Goal: Information Seeking & Learning: Learn about a topic

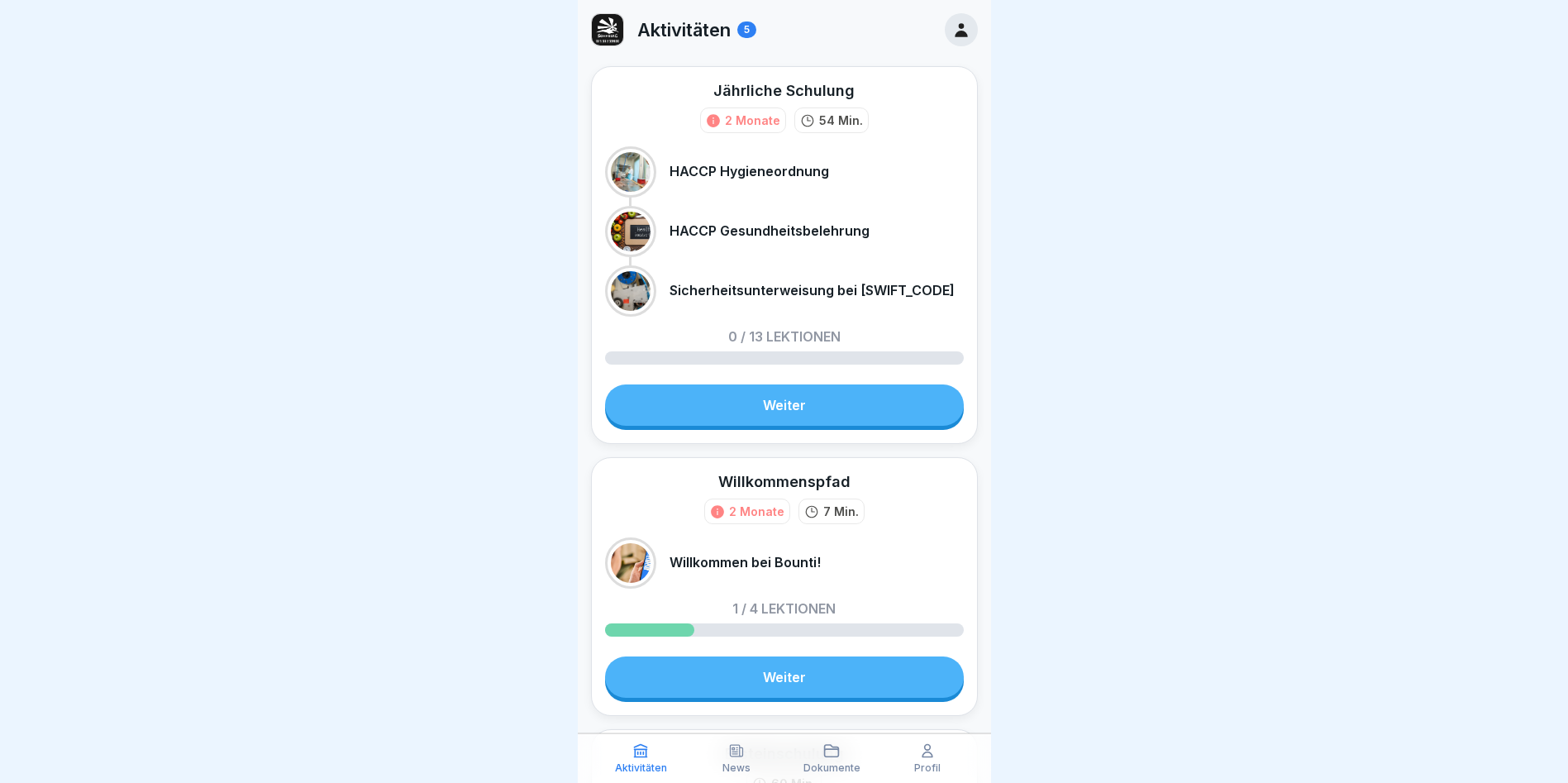
click at [713, 689] on link "Weiter" at bounding box center [785, 677] width 359 height 41
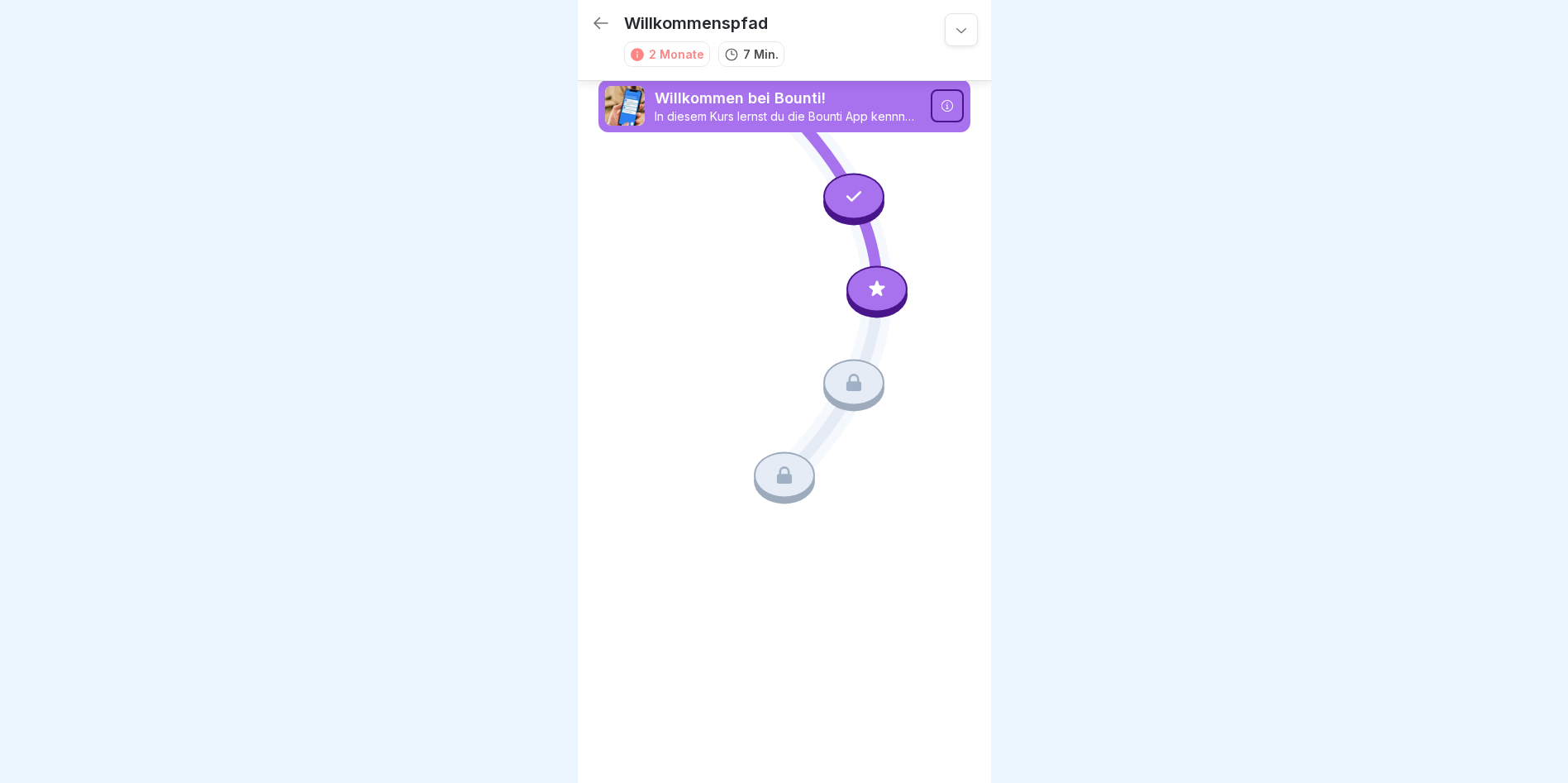
click at [885, 290] on icon at bounding box center [877, 289] width 22 height 22
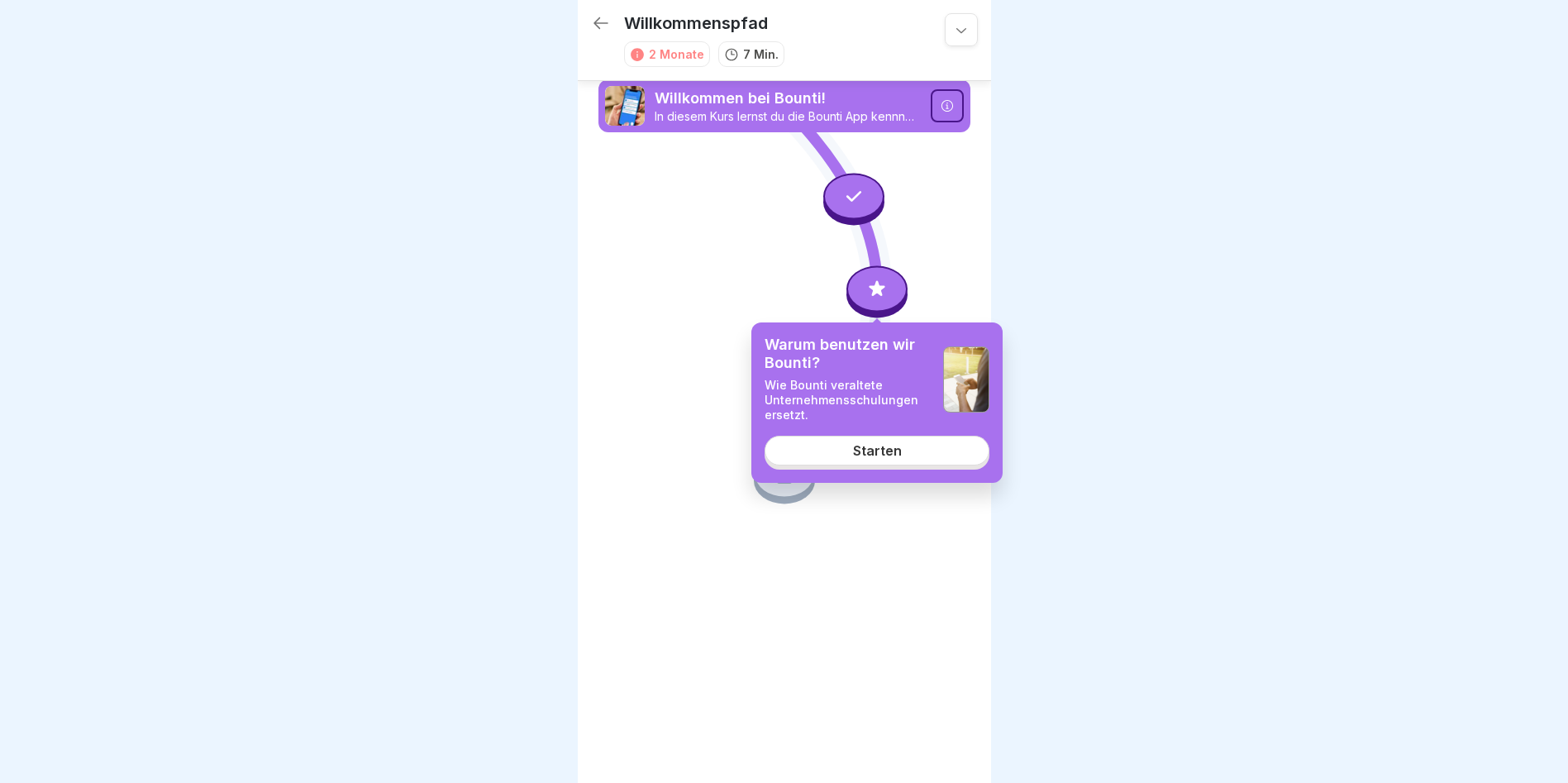
click at [887, 447] on div "Starten" at bounding box center [878, 450] width 49 height 15
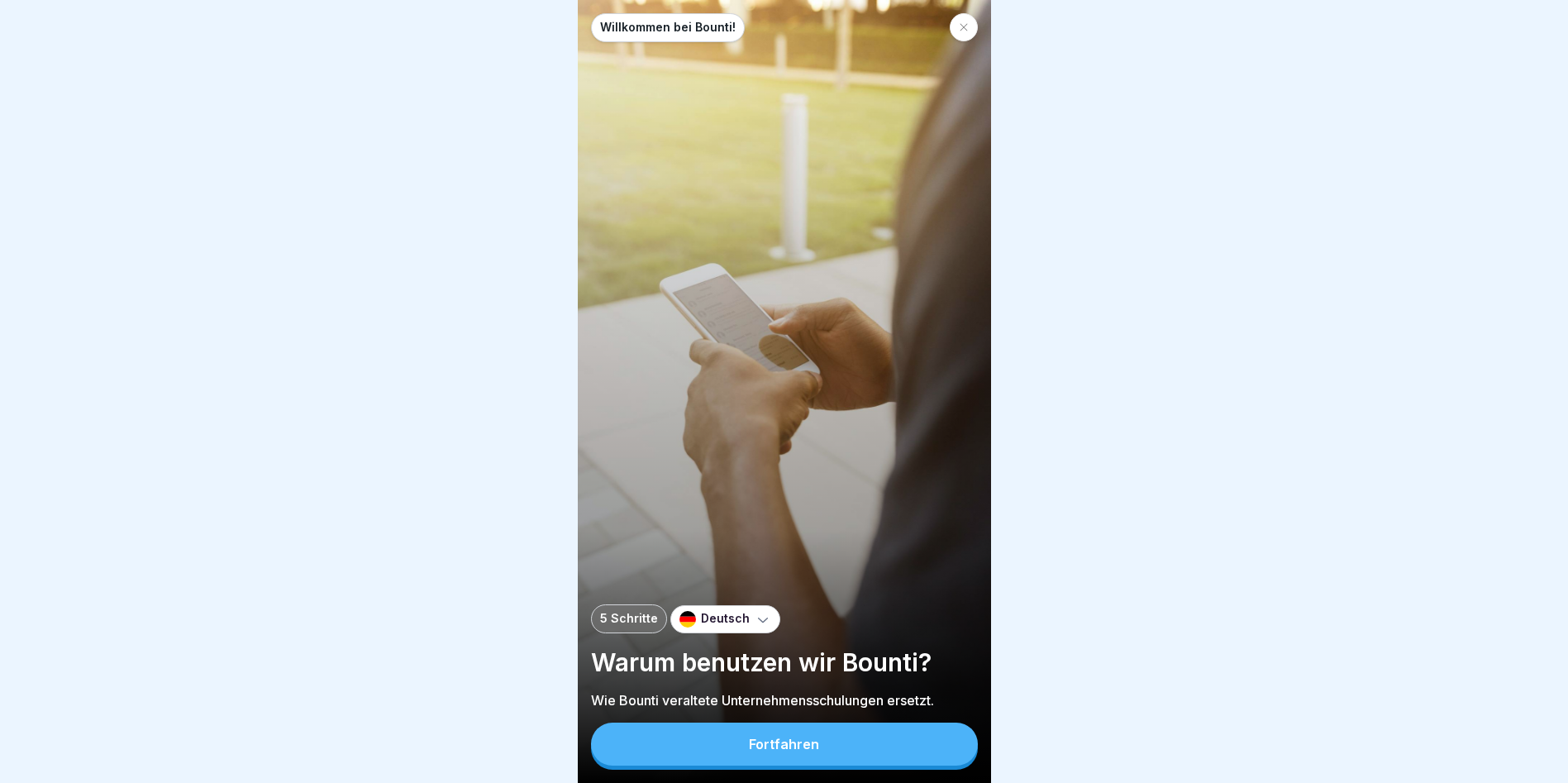
click at [717, 750] on button "Fortfahren" at bounding box center [785, 744] width 387 height 43
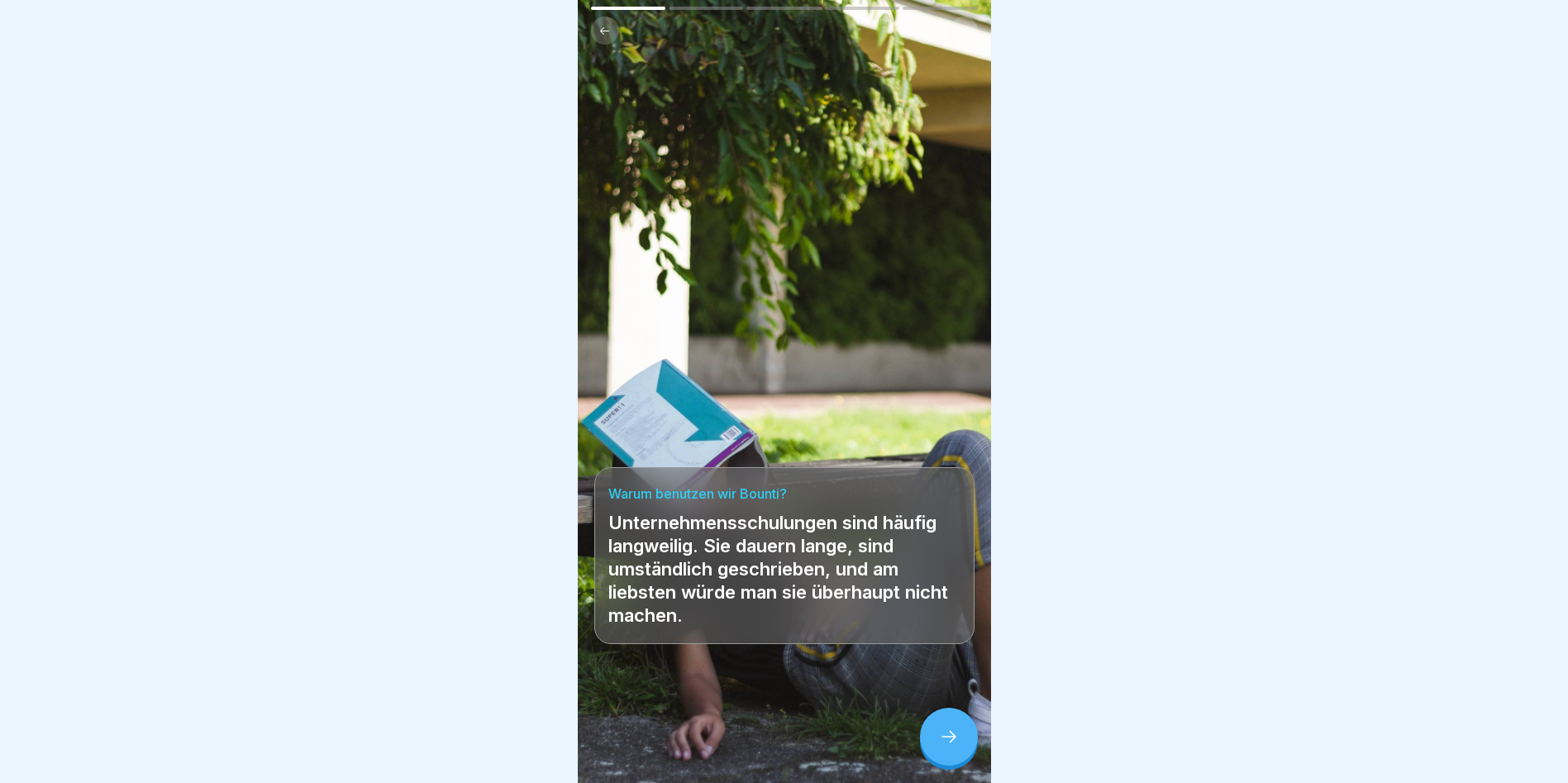
click at [936, 758] on div at bounding box center [949, 737] width 58 height 58
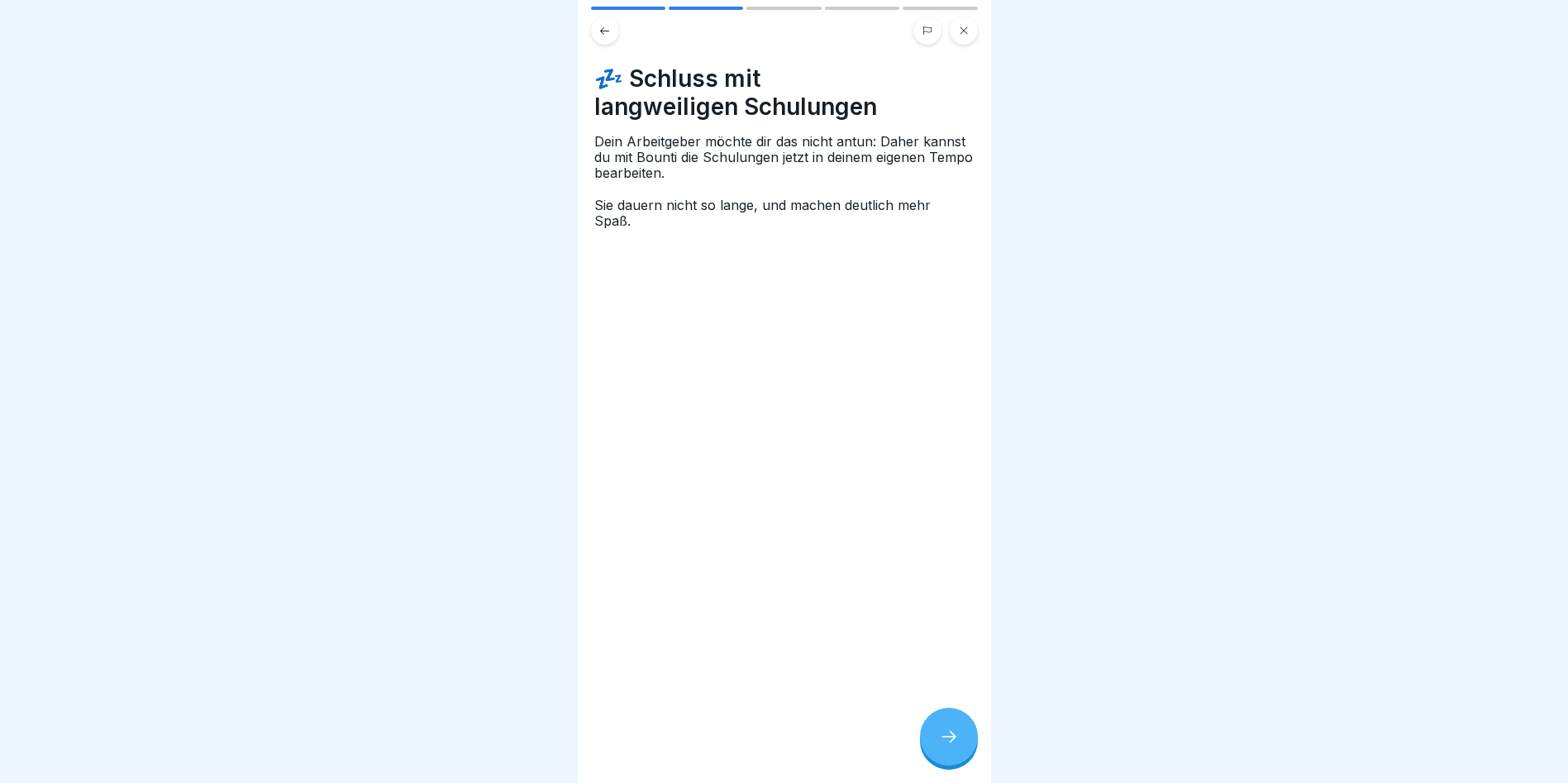
click at [936, 757] on div at bounding box center [949, 737] width 58 height 58
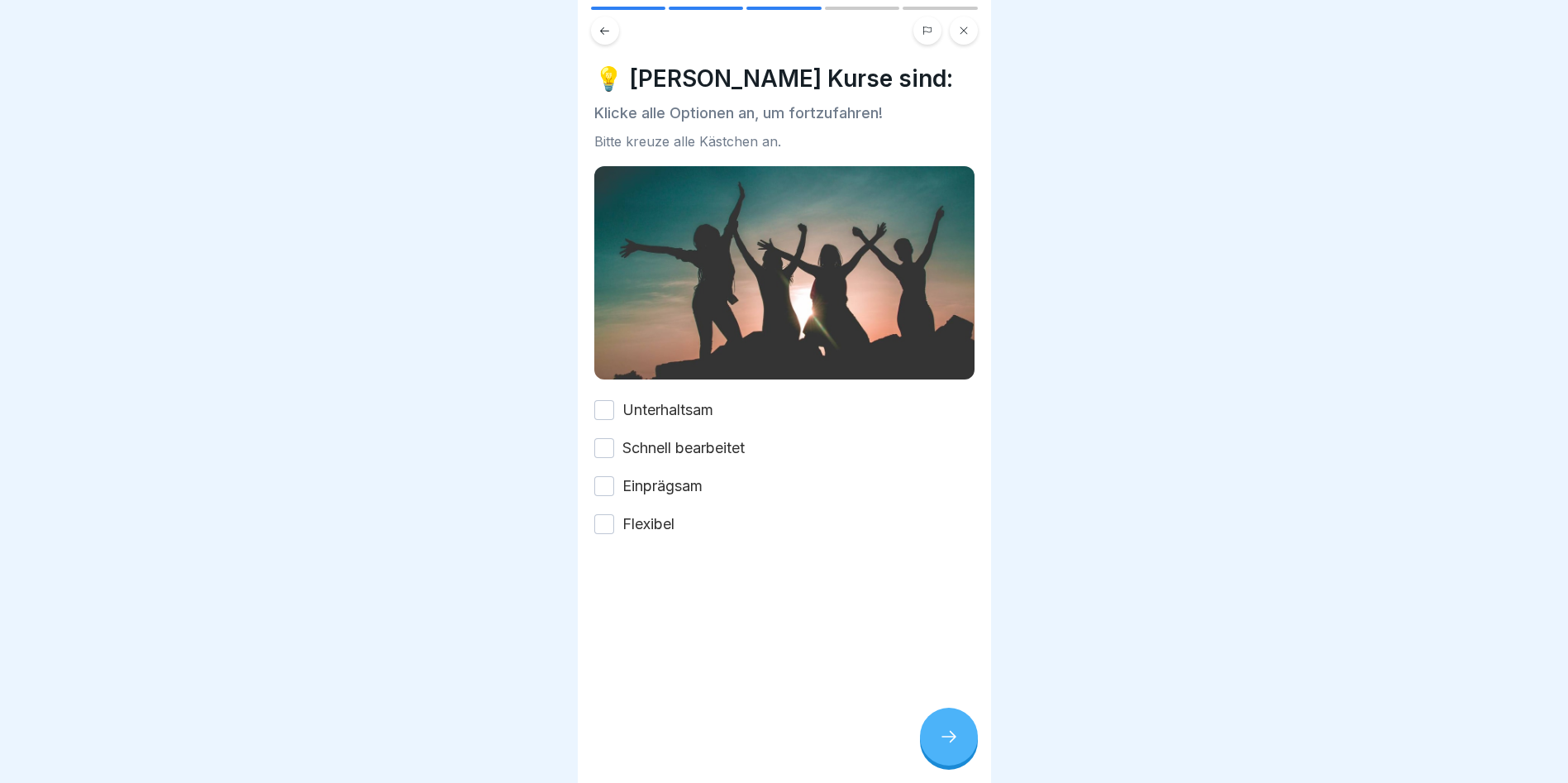
click at [604, 402] on button "Unterhaltsam" at bounding box center [604, 410] width 20 height 20
click at [611, 445] on button "Schnell bearbeitet" at bounding box center [604, 447] width 20 height 20
click at [607, 477] on button "Einprägsam" at bounding box center [604, 486] width 20 height 20
click at [606, 517] on button "Flexibel" at bounding box center [604, 524] width 20 height 20
click at [953, 744] on icon at bounding box center [949, 736] width 20 height 20
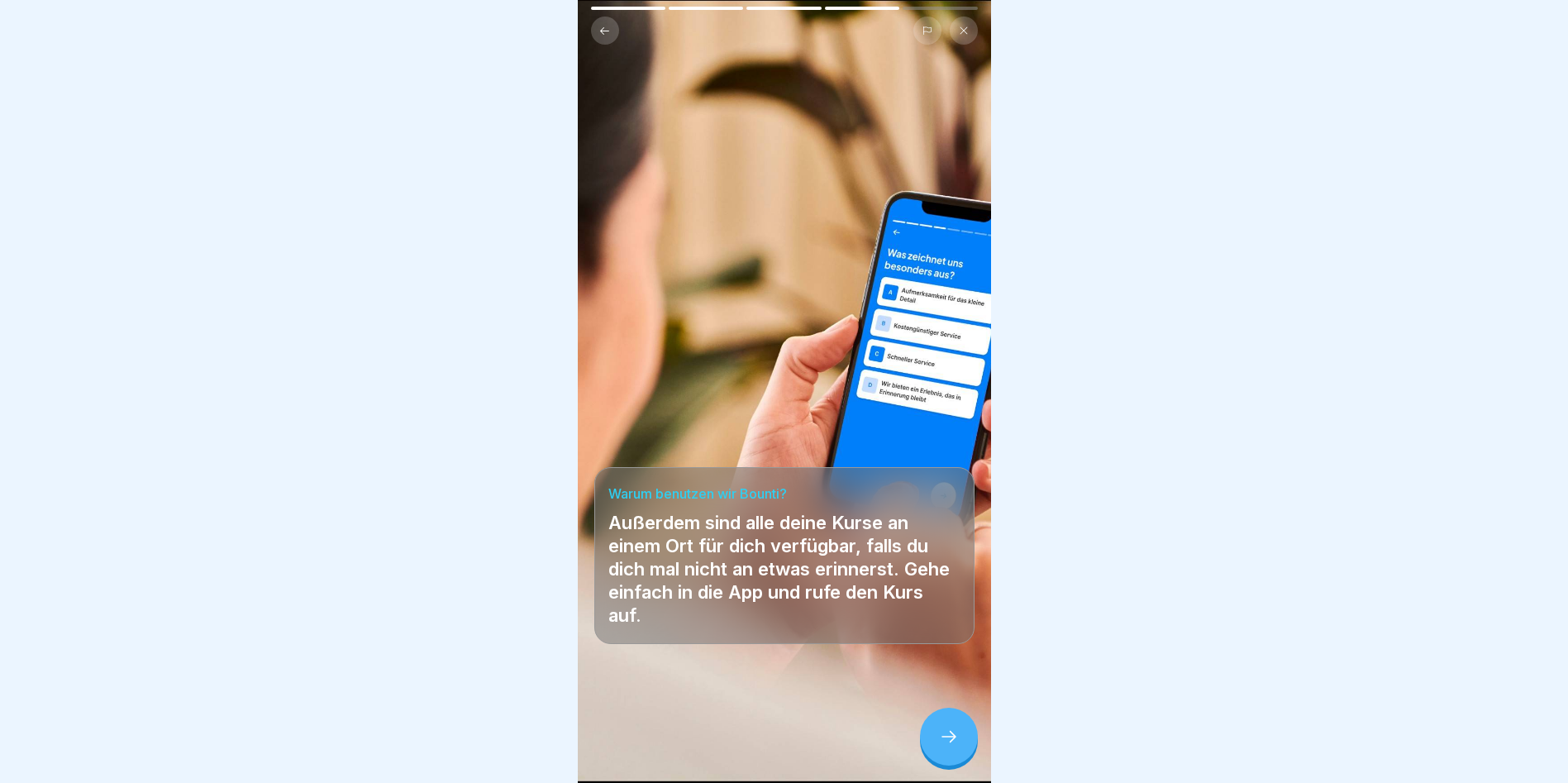
click at [953, 744] on icon at bounding box center [949, 736] width 20 height 20
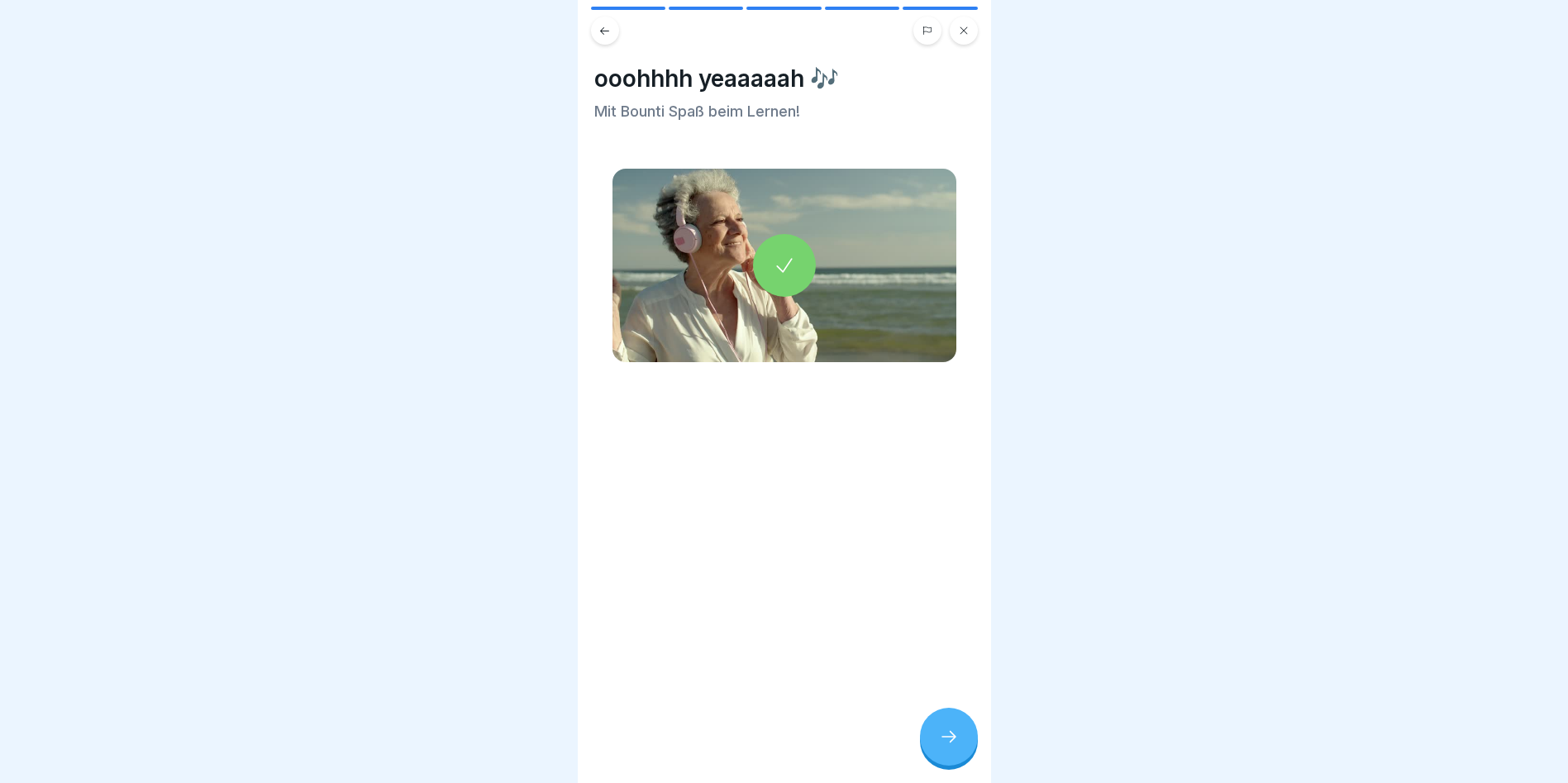
click at [953, 744] on icon at bounding box center [949, 736] width 20 height 20
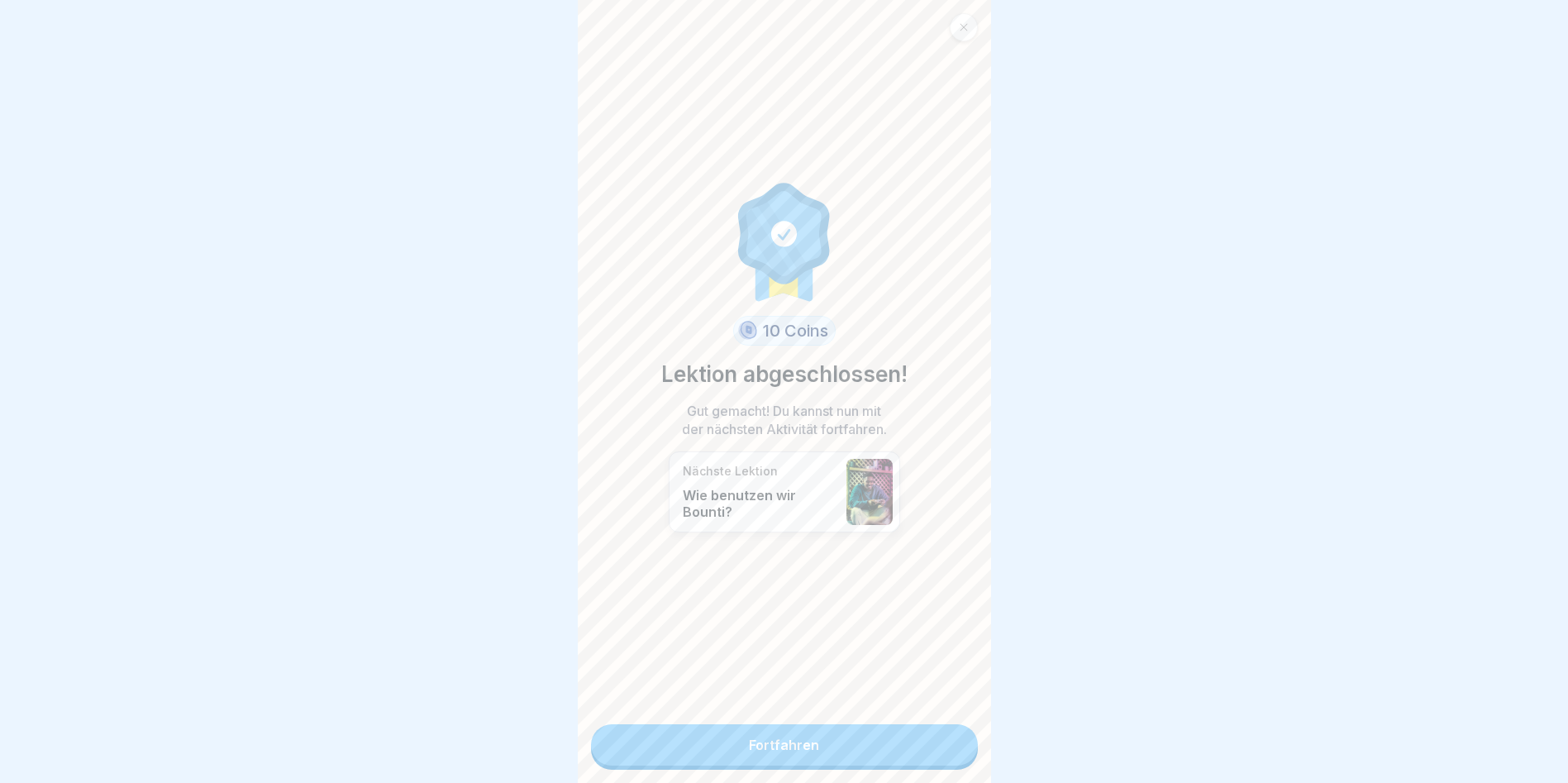
click at [953, 744] on link "Fortfahren" at bounding box center [785, 744] width 387 height 41
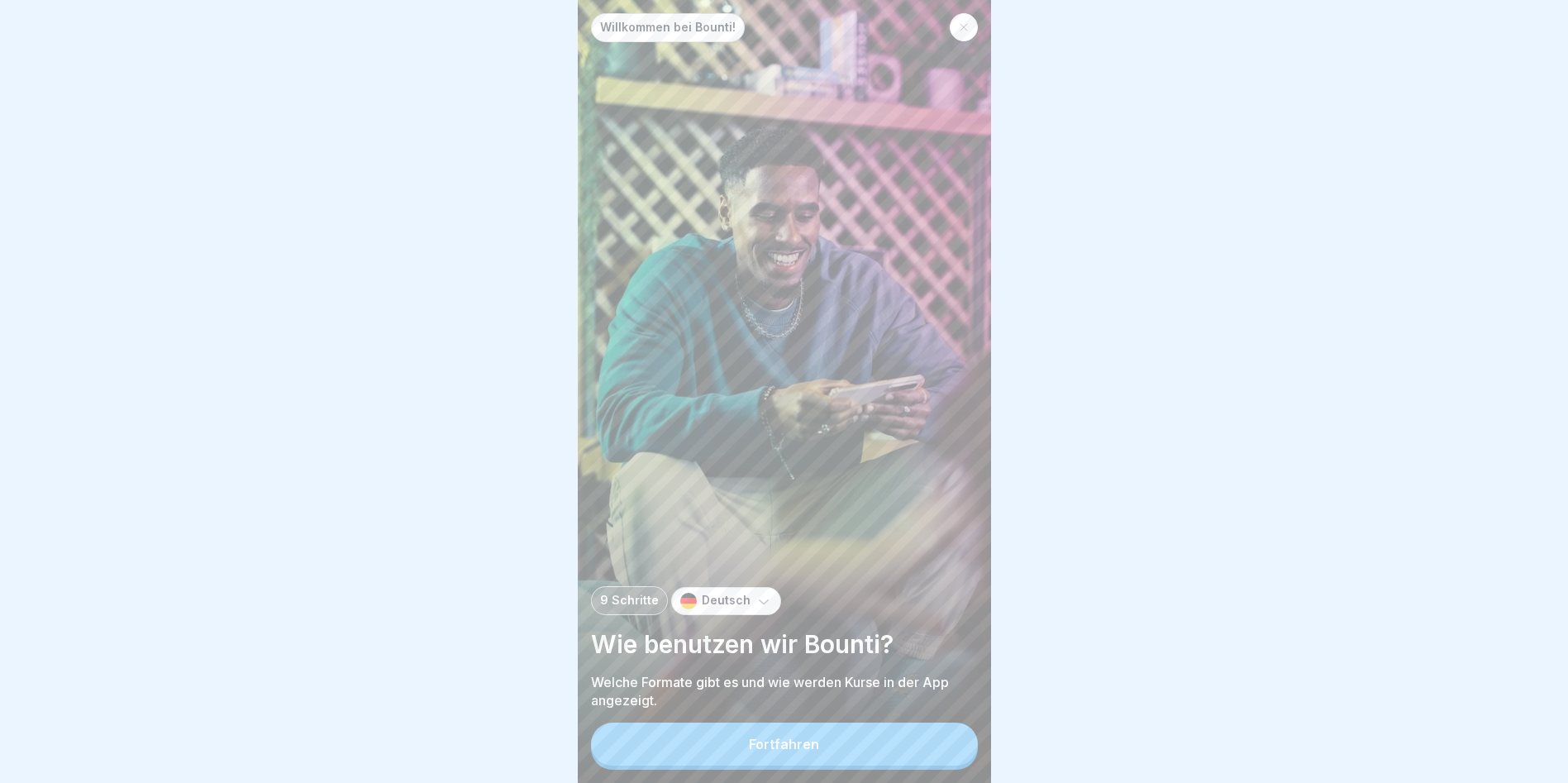
click at [953, 744] on button "Fortfahren" at bounding box center [785, 744] width 387 height 43
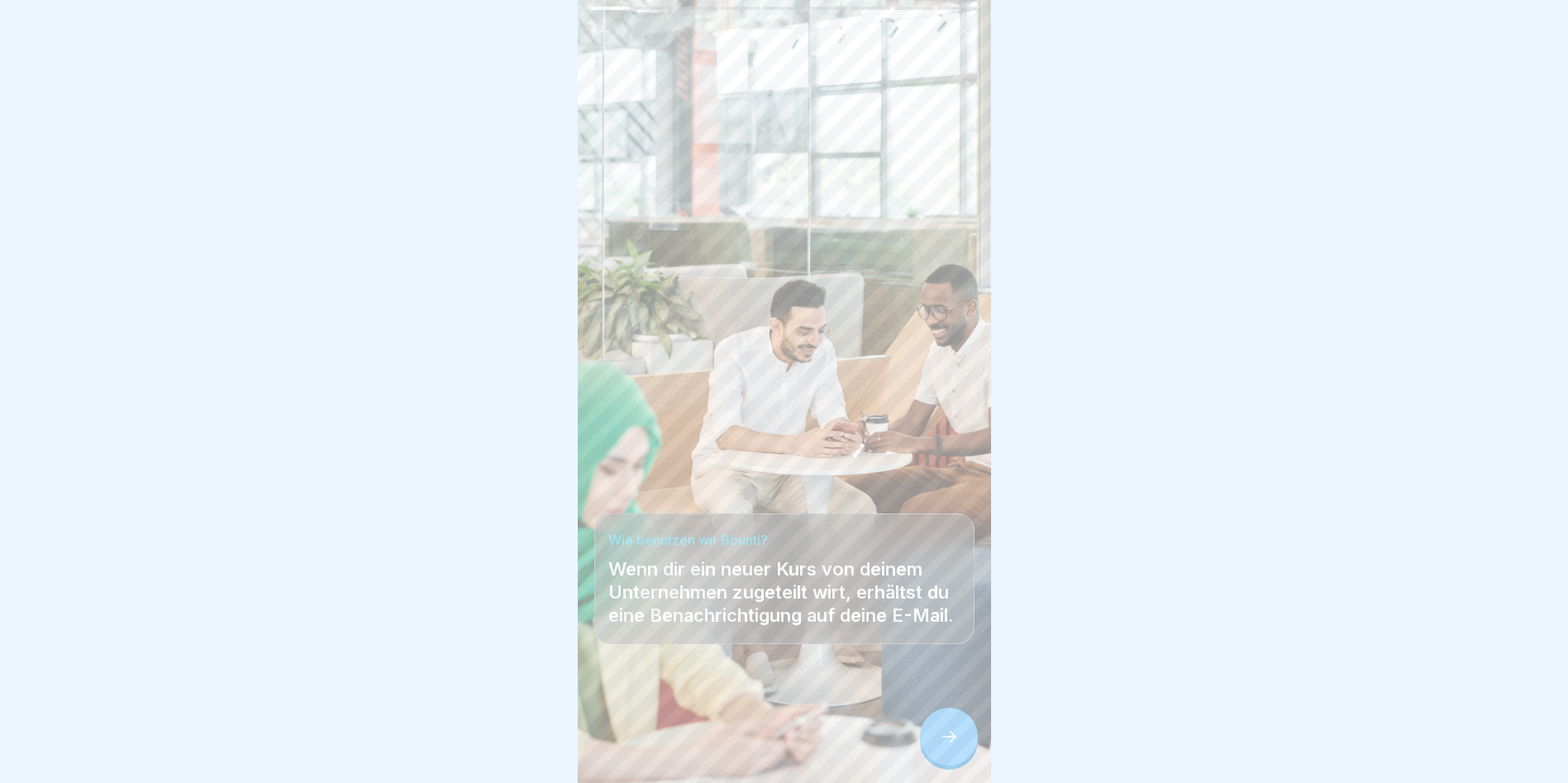
click at [953, 744] on icon at bounding box center [949, 736] width 20 height 20
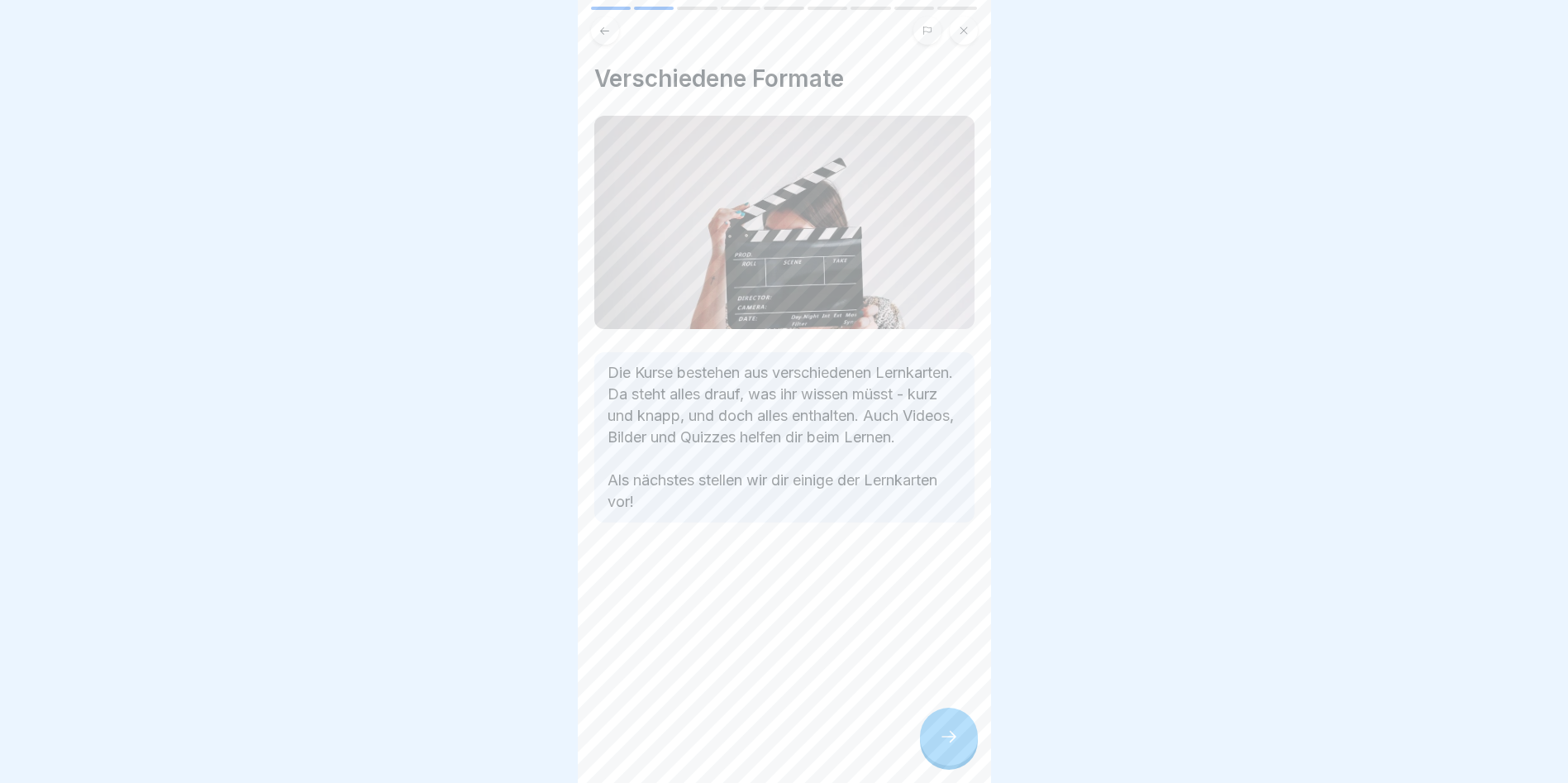
click at [953, 744] on icon at bounding box center [949, 736] width 20 height 20
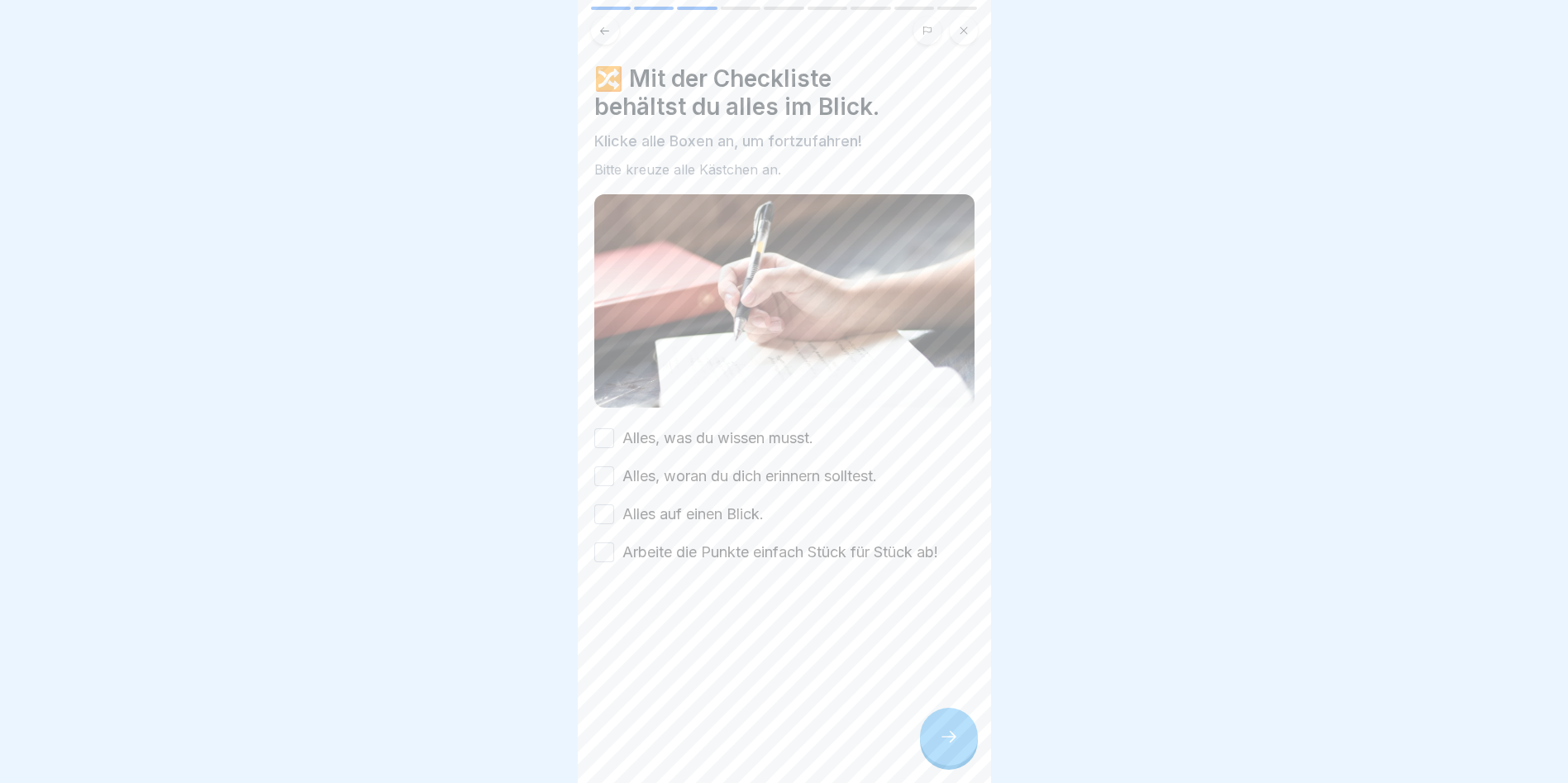
click at [604, 436] on button "Alles, was du wissen musst." at bounding box center [604, 438] width 20 height 20
click at [608, 469] on button "Alles, woran du dich erinnern solltest." at bounding box center [604, 476] width 20 height 20
click at [606, 504] on button "Alles auf einen Blick." at bounding box center [604, 513] width 20 height 20
click at [603, 549] on button "Arbeite die Punkte einfach Stück für Stück ab!" at bounding box center [604, 552] width 20 height 20
click at [962, 744] on div at bounding box center [949, 737] width 58 height 58
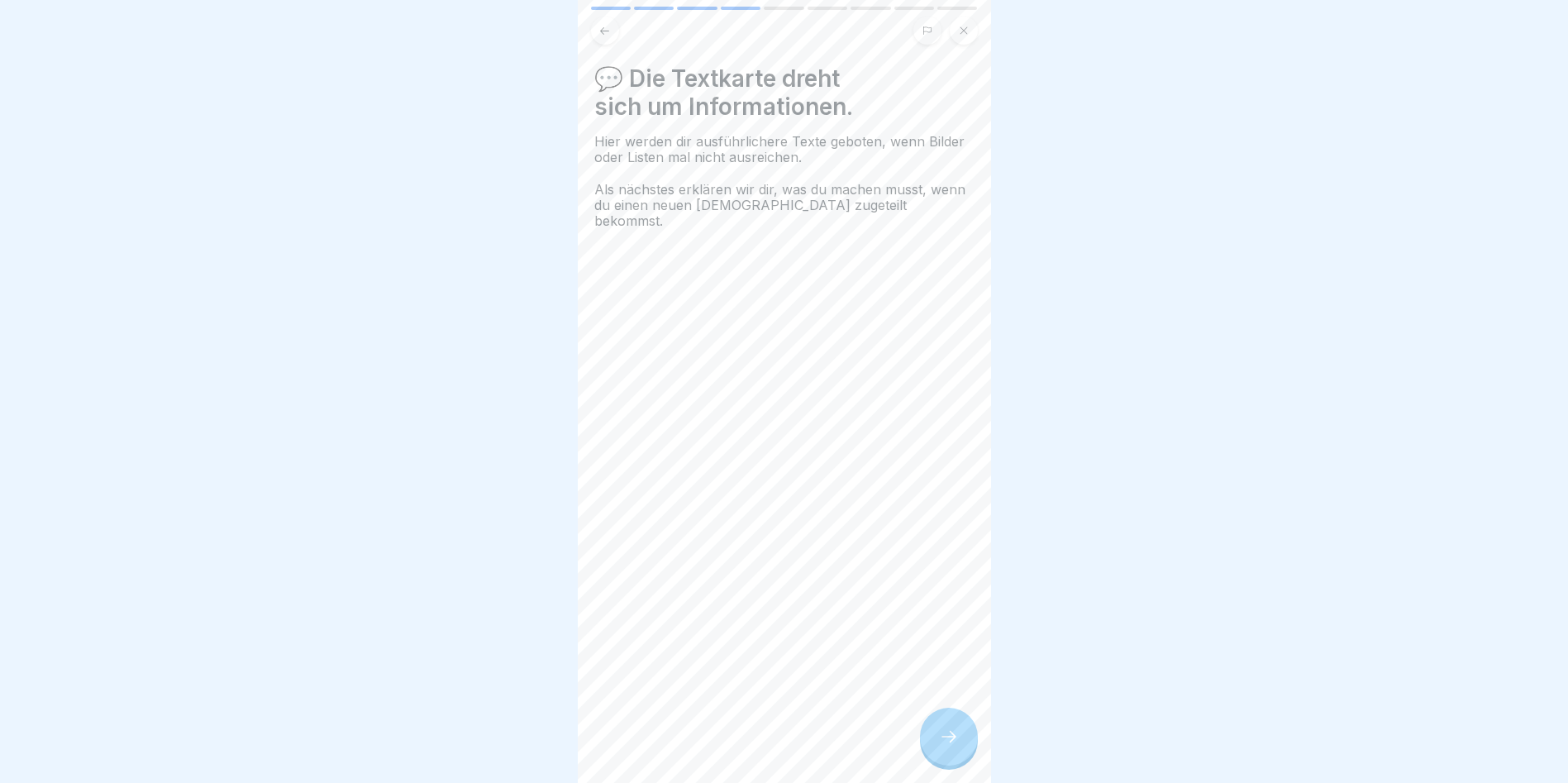
click at [962, 744] on div at bounding box center [949, 737] width 58 height 58
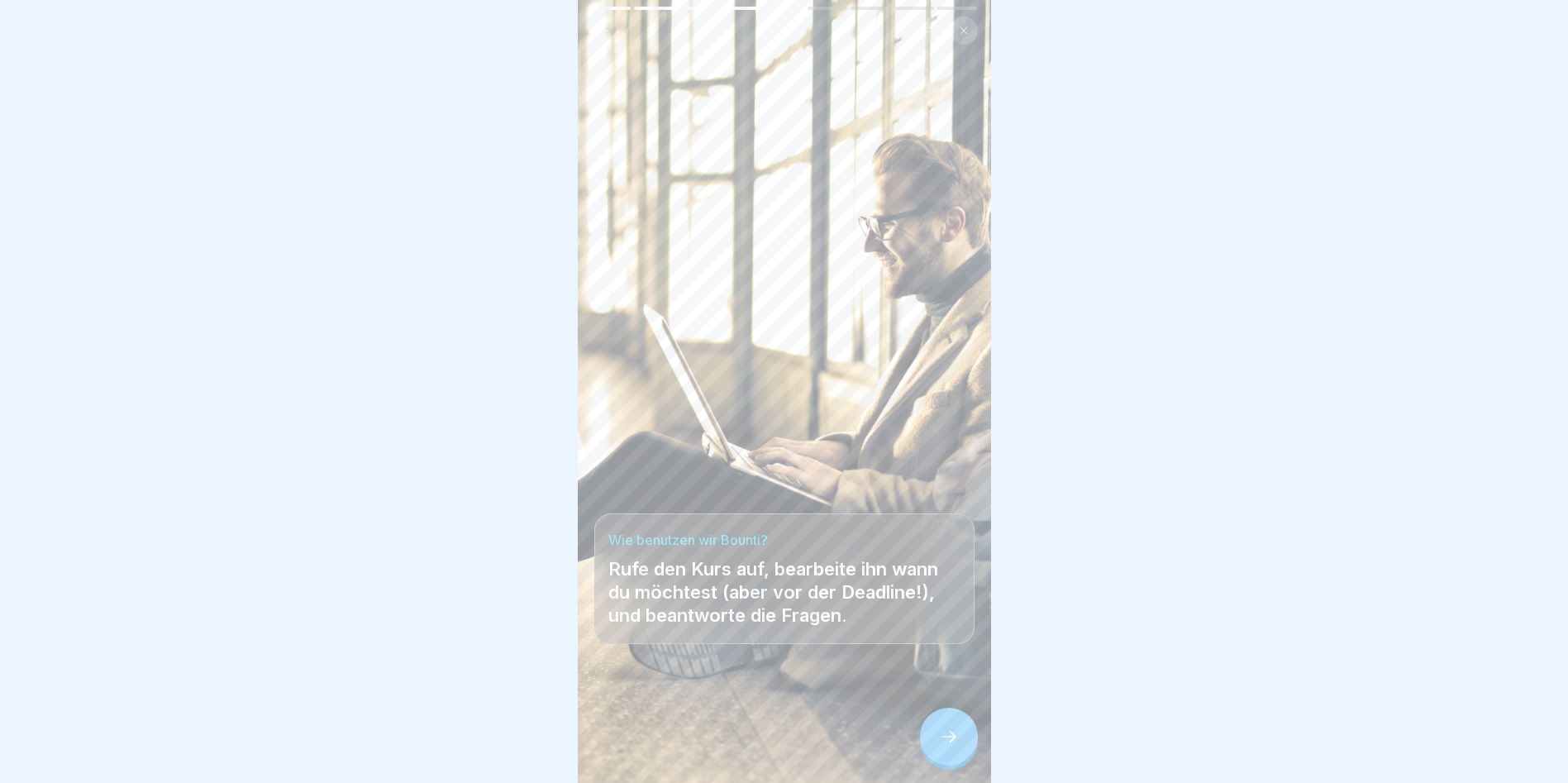
click at [962, 744] on div at bounding box center [949, 737] width 58 height 58
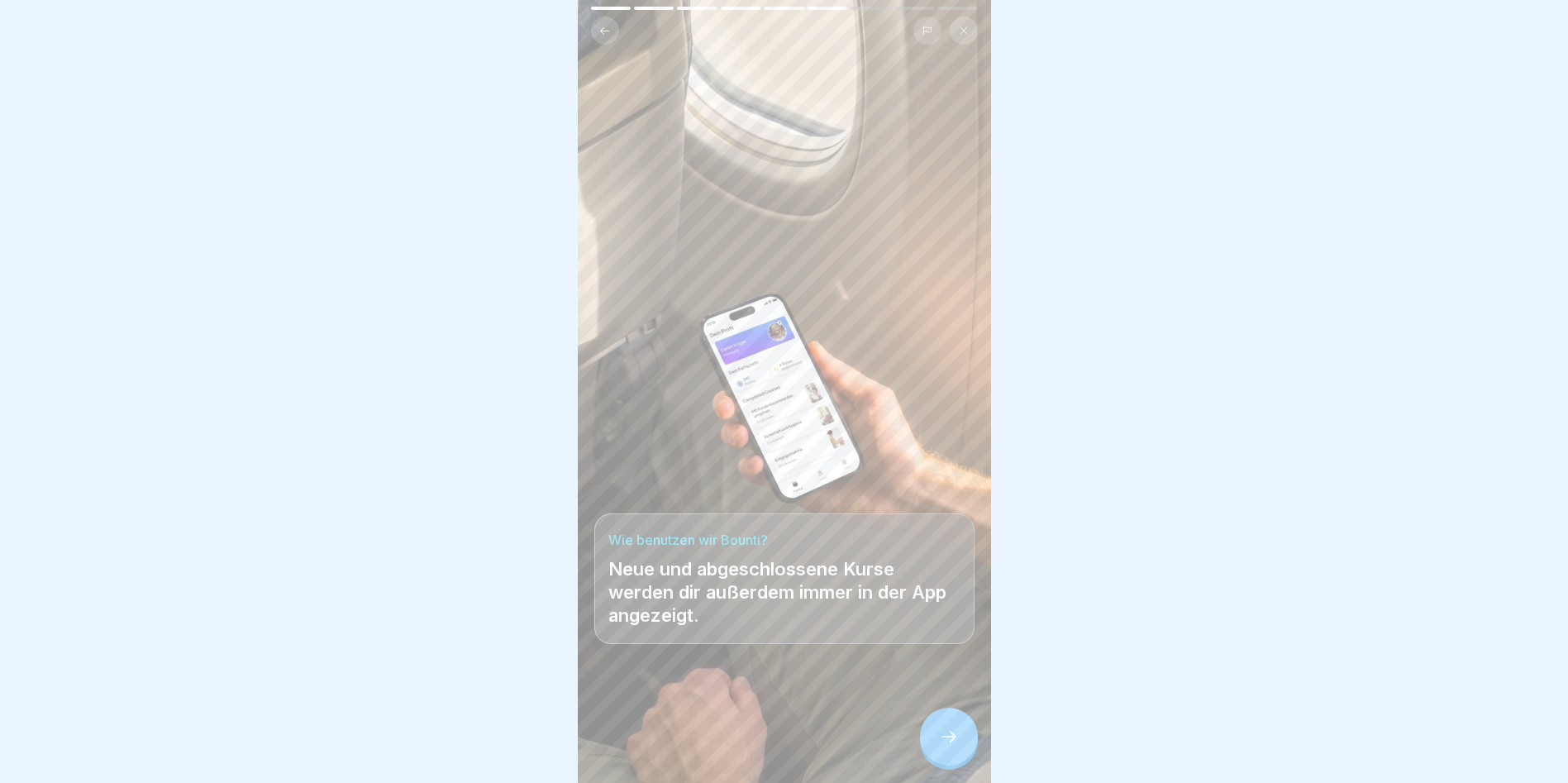
click at [962, 744] on div at bounding box center [949, 737] width 58 height 58
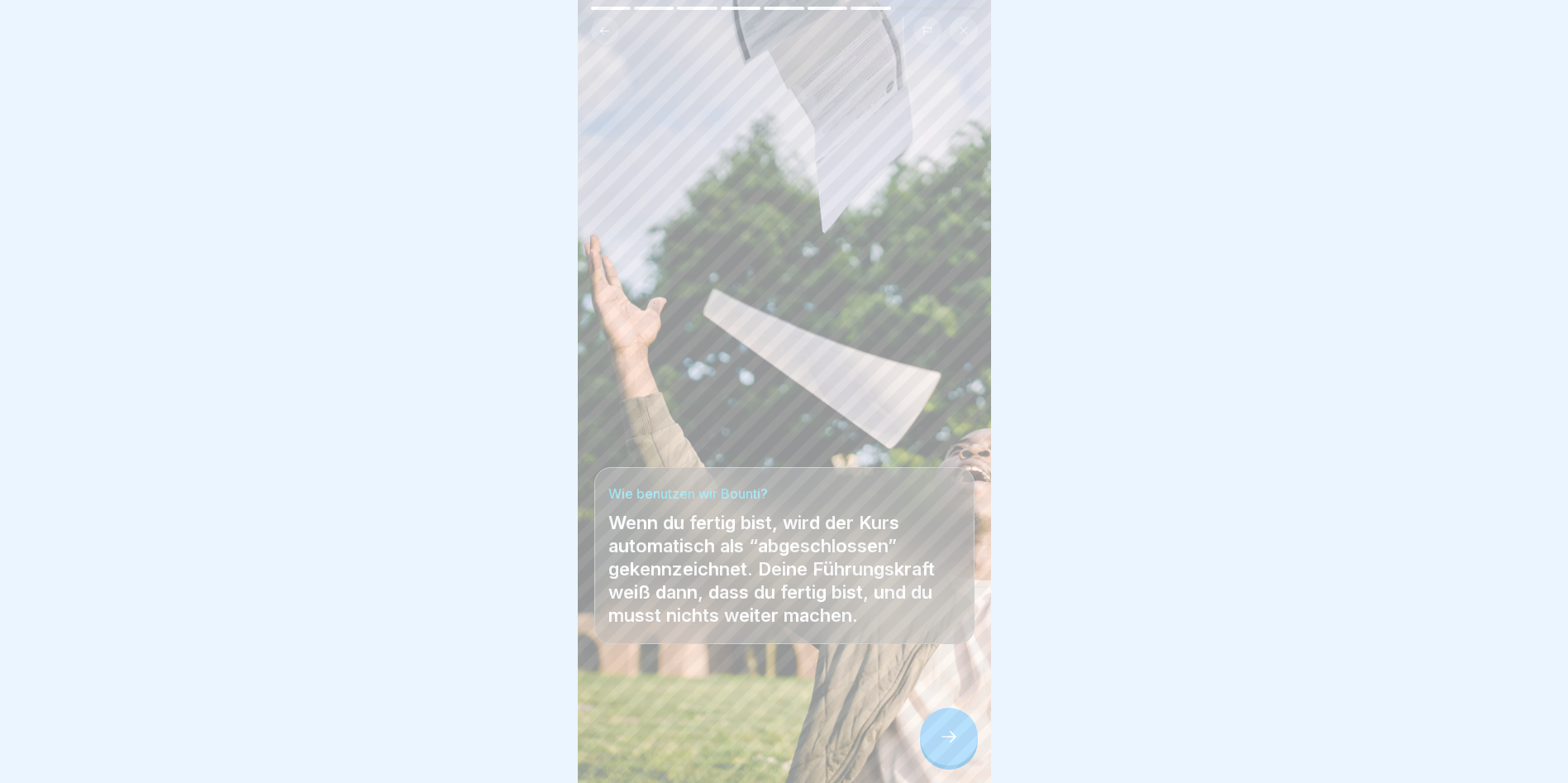
click at [949, 746] on icon at bounding box center [949, 736] width 20 height 20
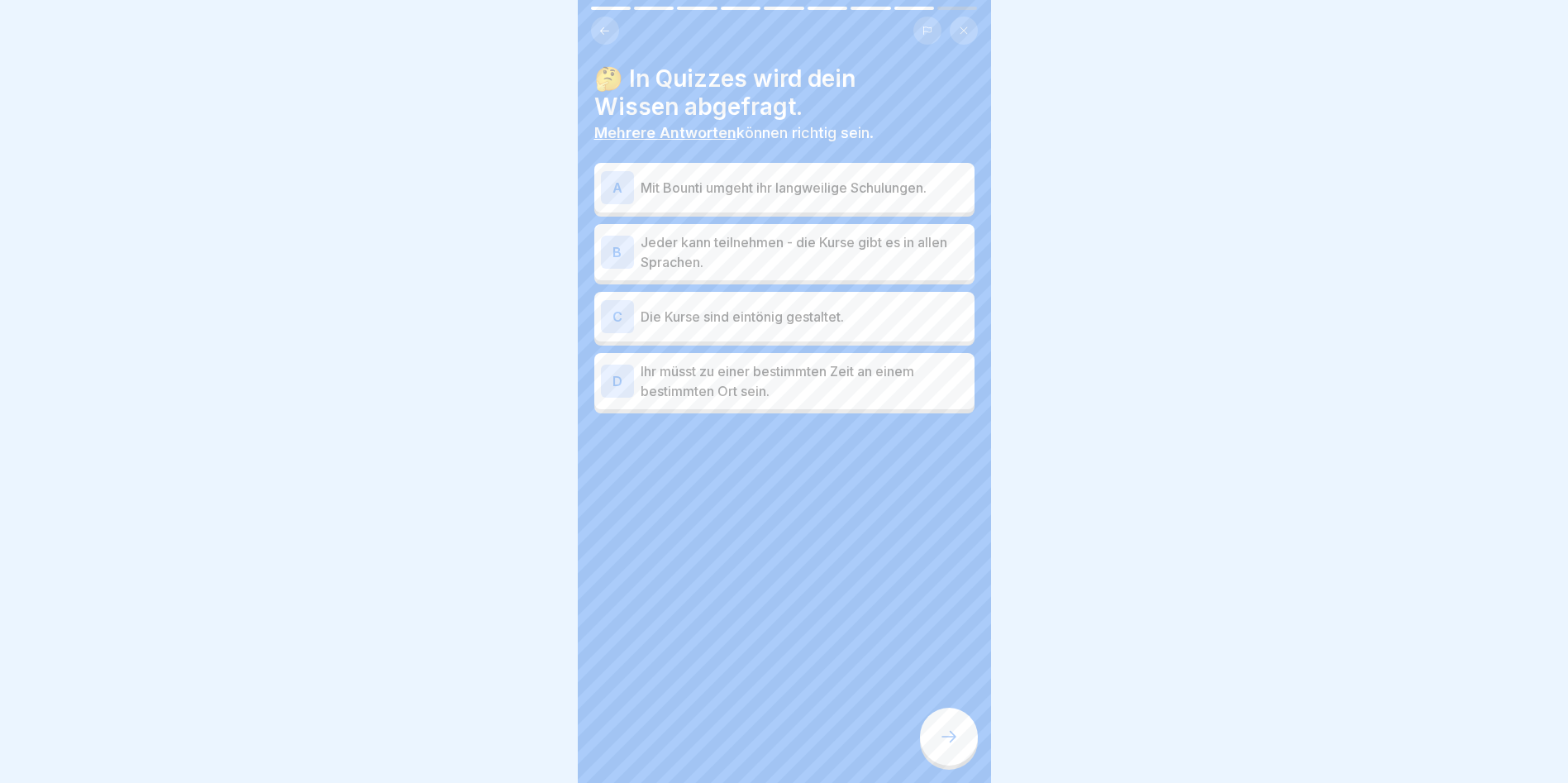
click at [619, 192] on div "A" at bounding box center [617, 187] width 33 height 33
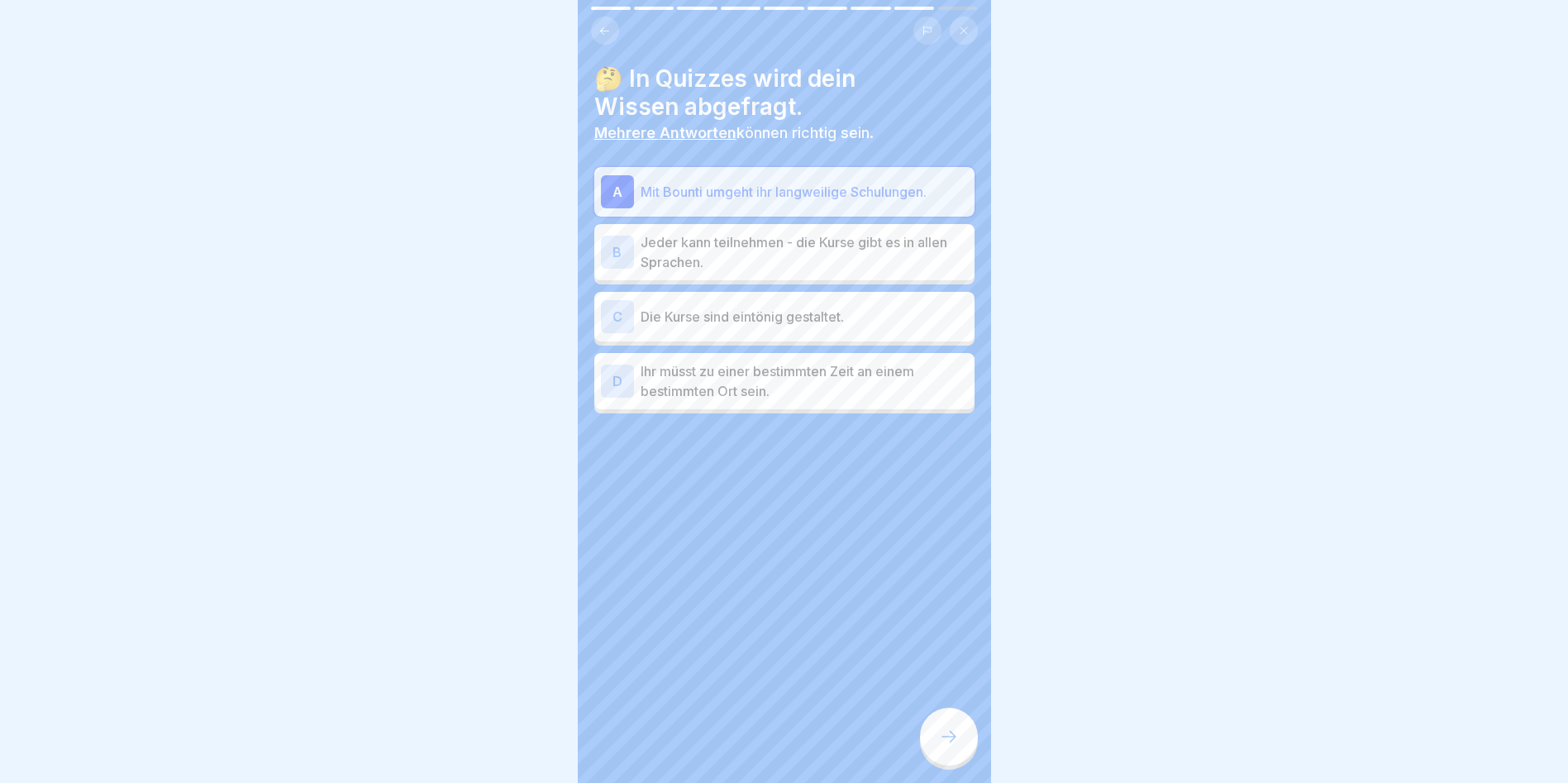
click at [617, 260] on div "B" at bounding box center [617, 252] width 33 height 33
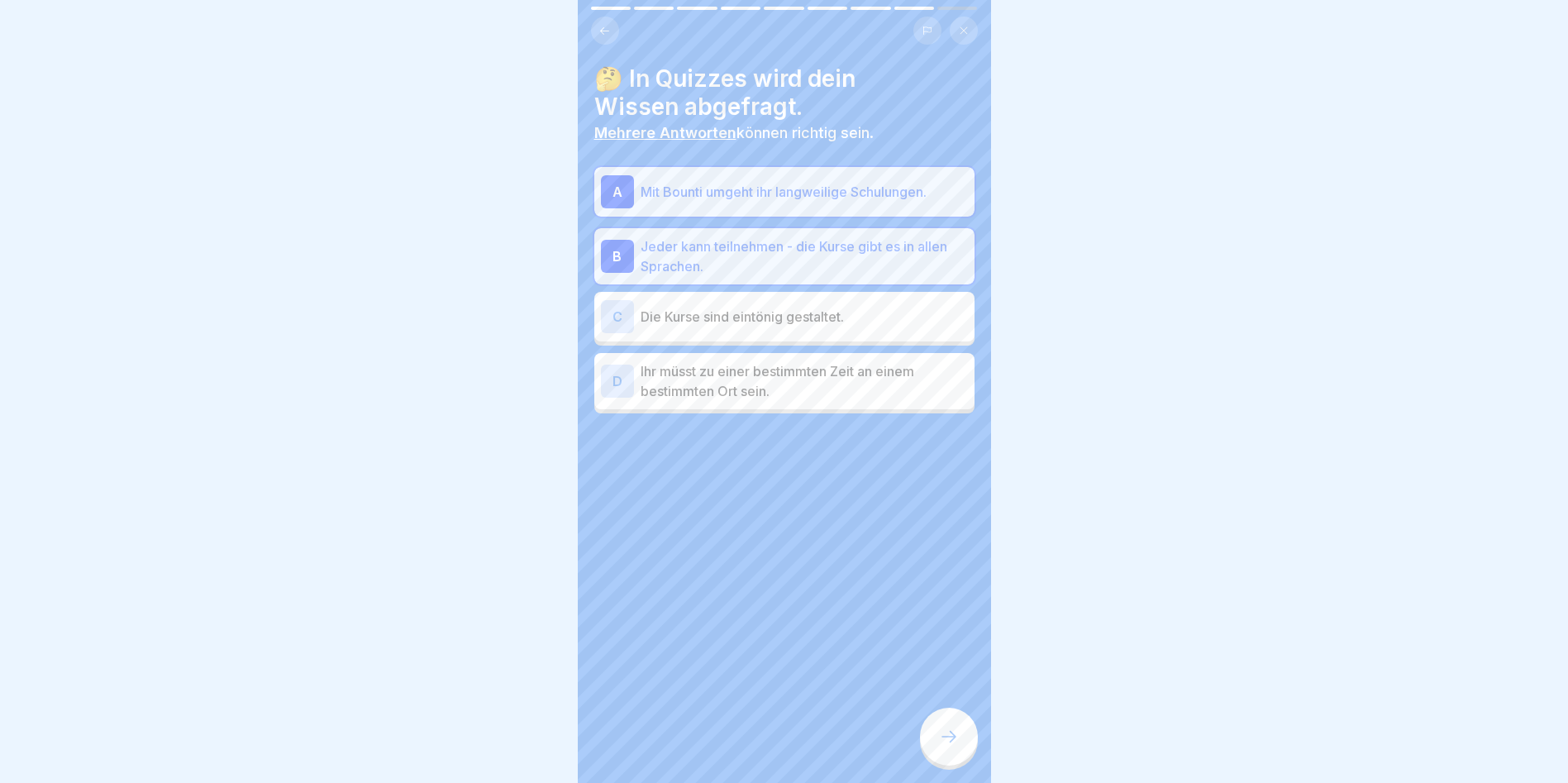
click at [959, 750] on div at bounding box center [949, 737] width 58 height 58
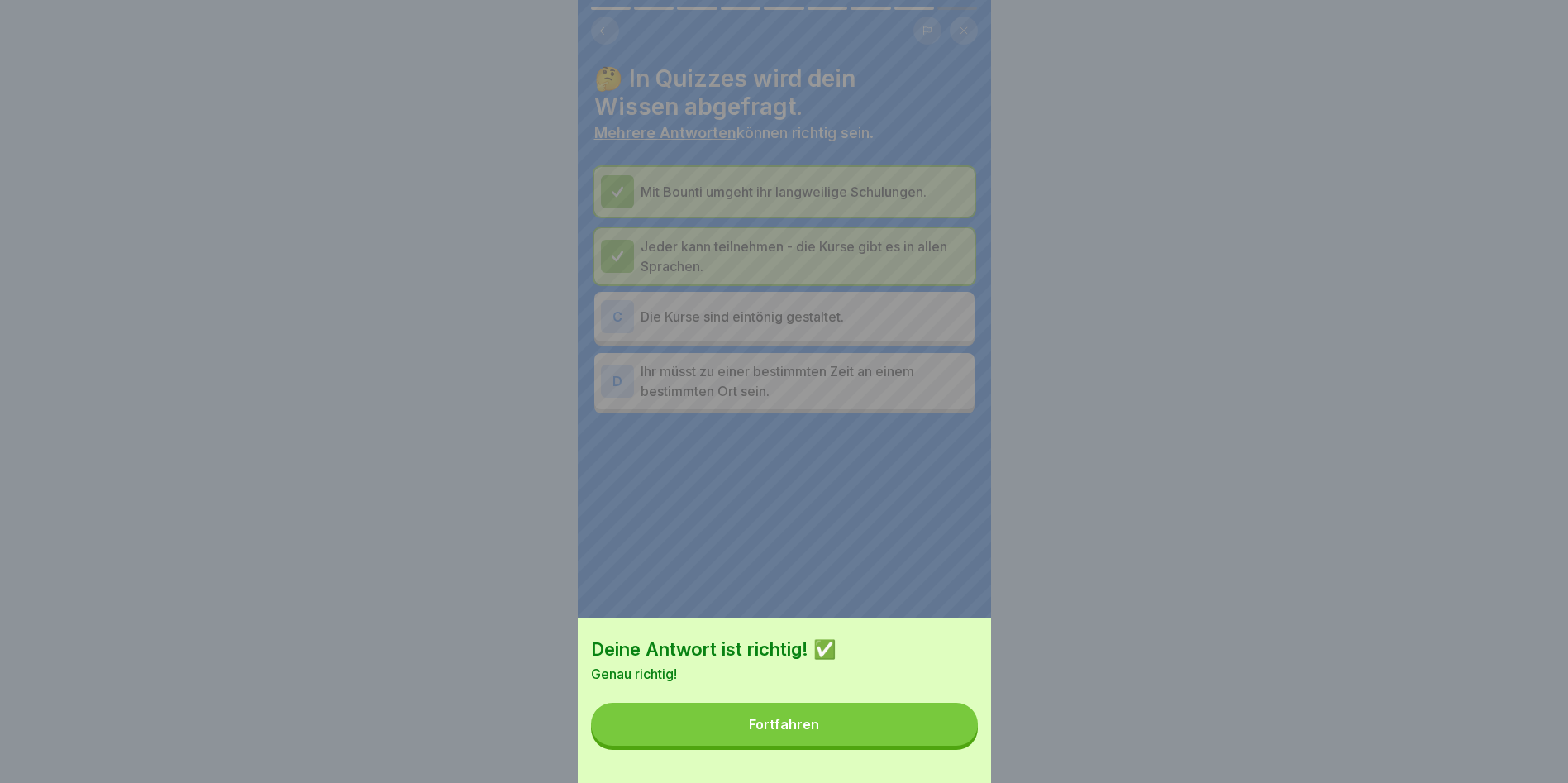
click at [908, 725] on button "Fortfahren" at bounding box center [785, 724] width 387 height 43
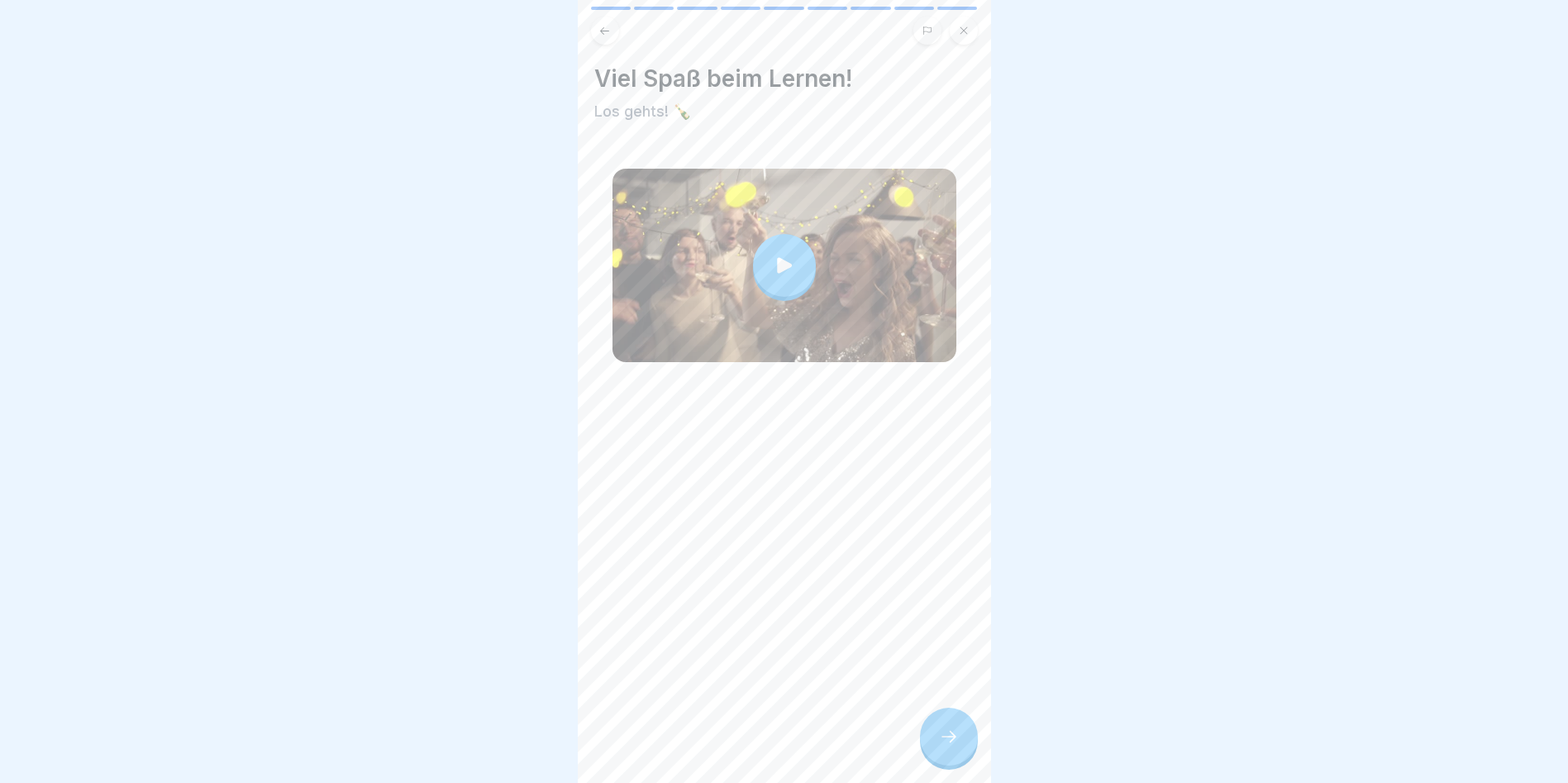
click at [935, 744] on div at bounding box center [949, 737] width 58 height 58
click at [935, 745] on div at bounding box center [949, 737] width 58 height 58
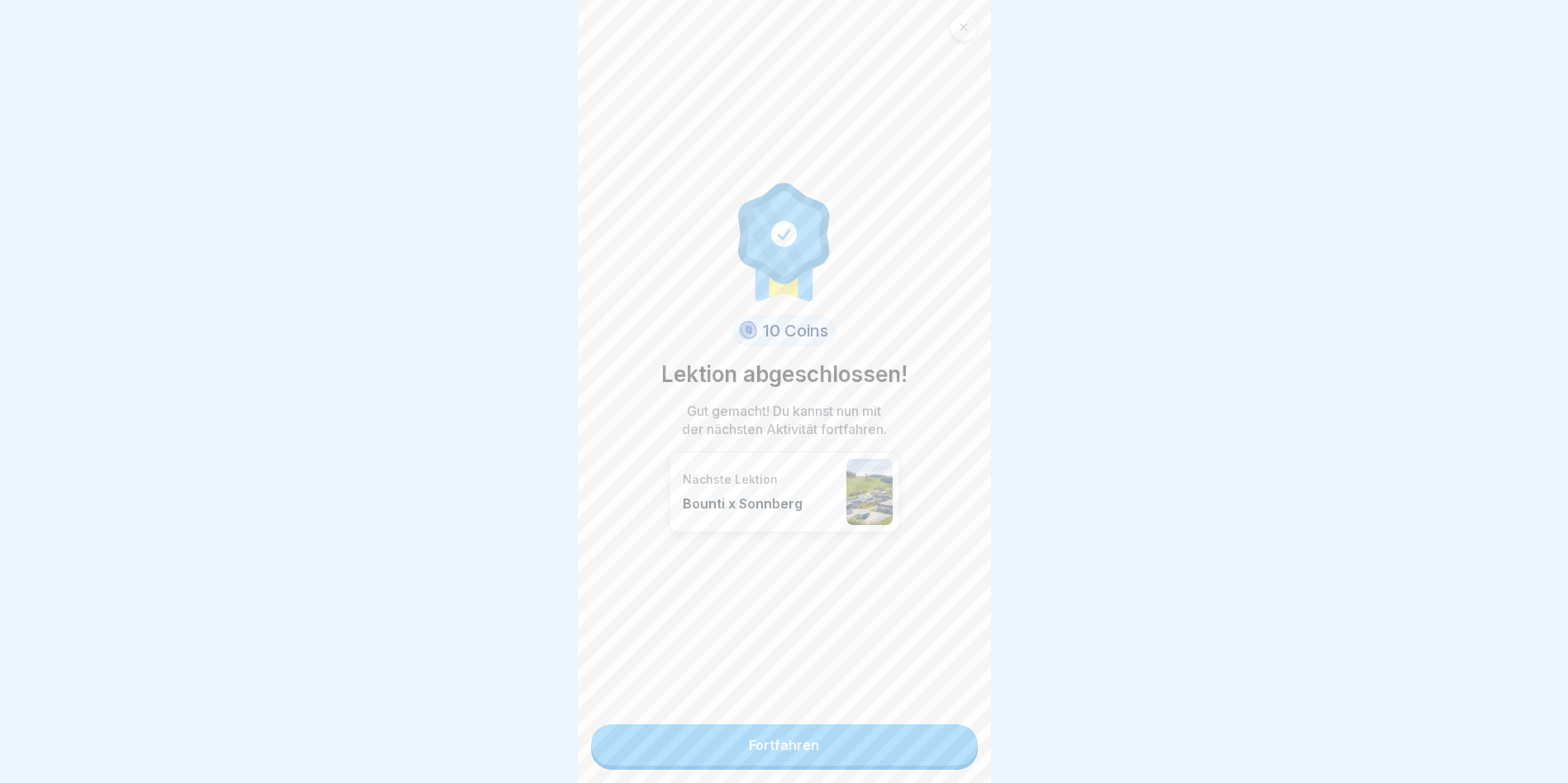
click at [935, 745] on link "Fortfahren" at bounding box center [785, 744] width 387 height 41
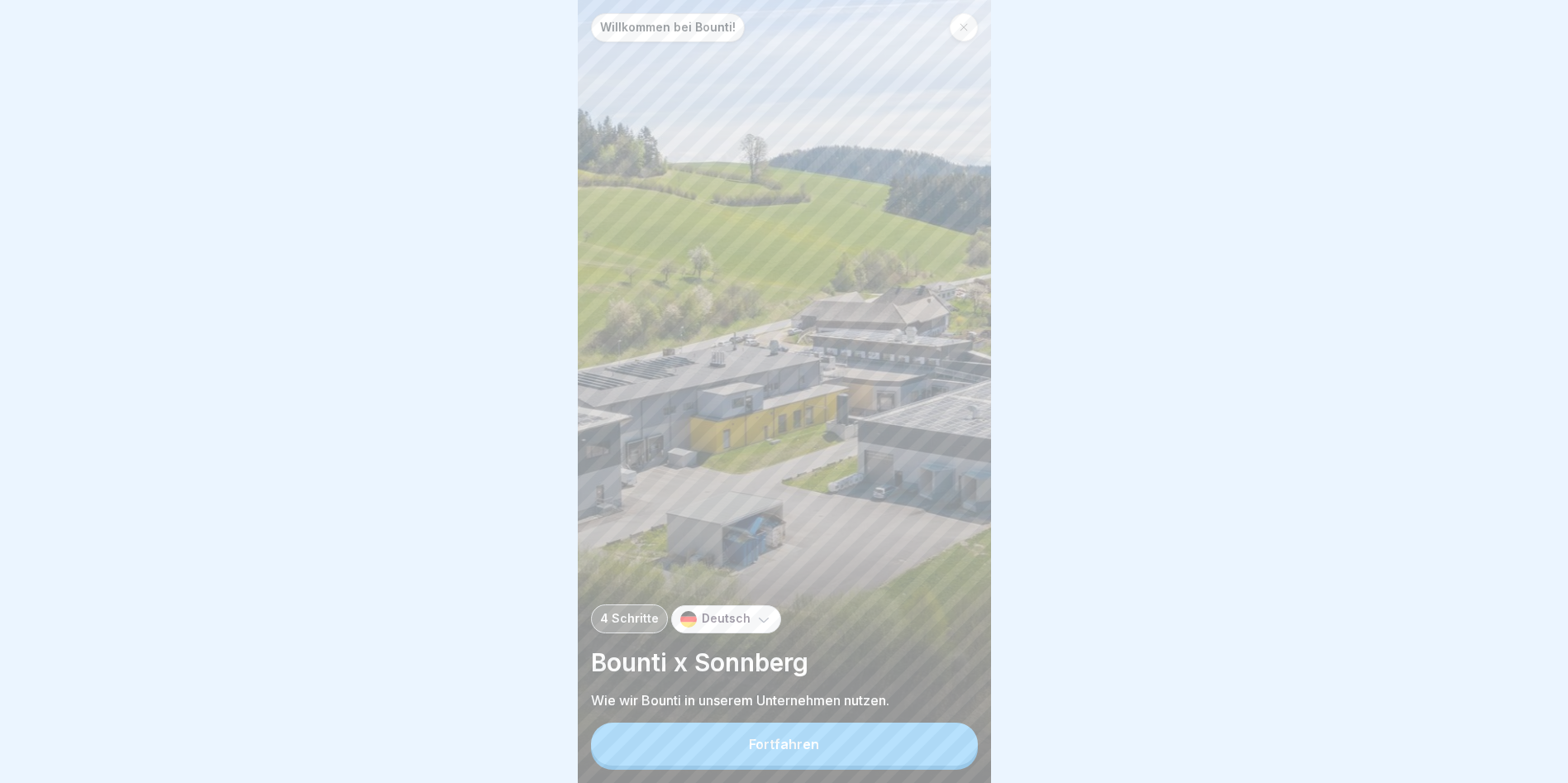
click at [935, 745] on button "Fortfahren" at bounding box center [785, 744] width 387 height 43
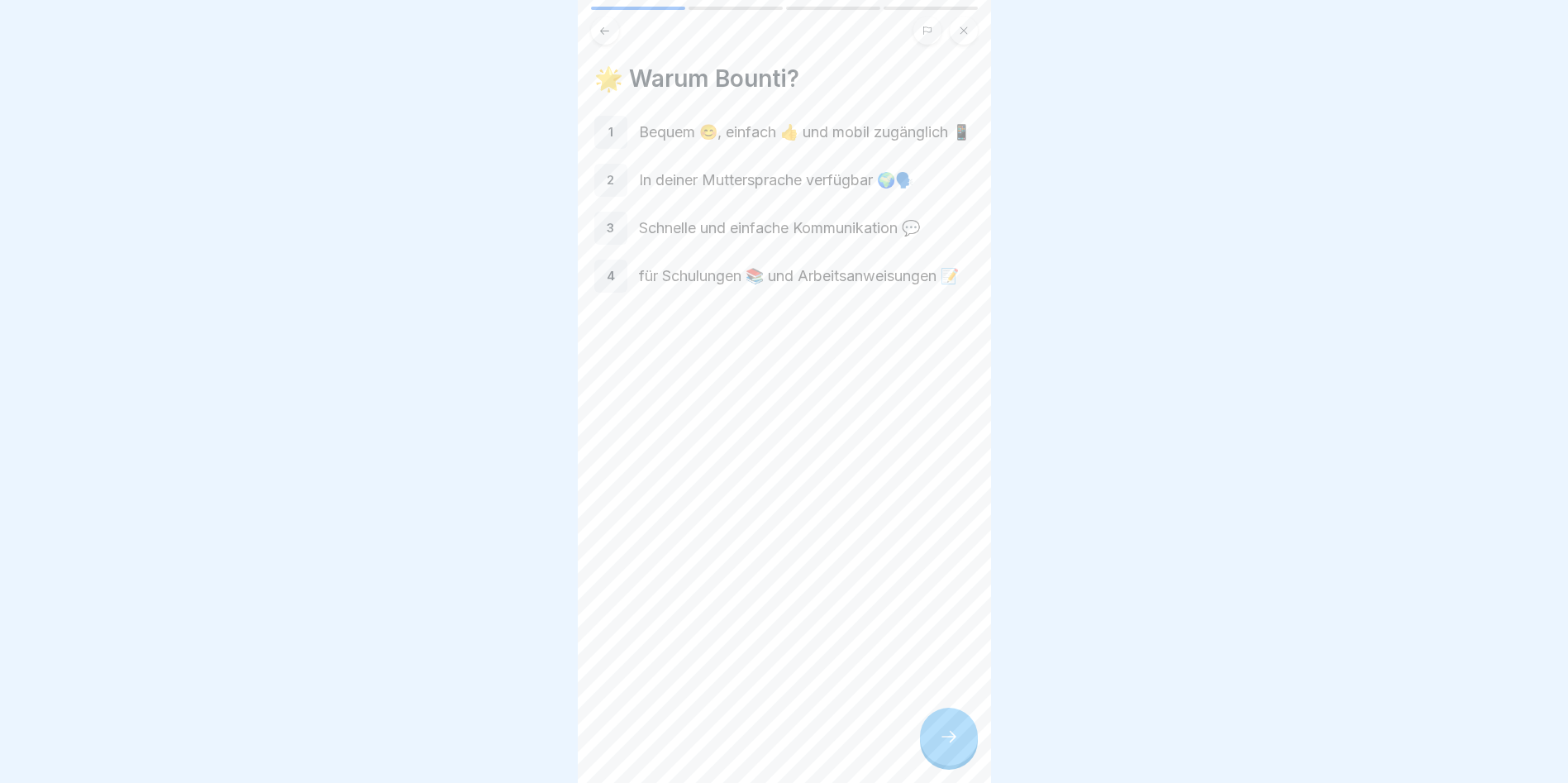
click at [603, 135] on div "1" at bounding box center [610, 132] width 33 height 33
click at [608, 135] on p "1" at bounding box center [610, 133] width 5 height 15
click at [609, 138] on p "1" at bounding box center [610, 133] width 5 height 15
click at [944, 746] on icon at bounding box center [949, 736] width 20 height 20
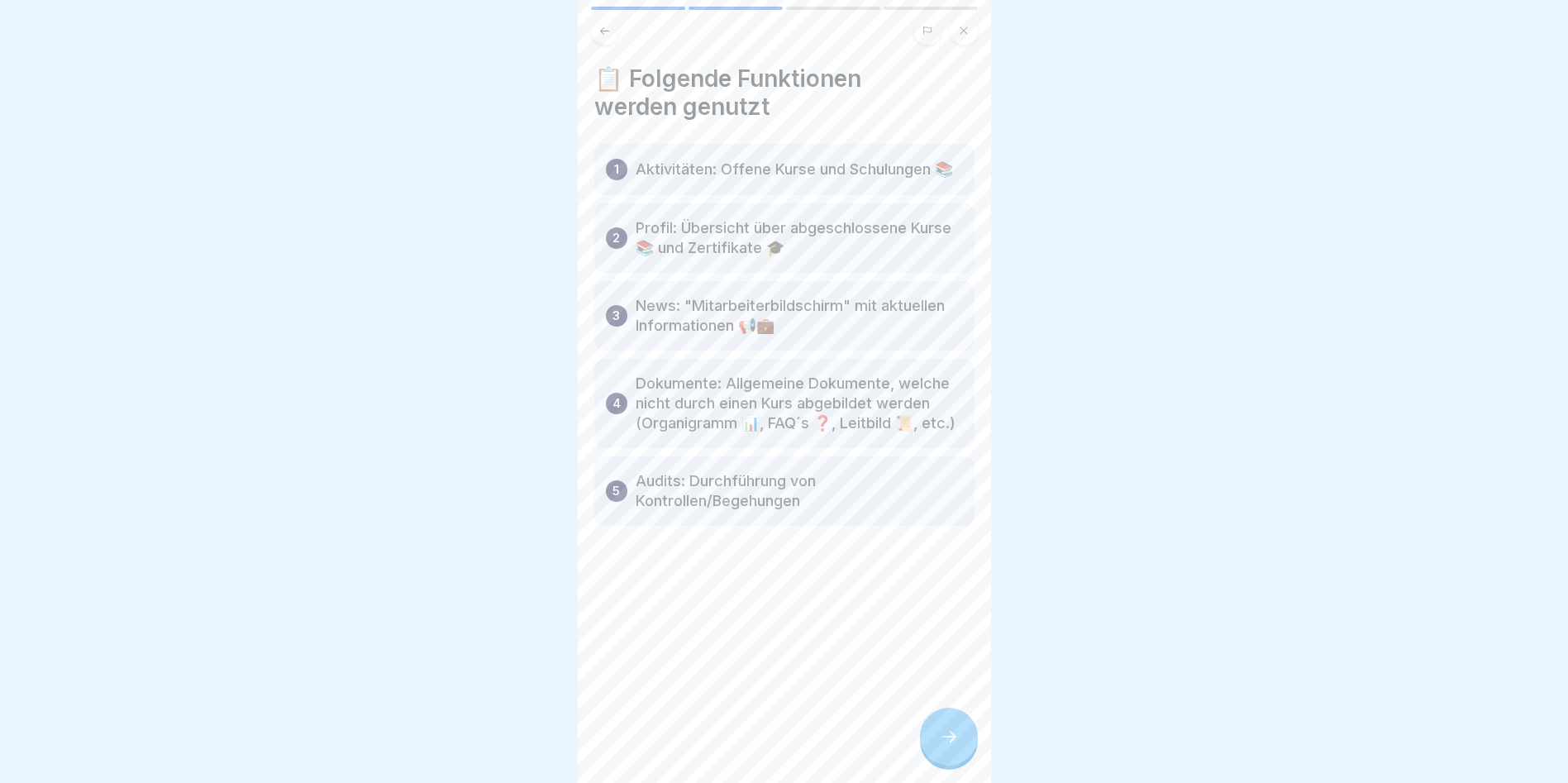
click at [944, 746] on icon at bounding box center [949, 736] width 20 height 20
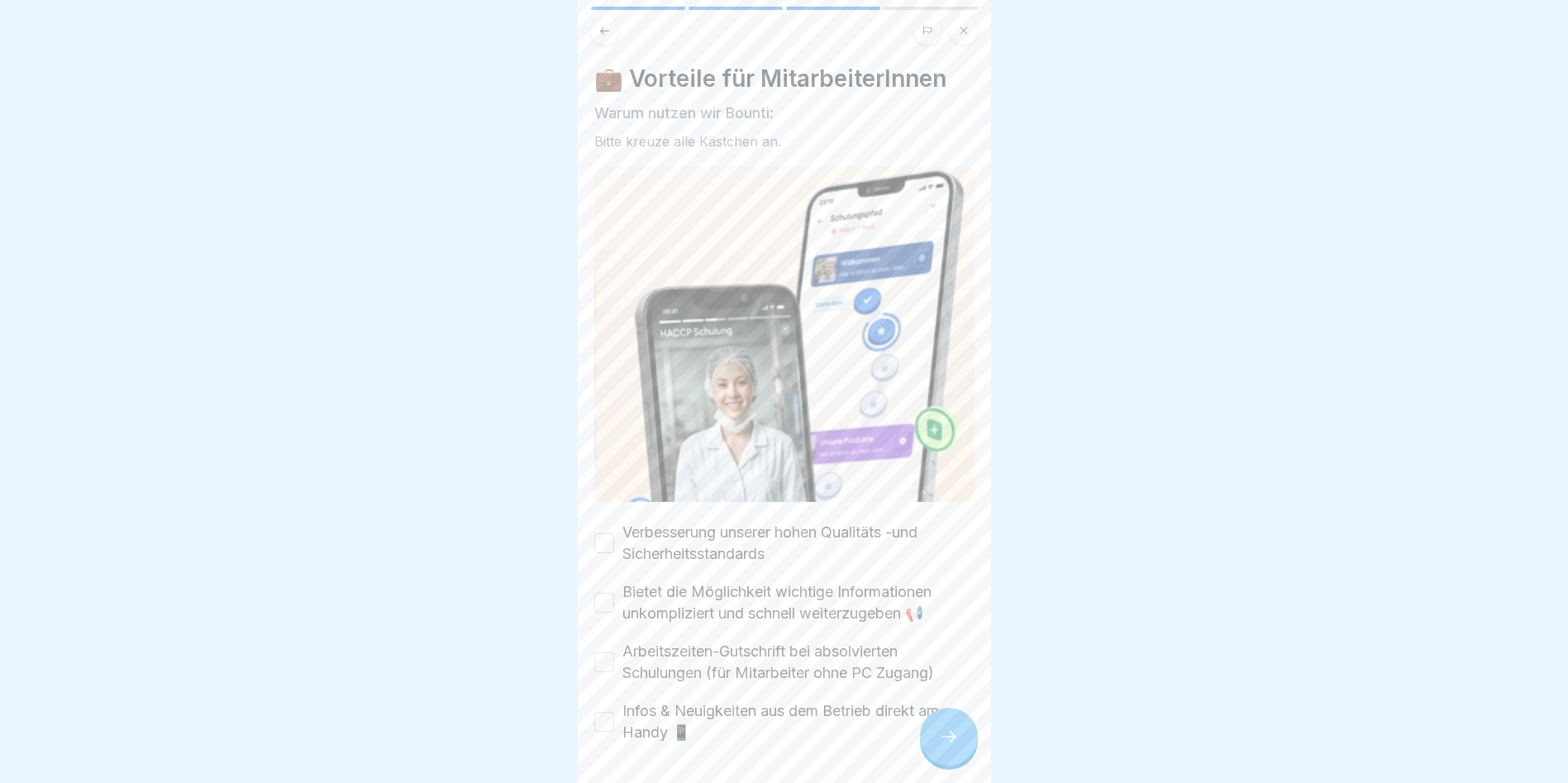
click at [604, 538] on button "Verbesserung unserer hohen Qualitäts -und Sicherheitsstandards" at bounding box center [604, 542] width 20 height 20
click at [606, 593] on button "Bietet die Möglichkeit wichtige Informationen unkompliziert und schnell weiterz…" at bounding box center [604, 603] width 20 height 20
click at [606, 657] on button "Arbeitszeiten-Gutschrift bei absolvierten Schulungen (für Mitarbeiter ohne PC Z…" at bounding box center [604, 662] width 20 height 20
click at [606, 712] on button "Infos & Neuigkeiten aus dem Betrieb direkt am Handy 📱" at bounding box center [604, 721] width 20 height 20
click at [942, 760] on div at bounding box center [949, 737] width 58 height 58
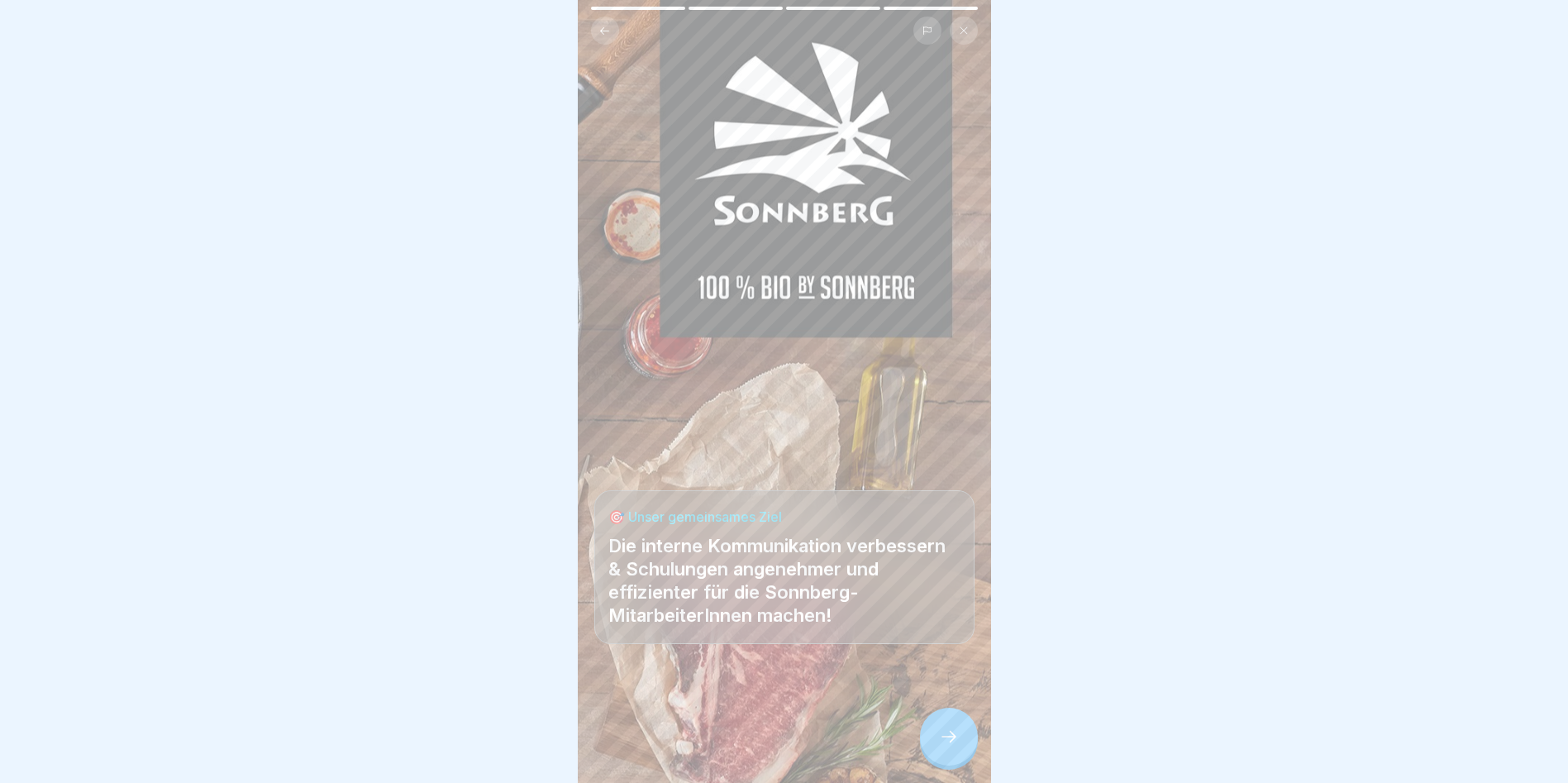
click at [942, 760] on div at bounding box center [949, 737] width 58 height 58
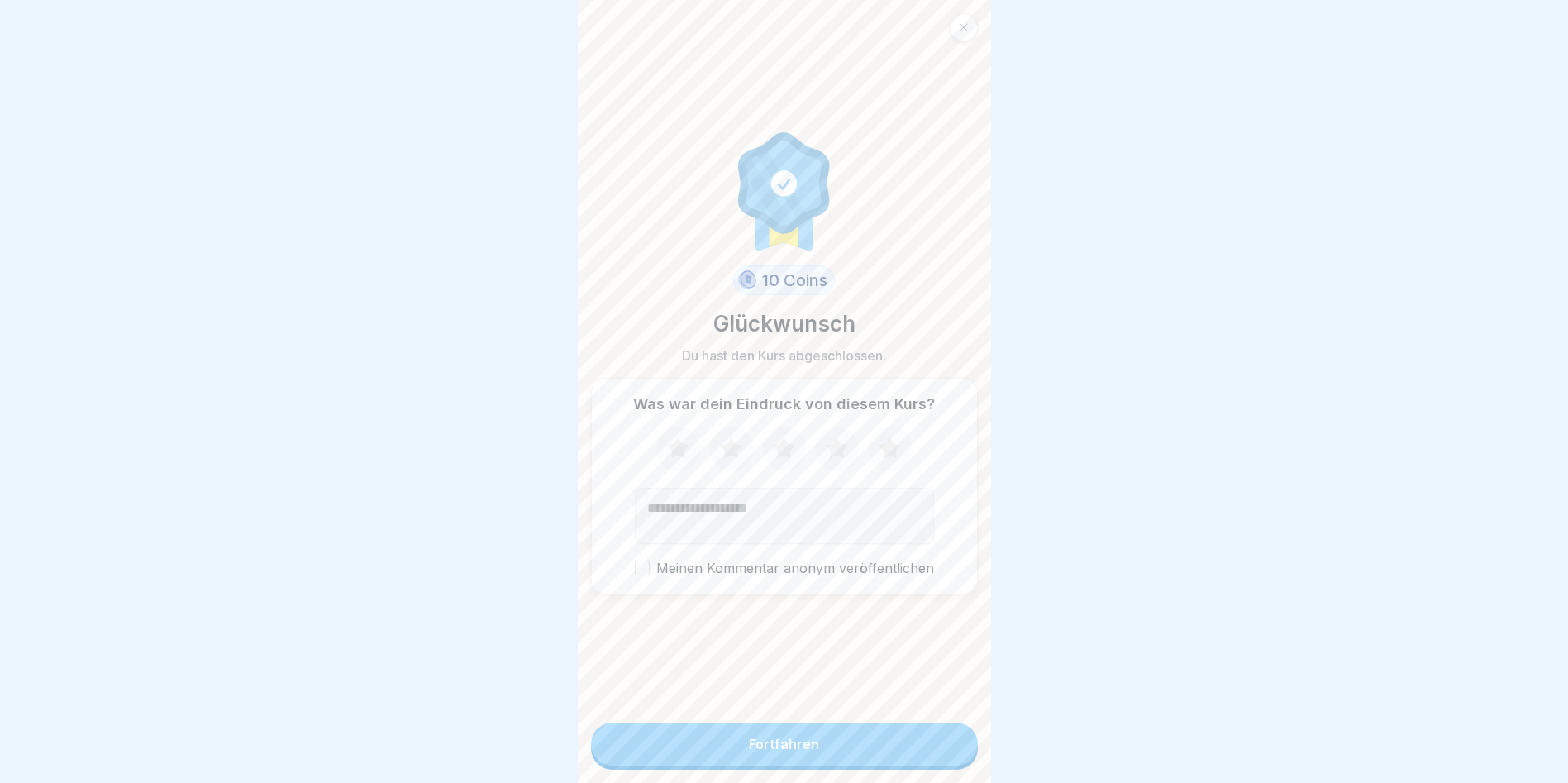
click at [942, 759] on button "Fortfahren" at bounding box center [785, 744] width 387 height 43
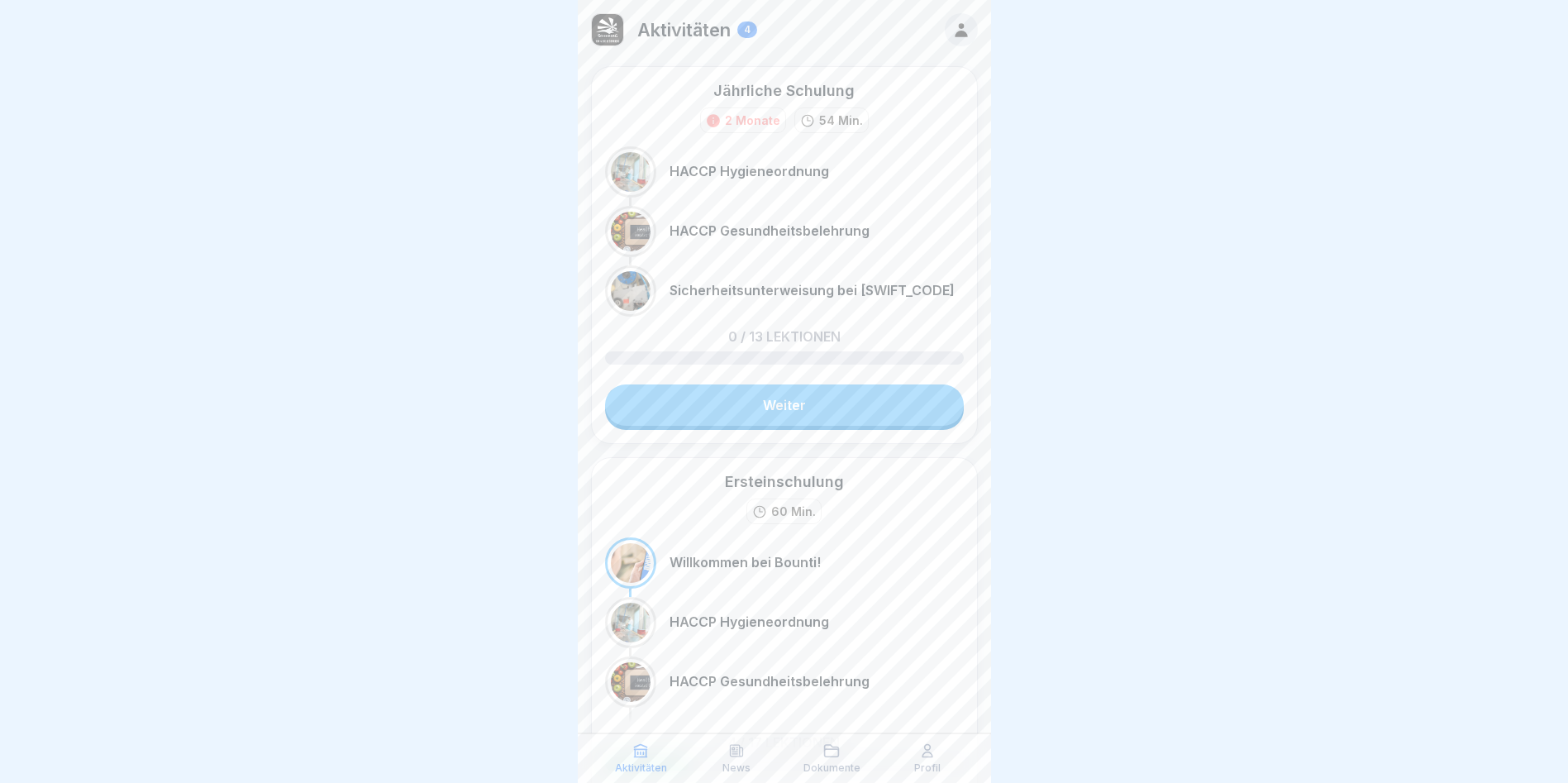
click at [727, 405] on link "Weiter" at bounding box center [785, 405] width 359 height 41
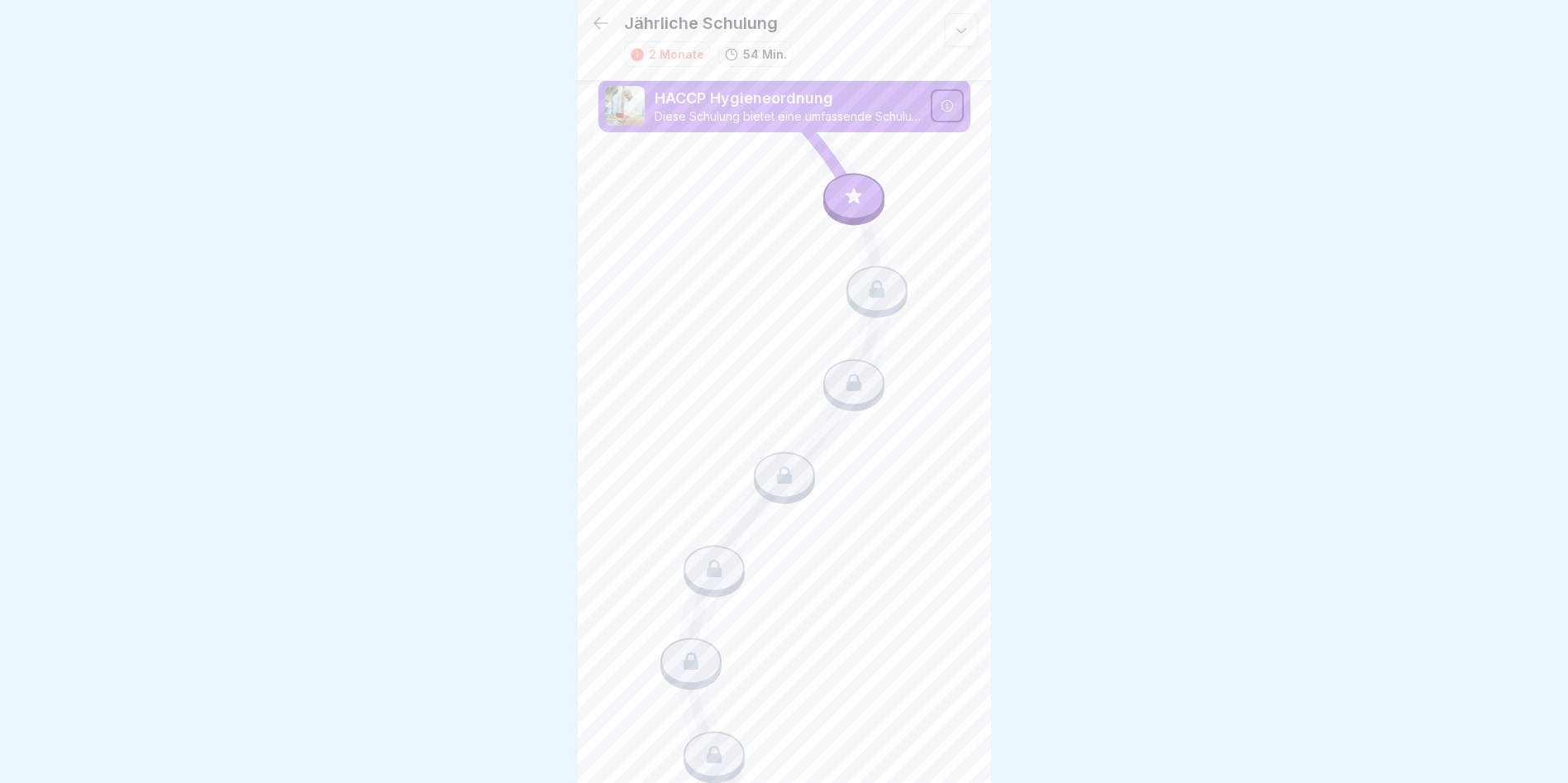
click at [846, 196] on icon at bounding box center [854, 196] width 16 height 16
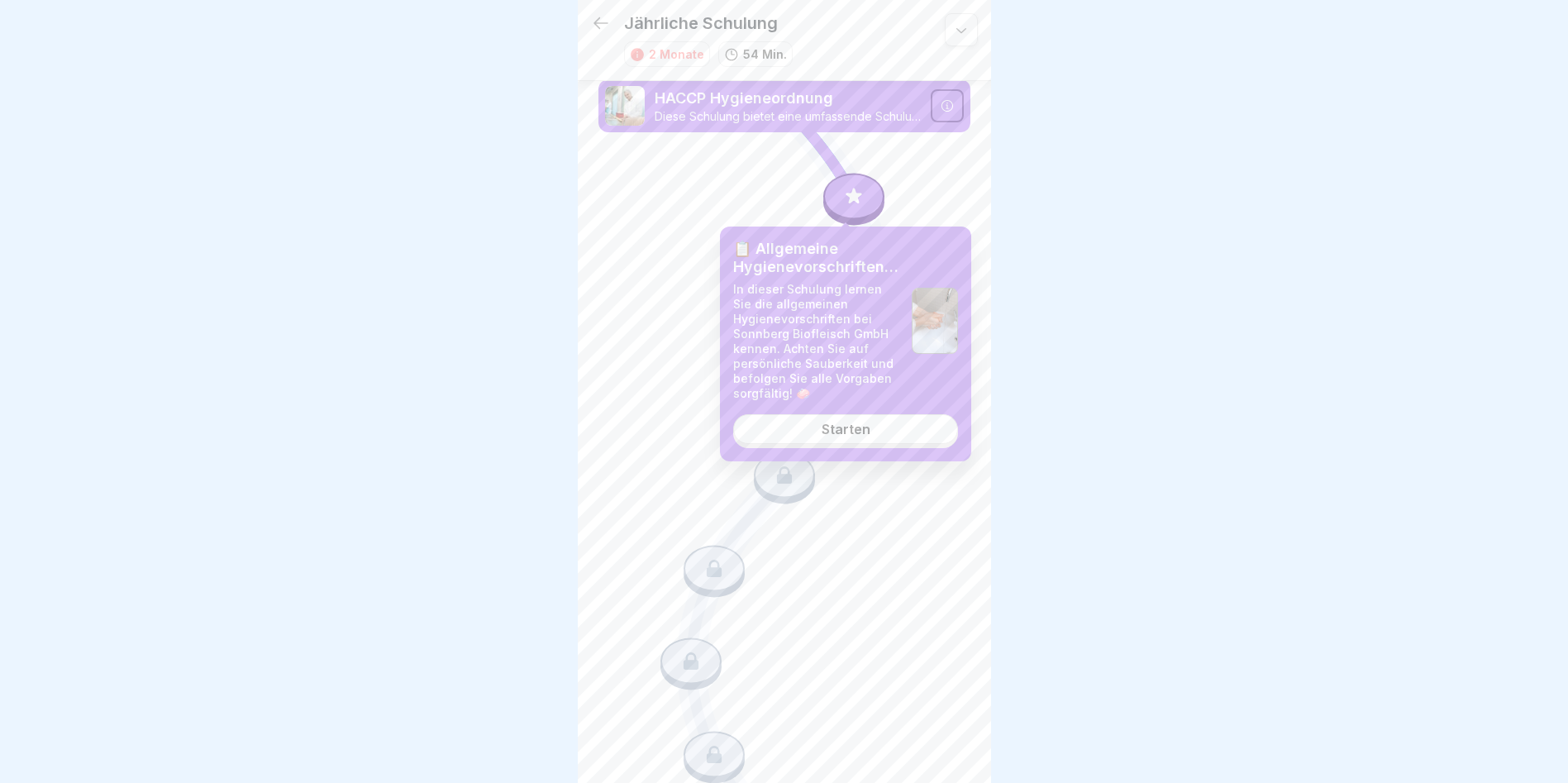
click at [850, 433] on div "Starten" at bounding box center [846, 429] width 49 height 15
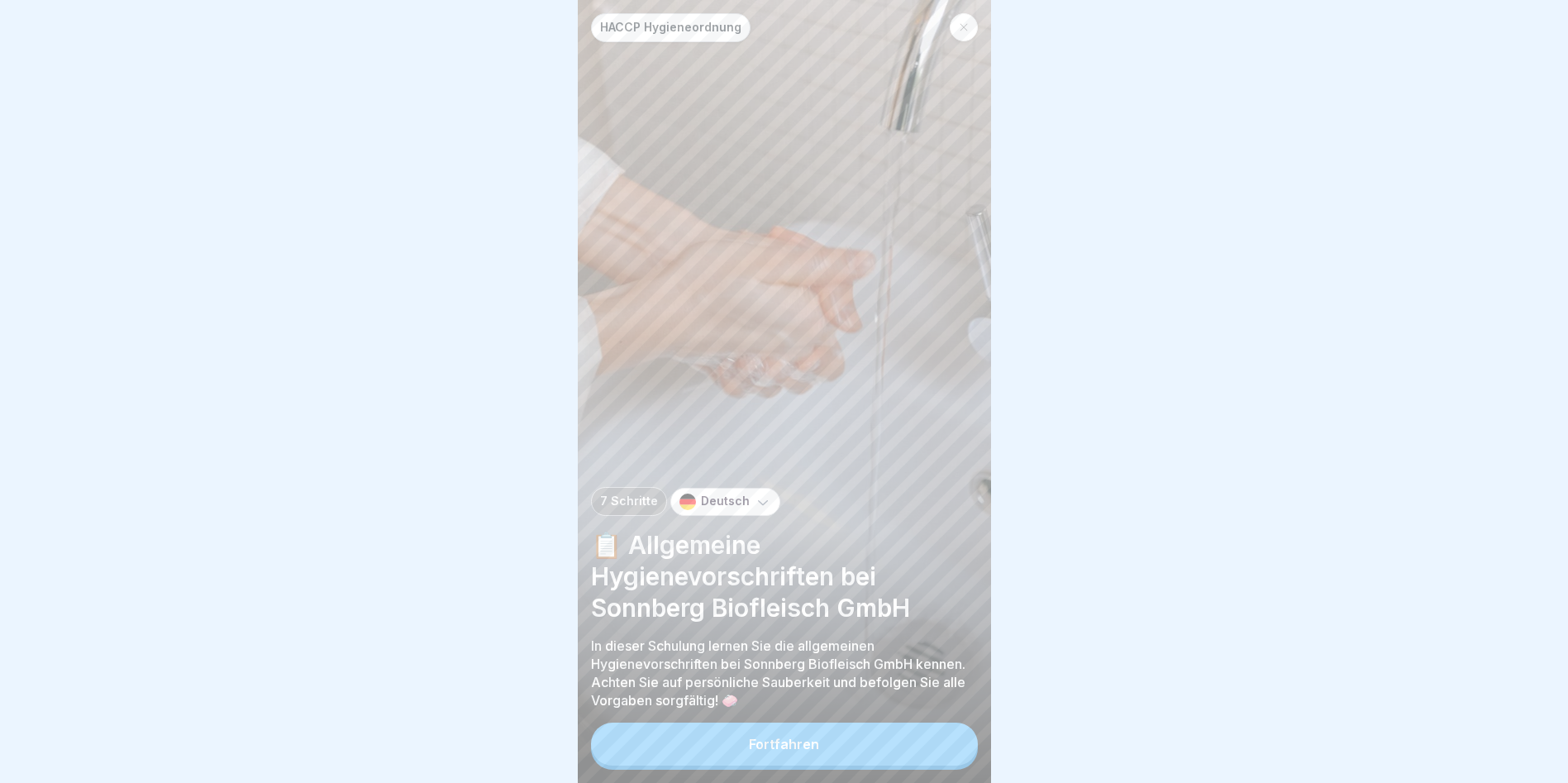
click at [708, 752] on button "Fortfahren" at bounding box center [785, 744] width 387 height 43
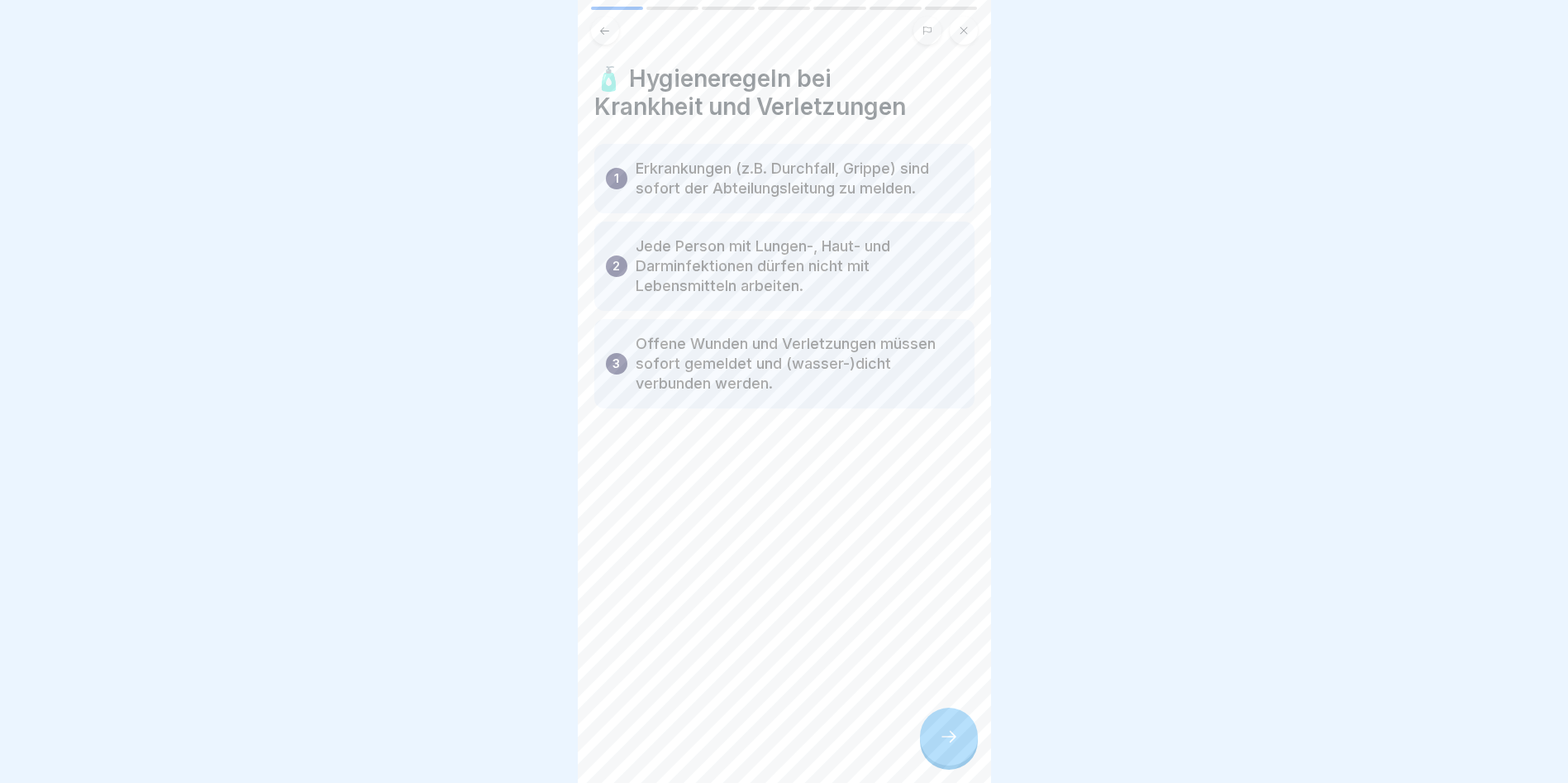
click at [953, 758] on div at bounding box center [949, 737] width 58 height 58
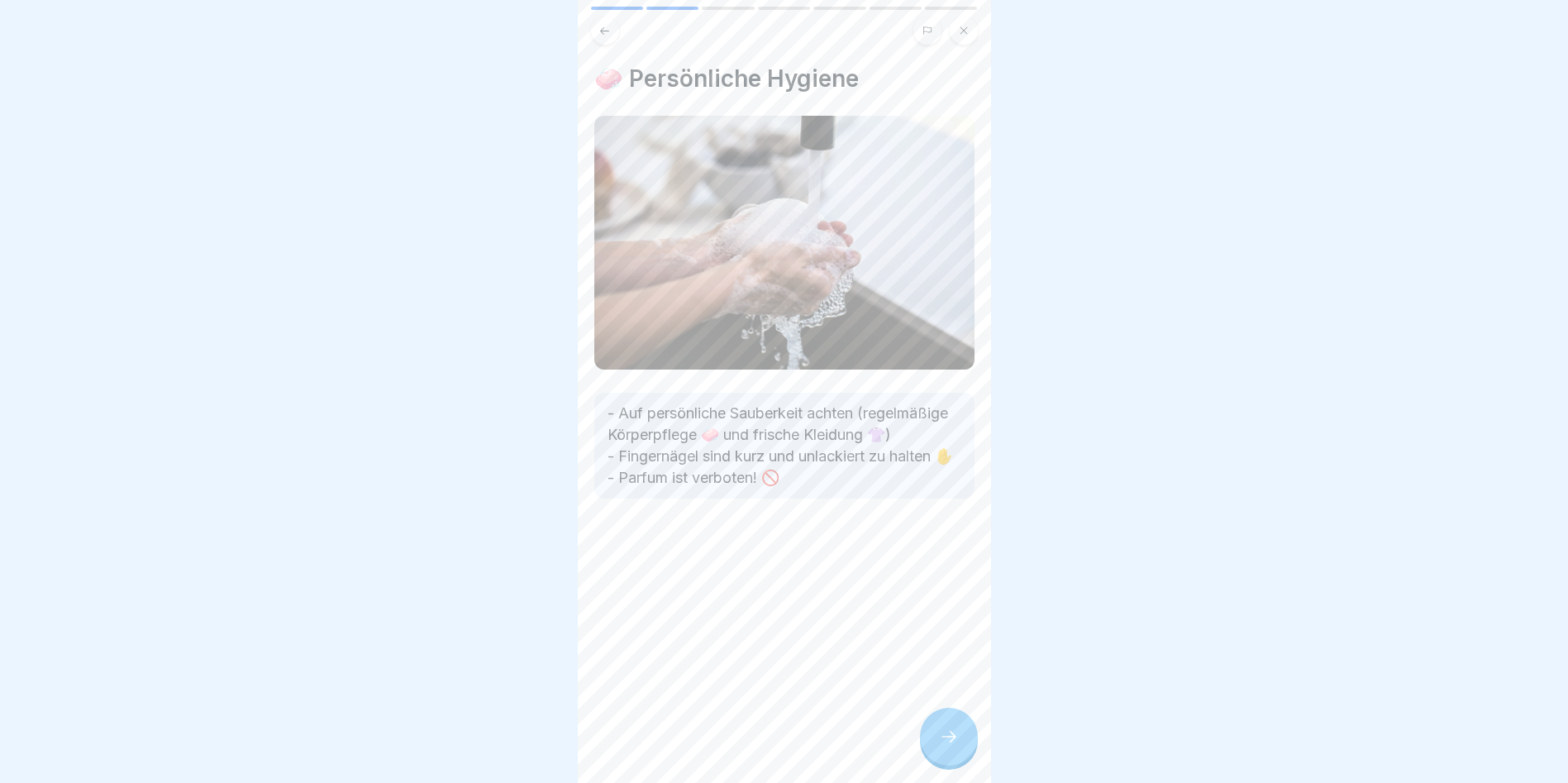
click at [953, 746] on icon at bounding box center [949, 736] width 20 height 20
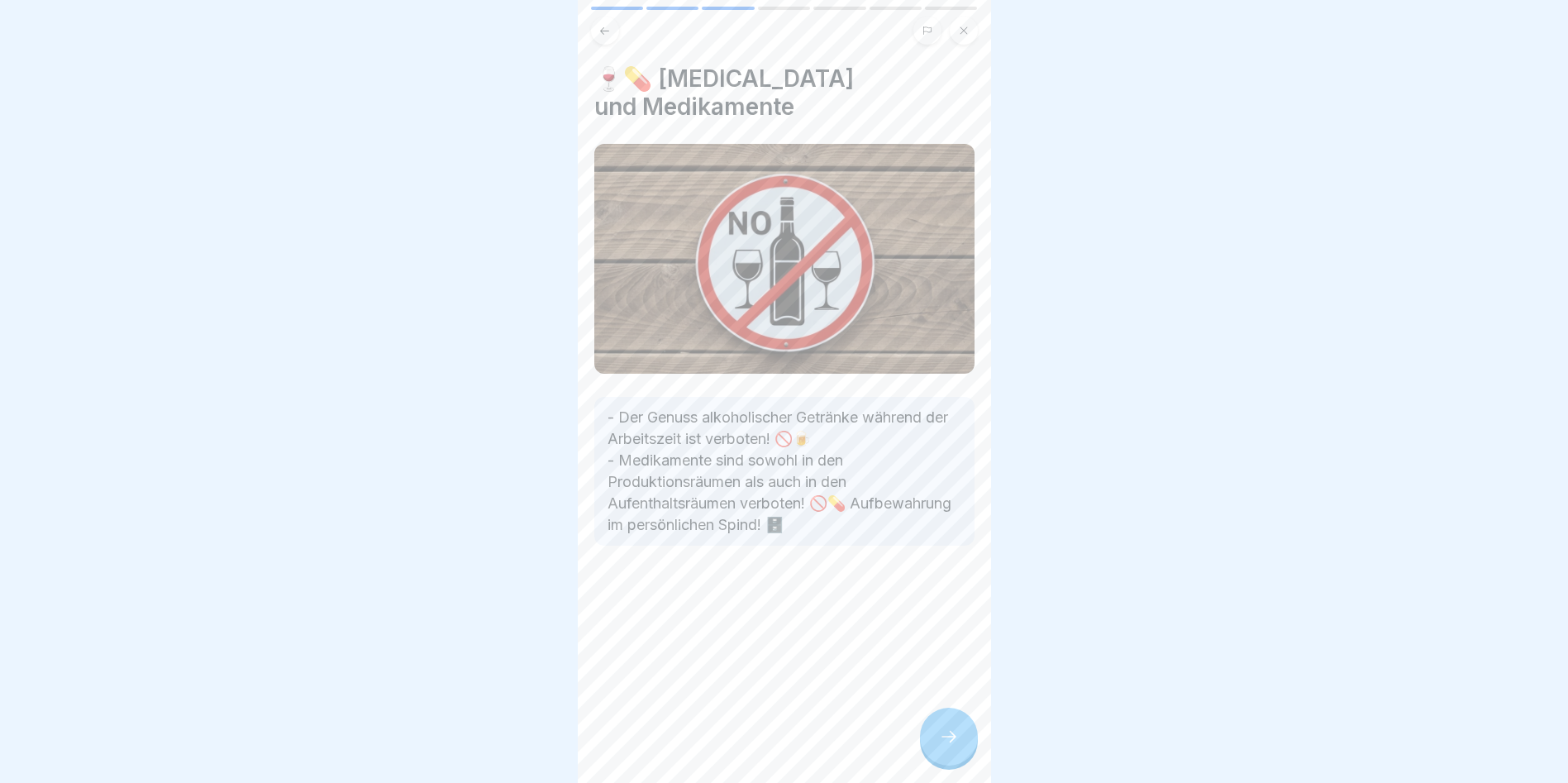
click at [953, 746] on icon at bounding box center [949, 736] width 20 height 20
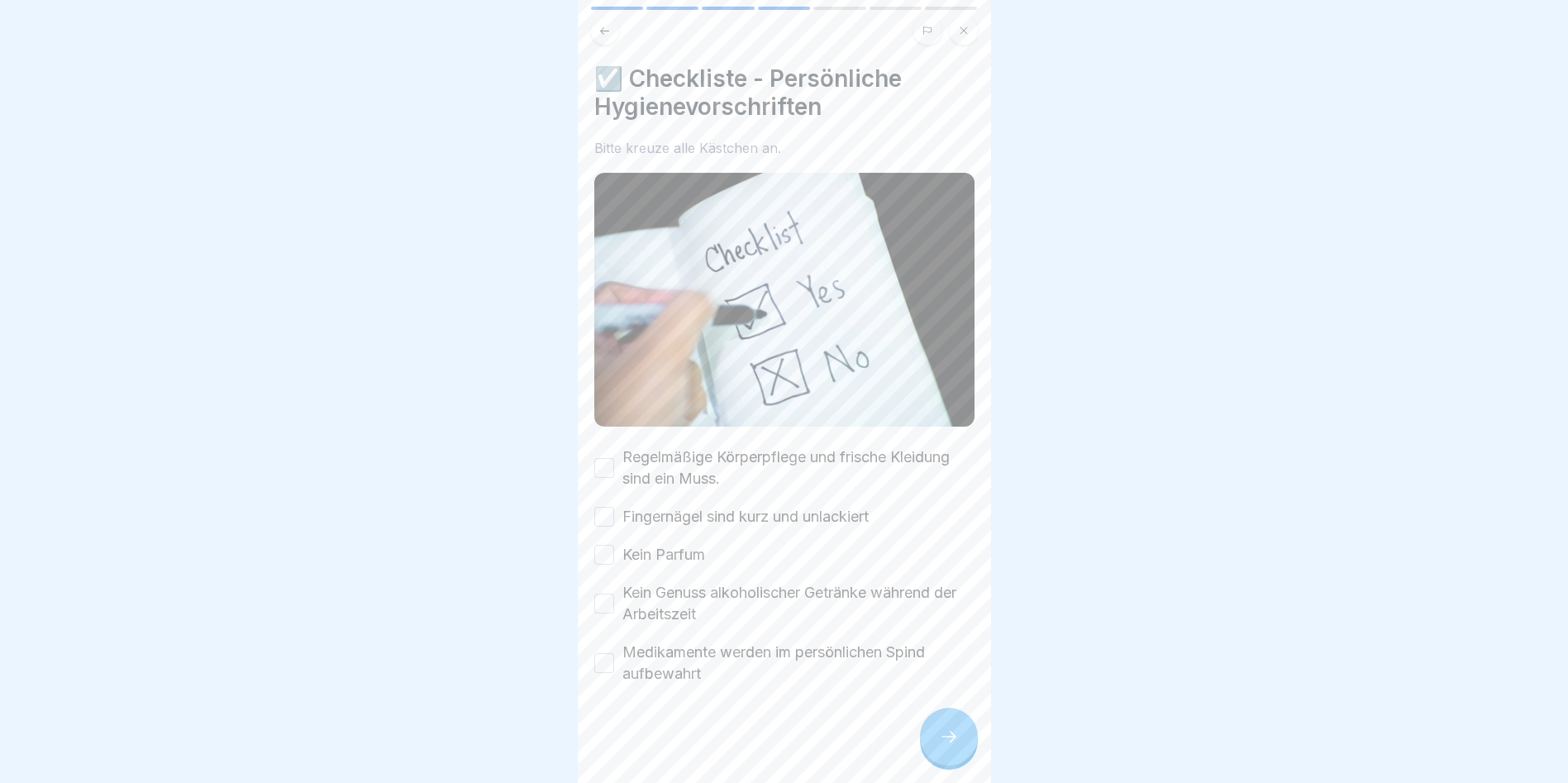
click at [600, 463] on button "Regelmäßige Körperpflege und frische Kleidung sind ein Muss." at bounding box center [604, 467] width 20 height 20
click at [611, 508] on button "Fingernägel sind kurz und unlackiert" at bounding box center [604, 516] width 20 height 20
click at [609, 550] on button "Kein Parfum" at bounding box center [604, 555] width 20 height 20
click at [600, 599] on button "Kein Genuss alkoholischer Getränke während der Arbeitszeit" at bounding box center [604, 603] width 20 height 20
click at [604, 653] on button "Medikamente werden im persönlichen Spind aufbewahrt" at bounding box center [604, 663] width 20 height 20
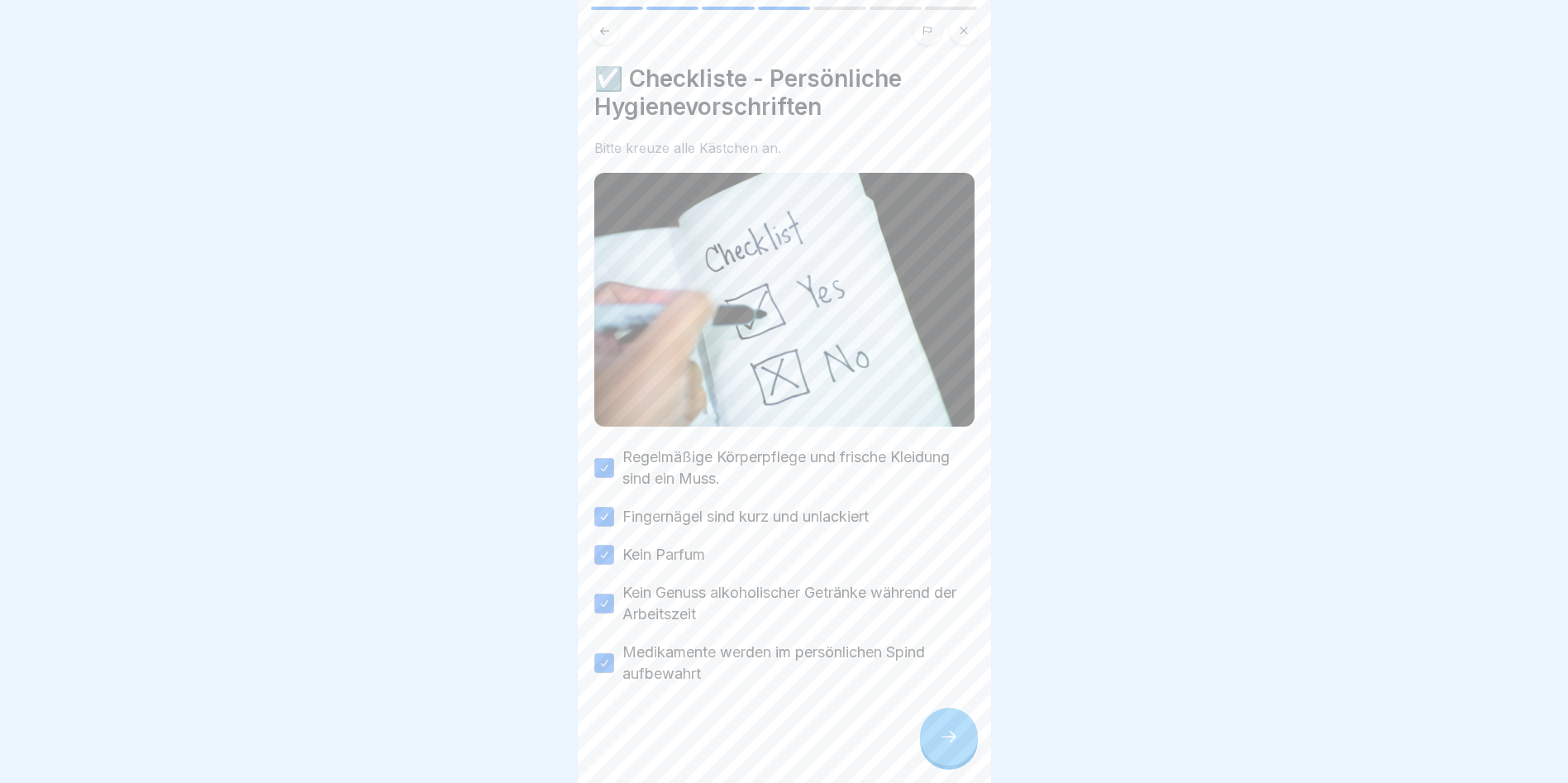
click at [949, 740] on div at bounding box center [949, 737] width 58 height 58
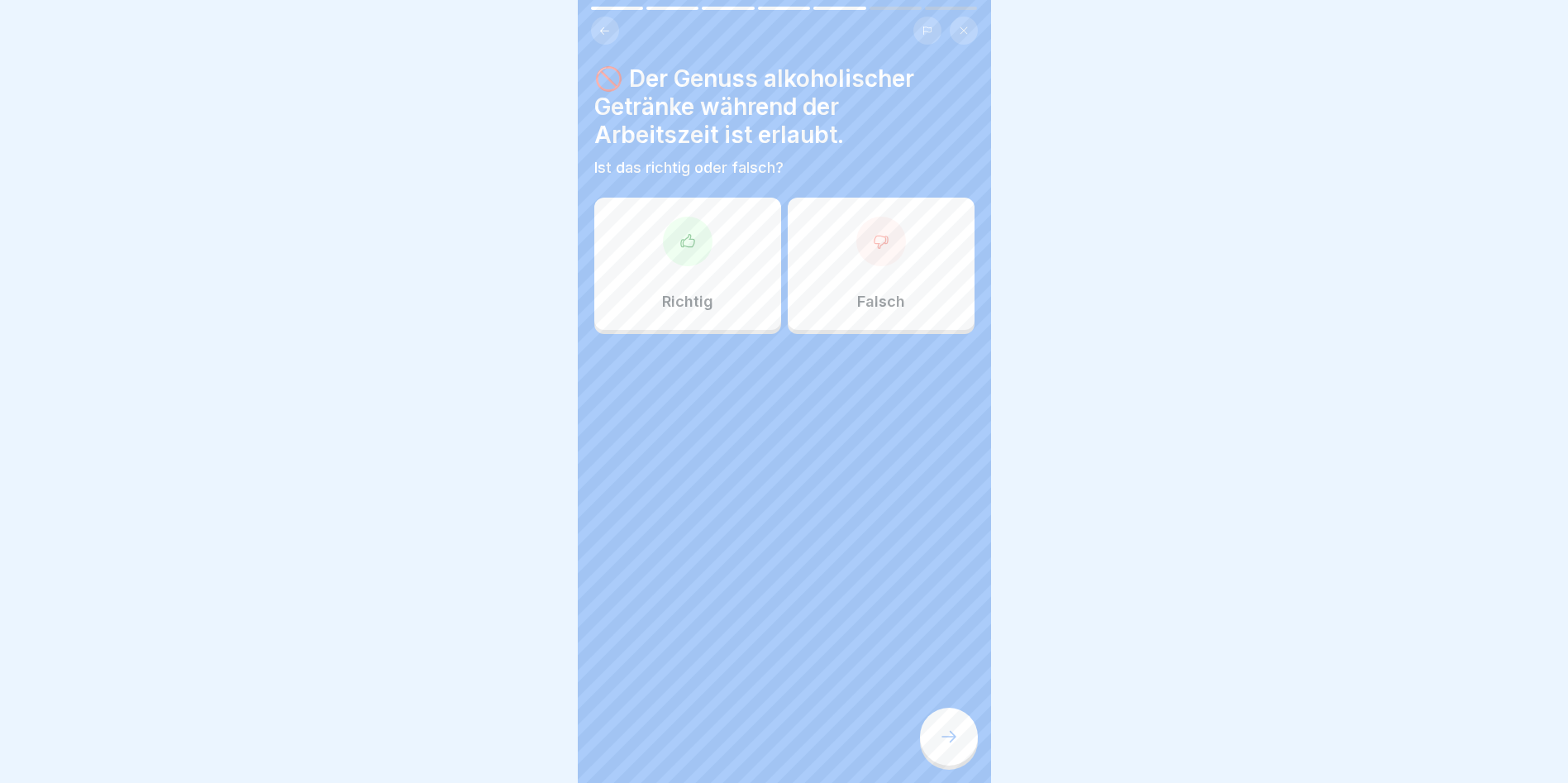
click at [682, 250] on div at bounding box center [687, 241] width 50 height 50
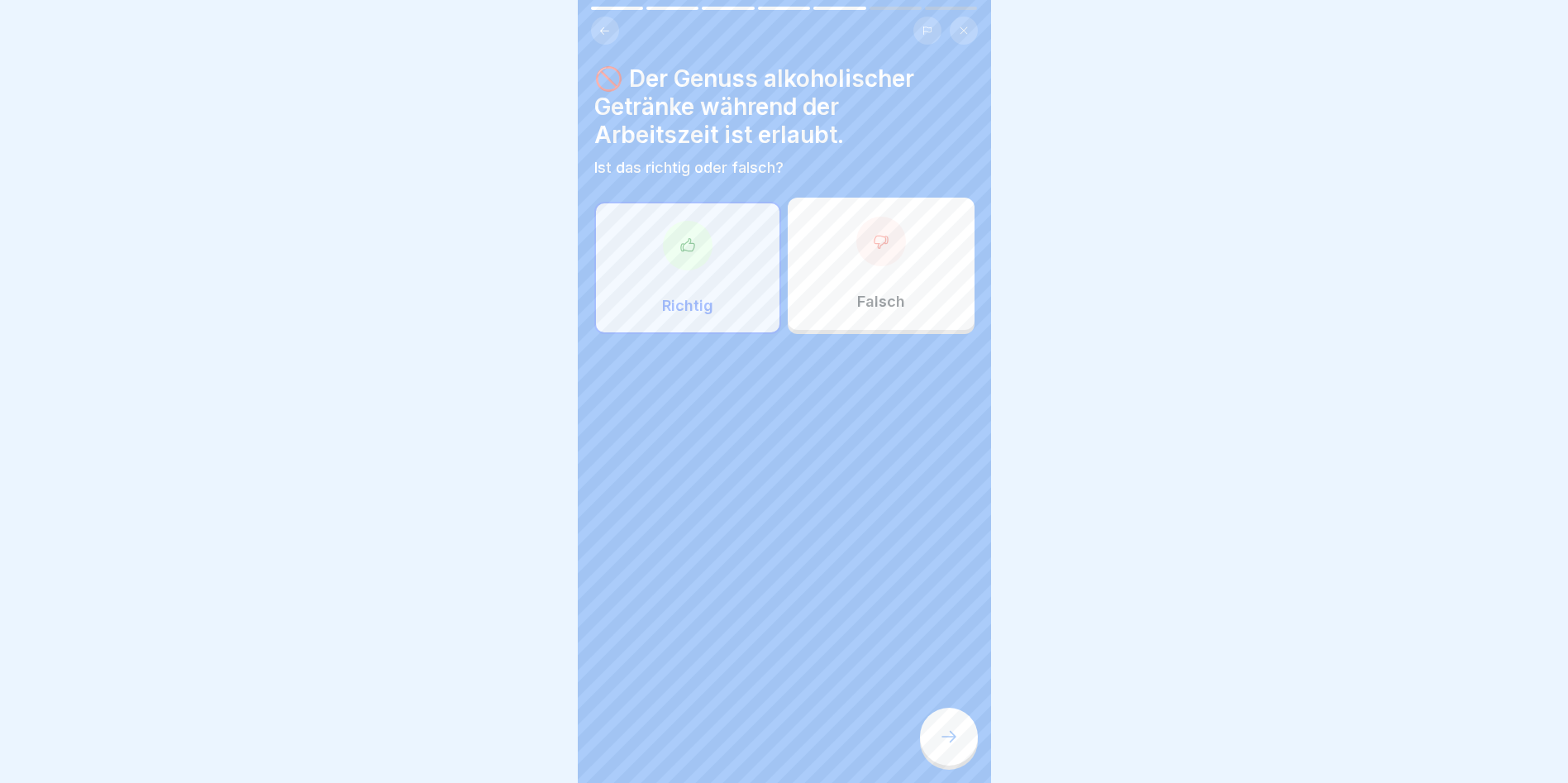
click at [873, 249] on icon at bounding box center [882, 242] width 17 height 17
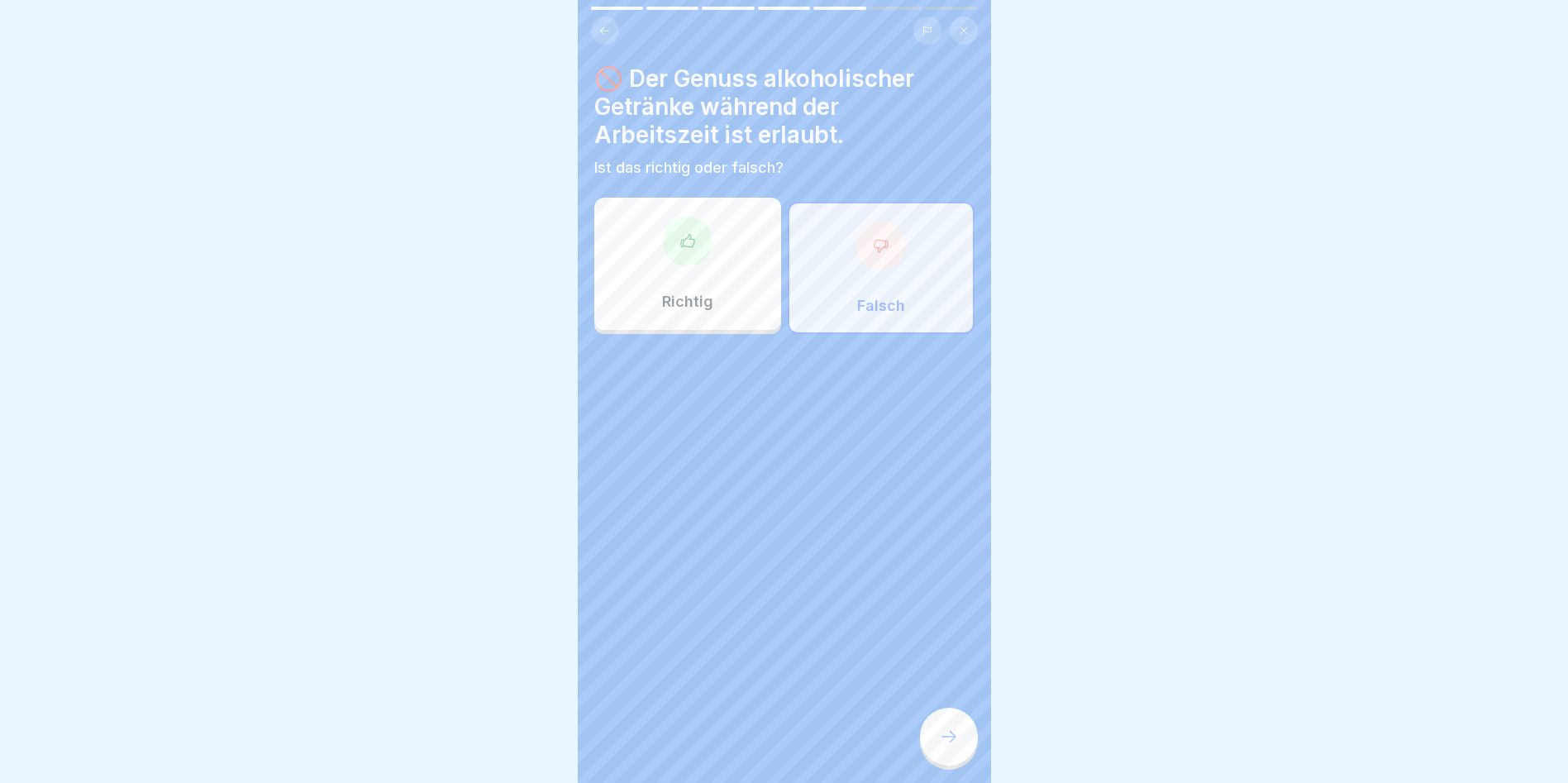
click at [951, 746] on icon at bounding box center [949, 736] width 20 height 20
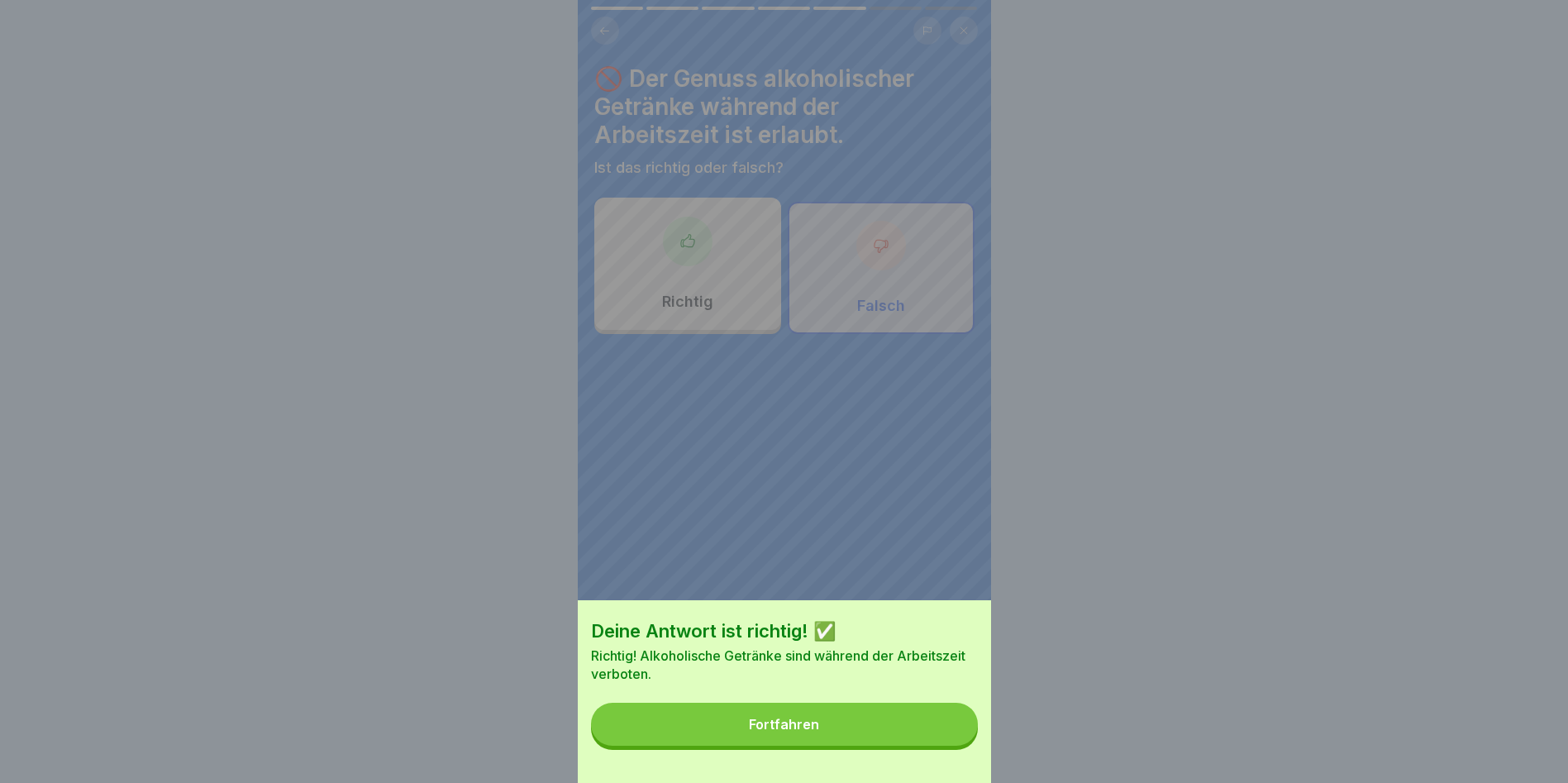
click at [921, 745] on button "Fortfahren" at bounding box center [785, 724] width 387 height 43
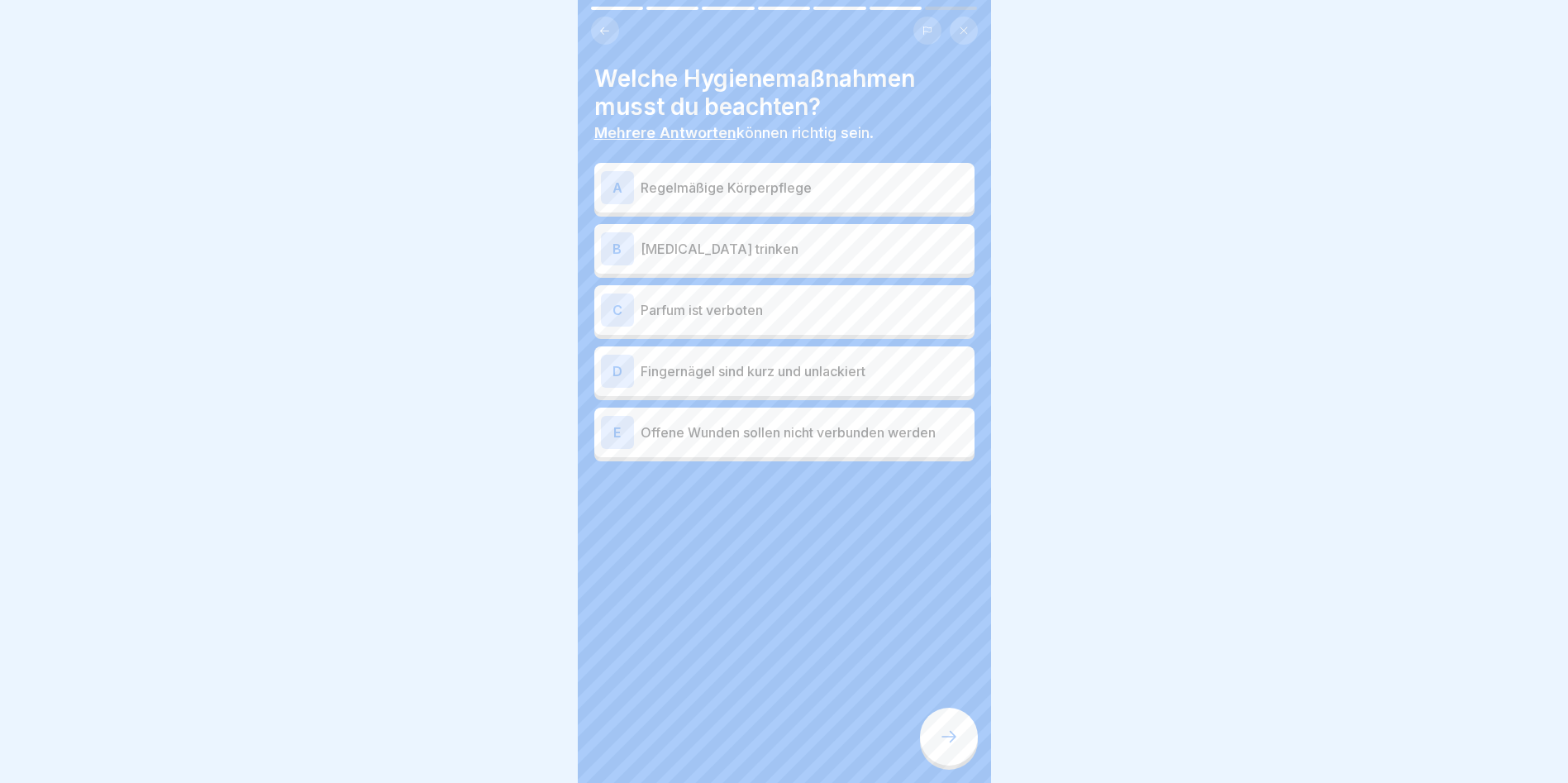
click at [618, 196] on div "A" at bounding box center [617, 187] width 33 height 33
click at [616, 311] on div "C" at bounding box center [617, 309] width 33 height 33
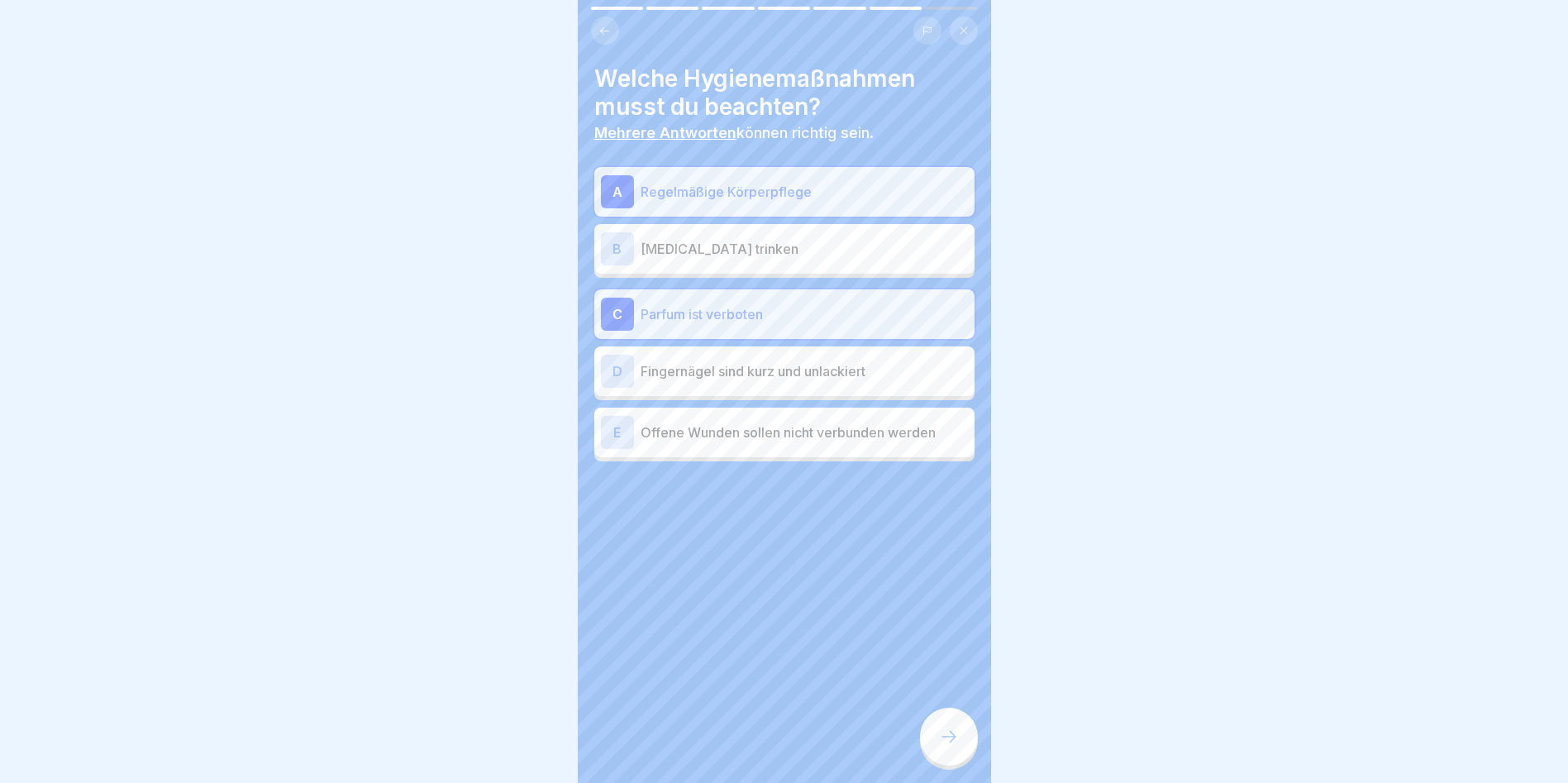
click at [619, 376] on div "D" at bounding box center [617, 370] width 33 height 33
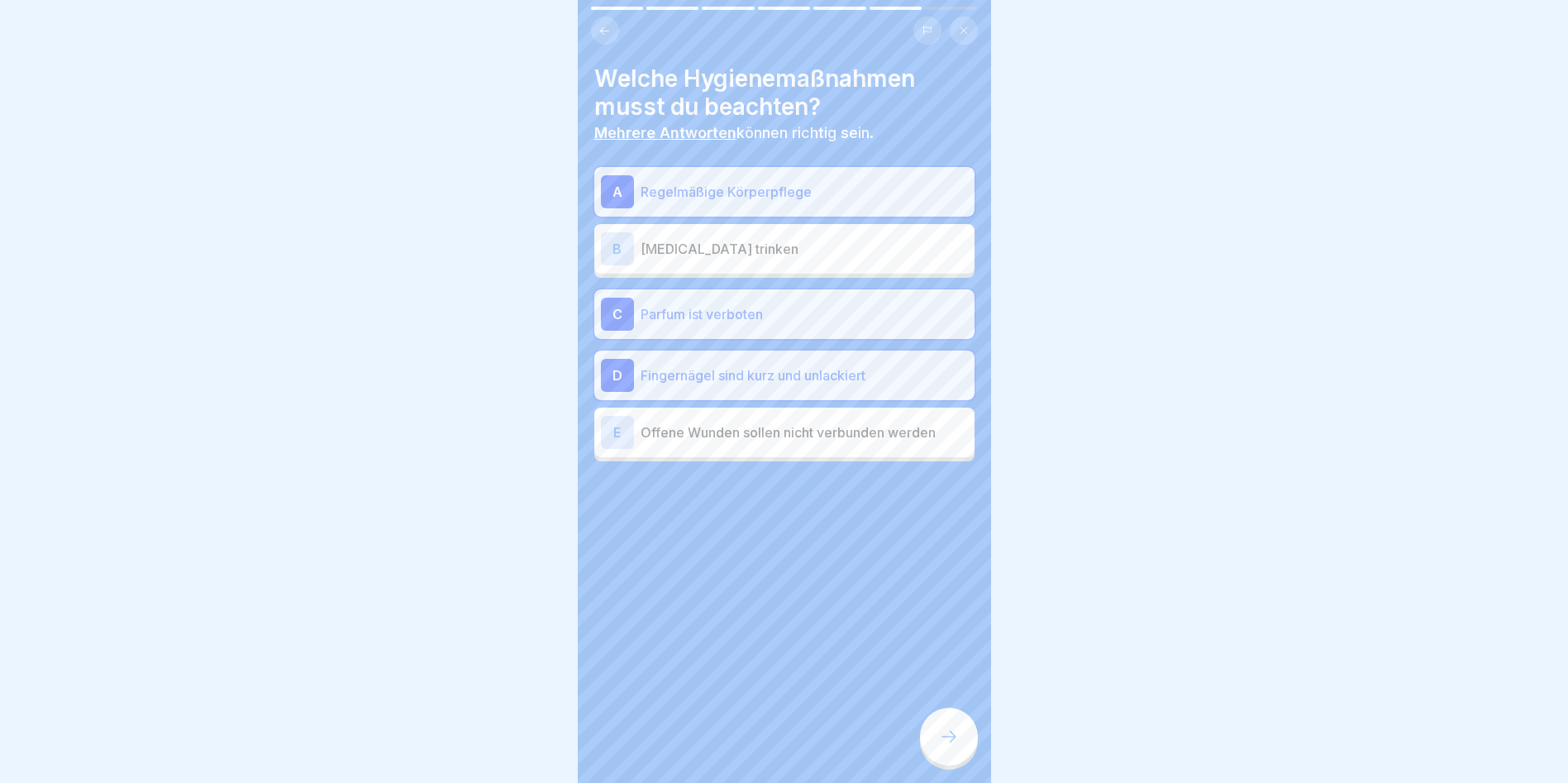
click at [950, 728] on div at bounding box center [949, 737] width 58 height 58
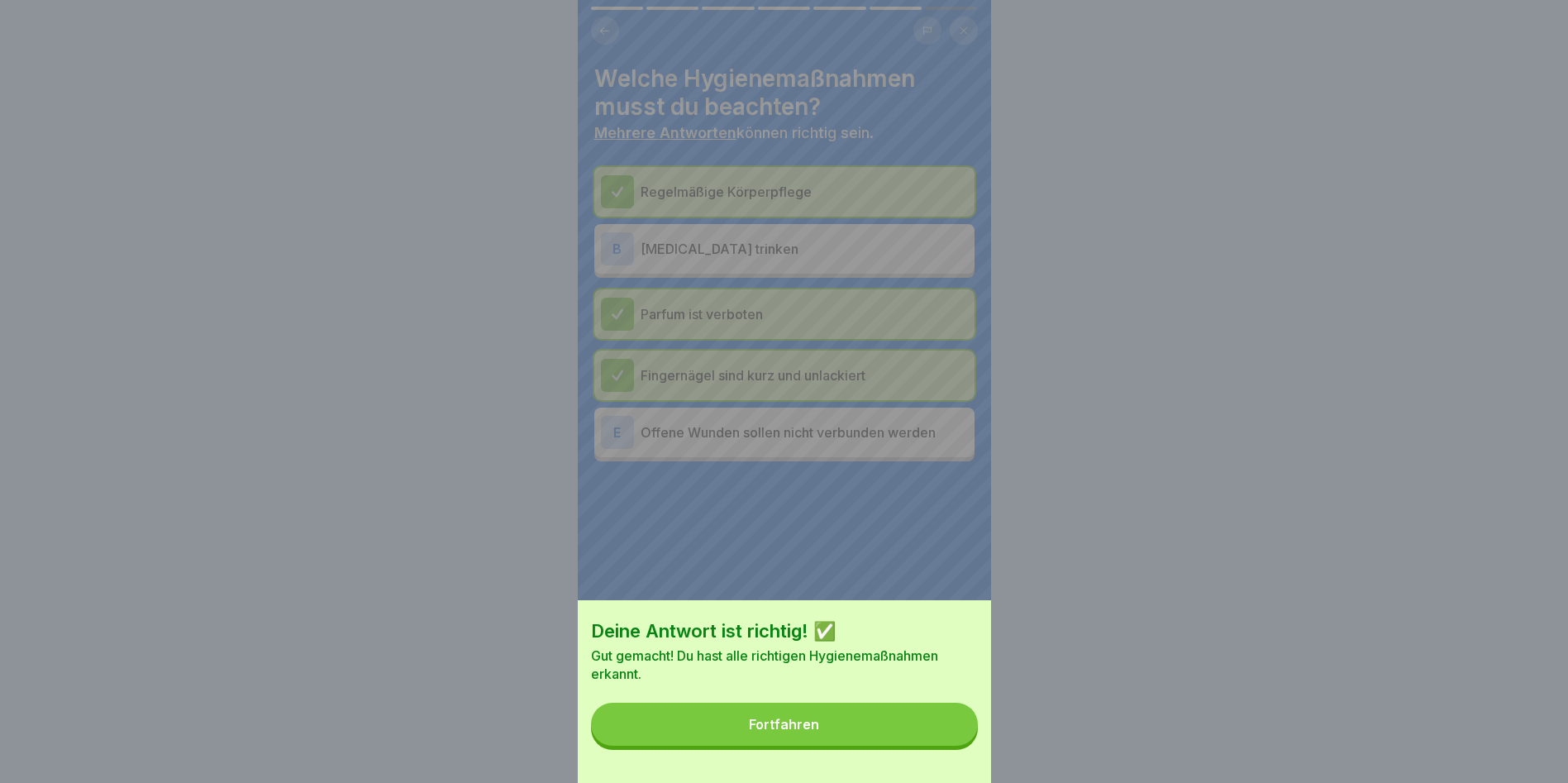
click at [935, 722] on button "Fortfahren" at bounding box center [785, 724] width 387 height 43
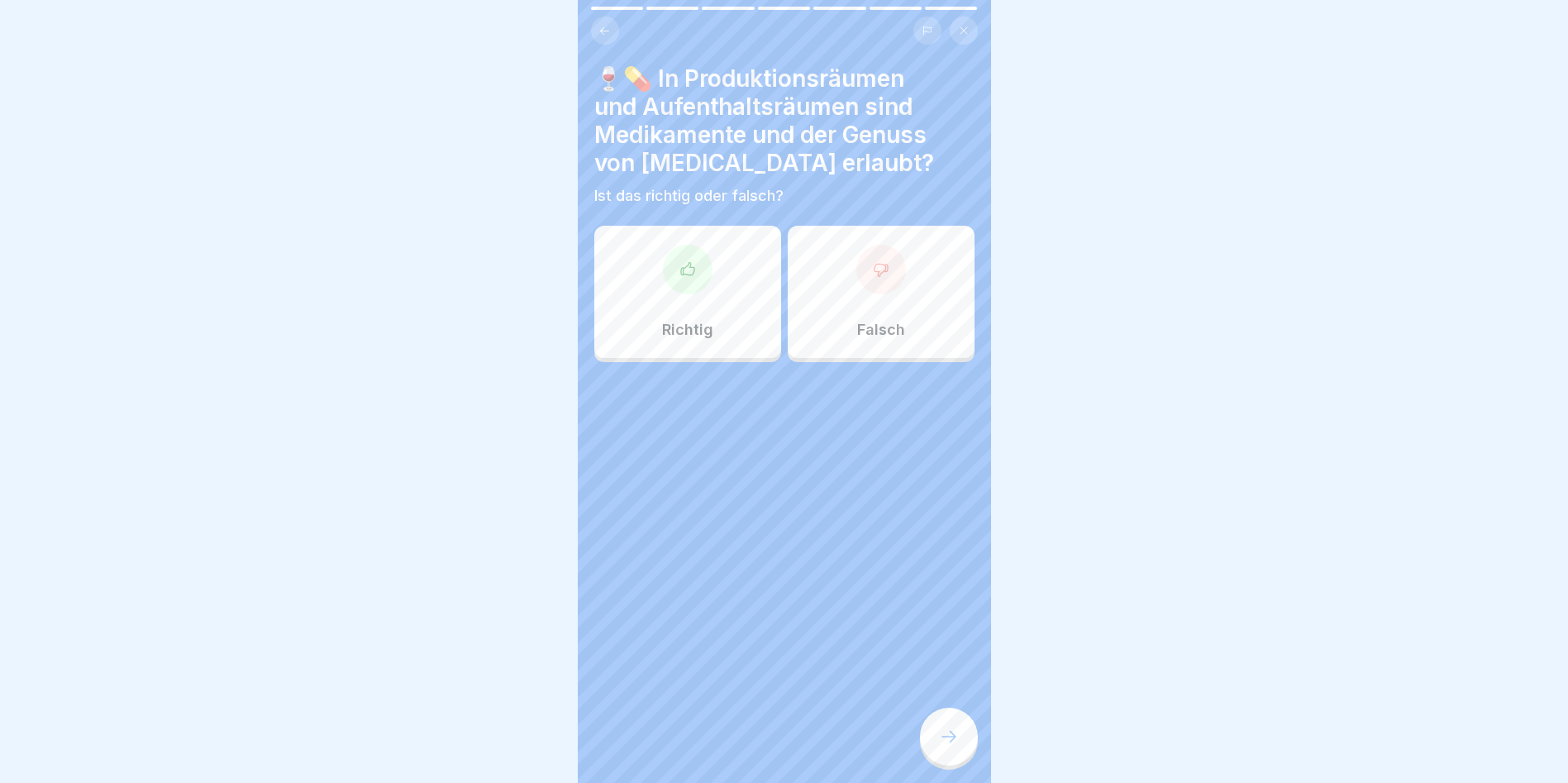
click at [873, 261] on icon at bounding box center [882, 270] width 17 height 17
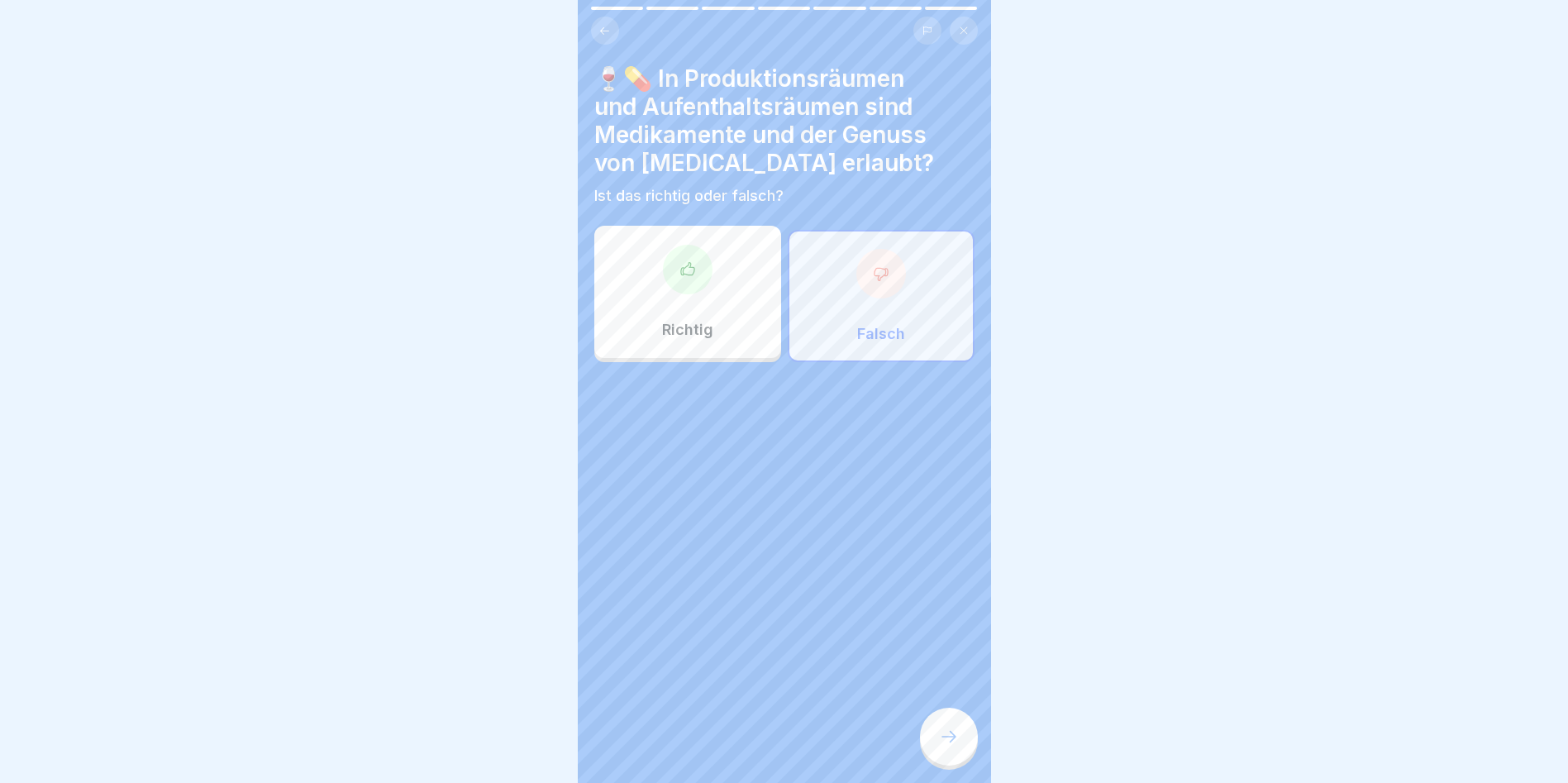
click at [931, 728] on div at bounding box center [949, 737] width 58 height 58
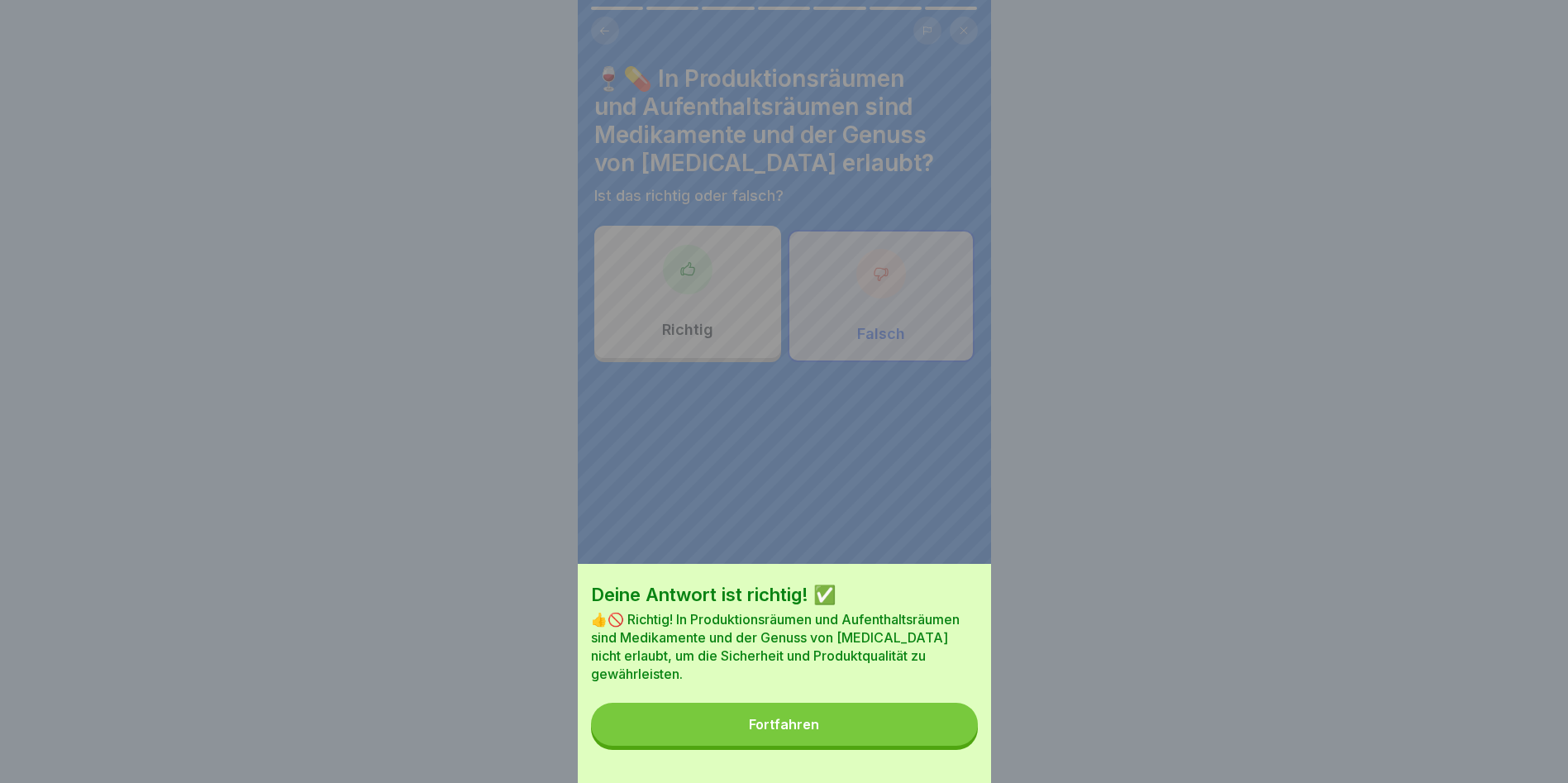
click at [902, 730] on button "Fortfahren" at bounding box center [785, 724] width 387 height 43
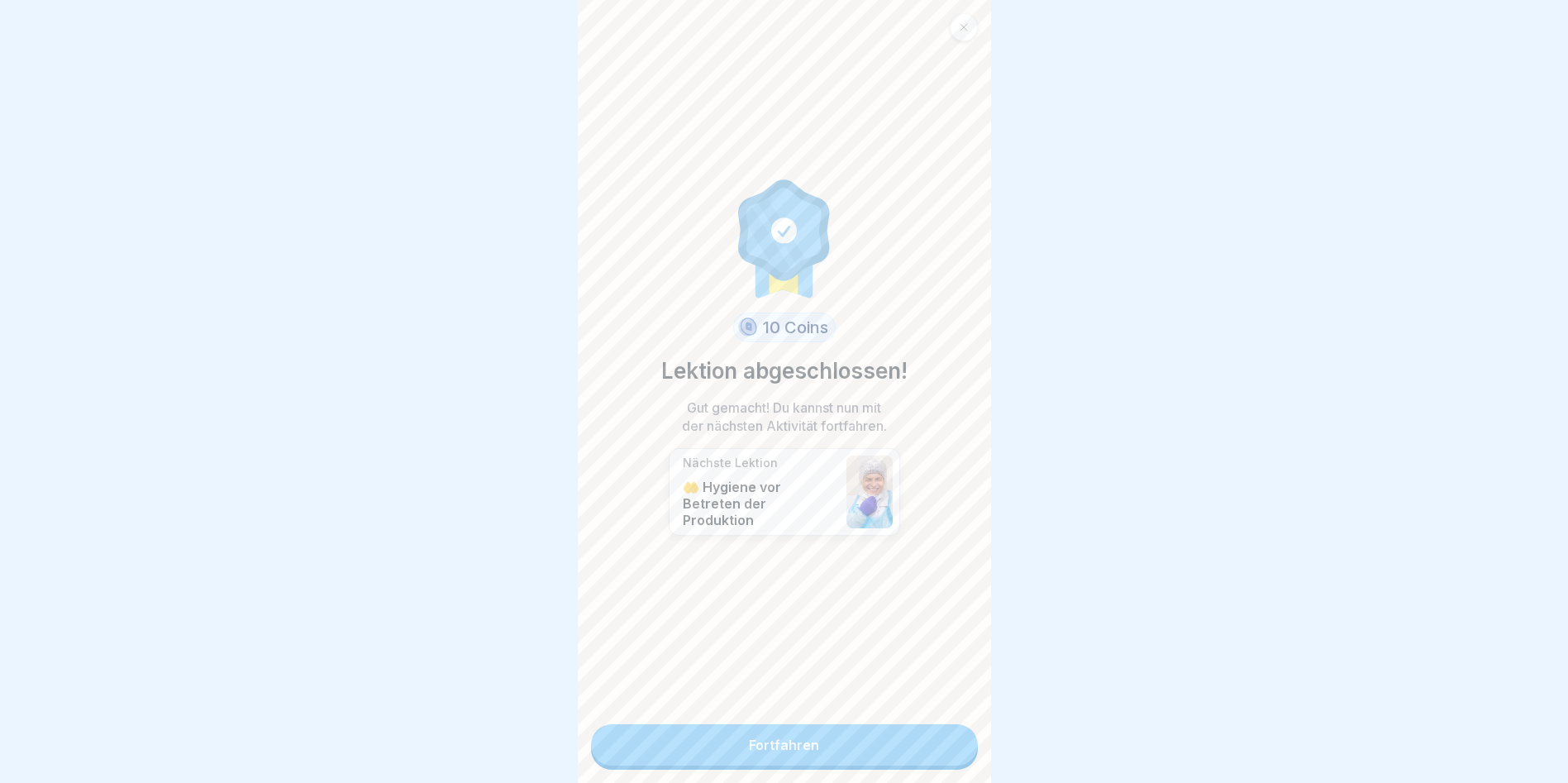
click at [902, 731] on link "Fortfahren" at bounding box center [785, 744] width 387 height 41
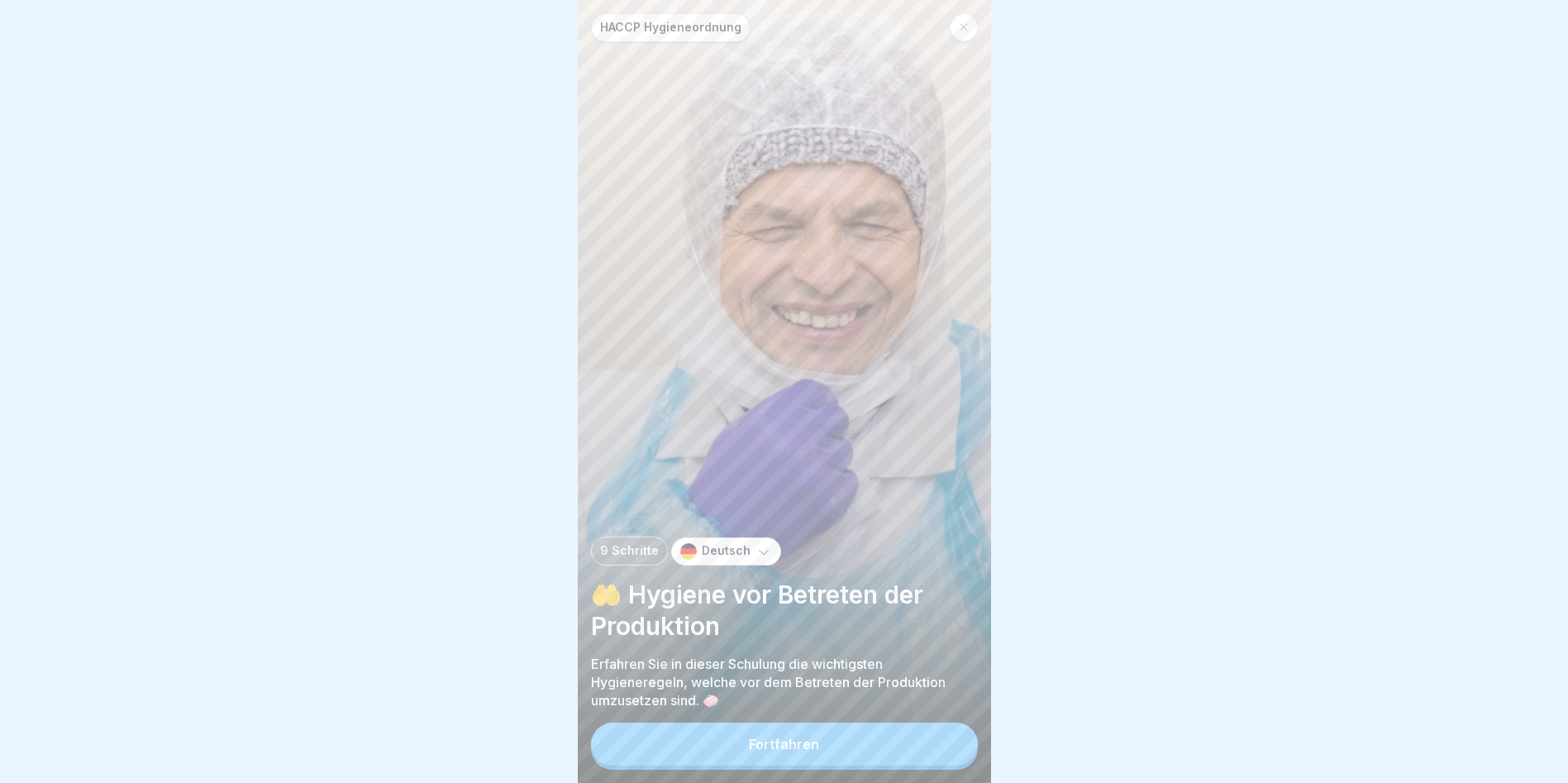
click at [897, 753] on button "Fortfahren" at bounding box center [785, 744] width 387 height 43
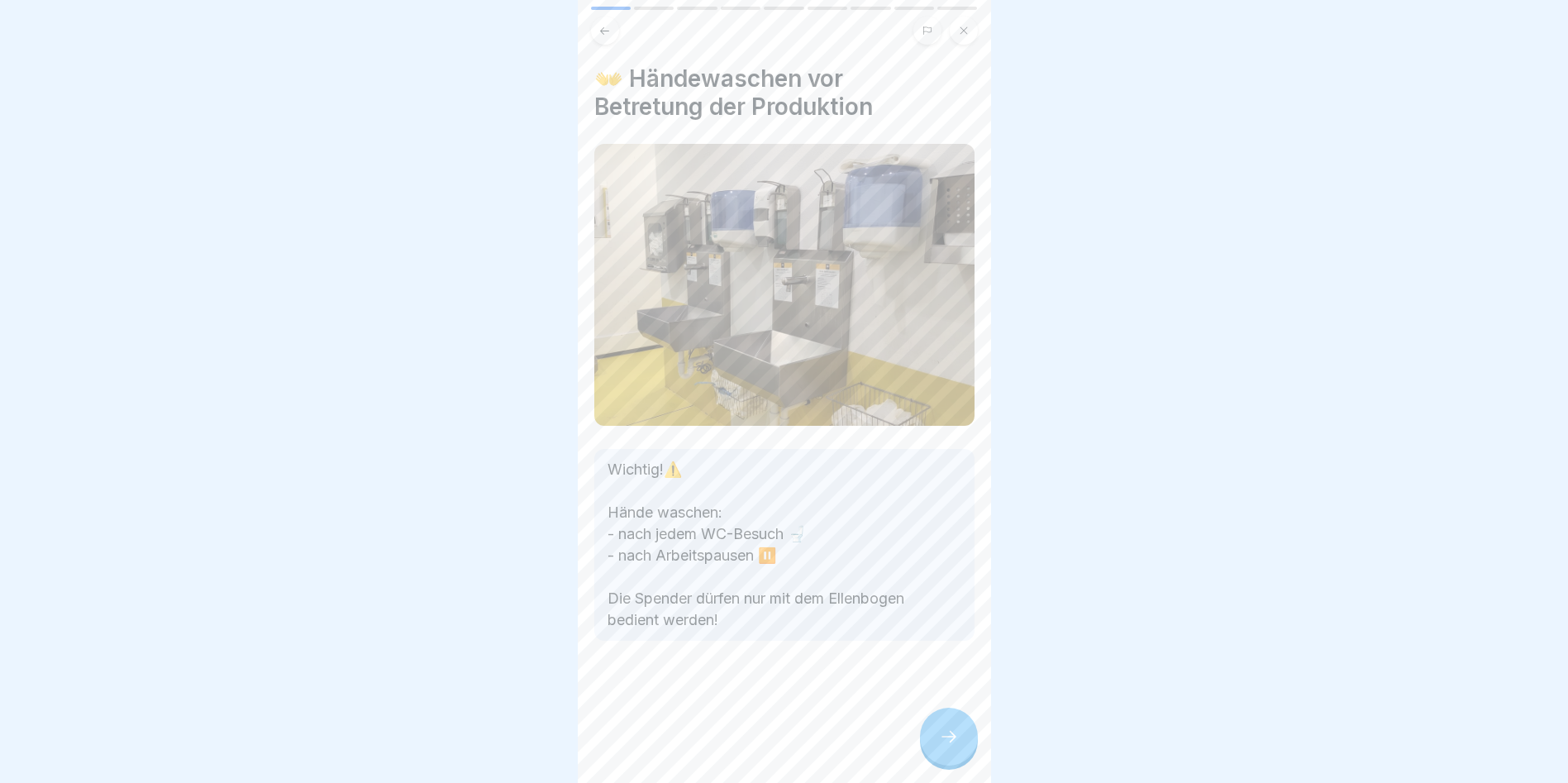
click at [959, 750] on div at bounding box center [949, 737] width 58 height 58
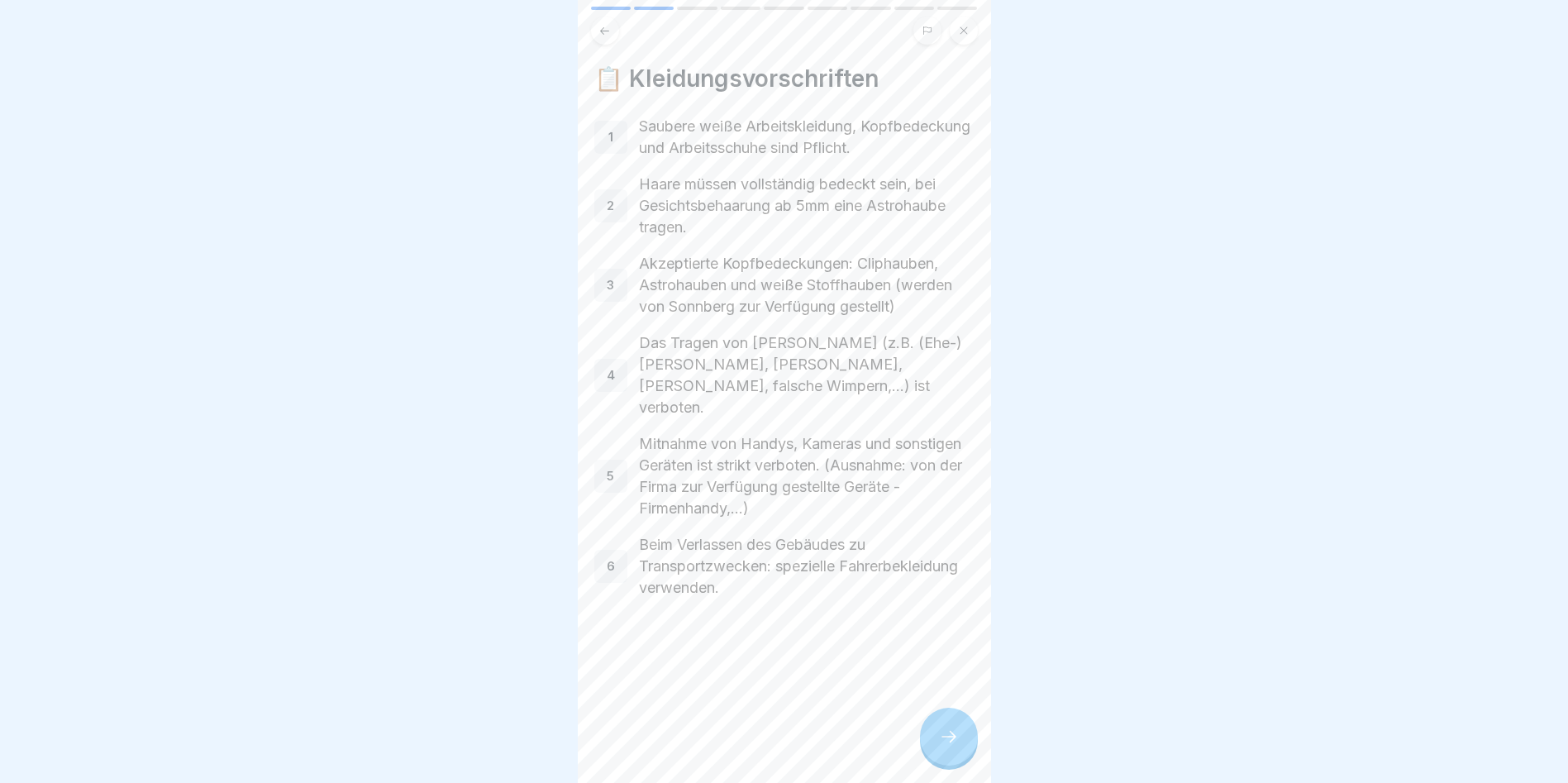
click at [930, 756] on div at bounding box center [949, 737] width 58 height 58
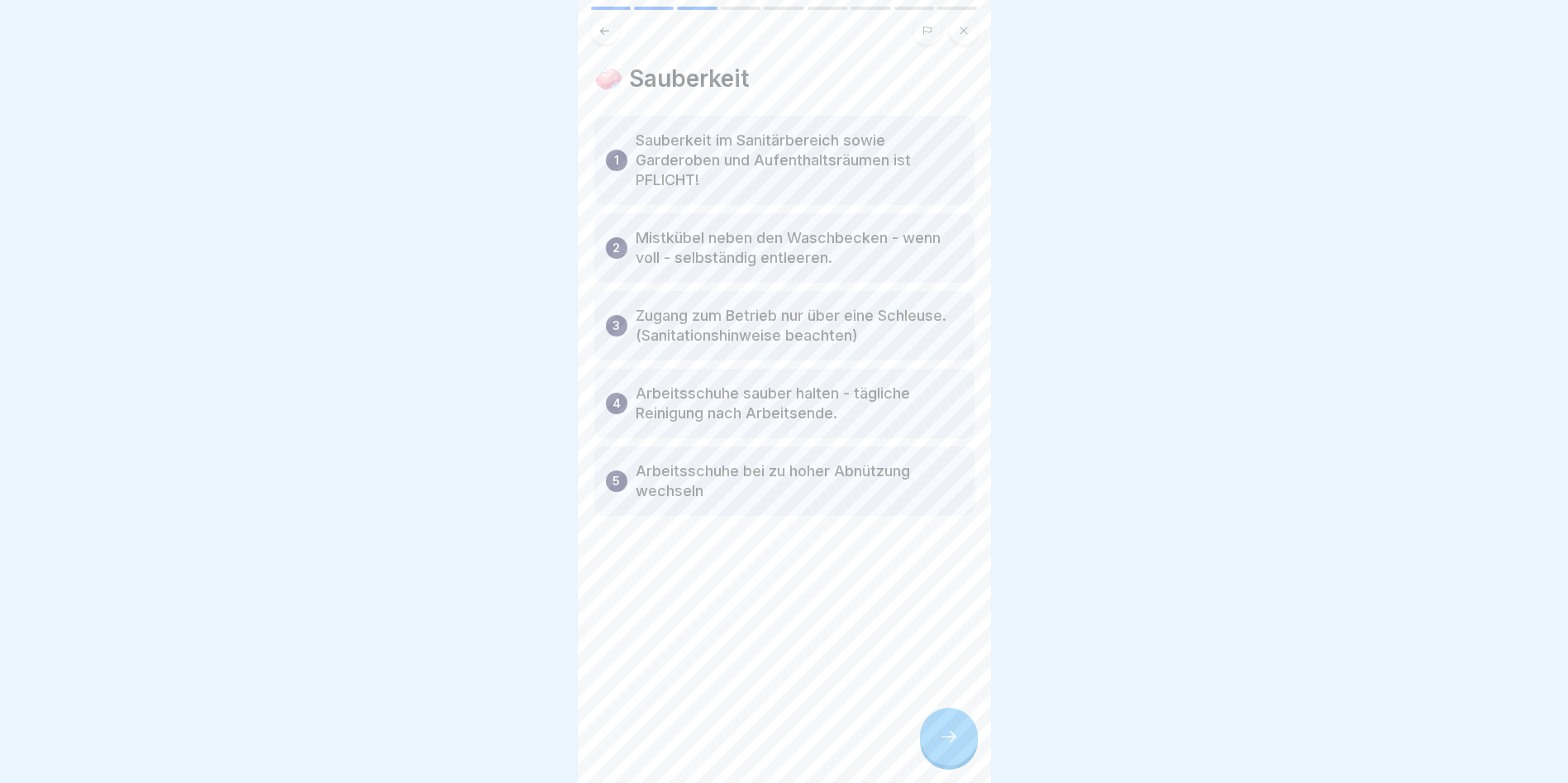
click at [929, 756] on div at bounding box center [949, 737] width 58 height 58
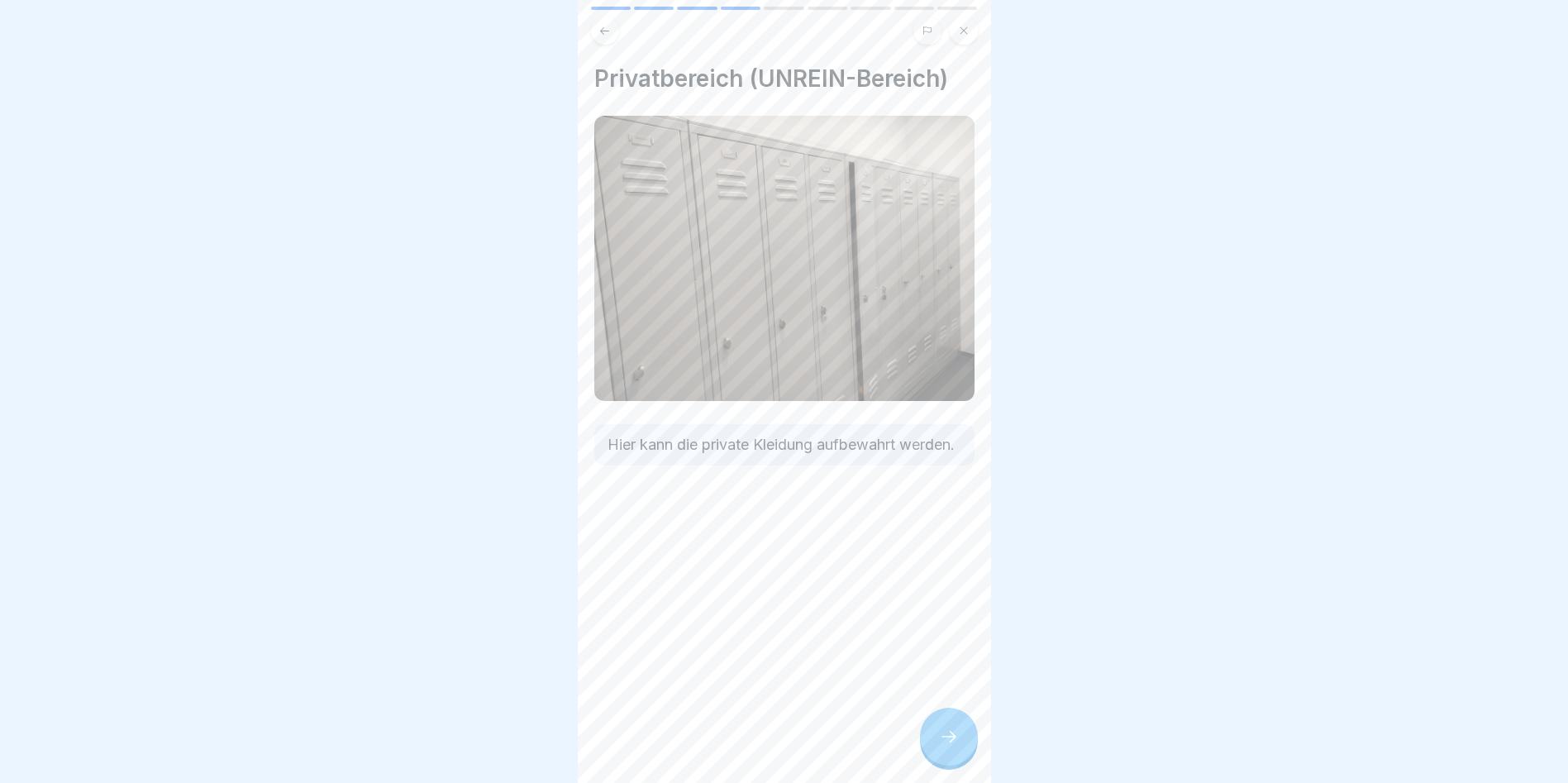
click at [929, 756] on div at bounding box center [949, 737] width 58 height 58
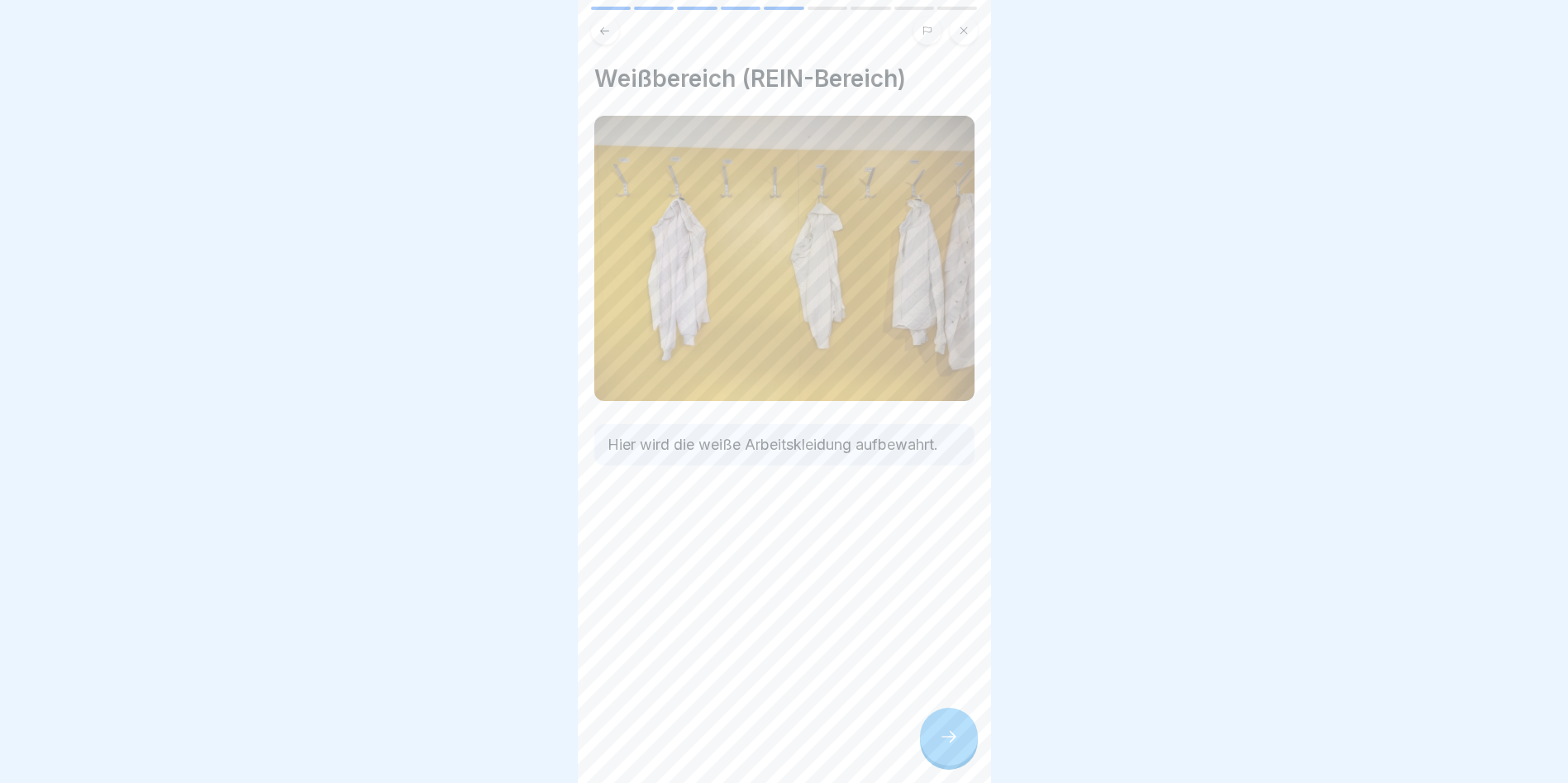
click at [929, 756] on div at bounding box center [949, 737] width 58 height 58
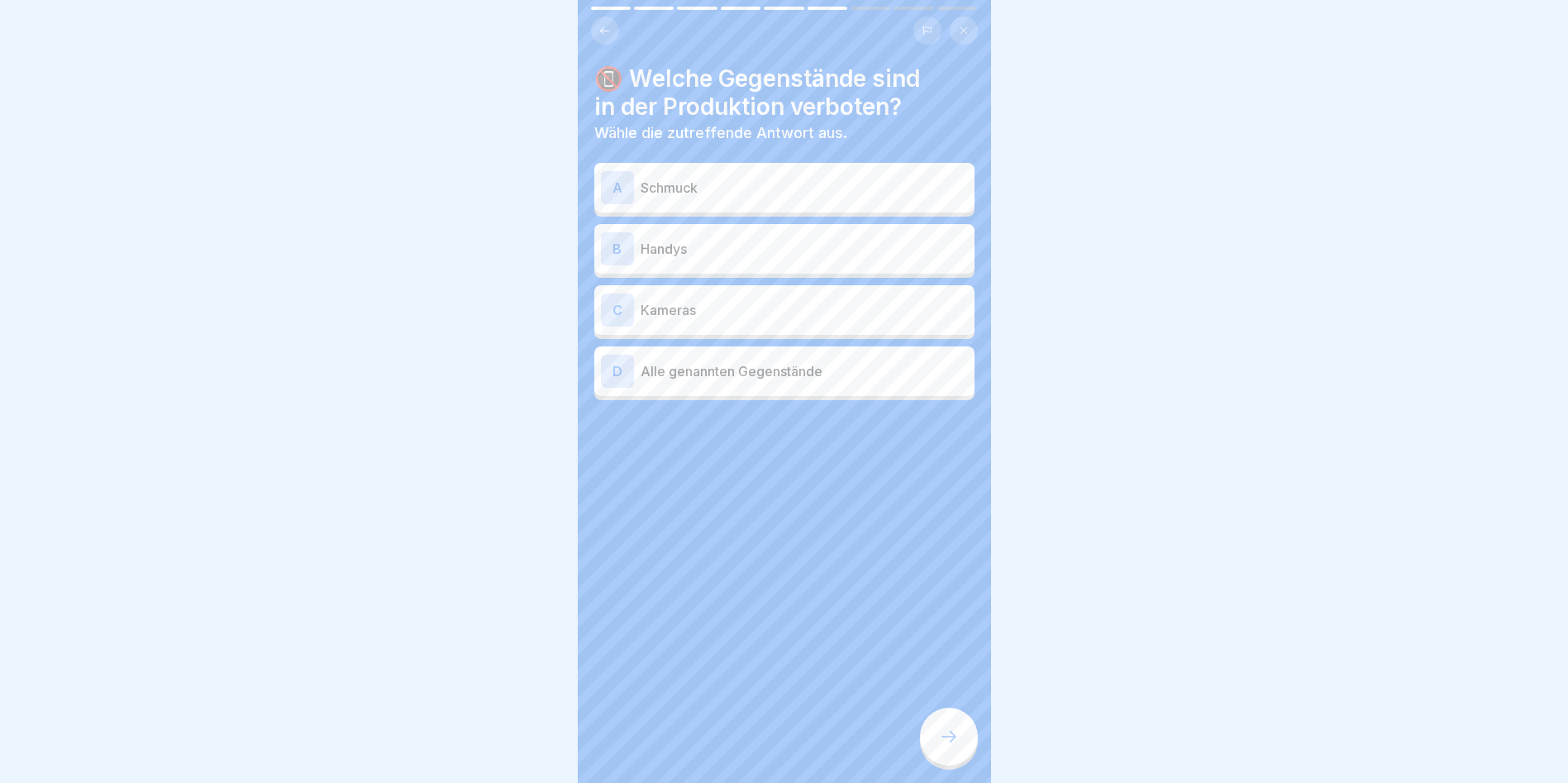
click at [620, 188] on div "A" at bounding box center [617, 187] width 33 height 33
click at [624, 244] on div "B" at bounding box center [617, 248] width 33 height 33
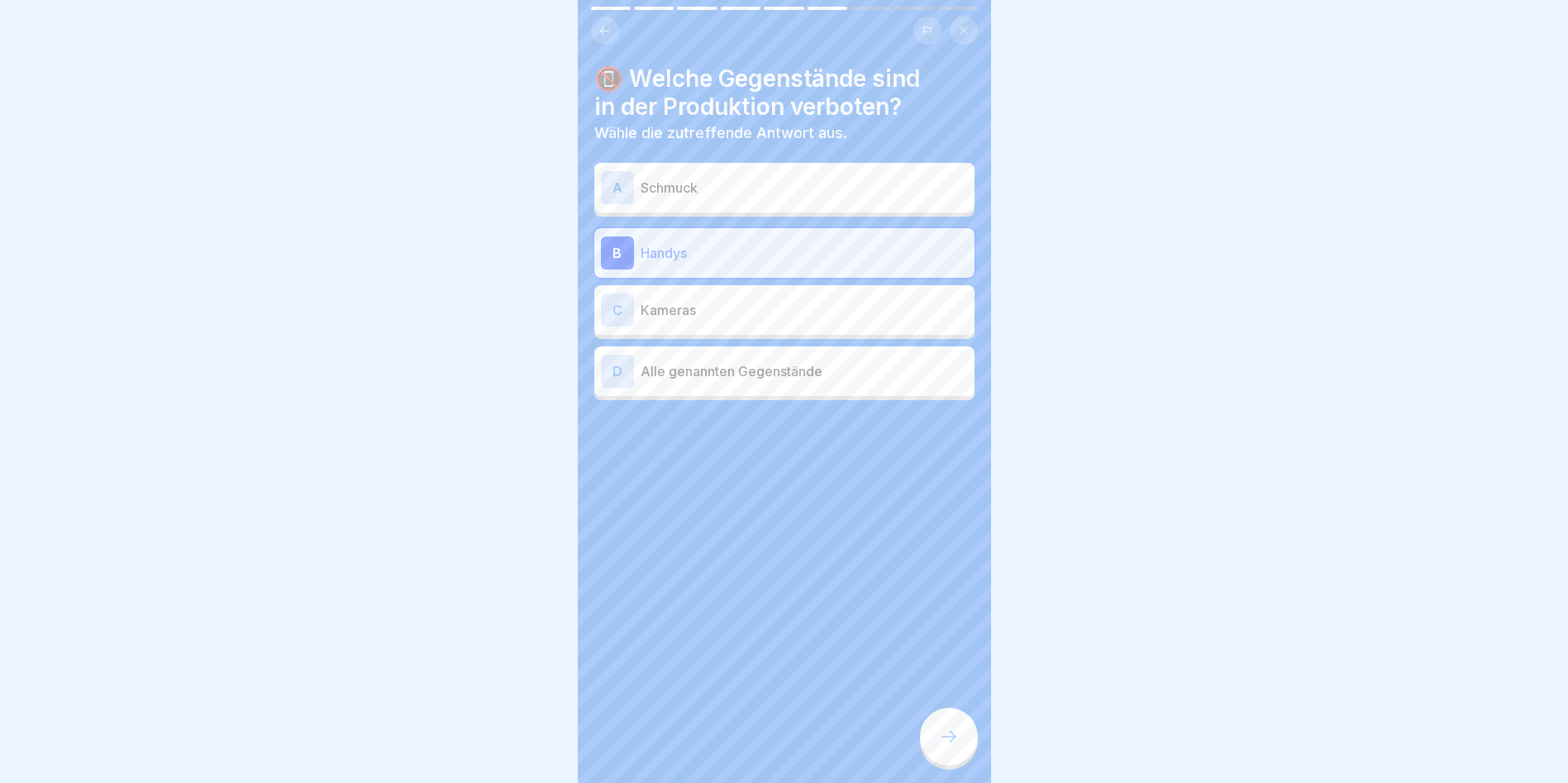
click at [619, 375] on div "D" at bounding box center [617, 370] width 33 height 33
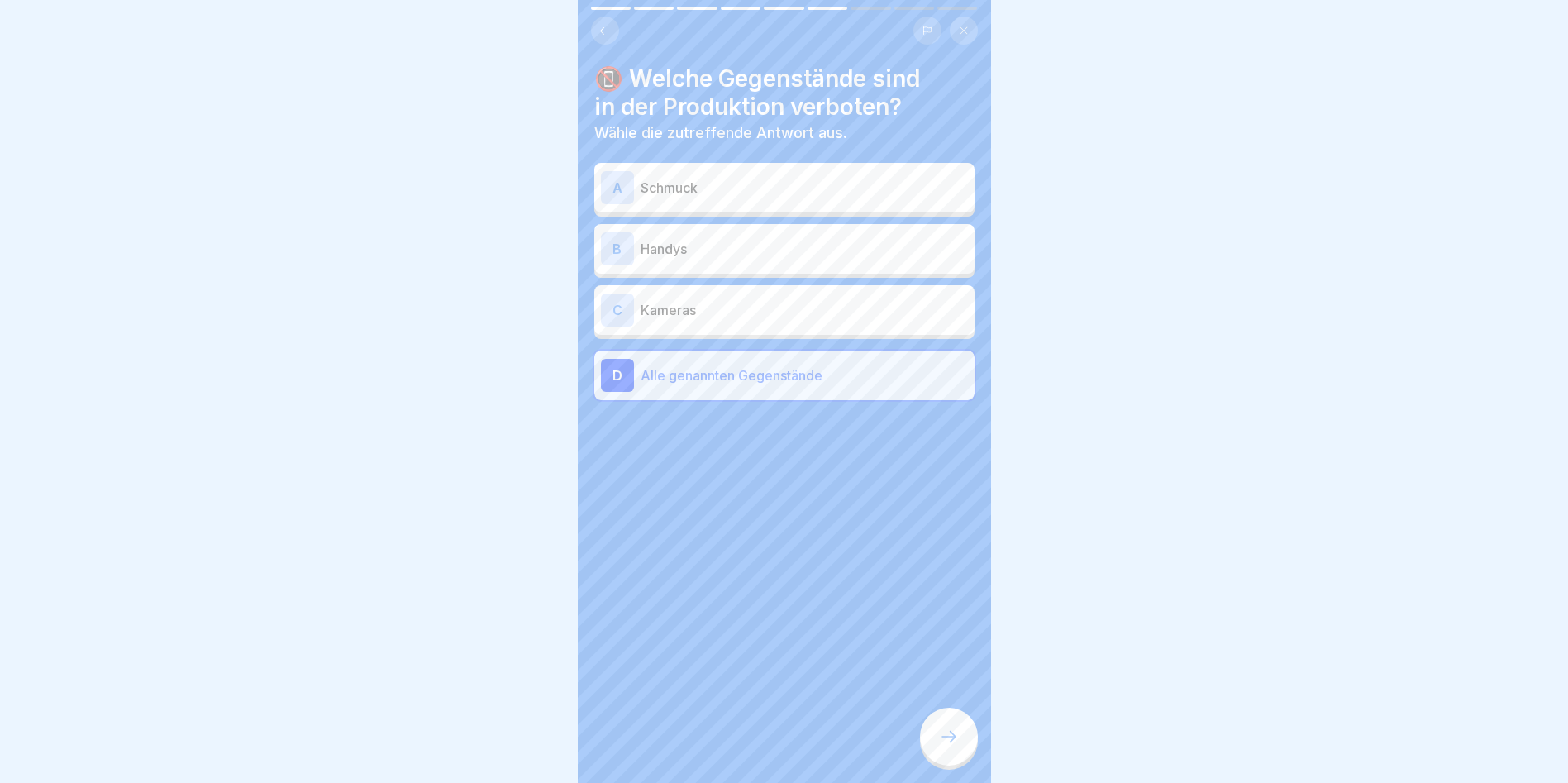
click at [949, 728] on div at bounding box center [949, 737] width 58 height 58
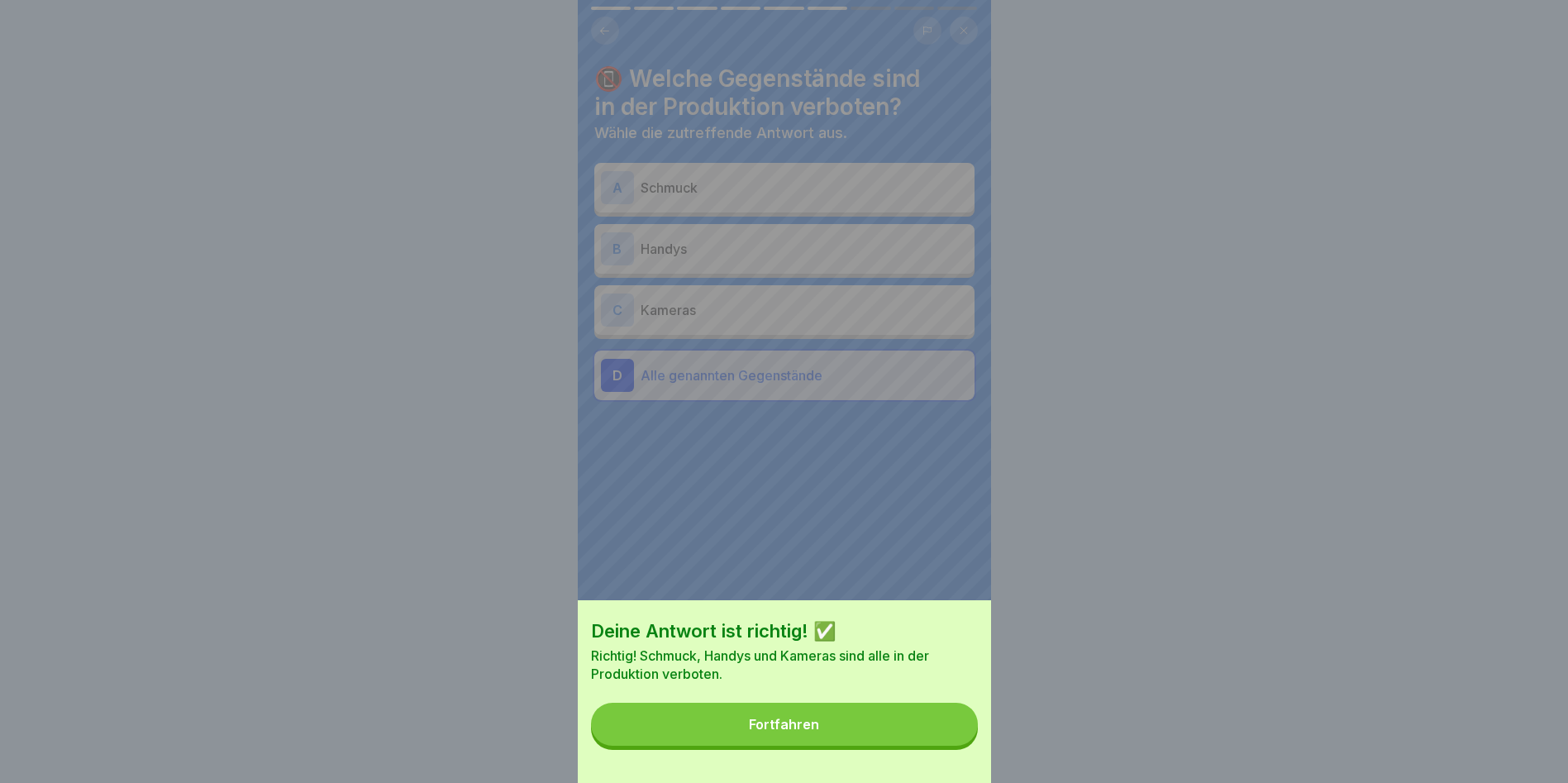
click at [937, 726] on button "Fortfahren" at bounding box center [785, 724] width 387 height 43
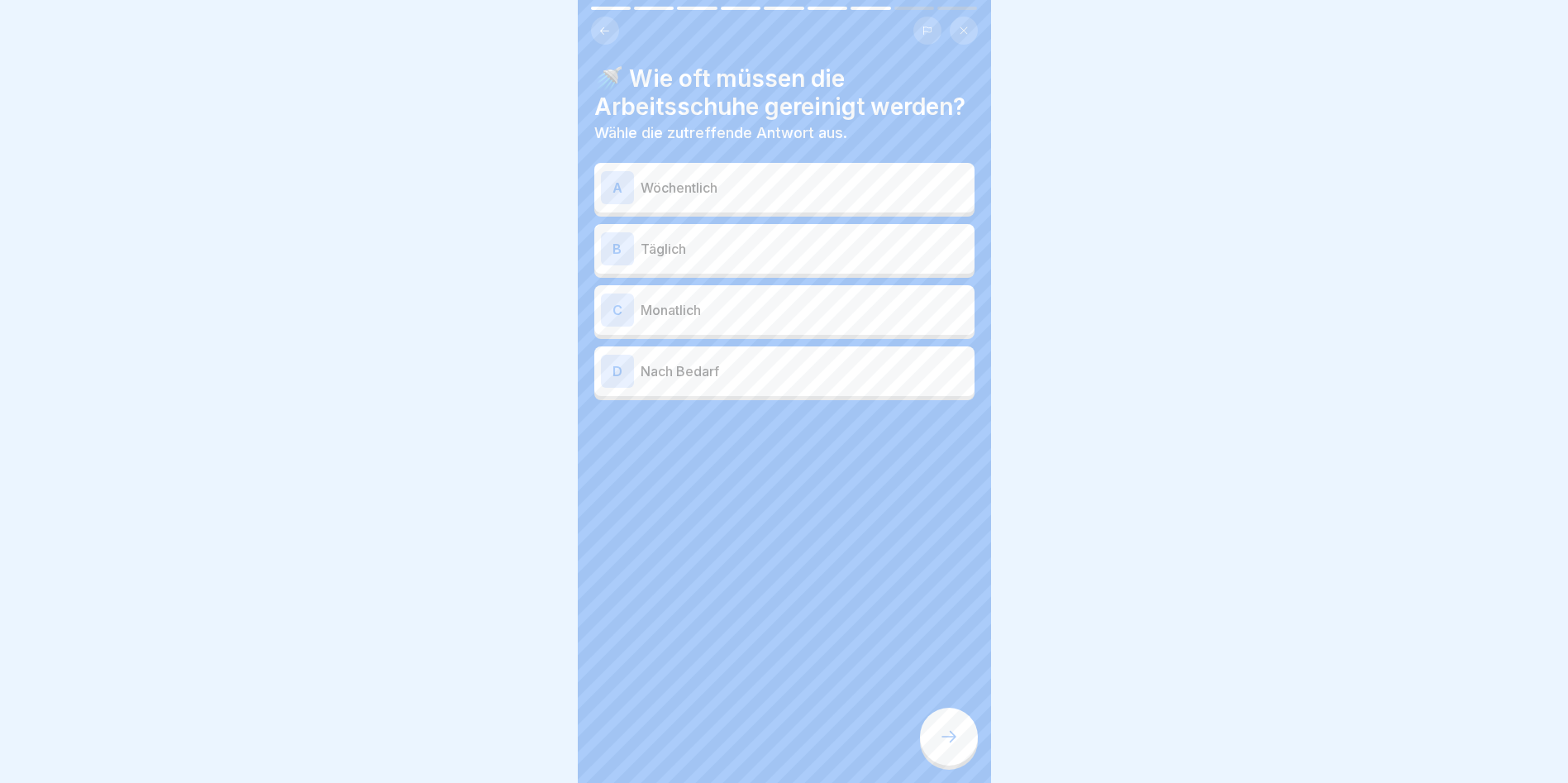
click at [610, 265] on div "B" at bounding box center [617, 248] width 33 height 33
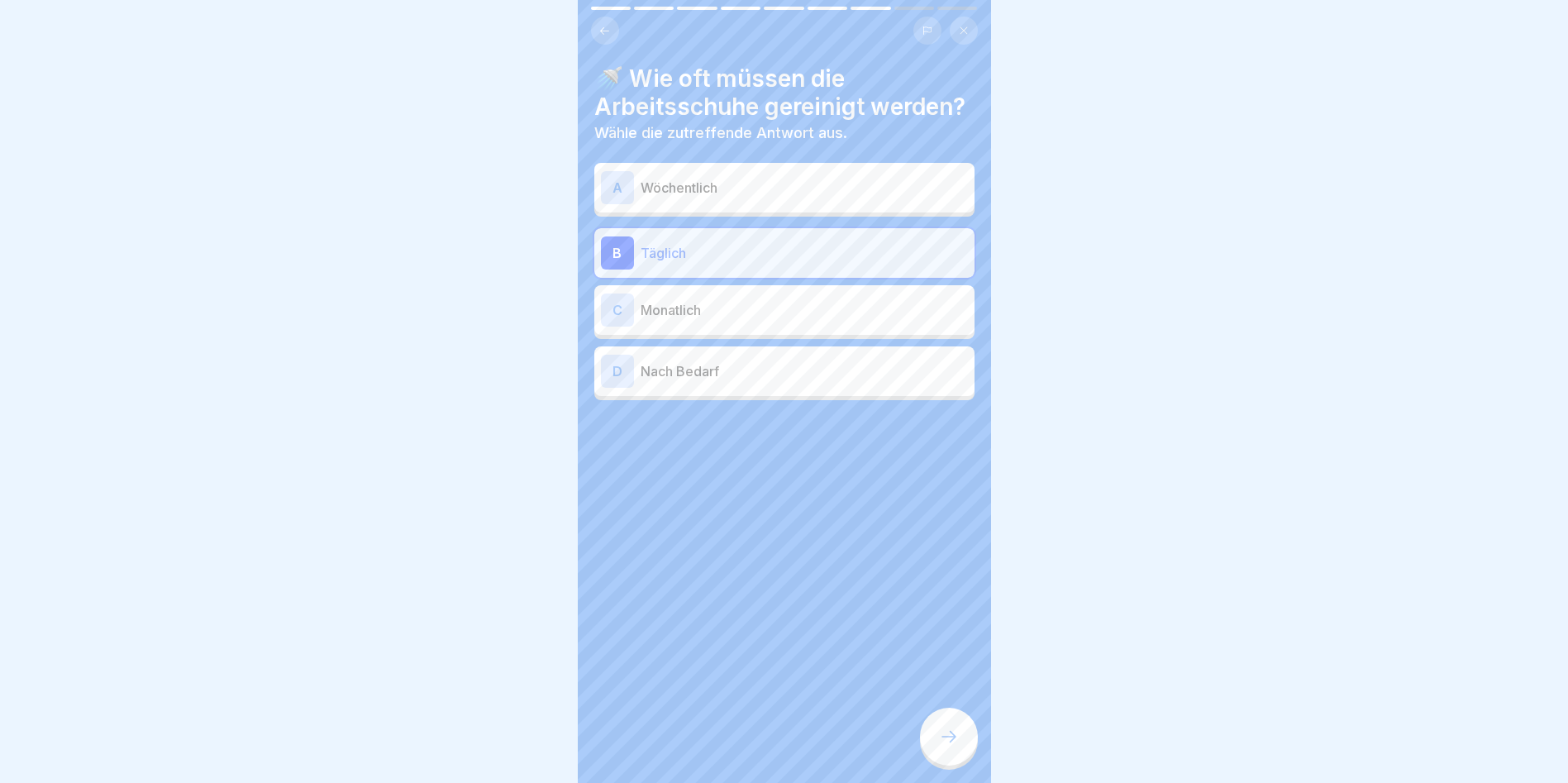
click at [936, 731] on div at bounding box center [949, 737] width 58 height 58
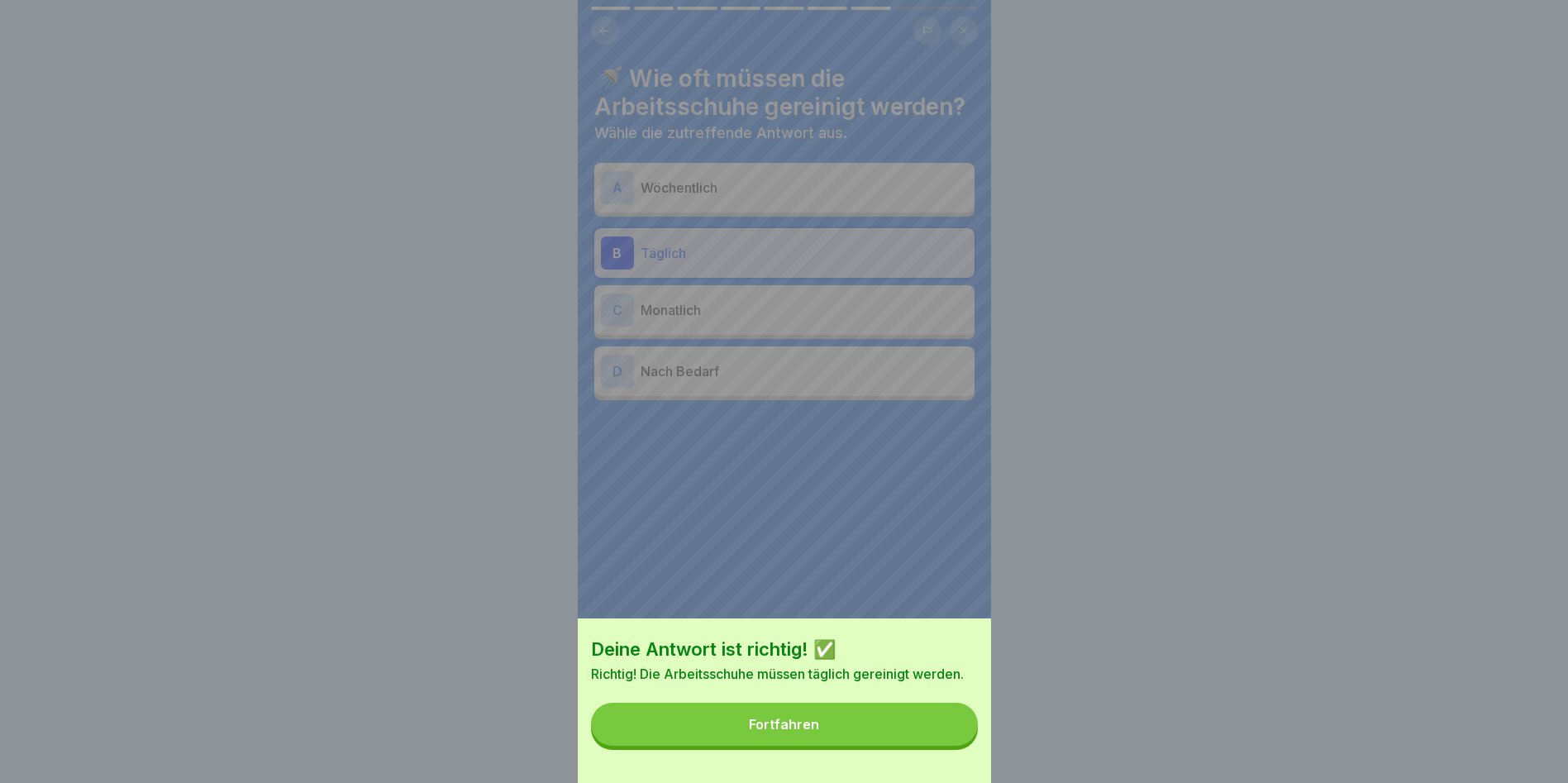
click at [853, 727] on button "Fortfahren" at bounding box center [785, 724] width 387 height 43
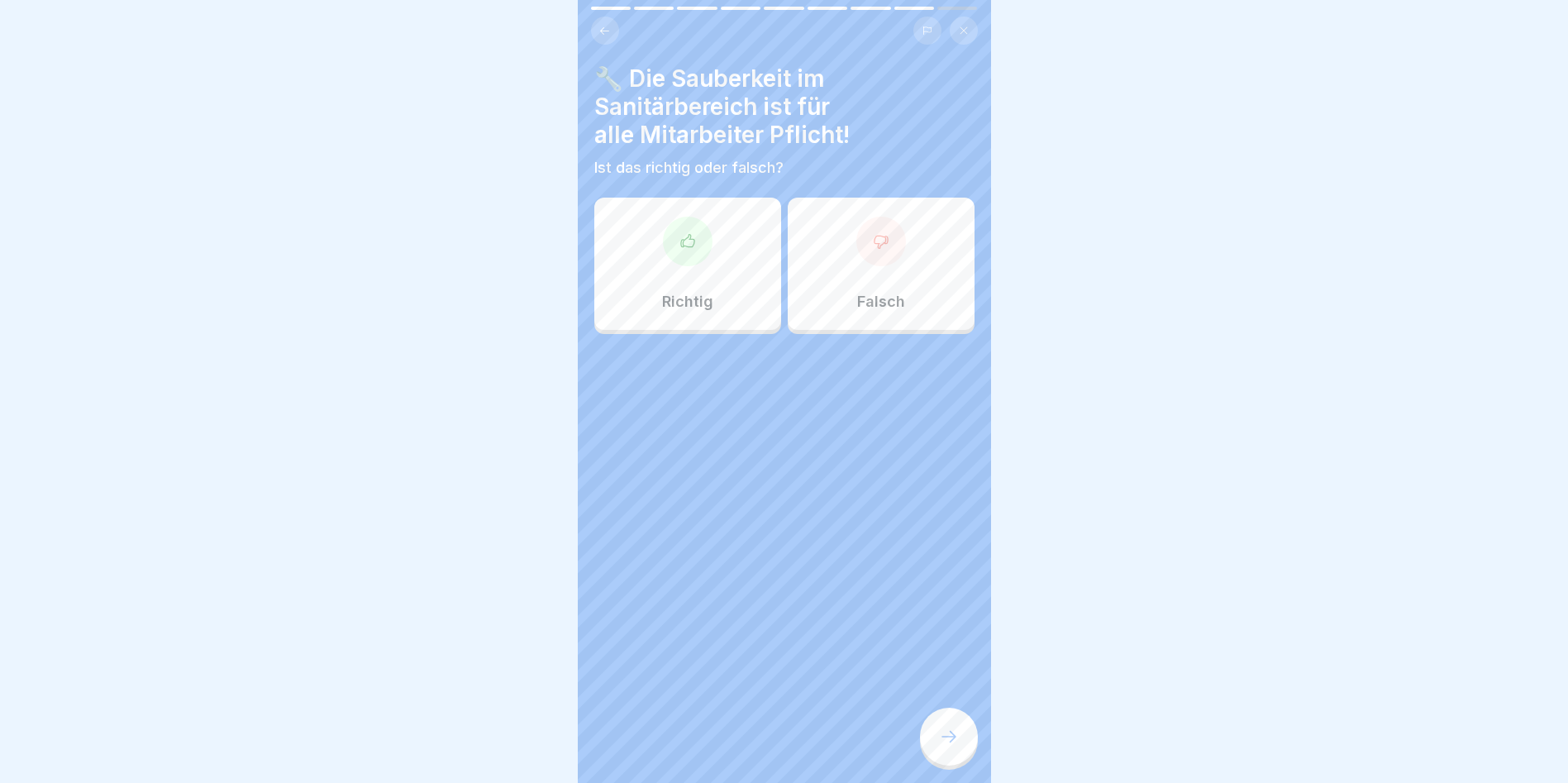
click at [680, 241] on icon at bounding box center [688, 242] width 17 height 17
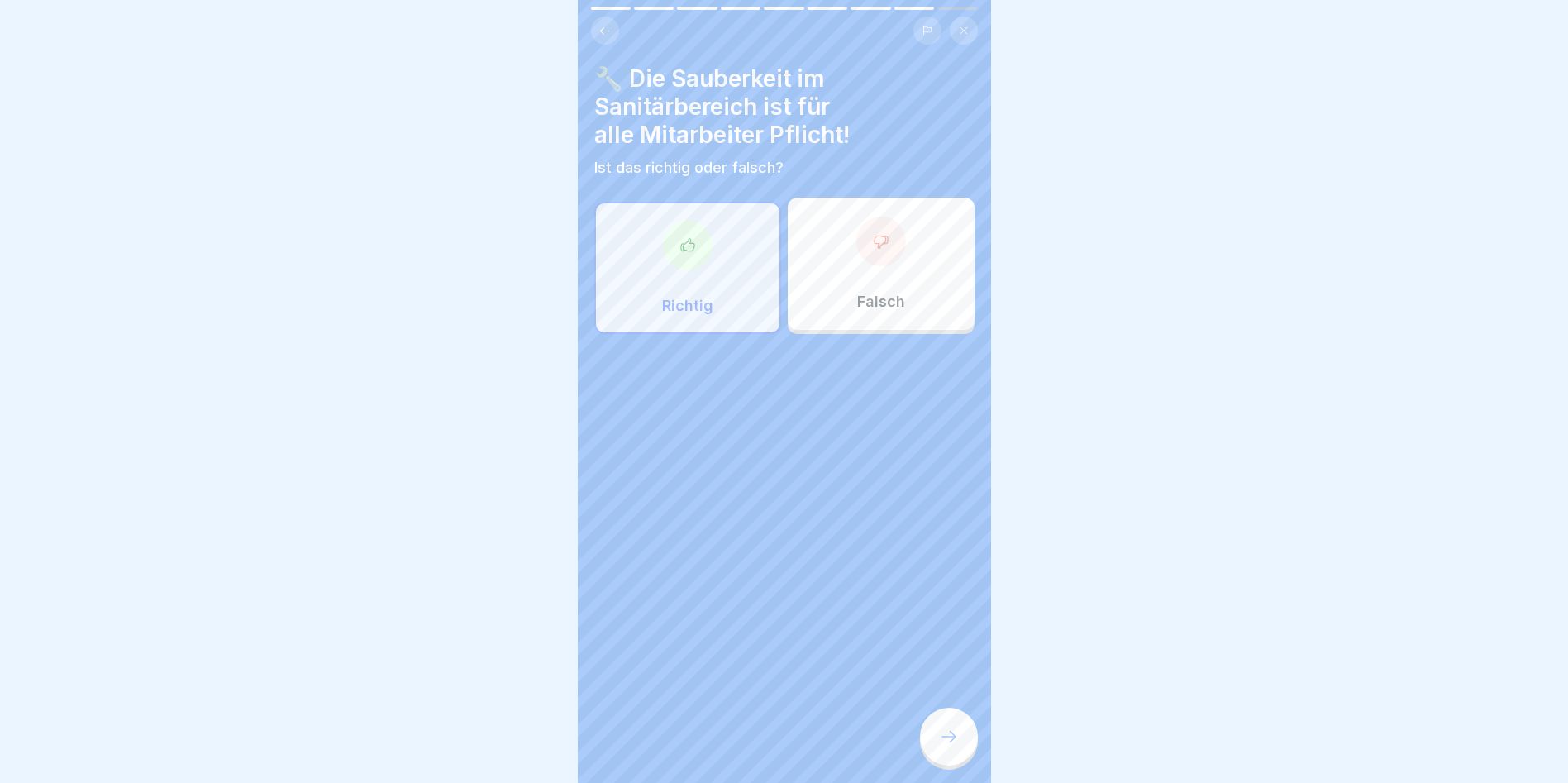
click at [954, 765] on div at bounding box center [949, 737] width 58 height 58
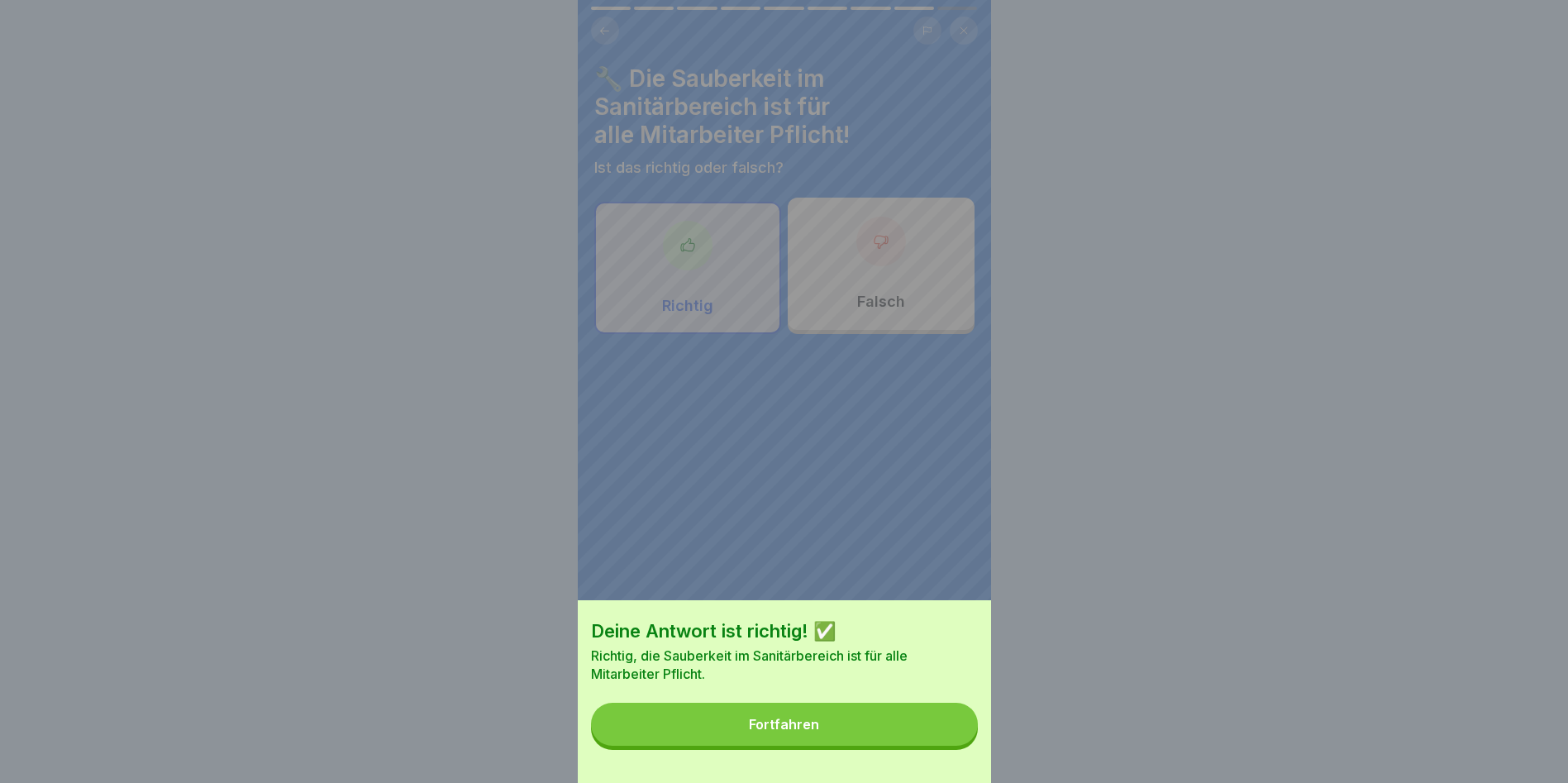
click at [908, 737] on button "Fortfahren" at bounding box center [785, 724] width 387 height 43
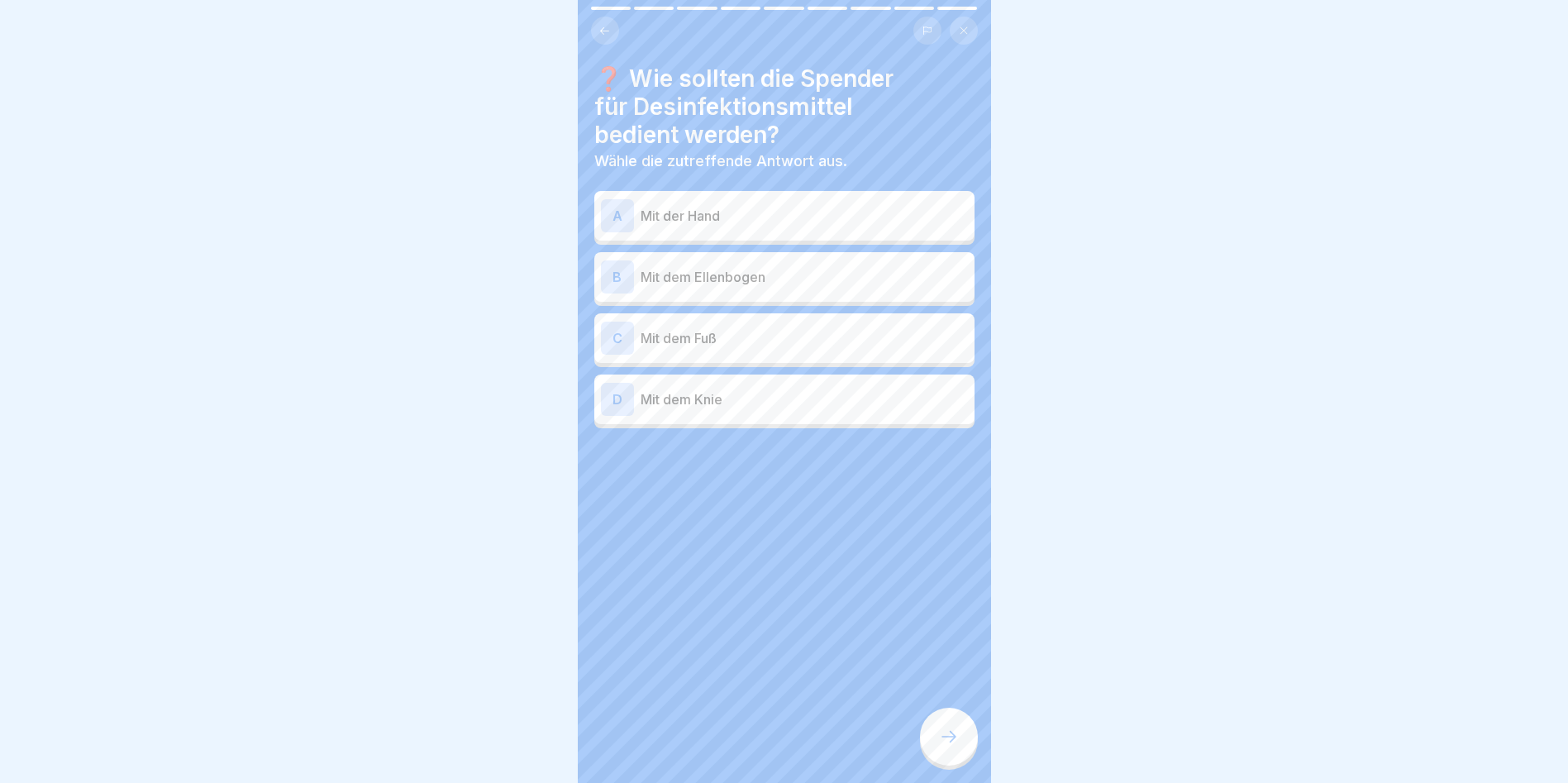
click at [748, 285] on p "Mit dem Ellenbogen" at bounding box center [805, 276] width 327 height 20
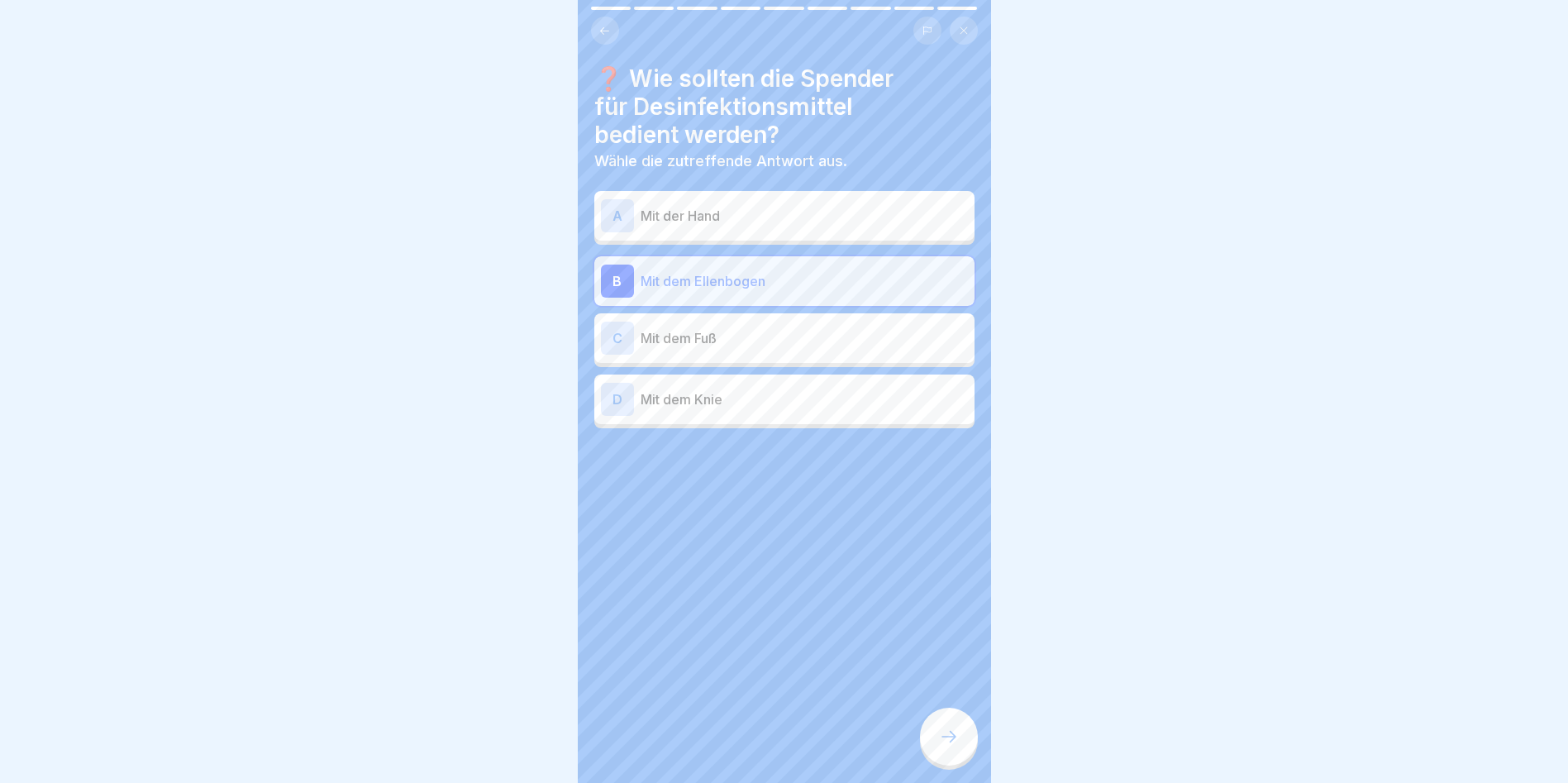
click at [949, 734] on div at bounding box center [949, 737] width 58 height 58
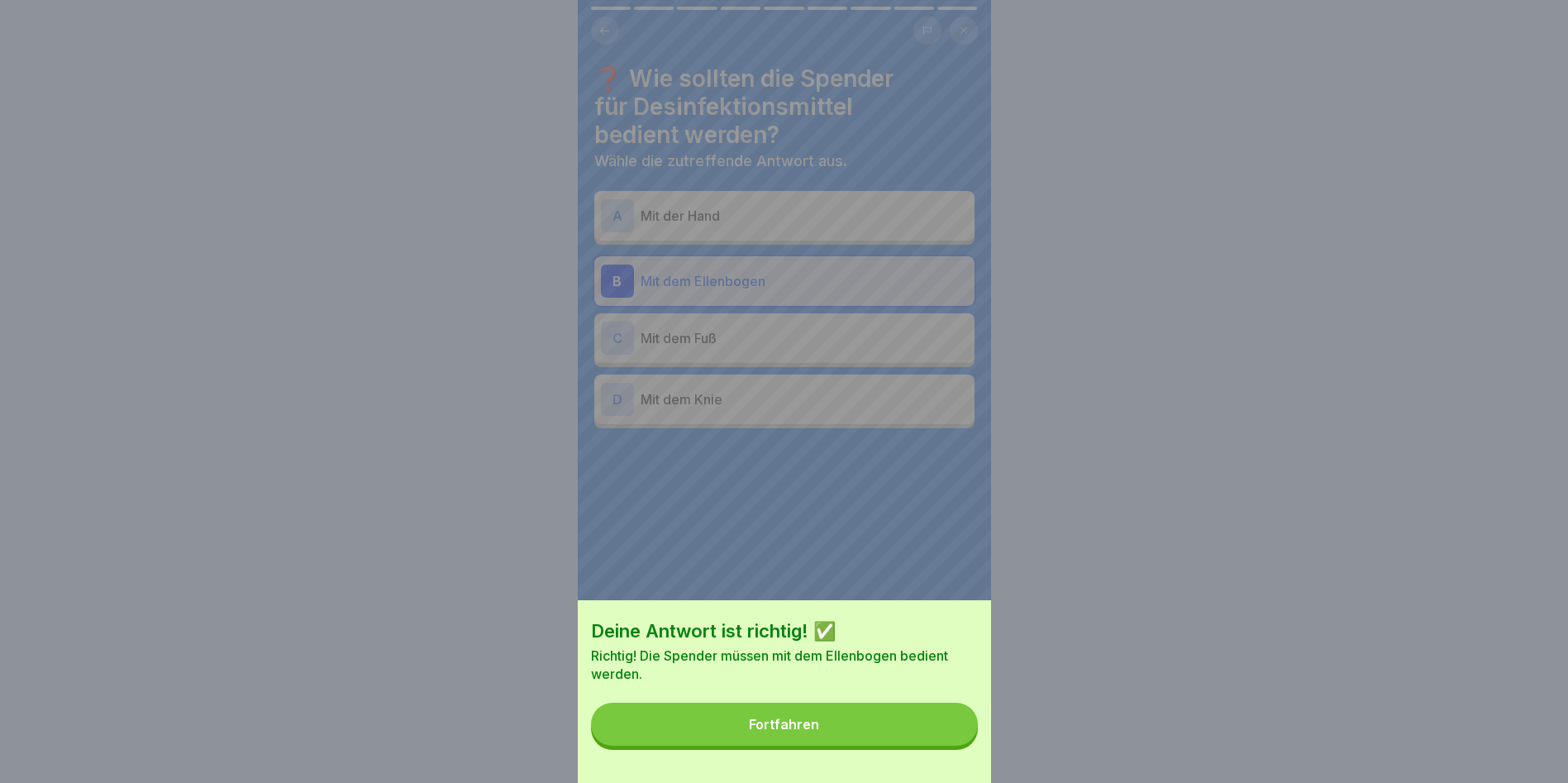
click at [932, 730] on button "Fortfahren" at bounding box center [785, 724] width 387 height 43
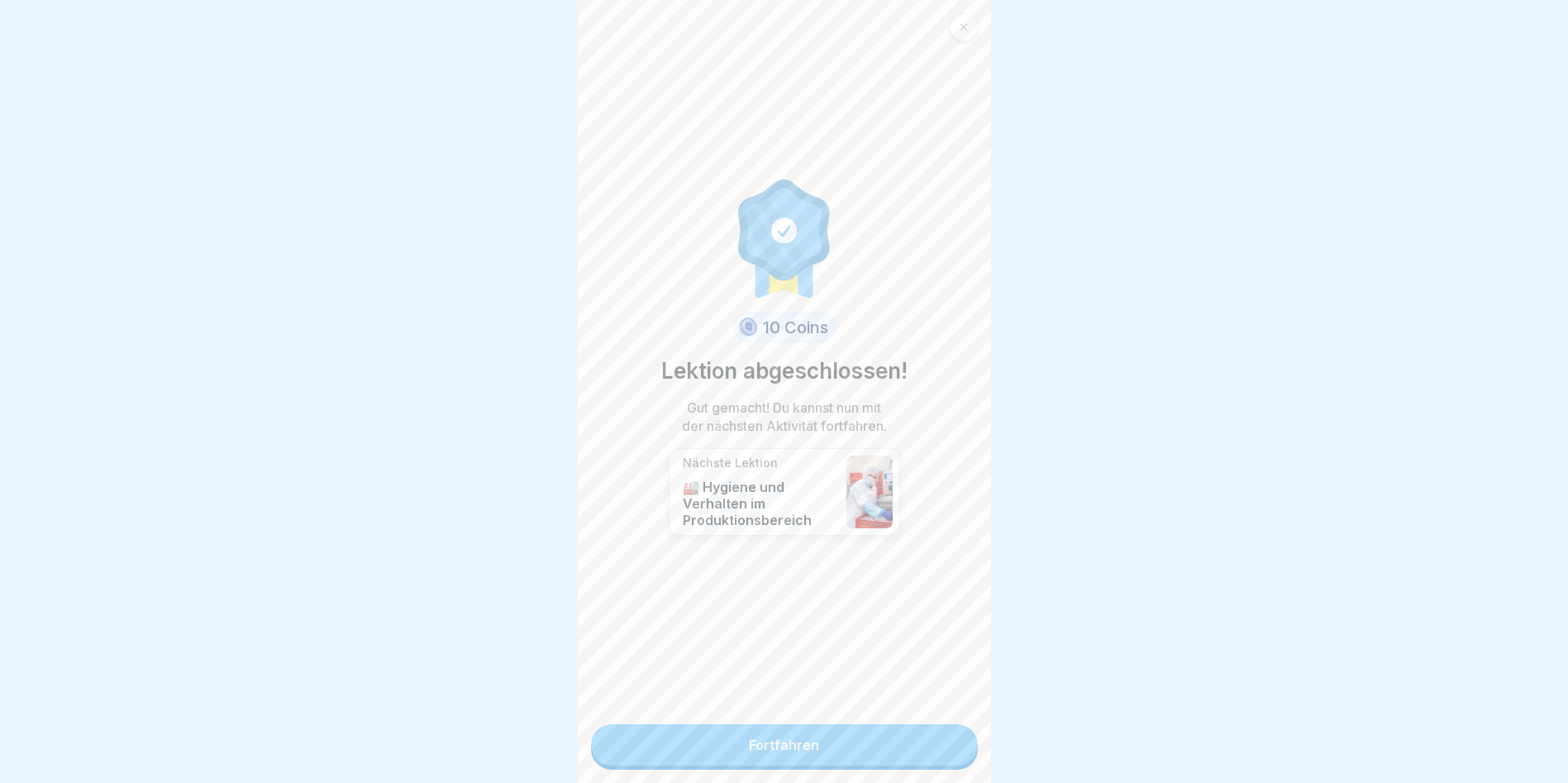
click at [919, 730] on link "Fortfahren" at bounding box center [785, 744] width 387 height 41
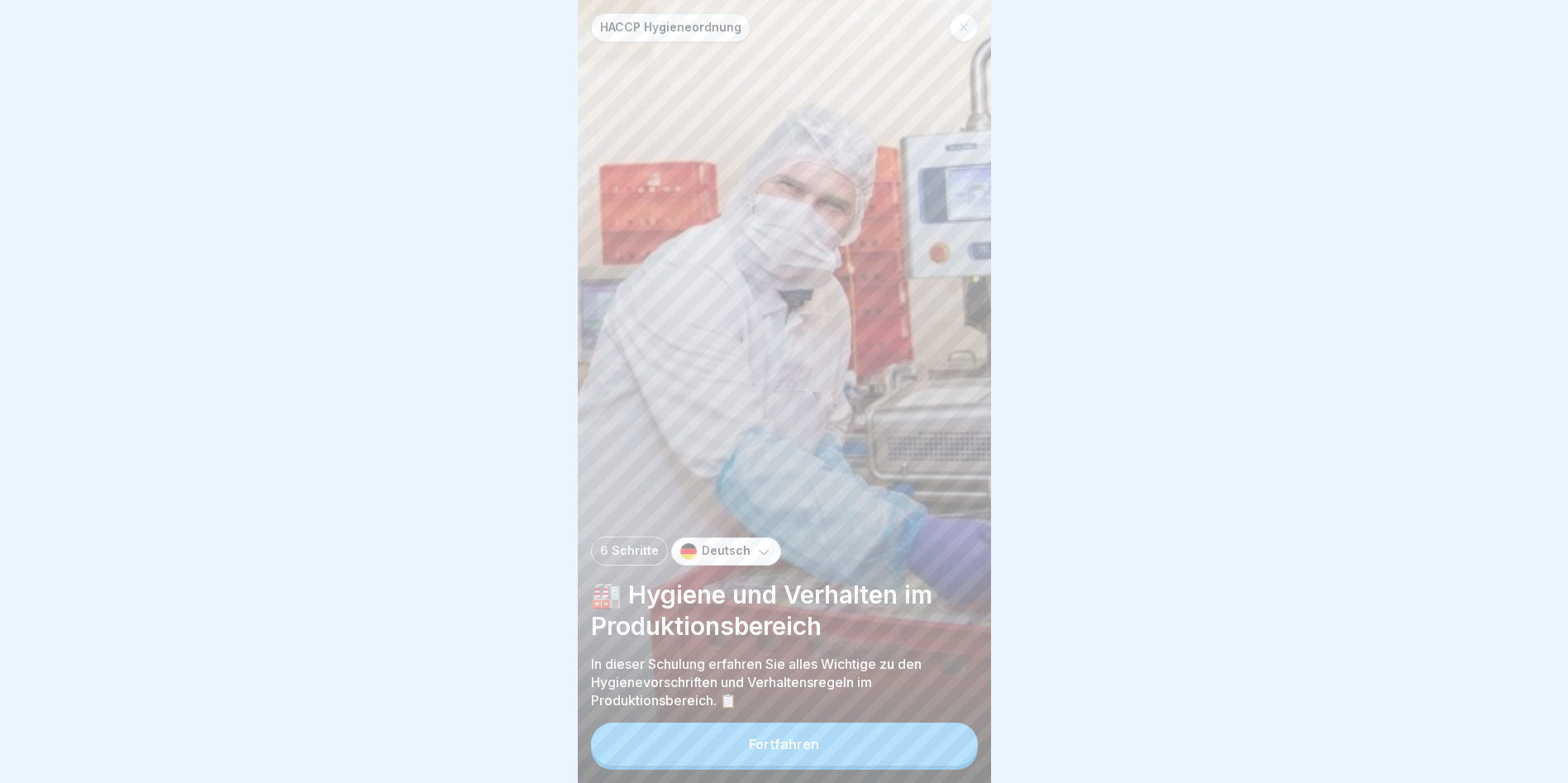
click at [883, 747] on button "Fortfahren" at bounding box center [785, 744] width 387 height 43
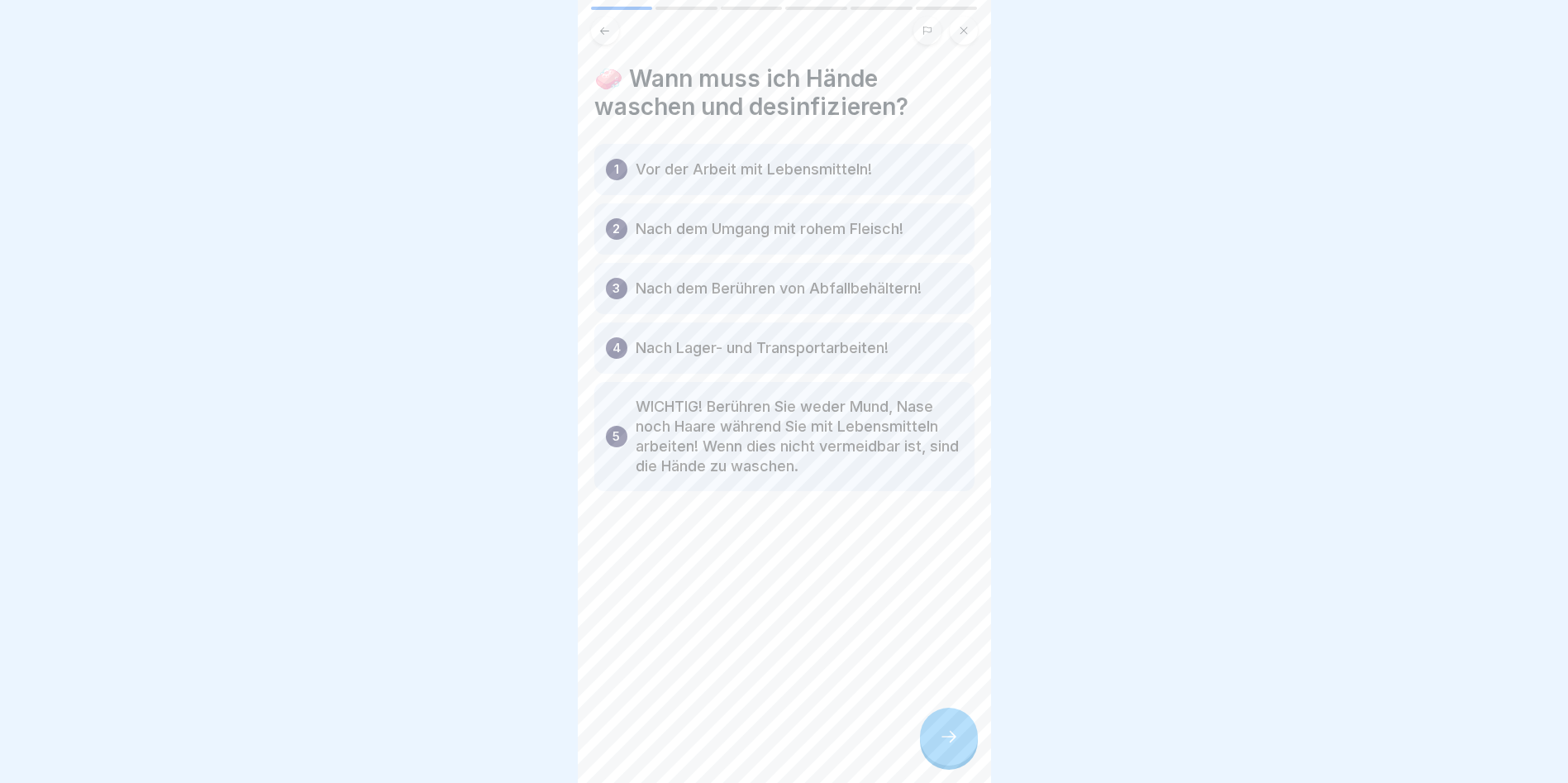
click at [957, 764] on div at bounding box center [949, 737] width 58 height 58
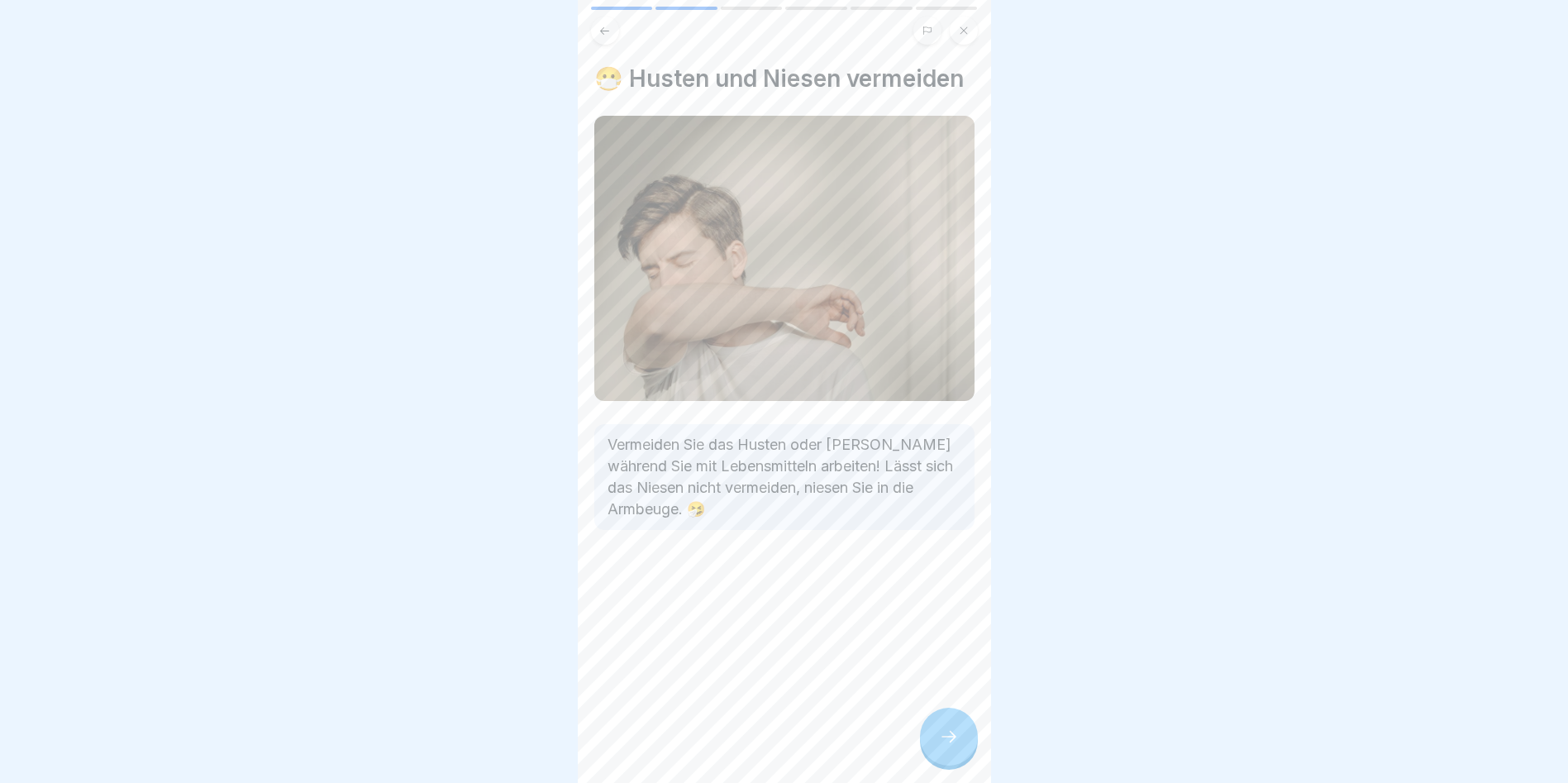
click at [957, 764] on div at bounding box center [949, 737] width 58 height 58
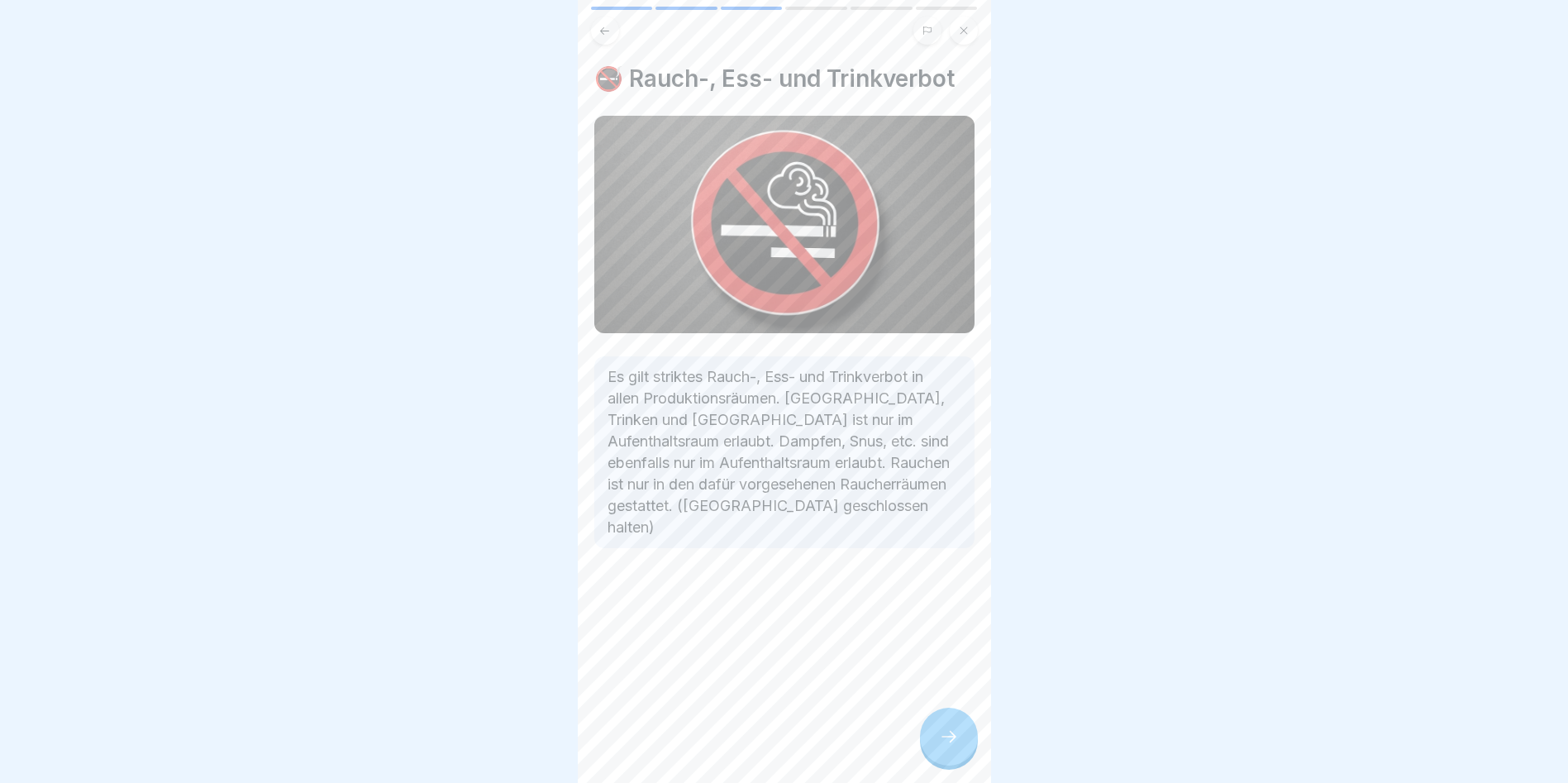
click at [957, 764] on div at bounding box center [949, 737] width 58 height 58
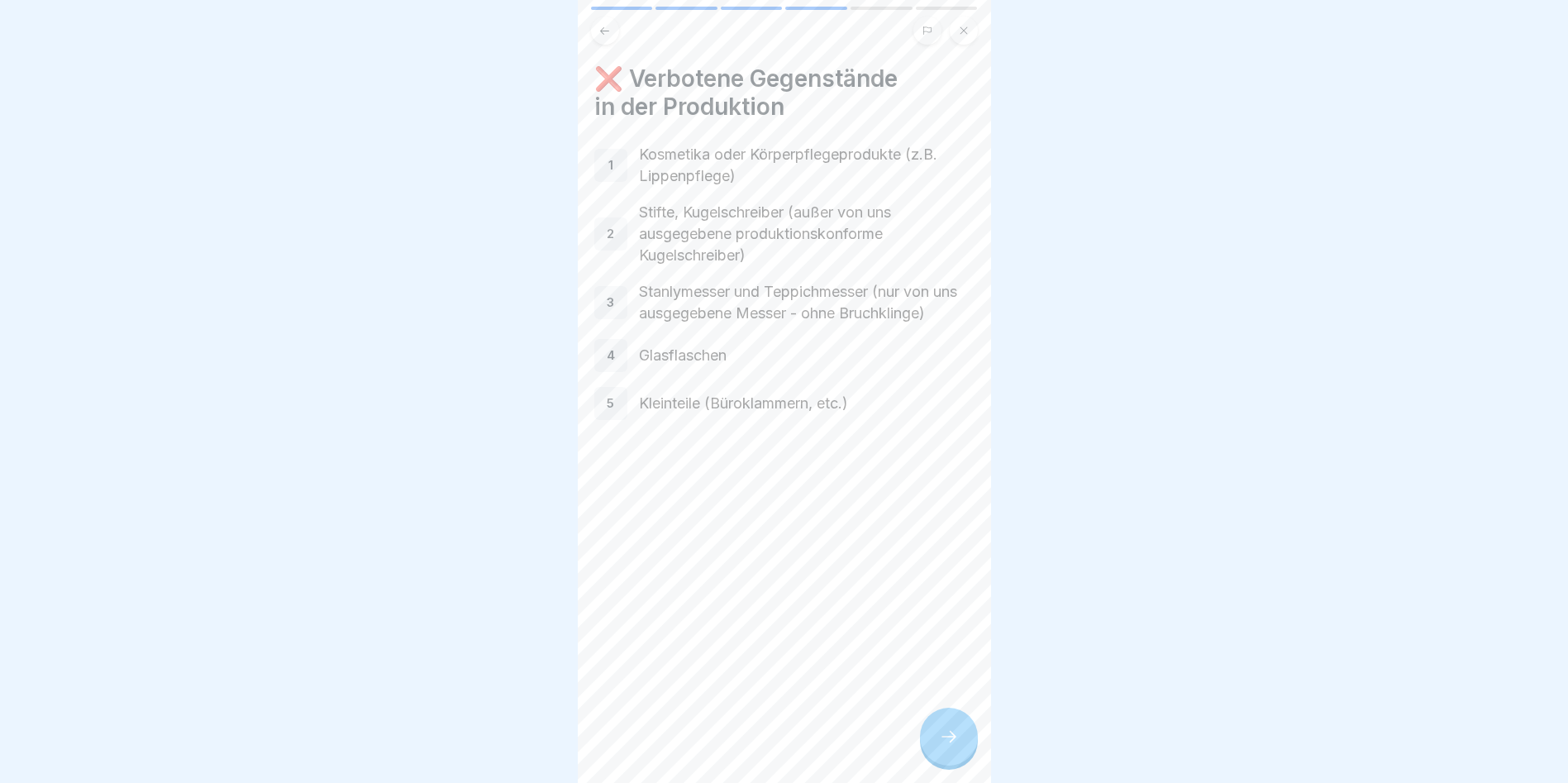
click at [943, 763] on div at bounding box center [949, 737] width 58 height 58
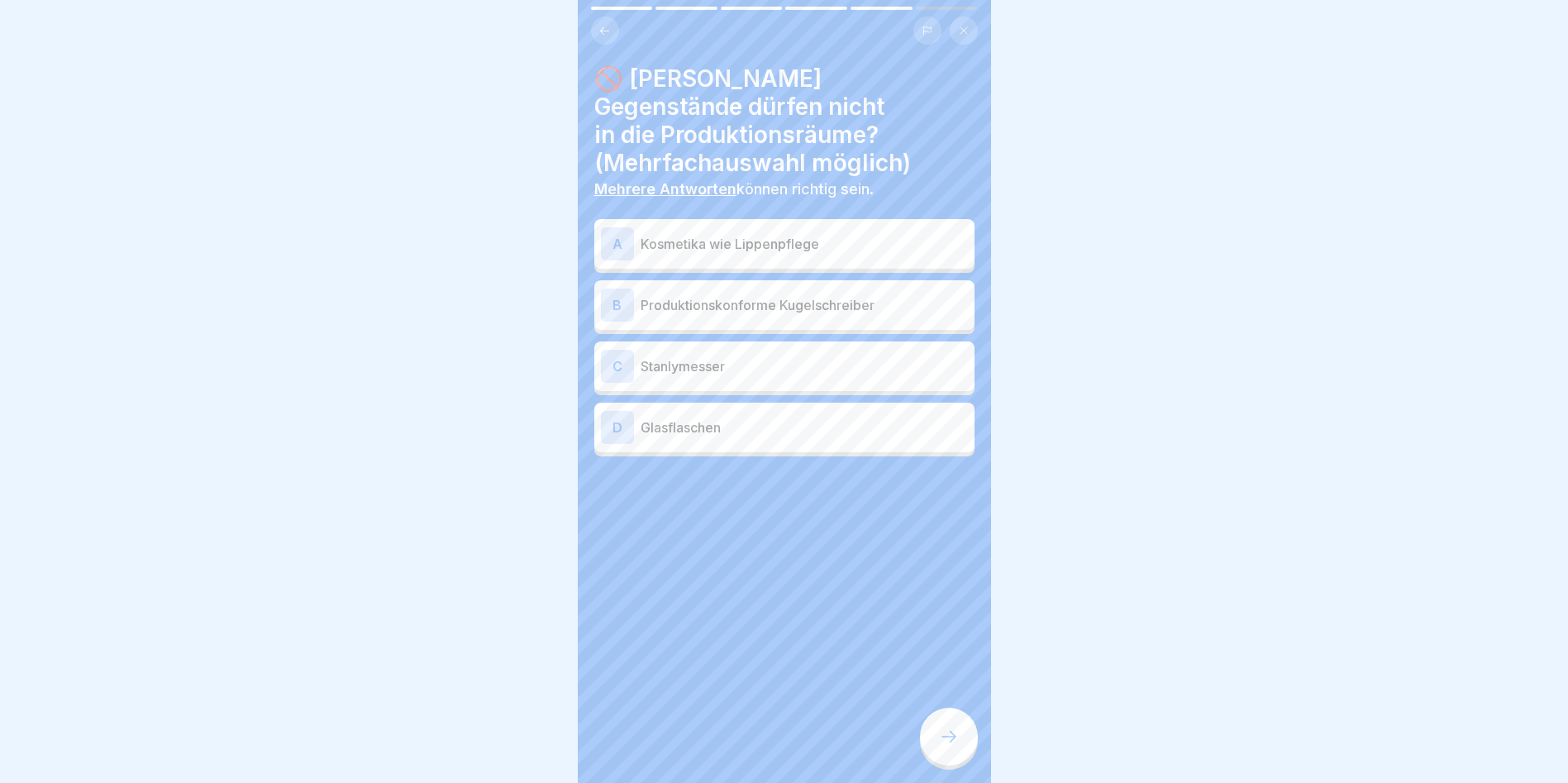
click at [626, 227] on div "A" at bounding box center [617, 243] width 33 height 33
click at [611, 350] on div "C" at bounding box center [617, 366] width 33 height 33
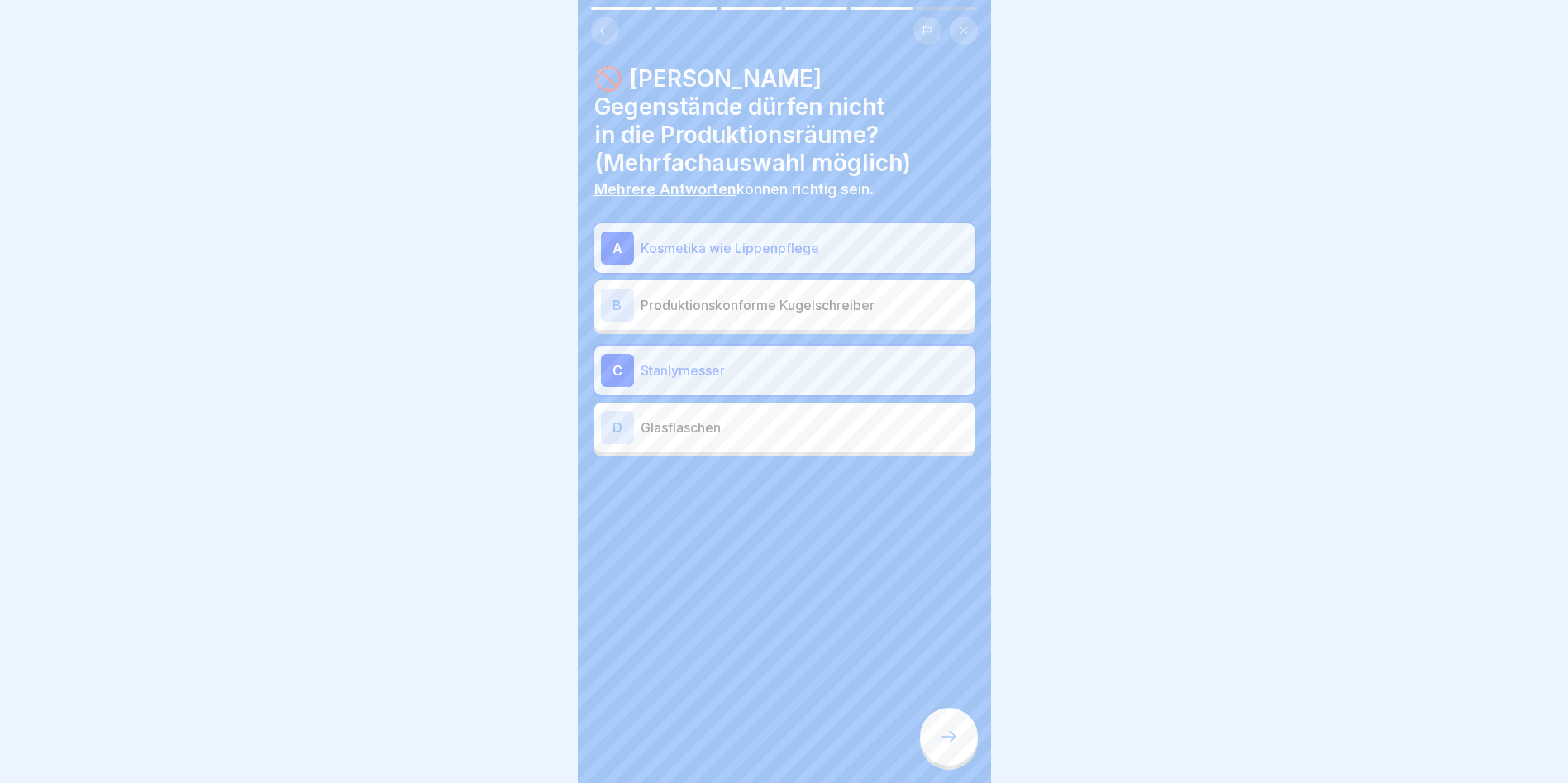
click at [611, 411] on div "D" at bounding box center [617, 427] width 33 height 33
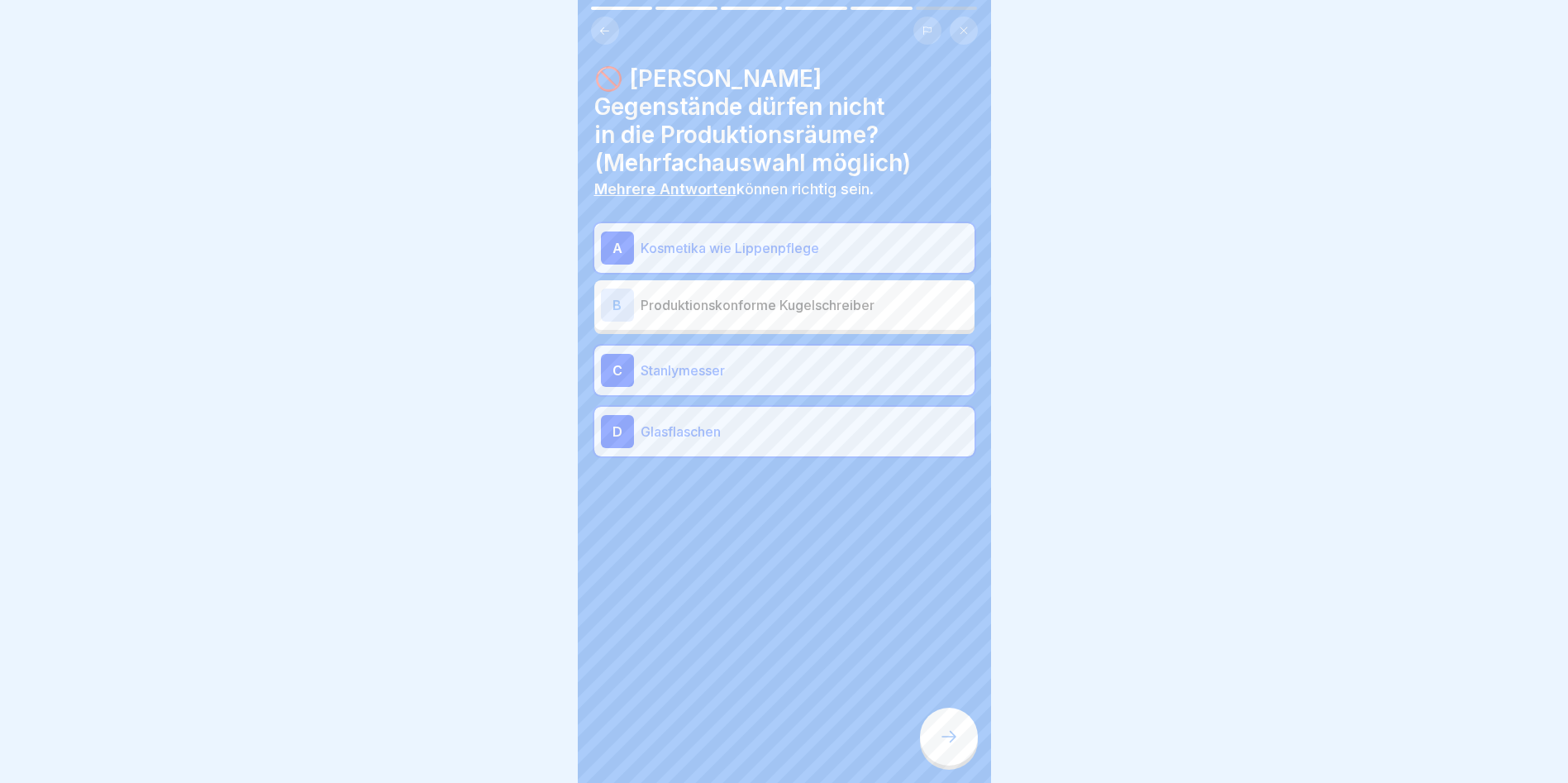
click at [948, 742] on icon at bounding box center [949, 736] width 20 height 20
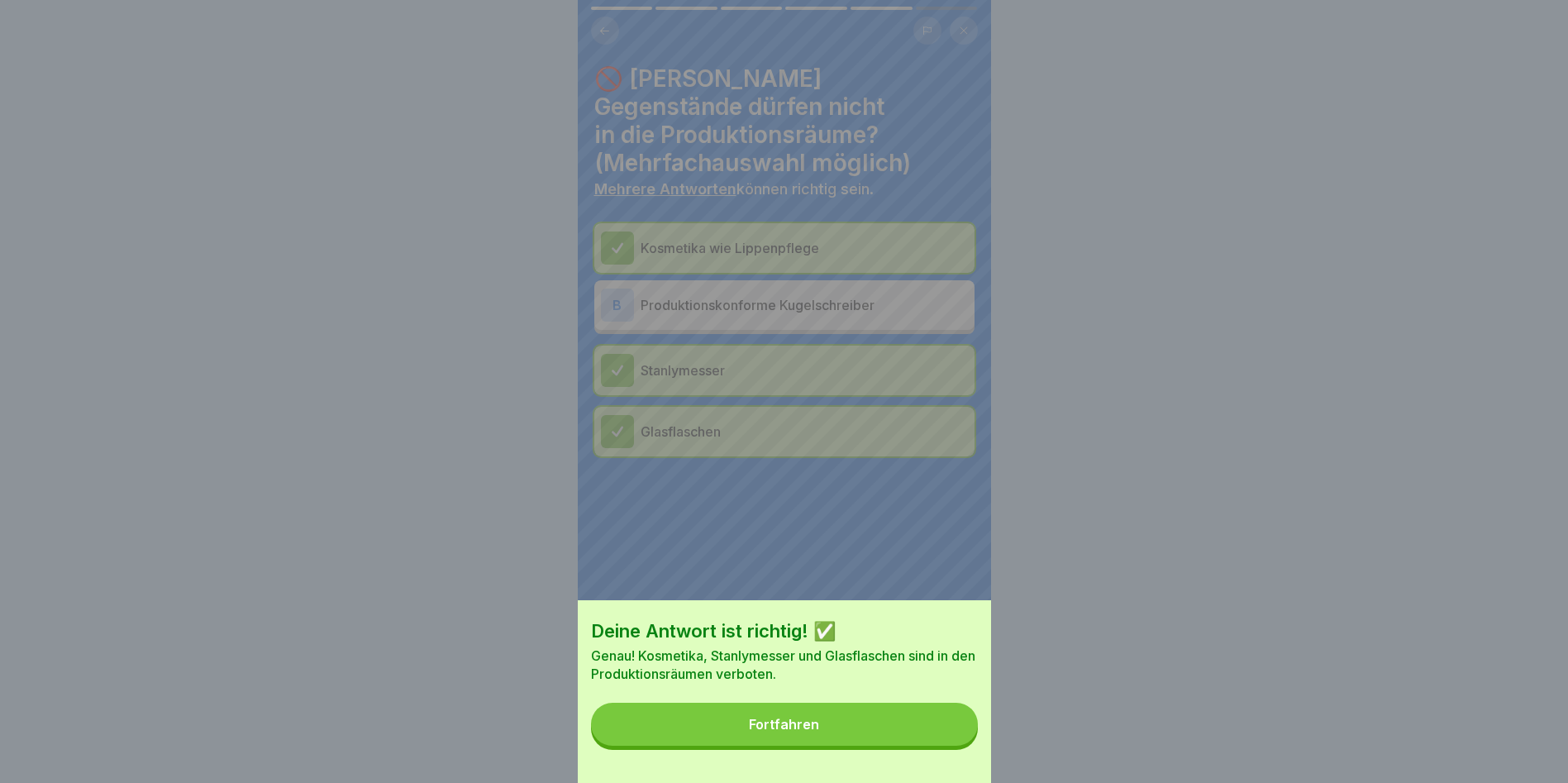
click at [924, 744] on button "Fortfahren" at bounding box center [785, 724] width 387 height 43
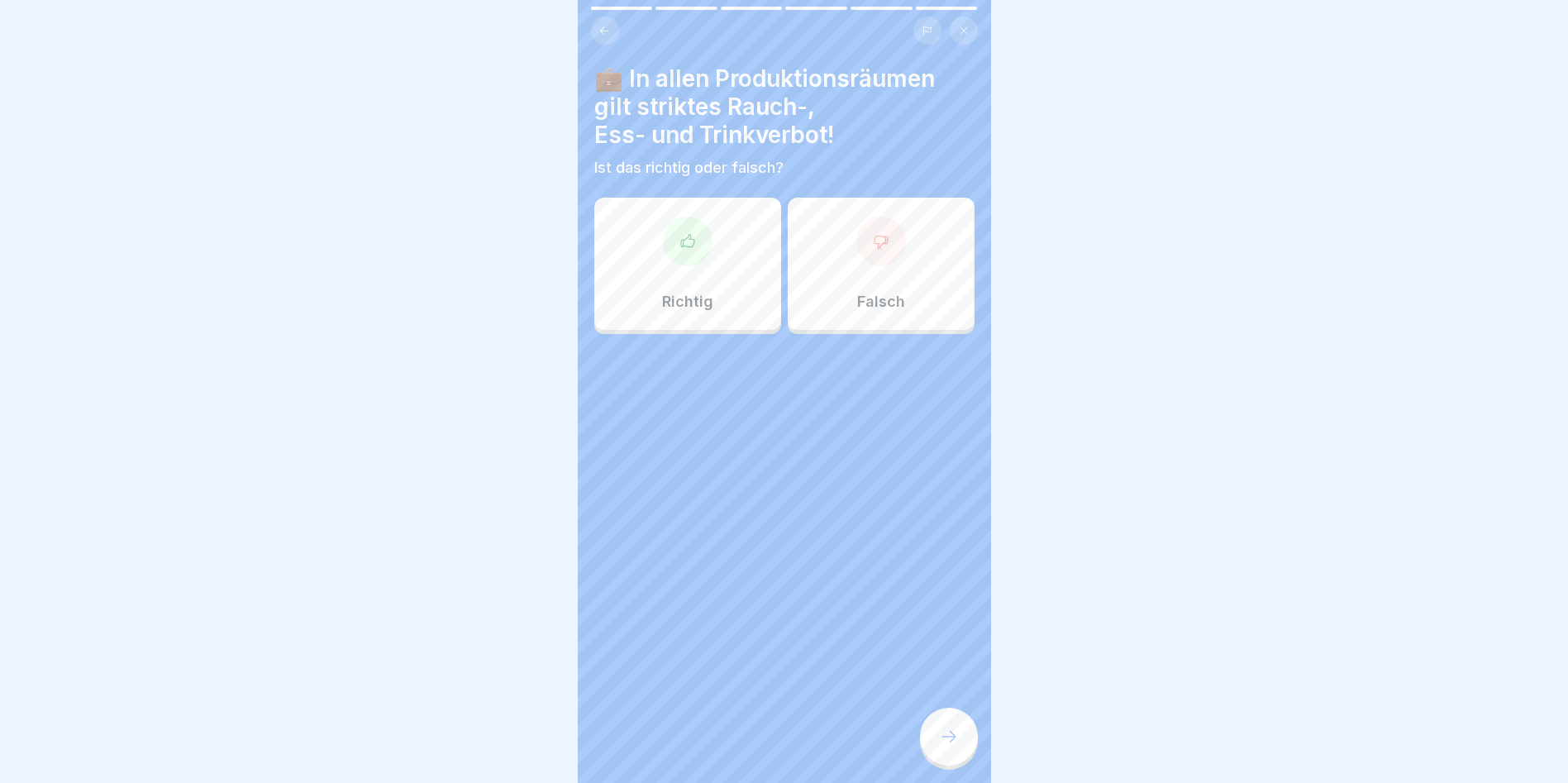
click at [688, 256] on div at bounding box center [687, 241] width 50 height 50
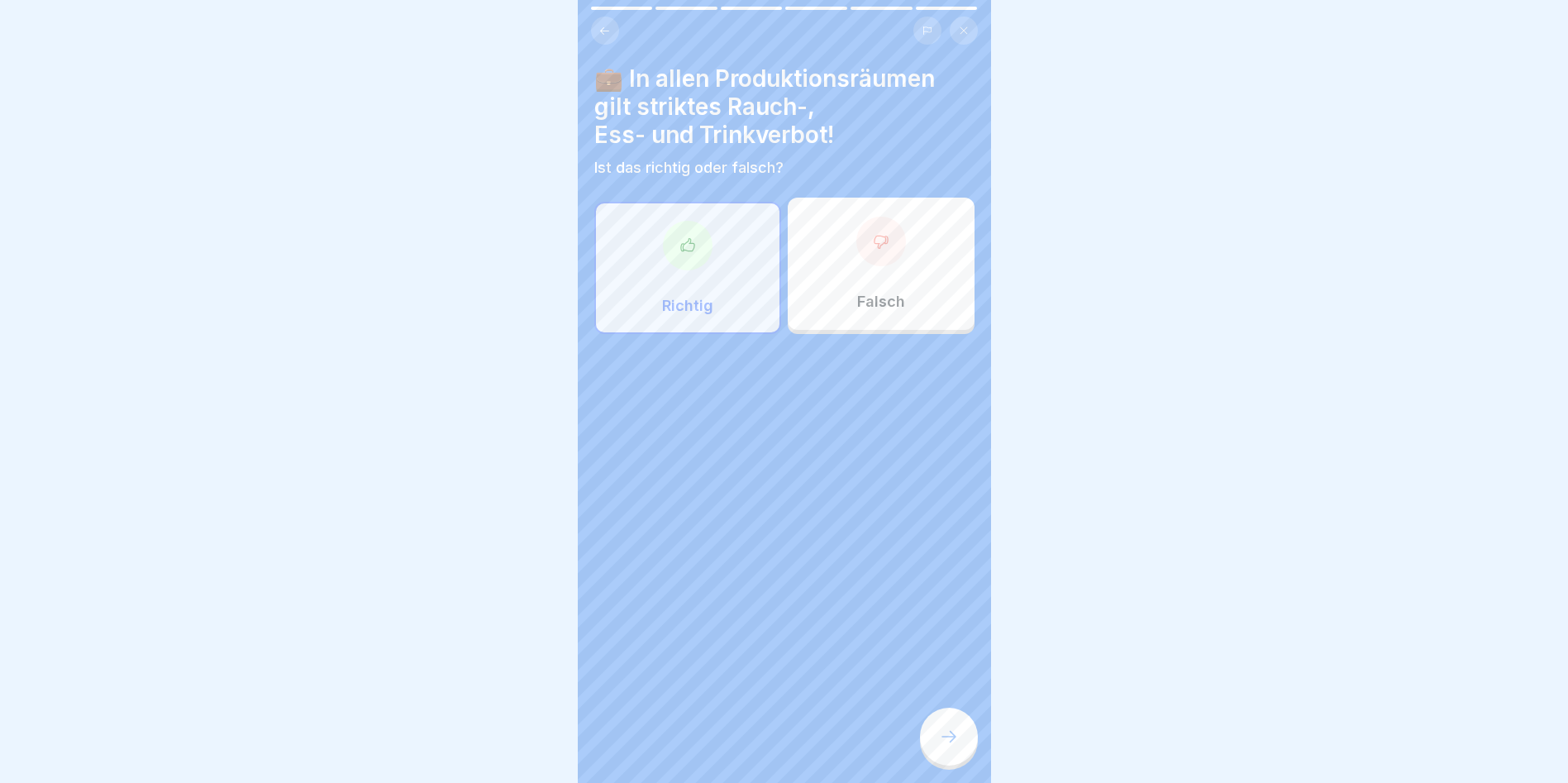
click at [950, 733] on div at bounding box center [949, 737] width 58 height 58
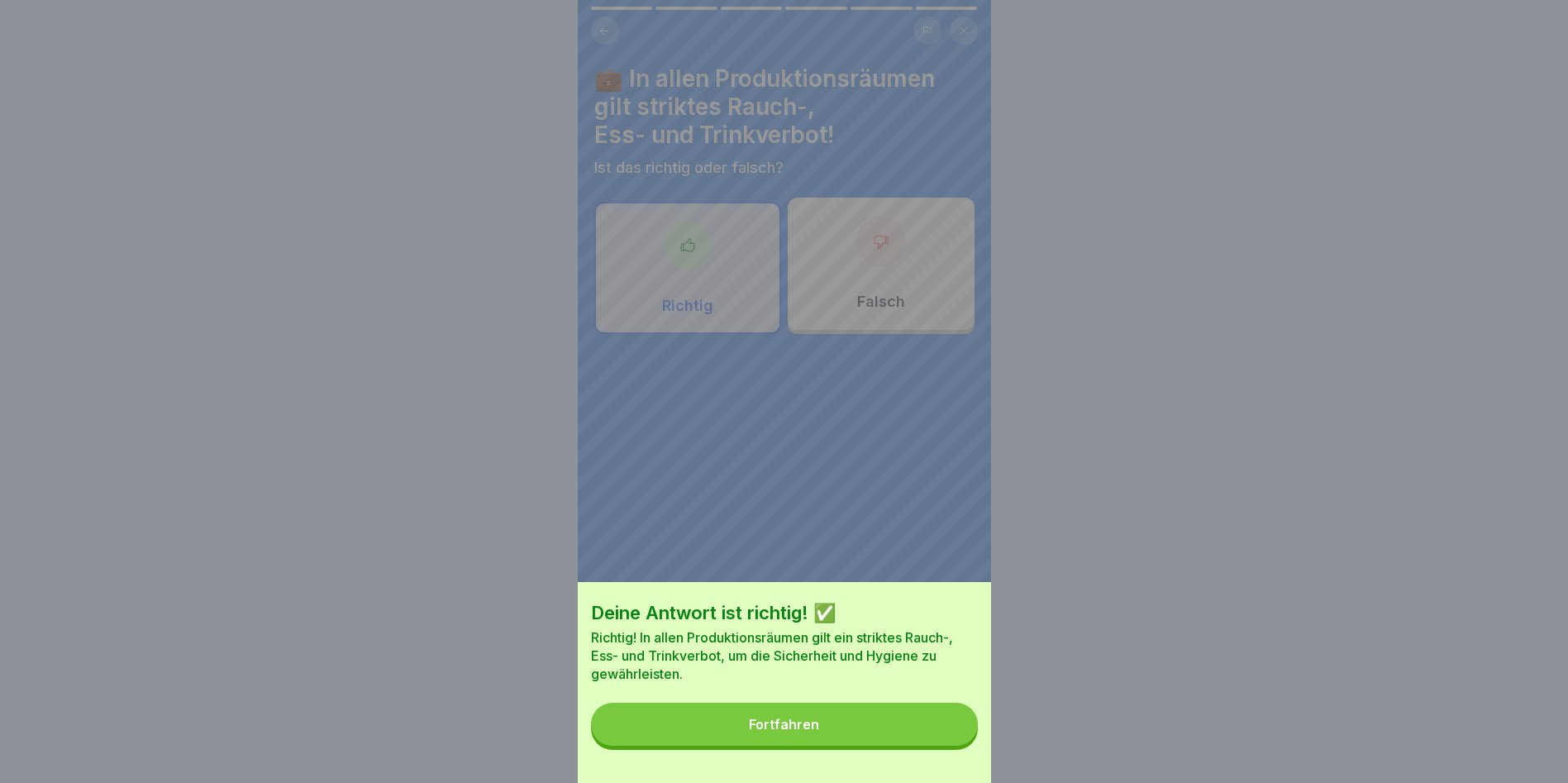
click at [891, 742] on button "Fortfahren" at bounding box center [785, 724] width 387 height 43
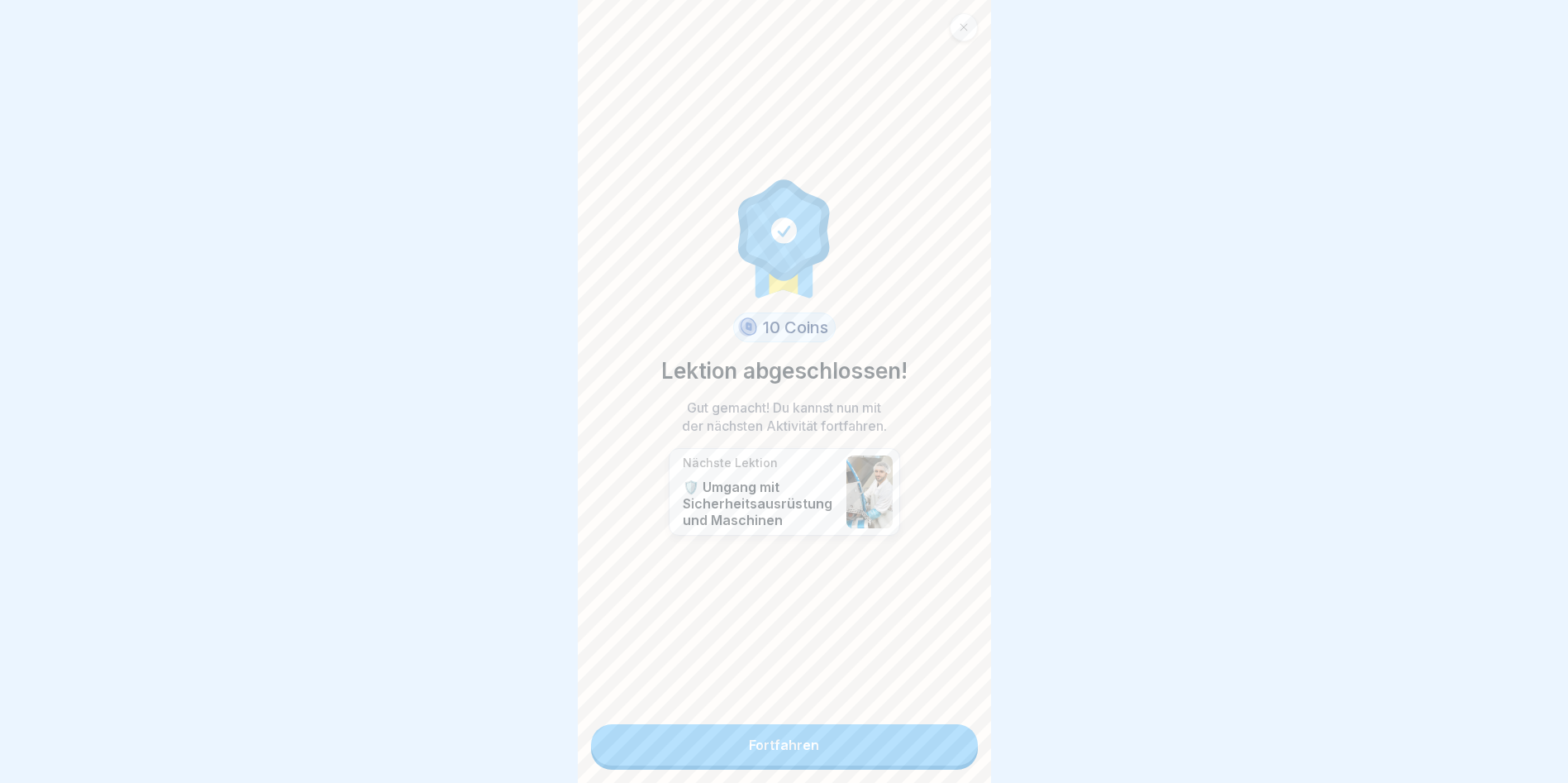
click at [892, 738] on link "Fortfahren" at bounding box center [785, 744] width 387 height 41
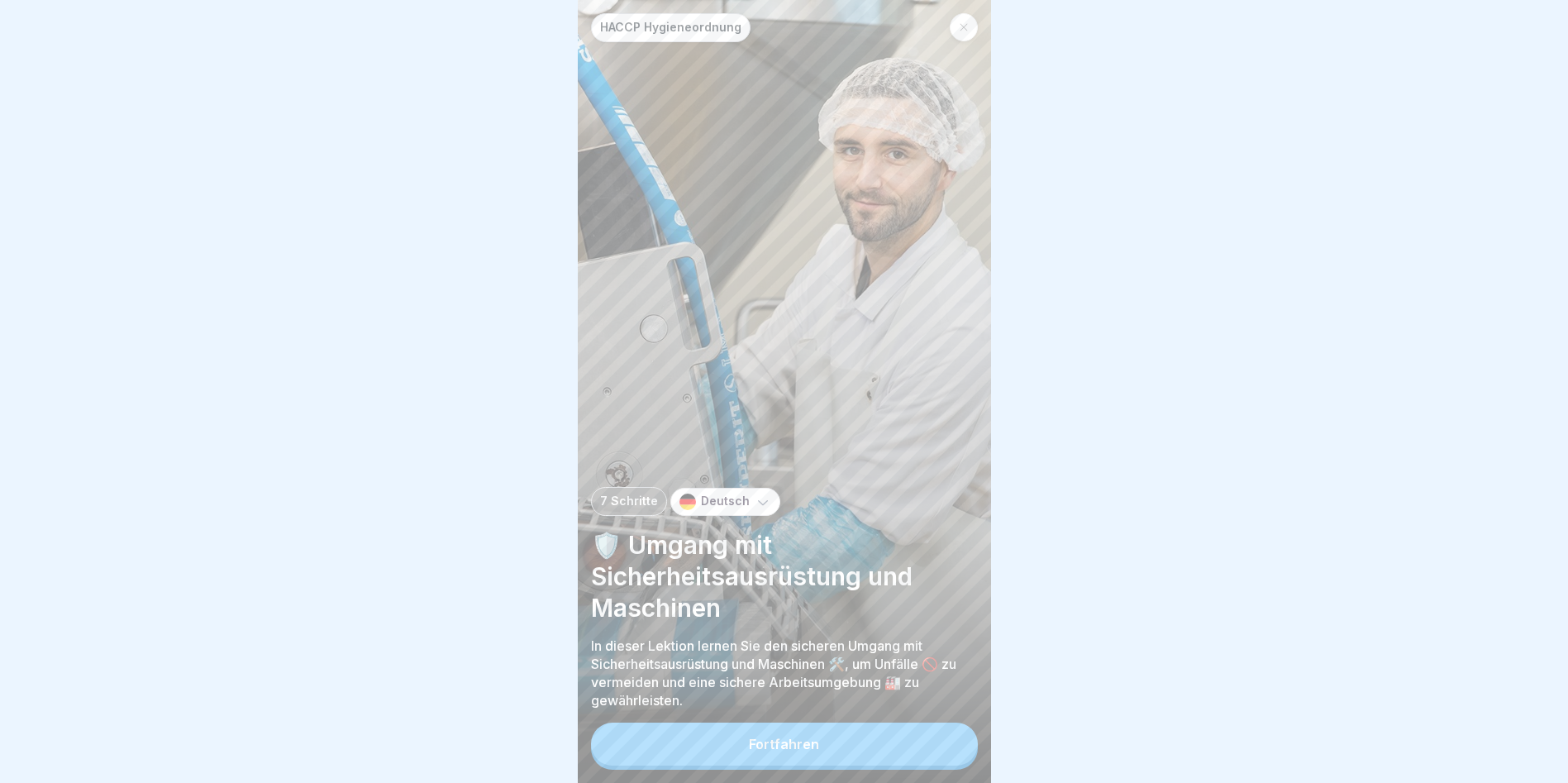
click at [827, 765] on button "Fortfahren" at bounding box center [785, 744] width 387 height 43
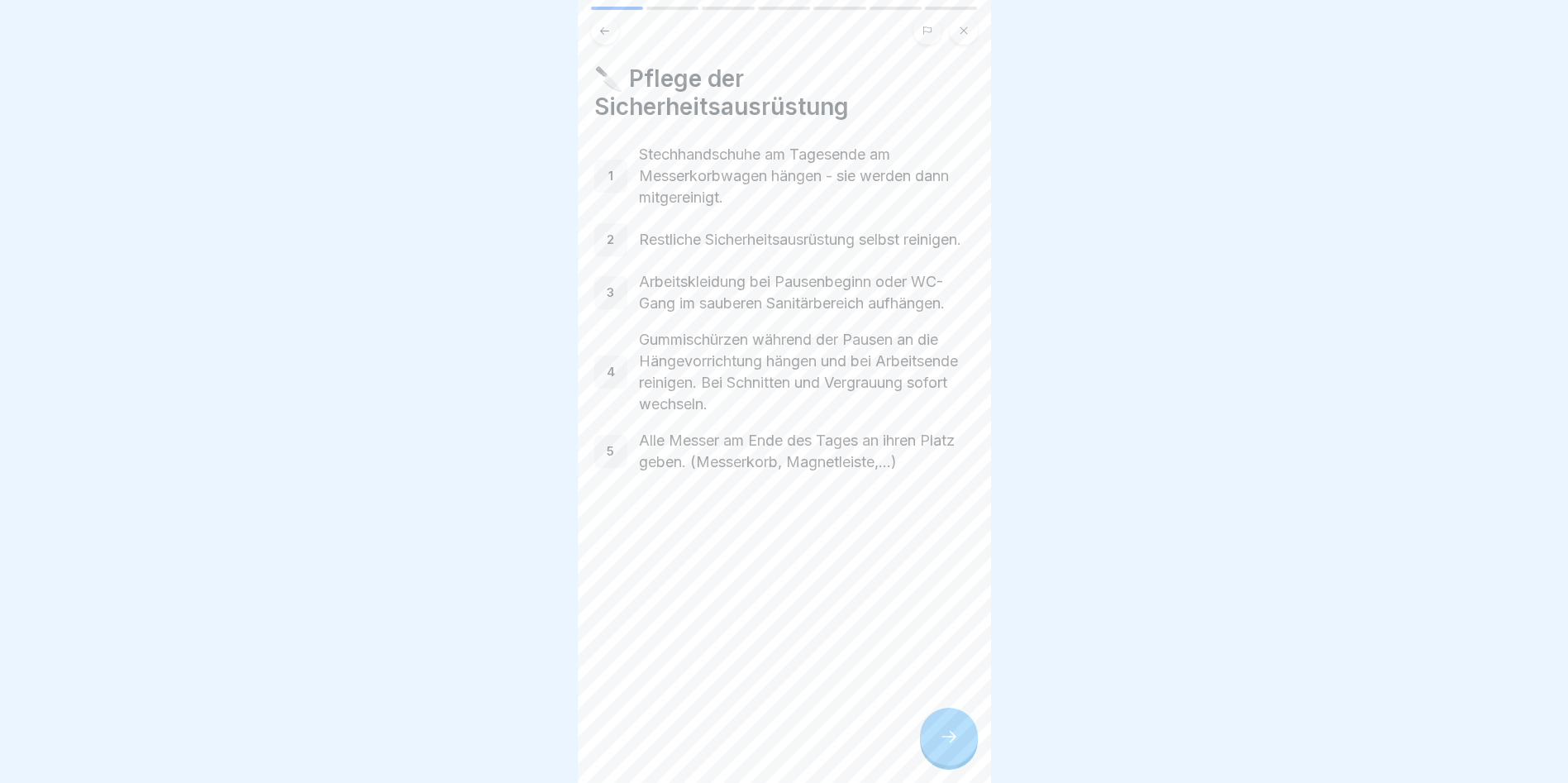
click at [957, 746] on icon at bounding box center [949, 736] width 20 height 20
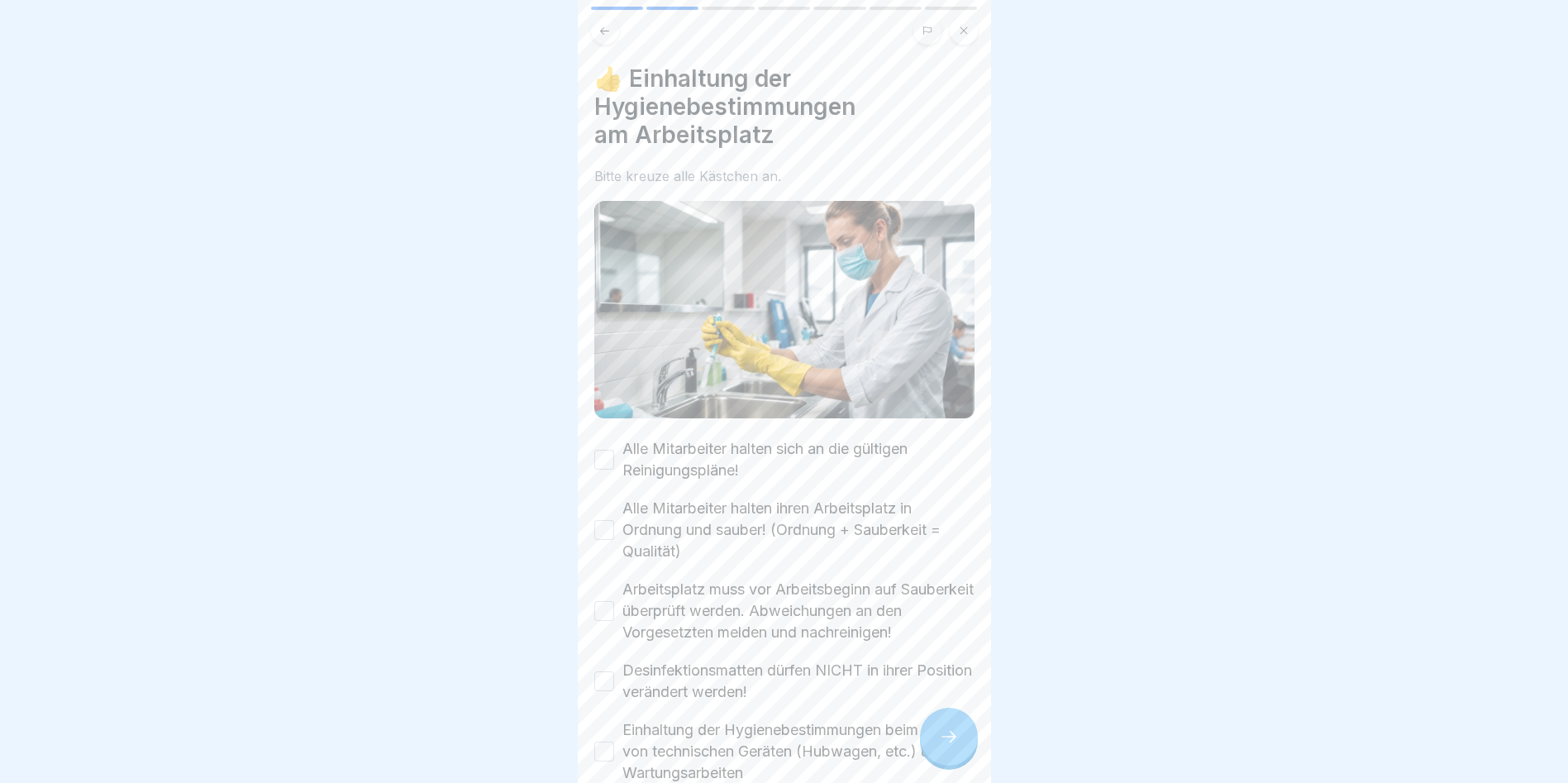
click at [602, 456] on button "Alle Mitarbeiter halten sich an die gültigen Reinigungspläne!" at bounding box center [604, 459] width 20 height 20
click at [610, 522] on button "Alle Mitarbeiter halten ihren Arbeitsplatz in Ordnung und sauber! (Ordnung + Sa…" at bounding box center [604, 529] width 20 height 20
click at [605, 601] on button "Arbeitsplatz muss vor Arbeitsbeginn auf Sauberkeit überprüft werden. Abweichung…" at bounding box center [604, 610] width 20 height 20
click at [600, 673] on button "Desinfektionsmatten dürfen NICHT in ihrer Position verändert werden!" at bounding box center [604, 681] width 20 height 20
click at [605, 746] on button "Einhaltung der Hygienebestimmungen beim Einsatz von technischen Geräten (Hubwag…" at bounding box center [604, 751] width 20 height 20
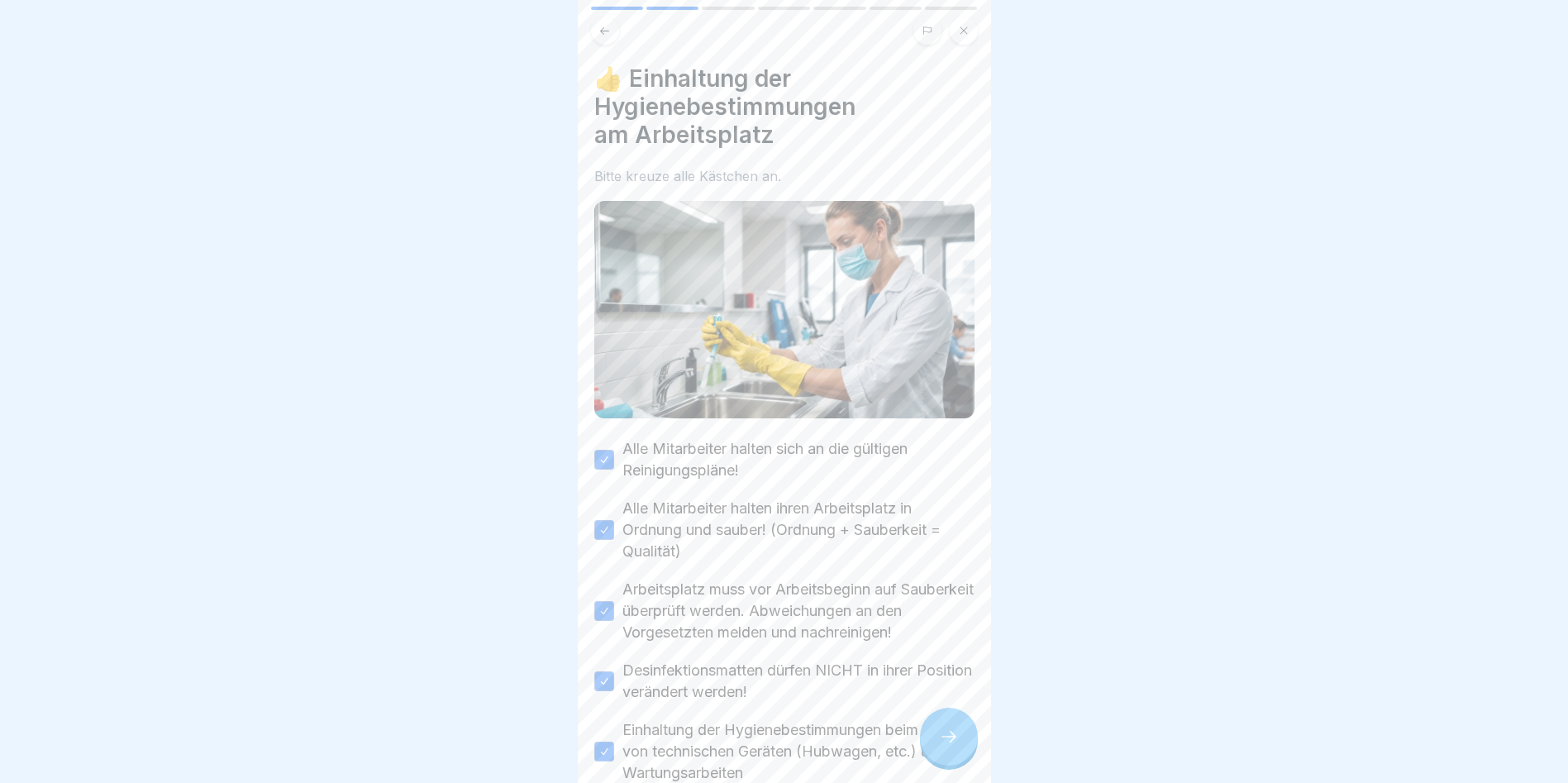
click at [941, 739] on div at bounding box center [949, 737] width 58 height 58
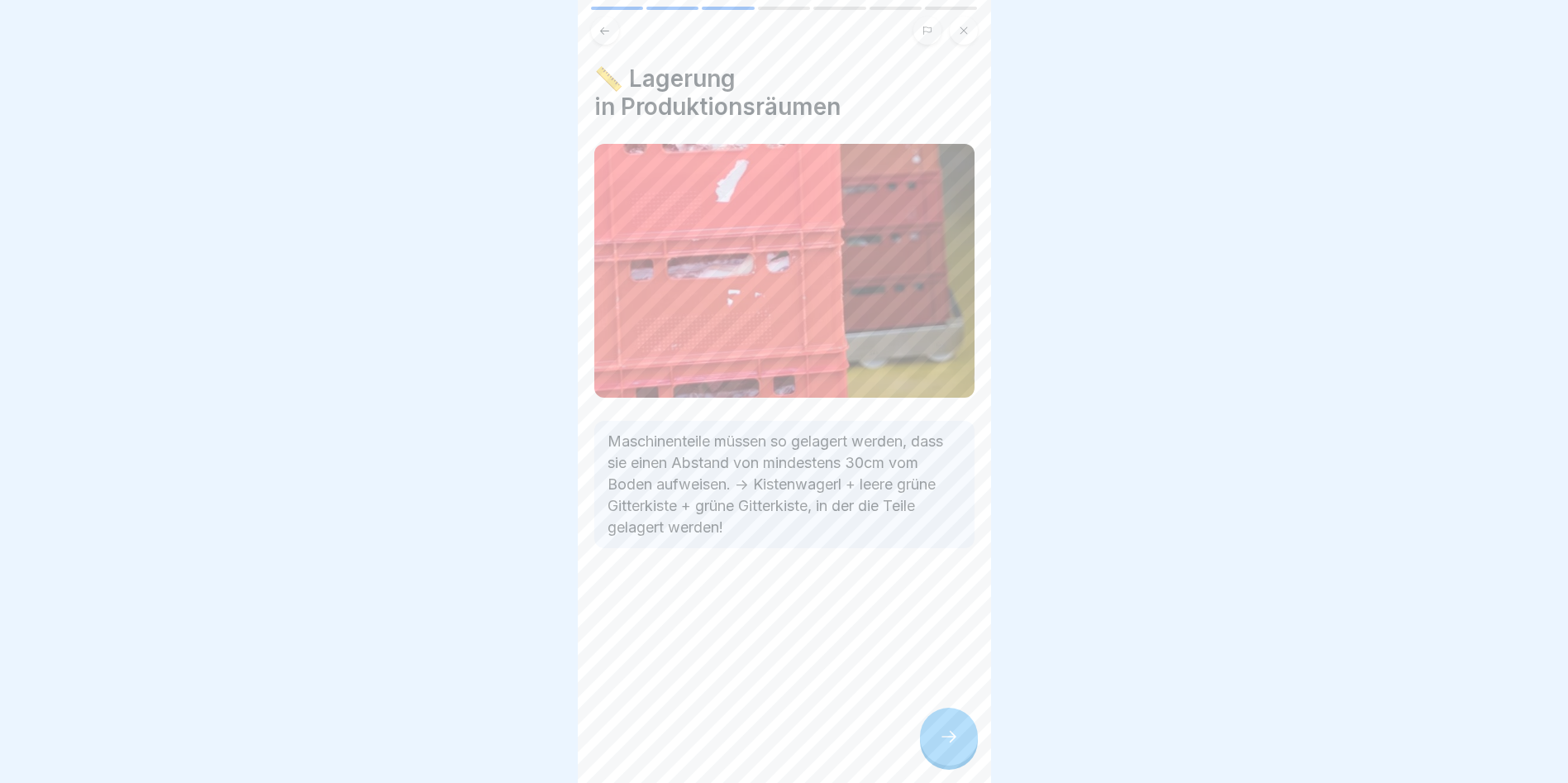
click at [941, 739] on div at bounding box center [949, 737] width 58 height 58
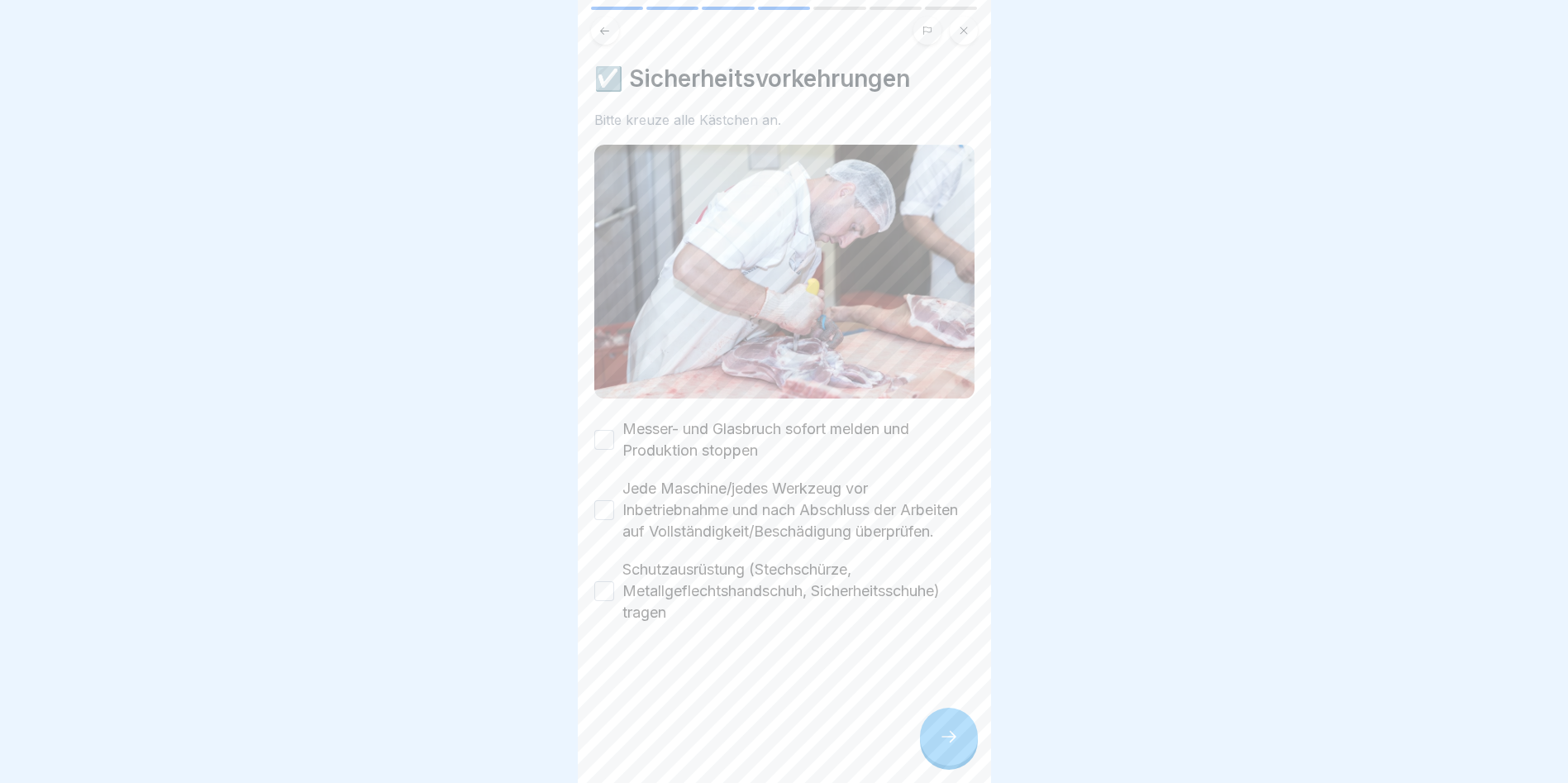
click at [607, 430] on button "Messer- und Glasbruch sofort melden und Produktion stoppen" at bounding box center [604, 439] width 20 height 20
click at [601, 514] on button "Jede Maschine/jedes Werkzeug vor Inbetriebnahme und nach Abschluss der Arbeiten…" at bounding box center [604, 509] width 20 height 20
click at [605, 601] on button "Schutzausrüstung (Stechschürze, Metallgeflechtshandschuh, Sicherheitsschuhe) tr…" at bounding box center [604, 590] width 20 height 20
click at [949, 738] on div at bounding box center [949, 737] width 58 height 58
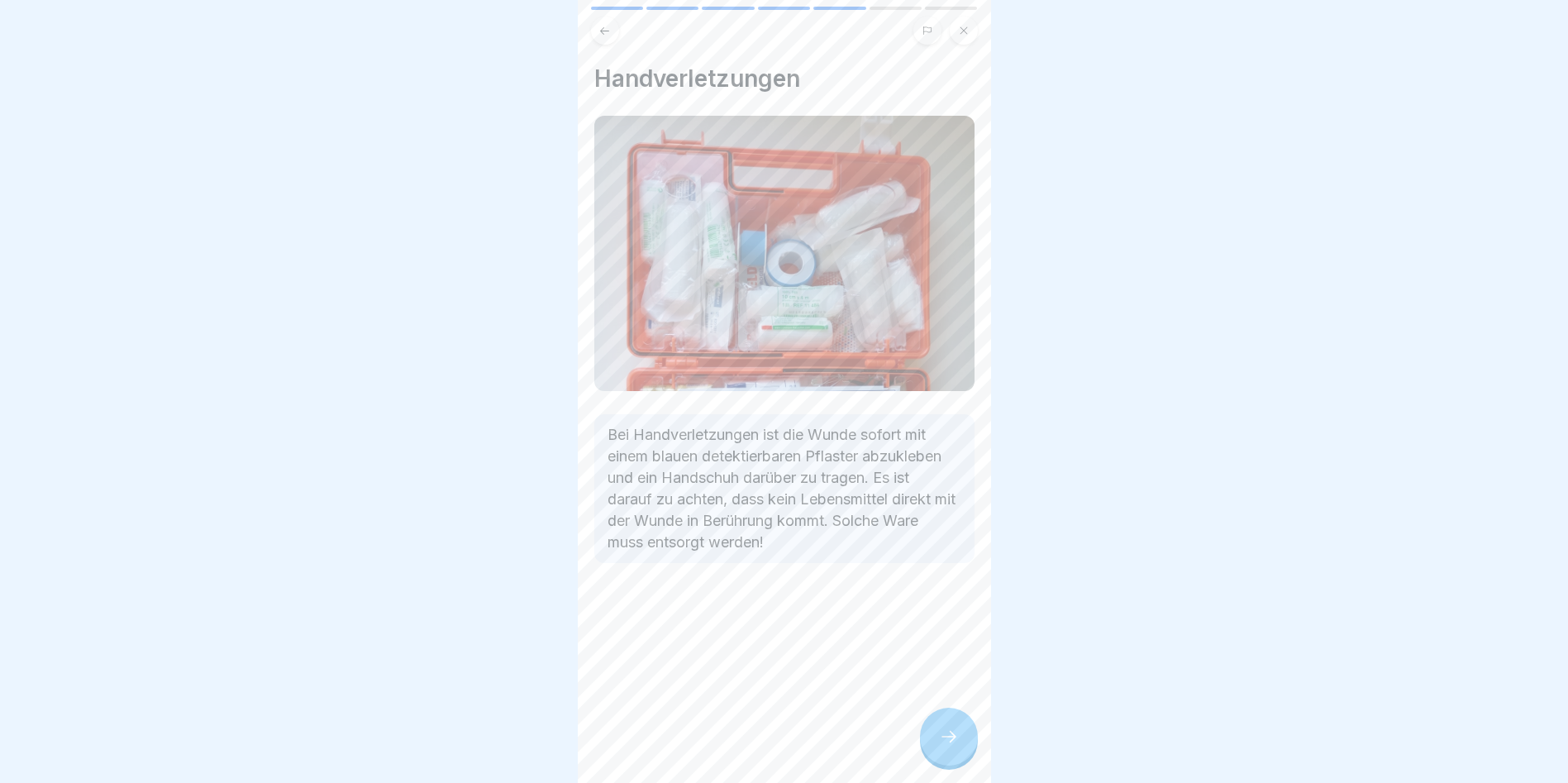
click at [949, 738] on div at bounding box center [949, 737] width 58 height 58
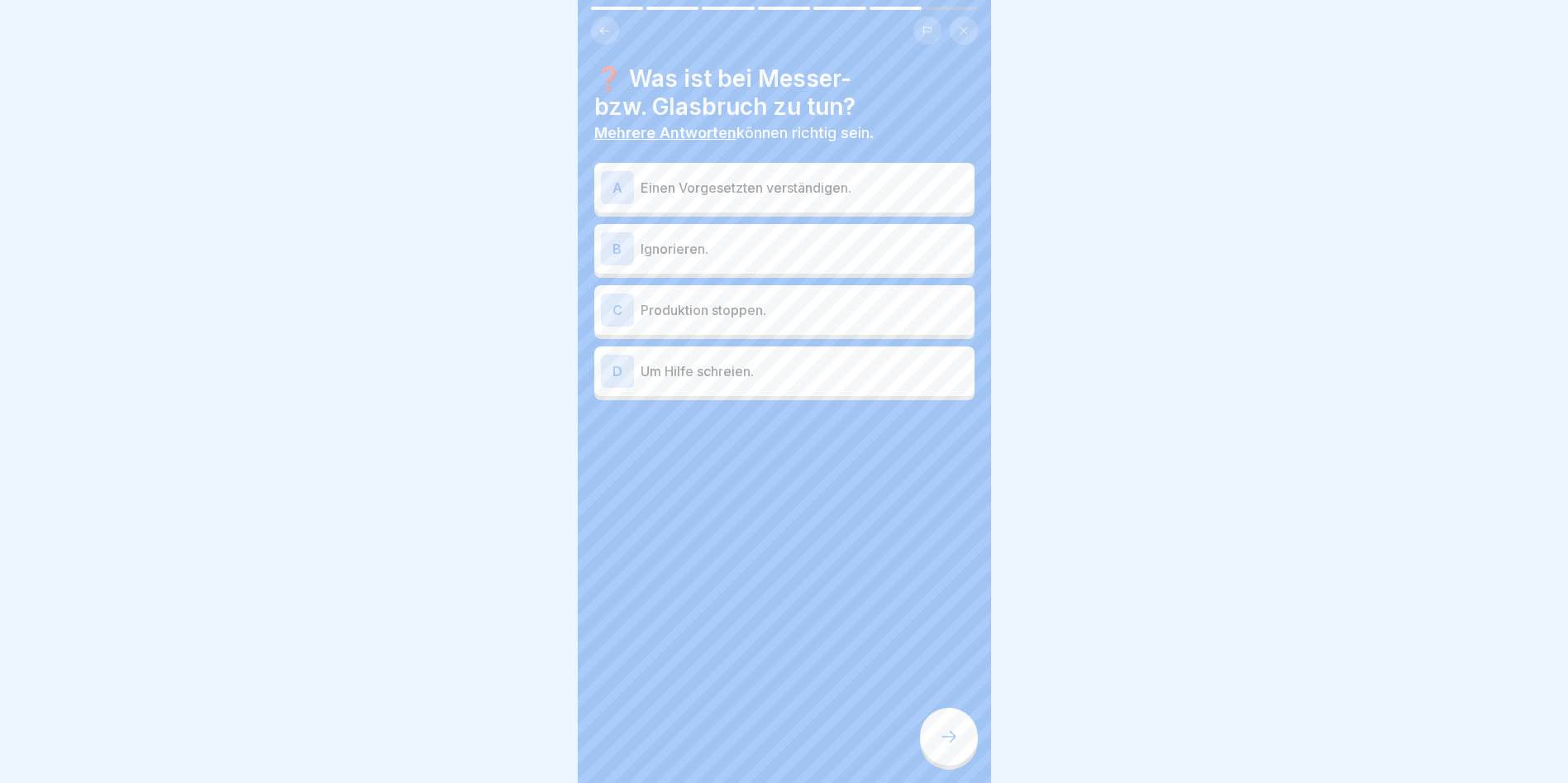
click at [621, 189] on div "A" at bounding box center [617, 187] width 33 height 33
click at [620, 304] on div "C" at bounding box center [617, 309] width 33 height 33
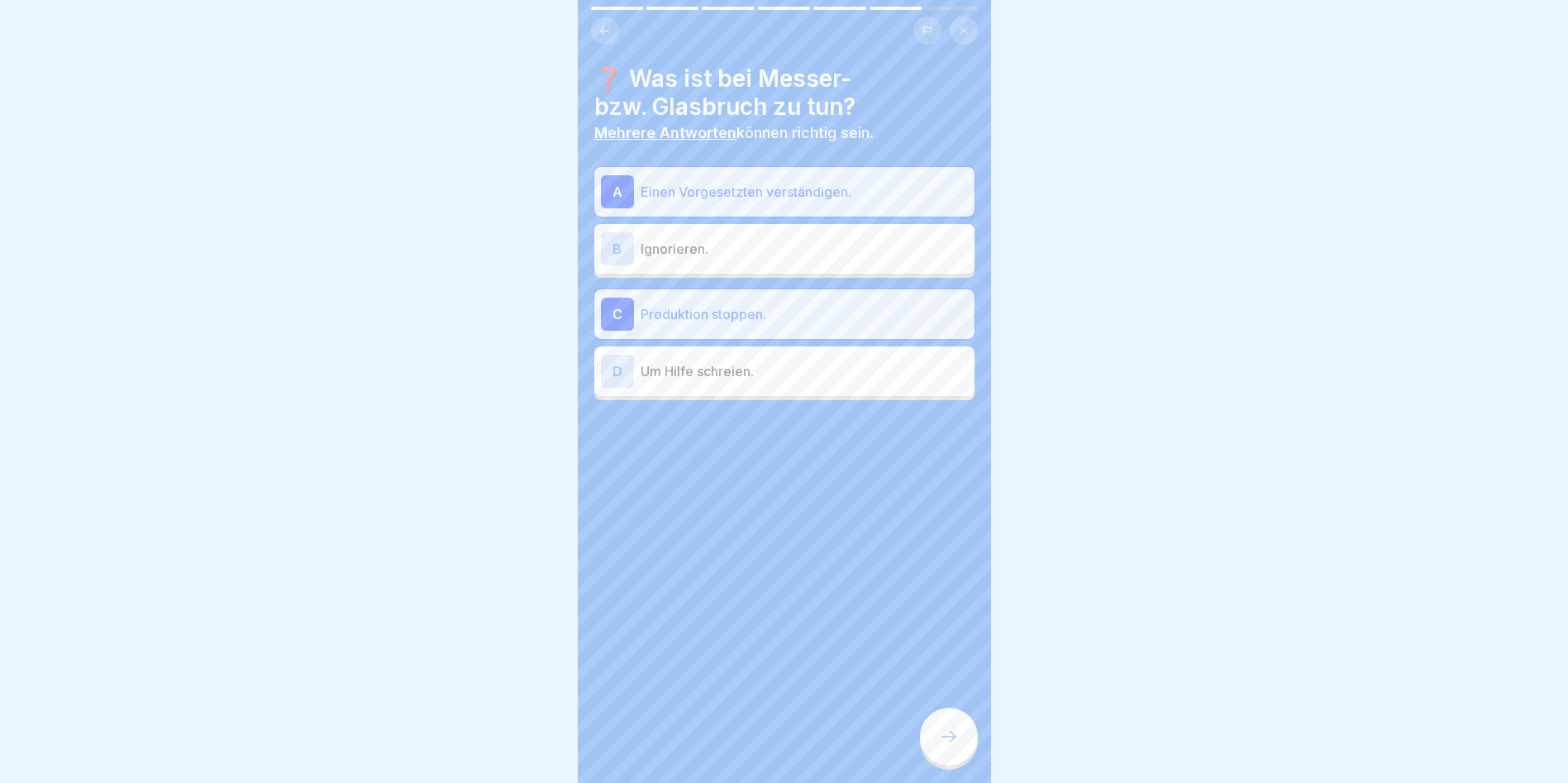
click at [949, 746] on icon at bounding box center [949, 736] width 20 height 20
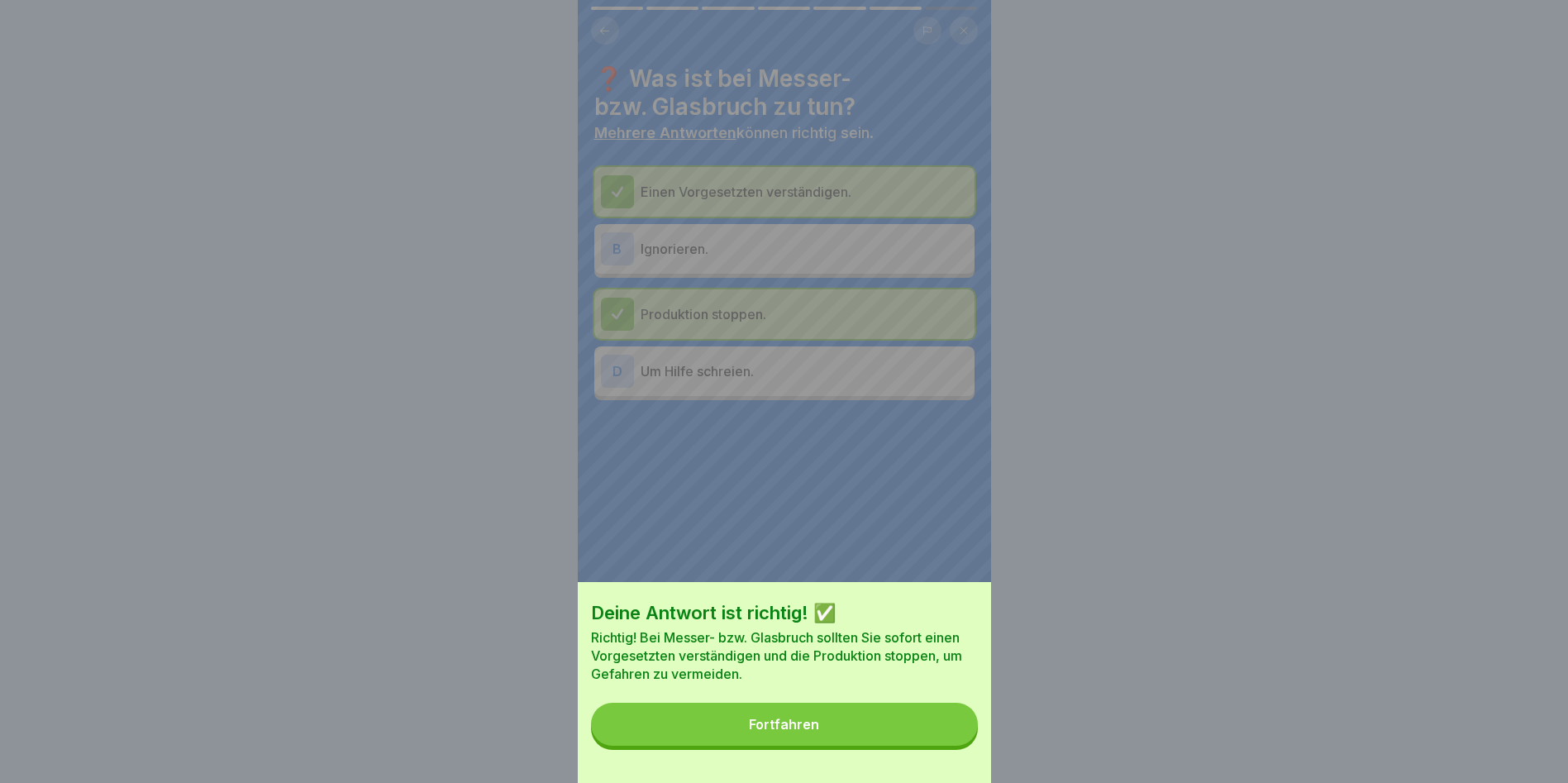
click at [908, 730] on button "Fortfahren" at bounding box center [785, 724] width 387 height 43
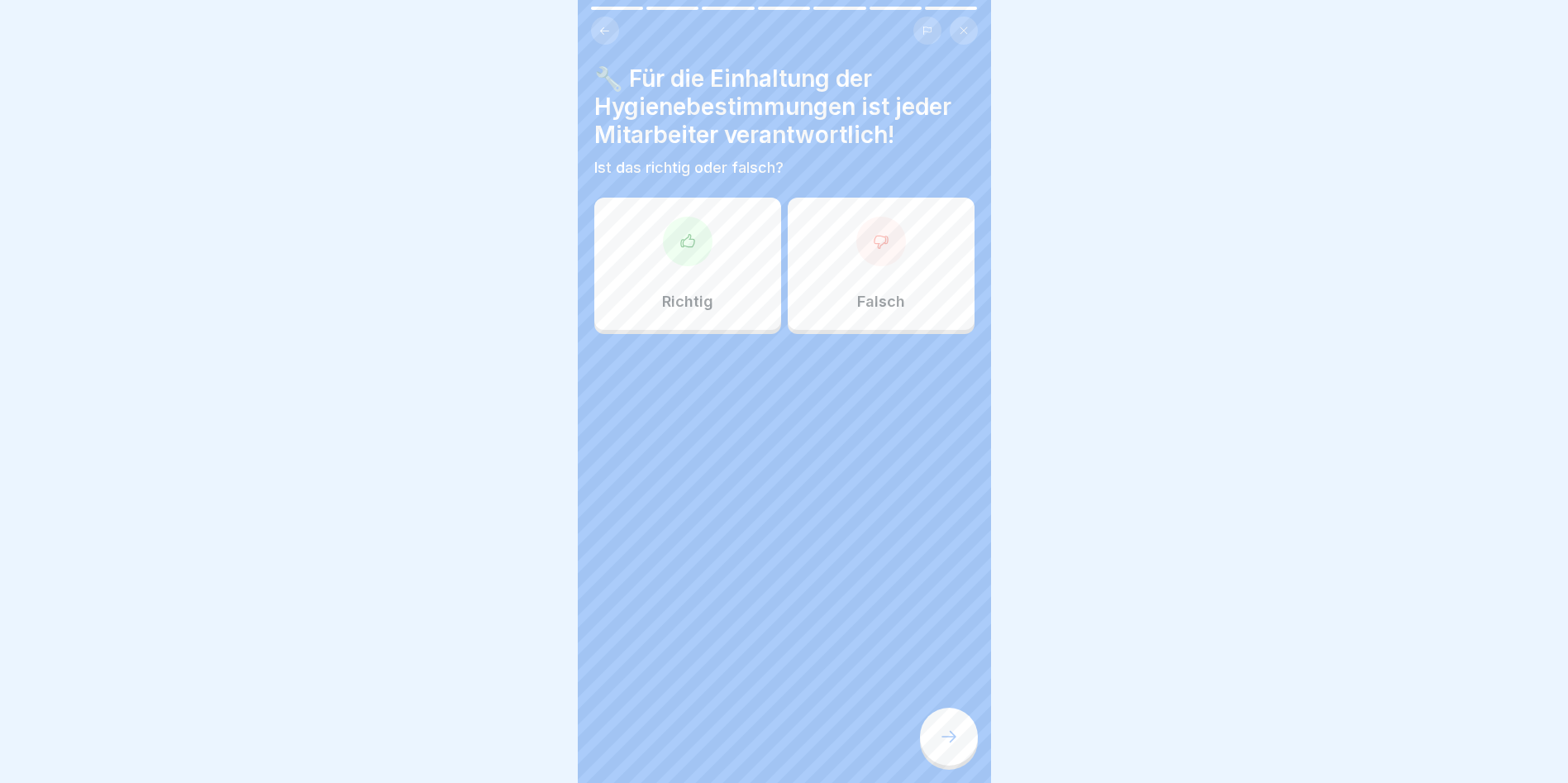
click at [682, 250] on div at bounding box center [687, 241] width 50 height 50
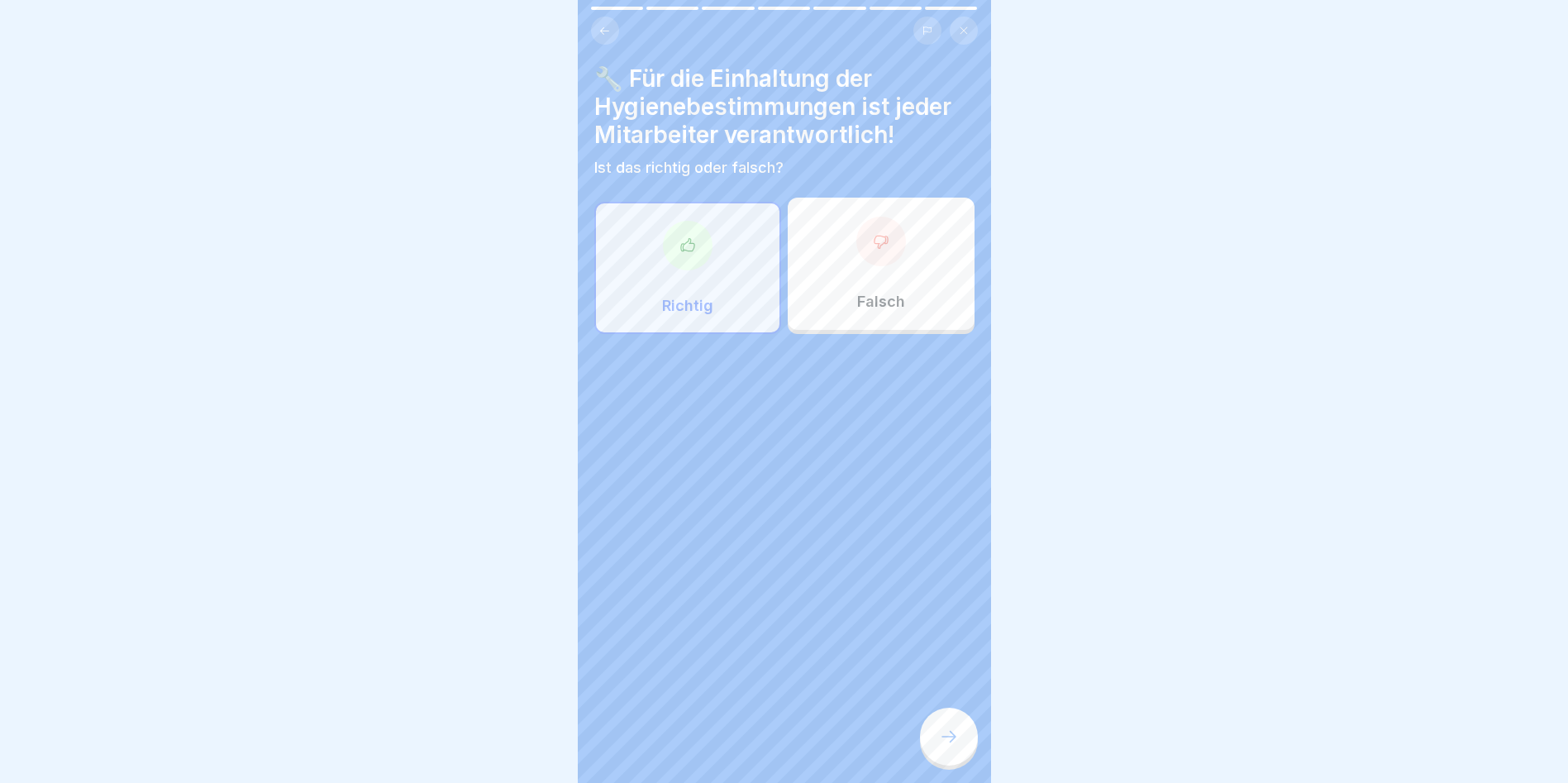
click at [944, 746] on icon at bounding box center [949, 736] width 20 height 20
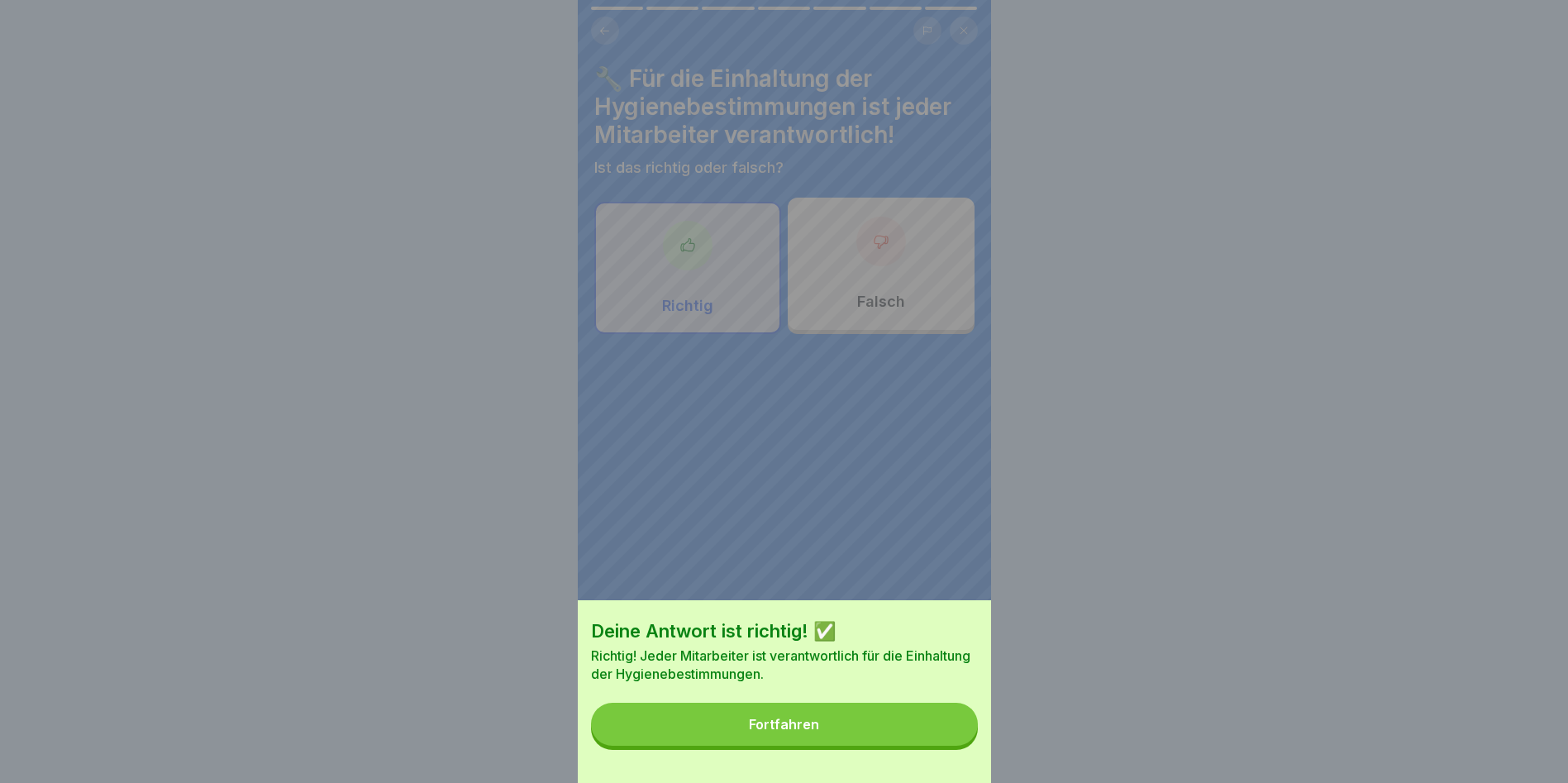
click at [940, 739] on button "Fortfahren" at bounding box center [785, 724] width 387 height 43
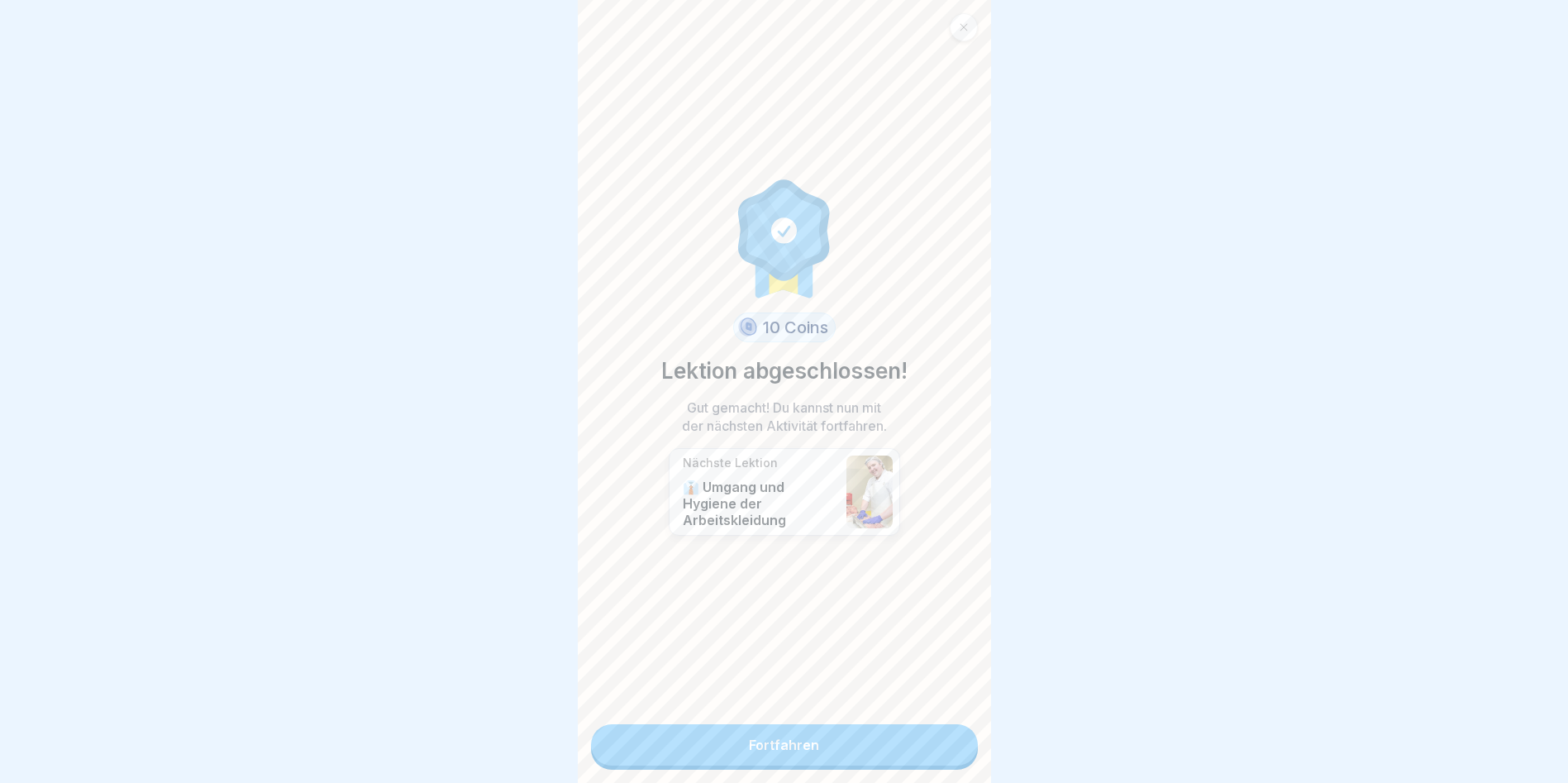
click at [940, 739] on link "Fortfahren" at bounding box center [785, 744] width 387 height 41
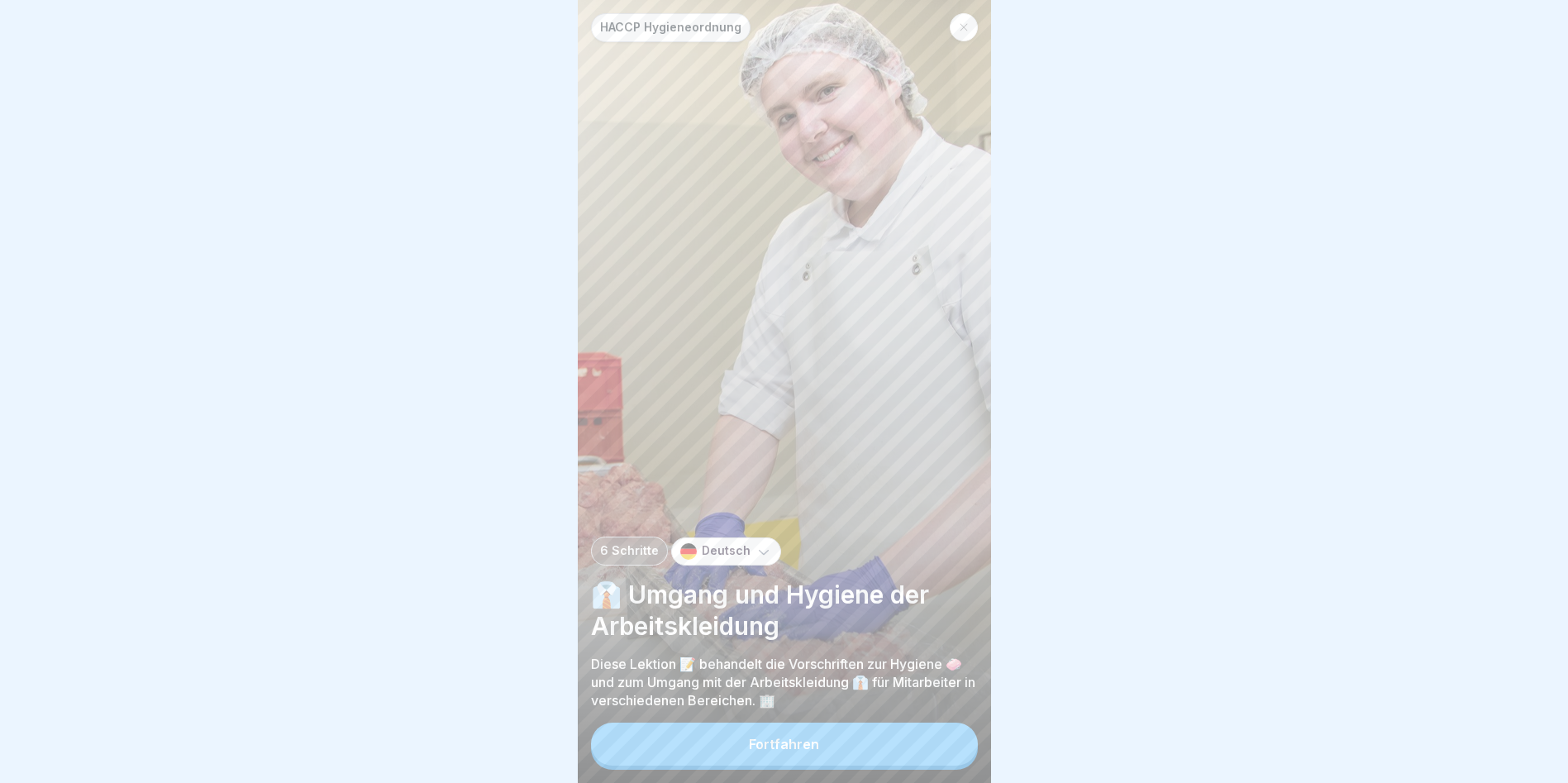
click at [936, 758] on button "Fortfahren" at bounding box center [785, 744] width 387 height 43
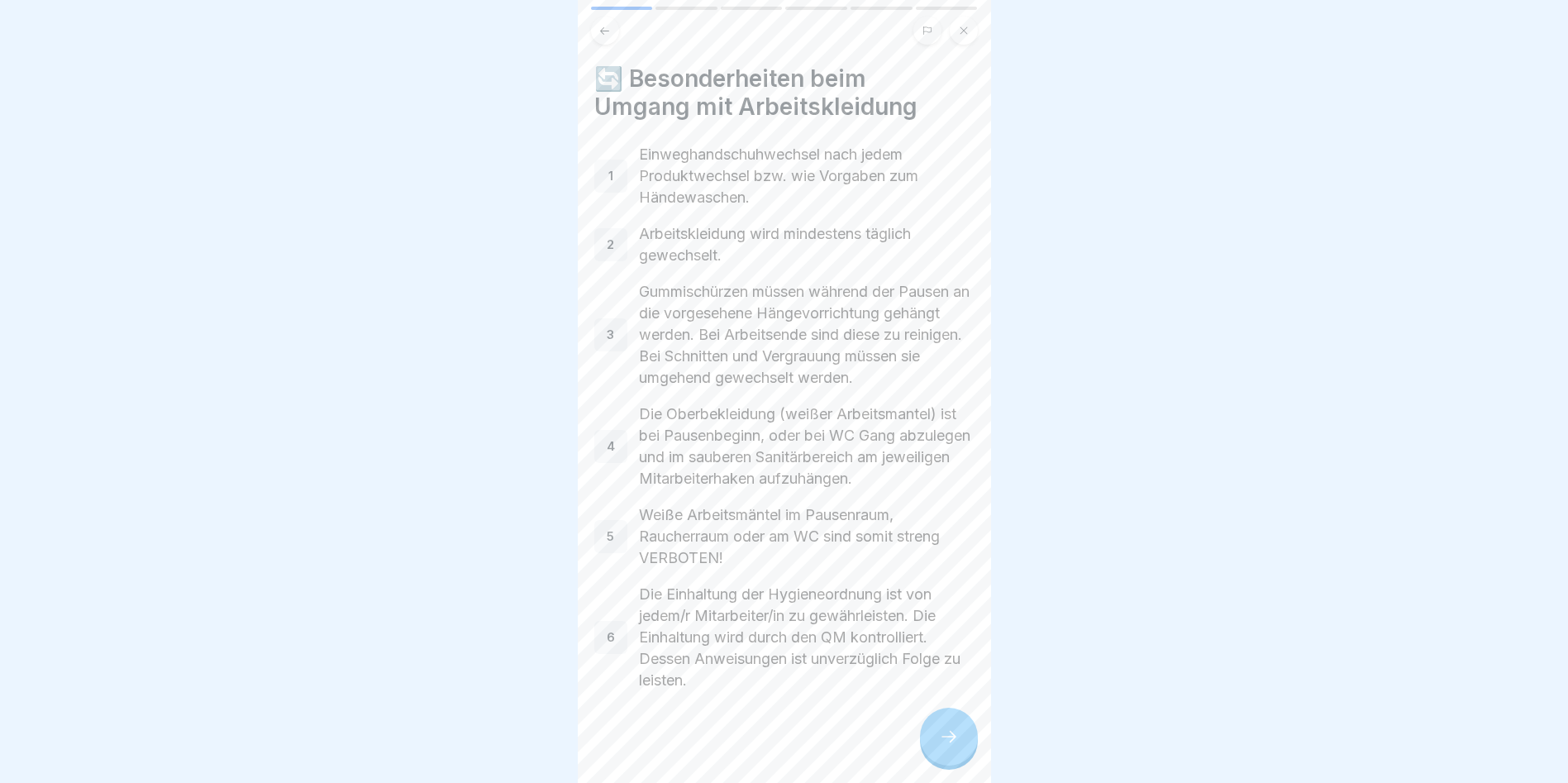
click at [936, 758] on div at bounding box center [949, 737] width 58 height 58
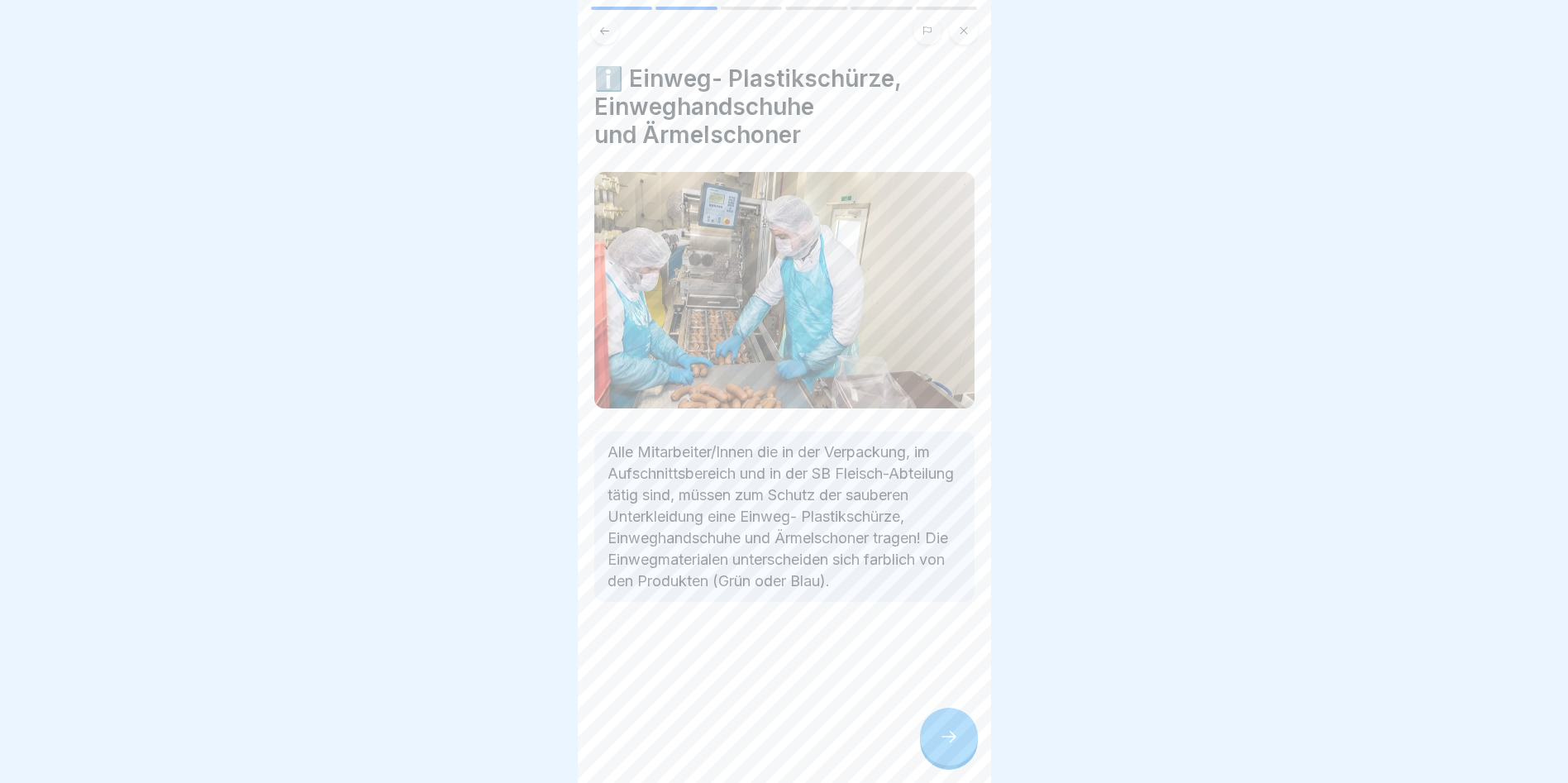
click at [936, 758] on div at bounding box center [949, 737] width 58 height 58
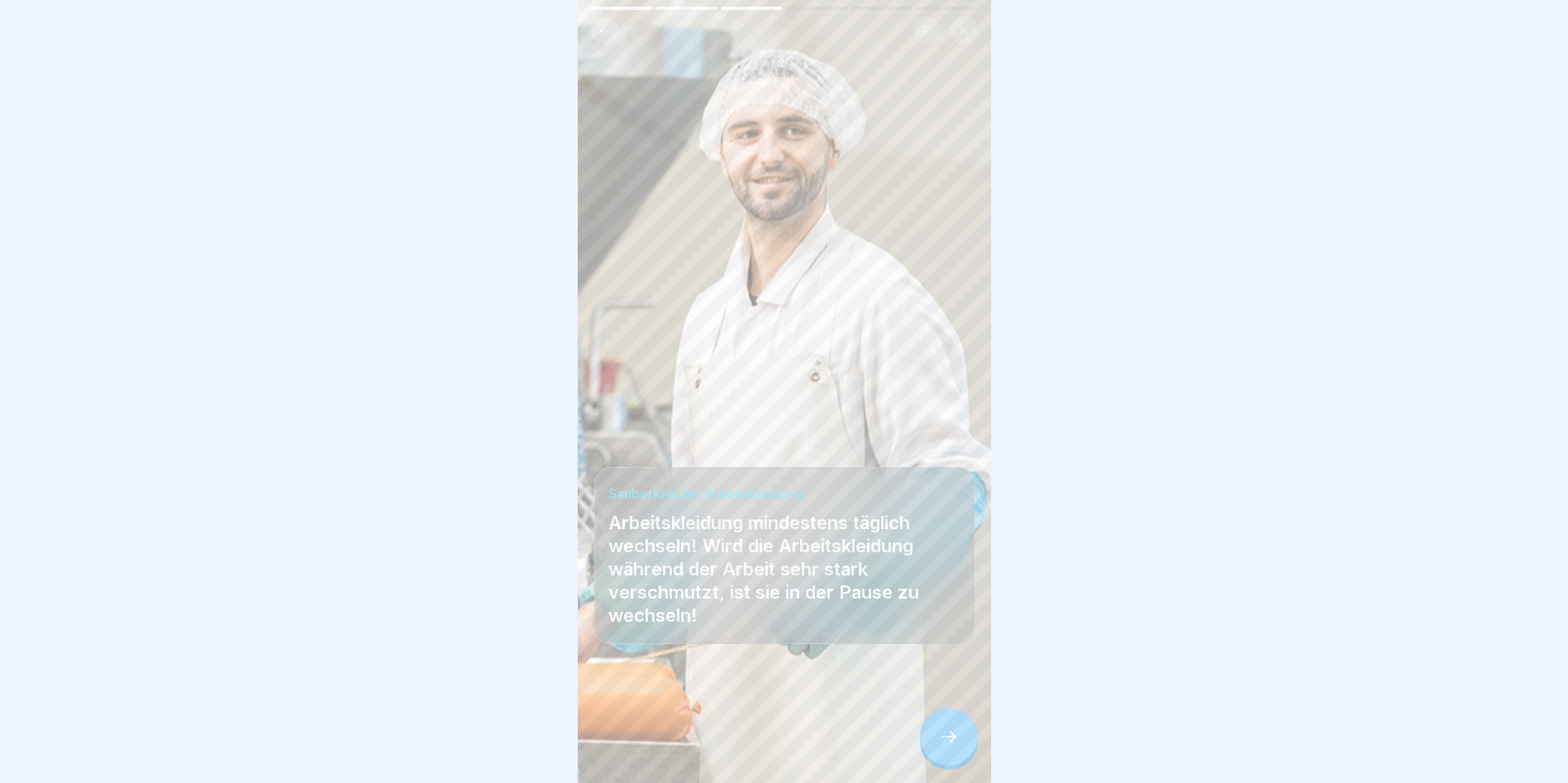
click at [936, 758] on div at bounding box center [949, 737] width 58 height 58
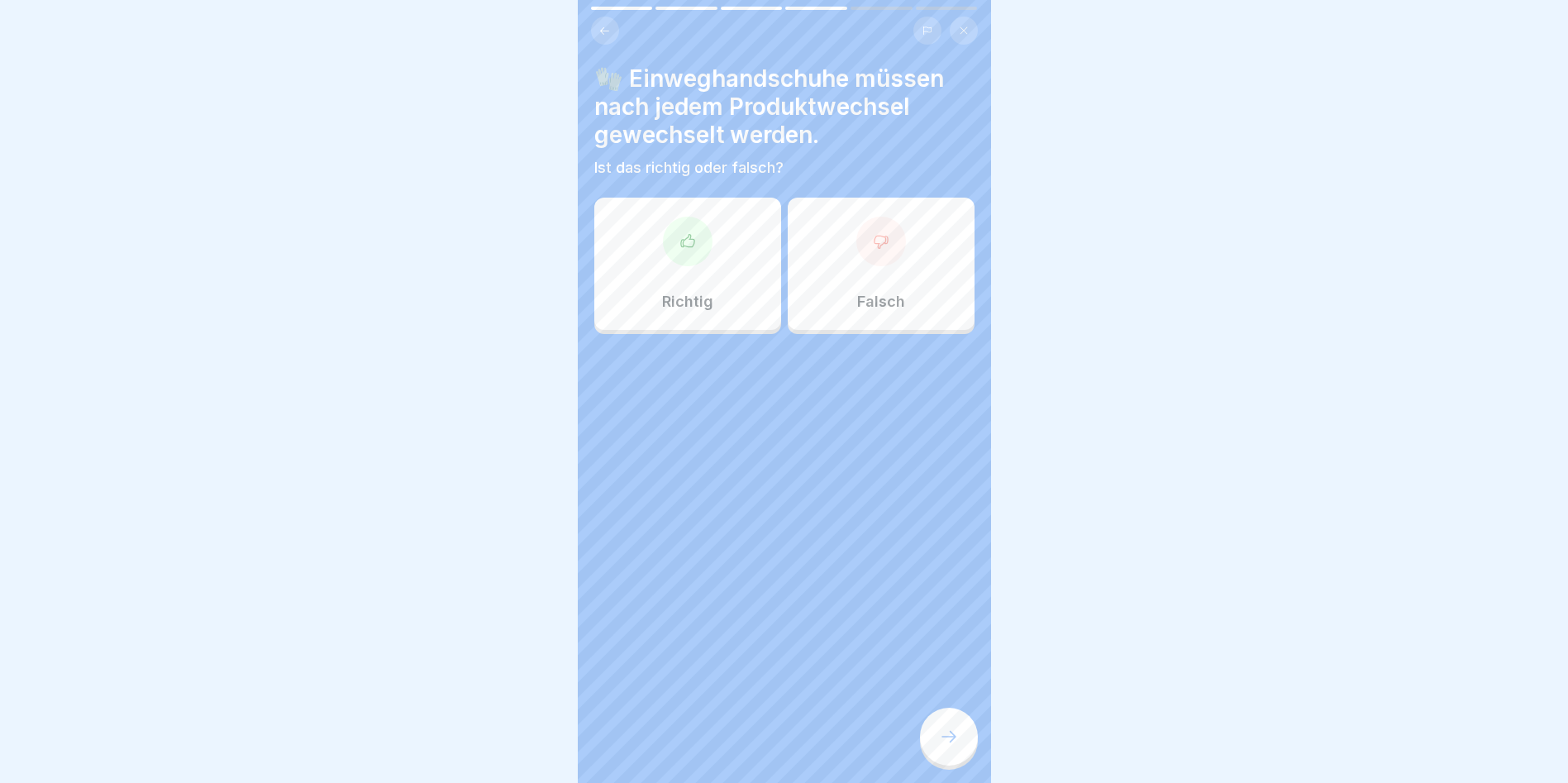
click at [675, 253] on div at bounding box center [687, 241] width 50 height 50
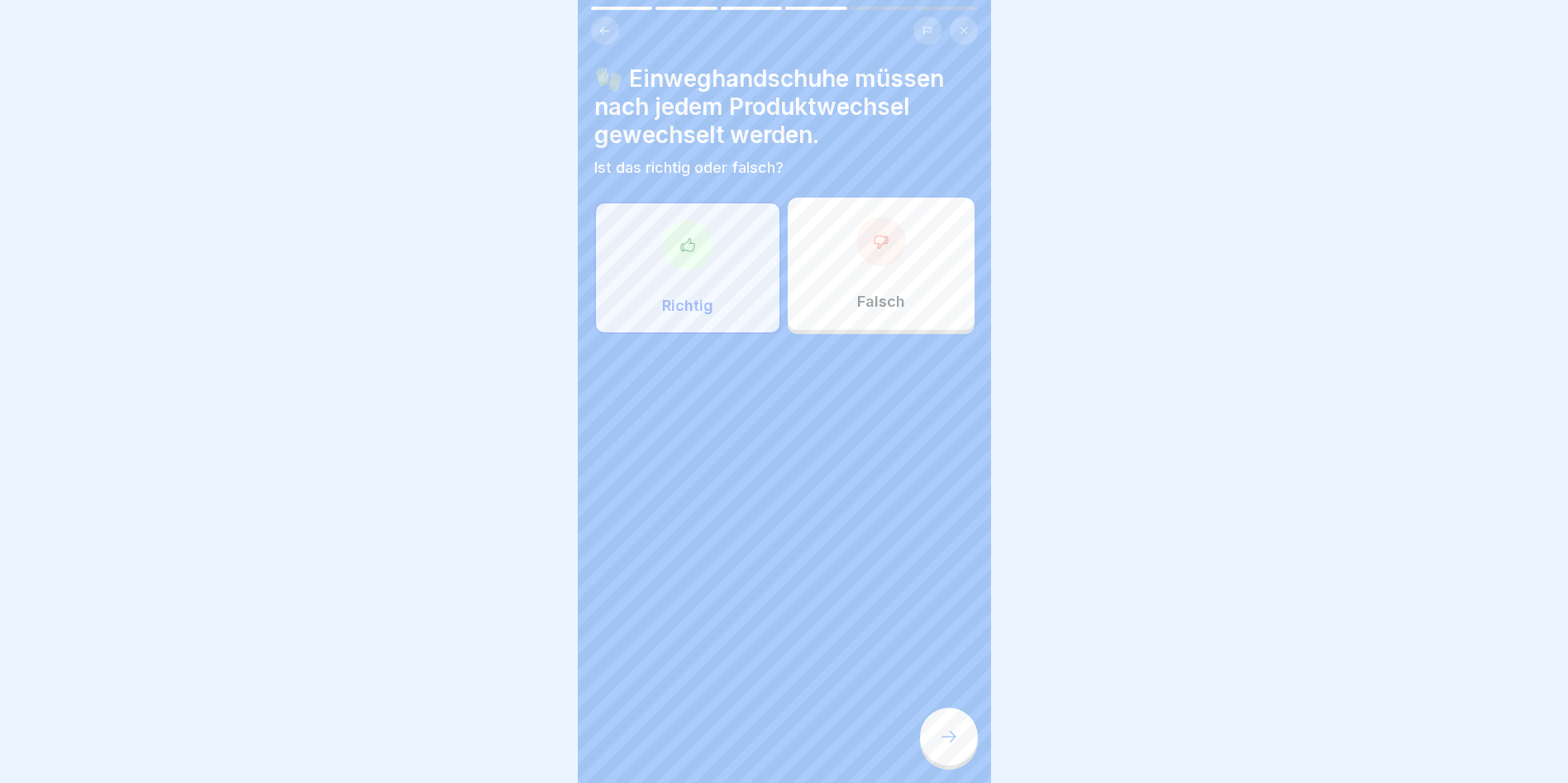
click at [948, 724] on div at bounding box center [949, 737] width 58 height 58
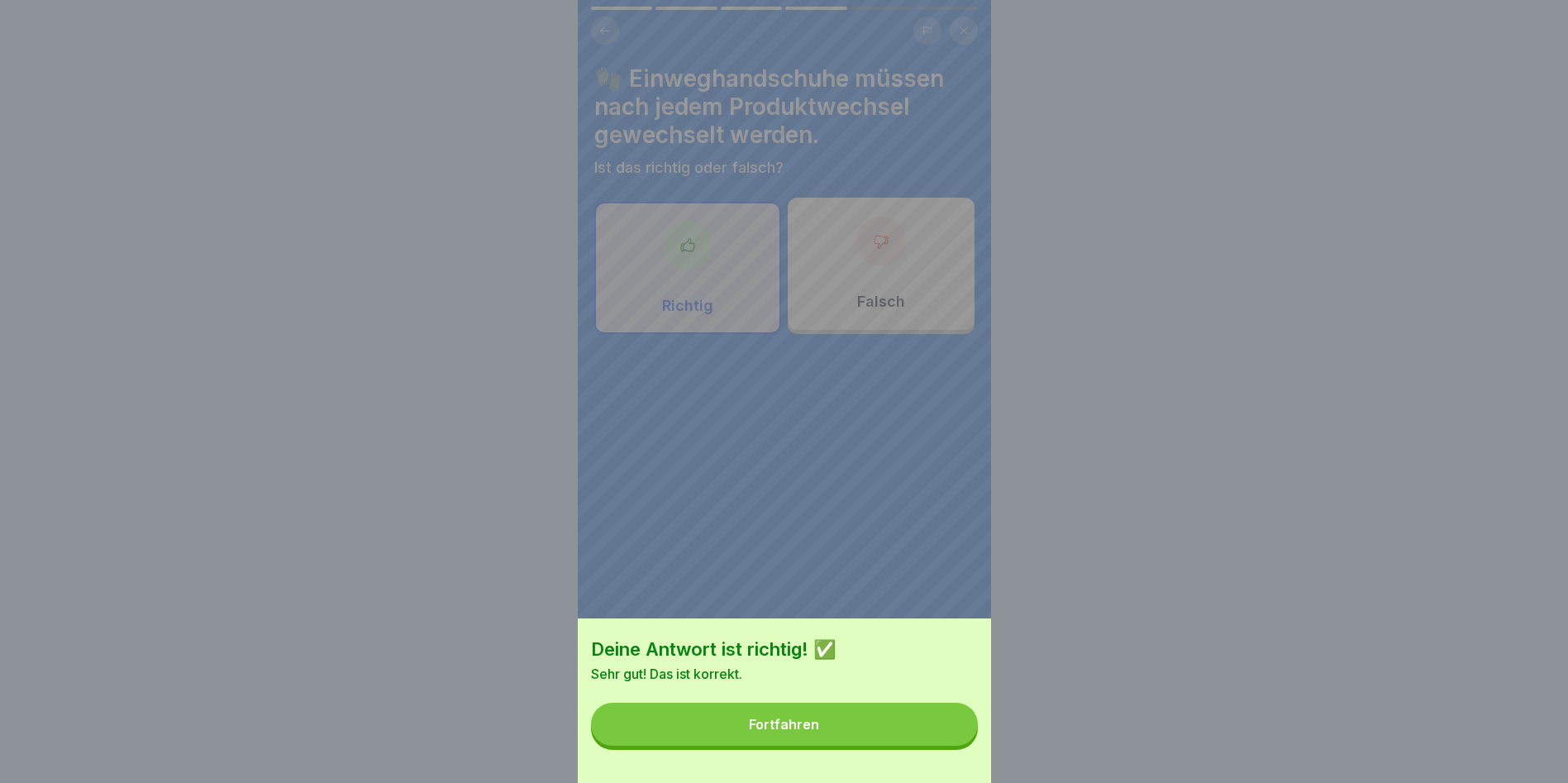
click at [948, 724] on button "Fortfahren" at bounding box center [785, 724] width 387 height 43
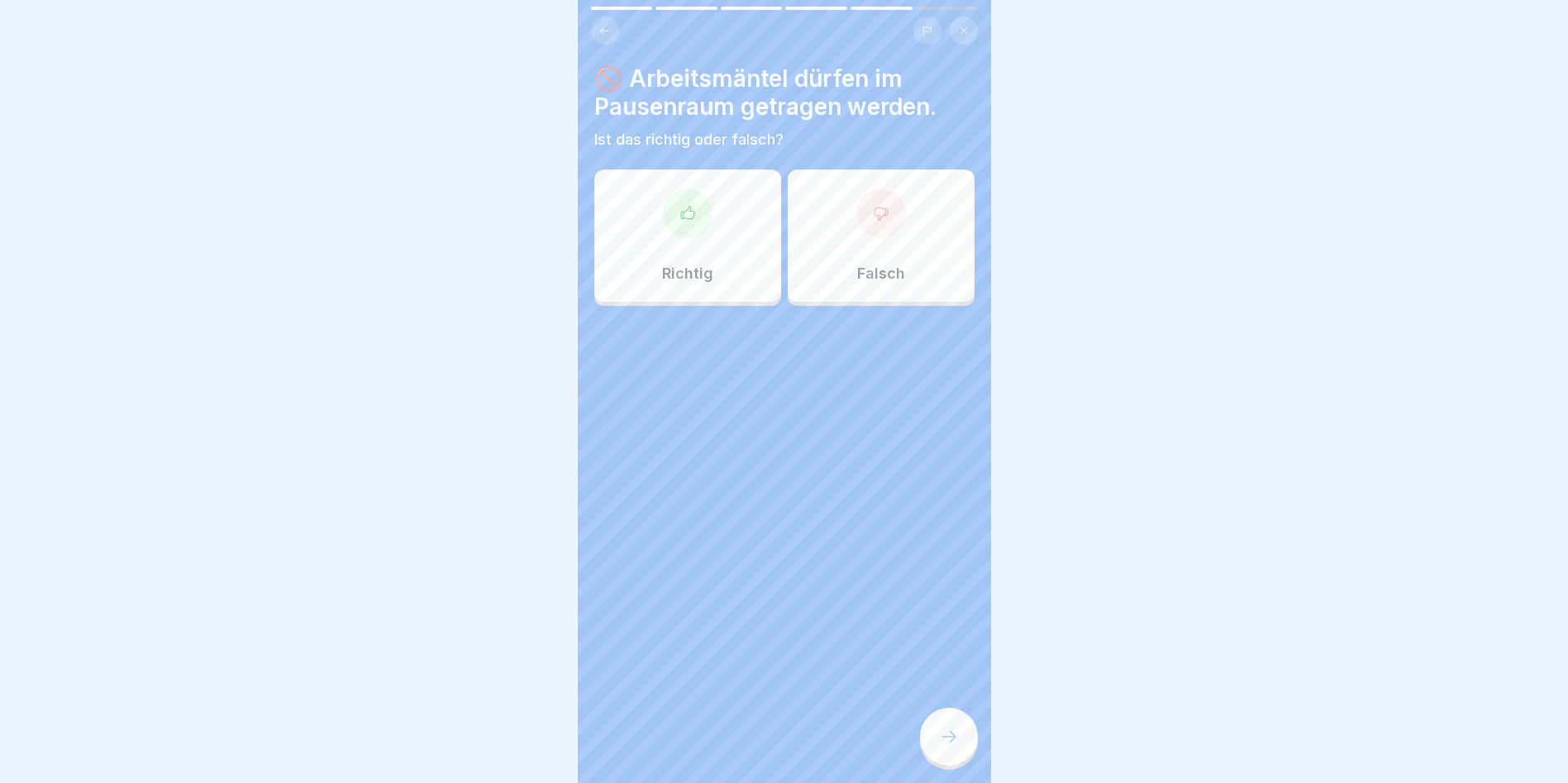
click at [887, 219] on div at bounding box center [881, 213] width 50 height 50
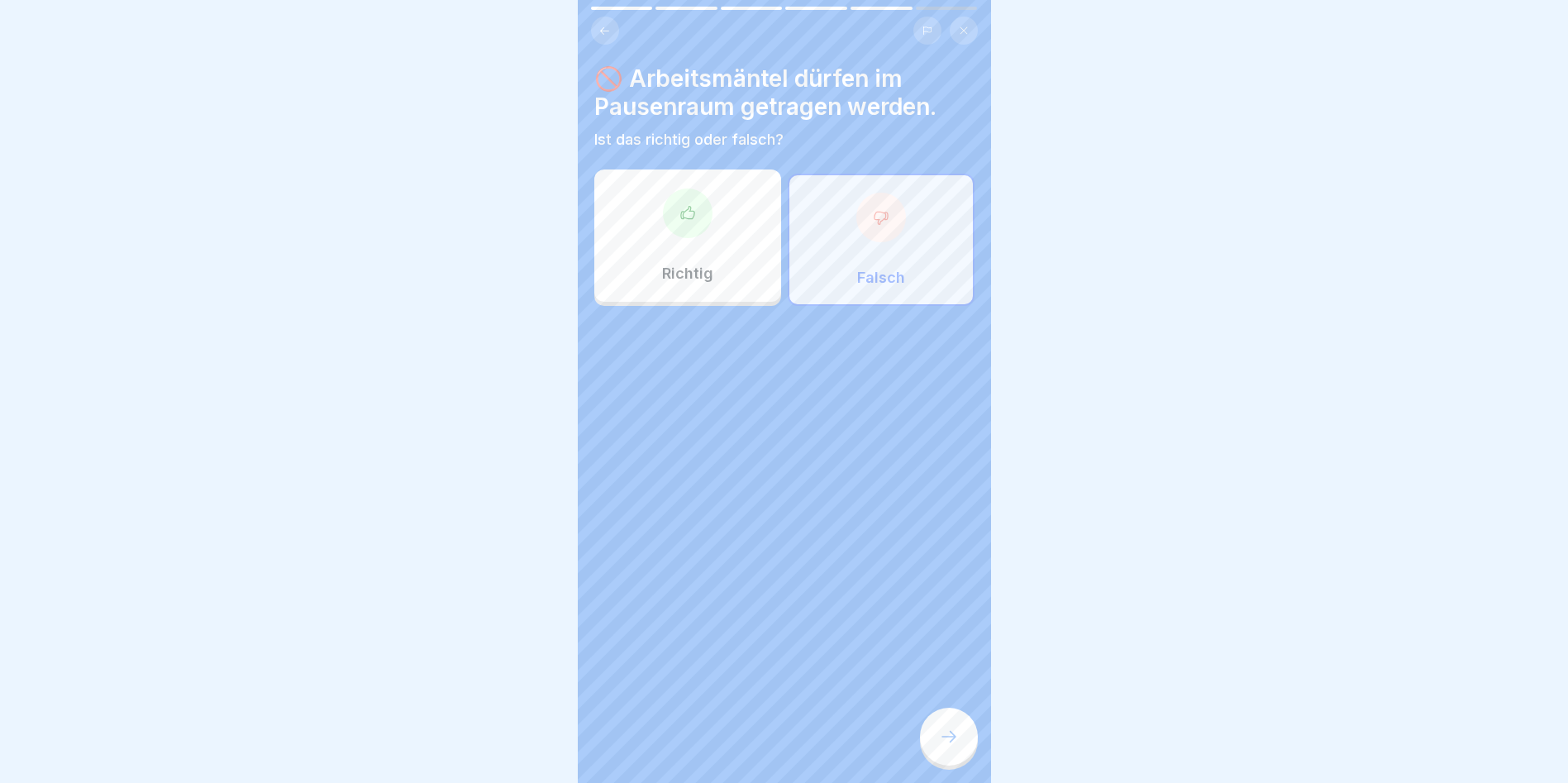
click at [949, 746] on icon at bounding box center [949, 736] width 20 height 20
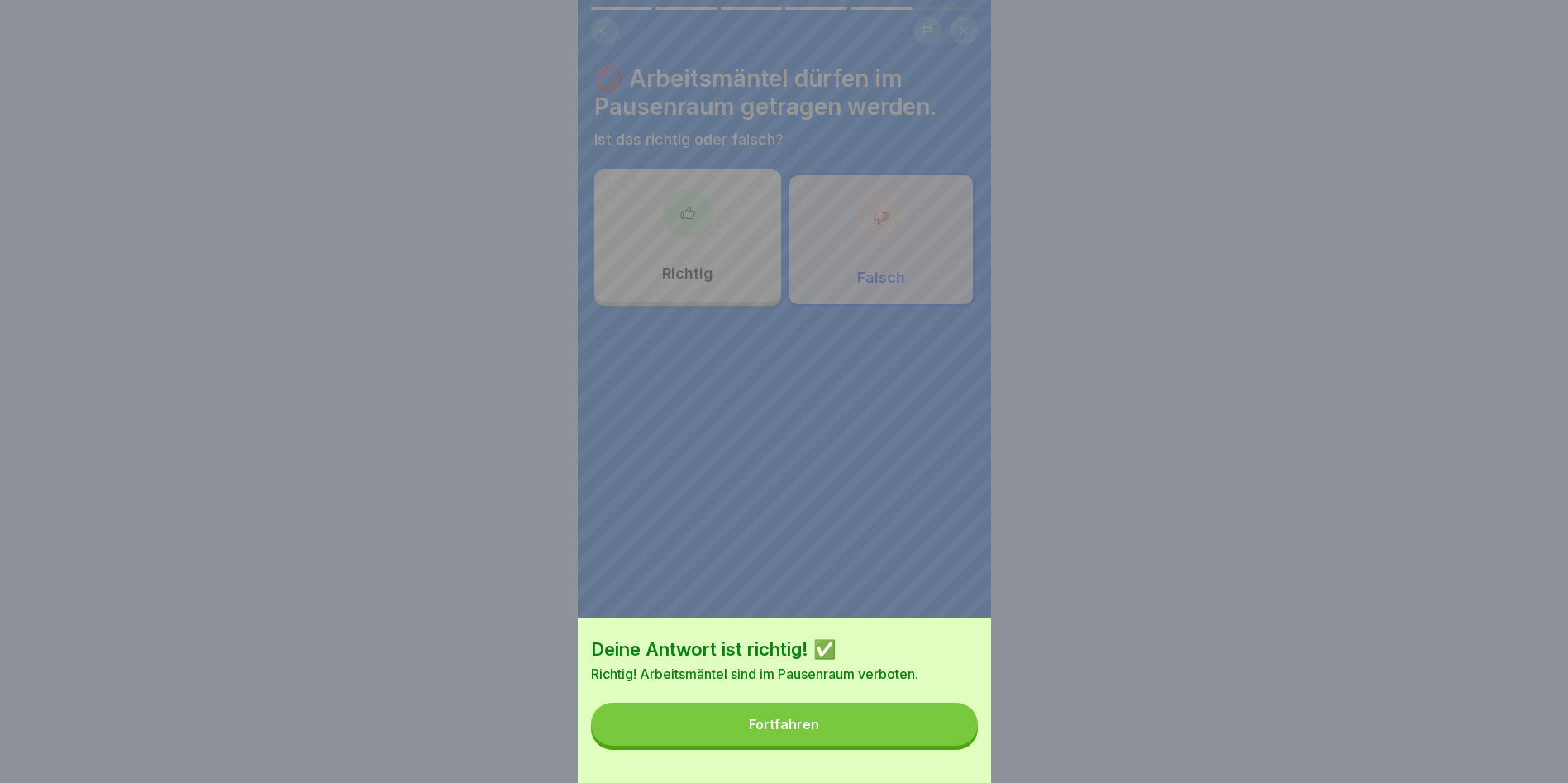
click at [949, 745] on button "Fortfahren" at bounding box center [785, 724] width 387 height 43
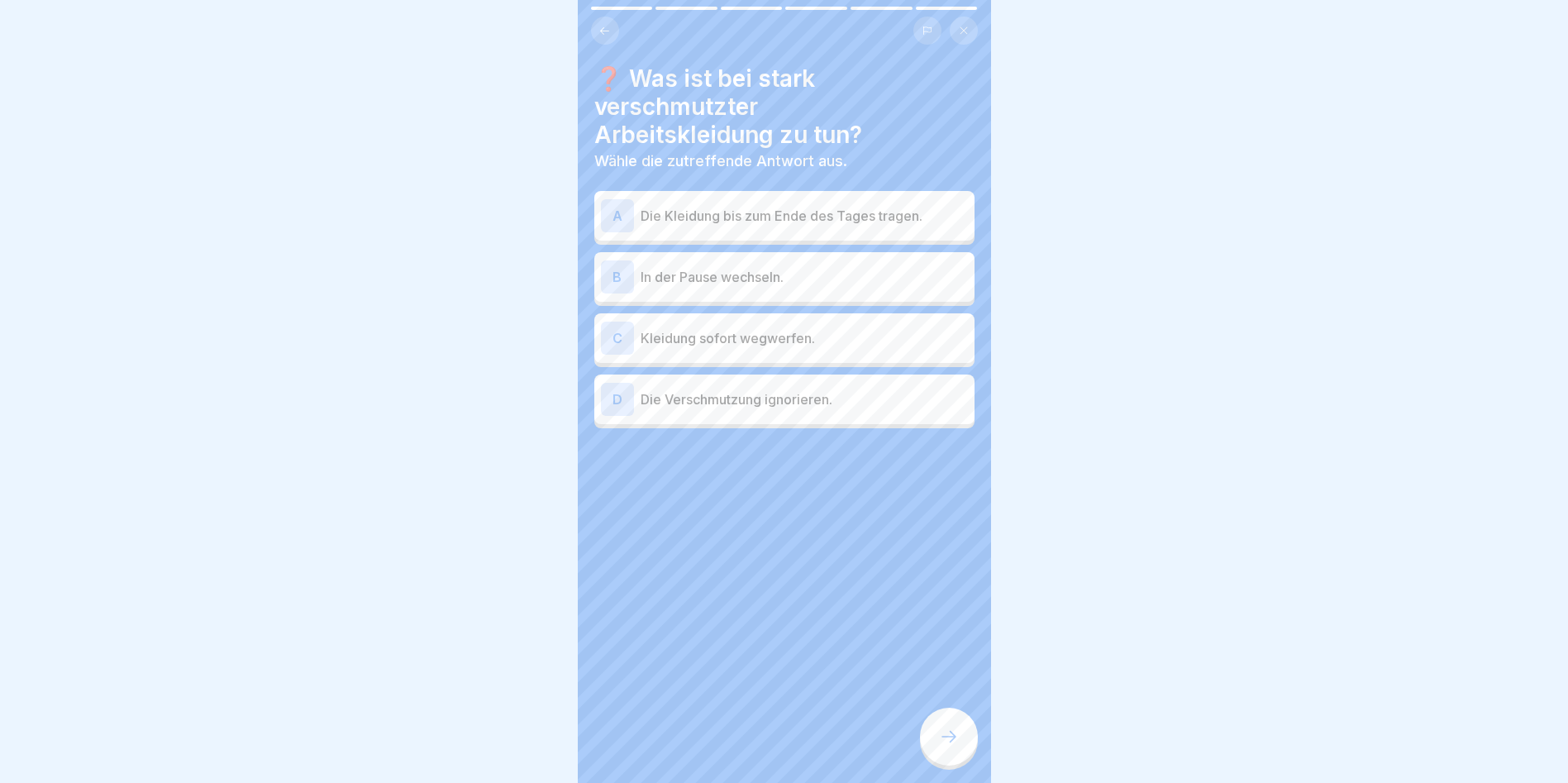
click at [626, 278] on div "B" at bounding box center [617, 276] width 33 height 33
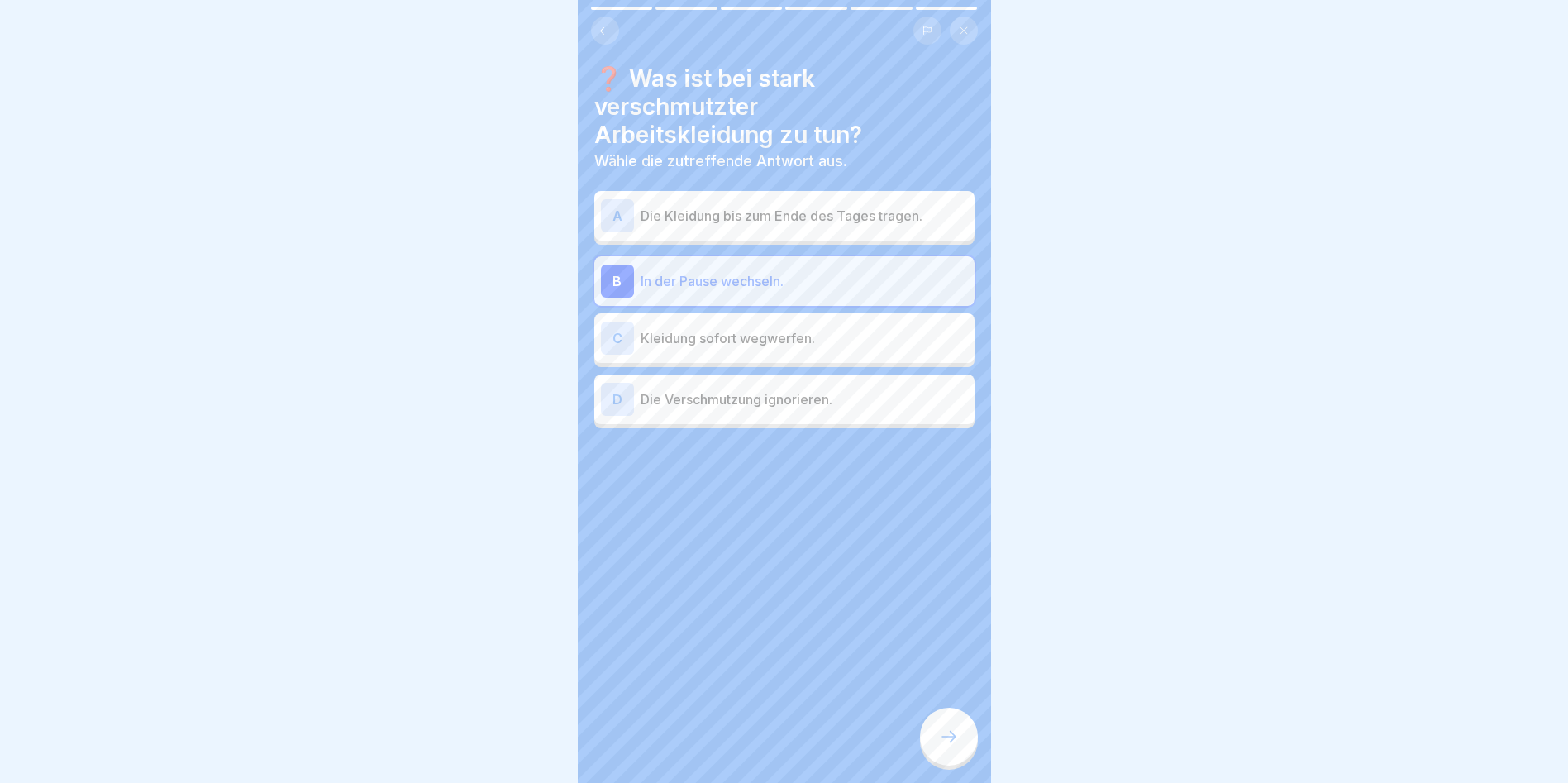
click at [932, 748] on div at bounding box center [949, 737] width 58 height 58
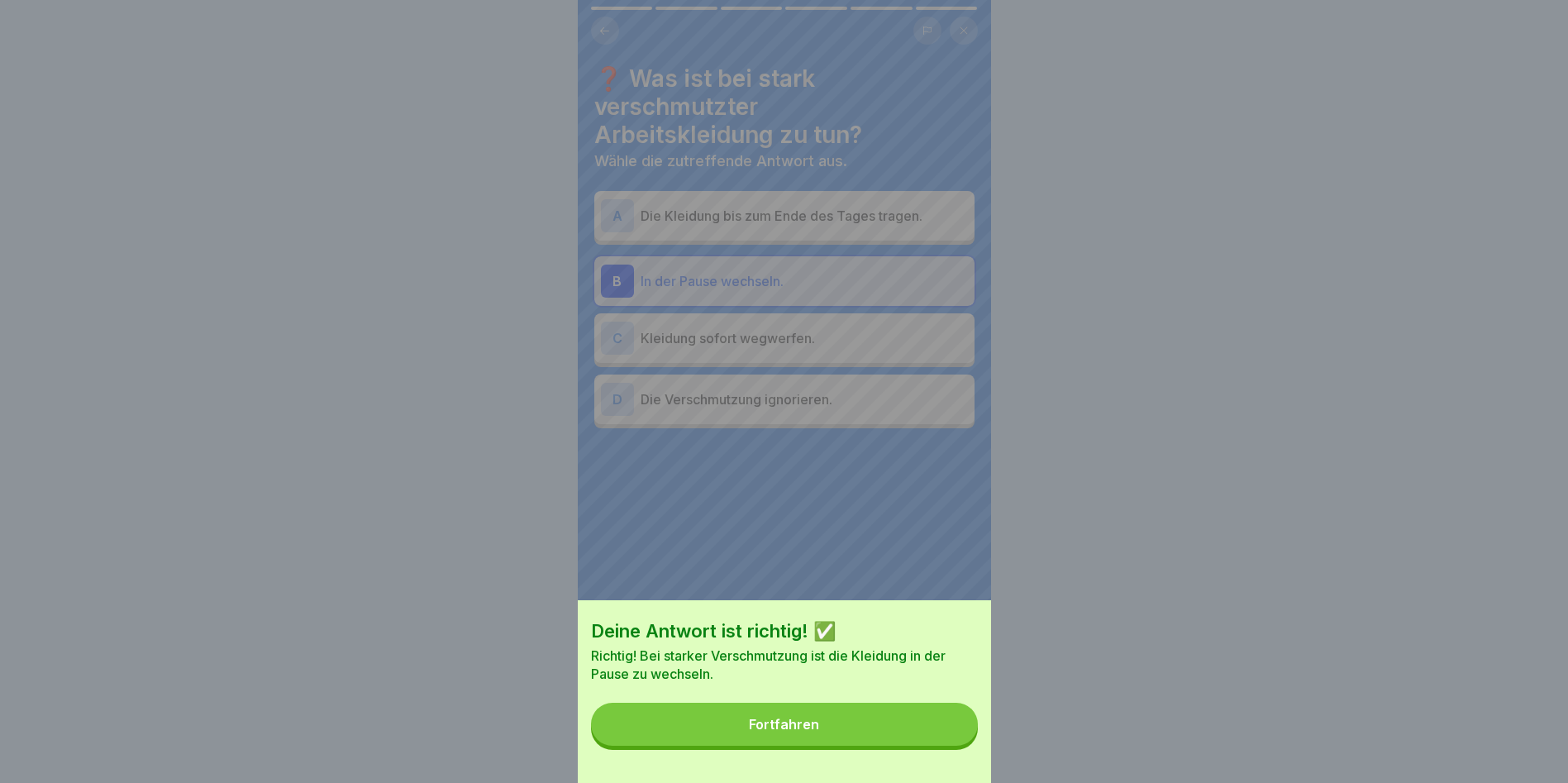
click at [932, 745] on button "Fortfahren" at bounding box center [785, 724] width 387 height 43
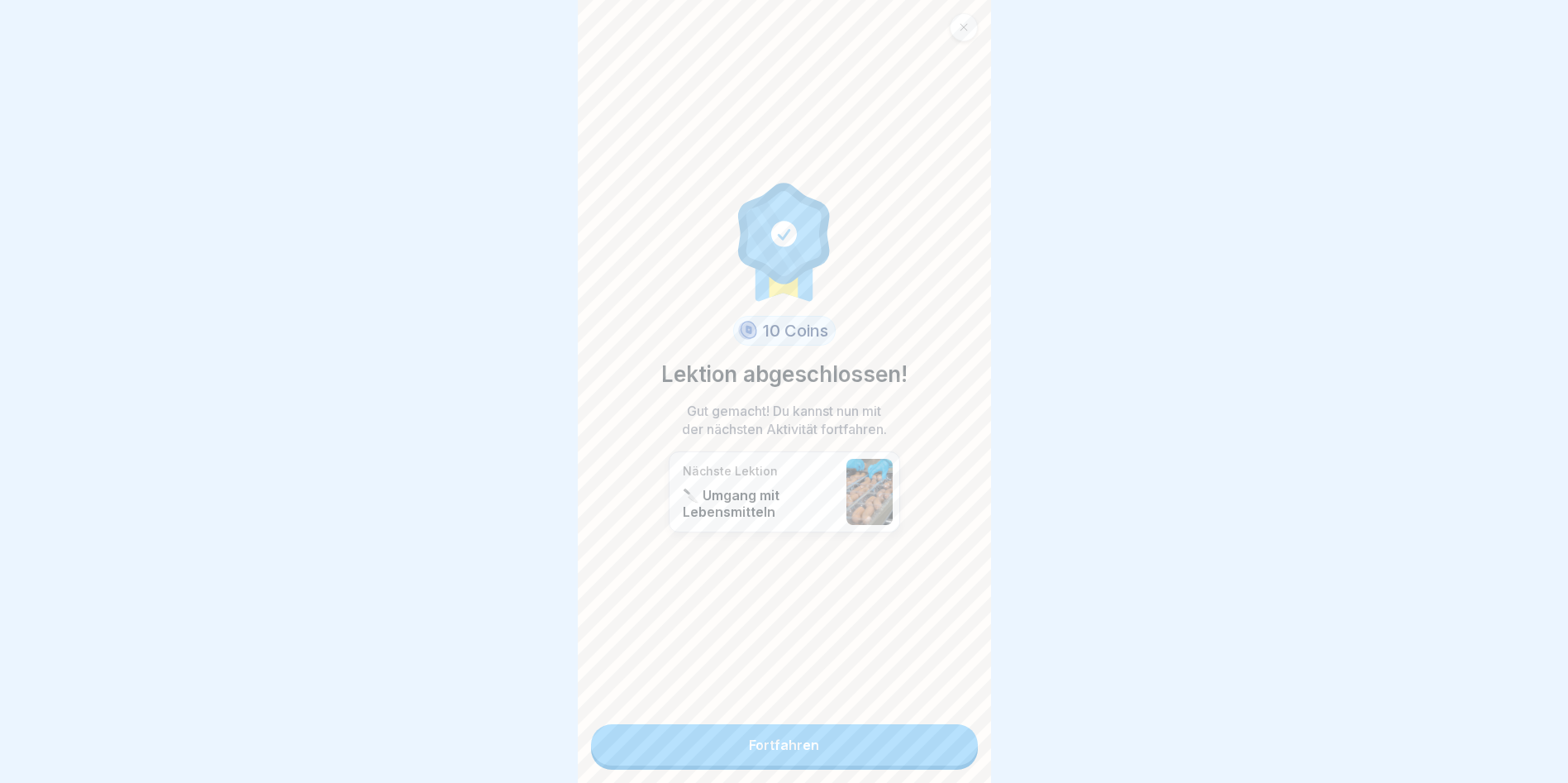
click at [932, 748] on link "Fortfahren" at bounding box center [785, 744] width 387 height 41
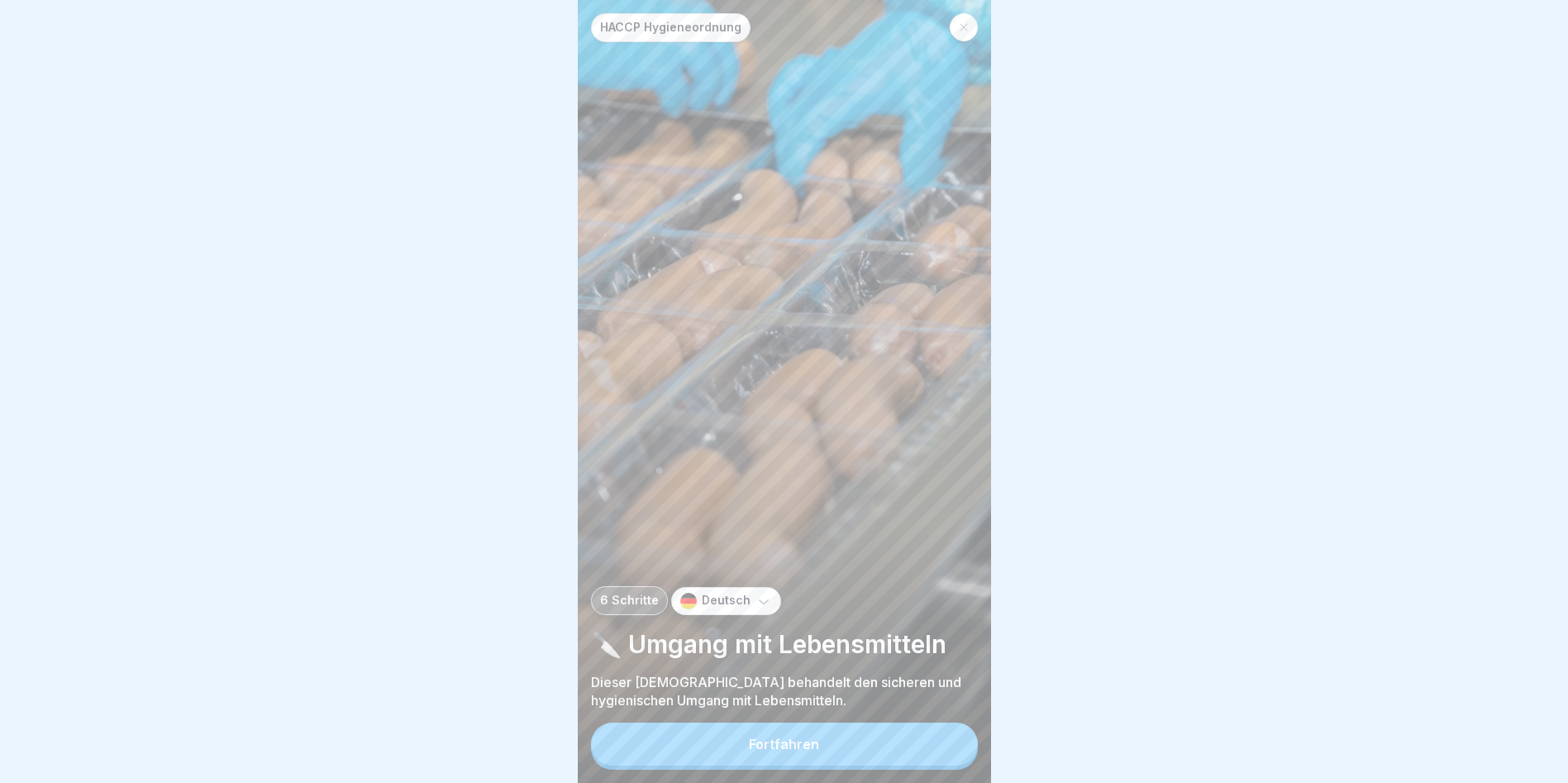
click at [932, 748] on button "Fortfahren" at bounding box center [785, 744] width 387 height 43
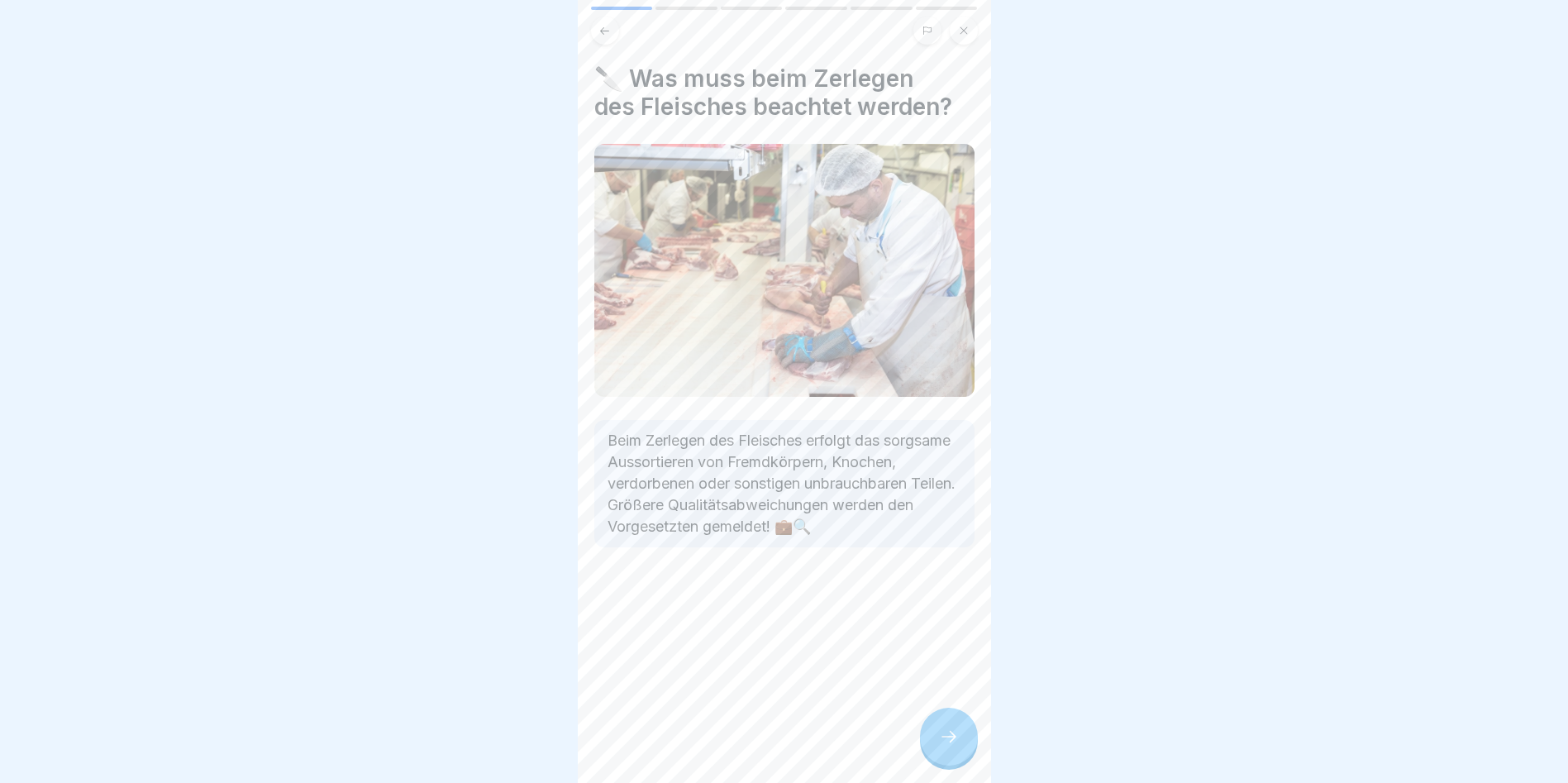
click at [932, 748] on div at bounding box center [949, 737] width 58 height 58
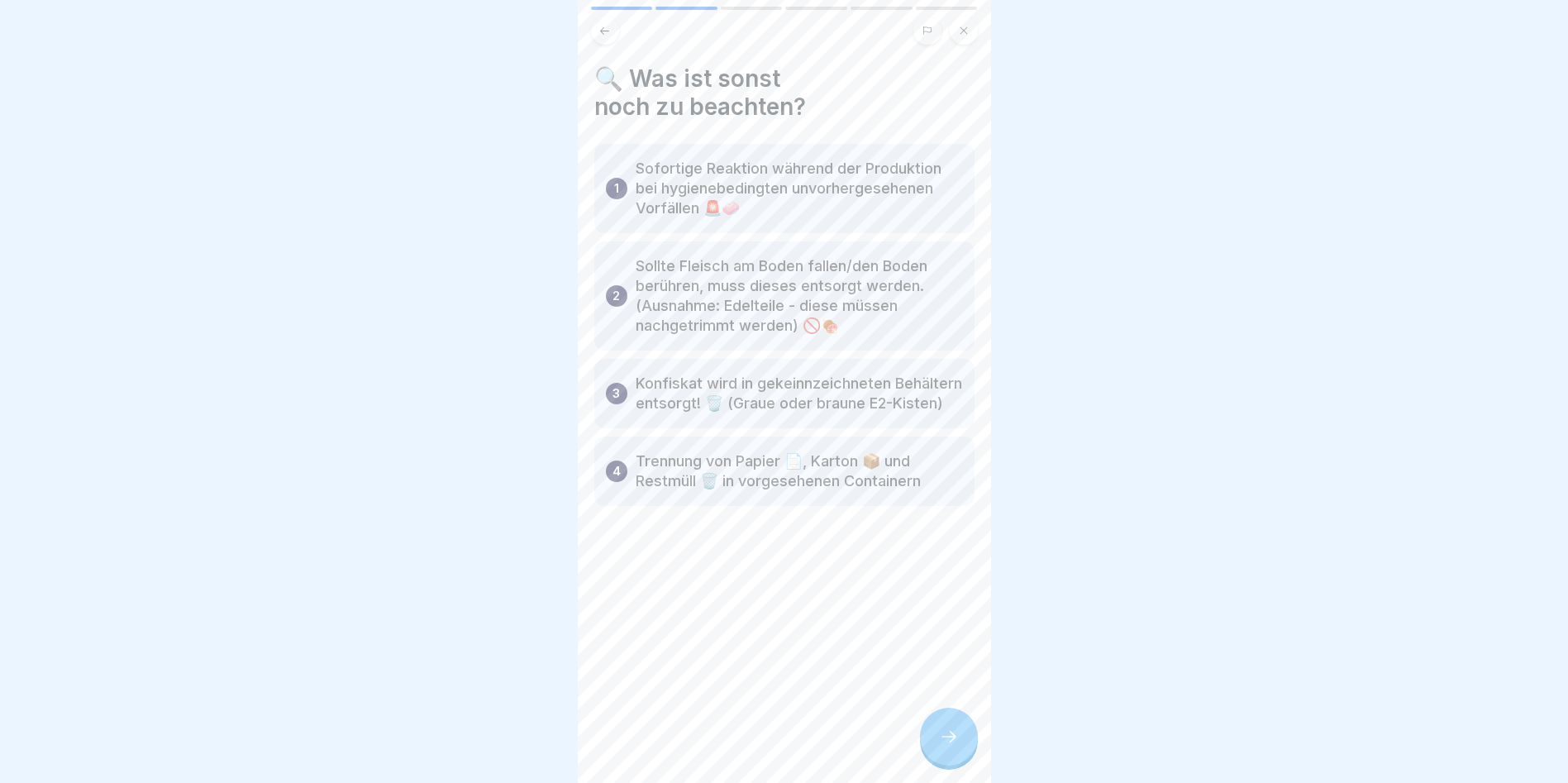
click at [932, 748] on div at bounding box center [949, 737] width 58 height 58
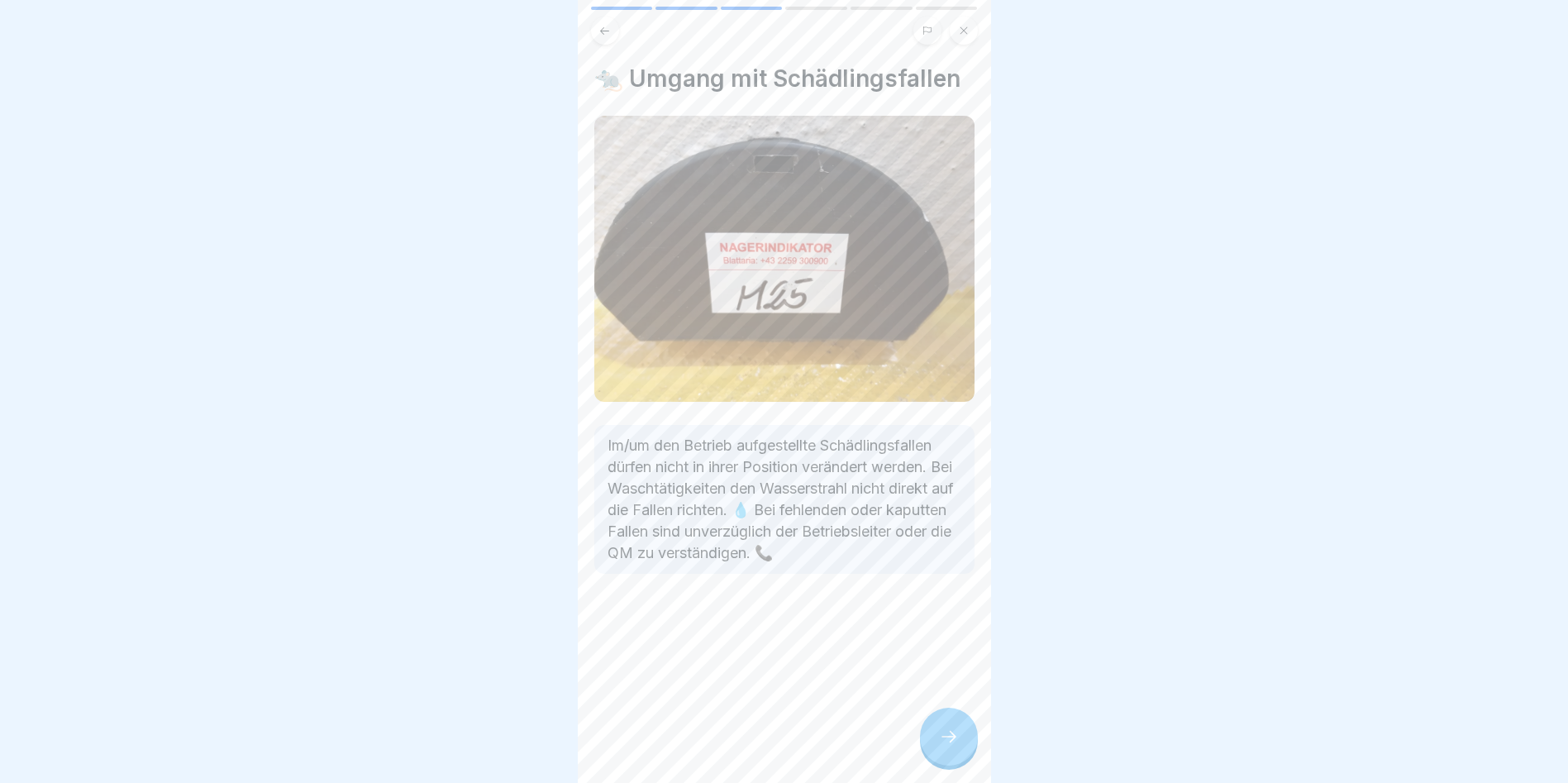
click at [932, 748] on div at bounding box center [949, 737] width 58 height 58
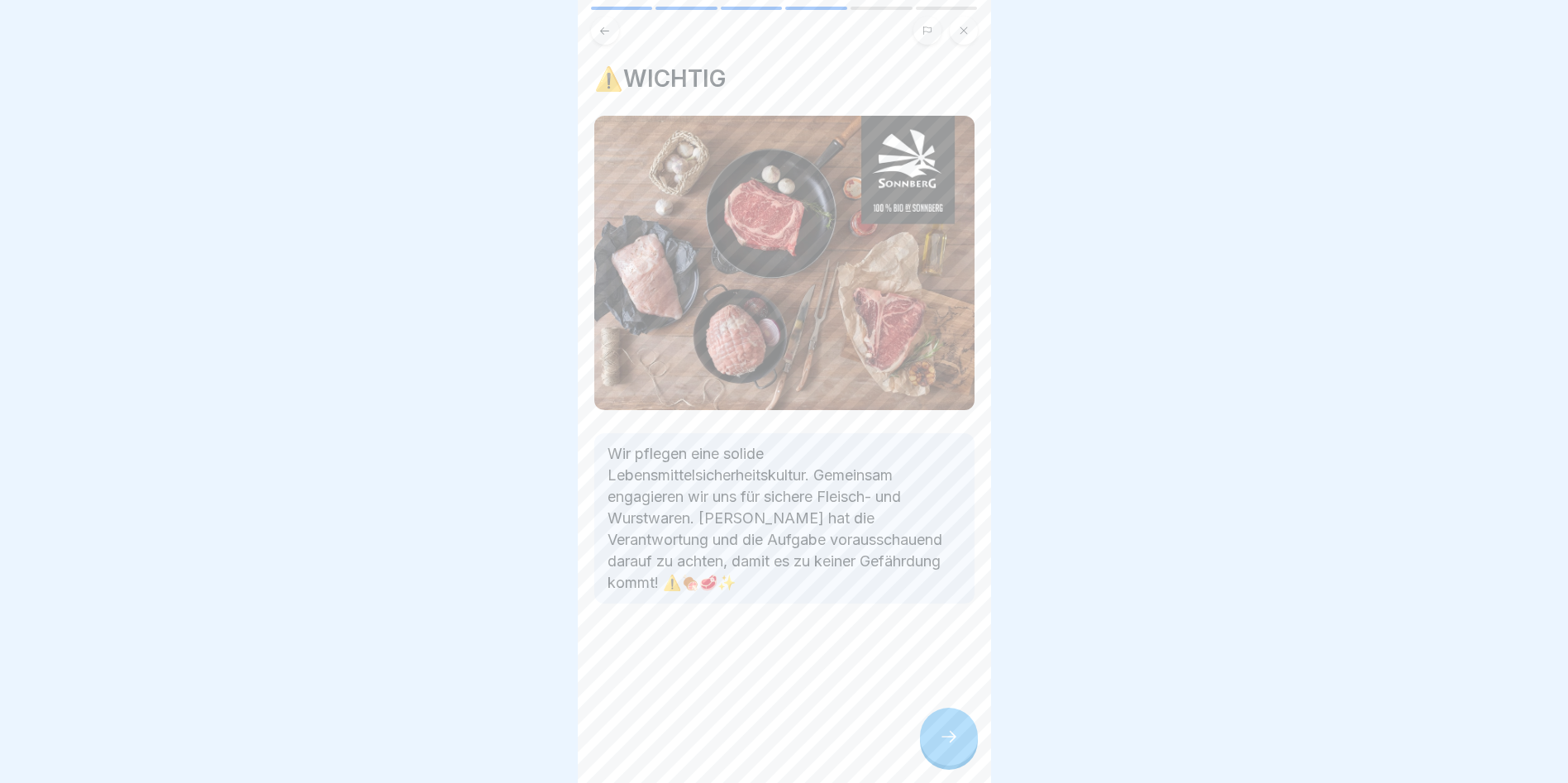
click at [932, 748] on div at bounding box center [949, 737] width 58 height 58
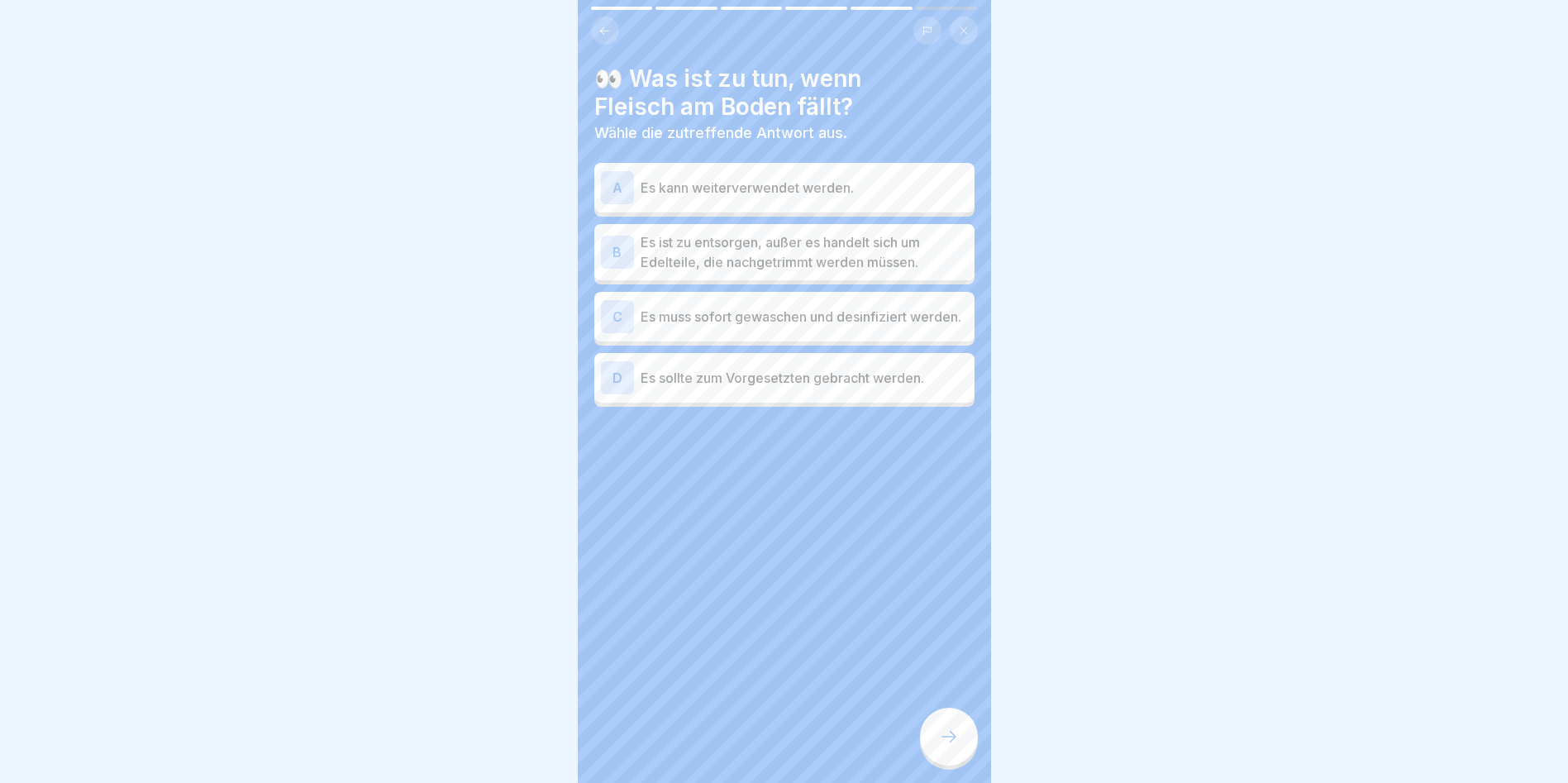
click at [715, 256] on p "Es ist zu entsorgen, außer es handelt sich um Edelteile, die nachgetrimmt werde…" at bounding box center [805, 252] width 327 height 39
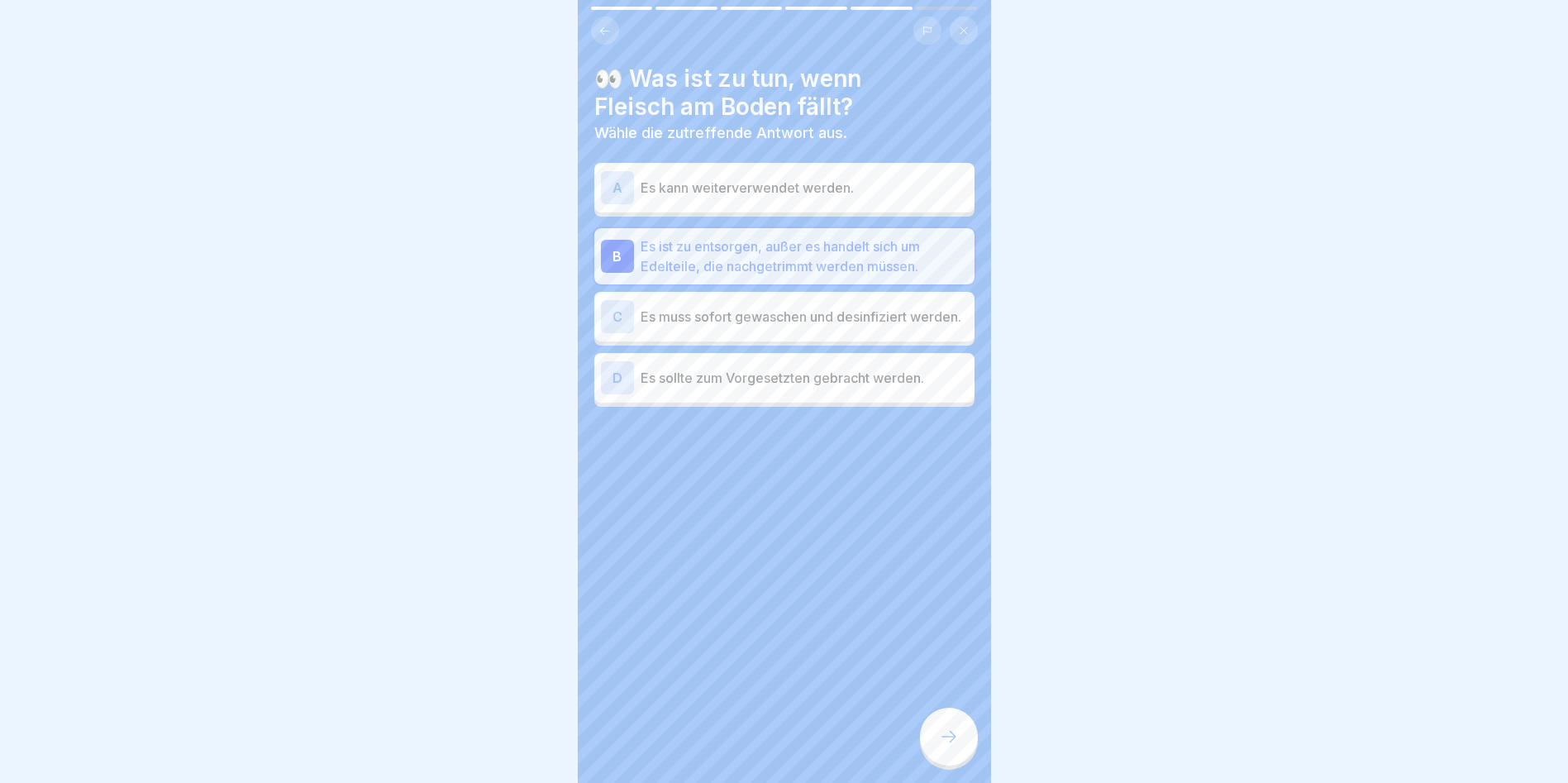
click at [943, 746] on icon at bounding box center [949, 736] width 20 height 20
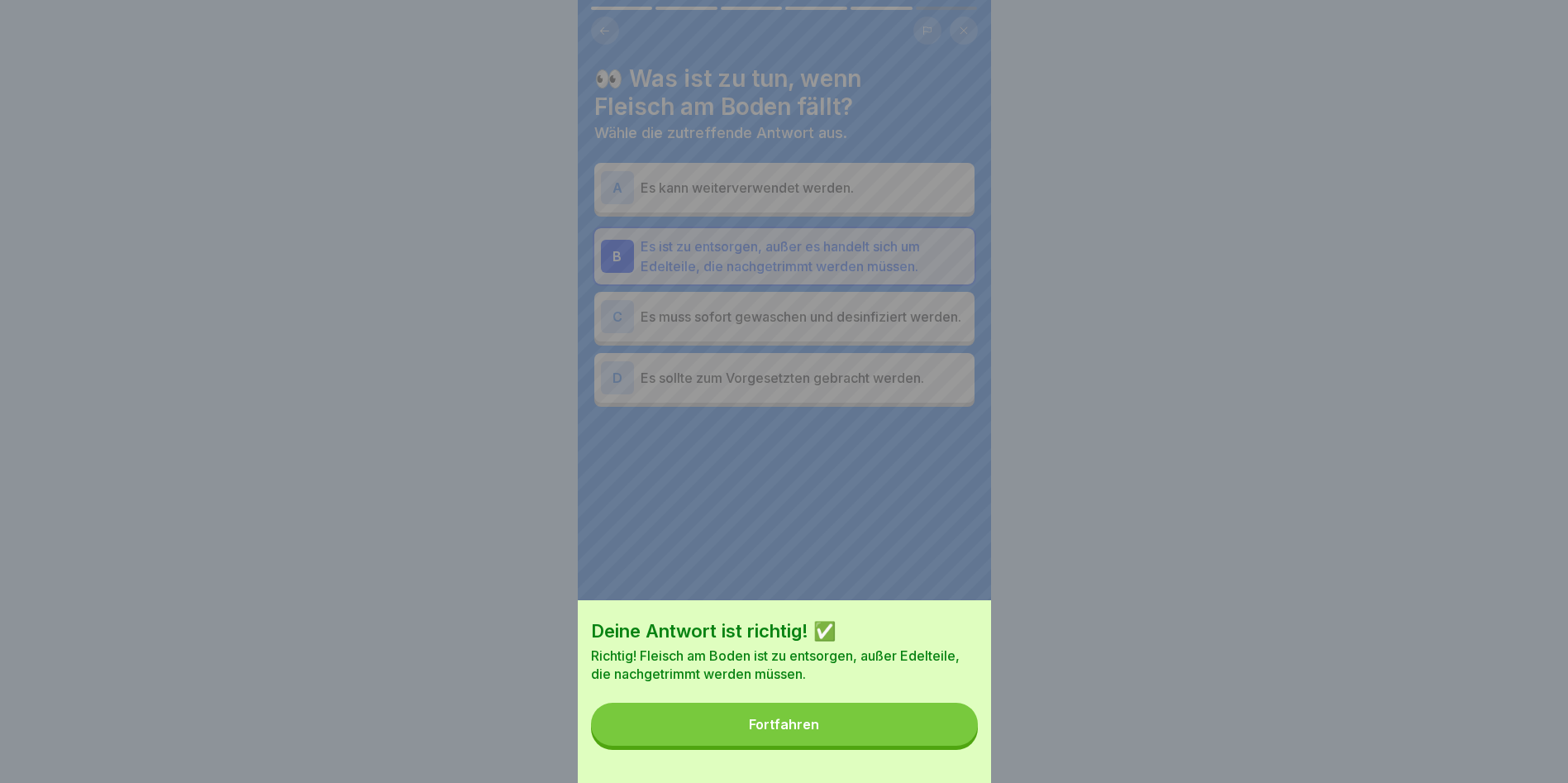
click at [943, 745] on button "Fortfahren" at bounding box center [785, 724] width 387 height 43
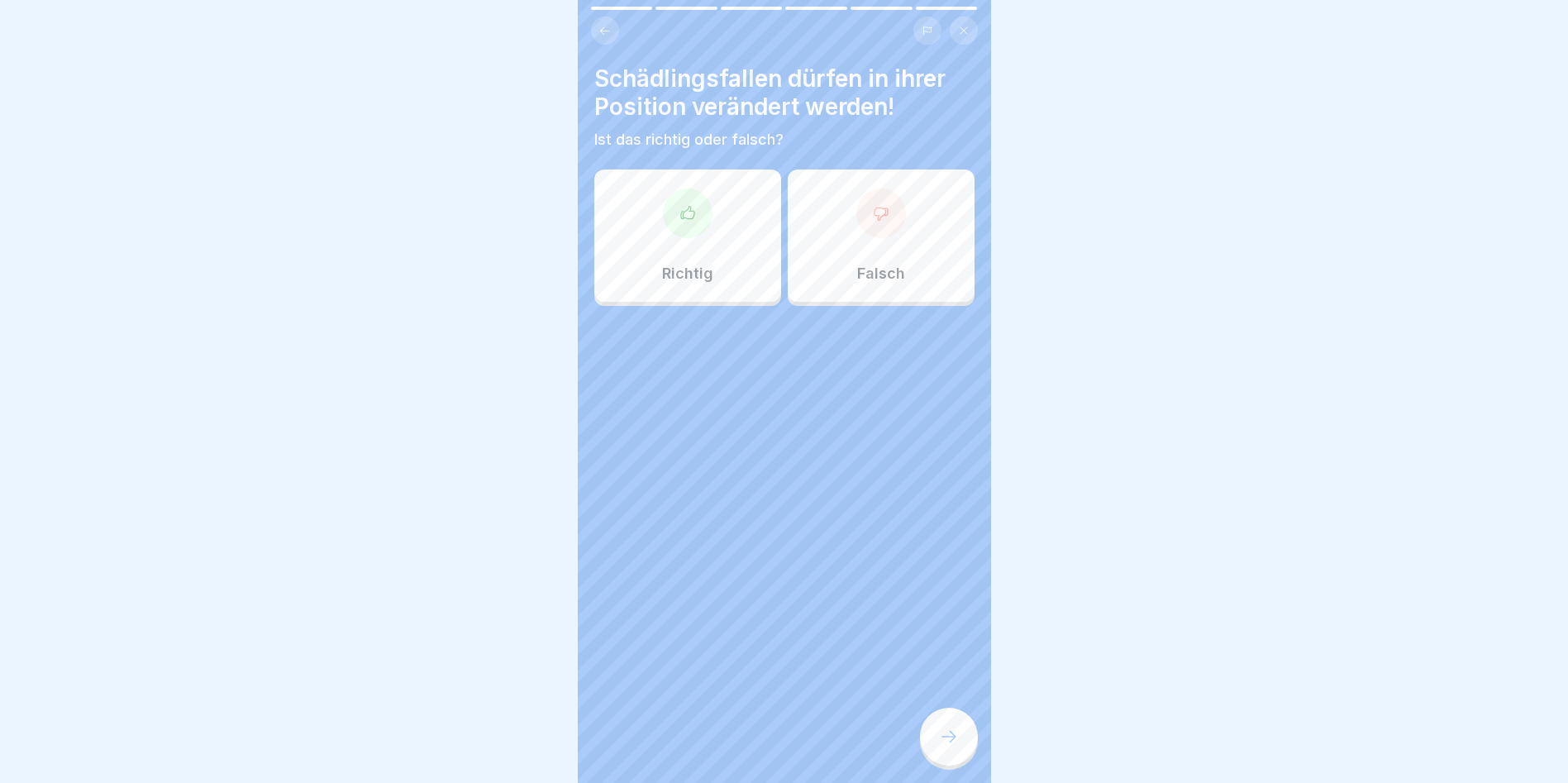
click at [882, 210] on div at bounding box center [881, 213] width 50 height 50
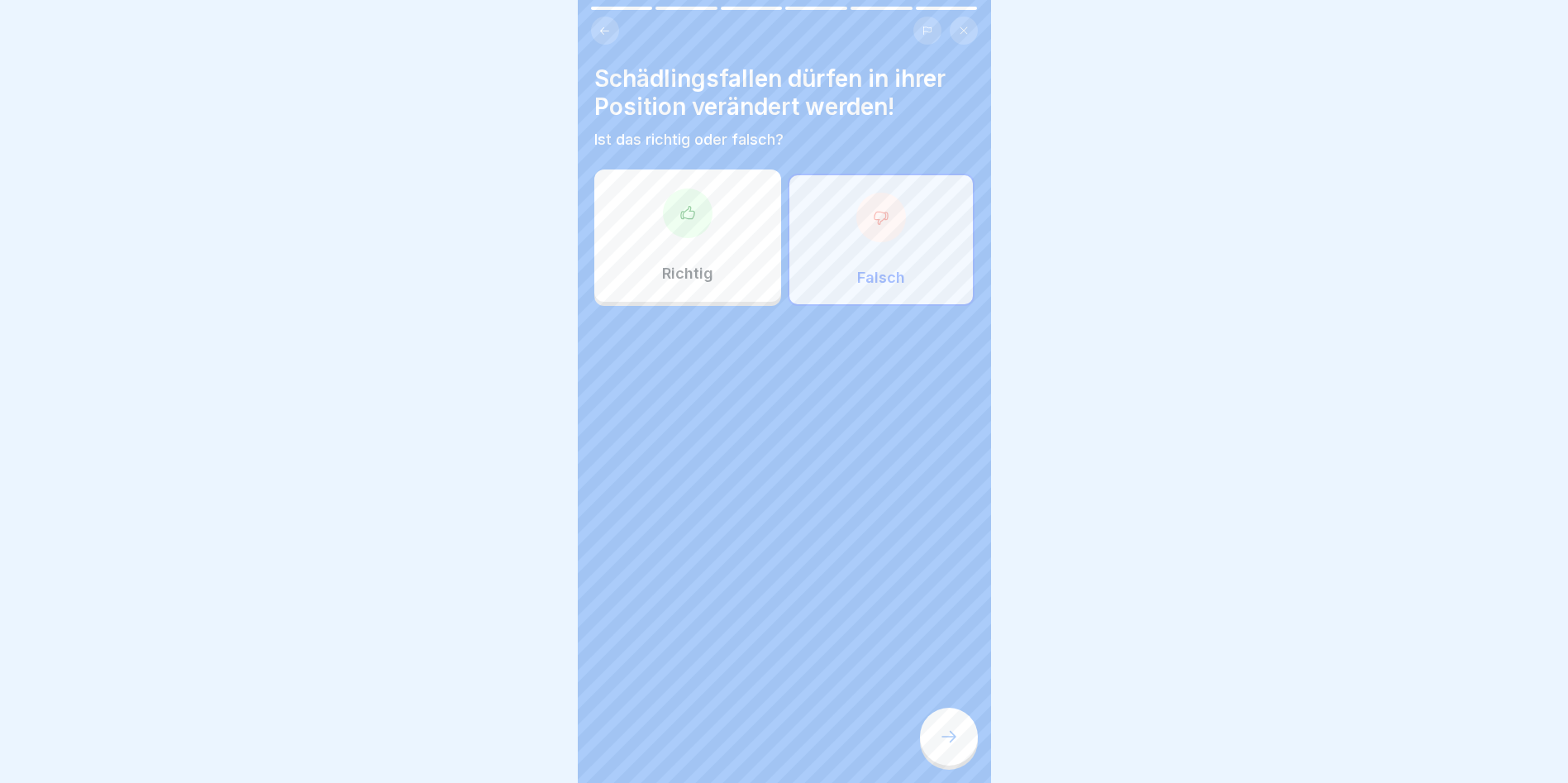
click at [926, 744] on div at bounding box center [949, 737] width 58 height 58
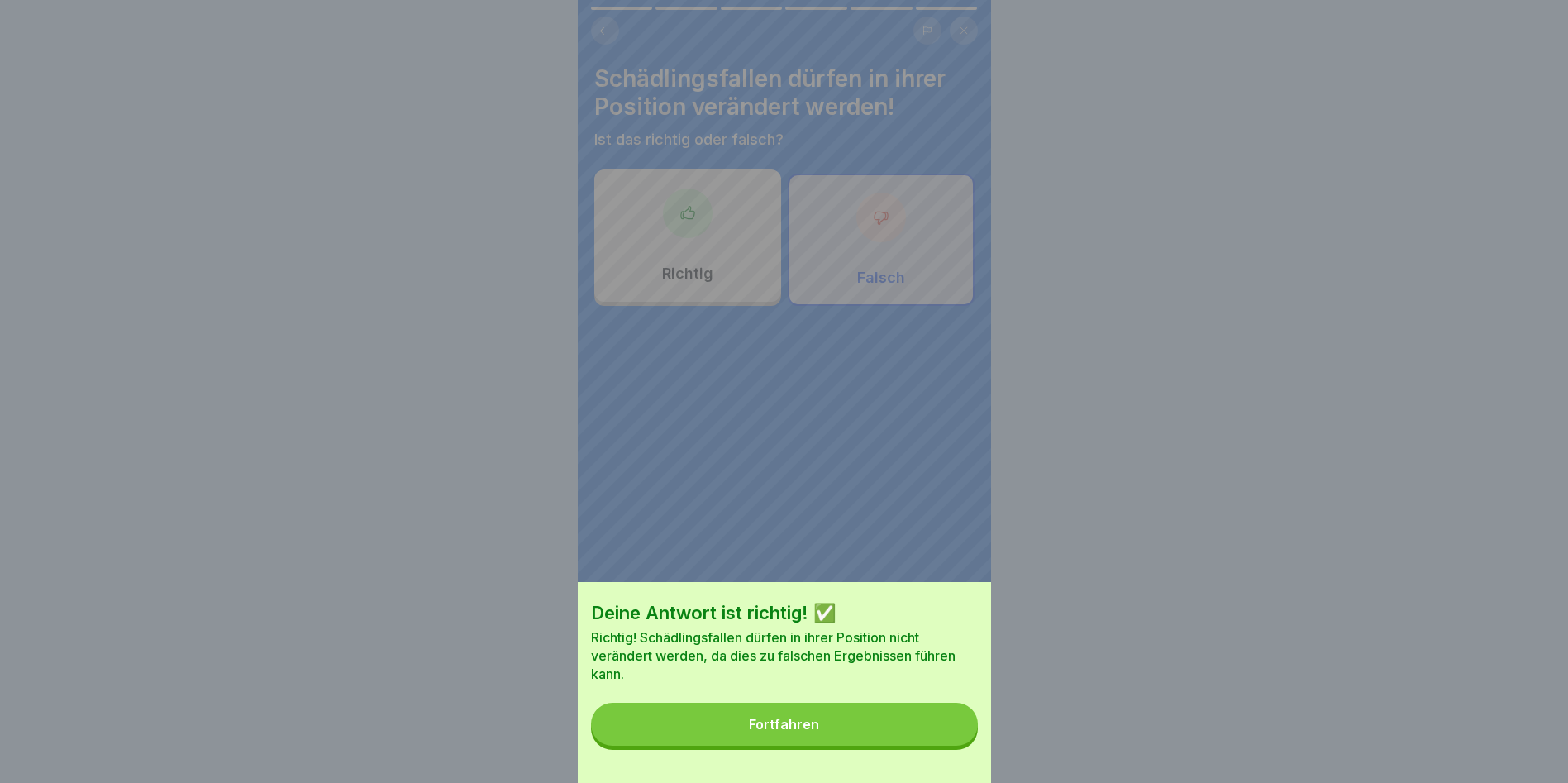
click at [926, 744] on button "Fortfahren" at bounding box center [785, 724] width 387 height 43
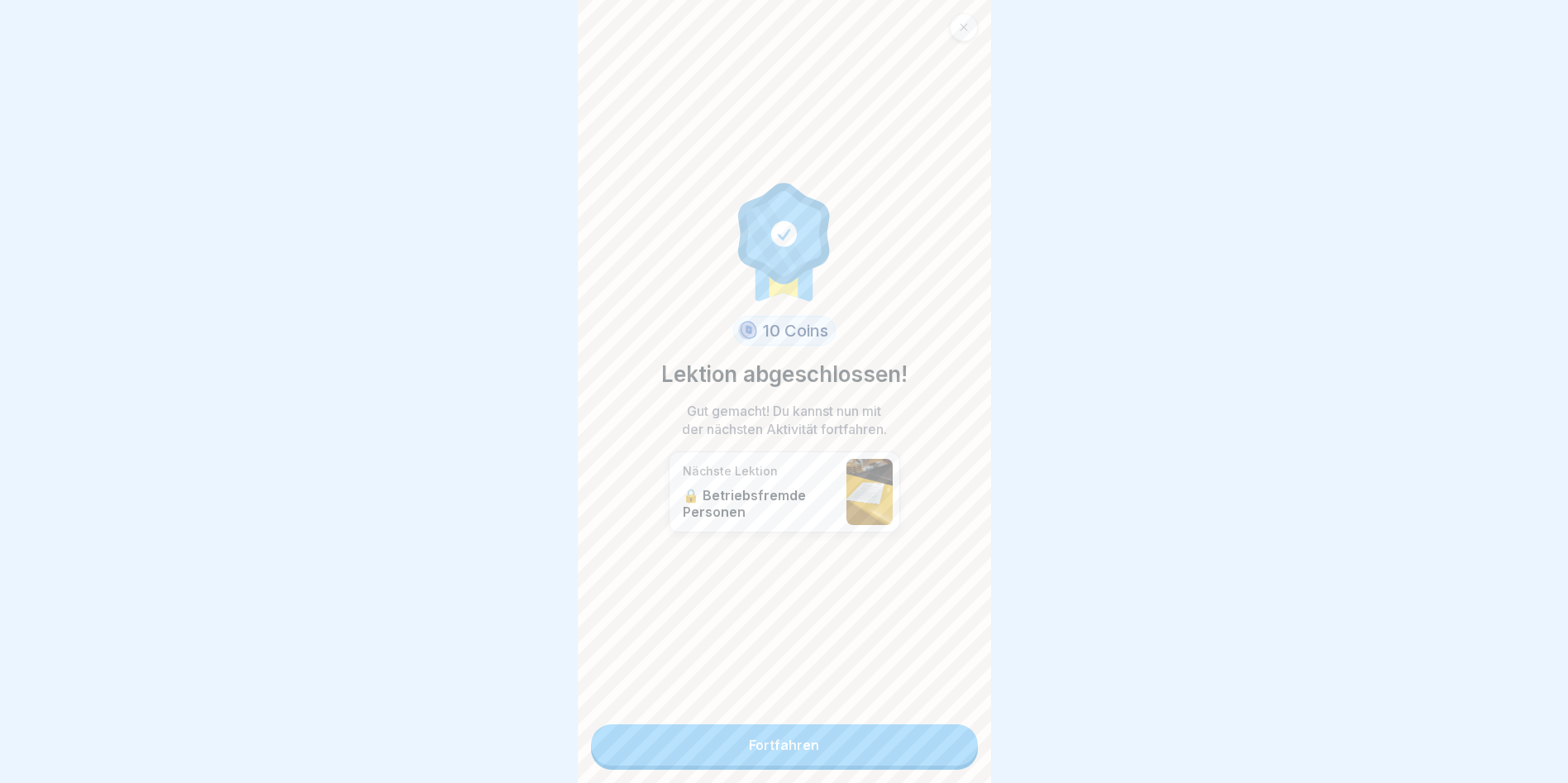
click at [757, 738] on link "Fortfahren" at bounding box center [785, 744] width 387 height 41
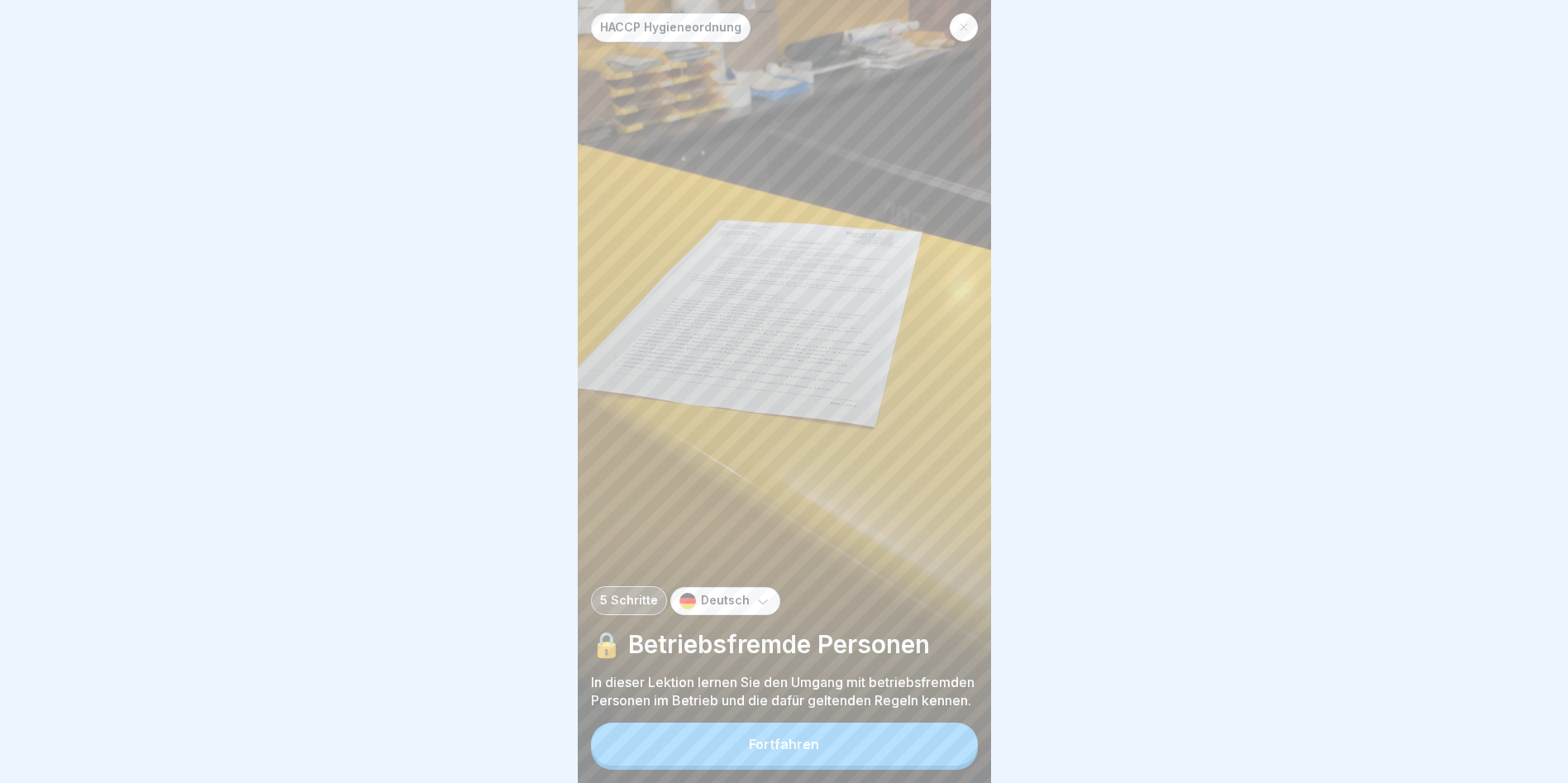
click at [742, 745] on button "Fortfahren" at bounding box center [785, 744] width 387 height 43
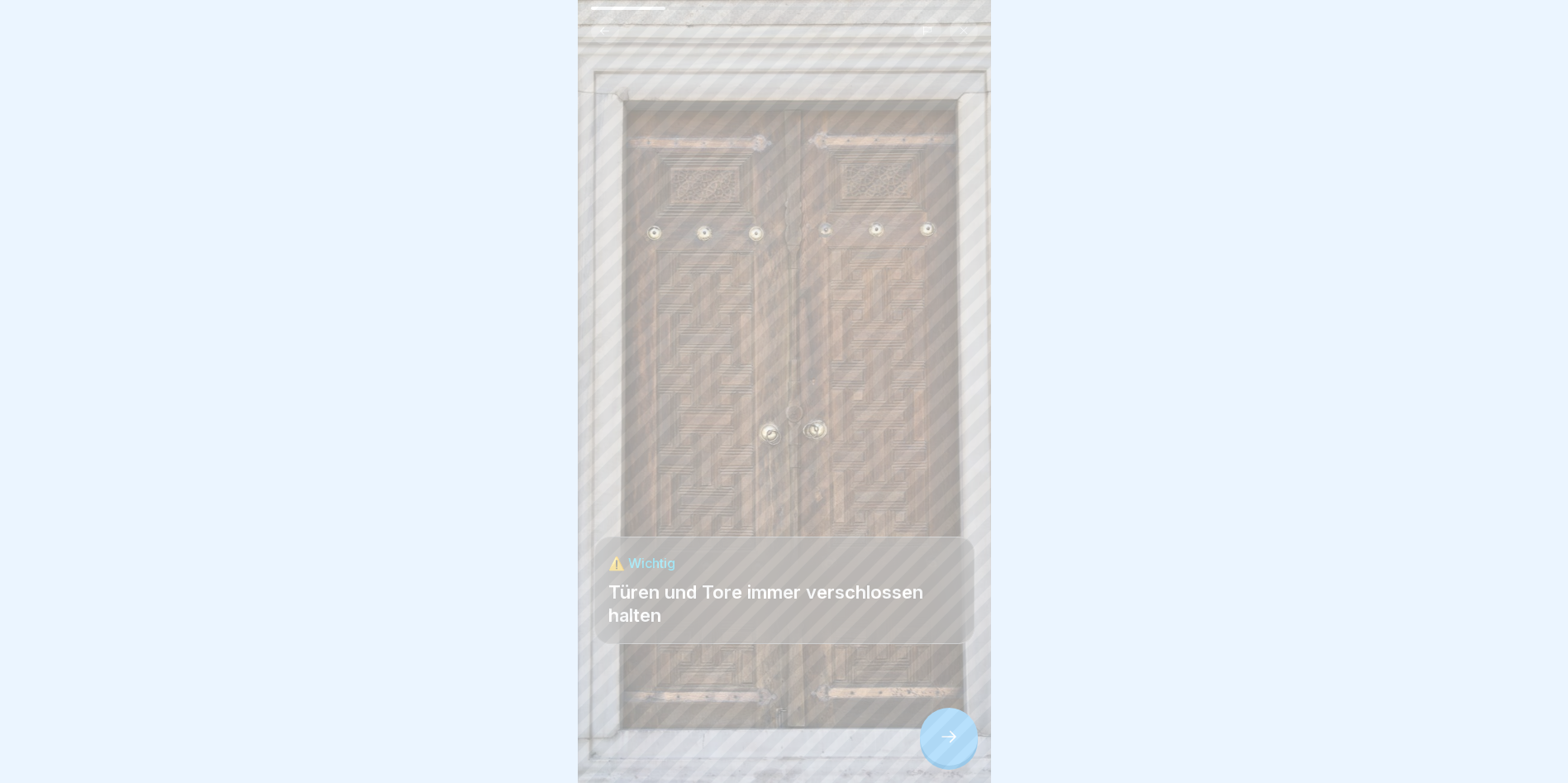
click at [742, 745] on div at bounding box center [784, 733] width 381 height 100
click at [941, 744] on icon at bounding box center [949, 736] width 20 height 20
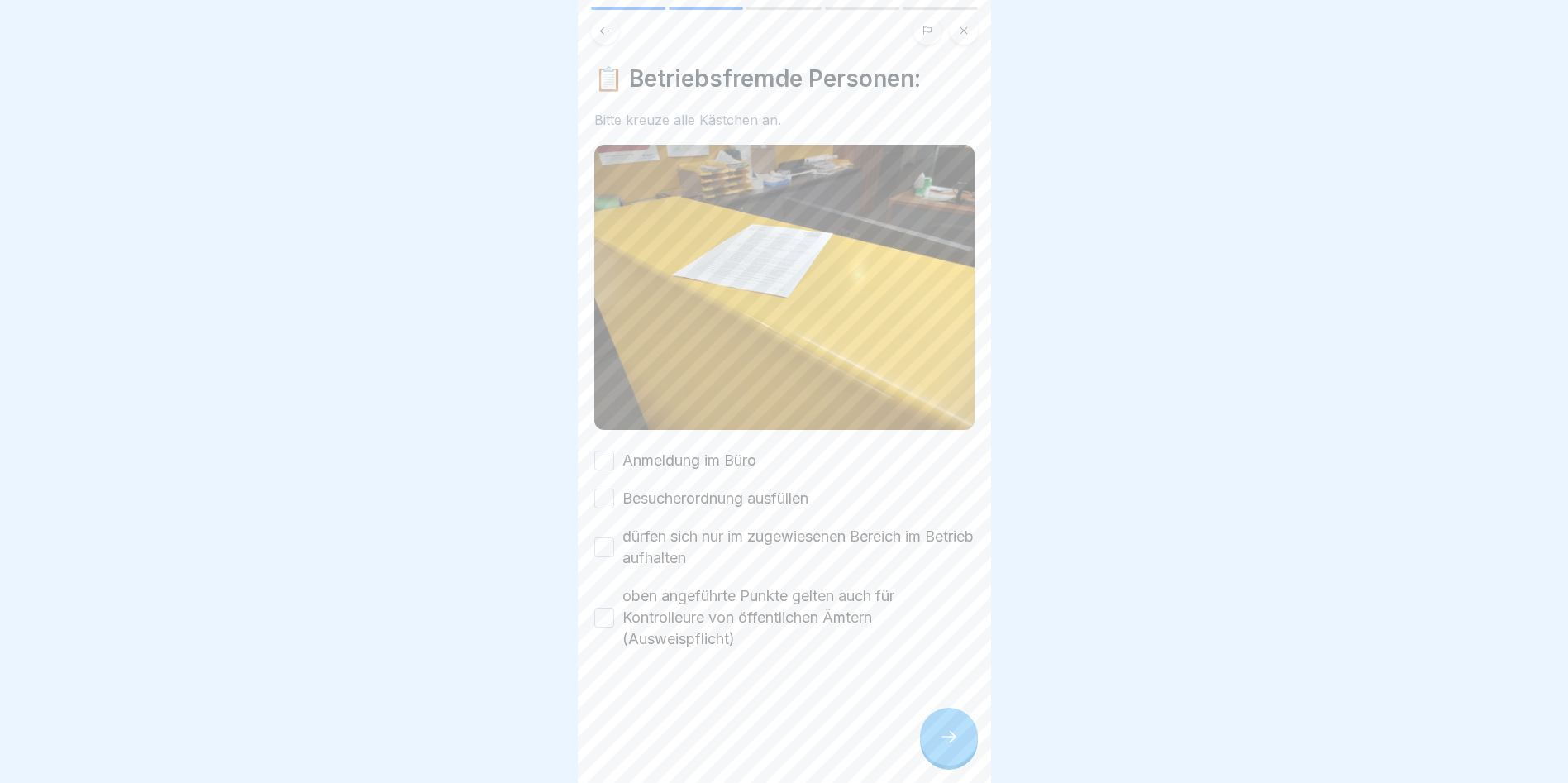
click at [609, 451] on button "Anmeldung im Büro" at bounding box center [604, 460] width 20 height 20
click at [605, 489] on button "Besucherordnung ausfüllen" at bounding box center [604, 498] width 20 height 20
click at [601, 541] on button "dürfen sich nur im zugewiesenen Bereich im Betrieb aufhalten" at bounding box center [604, 547] width 20 height 20
click at [603, 609] on button "oben angeführte Punkte gelten auch für Kontrolleure von öffentlichen Ämtern (Au…" at bounding box center [604, 617] width 20 height 20
click at [954, 743] on icon at bounding box center [949, 736] width 15 height 11
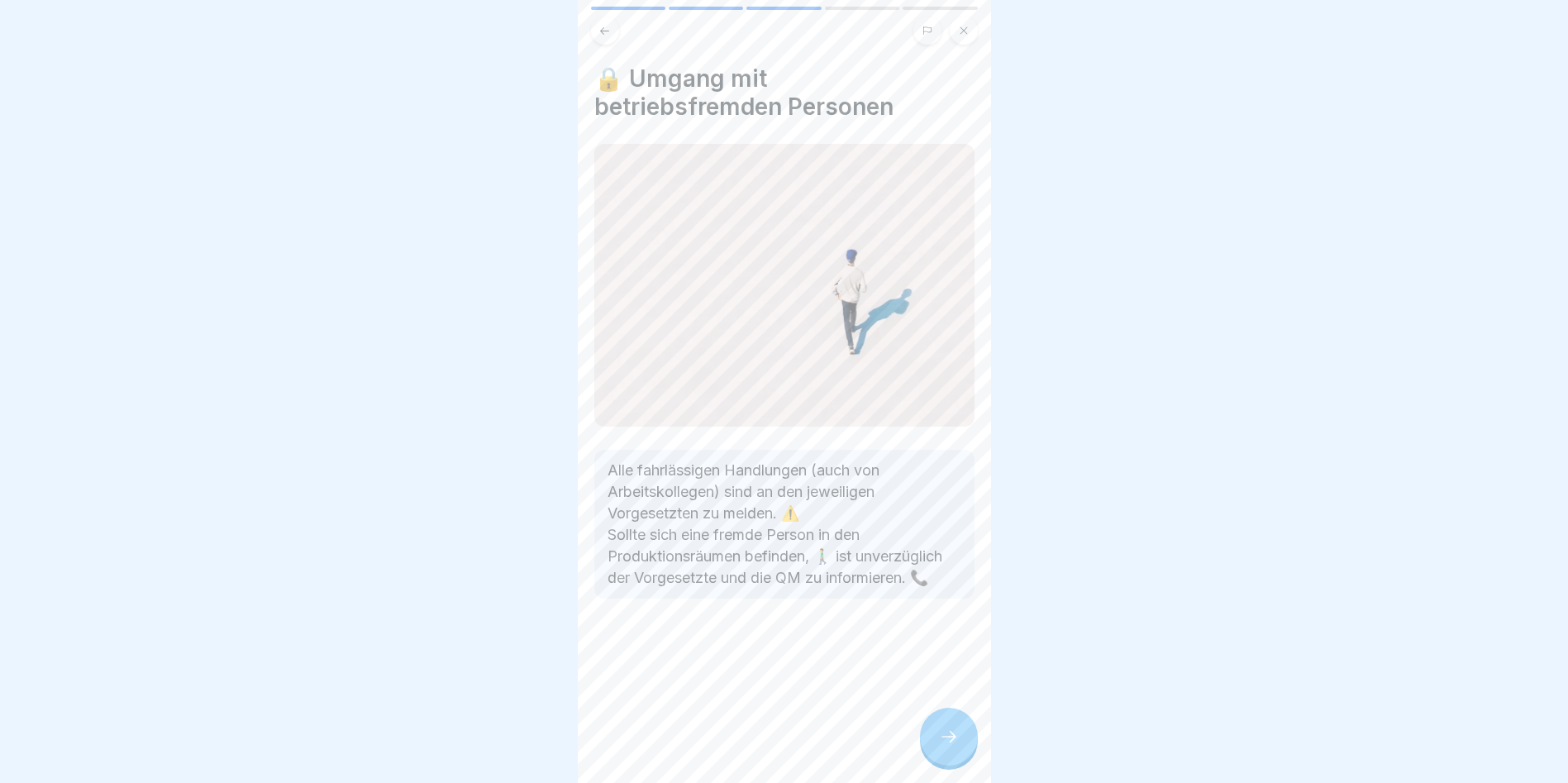
click at [954, 743] on icon at bounding box center [949, 736] width 15 height 11
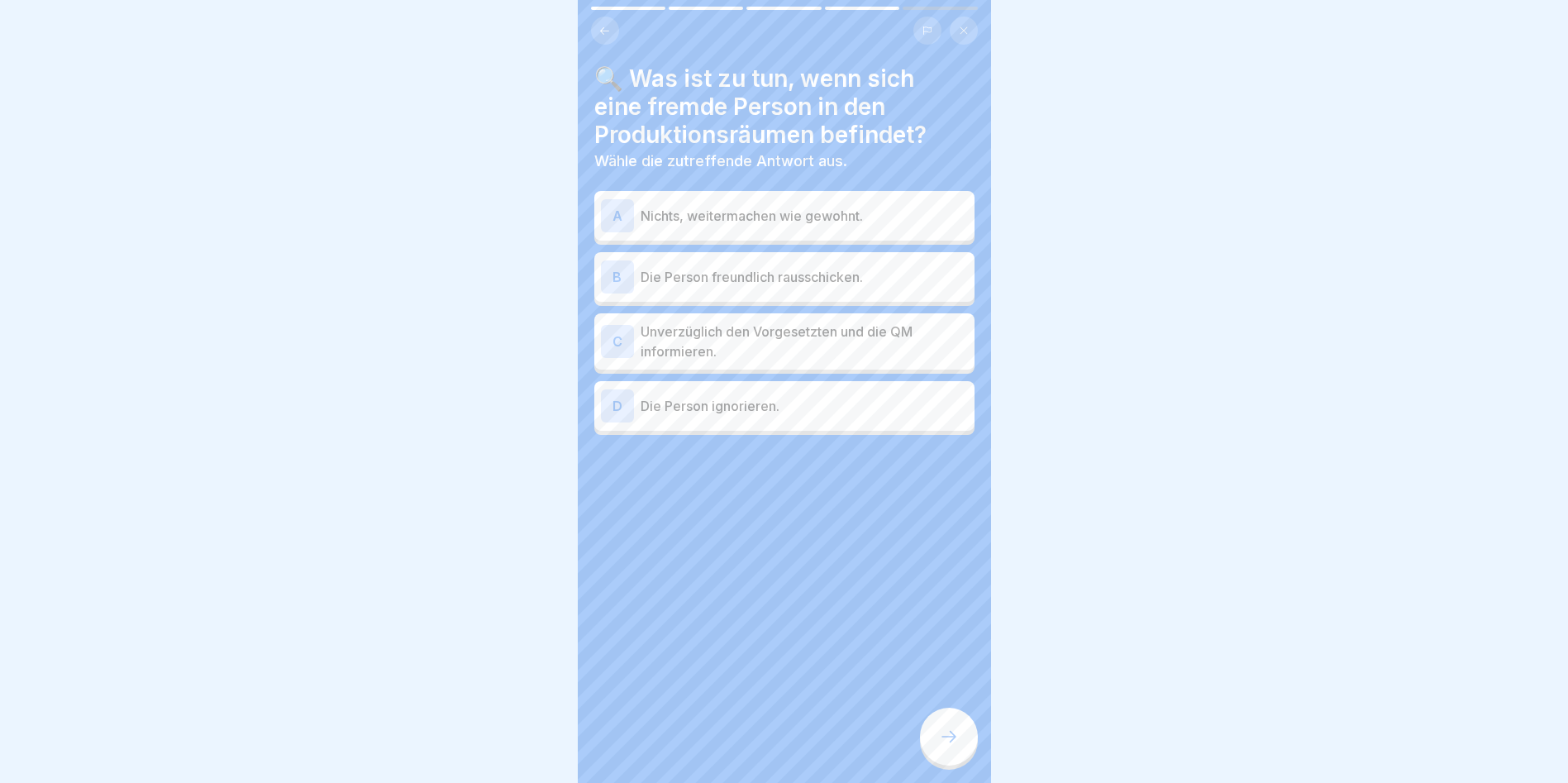
click at [653, 277] on p "Die Person freundlich rausschicken." at bounding box center [805, 276] width 327 height 20
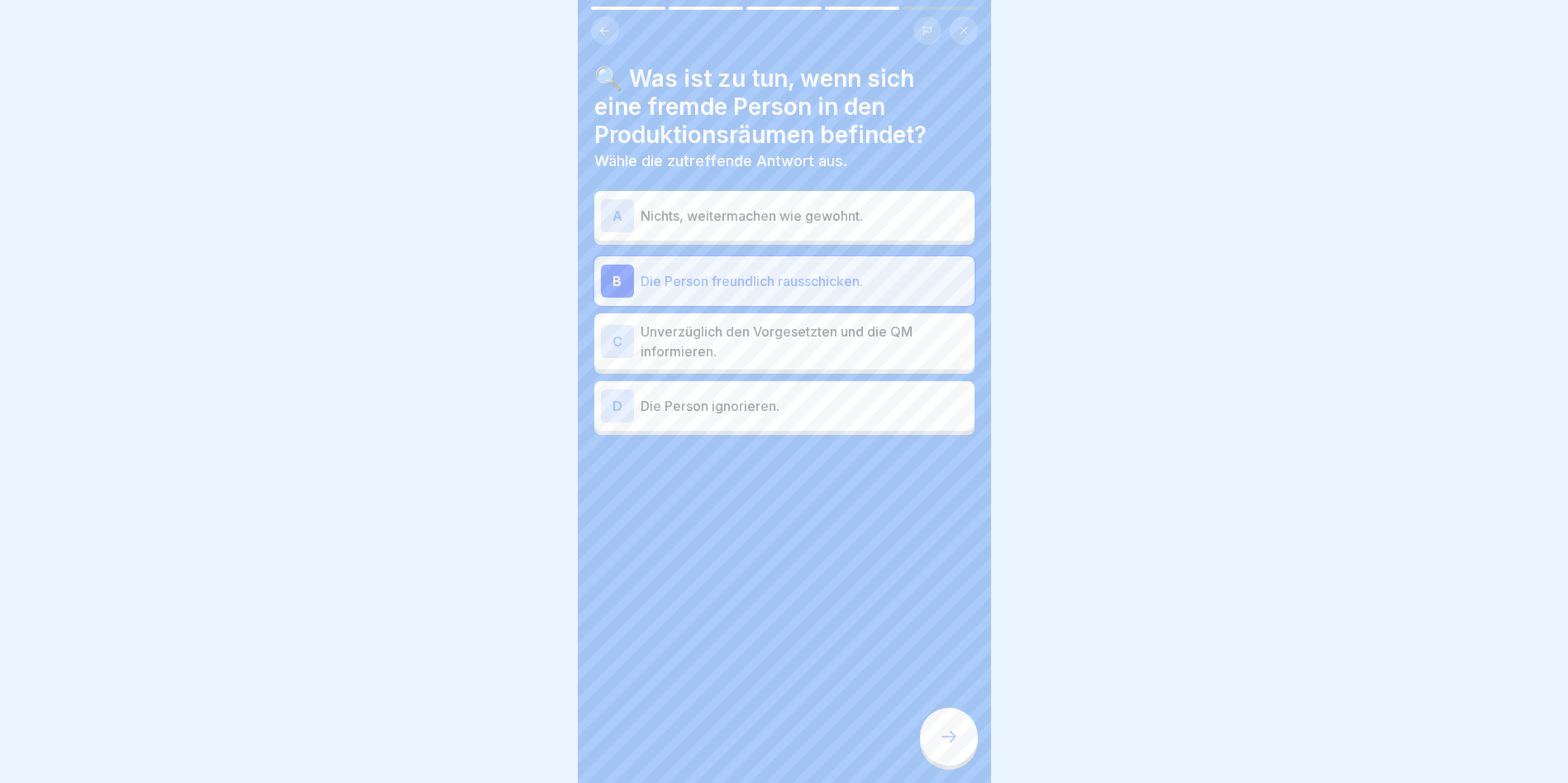
click at [685, 351] on p "Unverzüglich den Vorgesetzten und die QM informieren." at bounding box center [805, 341] width 327 height 39
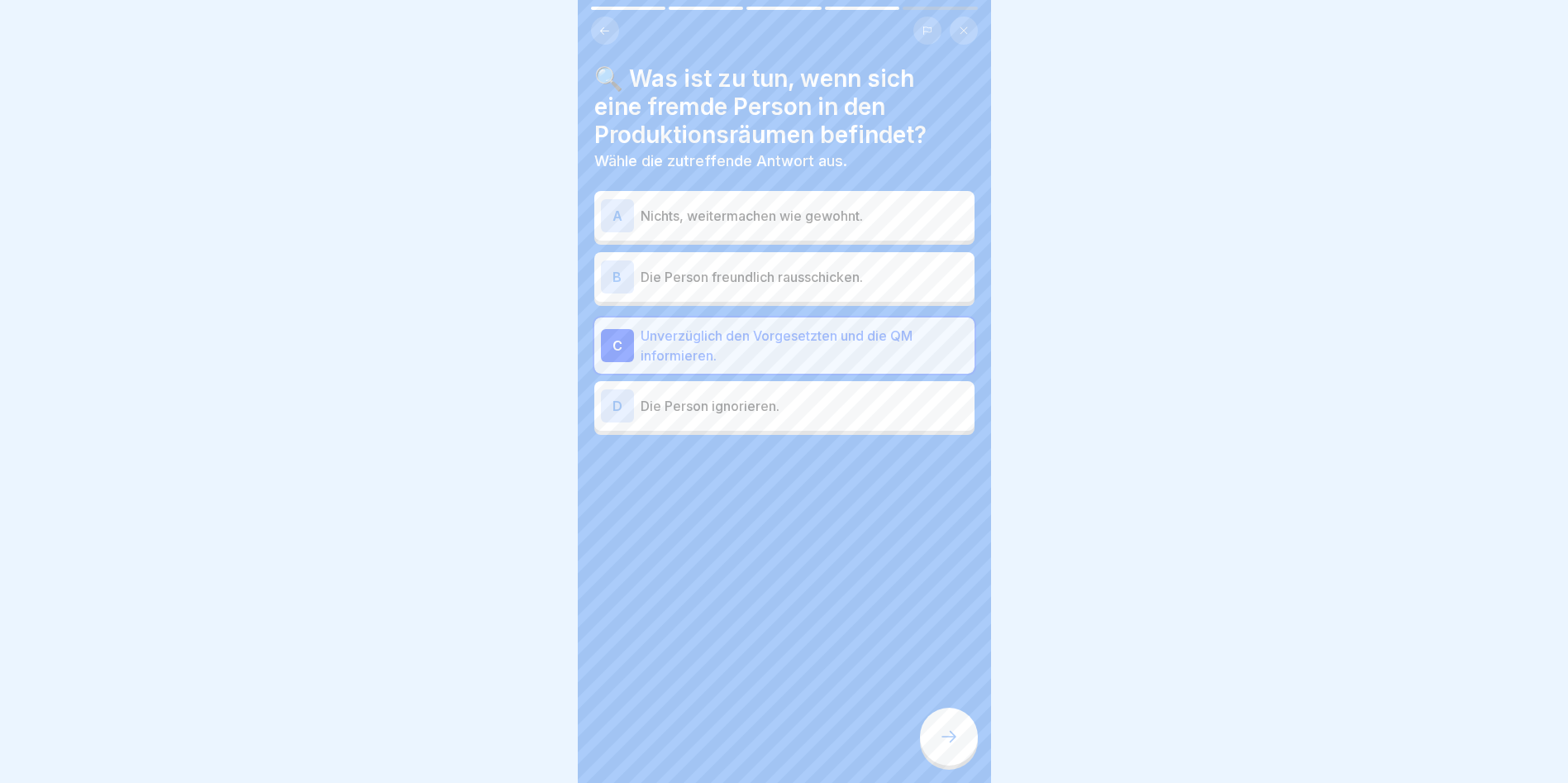
click at [963, 757] on div at bounding box center [949, 737] width 58 height 58
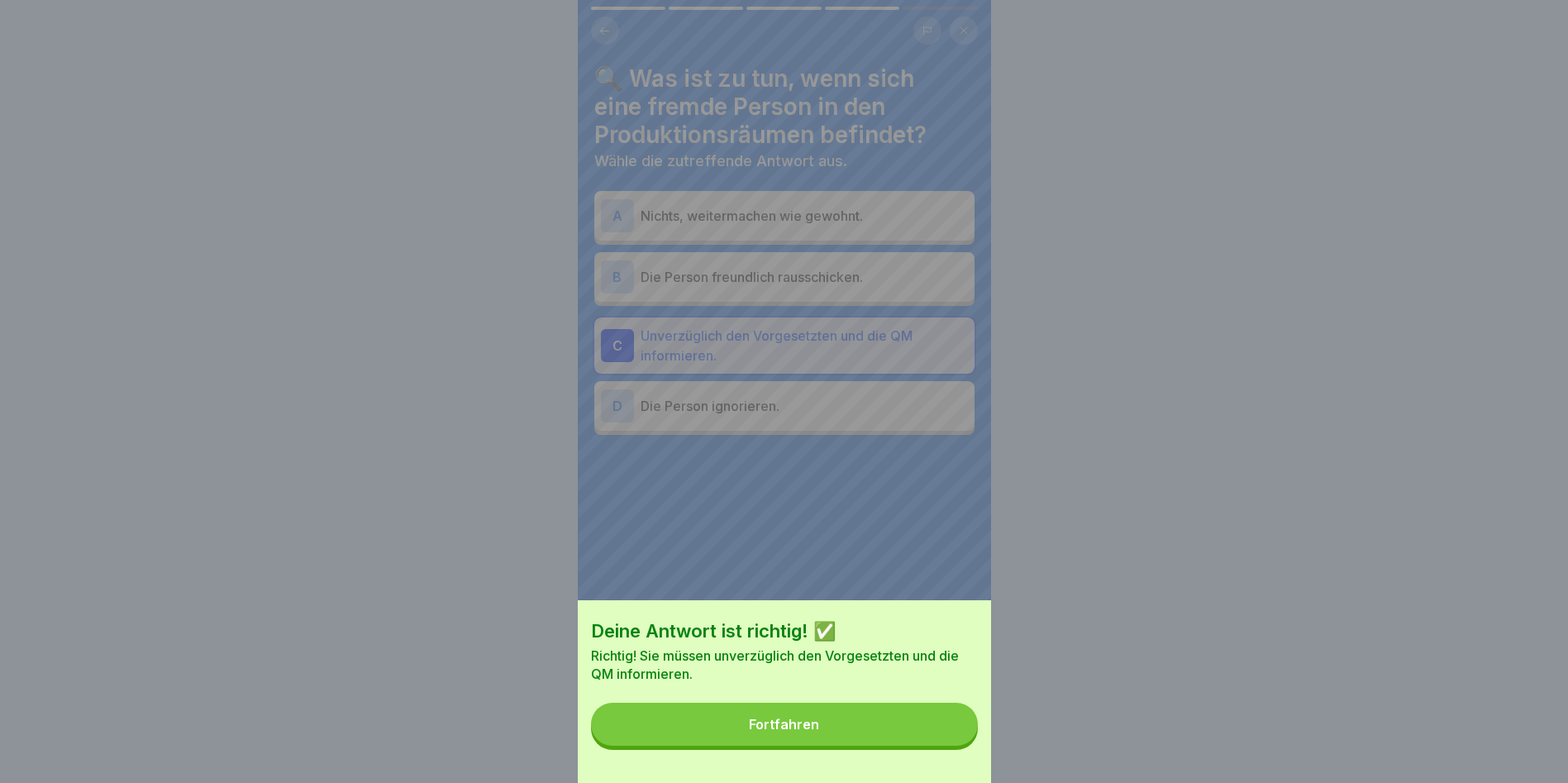
click at [963, 745] on button "Fortfahren" at bounding box center [785, 724] width 387 height 43
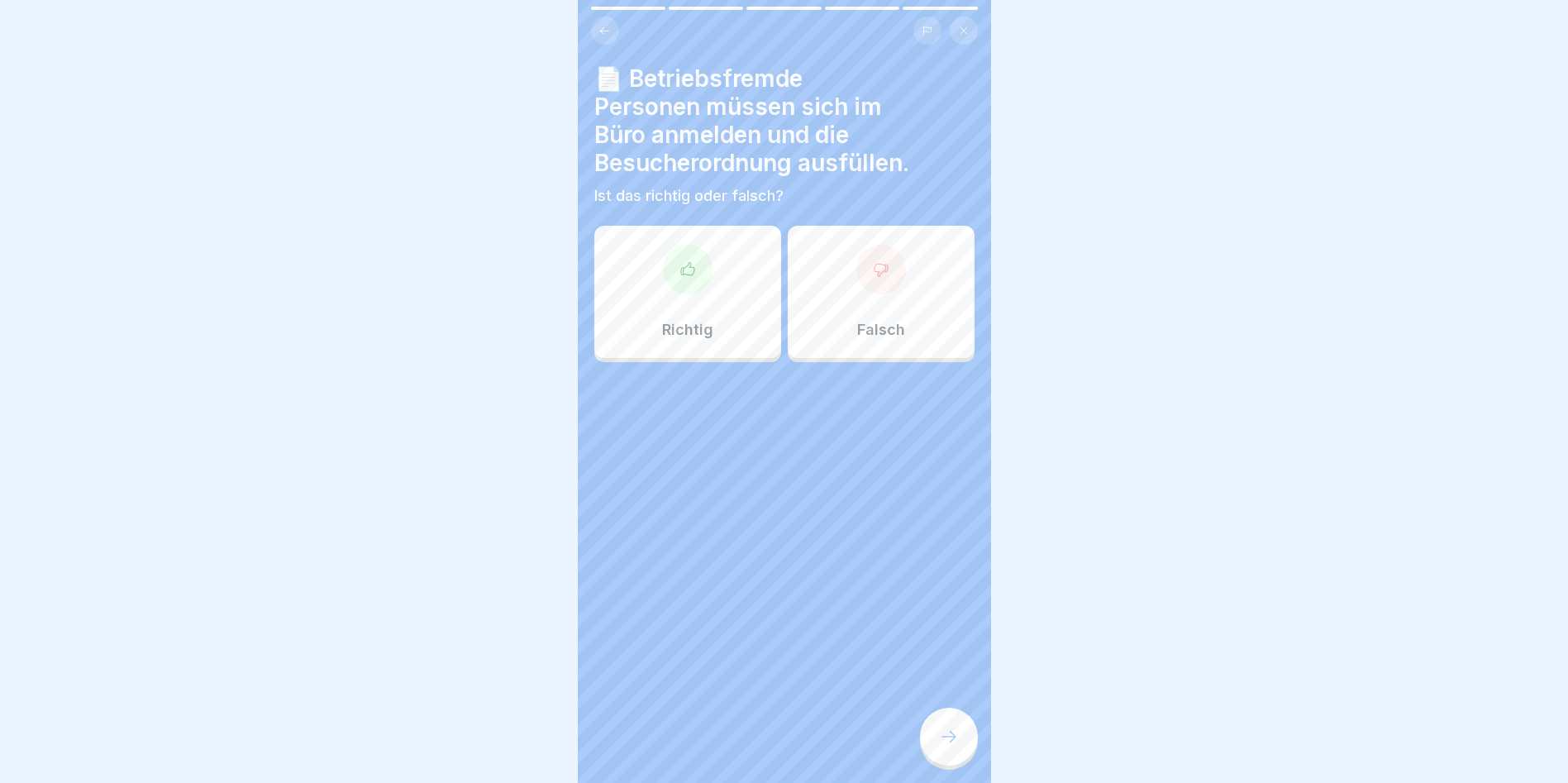
click at [736, 334] on div "Richtig" at bounding box center [687, 291] width 187 height 133
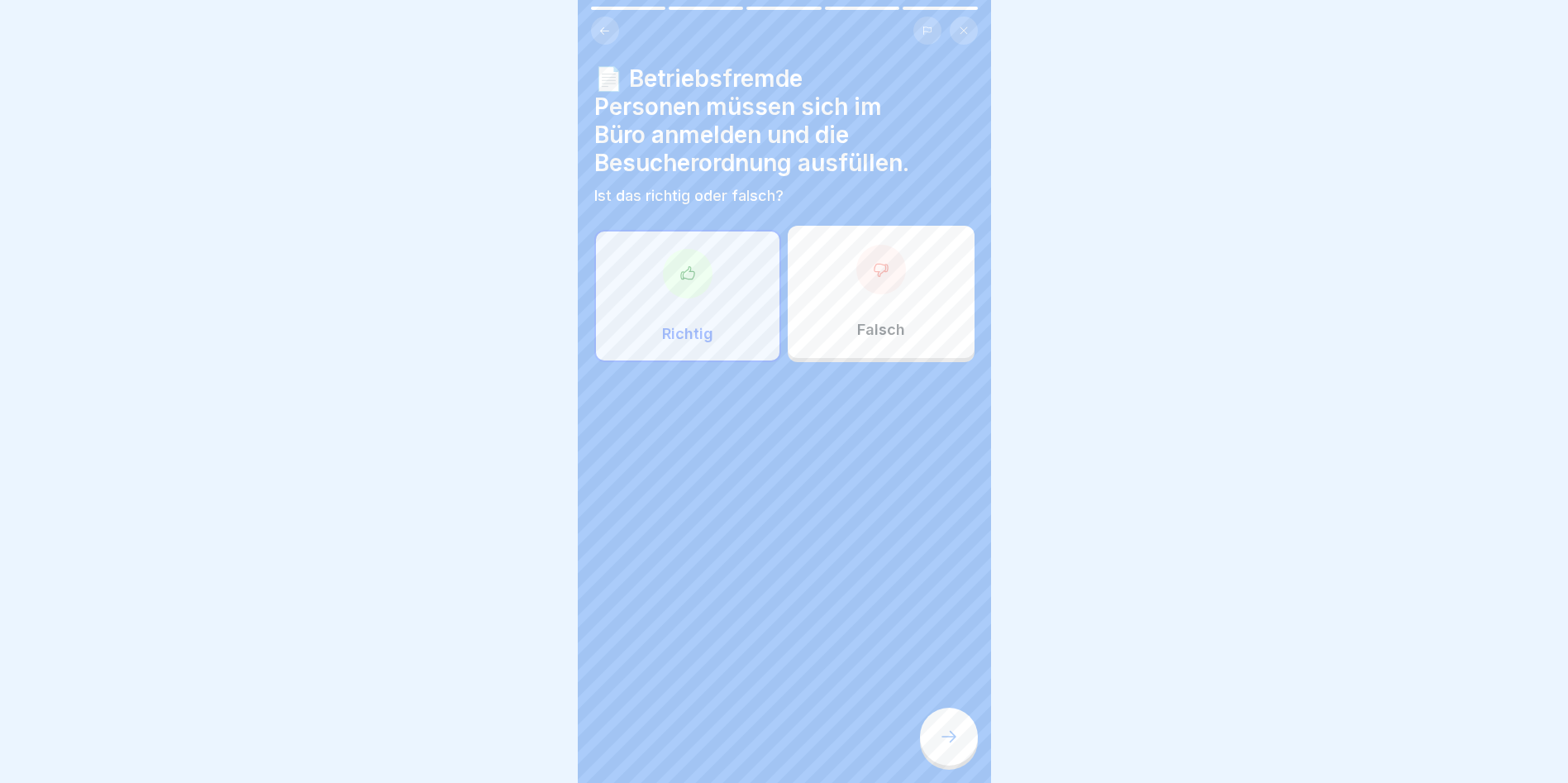
click at [949, 761] on div at bounding box center [949, 737] width 58 height 58
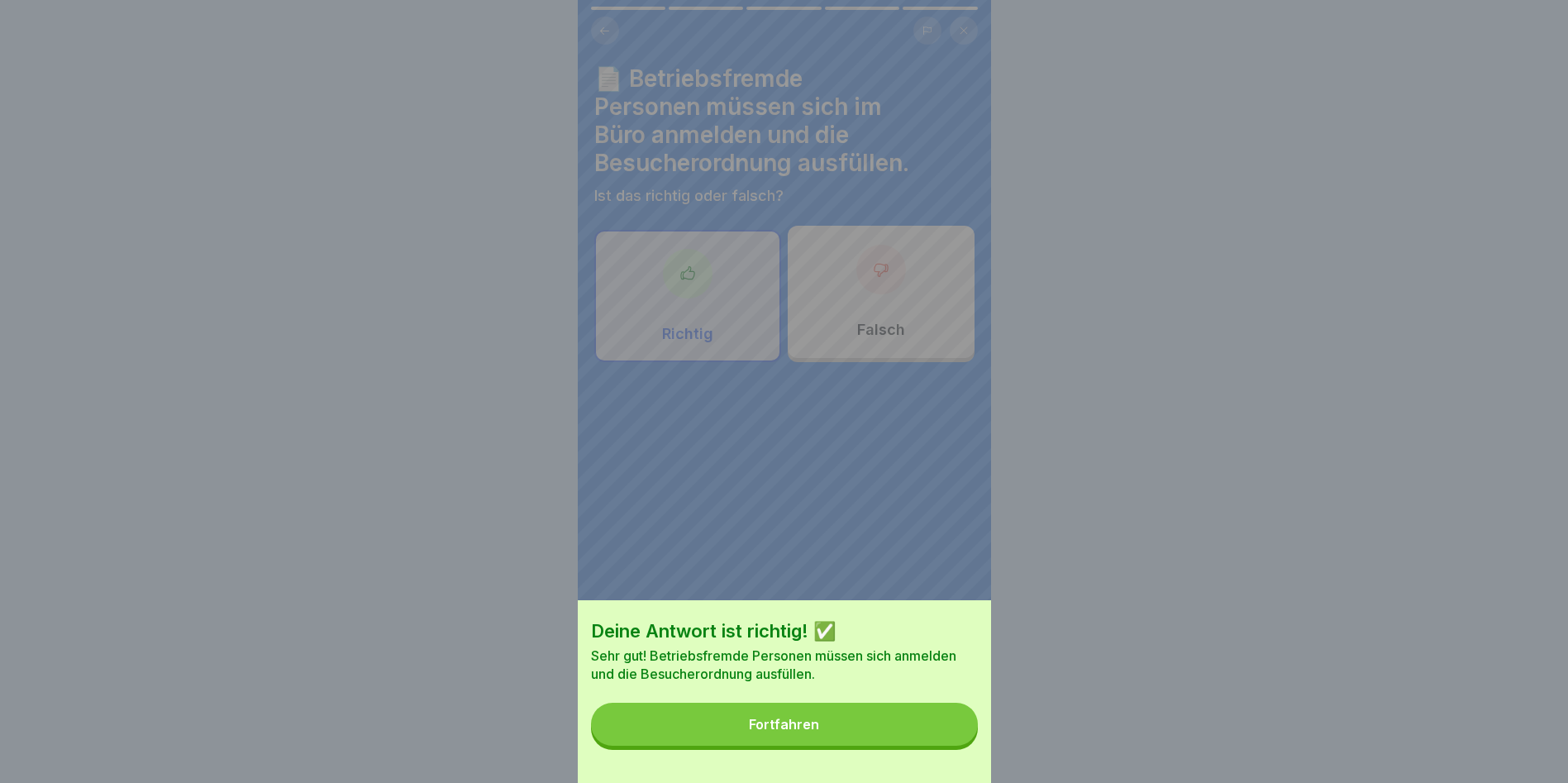
click at [947, 738] on button "Fortfahren" at bounding box center [785, 724] width 387 height 43
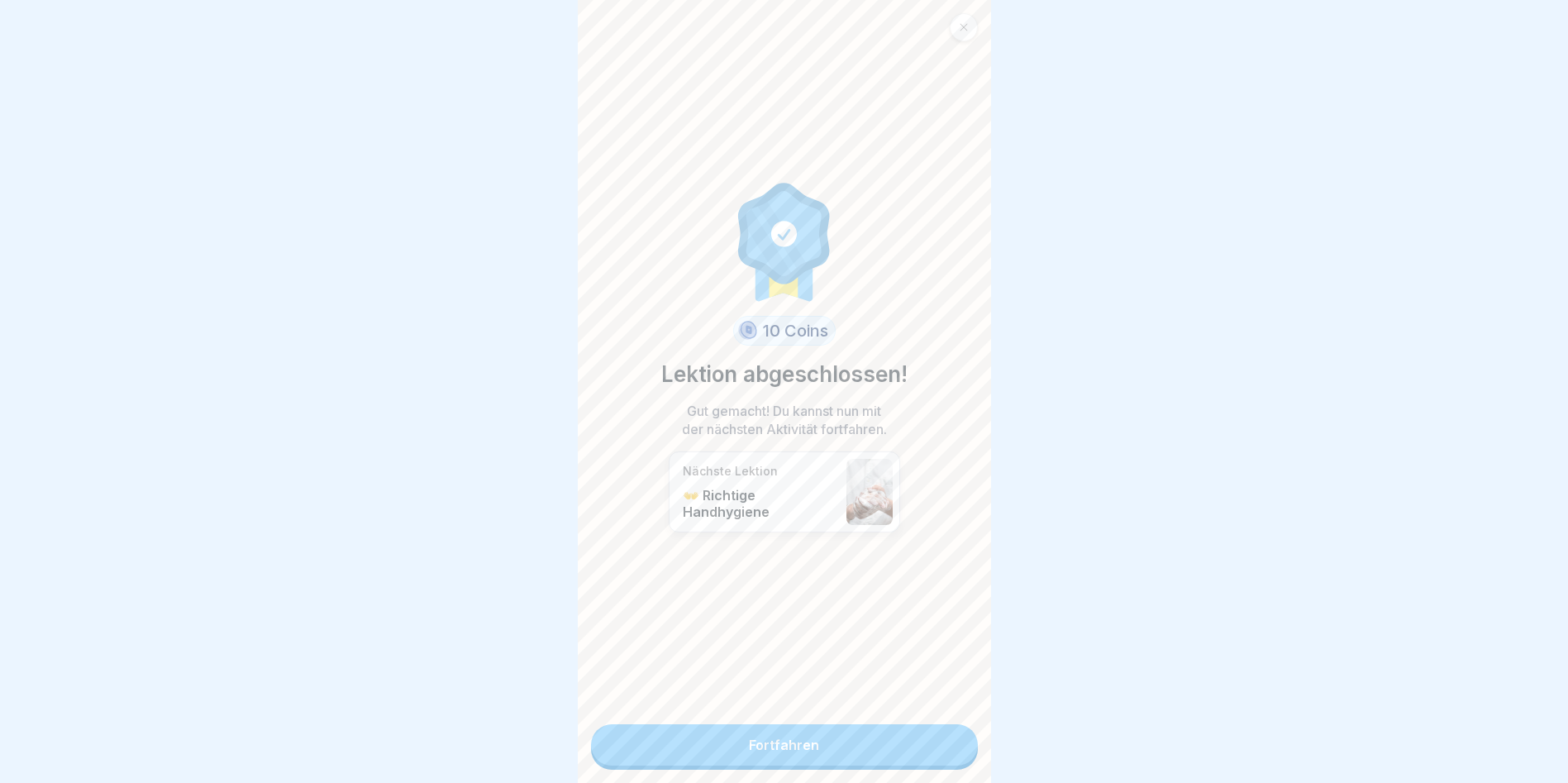
click at [947, 738] on link "Fortfahren" at bounding box center [785, 744] width 387 height 41
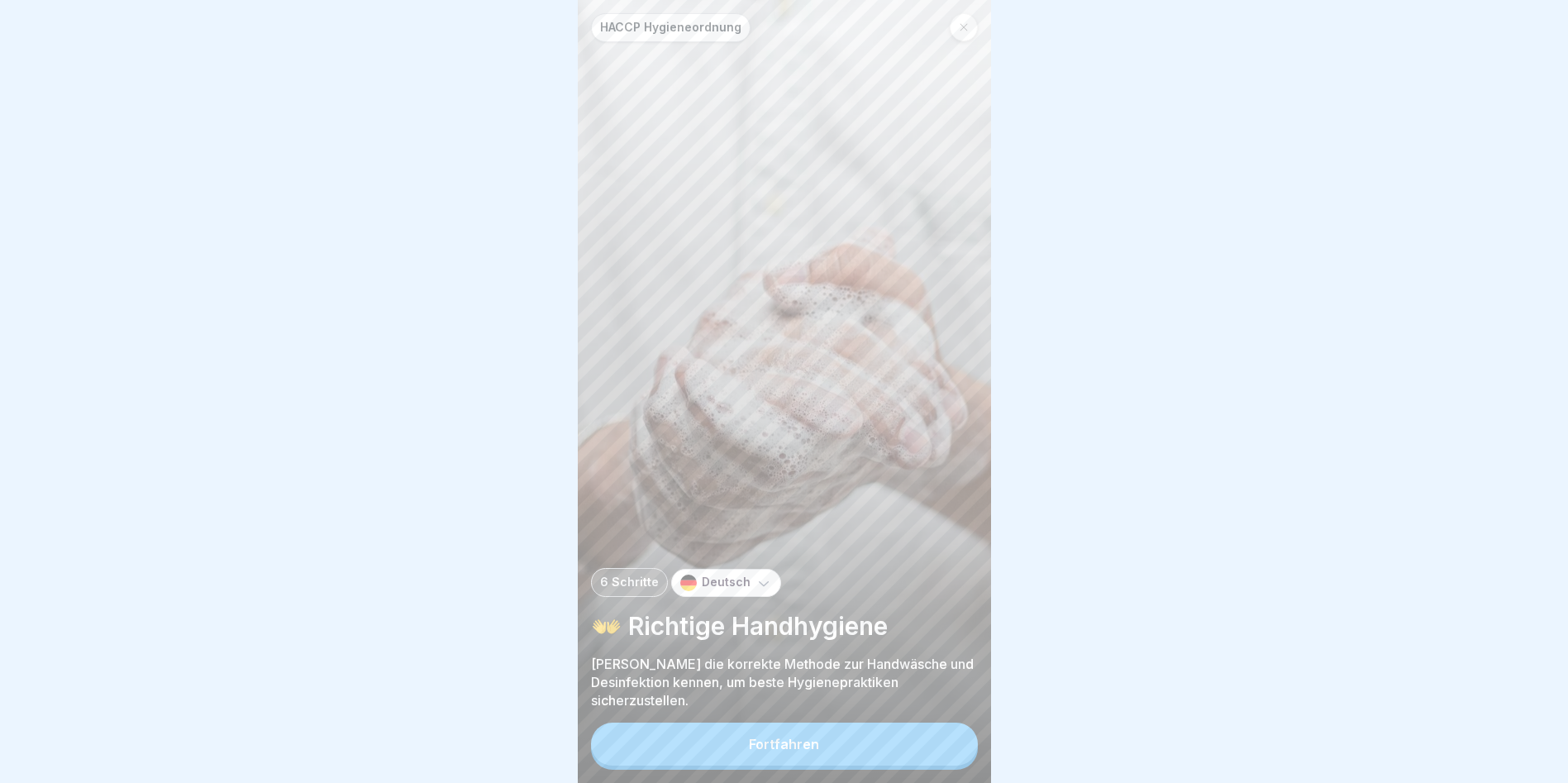
click at [947, 738] on button "Fortfahren" at bounding box center [785, 744] width 387 height 43
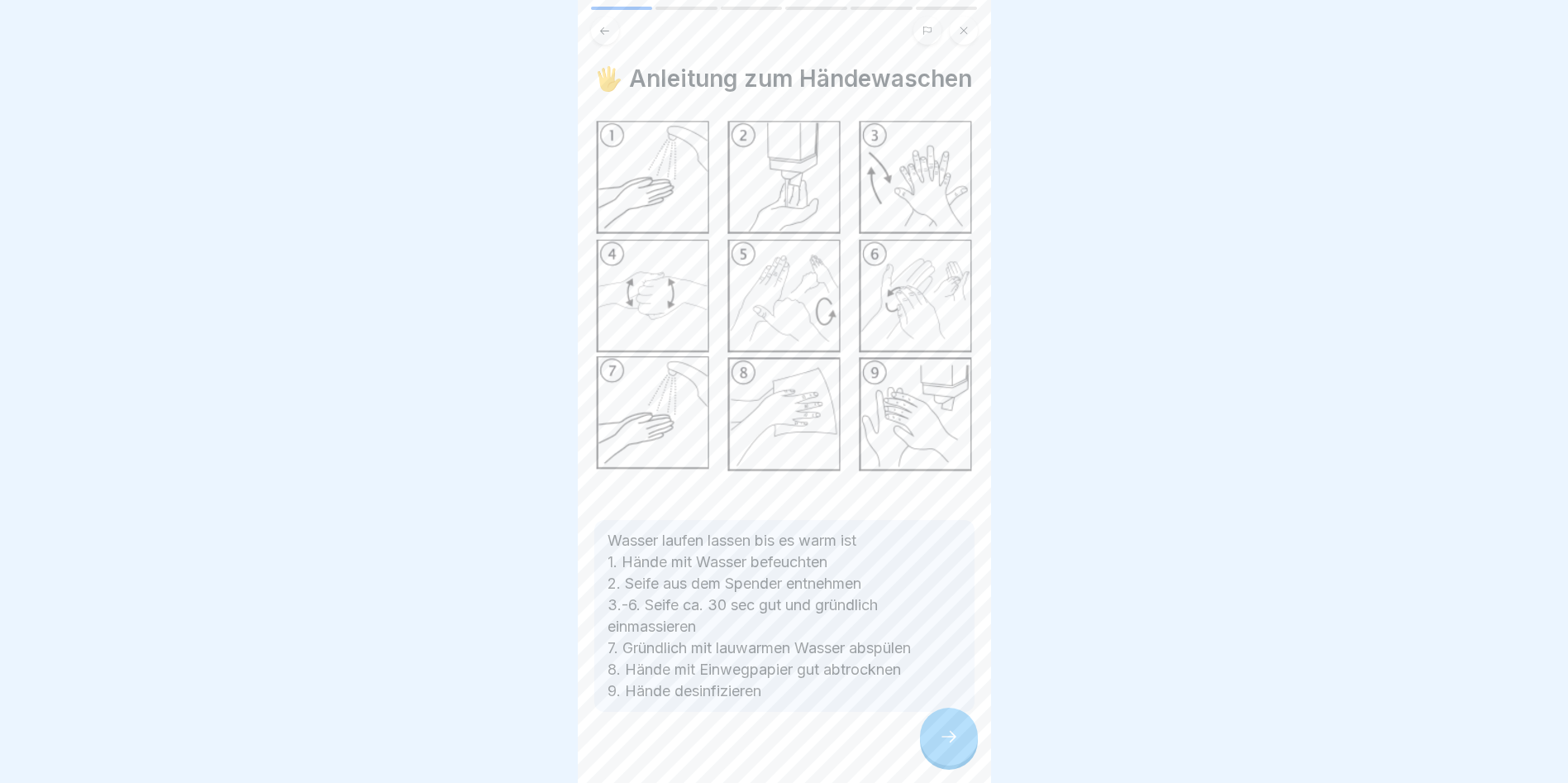
click at [947, 738] on div at bounding box center [949, 737] width 58 height 58
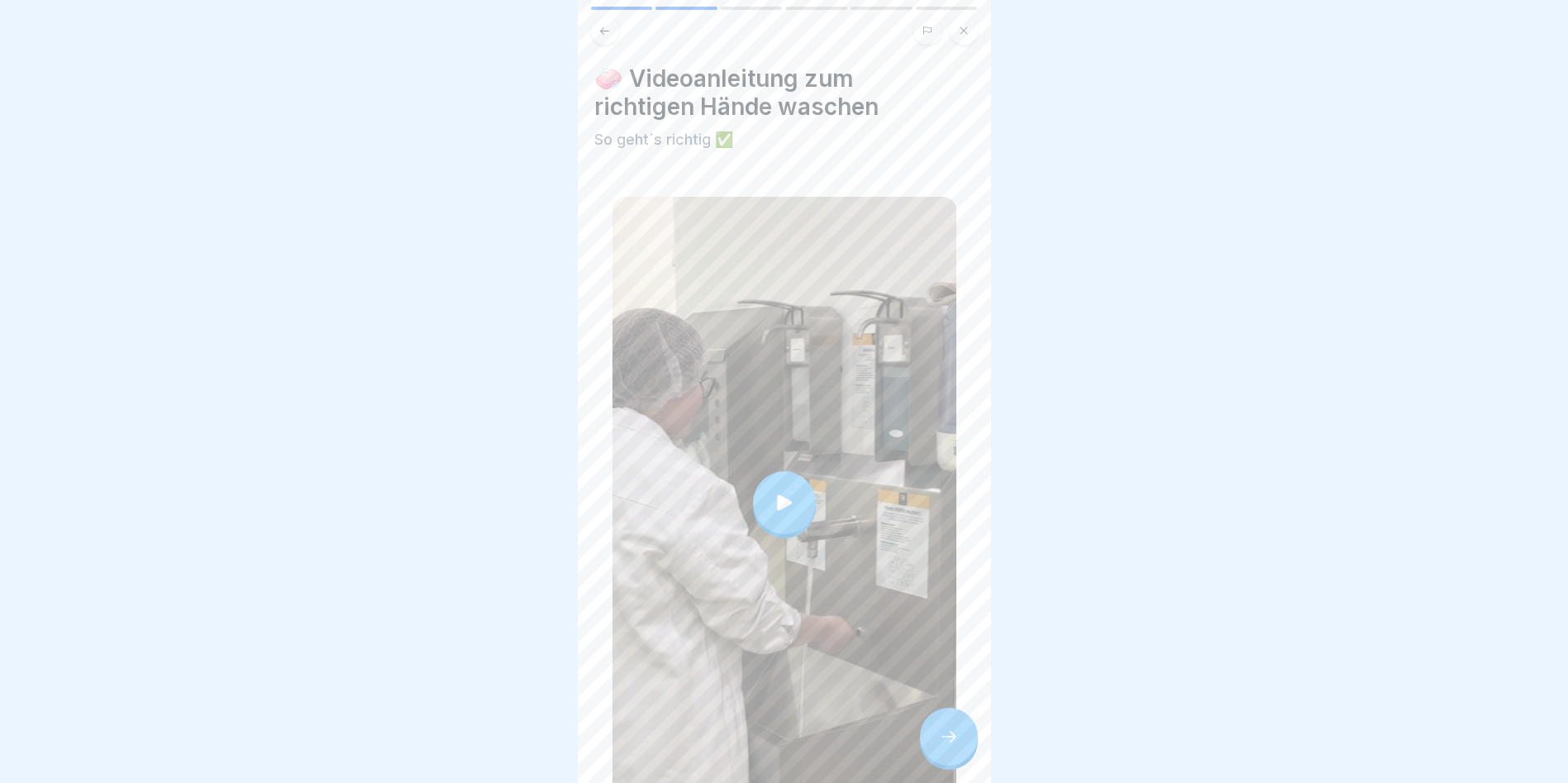
click at [947, 738] on div at bounding box center [949, 737] width 58 height 58
click at [953, 759] on div at bounding box center [949, 737] width 58 height 58
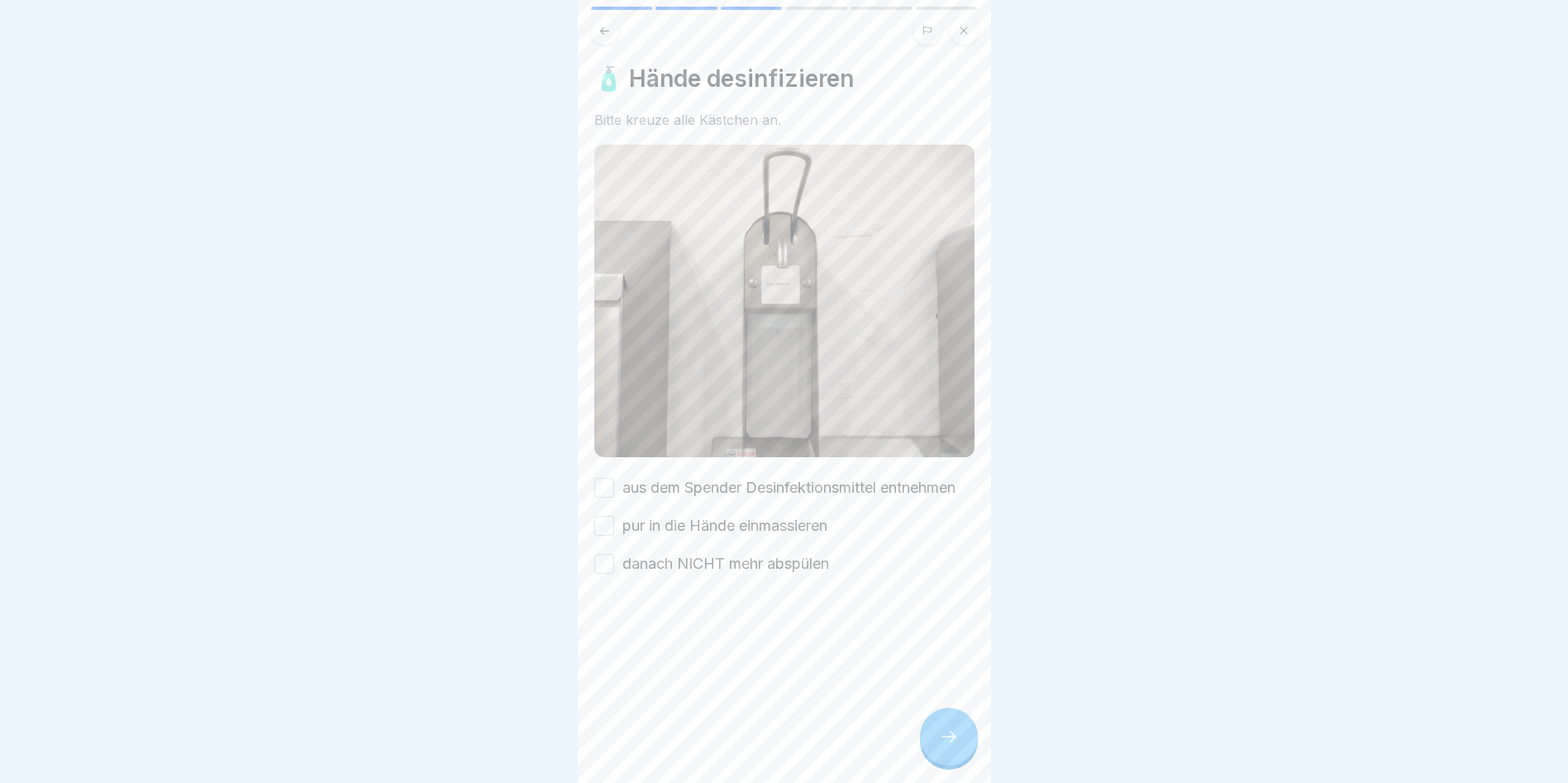
click at [600, 494] on button "aus dem Spender Desinfektionsmittel entnehmen" at bounding box center [604, 487] width 20 height 20
click at [606, 535] on button "pur in die Hände einmassieren" at bounding box center [604, 525] width 20 height 20
click at [601, 573] on button "danach NICHT mehr abspülen" at bounding box center [604, 563] width 20 height 20
click at [941, 746] on icon at bounding box center [949, 736] width 20 height 20
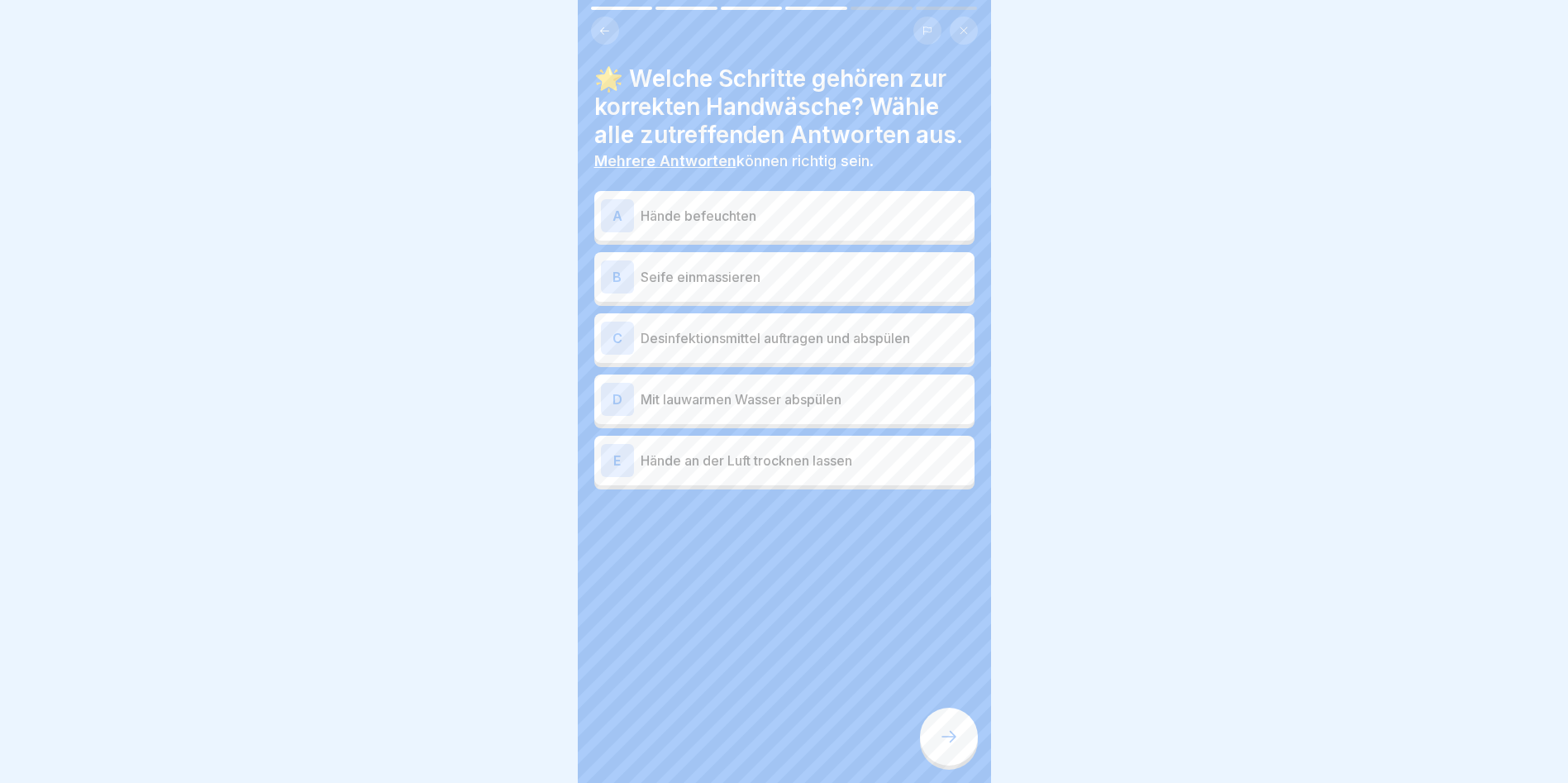
click at [615, 214] on div "A" at bounding box center [617, 215] width 33 height 33
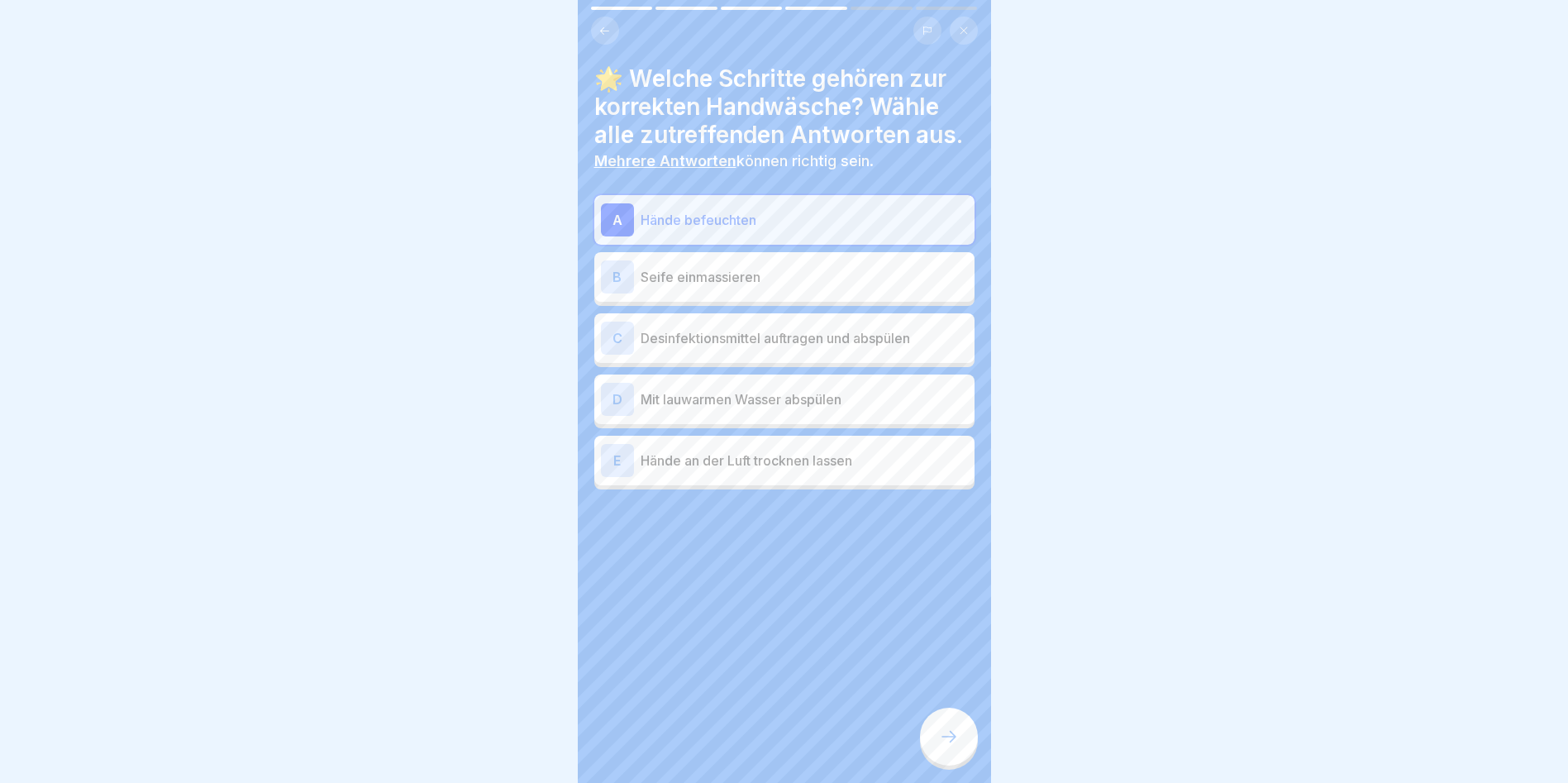
click at [619, 290] on div "B" at bounding box center [617, 276] width 33 height 33
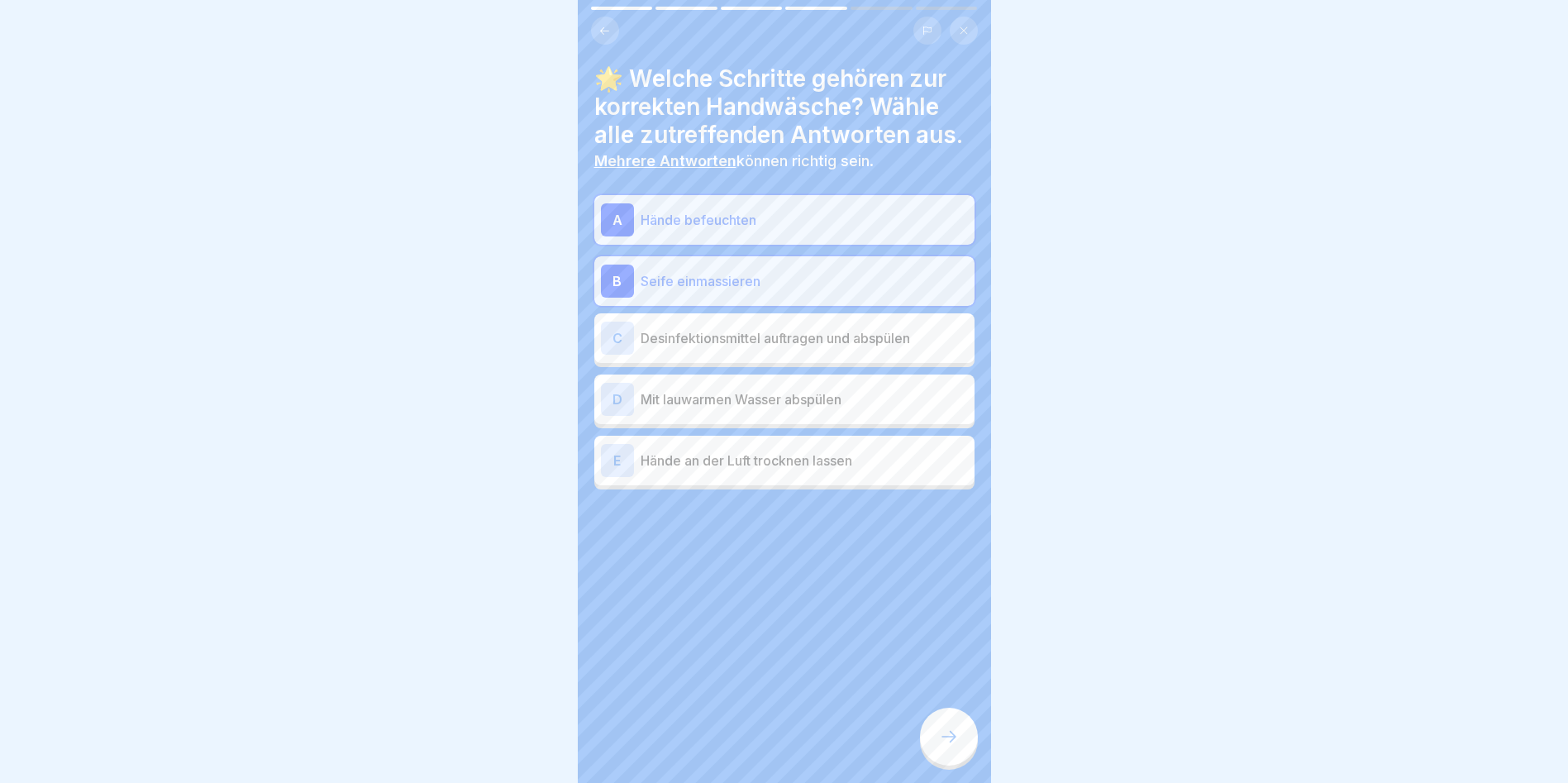
click at [617, 401] on div "D" at bounding box center [617, 399] width 33 height 33
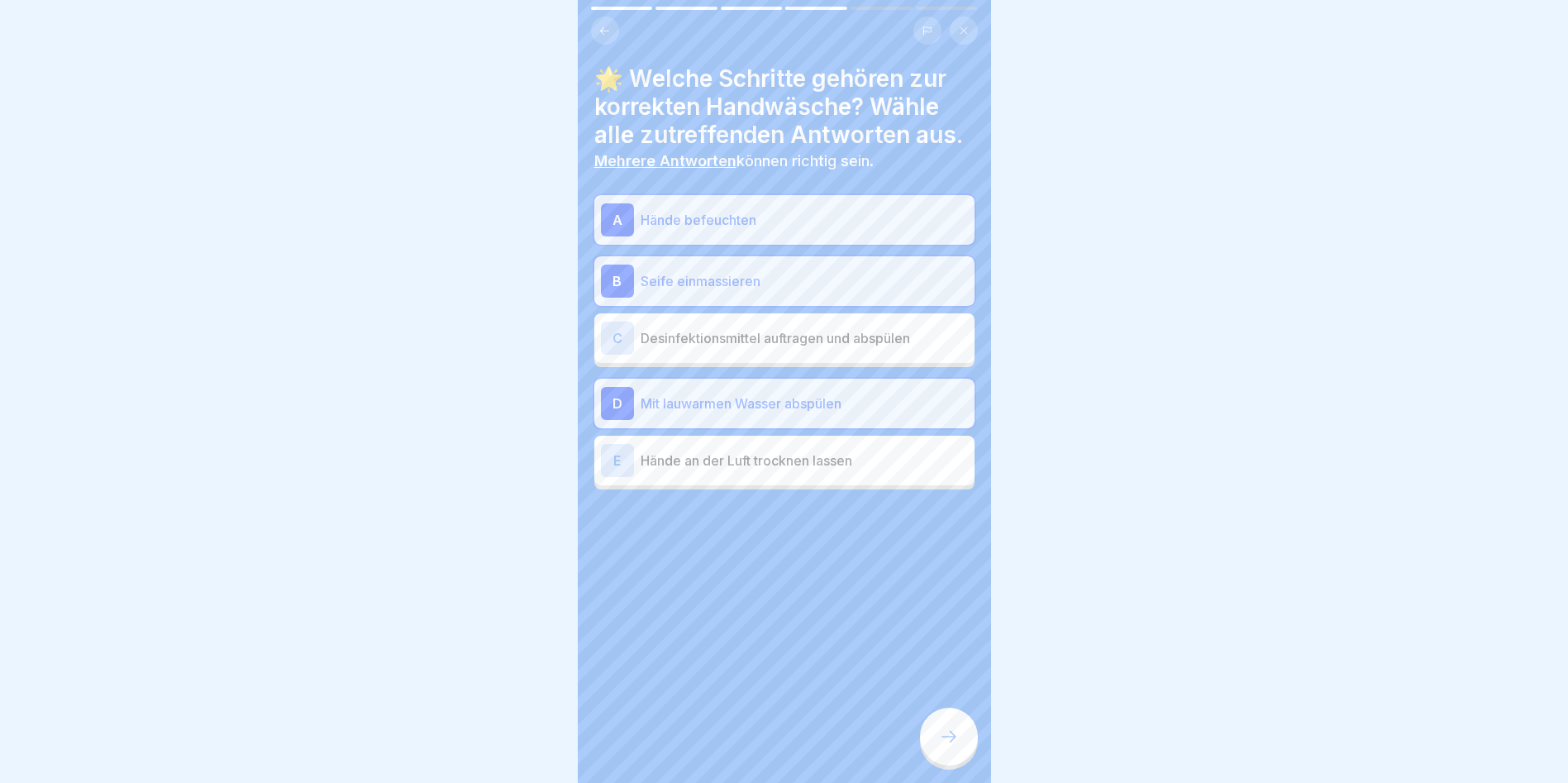
click at [608, 338] on div "C" at bounding box center [617, 337] width 33 height 33
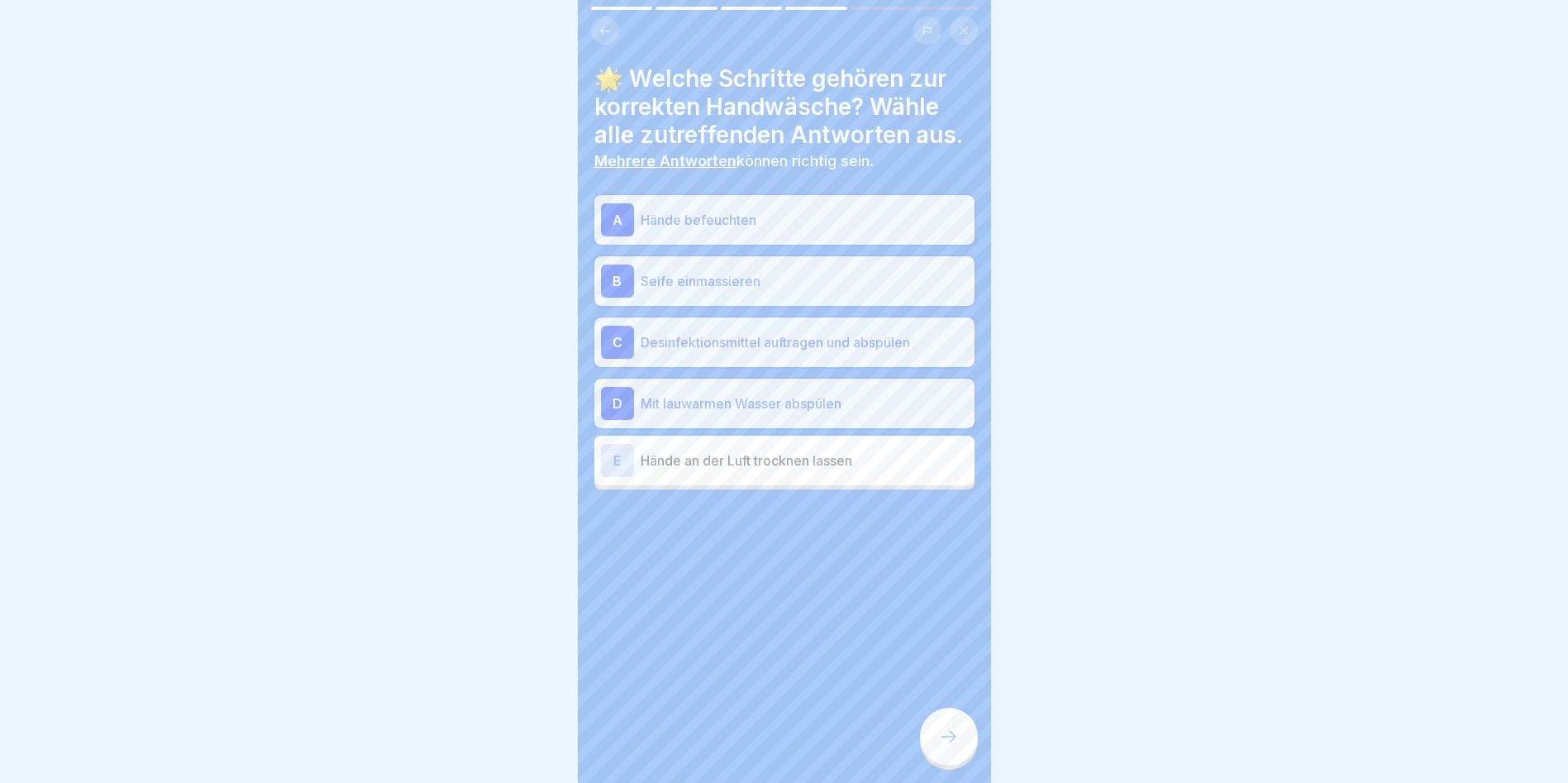
click at [619, 456] on div "E" at bounding box center [617, 460] width 33 height 33
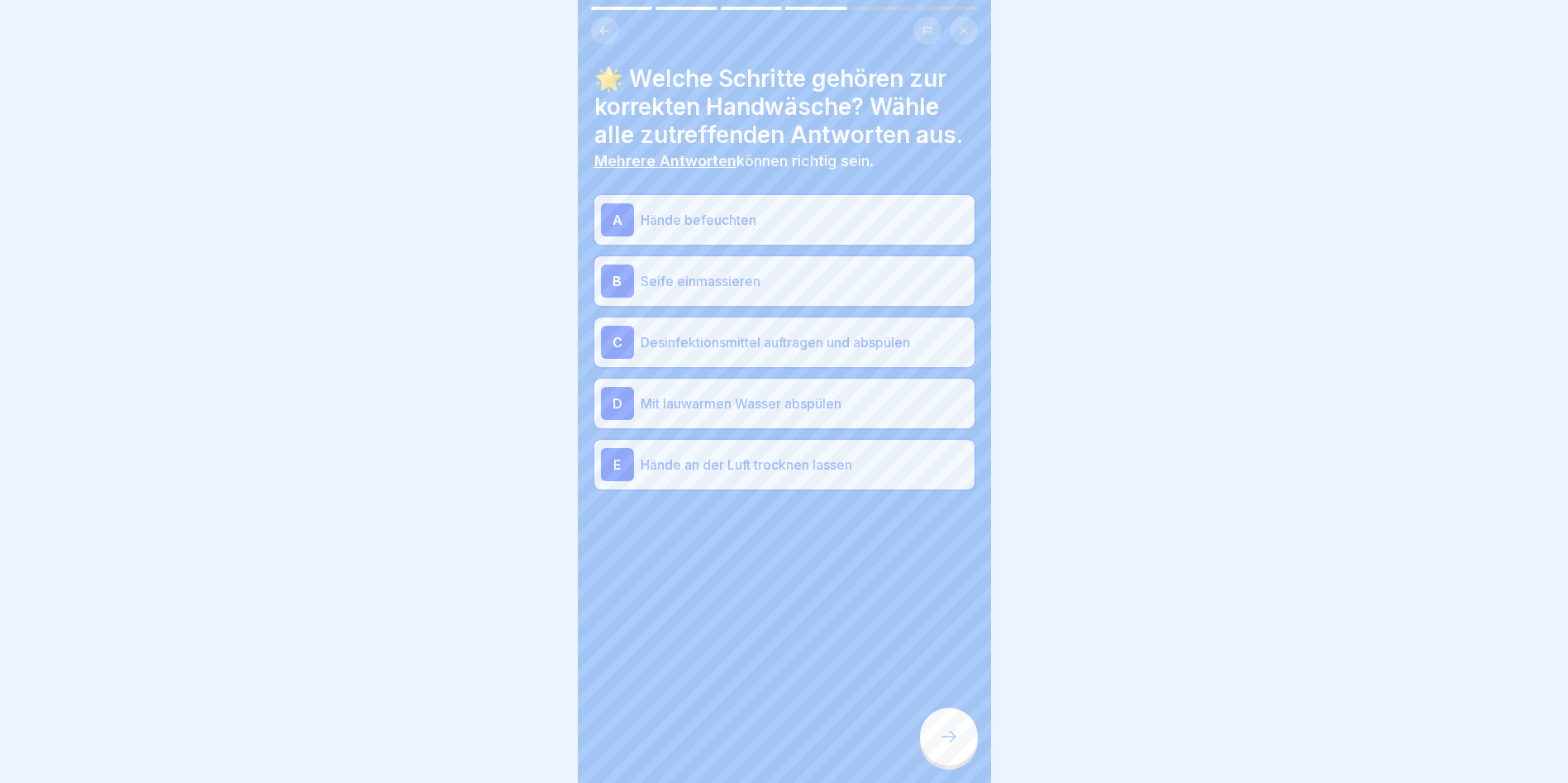
click at [939, 746] on icon at bounding box center [949, 736] width 20 height 20
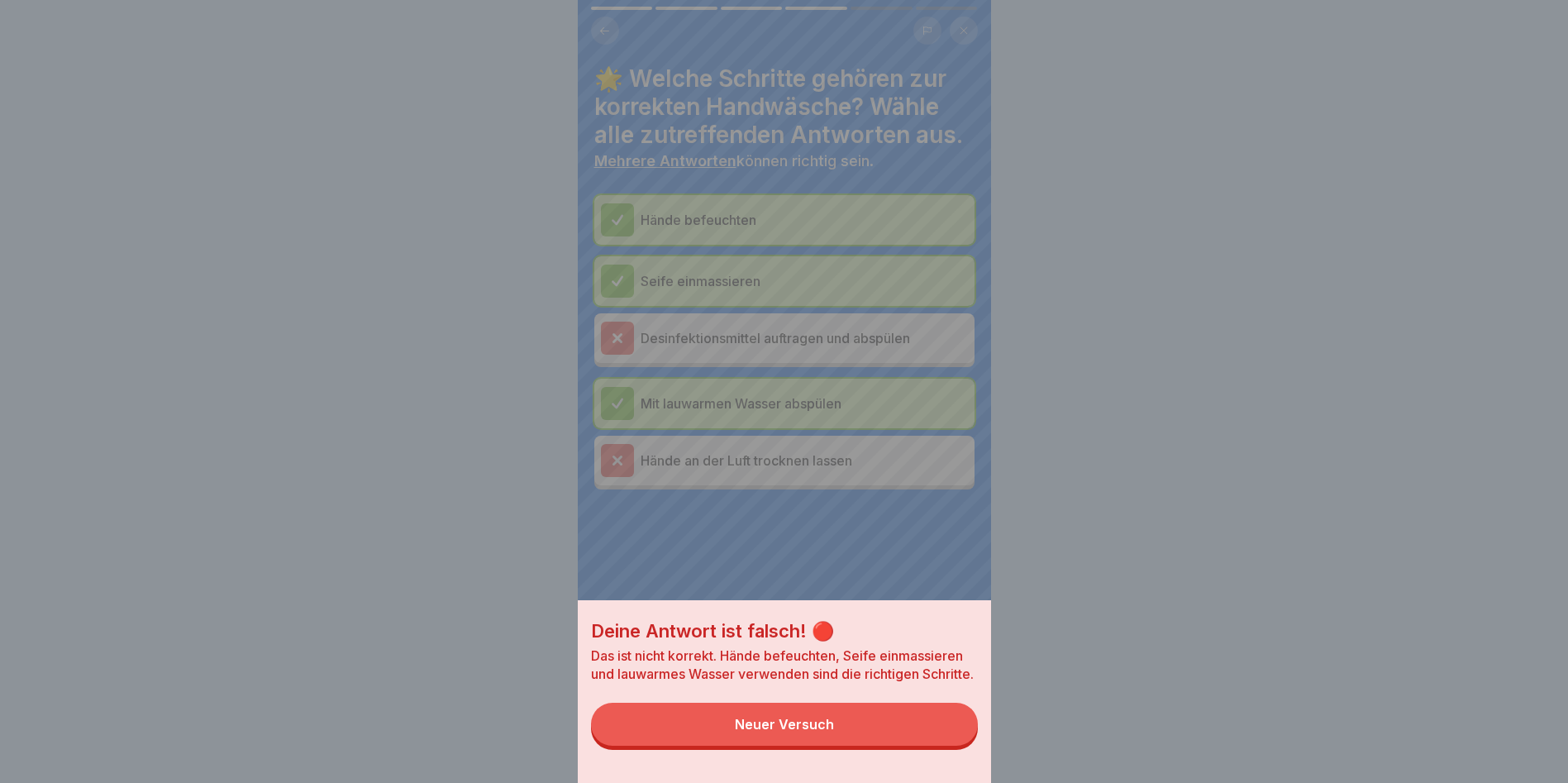
click at [939, 745] on button "Neuer Versuch" at bounding box center [785, 724] width 387 height 43
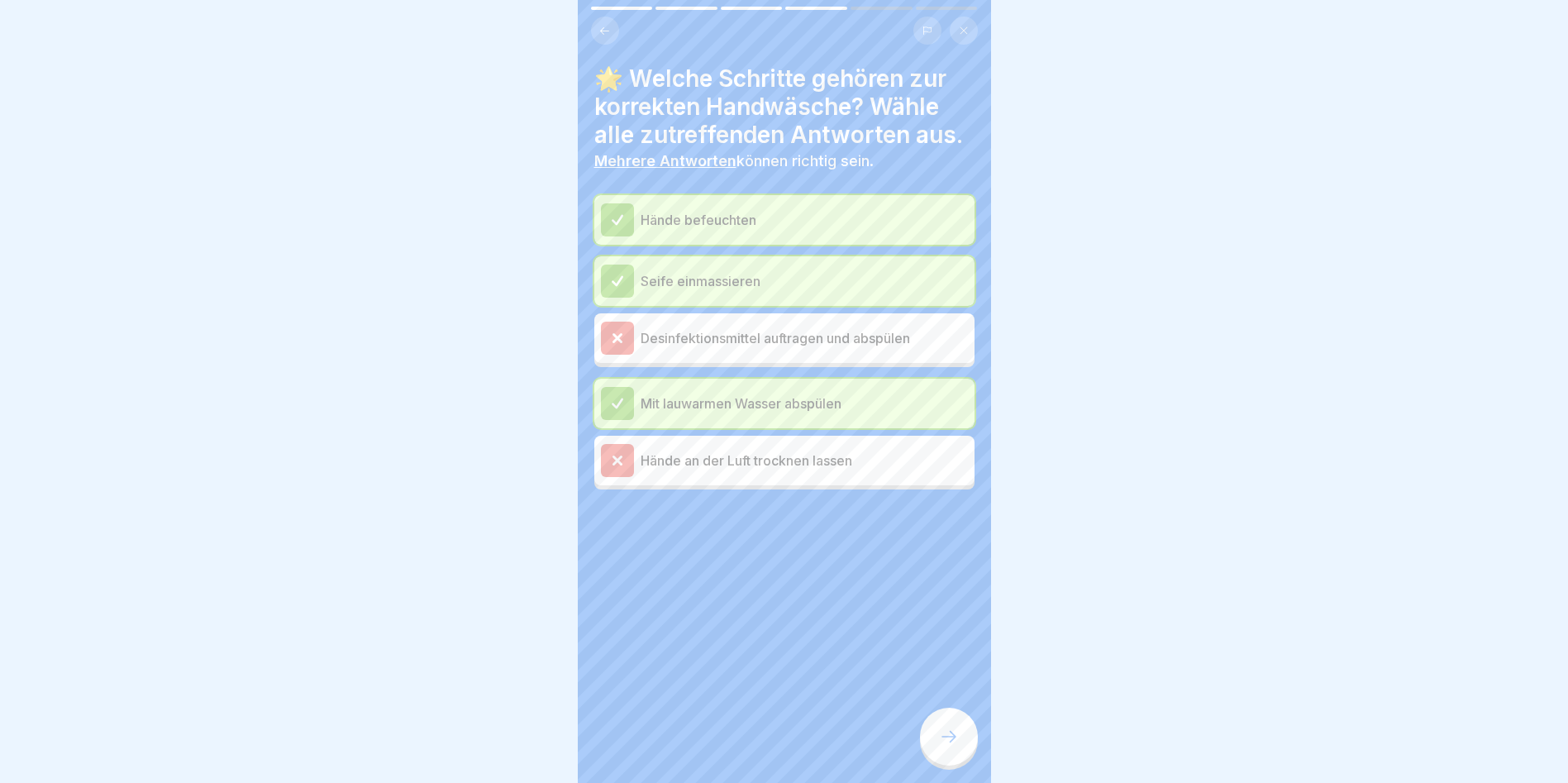
click at [950, 741] on div at bounding box center [949, 737] width 58 height 58
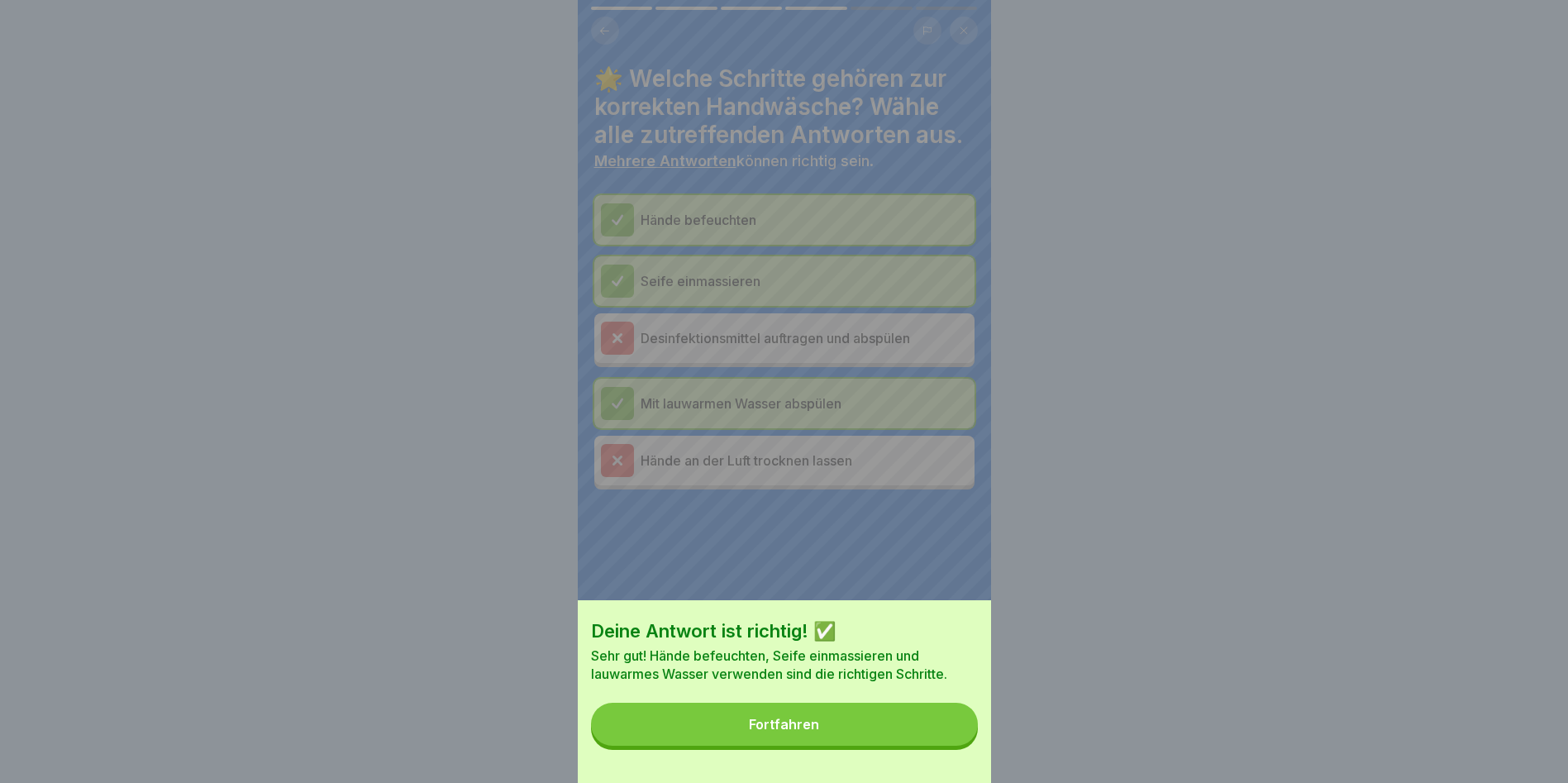
click at [950, 742] on button "Fortfahren" at bounding box center [785, 724] width 387 height 43
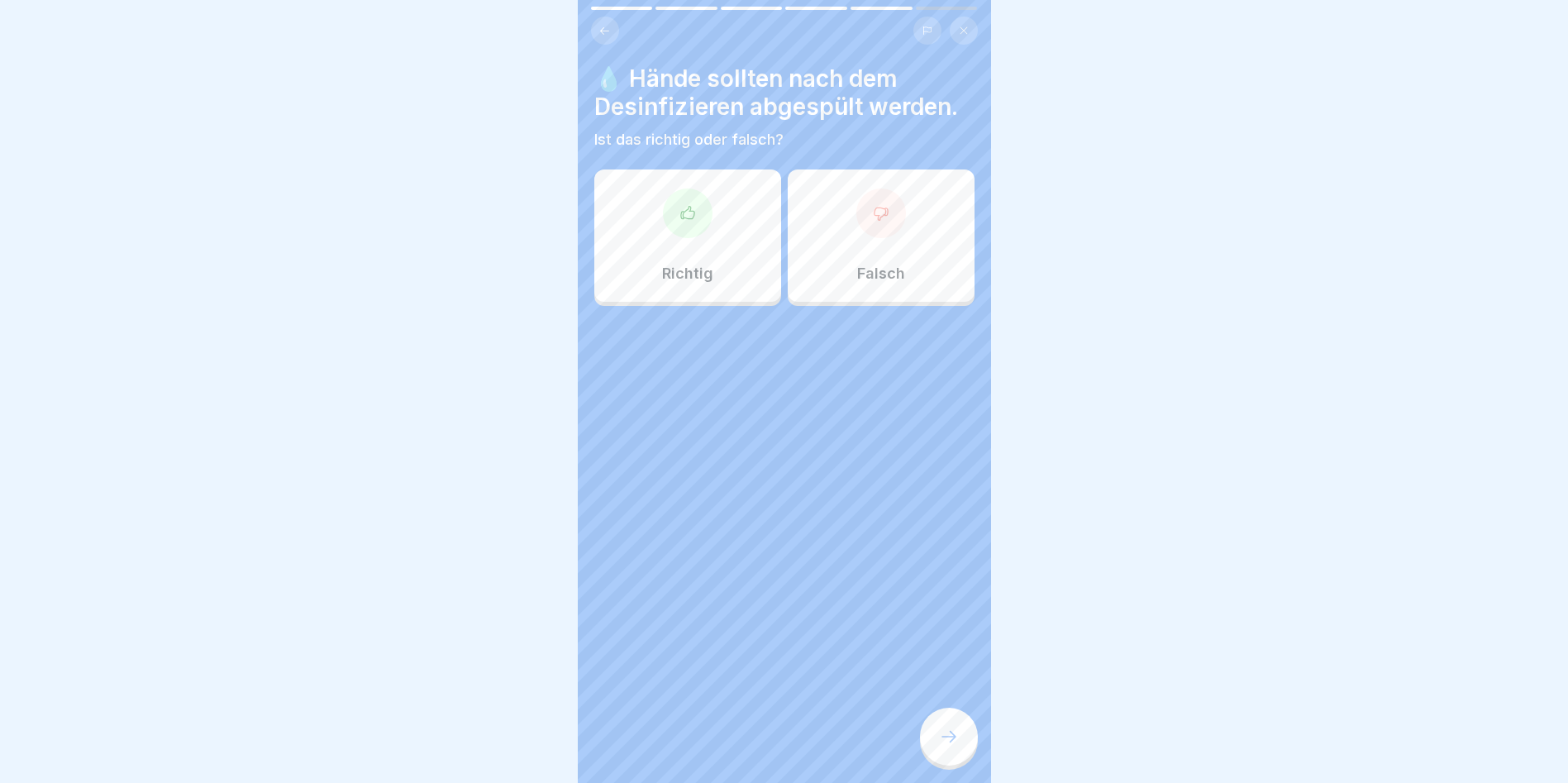
click at [876, 218] on icon at bounding box center [882, 213] width 17 height 17
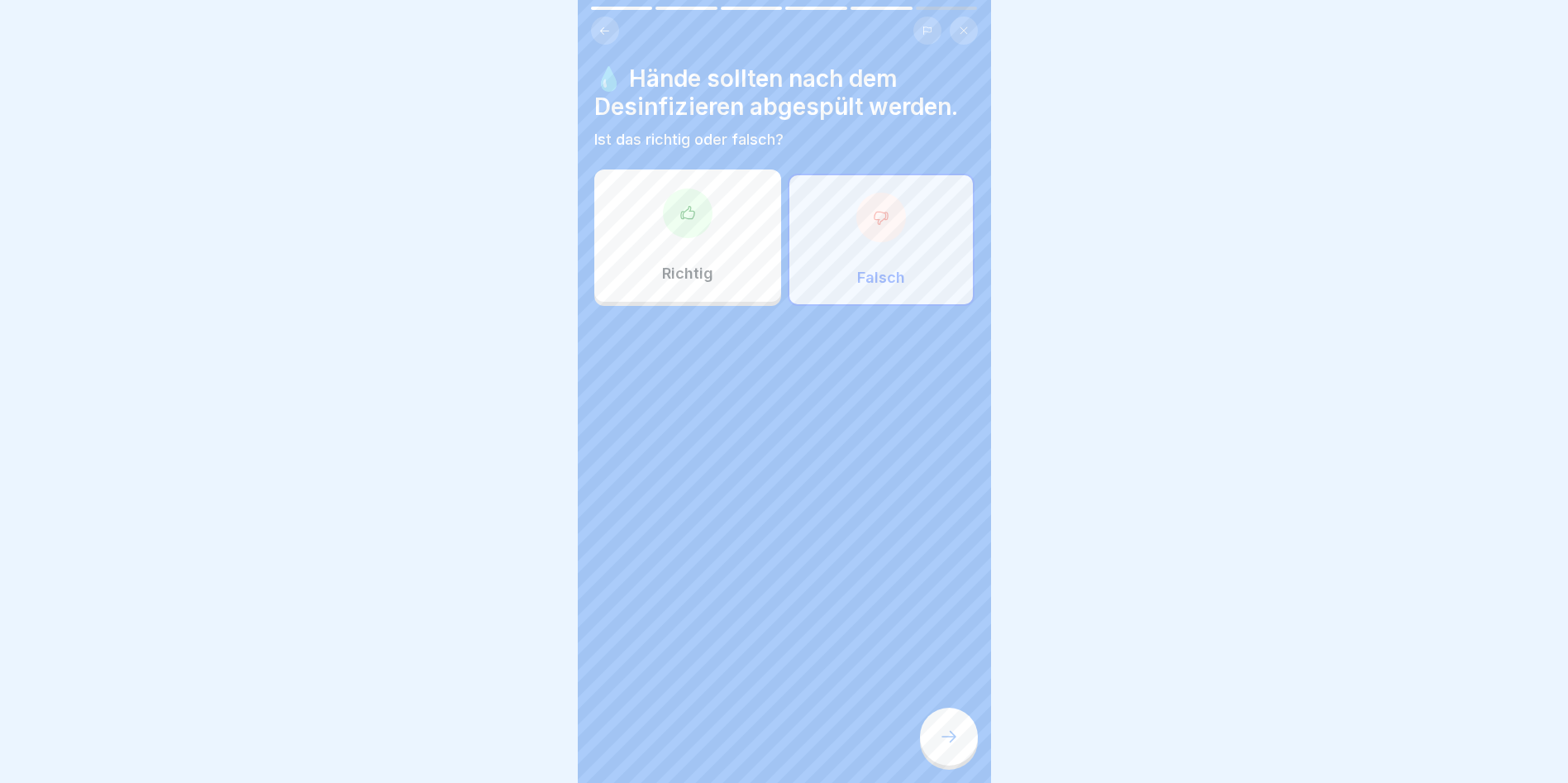
click at [949, 743] on icon at bounding box center [949, 736] width 20 height 20
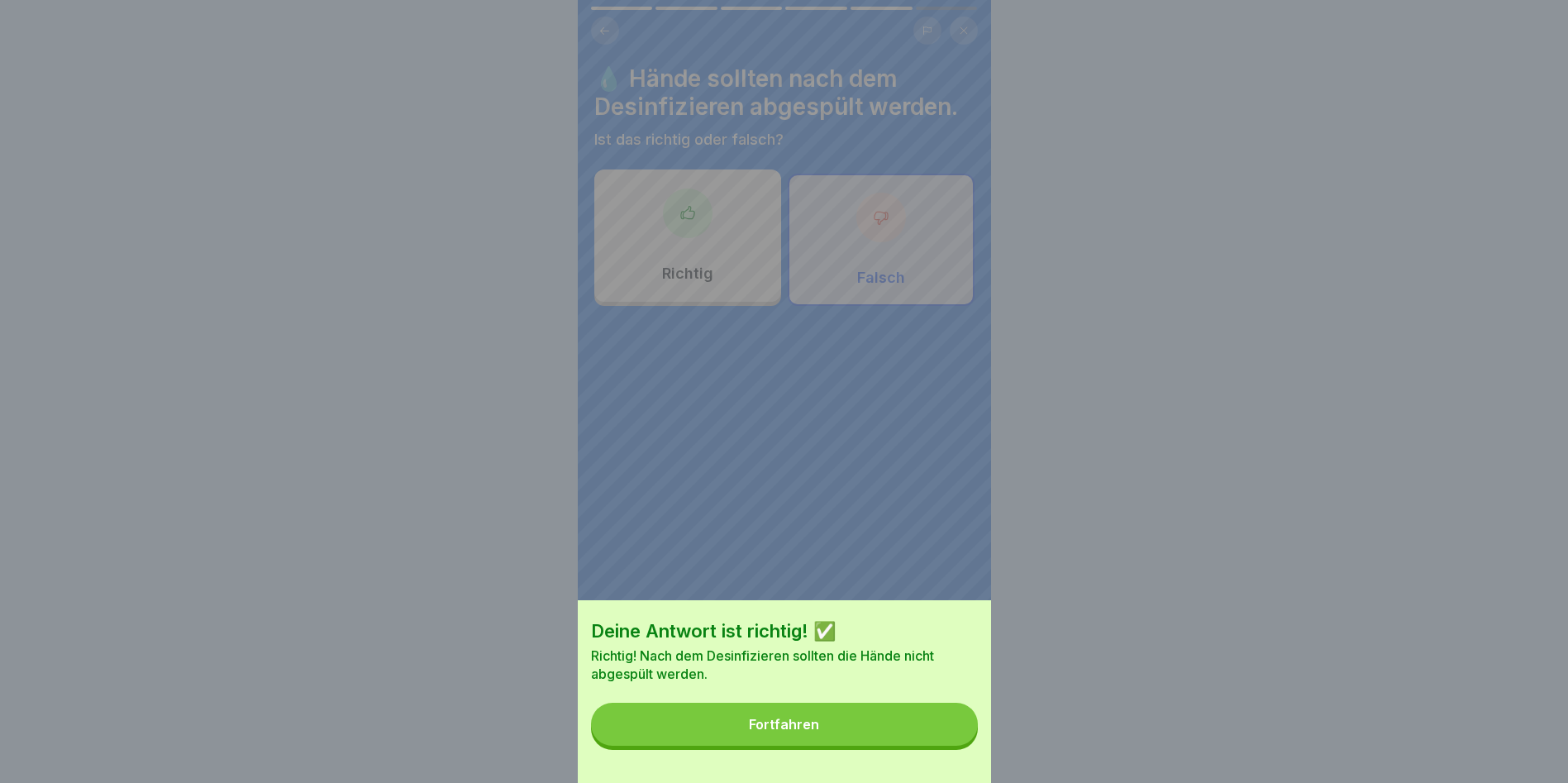
click at [933, 743] on button "Fortfahren" at bounding box center [785, 724] width 387 height 43
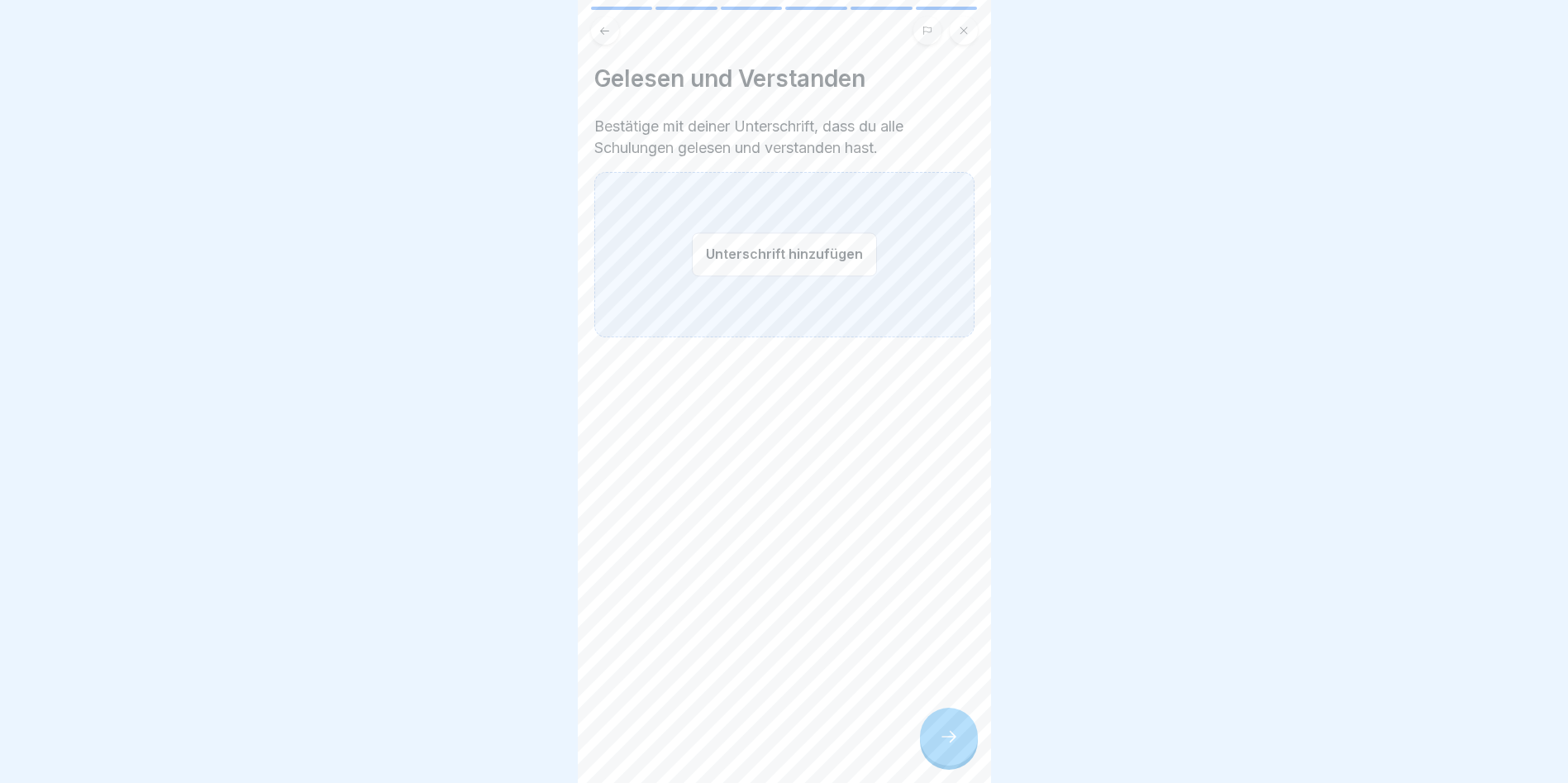
click at [751, 250] on button "Unterschrift hinzufügen" at bounding box center [784, 254] width 185 height 44
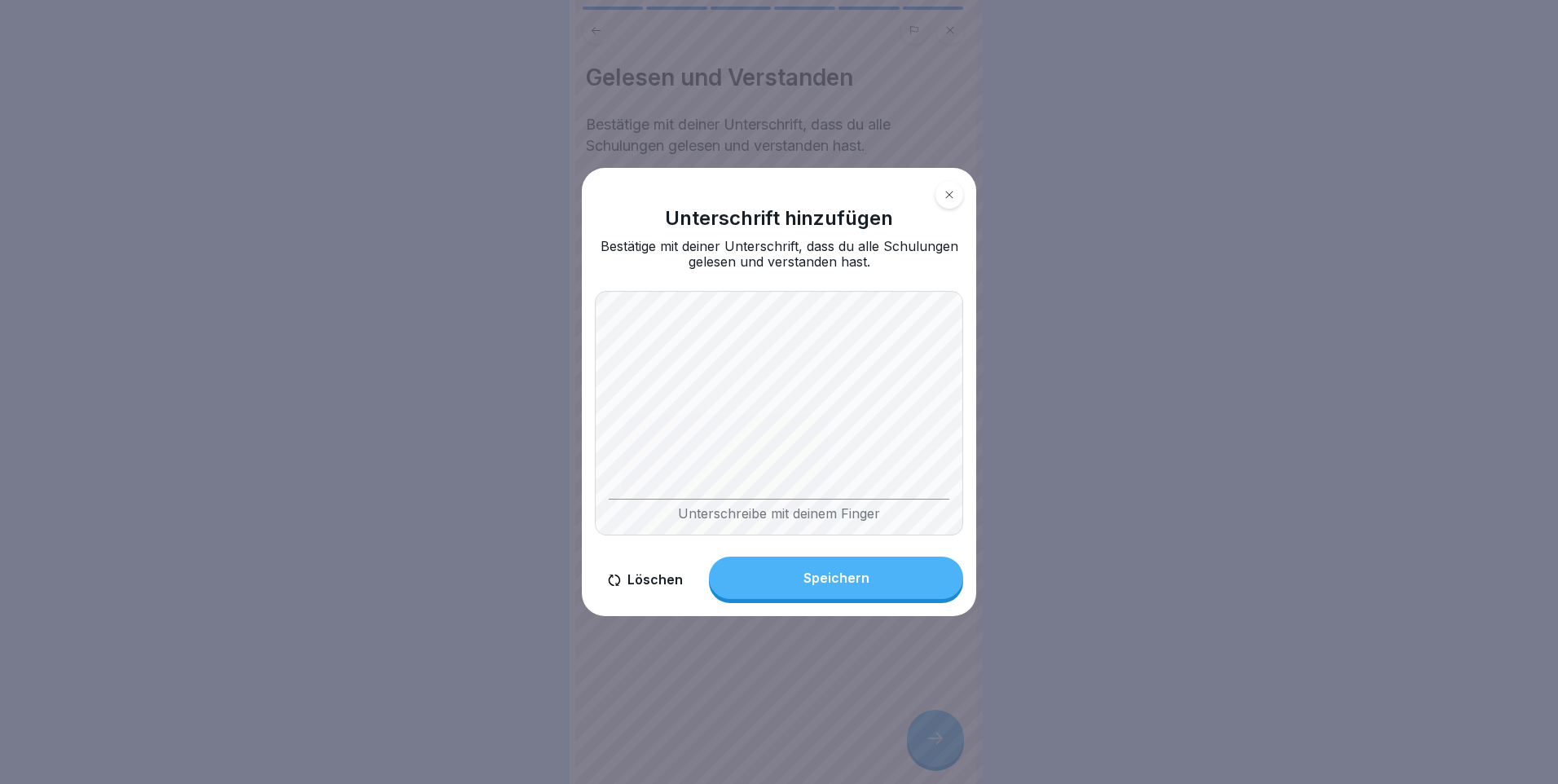
click at [1010, 435] on body "HACCP Hygieneordnung 6 Schritte Deutsch 👐 Richtige Handhygiene Lerne die korrek…" at bounding box center [773, 392] width 1546 height 784
click at [829, 576] on div "Speichern" at bounding box center [836, 578] width 66 height 15
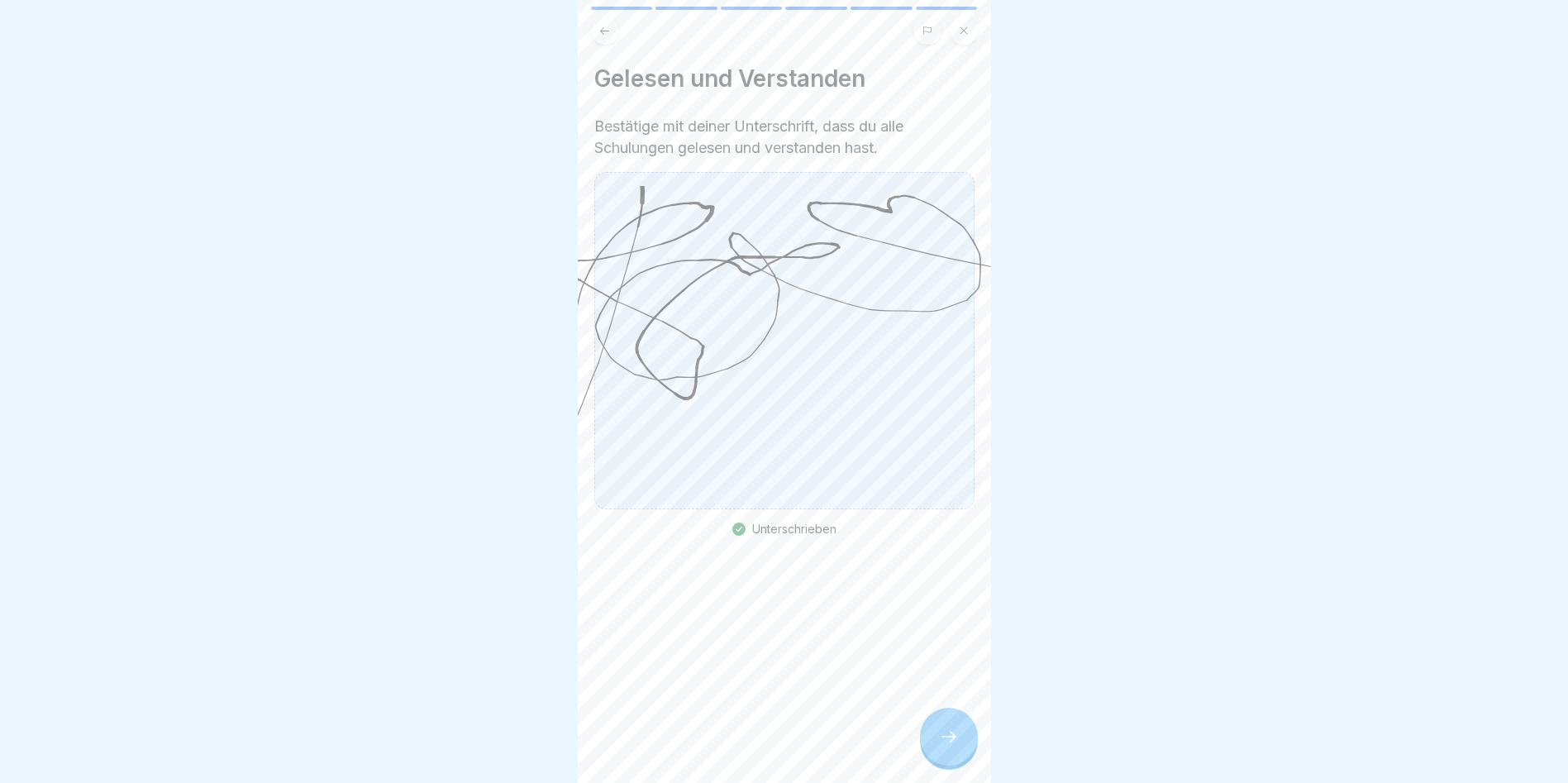
click at [935, 744] on div at bounding box center [949, 737] width 58 height 58
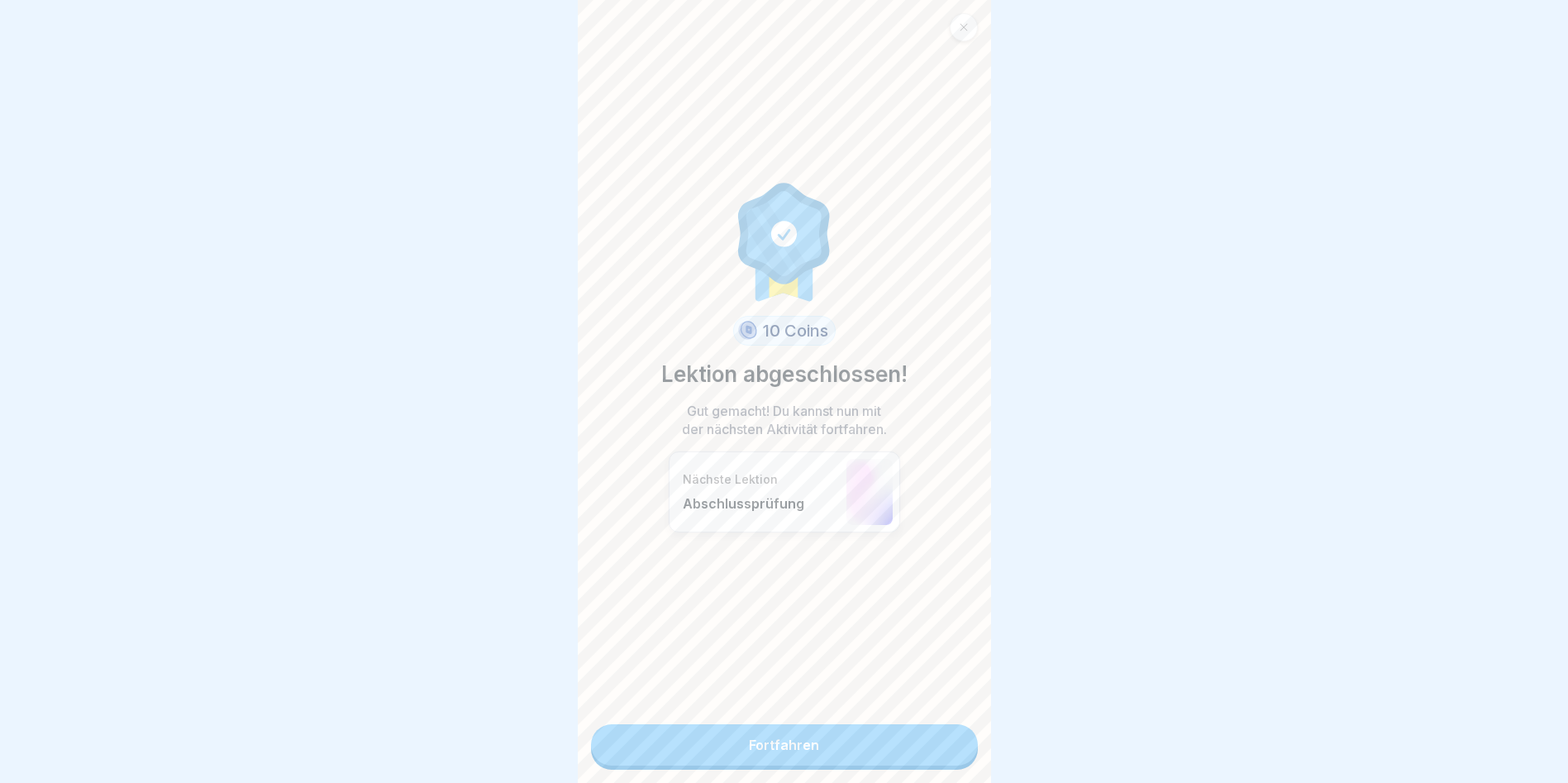
click at [937, 744] on link "Fortfahren" at bounding box center [785, 744] width 387 height 41
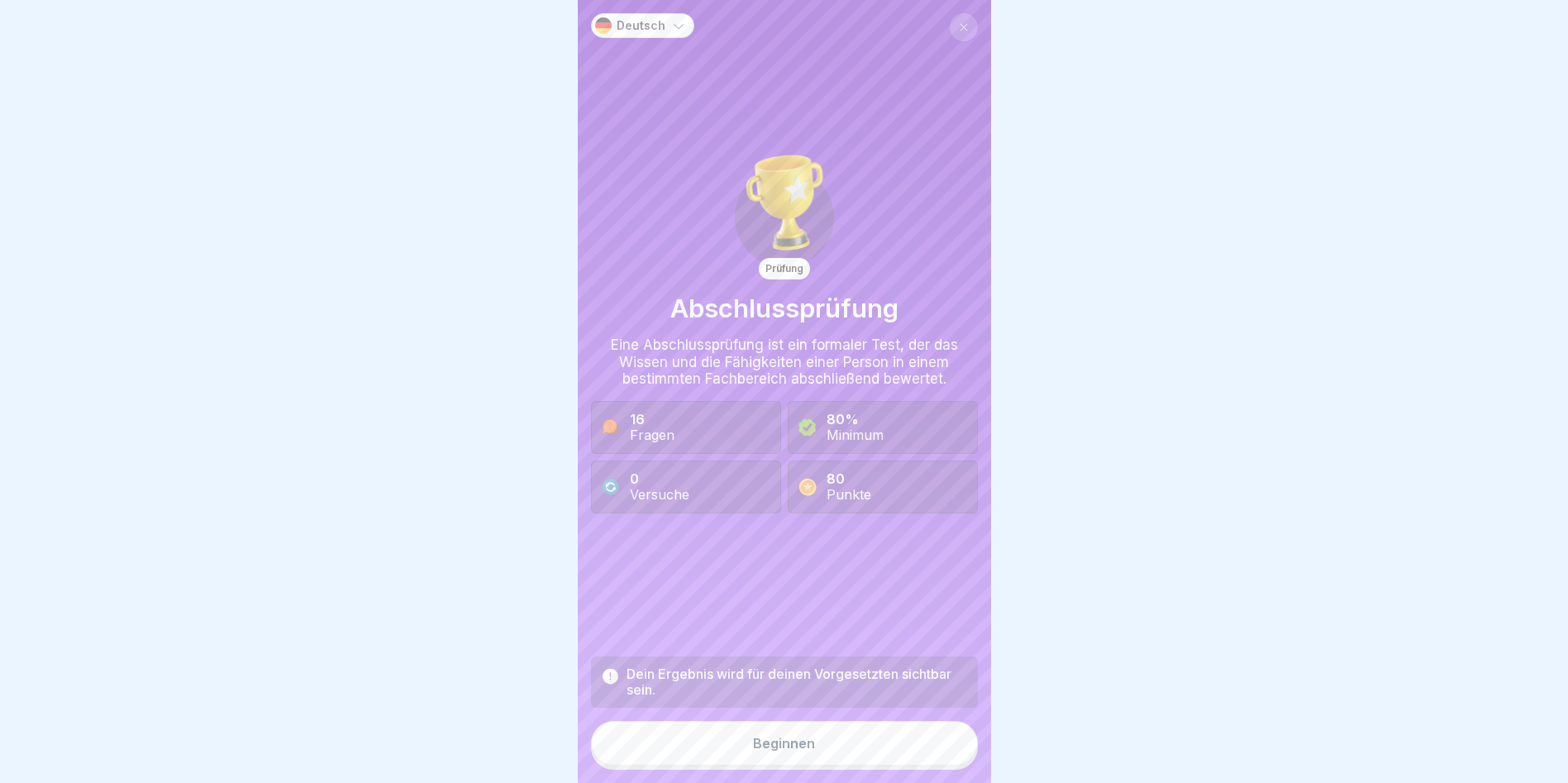
click at [939, 753] on button "Beginnen" at bounding box center [785, 743] width 387 height 44
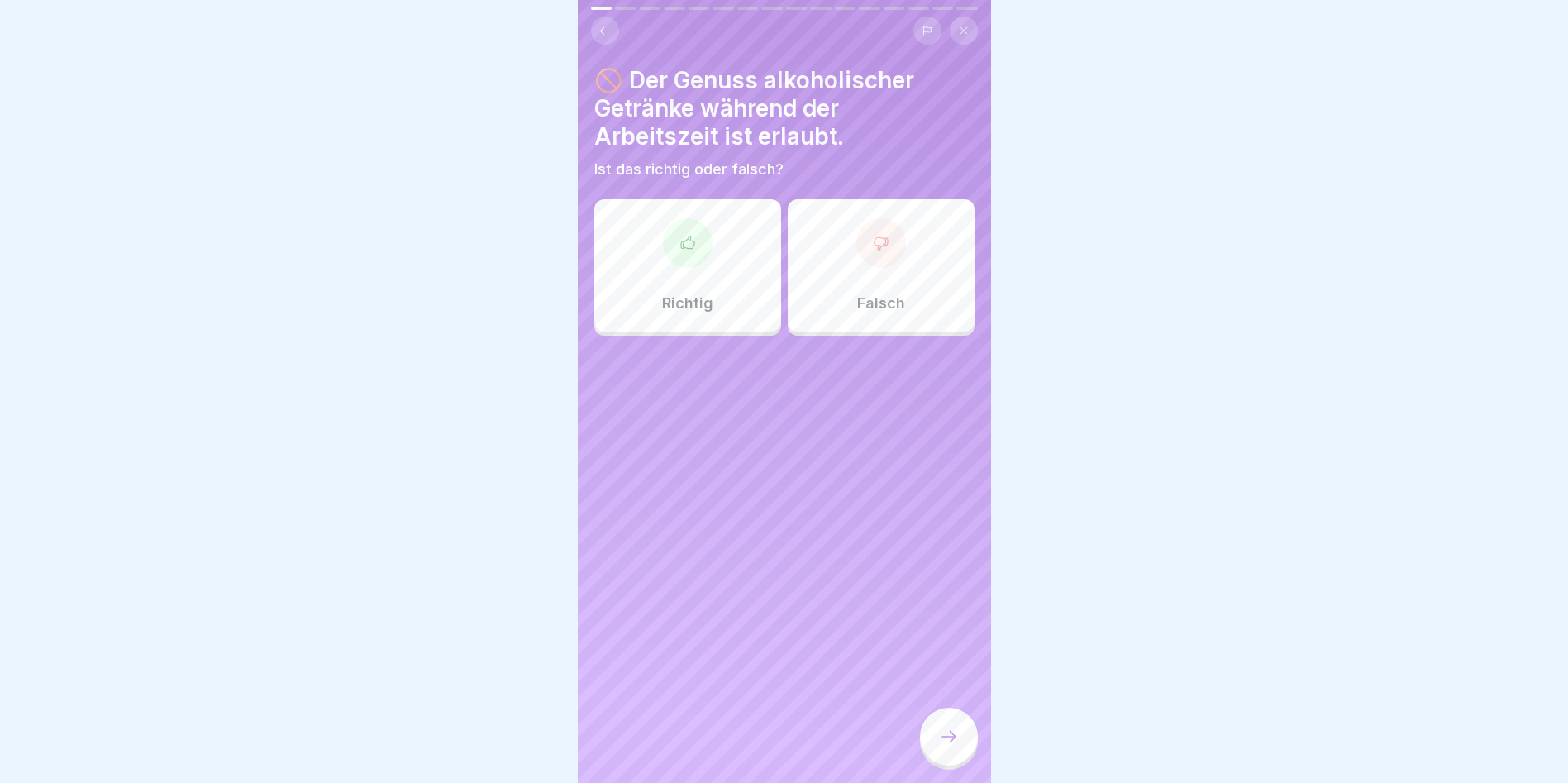
click at [873, 248] on icon at bounding box center [882, 243] width 17 height 17
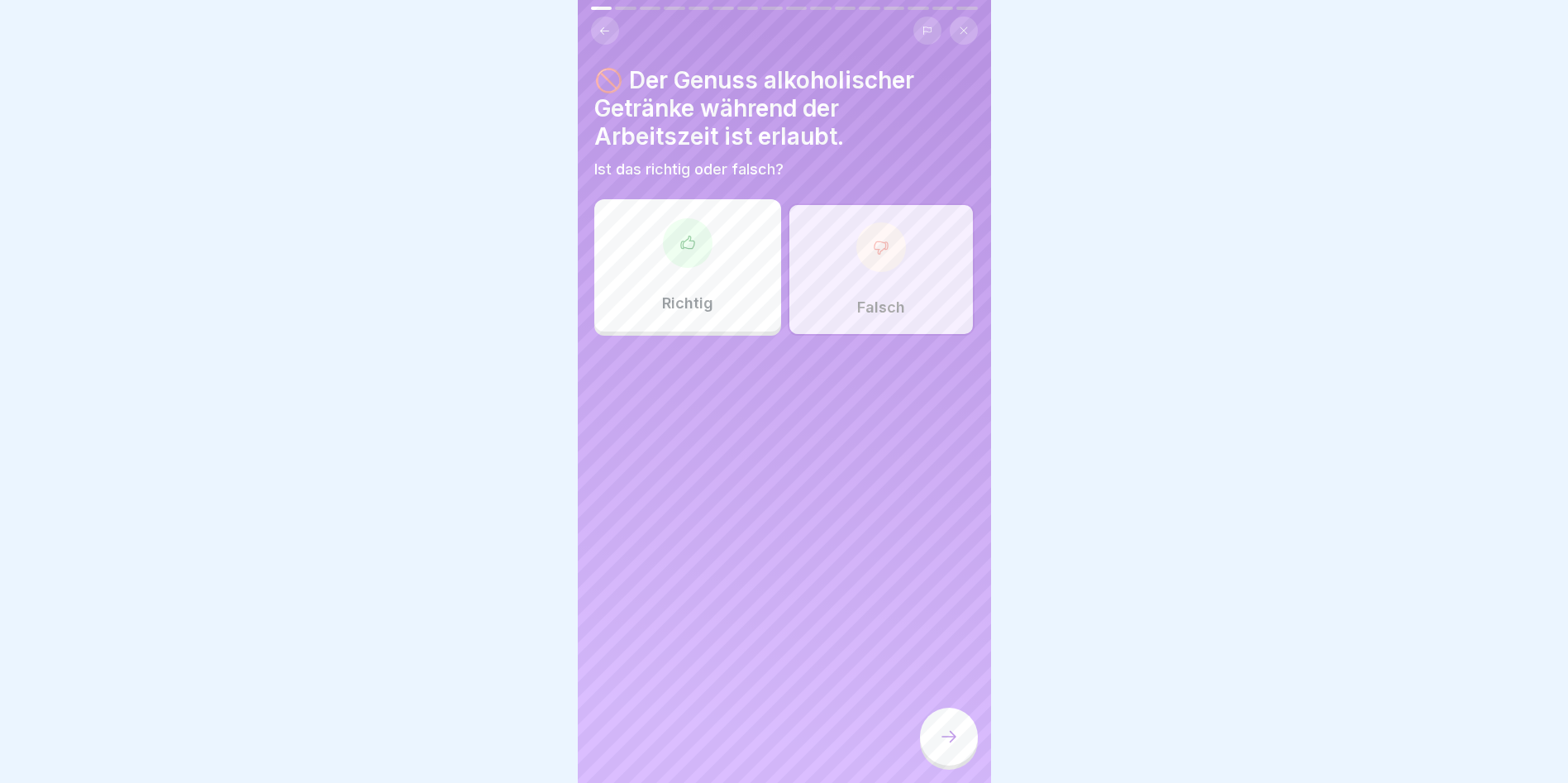
click at [953, 743] on icon at bounding box center [949, 736] width 15 height 11
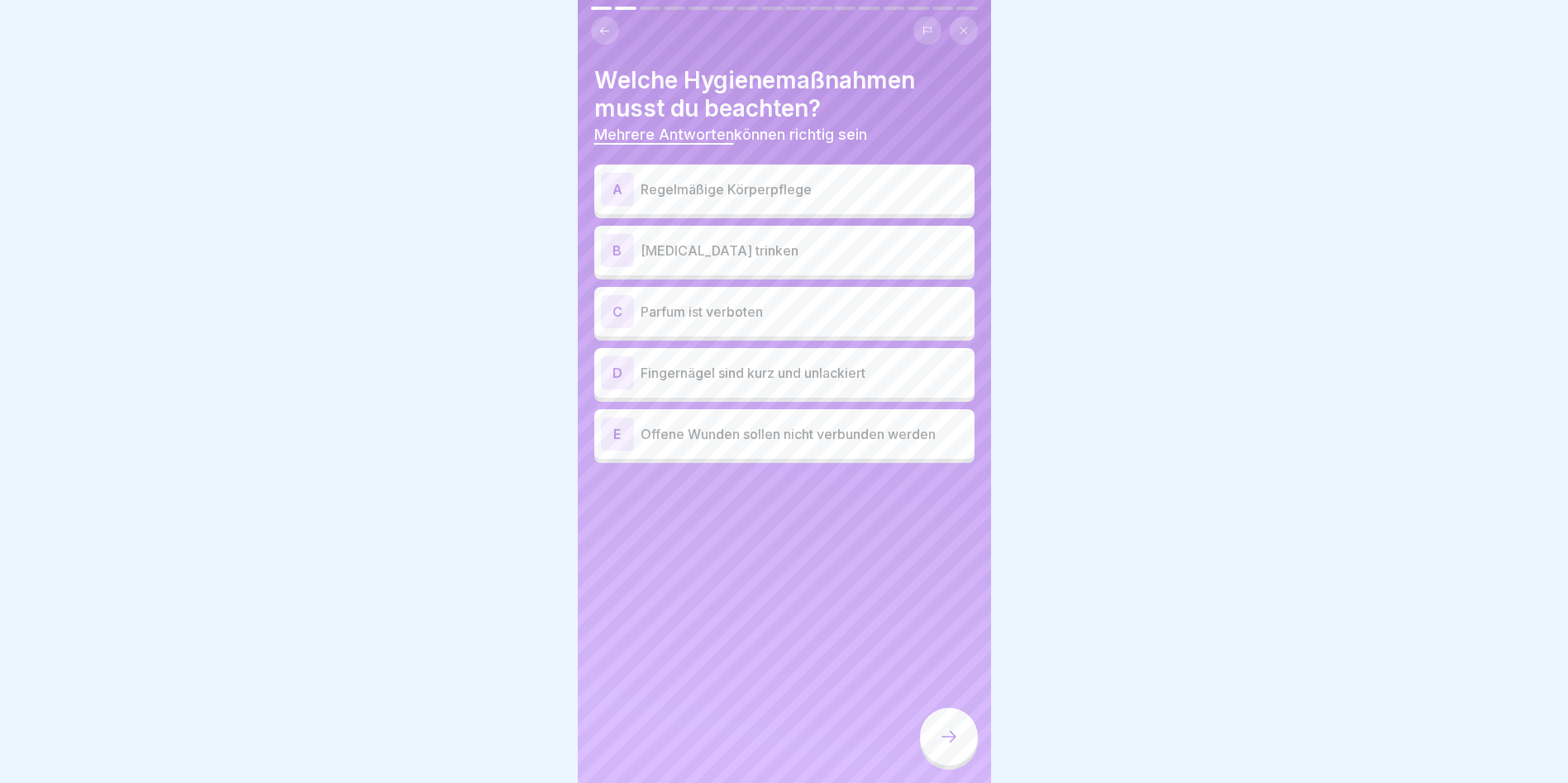
click at [614, 185] on div "A" at bounding box center [617, 189] width 33 height 33
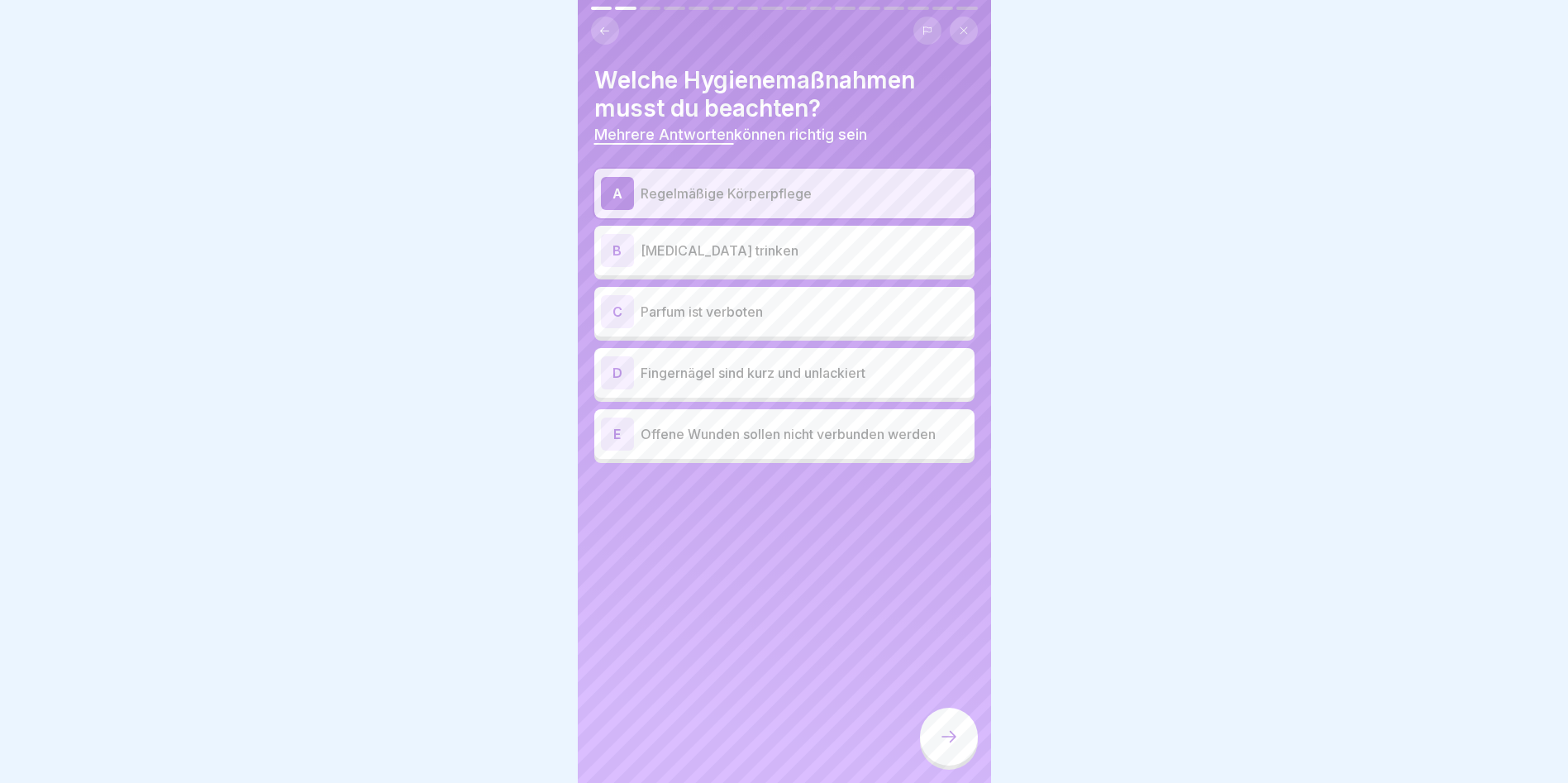
click at [614, 306] on div "C" at bounding box center [617, 311] width 33 height 33
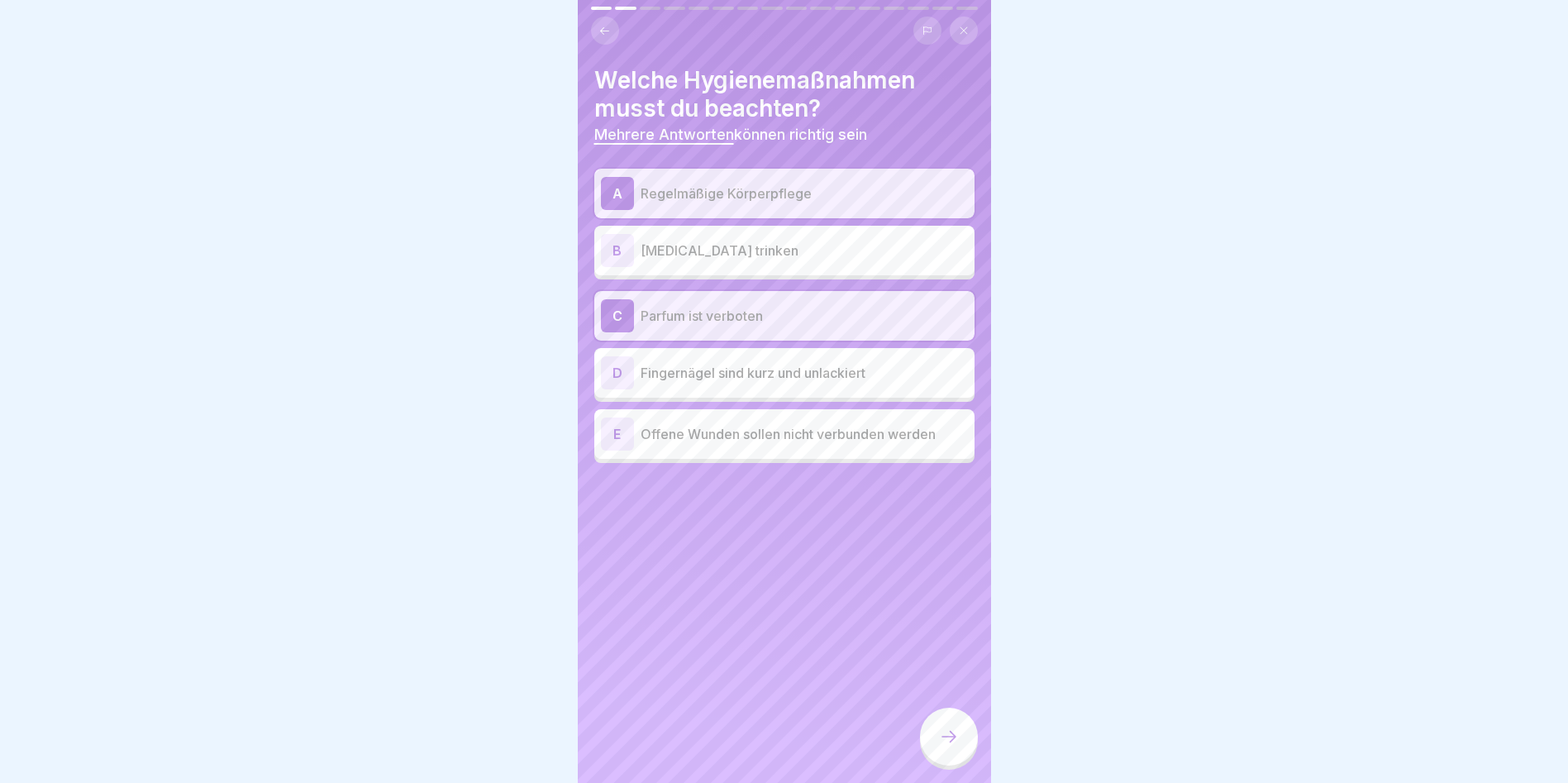
click at [624, 384] on div "D" at bounding box center [617, 372] width 33 height 33
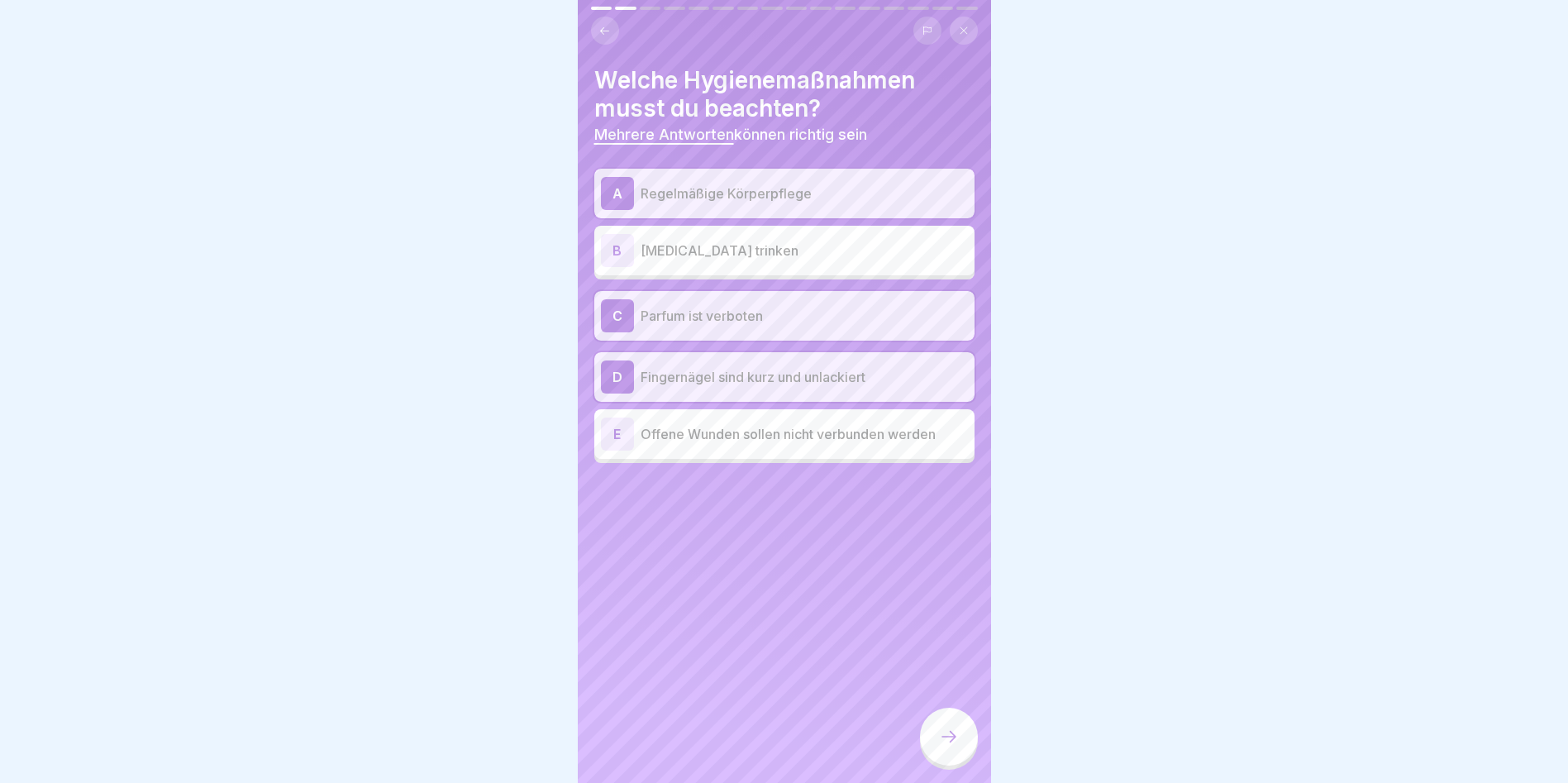
click at [940, 746] on icon at bounding box center [949, 736] width 20 height 20
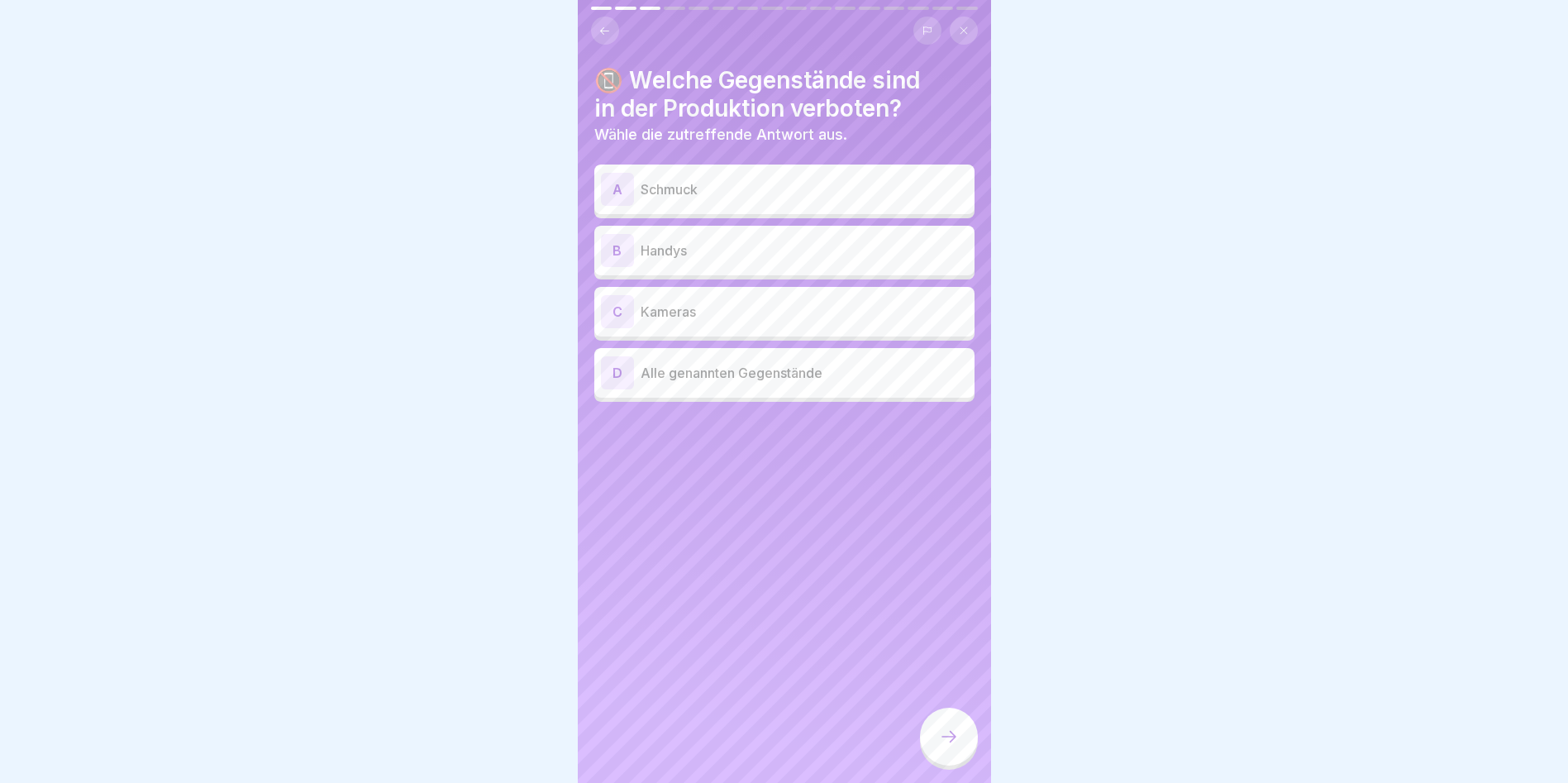
click at [666, 370] on p "Alle genannten Gegenstände" at bounding box center [805, 372] width 327 height 20
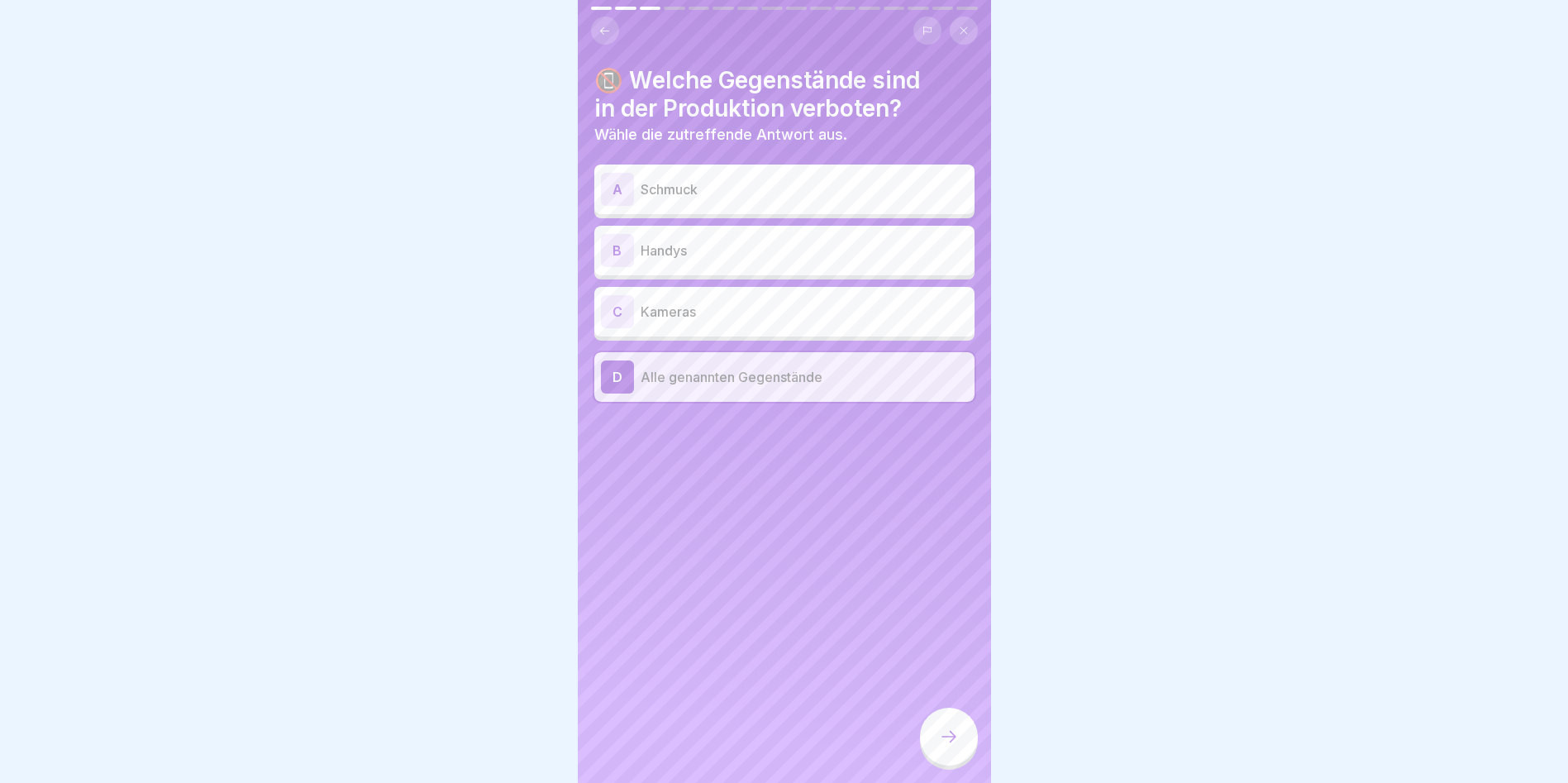
click at [953, 760] on div at bounding box center [949, 737] width 58 height 58
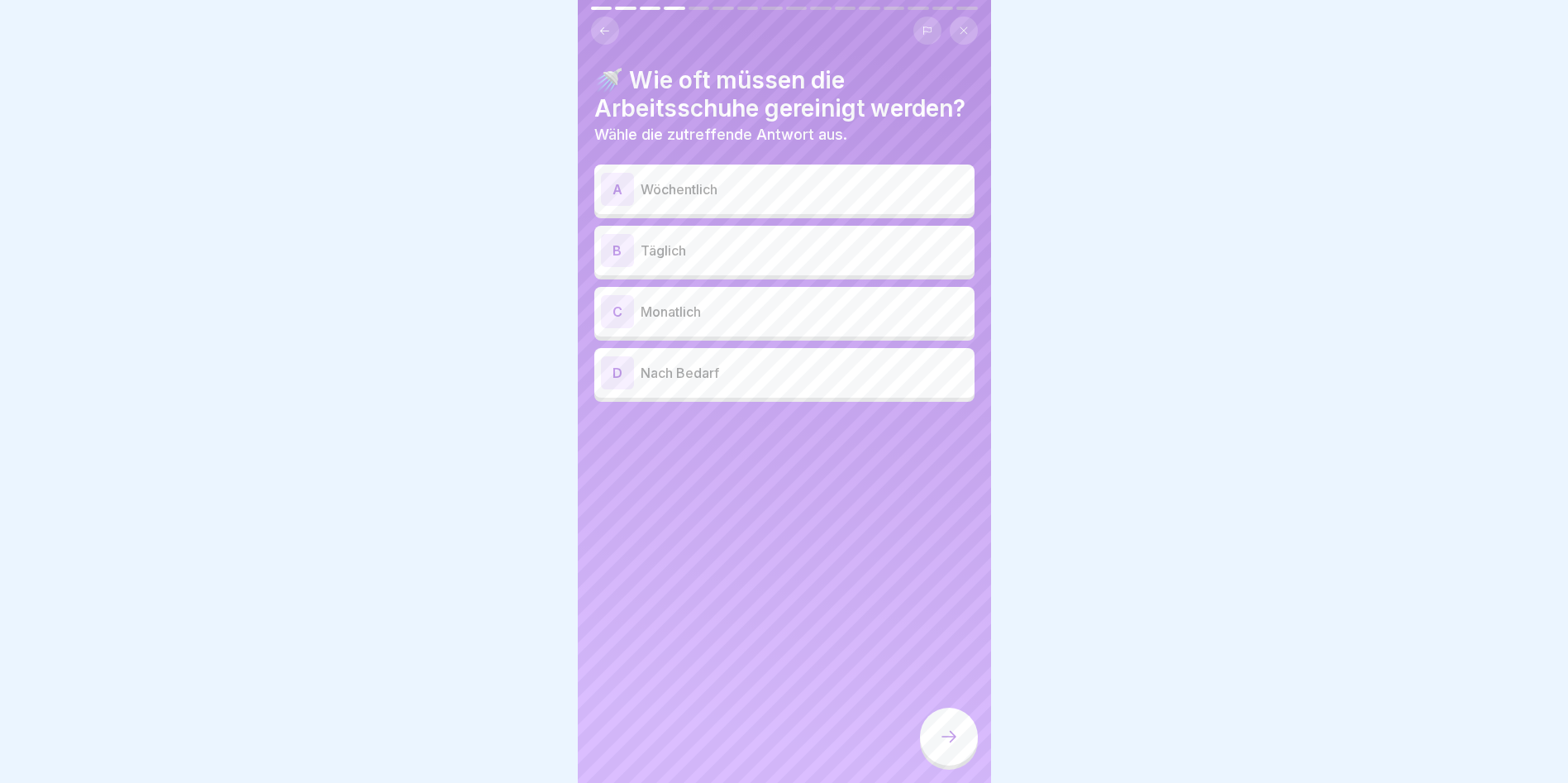
click at [672, 260] on p "Täglich" at bounding box center [805, 250] width 327 height 20
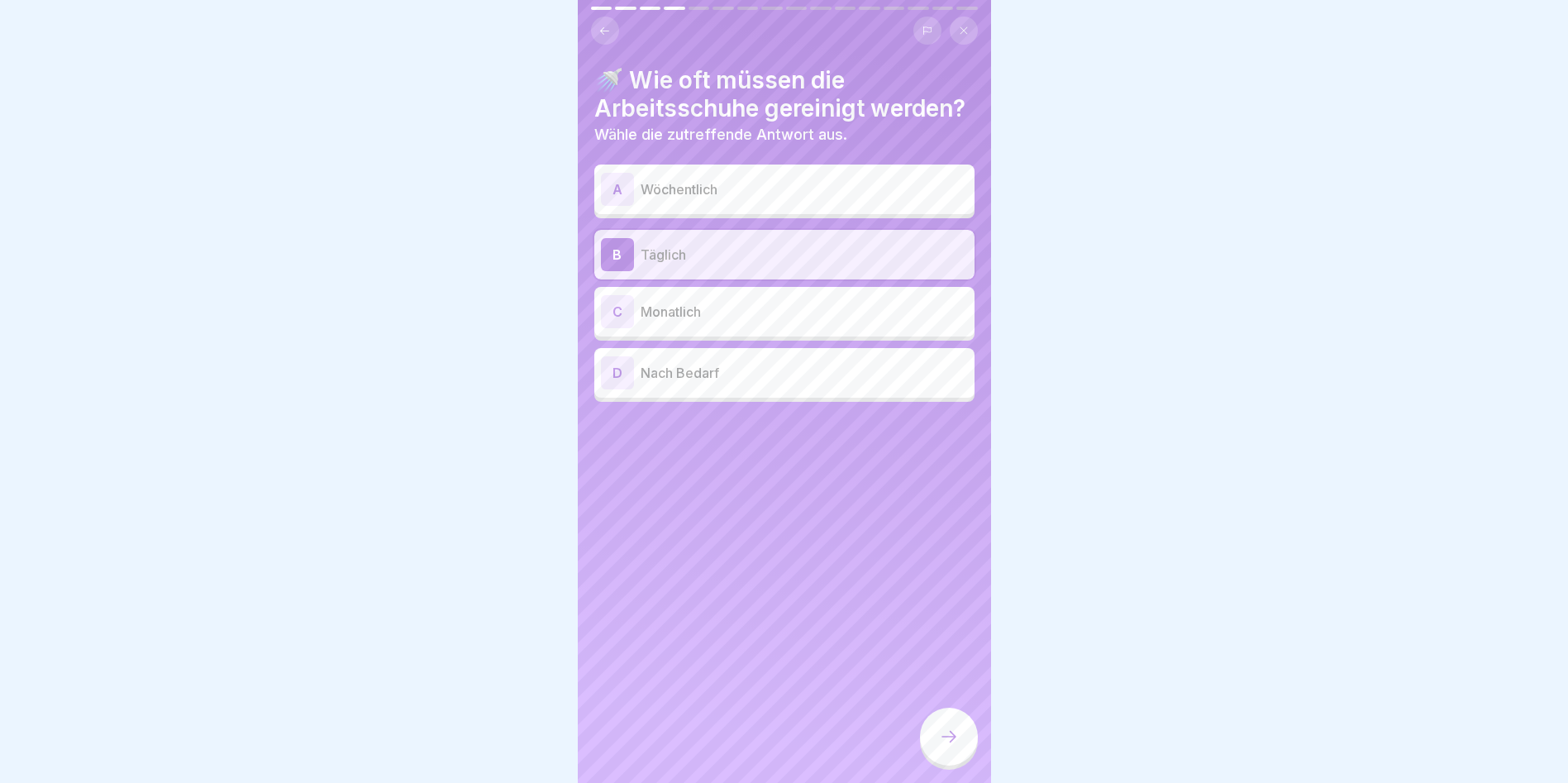
click at [948, 746] on icon at bounding box center [949, 736] width 20 height 20
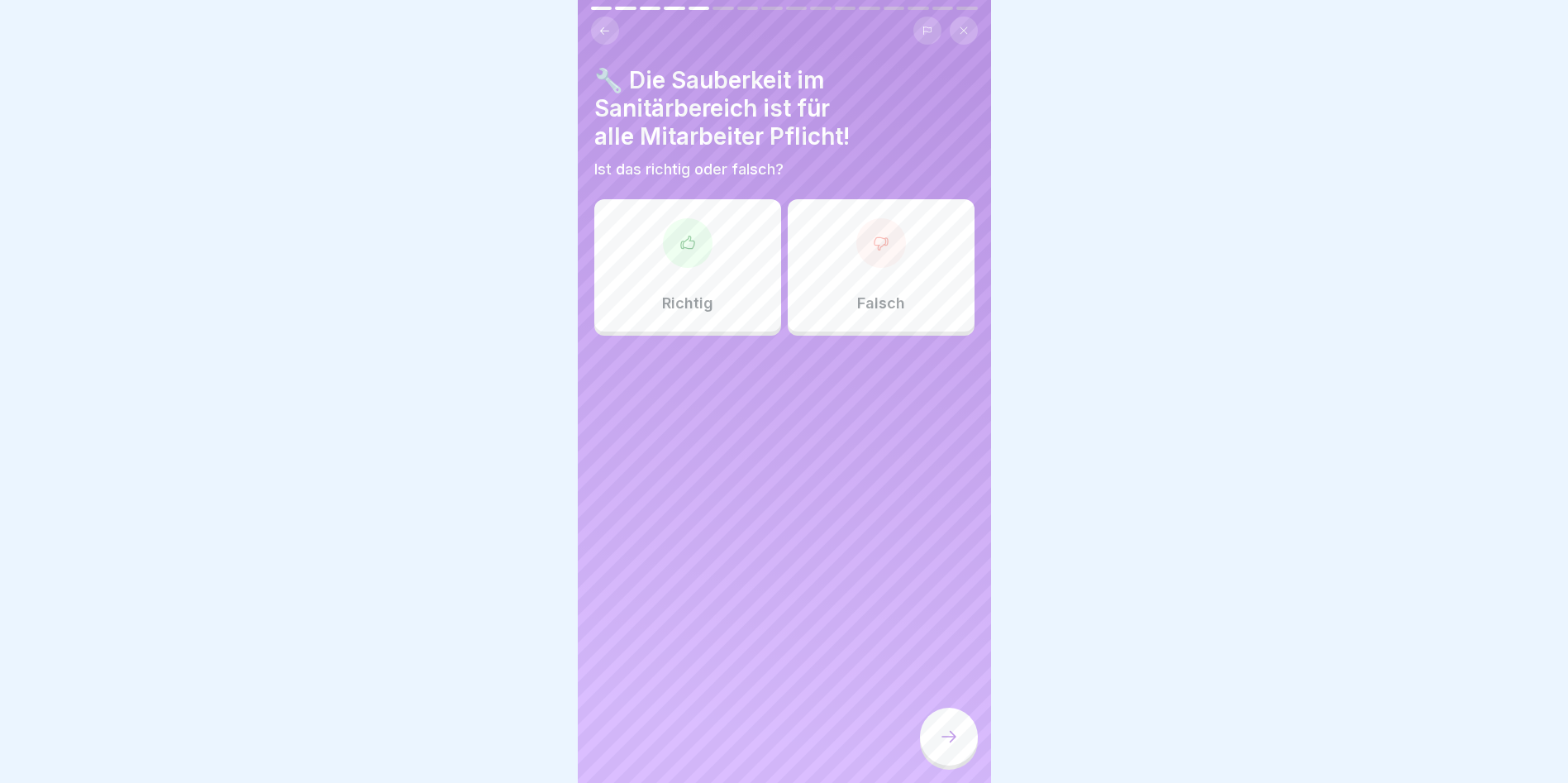
click at [682, 261] on div at bounding box center [687, 243] width 50 height 50
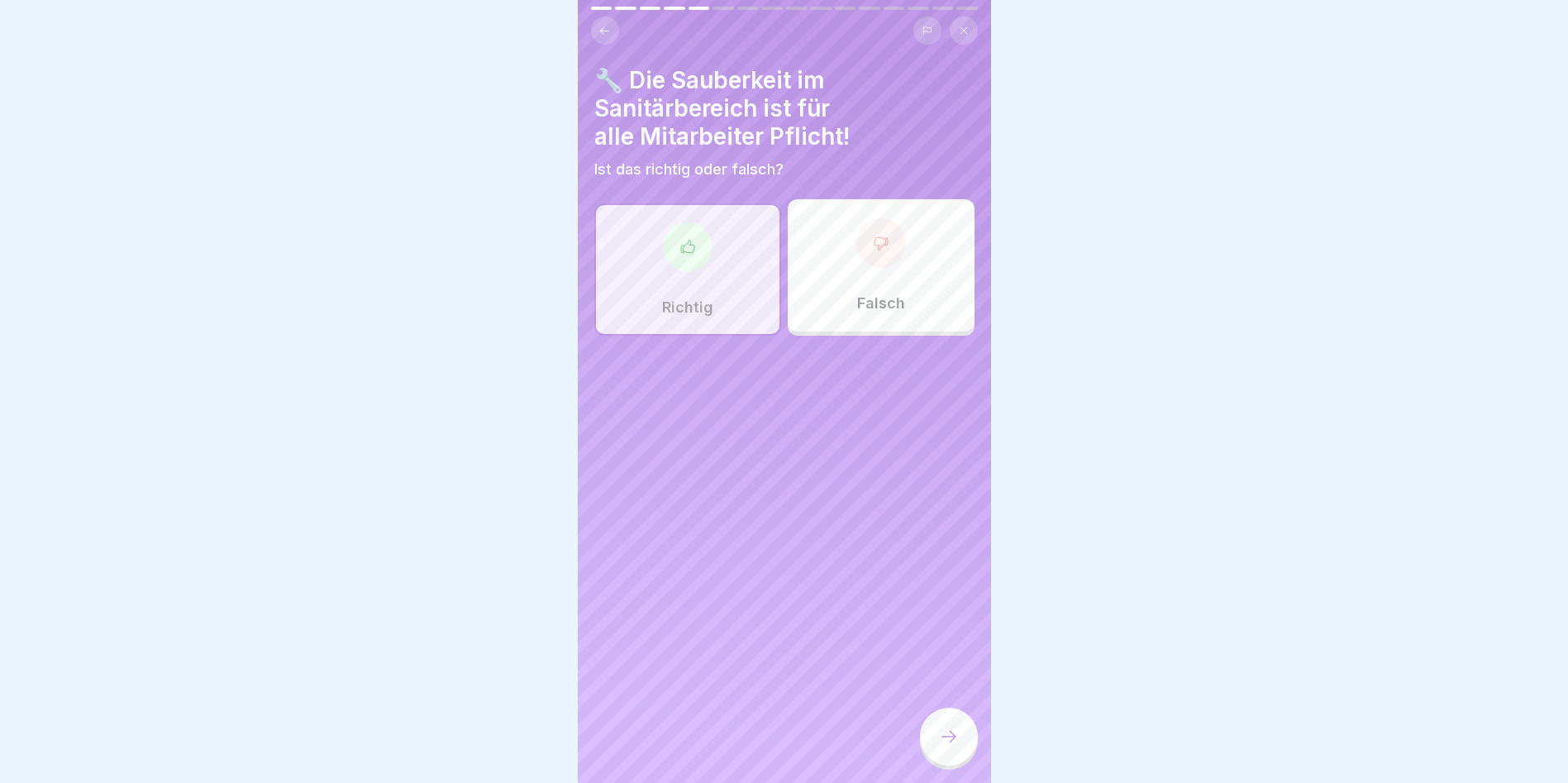
click at [929, 731] on div at bounding box center [949, 737] width 58 height 58
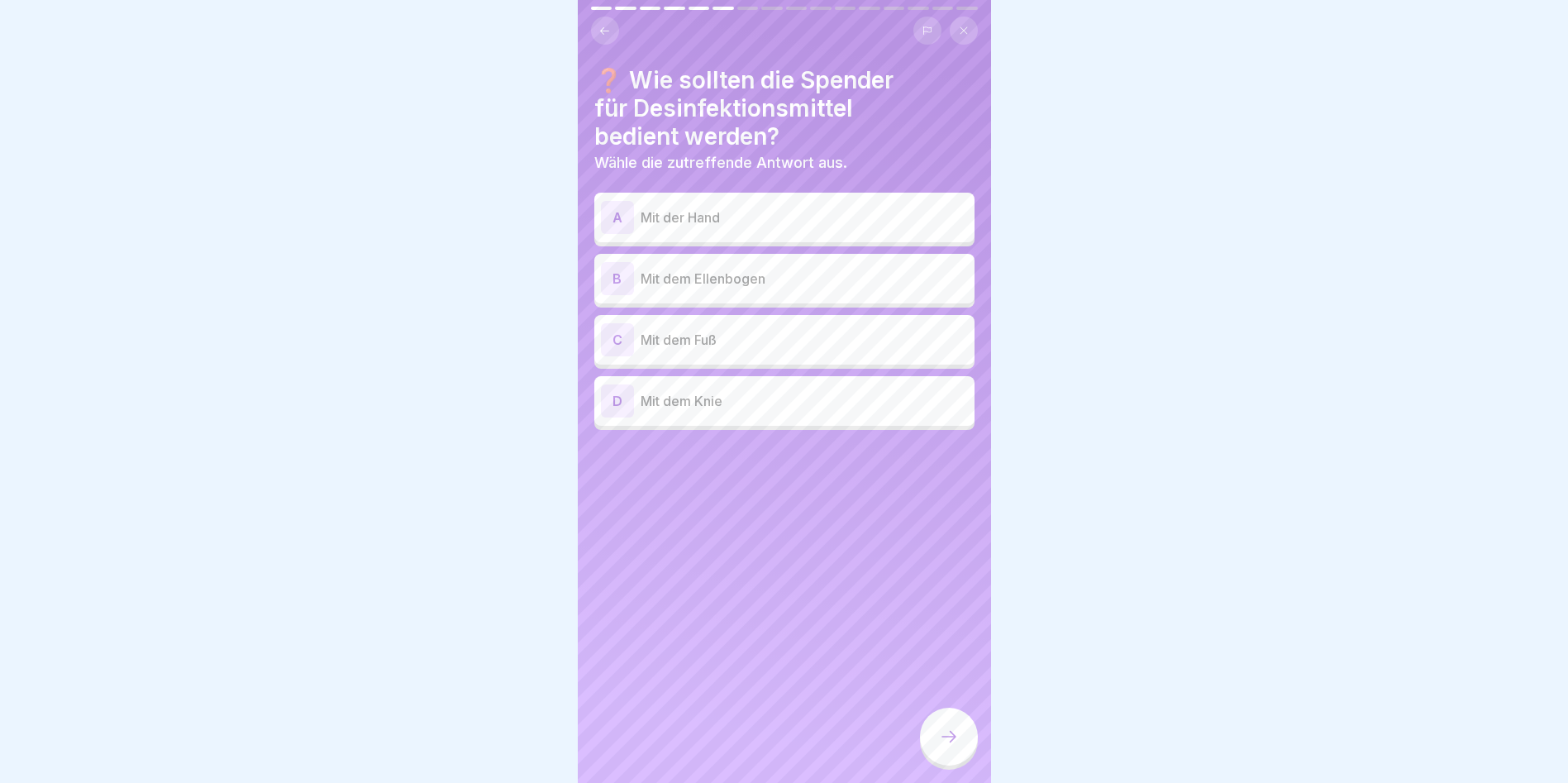
click at [681, 277] on p "Mit dem Ellenbogen" at bounding box center [805, 278] width 327 height 20
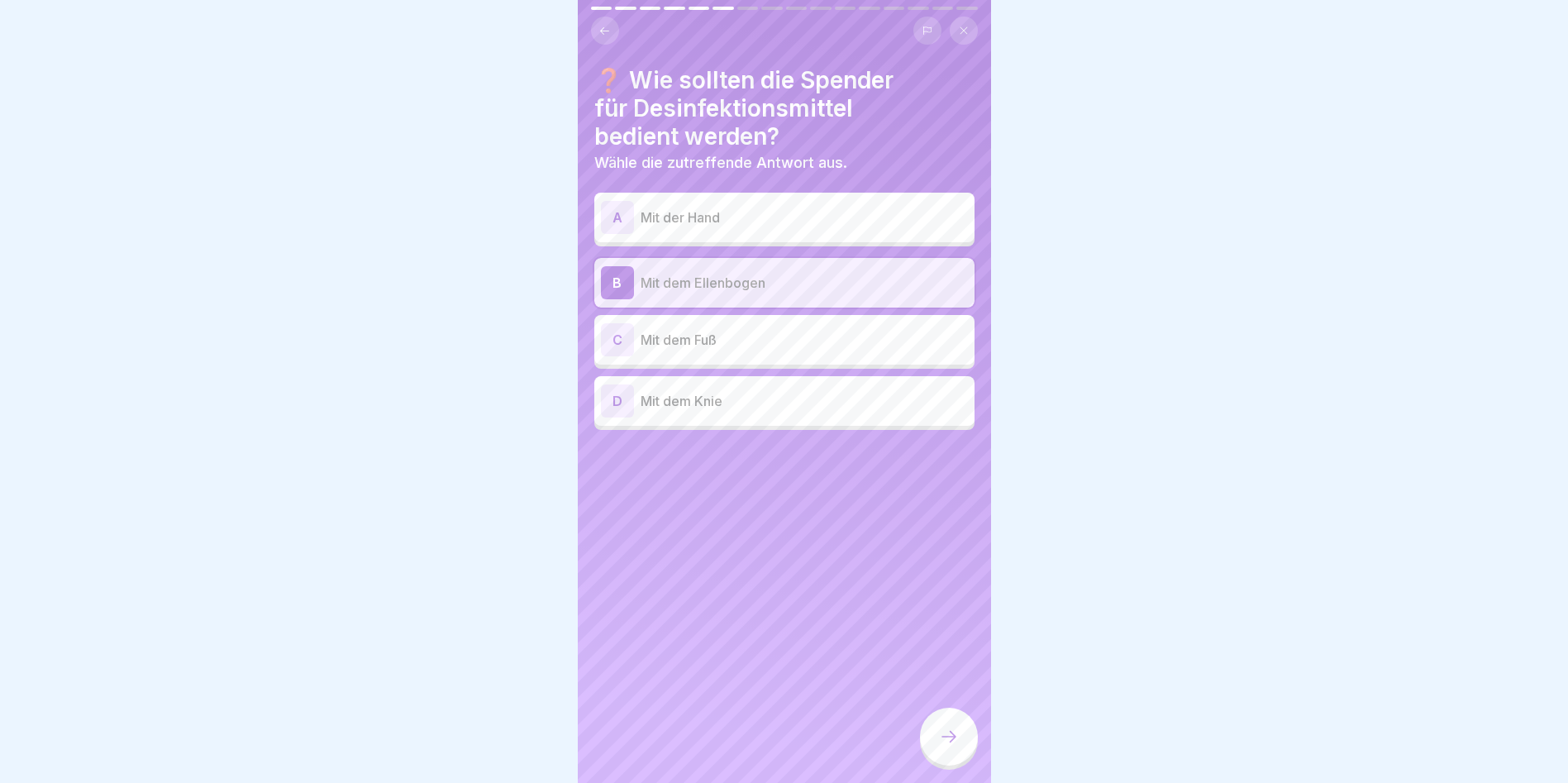
click at [956, 728] on div at bounding box center [949, 737] width 58 height 58
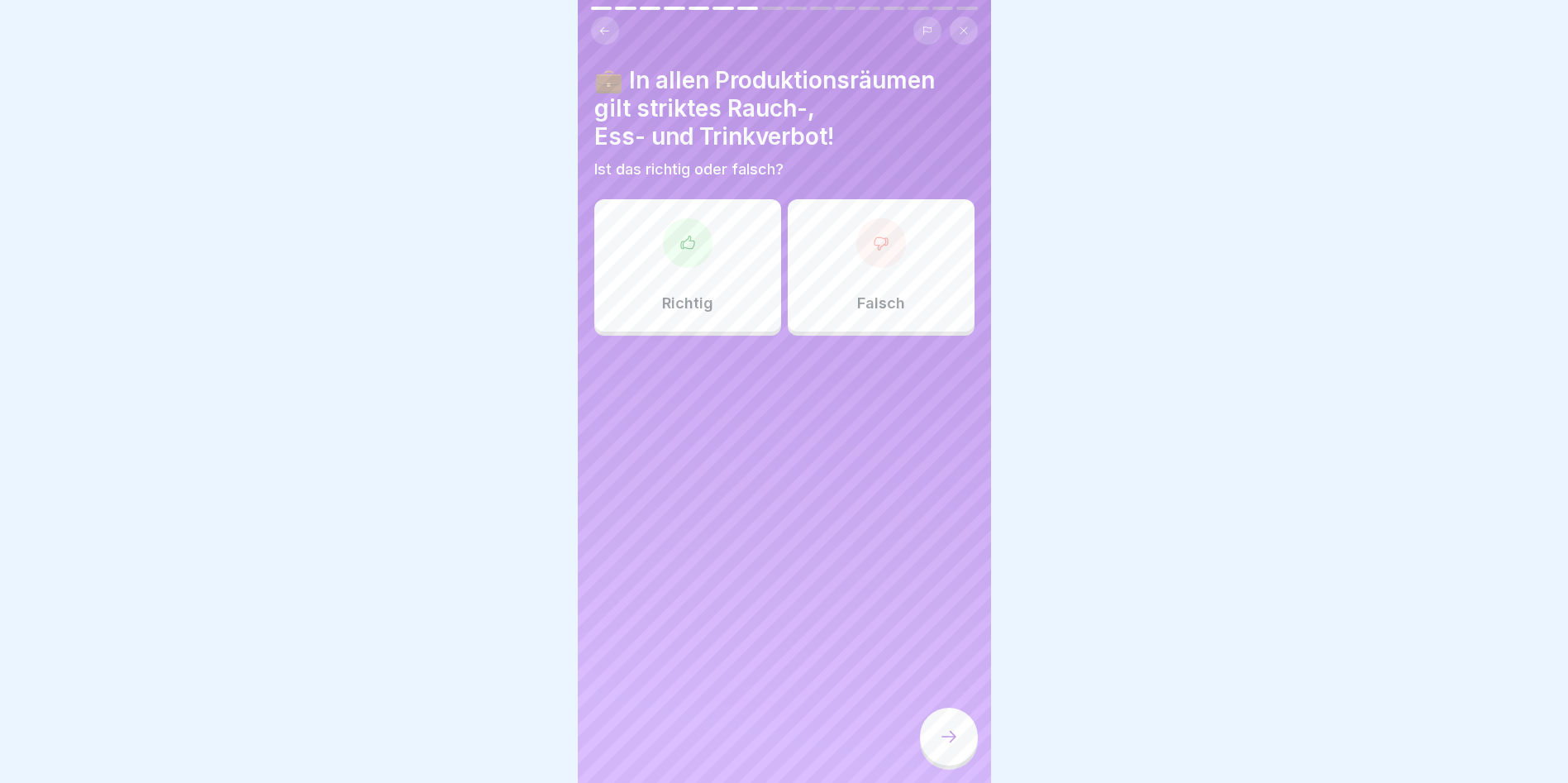
click at [681, 248] on icon at bounding box center [687, 242] width 13 height 12
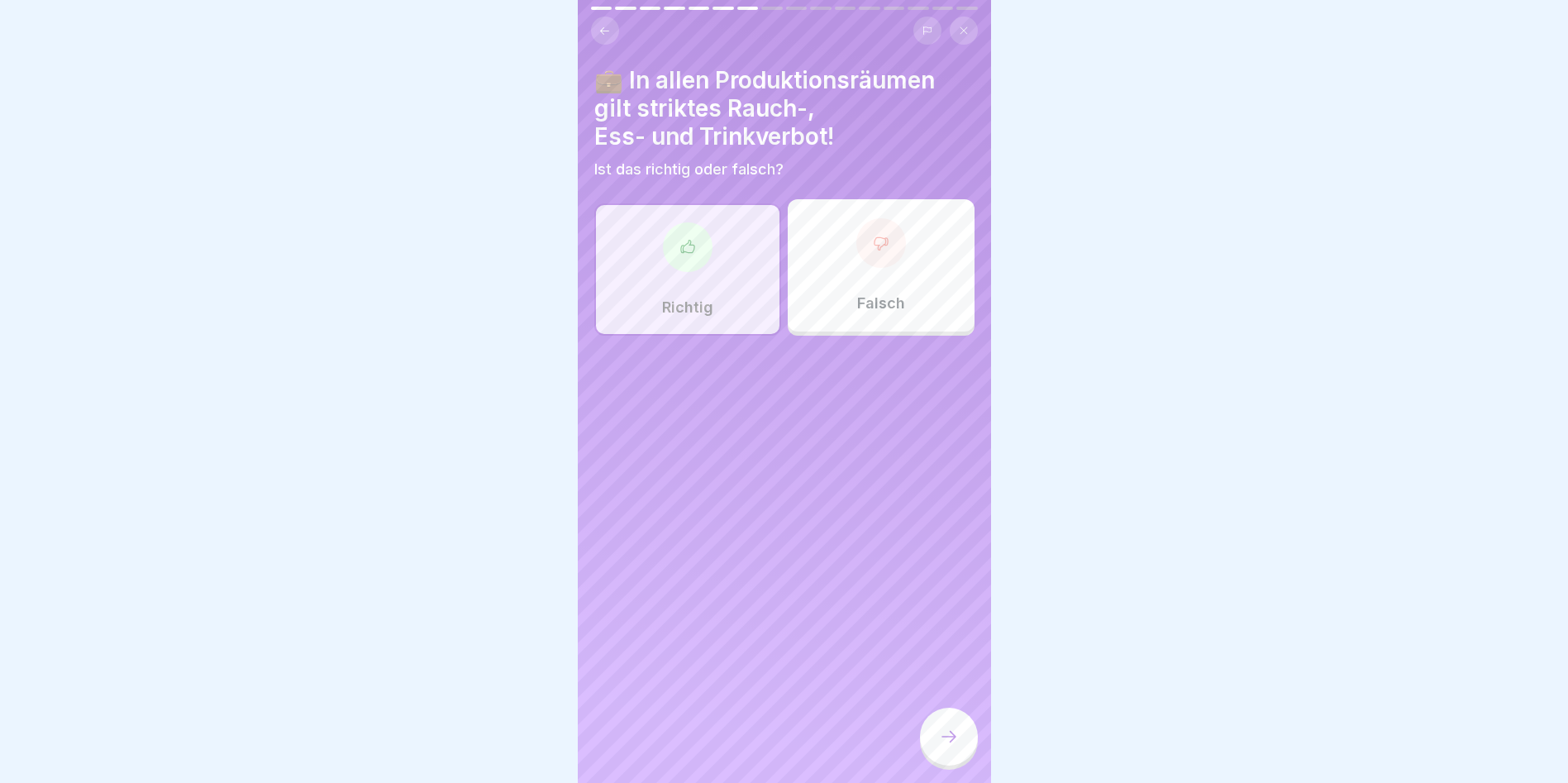
click at [941, 744] on icon at bounding box center [949, 736] width 20 height 20
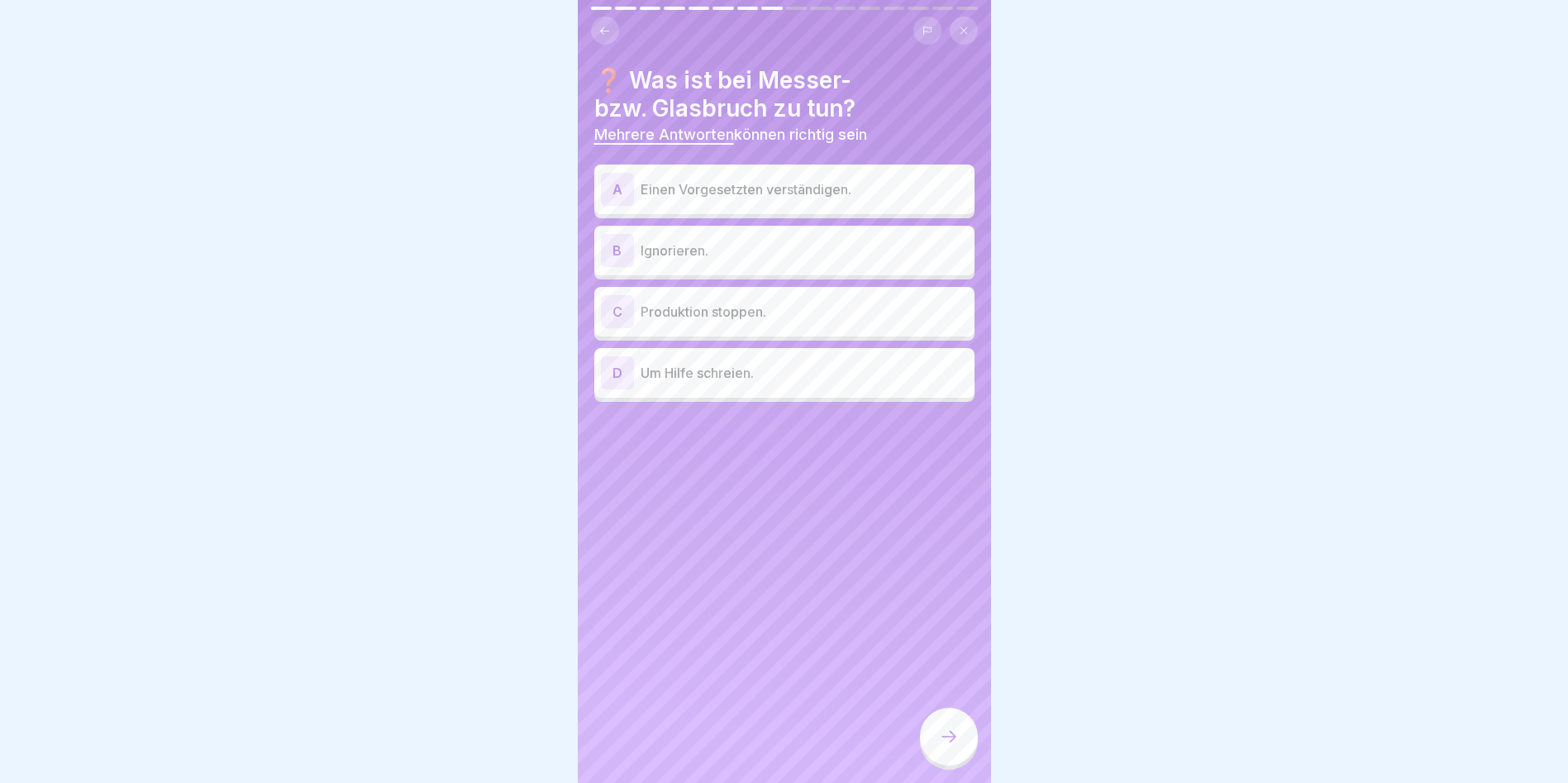
click at [674, 185] on p "Einen Vorgesetzten verständigen." at bounding box center [805, 189] width 327 height 20
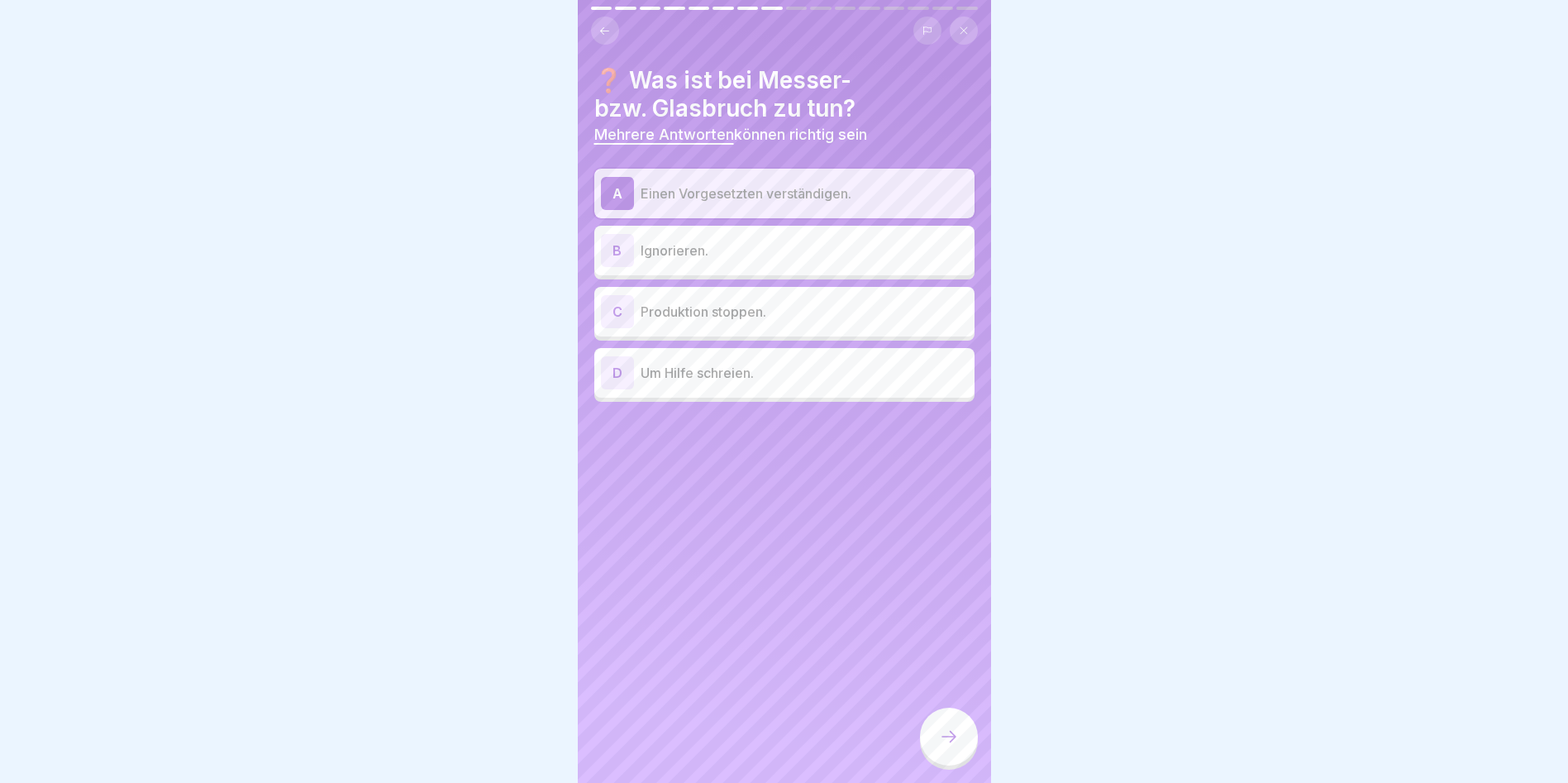
click at [671, 317] on p "Produktion stoppen." at bounding box center [805, 311] width 327 height 20
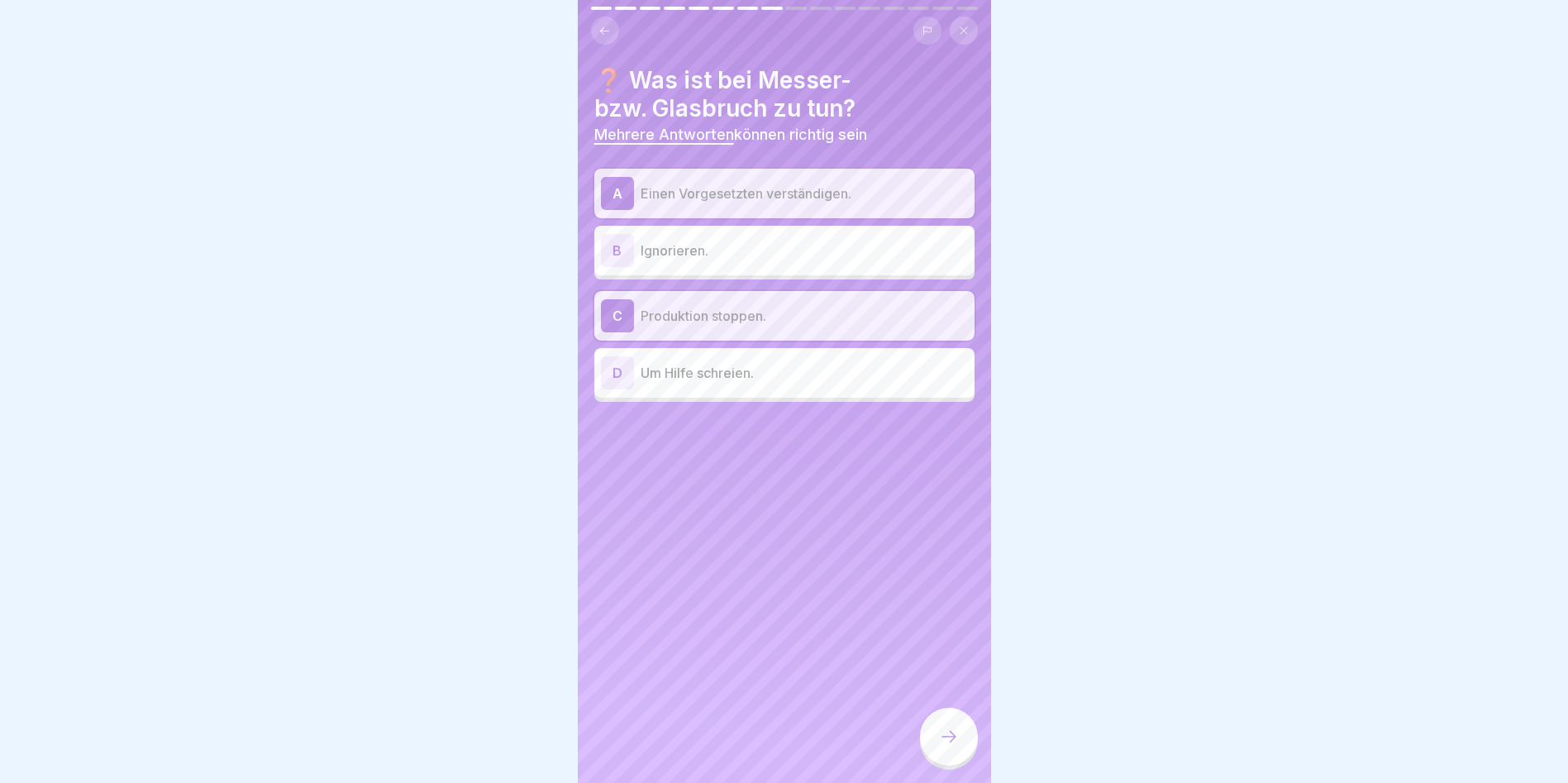
click at [927, 736] on div at bounding box center [949, 737] width 58 height 58
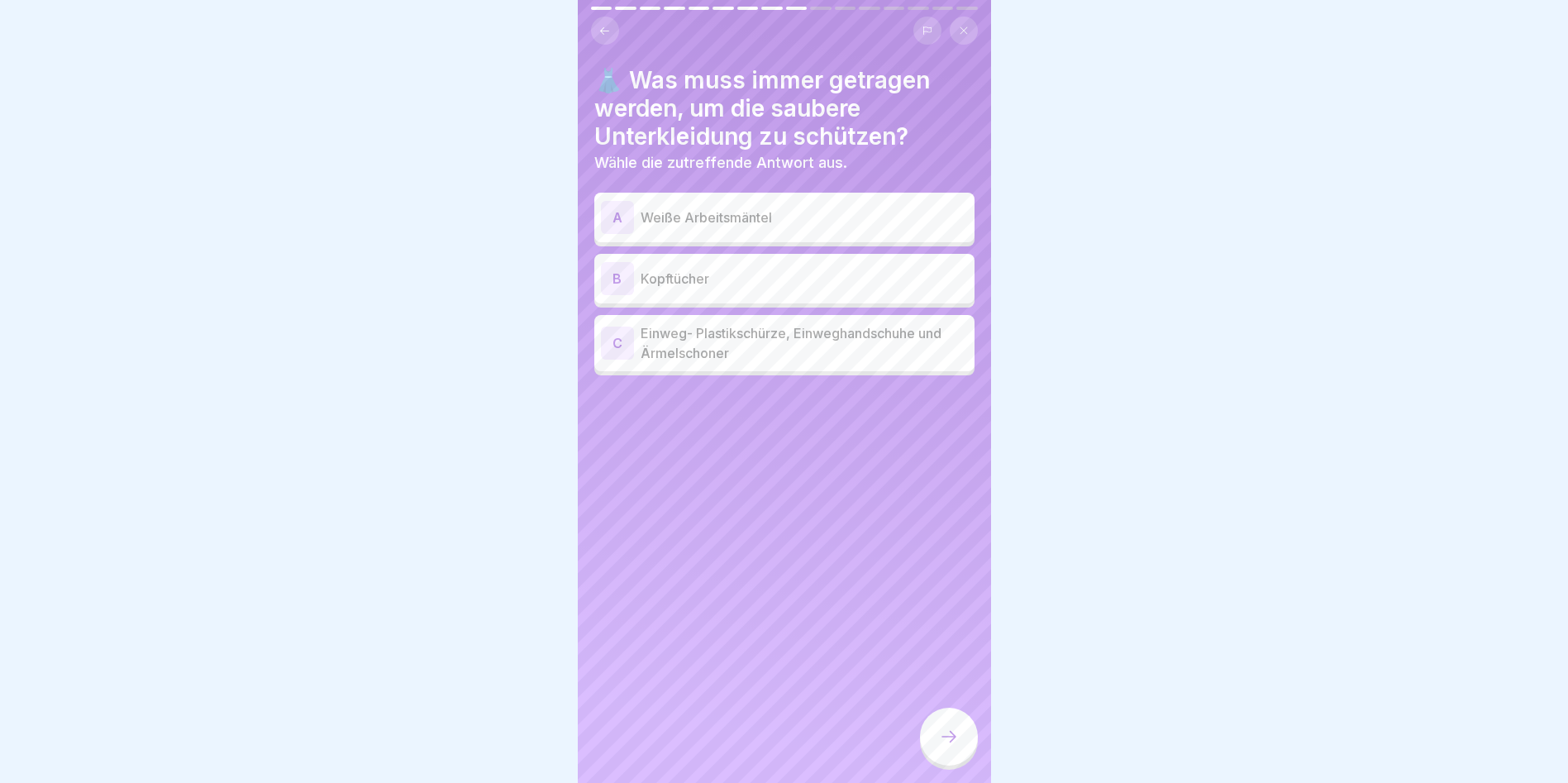
click at [722, 217] on p "Weiße Arbeitsmäntel" at bounding box center [805, 217] width 327 height 20
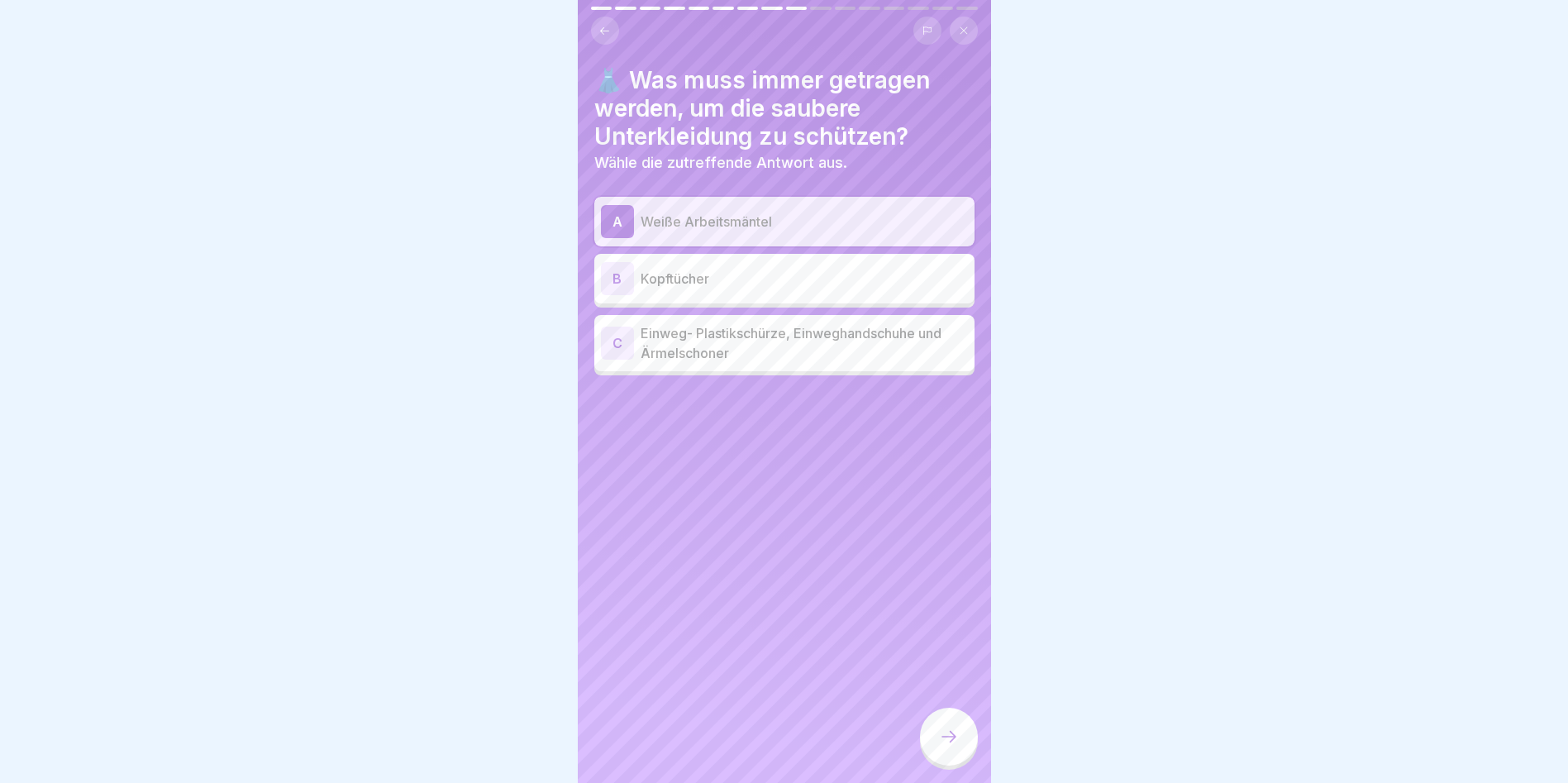
click at [706, 338] on p "Einweg- Plastikschürze, Einweghandschuhe und Ärmelschoner" at bounding box center [805, 343] width 327 height 39
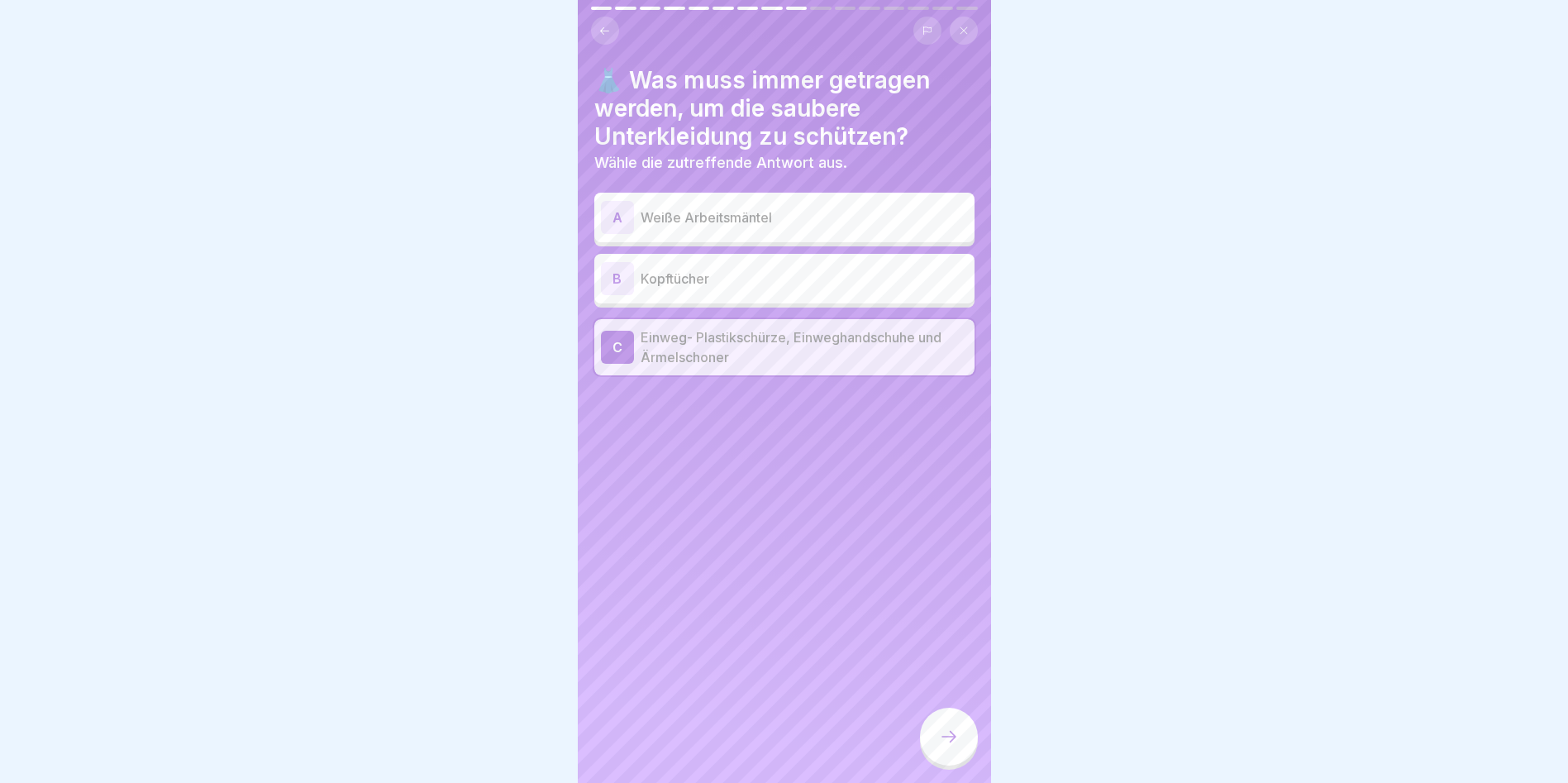
click at [774, 226] on p "Weiße Arbeitsmäntel" at bounding box center [805, 217] width 327 height 20
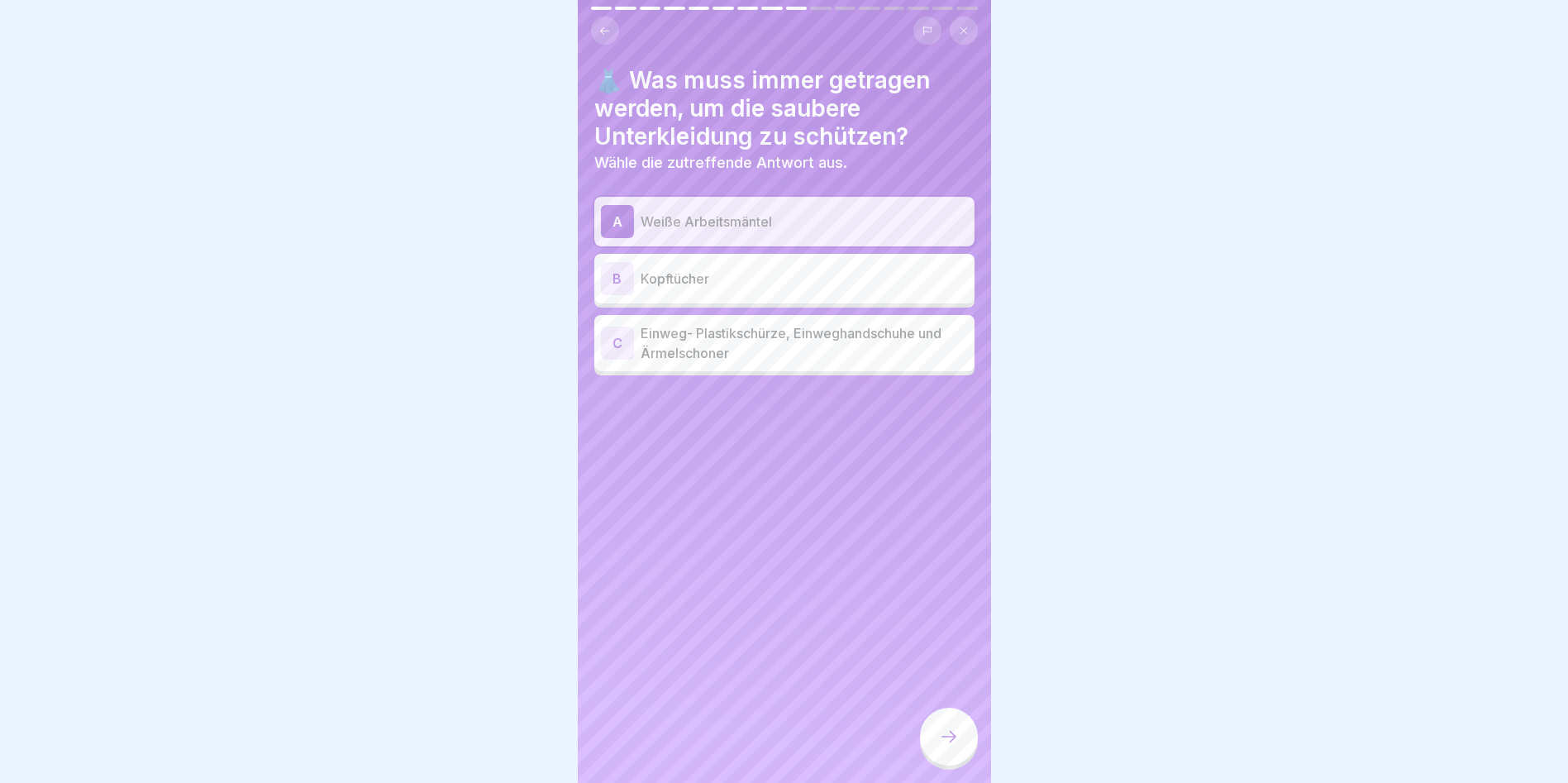
click at [931, 756] on div at bounding box center [949, 737] width 58 height 58
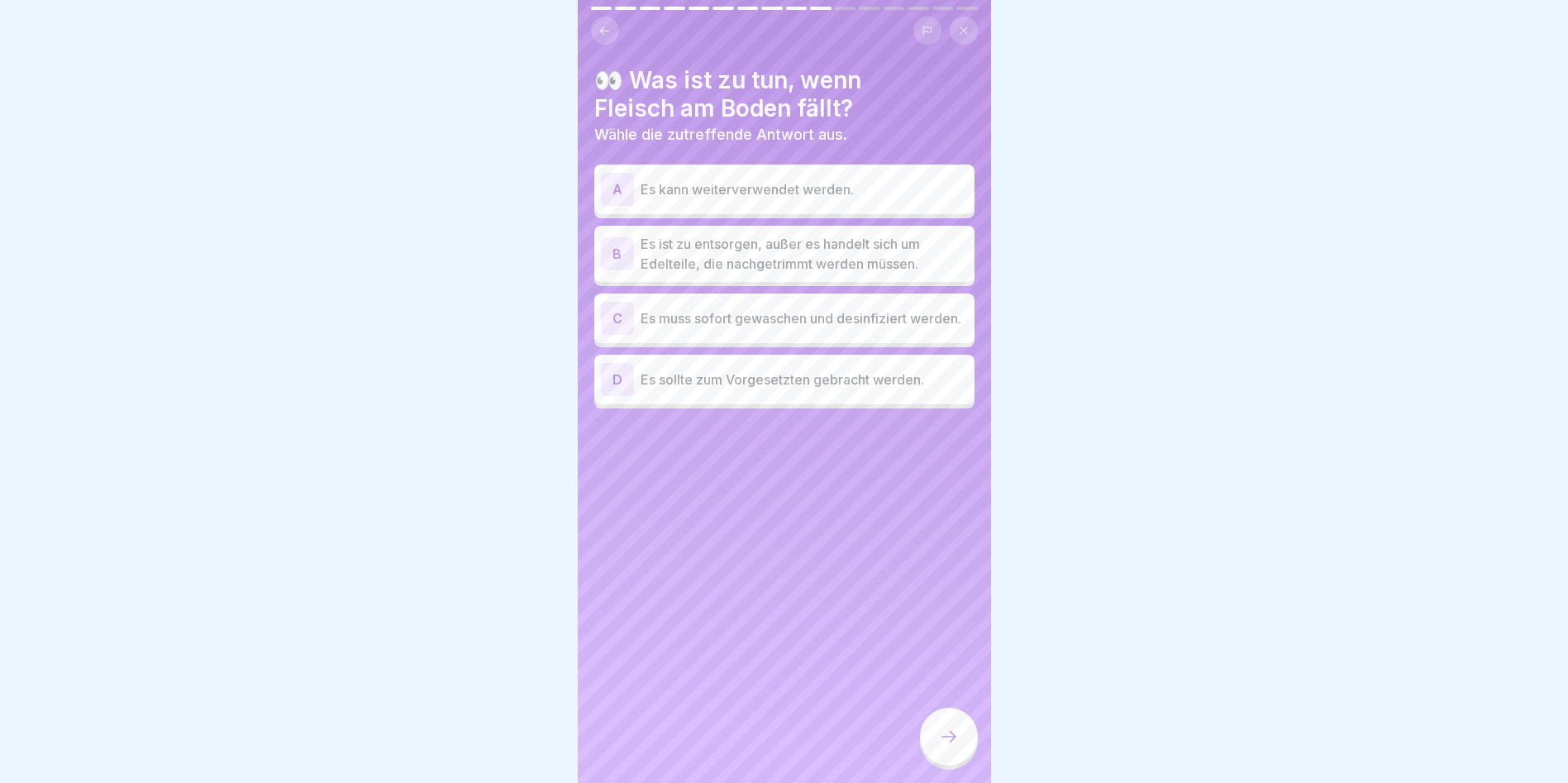
click at [751, 260] on p "Es ist zu entsorgen, außer es handelt sich um Edelteile, die nachgetrimmt werde…" at bounding box center [805, 254] width 327 height 39
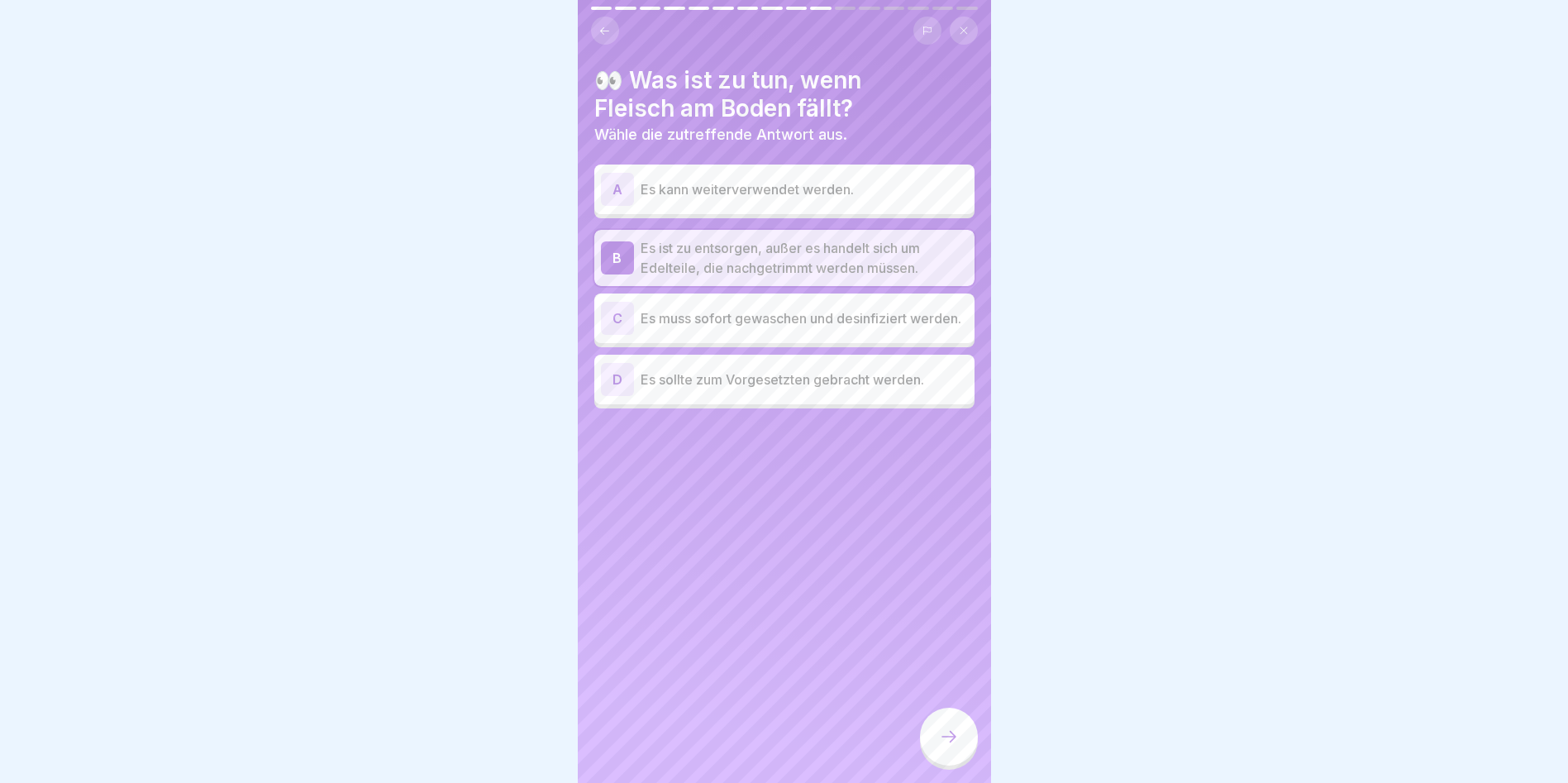
click at [718, 381] on p "Es sollte zum Vorgesetzten gebracht werden." at bounding box center [805, 379] width 327 height 20
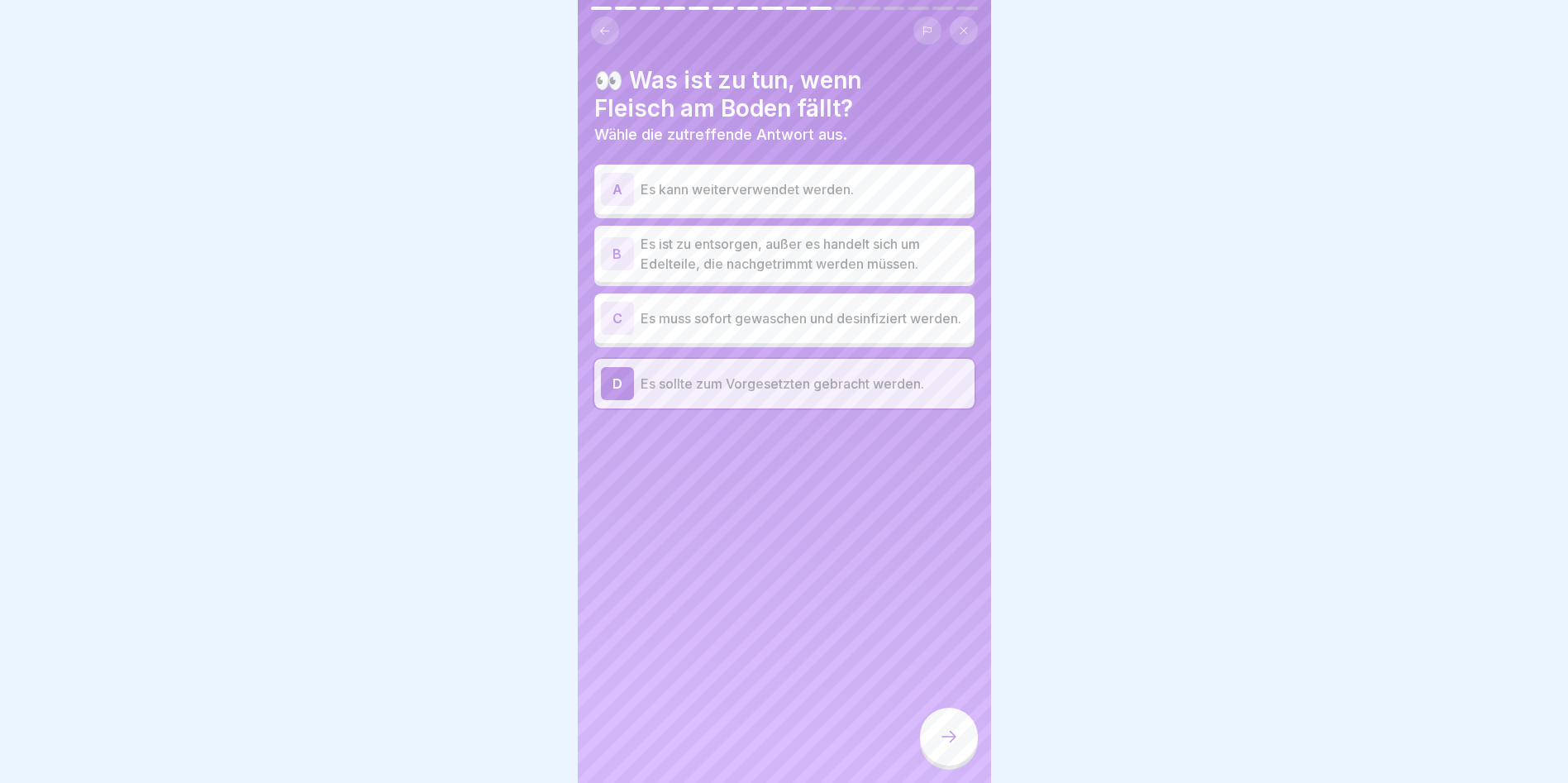
click at [694, 254] on p "Es ist zu entsorgen, außer es handelt sich um Edelteile, die nachgetrimmt werde…" at bounding box center [805, 254] width 327 height 39
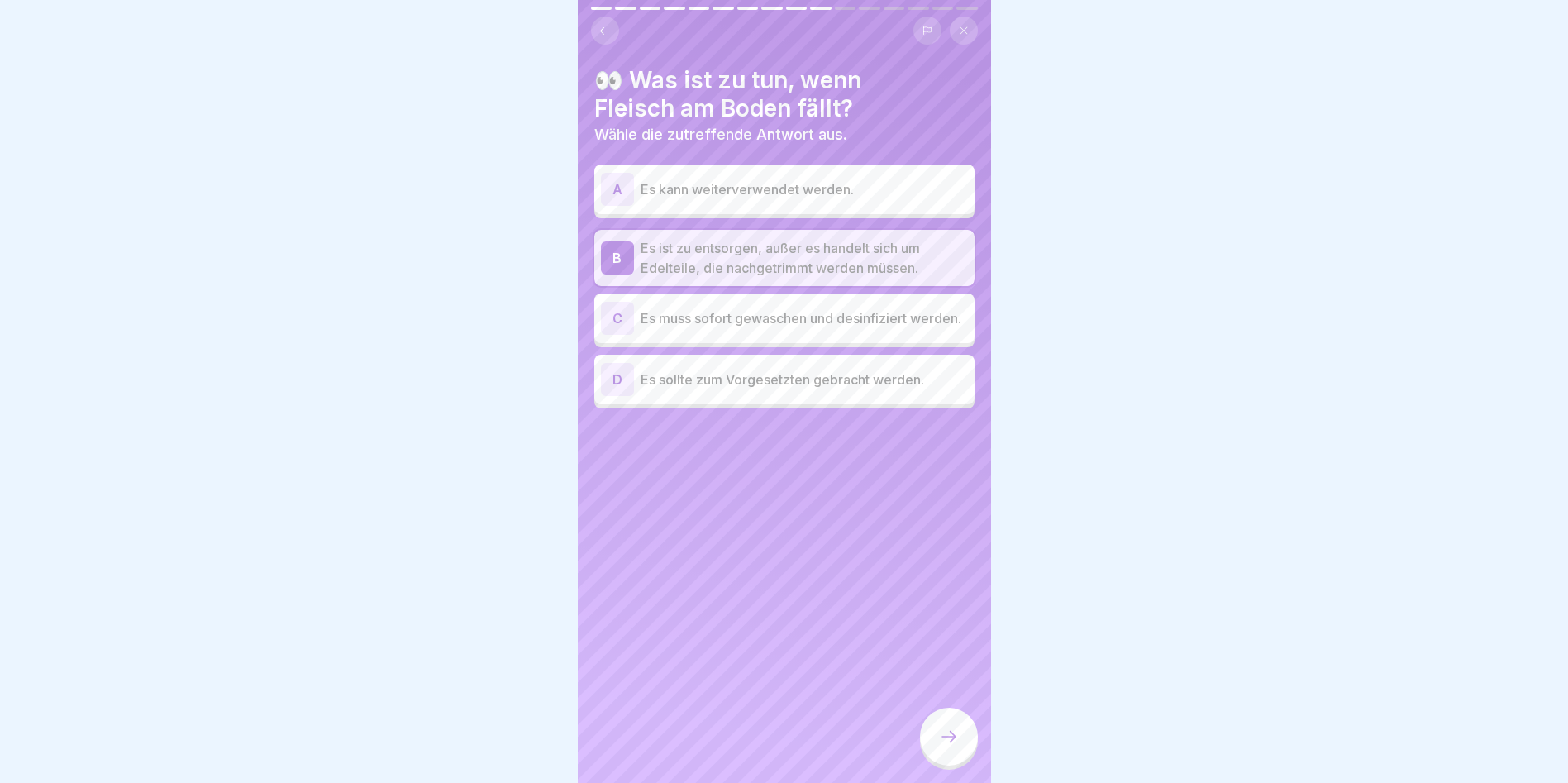
click at [956, 731] on div at bounding box center [949, 737] width 58 height 58
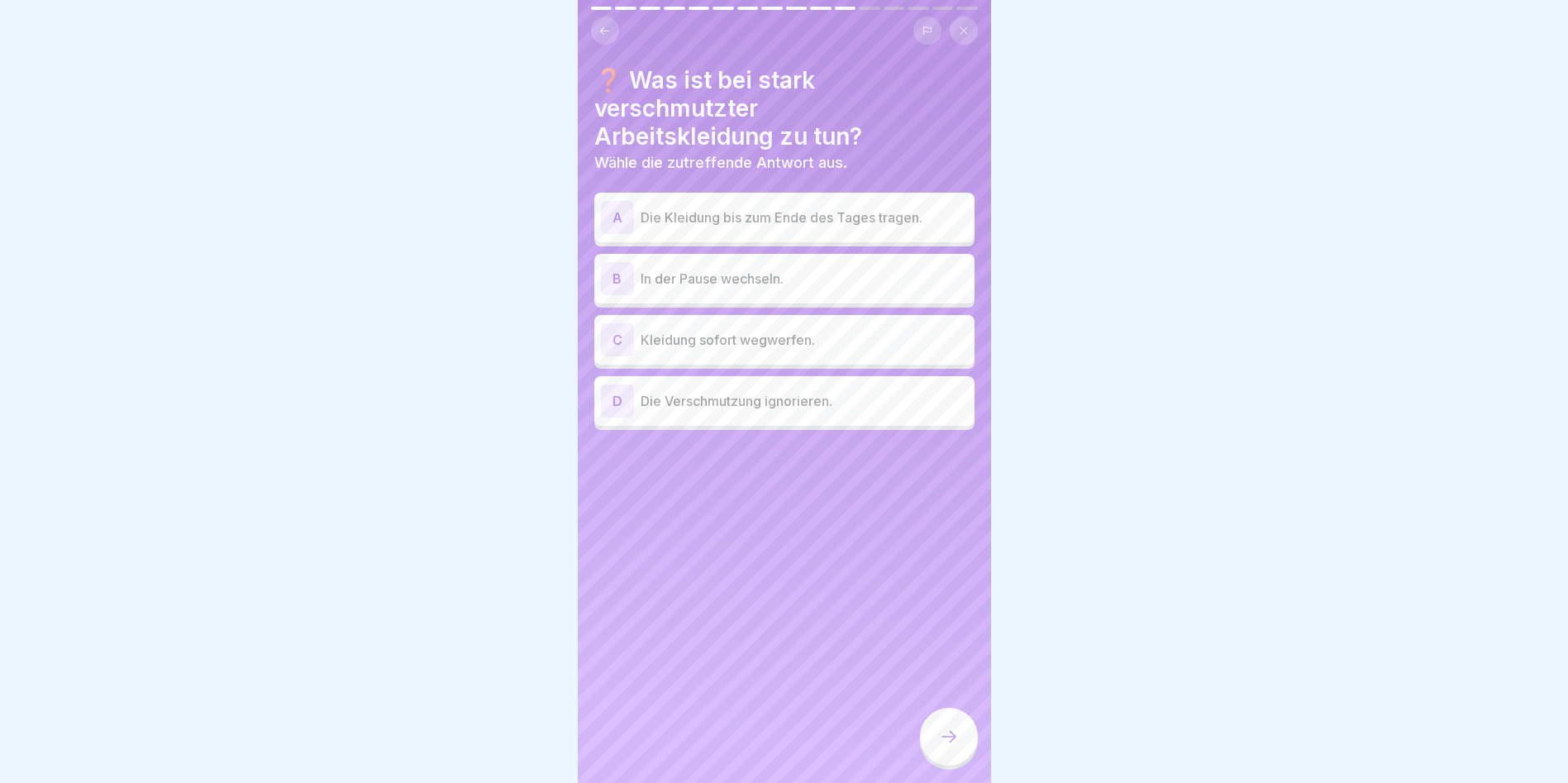
click at [807, 281] on p "In der Pause wechseln." at bounding box center [805, 278] width 327 height 20
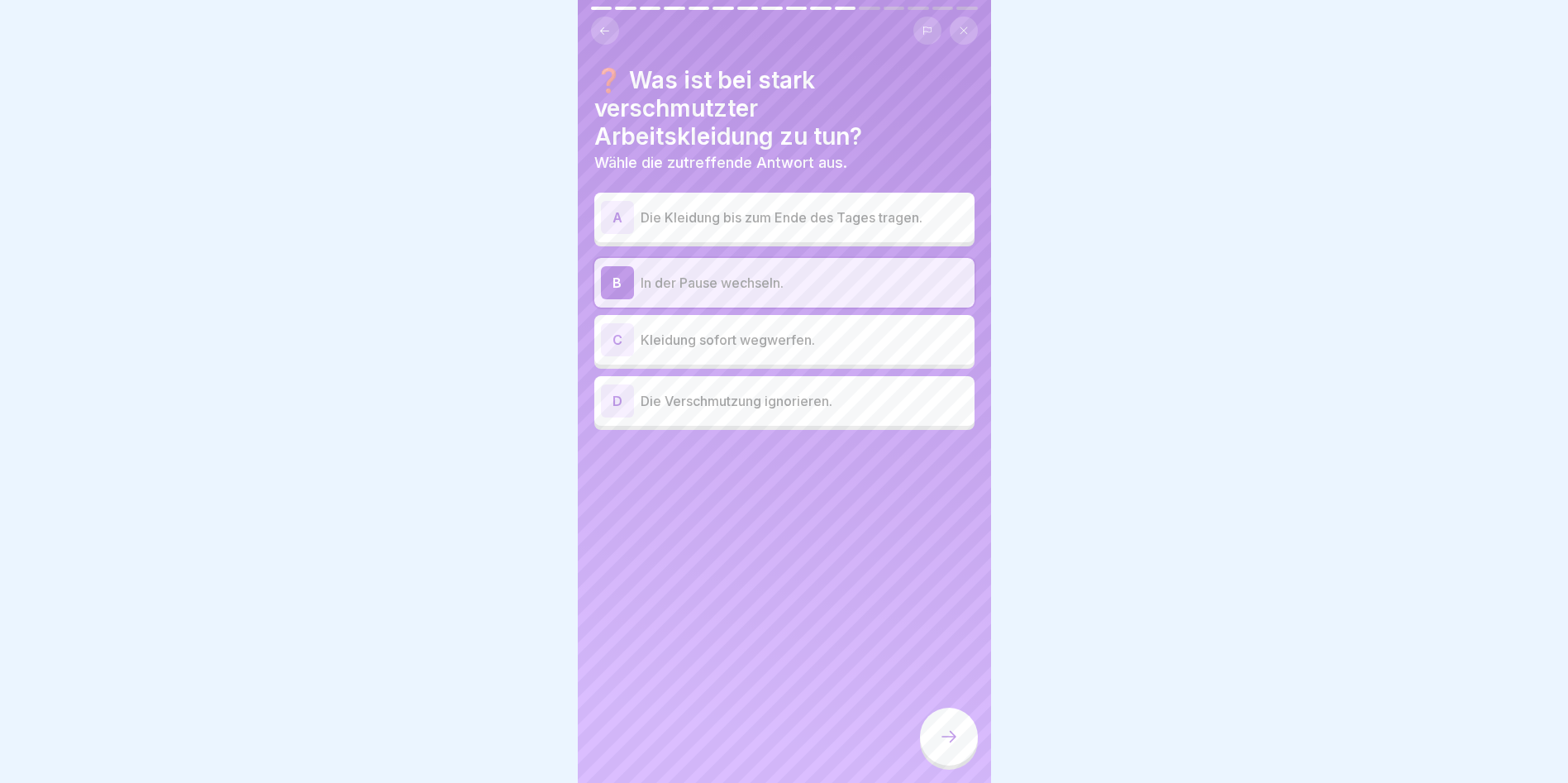
click at [943, 746] on icon at bounding box center [949, 736] width 20 height 20
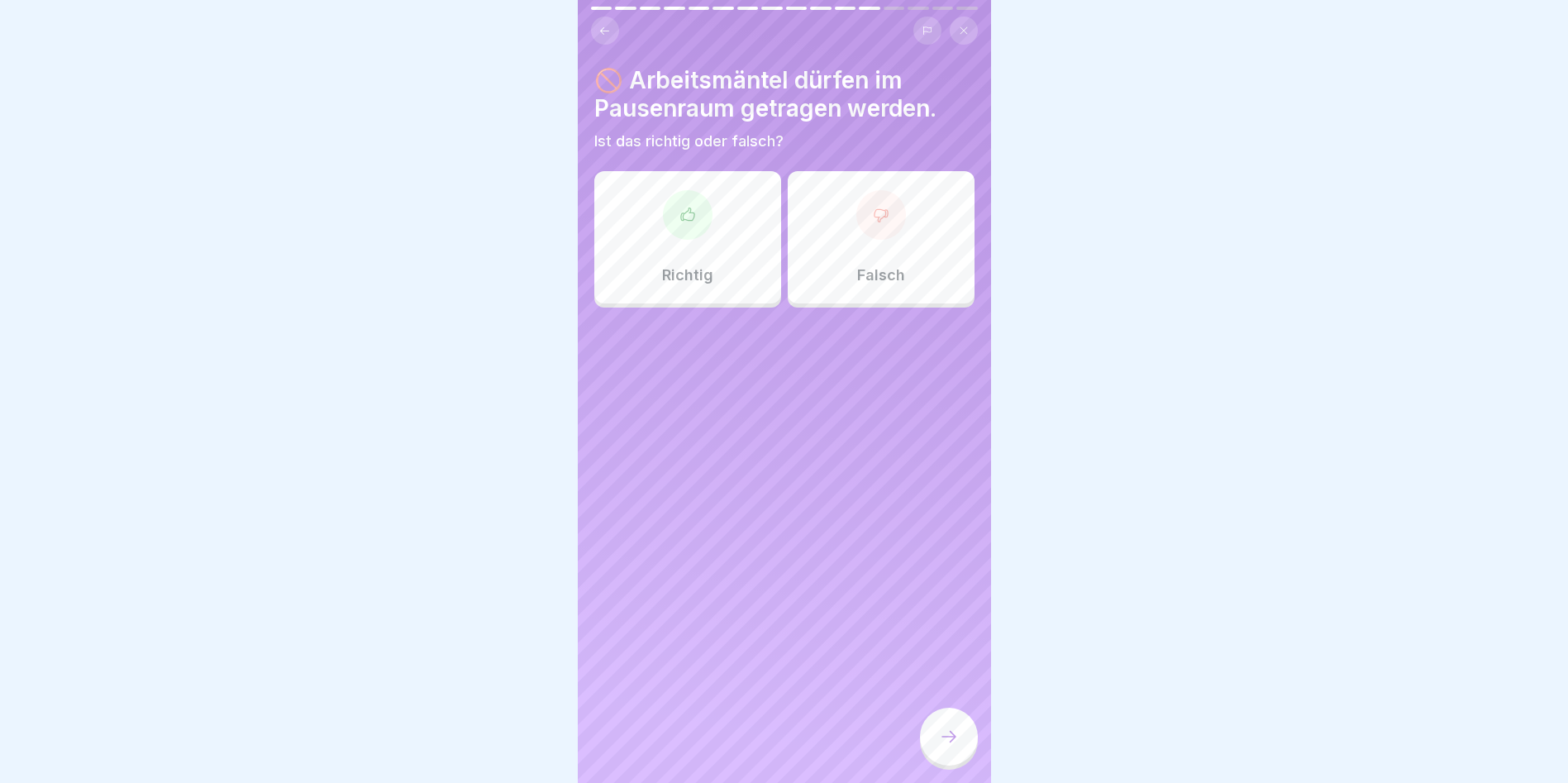
click at [873, 218] on icon at bounding box center [882, 215] width 17 height 17
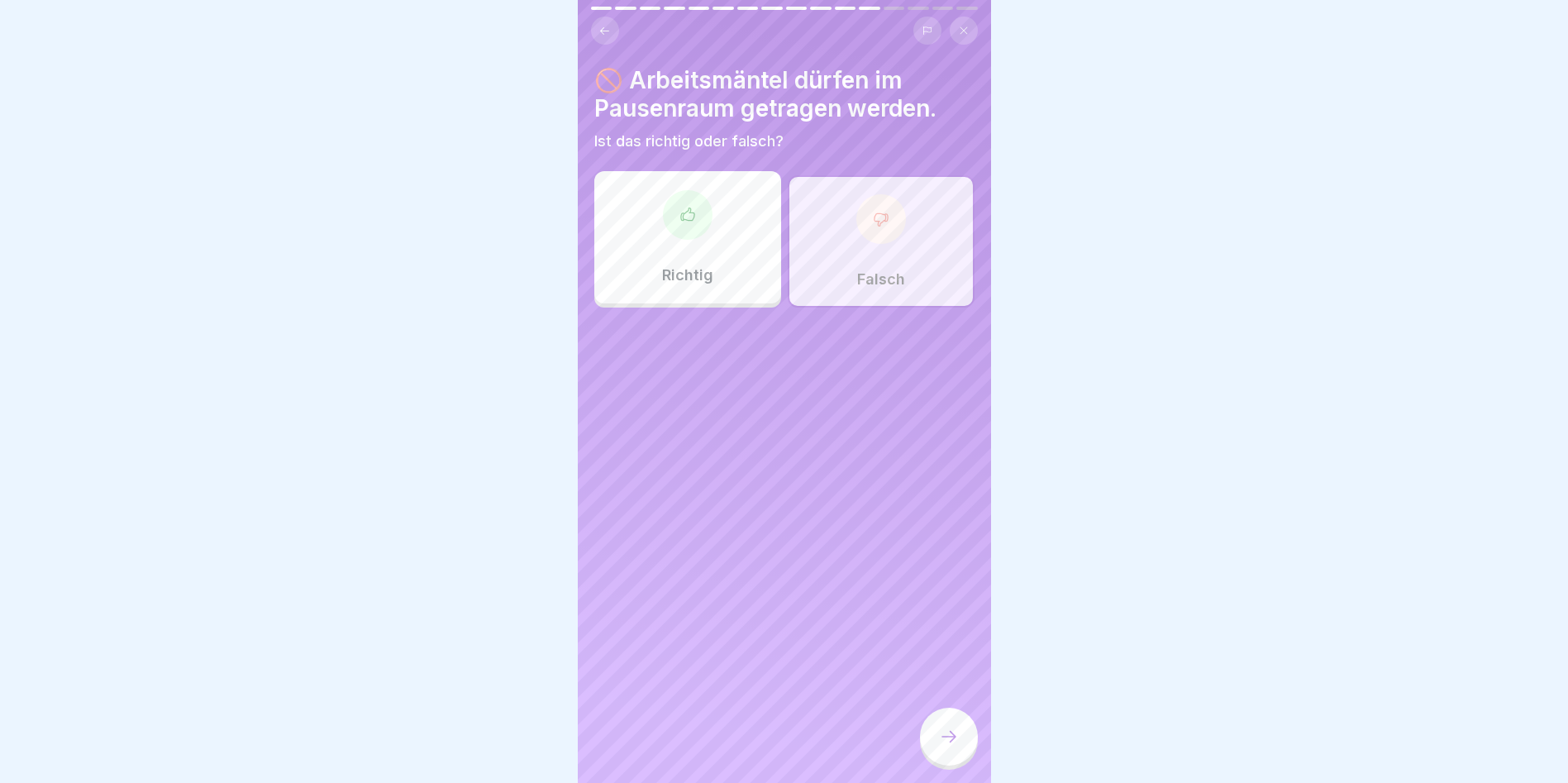
click at [960, 759] on div at bounding box center [949, 737] width 58 height 58
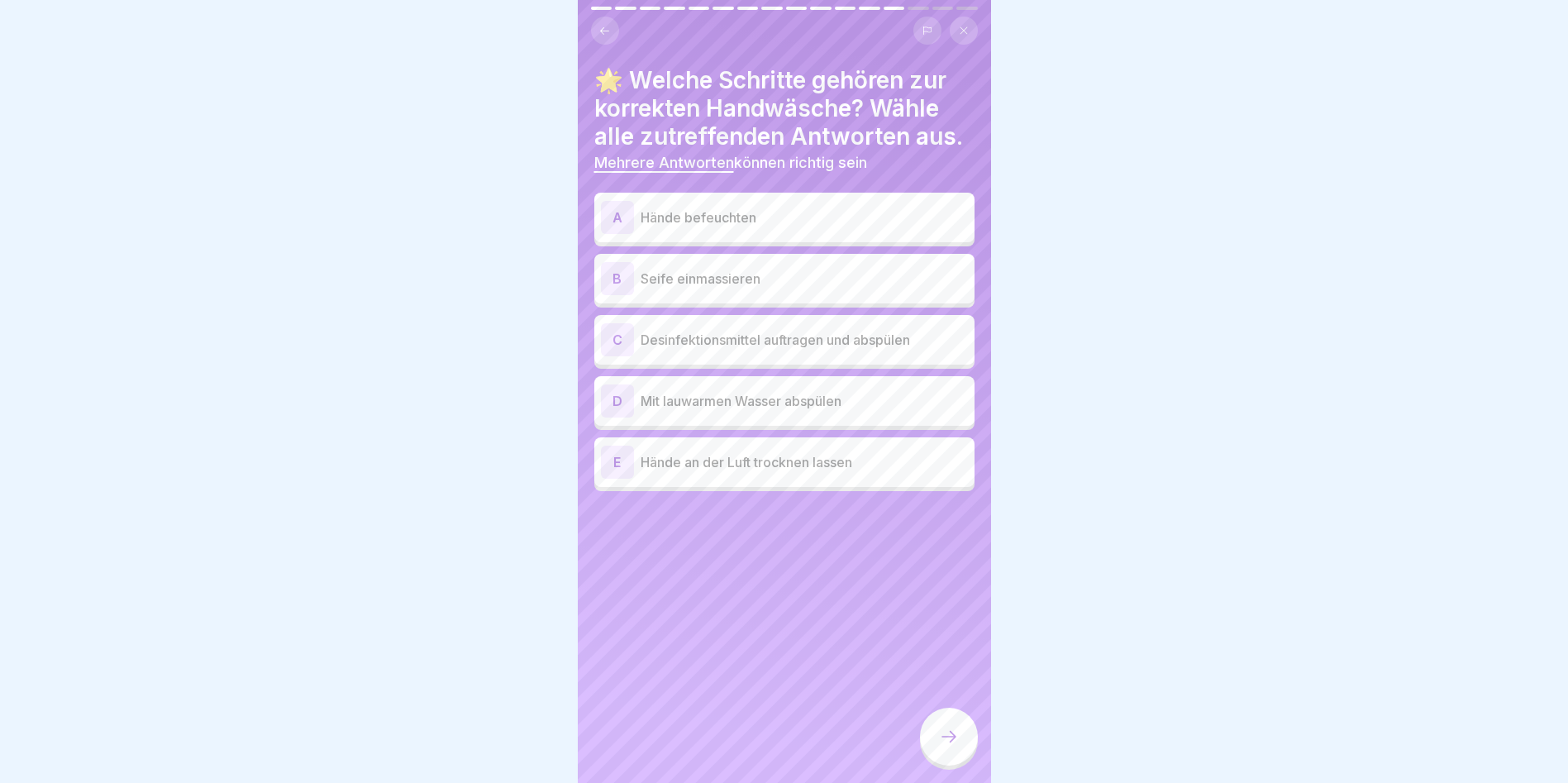
click at [664, 210] on p "Hände befeuchten" at bounding box center [805, 217] width 327 height 20
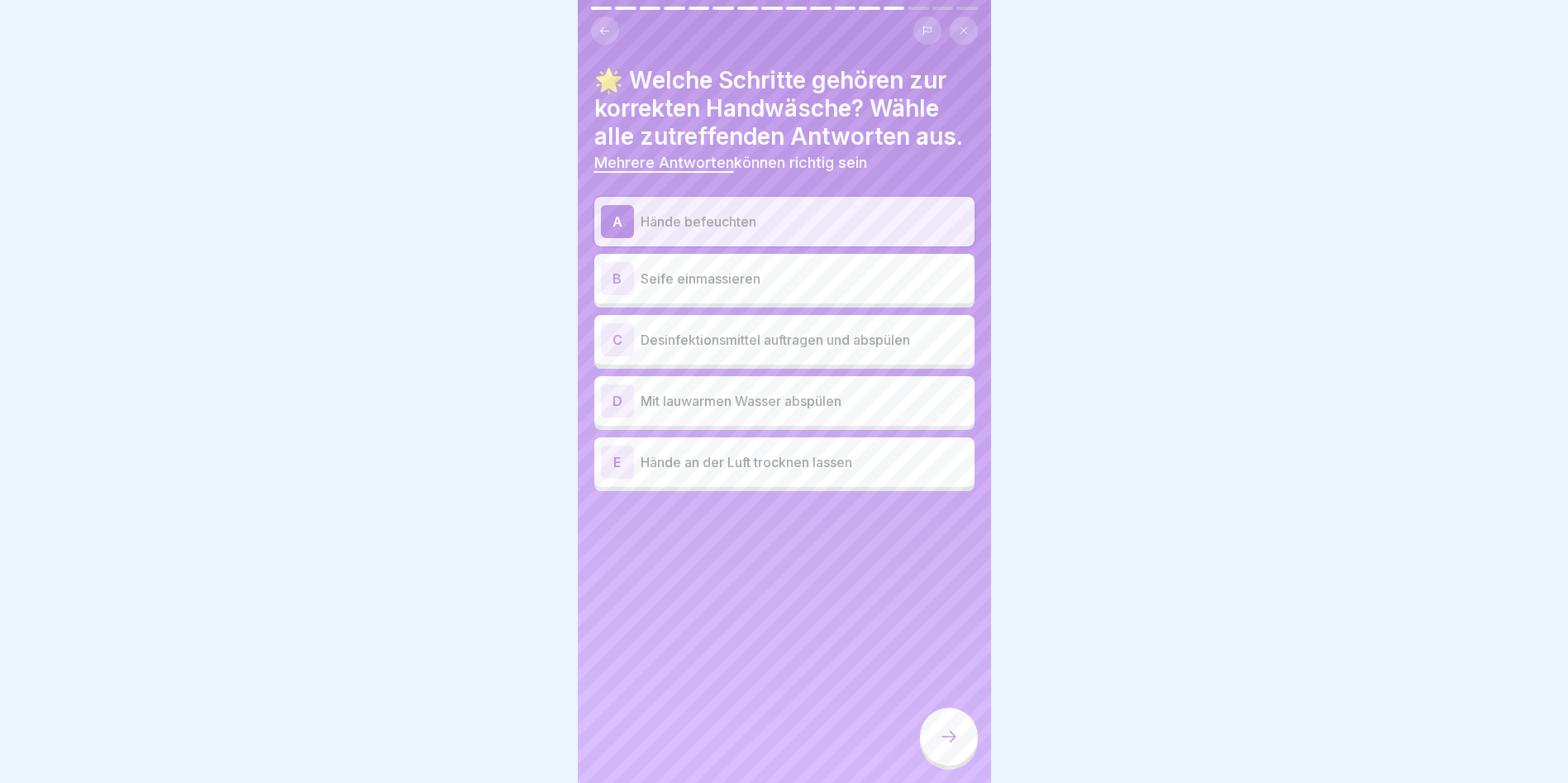
click at [701, 273] on p "Seife einmassieren" at bounding box center [805, 278] width 327 height 20
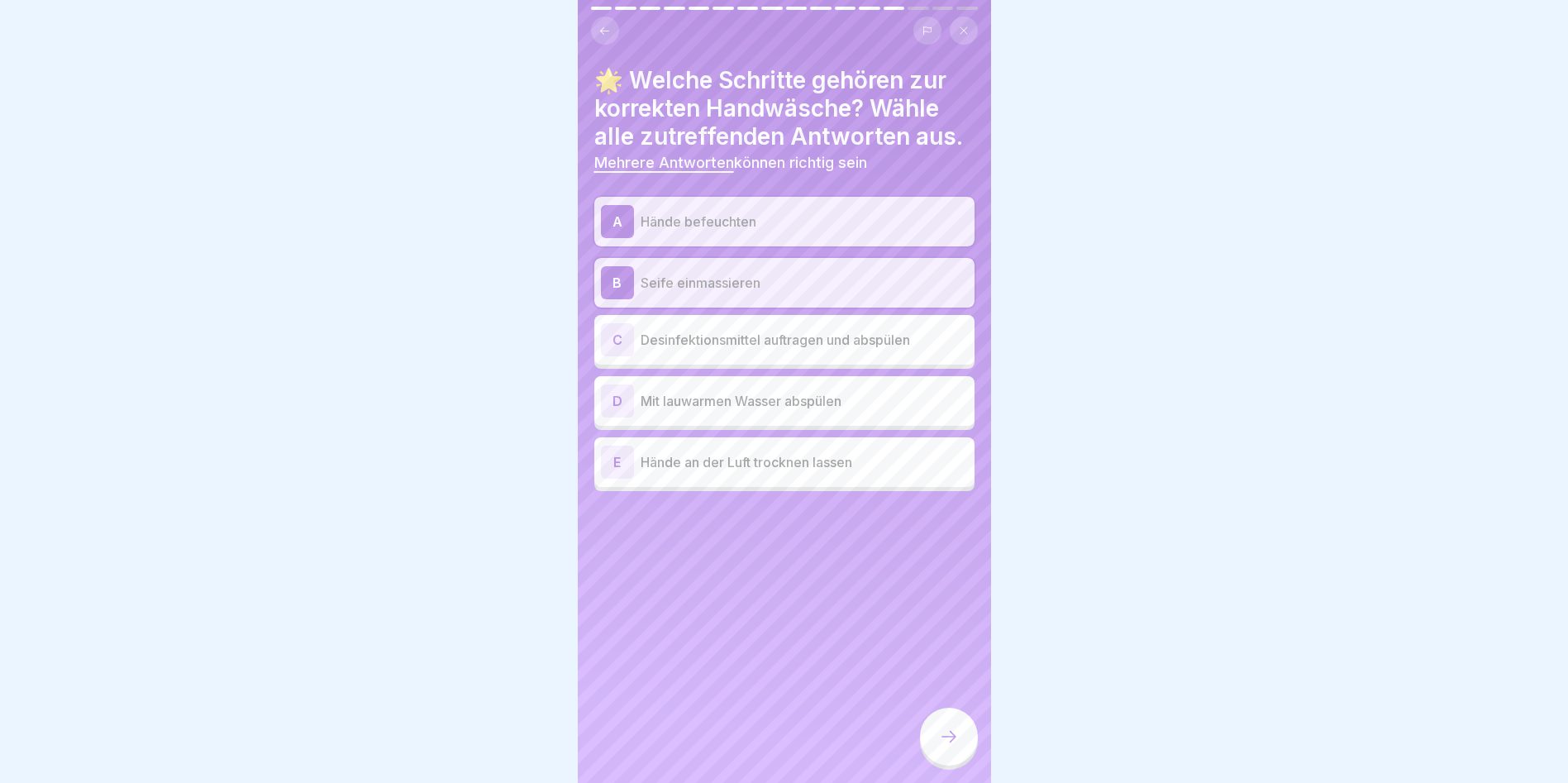
click at [744, 413] on div "D Mit lauwarmen Wasser abspülen" at bounding box center [784, 400] width 367 height 33
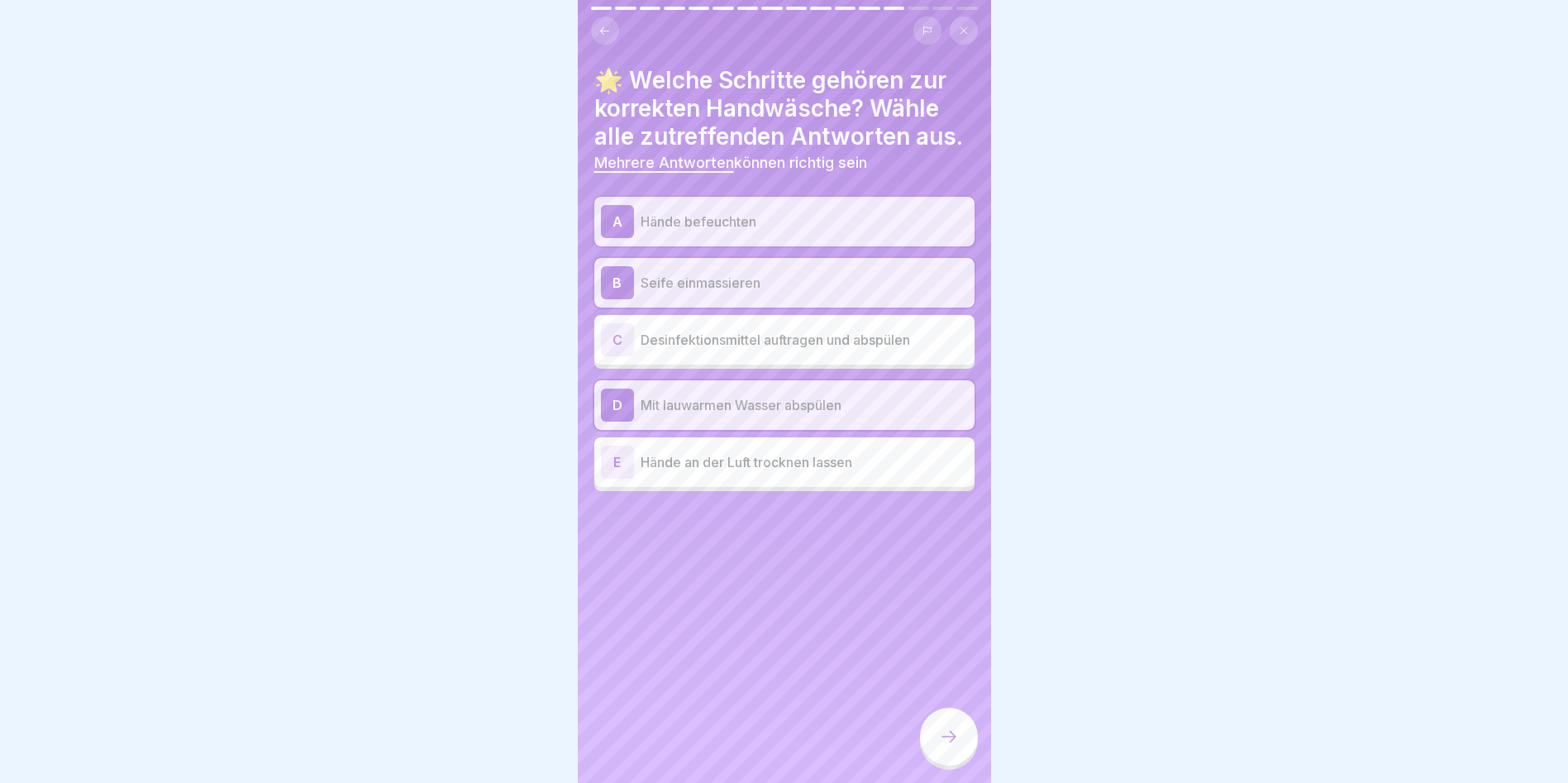
click at [949, 741] on div at bounding box center [949, 737] width 58 height 58
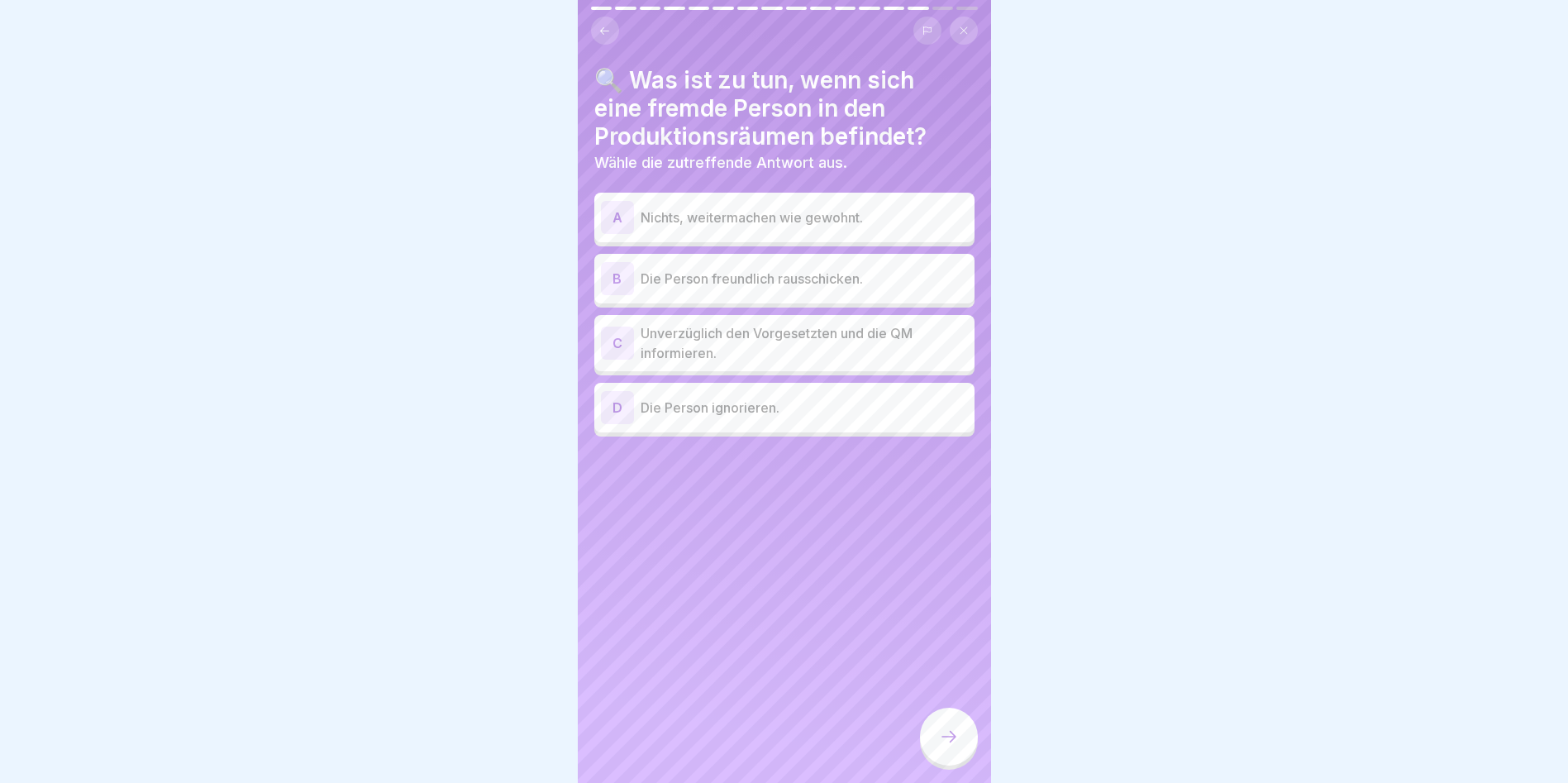
click at [750, 264] on div "B Die Person freundlich rausschicken." at bounding box center [784, 278] width 367 height 33
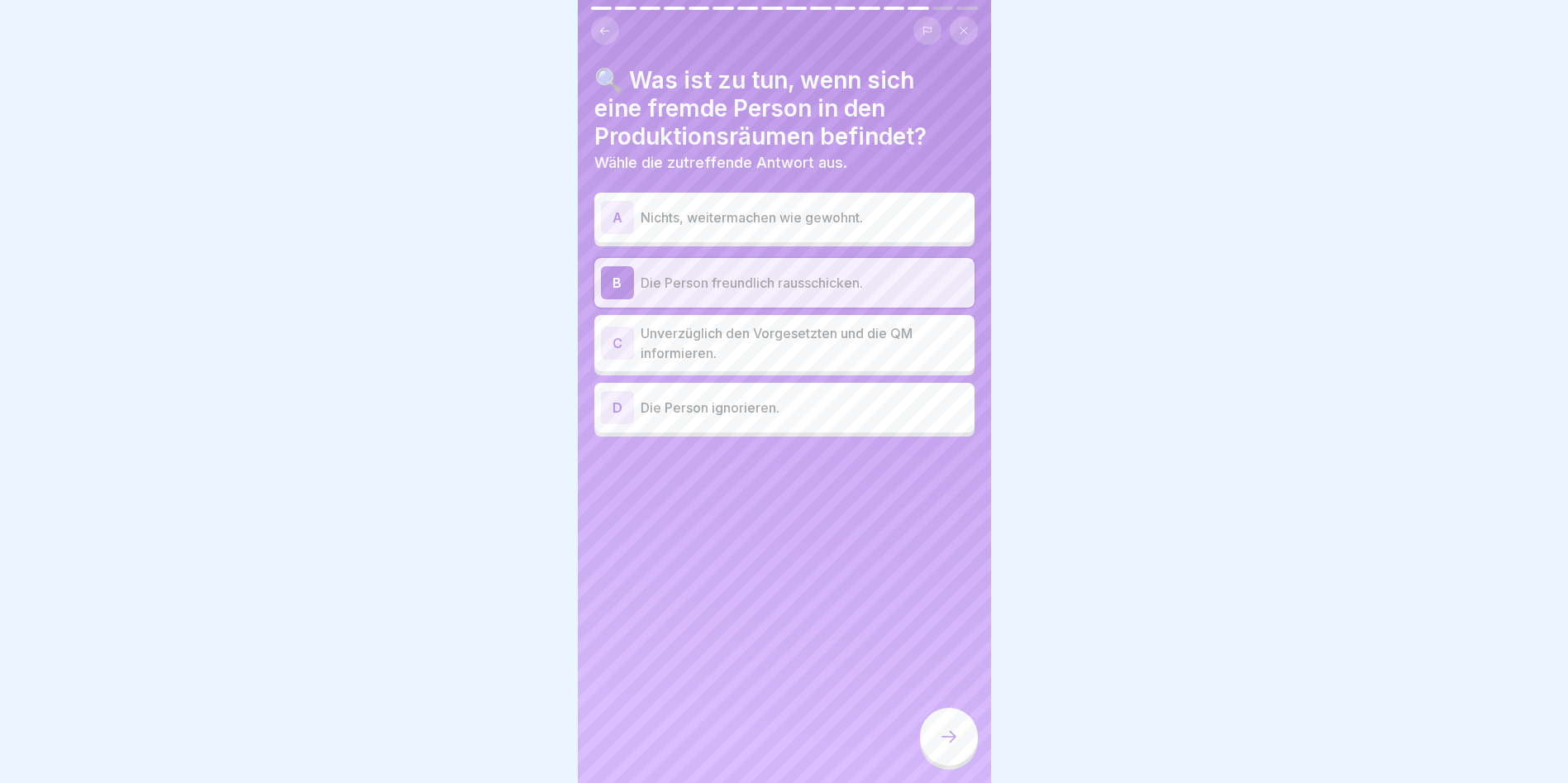
click at [764, 347] on p "Unverzüglich den Vorgesetzten und die QM informieren." at bounding box center [805, 343] width 327 height 39
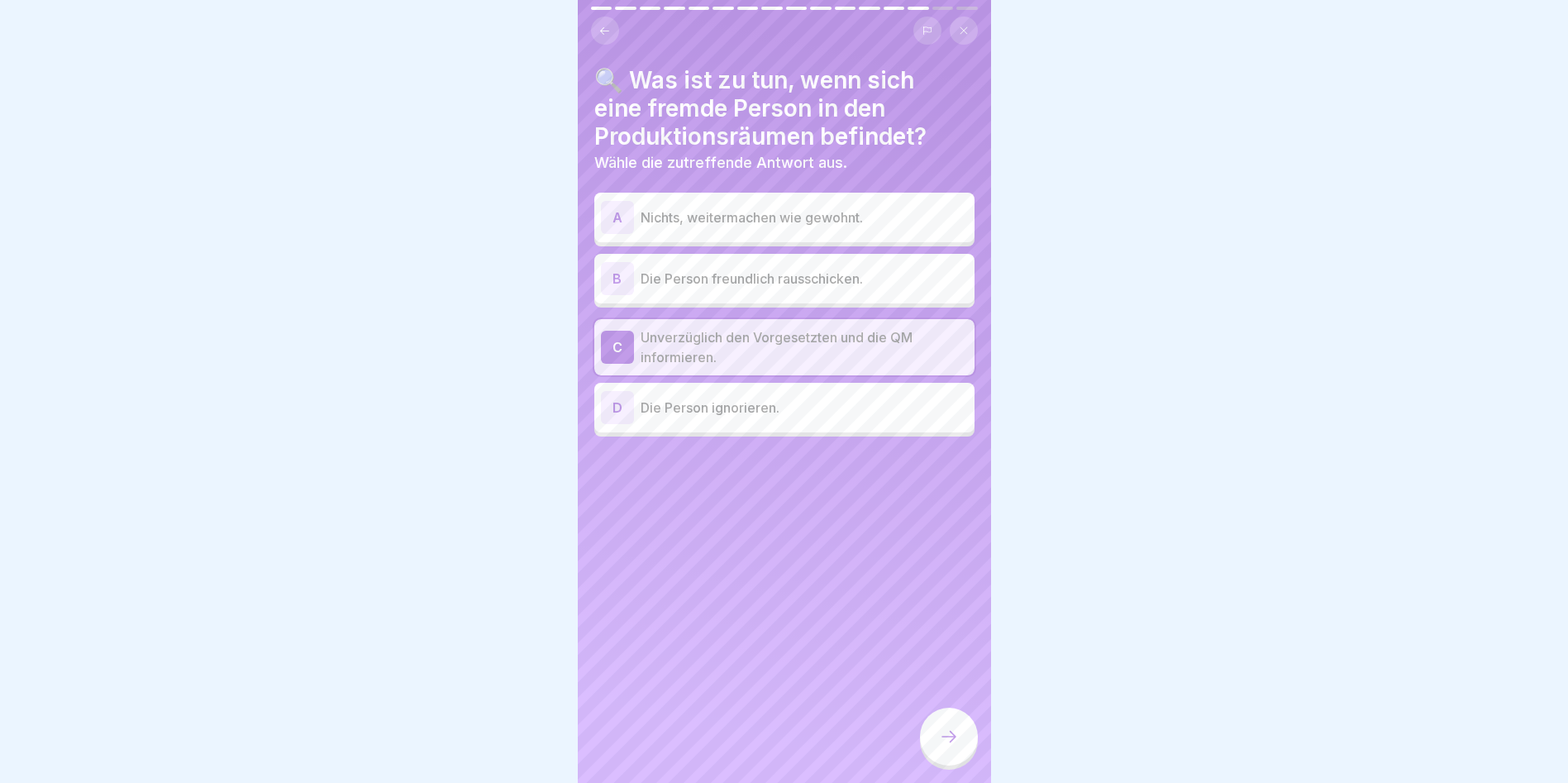
click at [949, 746] on icon at bounding box center [949, 736] width 20 height 20
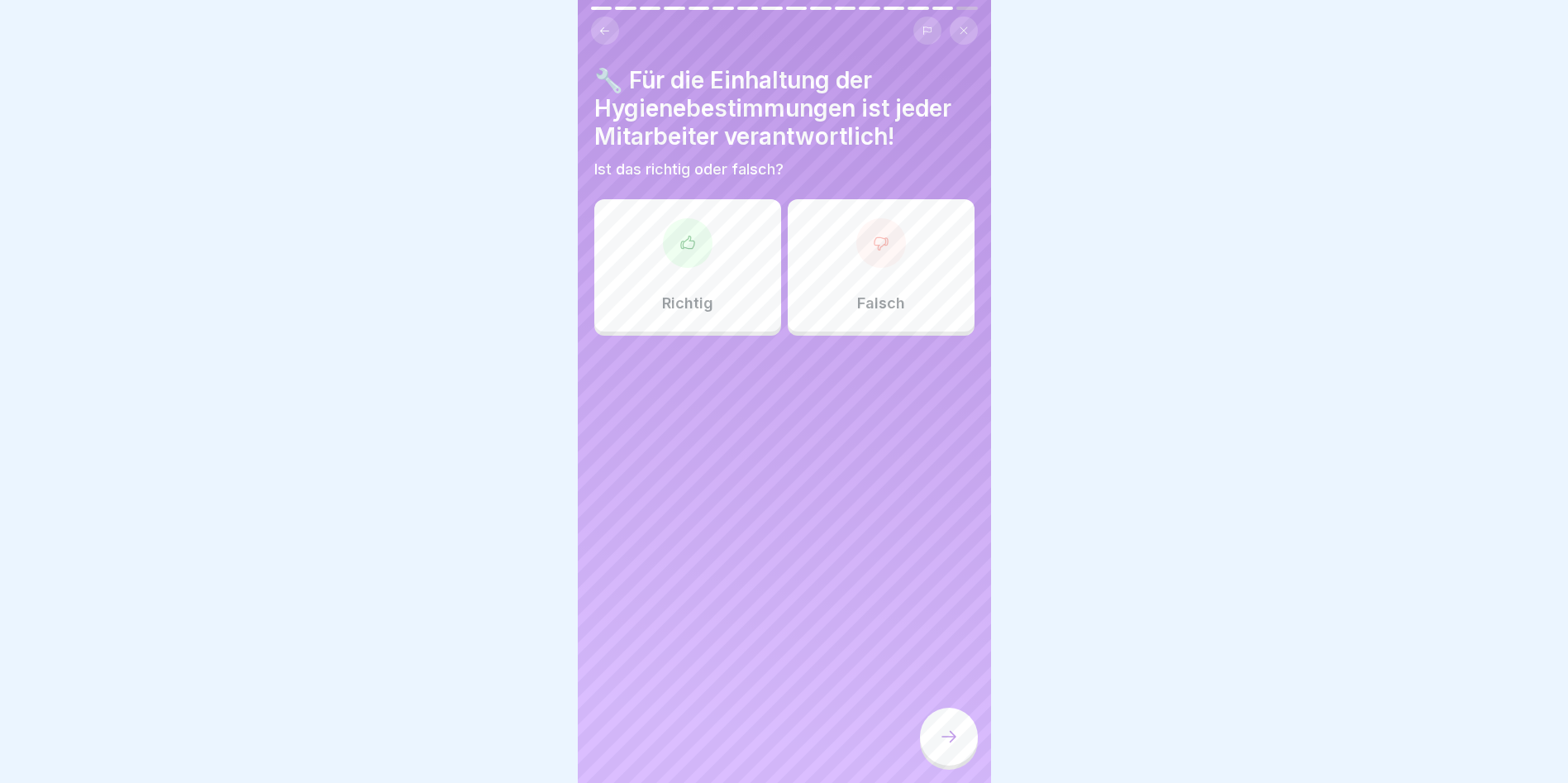
click at [667, 273] on div "Richtig" at bounding box center [687, 265] width 187 height 133
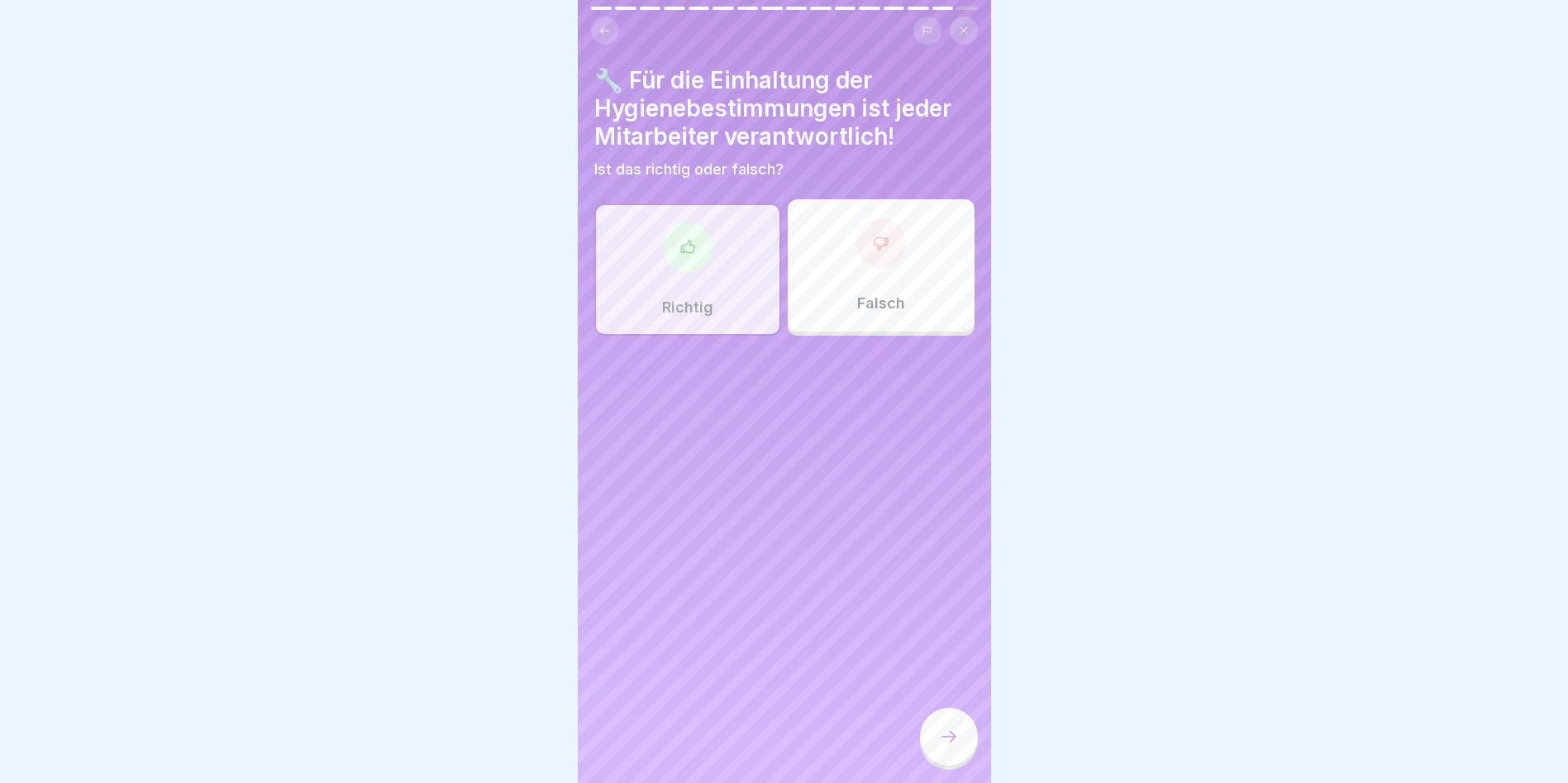
click at [929, 741] on div at bounding box center [949, 737] width 58 height 58
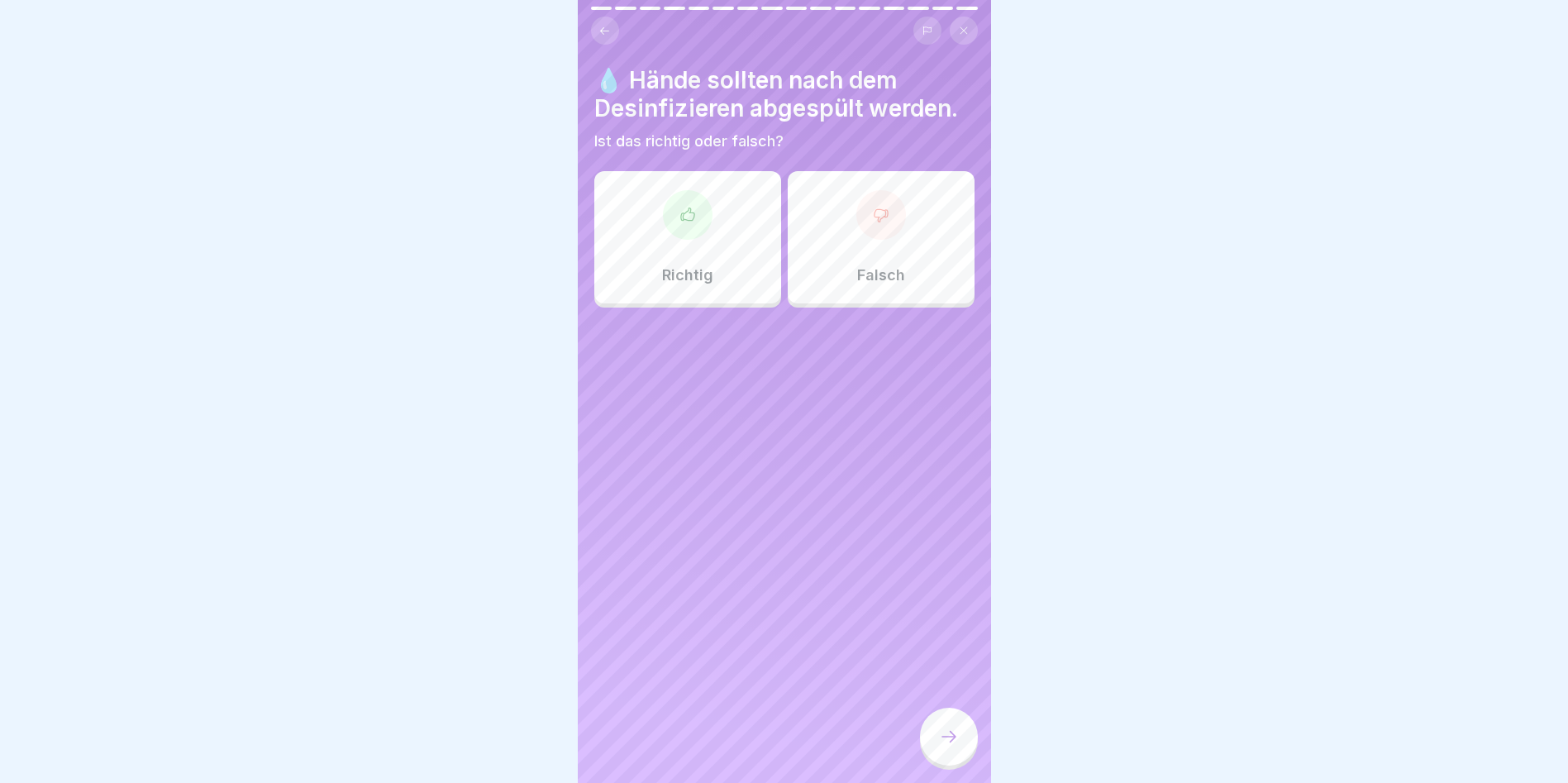
click at [867, 270] on p "Falsch" at bounding box center [881, 274] width 48 height 18
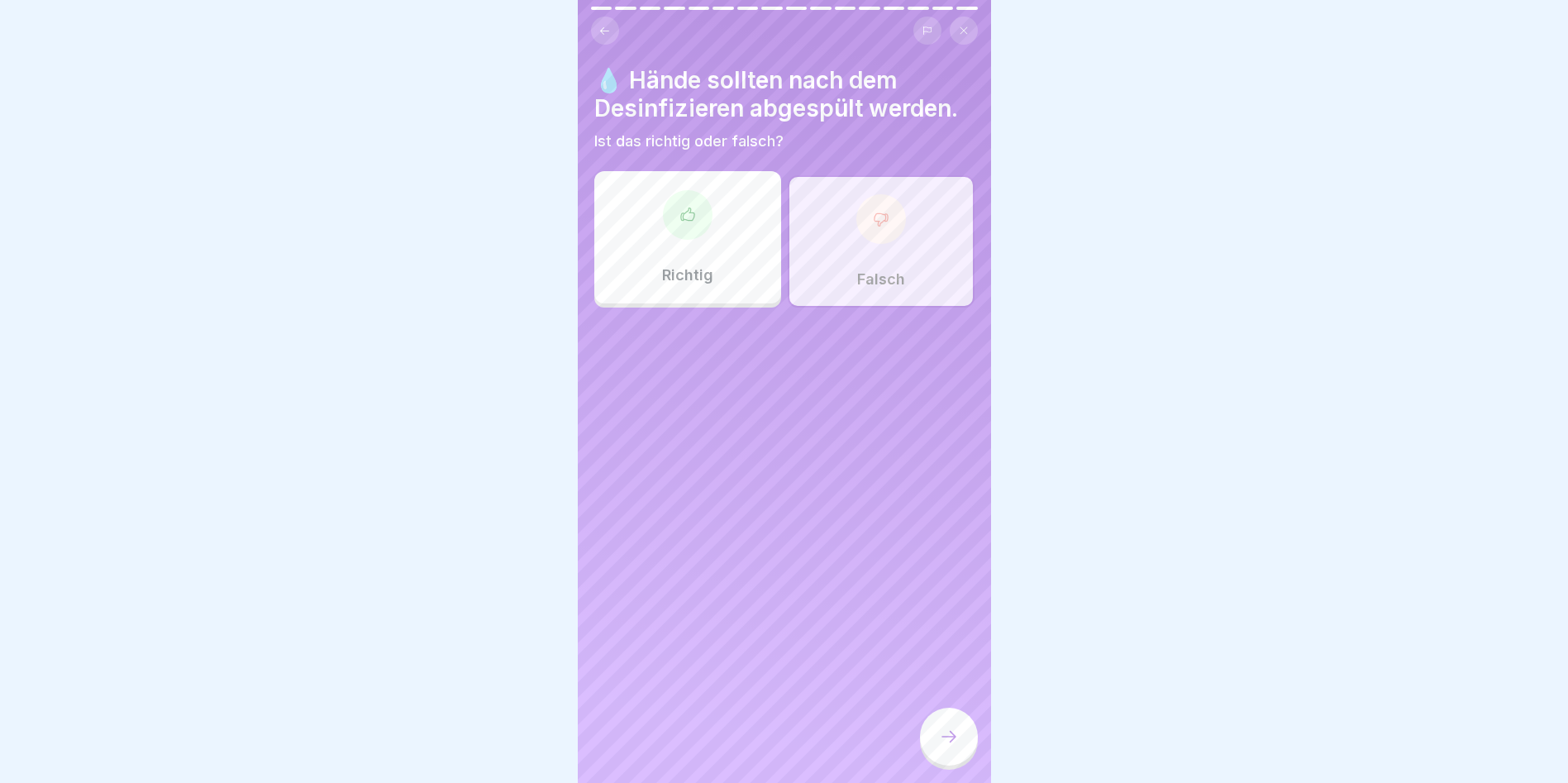
click at [932, 740] on div at bounding box center [949, 737] width 58 height 58
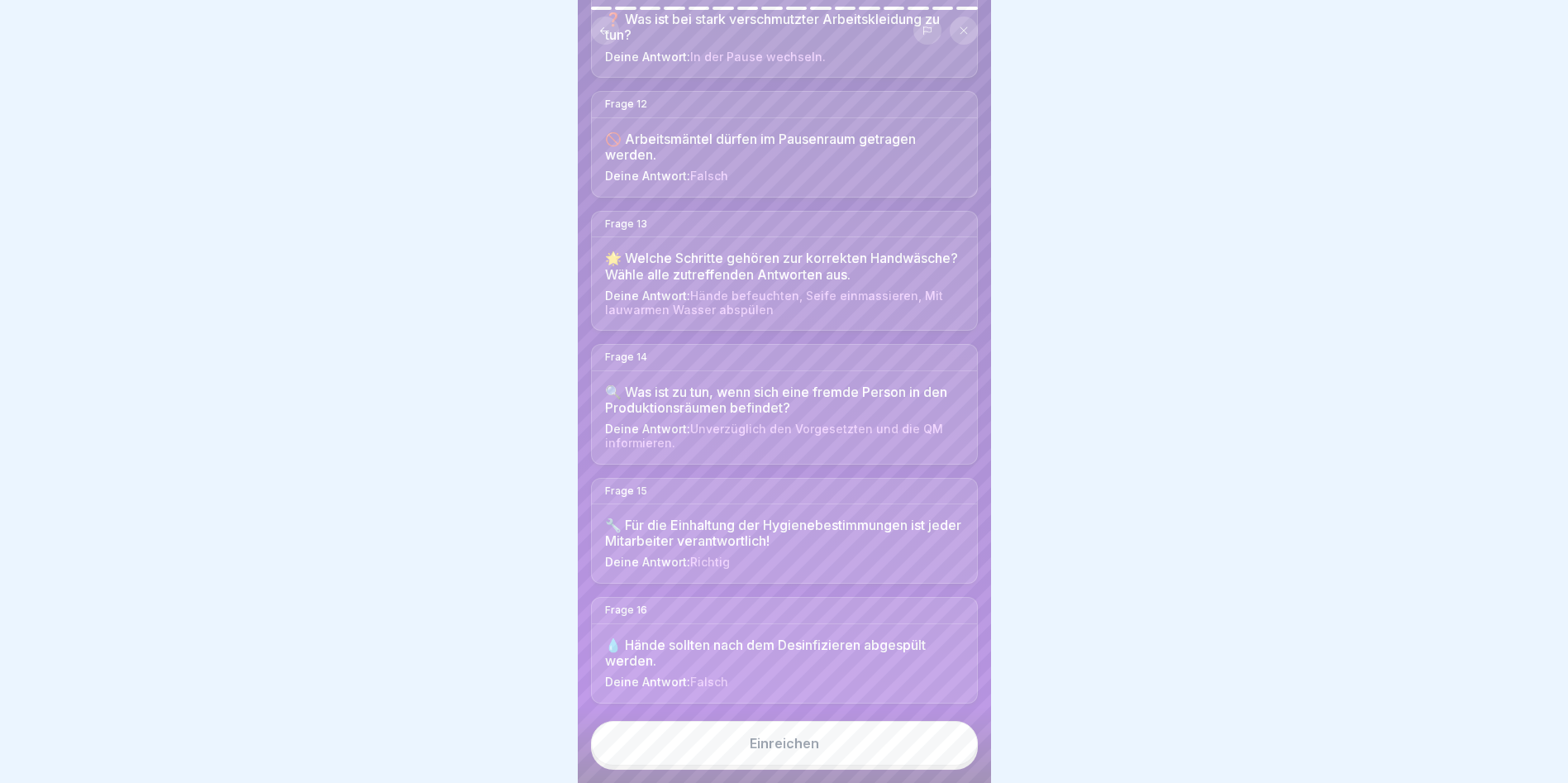
scroll to position [12, 0]
click at [748, 753] on button "Einreichen" at bounding box center [785, 743] width 387 height 44
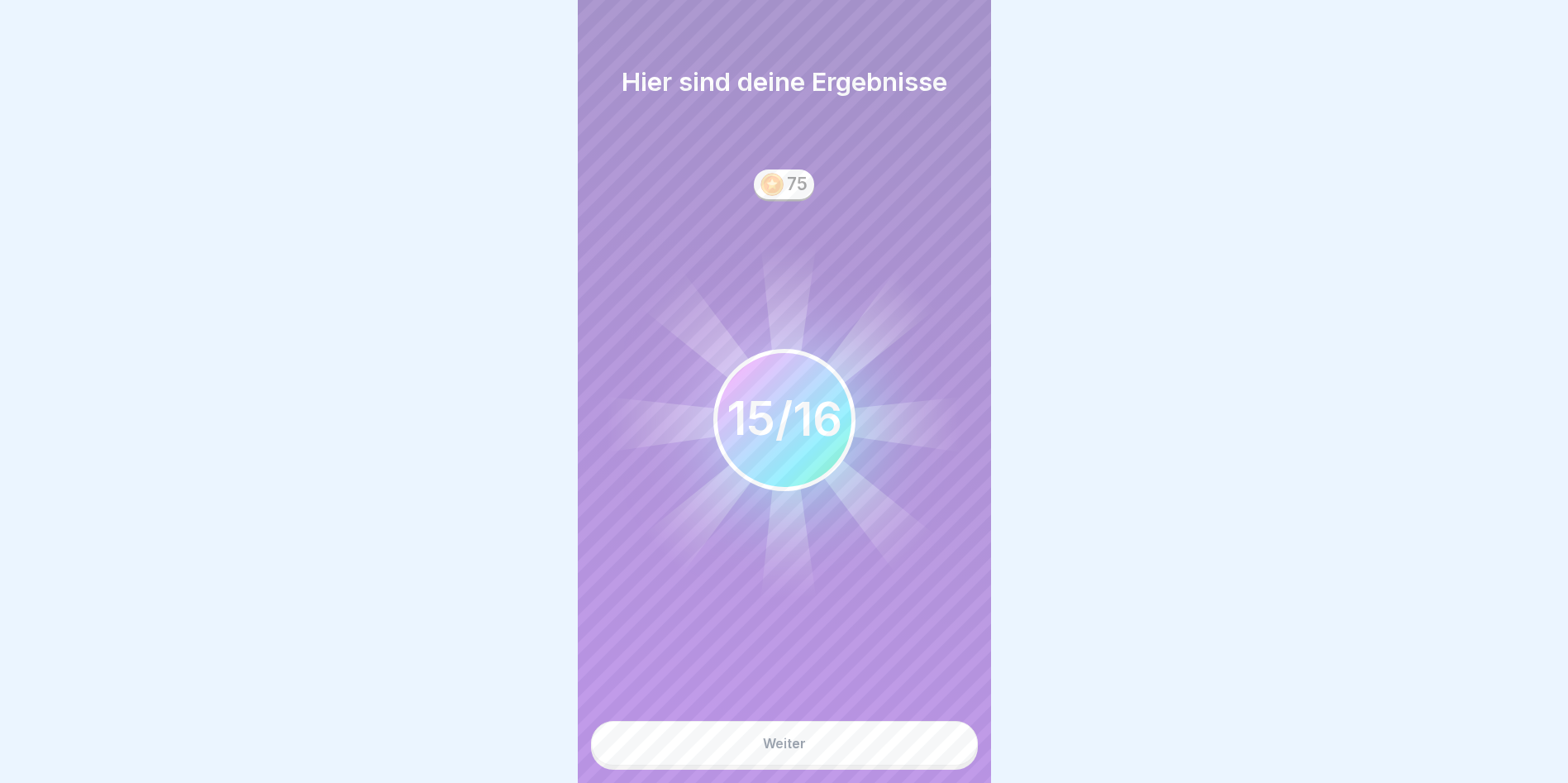
click at [744, 748] on button "Weiter" at bounding box center [785, 743] width 387 height 44
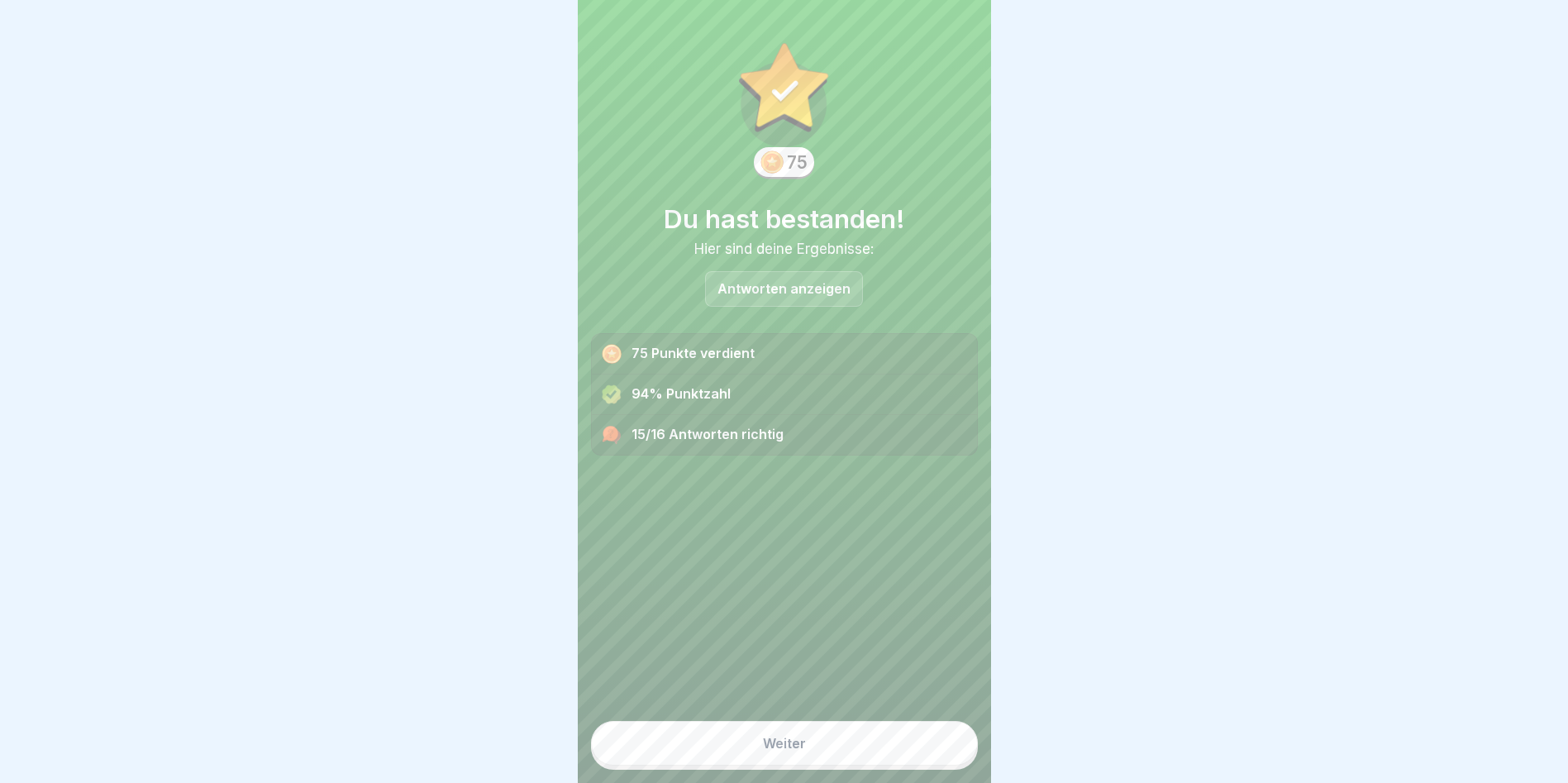
click at [744, 748] on button "Weiter" at bounding box center [785, 743] width 387 height 44
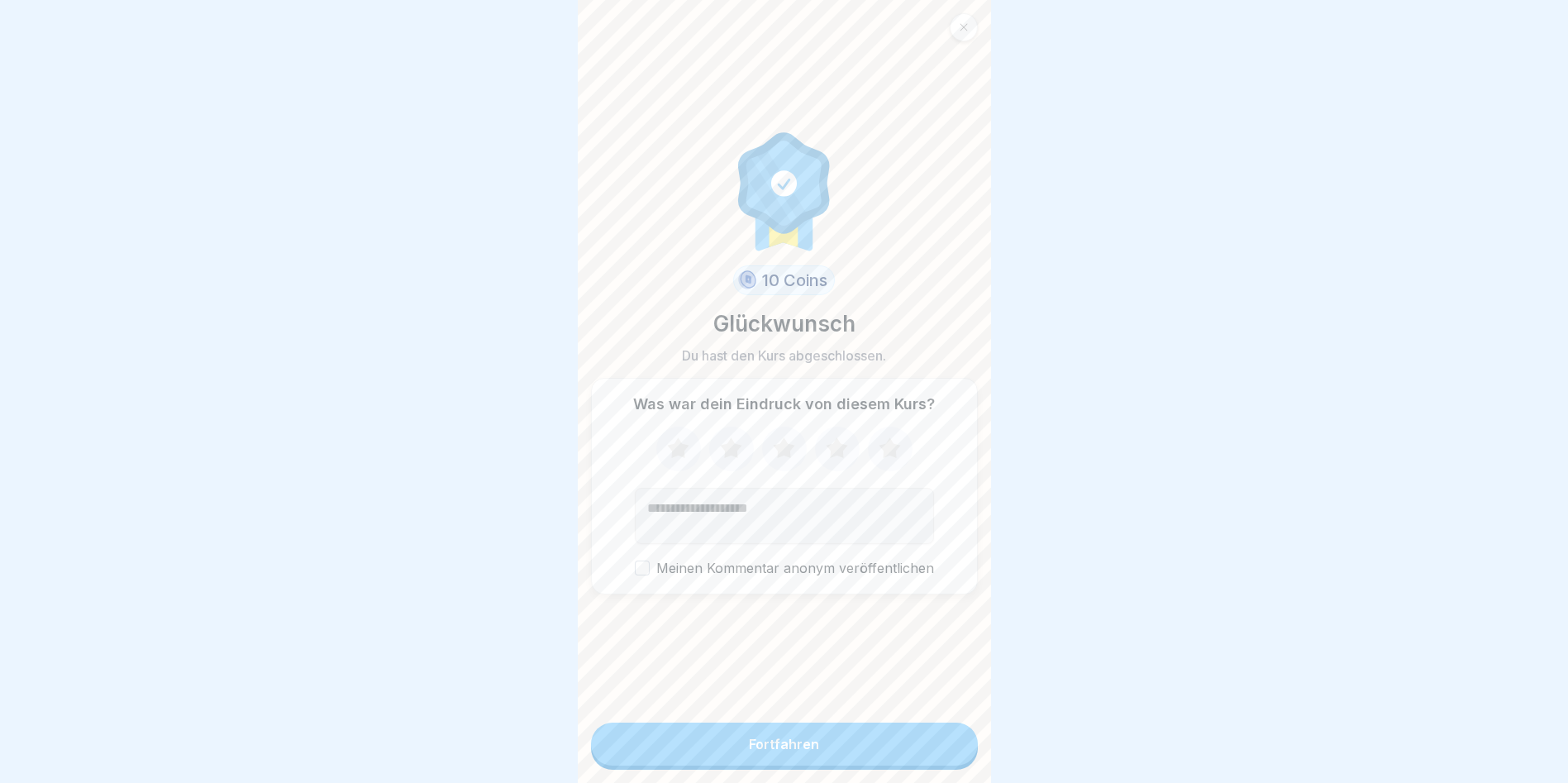
click at [848, 753] on button "Fortfahren" at bounding box center [785, 744] width 387 height 43
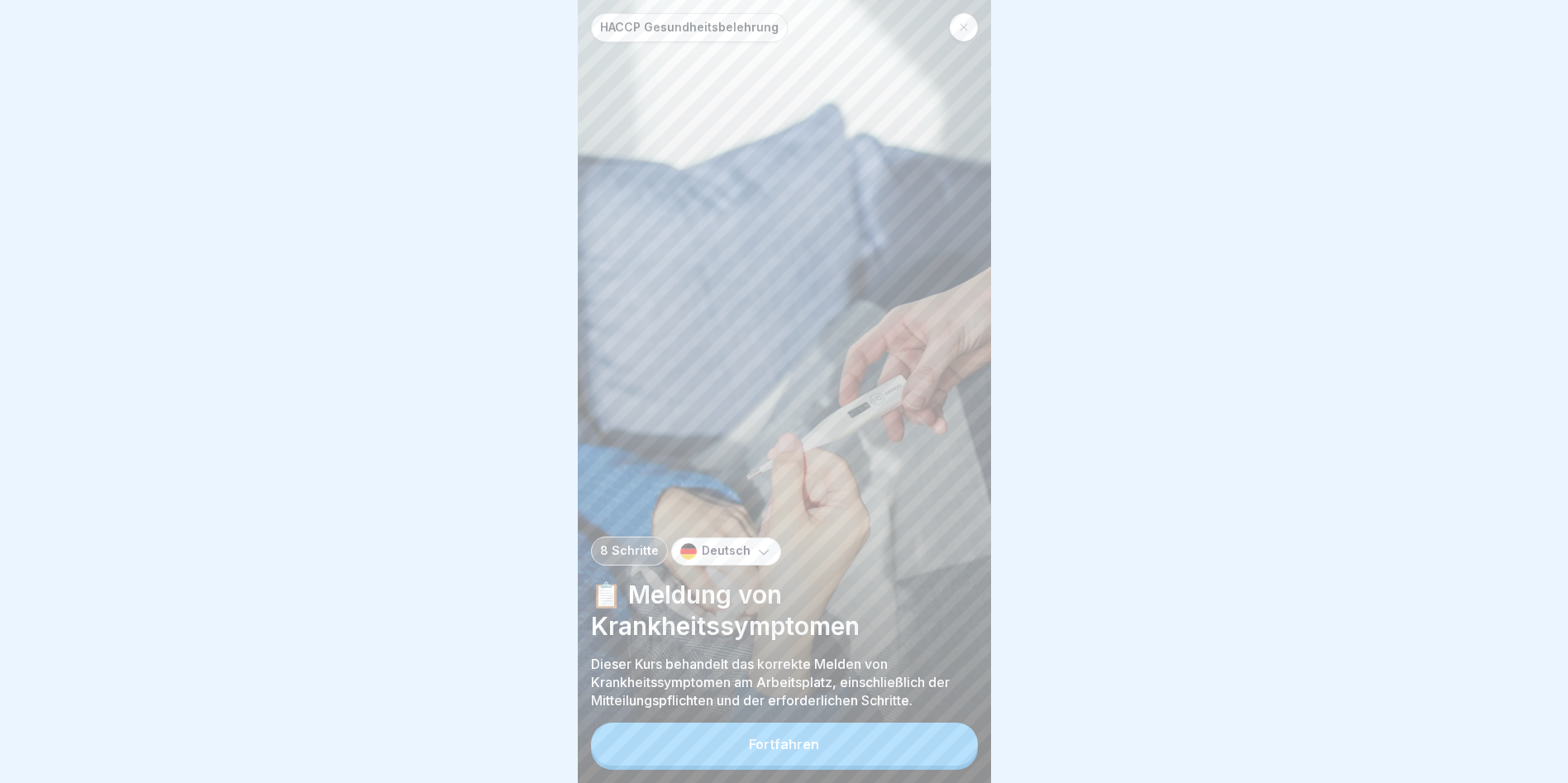
click at [848, 734] on button "Fortfahren" at bounding box center [785, 744] width 387 height 43
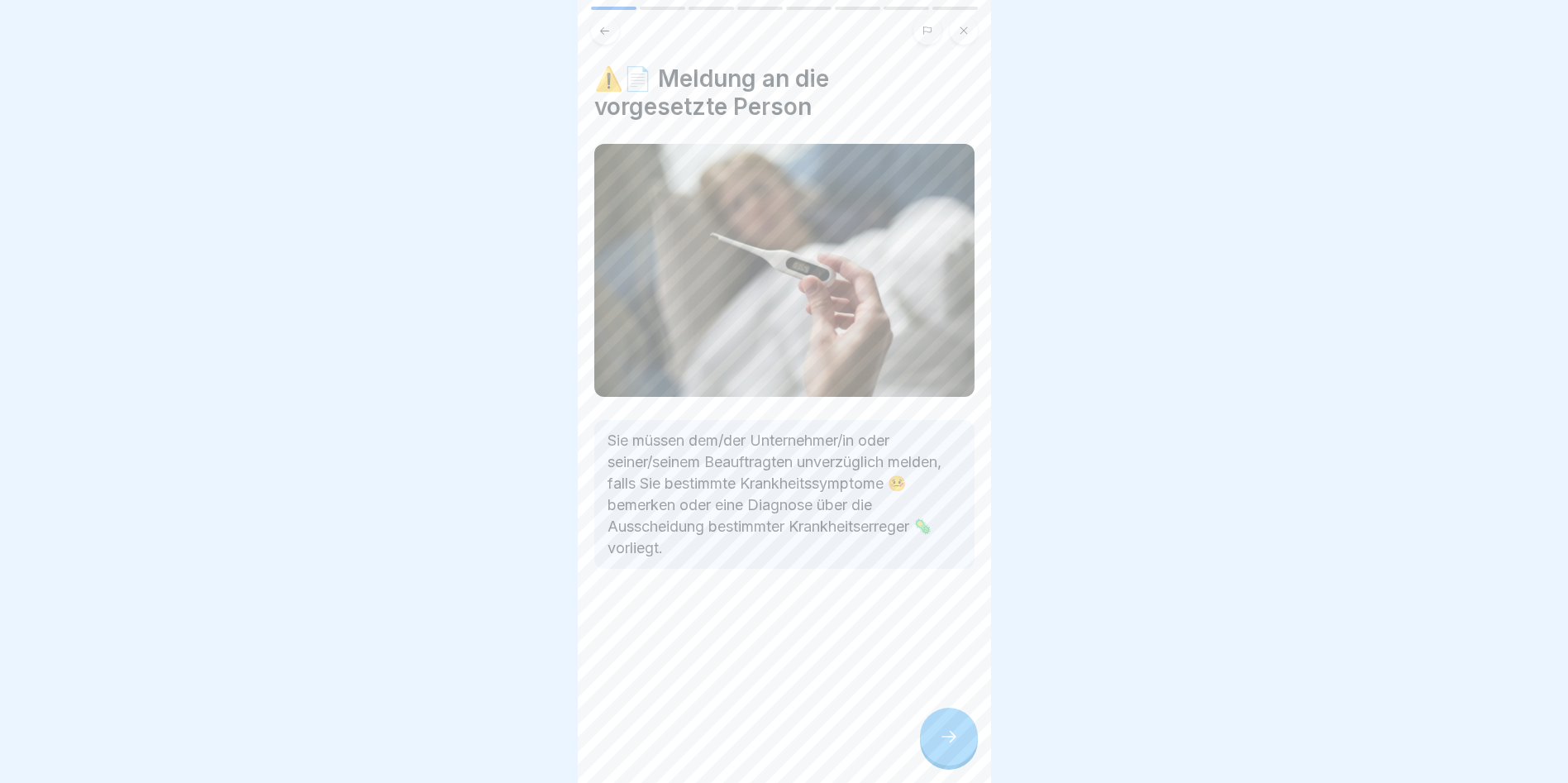
click at [936, 737] on div at bounding box center [949, 737] width 58 height 58
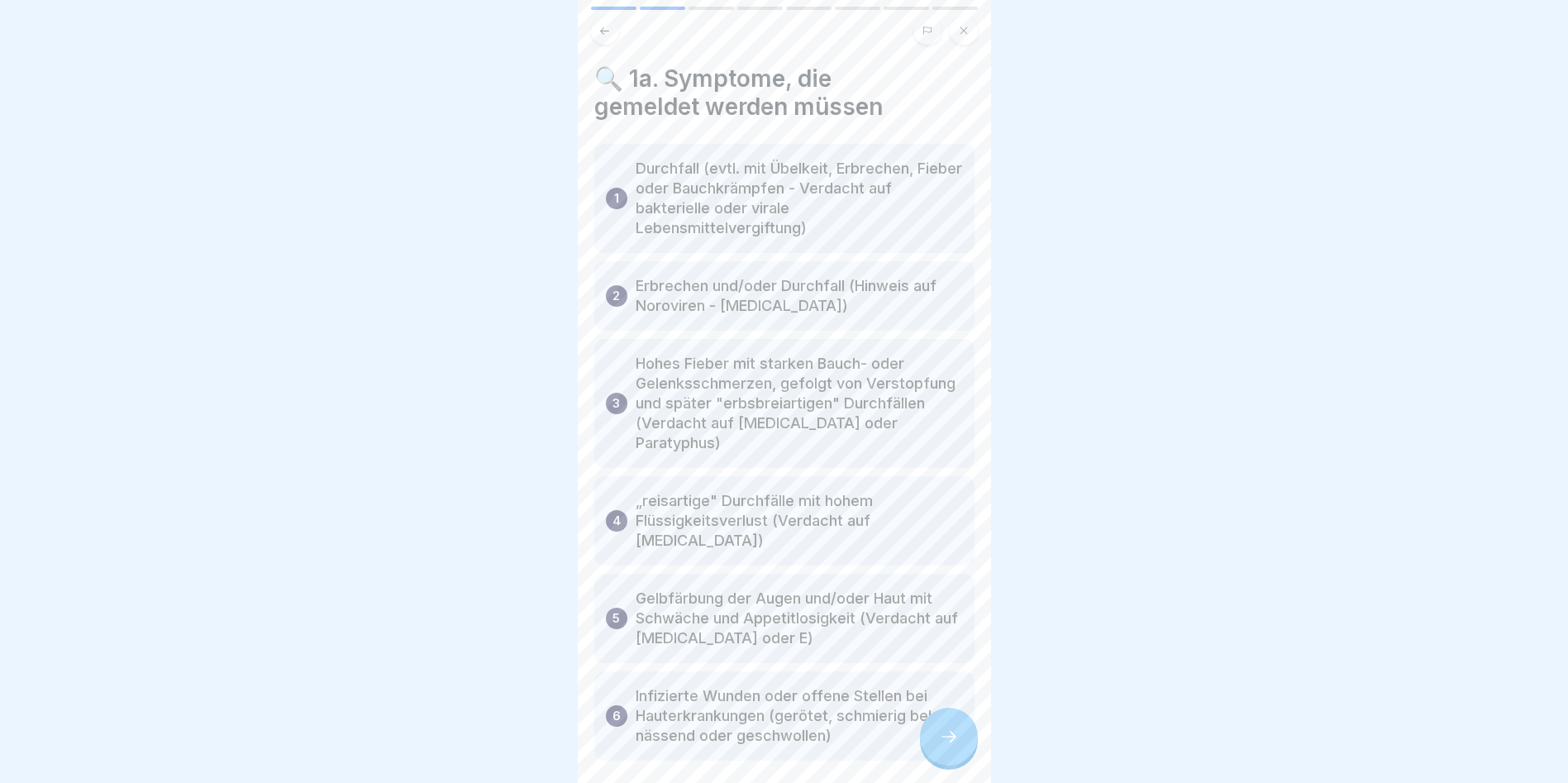
click at [961, 743] on div at bounding box center [949, 737] width 58 height 58
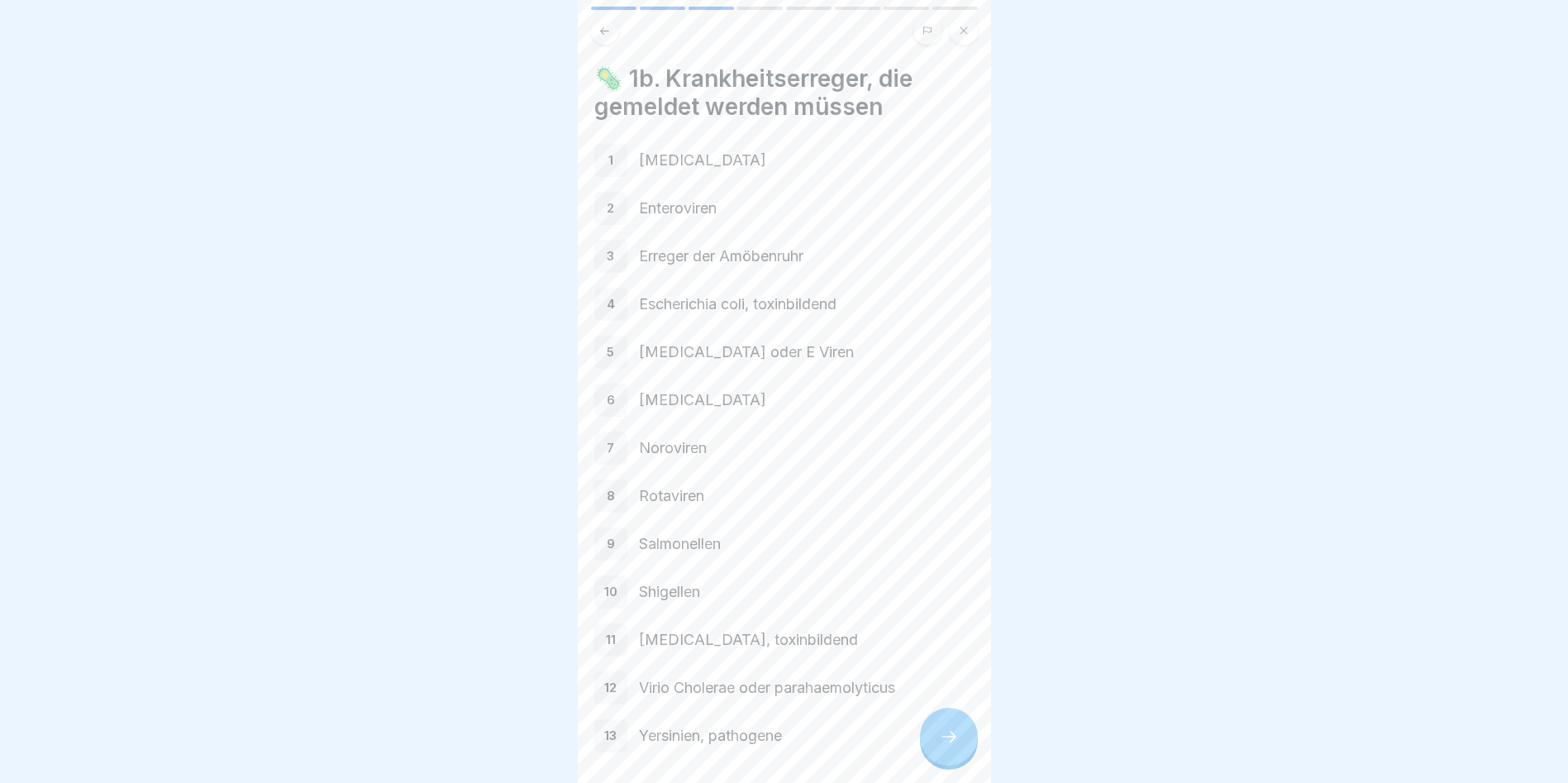
click at [949, 734] on icon at bounding box center [949, 736] width 20 height 20
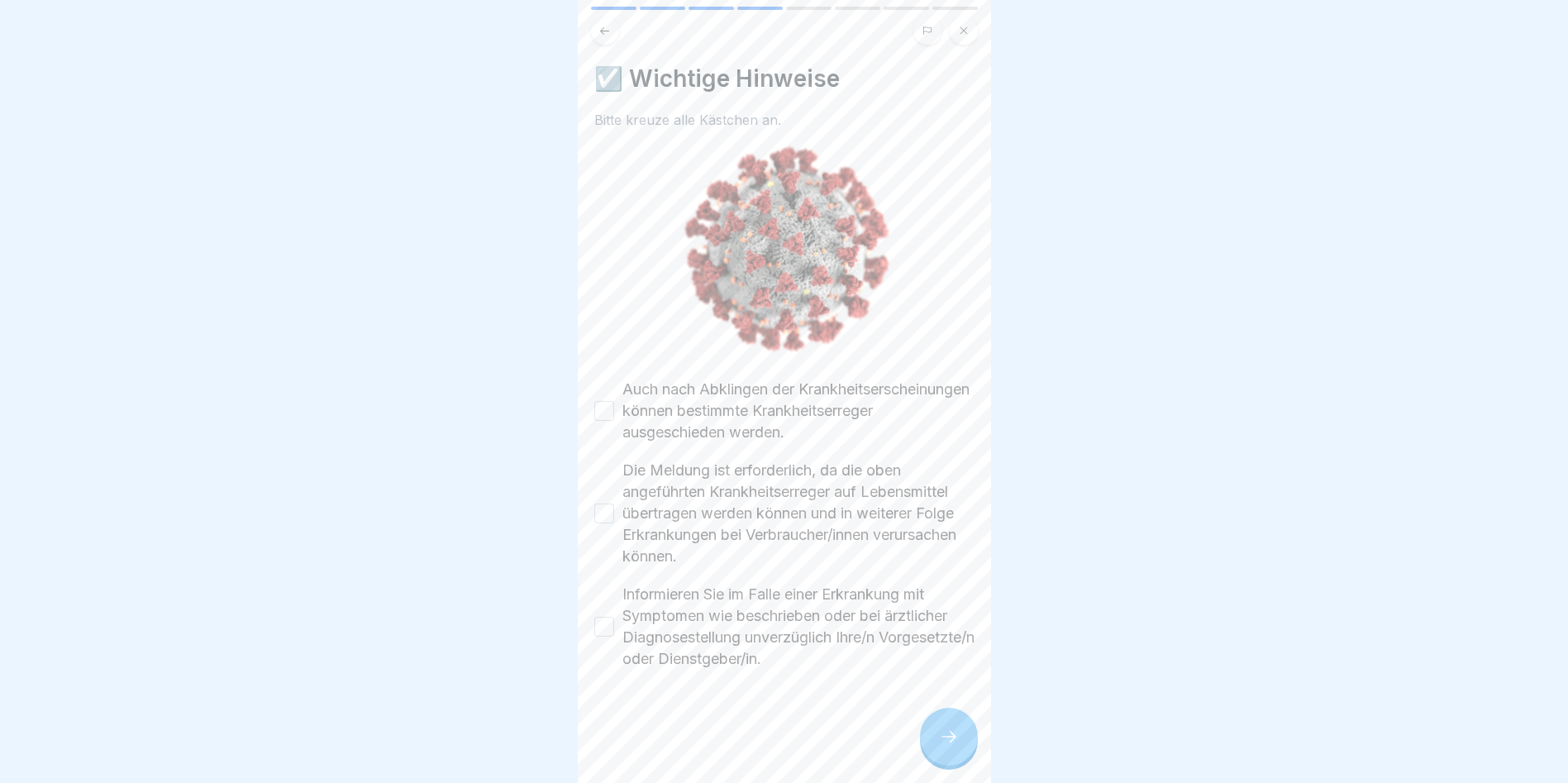
click at [599, 401] on button "Auch nach Abklingen der Krankheitserscheinungen können bestimmte Krankheitserre…" at bounding box center [604, 411] width 20 height 20
click at [596, 504] on button "Die Meldung ist erforderlich, da die oben angeführten Krankheitserreger auf Leb…" at bounding box center [604, 513] width 20 height 20
click at [604, 617] on button "Informieren Sie im Falle einer Erkrankung mit Symptomen wie beschrieben oder be…" at bounding box center [604, 626] width 20 height 20
click at [946, 735] on icon at bounding box center [949, 736] width 20 height 20
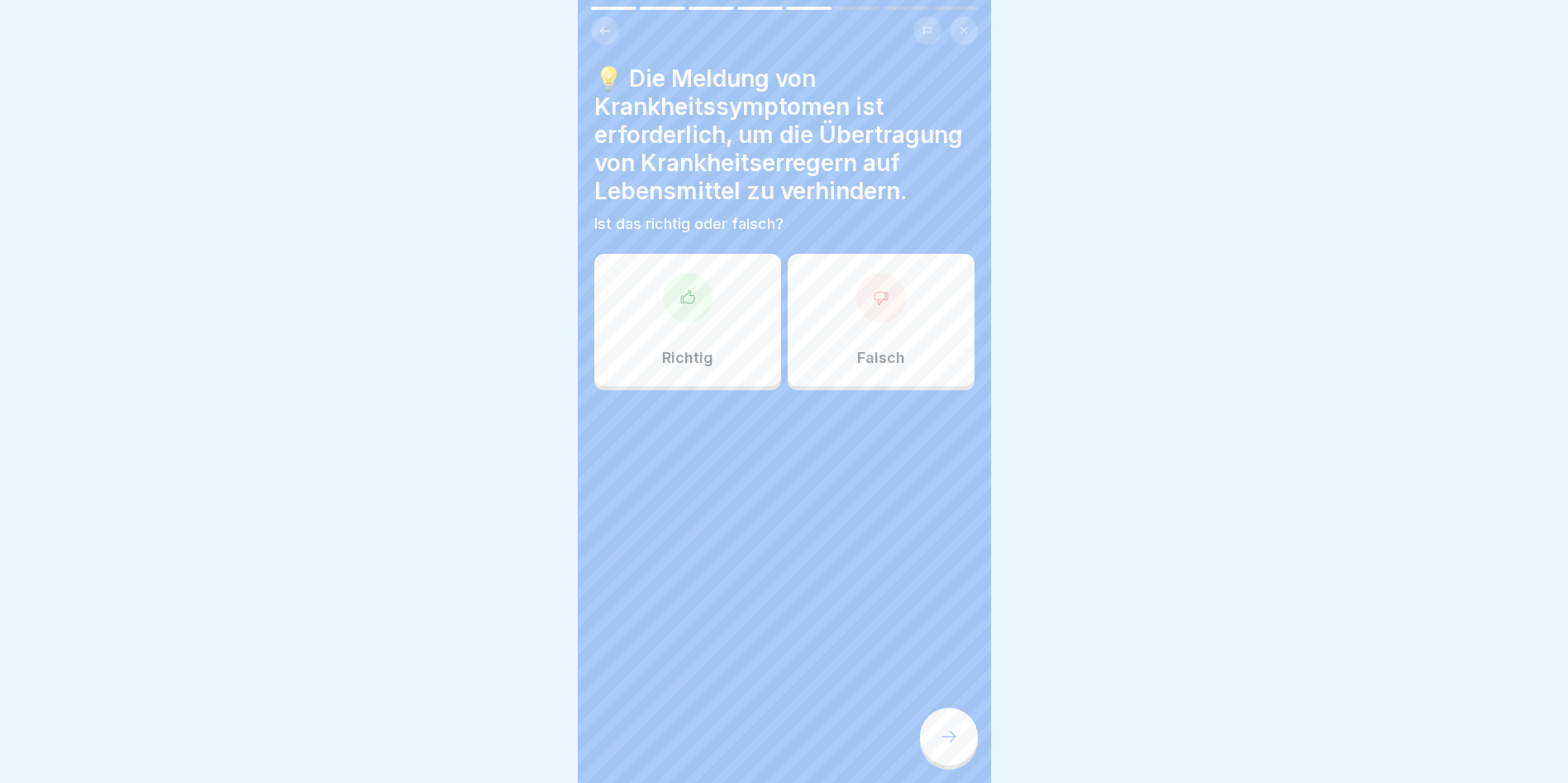
click at [737, 336] on div "Richtig" at bounding box center [687, 320] width 187 height 133
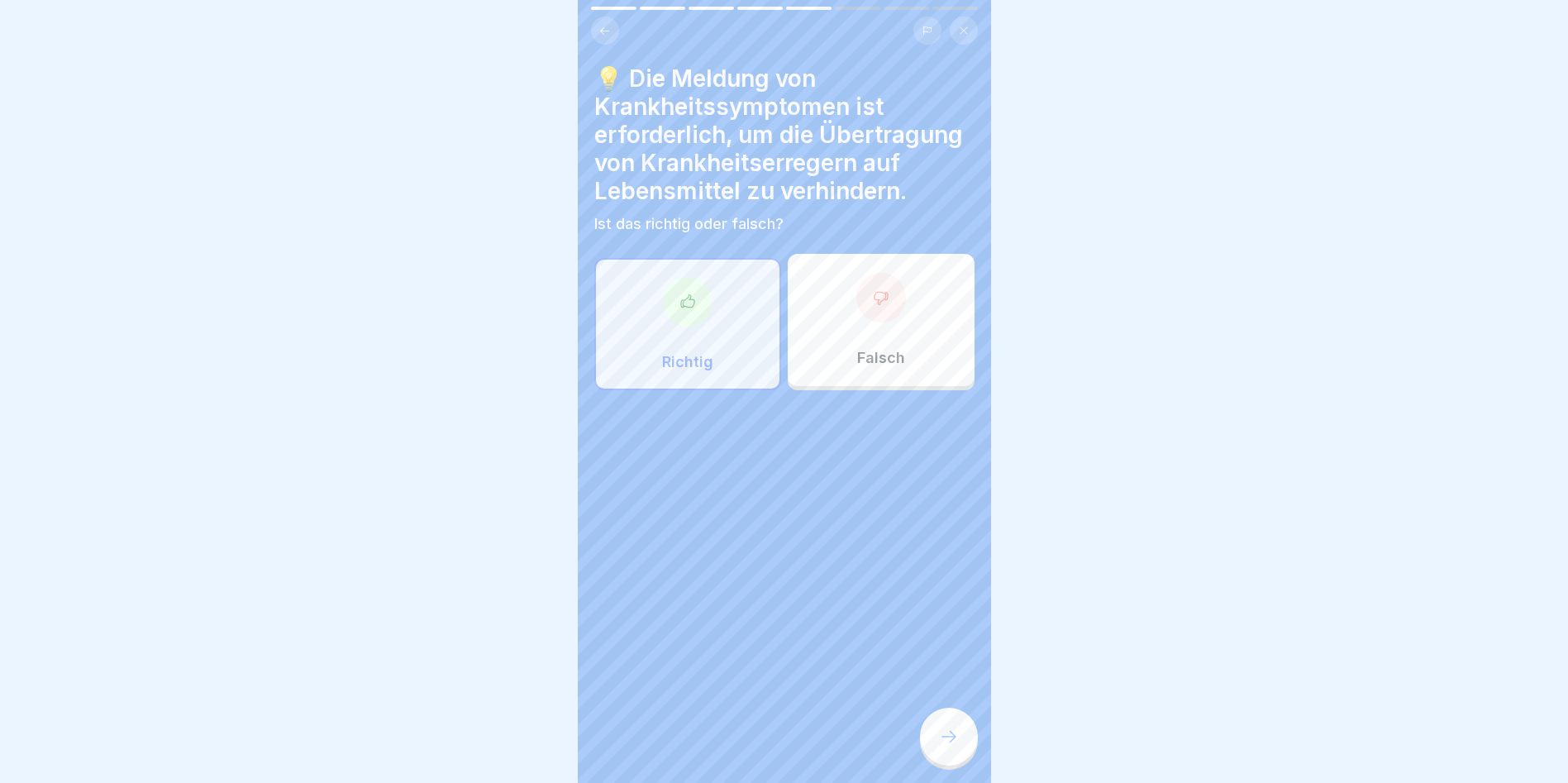
click at [929, 733] on div at bounding box center [949, 737] width 58 height 58
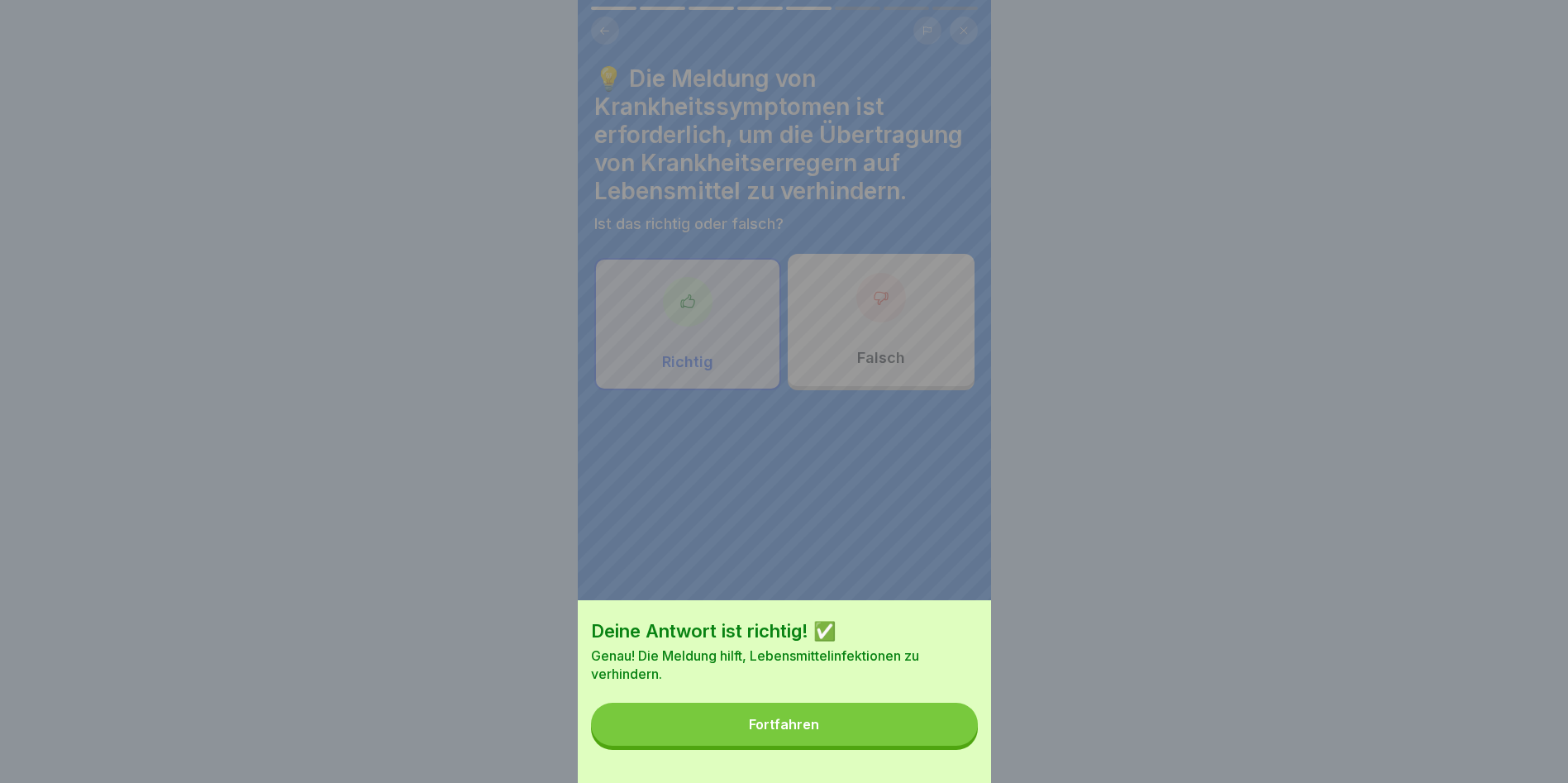
click at [918, 733] on button "Fortfahren" at bounding box center [785, 724] width 387 height 43
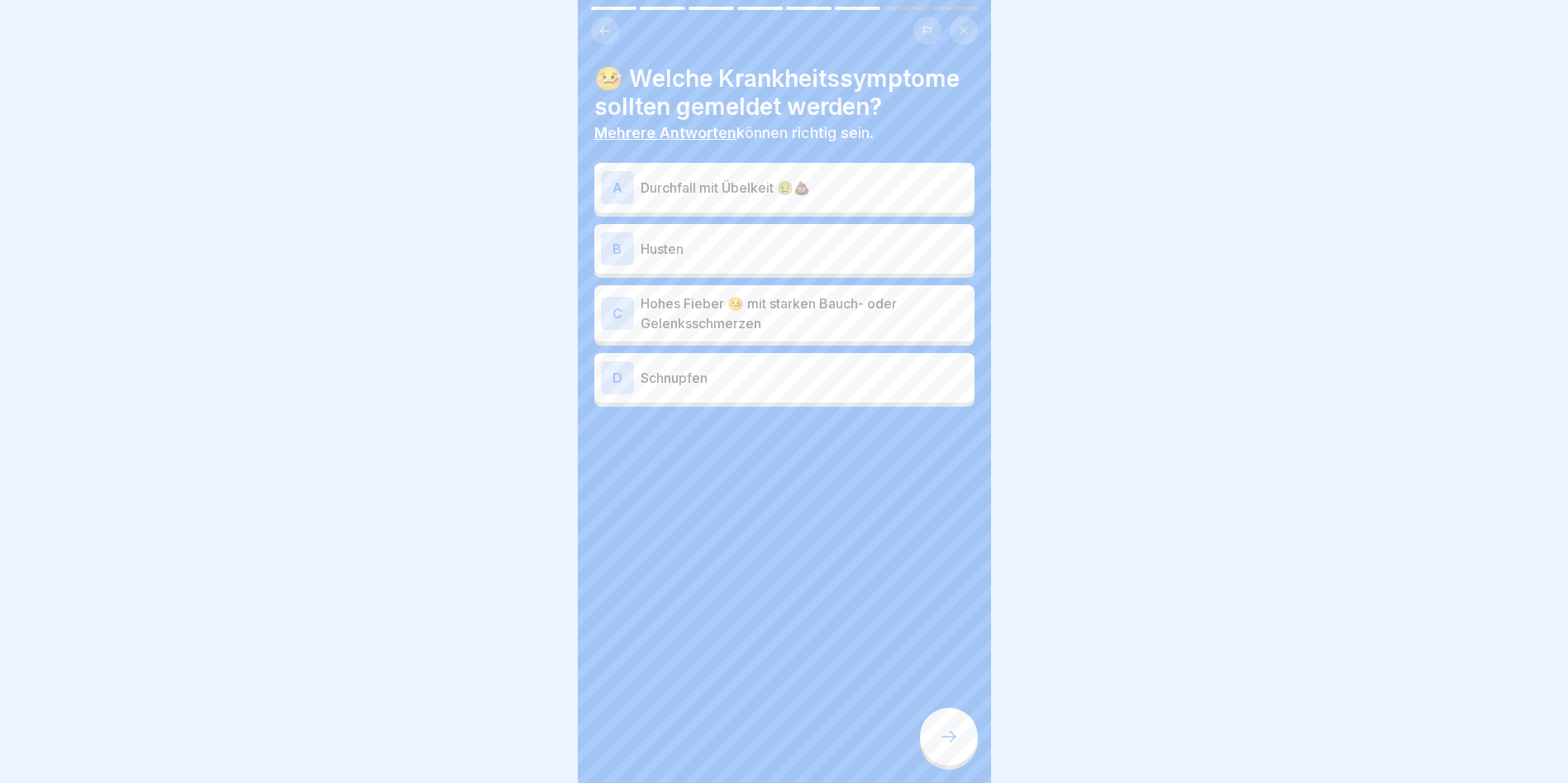
click at [642, 178] on p "Durchfall mit Übelkeit 🤢💩" at bounding box center [805, 187] width 327 height 20
click at [672, 243] on p "Husten" at bounding box center [805, 248] width 327 height 20
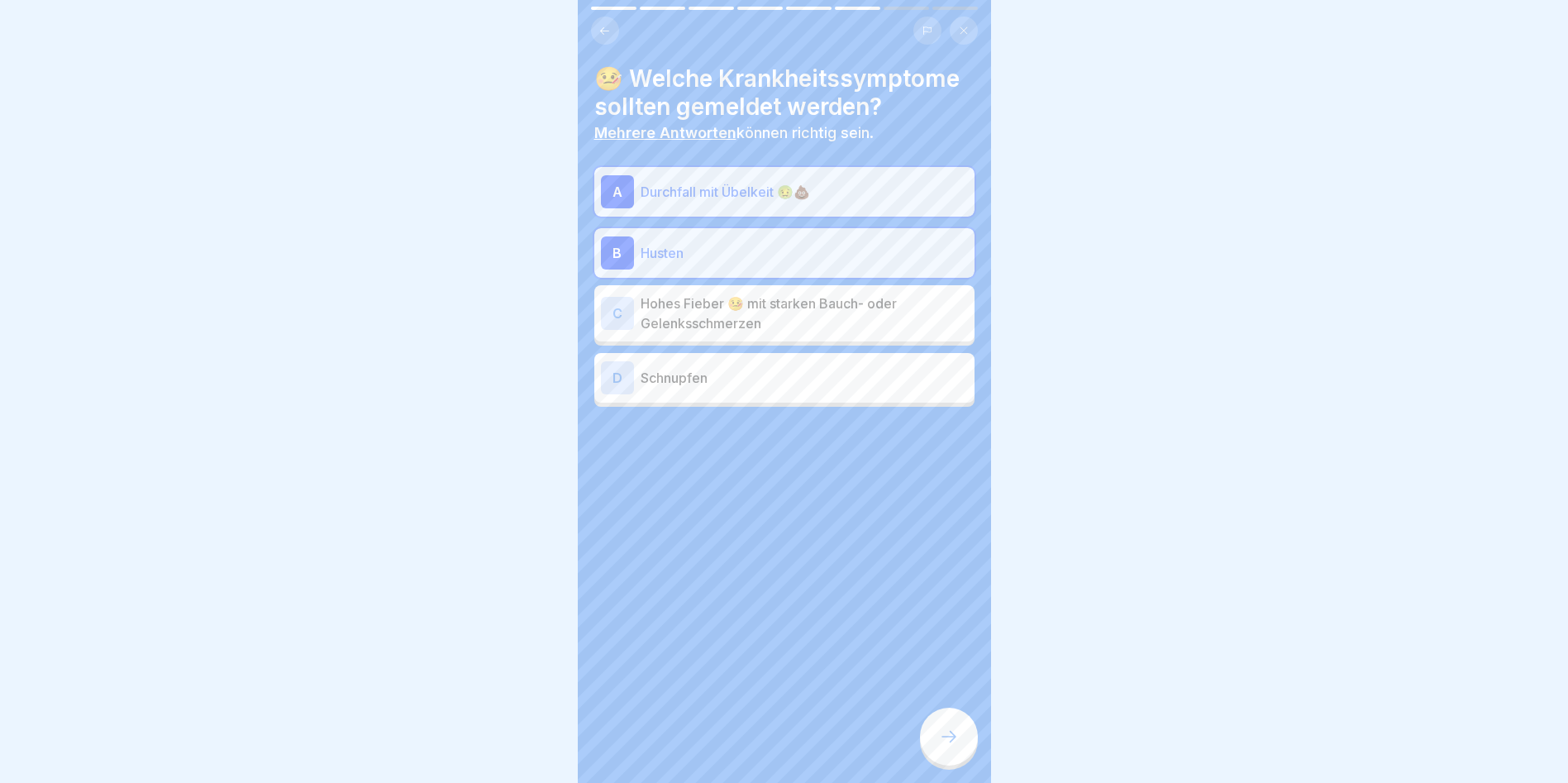
click at [668, 307] on p "Hohes Fieber 🤒 mit starken Bauch- oder Gelenksschmerzen" at bounding box center [805, 313] width 327 height 39
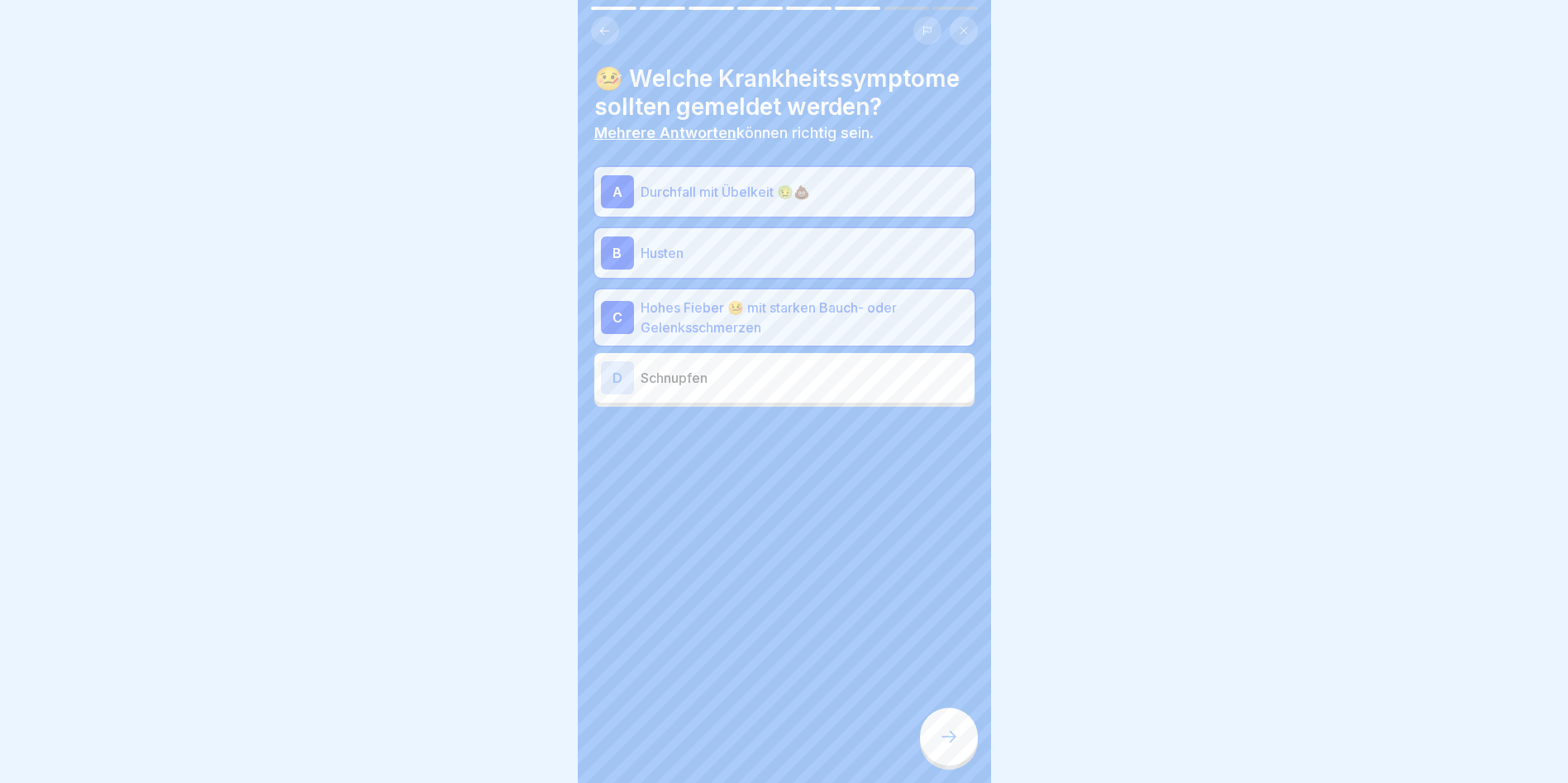
click at [658, 368] on p "Schnupfen" at bounding box center [805, 377] width 327 height 20
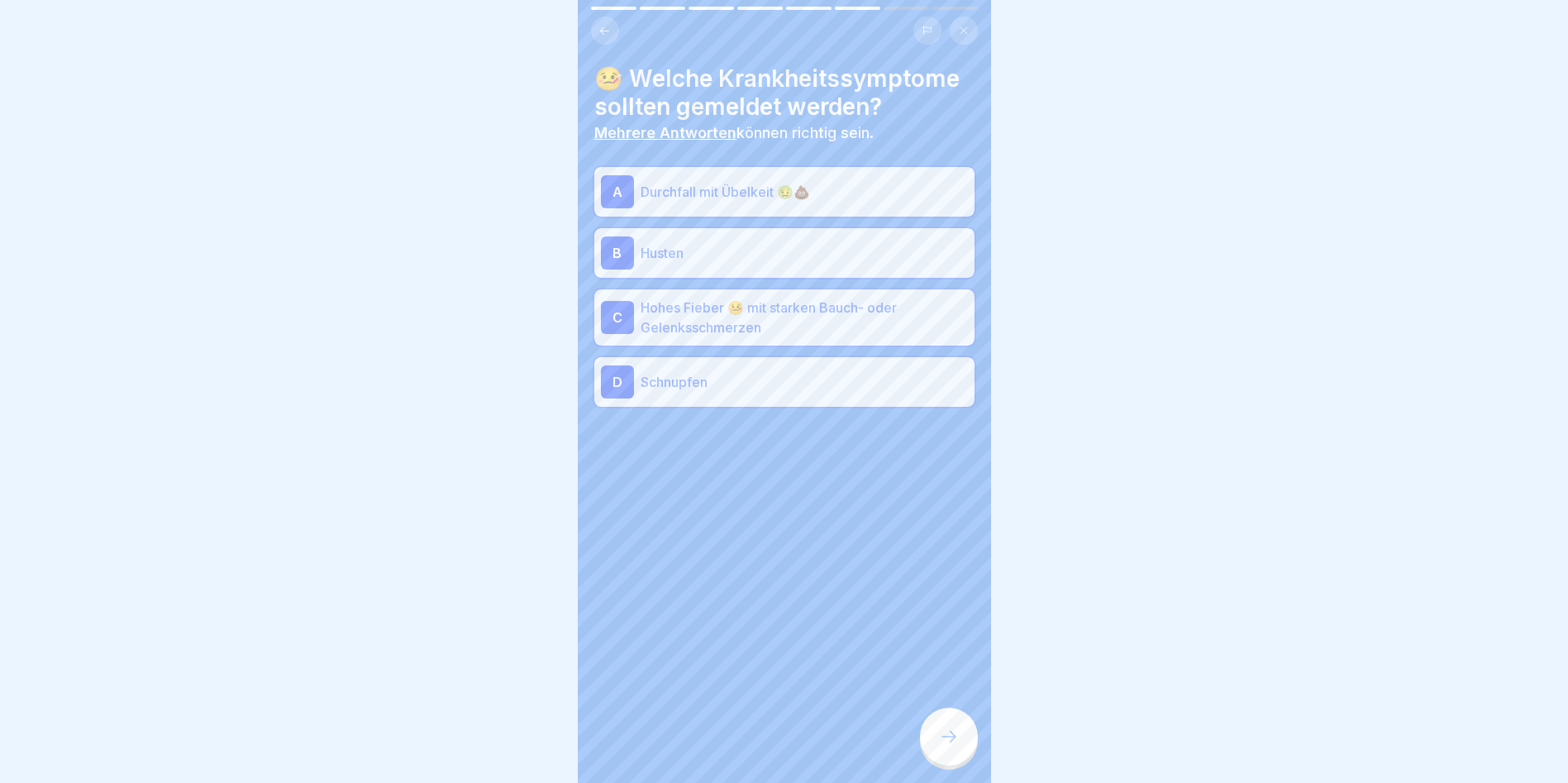
click at [941, 706] on div "🤒 Welche Krankheitssymptome sollten gemeldet werden? Mehrere Antworten können r…" at bounding box center [785, 391] width 414 height 783
click at [942, 733] on icon at bounding box center [949, 736] width 20 height 20
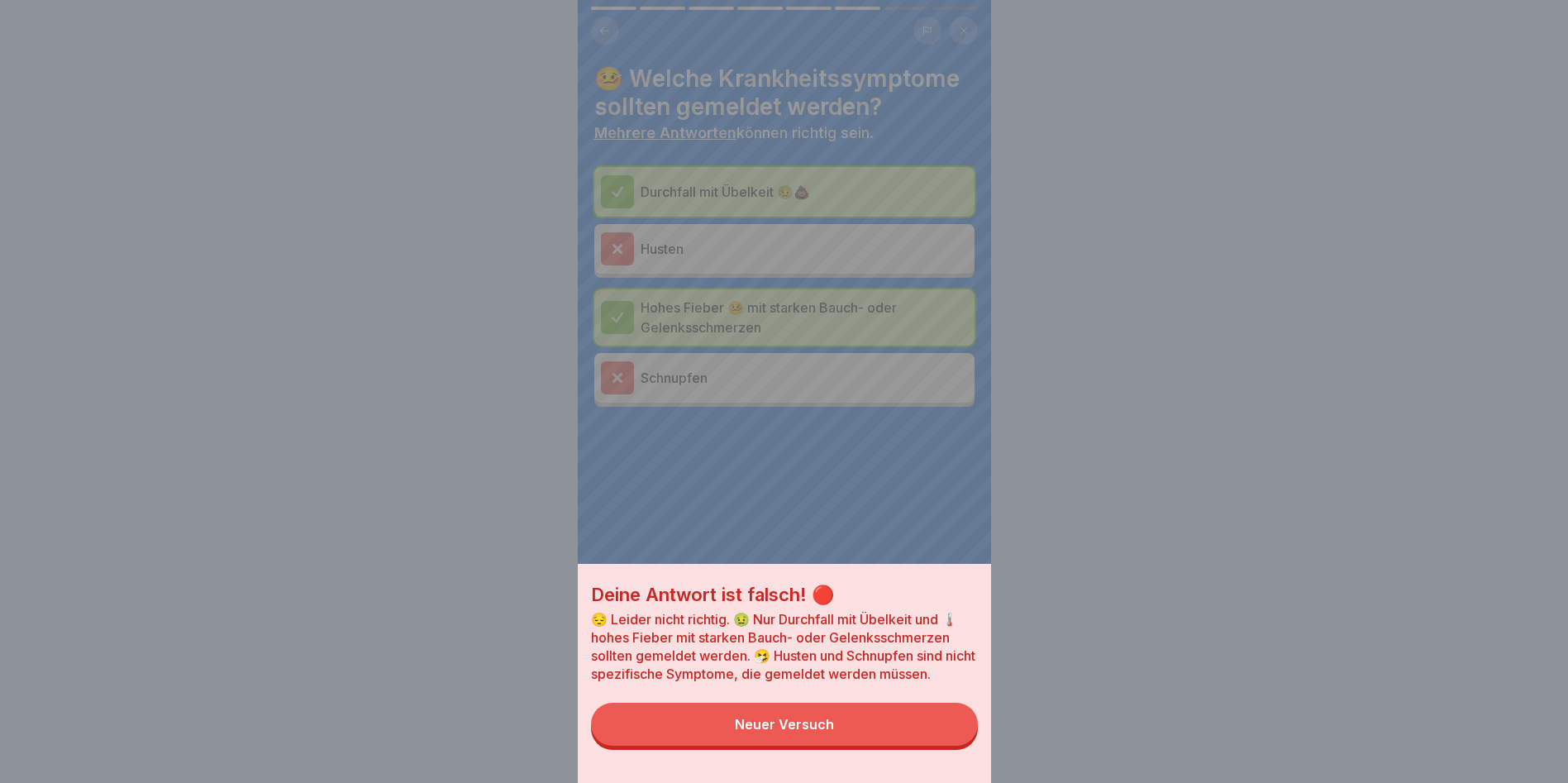
click at [833, 731] on div "Neuer Versuch" at bounding box center [785, 724] width 100 height 15
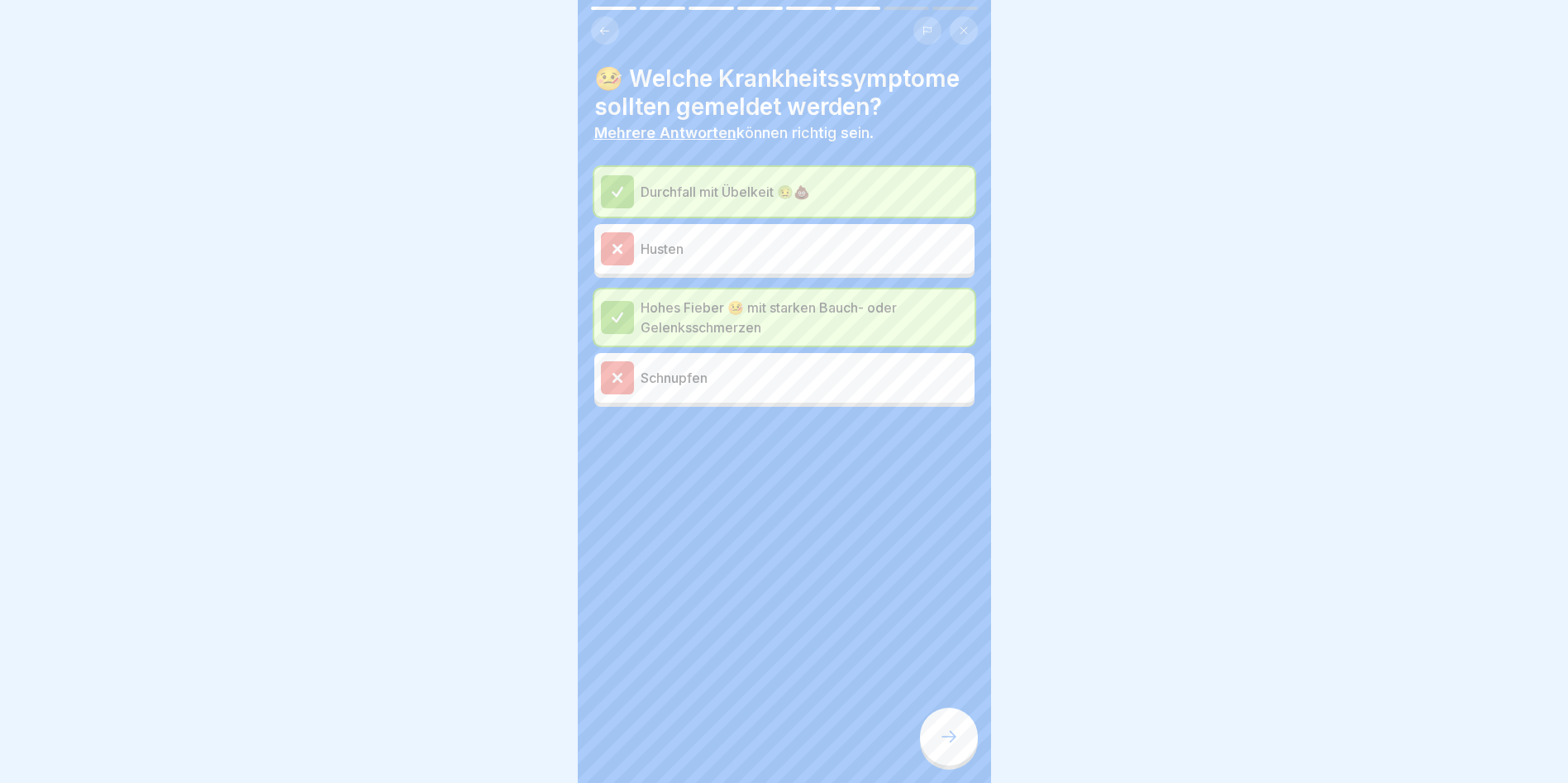
click at [953, 730] on icon at bounding box center [949, 736] width 20 height 20
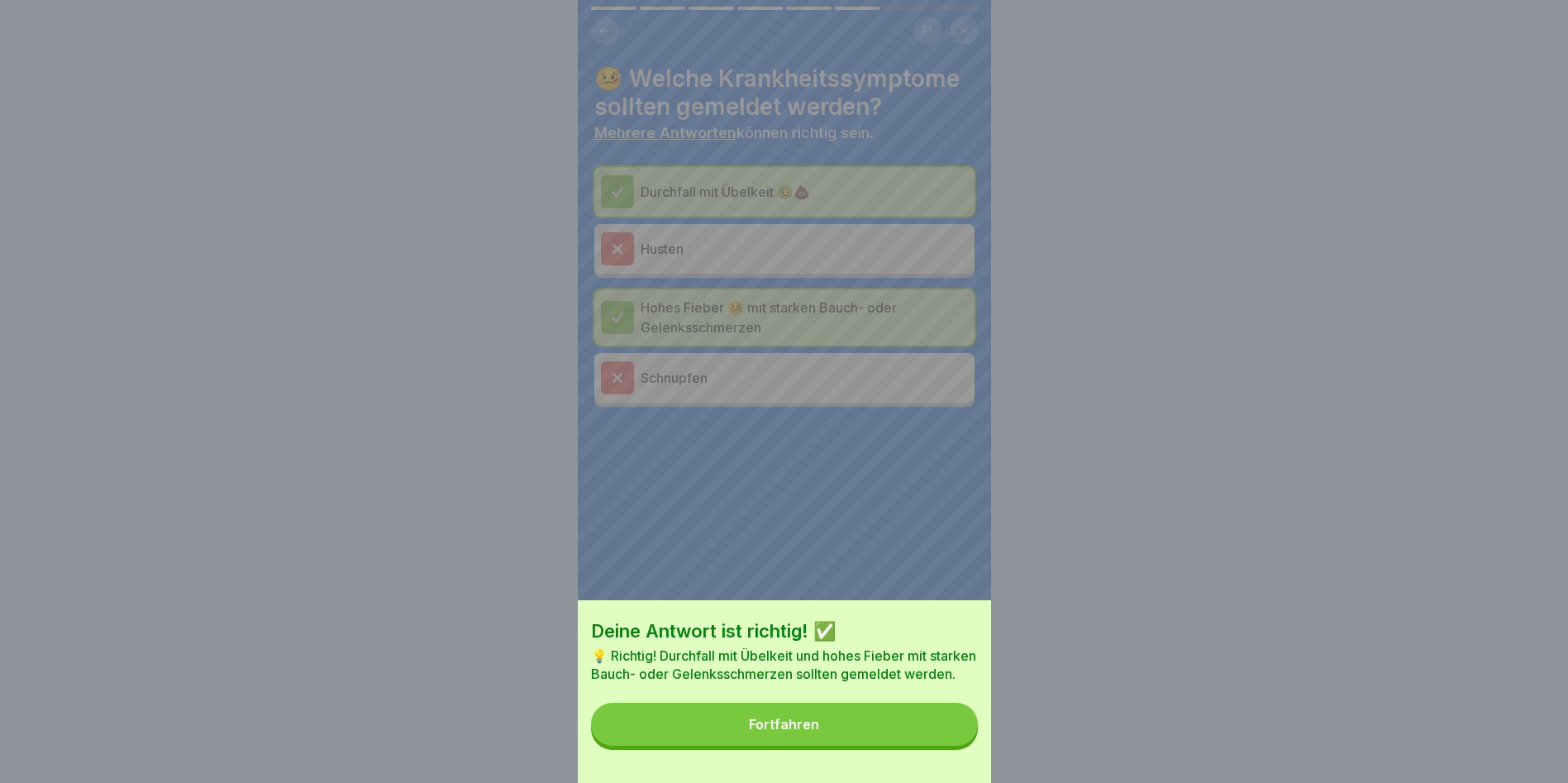
click at [940, 733] on button "Fortfahren" at bounding box center [785, 724] width 387 height 43
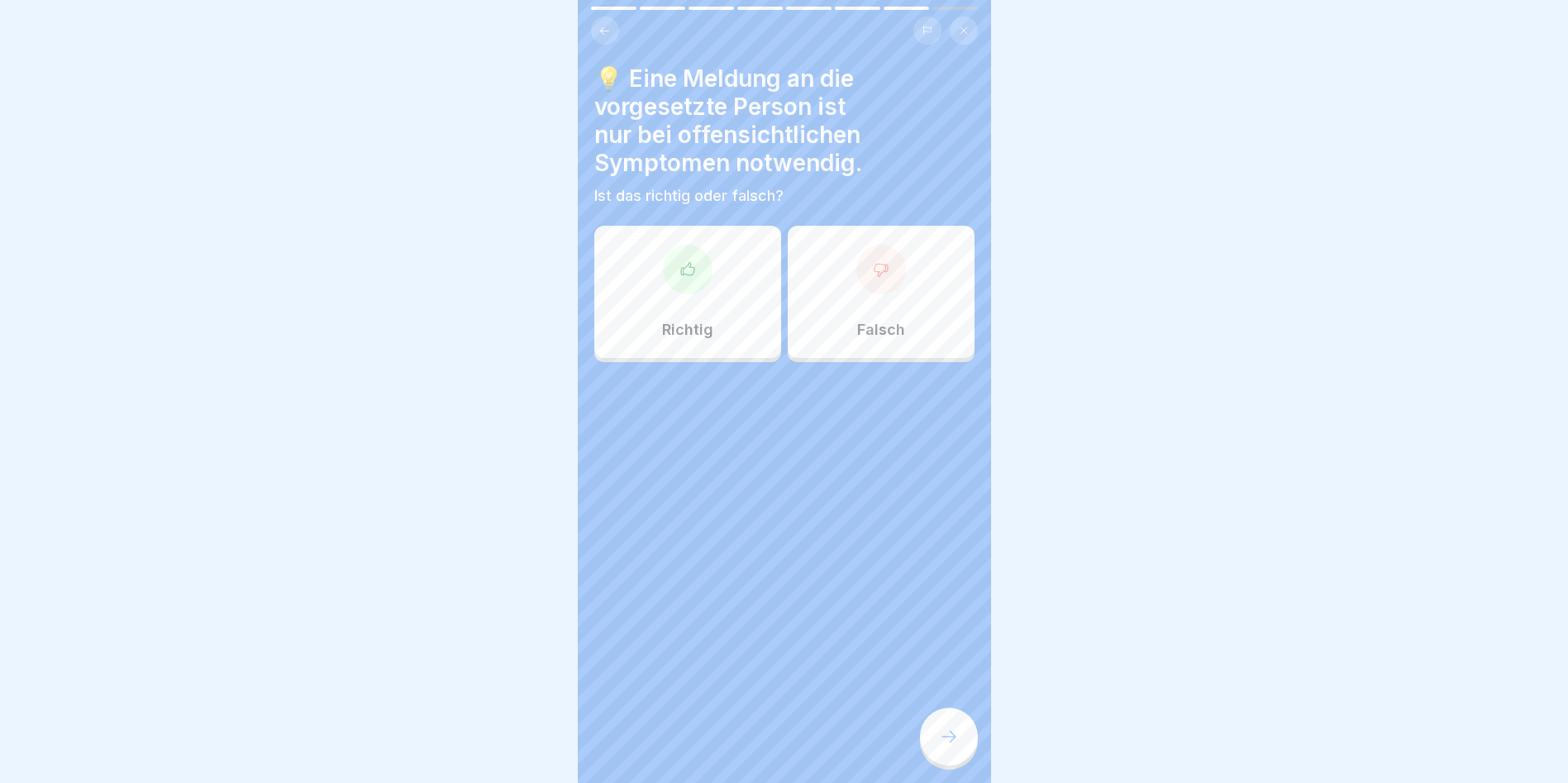
click at [712, 294] on div "Richtig" at bounding box center [687, 291] width 187 height 133
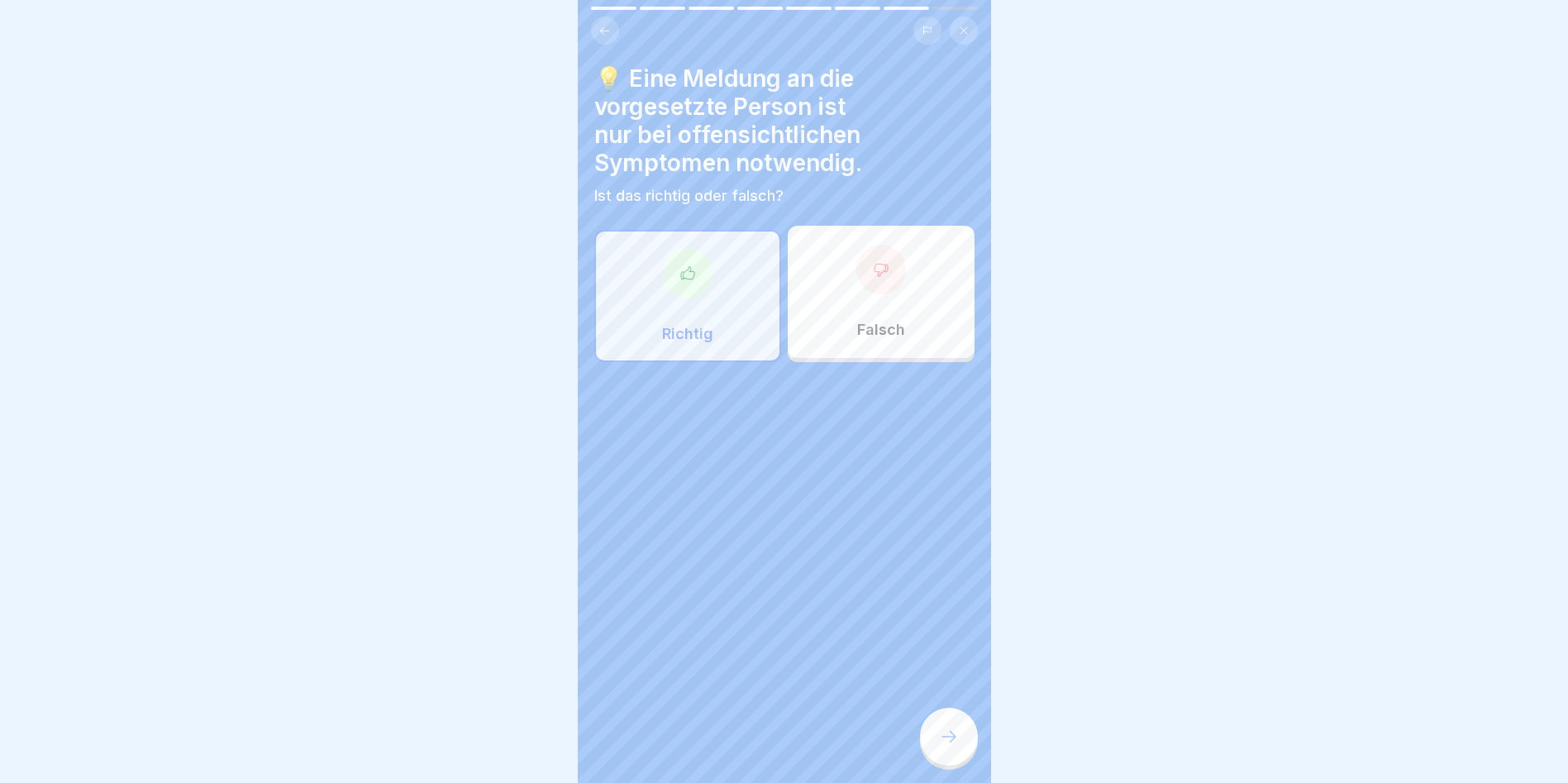
click at [955, 744] on icon at bounding box center [949, 736] width 20 height 20
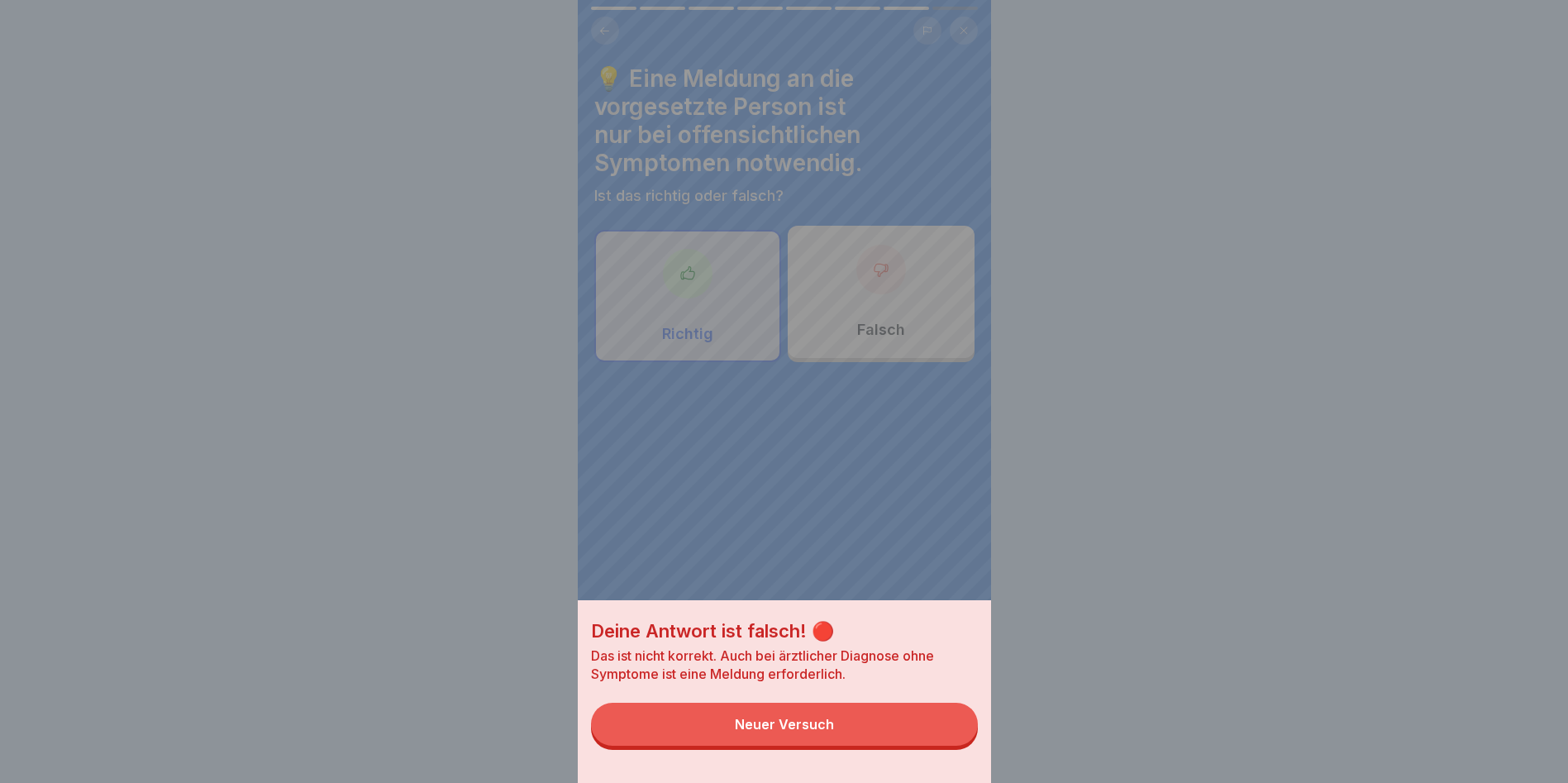
click at [774, 731] on div "Neuer Versuch" at bounding box center [785, 724] width 100 height 15
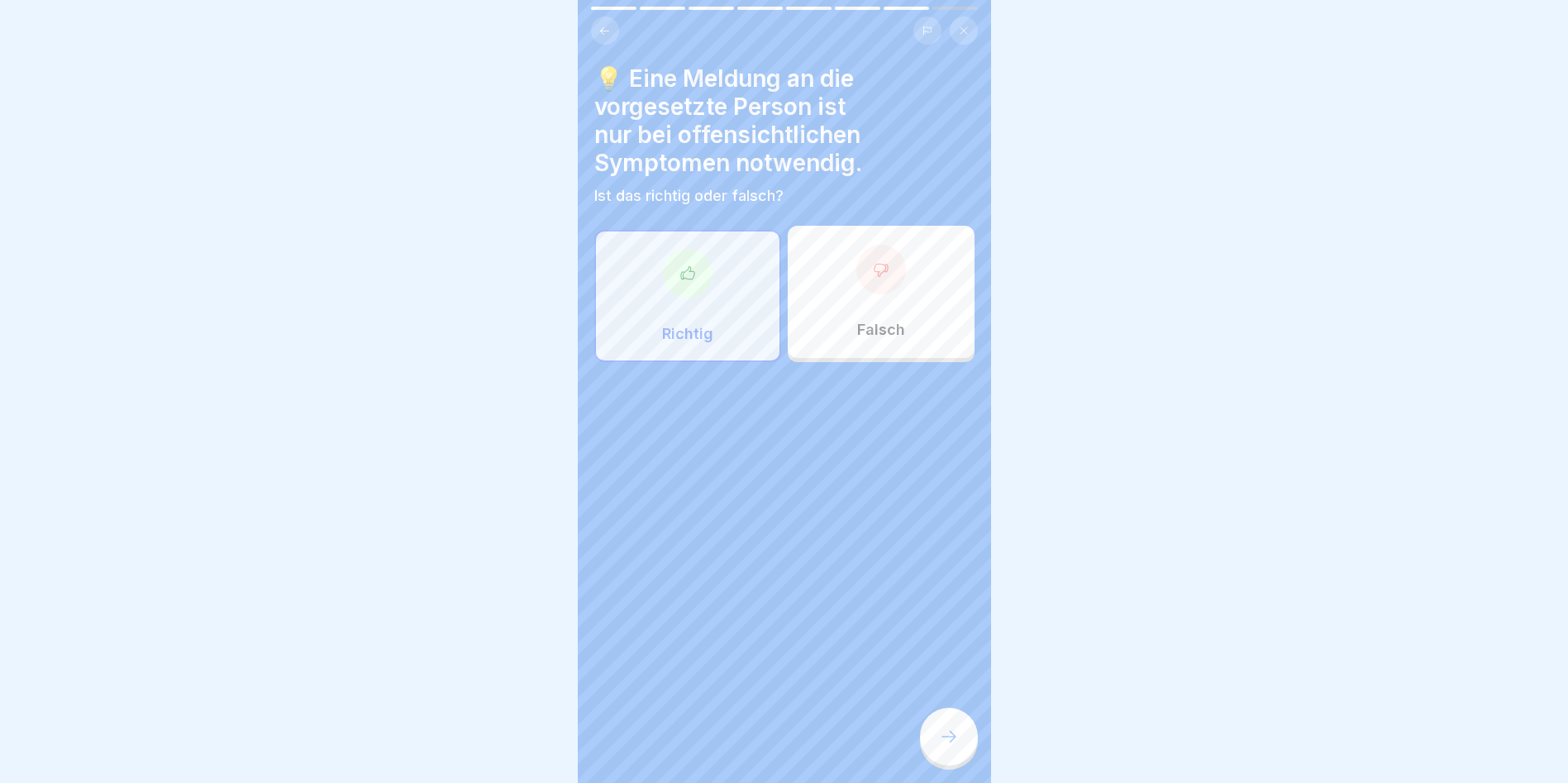
click at [873, 264] on icon at bounding box center [882, 270] width 17 height 17
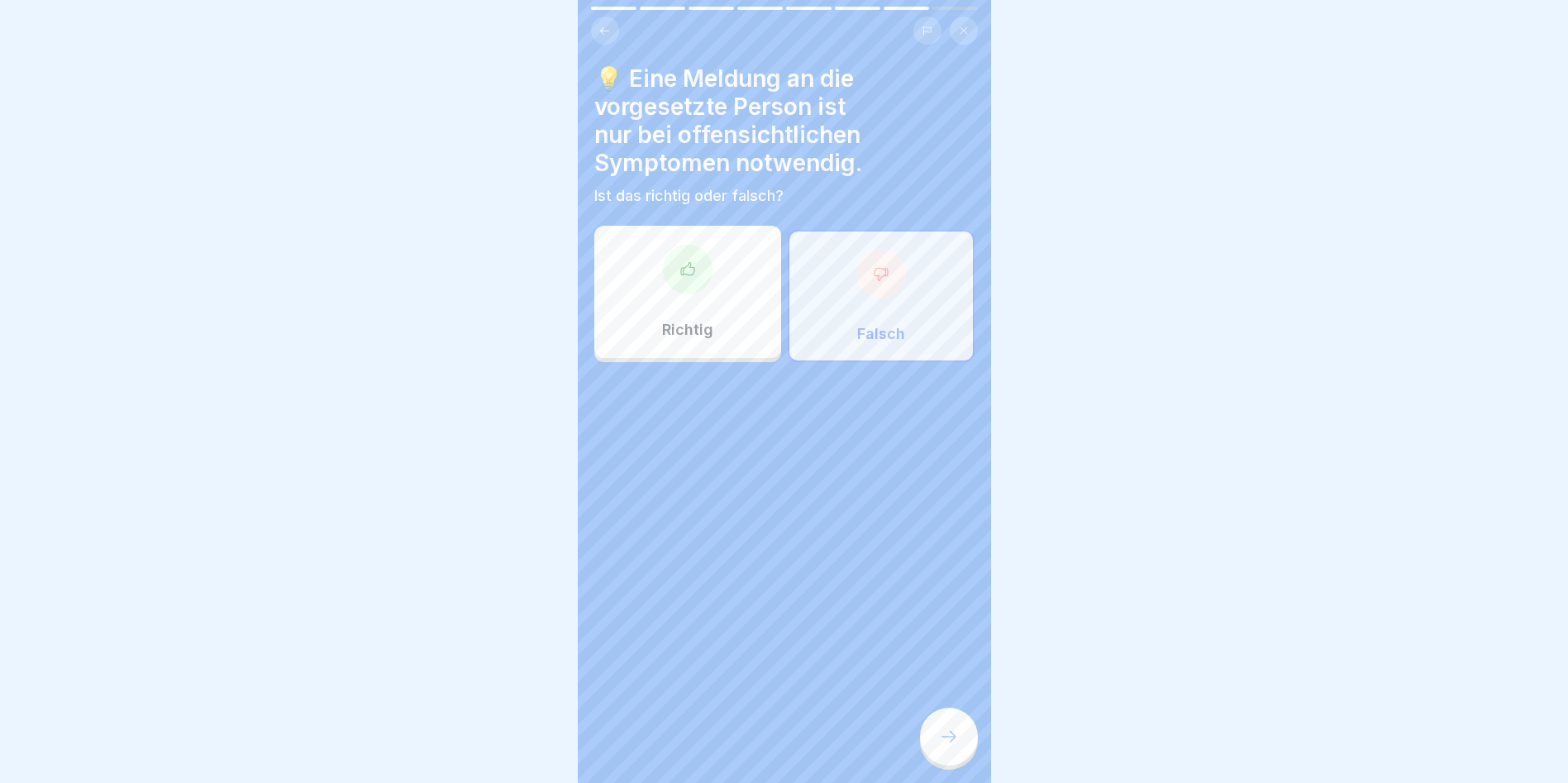
click at [949, 723] on div at bounding box center [949, 737] width 58 height 58
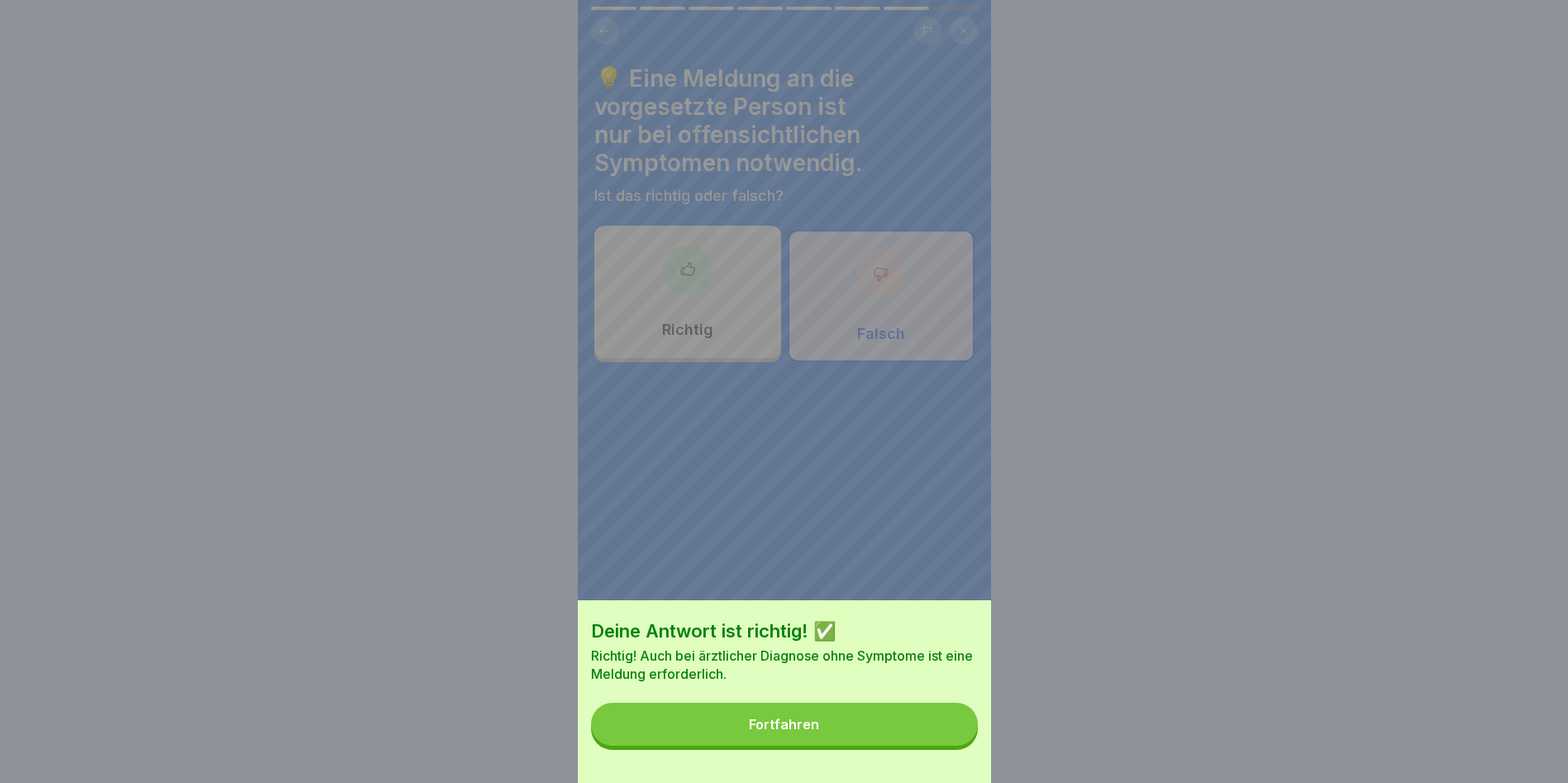
click at [893, 728] on button "Fortfahren" at bounding box center [785, 724] width 387 height 43
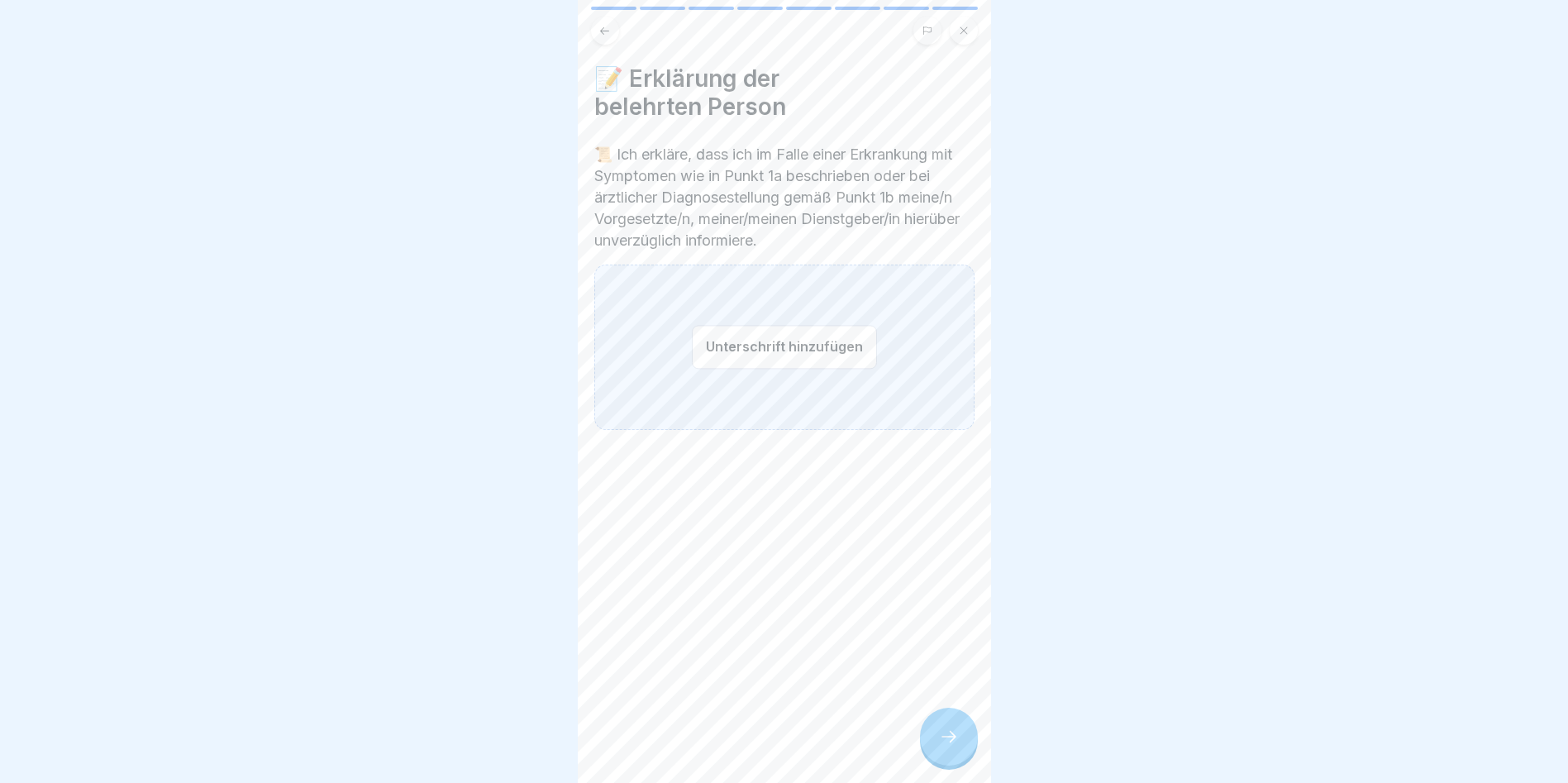
click at [939, 734] on icon at bounding box center [949, 736] width 20 height 20
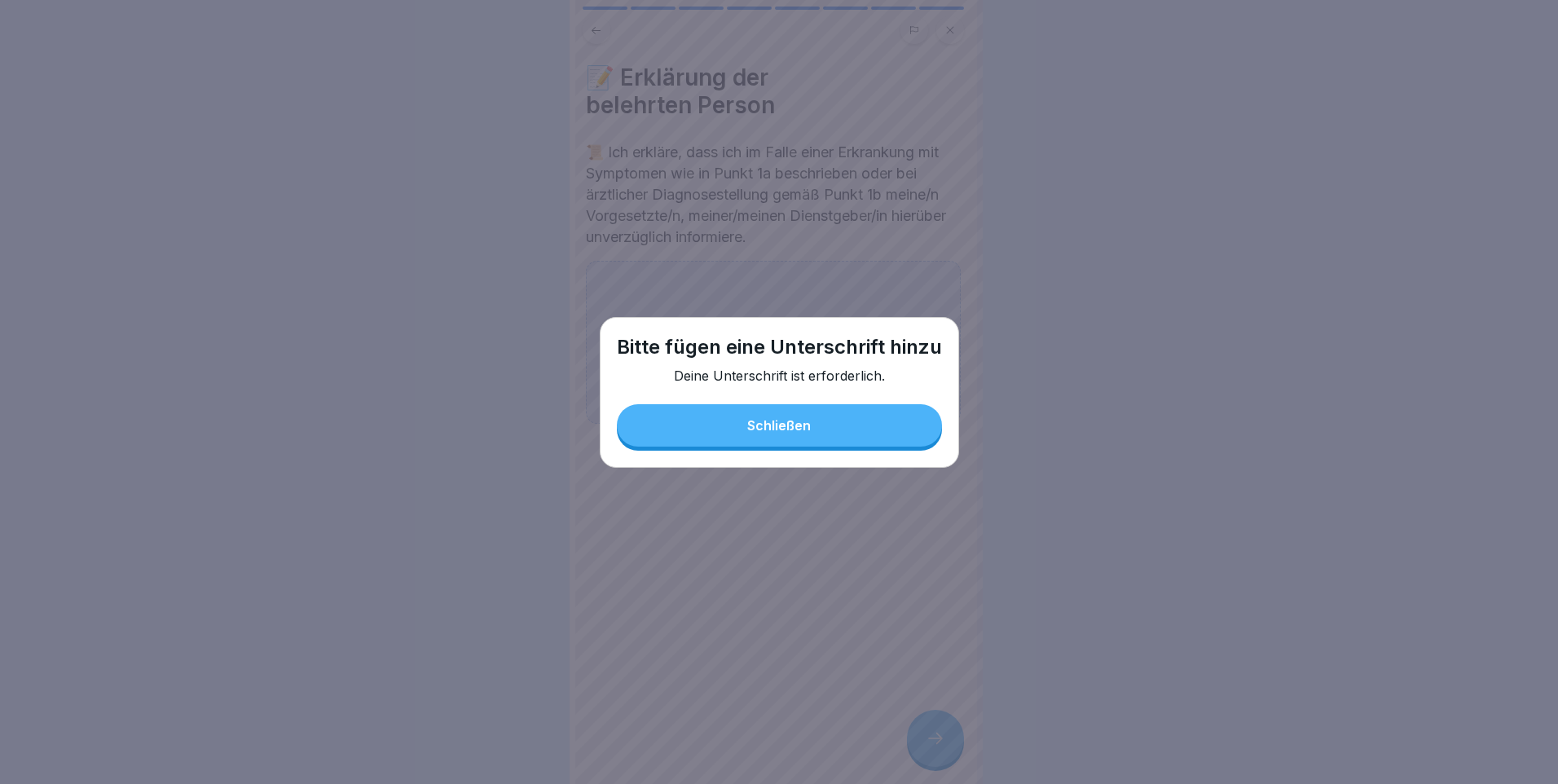
click at [692, 421] on button "Schließen" at bounding box center [779, 425] width 325 height 43
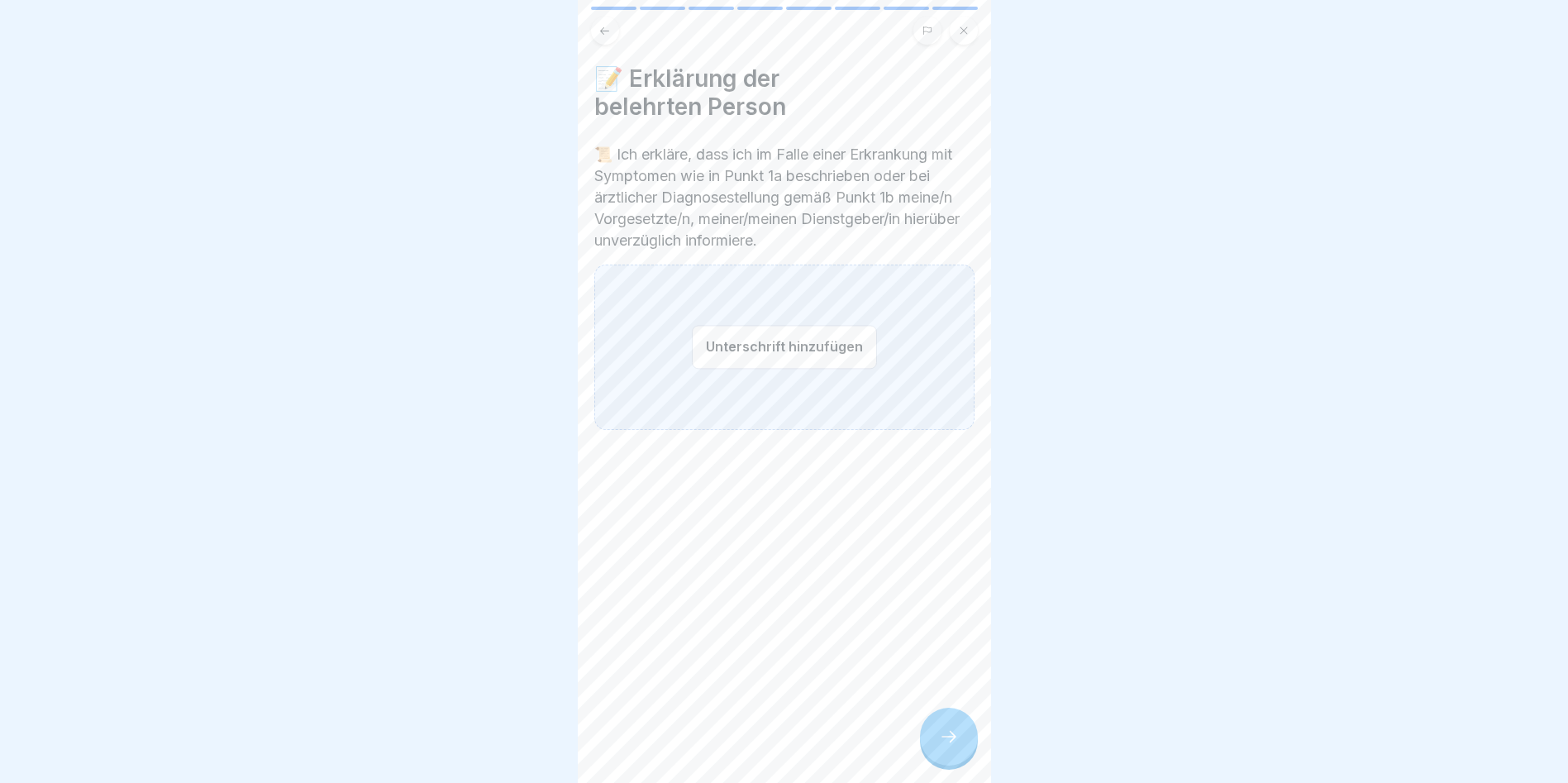
click at [712, 338] on button "Unterschrift hinzufügen" at bounding box center [784, 347] width 185 height 44
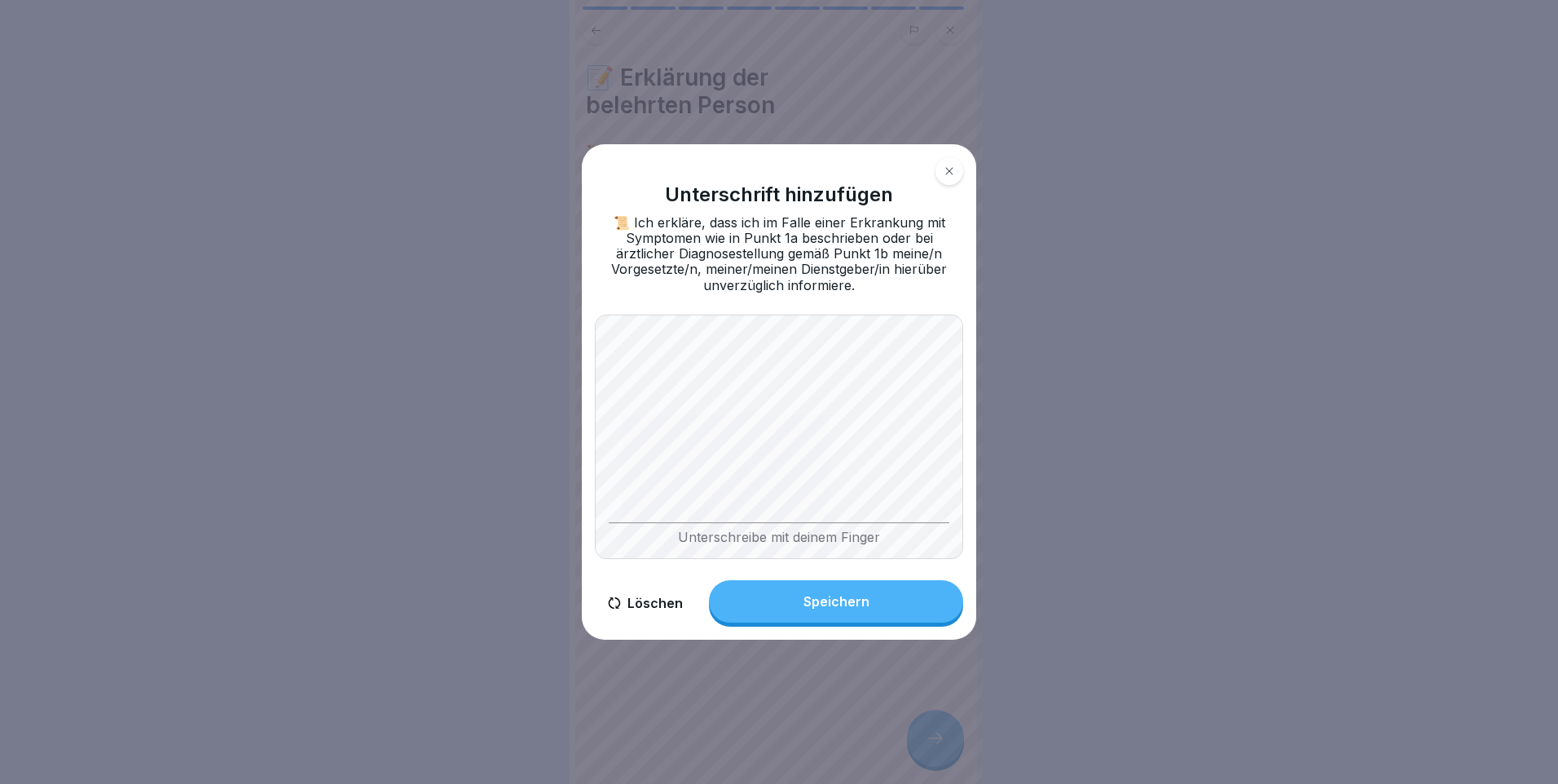
click at [782, 599] on button "Speichern" at bounding box center [836, 601] width 254 height 43
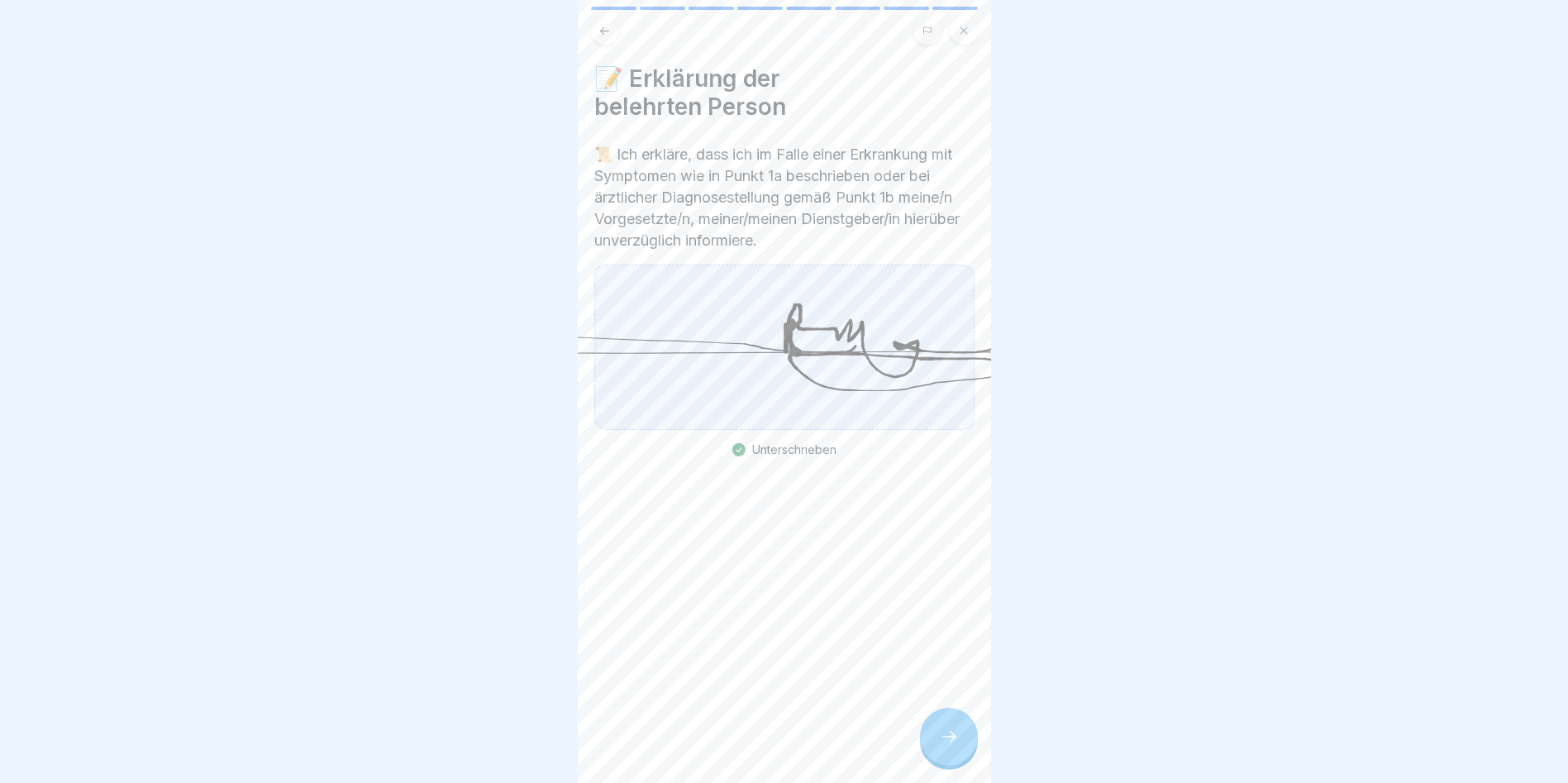
click at [950, 746] on icon at bounding box center [949, 736] width 20 height 20
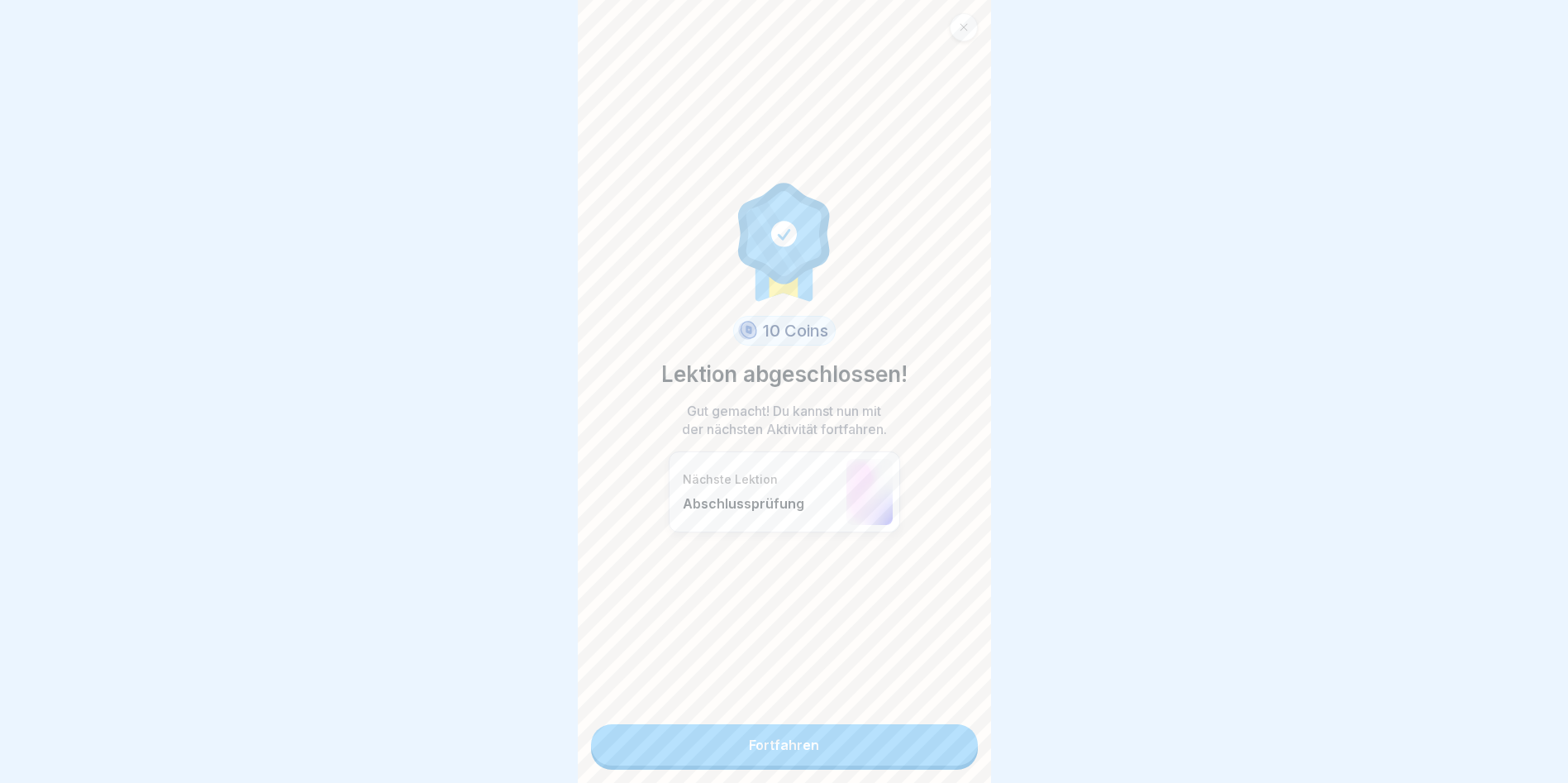
click at [942, 750] on link "Fortfahren" at bounding box center [785, 744] width 387 height 41
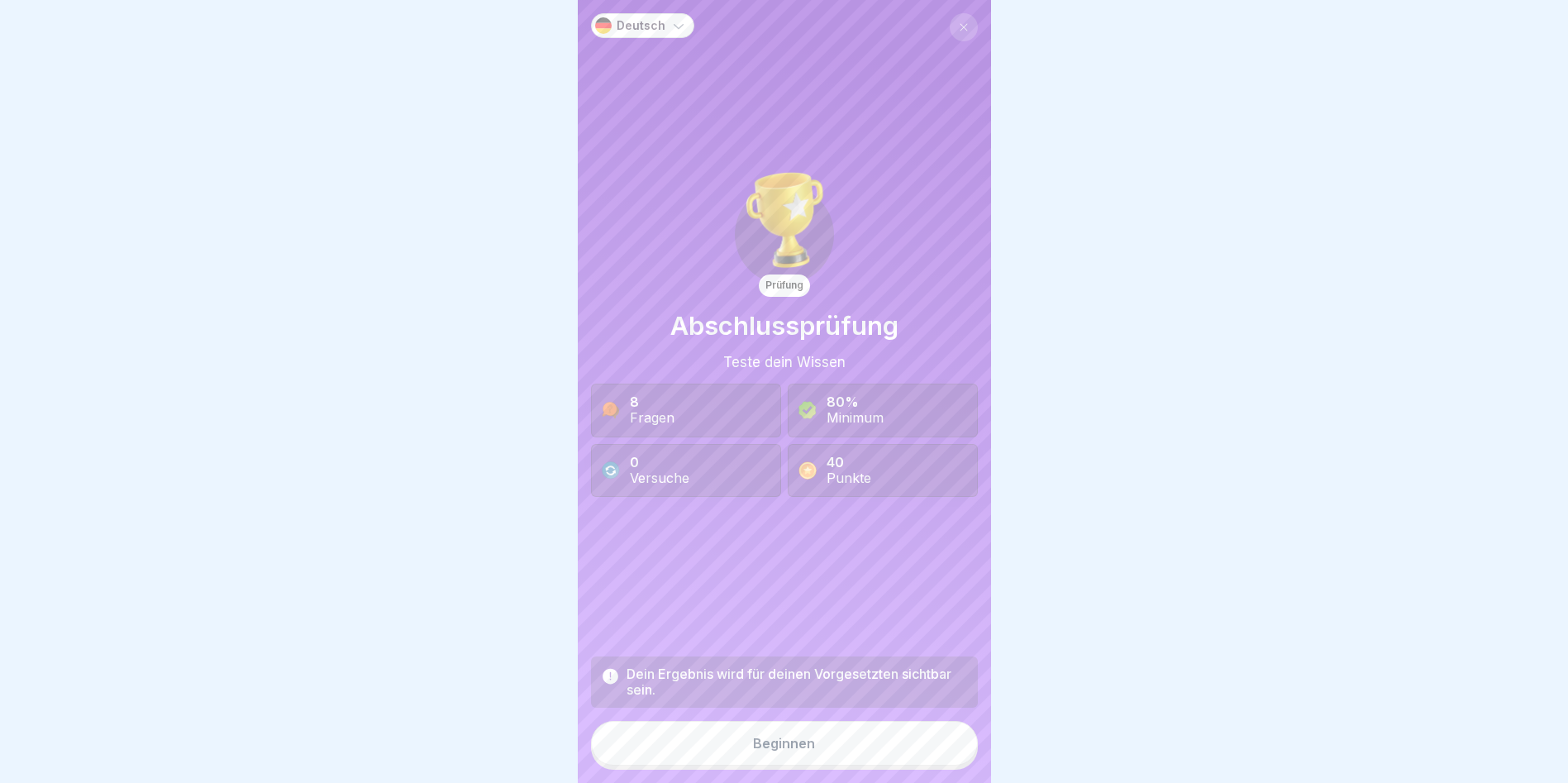
click at [874, 760] on button "Beginnen" at bounding box center [785, 743] width 387 height 44
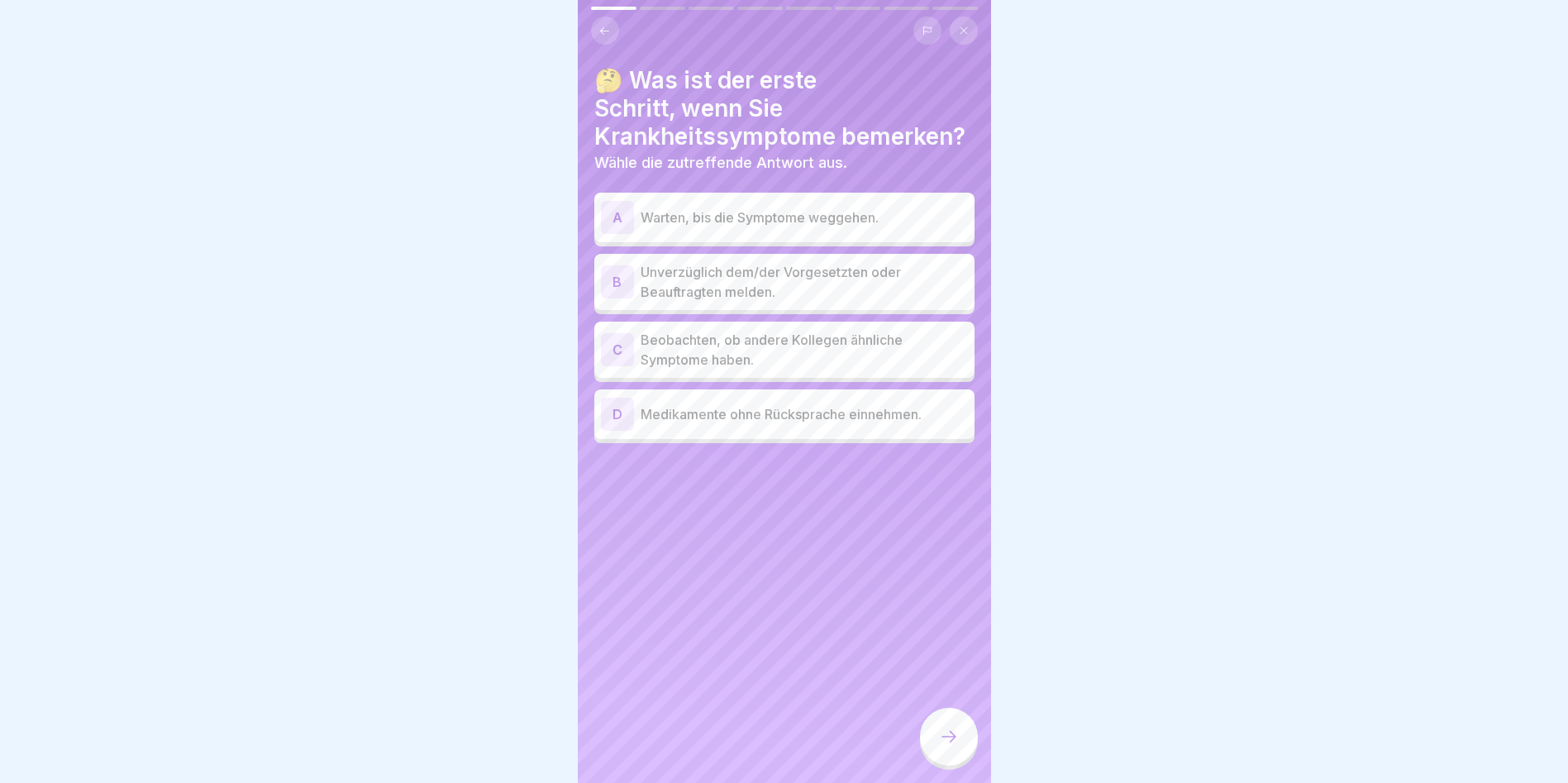
click at [808, 292] on p "Unverzüglich dem/der Vorgesetzten oder Beauftragten melden." at bounding box center [805, 282] width 327 height 39
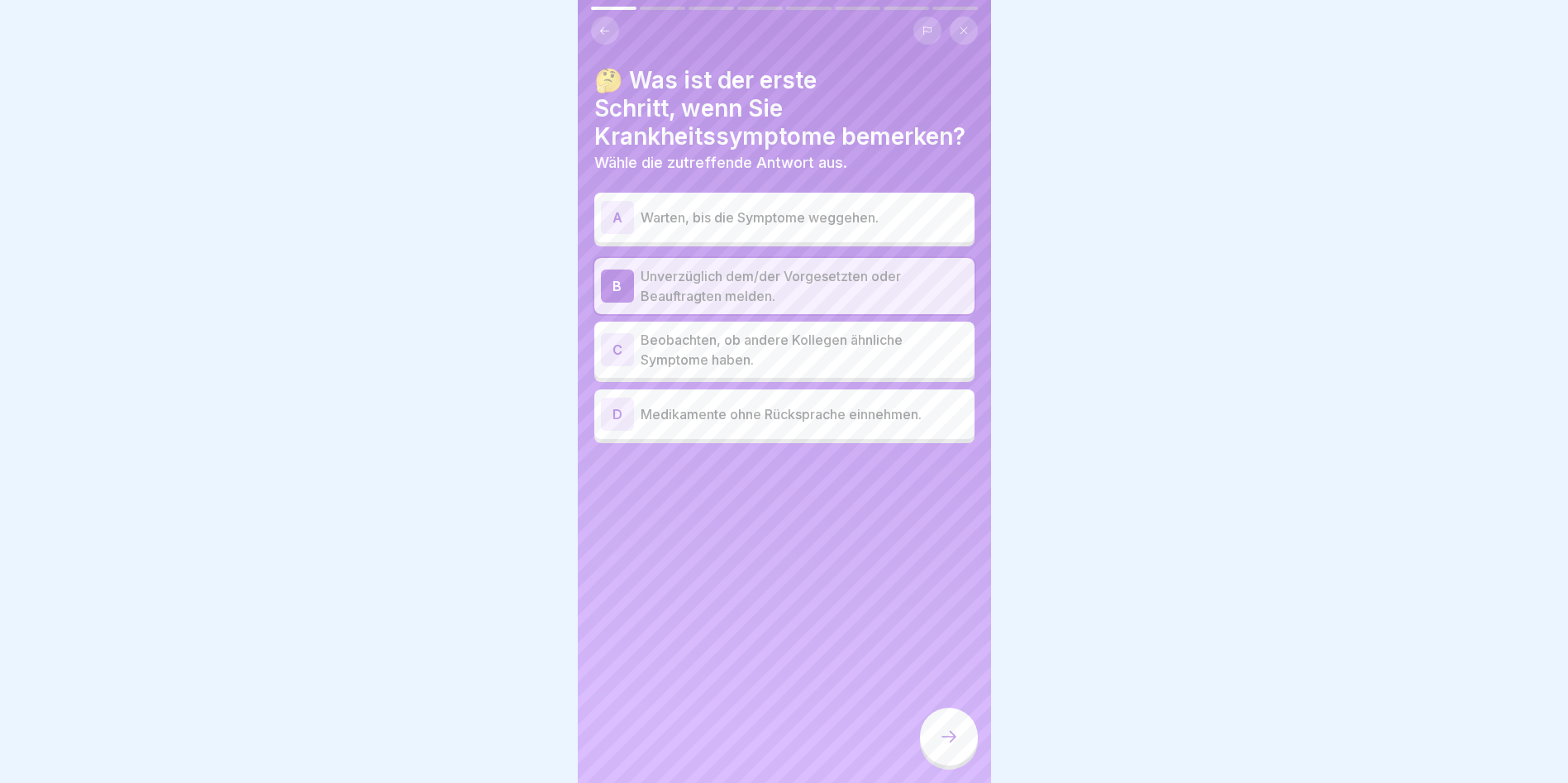
click at [930, 750] on div at bounding box center [949, 737] width 58 height 58
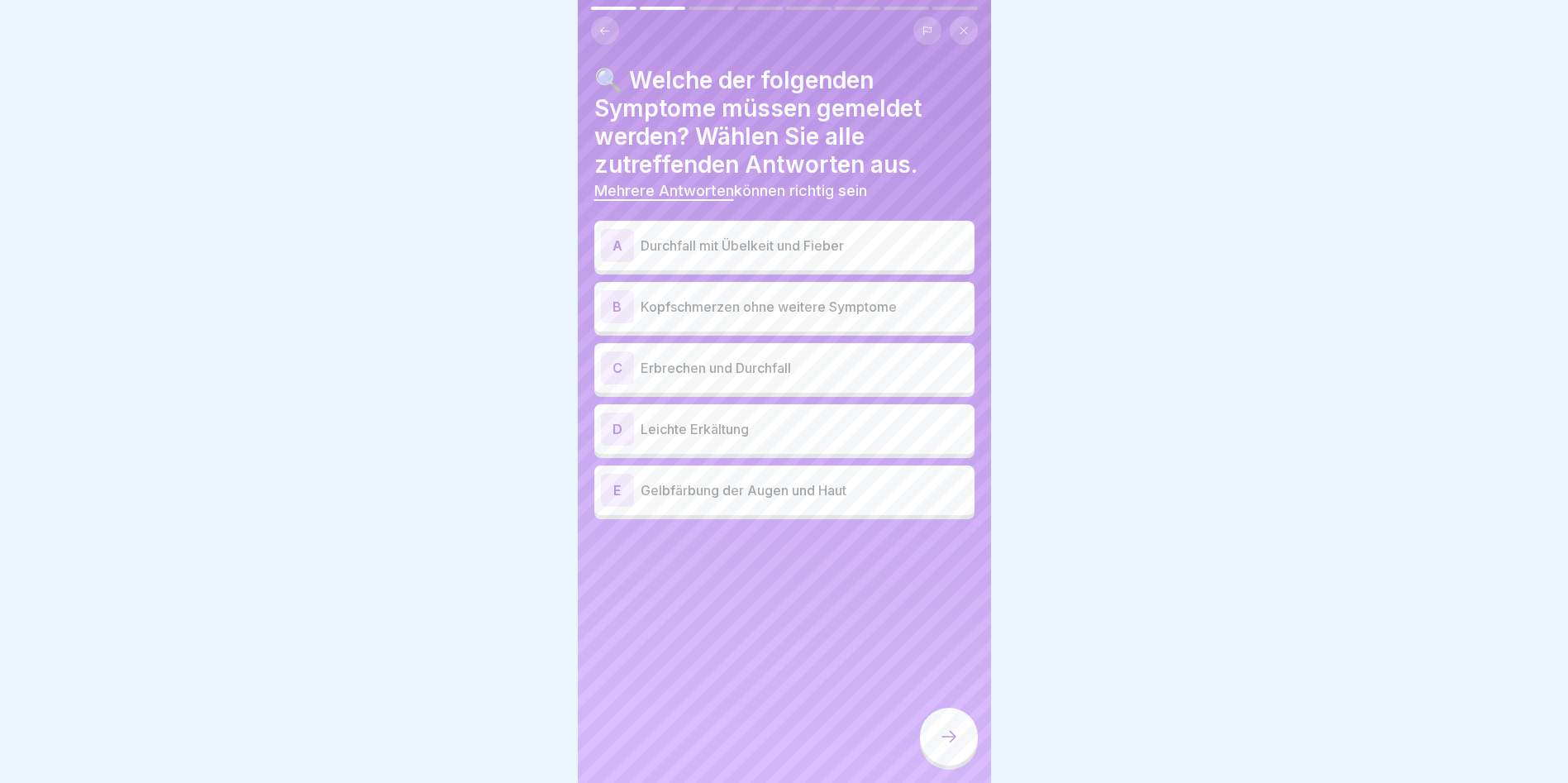
click at [796, 252] on p "Durchfall mit Übelkeit und Fieber" at bounding box center [805, 245] width 327 height 20
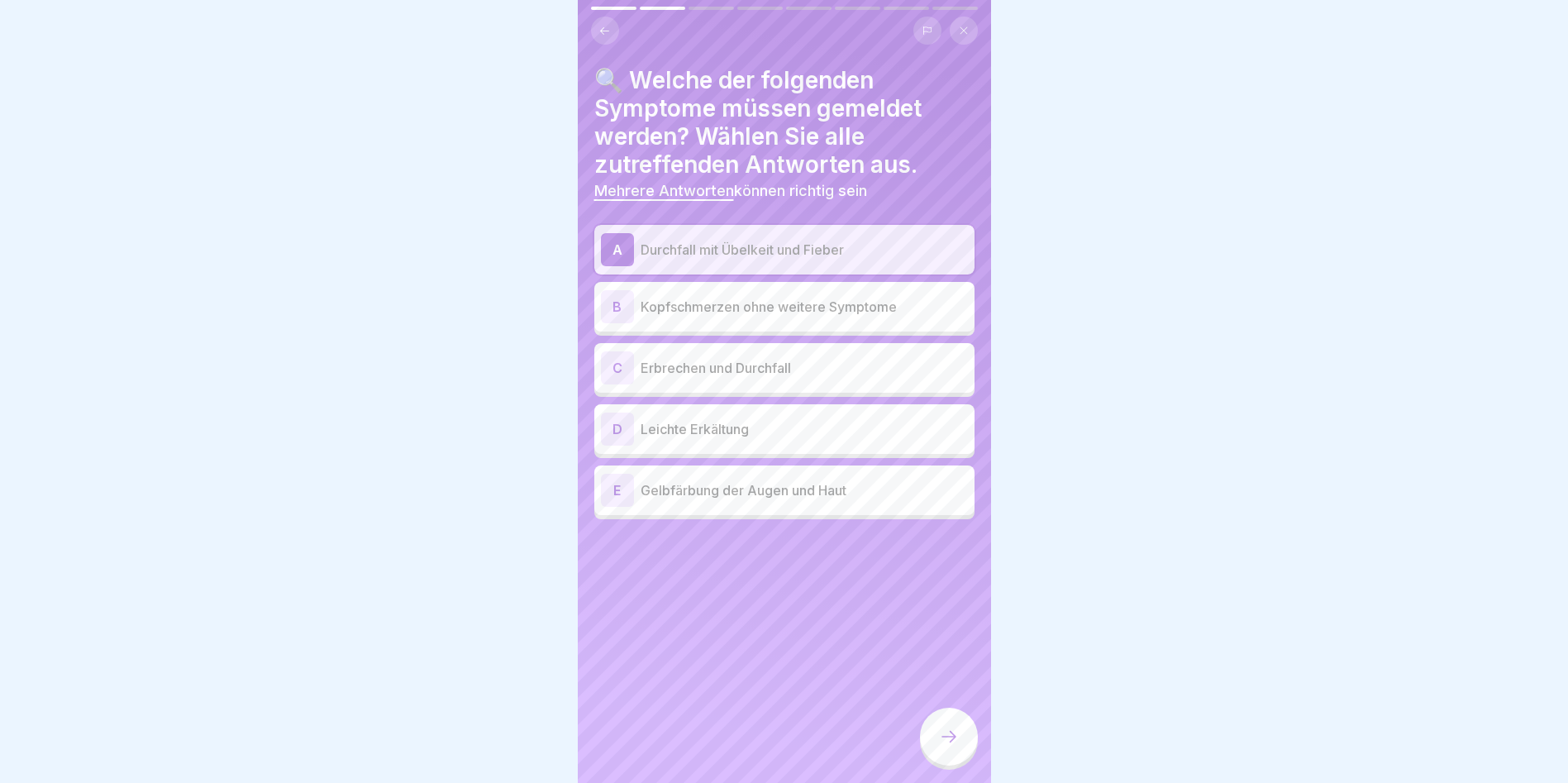
click at [771, 384] on div "C Erbrechen und Durchfall" at bounding box center [784, 368] width 367 height 33
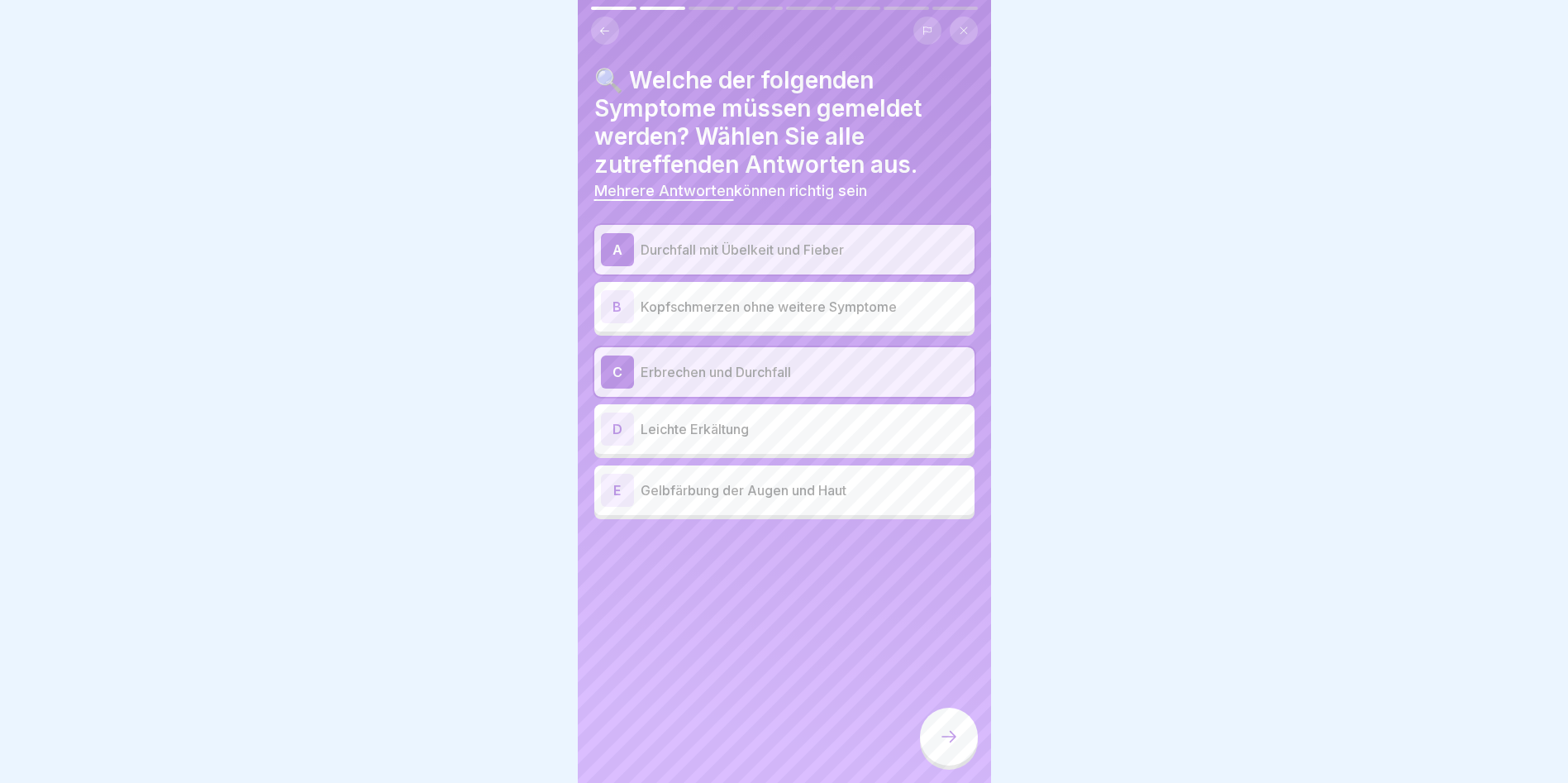
click at [745, 507] on div "E Gelbfärbung der Augen und Haut" at bounding box center [784, 490] width 381 height 50
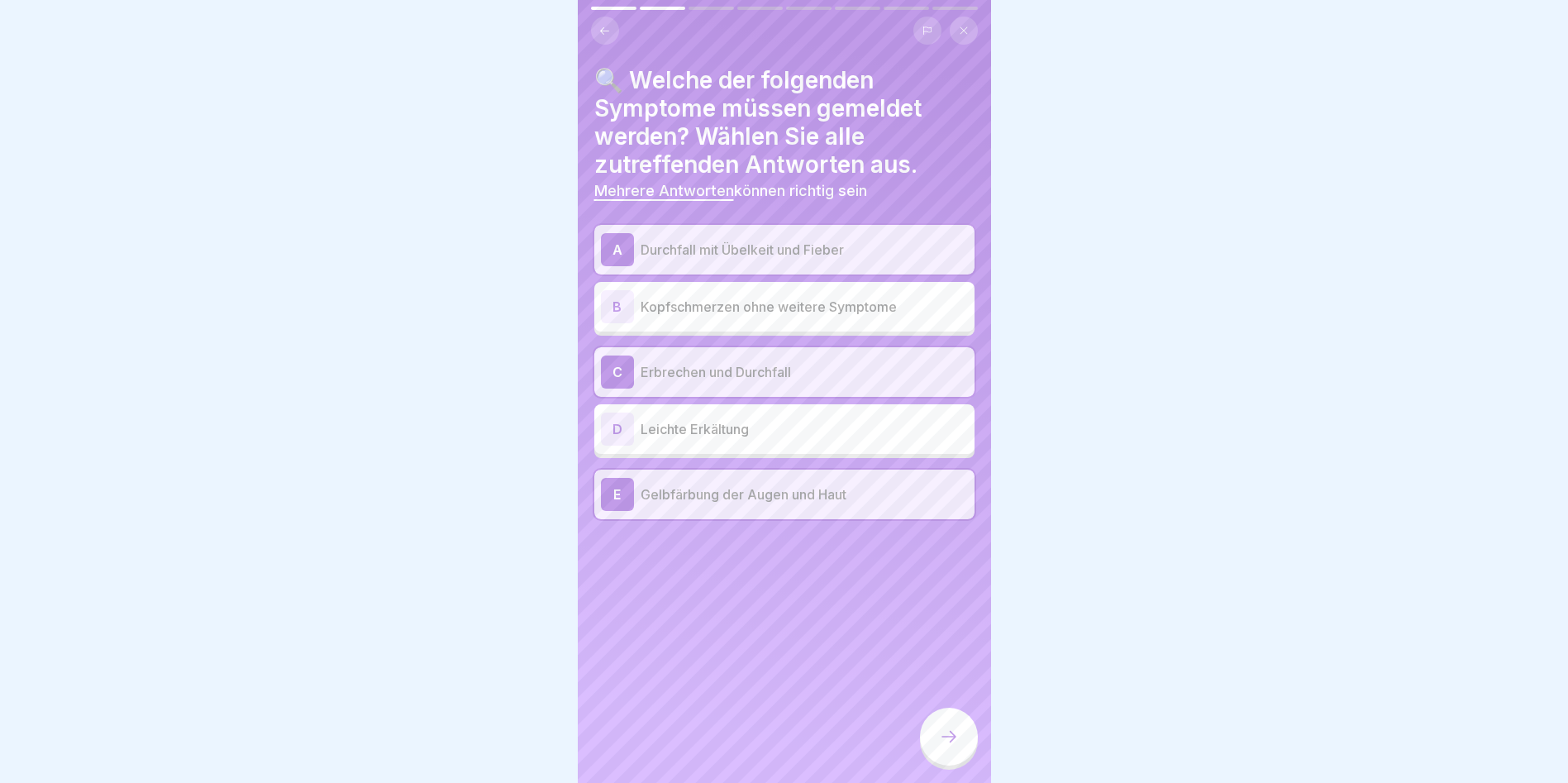
click at [931, 737] on div at bounding box center [949, 737] width 58 height 58
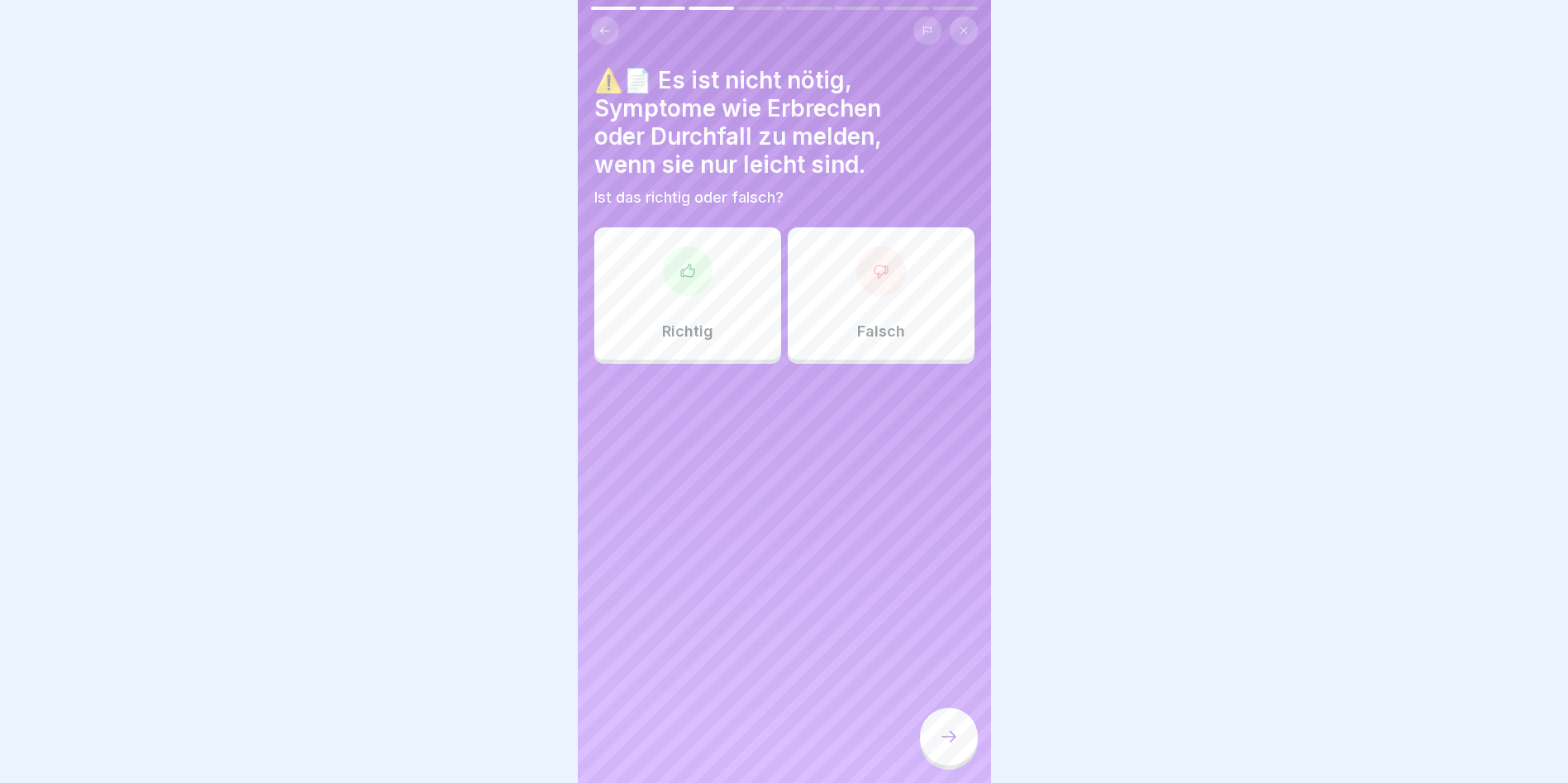
click at [874, 312] on div "Falsch" at bounding box center [881, 293] width 187 height 133
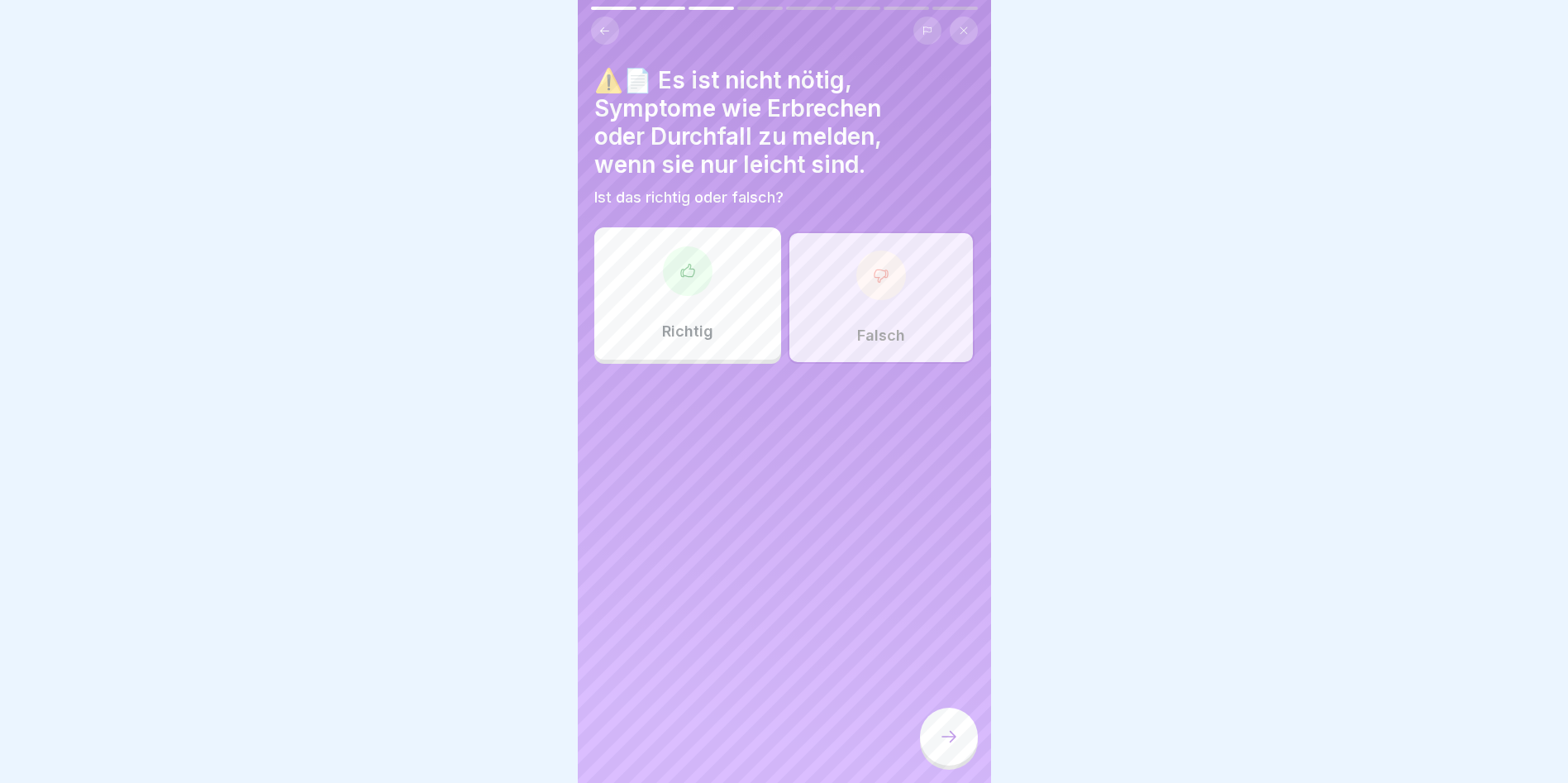
click at [951, 746] on icon at bounding box center [949, 736] width 20 height 20
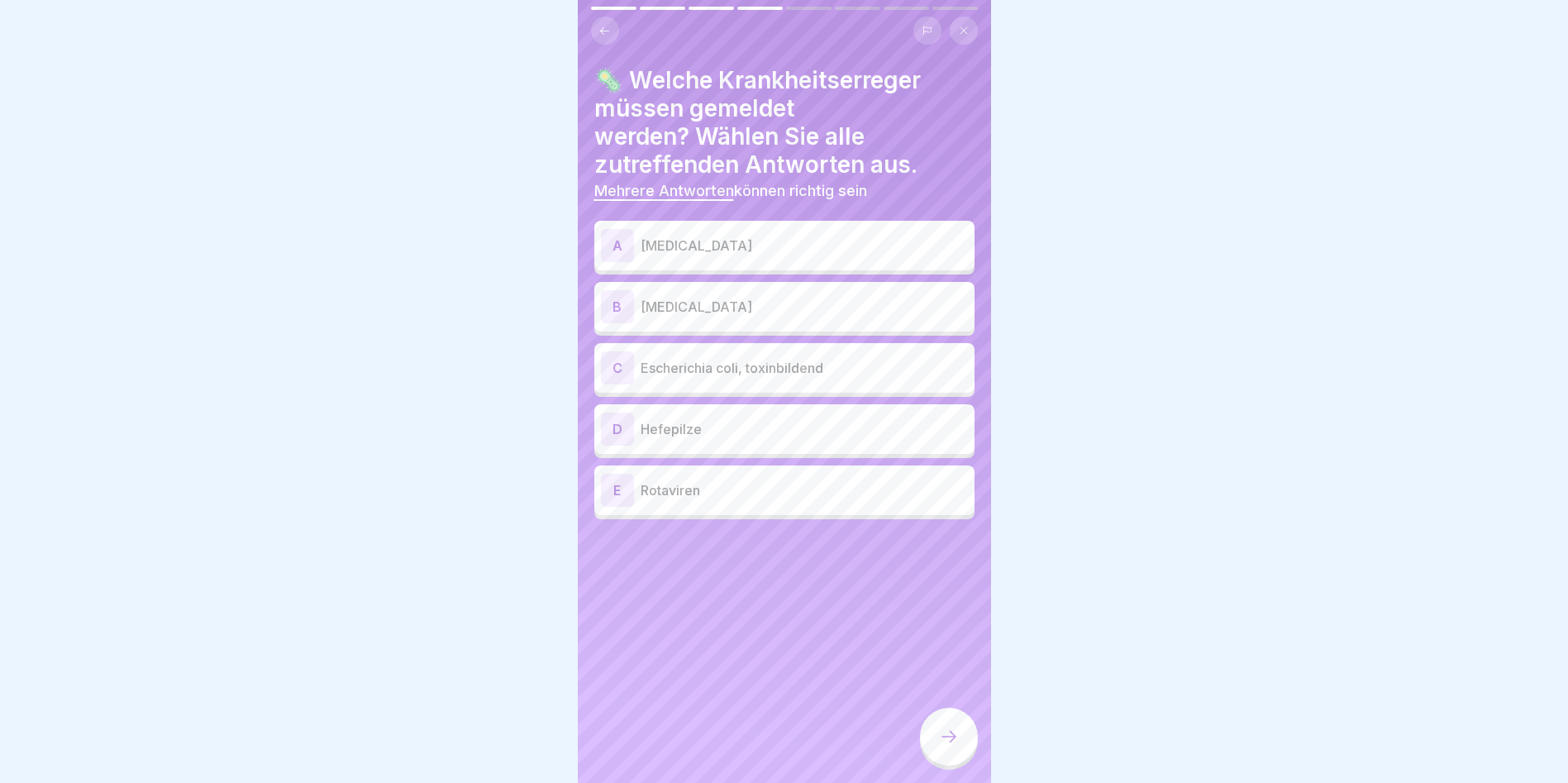
click at [695, 504] on div "E Rotaviren" at bounding box center [784, 490] width 367 height 33
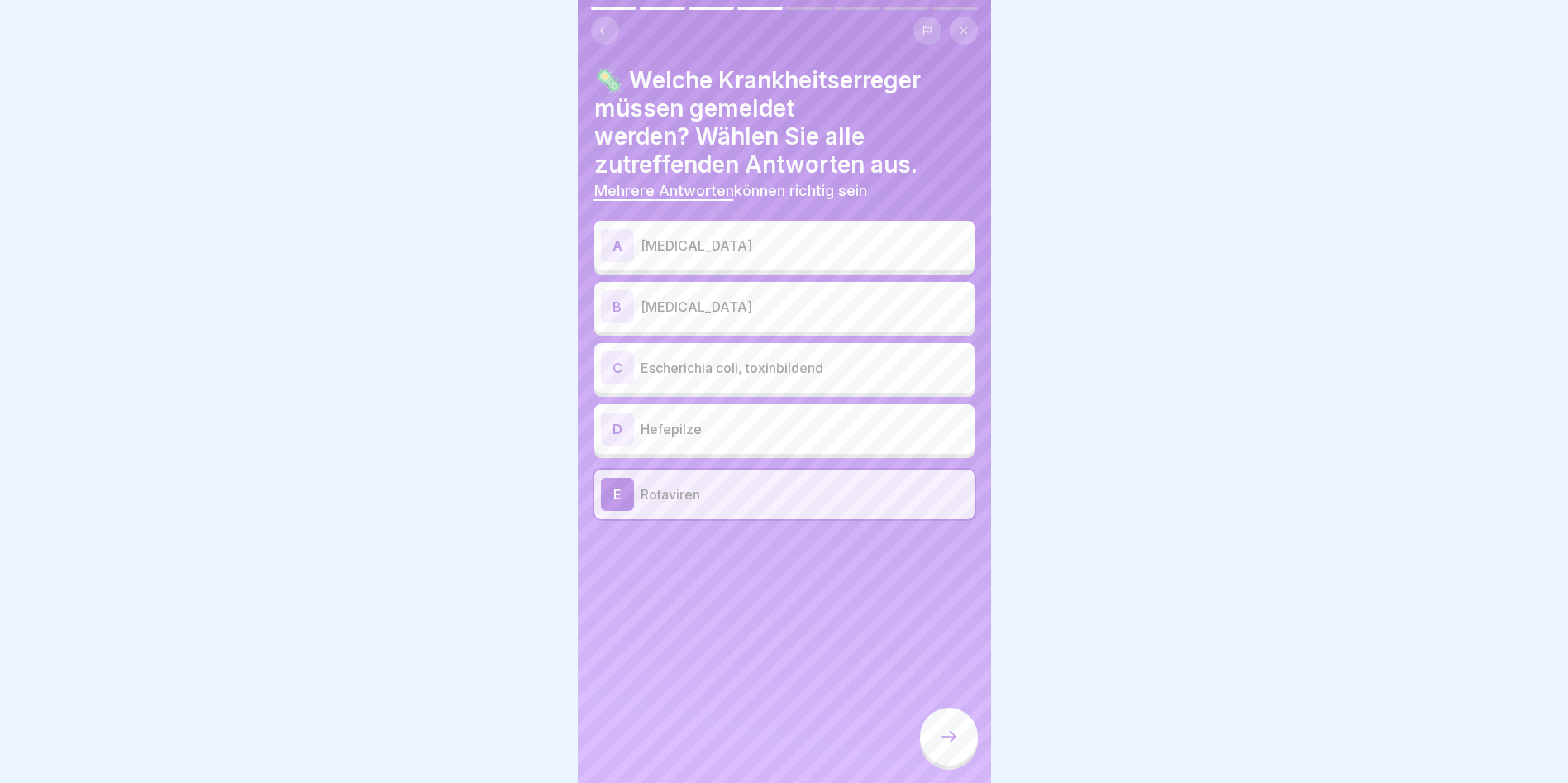
click at [697, 380] on div "C Escherichia coli, toxinbildend" at bounding box center [784, 368] width 367 height 33
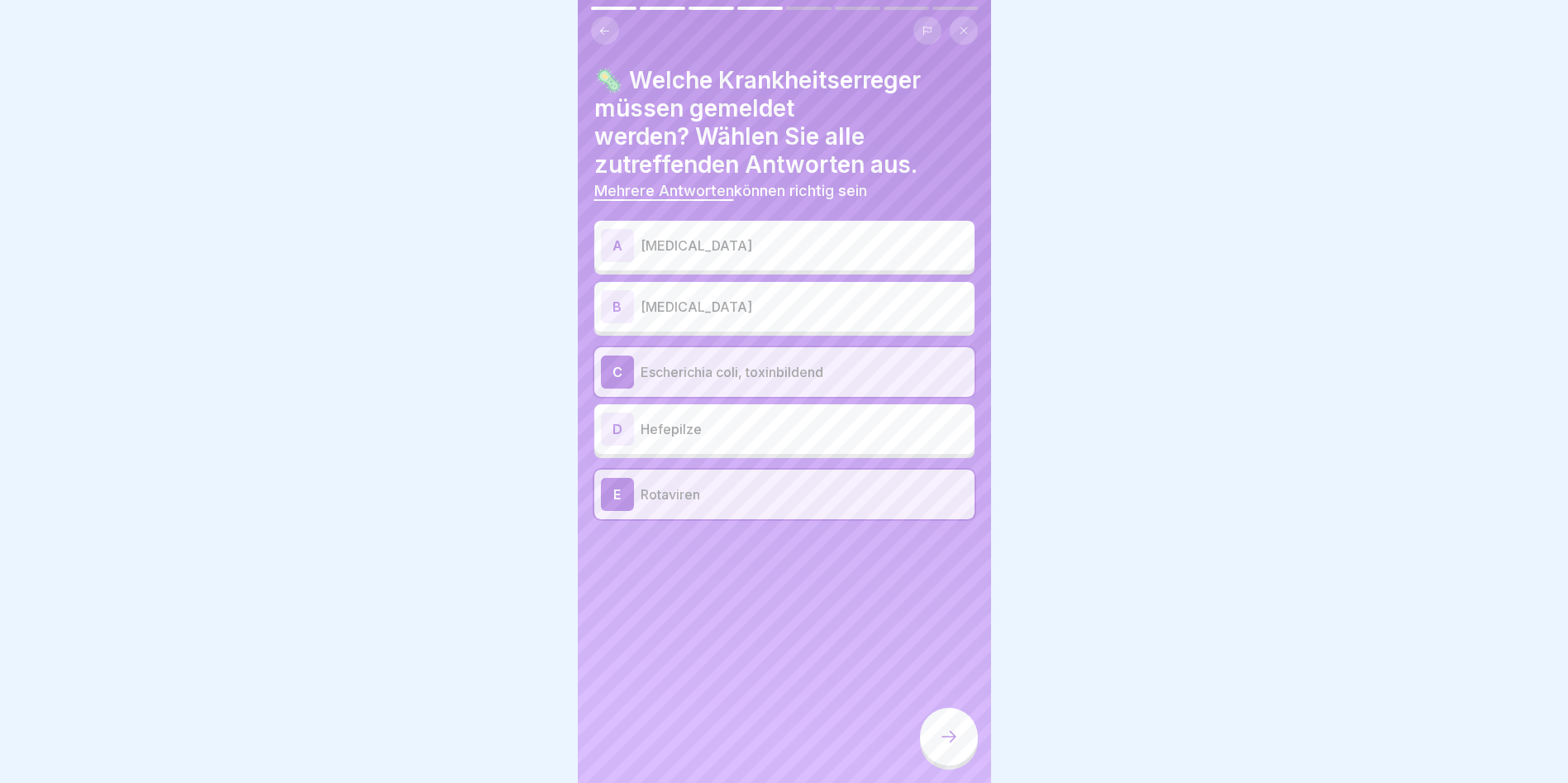
click at [699, 306] on p "Listeria monocytogenes" at bounding box center [805, 306] width 327 height 20
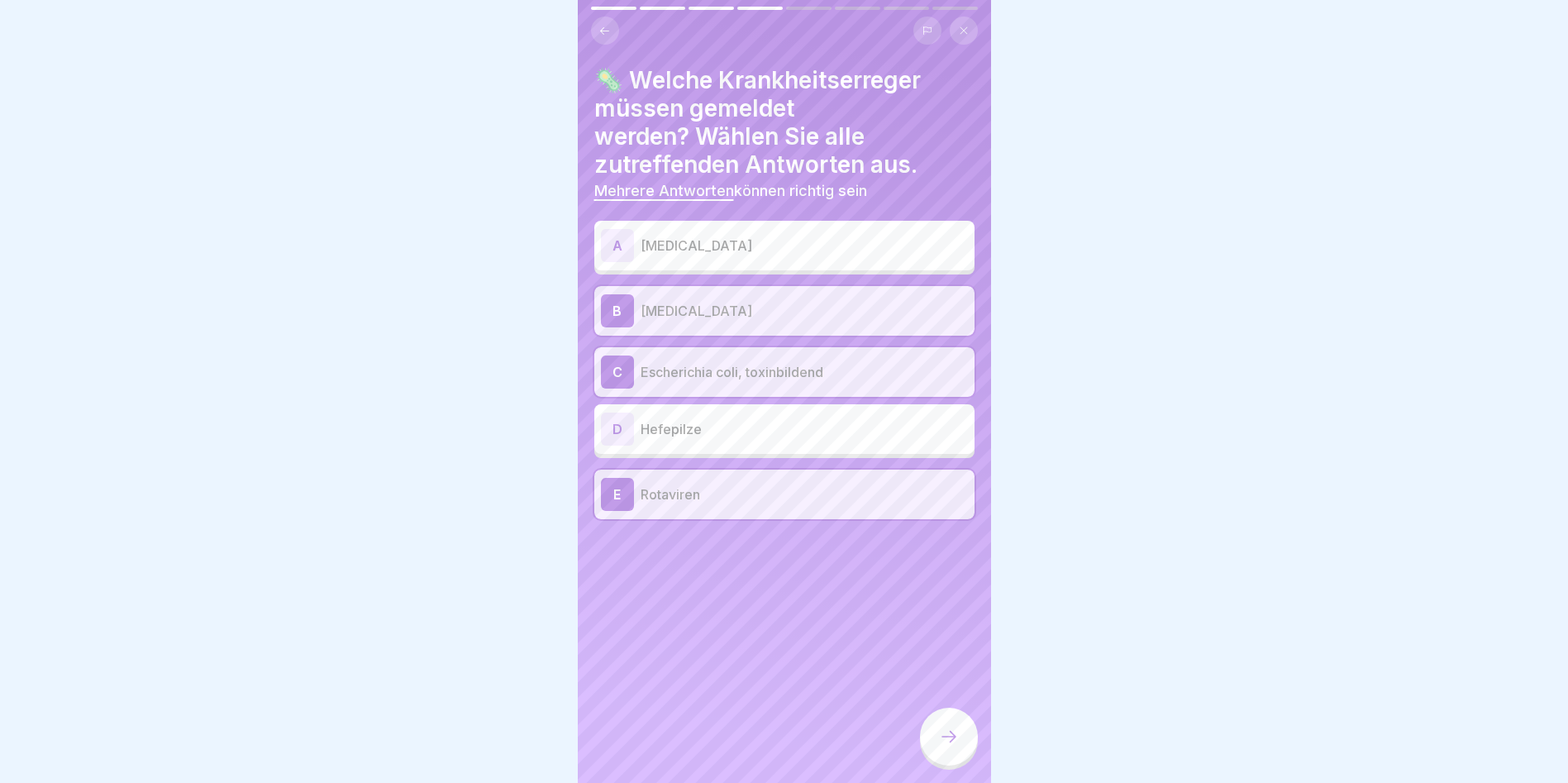
click at [735, 246] on p "Campylobacter" at bounding box center [805, 245] width 327 height 20
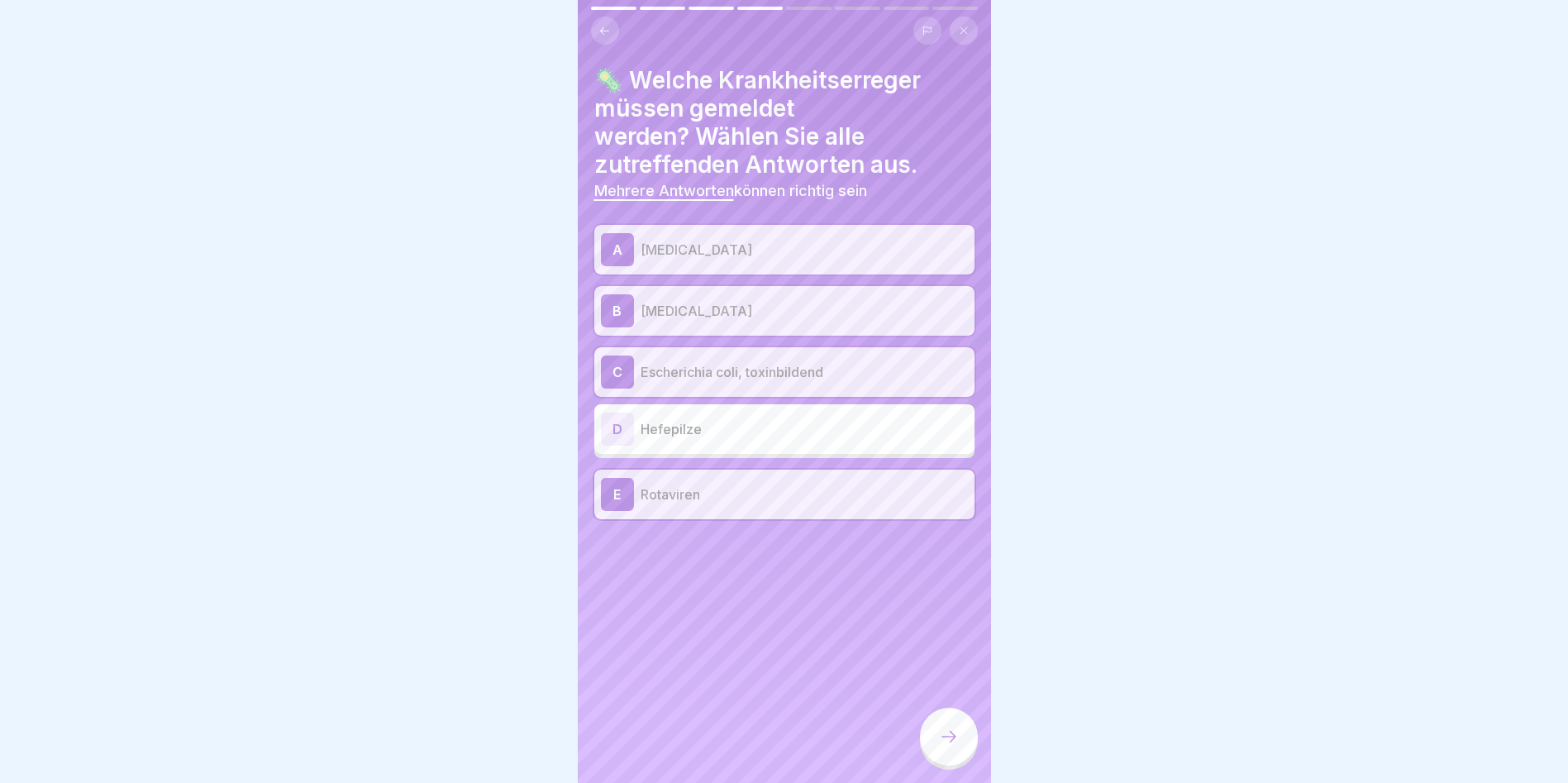
click at [952, 746] on icon at bounding box center [949, 736] width 20 height 20
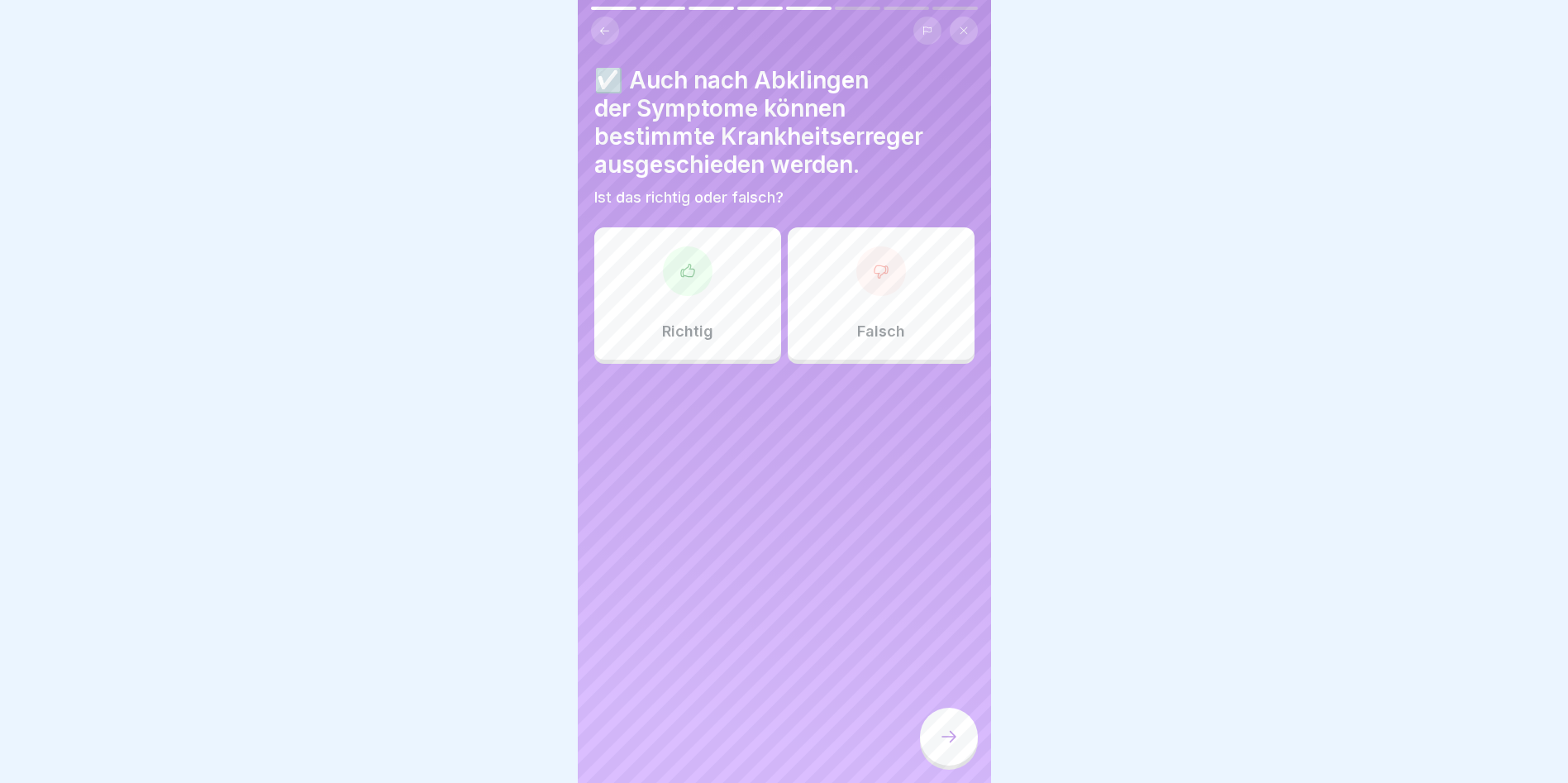
click at [684, 314] on div "Richtig" at bounding box center [687, 293] width 187 height 133
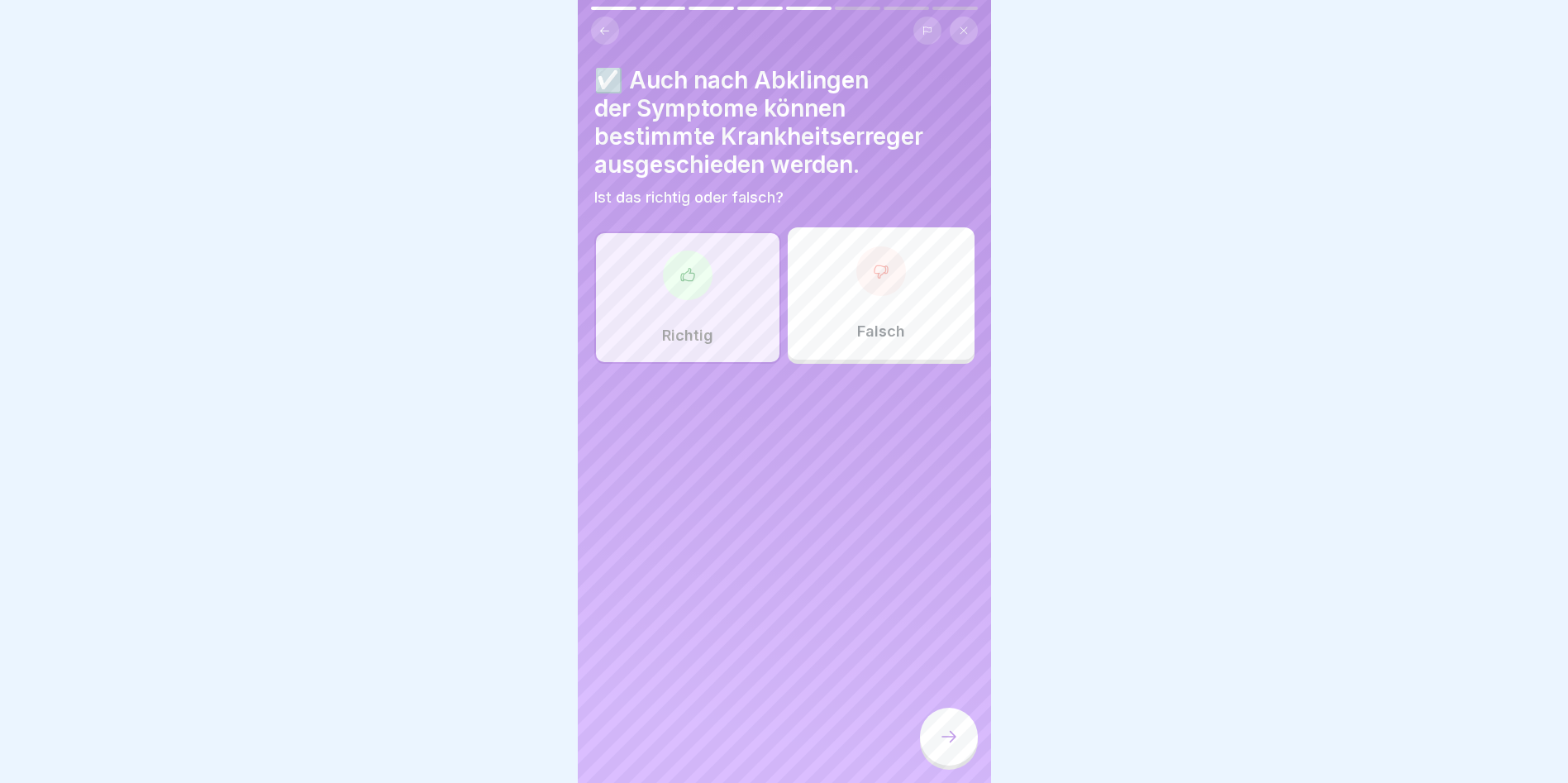
click at [958, 746] on icon at bounding box center [949, 736] width 20 height 20
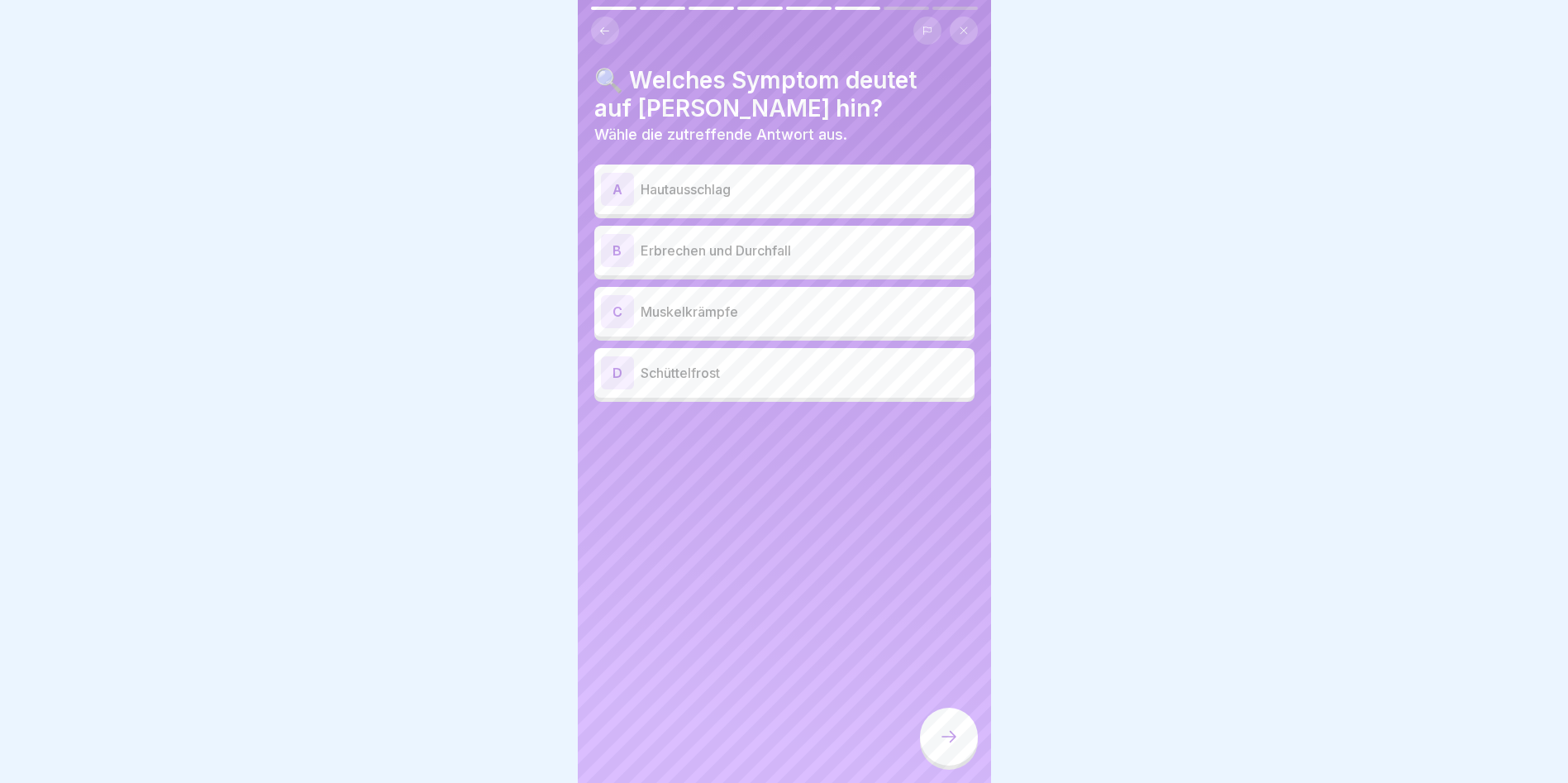
click at [681, 249] on p "Erbrechen und Durchfall" at bounding box center [805, 250] width 327 height 20
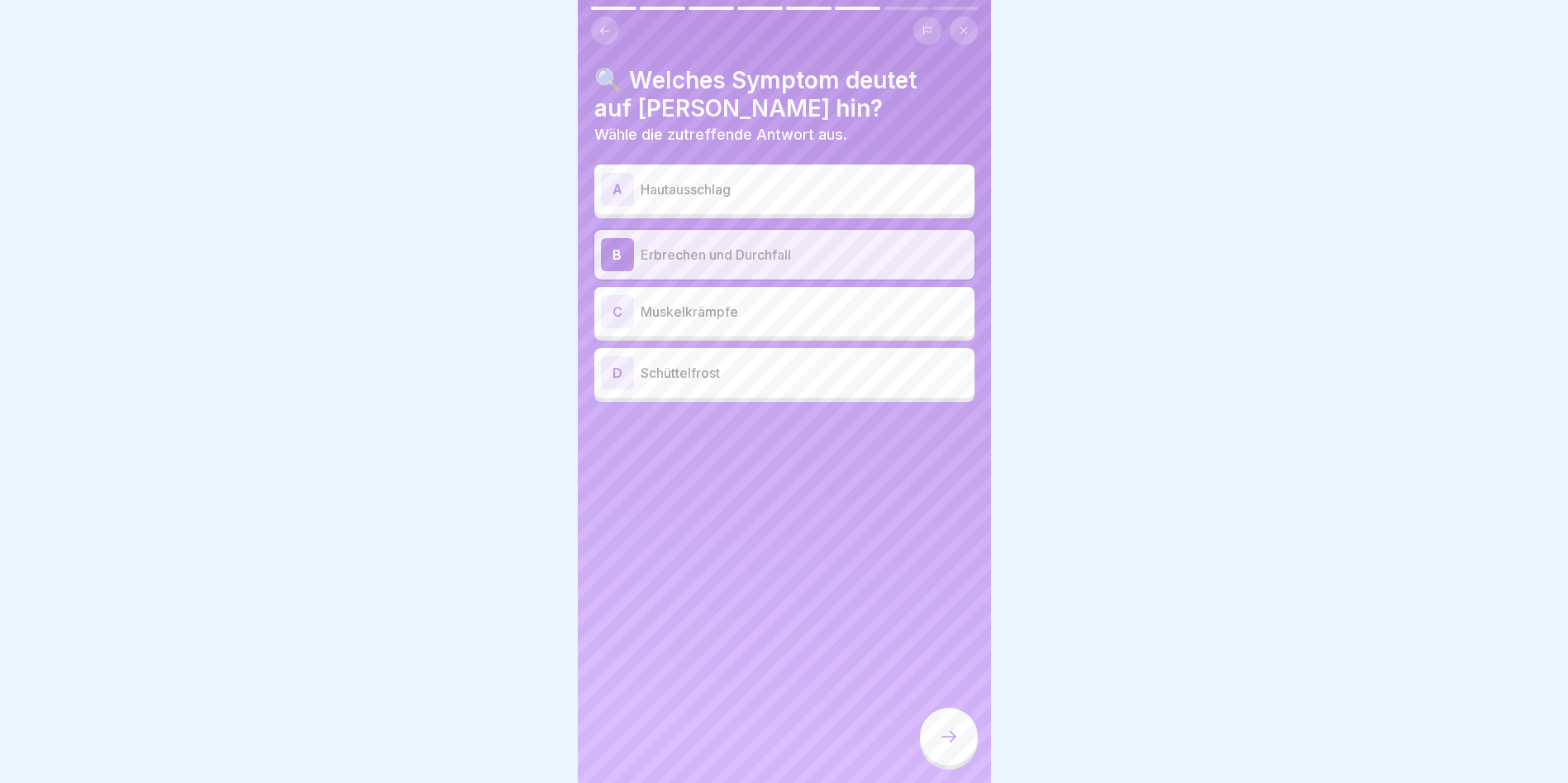
click at [932, 735] on div at bounding box center [949, 737] width 58 height 58
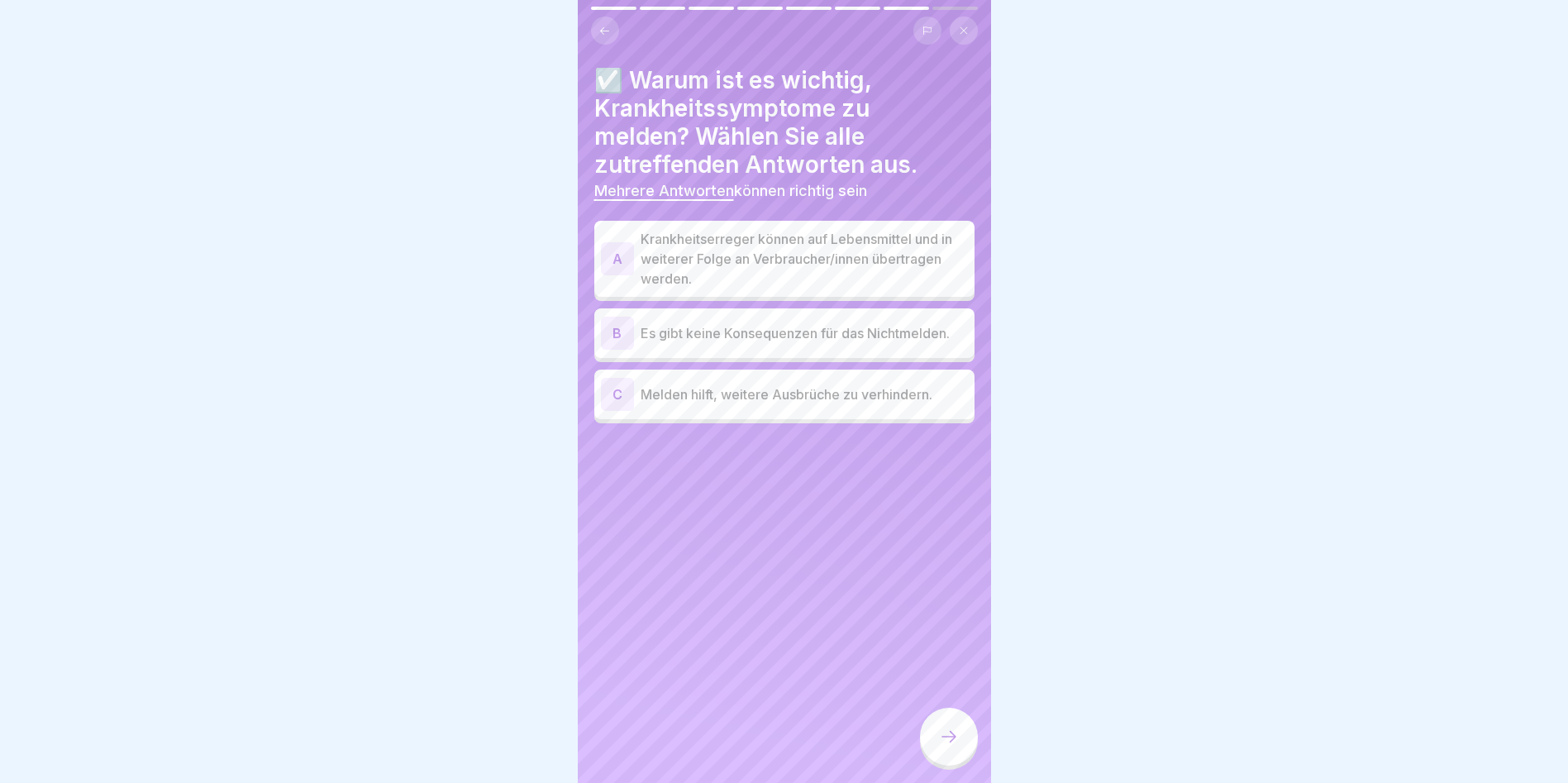
click at [649, 270] on p "Krankheitserreger können auf Lebensmittel und in weiterer Folge an Verbraucher/…" at bounding box center [805, 258] width 327 height 59
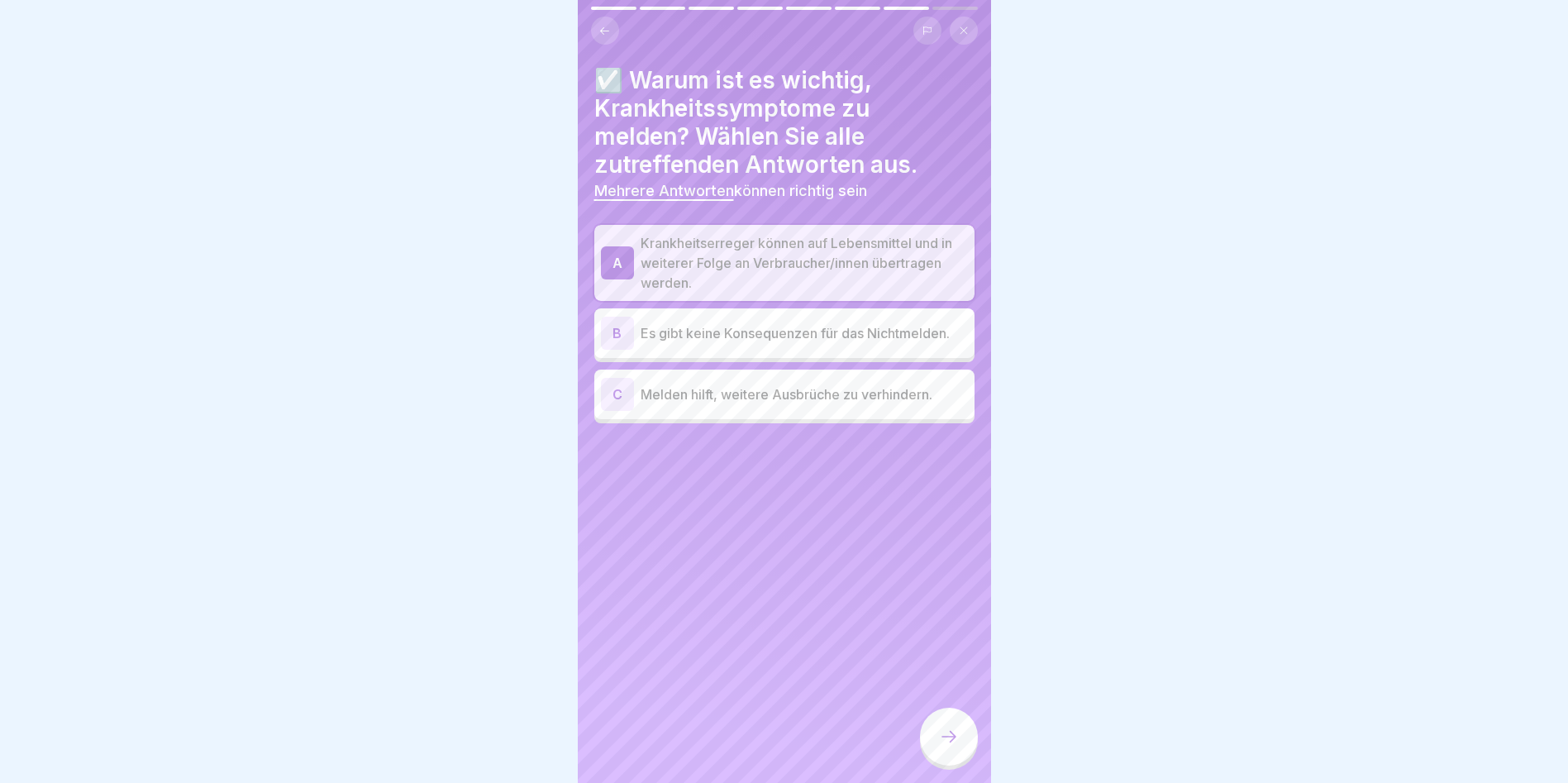
click at [667, 394] on p "Melden hilft, weitere Ausbrüche zu verhindern." at bounding box center [805, 394] width 327 height 20
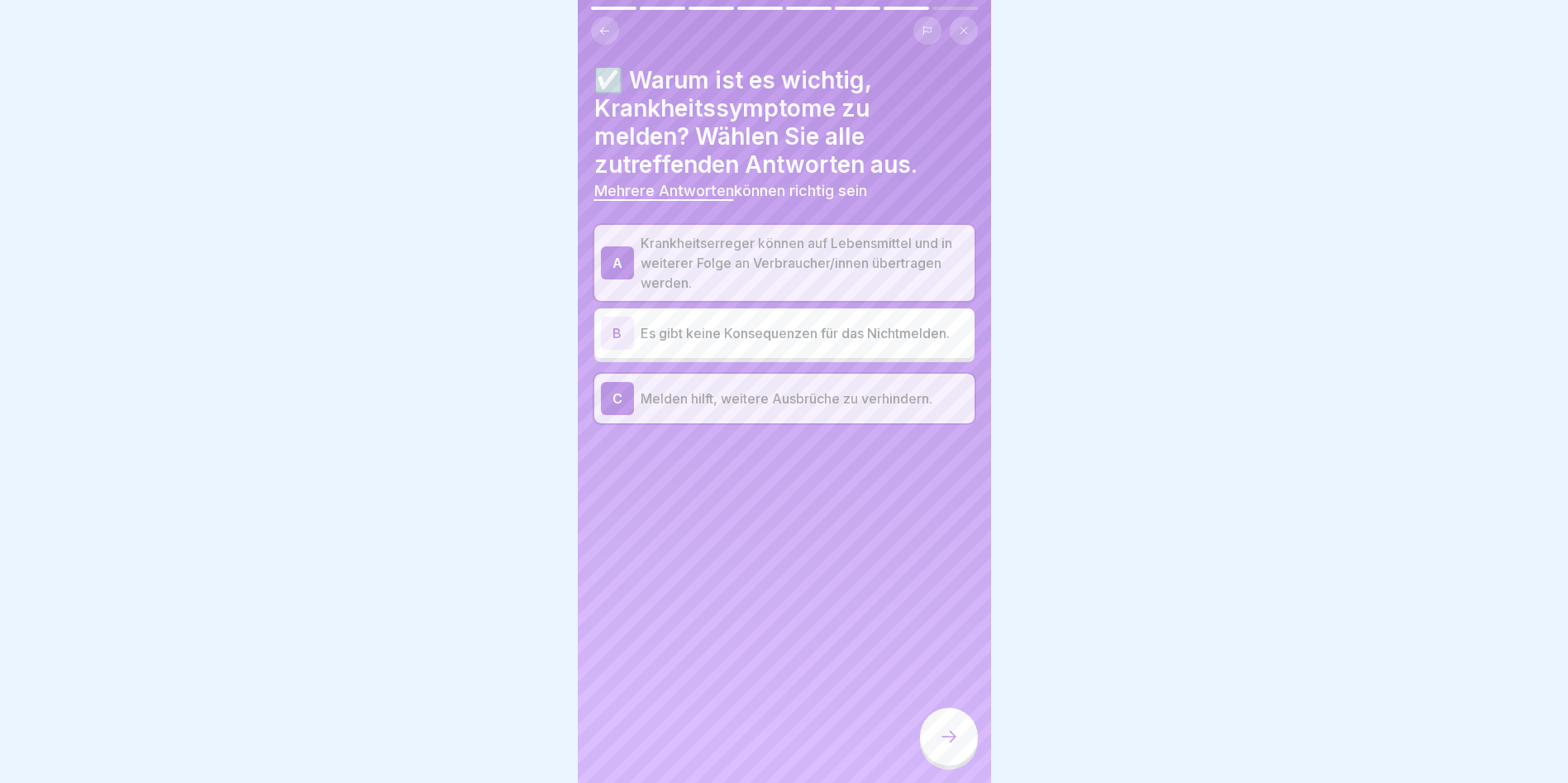
click at [940, 759] on div at bounding box center [949, 737] width 58 height 58
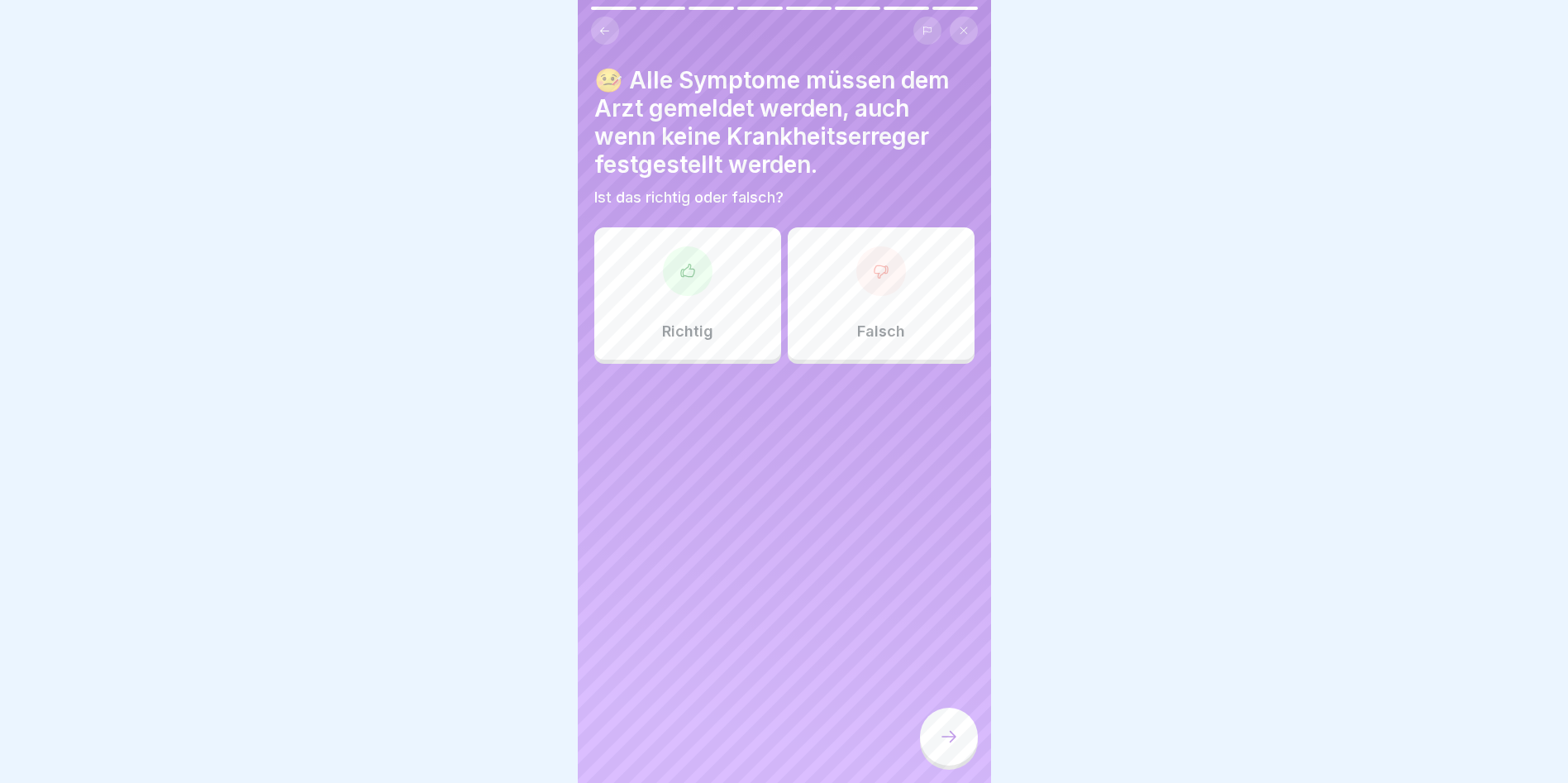
click at [713, 339] on div "Richtig" at bounding box center [687, 293] width 187 height 133
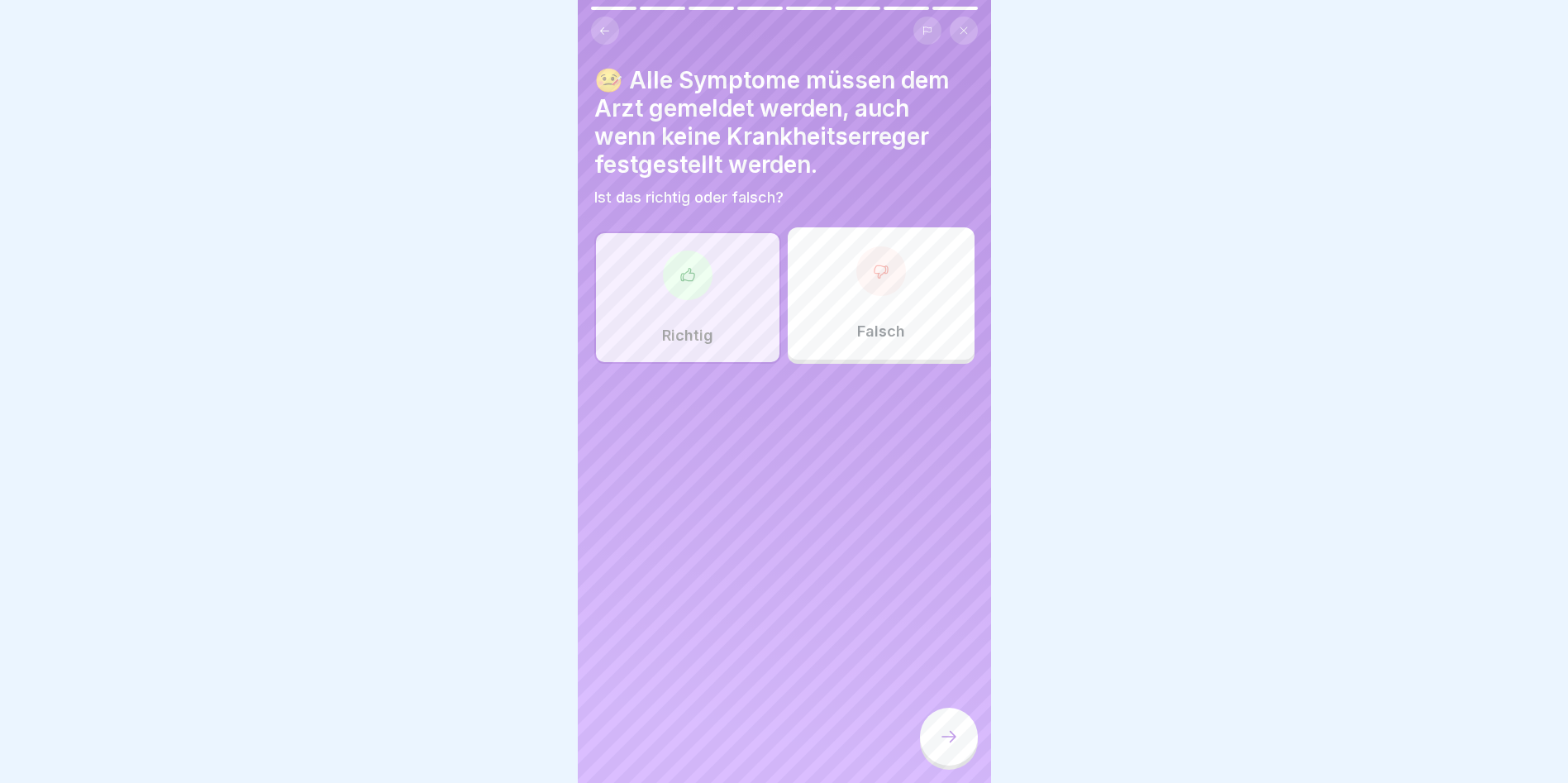
click at [924, 750] on div at bounding box center [949, 737] width 58 height 58
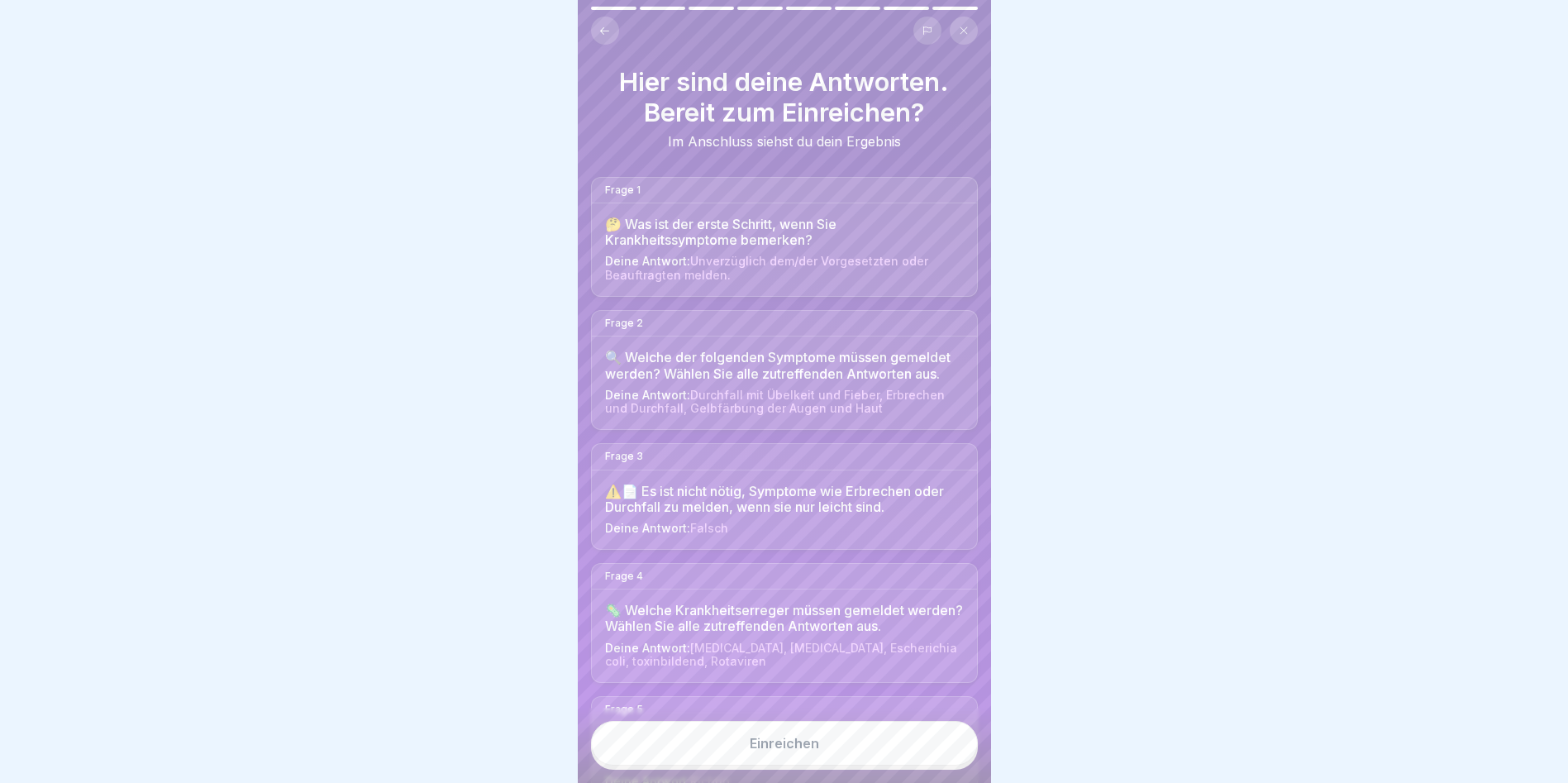
click at [860, 762] on button "Einreichen" at bounding box center [785, 743] width 387 height 44
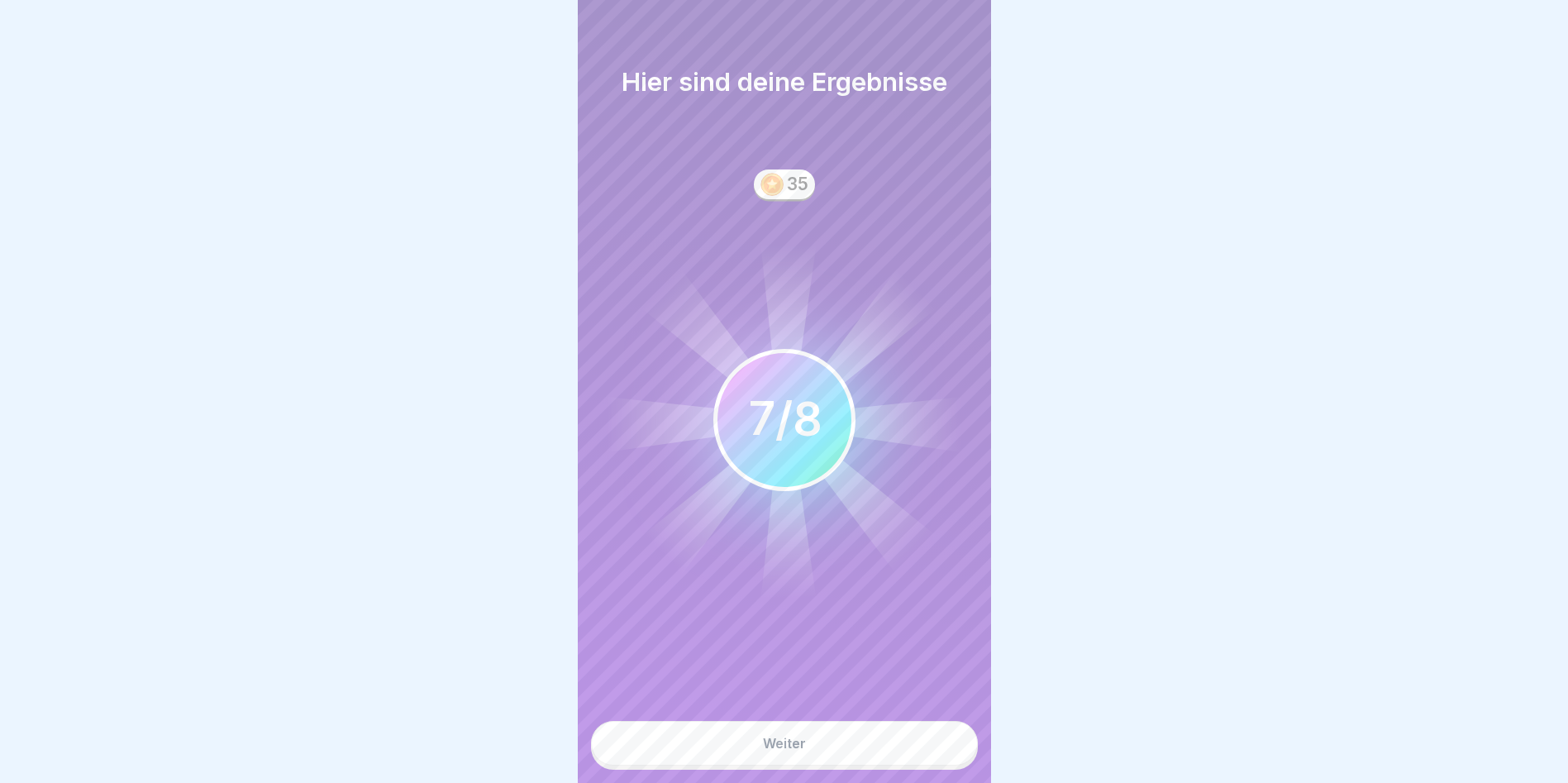
click at [839, 761] on button "Weiter" at bounding box center [785, 743] width 387 height 44
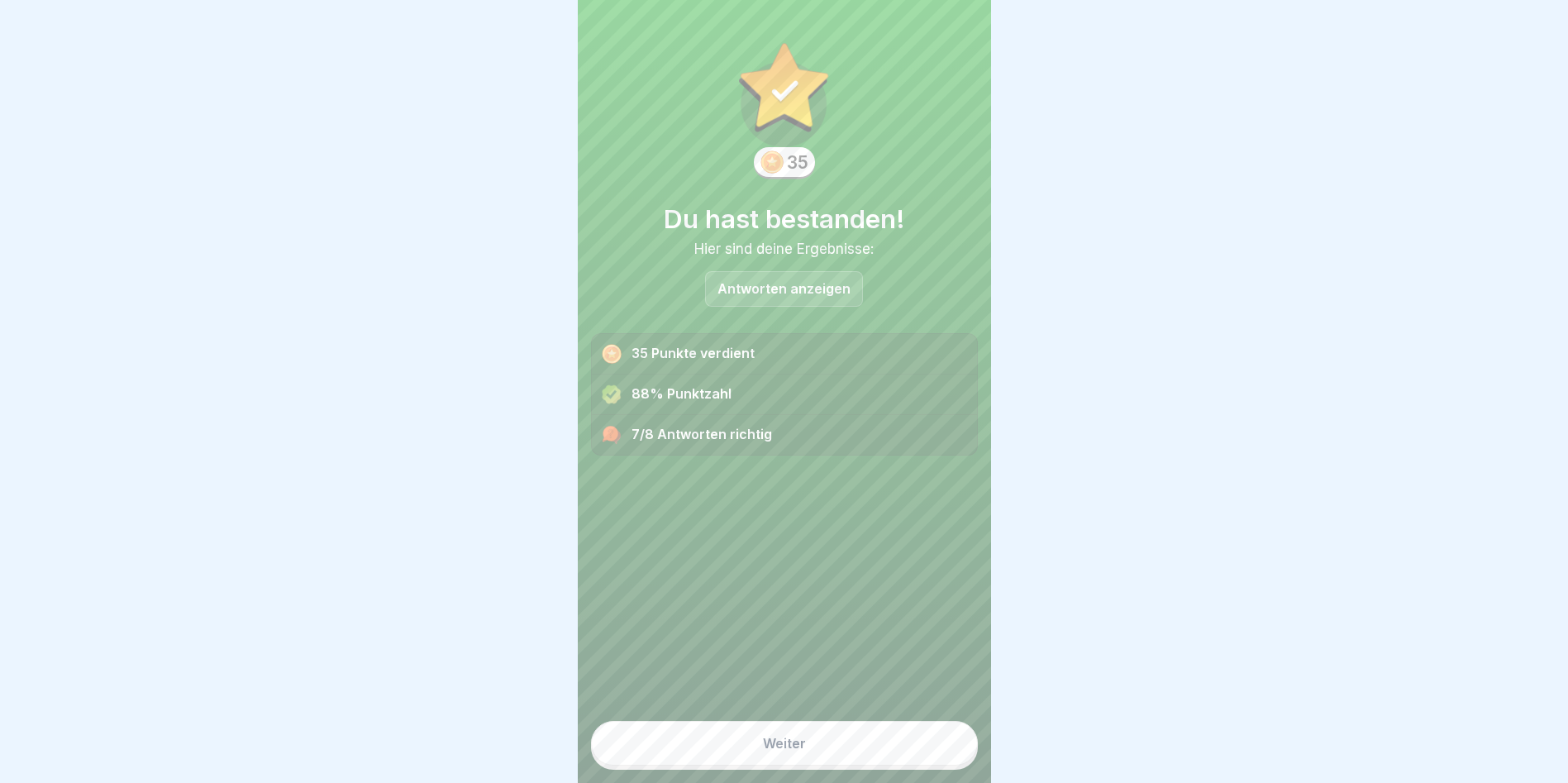
click at [839, 765] on button "Weiter" at bounding box center [785, 743] width 387 height 44
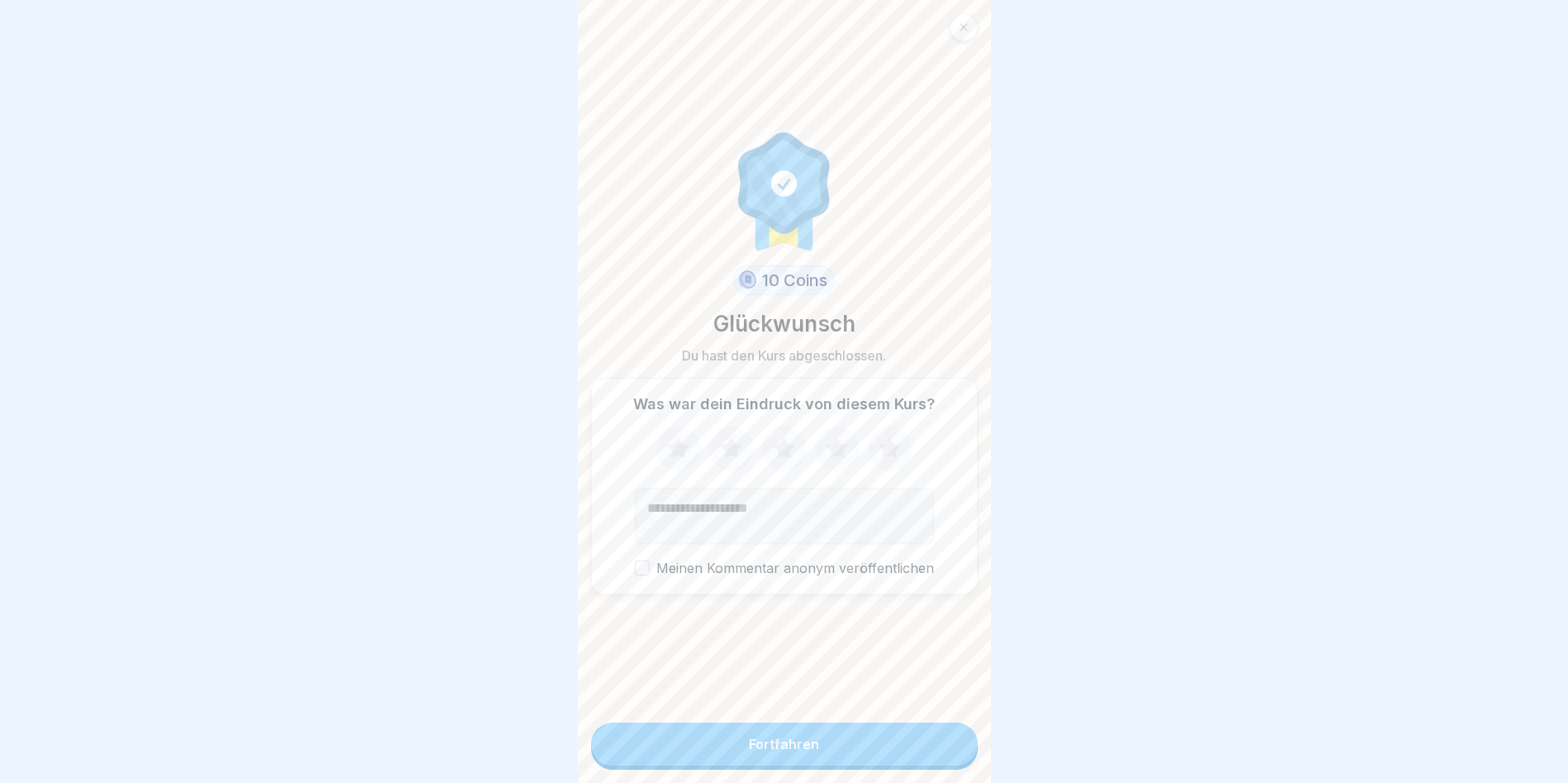
click at [839, 760] on button "Fortfahren" at bounding box center [785, 744] width 387 height 43
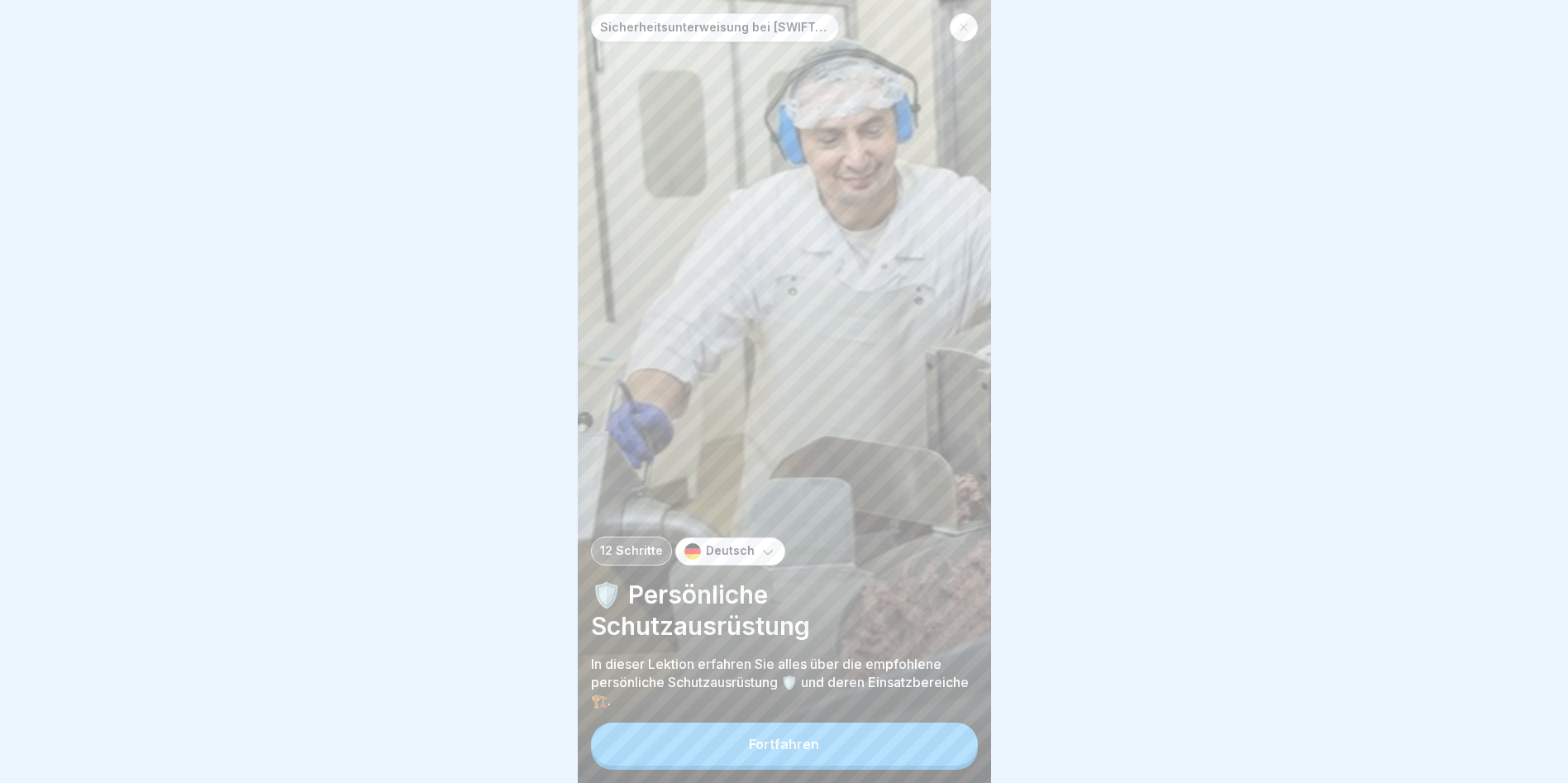
click at [803, 751] on div "Fortfahren" at bounding box center [784, 744] width 71 height 15
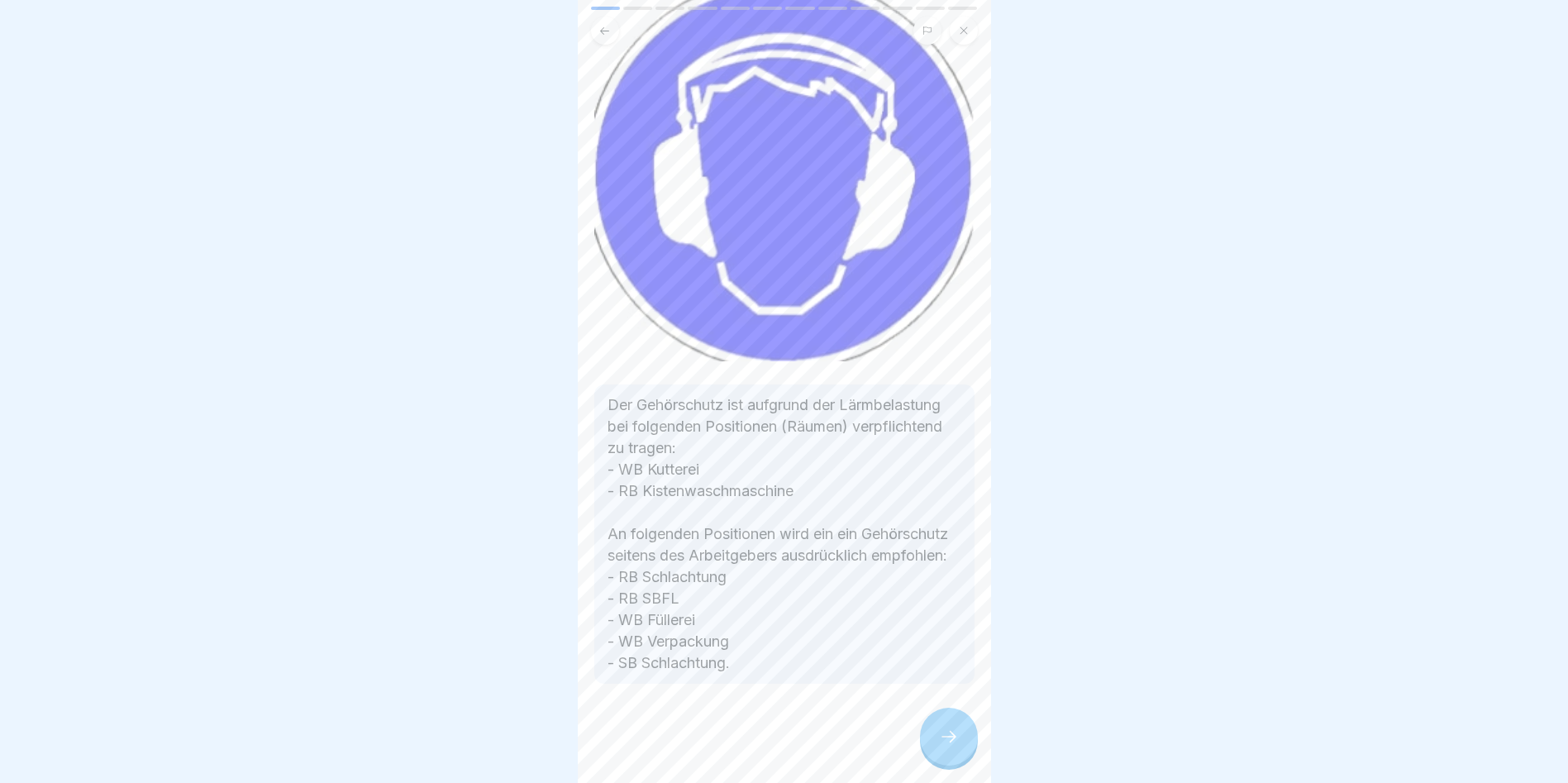
scroll to position [164, 0]
click at [950, 746] on icon at bounding box center [949, 736] width 20 height 20
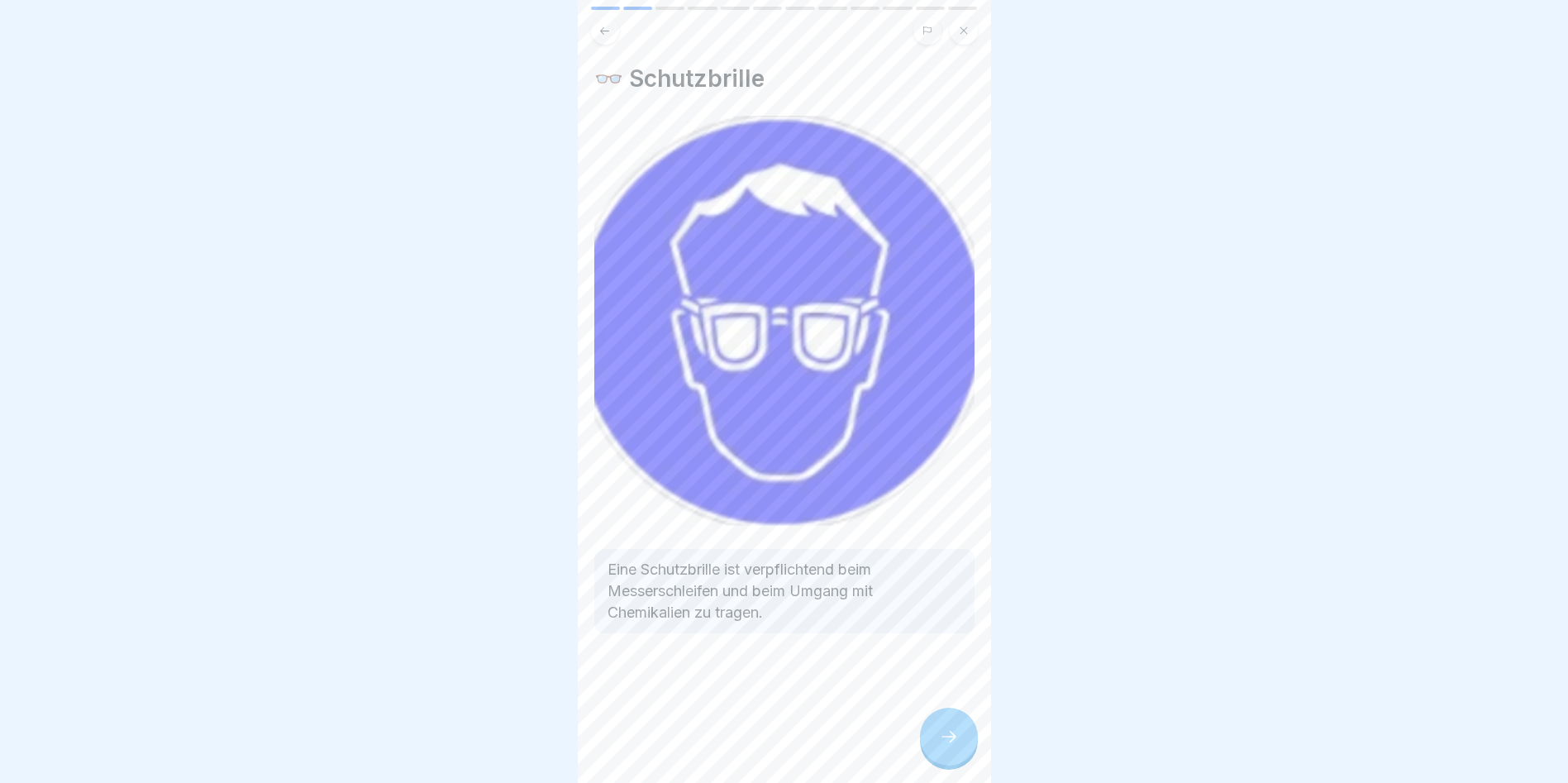
click at [950, 746] on icon at bounding box center [949, 736] width 20 height 20
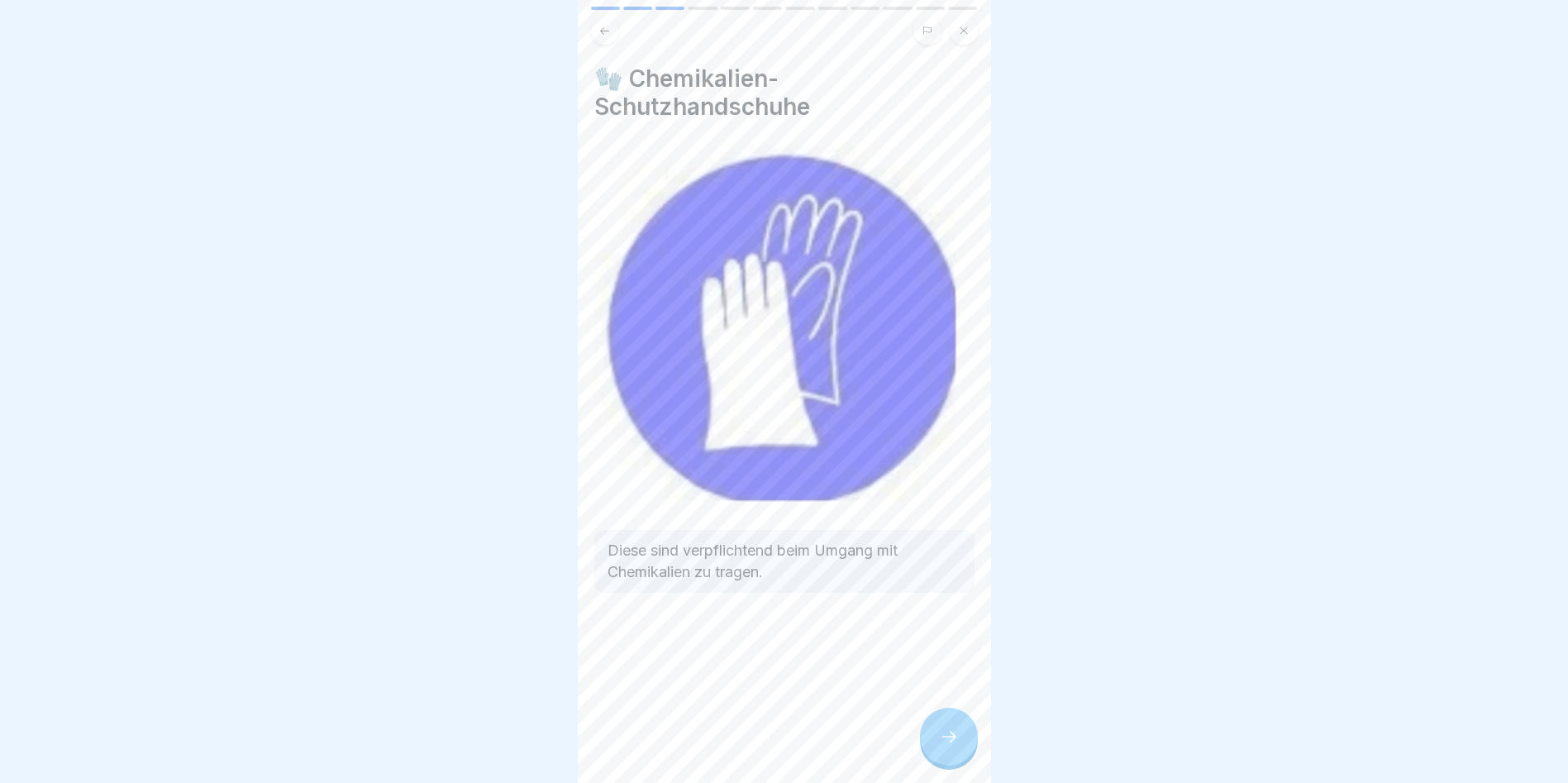
click at [949, 760] on div at bounding box center [949, 737] width 58 height 58
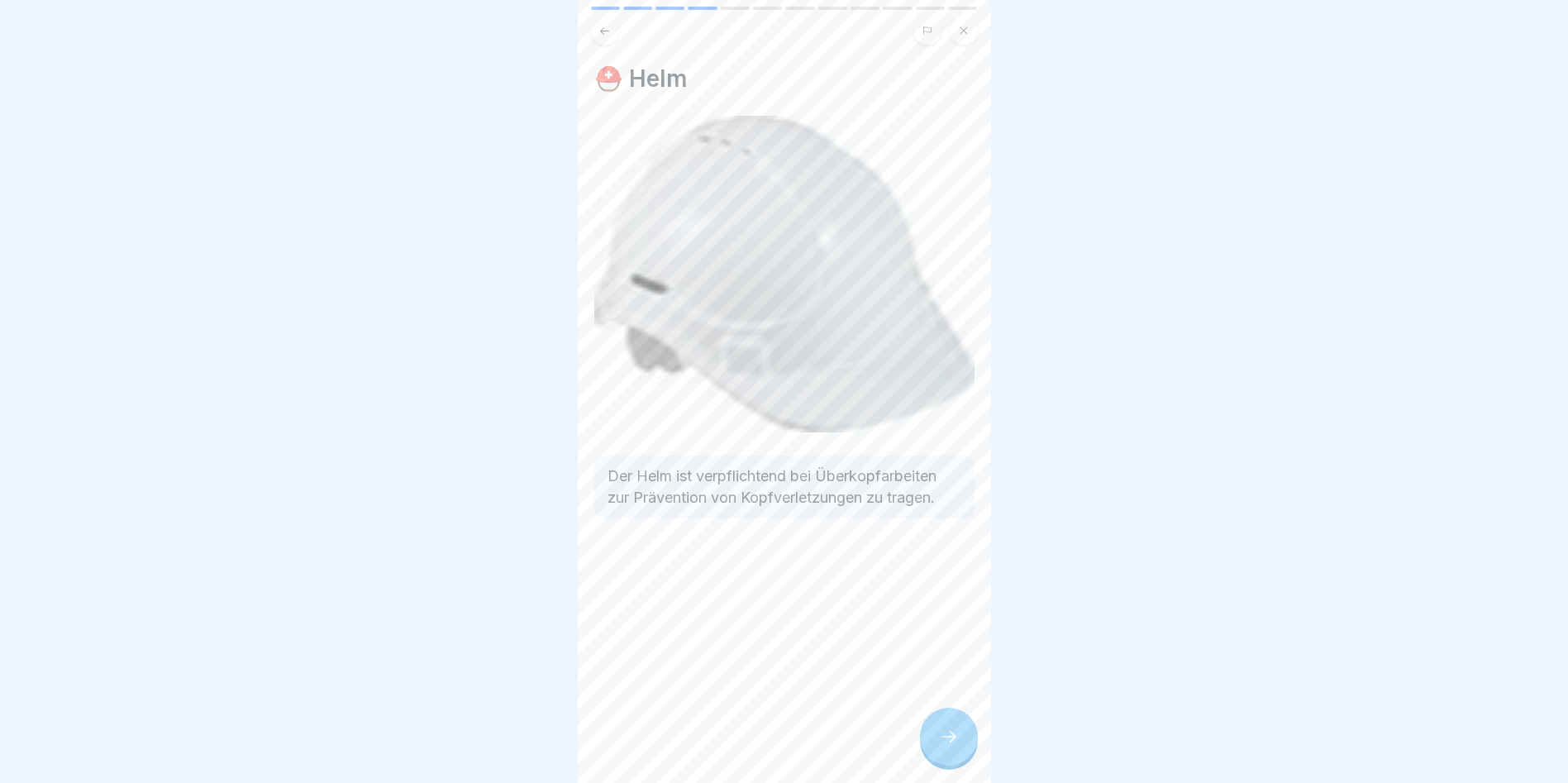
click at [943, 765] on div at bounding box center [949, 737] width 58 height 58
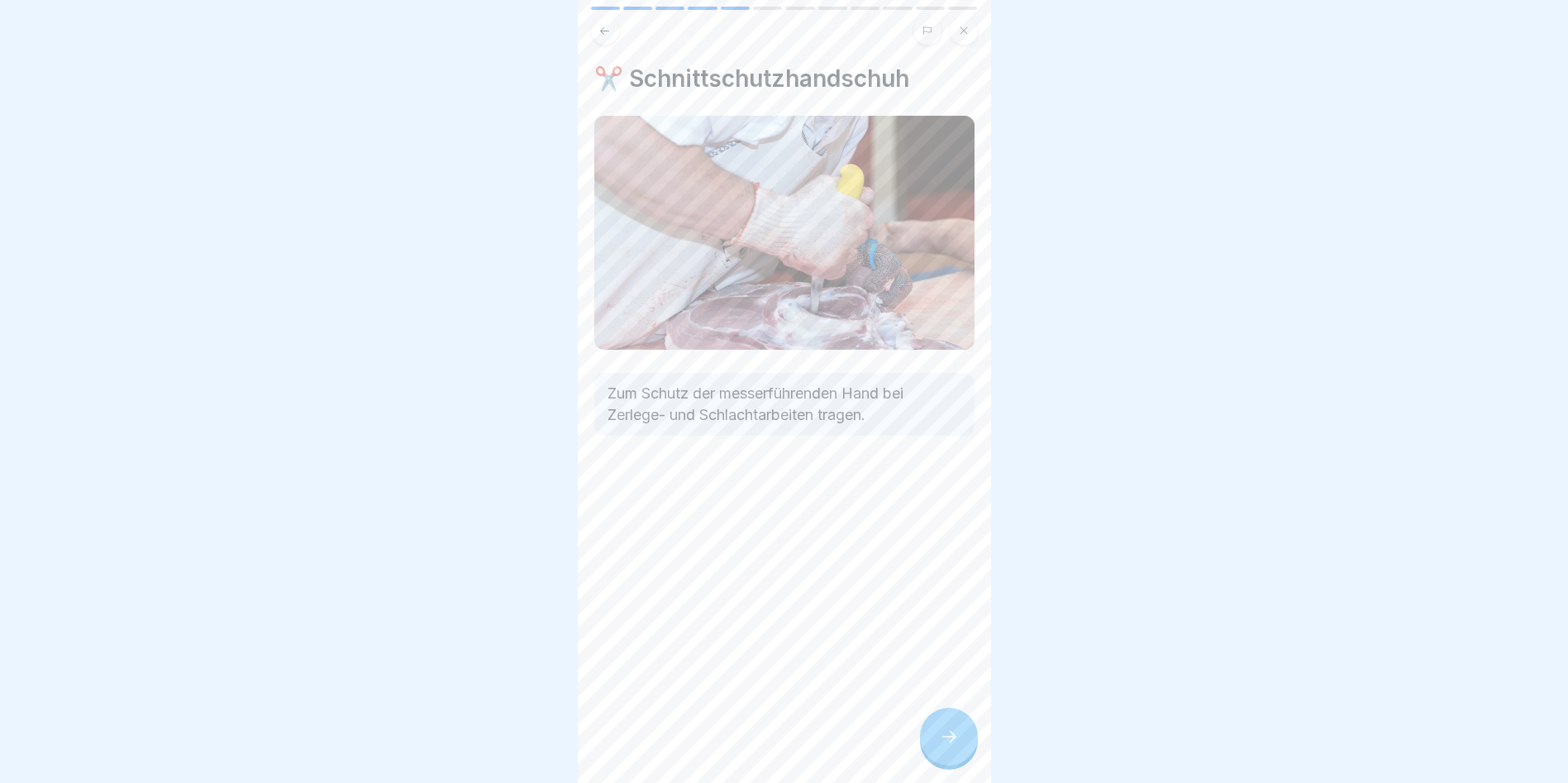
click at [931, 745] on div at bounding box center [949, 737] width 58 height 58
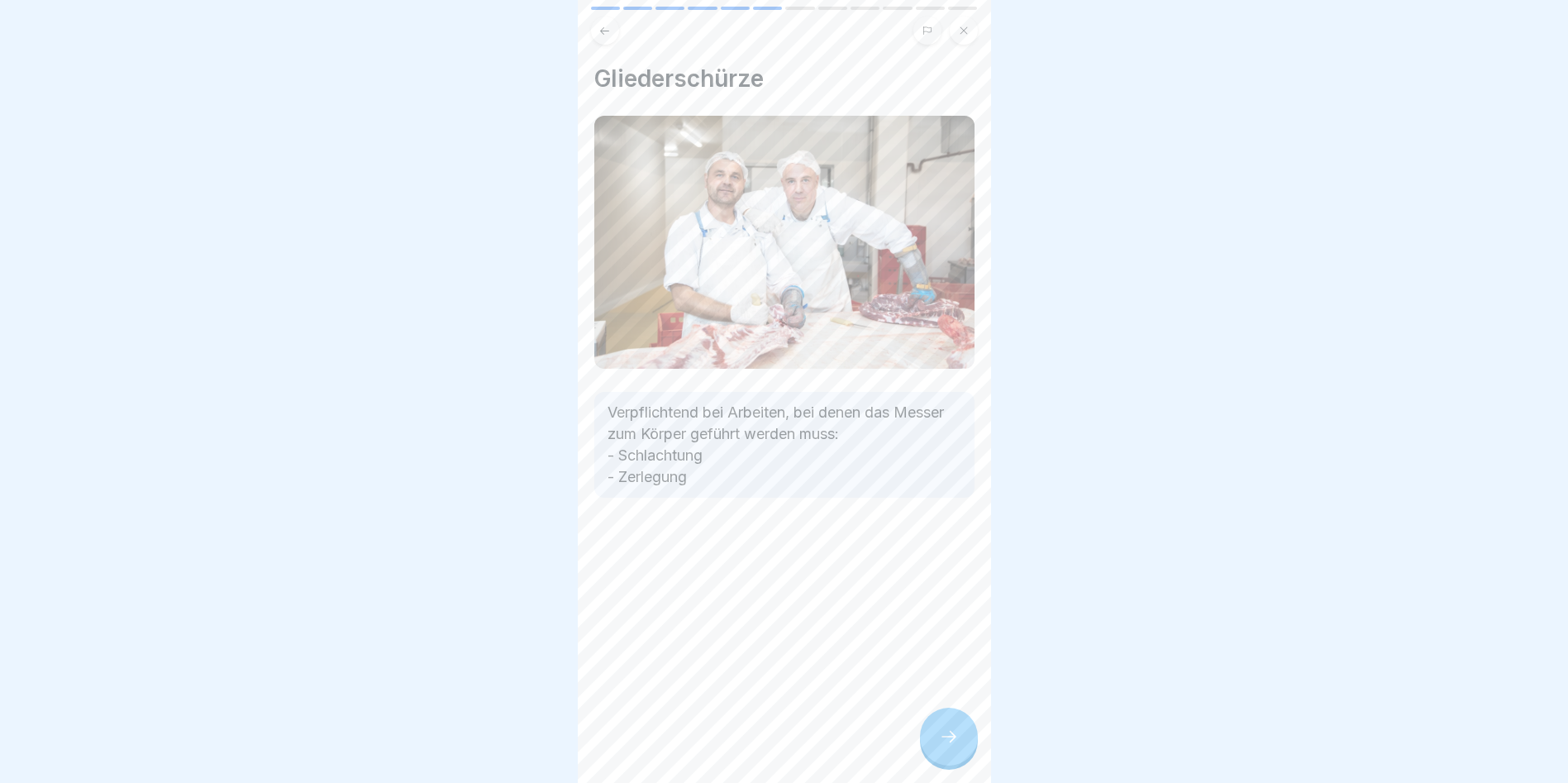
click at [939, 745] on icon at bounding box center [949, 736] width 20 height 20
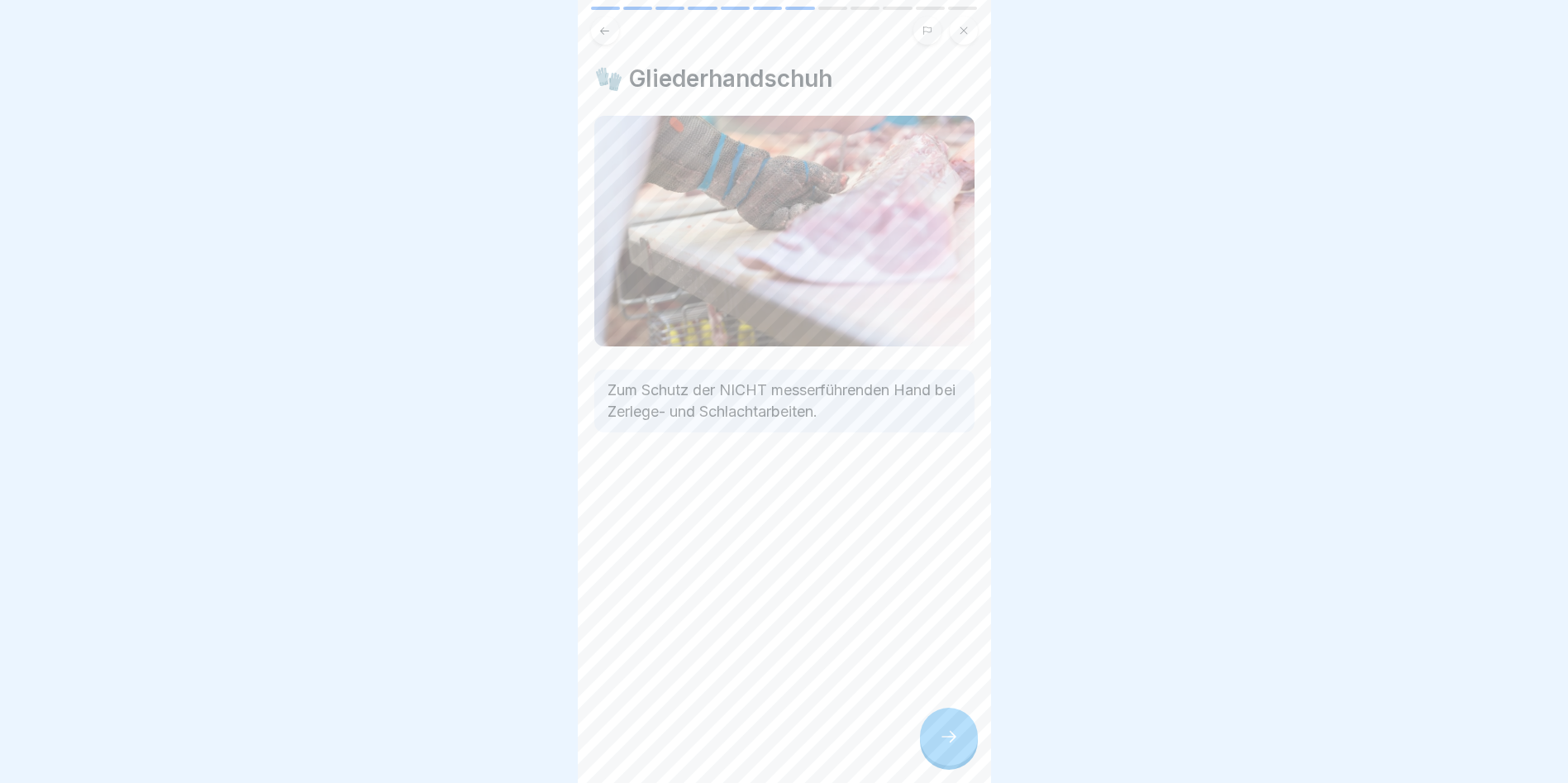
click at [939, 745] on icon at bounding box center [949, 736] width 20 height 20
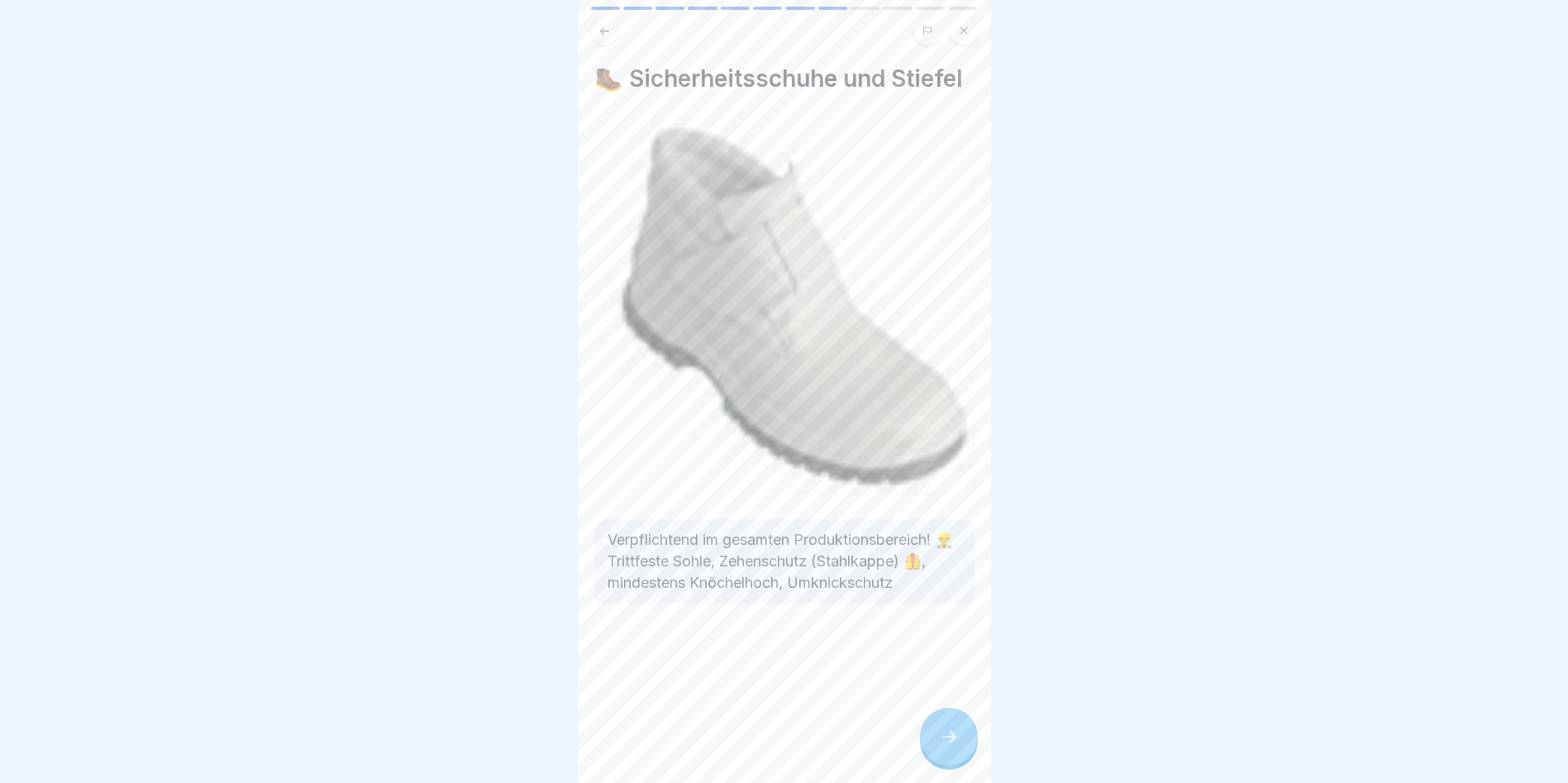
click at [939, 745] on icon at bounding box center [949, 736] width 20 height 20
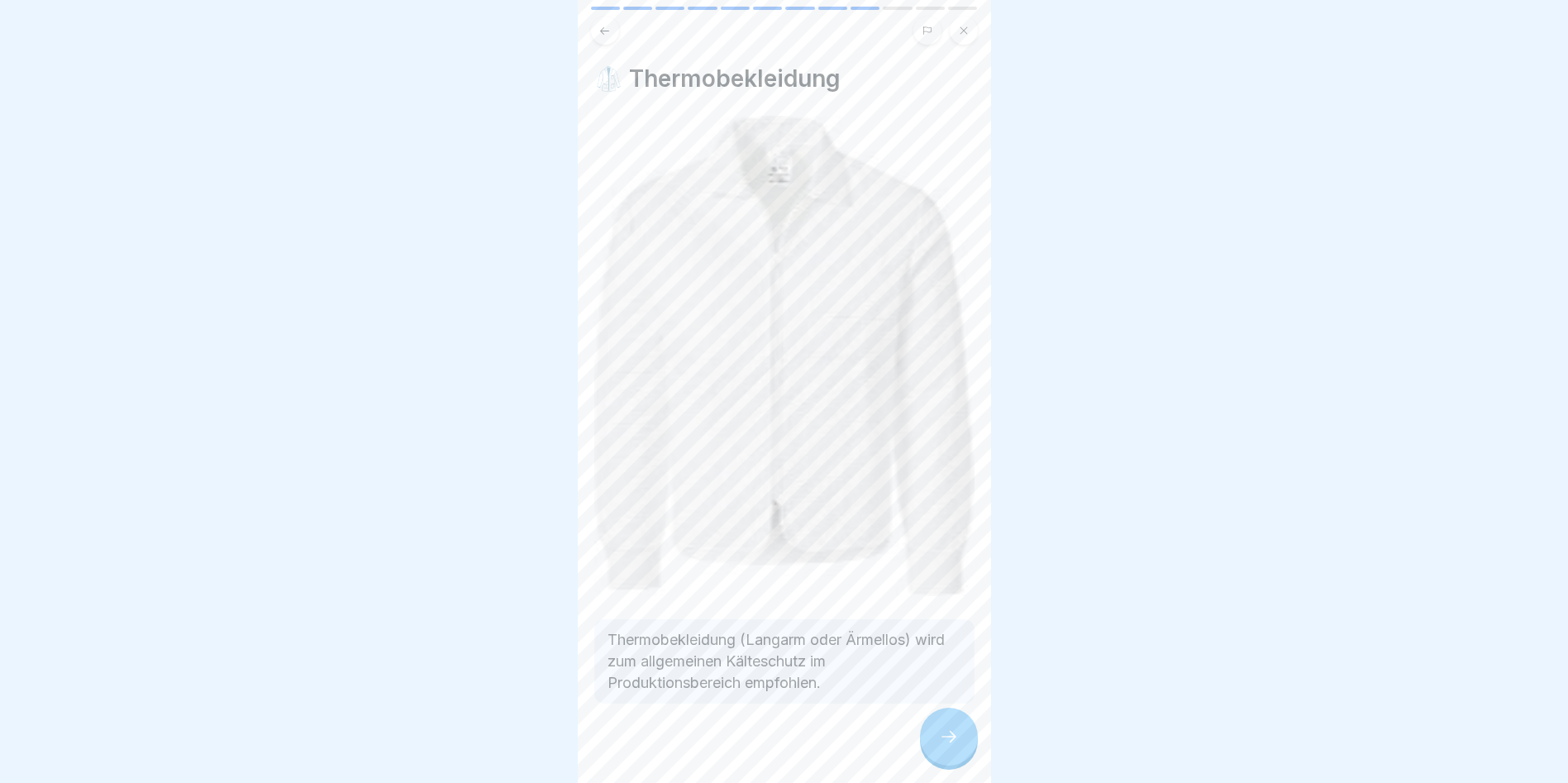
click at [939, 745] on icon at bounding box center [949, 736] width 20 height 20
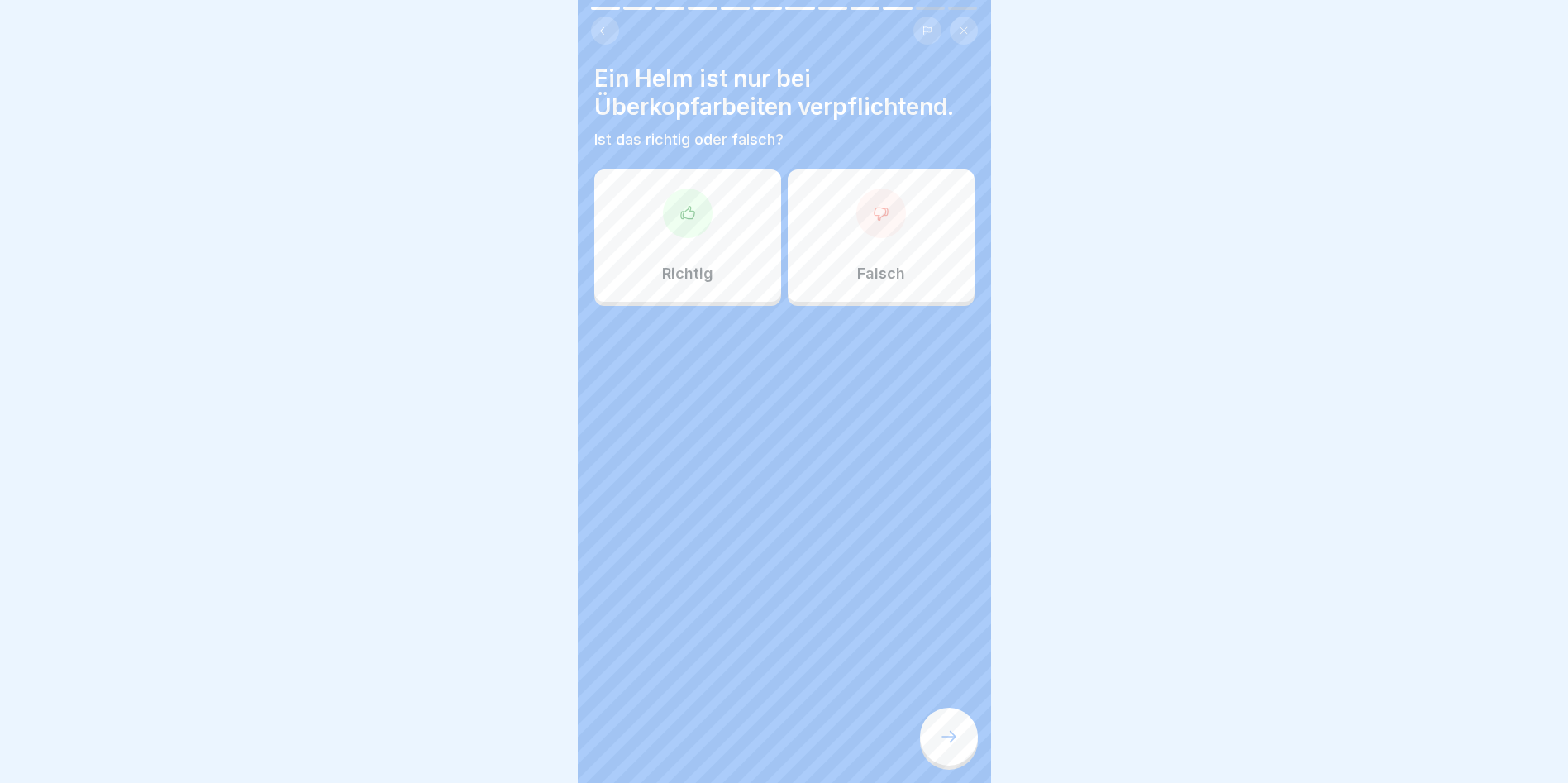
click at [667, 231] on div at bounding box center [687, 213] width 50 height 50
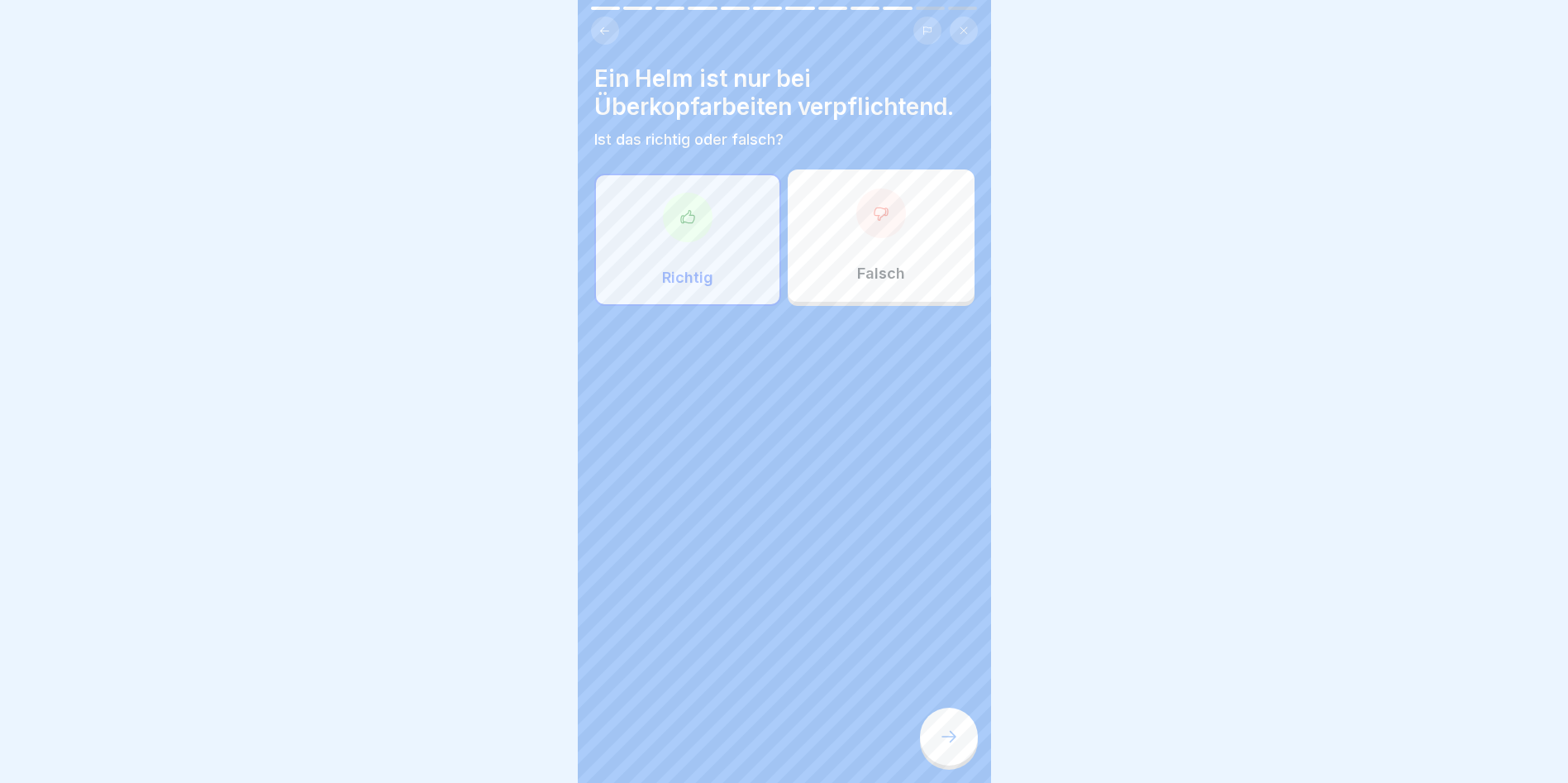
click at [689, 227] on div at bounding box center [687, 217] width 50 height 50
click at [956, 746] on icon at bounding box center [949, 736] width 20 height 20
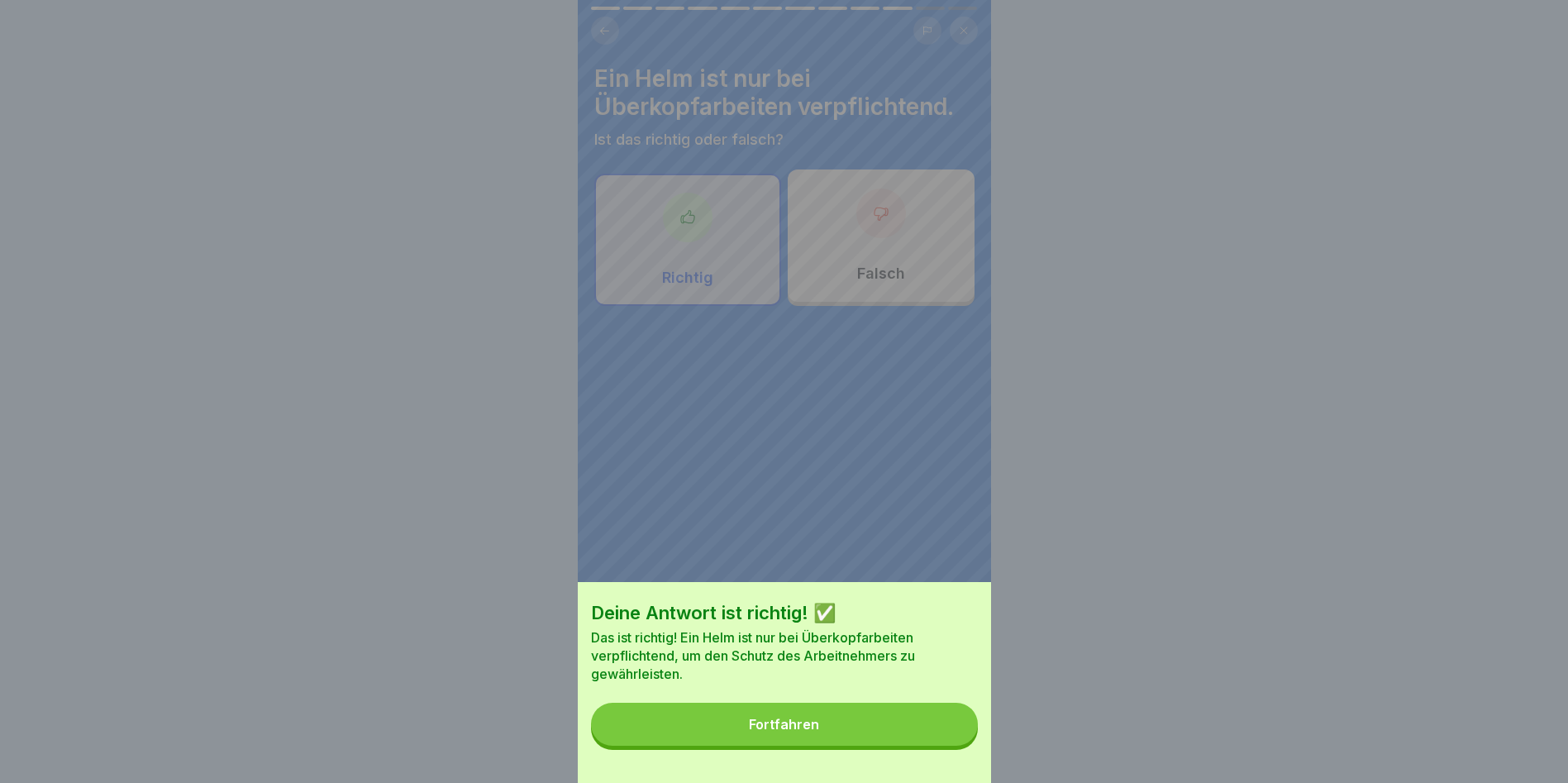
click at [782, 731] on div "Fortfahren" at bounding box center [784, 724] width 71 height 15
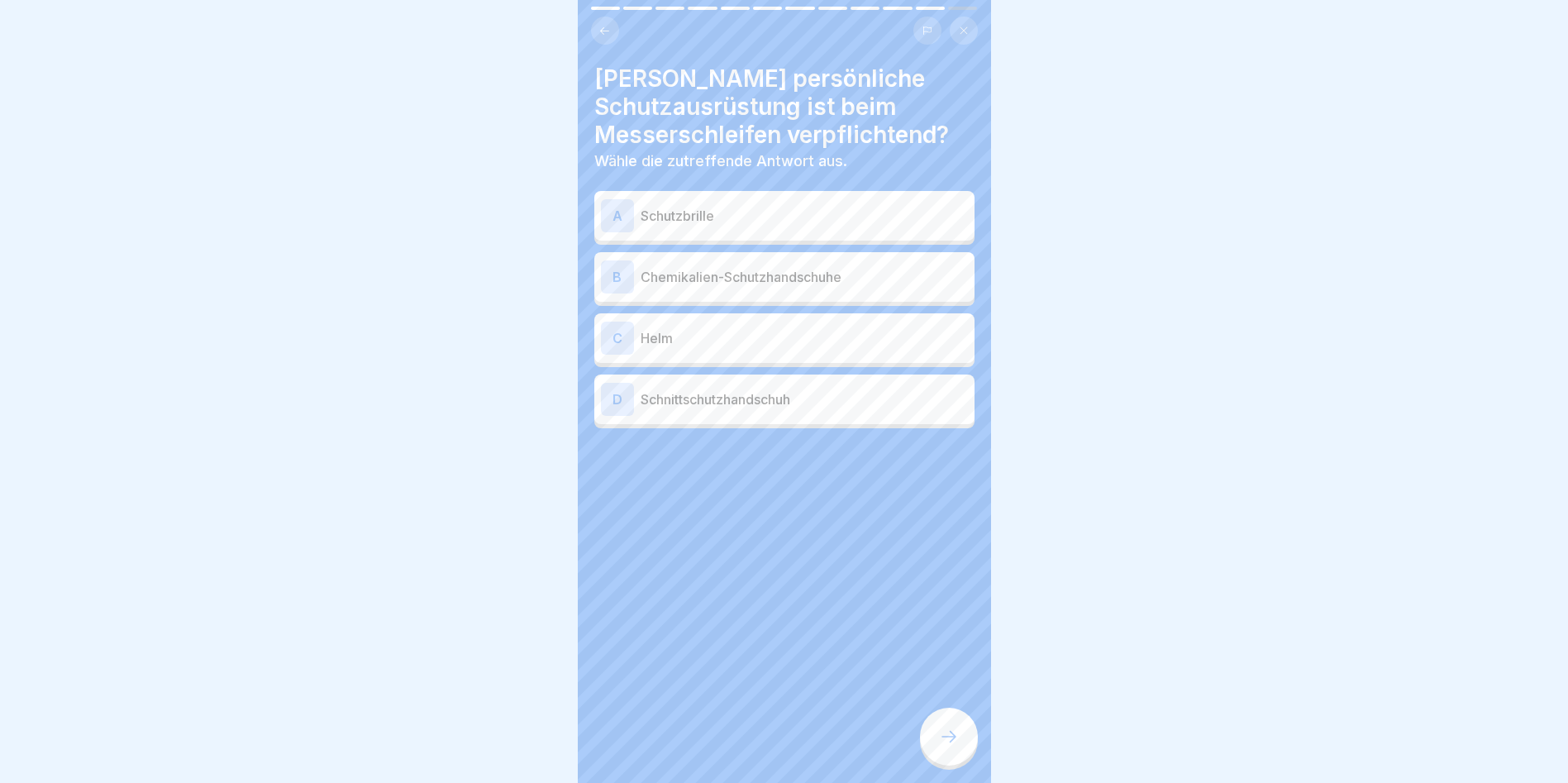
click at [672, 212] on p "Schutzbrille" at bounding box center [805, 215] width 327 height 20
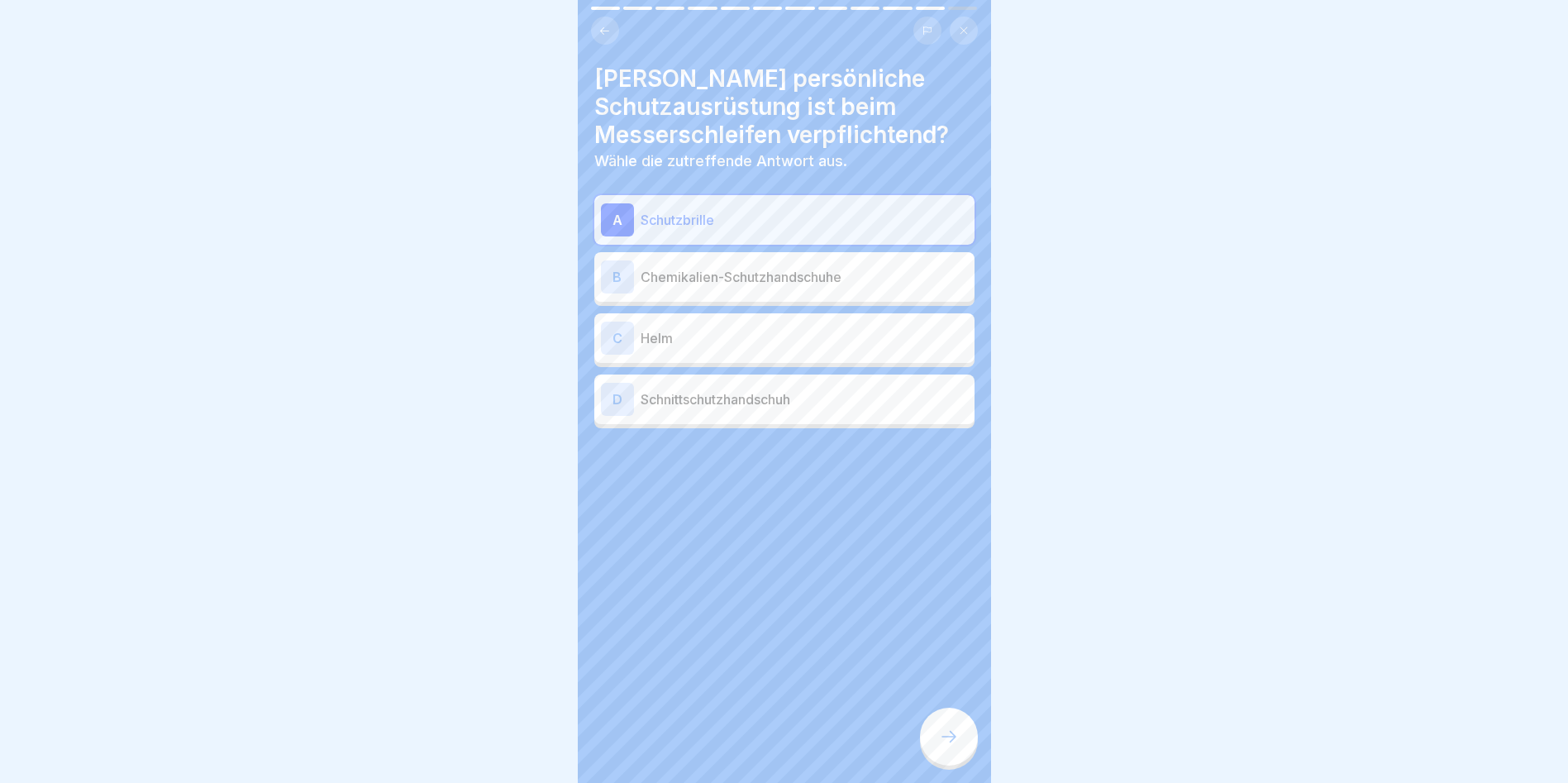
click at [935, 747] on div at bounding box center [949, 737] width 58 height 58
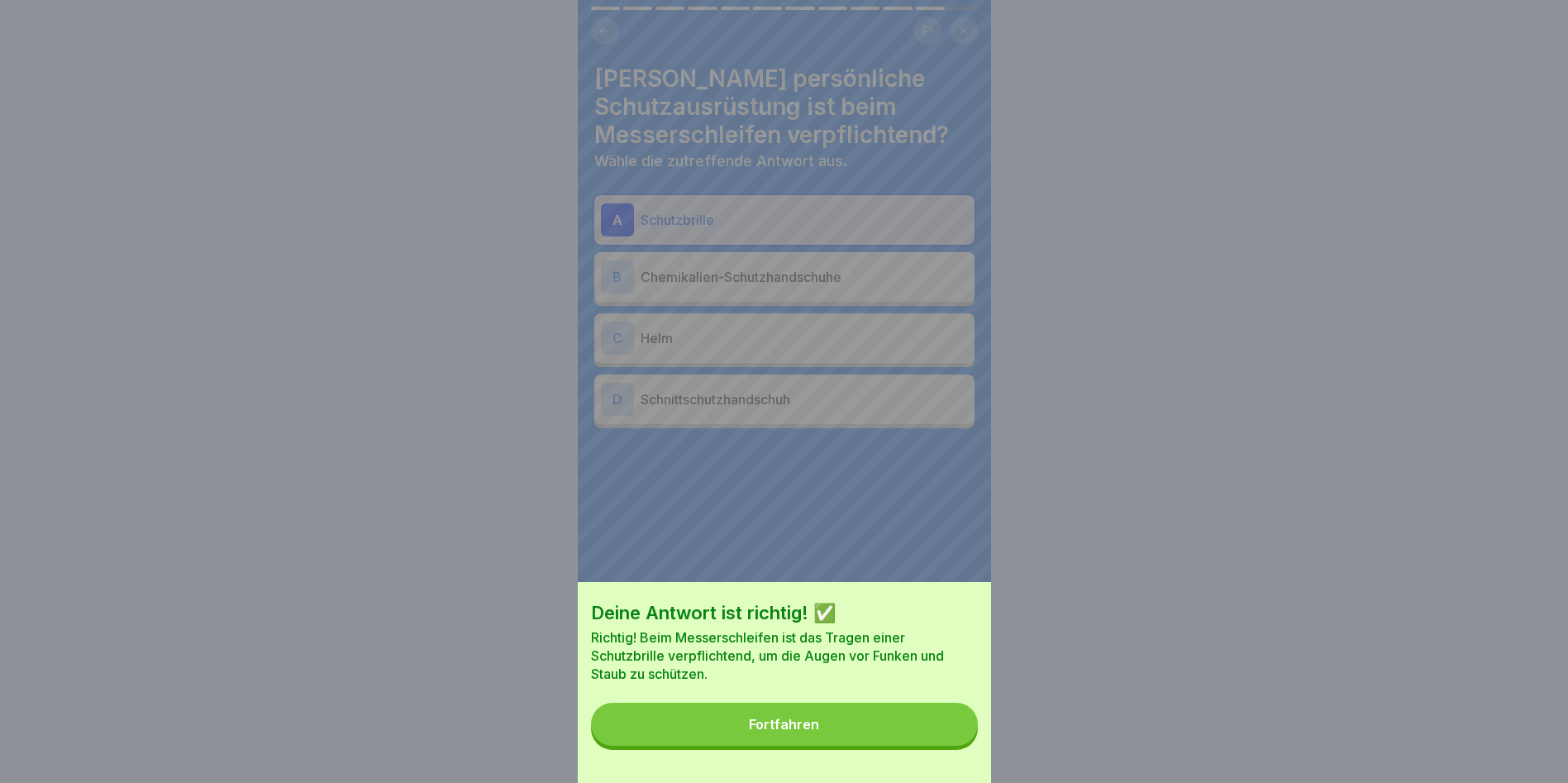
click at [915, 744] on button "Fortfahren" at bounding box center [785, 724] width 387 height 43
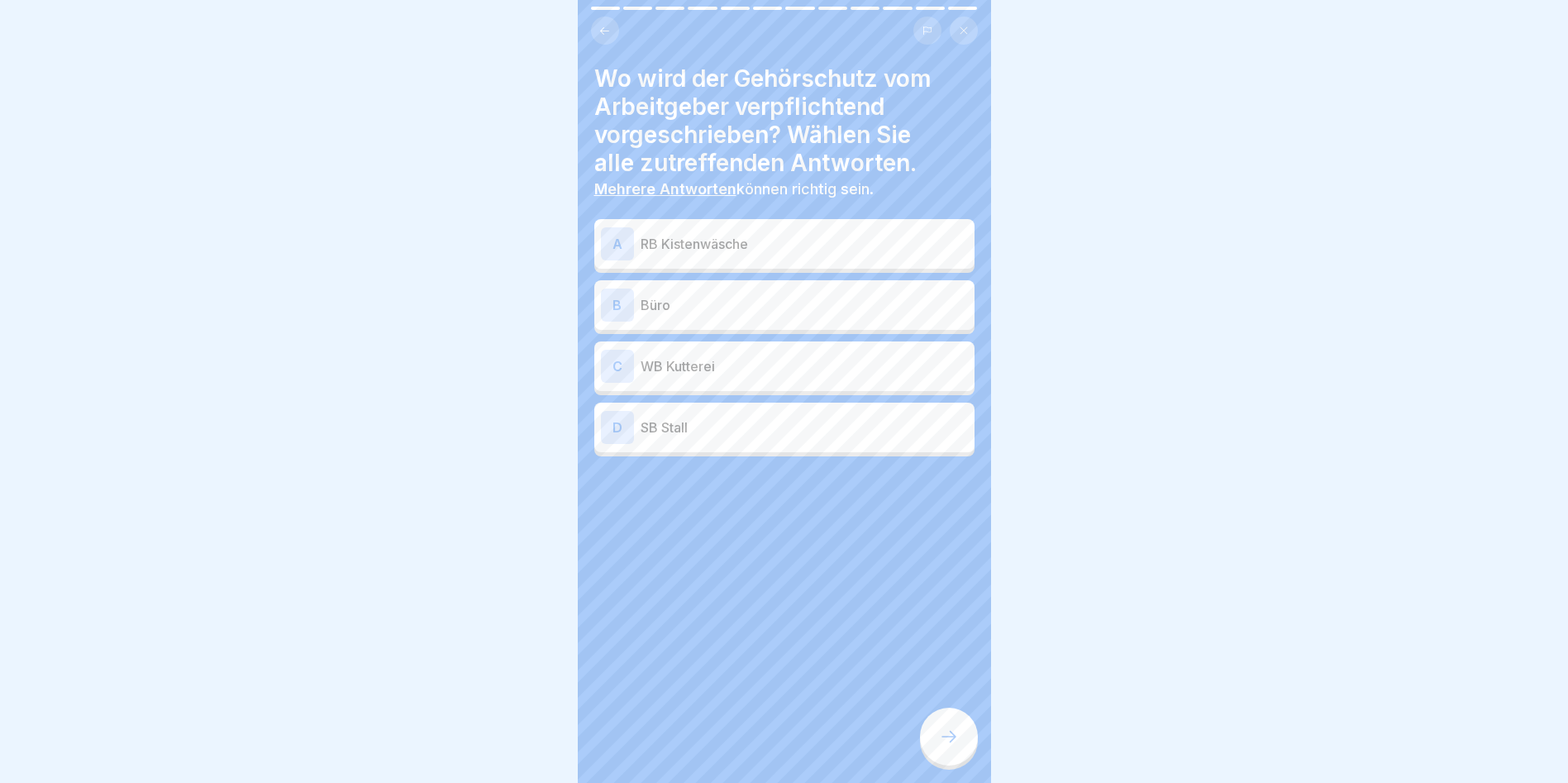
click at [719, 248] on p "RB Kistenwäsche" at bounding box center [805, 243] width 327 height 20
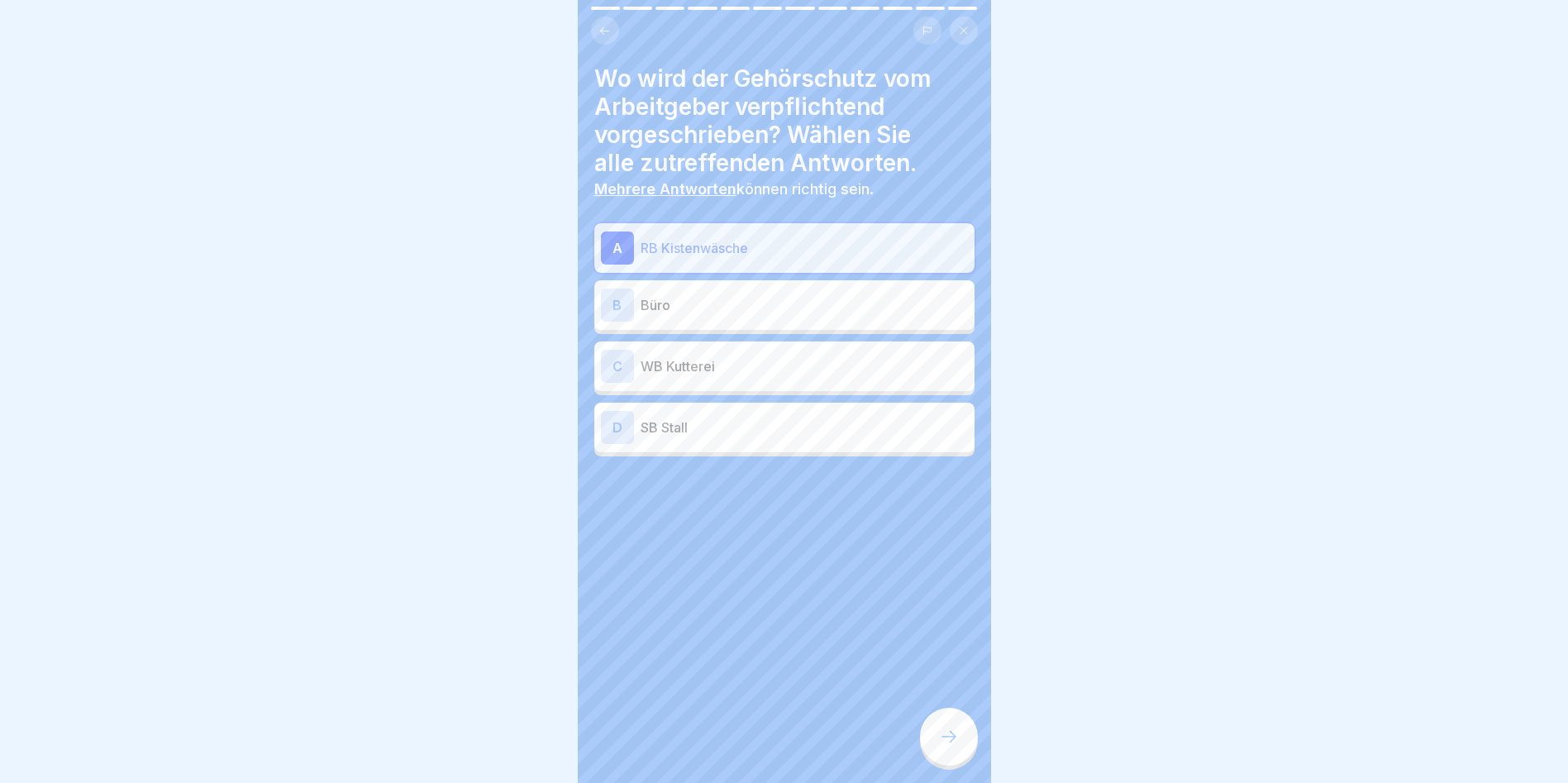
click at [727, 368] on p "WB Kutterei" at bounding box center [805, 366] width 327 height 20
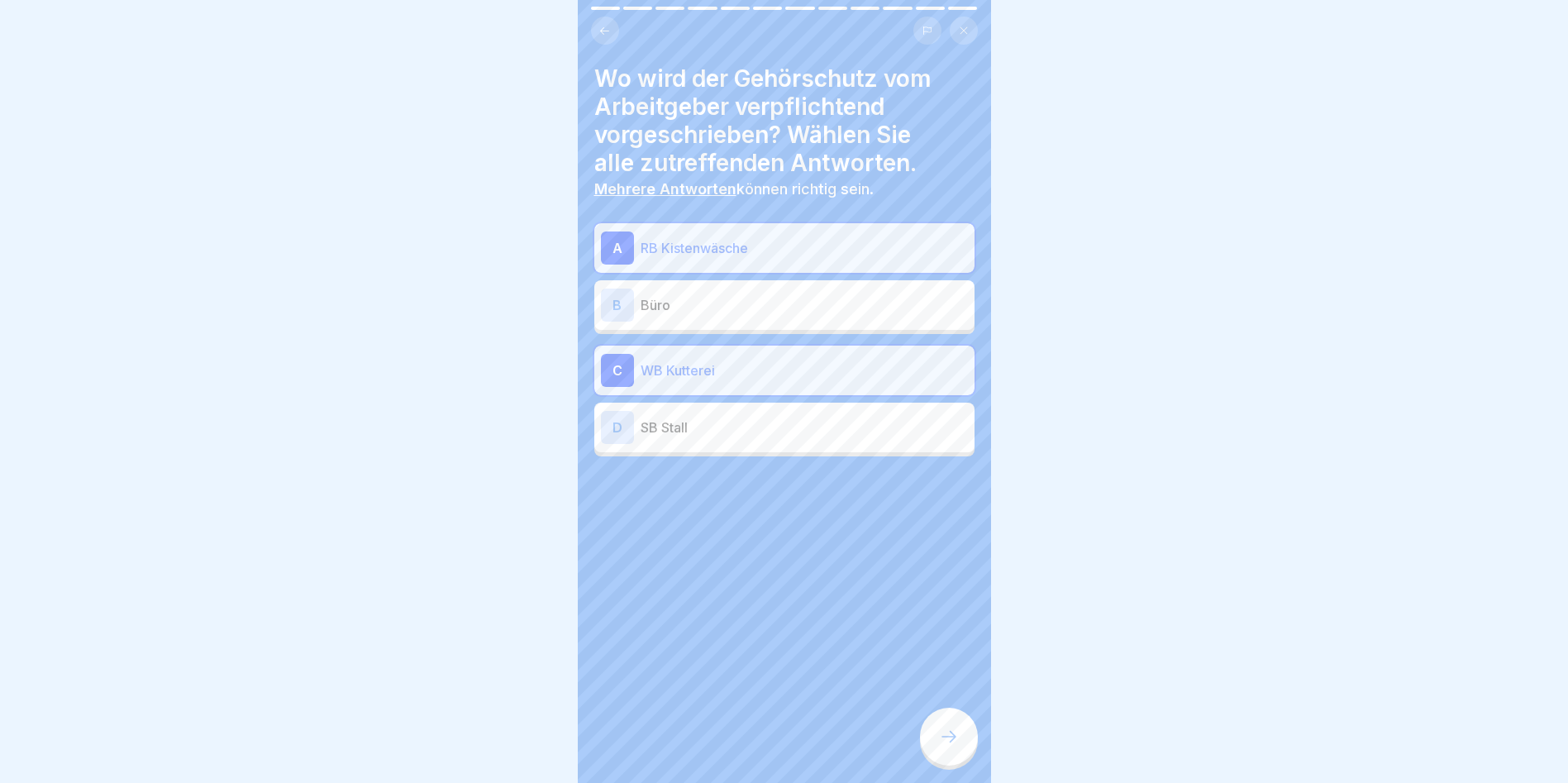
click at [954, 746] on icon at bounding box center [949, 736] width 20 height 20
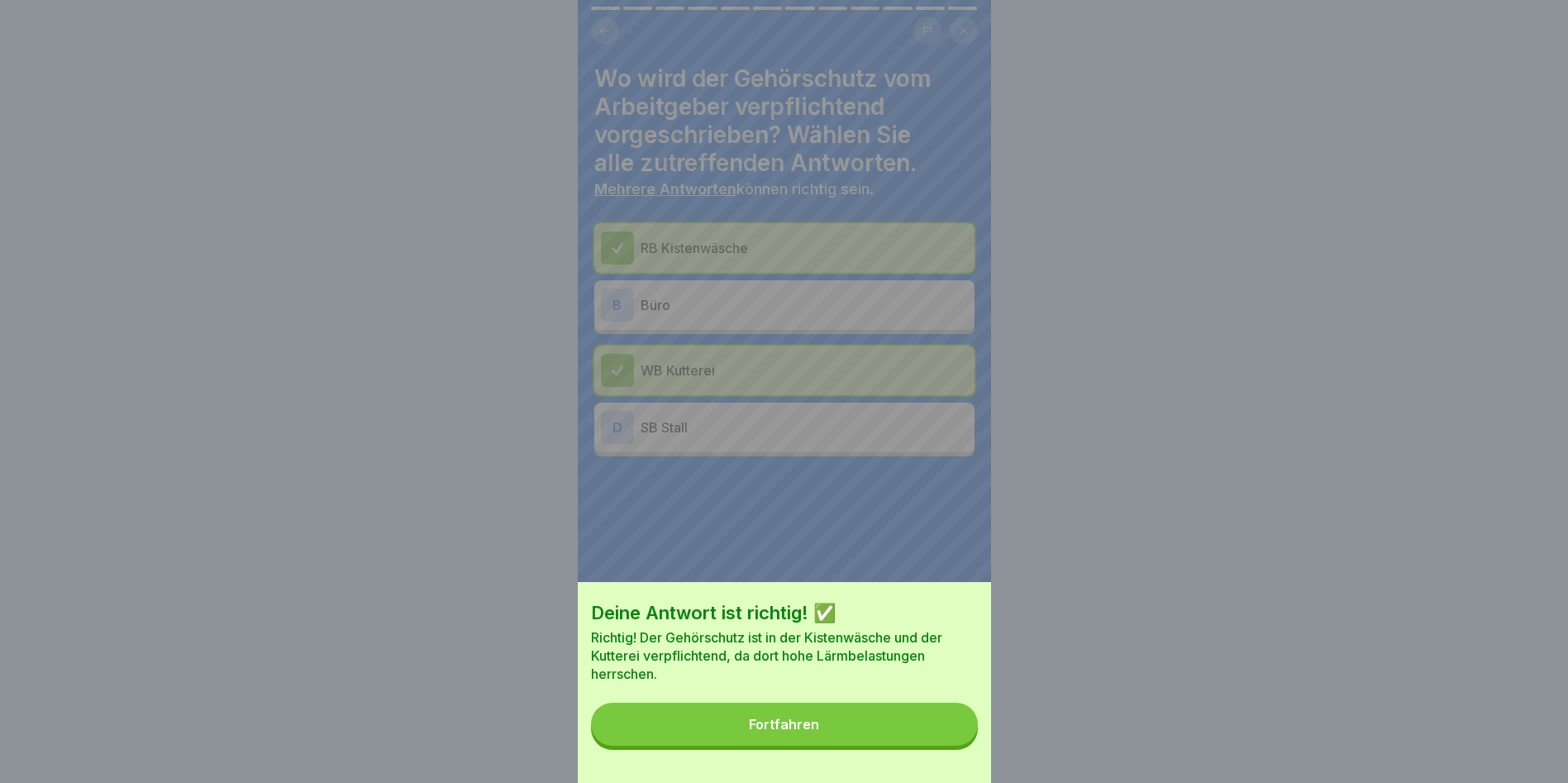
click at [945, 745] on button "Fortfahren" at bounding box center [785, 724] width 387 height 43
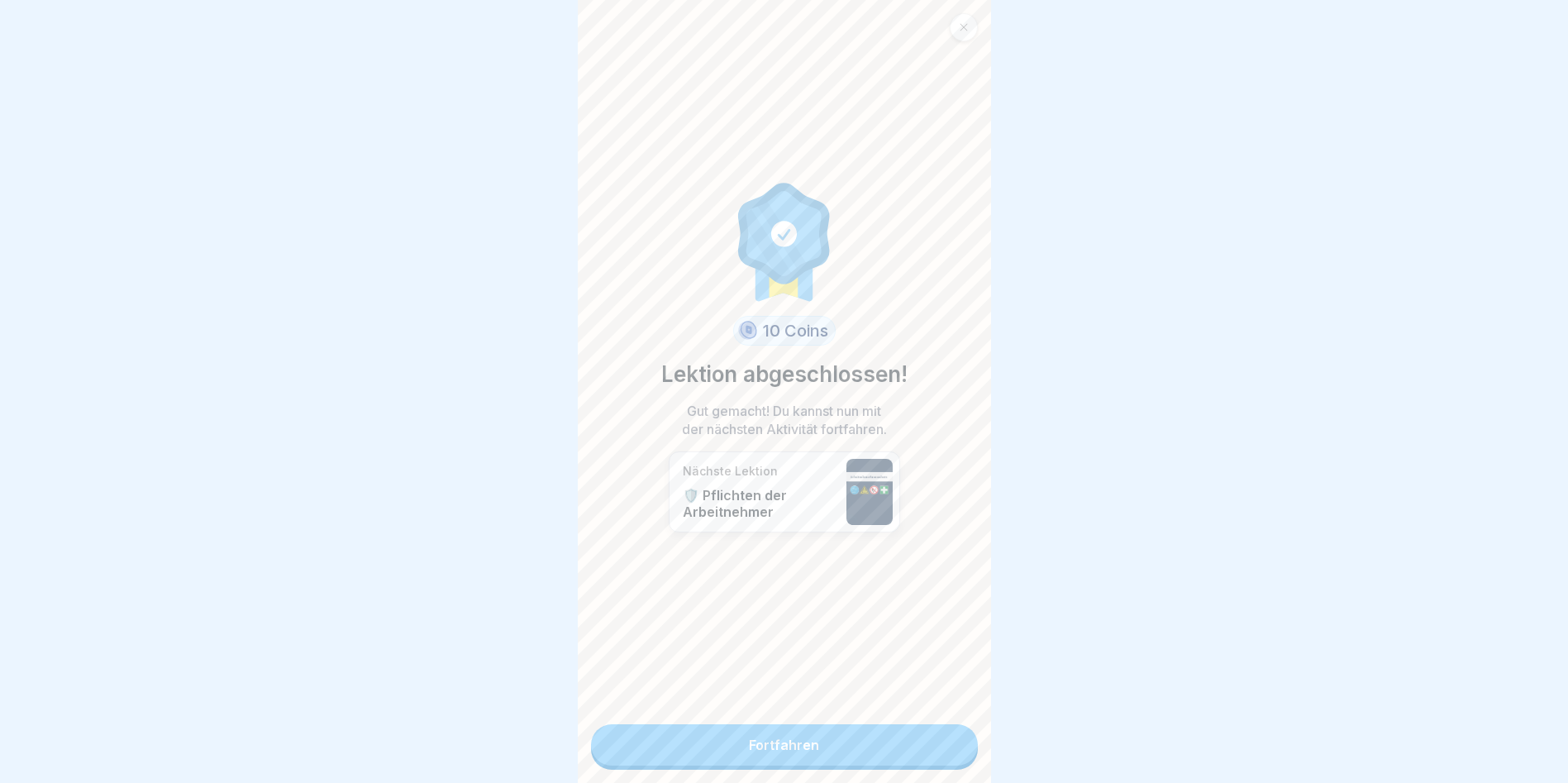
click at [945, 746] on link "Fortfahren" at bounding box center [785, 744] width 387 height 41
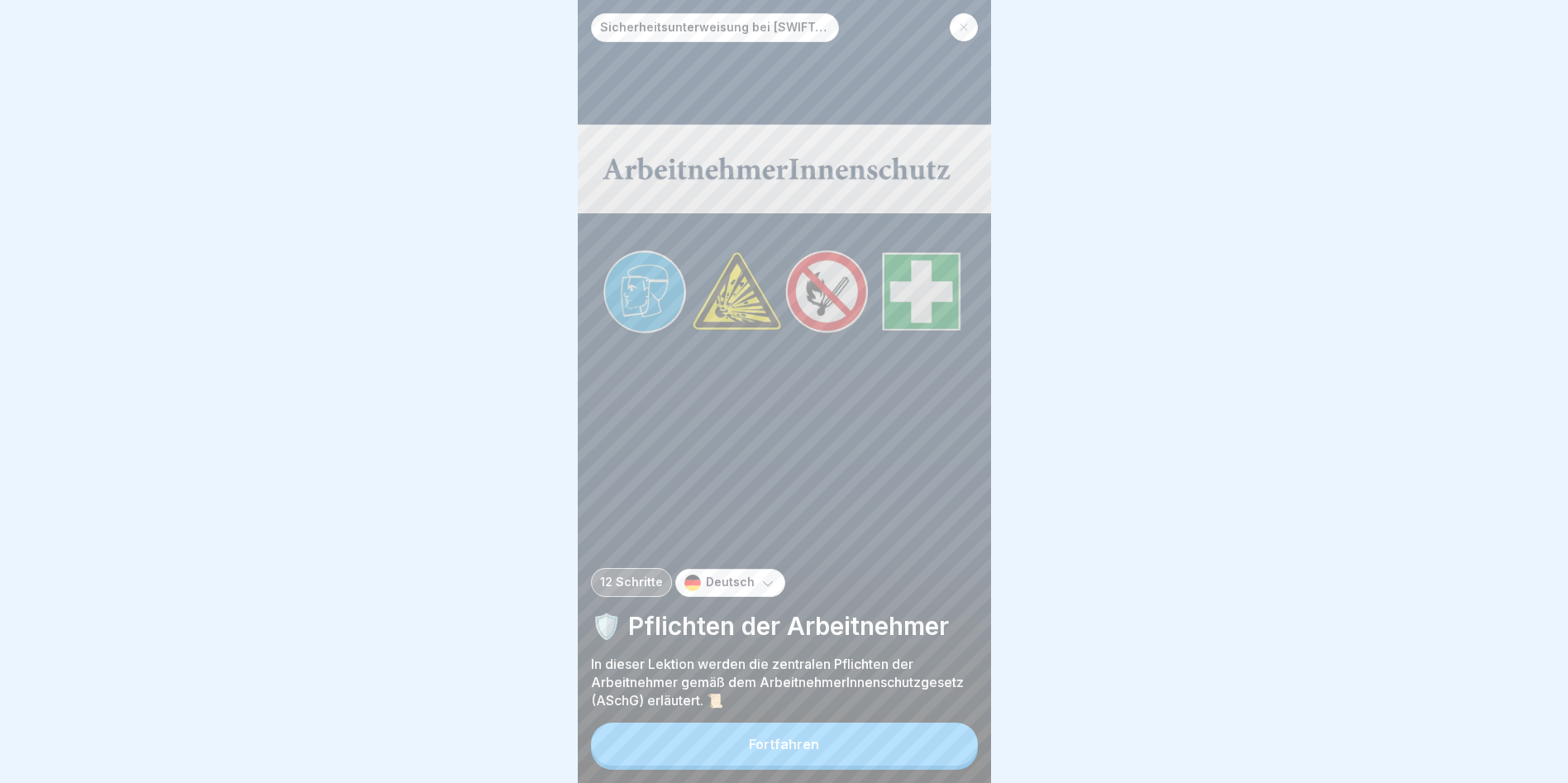
click at [854, 758] on button "Fortfahren" at bounding box center [785, 744] width 387 height 43
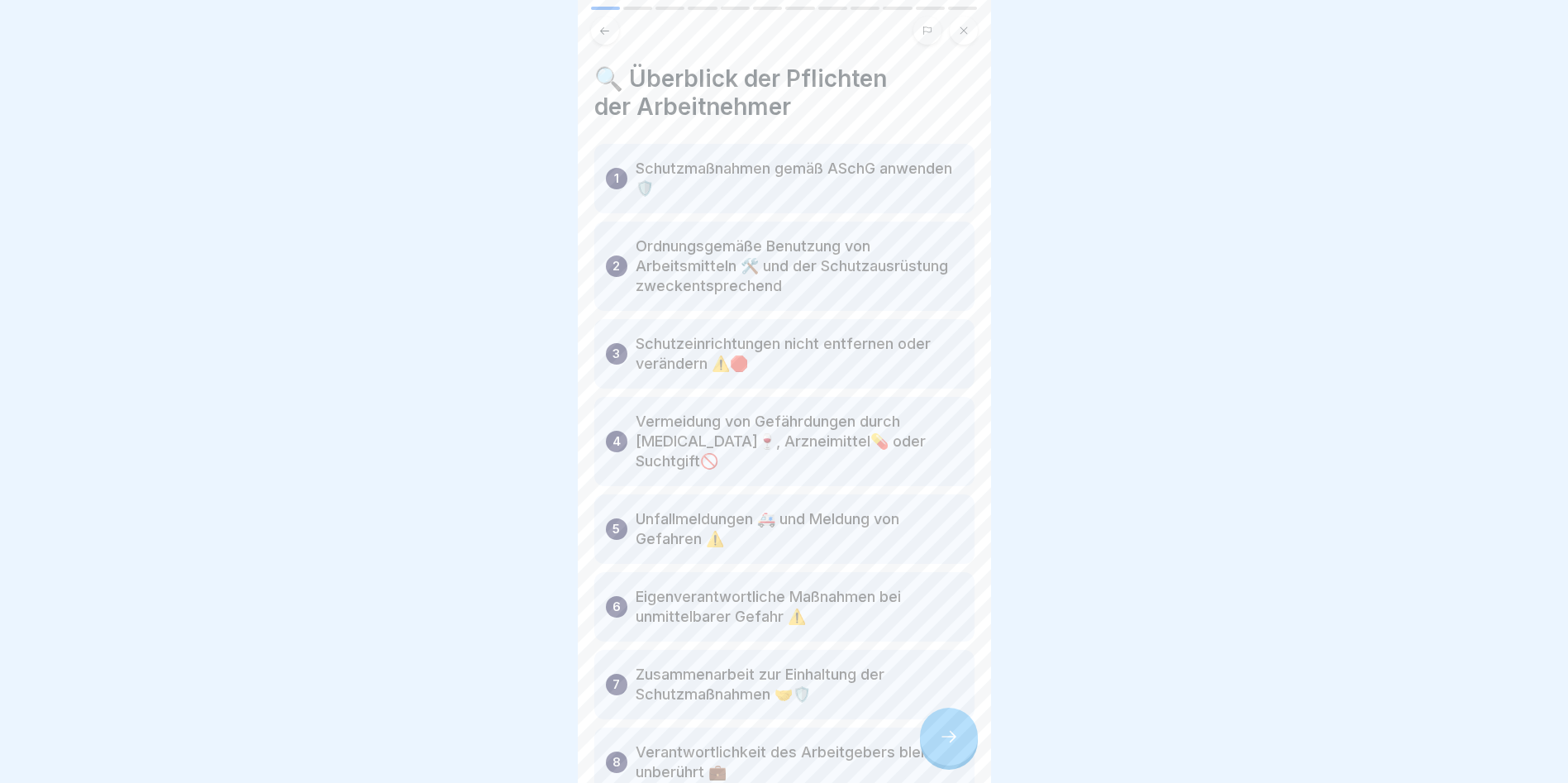
click at [957, 738] on div at bounding box center [949, 737] width 58 height 58
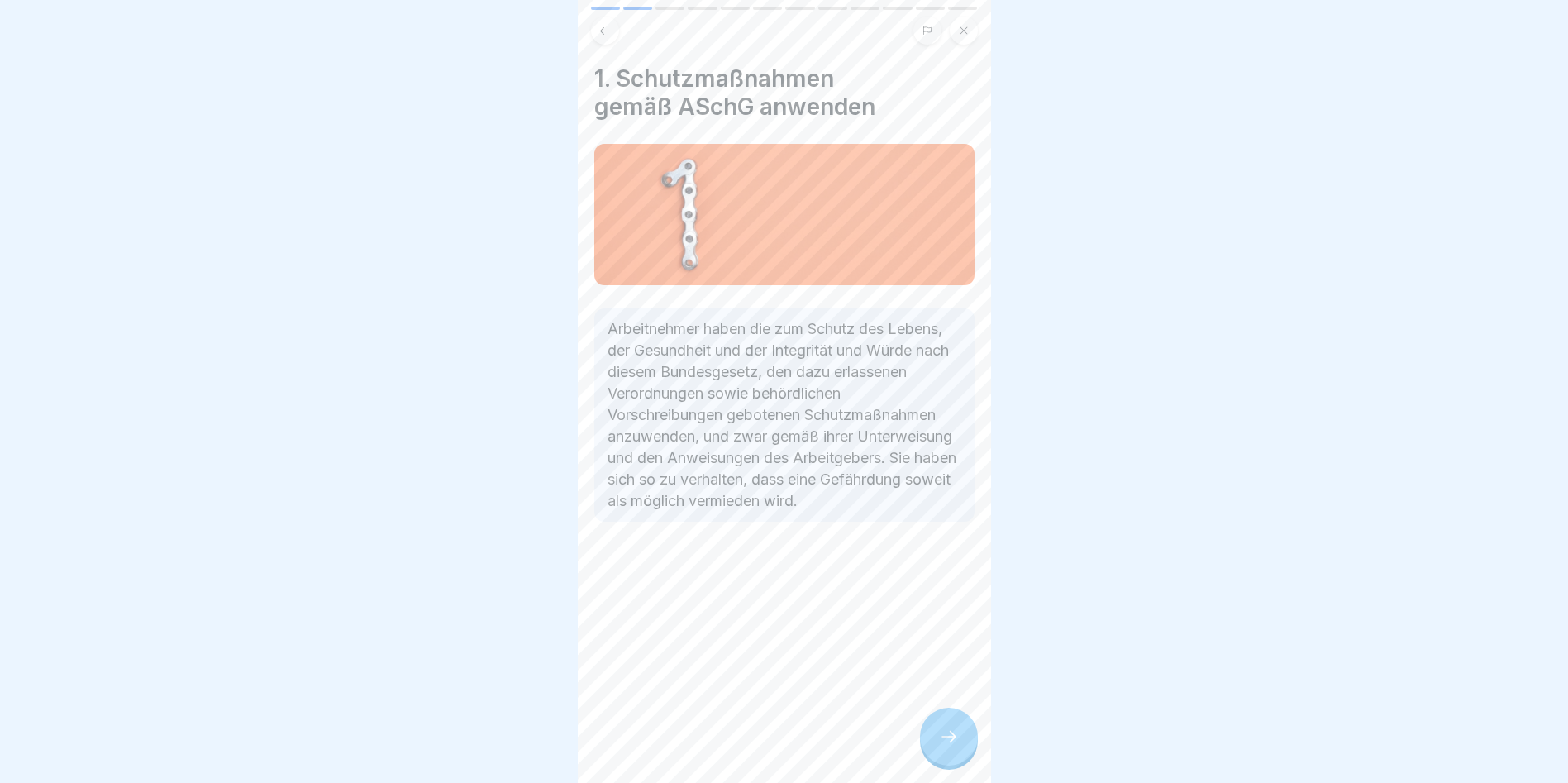
click at [948, 746] on icon at bounding box center [949, 736] width 20 height 20
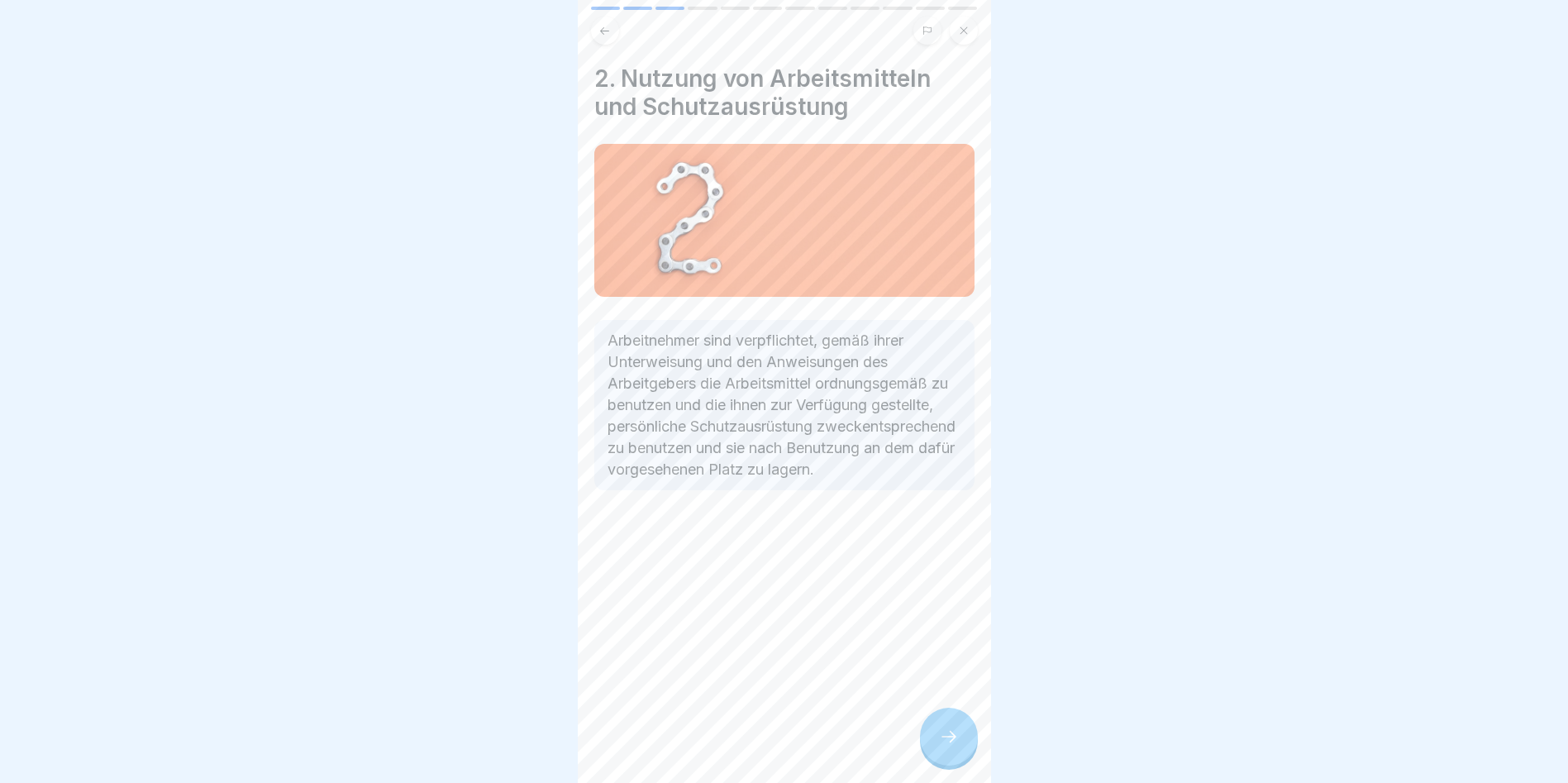
click at [948, 746] on icon at bounding box center [949, 736] width 20 height 20
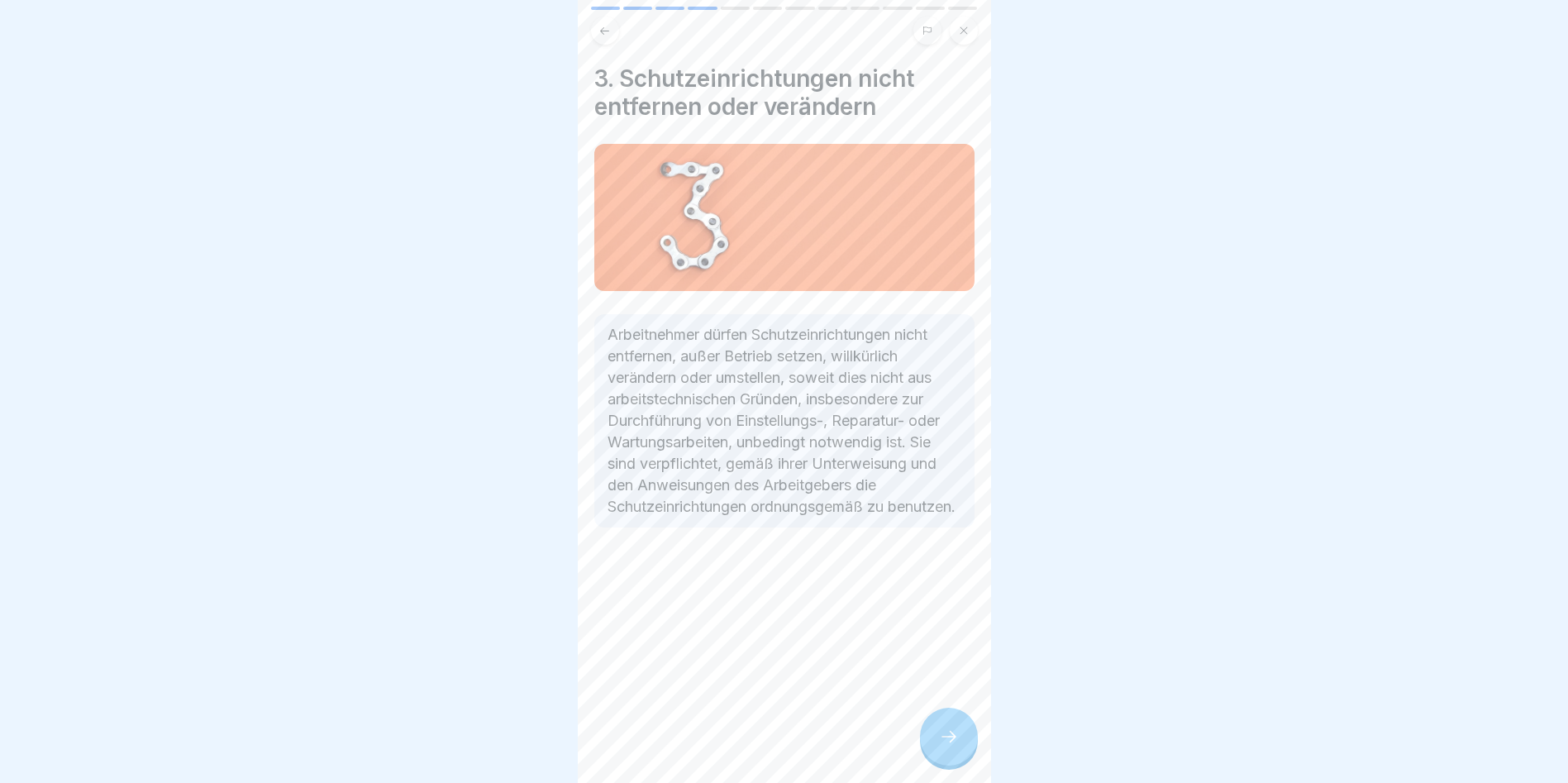
click at [948, 746] on icon at bounding box center [949, 736] width 20 height 20
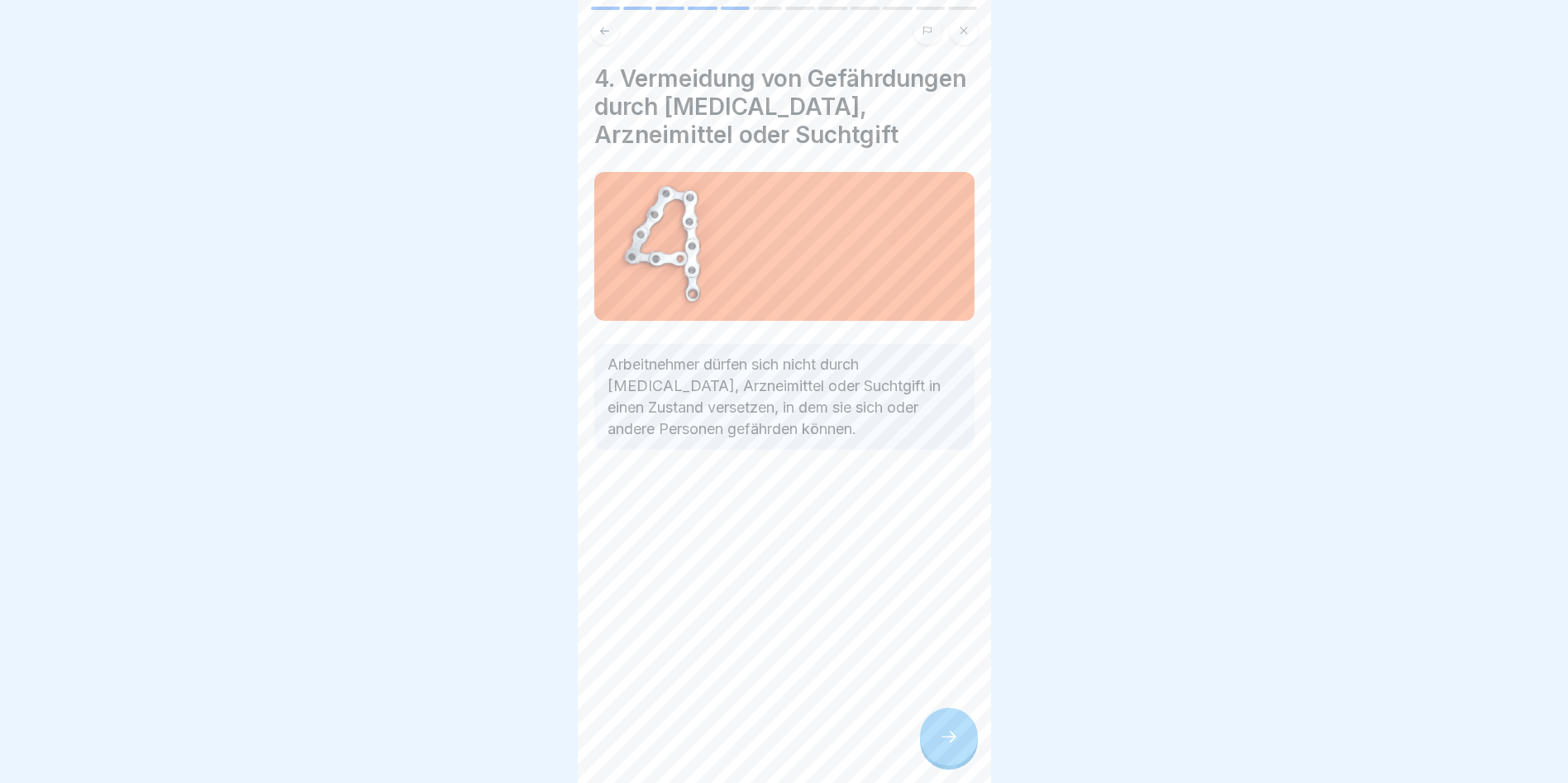
click at [948, 746] on icon at bounding box center [949, 736] width 20 height 20
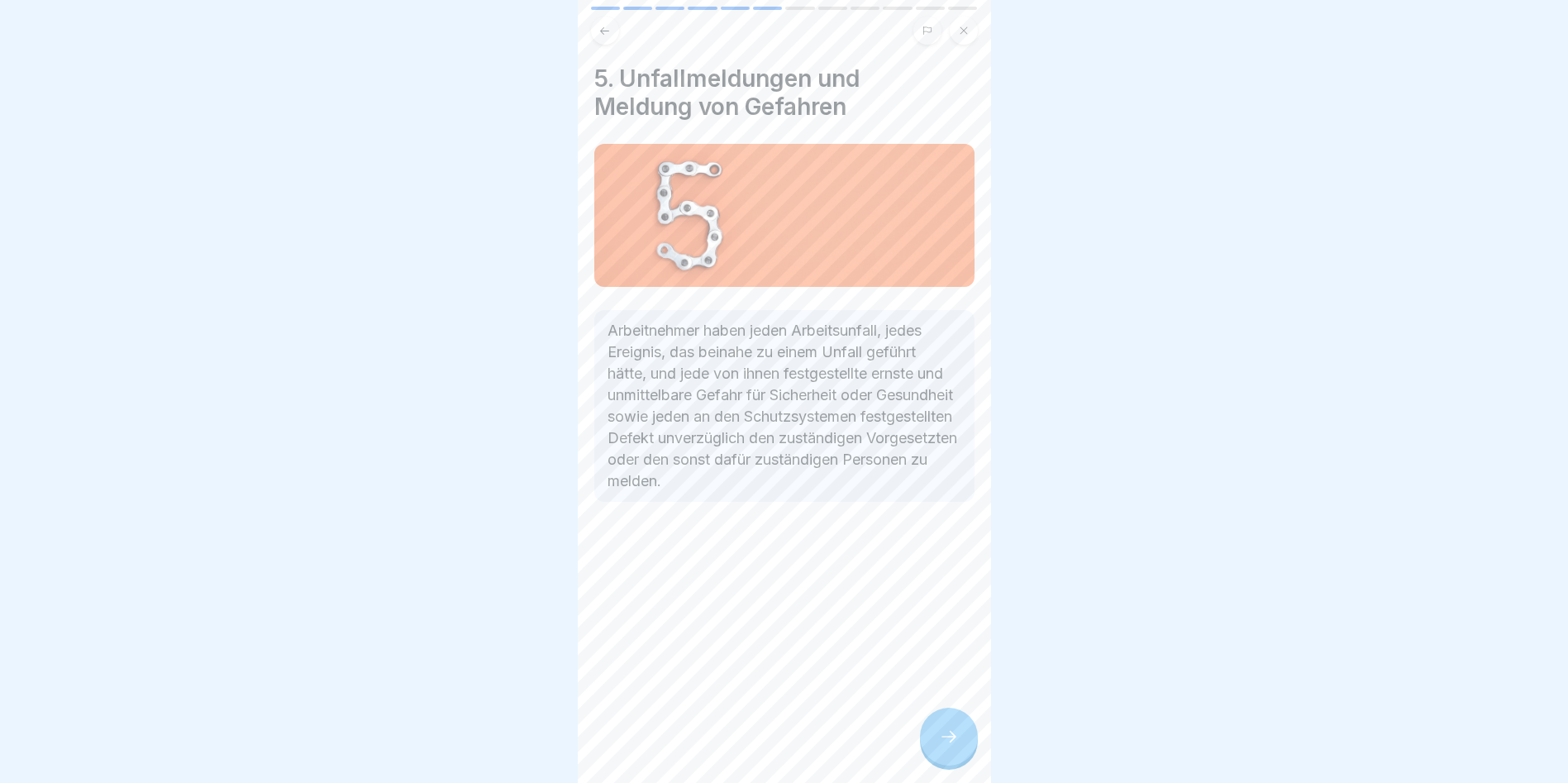
click at [948, 746] on icon at bounding box center [949, 736] width 20 height 20
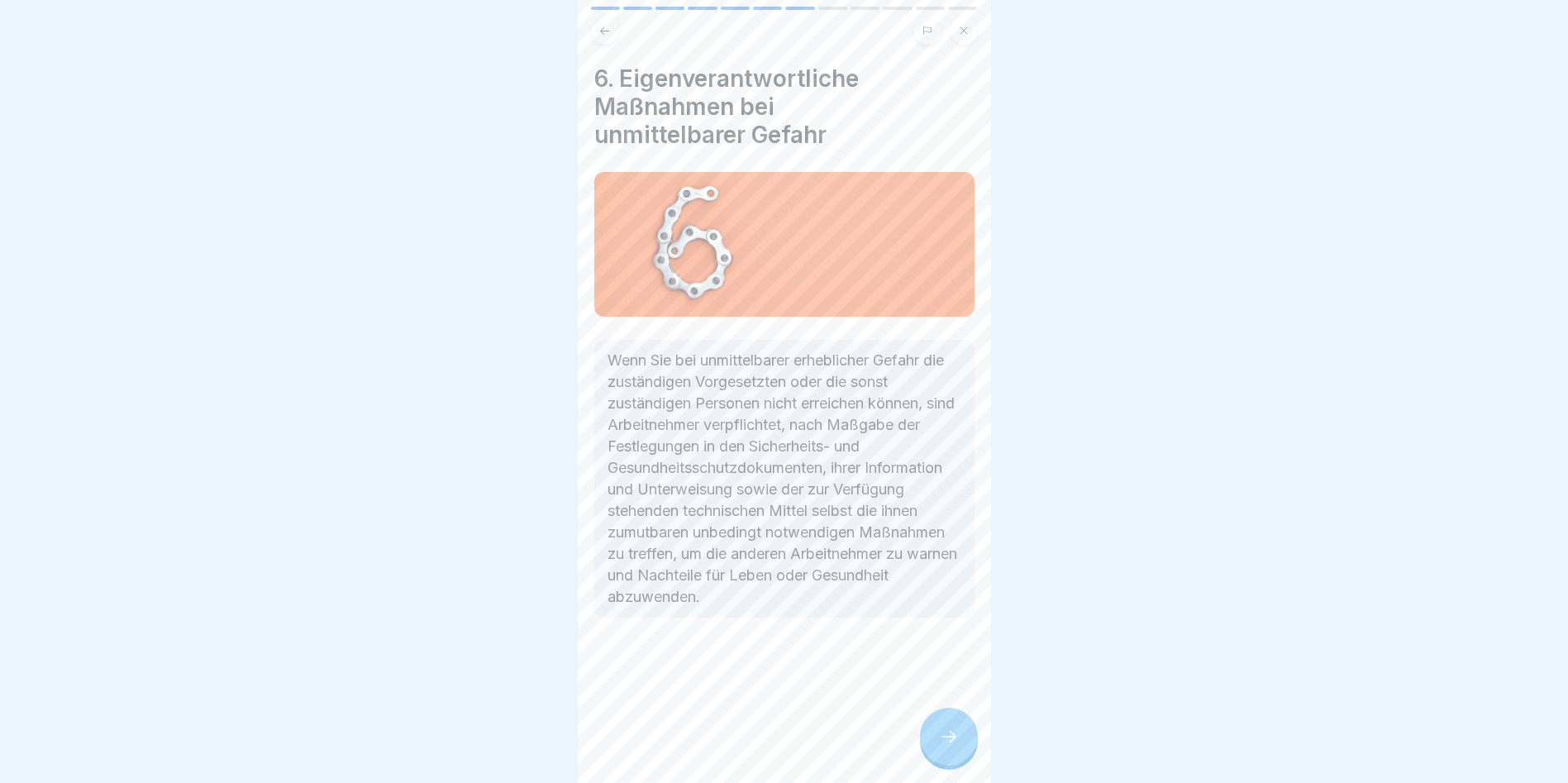
click at [948, 746] on icon at bounding box center [949, 736] width 20 height 20
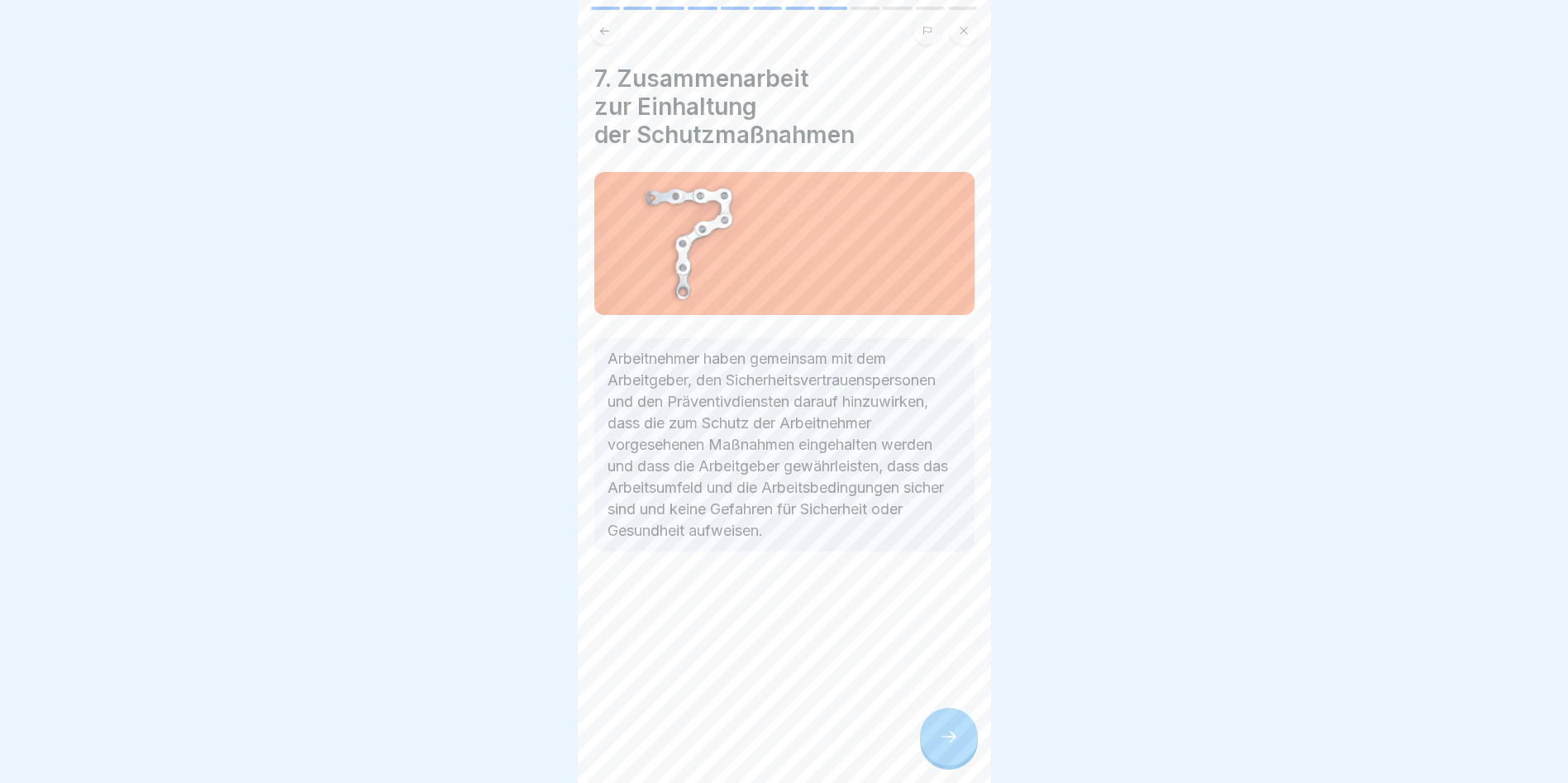
click at [948, 746] on icon at bounding box center [949, 736] width 20 height 20
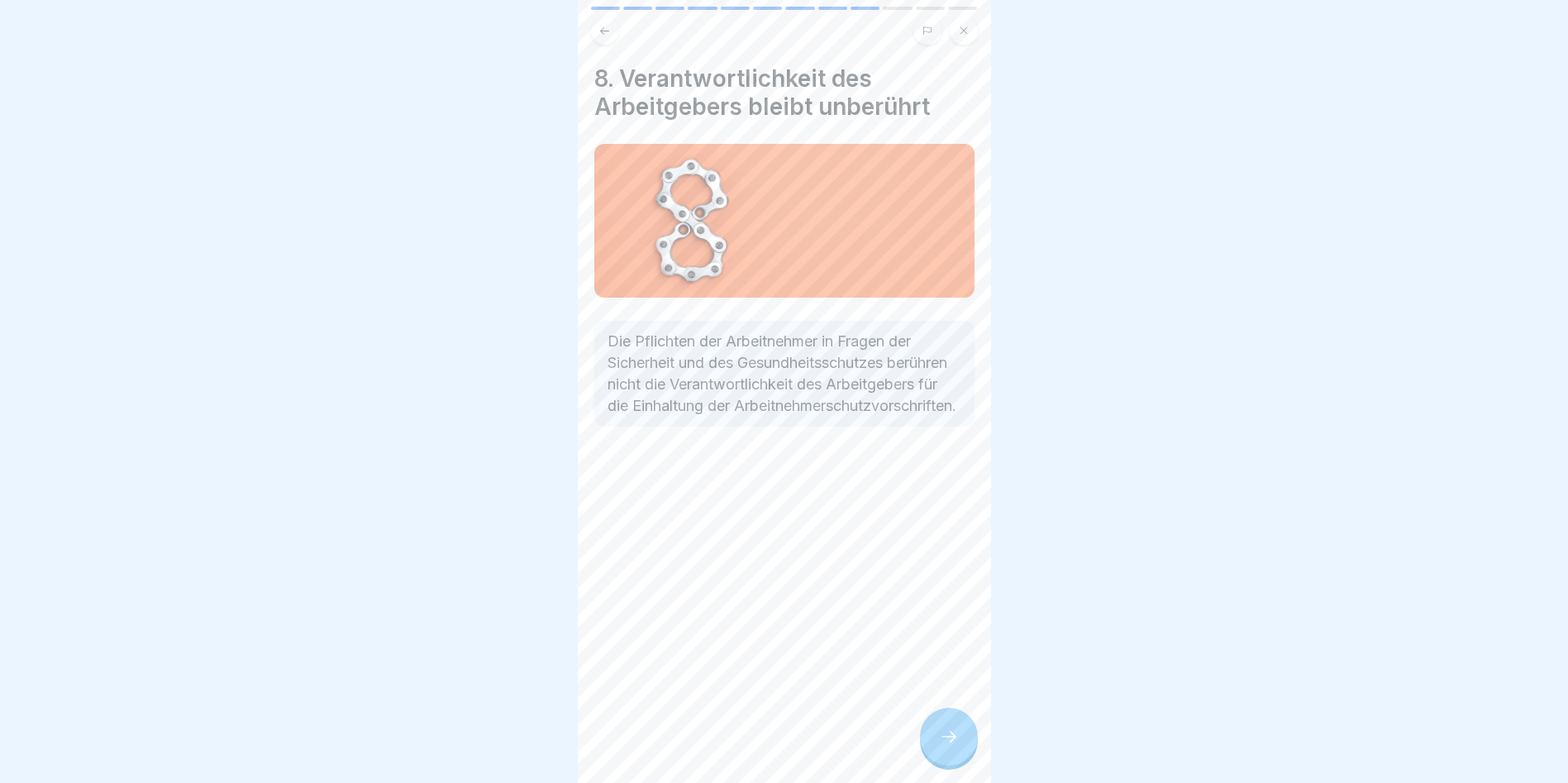
click at [948, 746] on icon at bounding box center [949, 736] width 20 height 20
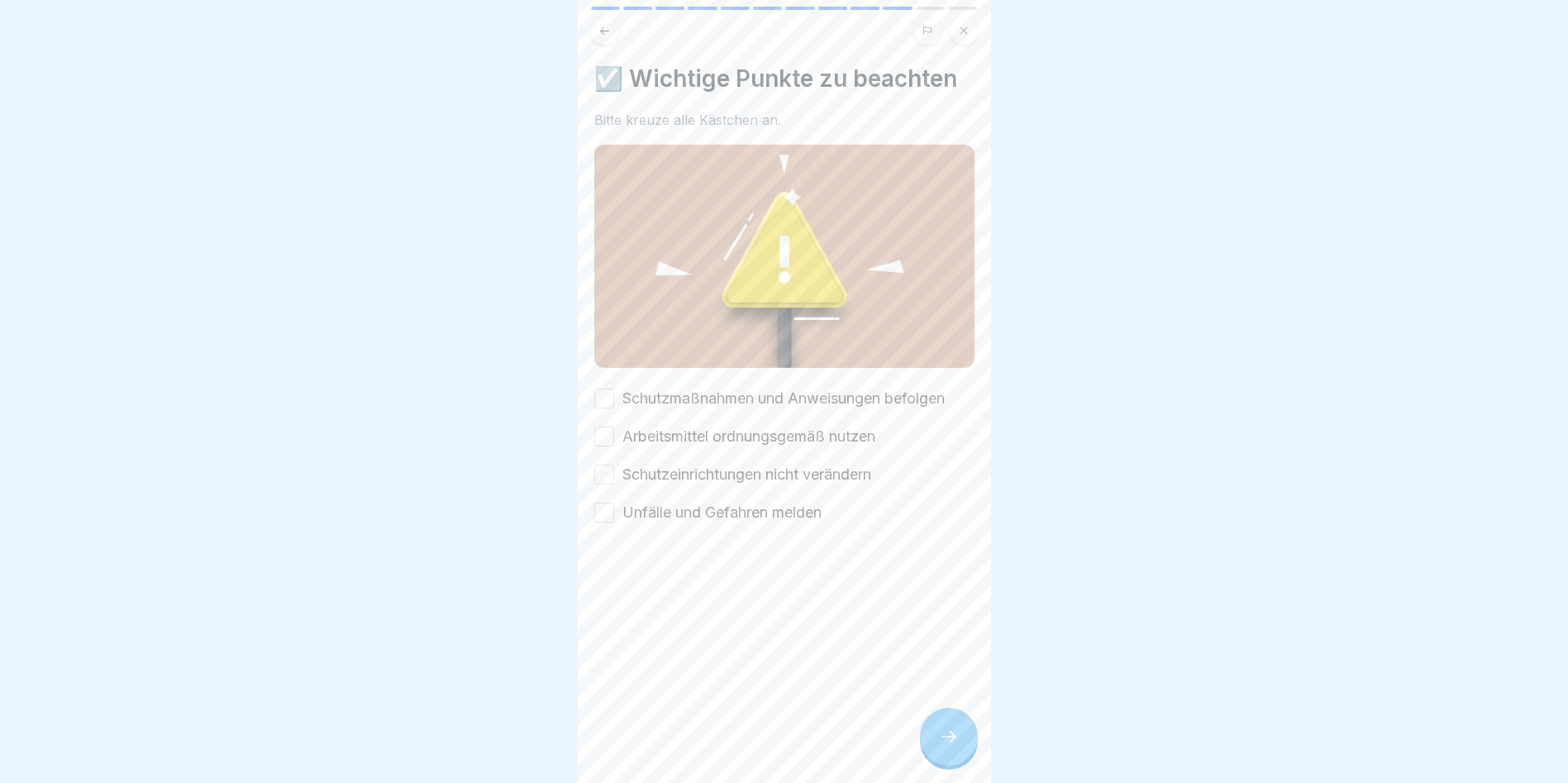
click at [600, 389] on button "Schutzmaßnahmen und Anweisungen befolgen" at bounding box center [604, 398] width 20 height 20
click at [606, 431] on button "Arbeitsmittel ordnungsgemäß nutzen" at bounding box center [604, 436] width 20 height 20
click at [600, 470] on button "Schutzeinrichtungen nicht verändern" at bounding box center [604, 474] width 20 height 20
click at [601, 503] on button "Unfälle und Gefahren melden" at bounding box center [604, 512] width 20 height 20
click at [943, 744] on icon at bounding box center [949, 736] width 20 height 20
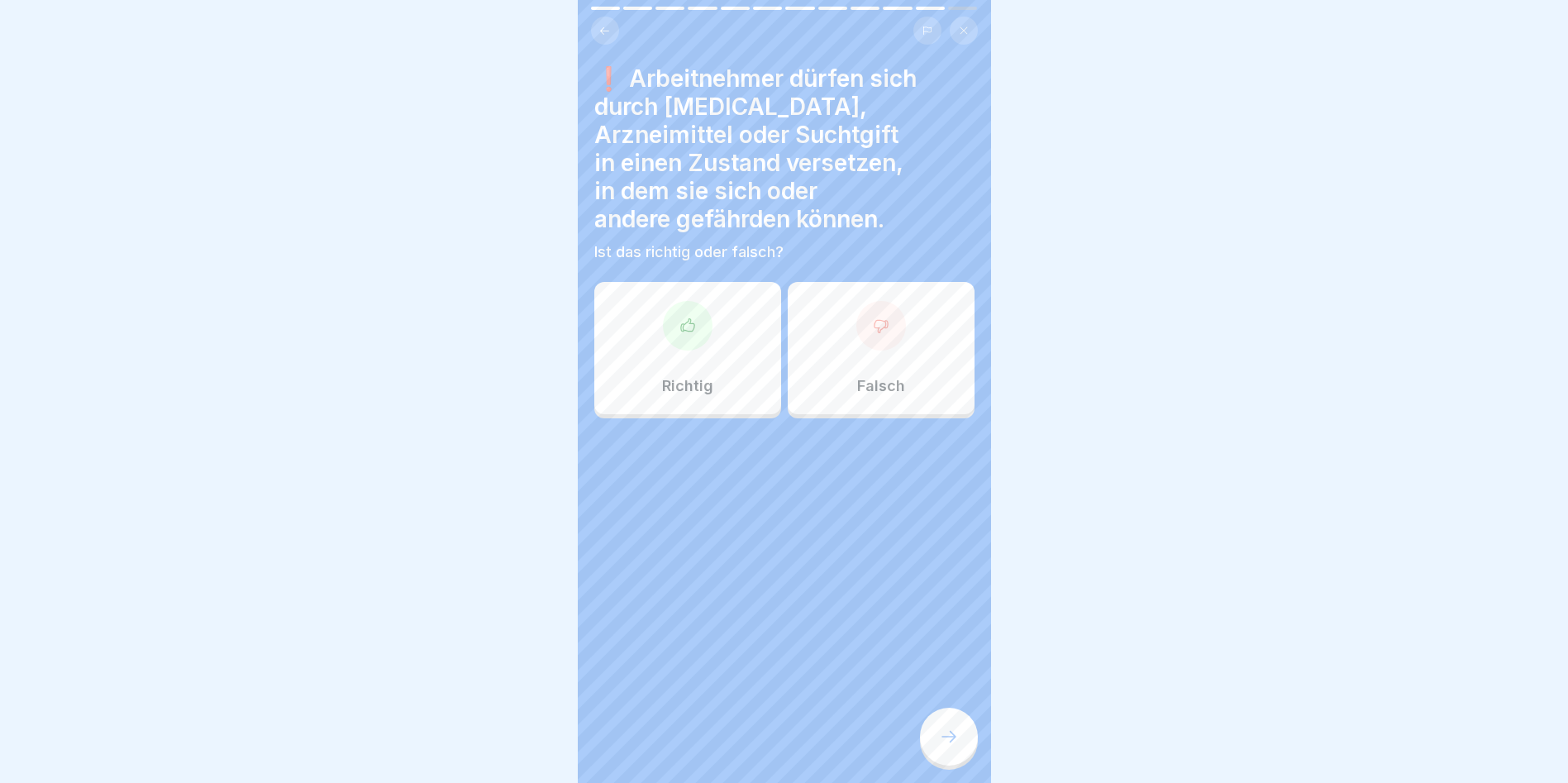
click at [874, 318] on icon at bounding box center [882, 326] width 17 height 17
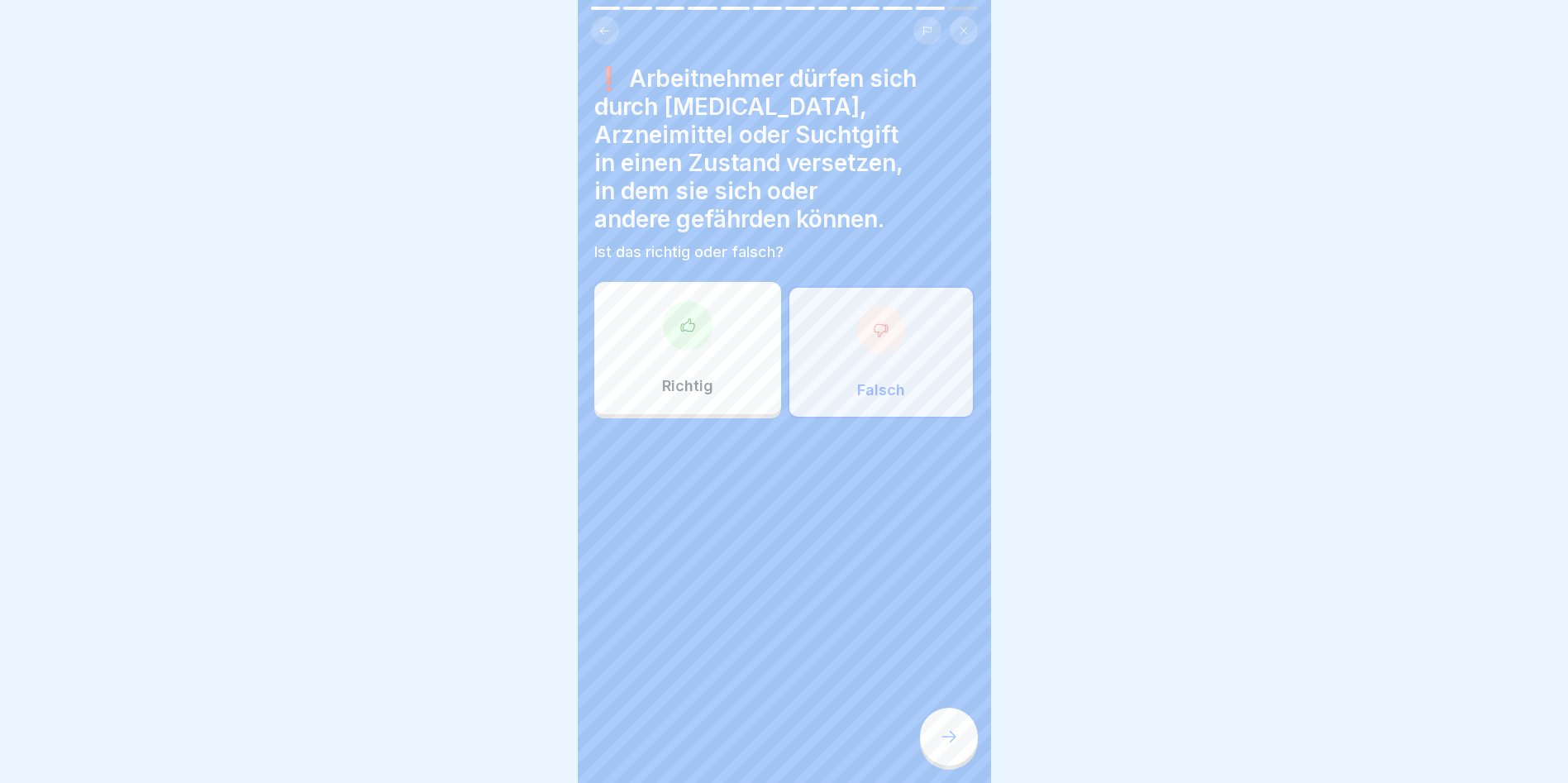
click at [960, 737] on div at bounding box center [949, 737] width 58 height 58
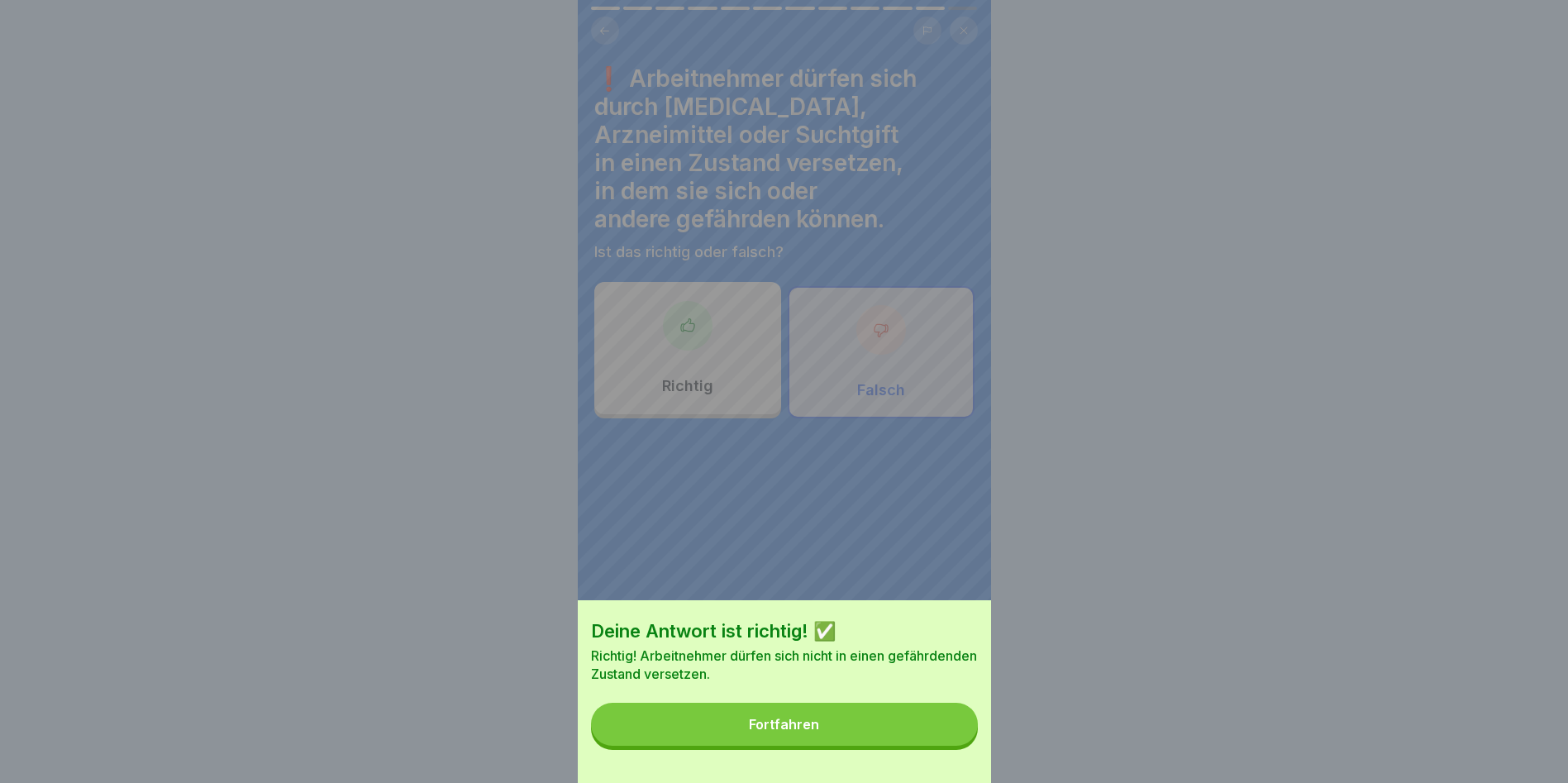
click at [899, 739] on button "Fortfahren" at bounding box center [785, 724] width 387 height 43
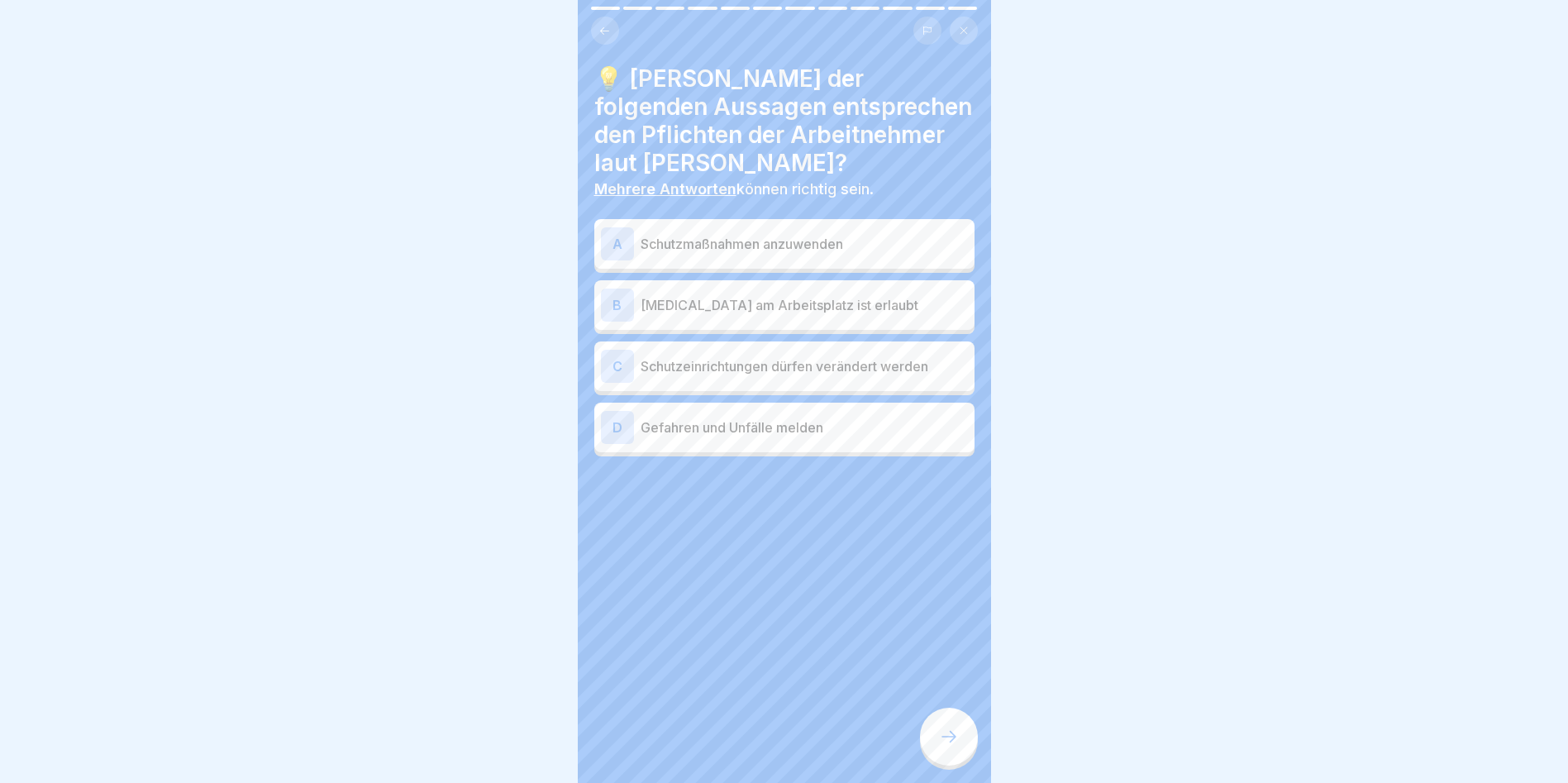
click at [735, 239] on p "Schutzmaßnahmen anzuwenden" at bounding box center [805, 243] width 327 height 20
click at [716, 429] on p "Gefahren und Unfälle melden" at bounding box center [805, 427] width 327 height 20
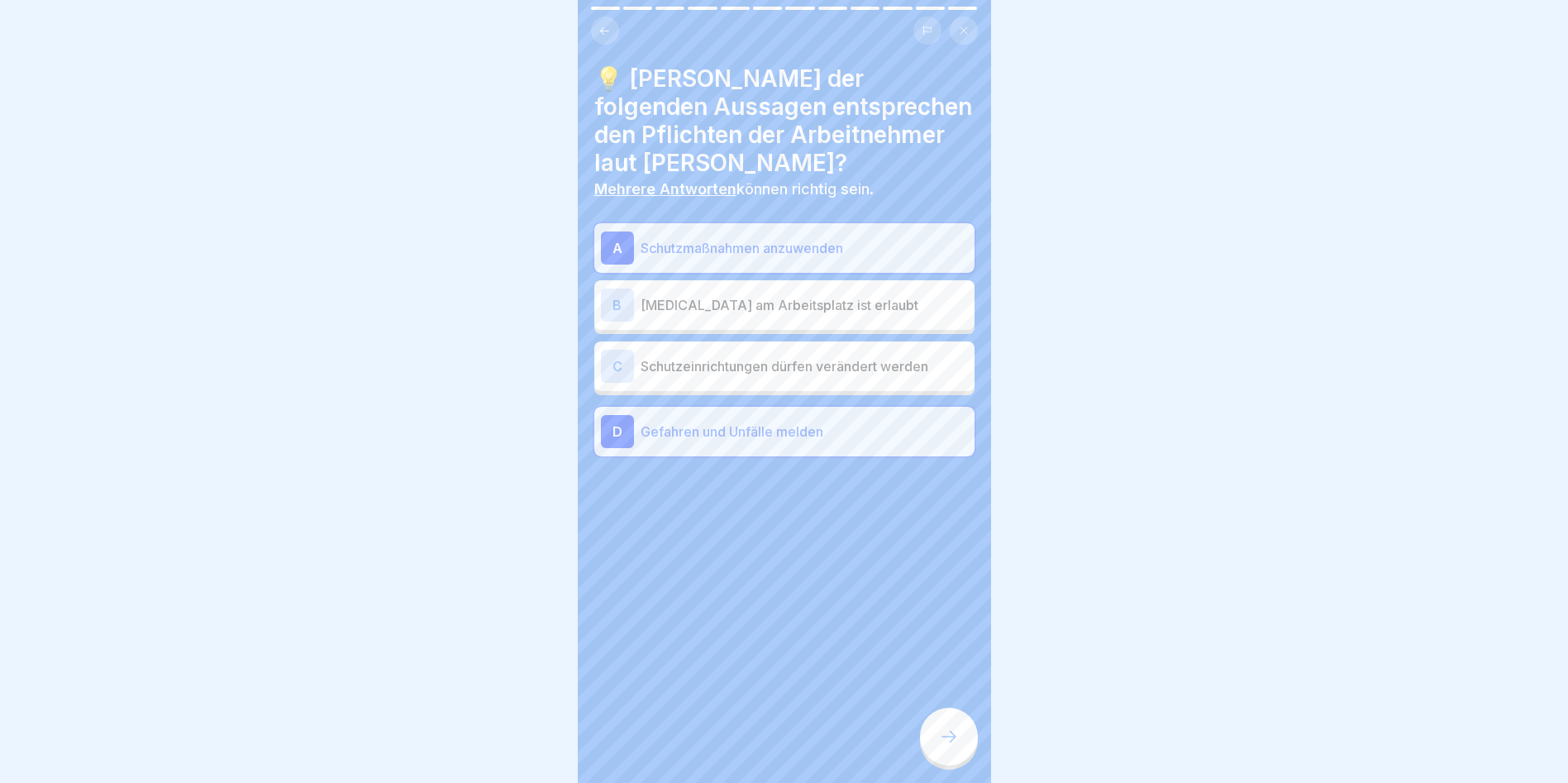
click at [948, 729] on div at bounding box center [949, 737] width 58 height 58
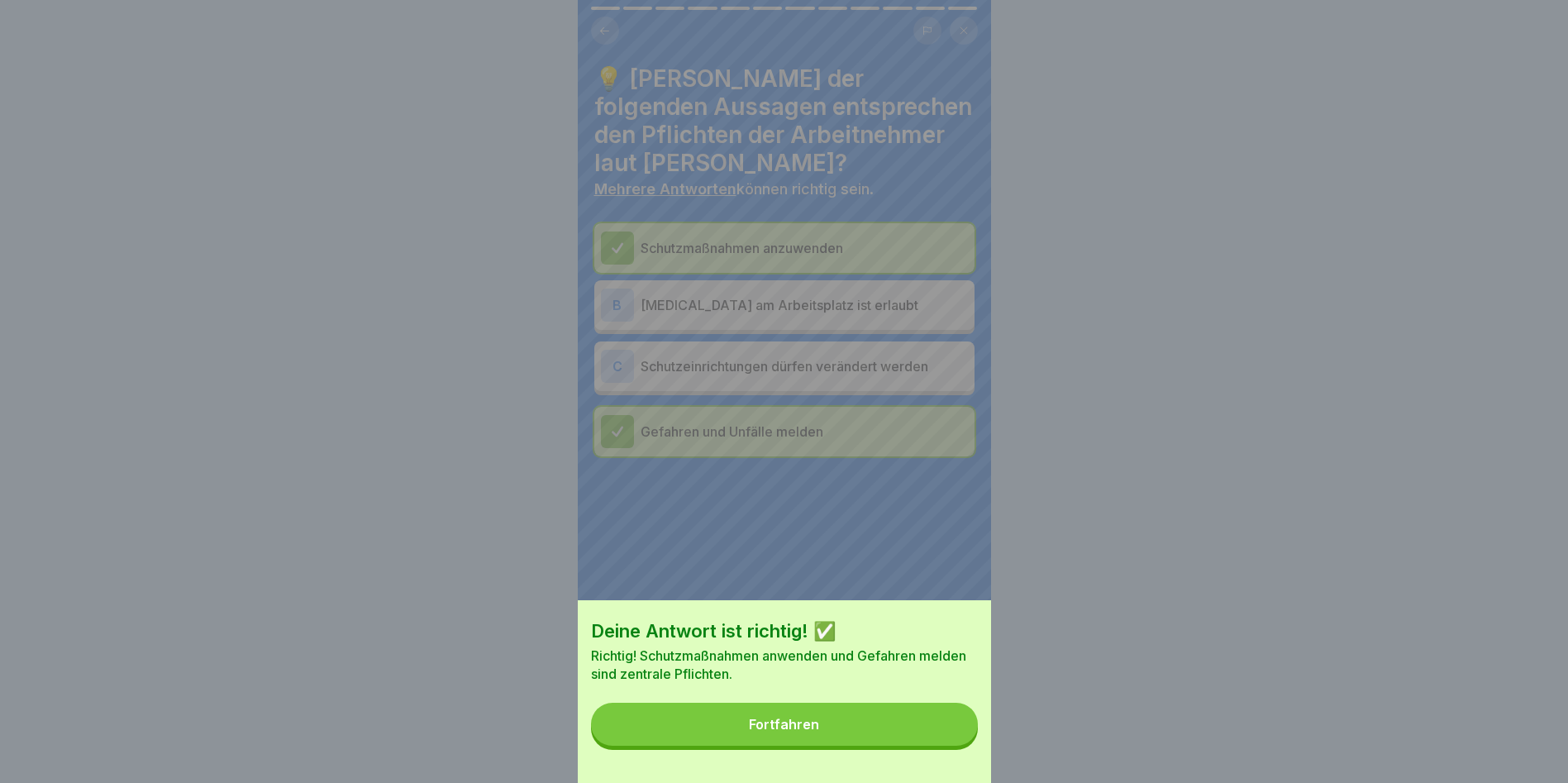
click at [948, 729] on button "Fortfahren" at bounding box center [785, 724] width 387 height 43
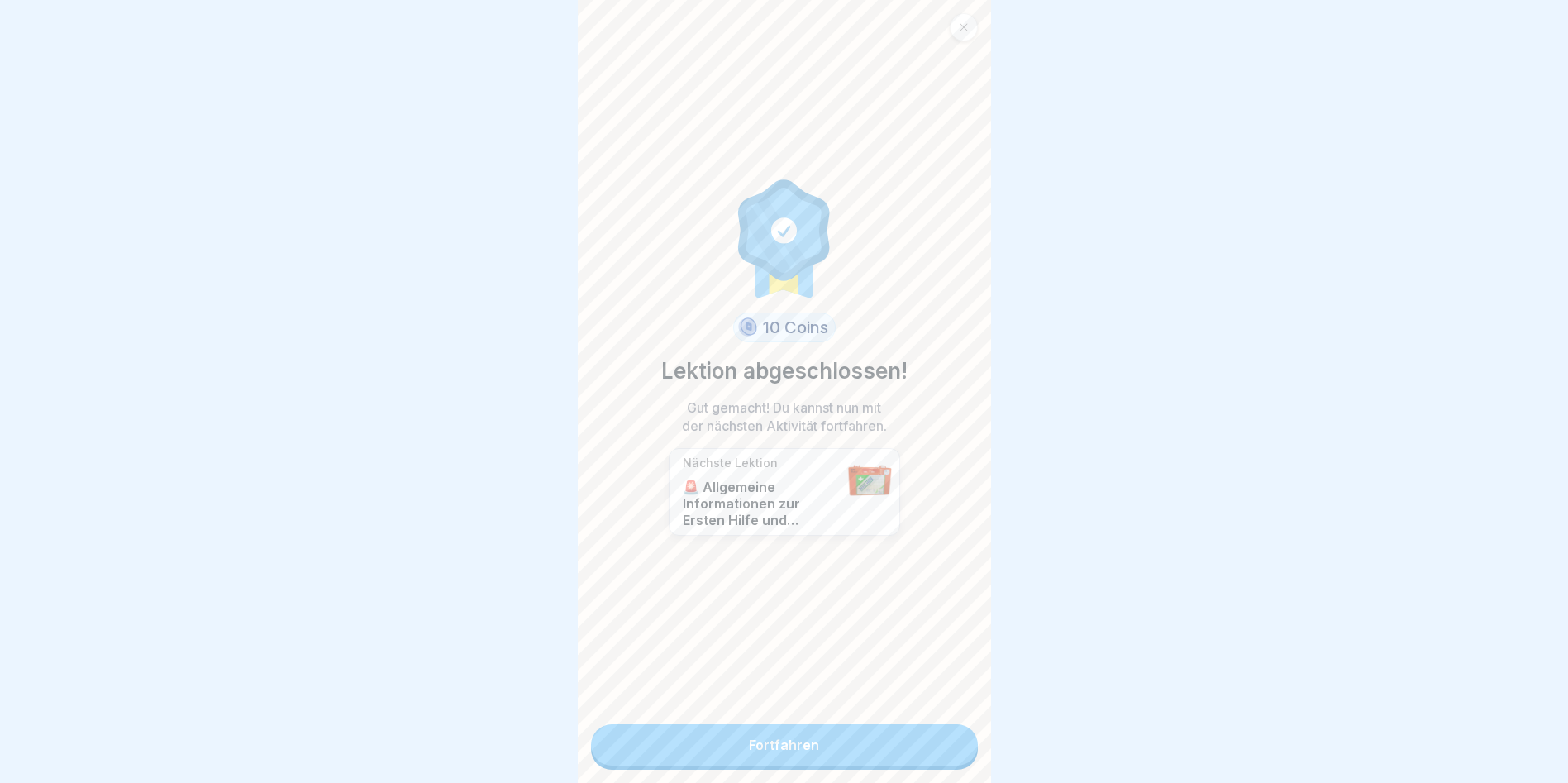
click at [948, 729] on link "Fortfahren" at bounding box center [785, 744] width 387 height 41
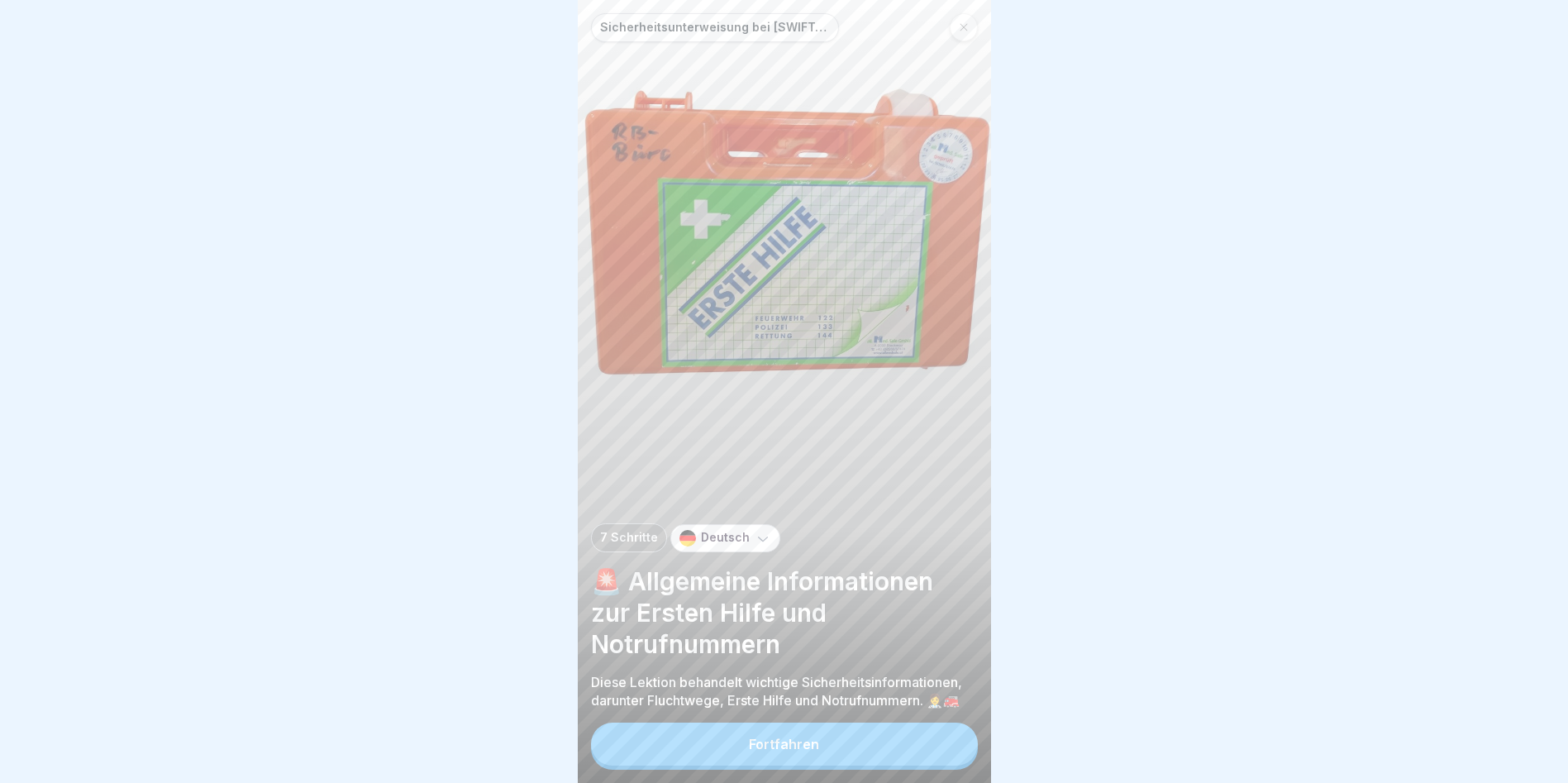
click at [948, 729] on div "Sicherheitsunterweisung bei SONNBERG 7 Schritte Deutsch 🚨 Allgemeine Informatio…" at bounding box center [785, 391] width 414 height 783
click at [953, 752] on button "Fortfahren" at bounding box center [785, 744] width 387 height 43
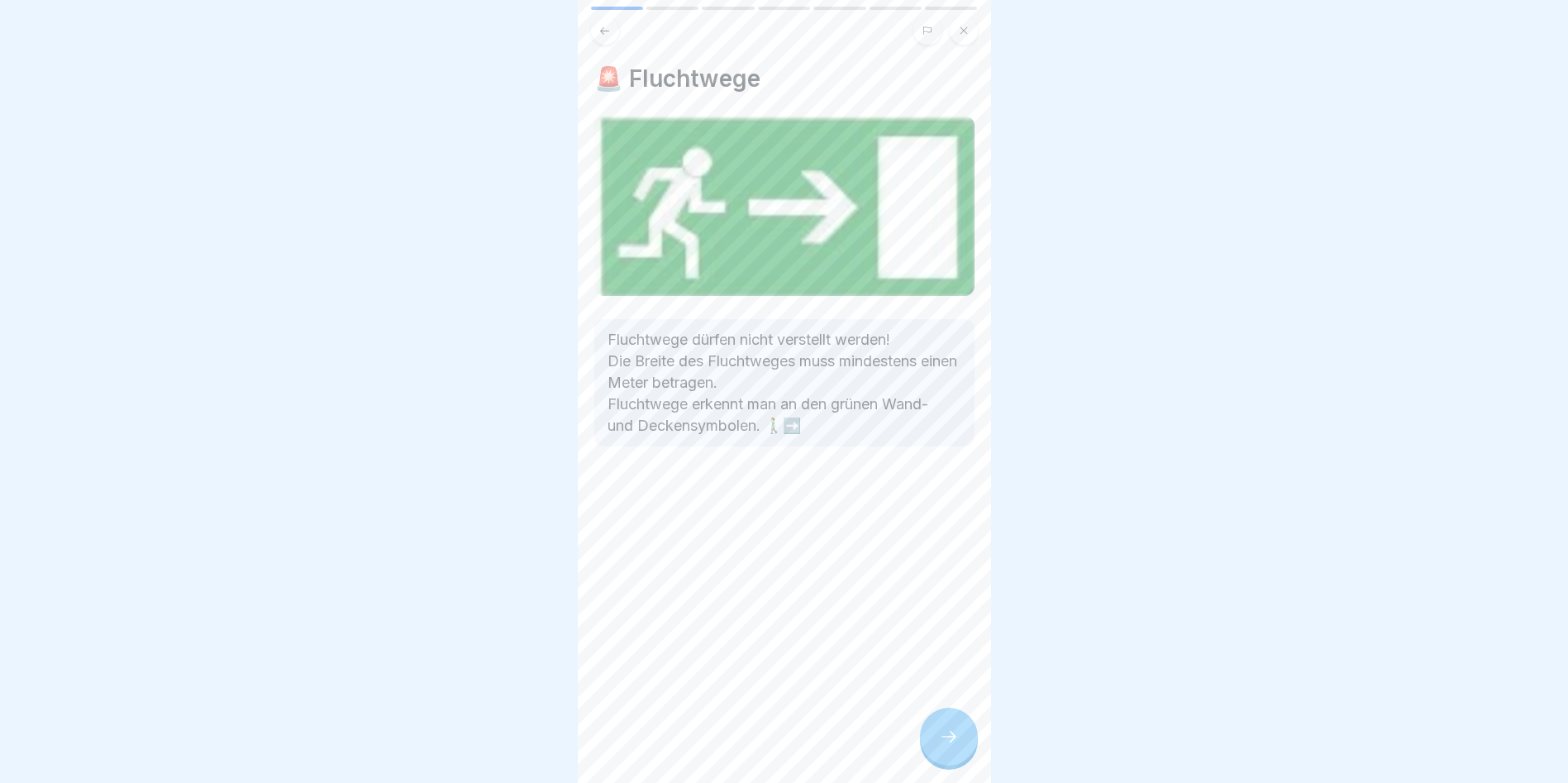
click at [953, 746] on icon at bounding box center [949, 736] width 20 height 20
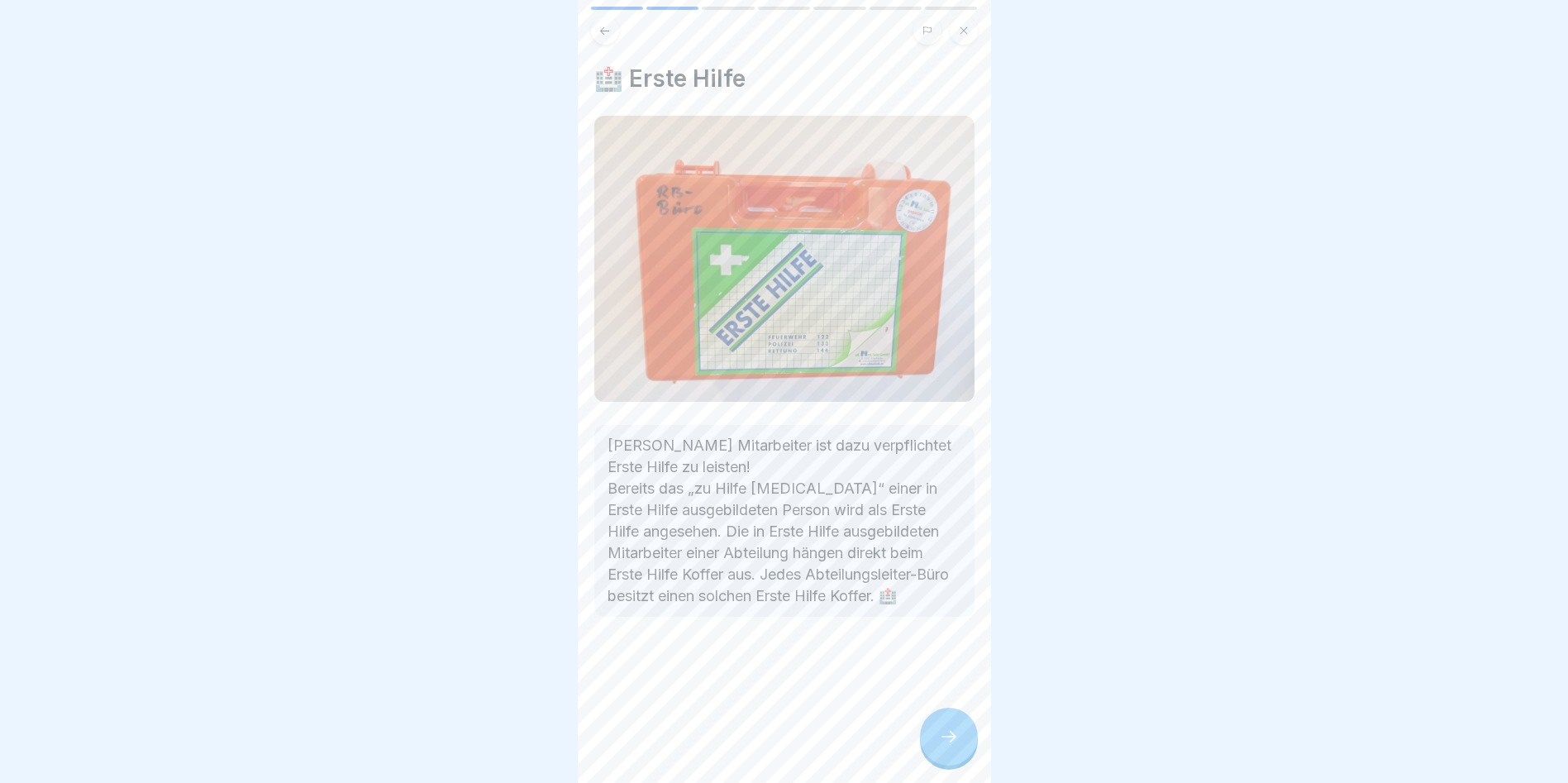
click at [953, 746] on icon at bounding box center [949, 736] width 20 height 20
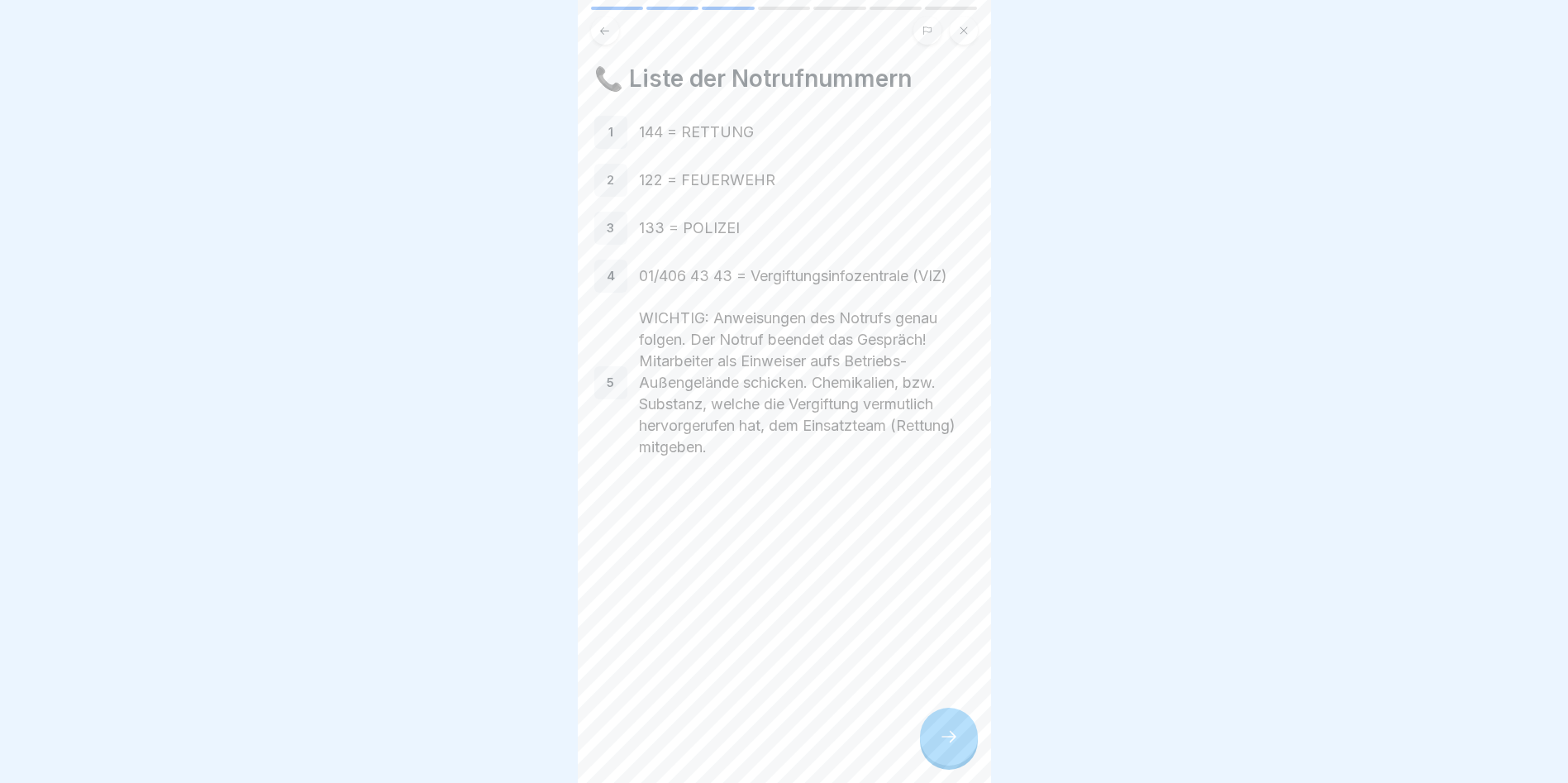
click at [953, 746] on icon at bounding box center [949, 736] width 20 height 20
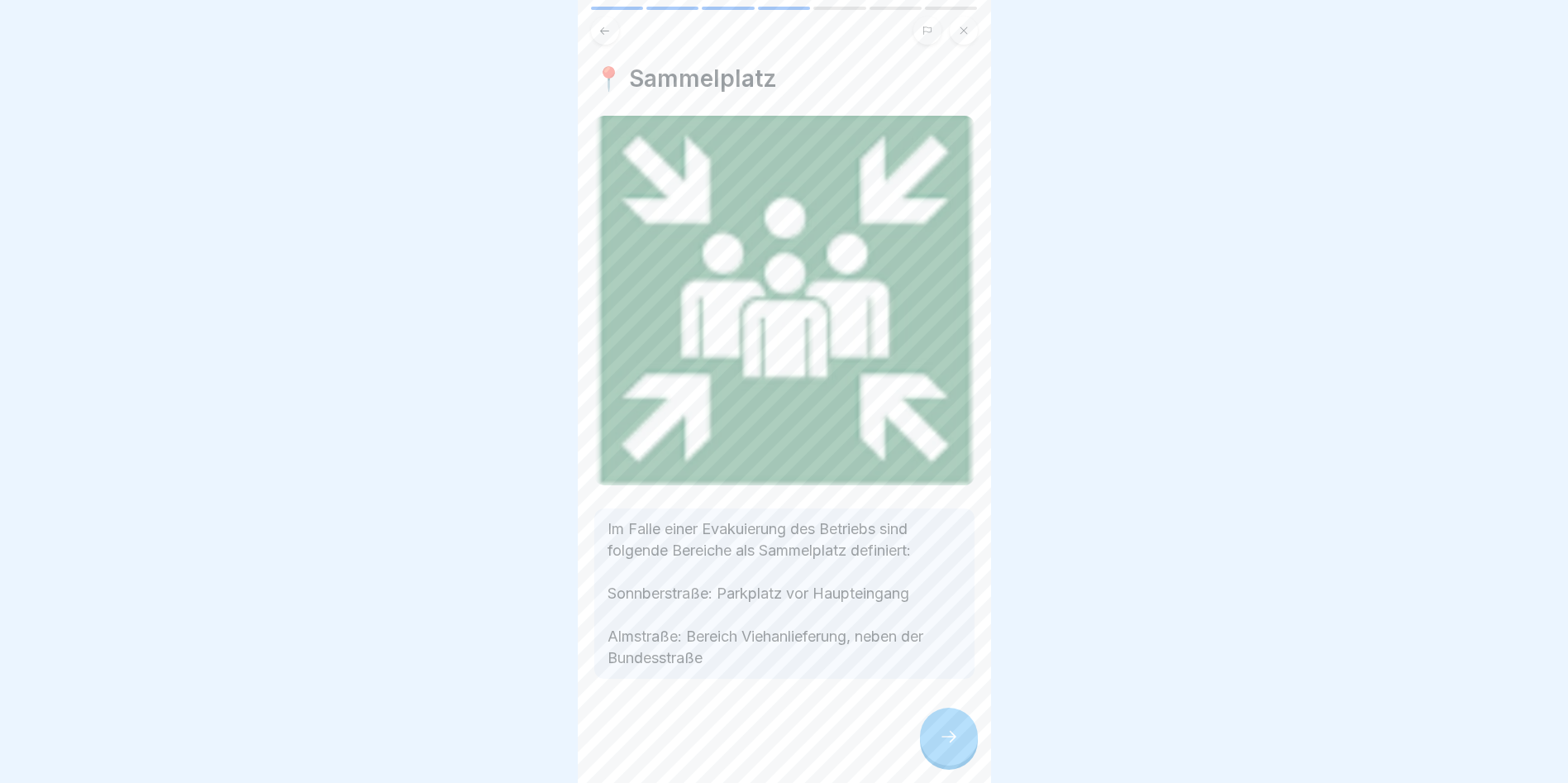
click at [953, 746] on icon at bounding box center [949, 736] width 20 height 20
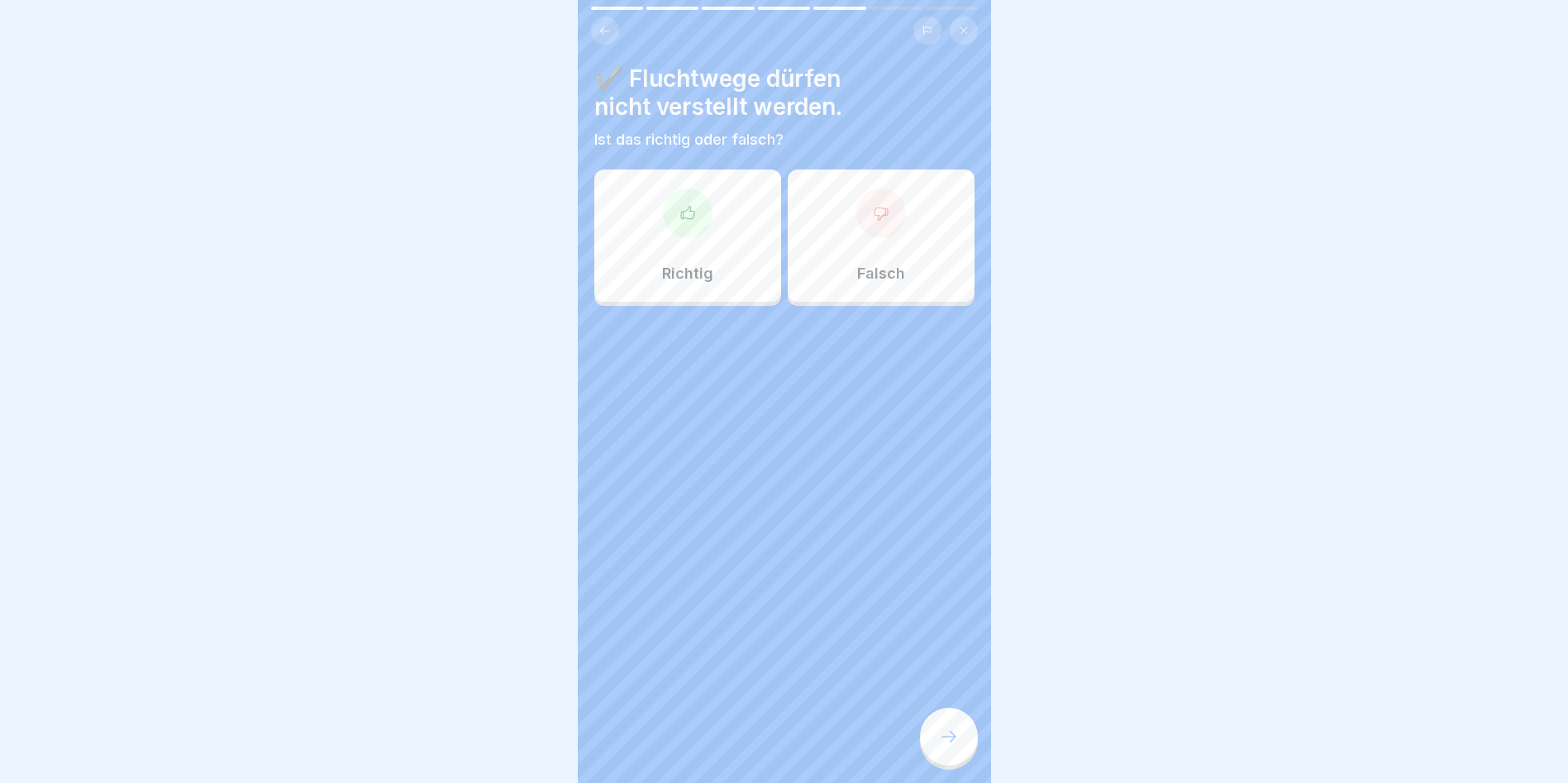
click at [673, 235] on div at bounding box center [687, 213] width 50 height 50
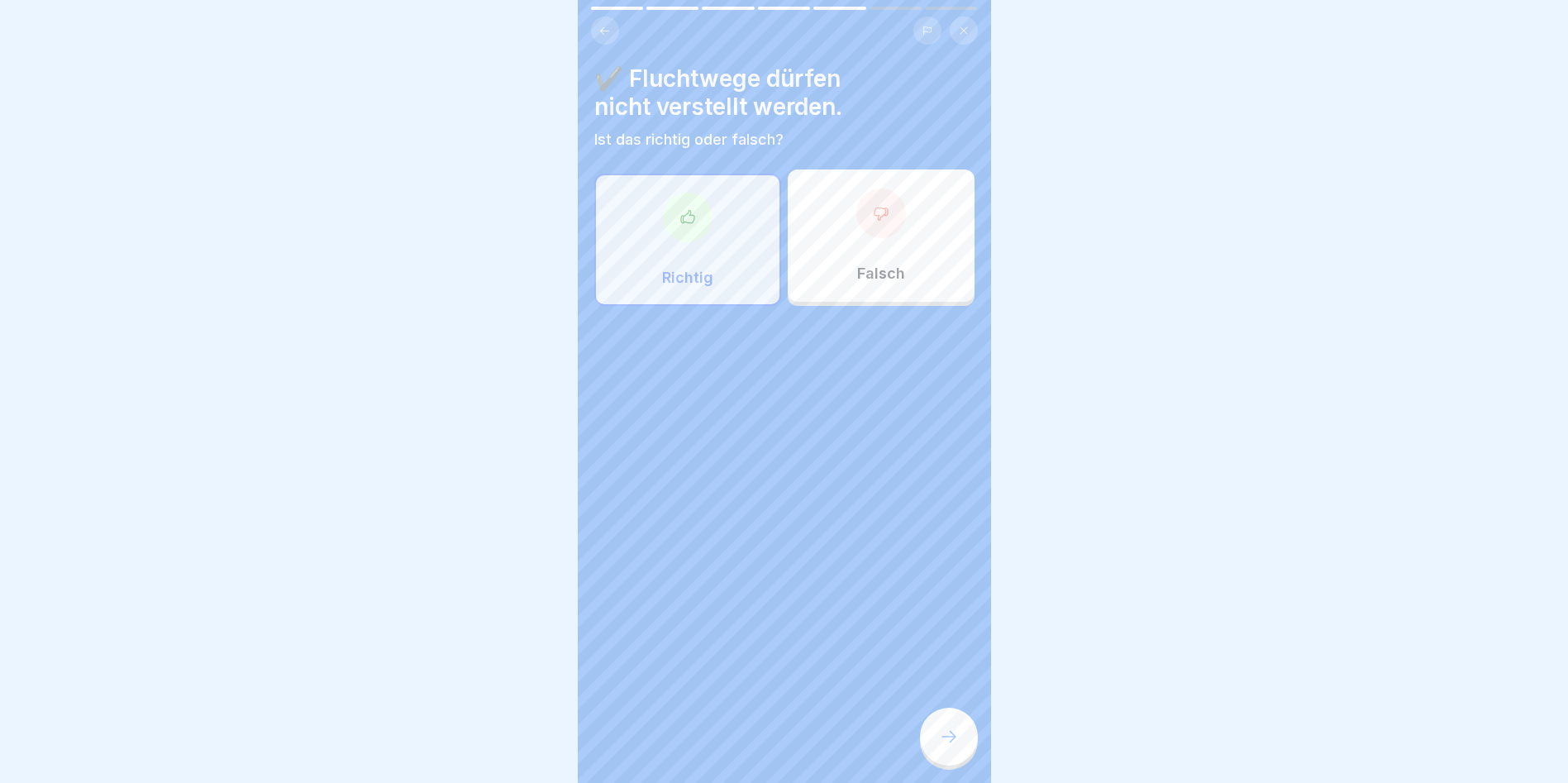
click at [956, 741] on div at bounding box center [949, 737] width 58 height 58
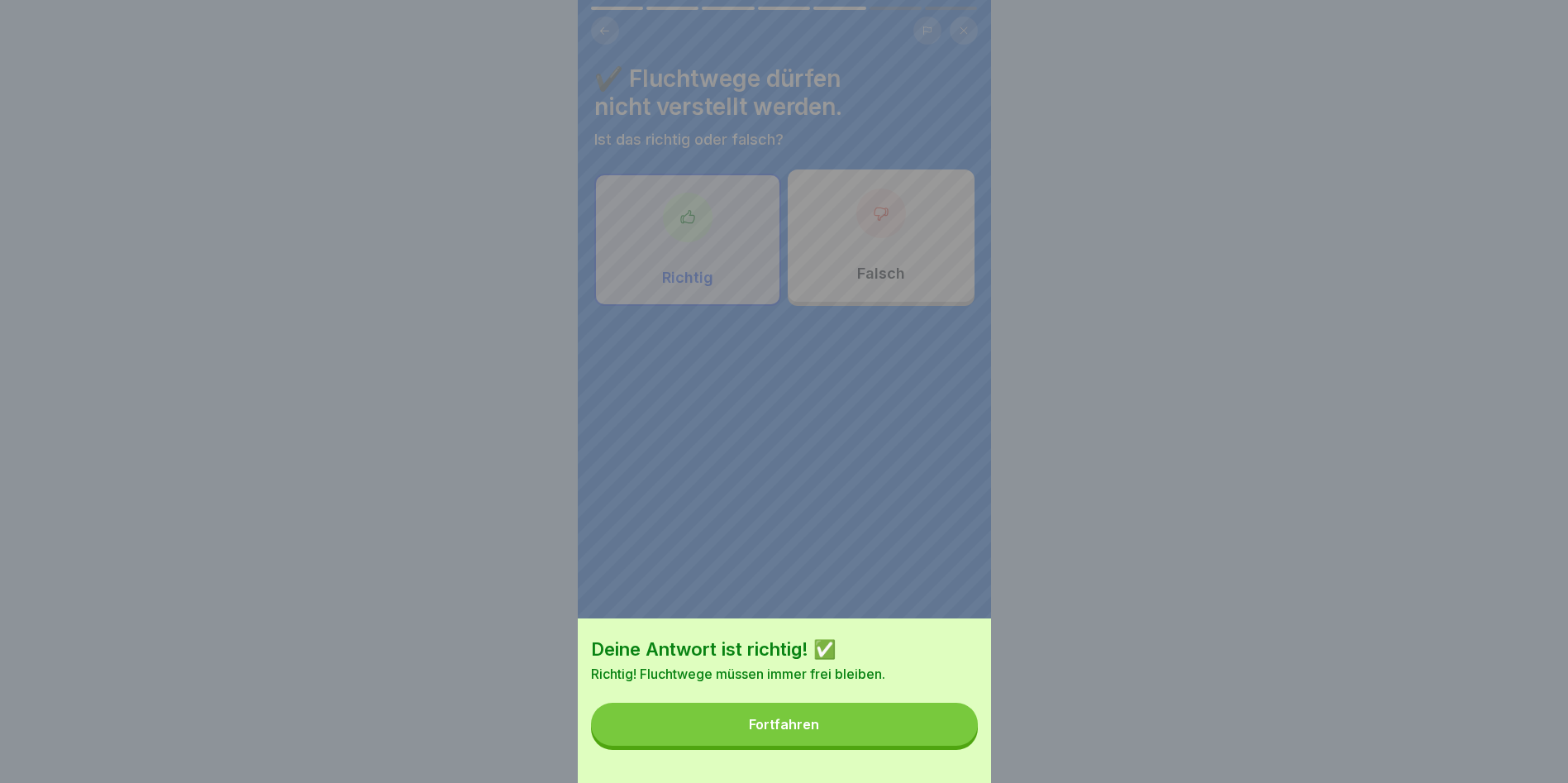
click at [950, 735] on button "Fortfahren" at bounding box center [785, 724] width 387 height 43
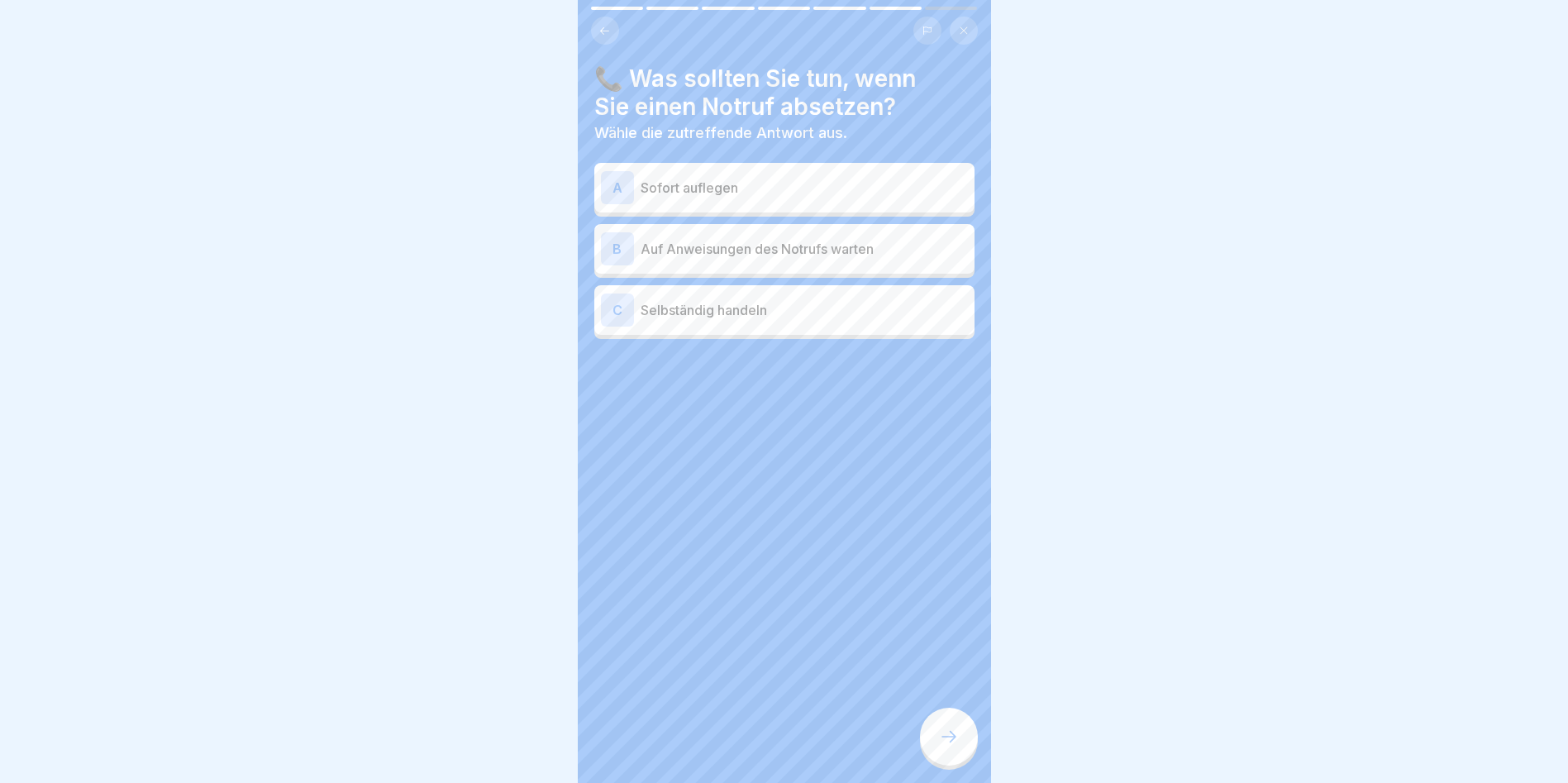
click at [854, 253] on p "Auf Anweisungen des Notrufs warten" at bounding box center [805, 248] width 327 height 20
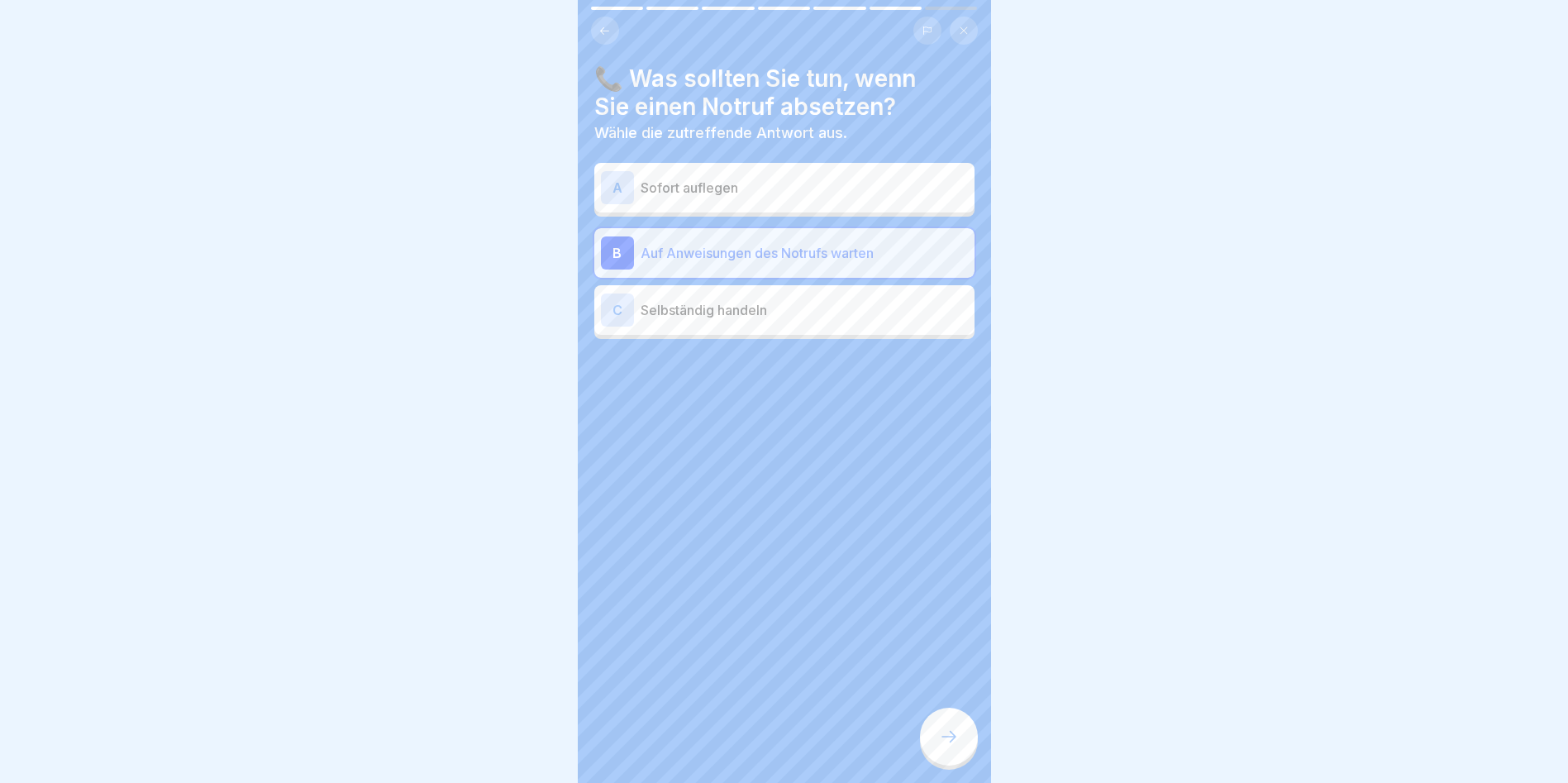
click at [949, 745] on icon at bounding box center [949, 736] width 20 height 20
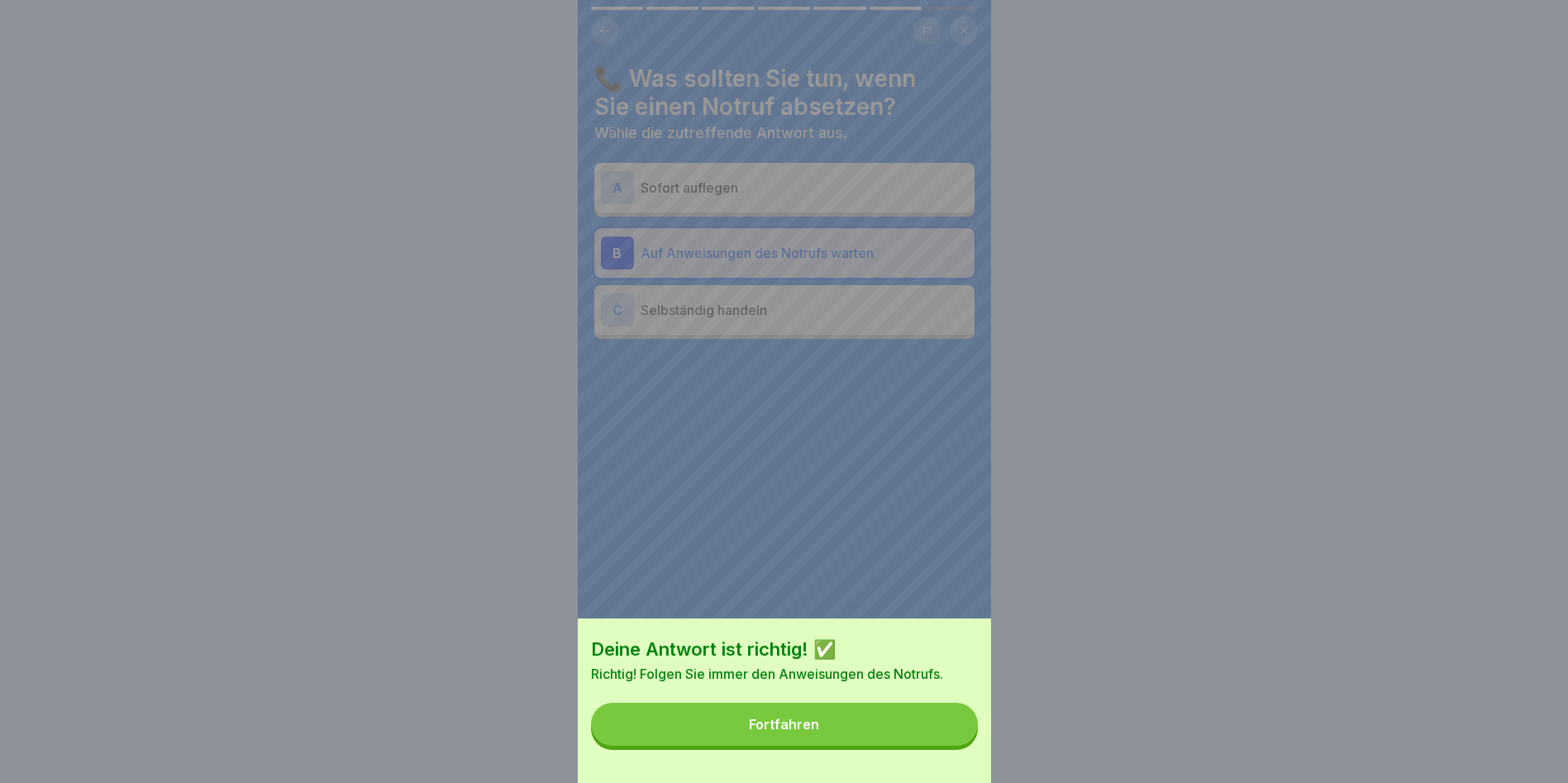
click at [942, 737] on button "Fortfahren" at bounding box center [785, 724] width 387 height 43
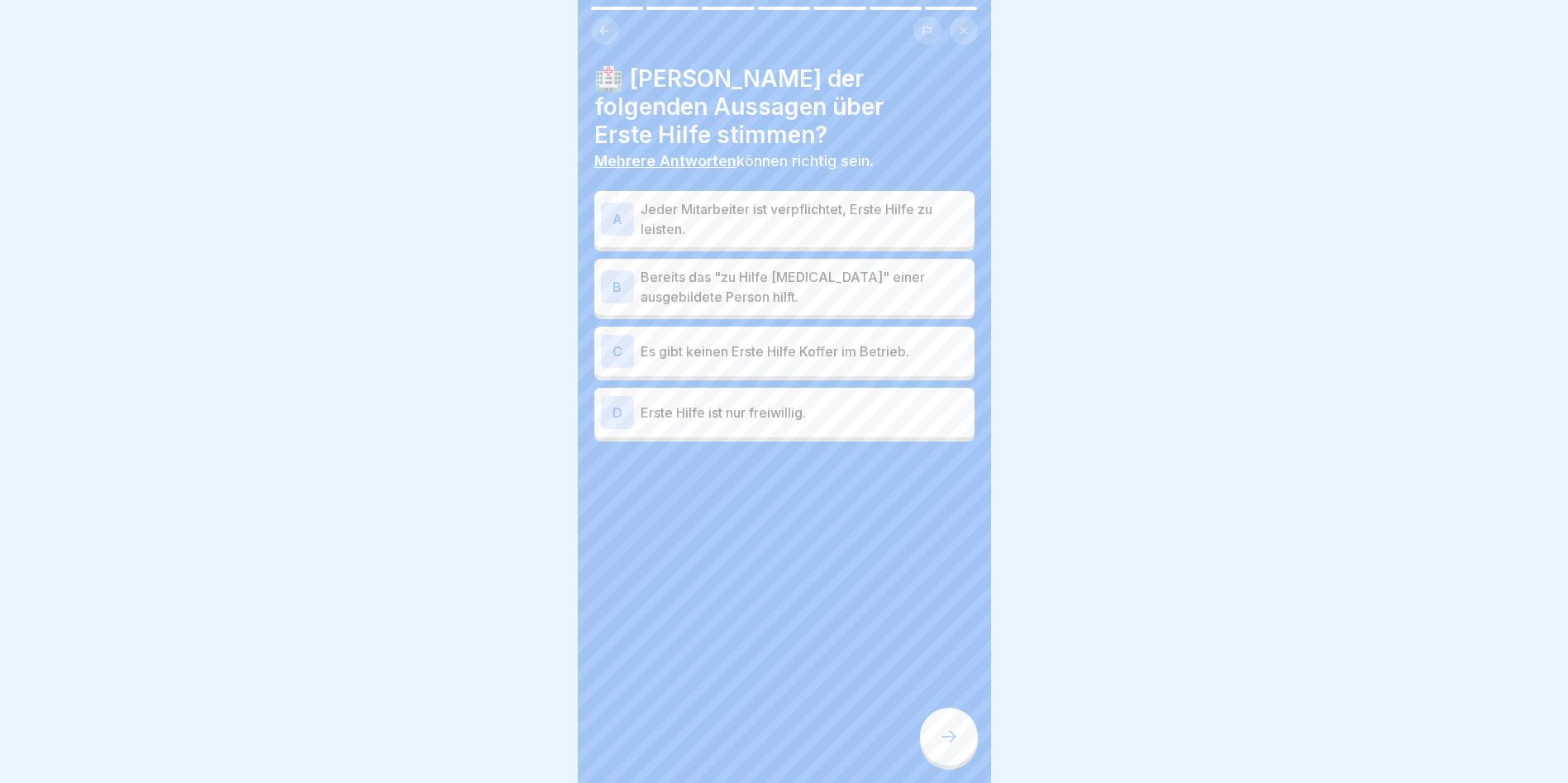
click at [815, 224] on p "Jeder Mitarbeiter ist verpflichtet, Erste Hilfe zu leisten." at bounding box center [805, 219] width 327 height 39
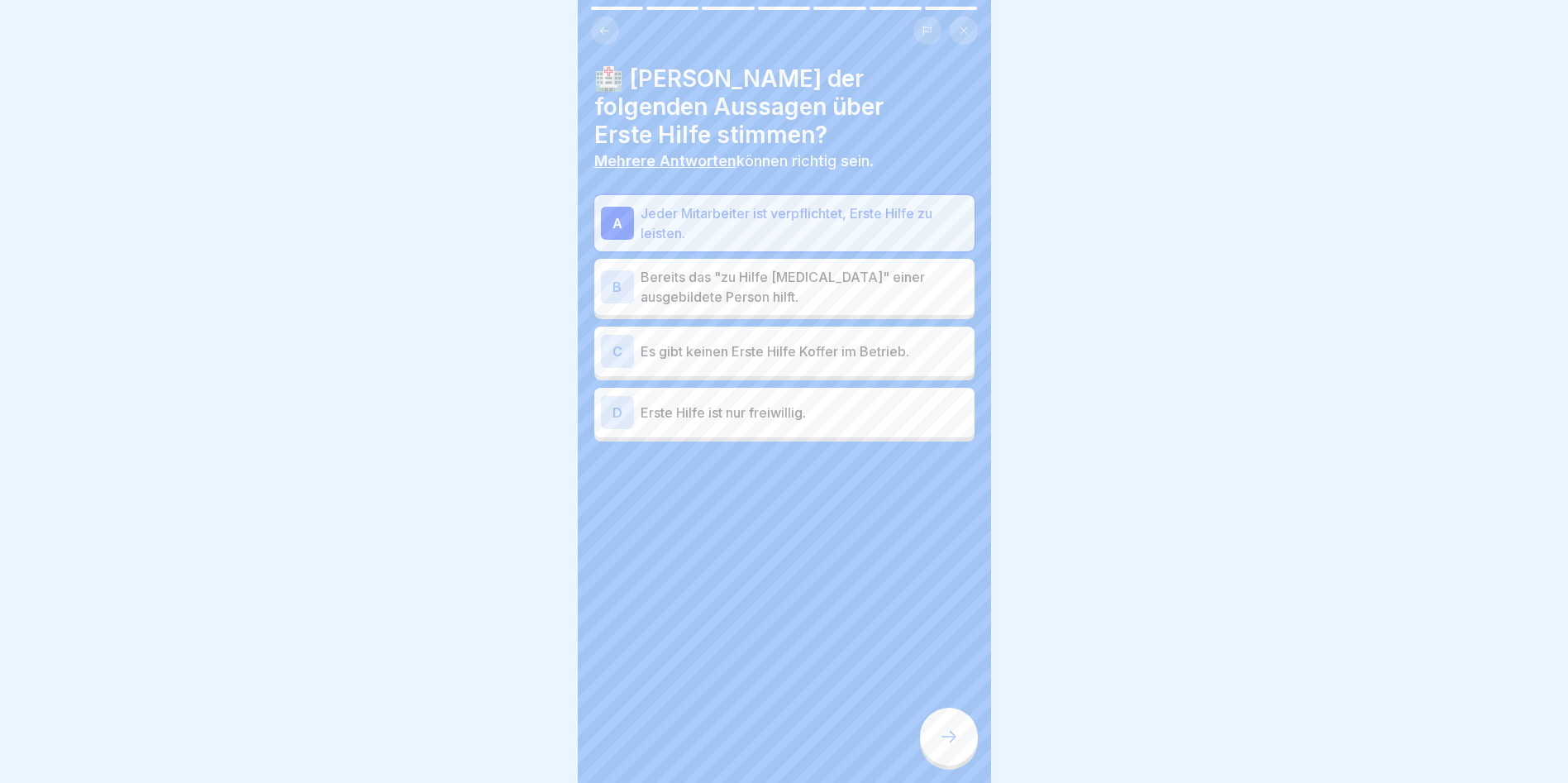
click at [808, 297] on p "Bereits das "zu Hilfe rufen" einer ausgebildete Person hilft." at bounding box center [805, 287] width 327 height 39
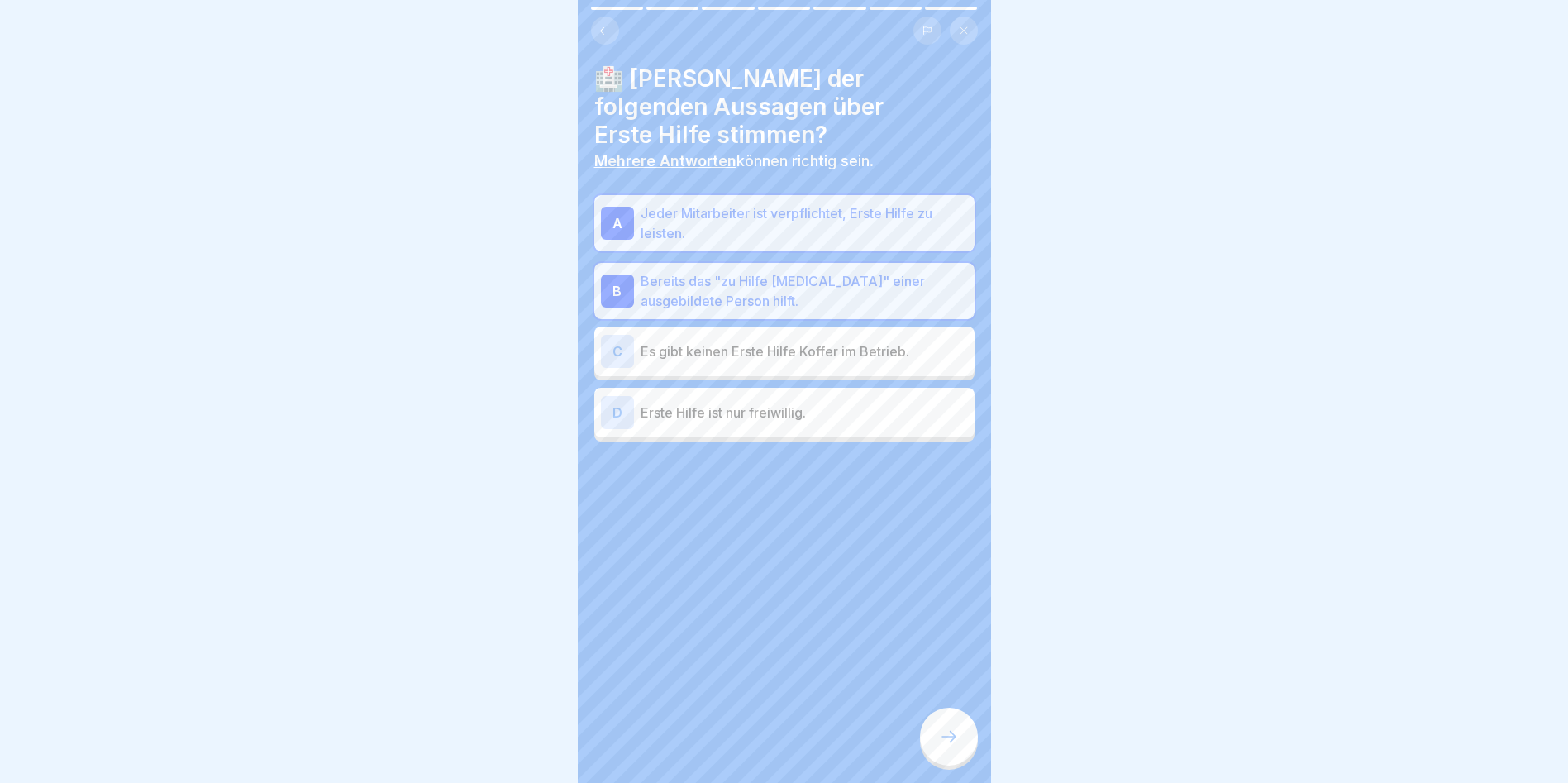
click at [949, 765] on div at bounding box center [949, 737] width 58 height 58
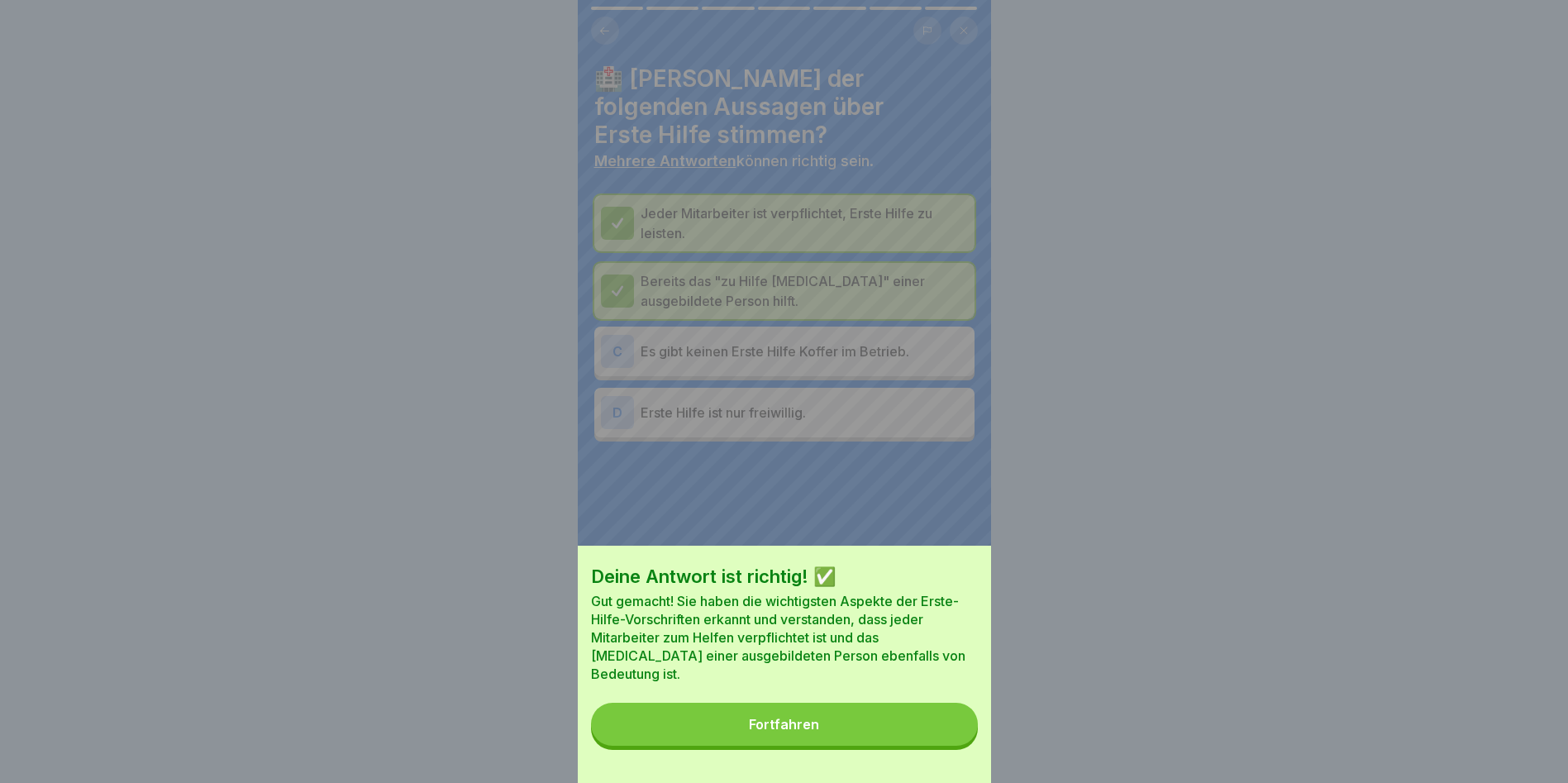
click at [944, 745] on button "Fortfahren" at bounding box center [785, 724] width 387 height 43
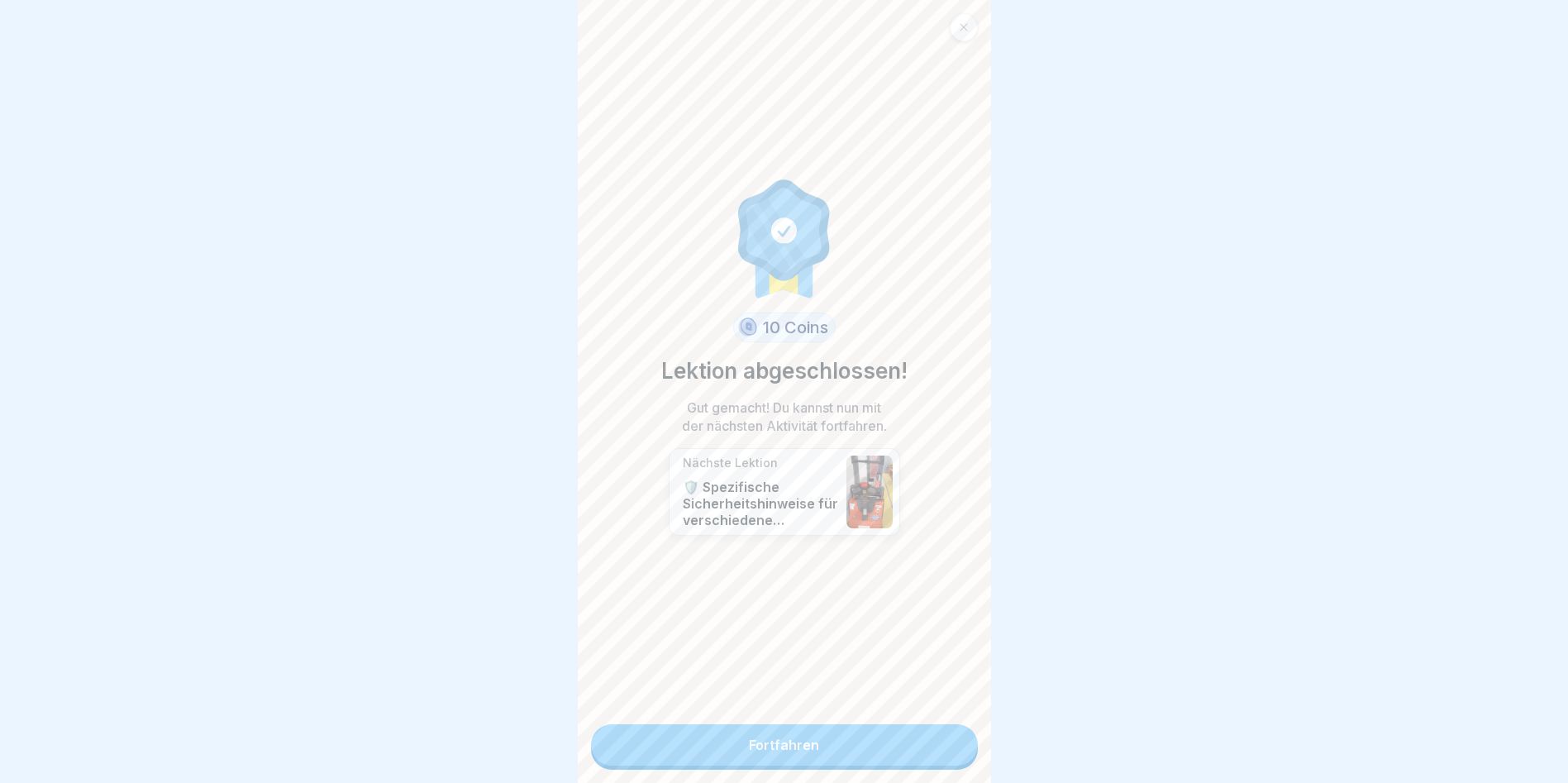
click at [944, 750] on link "Fortfahren" at bounding box center [785, 744] width 387 height 41
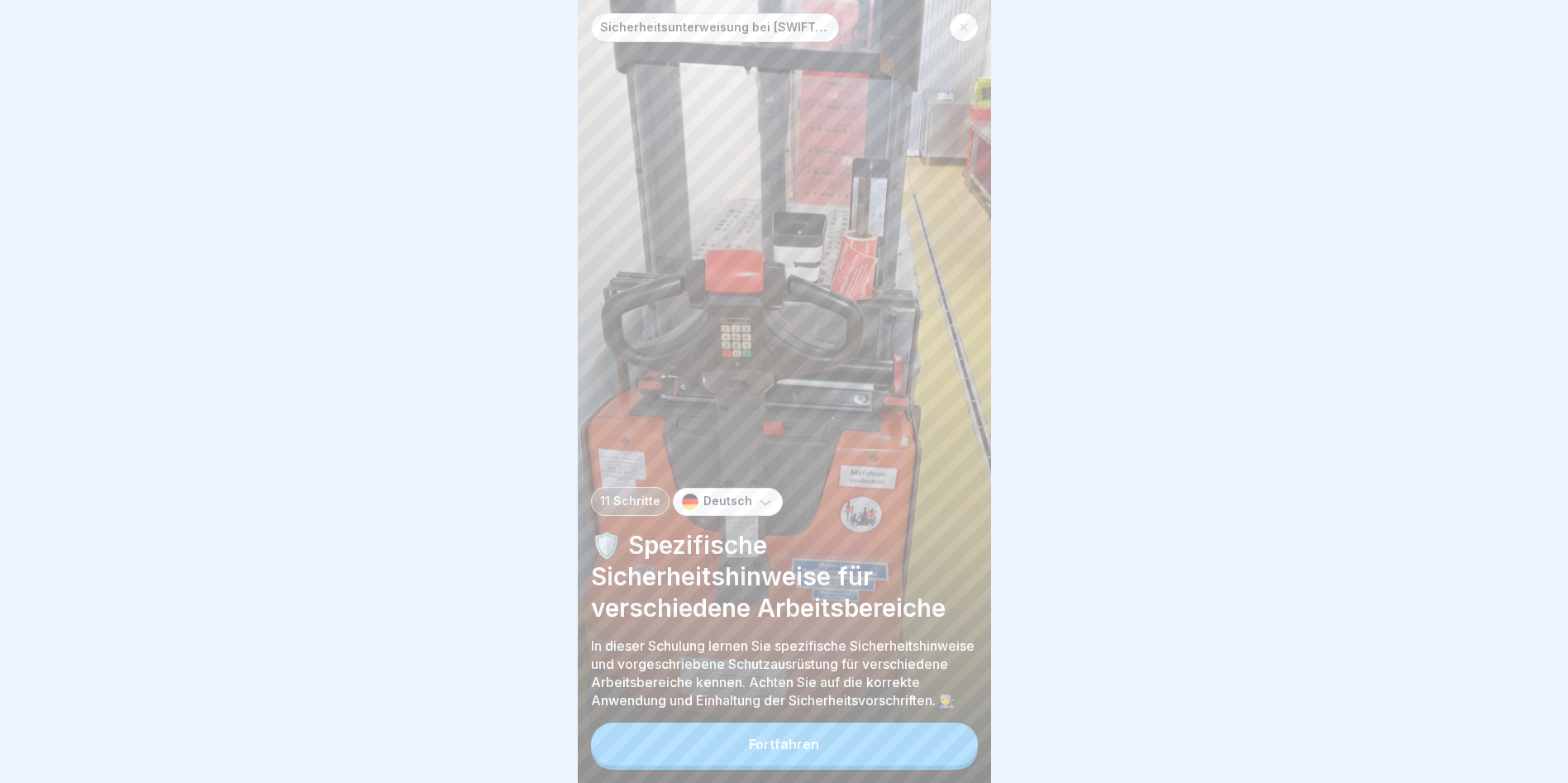
click at [944, 750] on button "Fortfahren" at bounding box center [785, 744] width 387 height 43
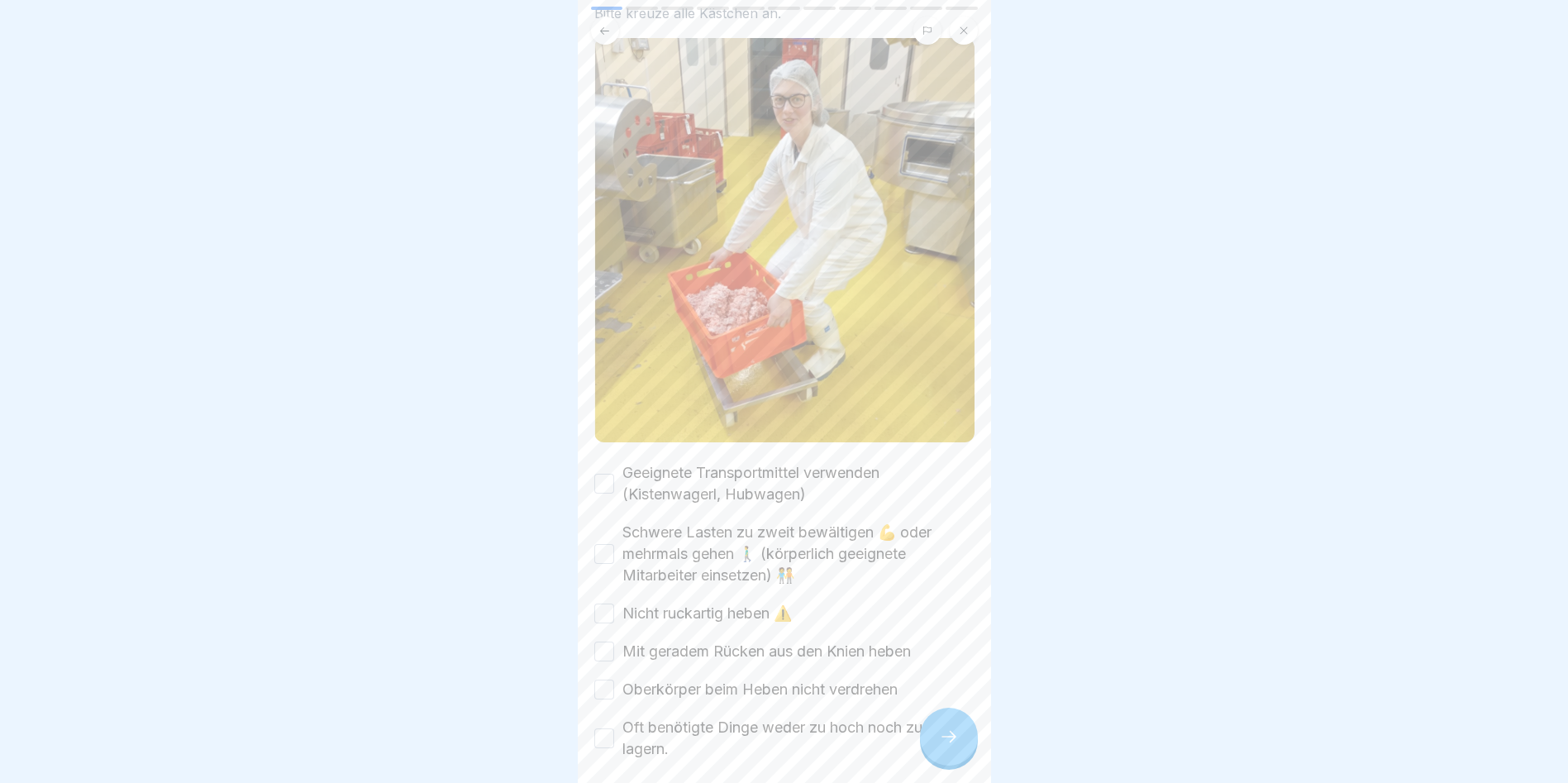
scroll to position [165, 0]
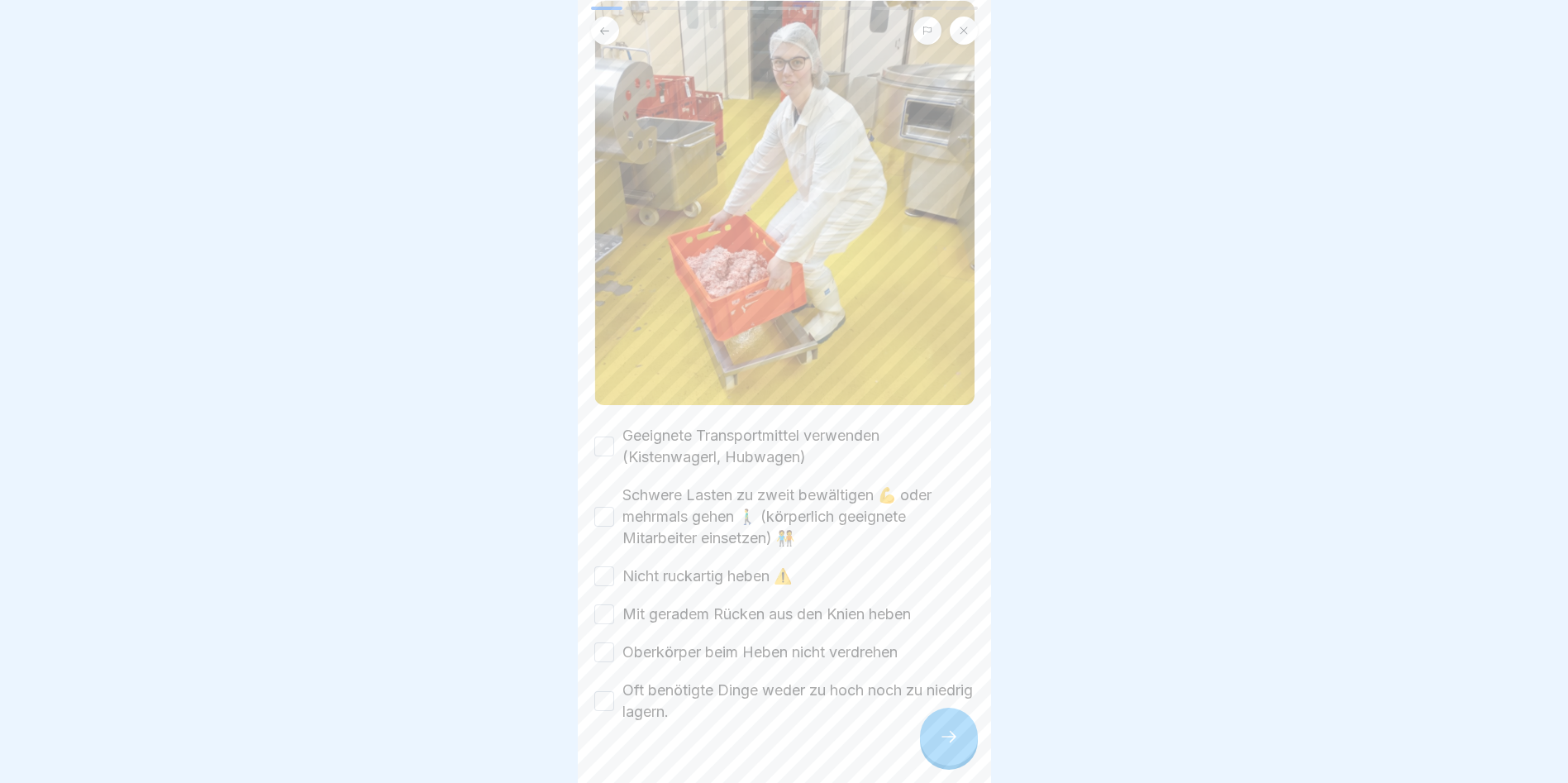
click at [602, 691] on button "Oft benötigte Dinge weder zu hoch noch zu niedrig lagern." at bounding box center [604, 700] width 20 height 20
click at [607, 642] on button "Oberkörper beim Heben nicht verdrehen" at bounding box center [604, 651] width 20 height 20
click at [597, 604] on button "Mit geradem Rücken aus den Knien heben" at bounding box center [604, 614] width 20 height 20
click at [604, 566] on button "Nicht ruckartig heben ⚠️" at bounding box center [604, 575] width 20 height 20
click at [610, 507] on button "Schwere Lasten zu zweit bewältigen 💪 oder mehrmals gehen 🚶‍♂️ (körperlich geeig…" at bounding box center [604, 516] width 20 height 20
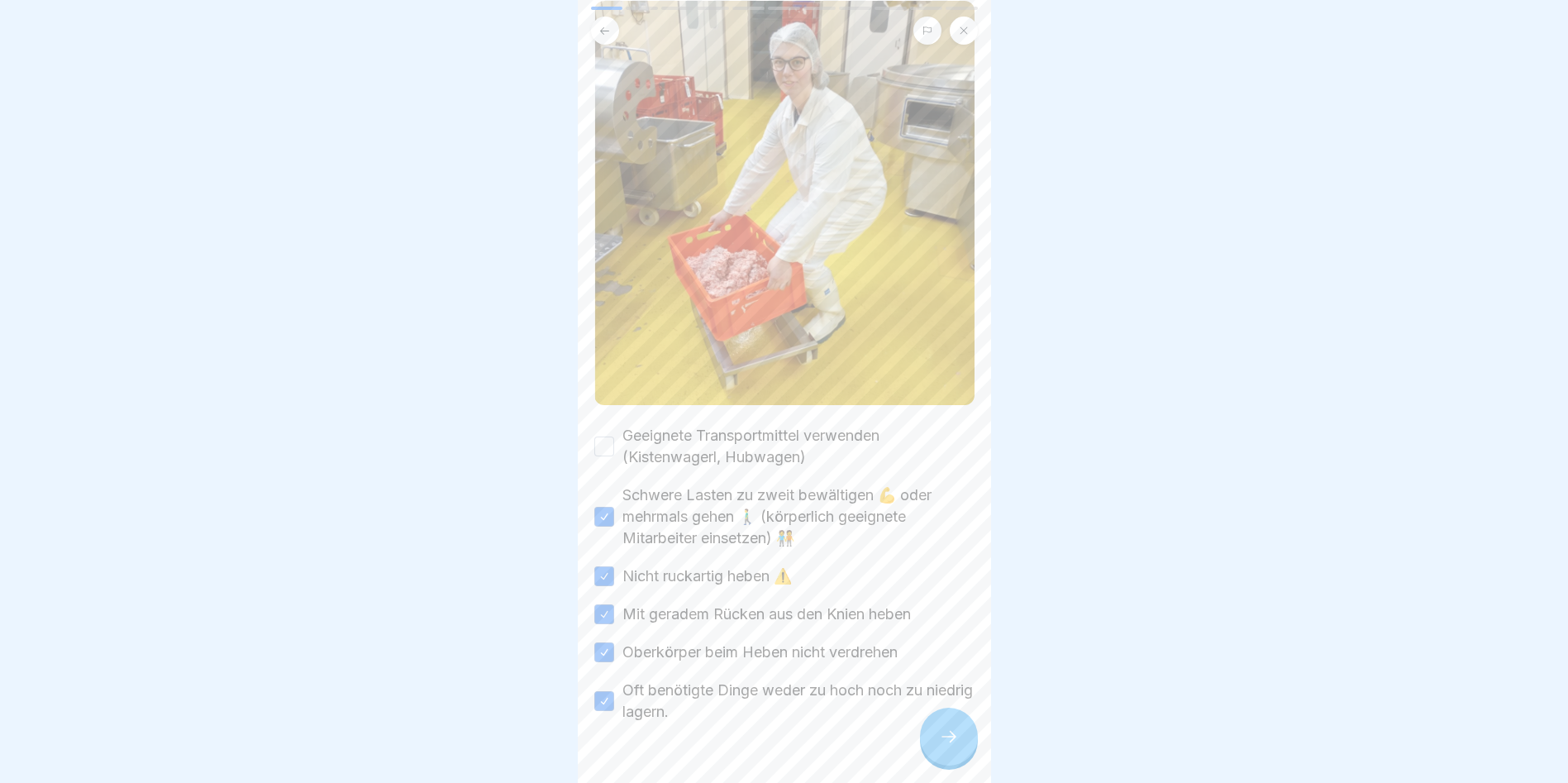
click at [597, 436] on button "Geeignete Transportmittel verwenden (Kistenwagerl, Hubwagen)" at bounding box center [604, 446] width 20 height 20
click at [945, 744] on icon at bounding box center [949, 736] width 20 height 20
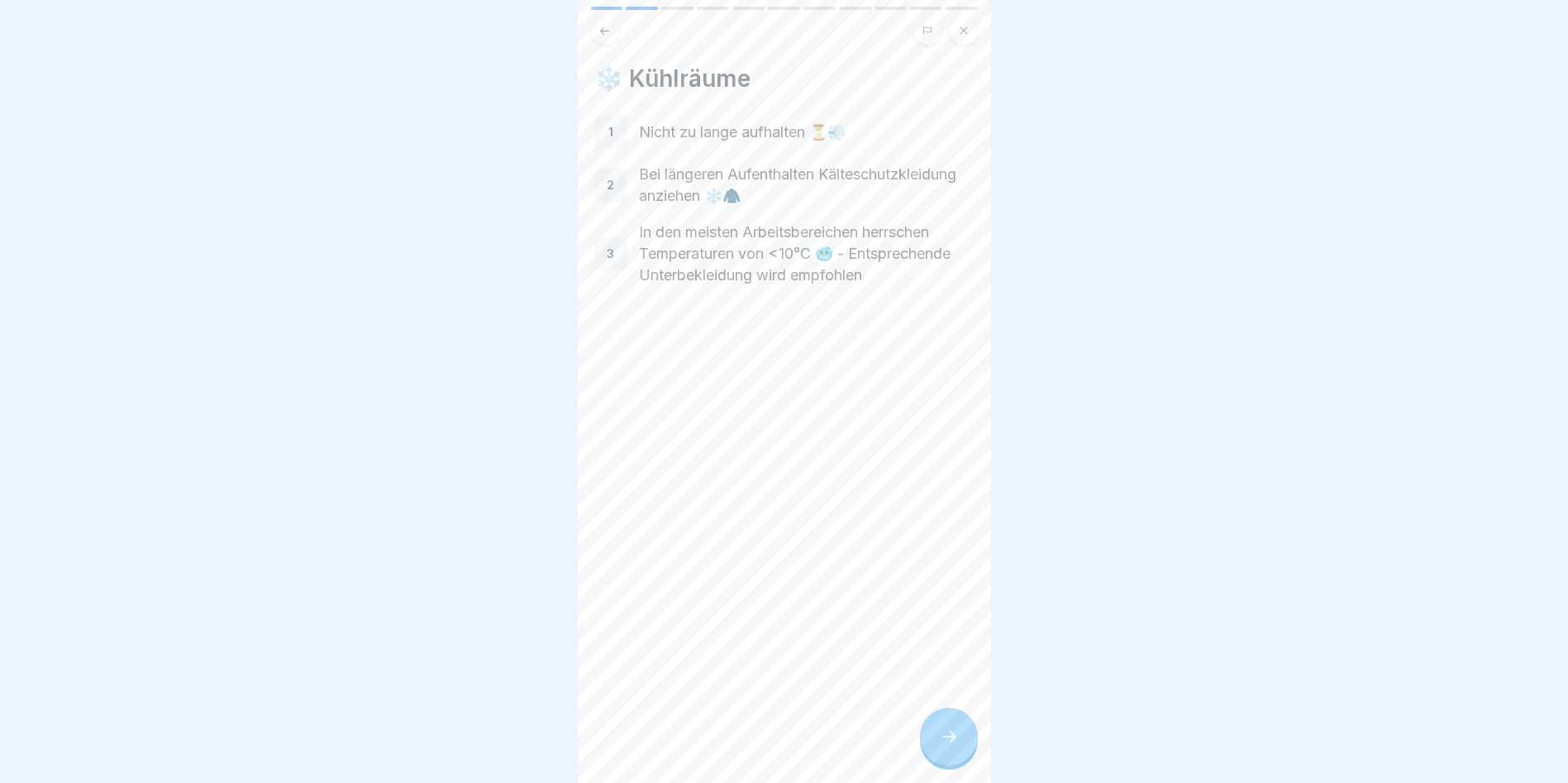
click at [948, 744] on icon at bounding box center [949, 736] width 20 height 20
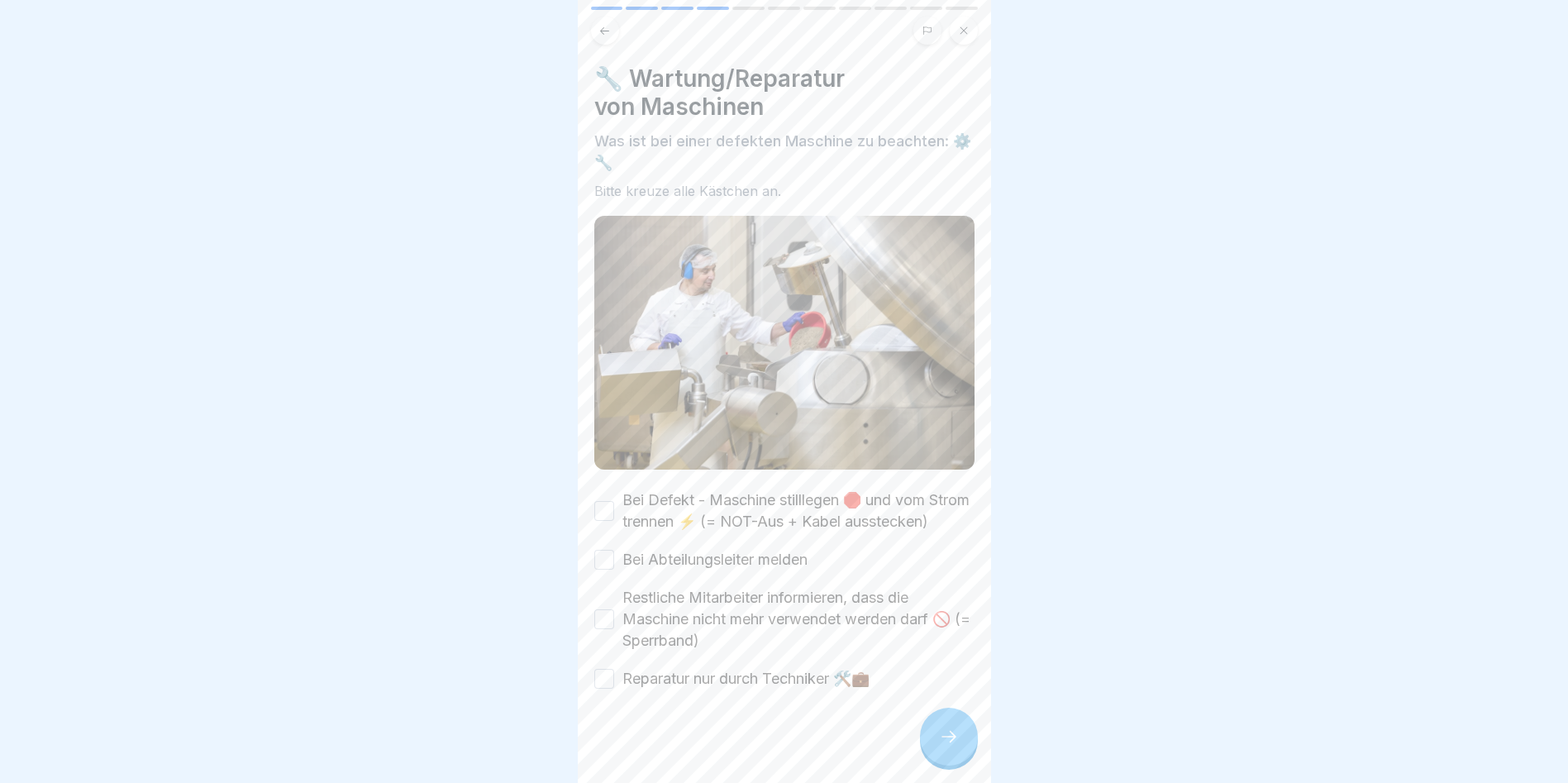
click at [597, 503] on button "Bei Defekt - Maschine stilllegen 🛑 und vom Strom trennen ⚡ (= NOT-Aus + Kabel a…" at bounding box center [604, 510] width 20 height 20
click at [604, 574] on div "Bei Defekt - Maschine stilllegen 🛑 und vom Strom trennen ⚡ (= NOT-Aus + Kabel a…" at bounding box center [784, 589] width 381 height 200
click at [603, 559] on button "Bei Abteilungsleiter melden" at bounding box center [604, 559] width 20 height 20
click at [604, 614] on button "Restliche Mitarbeiter informieren, dass die Maschine nicht mehr verwendet werde…" at bounding box center [604, 619] width 20 height 20
click at [606, 684] on button "Reparatur nur durch Techniker 🛠️💼" at bounding box center [604, 678] width 20 height 20
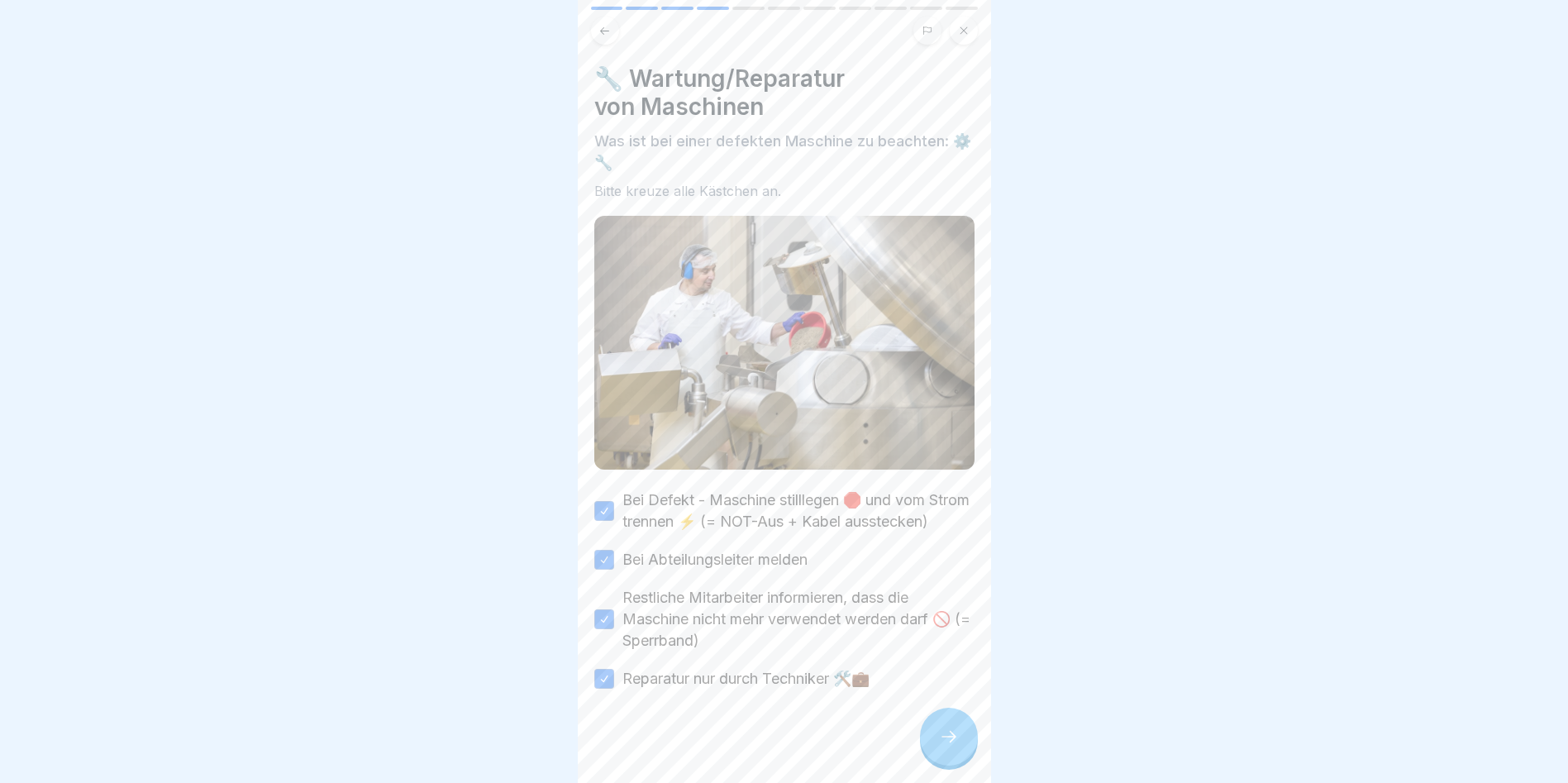
click at [945, 729] on icon at bounding box center [949, 736] width 20 height 20
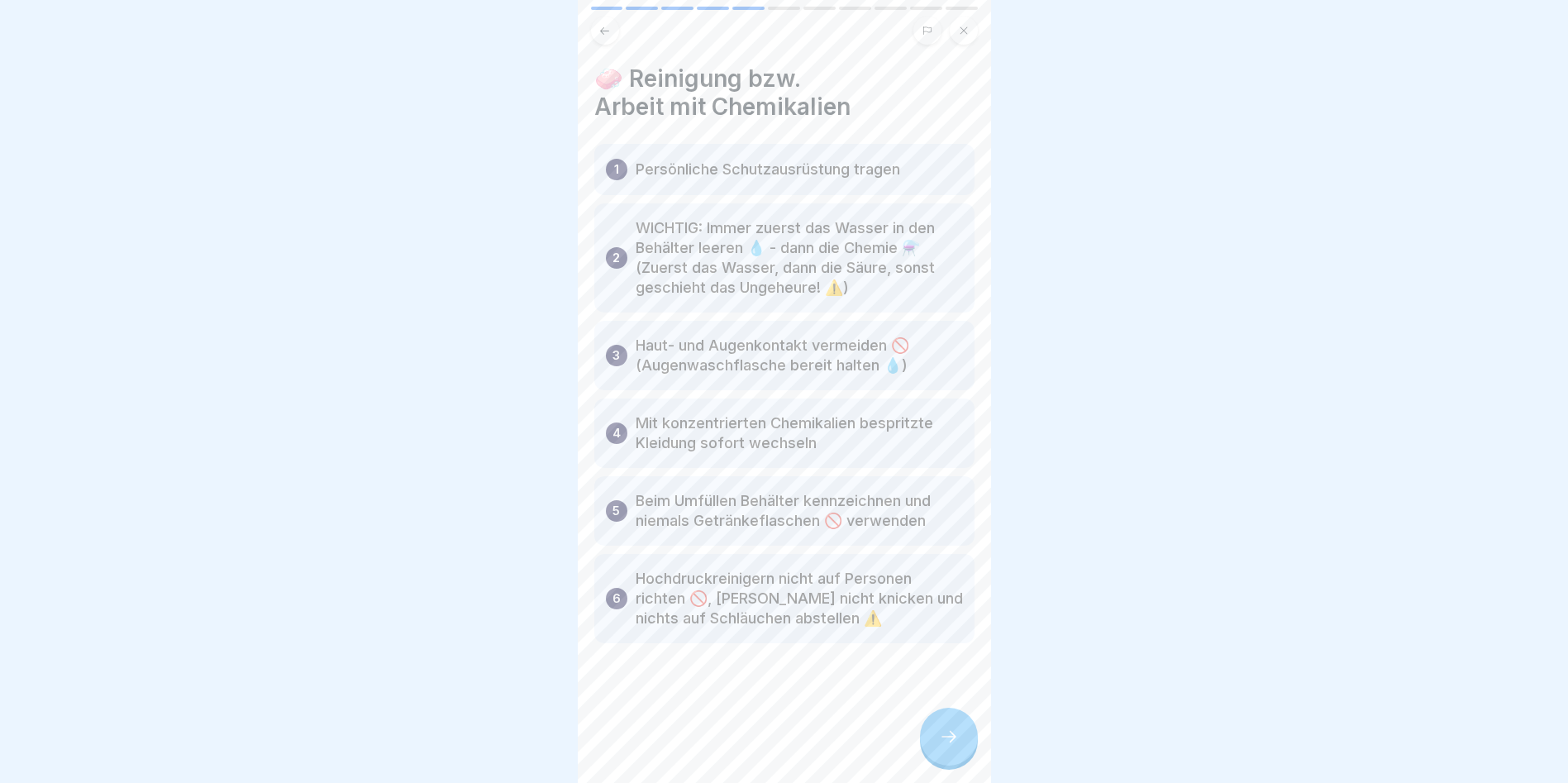
click at [922, 748] on div at bounding box center [949, 737] width 58 height 58
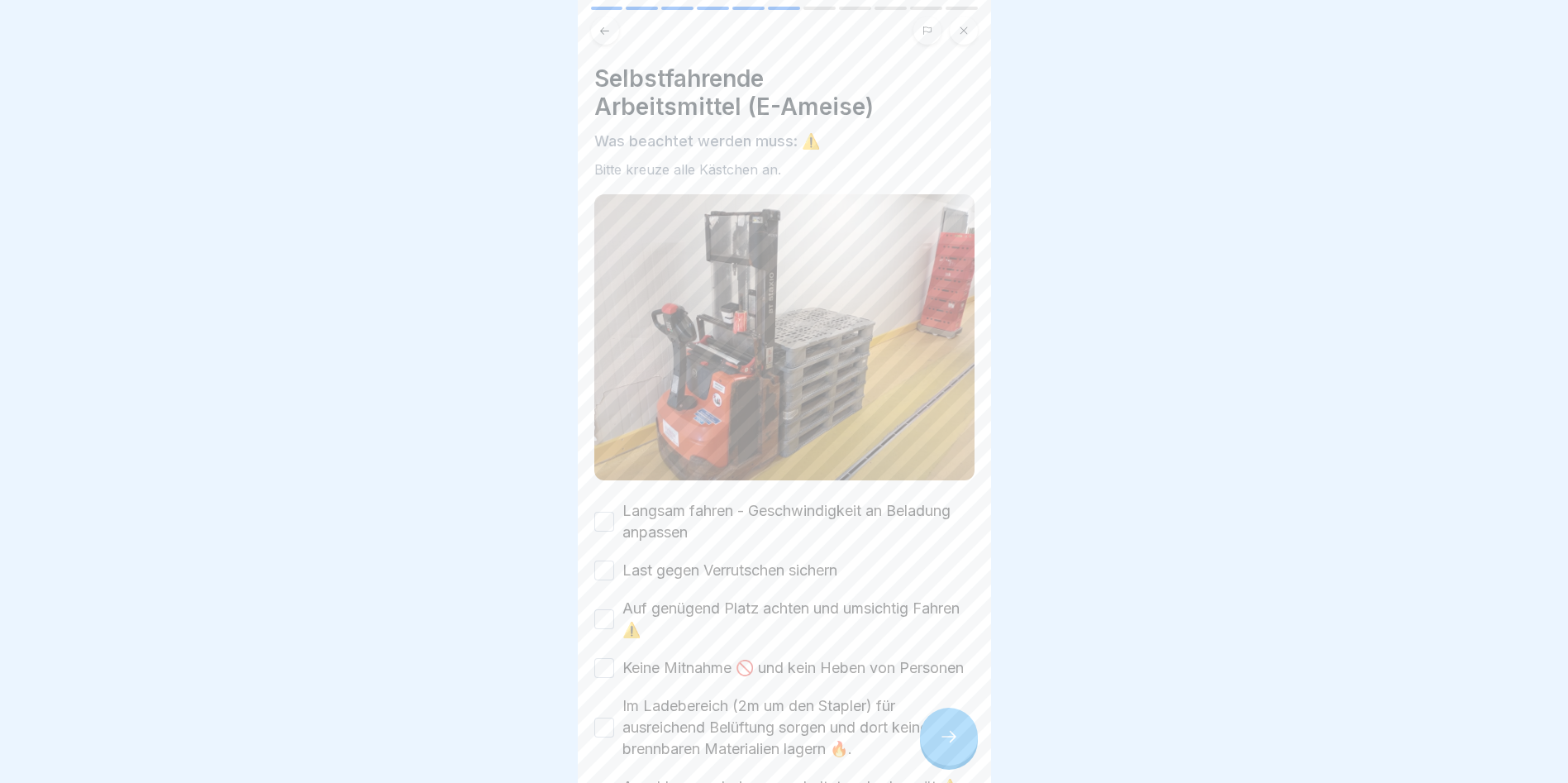
click at [604, 511] on button "Langsam fahren - Geschwindigkeit an Beladung anpassen" at bounding box center [604, 521] width 20 height 20
click at [605, 560] on button "Last gegen Verrutschen sichern" at bounding box center [604, 570] width 20 height 20
click at [606, 607] on div "Auf genügend Platz achten und umsichtig Fahren ⚠️" at bounding box center [784, 619] width 381 height 43
click at [607, 609] on button "Auf genügend Platz achten und umsichtig Fahren ⚠️" at bounding box center [604, 619] width 20 height 20
click at [608, 659] on button "Keine Mitnahme 🚫 und kein Heben von Personen" at bounding box center [604, 667] width 20 height 20
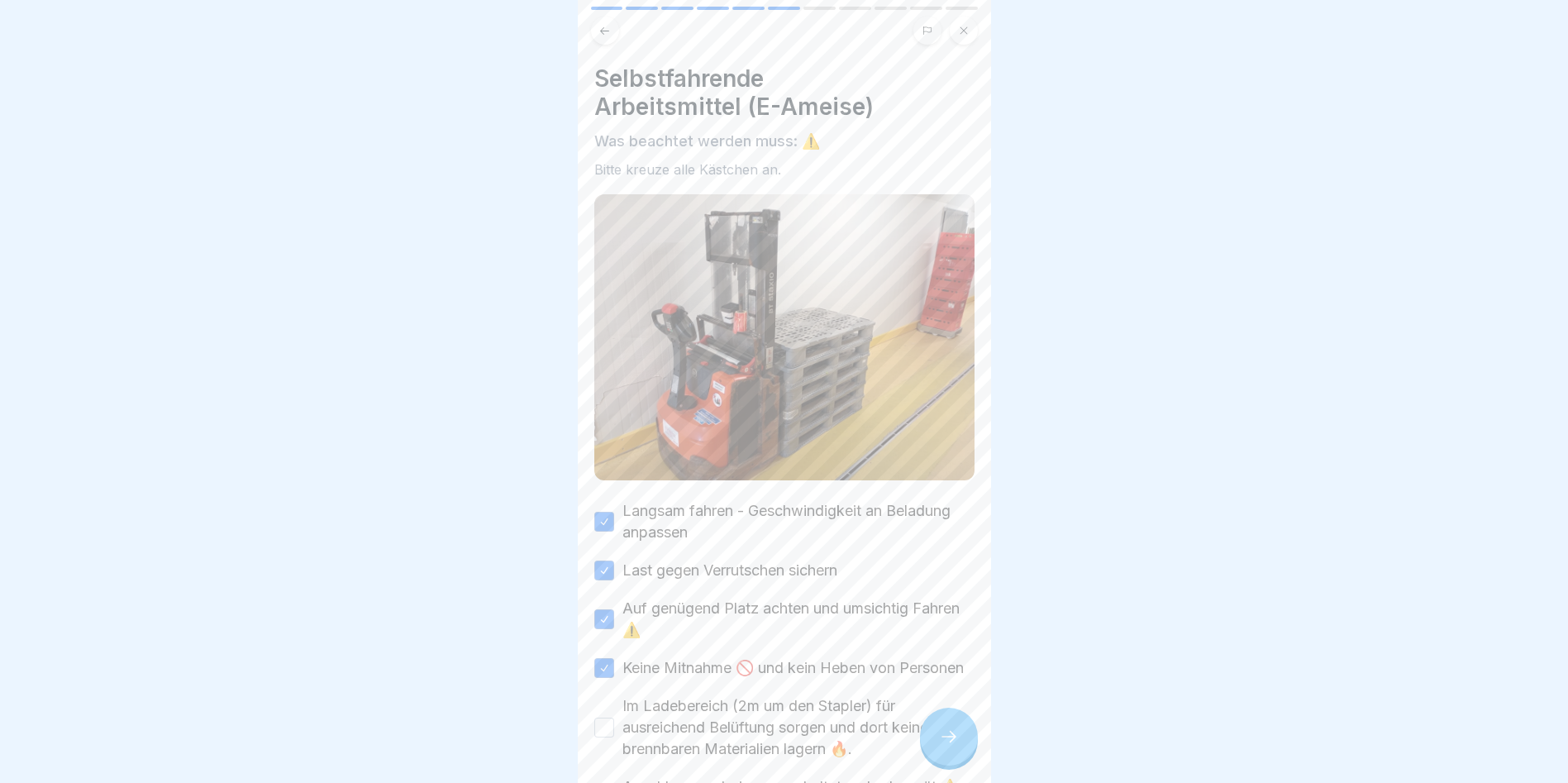
click at [610, 724] on button "Im Ladebereich (2m um den Stapler) für ausreichend Belüftung sorgen und dort ke…" at bounding box center [604, 727] width 20 height 20
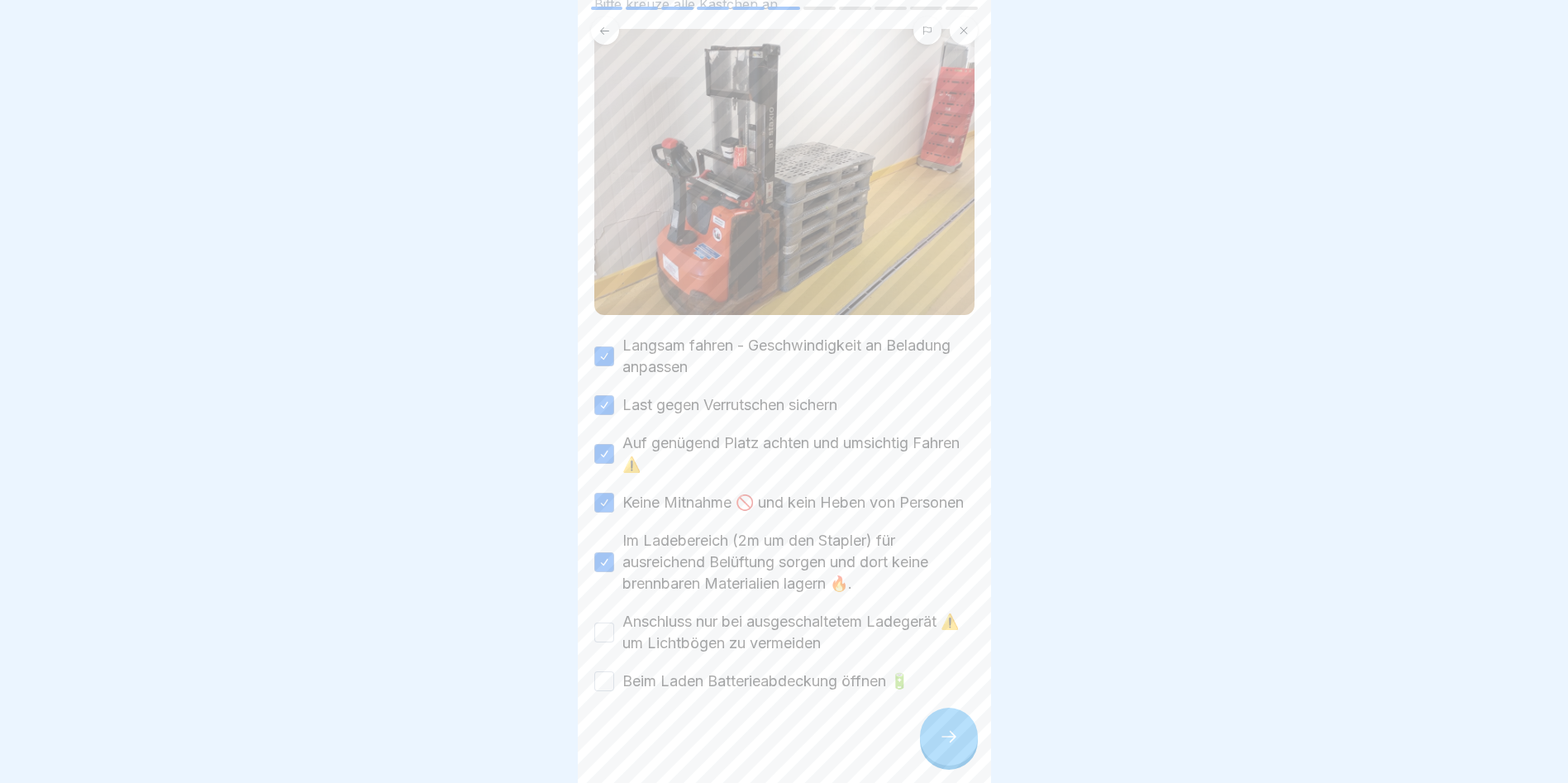
click at [620, 632] on div "Anschluss nur bei ausgeschaltetem Ladegerät ⚠️ um Lichtbögen zu vermeiden" at bounding box center [784, 633] width 381 height 43
click at [609, 632] on button "Anschluss nur bei ausgeschaltetem Ladegerät ⚠️ um Lichtbögen zu vermeiden" at bounding box center [604, 632] width 20 height 20
click at [606, 677] on button "Beim Laden Batterieabdeckung öffnen 🔋" at bounding box center [604, 681] width 20 height 20
click at [946, 744] on icon at bounding box center [949, 736] width 20 height 20
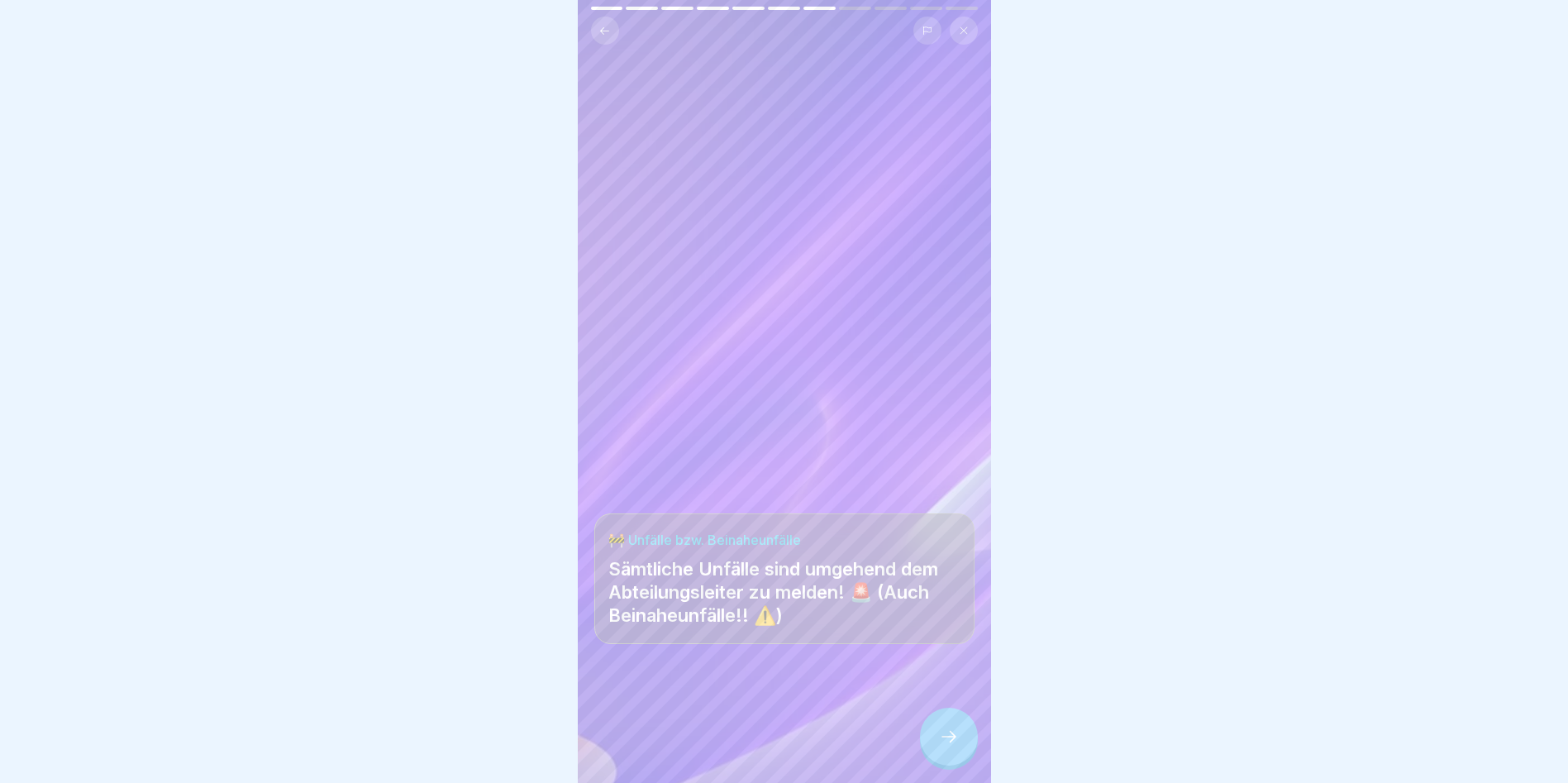
click at [941, 728] on div at bounding box center [949, 737] width 58 height 58
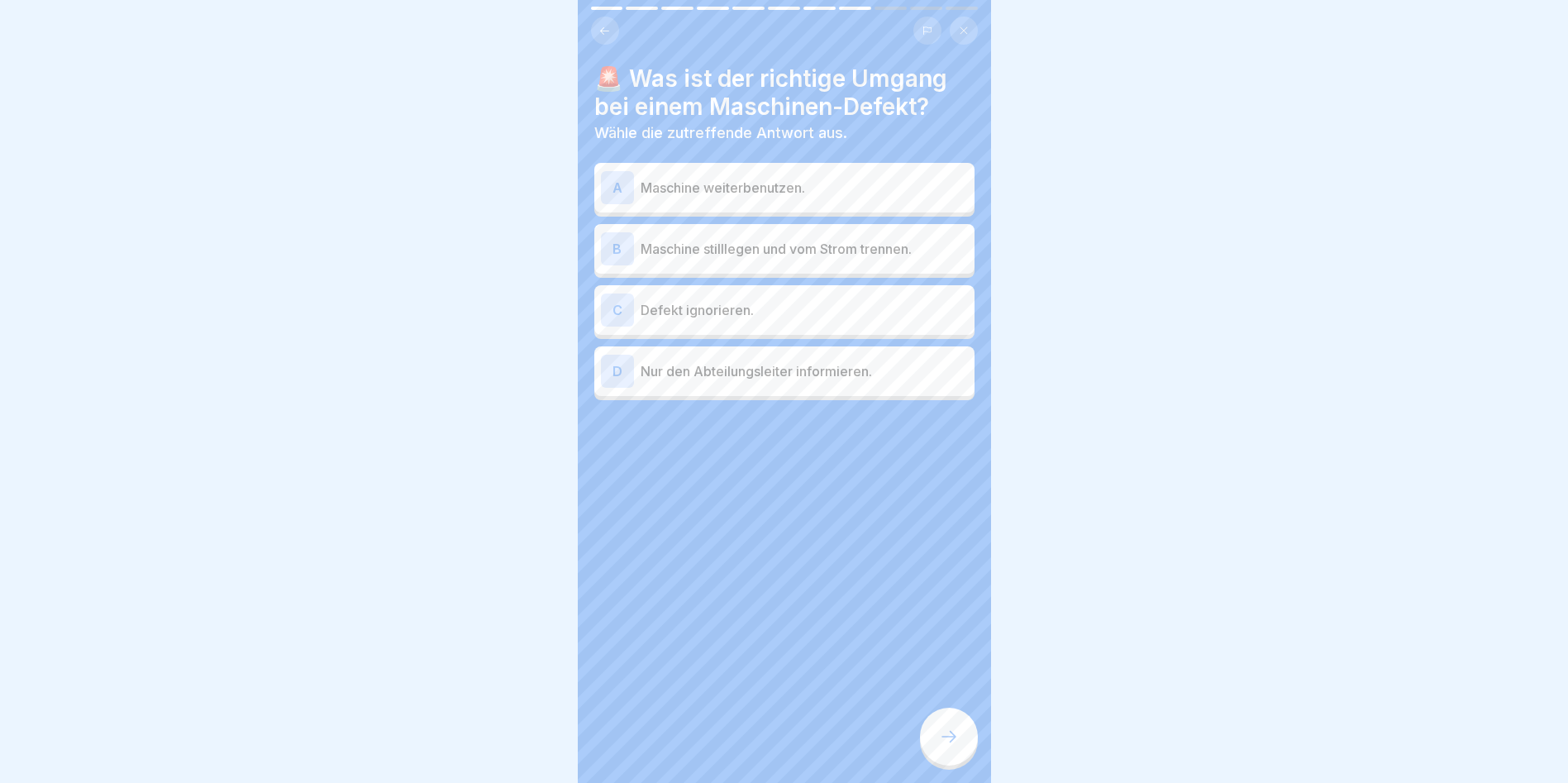
click at [685, 239] on p "Maschine stilllegen und vom Strom trennen." at bounding box center [805, 248] width 327 height 20
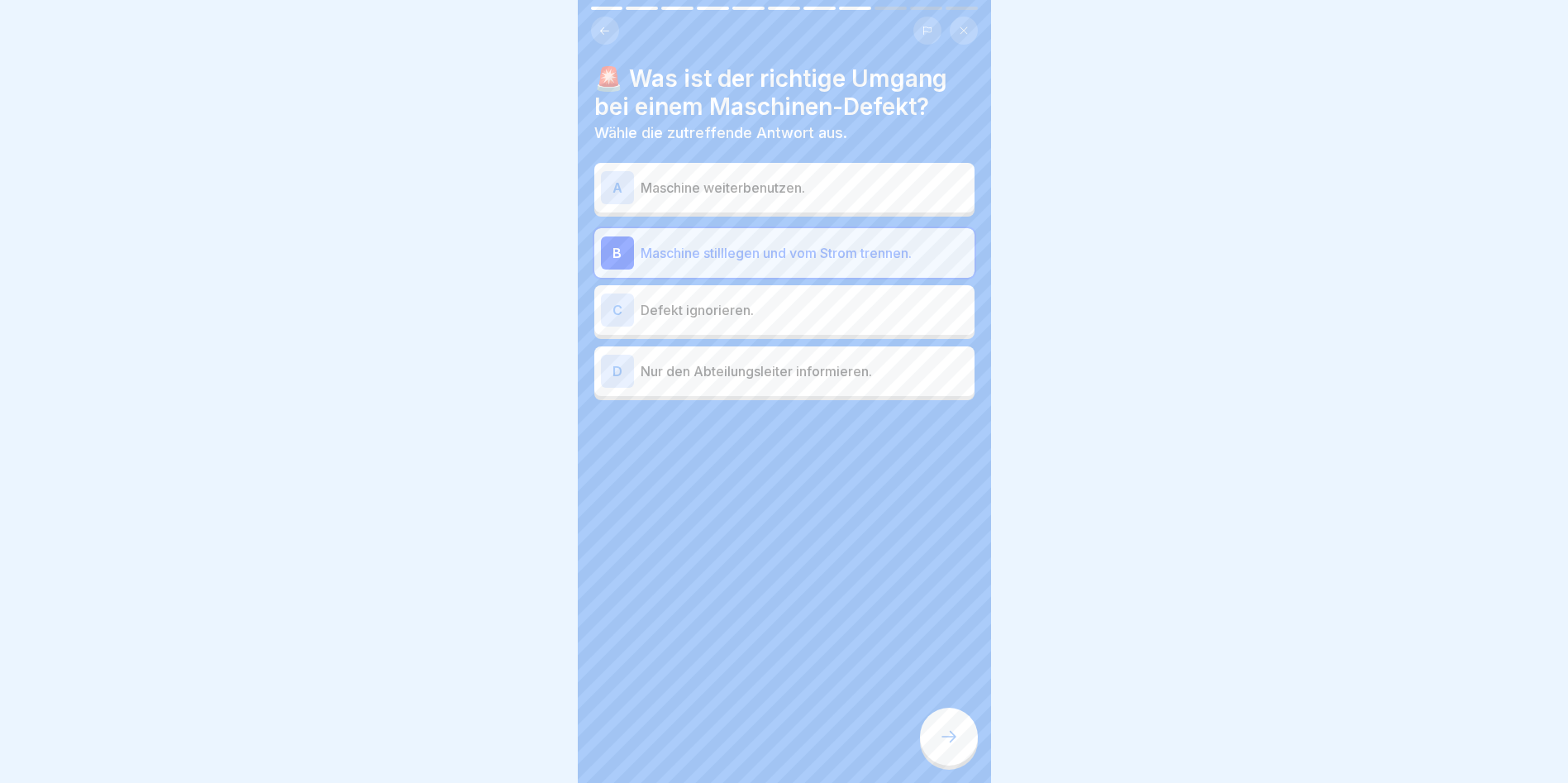
click at [930, 736] on div at bounding box center [949, 737] width 58 height 58
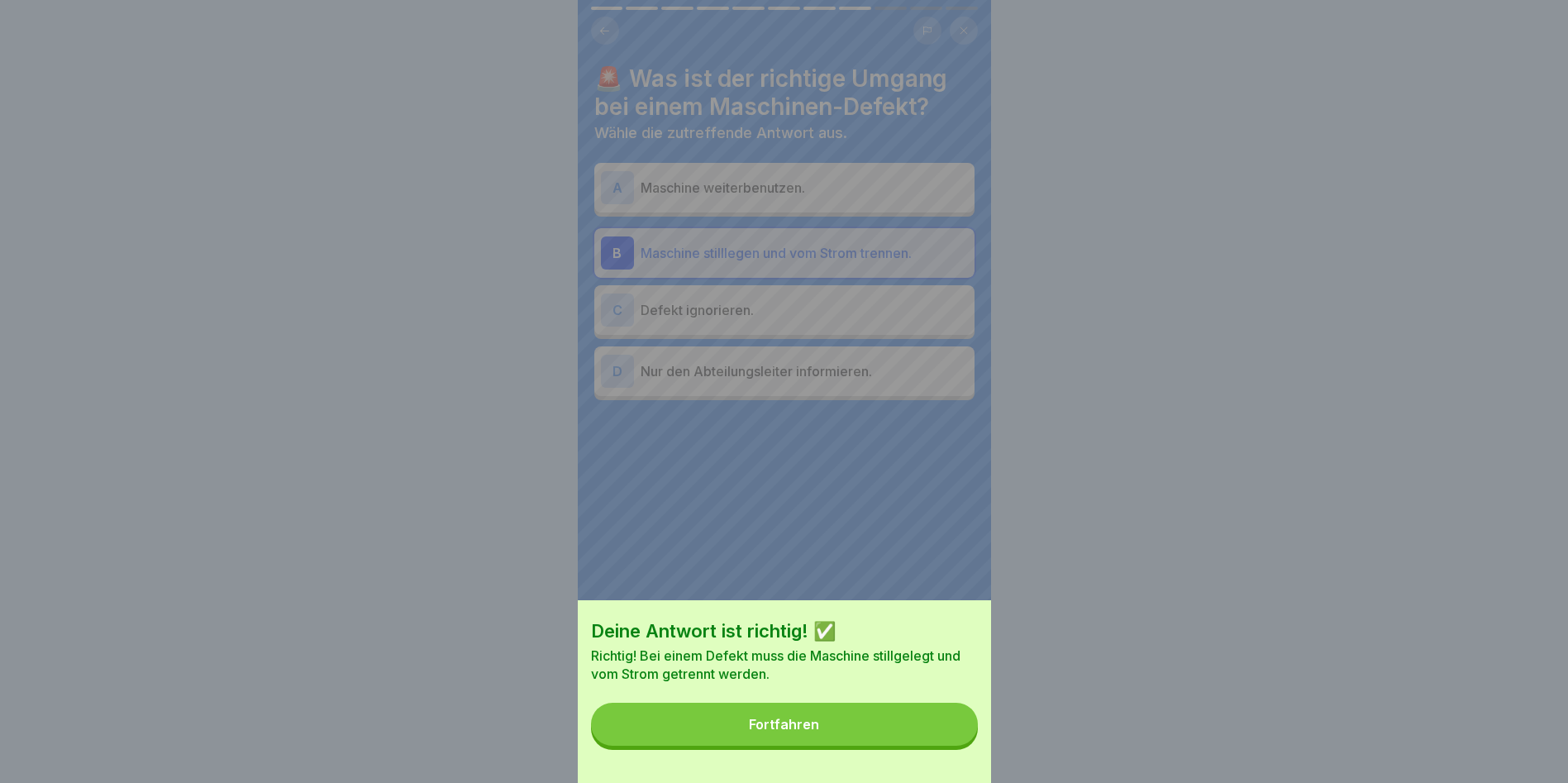
click at [930, 736] on button "Fortfahren" at bounding box center [785, 724] width 387 height 43
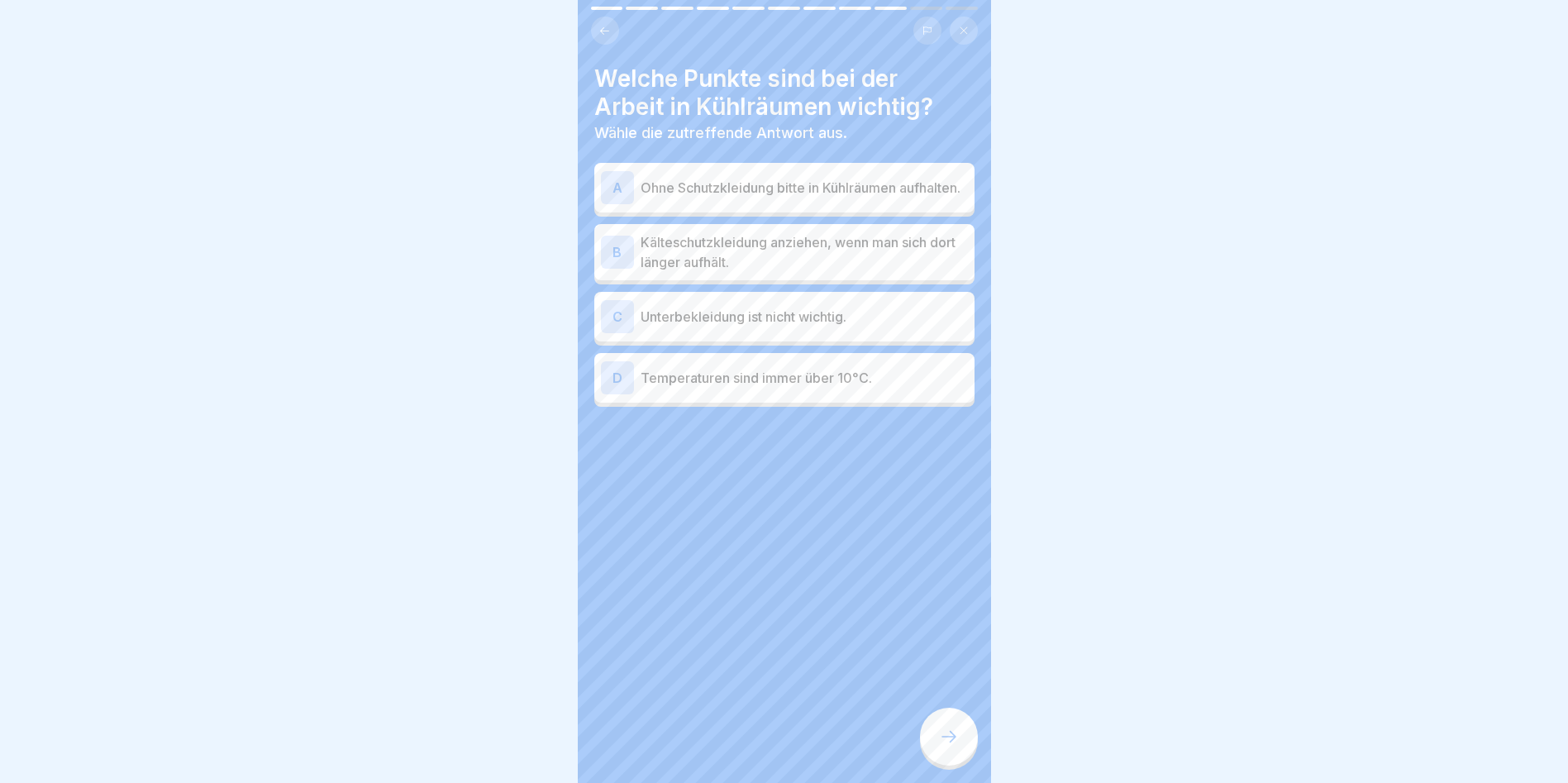
click at [761, 251] on p "Kälteschutzkleidung anziehen, wenn man sich dort länger aufhält." at bounding box center [805, 252] width 327 height 39
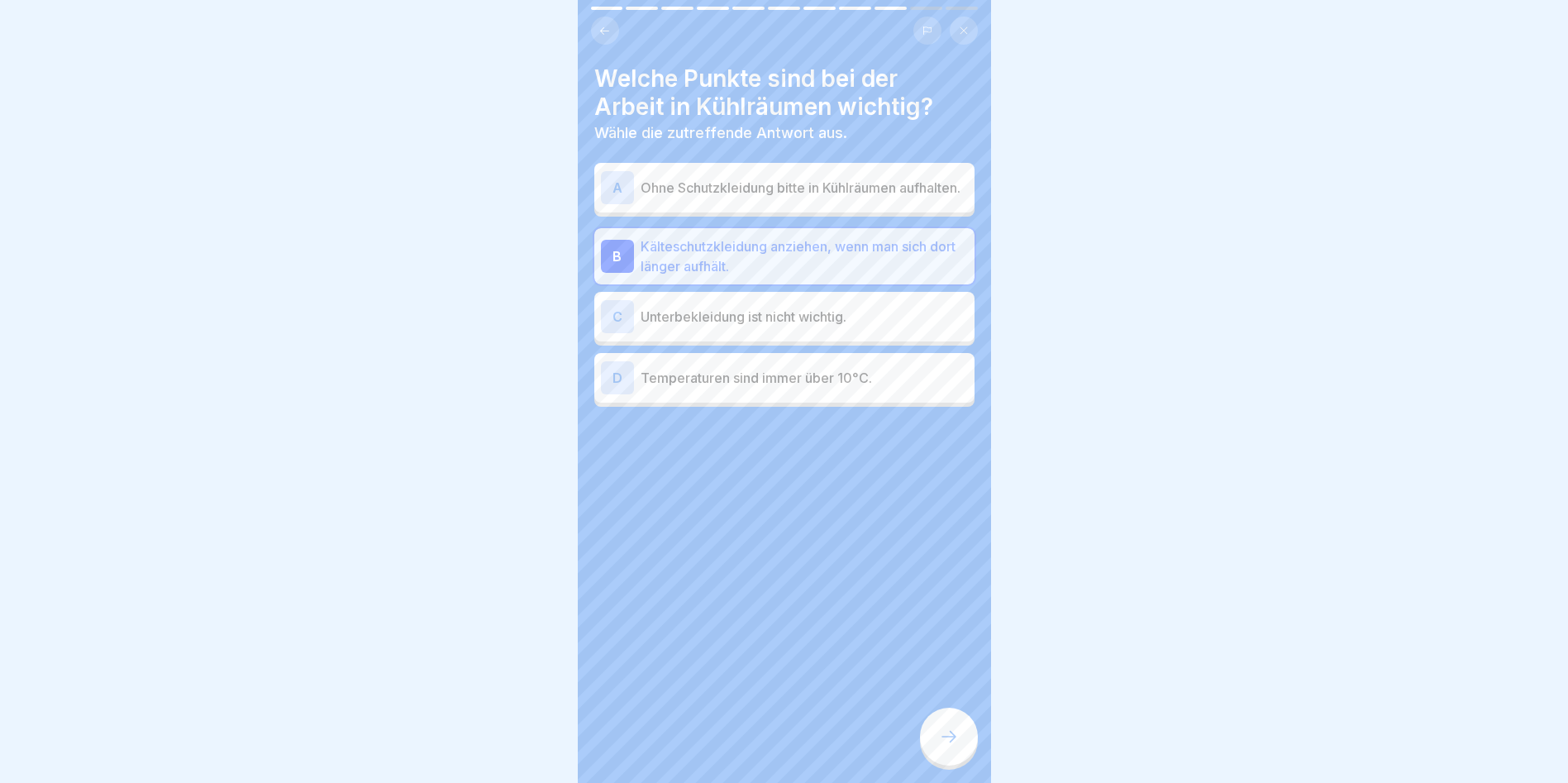
click at [931, 742] on div at bounding box center [949, 737] width 58 height 58
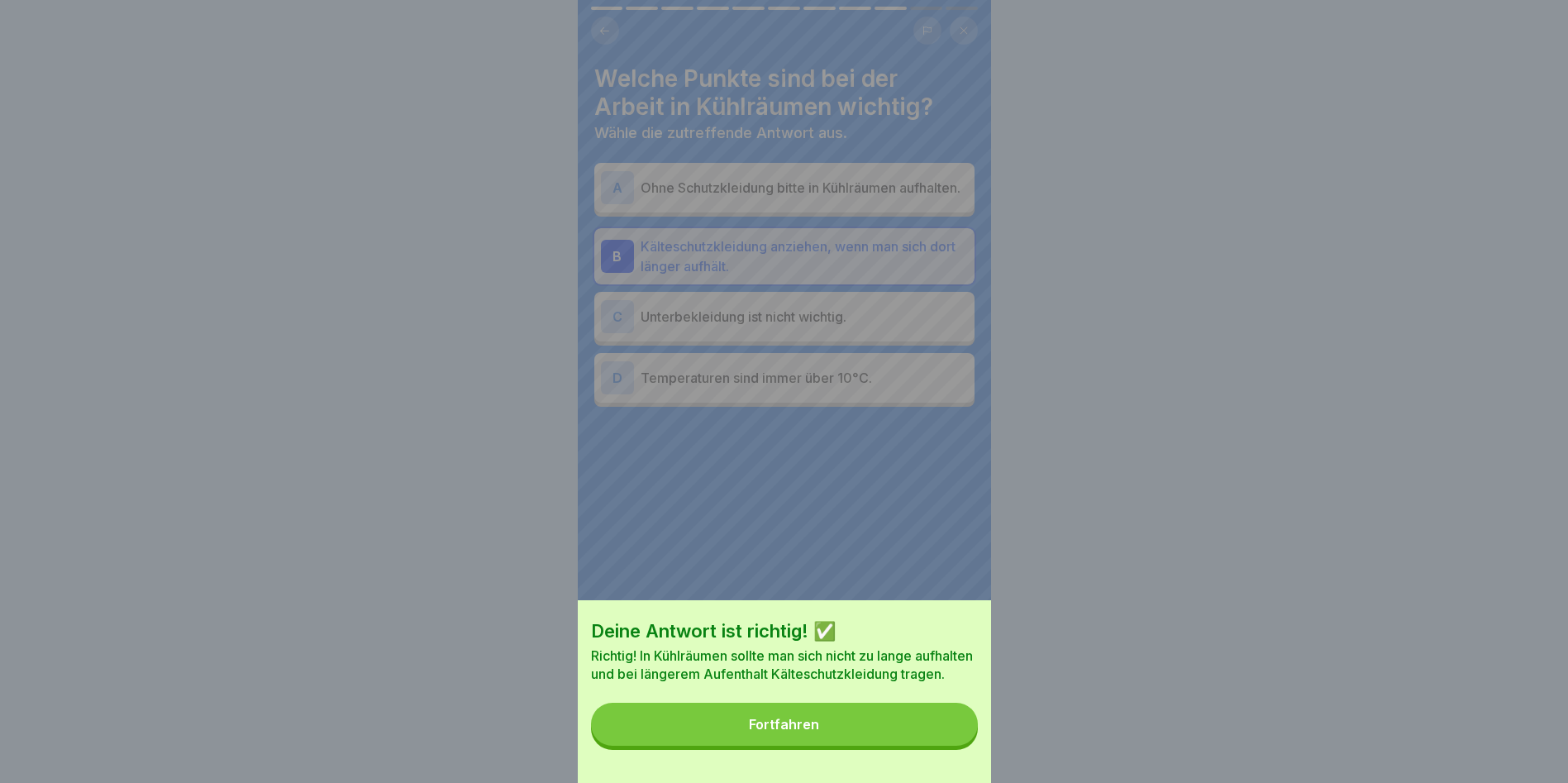
click at [890, 745] on button "Fortfahren" at bounding box center [785, 724] width 387 height 43
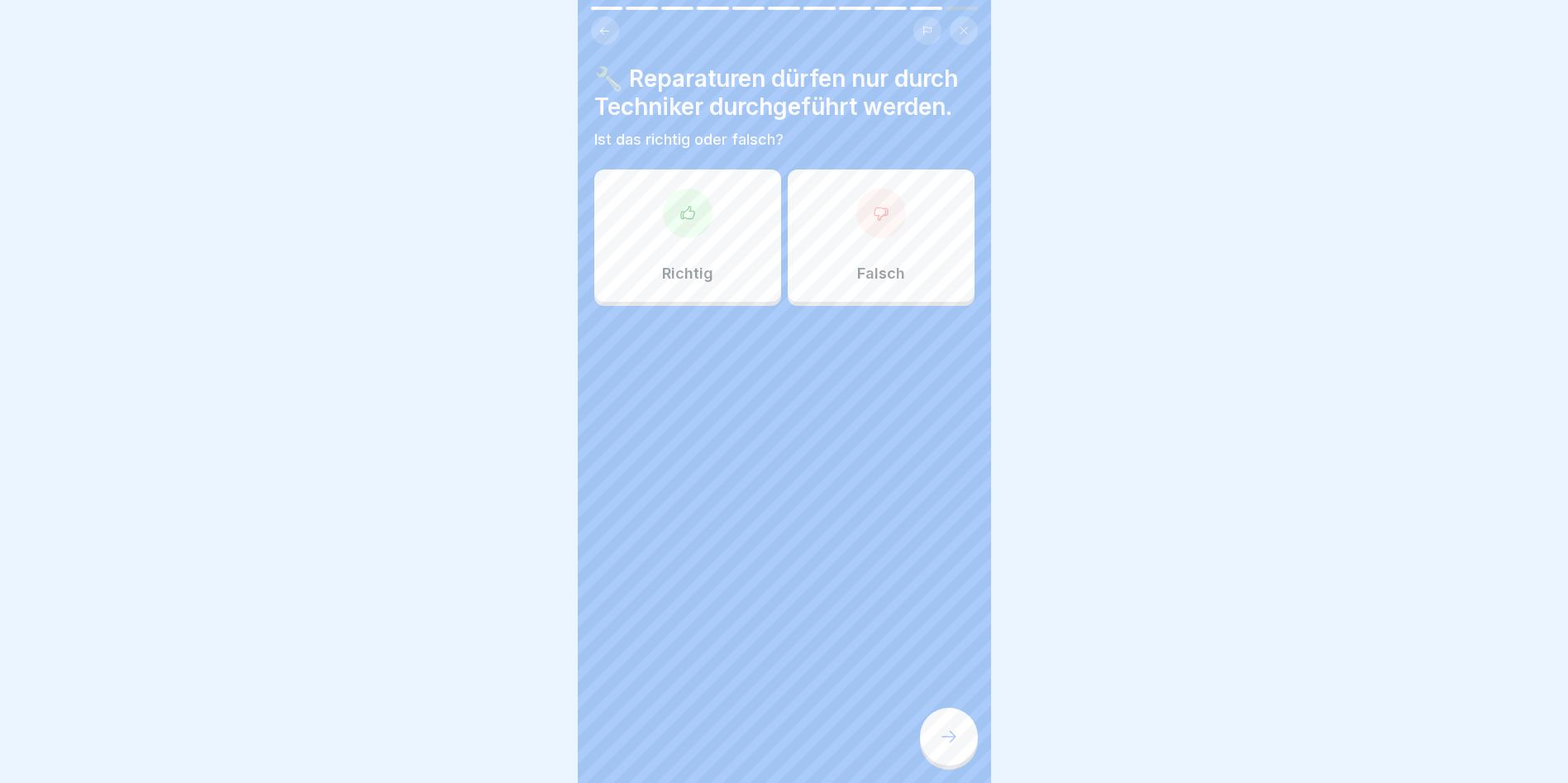
click at [651, 233] on div "Richtig" at bounding box center [687, 235] width 187 height 133
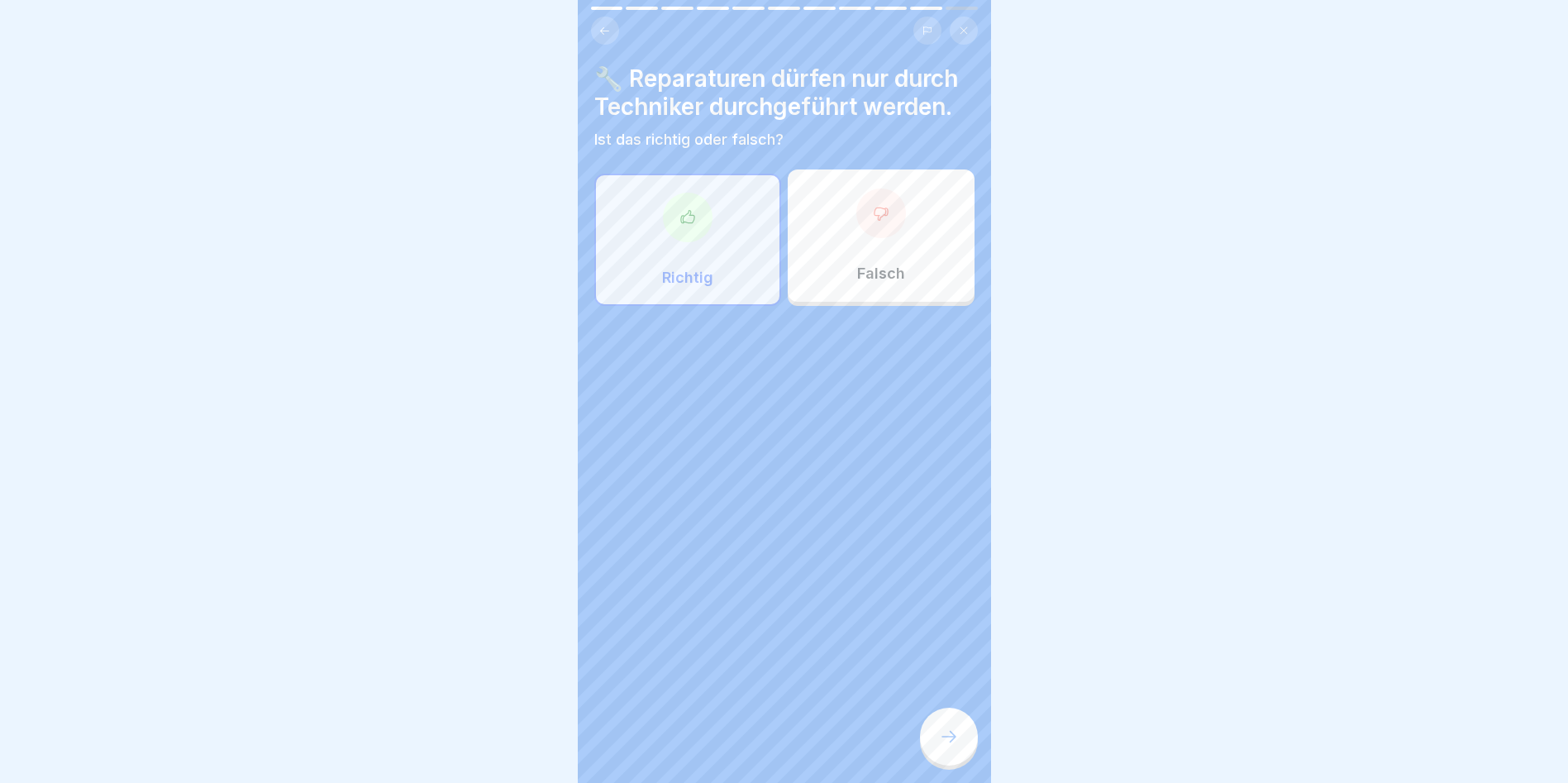
click at [951, 728] on div at bounding box center [949, 737] width 58 height 58
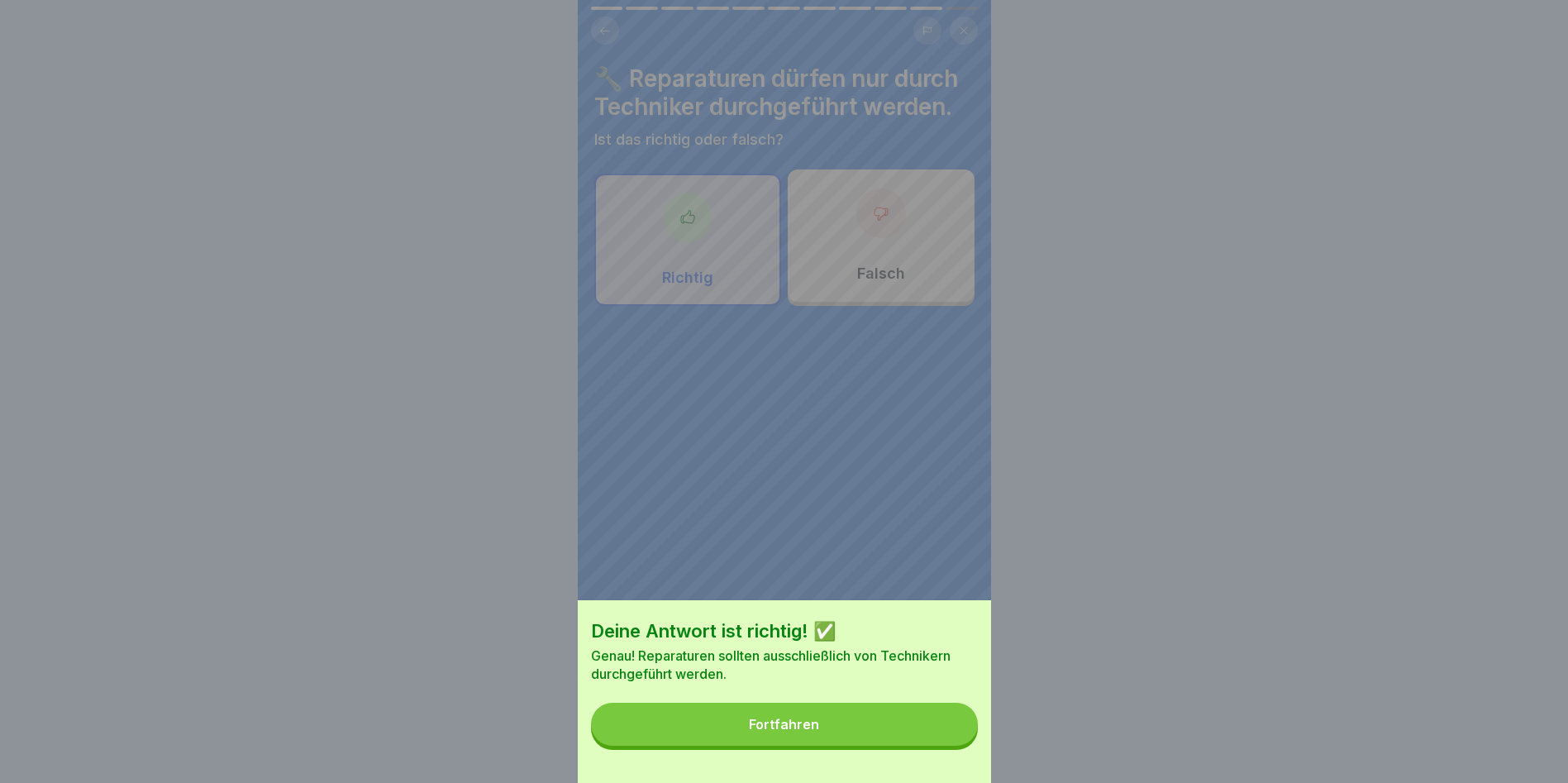
click at [951, 728] on button "Fortfahren" at bounding box center [785, 724] width 387 height 43
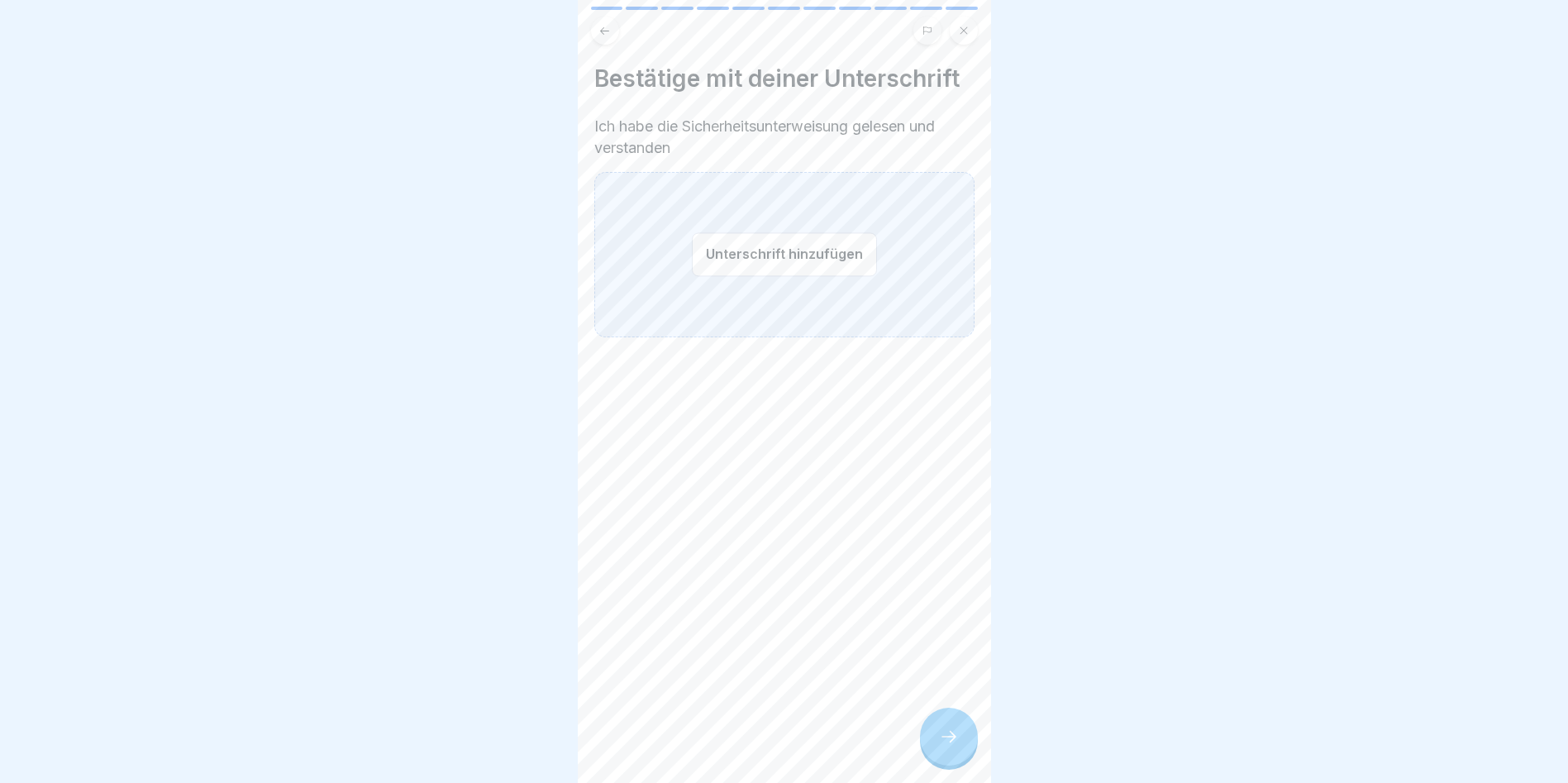
click at [737, 241] on button "Unterschrift hinzufügen" at bounding box center [784, 254] width 185 height 44
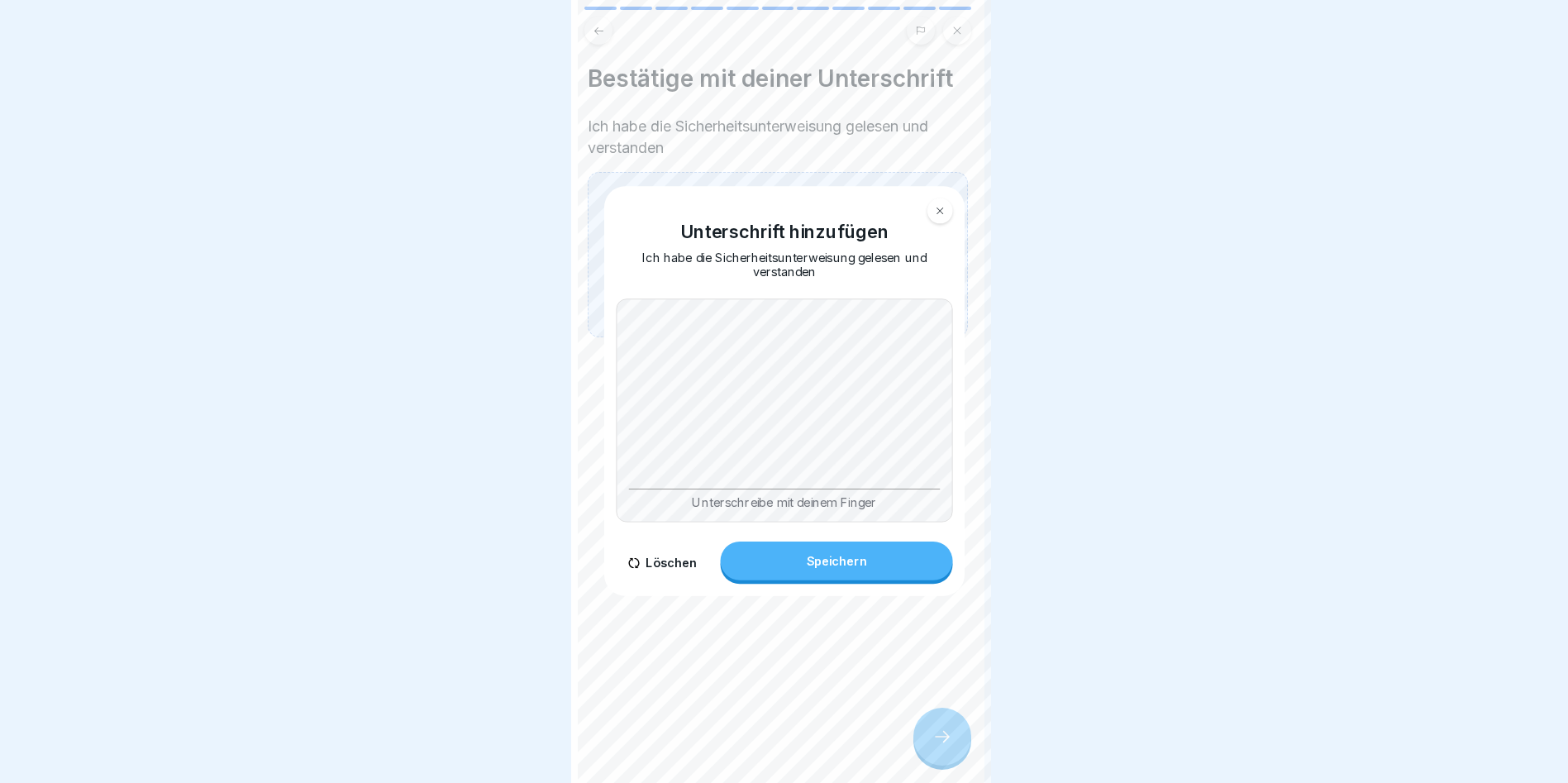
scroll to position [0, 0]
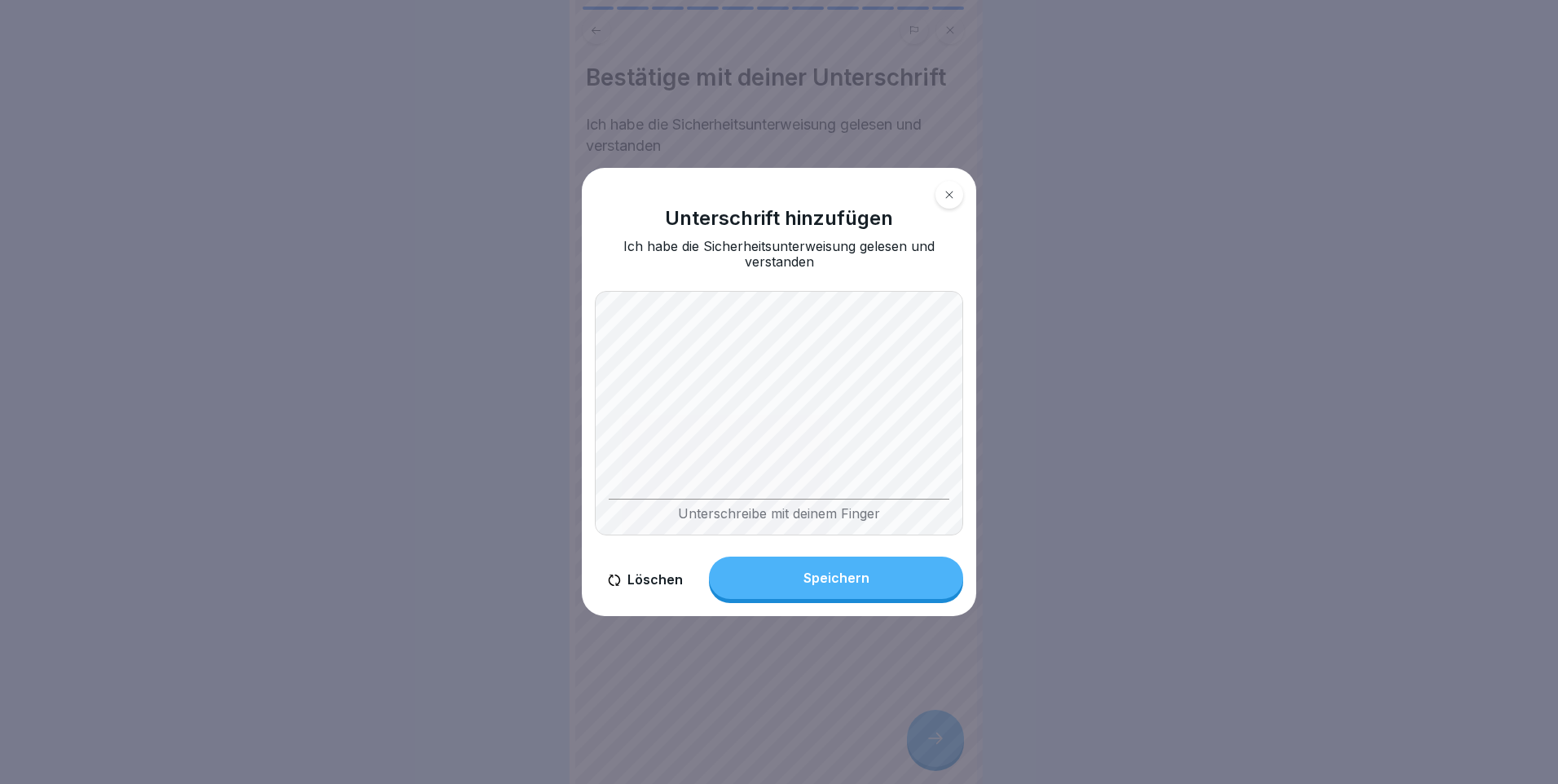
click at [818, 579] on div "Speichern" at bounding box center [836, 578] width 66 height 15
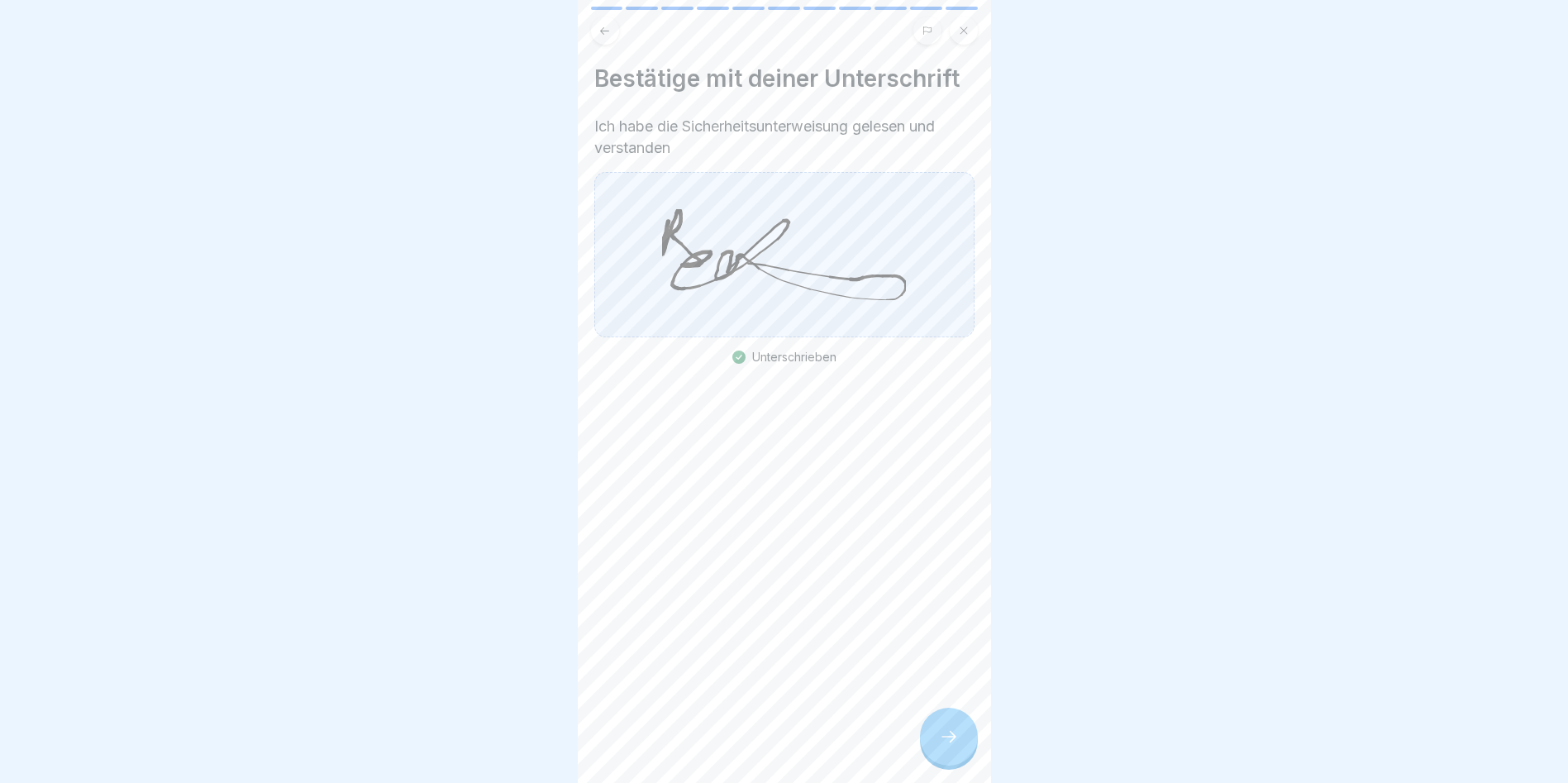
click at [943, 730] on div at bounding box center [949, 737] width 58 height 58
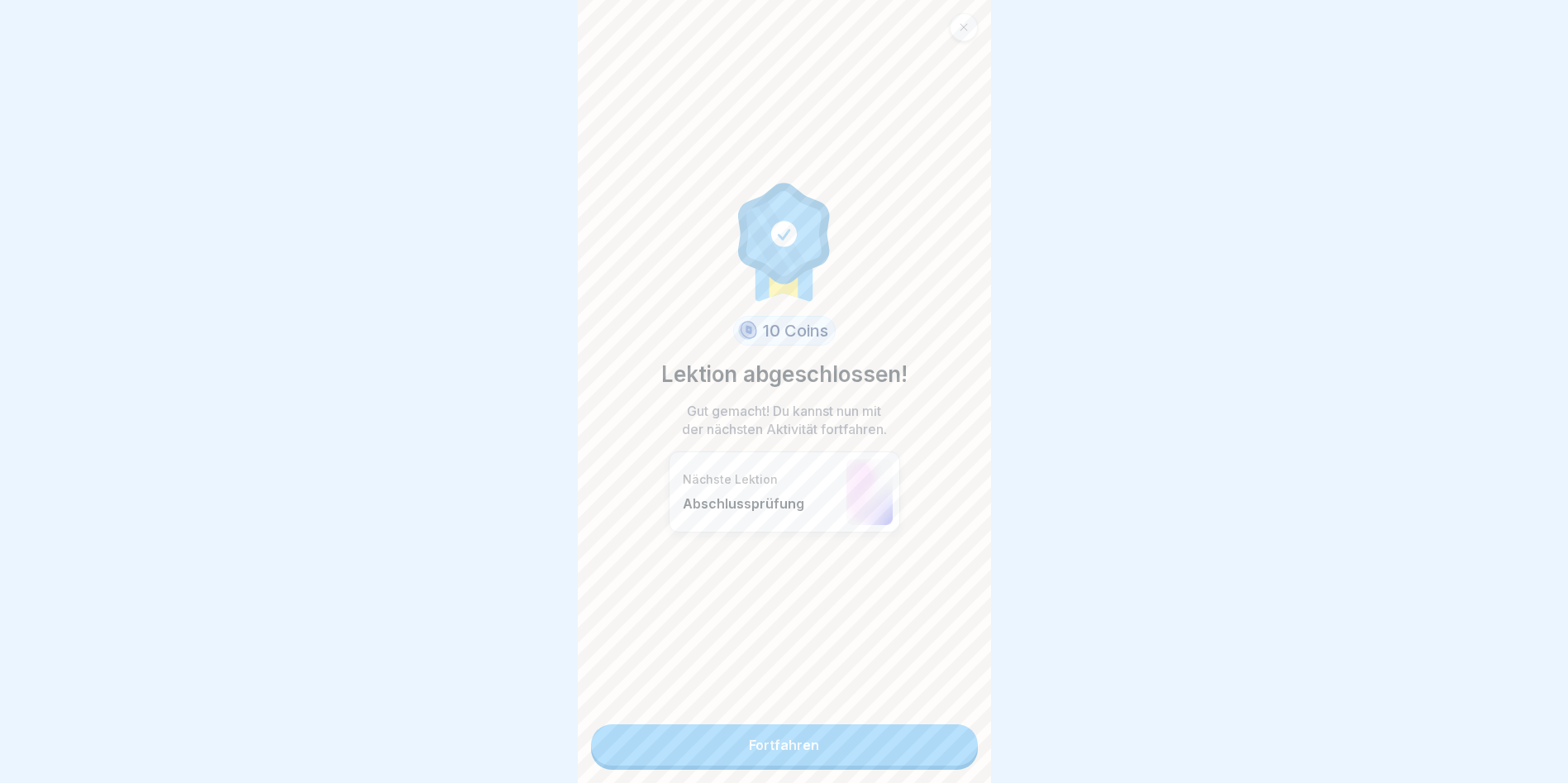
click at [943, 730] on link "Fortfahren" at bounding box center [785, 744] width 387 height 41
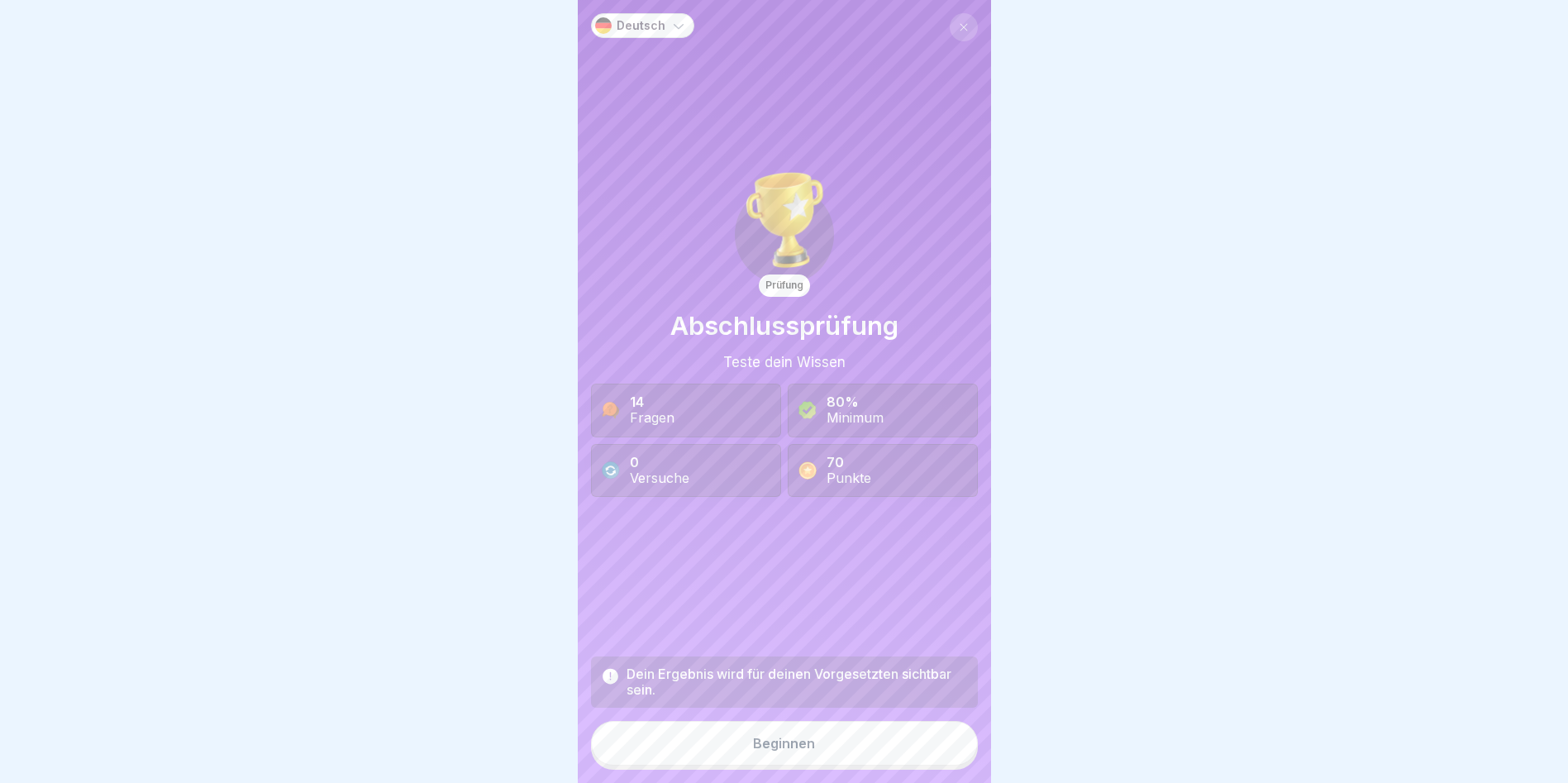
click at [934, 744] on button "Beginnen" at bounding box center [785, 743] width 387 height 44
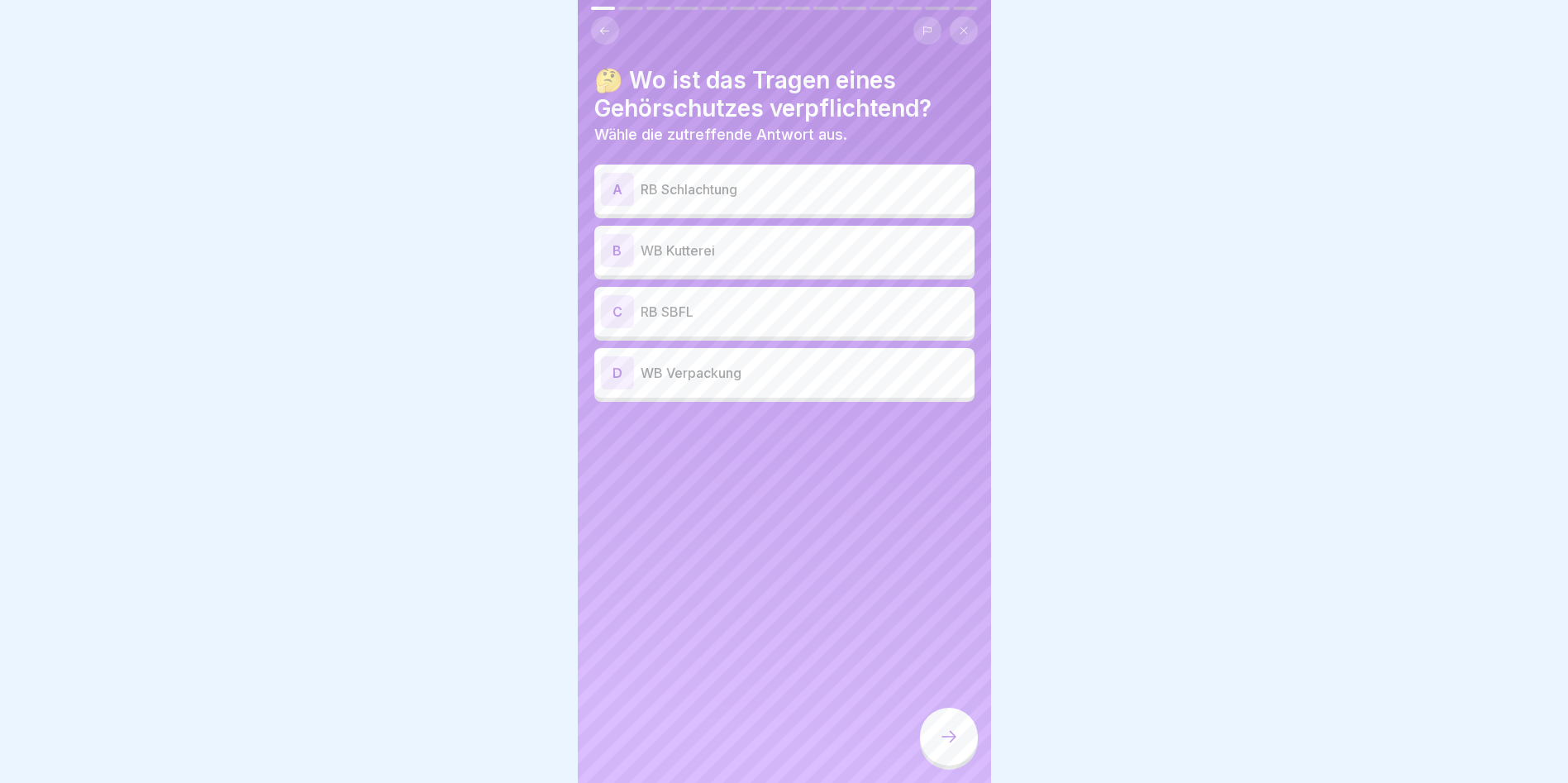
click at [681, 195] on p "RB Schlachtung" at bounding box center [805, 189] width 327 height 20
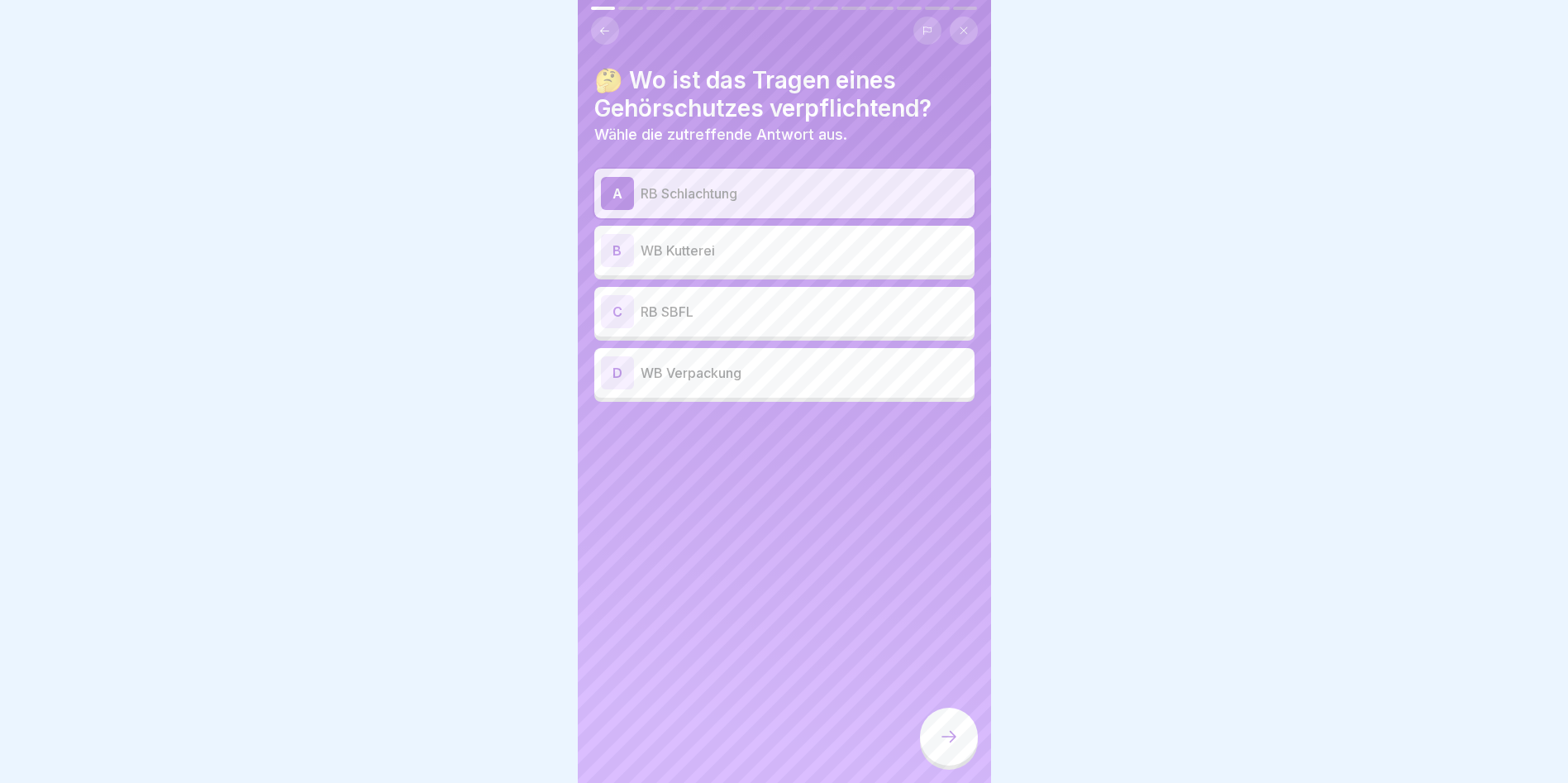
click at [684, 257] on p "WB Kutterei" at bounding box center [805, 250] width 327 height 20
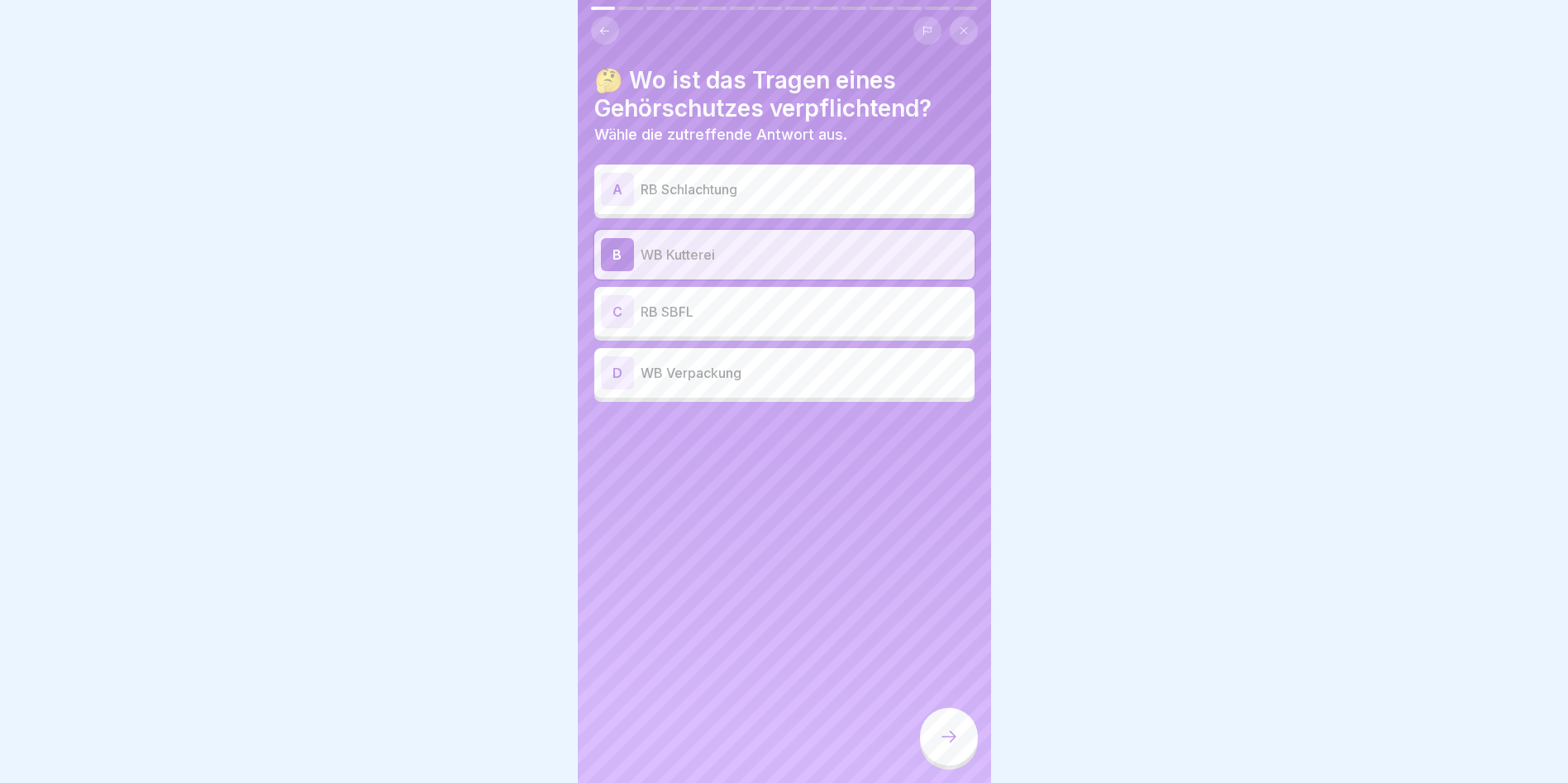
click at [936, 741] on div at bounding box center [949, 737] width 58 height 58
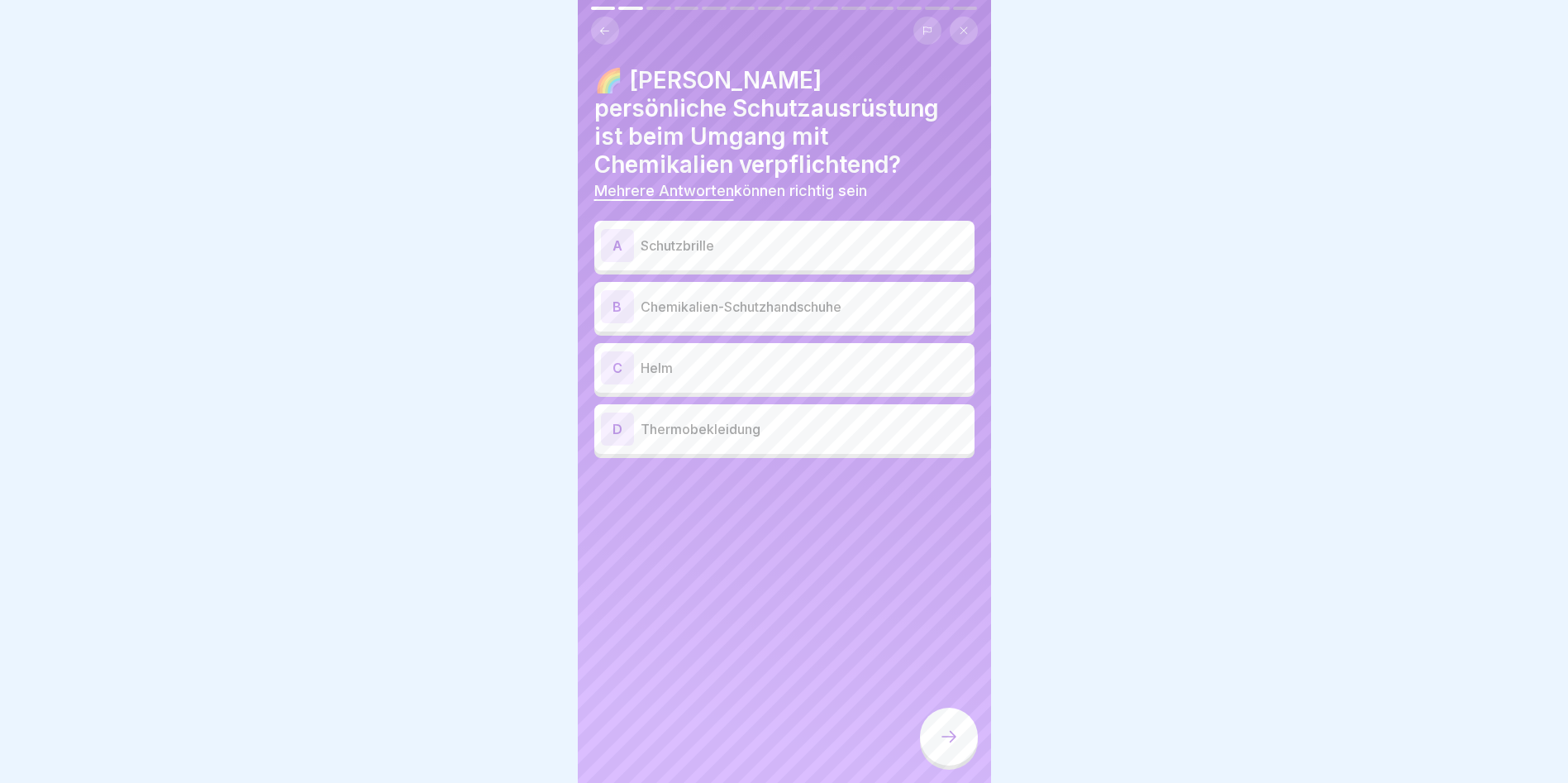
click at [718, 246] on p "Schutzbrille" at bounding box center [805, 245] width 327 height 20
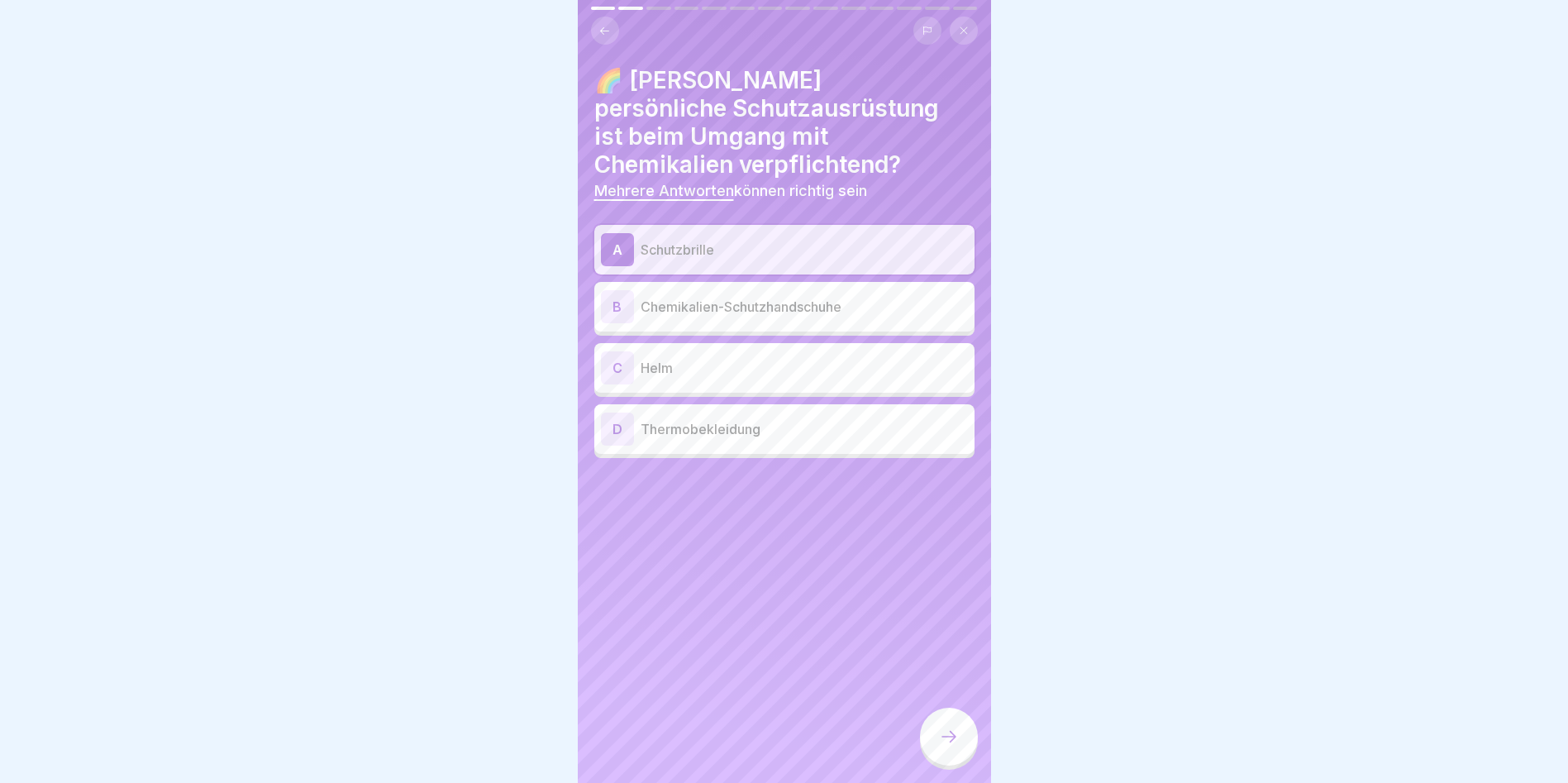
click at [731, 302] on p "Chemikalien-Schutzhandschuhe" at bounding box center [805, 306] width 327 height 20
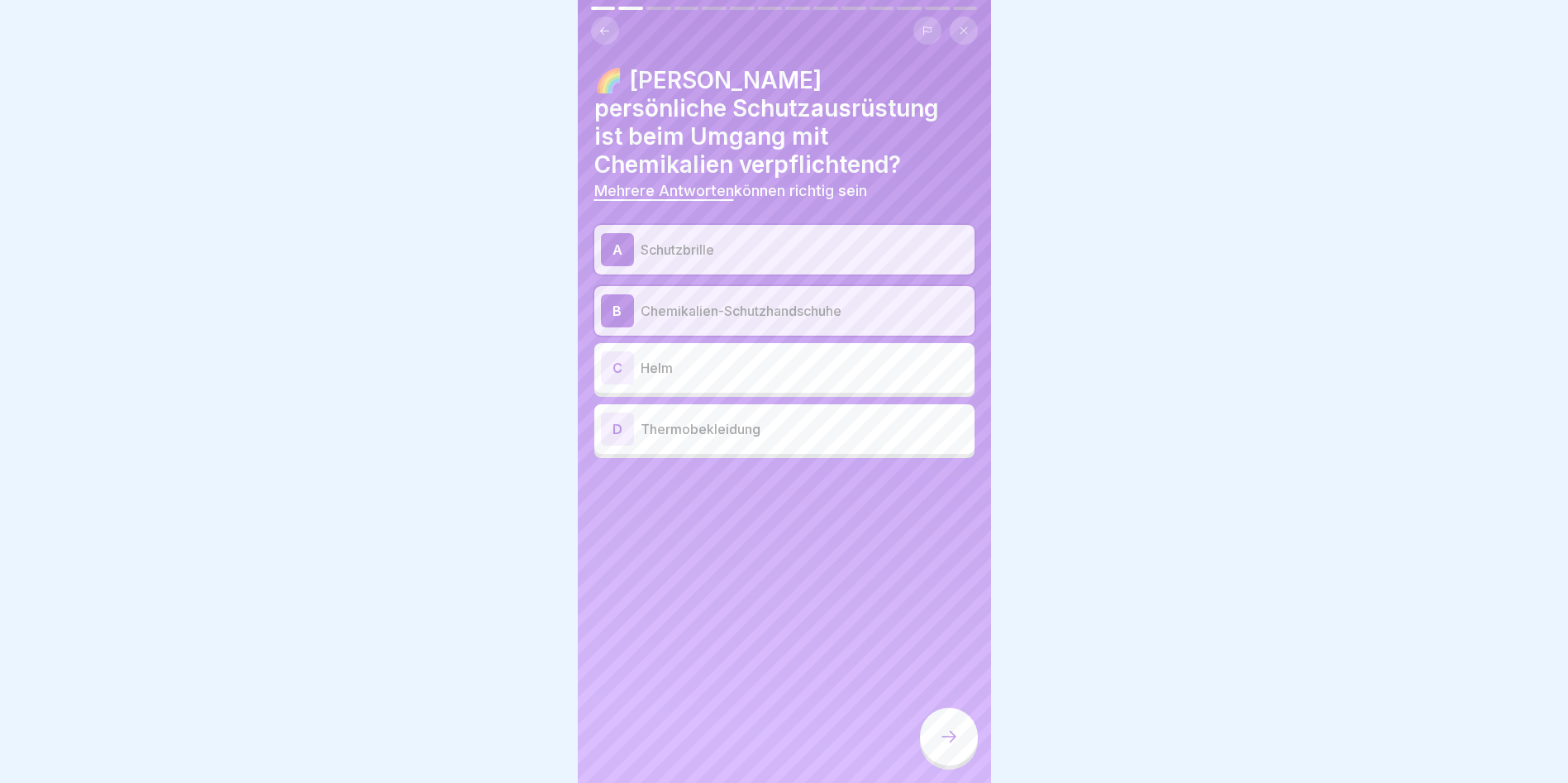
click at [952, 732] on div at bounding box center [949, 737] width 58 height 58
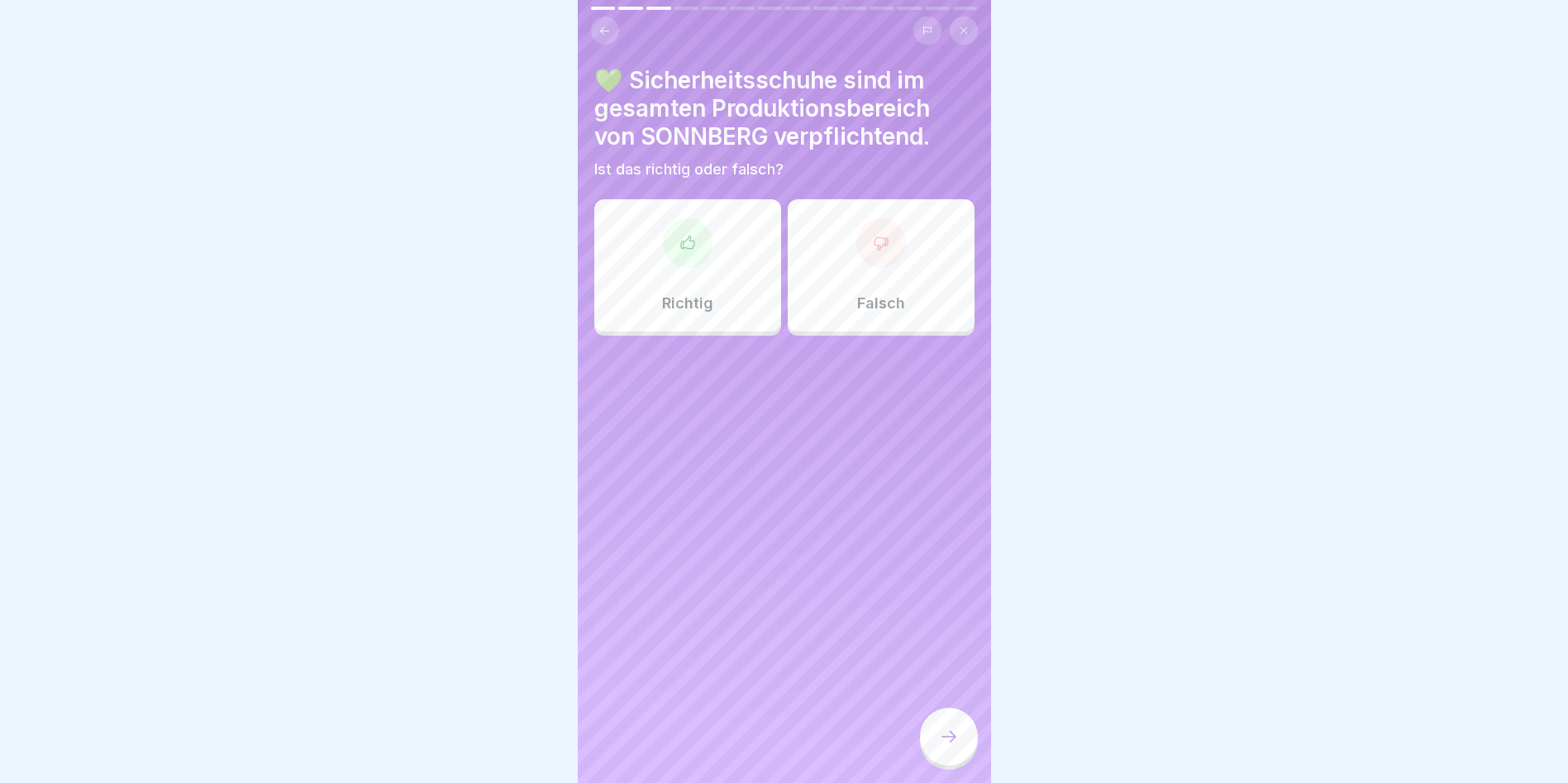
click at [679, 216] on div "Richtig" at bounding box center [687, 265] width 187 height 133
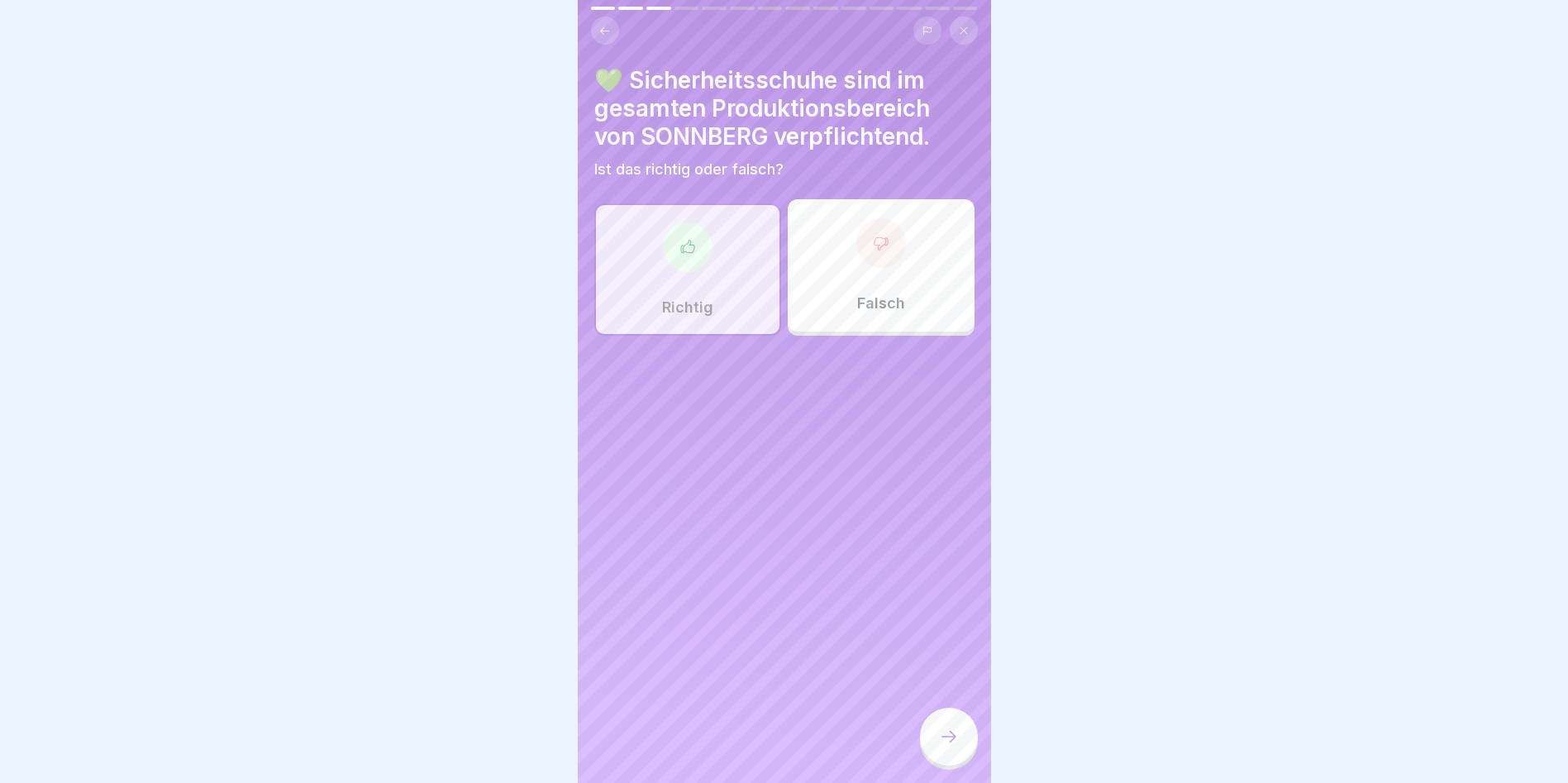
click at [956, 746] on icon at bounding box center [949, 736] width 20 height 20
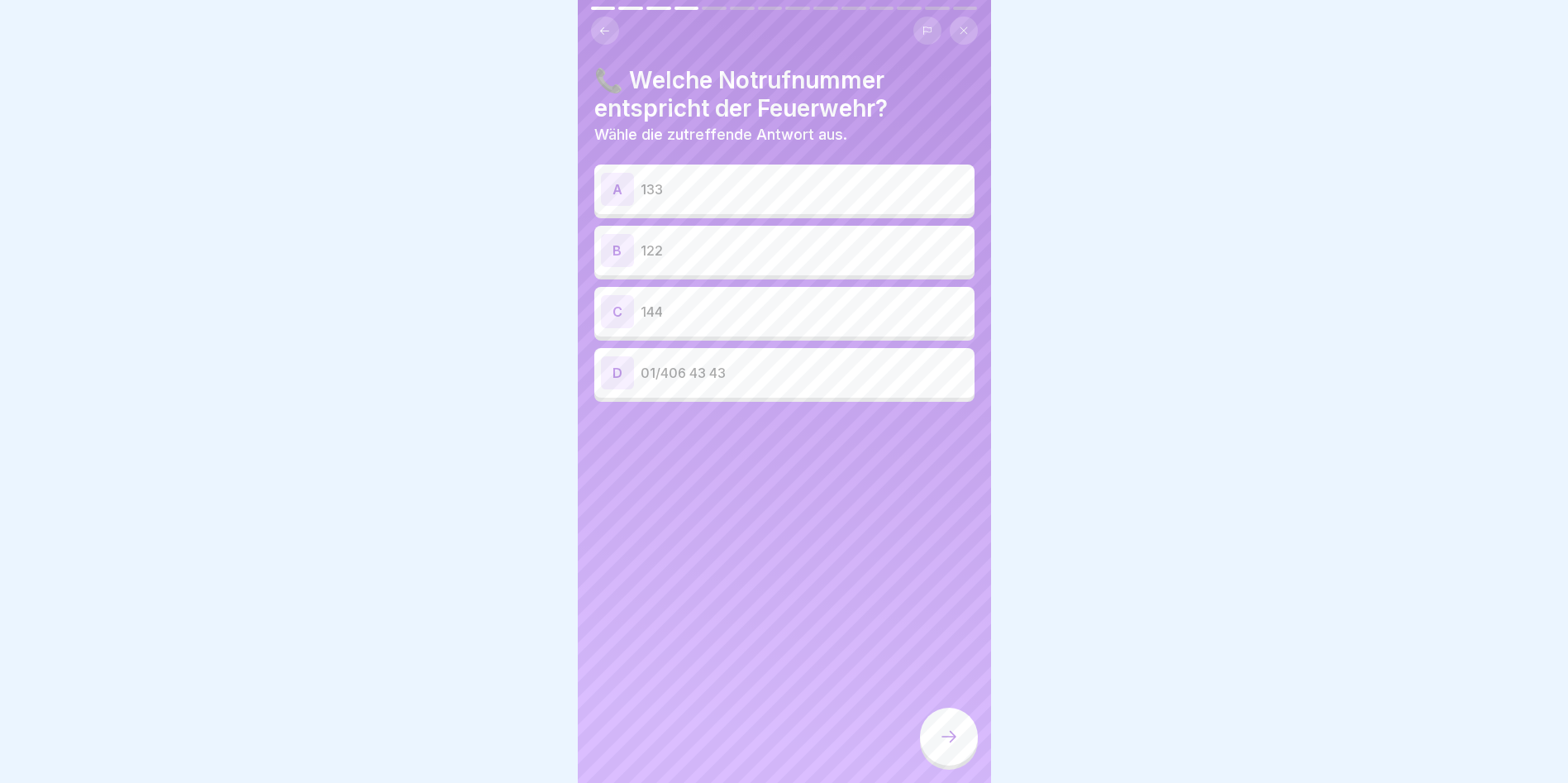
click at [615, 252] on div "B" at bounding box center [617, 250] width 33 height 33
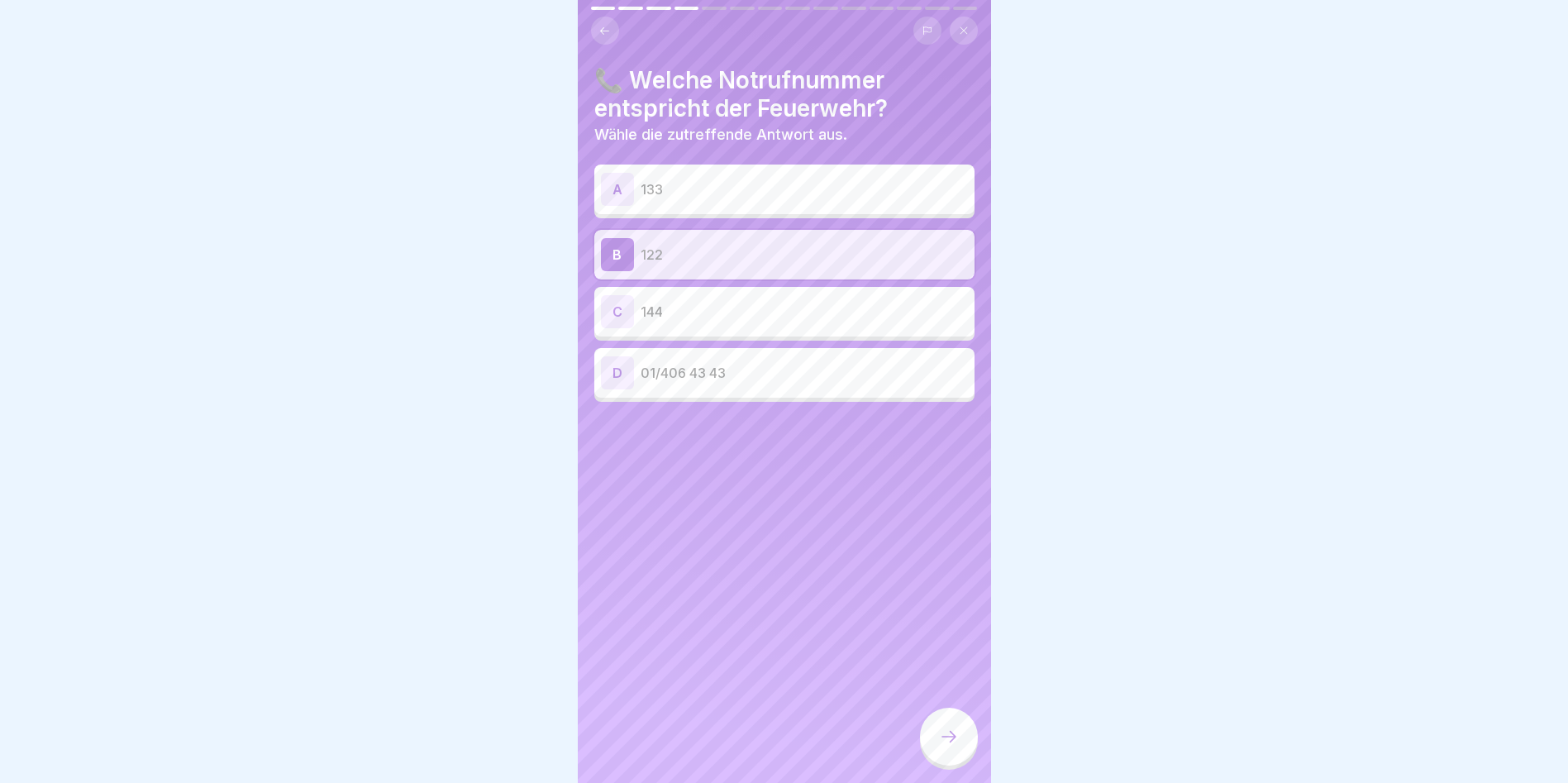
drag, startPoint x: 956, startPoint y: 758, endPoint x: 959, endPoint y: 748, distance: 10.4
click at [959, 748] on div at bounding box center [949, 737] width 58 height 58
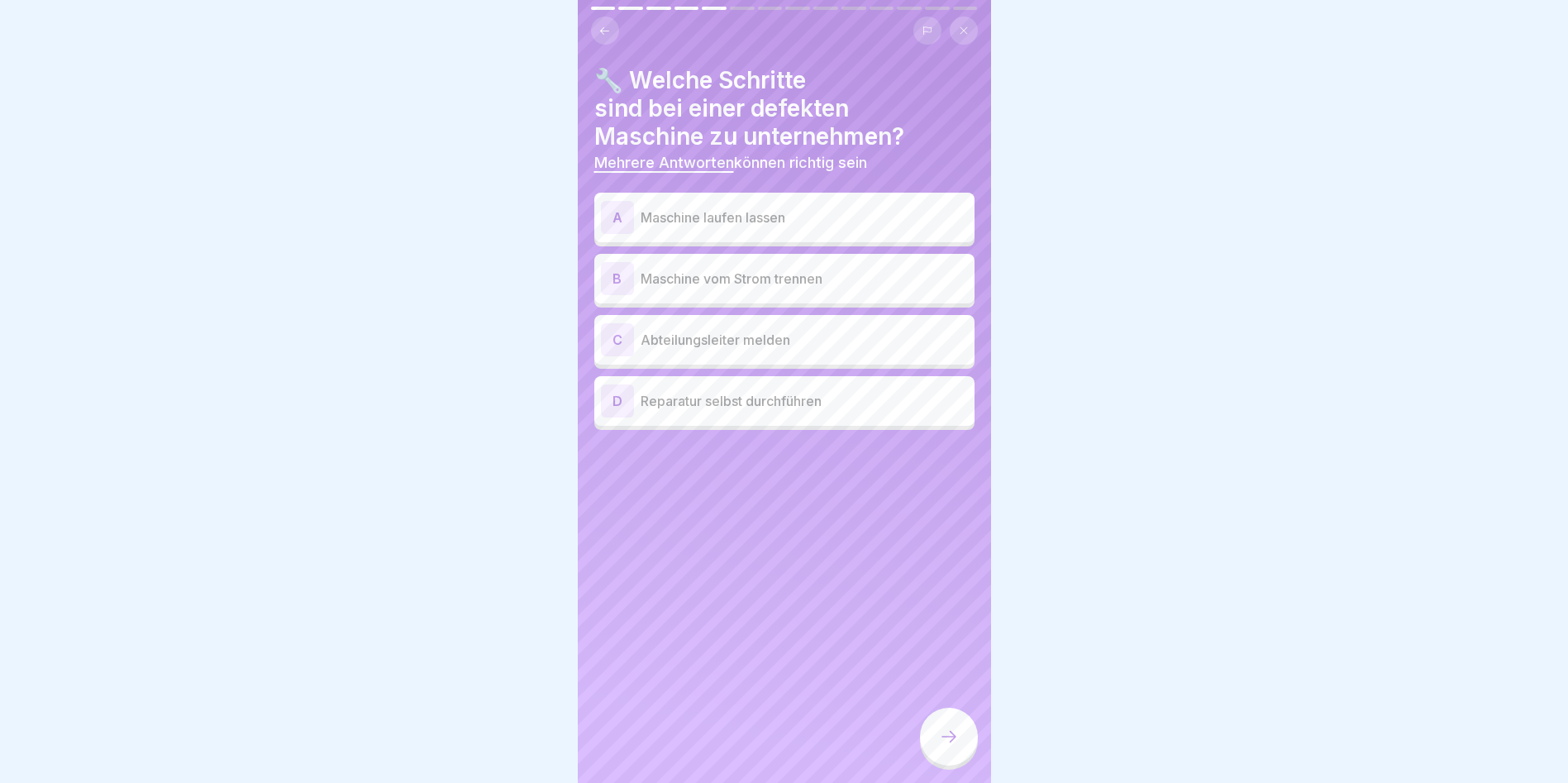
click at [708, 280] on p "Maschine vom Strom trennen" at bounding box center [805, 278] width 327 height 20
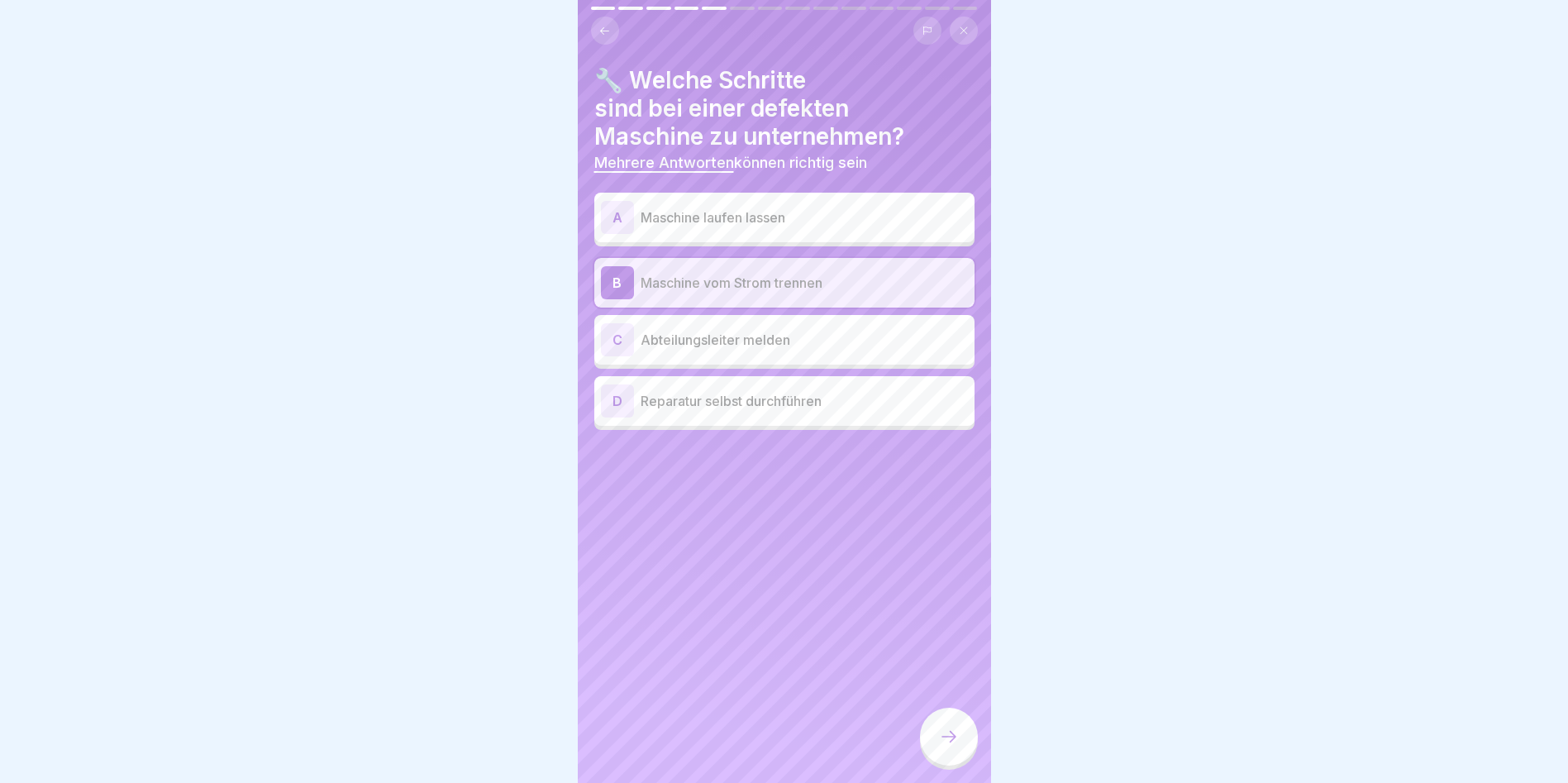
click at [705, 341] on p "Abteilungsleiter melden" at bounding box center [805, 339] width 327 height 20
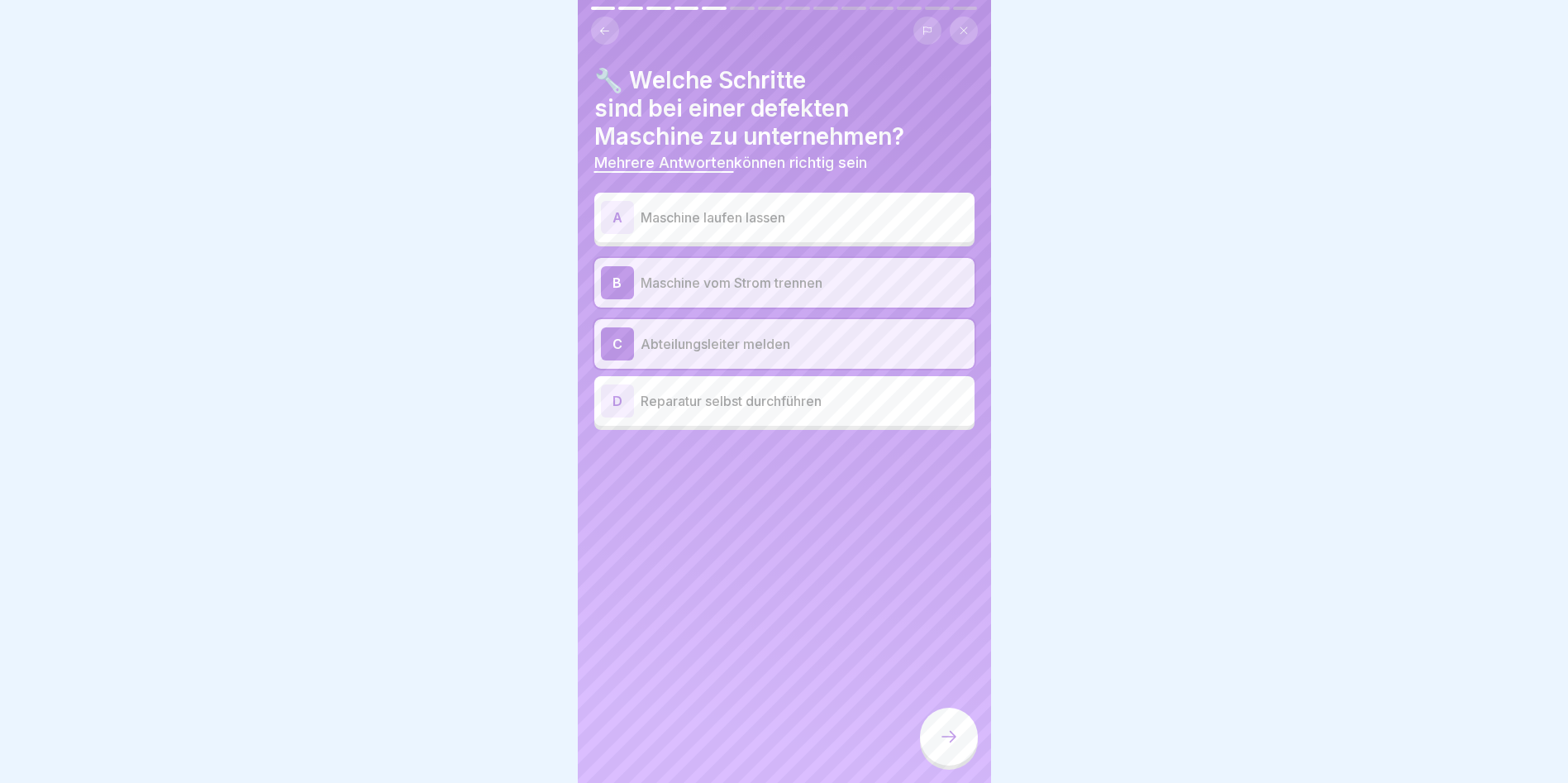
click at [949, 734] on div at bounding box center [949, 737] width 58 height 58
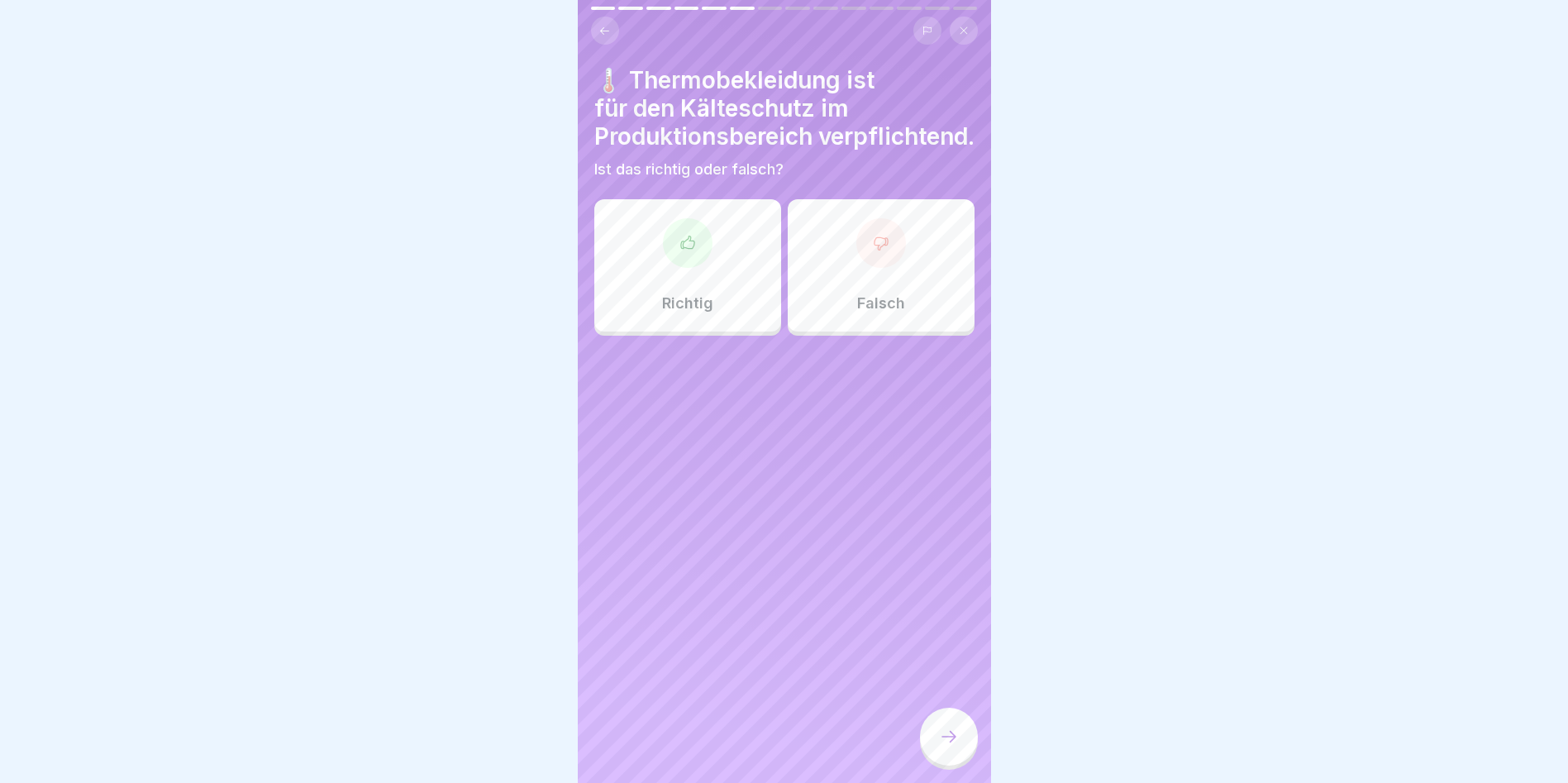
click at [691, 268] on div at bounding box center [687, 243] width 50 height 50
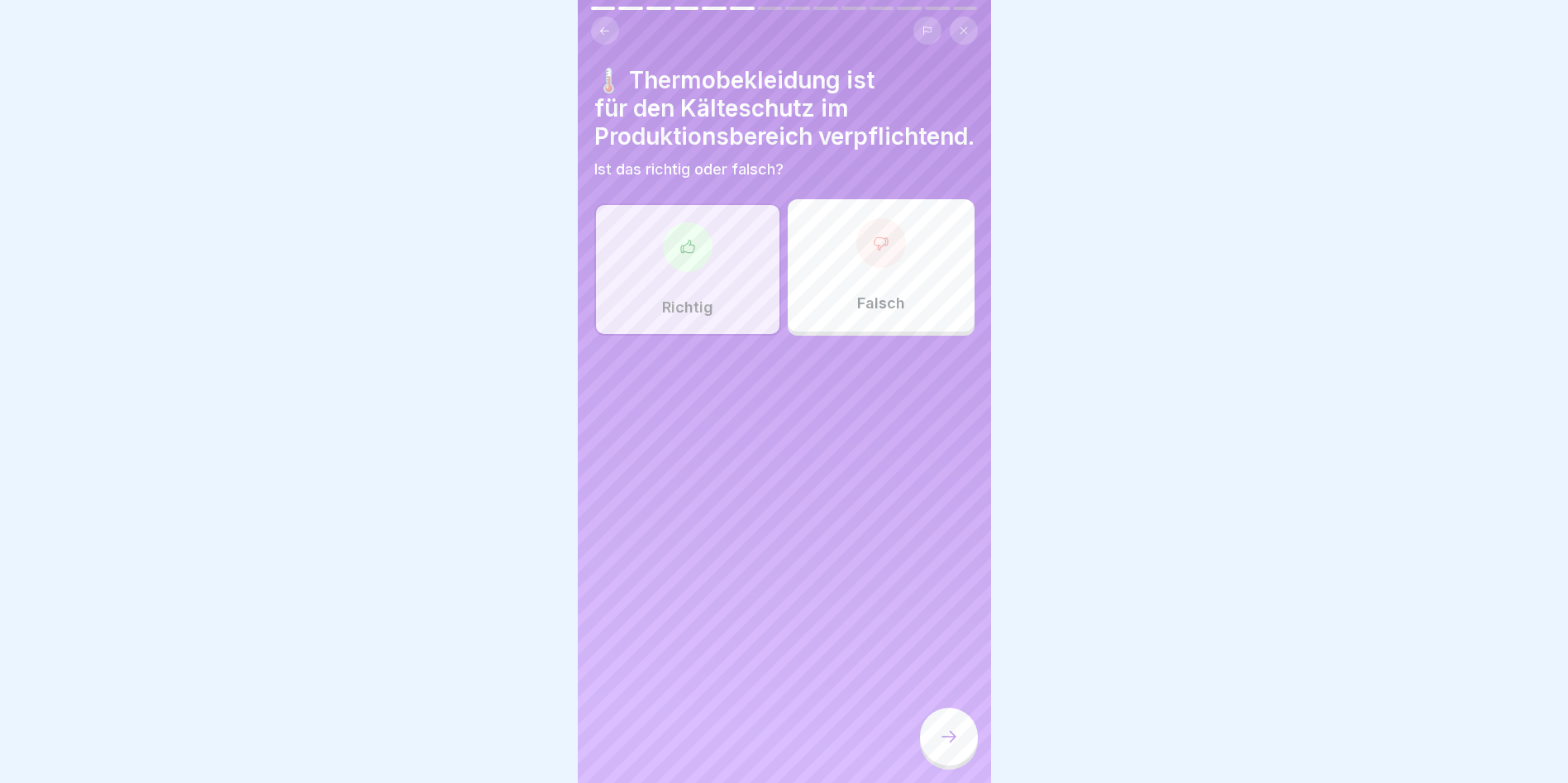
click at [963, 744] on div at bounding box center [949, 737] width 58 height 58
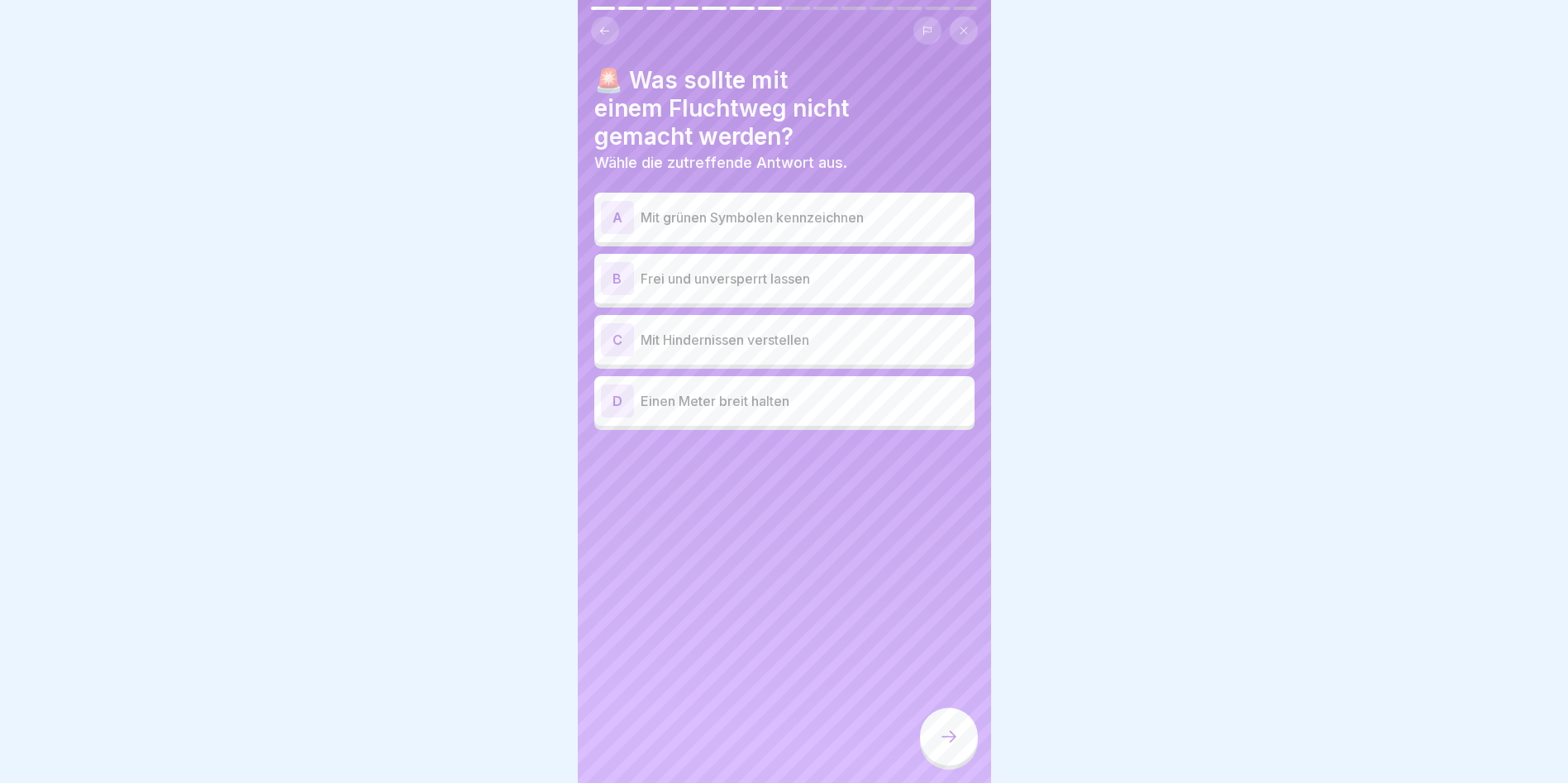
click at [683, 347] on p "Mit Hindernissen verstellen" at bounding box center [805, 339] width 327 height 20
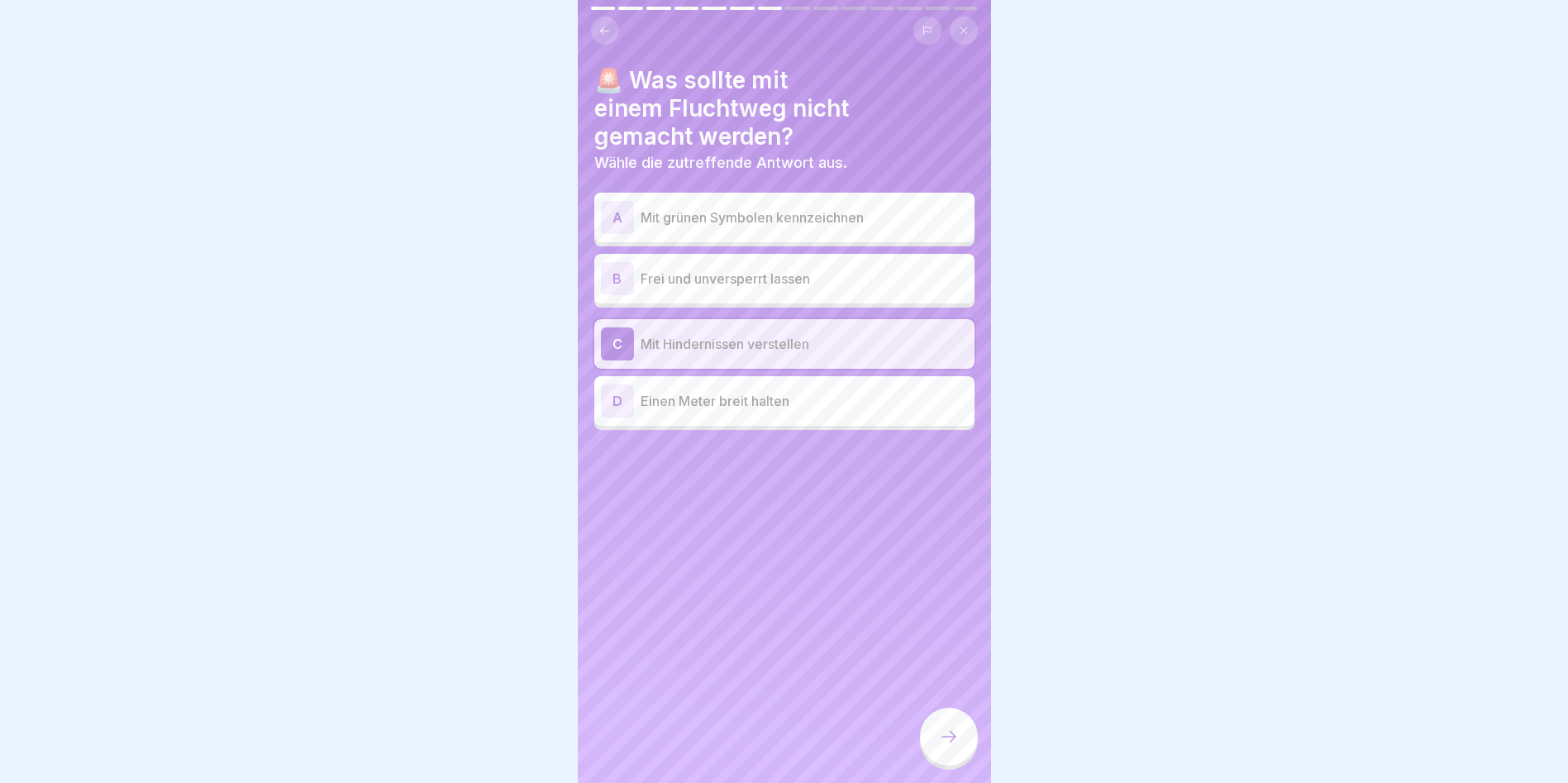
click at [709, 218] on p "Mit grünen Symbolen kennzeichnen" at bounding box center [805, 217] width 327 height 20
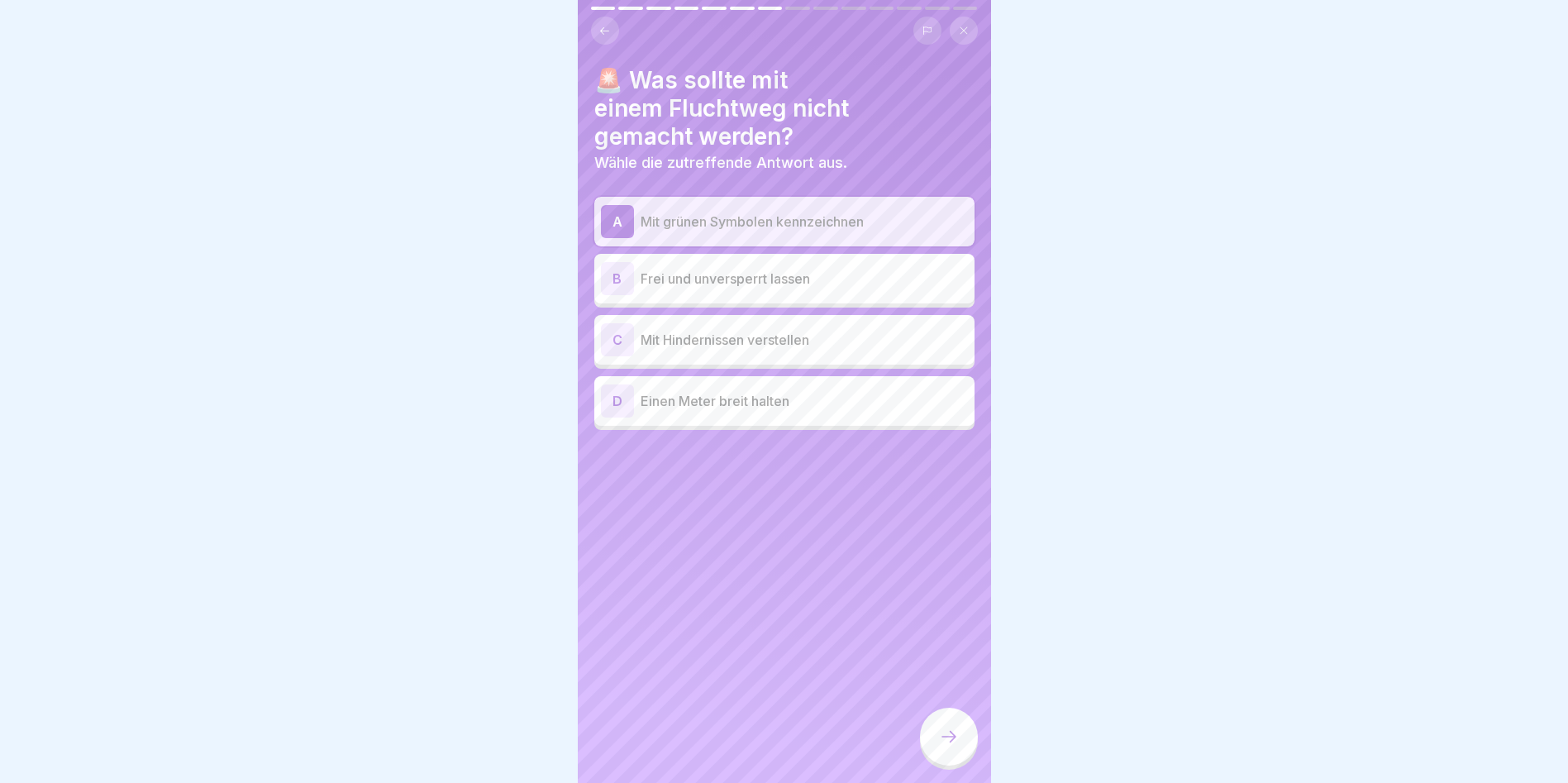
click at [744, 346] on p "Mit Hindernissen verstellen" at bounding box center [805, 339] width 327 height 20
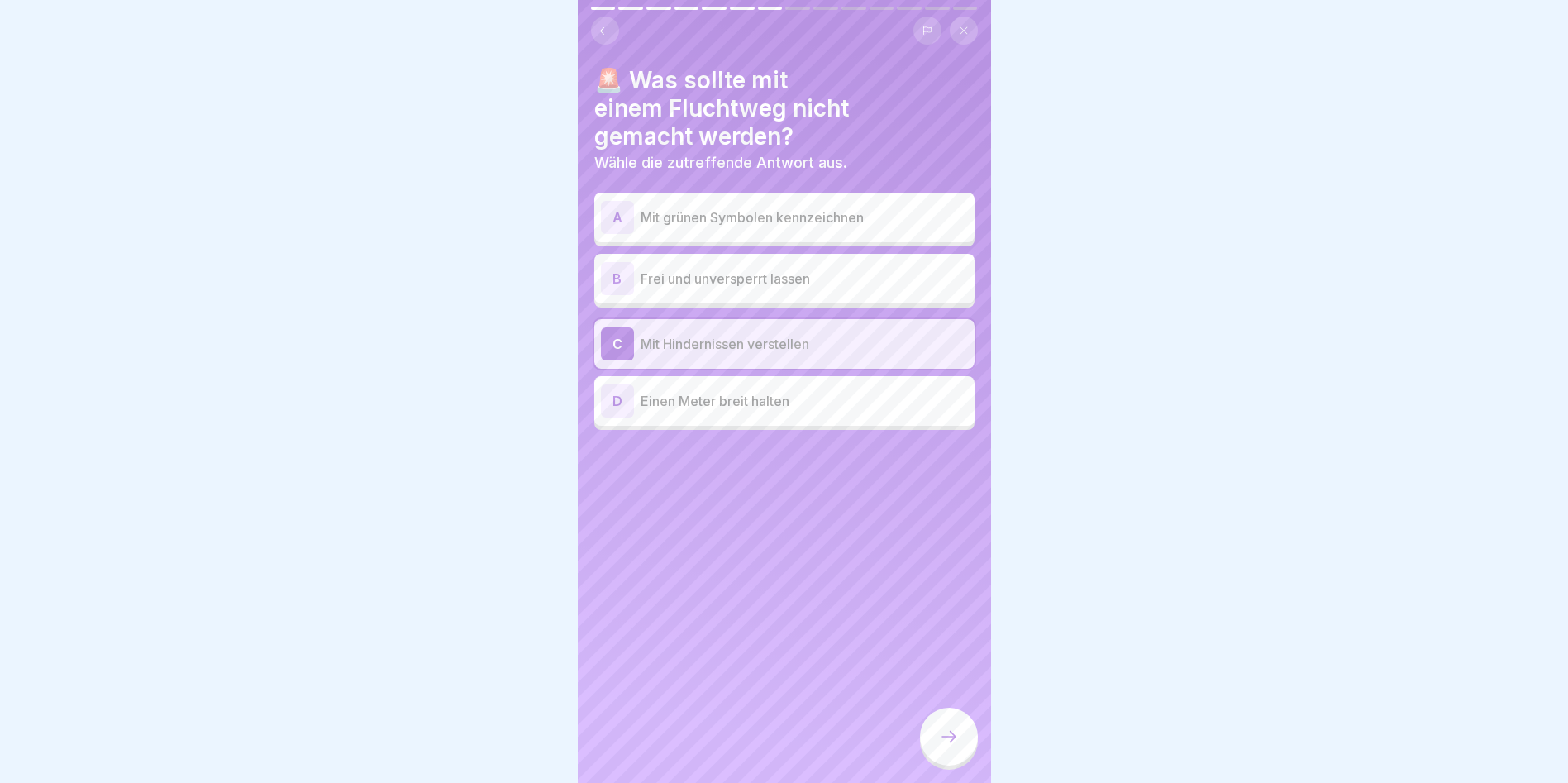
click at [945, 737] on div at bounding box center [949, 737] width 58 height 58
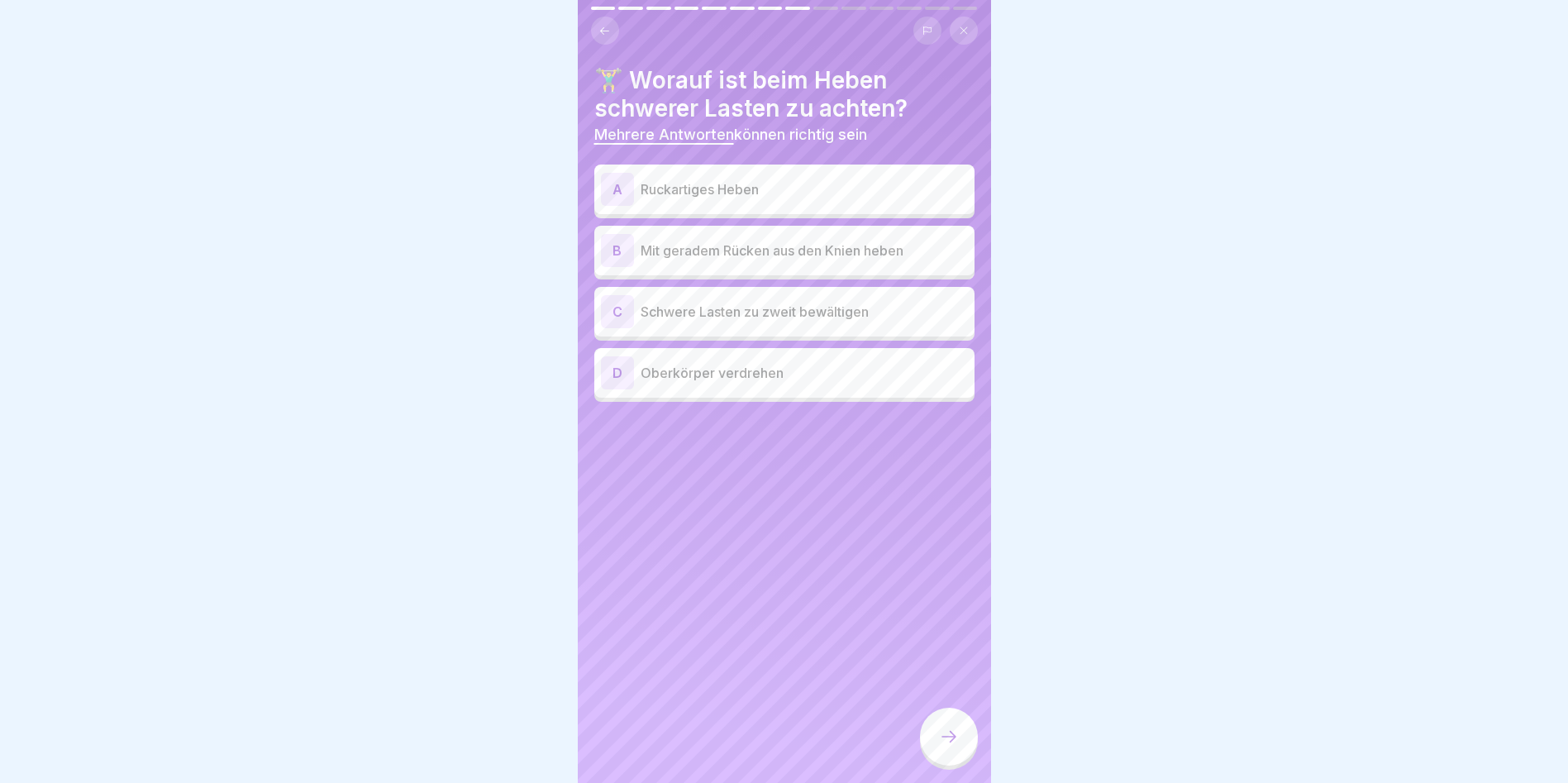
click at [780, 248] on p "Mit geradem Rücken aus den Knien heben" at bounding box center [805, 250] width 327 height 20
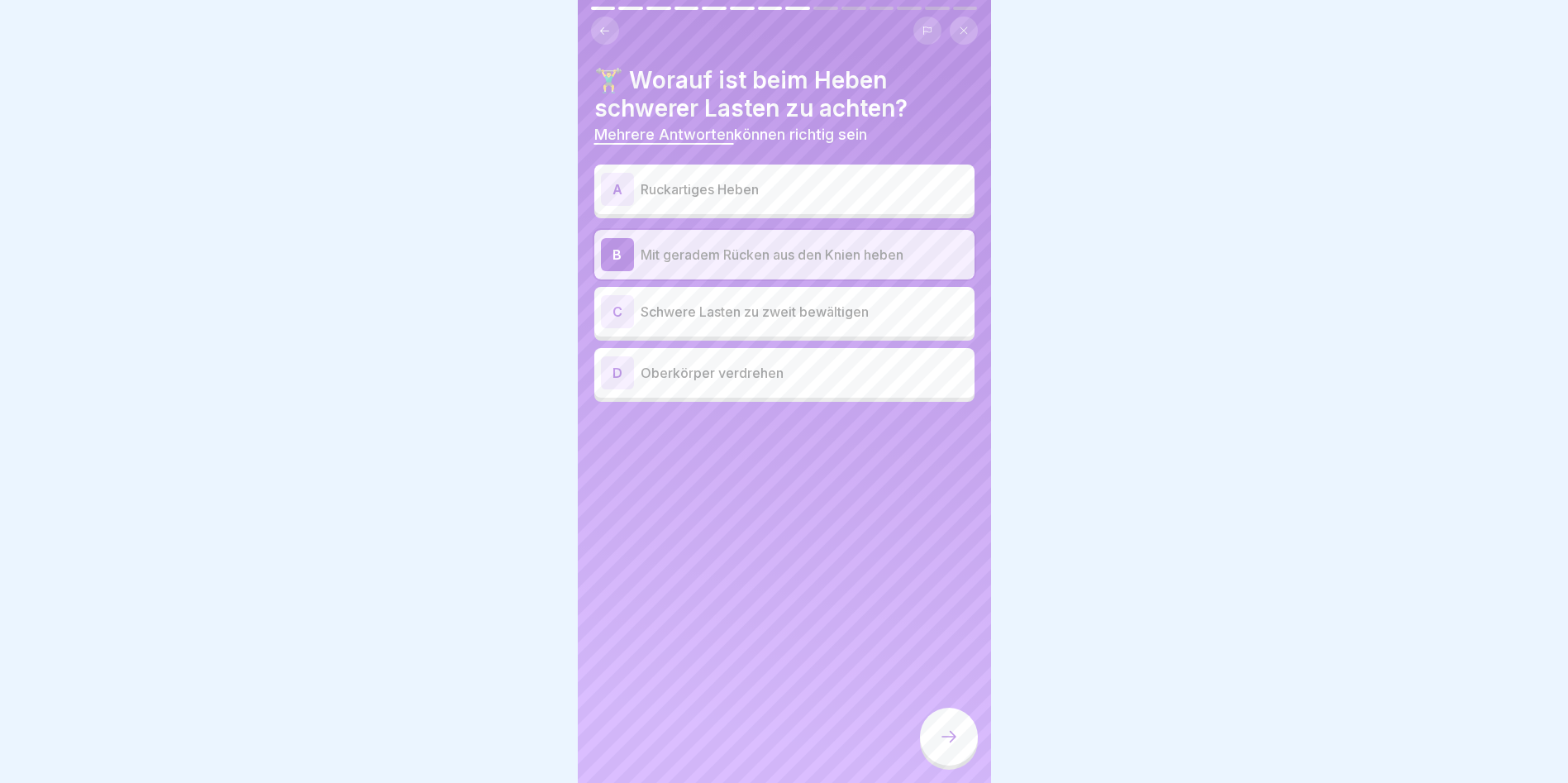
click at [759, 319] on p "Schwere Lasten zu zweit bewältigen" at bounding box center [805, 311] width 327 height 20
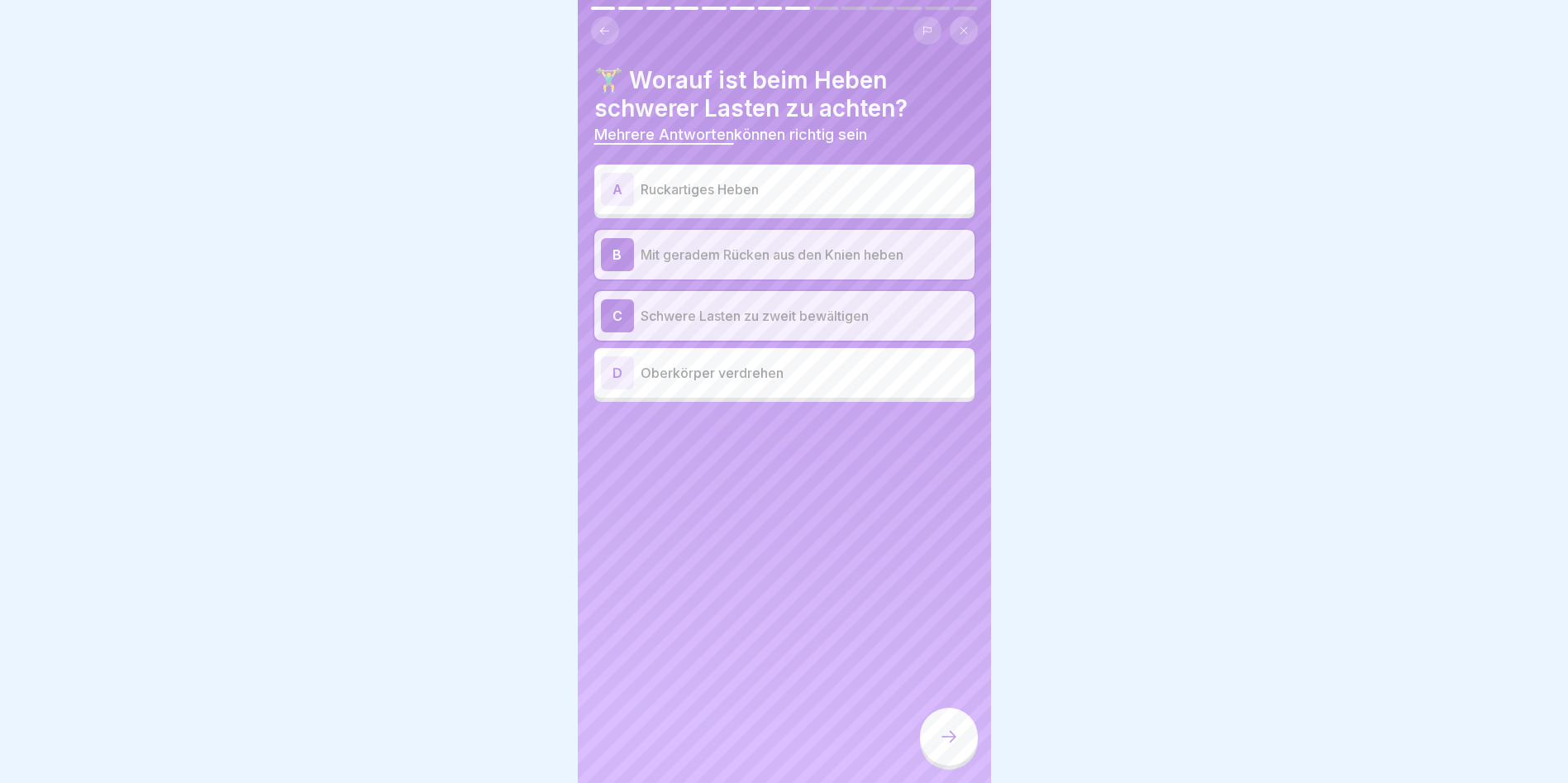
click at [964, 758] on div at bounding box center [949, 737] width 58 height 58
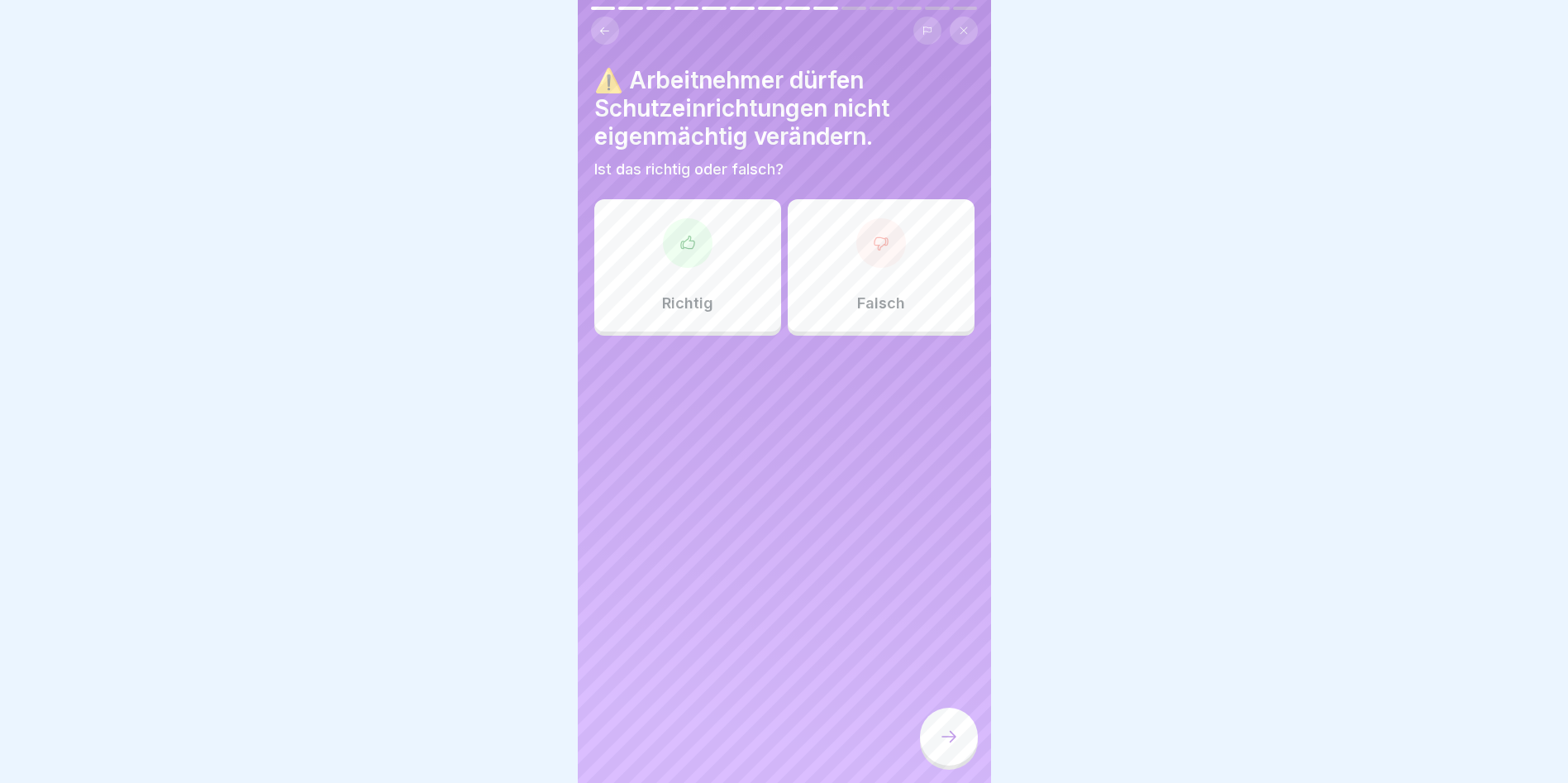
click at [682, 251] on div at bounding box center [687, 243] width 50 height 50
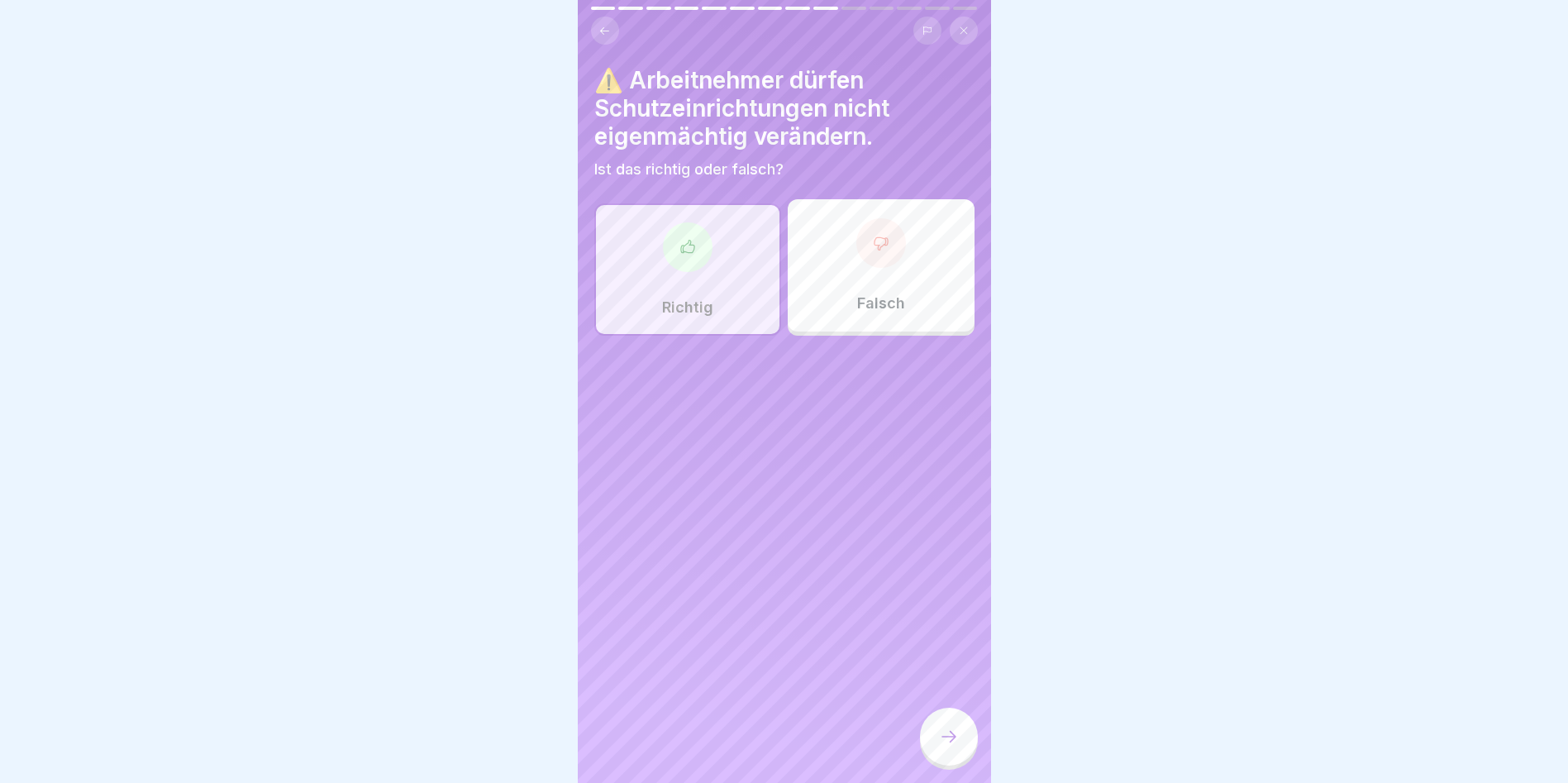
click at [962, 758] on div at bounding box center [949, 737] width 58 height 58
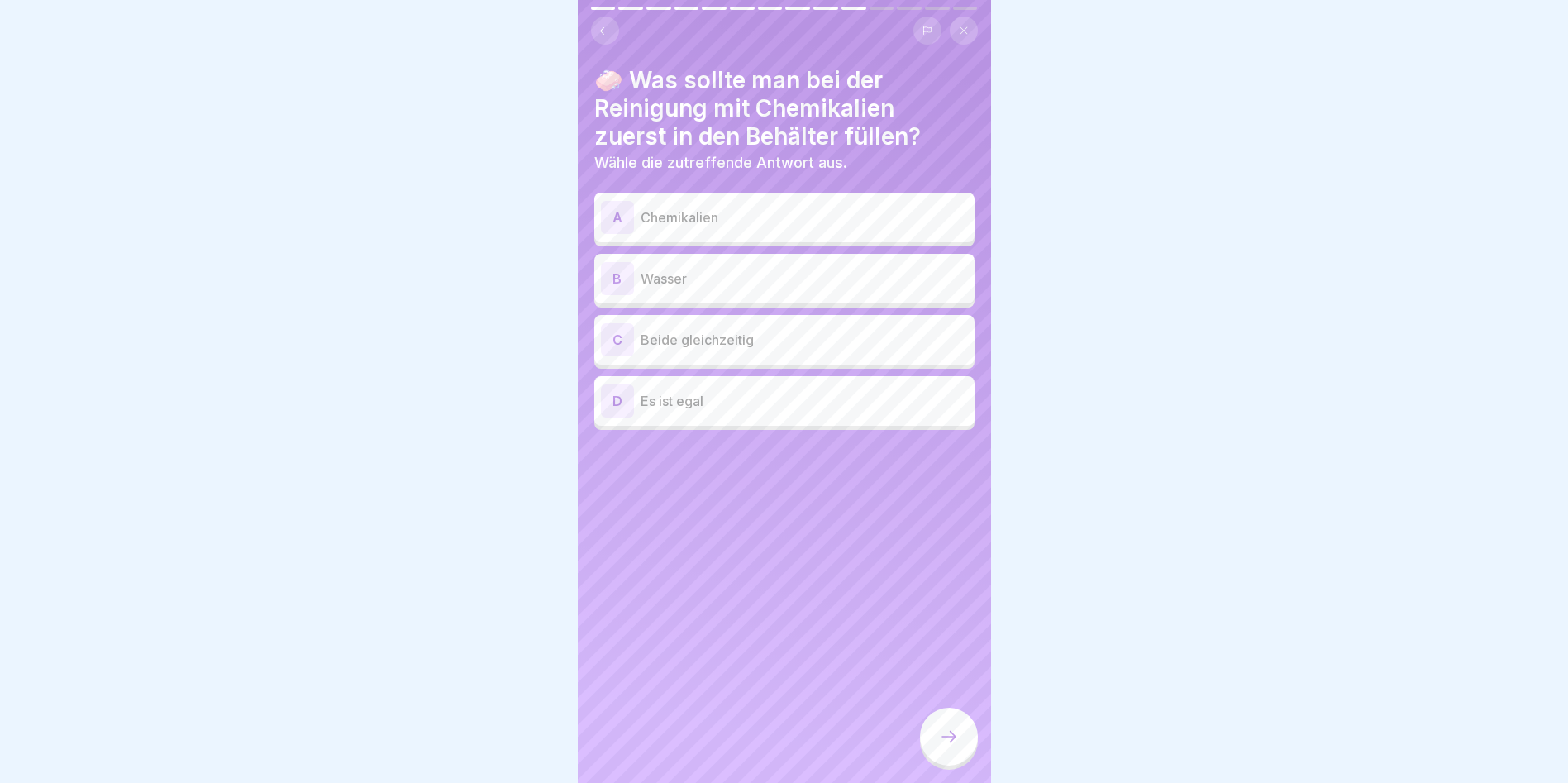
click at [773, 276] on p "Wasser" at bounding box center [805, 278] width 327 height 20
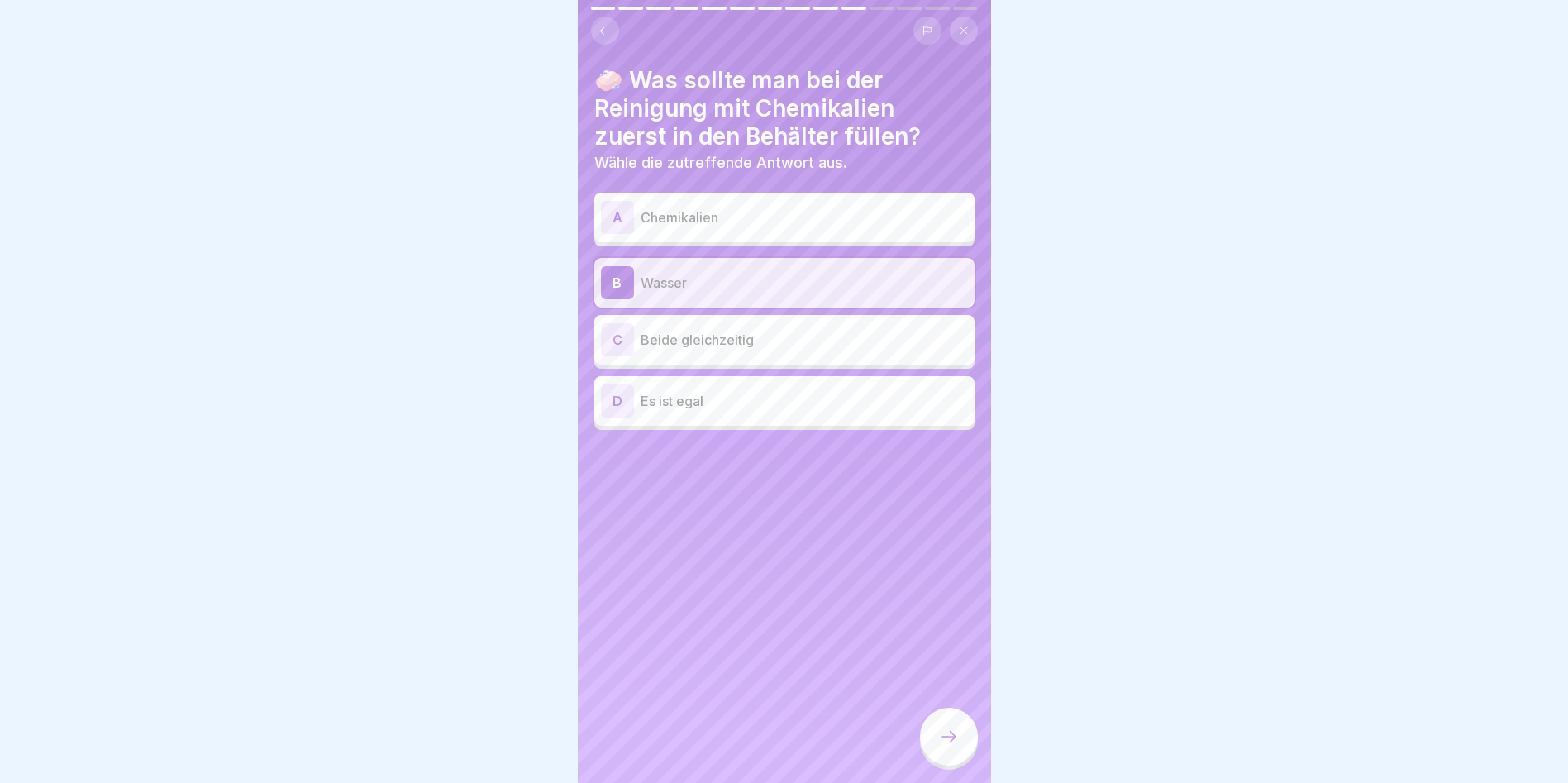
click at [934, 748] on div at bounding box center [949, 737] width 58 height 58
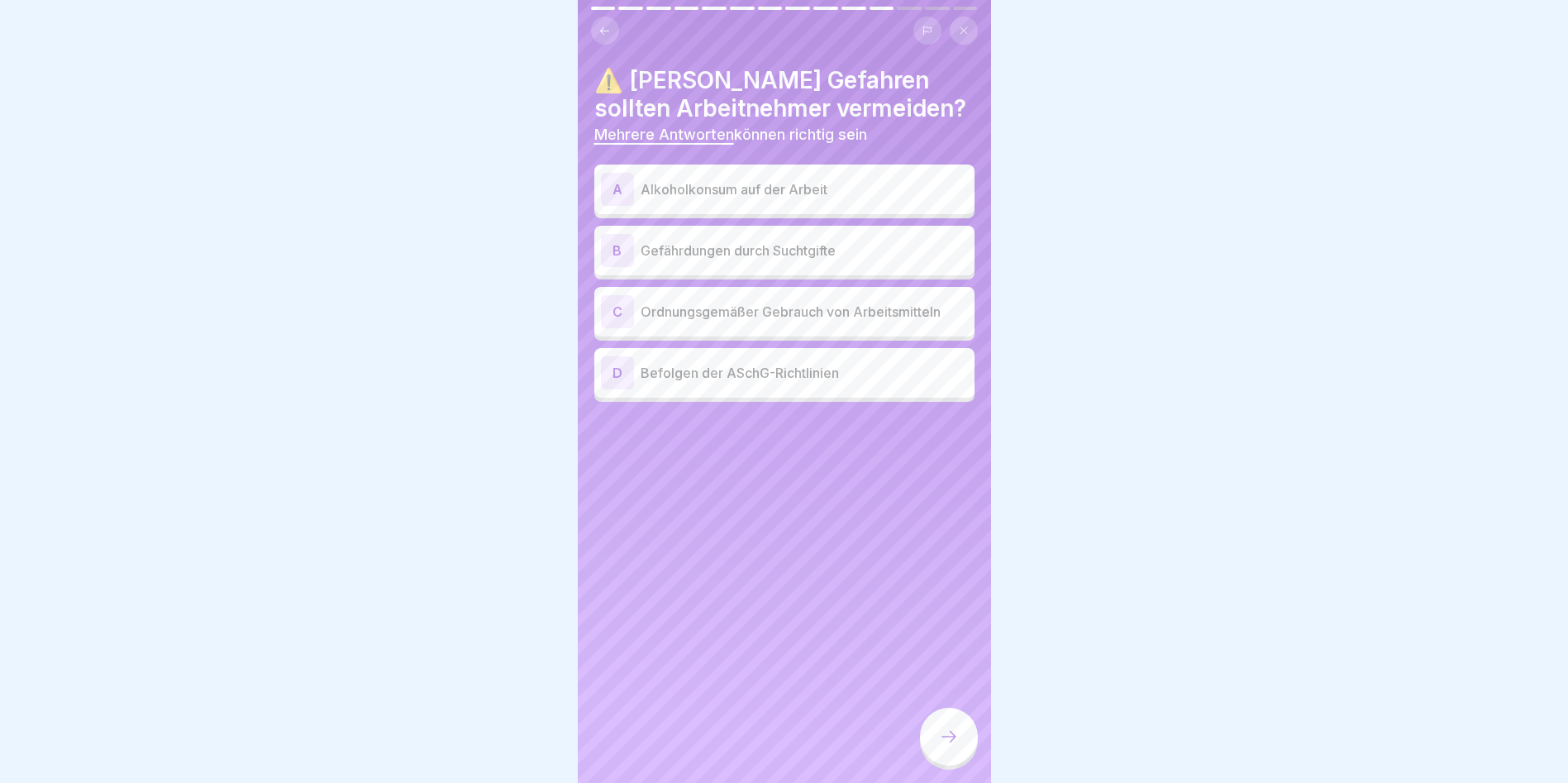
click at [728, 209] on div "A Alkoholkonsum auf der Arbeit" at bounding box center [784, 189] width 381 height 50
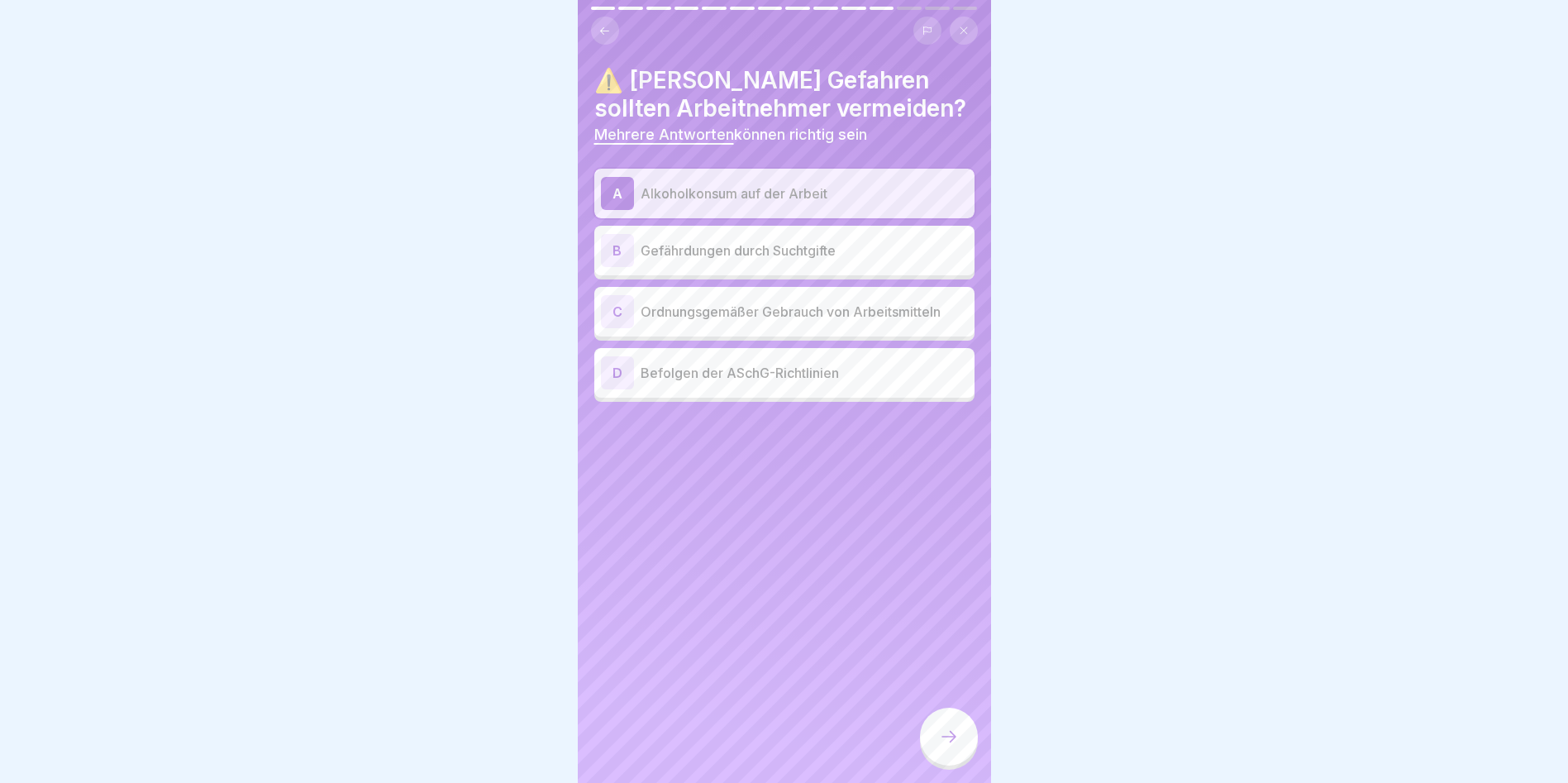
click at [703, 250] on p "Gefährdungen durch Suchtgifte" at bounding box center [805, 250] width 327 height 20
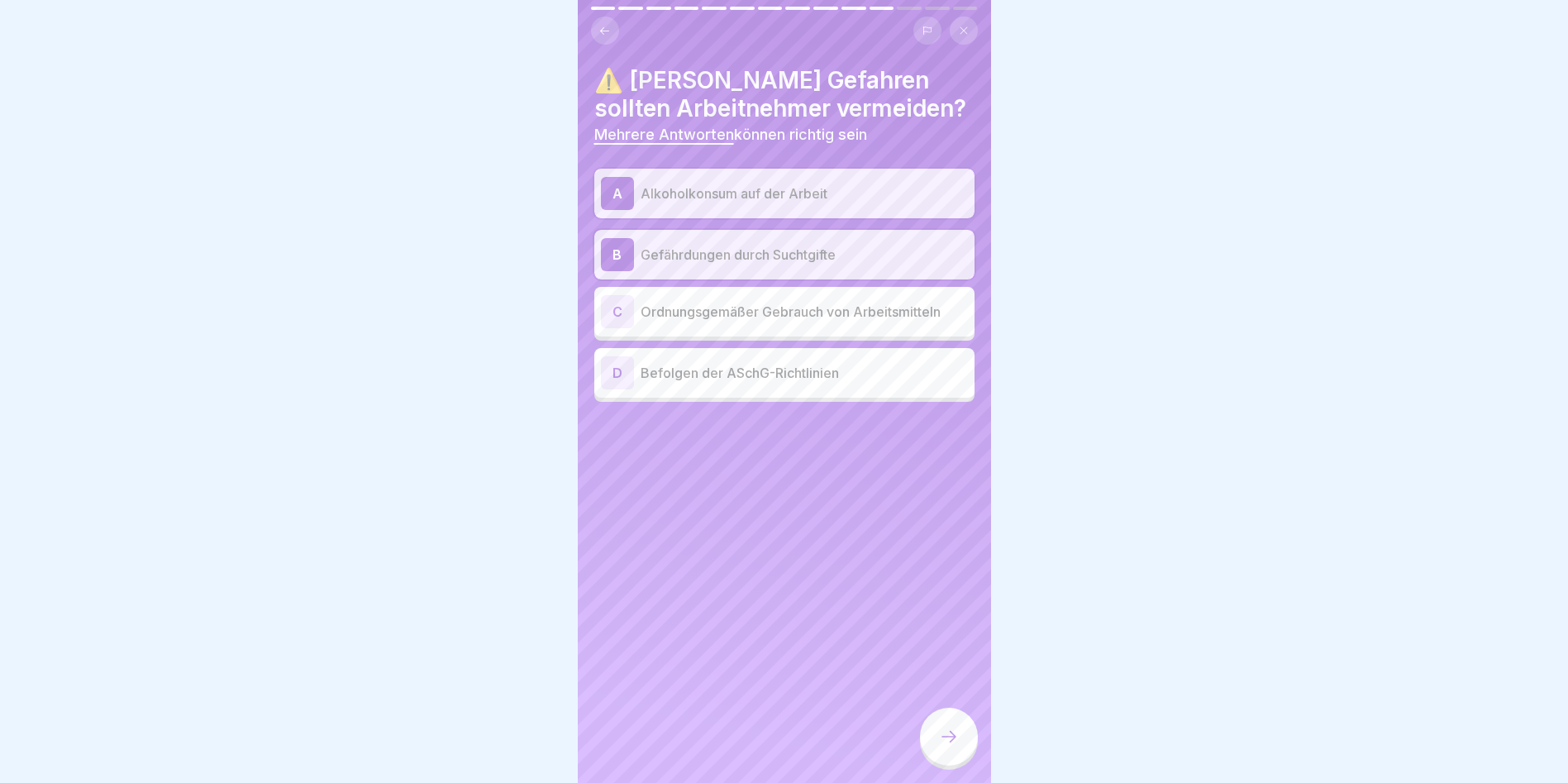
click at [949, 746] on icon at bounding box center [949, 736] width 20 height 20
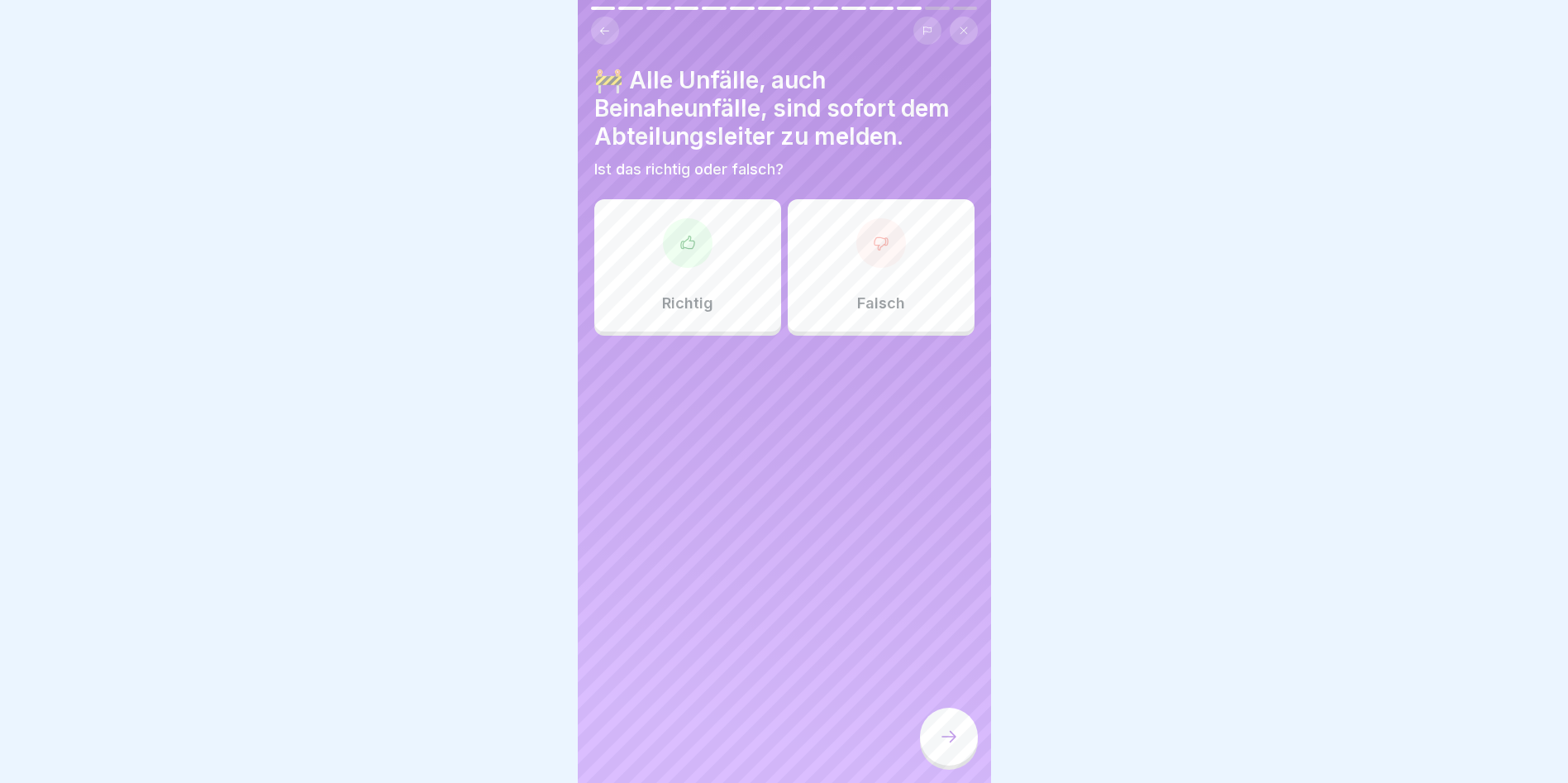
click at [634, 259] on div "Richtig" at bounding box center [687, 265] width 187 height 133
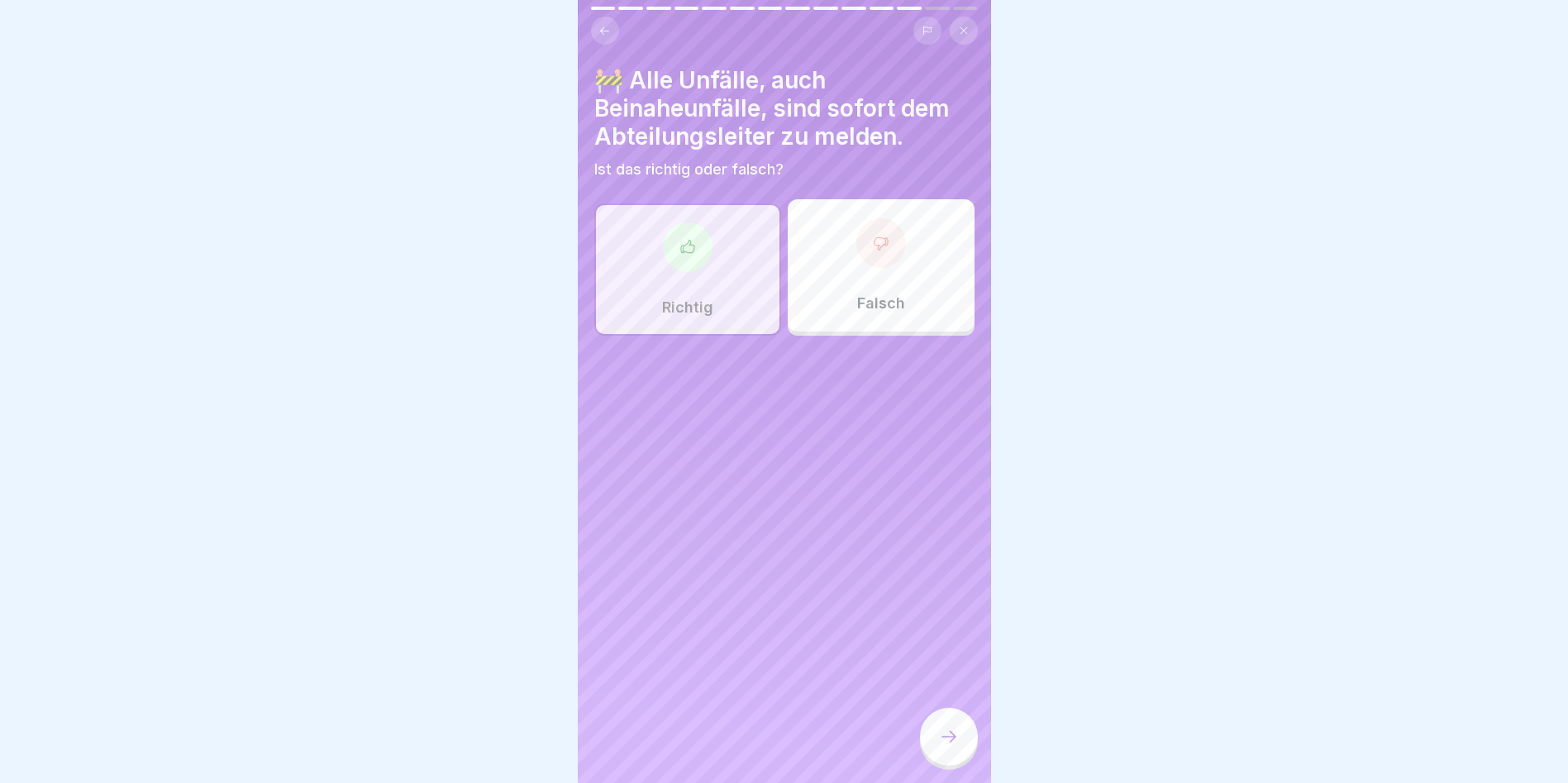
click at [933, 747] on div at bounding box center [949, 737] width 58 height 58
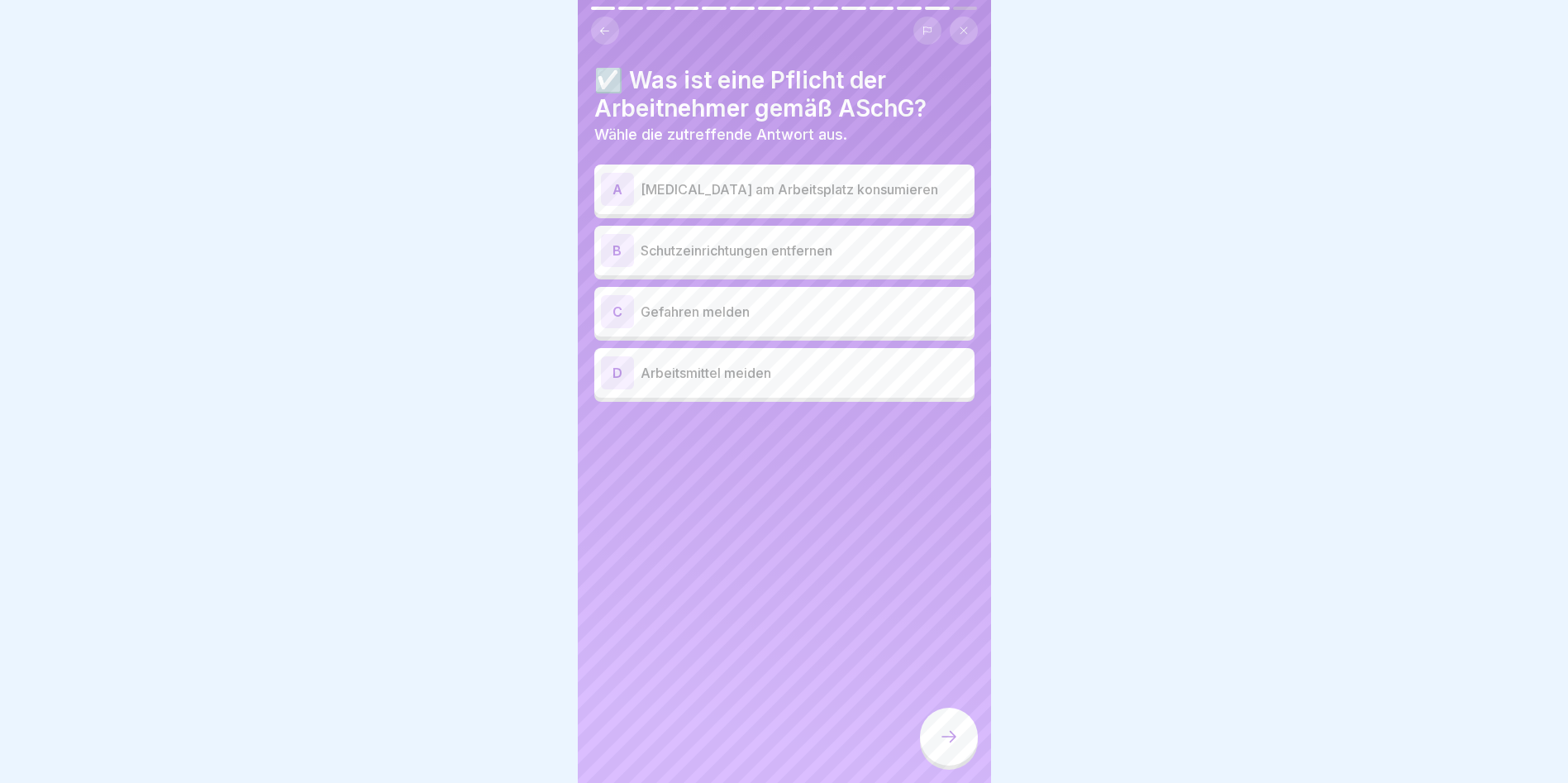
click at [771, 321] on p "Gefahren melden" at bounding box center [805, 311] width 327 height 20
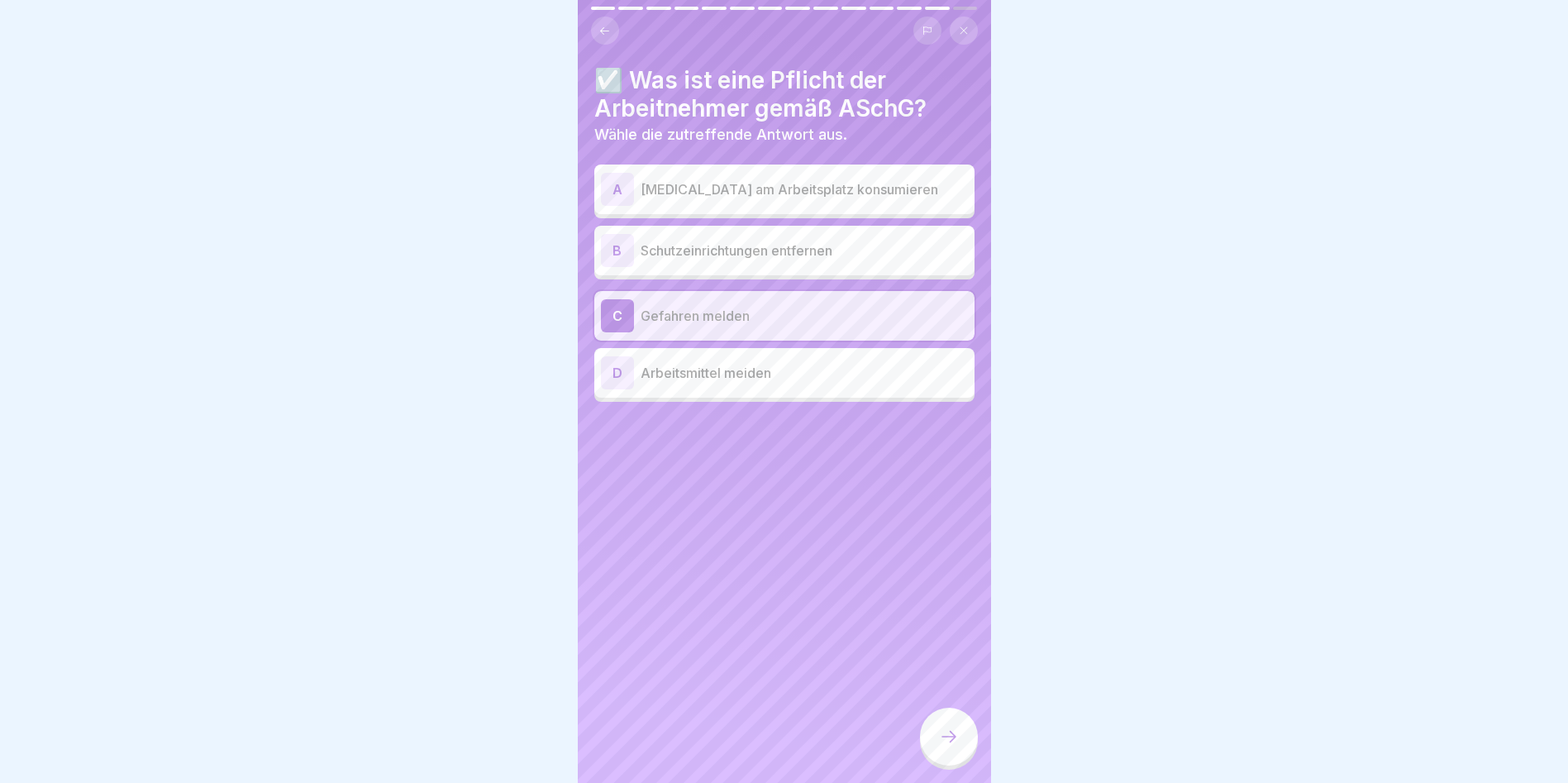
click at [945, 744] on icon at bounding box center [949, 736] width 20 height 20
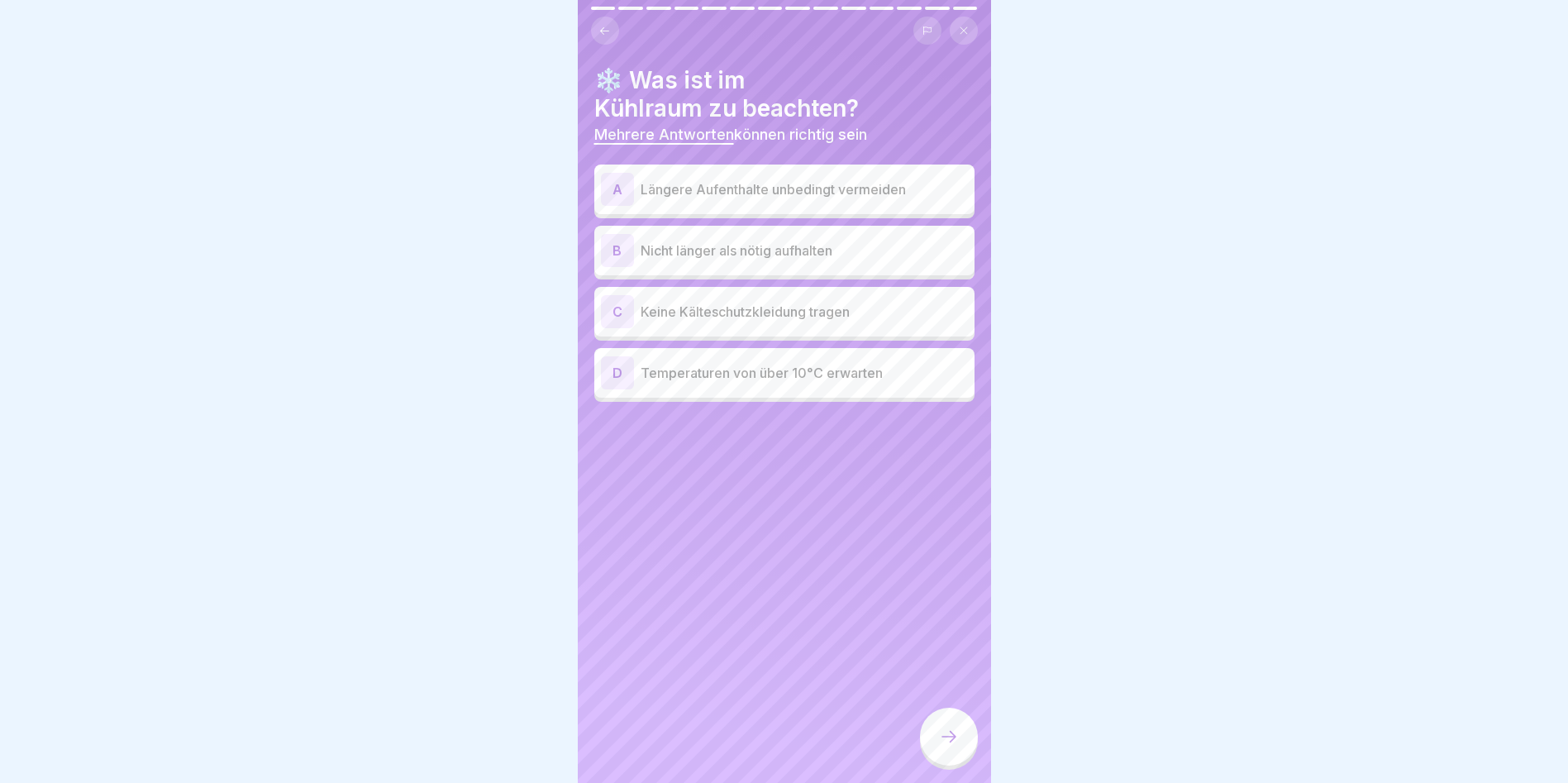
click at [855, 194] on p "Längere Aufenthalte unbedingt vermeiden" at bounding box center [805, 189] width 327 height 20
click at [770, 255] on p "Nicht länger als nötig aufhalten" at bounding box center [805, 250] width 327 height 20
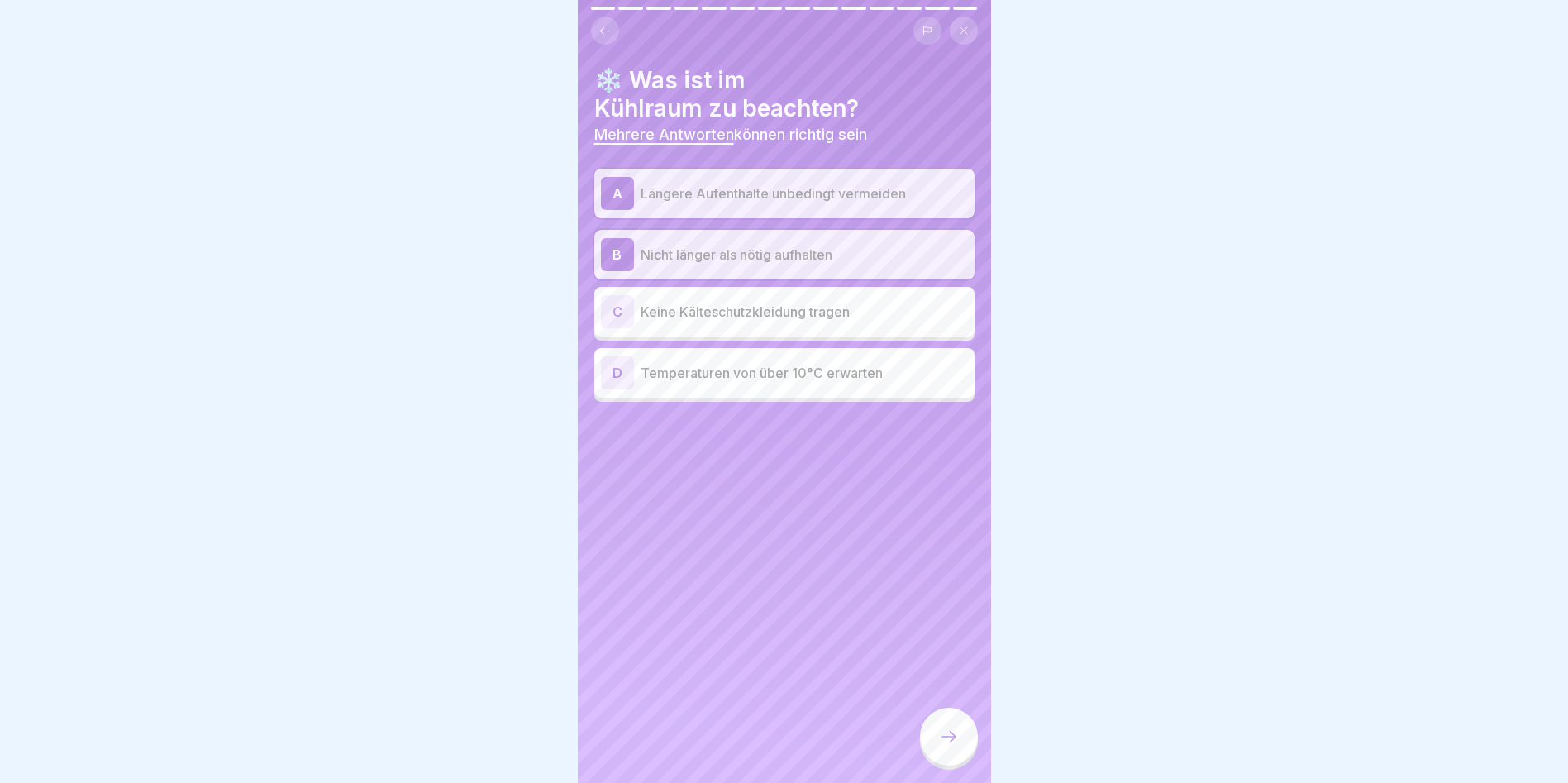
click at [949, 760] on div at bounding box center [949, 737] width 58 height 58
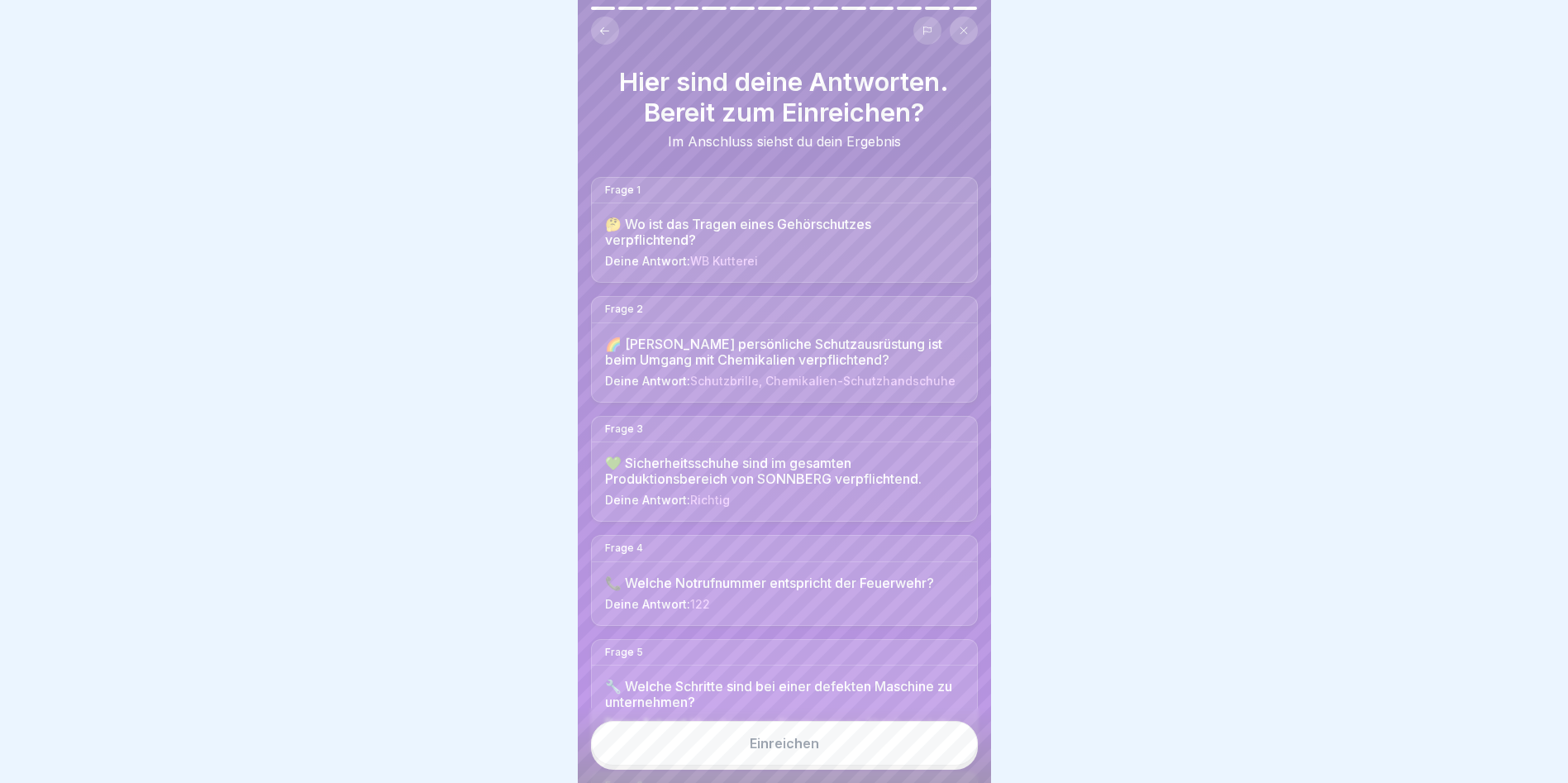
click at [949, 760] on button "Einreichen" at bounding box center [785, 743] width 387 height 44
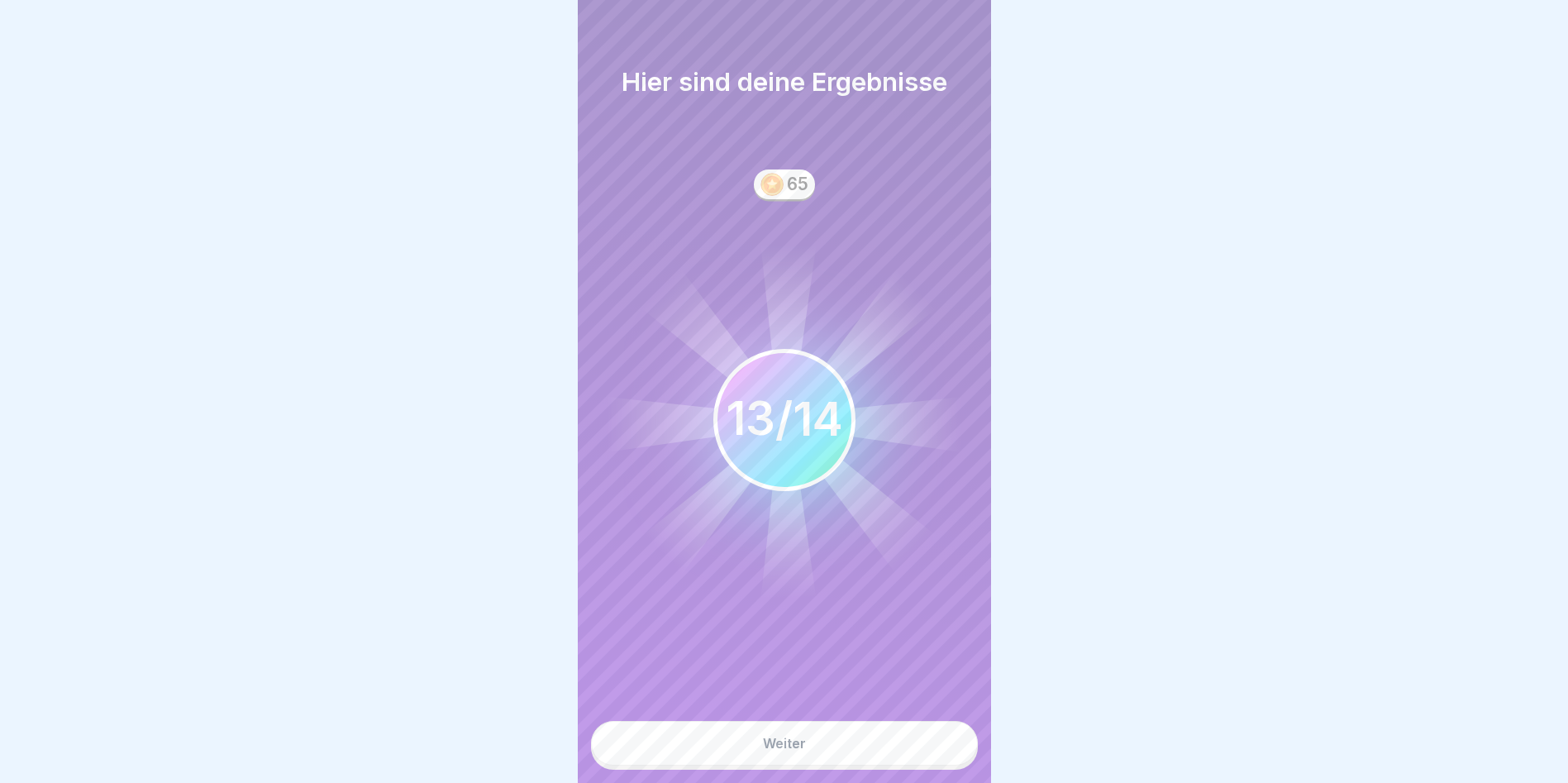
click at [949, 760] on button "Weiter" at bounding box center [785, 743] width 387 height 44
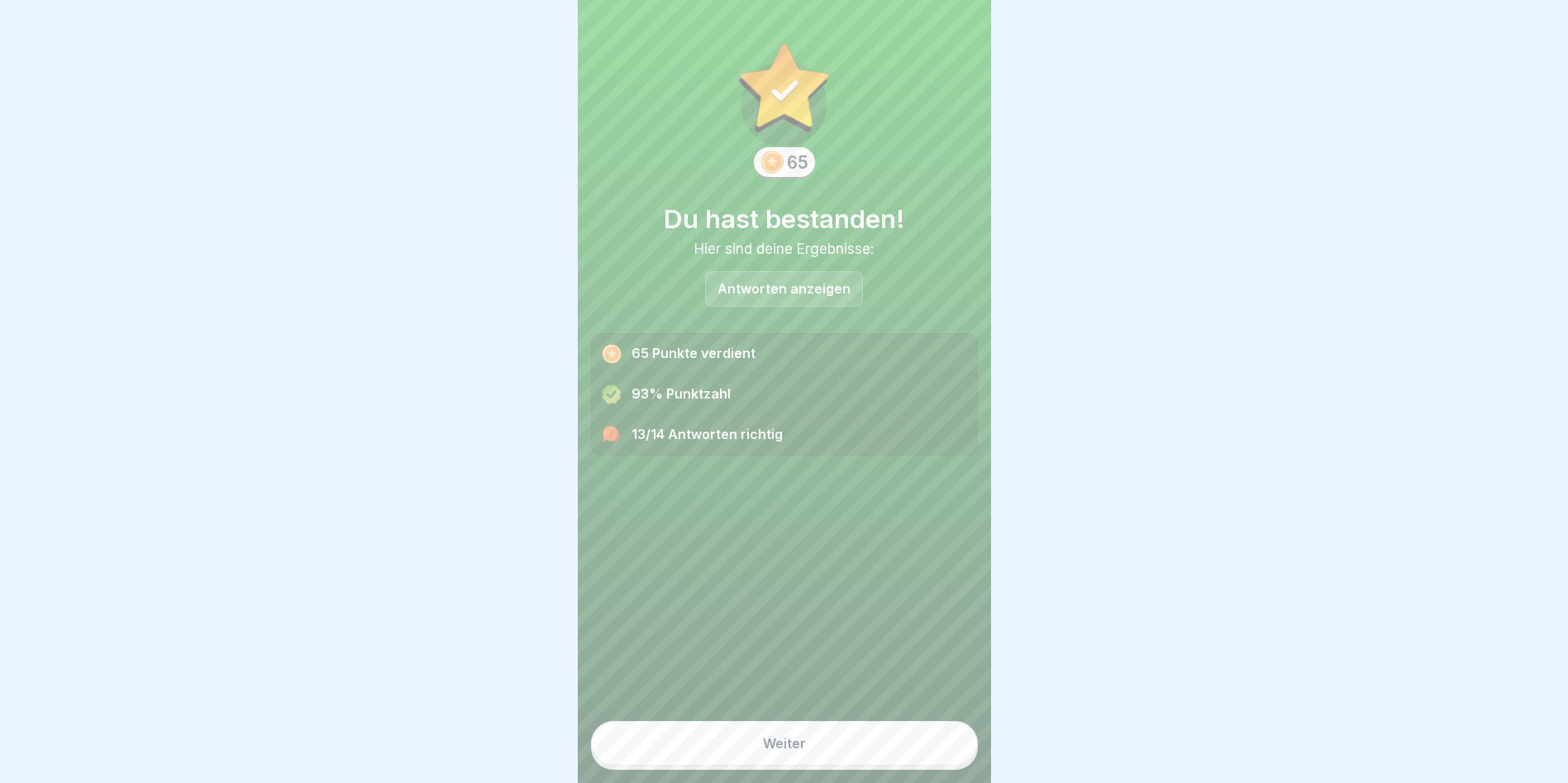
click at [933, 753] on button "Weiter" at bounding box center [785, 743] width 387 height 44
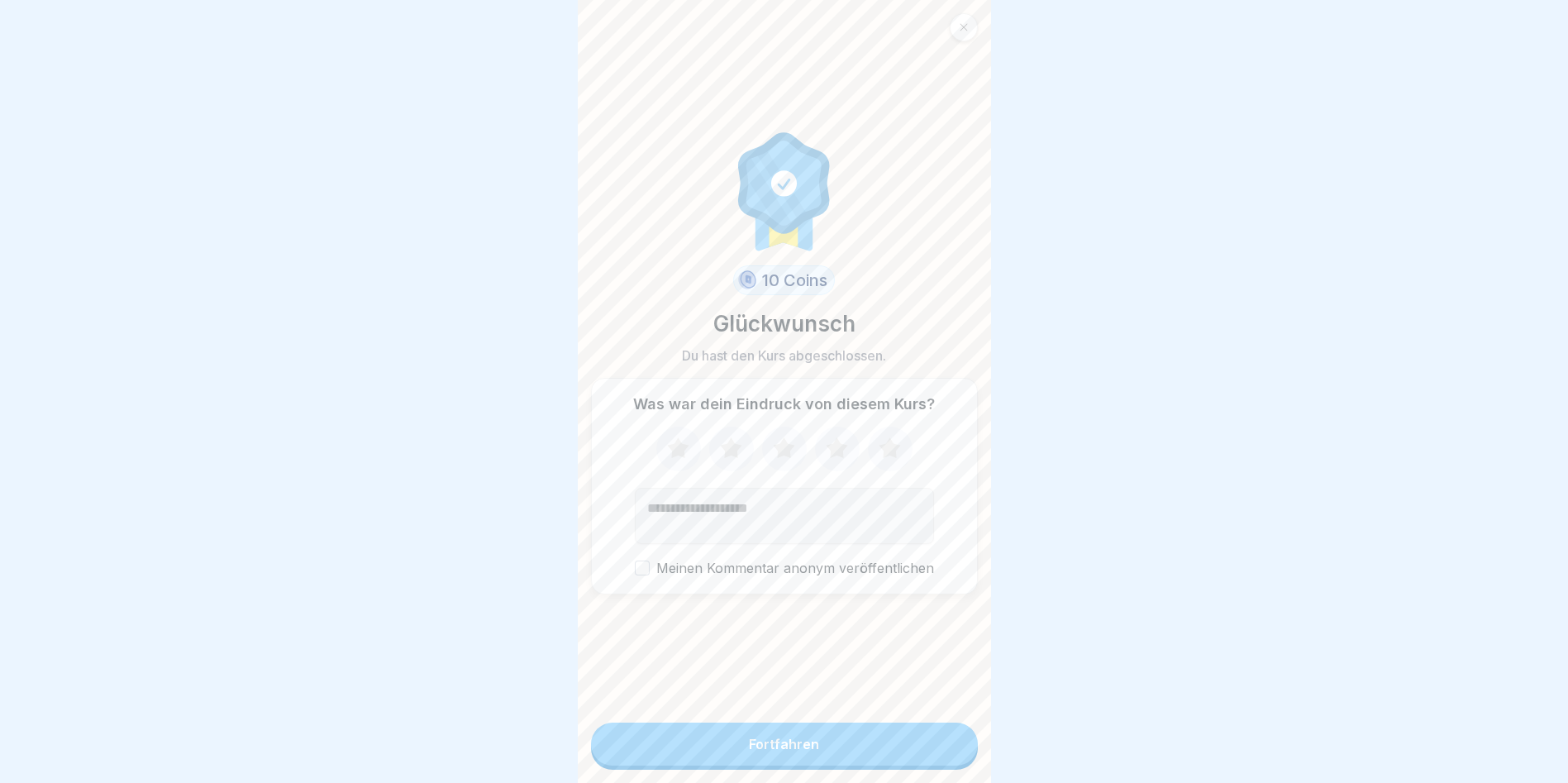
click at [933, 753] on button "Fortfahren" at bounding box center [785, 744] width 387 height 43
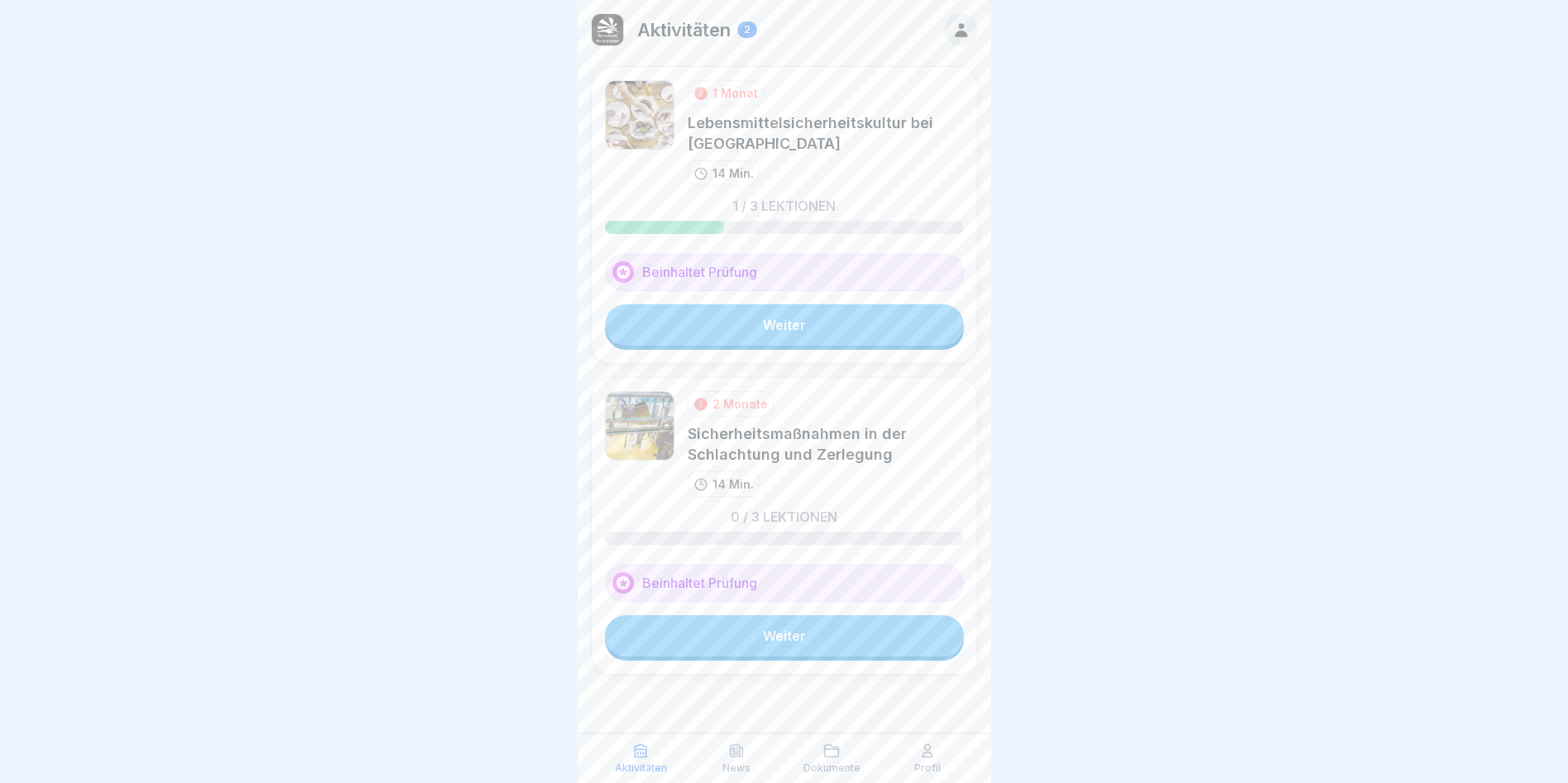
click at [832, 324] on link "Weiter" at bounding box center [785, 325] width 359 height 41
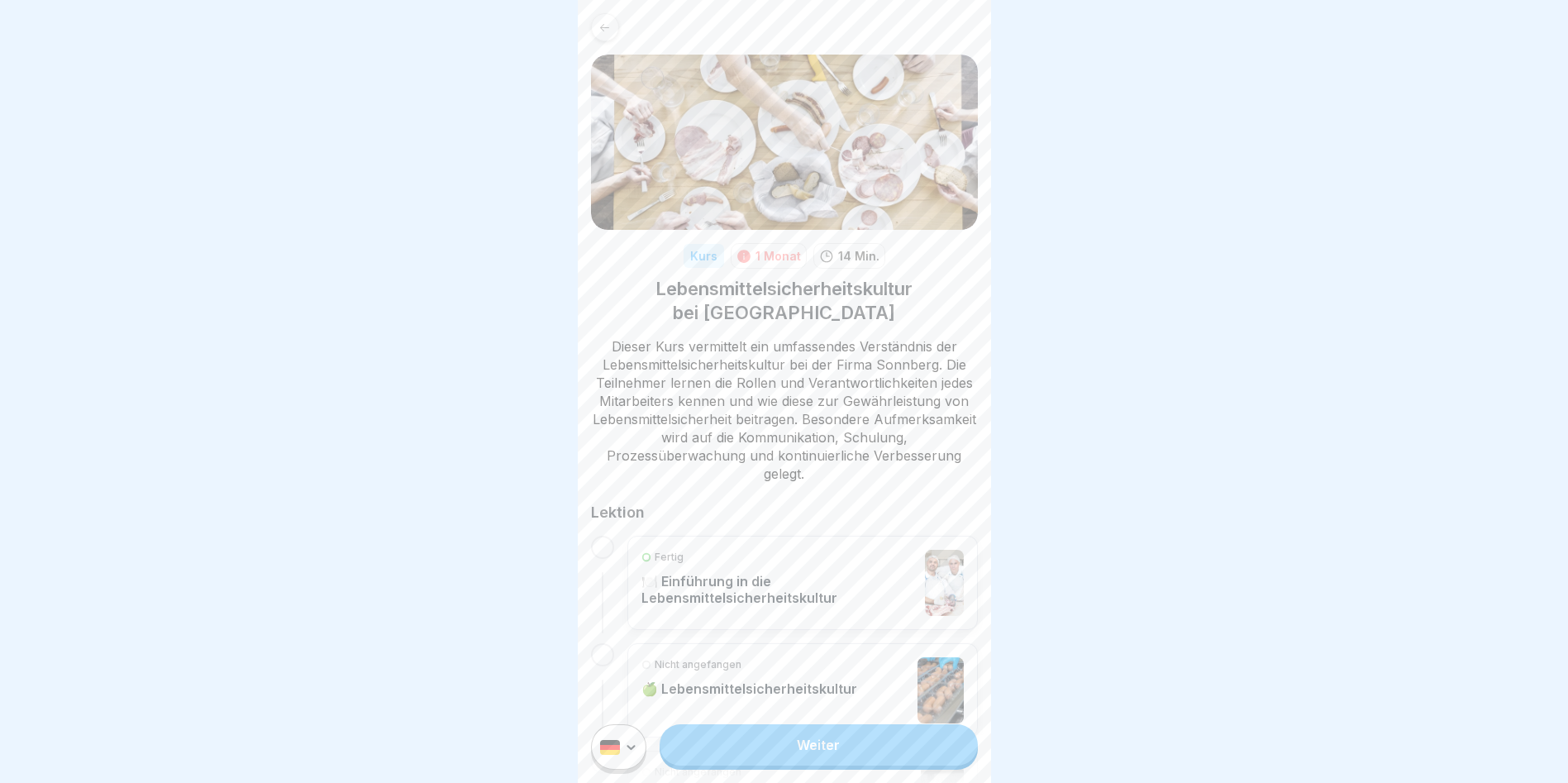
click at [779, 761] on link "Weiter" at bounding box center [819, 744] width 318 height 41
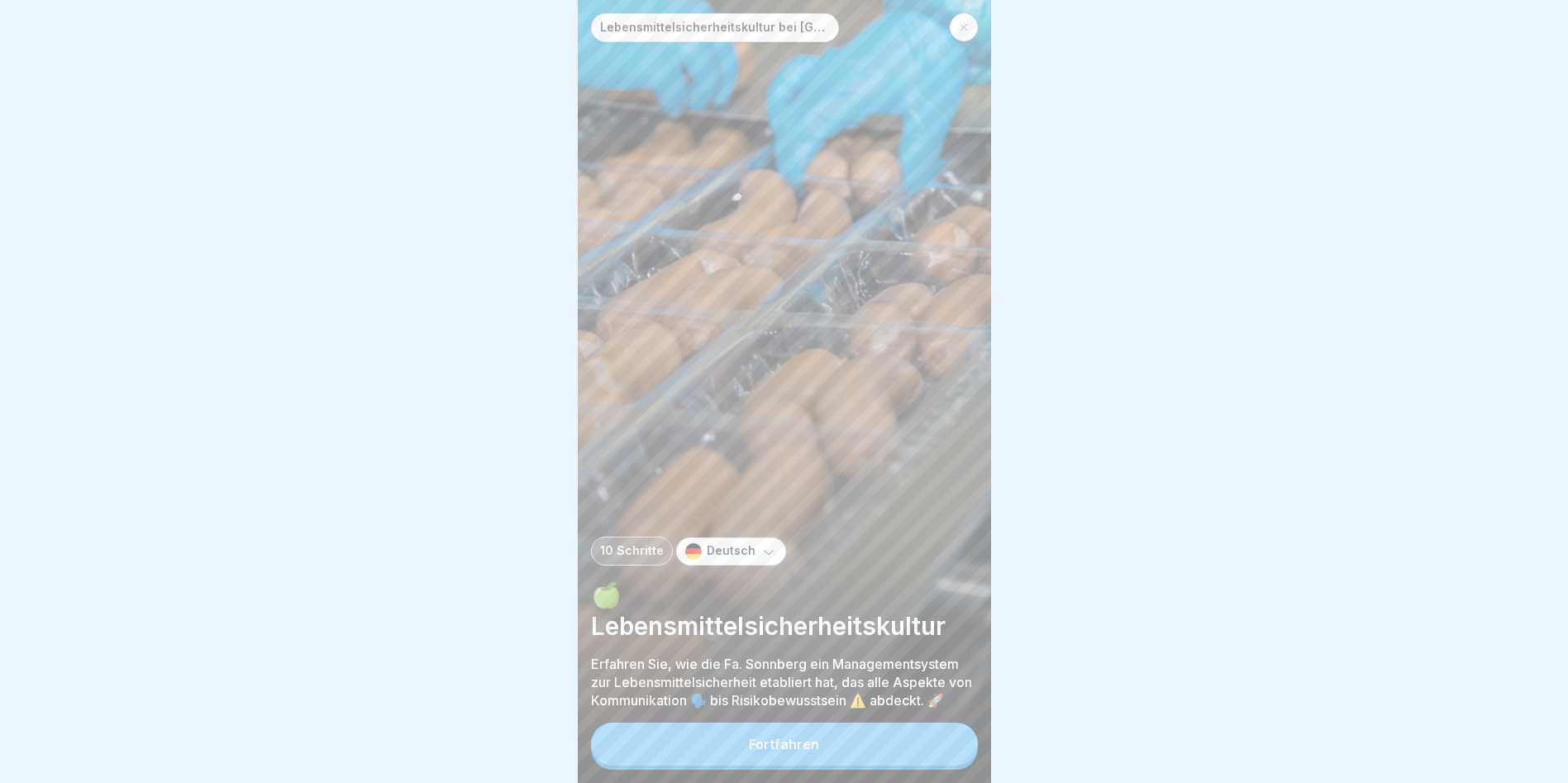
click at [779, 751] on div "Fortfahren" at bounding box center [784, 744] width 71 height 15
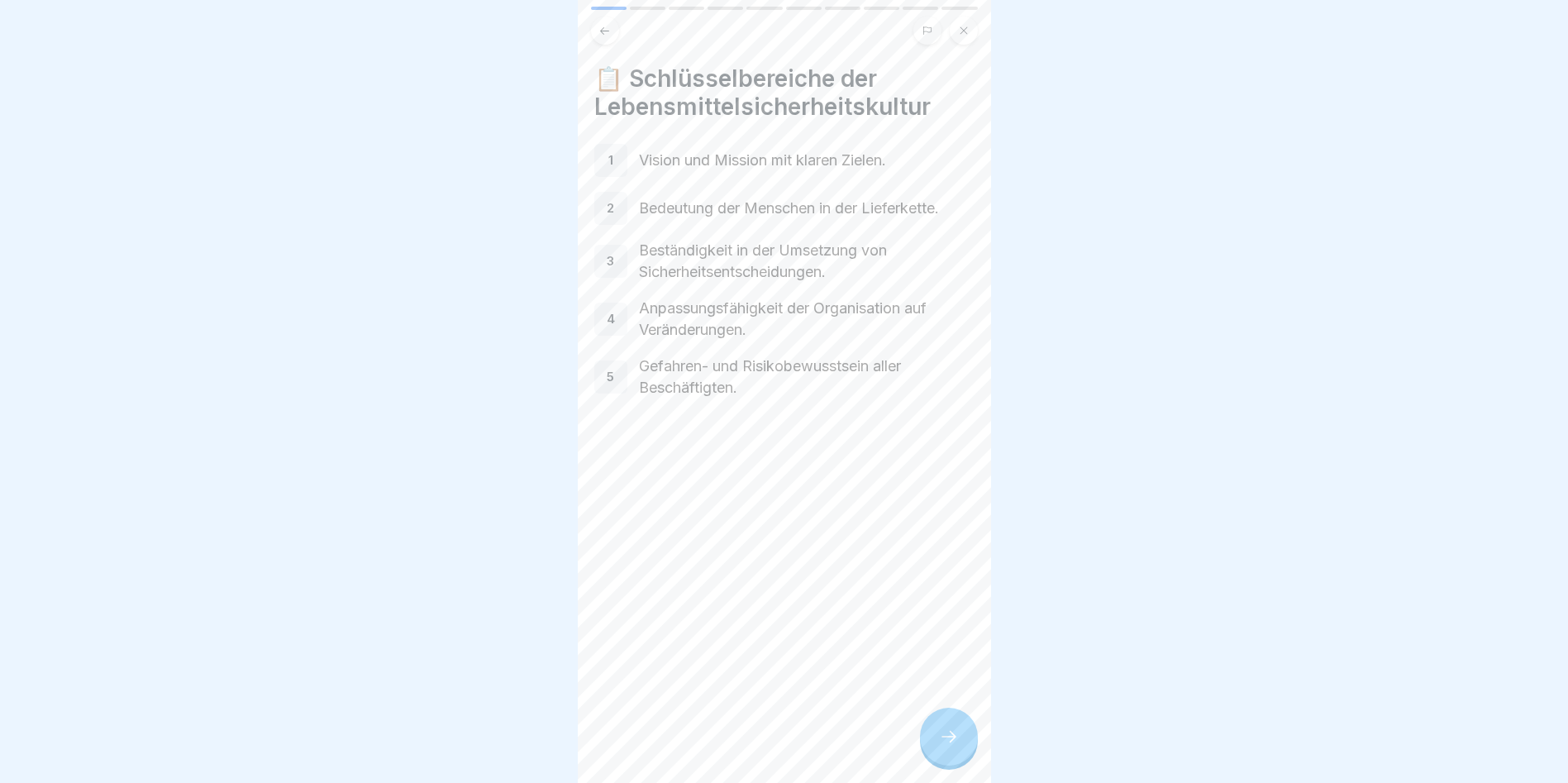
click at [933, 765] on div at bounding box center [949, 737] width 58 height 58
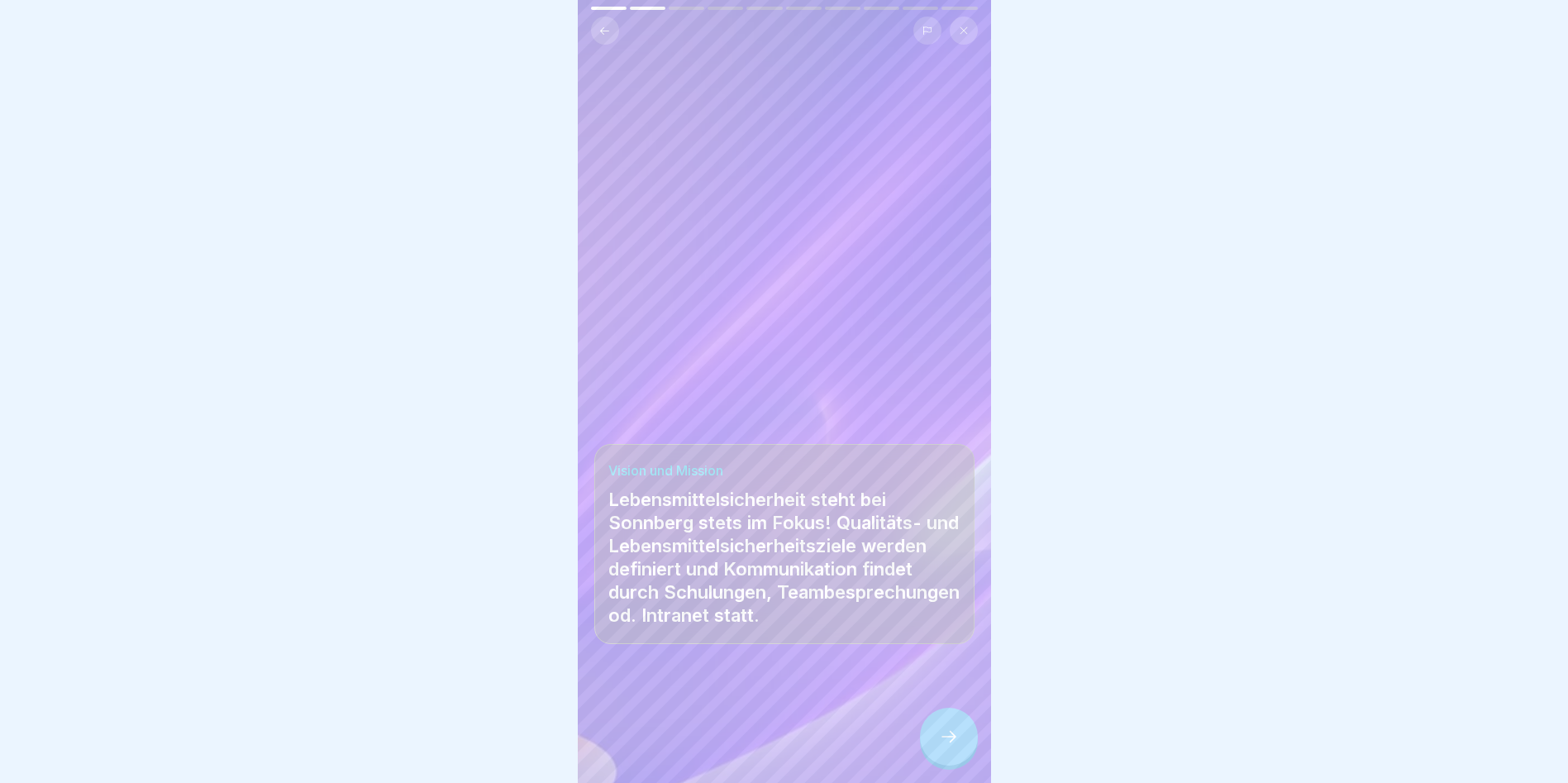
click at [933, 765] on div at bounding box center [949, 737] width 58 height 58
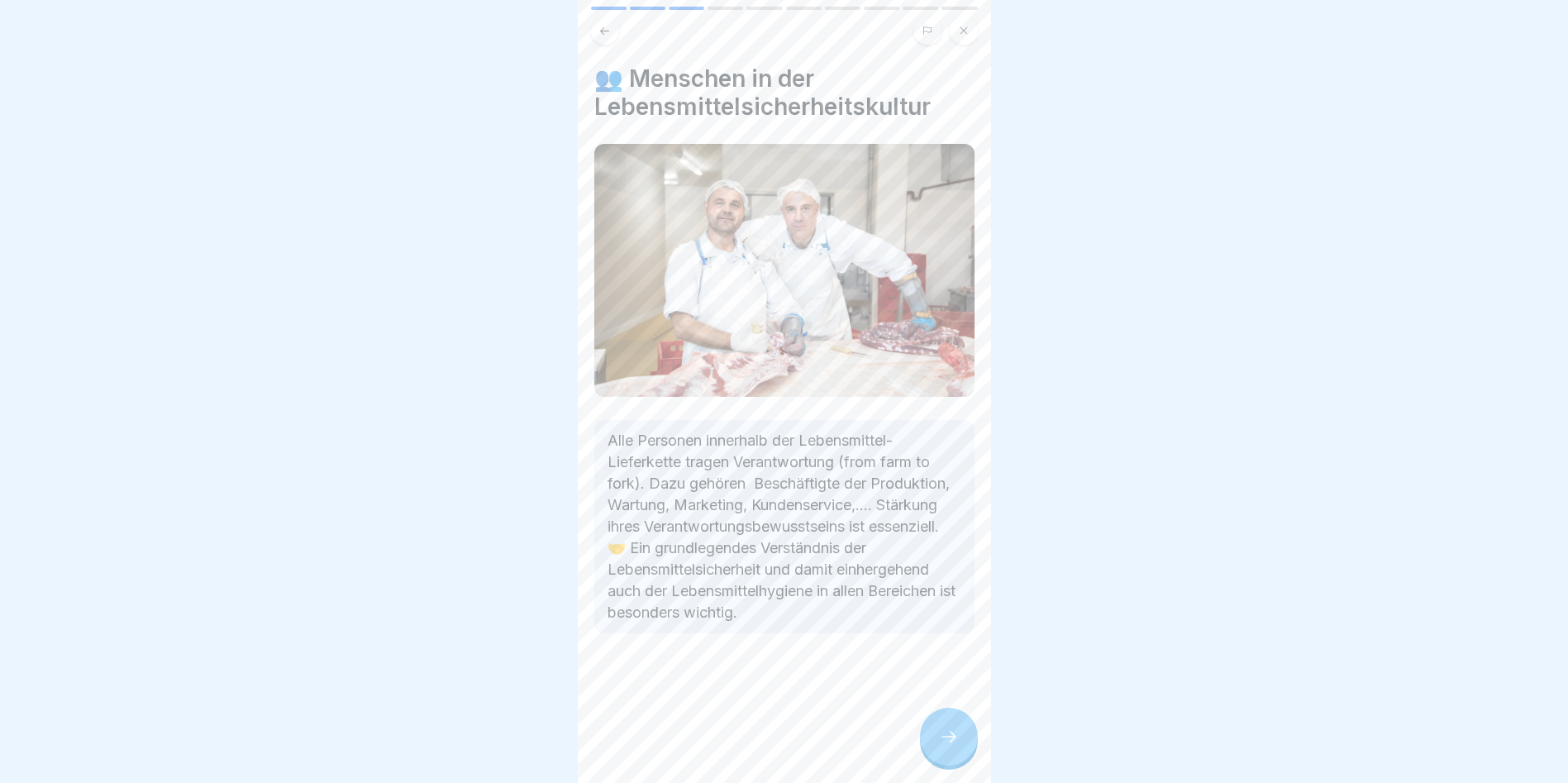
click at [933, 765] on div at bounding box center [949, 737] width 58 height 58
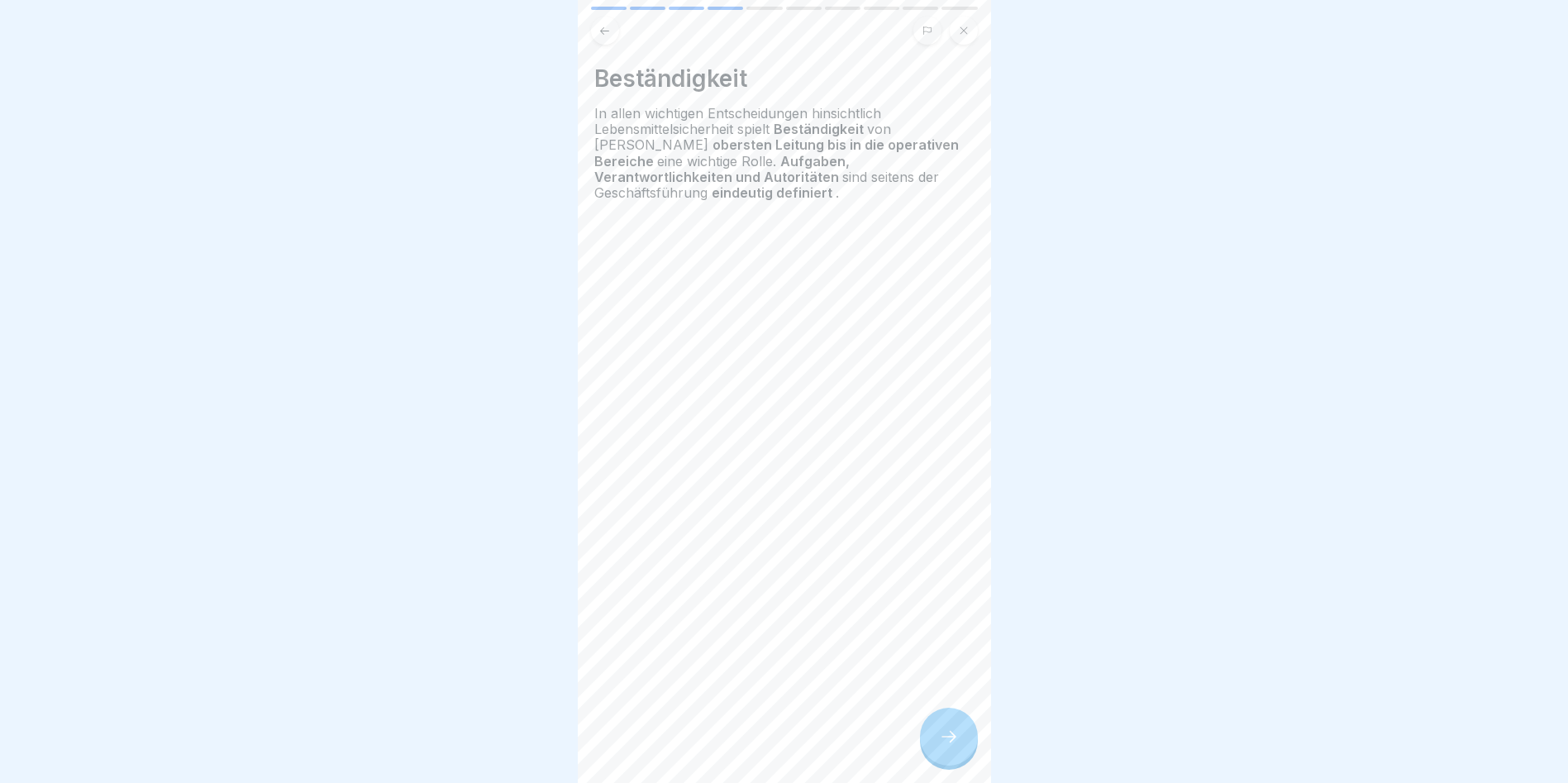
click at [933, 765] on div at bounding box center [949, 737] width 58 height 58
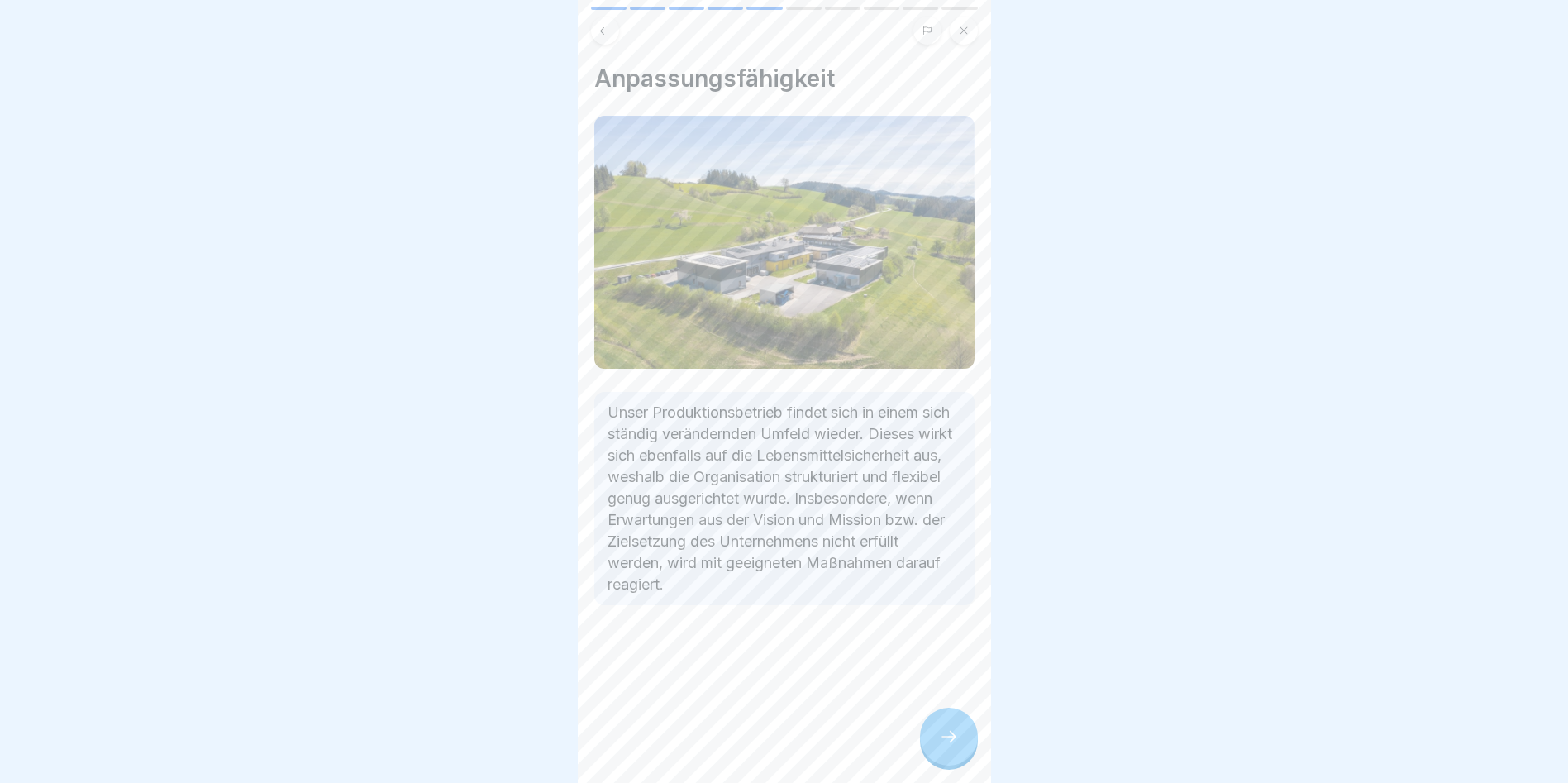
click at [933, 765] on div at bounding box center [949, 737] width 58 height 58
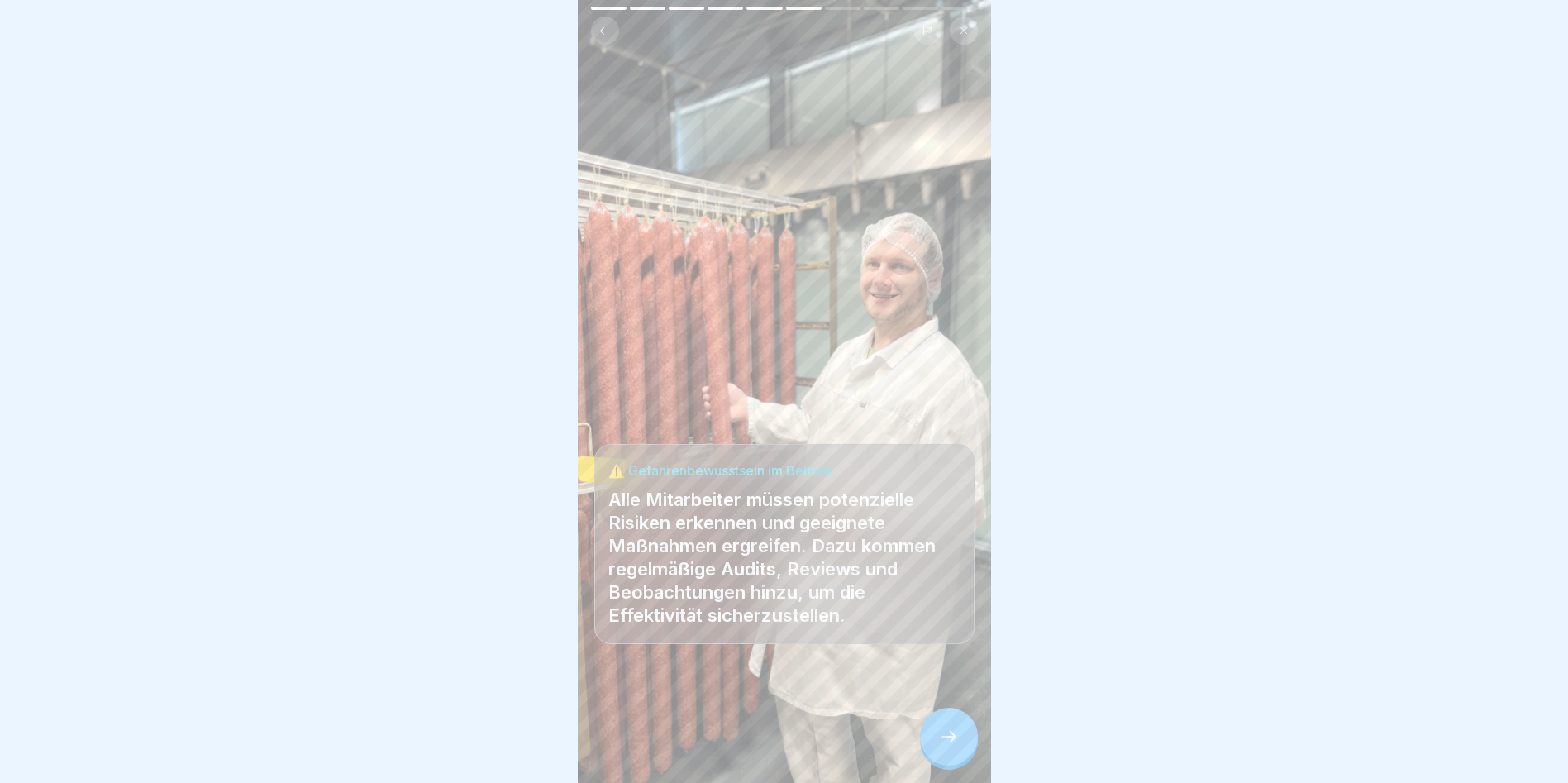
click at [932, 765] on div at bounding box center [949, 737] width 58 height 58
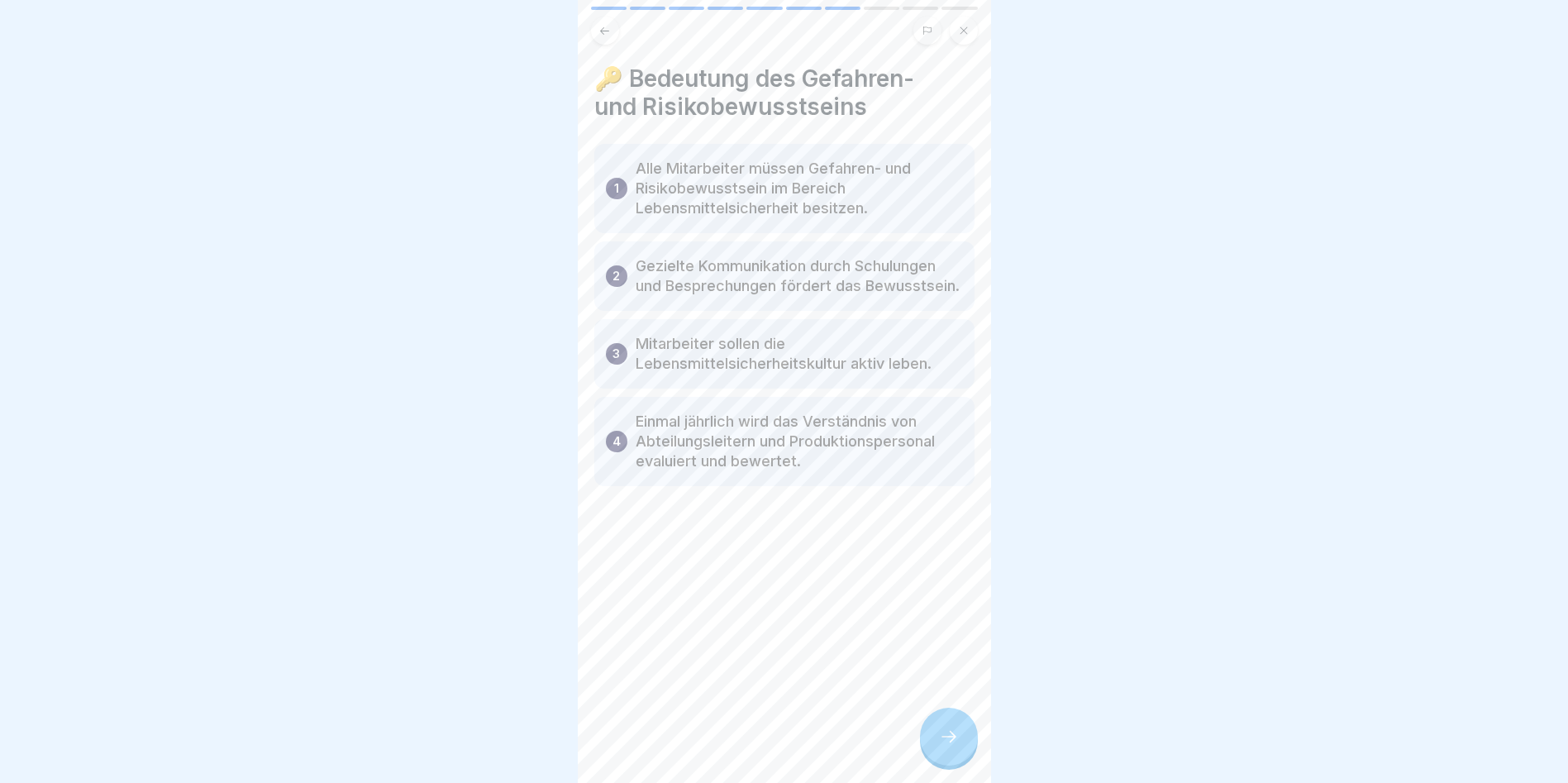
click at [931, 765] on div at bounding box center [949, 737] width 58 height 58
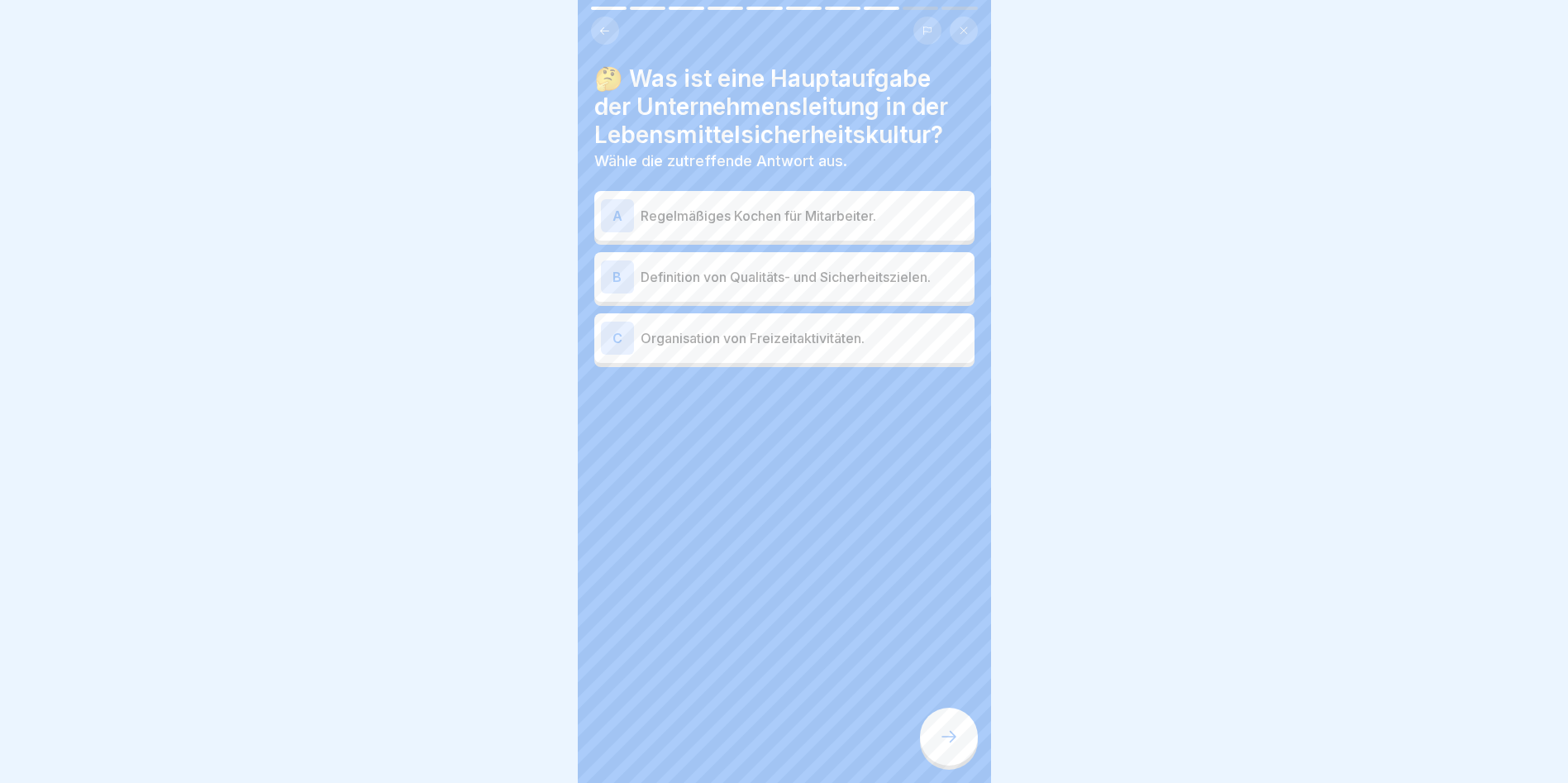
click at [649, 272] on p "Definition von Qualitäts- und Sicherheitszielen." at bounding box center [805, 276] width 327 height 20
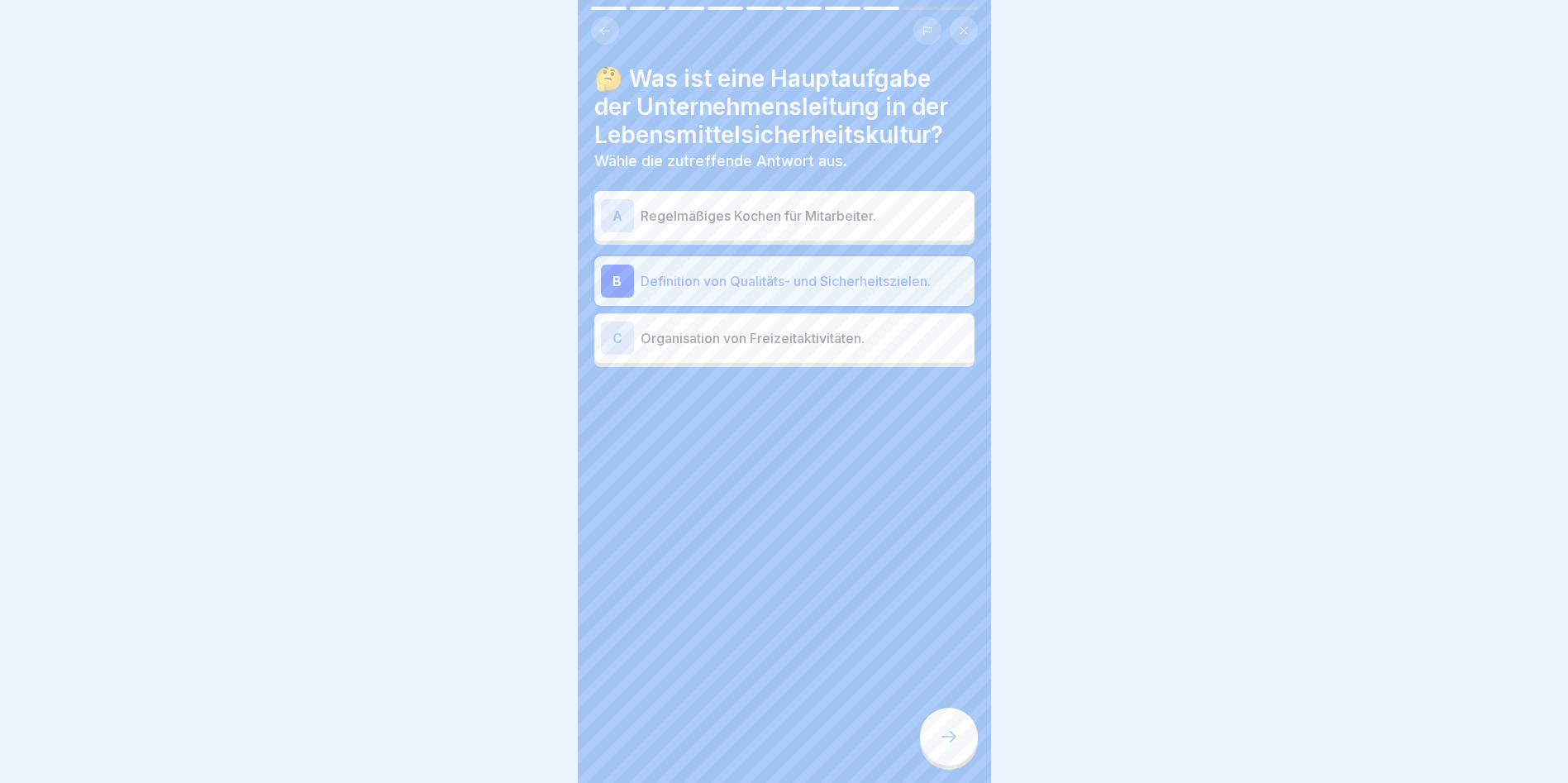
click at [935, 742] on div at bounding box center [949, 737] width 58 height 58
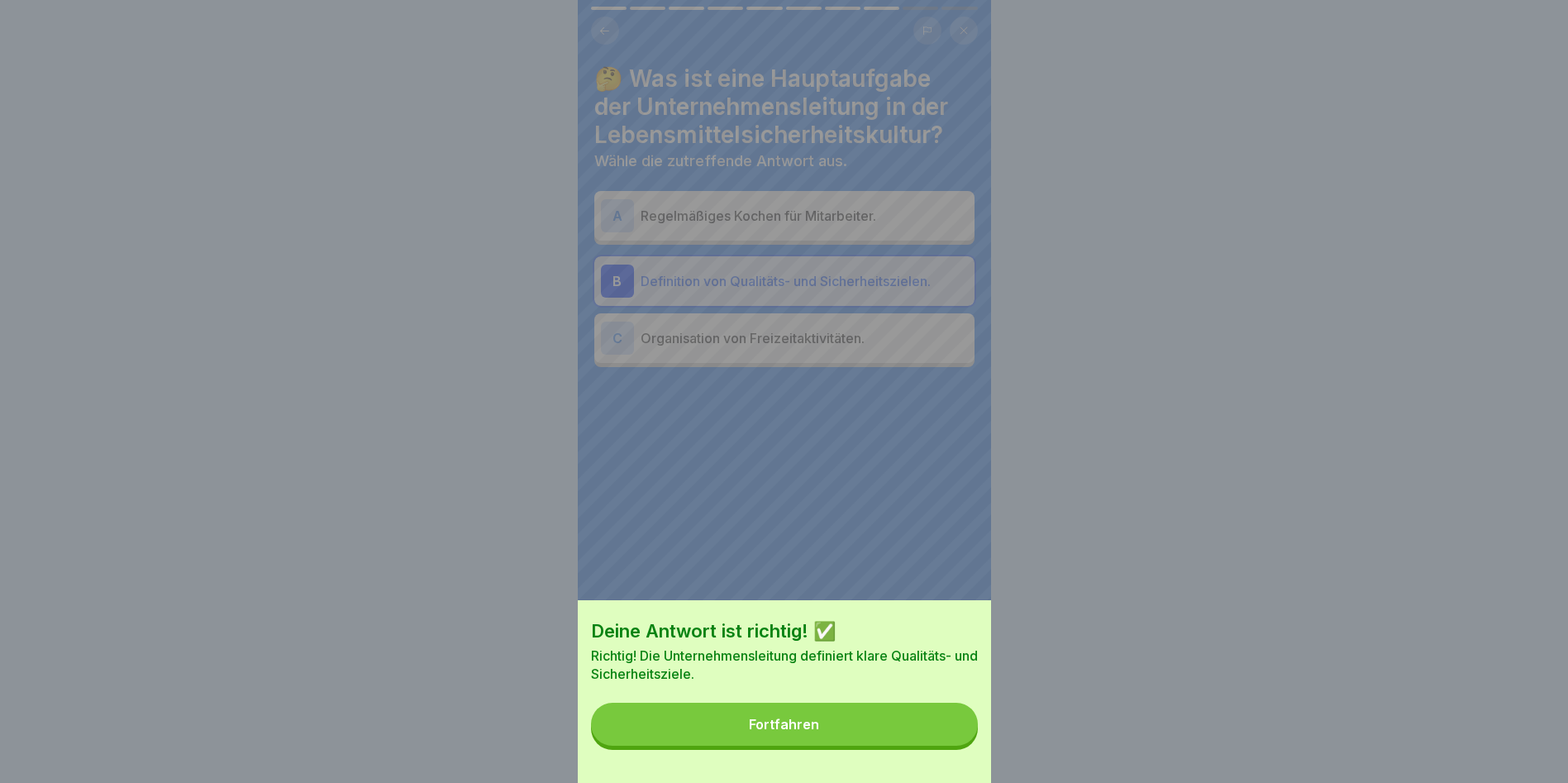
click at [935, 742] on button "Fortfahren" at bounding box center [785, 724] width 387 height 43
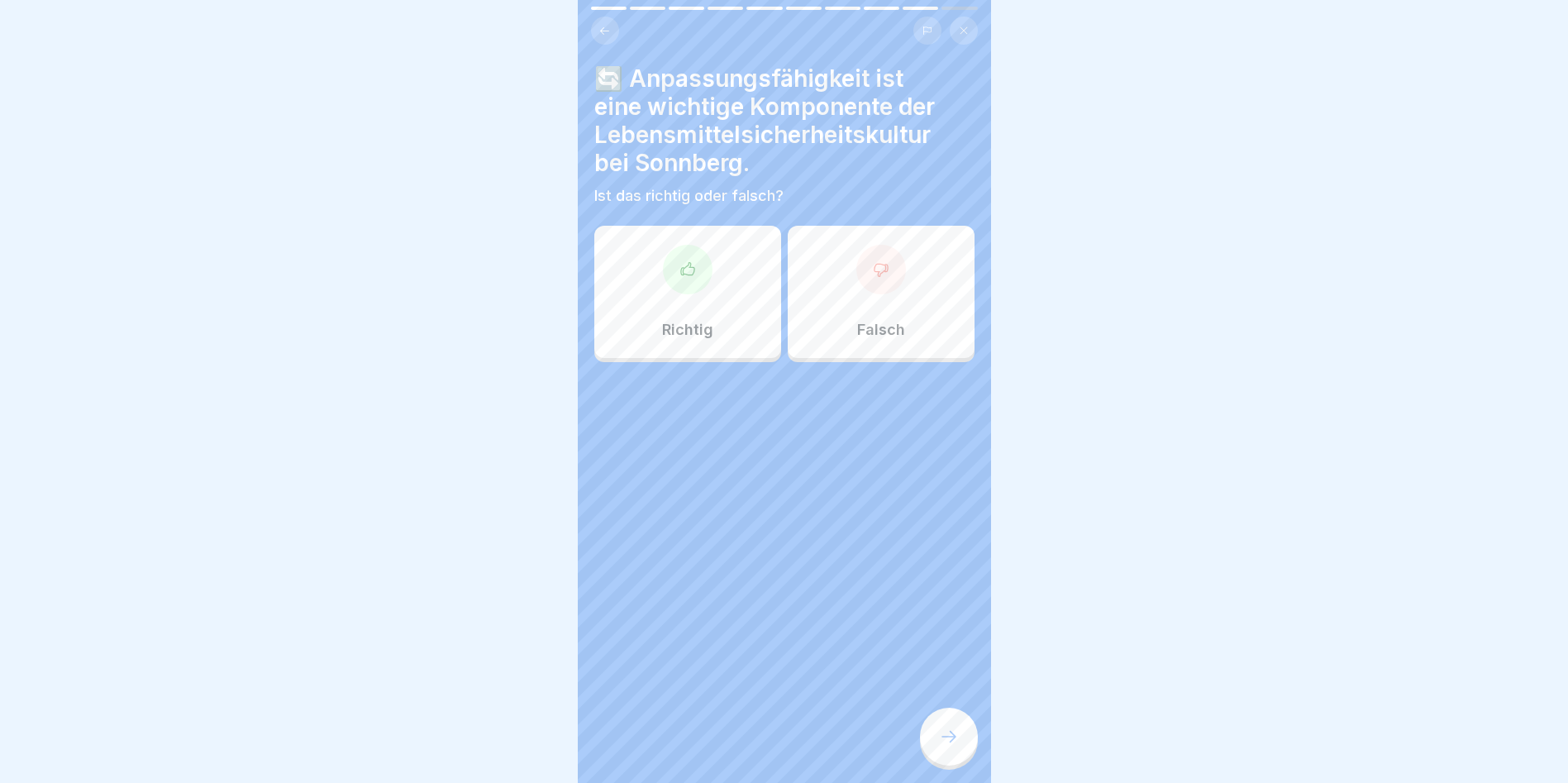
click at [758, 296] on div "Richtig" at bounding box center [687, 291] width 187 height 133
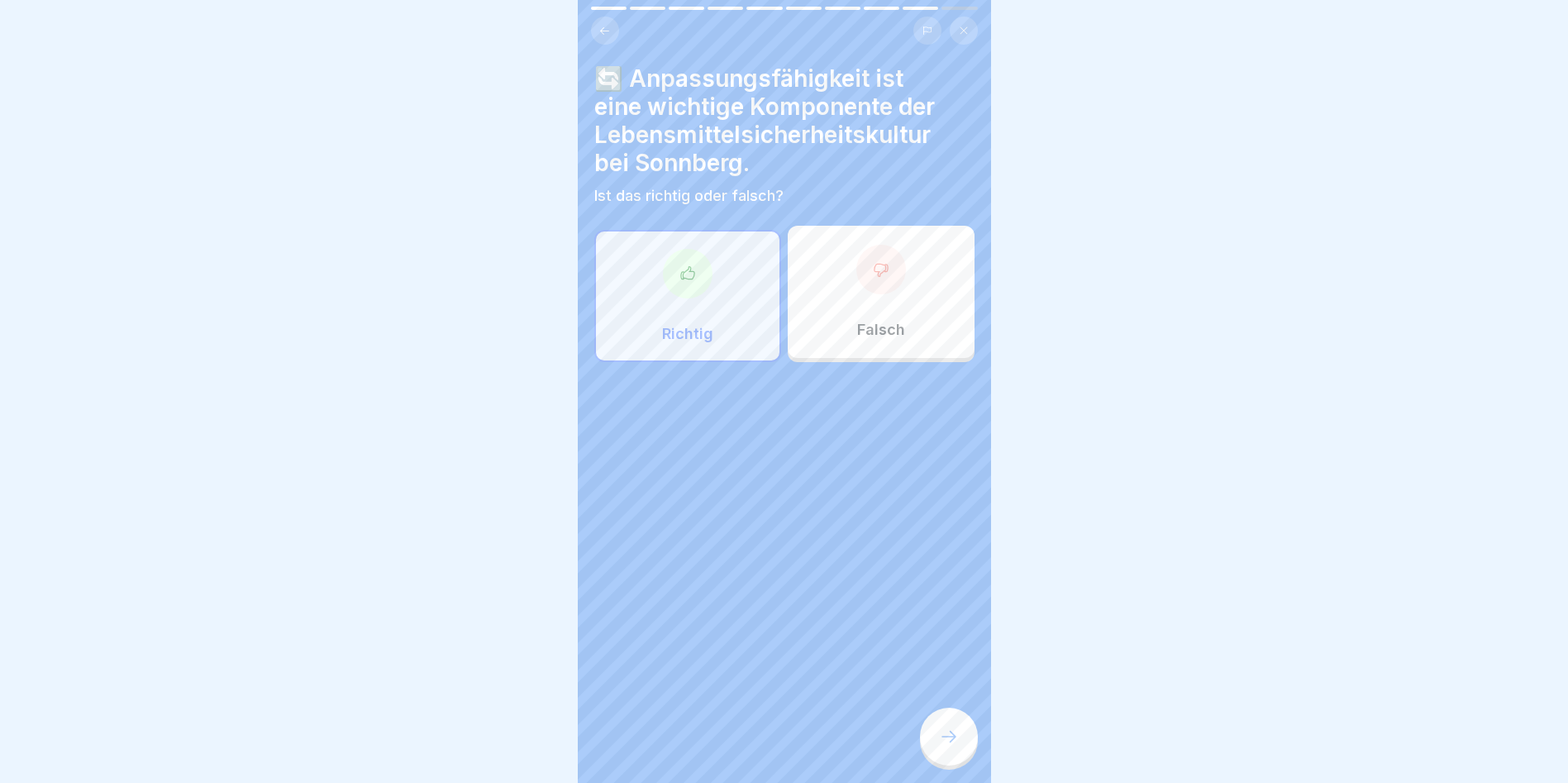
click at [954, 746] on icon at bounding box center [949, 736] width 20 height 20
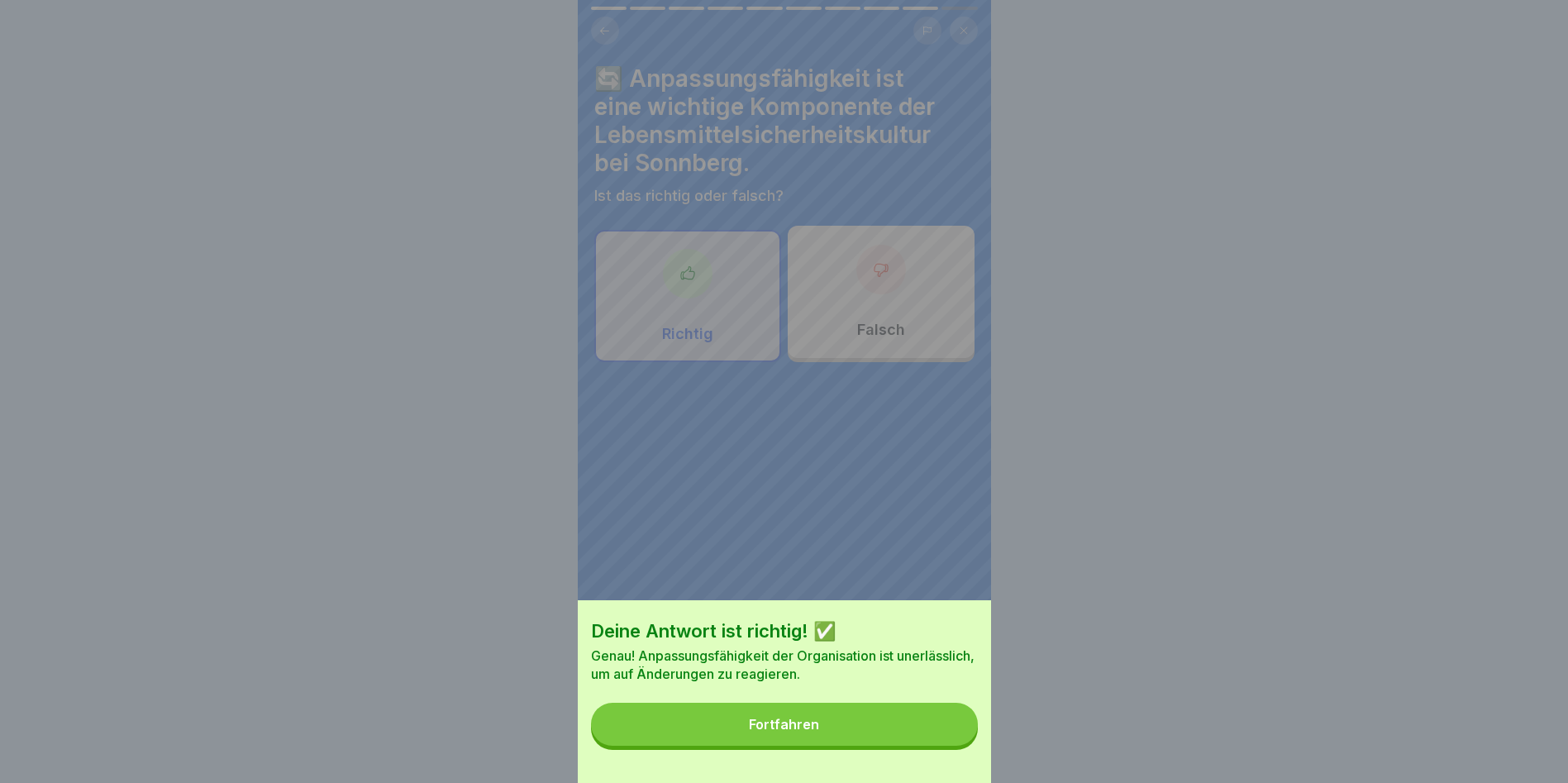
click at [953, 745] on button "Fortfahren" at bounding box center [785, 724] width 387 height 43
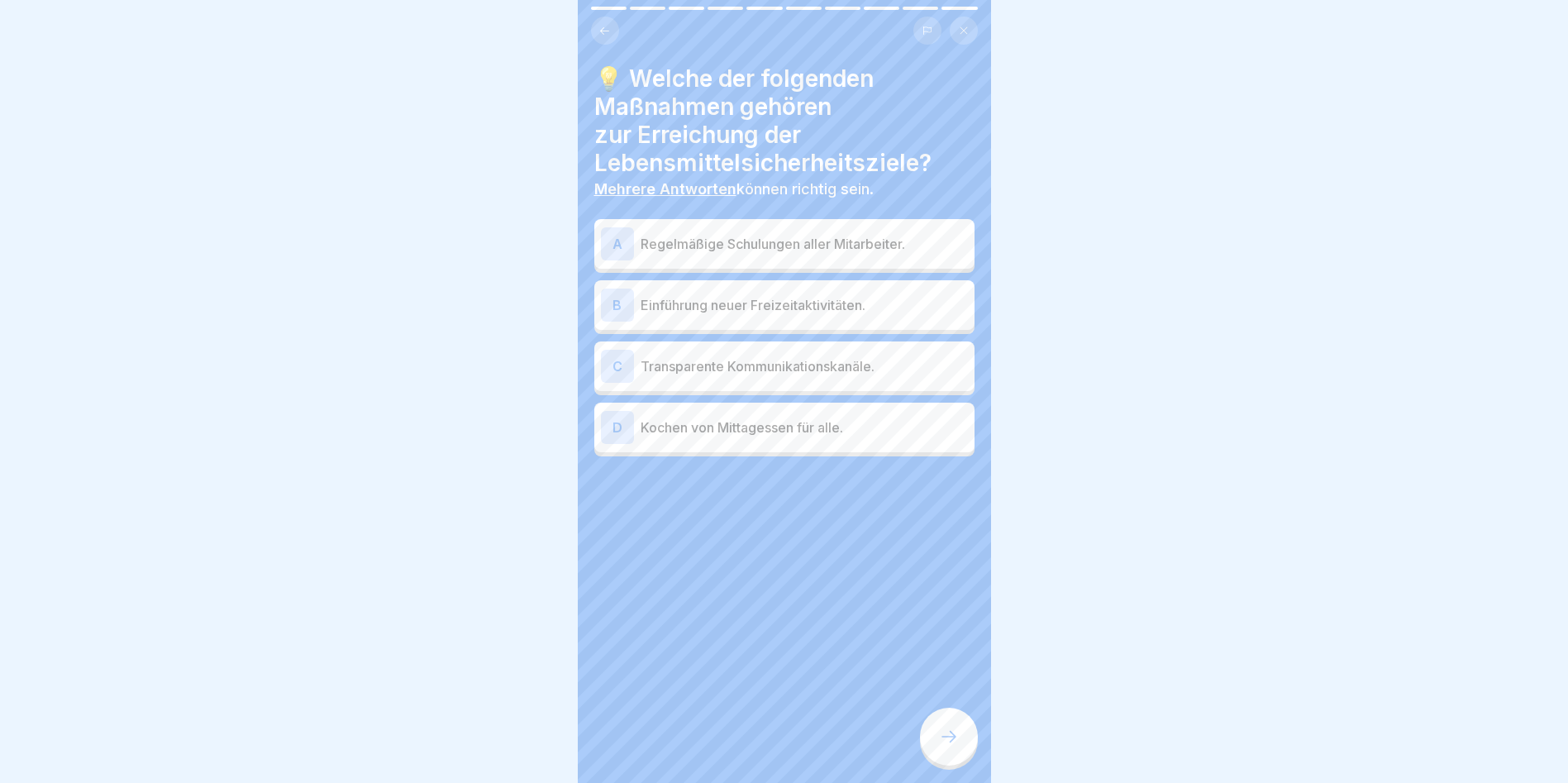
click at [686, 258] on div "A Regelmäßige Schulungen aller Mitarbeiter." at bounding box center [784, 243] width 367 height 33
click at [668, 374] on p "Transparente Kommunikationskanäle." at bounding box center [805, 366] width 327 height 20
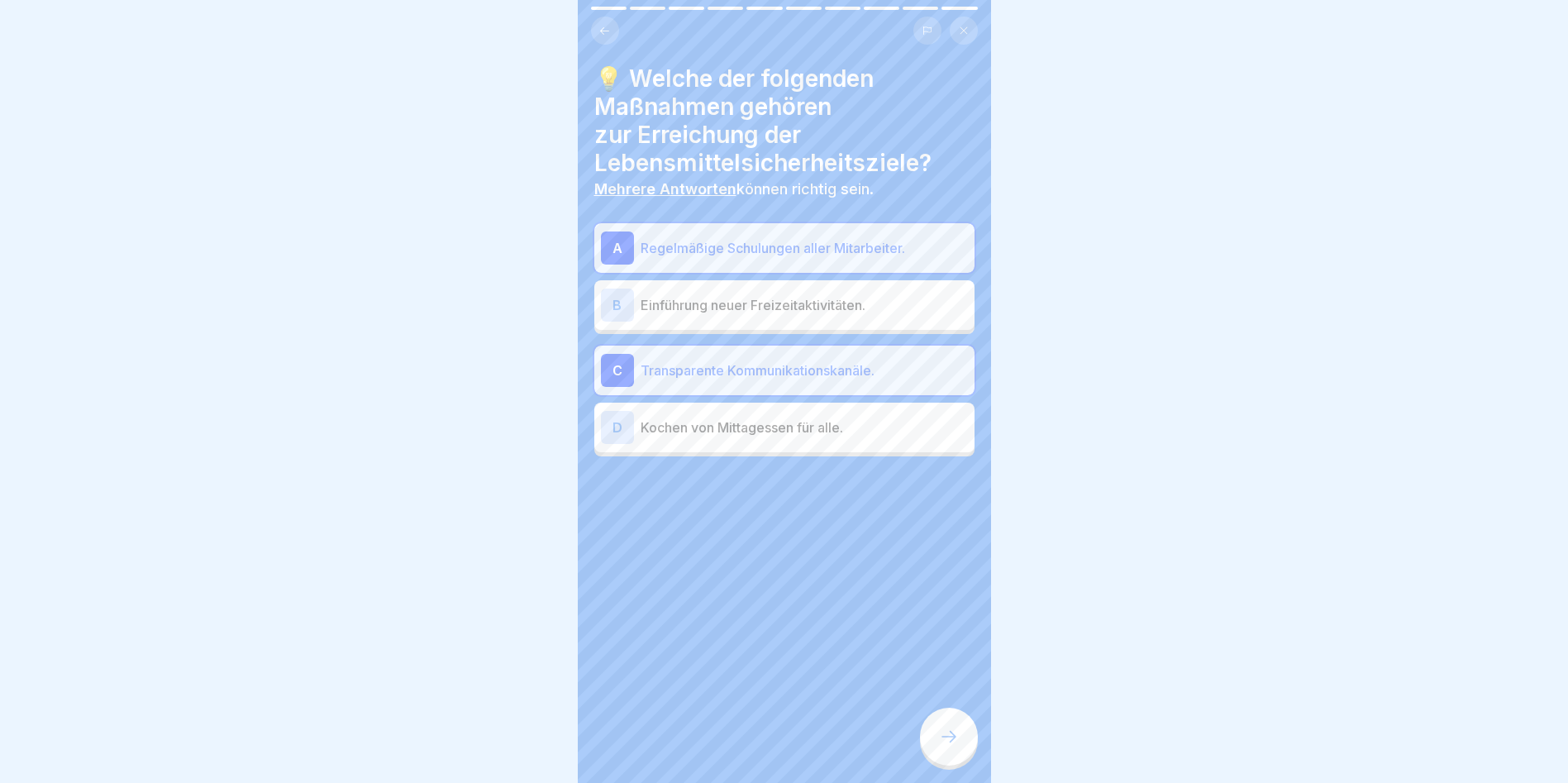
click at [941, 744] on icon at bounding box center [949, 736] width 20 height 20
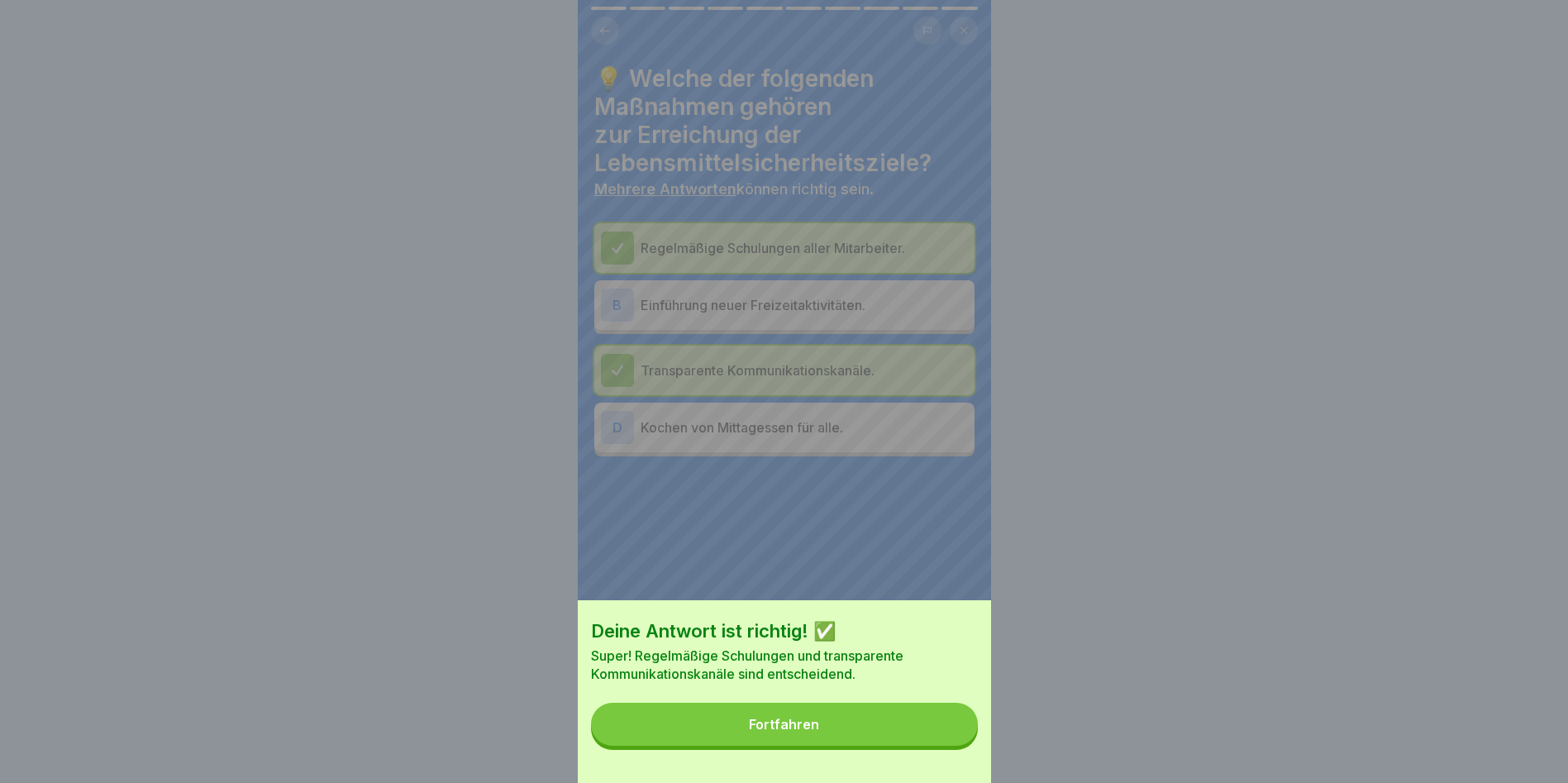
click at [941, 744] on button "Fortfahren" at bounding box center [785, 724] width 387 height 43
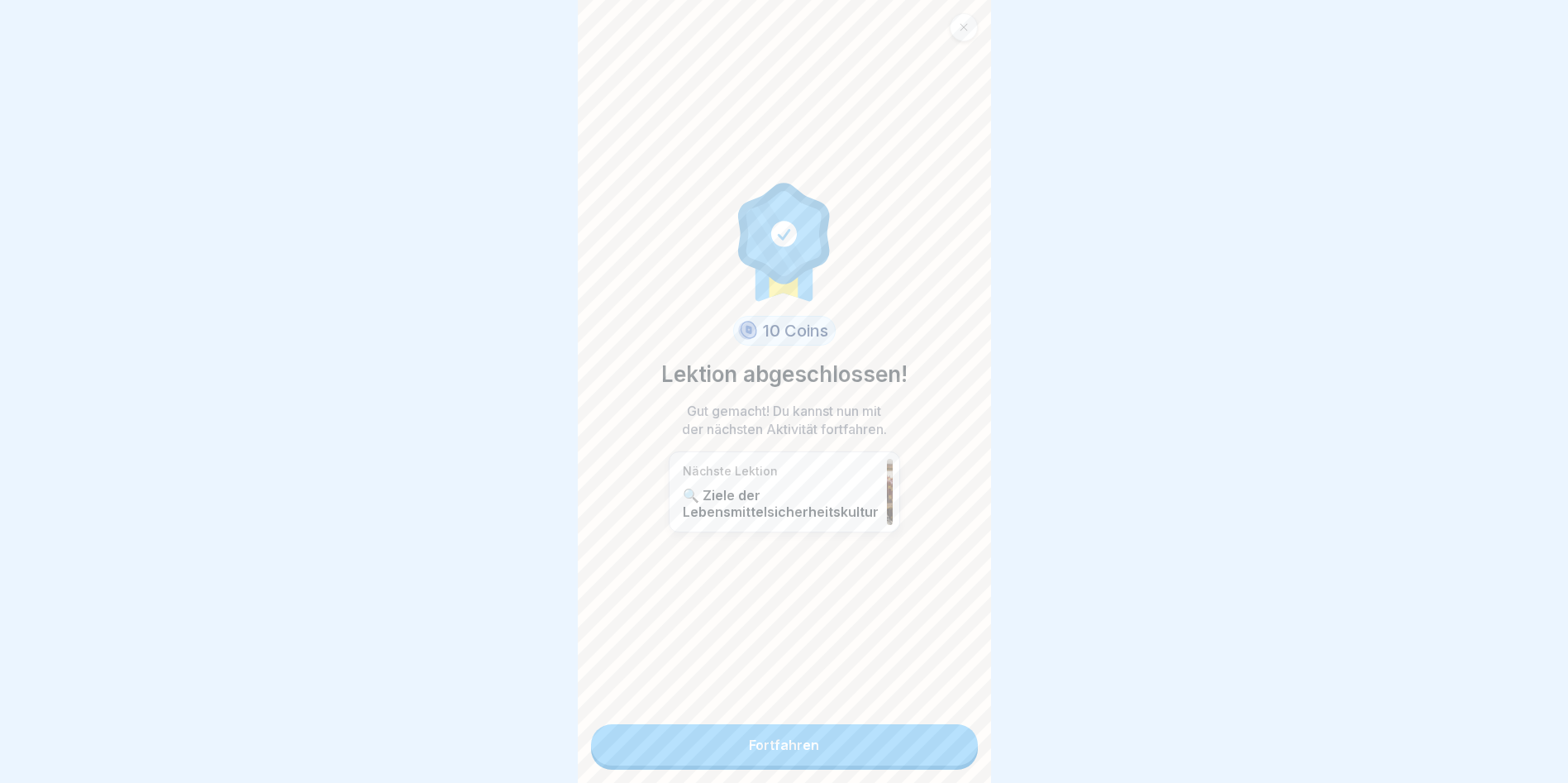
click at [941, 744] on link "Fortfahren" at bounding box center [785, 744] width 387 height 41
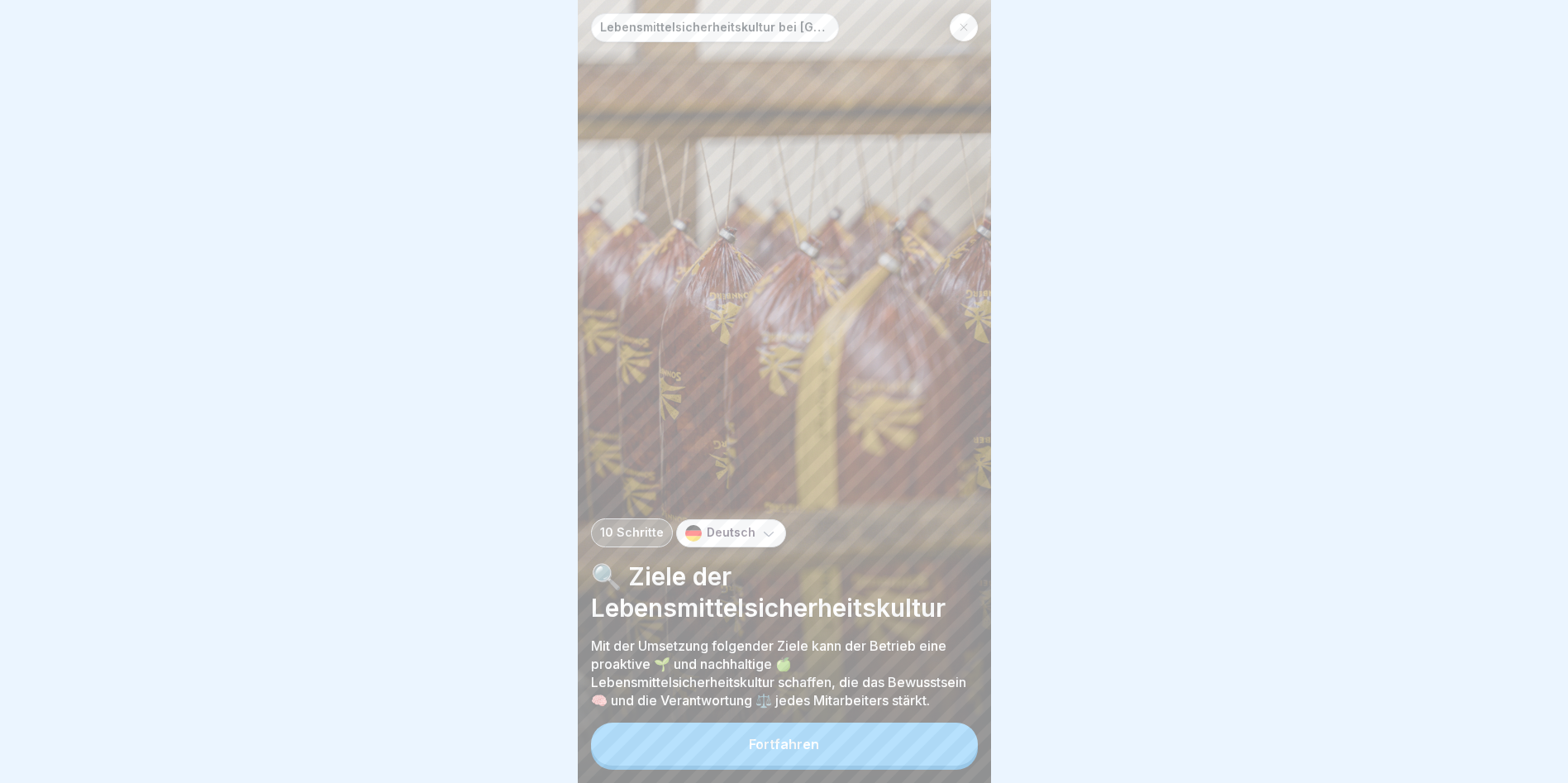
click at [941, 744] on button "Fortfahren" at bounding box center [785, 744] width 387 height 43
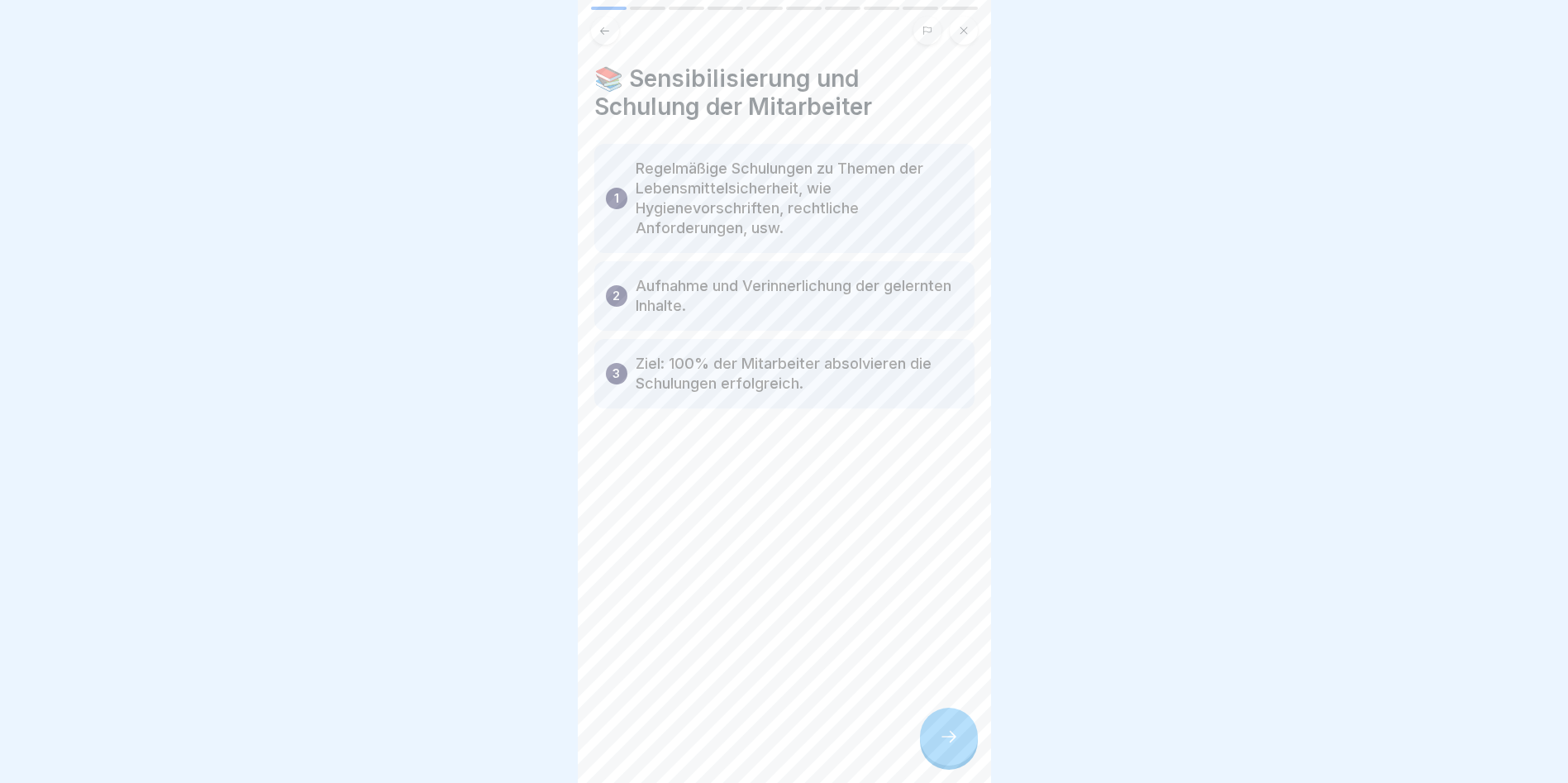
click at [956, 744] on icon at bounding box center [949, 736] width 20 height 20
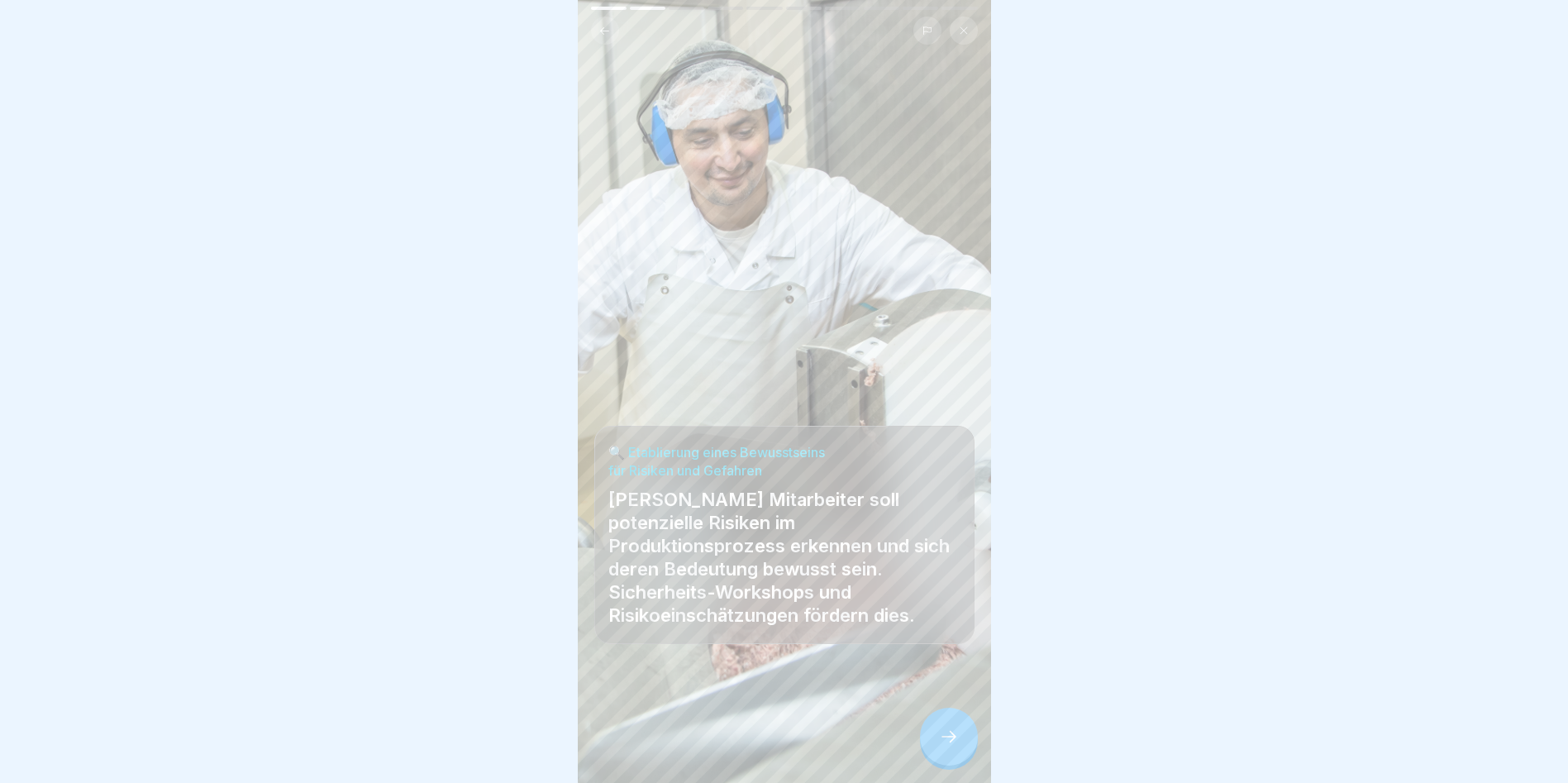
click at [956, 744] on icon at bounding box center [949, 736] width 20 height 20
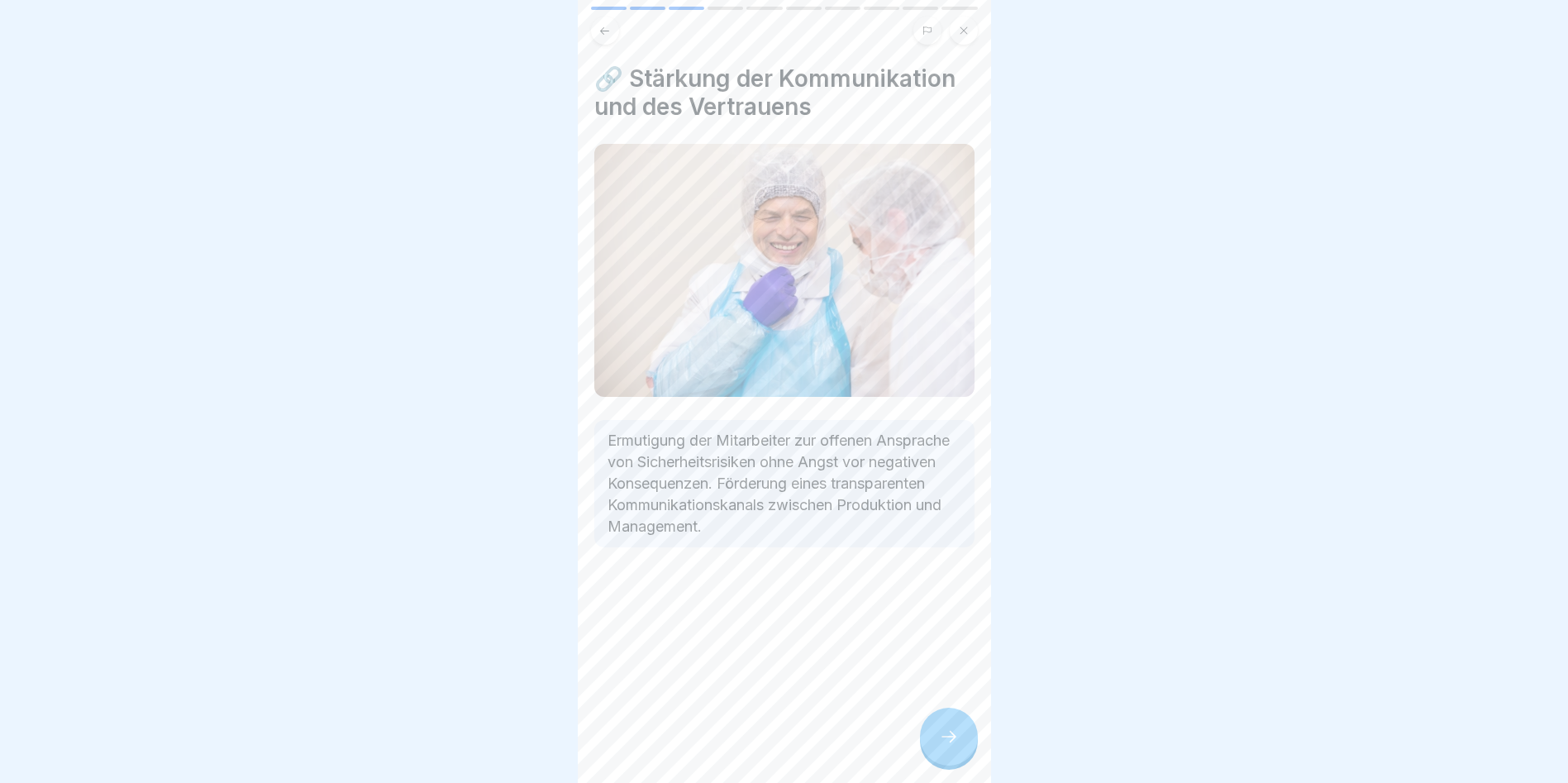
click at [956, 744] on icon at bounding box center [949, 736] width 20 height 20
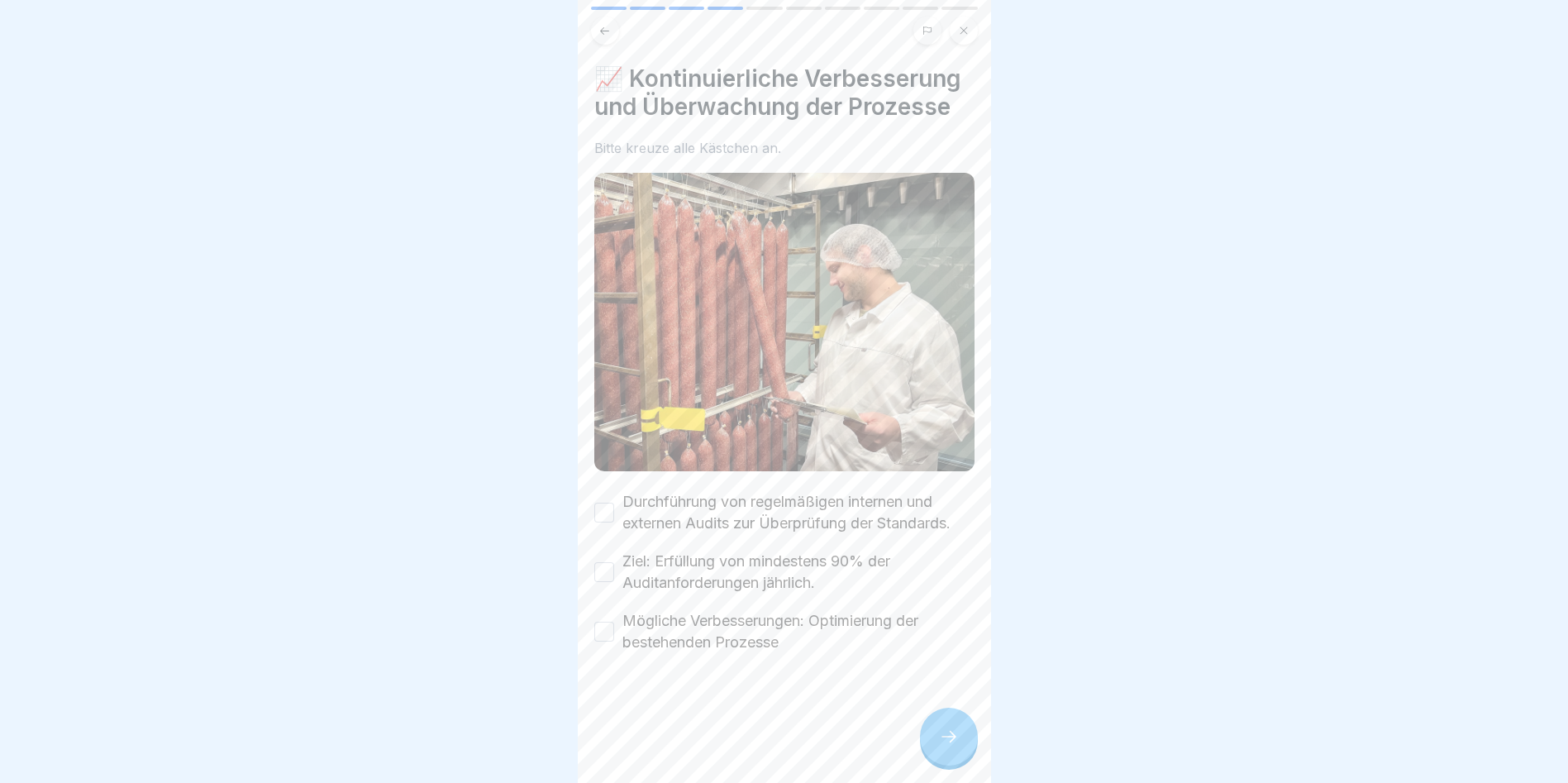
click at [956, 744] on icon at bounding box center [949, 736] width 20 height 20
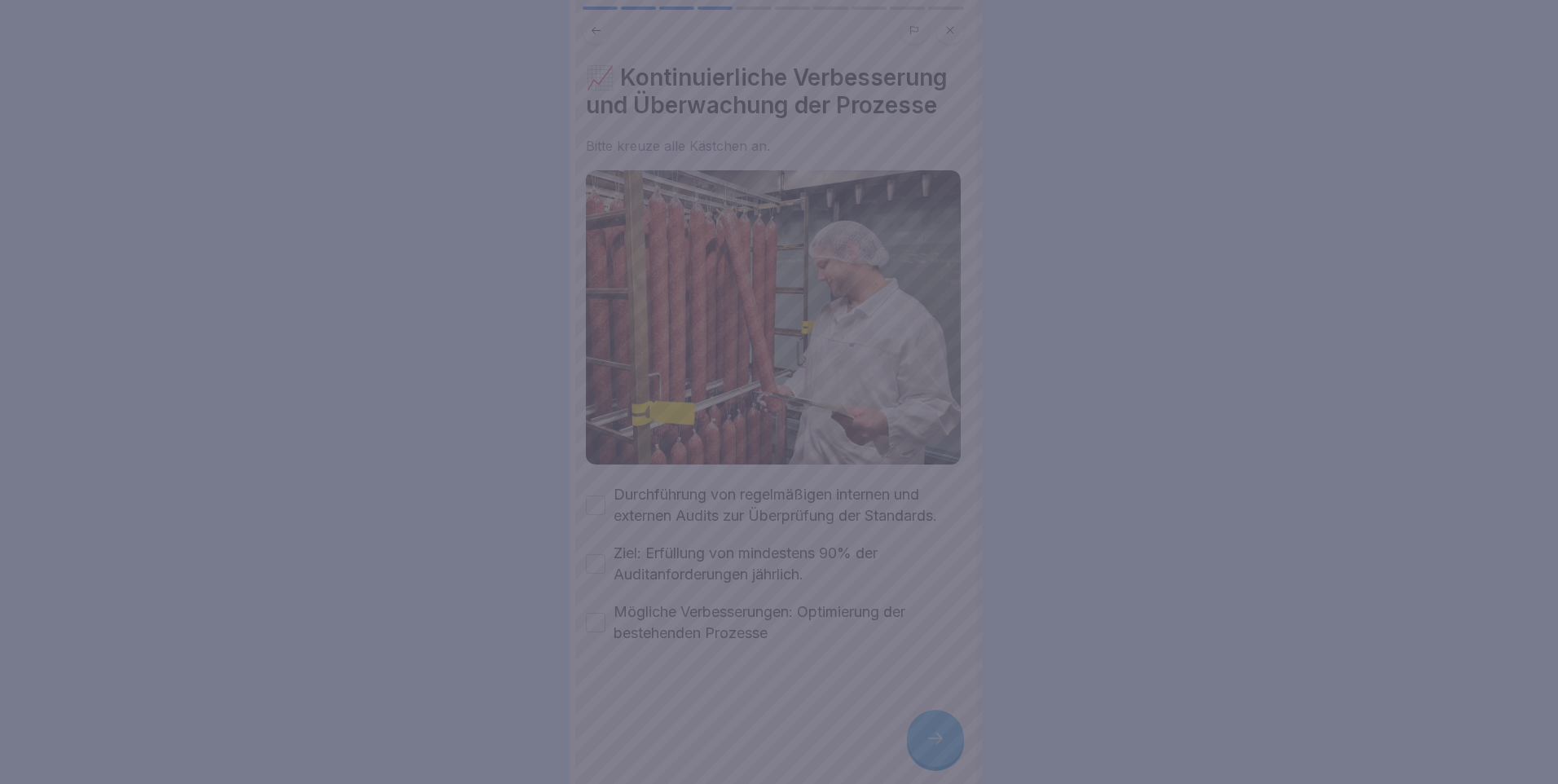
click at [589, 523] on div at bounding box center [779, 392] width 1558 height 784
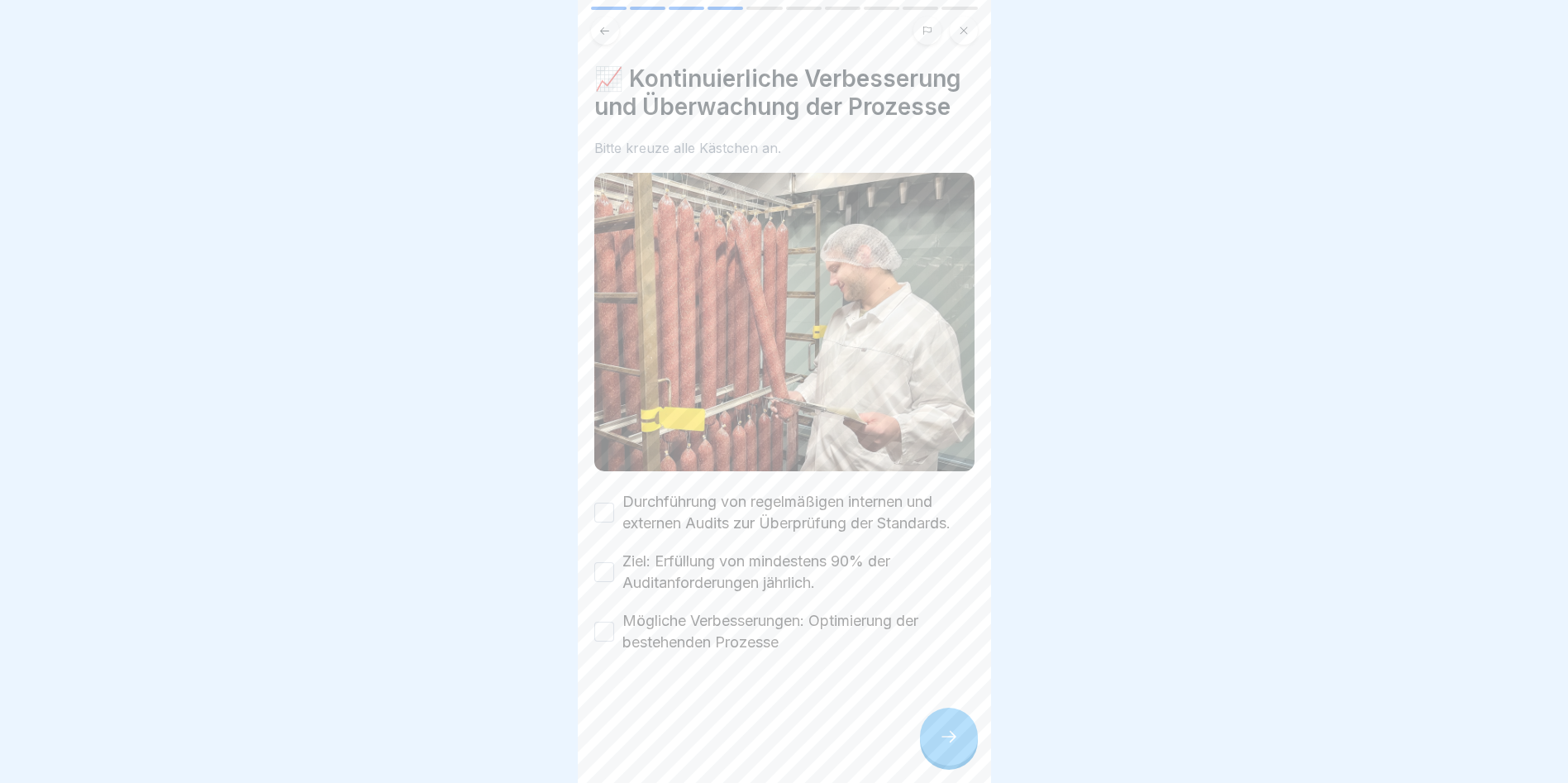
click at [598, 523] on button "Durchführung von regelmäßigen internen und externen Audits zur Überprüfung der …" at bounding box center [604, 512] width 20 height 20
click at [600, 582] on button "Ziel: Erfüllung von mindestens 90% der Auditanforderungen jährlich." at bounding box center [604, 572] width 20 height 20
click at [606, 641] on button "Mögliche Verbesserungen: Optimierung der bestehenden Prozesse" at bounding box center [604, 631] width 20 height 20
click at [943, 730] on div at bounding box center [949, 737] width 58 height 58
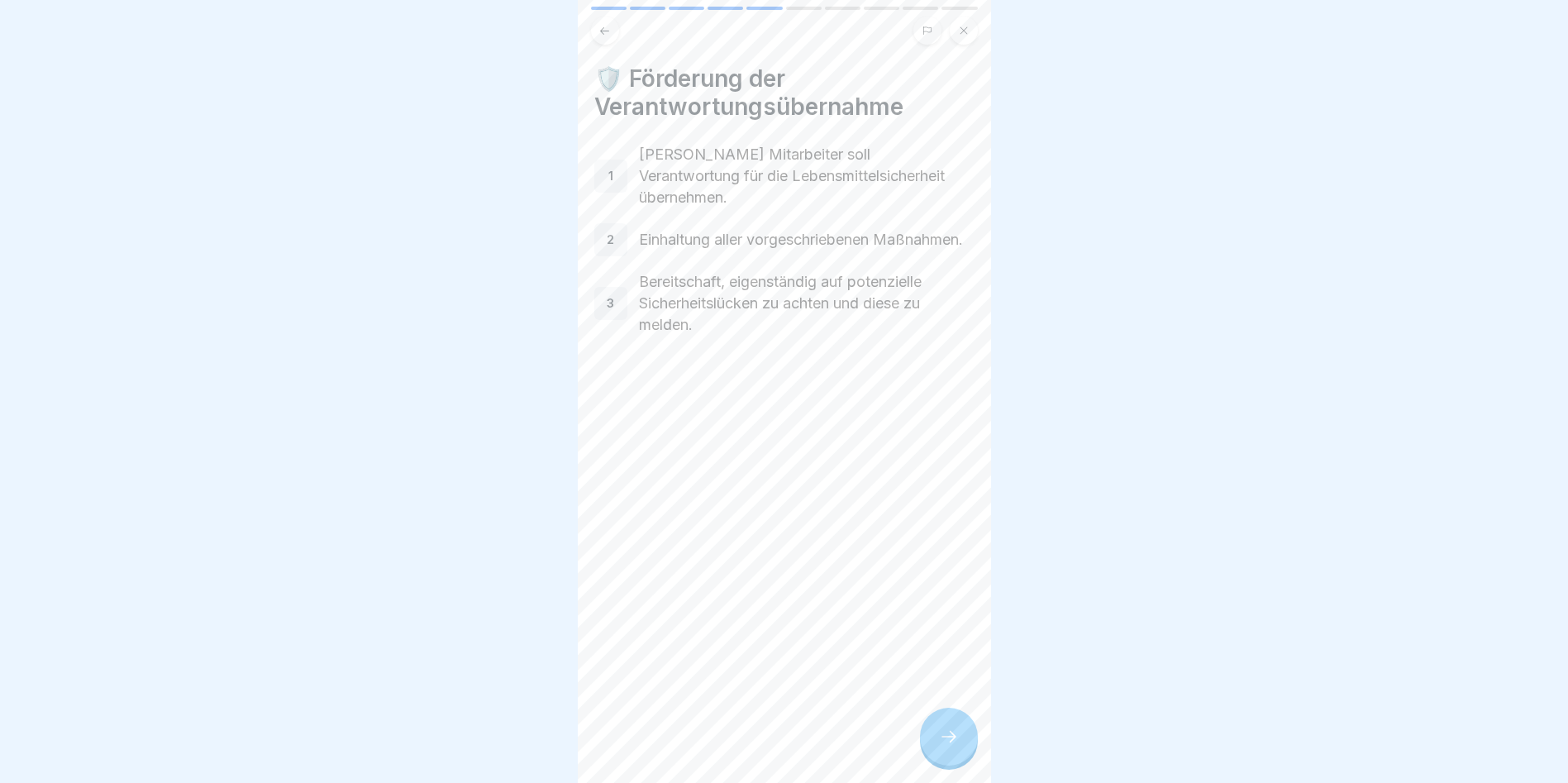
click at [943, 730] on div at bounding box center [949, 737] width 58 height 58
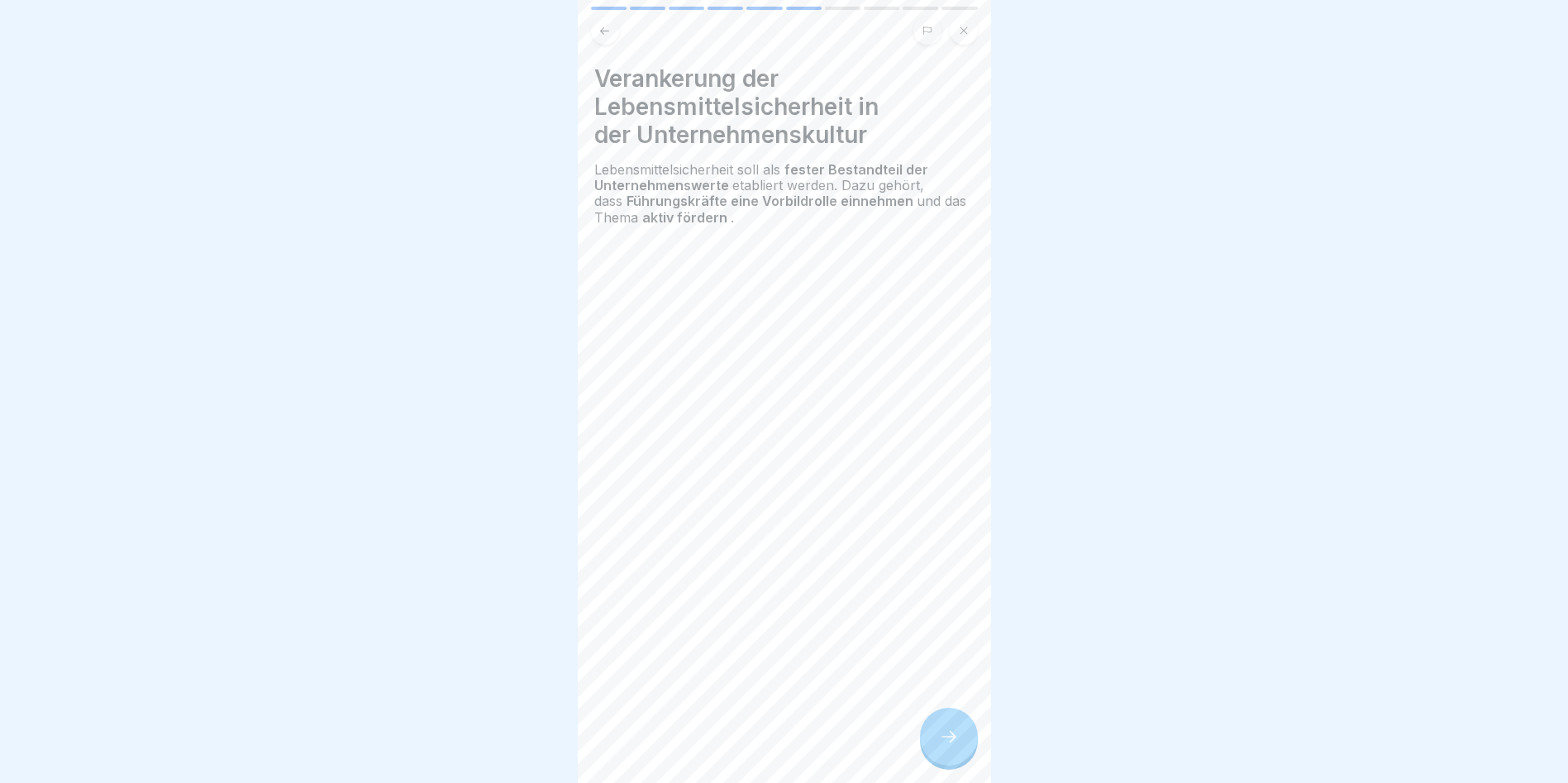
click at [943, 730] on div at bounding box center [949, 737] width 58 height 58
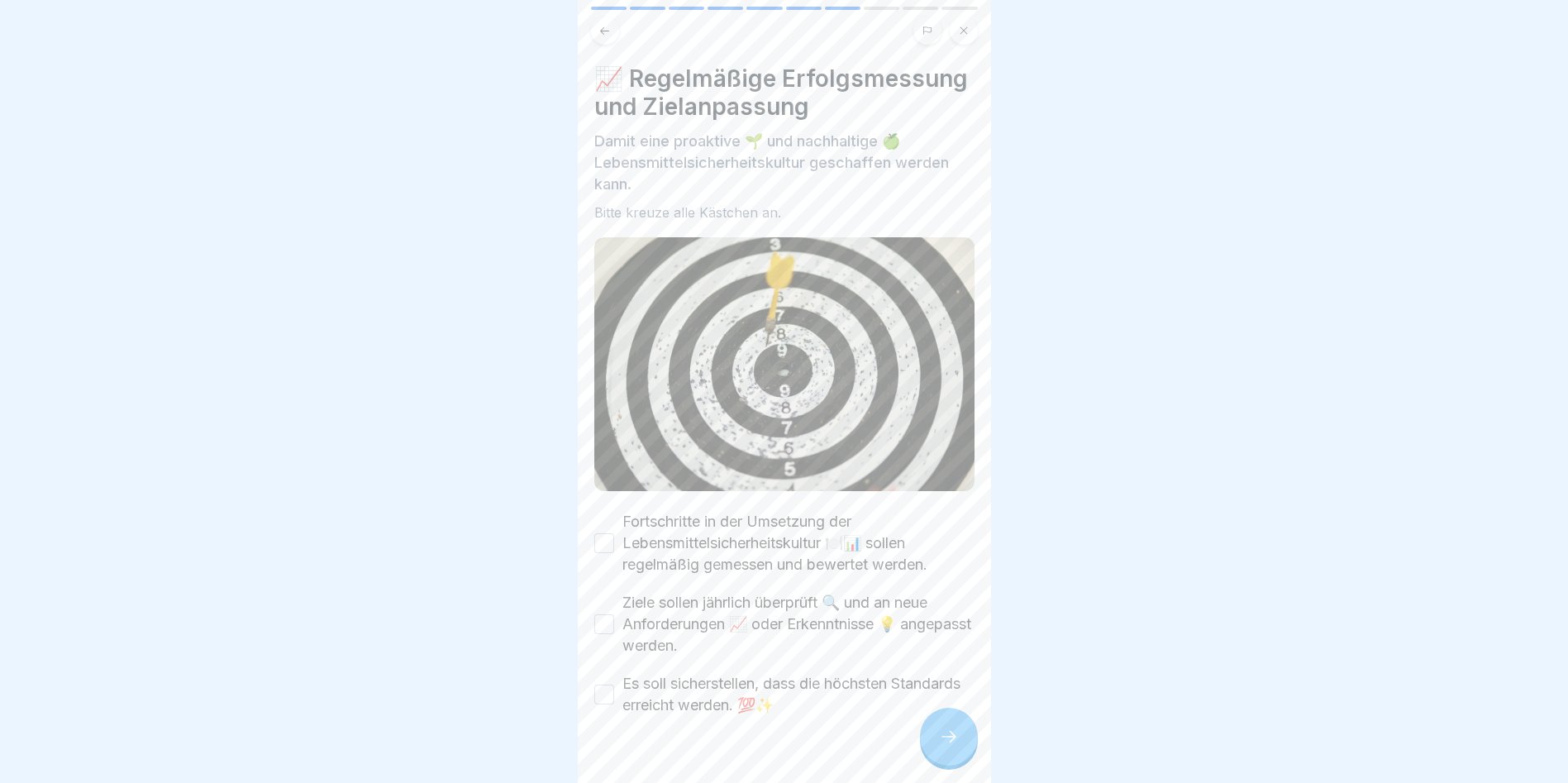
click at [607, 553] on button "Fortschritte in der Umsetzung der Lebensmittelsicherheitskultur 🍽️📊 sollen rege…" at bounding box center [604, 542] width 20 height 20
click at [598, 634] on button "Ziele sollen jährlich überprüft 🔍 und an neue Anforderungen 📈 oder Erkenntnisse…" at bounding box center [604, 623] width 20 height 20
click at [599, 704] on button "Es soll sicherstellen, dass die höchsten Standards erreicht werden. 💯✨" at bounding box center [604, 694] width 20 height 20
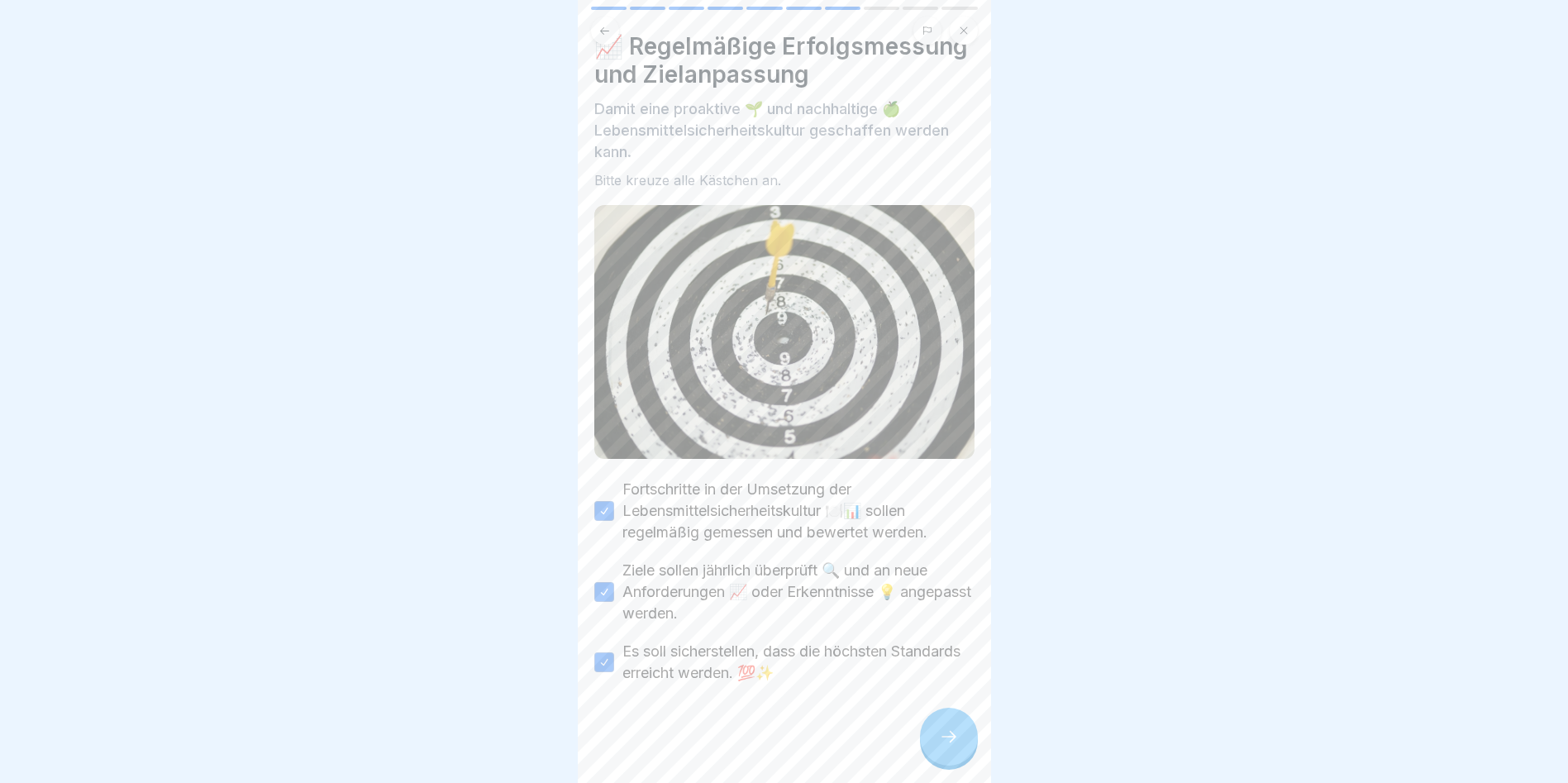
scroll to position [52, 0]
click at [947, 742] on icon at bounding box center [949, 736] width 20 height 20
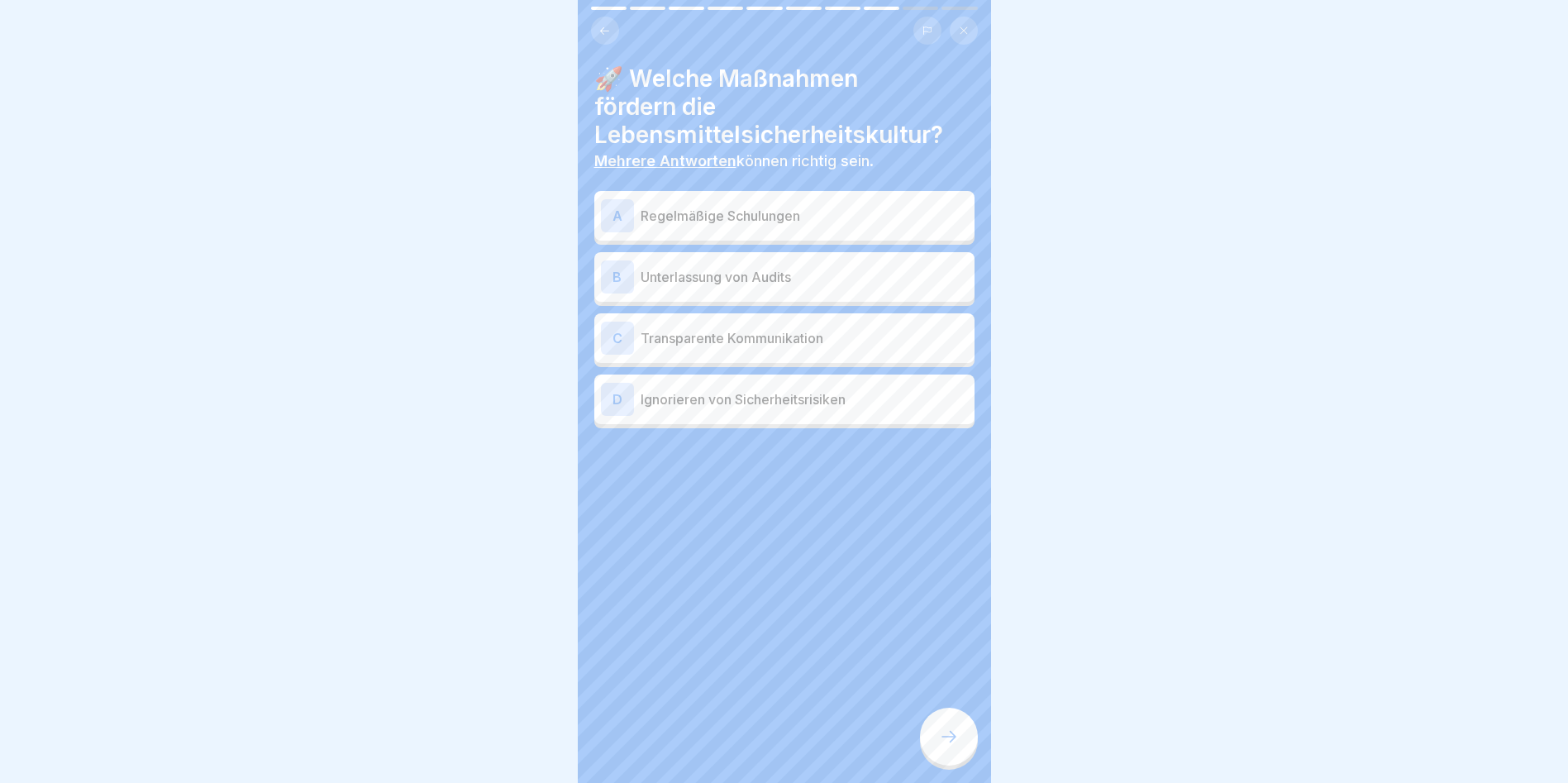
click at [748, 209] on p "Regelmäßige Schulungen" at bounding box center [805, 215] width 327 height 20
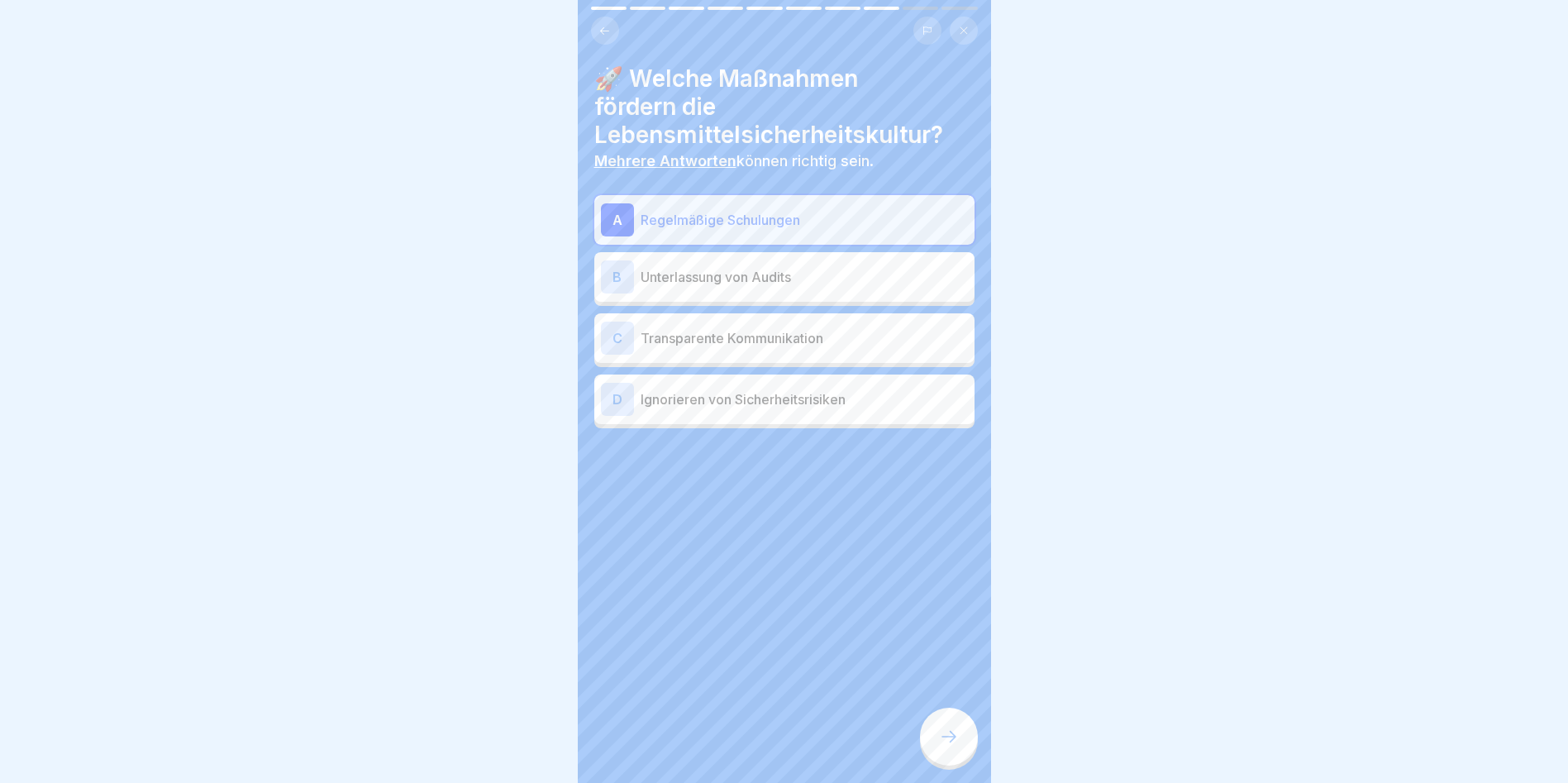
click at [725, 349] on div "C Transparente Kommunikation" at bounding box center [784, 337] width 367 height 33
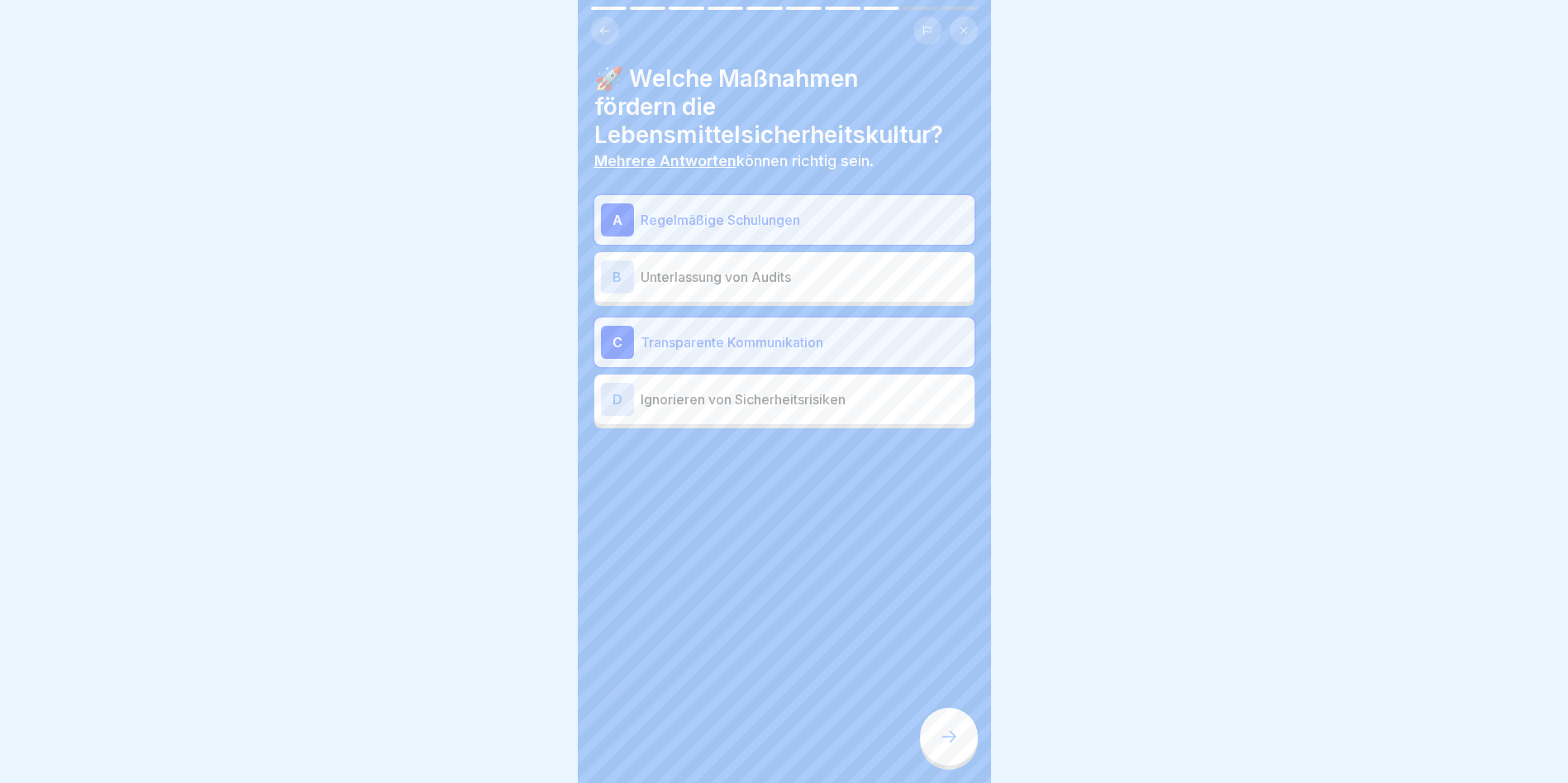
click at [945, 728] on div at bounding box center [949, 737] width 58 height 58
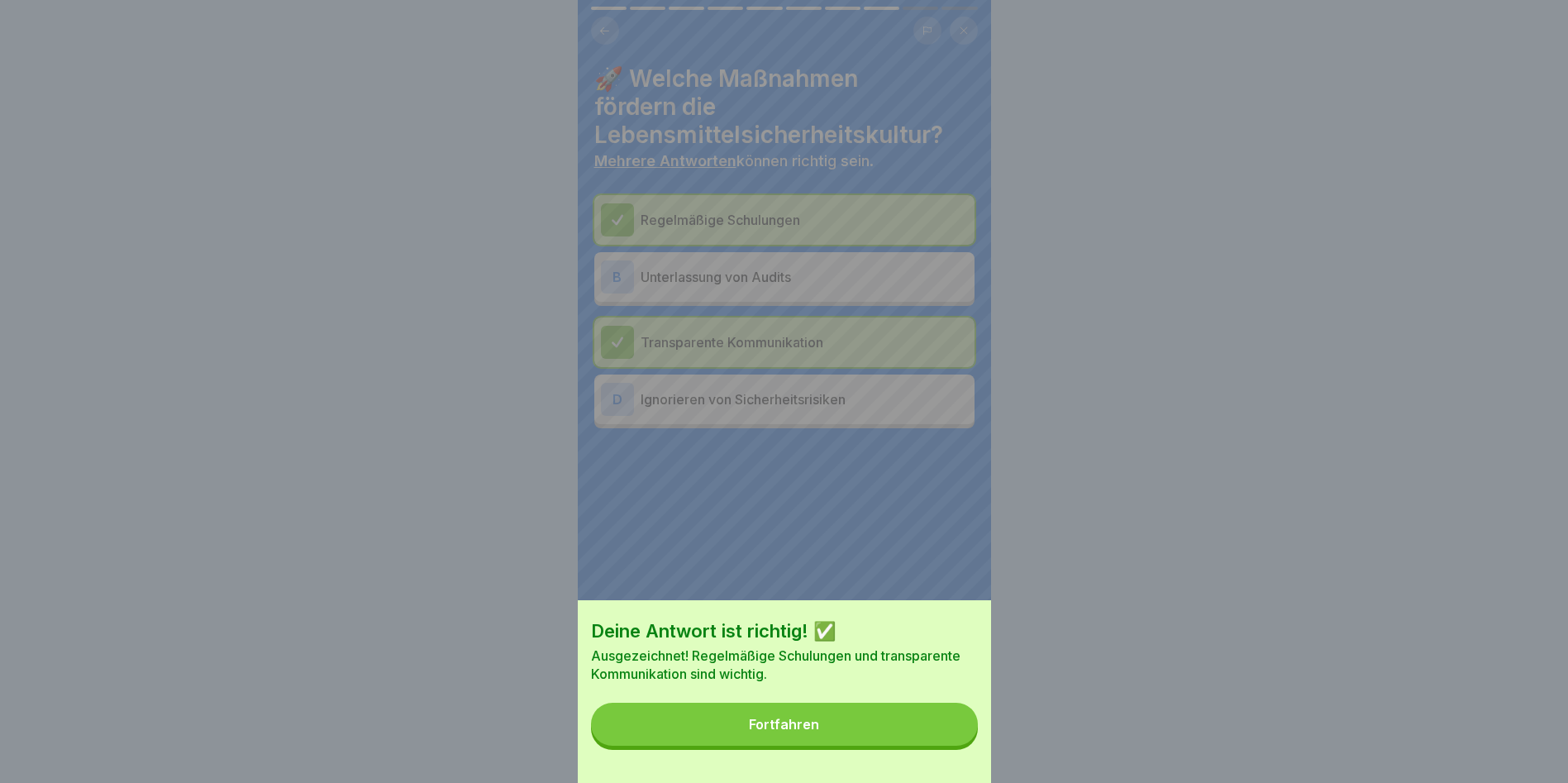
click at [945, 728] on button "Fortfahren" at bounding box center [785, 724] width 387 height 43
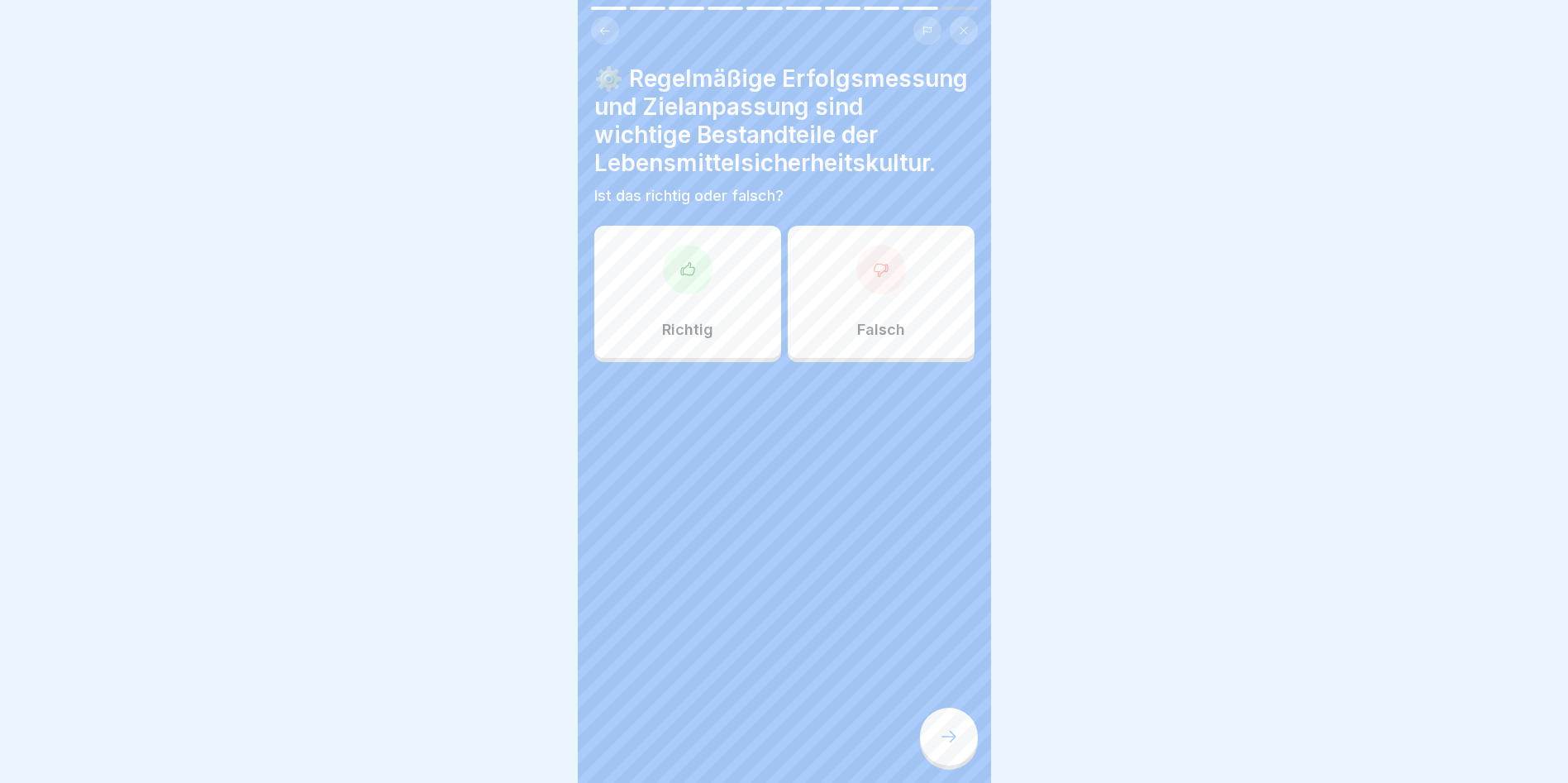
click at [753, 325] on div "Richtig" at bounding box center [687, 291] width 187 height 133
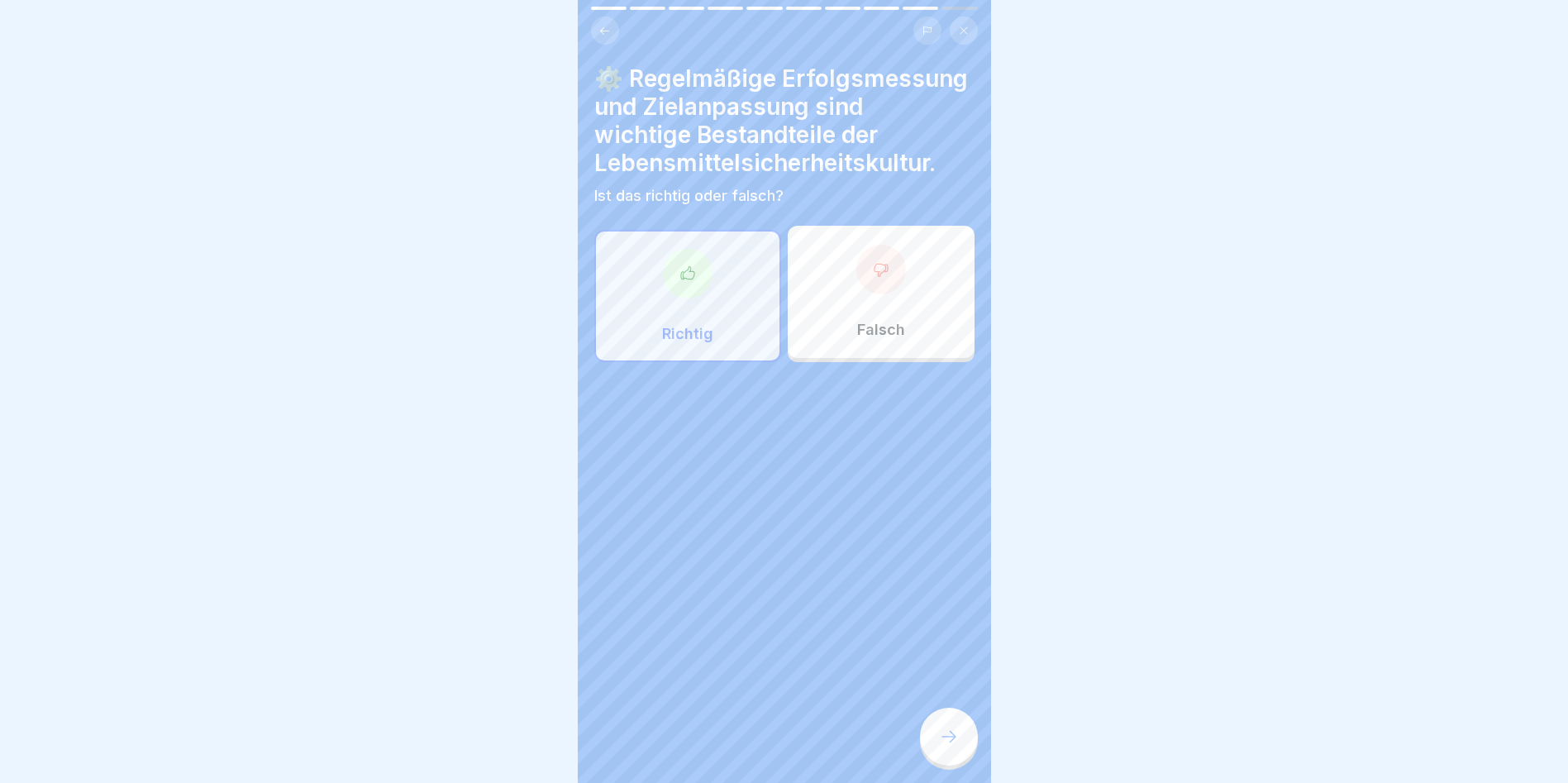
click at [939, 738] on div at bounding box center [949, 737] width 58 height 58
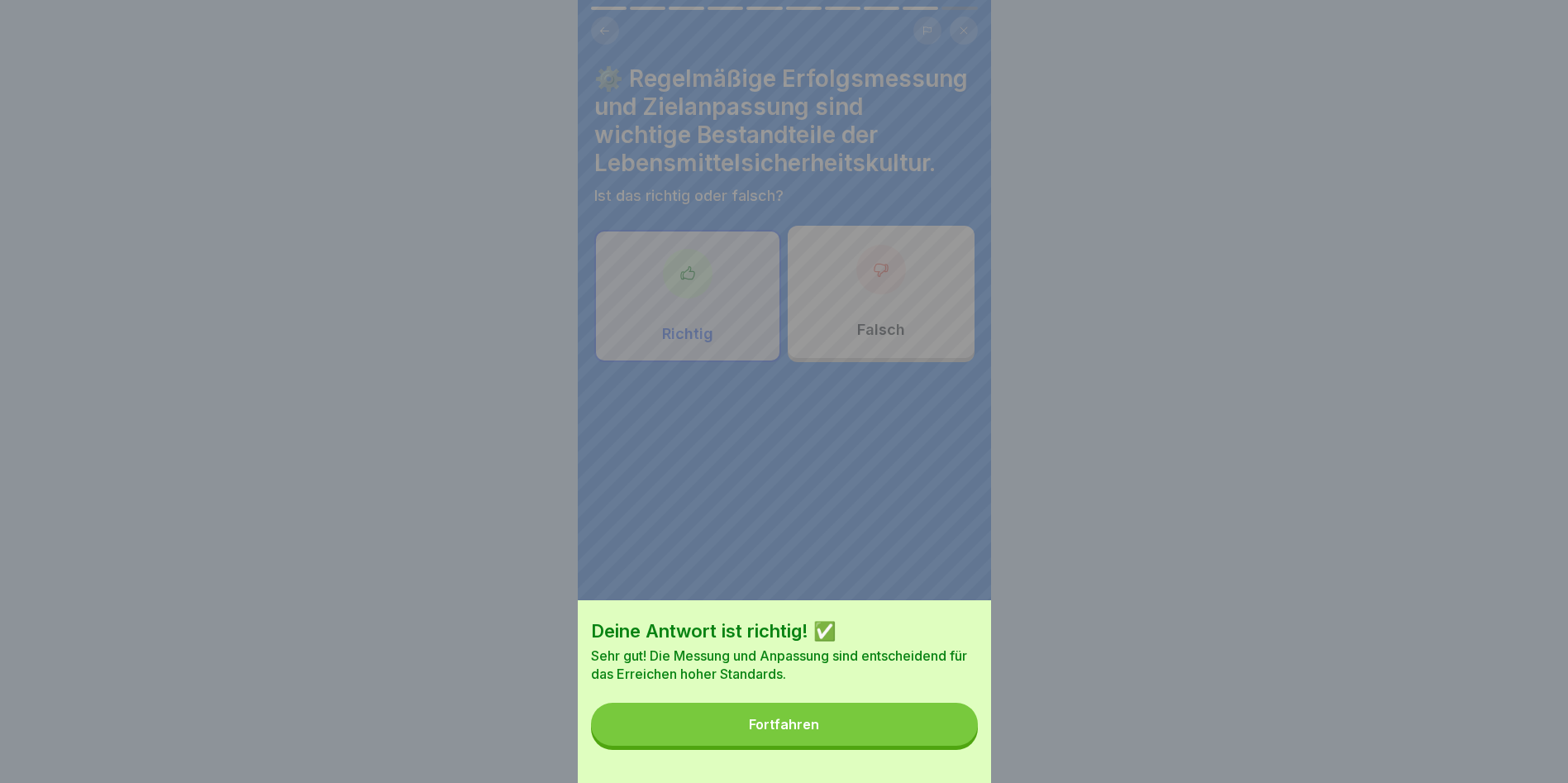
click at [939, 738] on button "Fortfahren" at bounding box center [785, 724] width 387 height 43
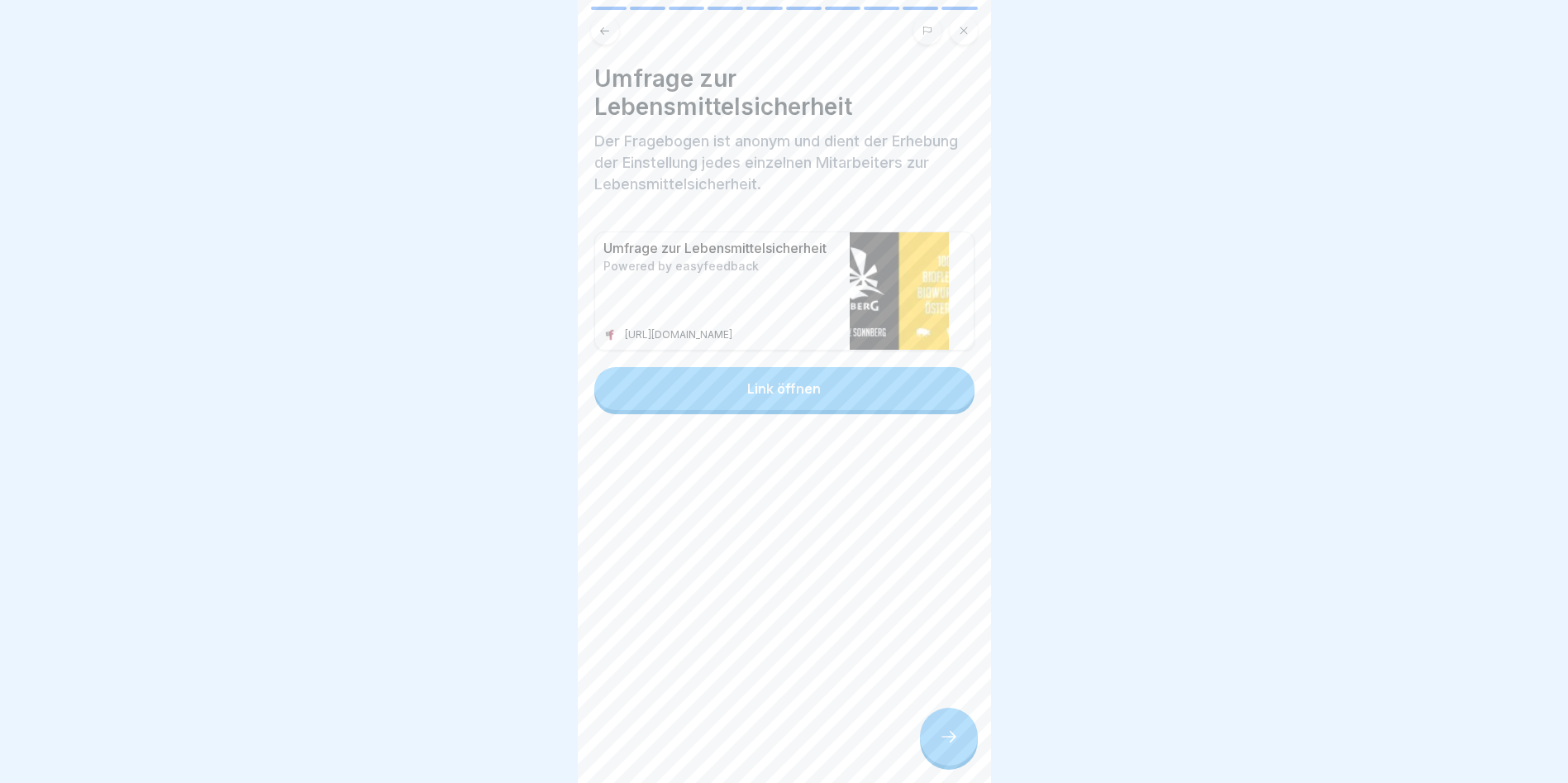
click at [776, 385] on div "Link öffnen" at bounding box center [784, 388] width 73 height 15
click at [957, 746] on icon at bounding box center [949, 736] width 20 height 20
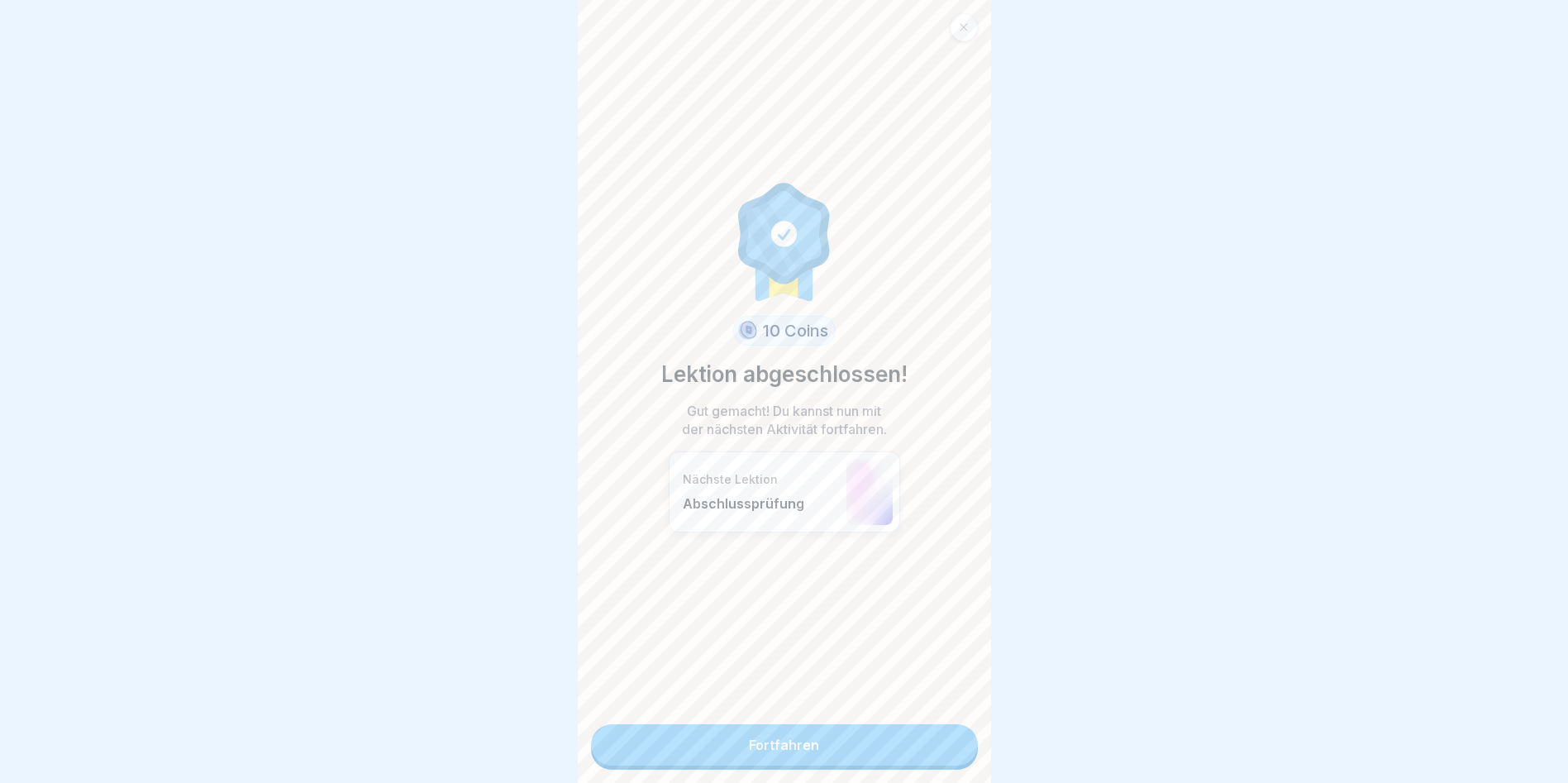
click at [926, 737] on link "Fortfahren" at bounding box center [785, 744] width 387 height 41
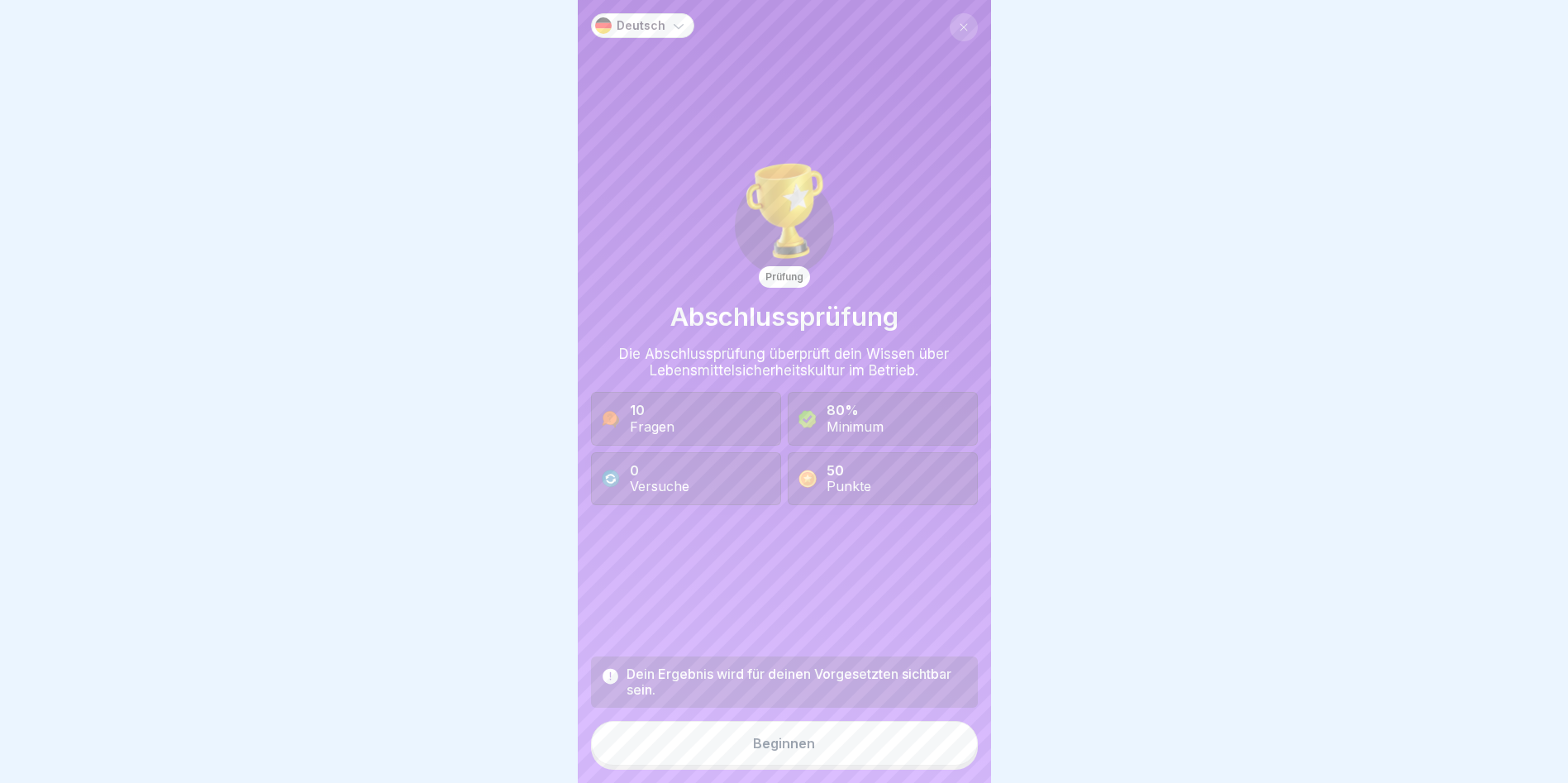
click at [905, 760] on button "Beginnen" at bounding box center [785, 743] width 387 height 44
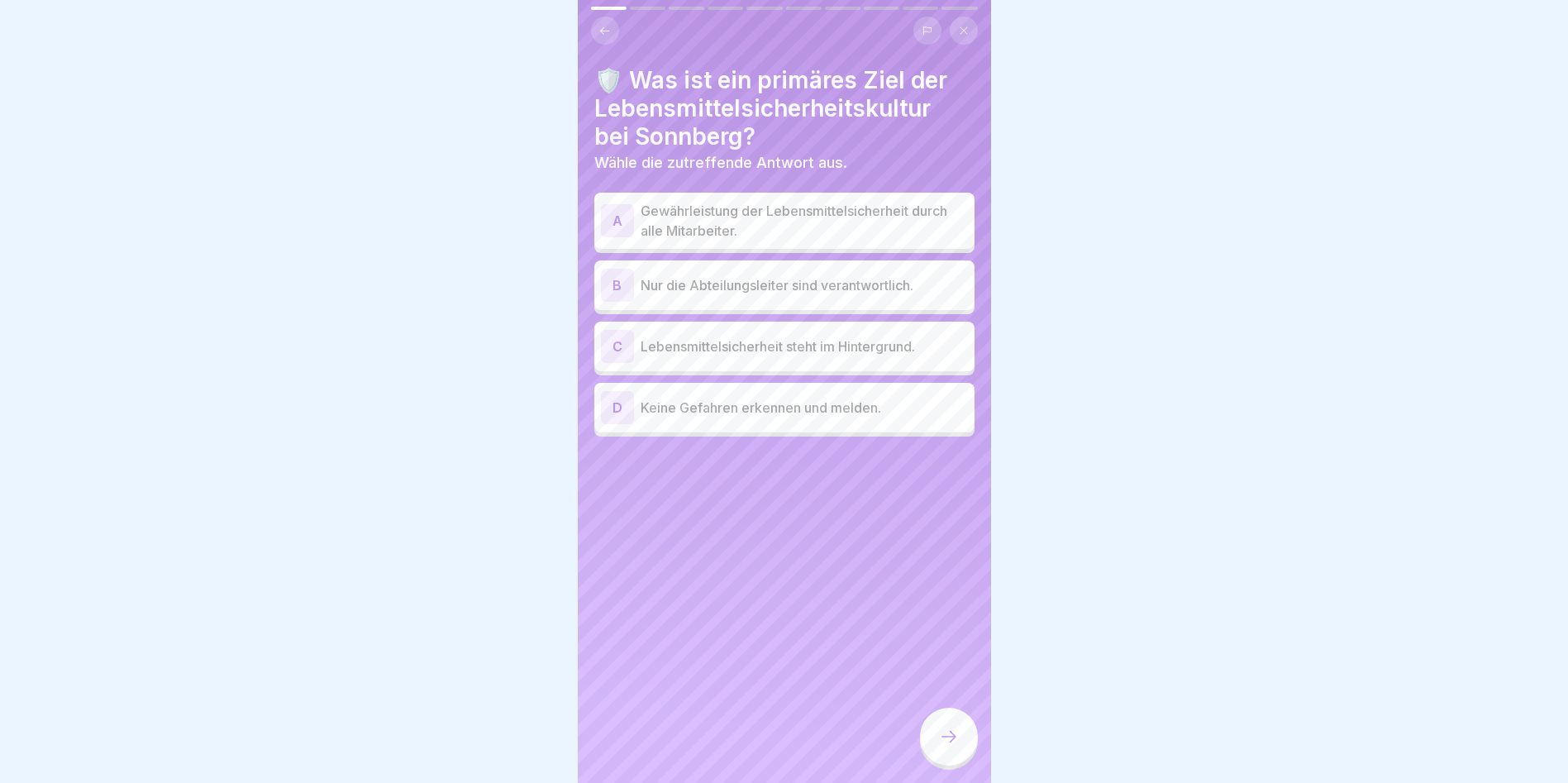
click at [806, 216] on p "Gewährleistung der Lebensmittelsicherheit durch alle Mitarbeiter." at bounding box center [805, 221] width 327 height 39
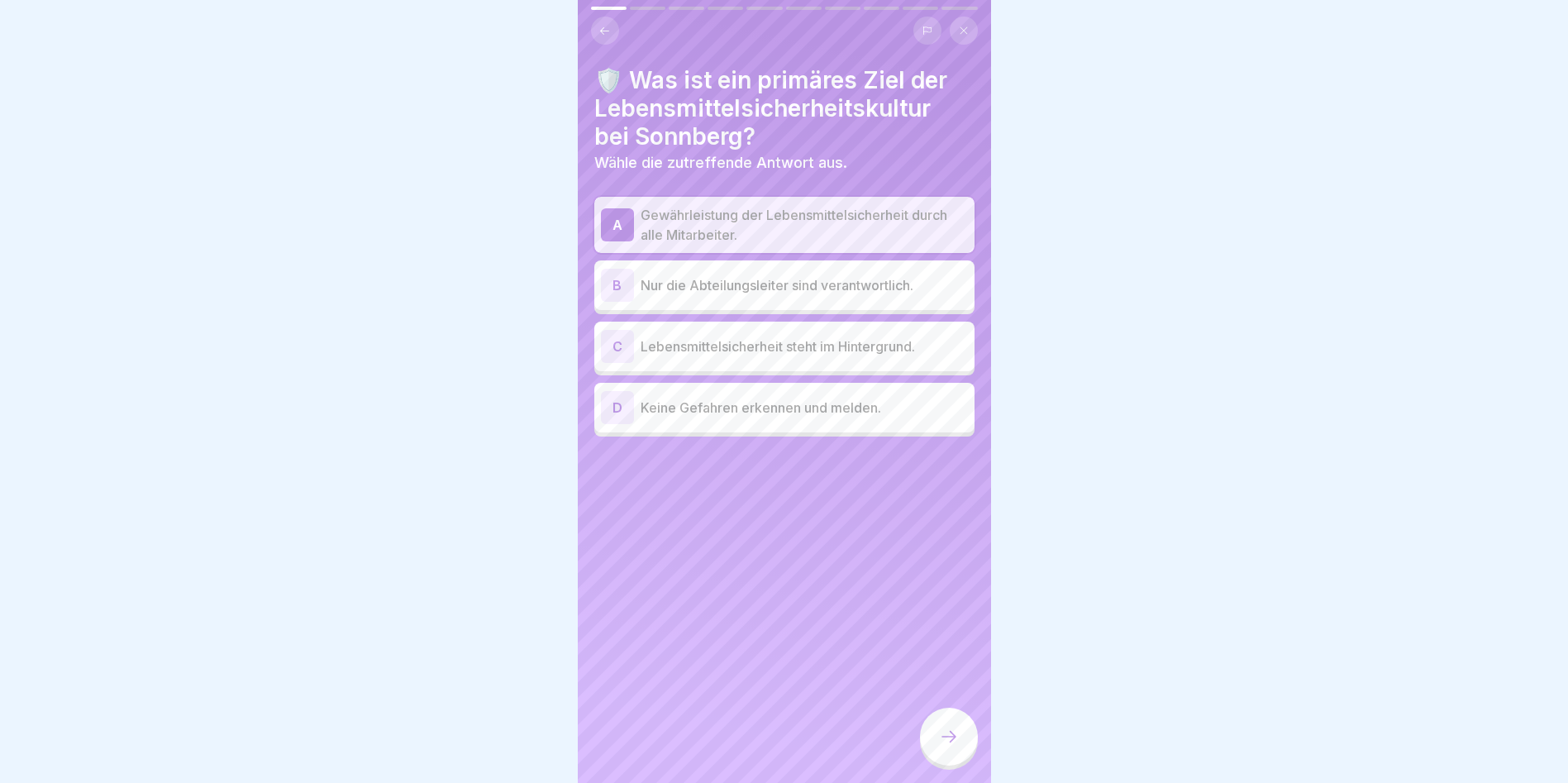
click at [951, 729] on div at bounding box center [949, 737] width 58 height 58
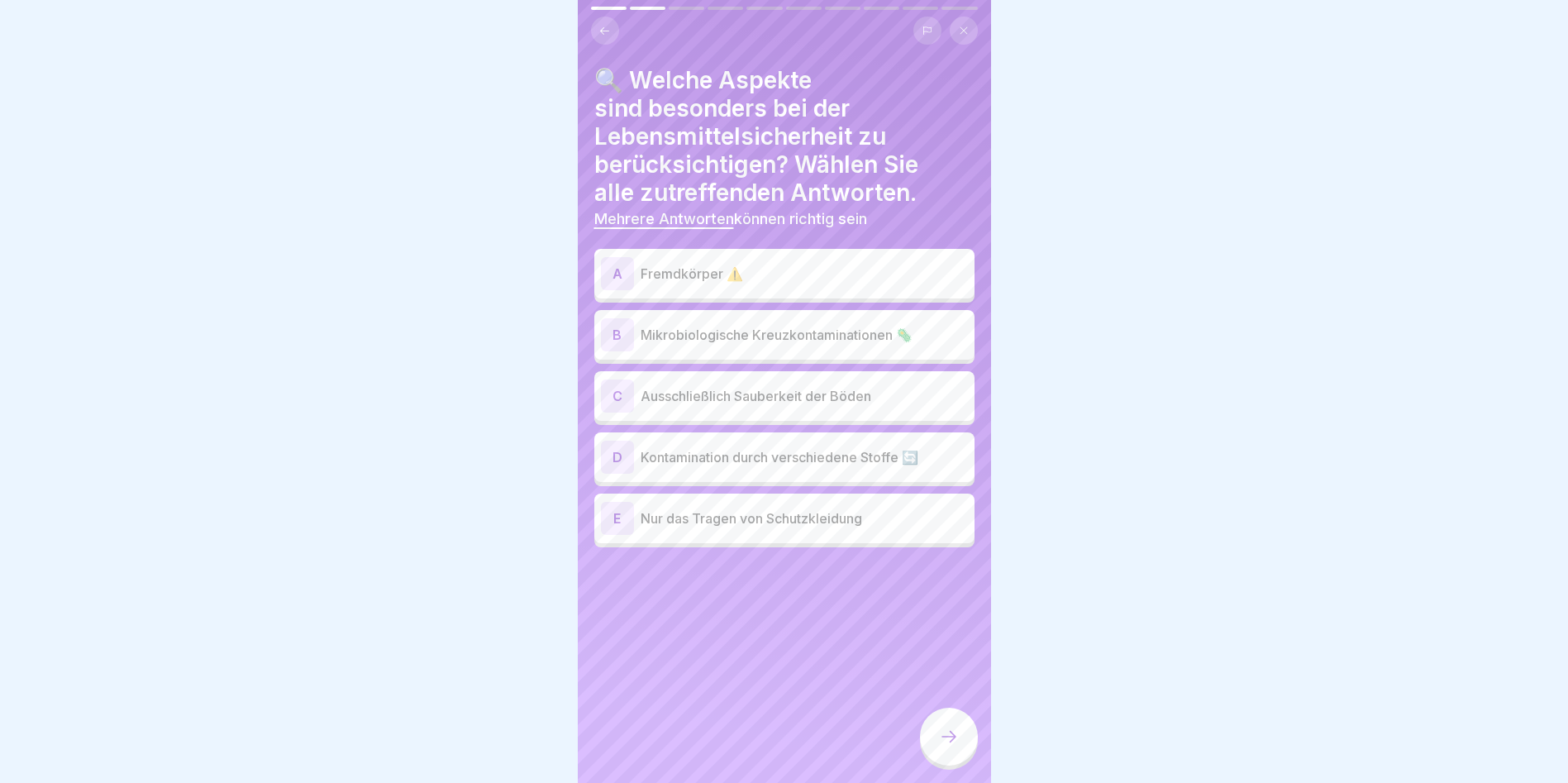
click at [655, 282] on p "Fremdkörper ⚠️" at bounding box center [805, 274] width 327 height 20
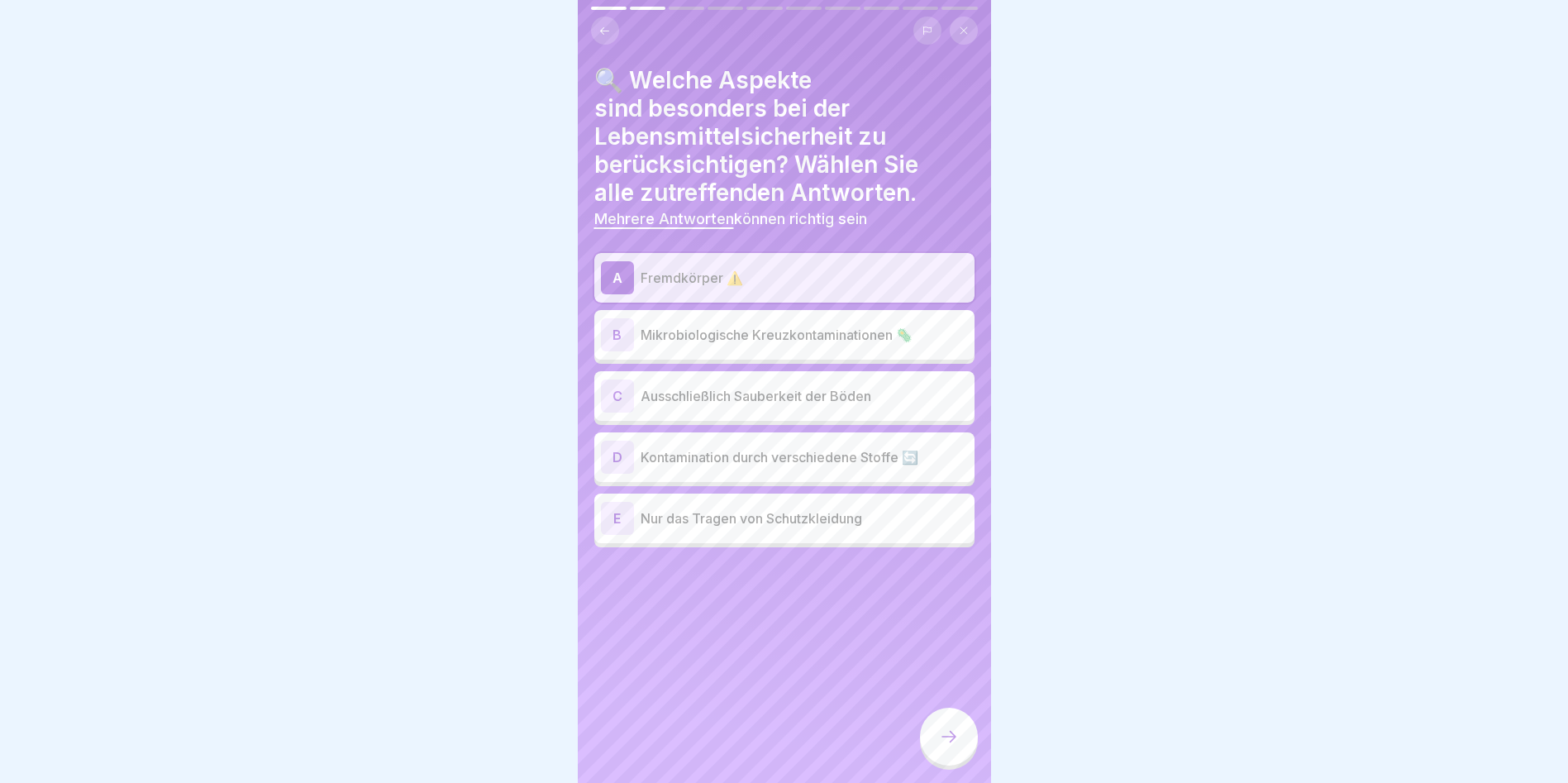
click at [682, 341] on p "Mikrobiologische Kreuzkontaminationen 🦠" at bounding box center [805, 335] width 327 height 20
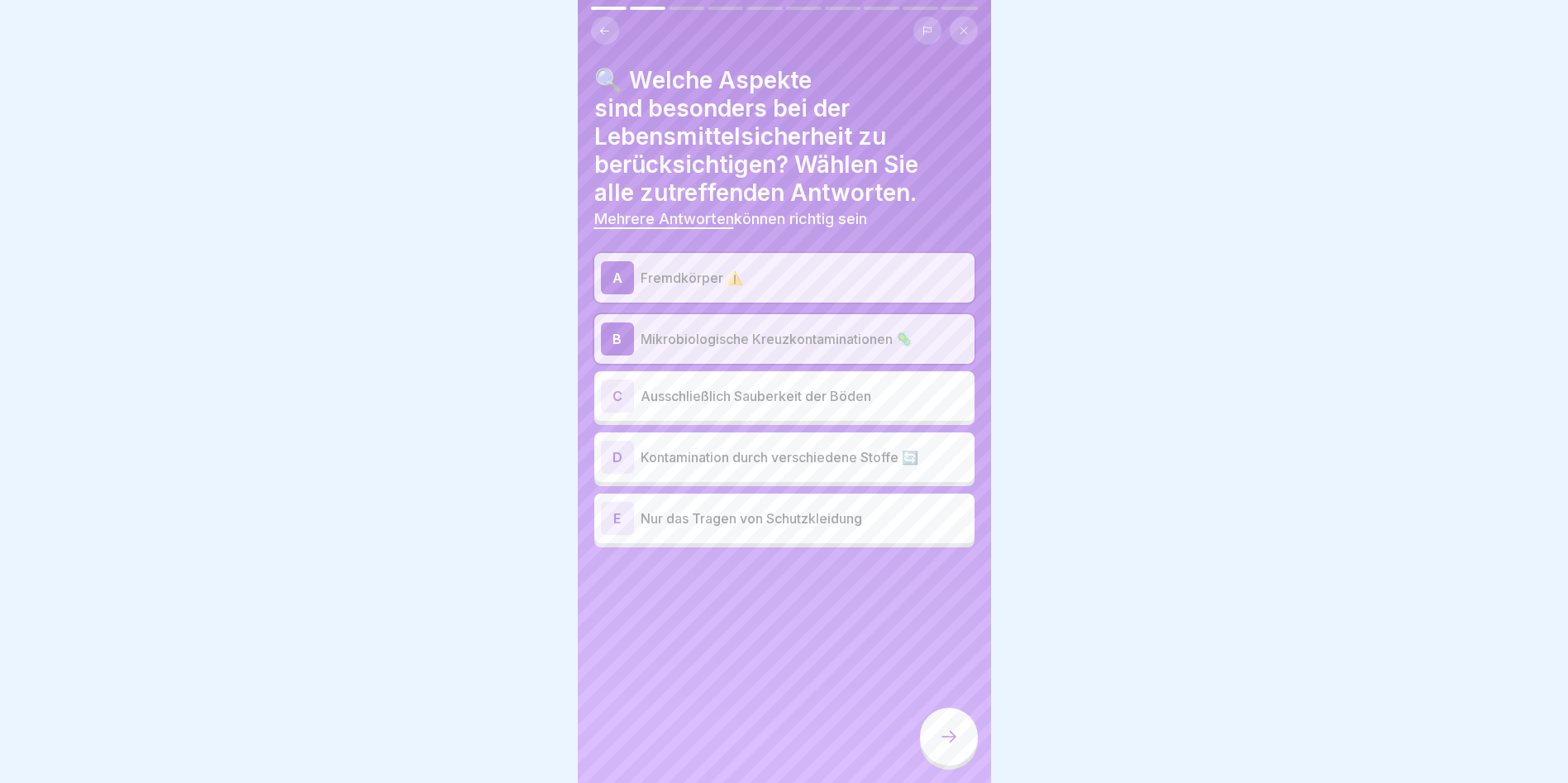
click at [685, 476] on div "D Kontamination durch verschiedene Stoffe 🔄" at bounding box center [784, 457] width 381 height 50
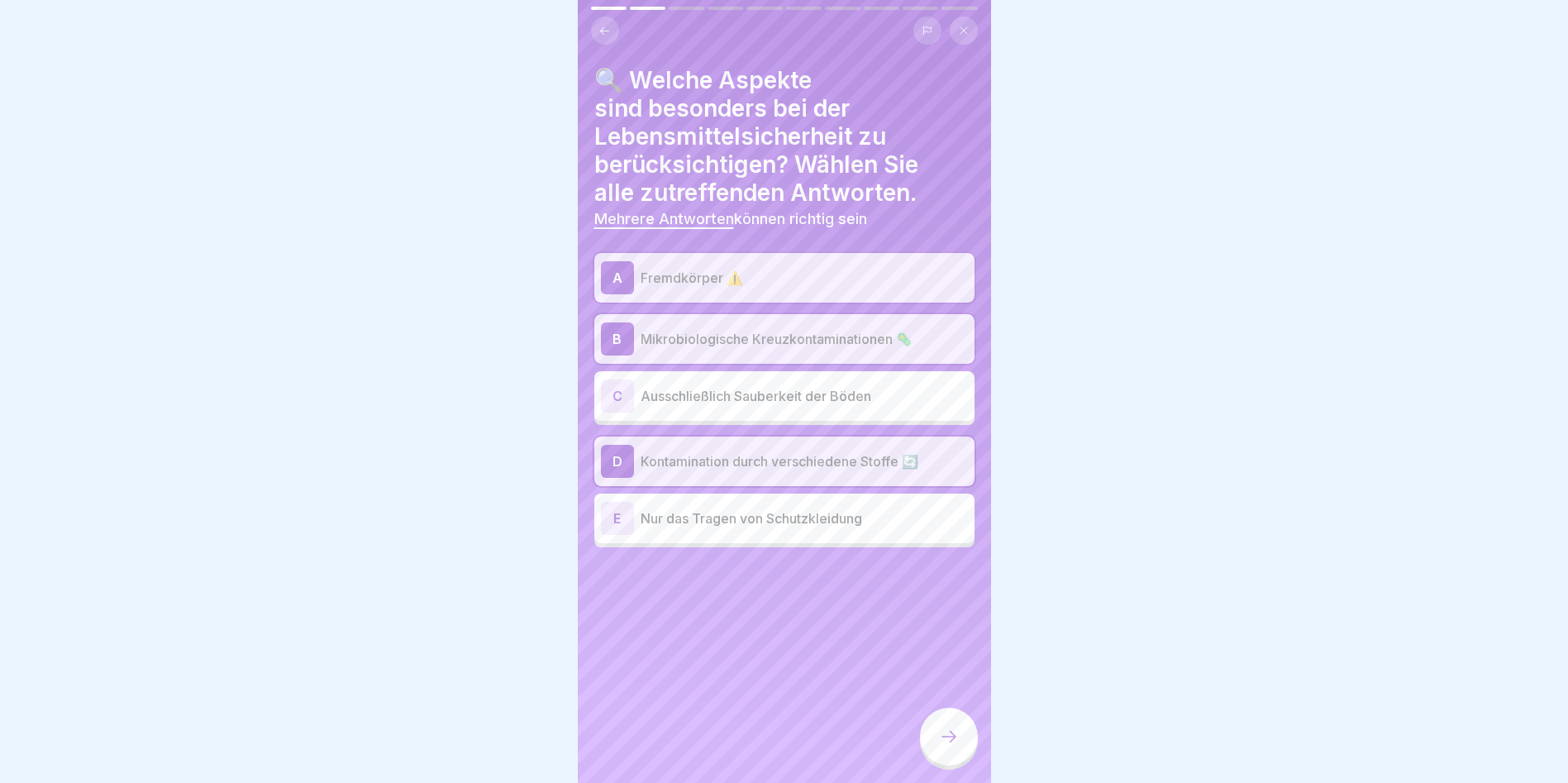
click at [932, 744] on div at bounding box center [949, 737] width 58 height 58
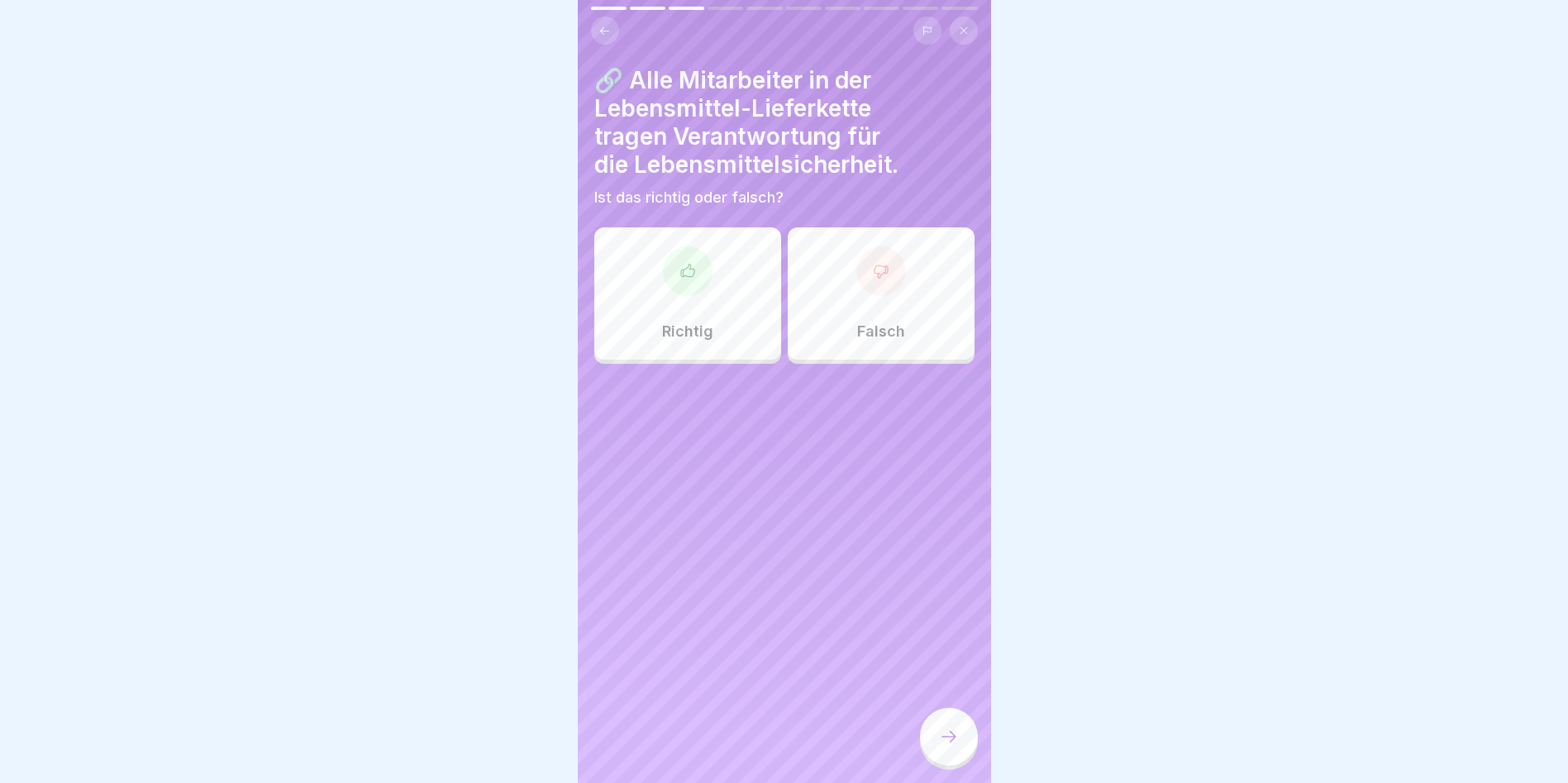
click at [730, 307] on div "Richtig" at bounding box center [687, 293] width 187 height 133
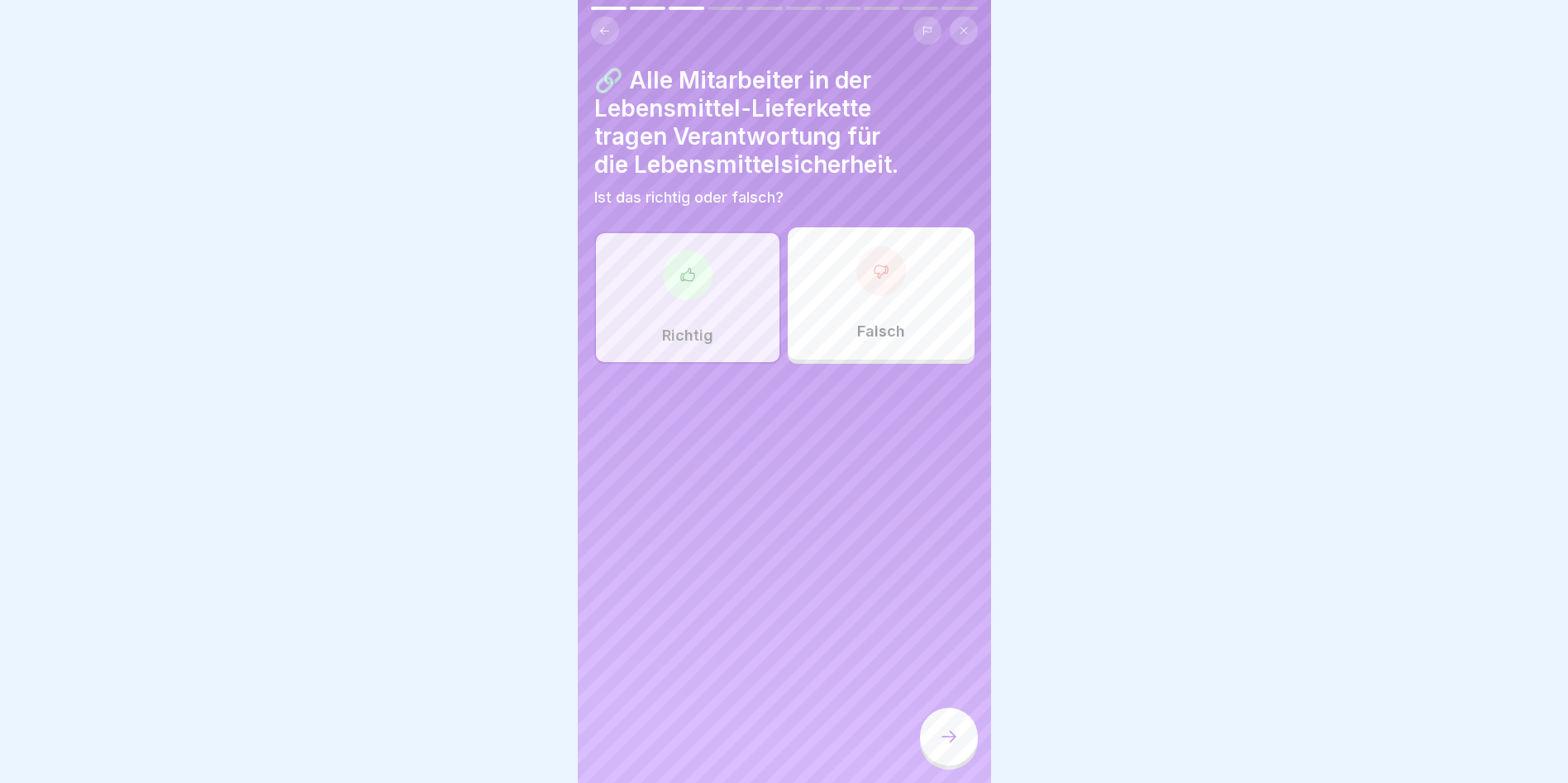
click at [943, 729] on div at bounding box center [949, 737] width 58 height 58
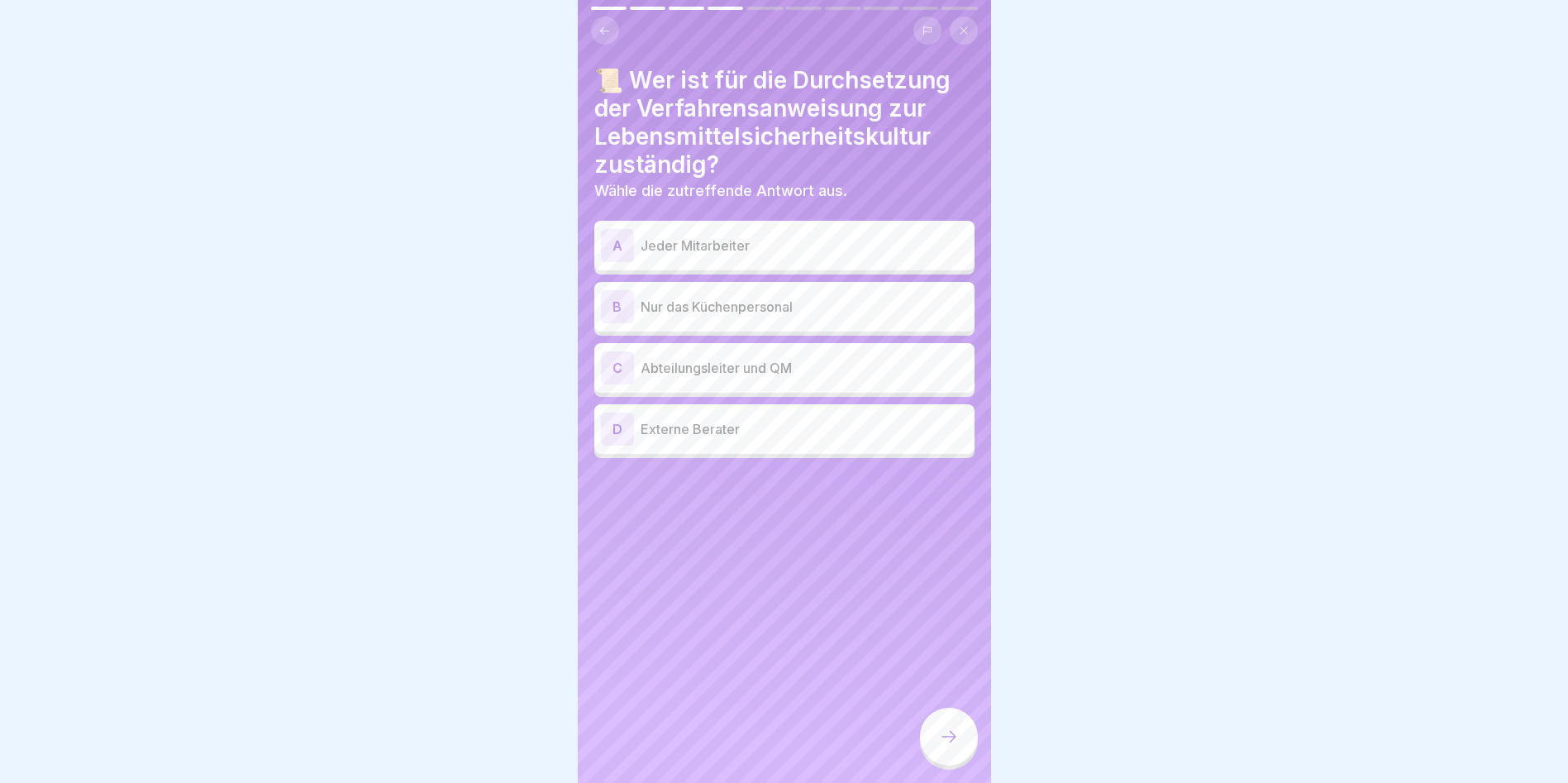
click at [728, 245] on p "Jeder Mitarbeiter" at bounding box center [805, 245] width 327 height 20
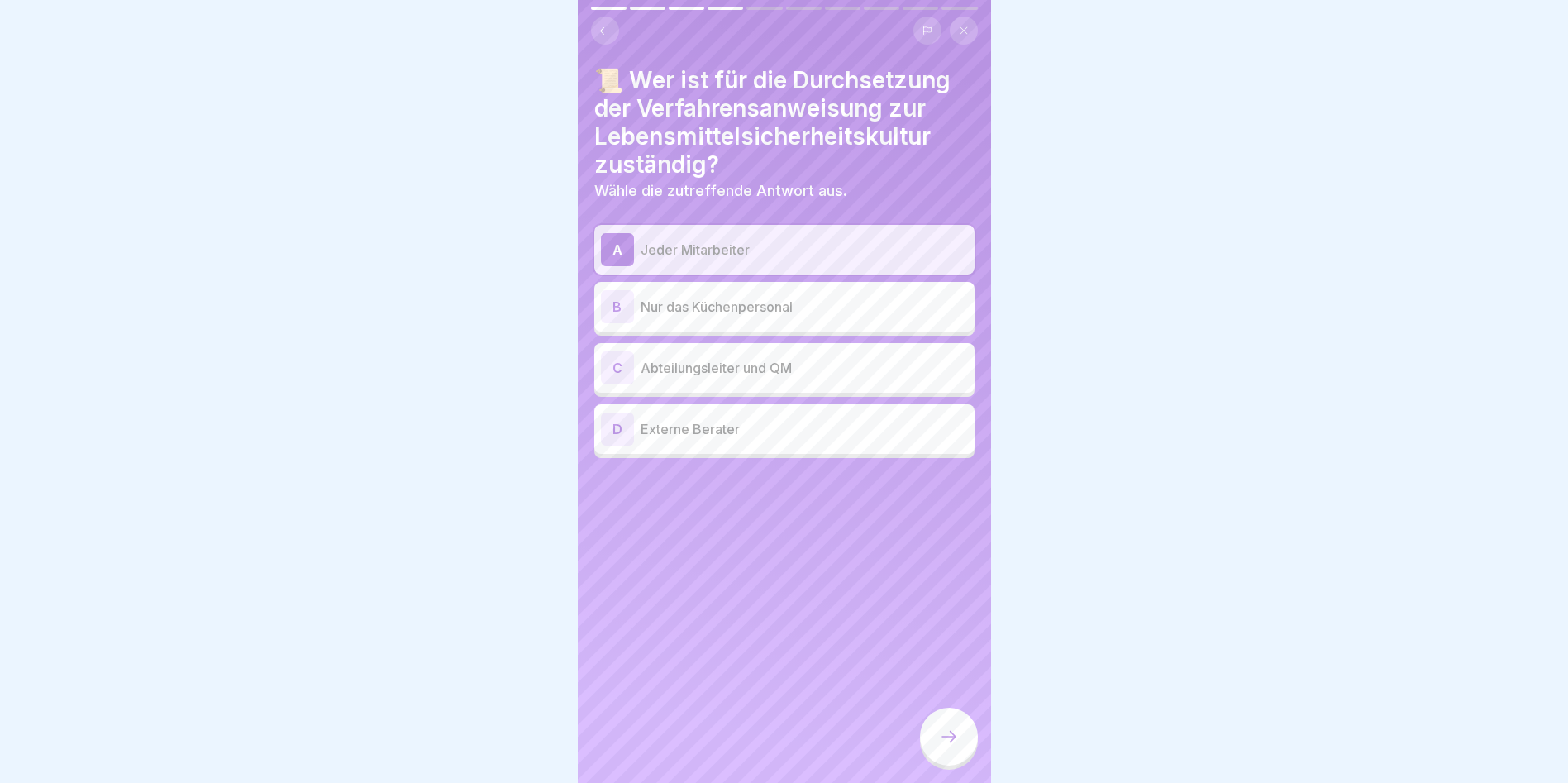
click at [963, 757] on div at bounding box center [949, 737] width 58 height 58
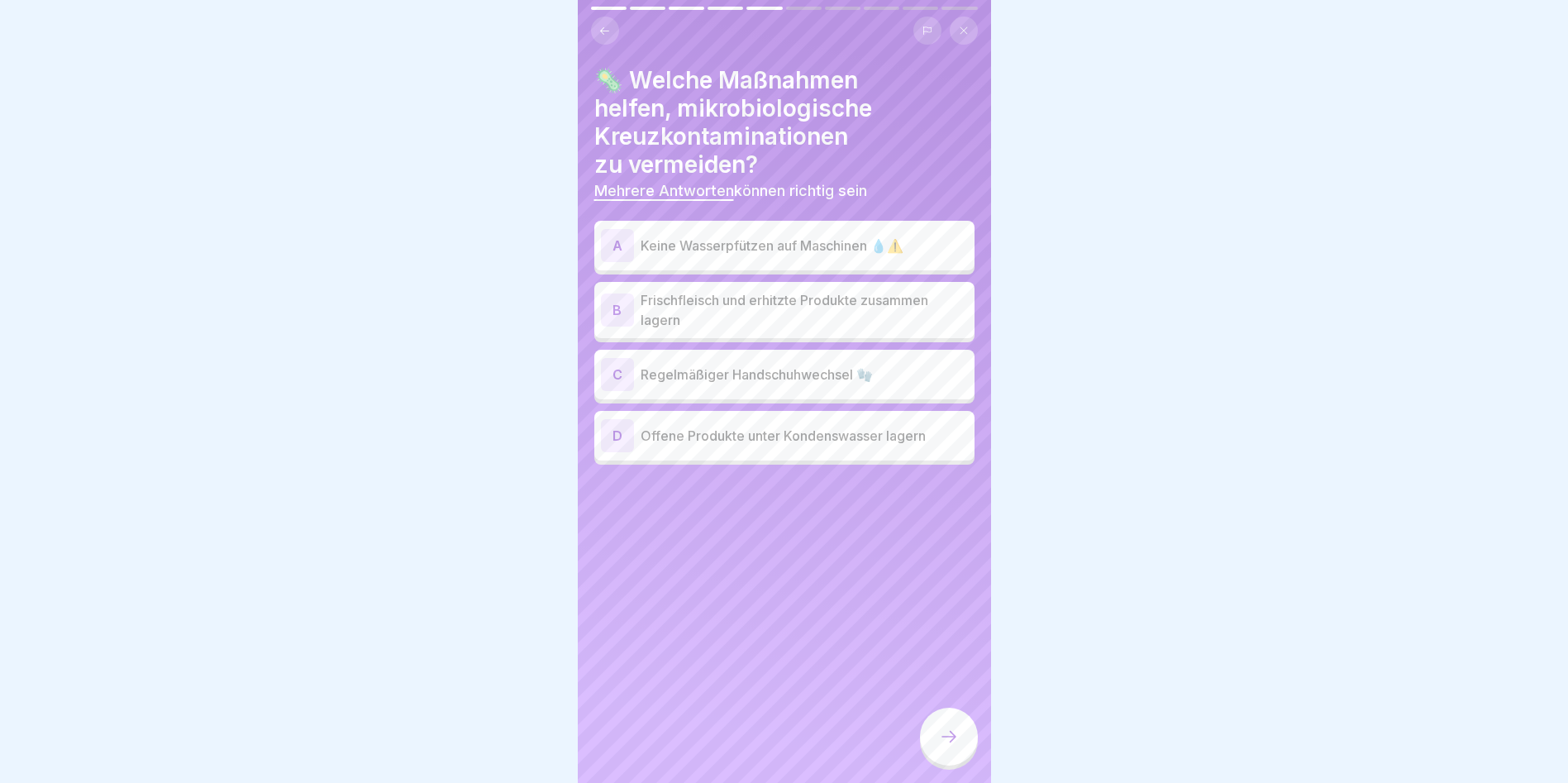
click at [723, 391] on div "C Regelmäßiger Handschuhwechsel 🧤" at bounding box center [784, 374] width 381 height 50
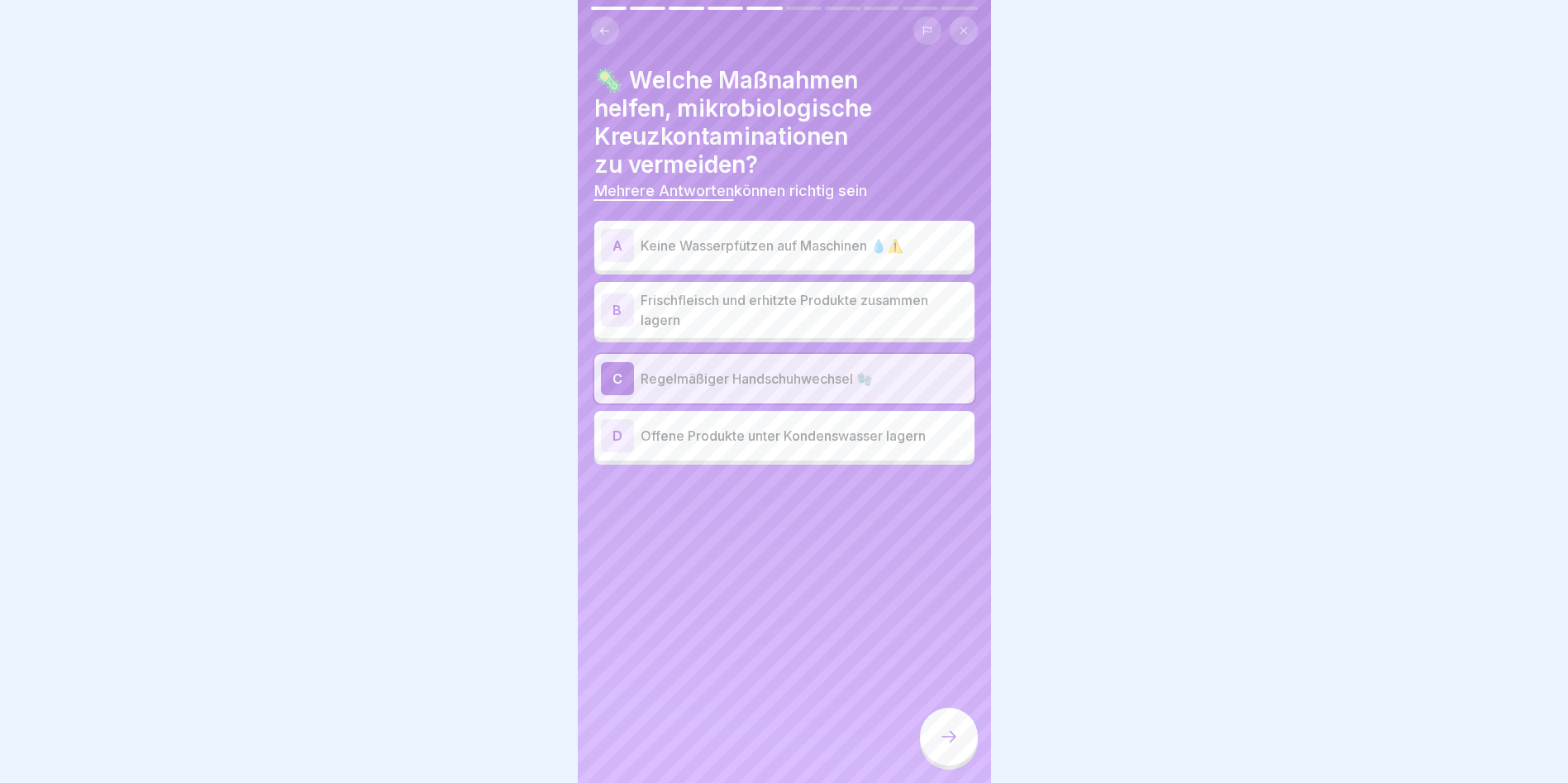
click at [748, 253] on p "Keine Wasserpfützen auf Maschinen 💧⚠️" at bounding box center [805, 245] width 327 height 20
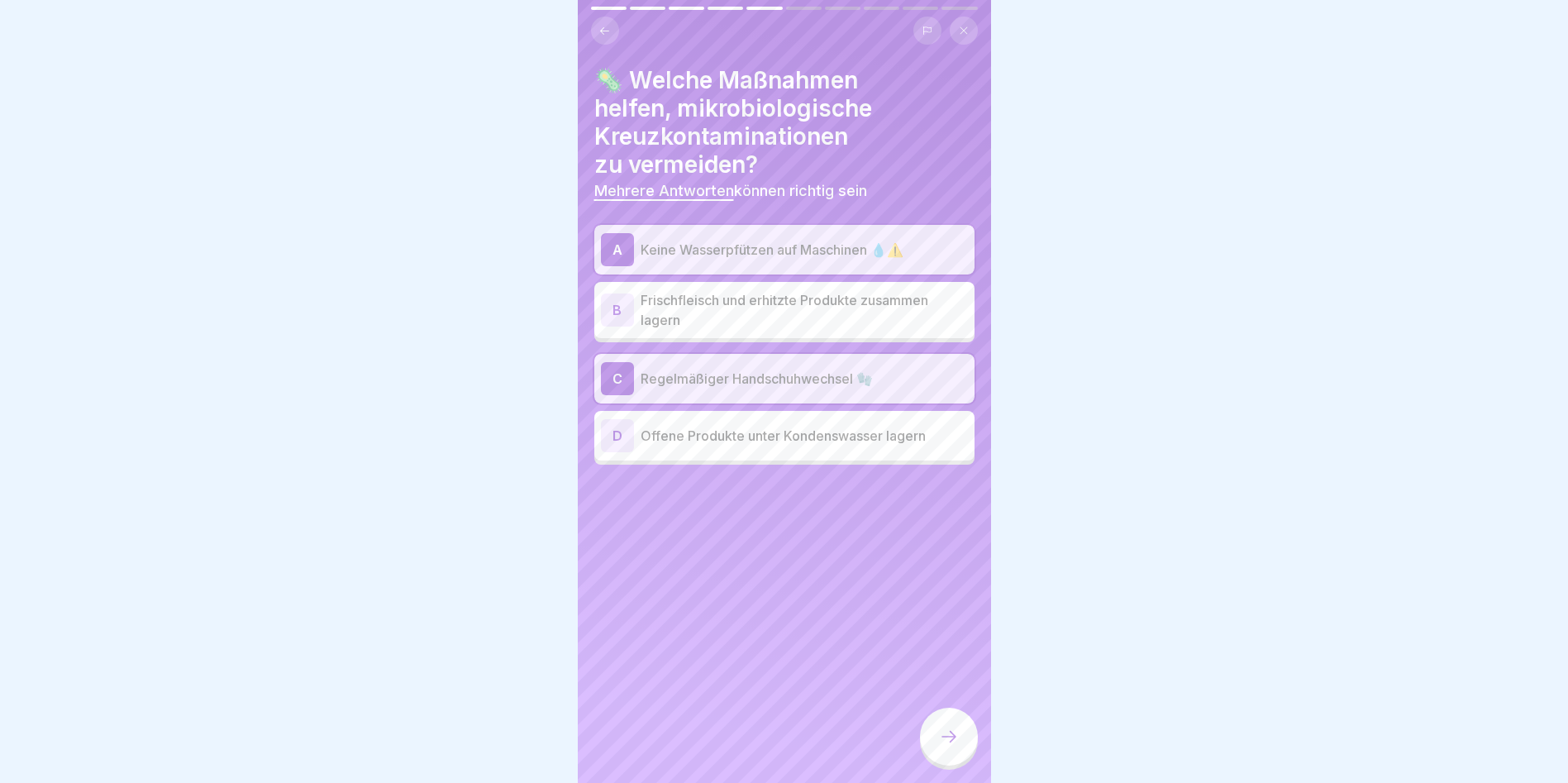
click at [956, 746] on icon at bounding box center [949, 736] width 20 height 20
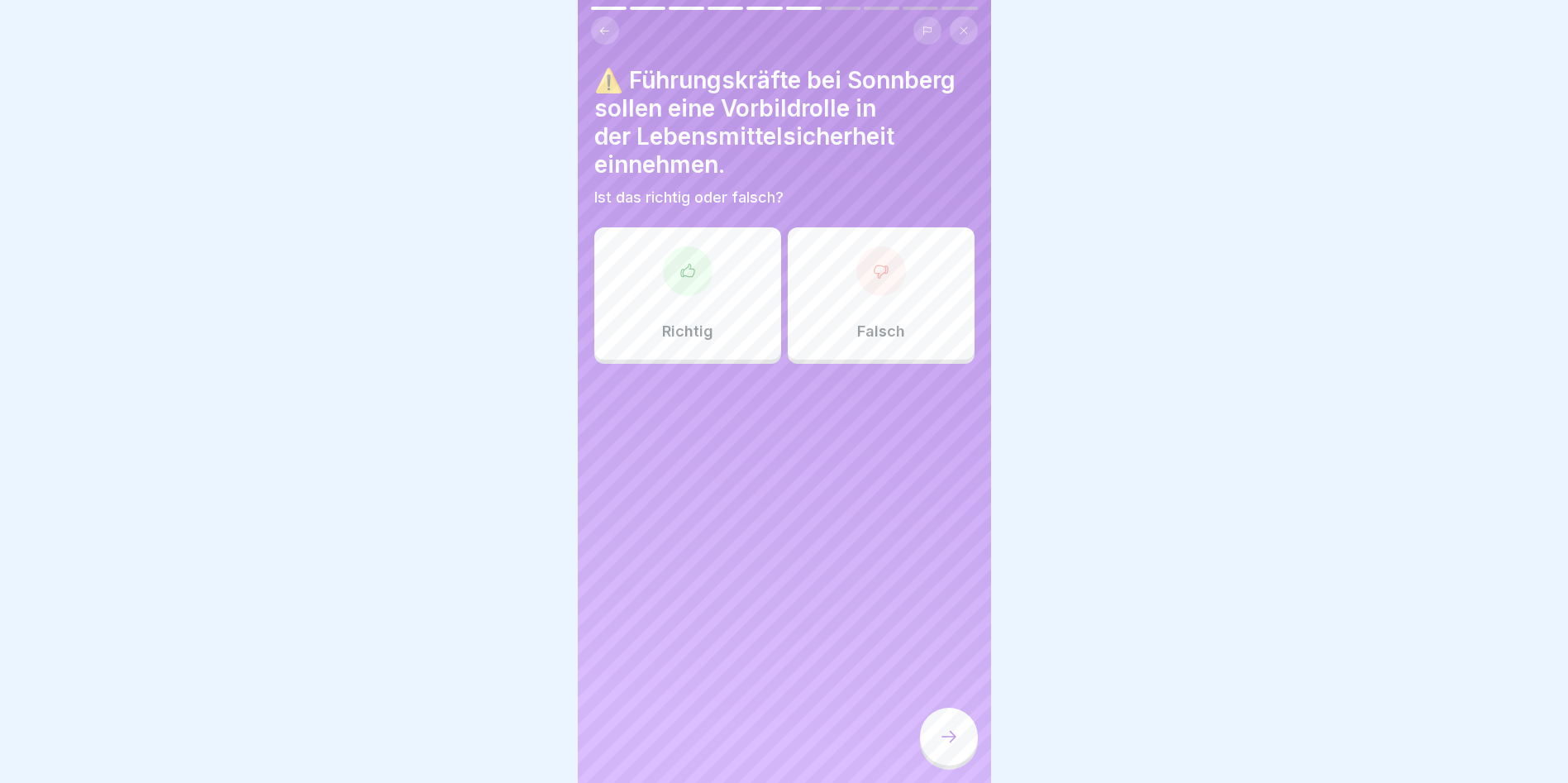
click at [659, 307] on div "Richtig" at bounding box center [687, 293] width 187 height 133
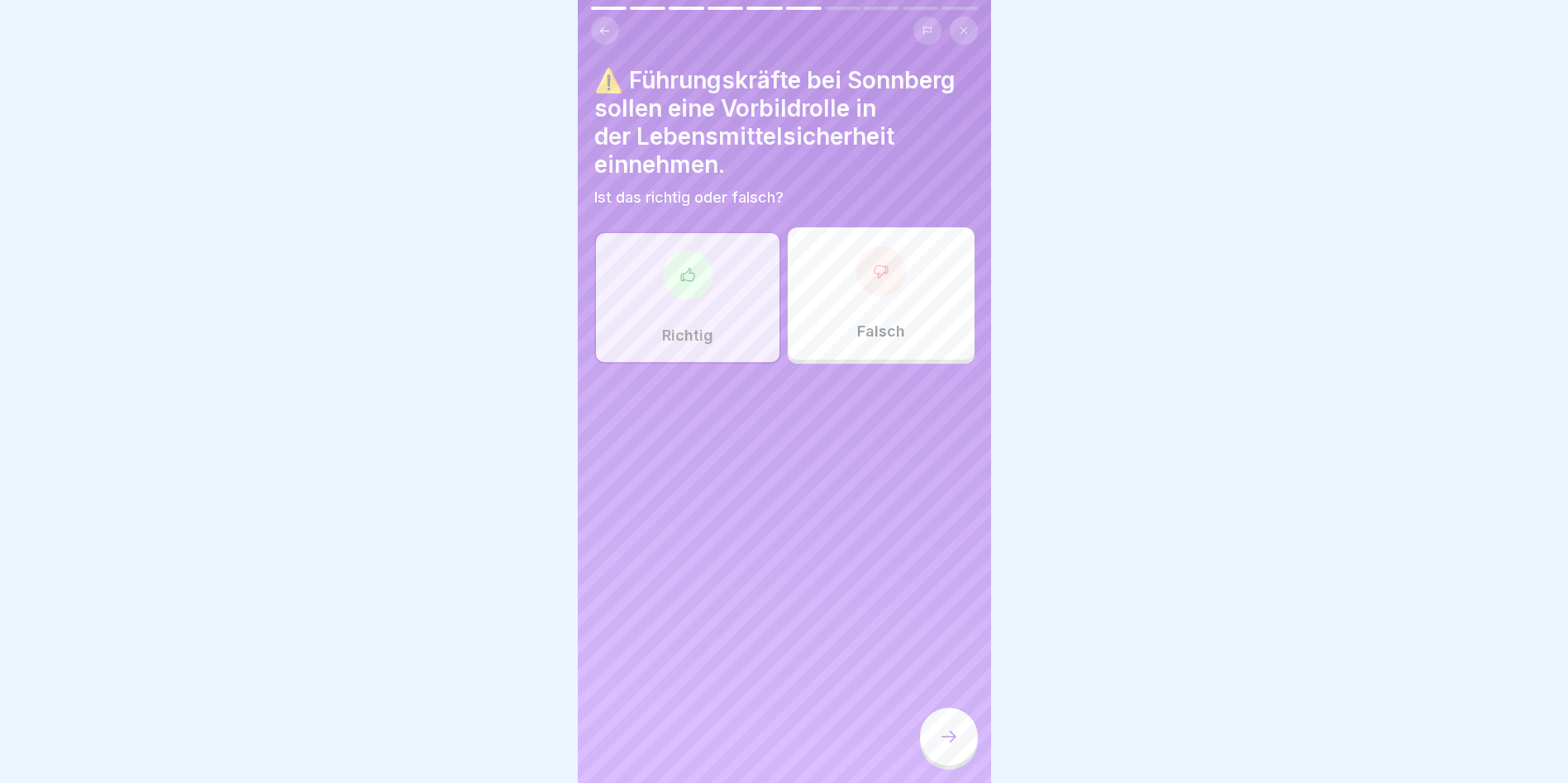
click at [950, 765] on div at bounding box center [949, 737] width 58 height 58
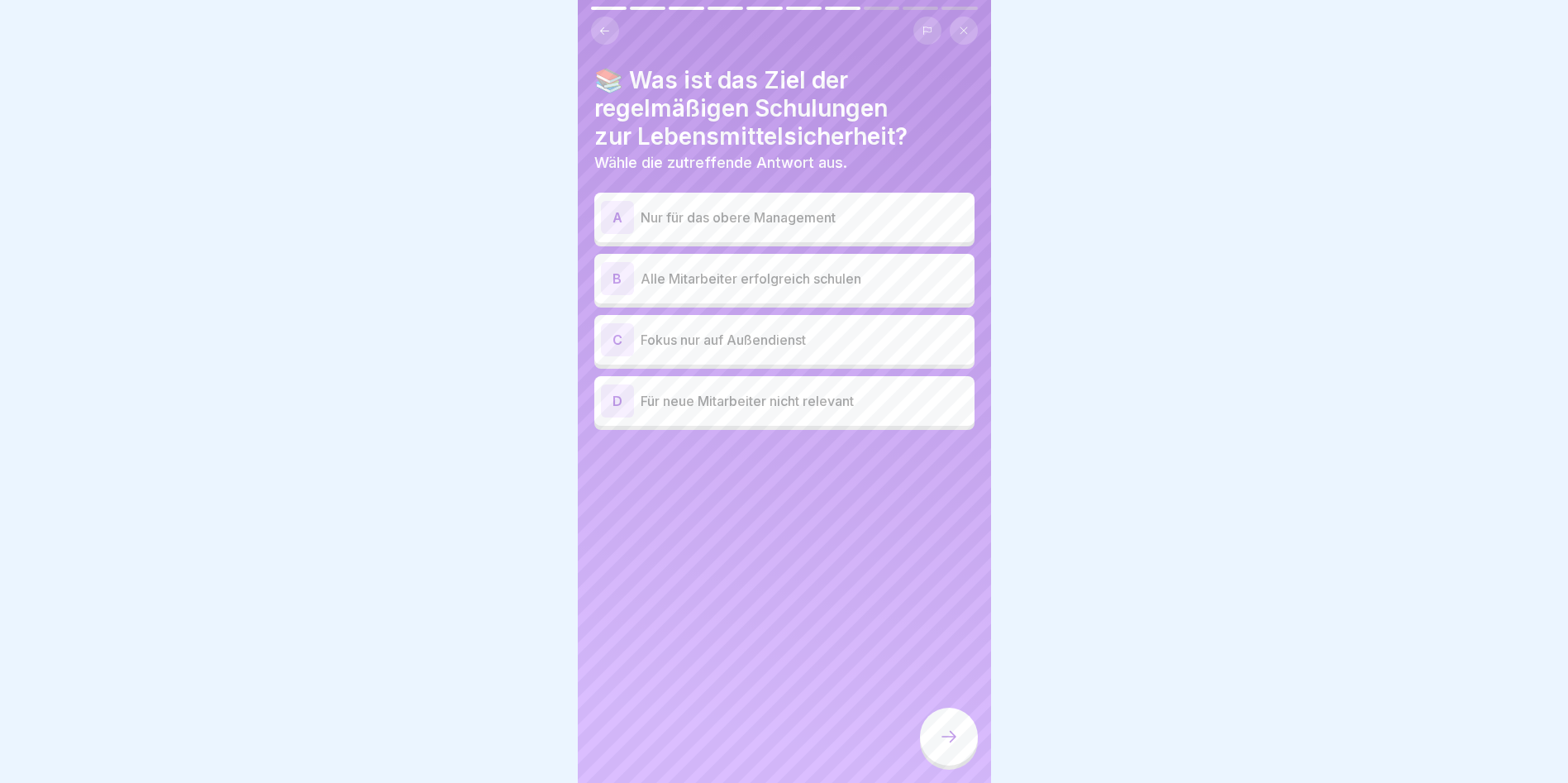
click at [831, 290] on div "B Alle Mitarbeiter erfolgreich schulen" at bounding box center [784, 278] width 367 height 33
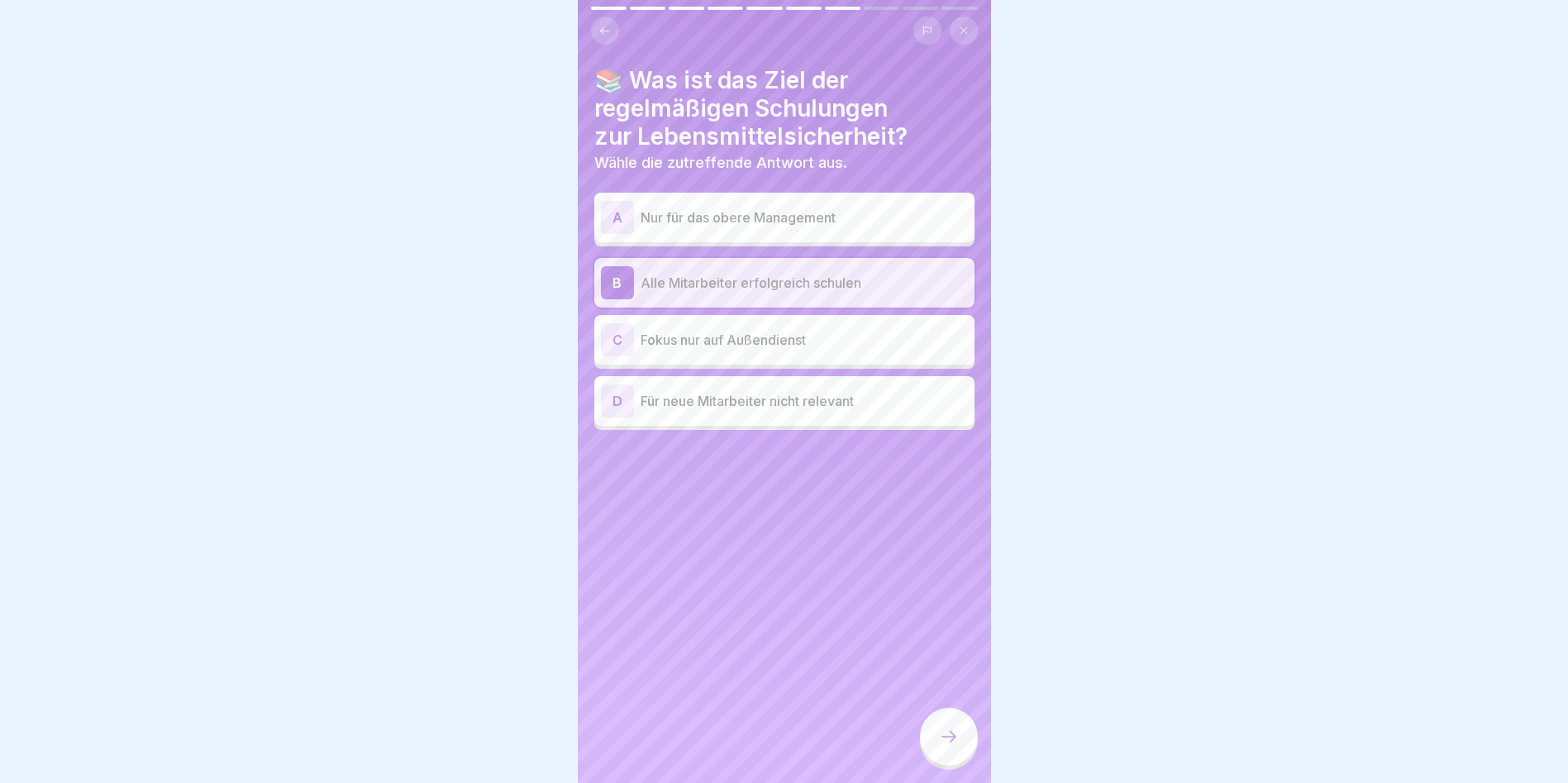
click at [963, 751] on div at bounding box center [949, 737] width 58 height 58
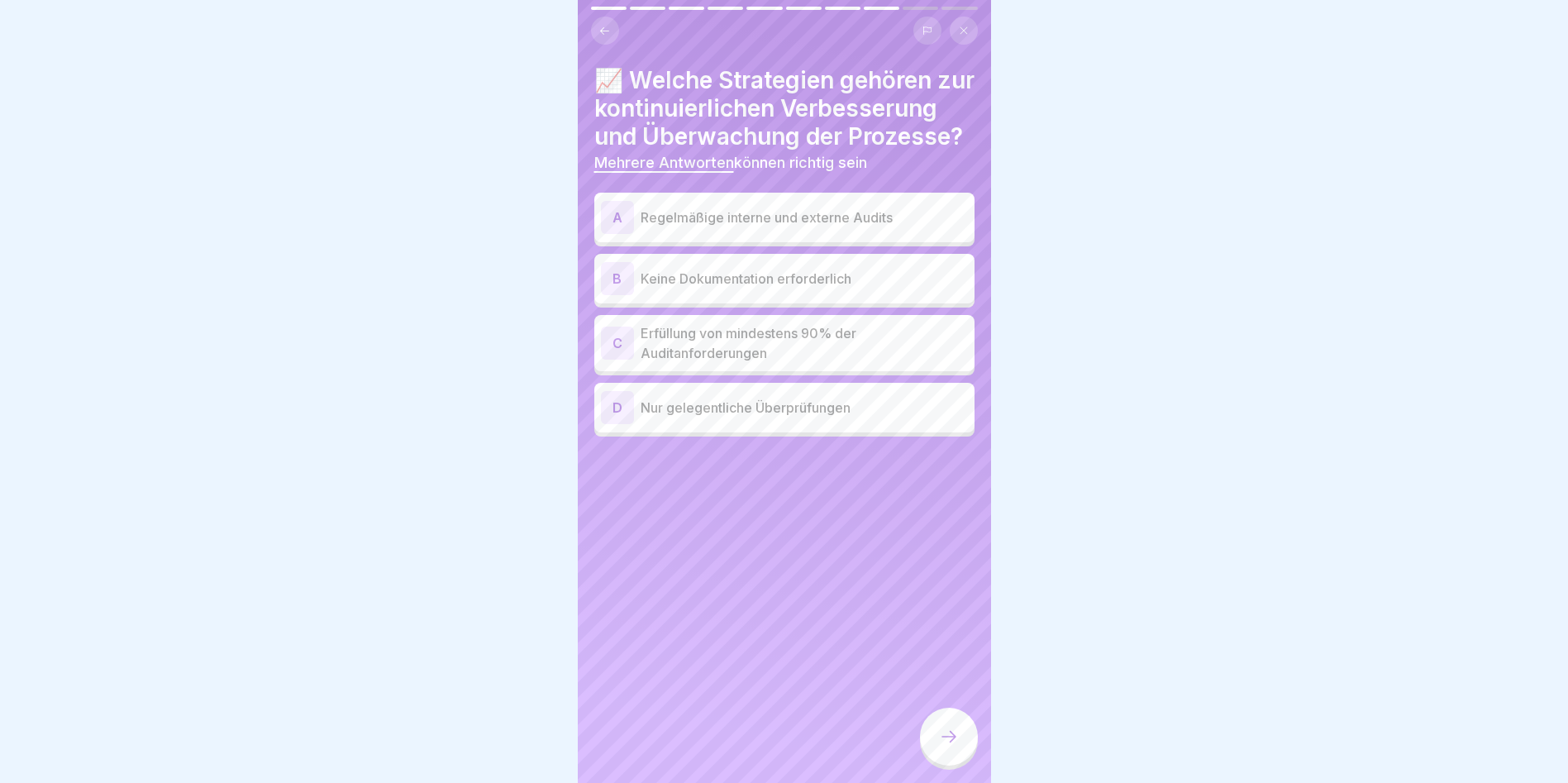
click at [771, 227] on p "Regelmäßige interne und externe Audits" at bounding box center [805, 217] width 327 height 20
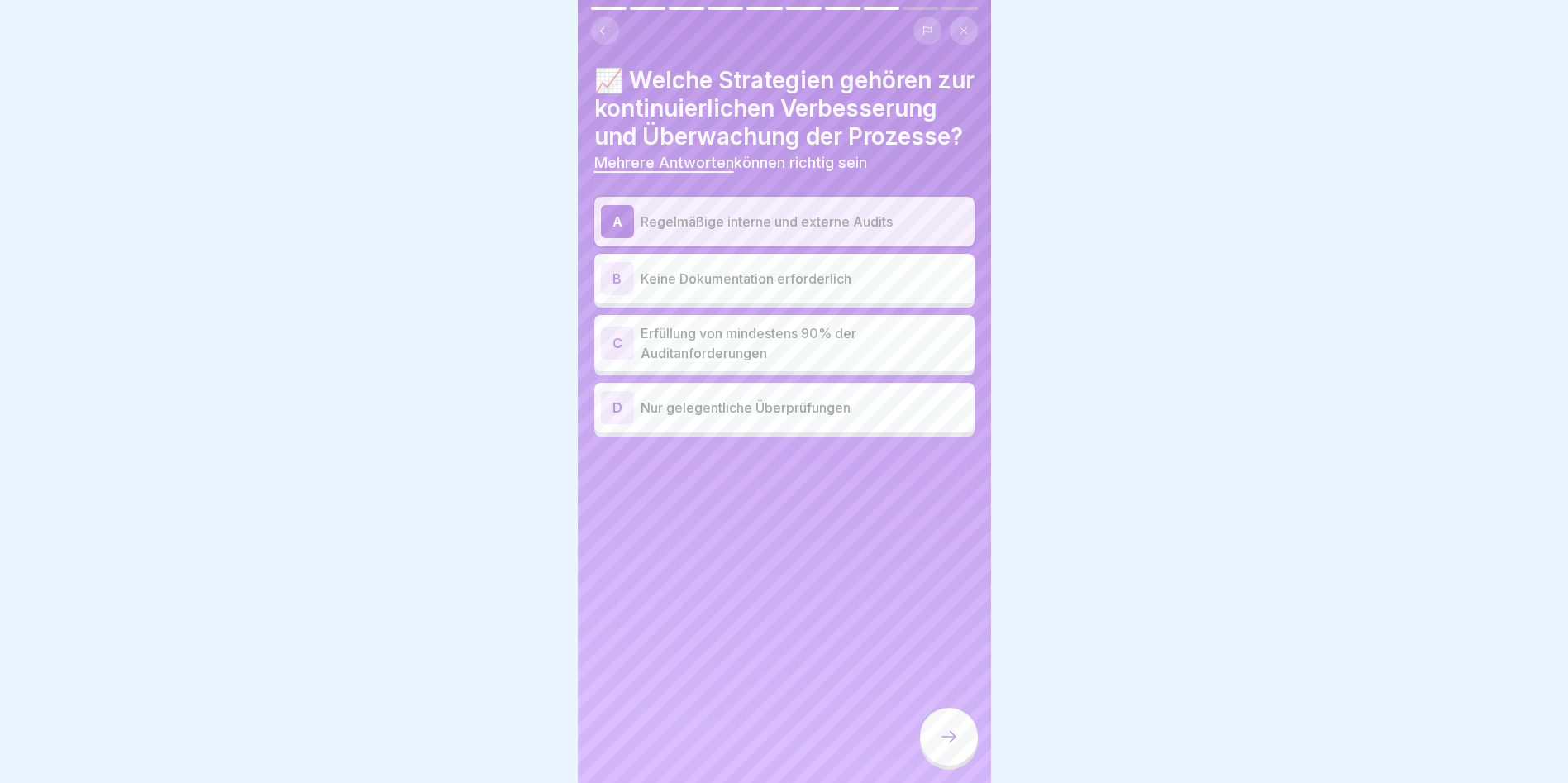
click at [749, 363] on p "Erfüllung von mindestens 90% der Auditanforderungen" at bounding box center [805, 343] width 327 height 39
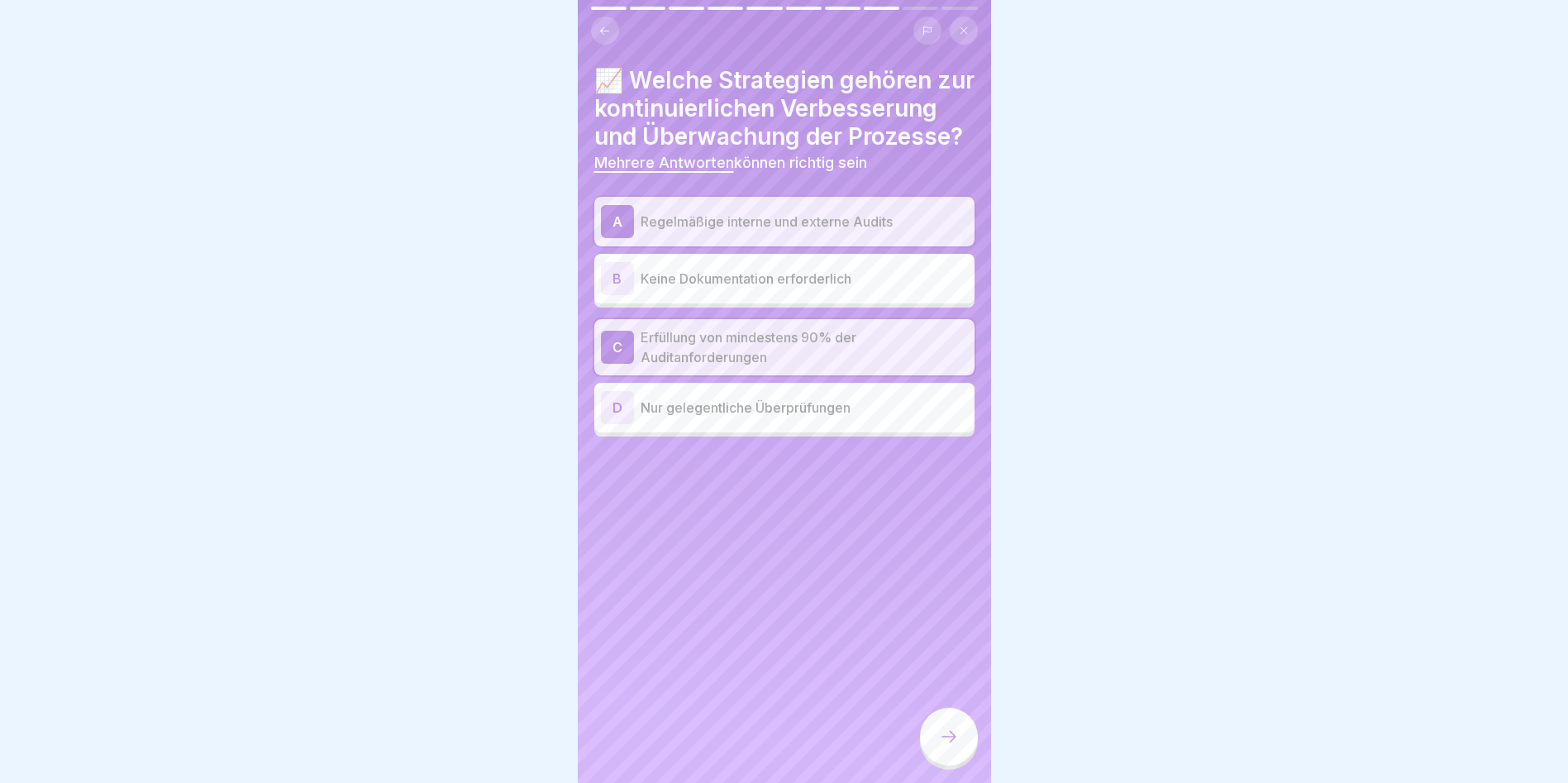
click at [962, 756] on div at bounding box center [949, 737] width 58 height 58
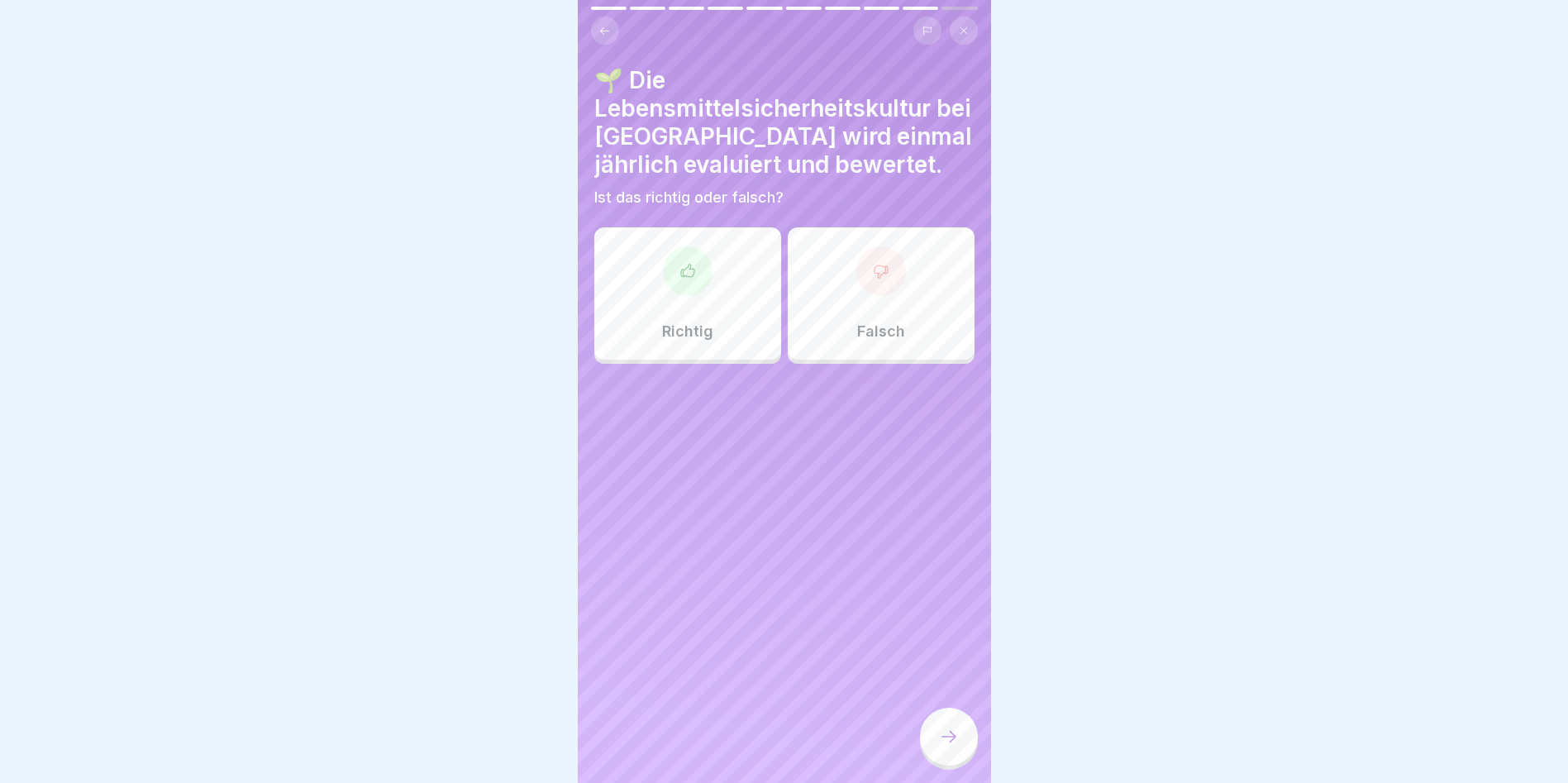
click at [711, 292] on div "Richtig" at bounding box center [687, 293] width 187 height 133
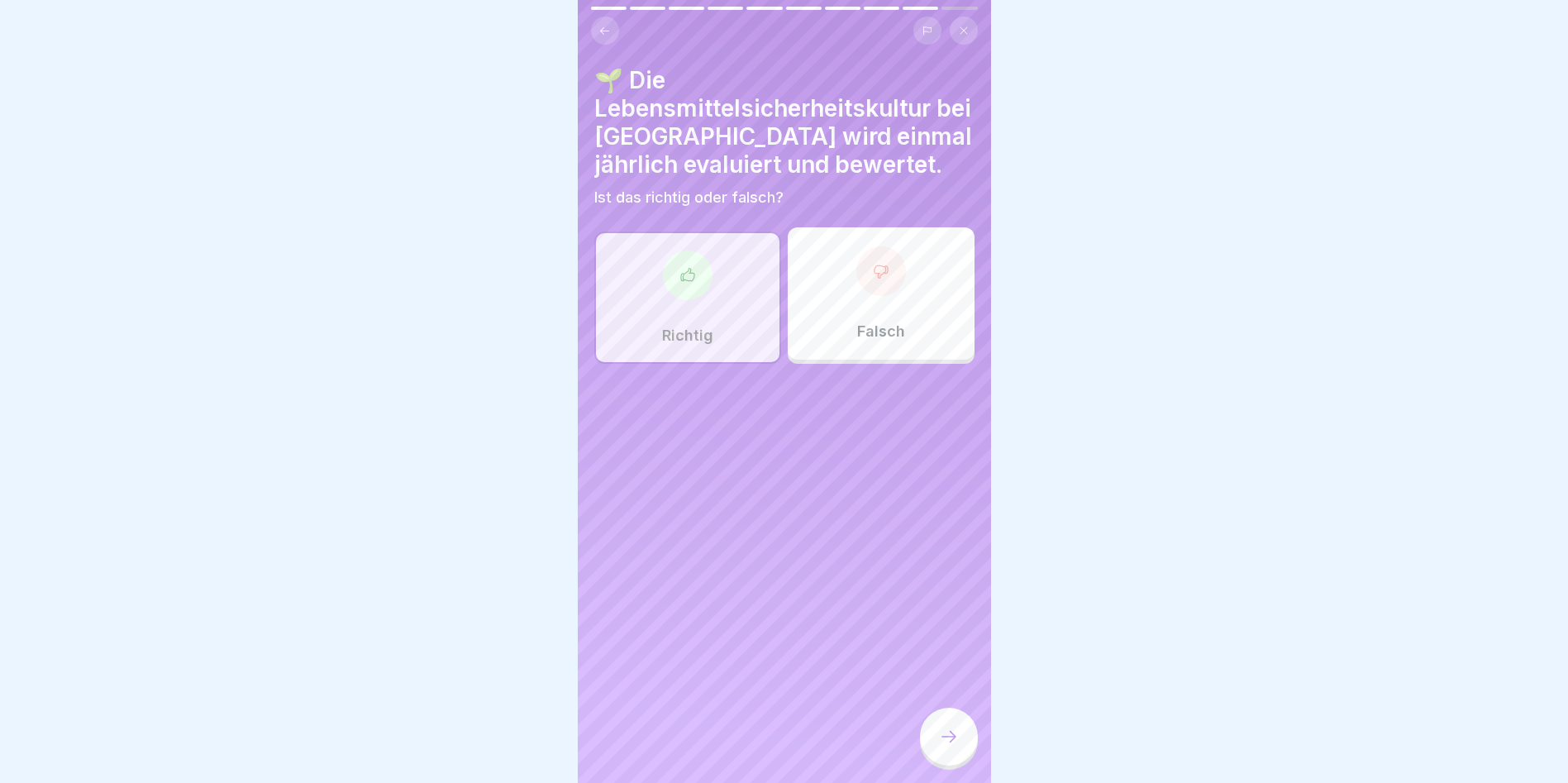
click at [928, 737] on div at bounding box center [949, 737] width 58 height 58
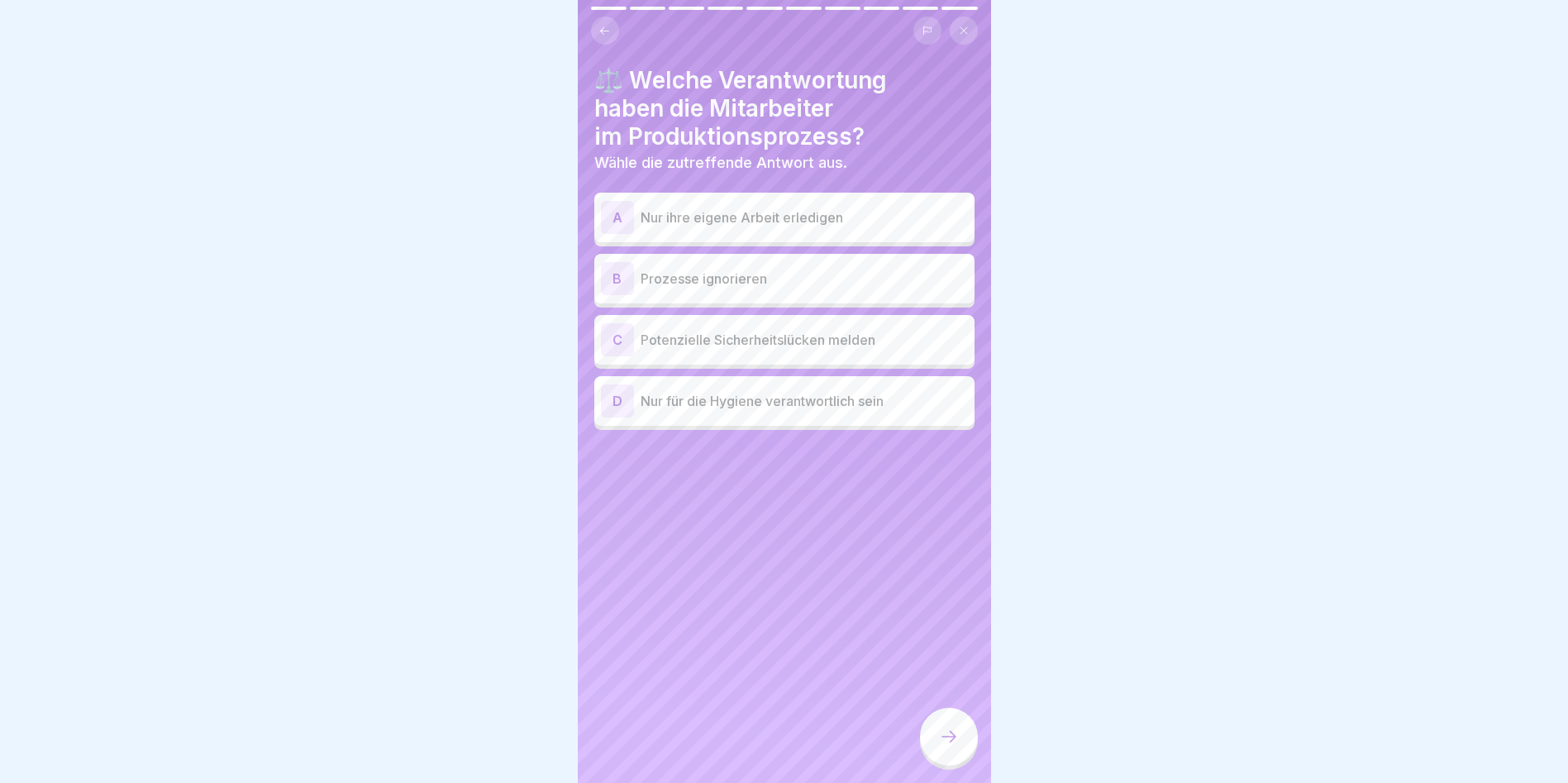
click at [825, 333] on p "Potenzielle Sicherheitslücken melden" at bounding box center [805, 339] width 327 height 20
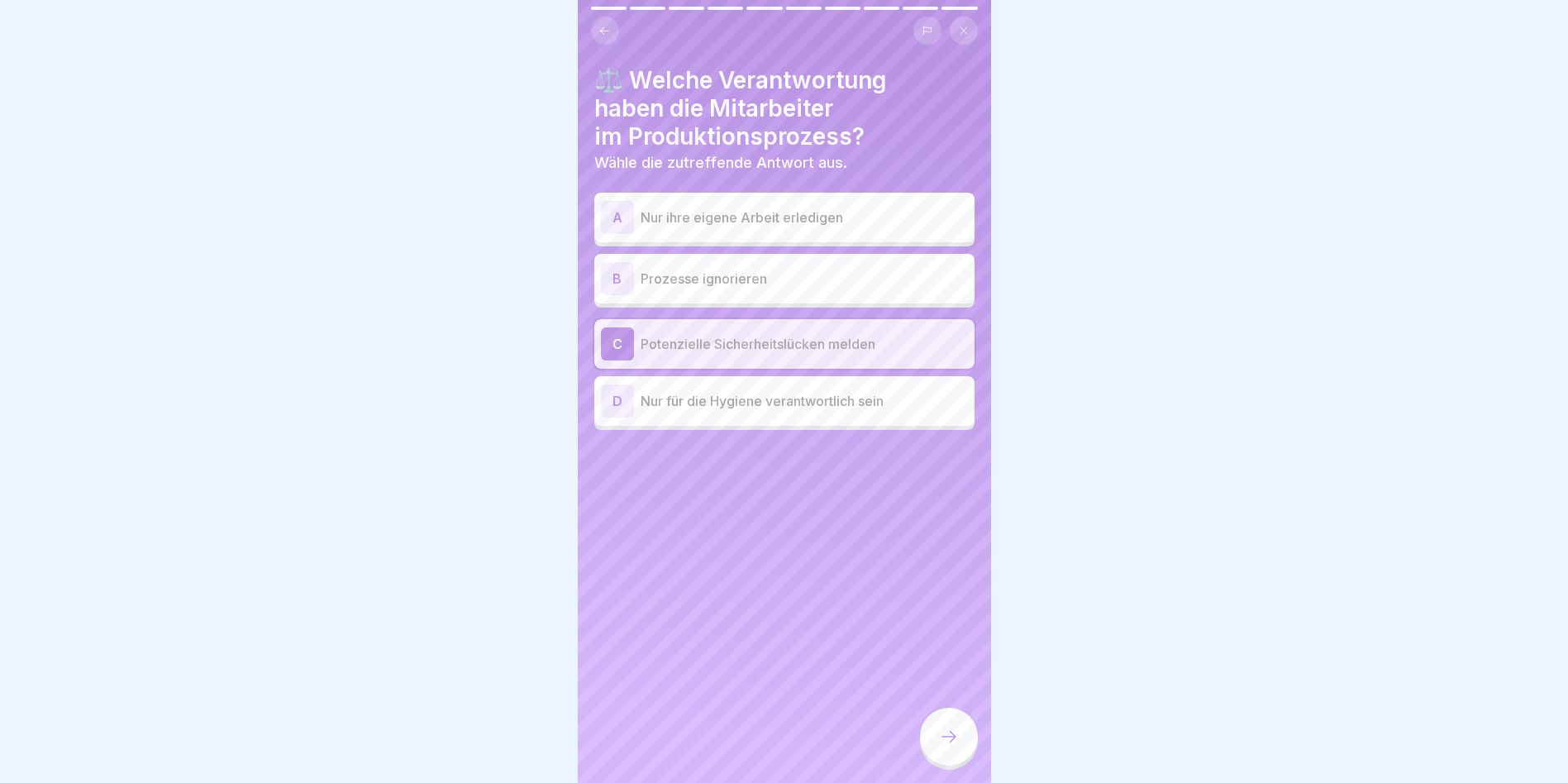
click at [936, 734] on div at bounding box center [949, 737] width 58 height 58
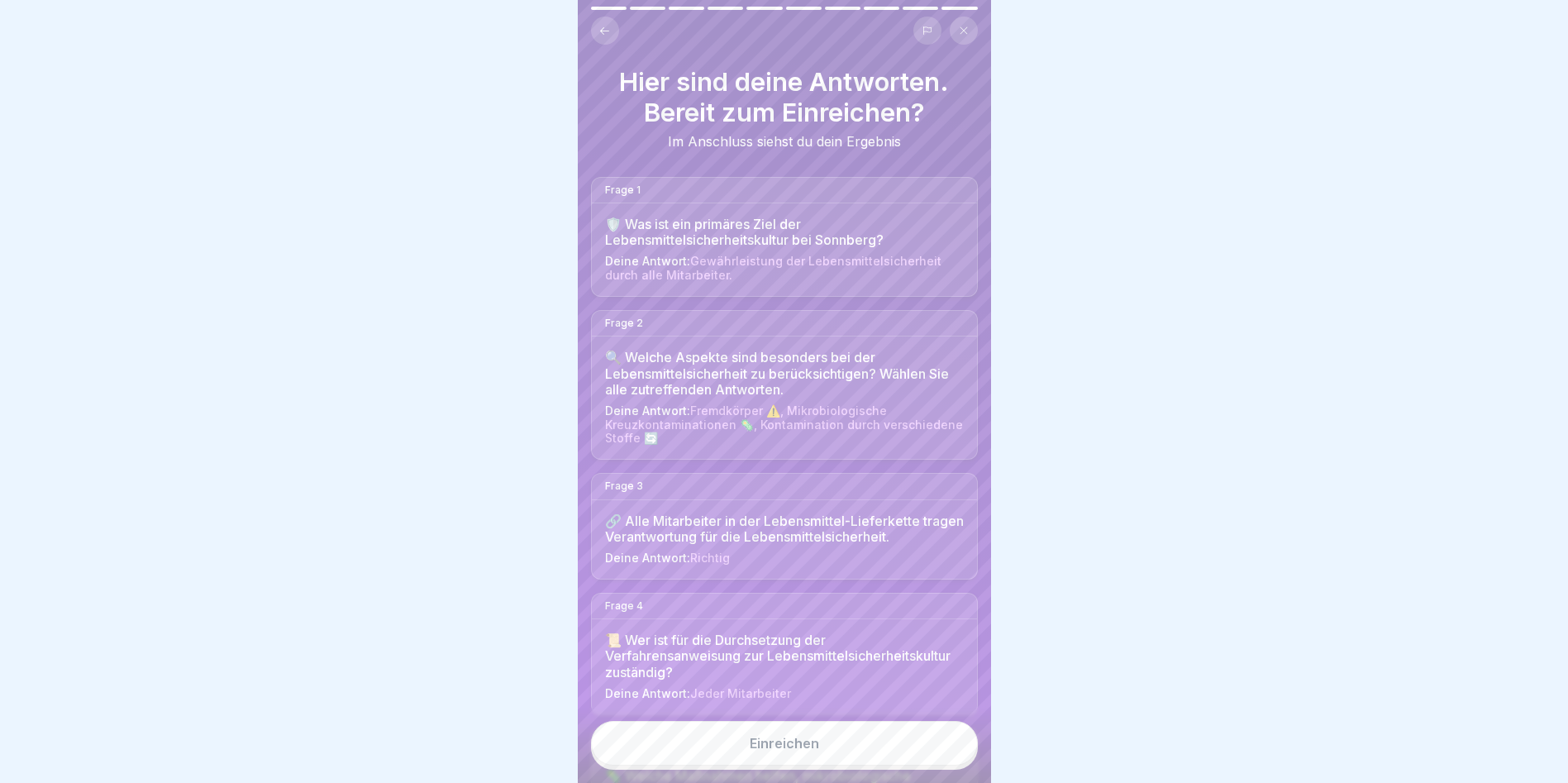
click at [894, 737] on button "Einreichen" at bounding box center [785, 743] width 387 height 44
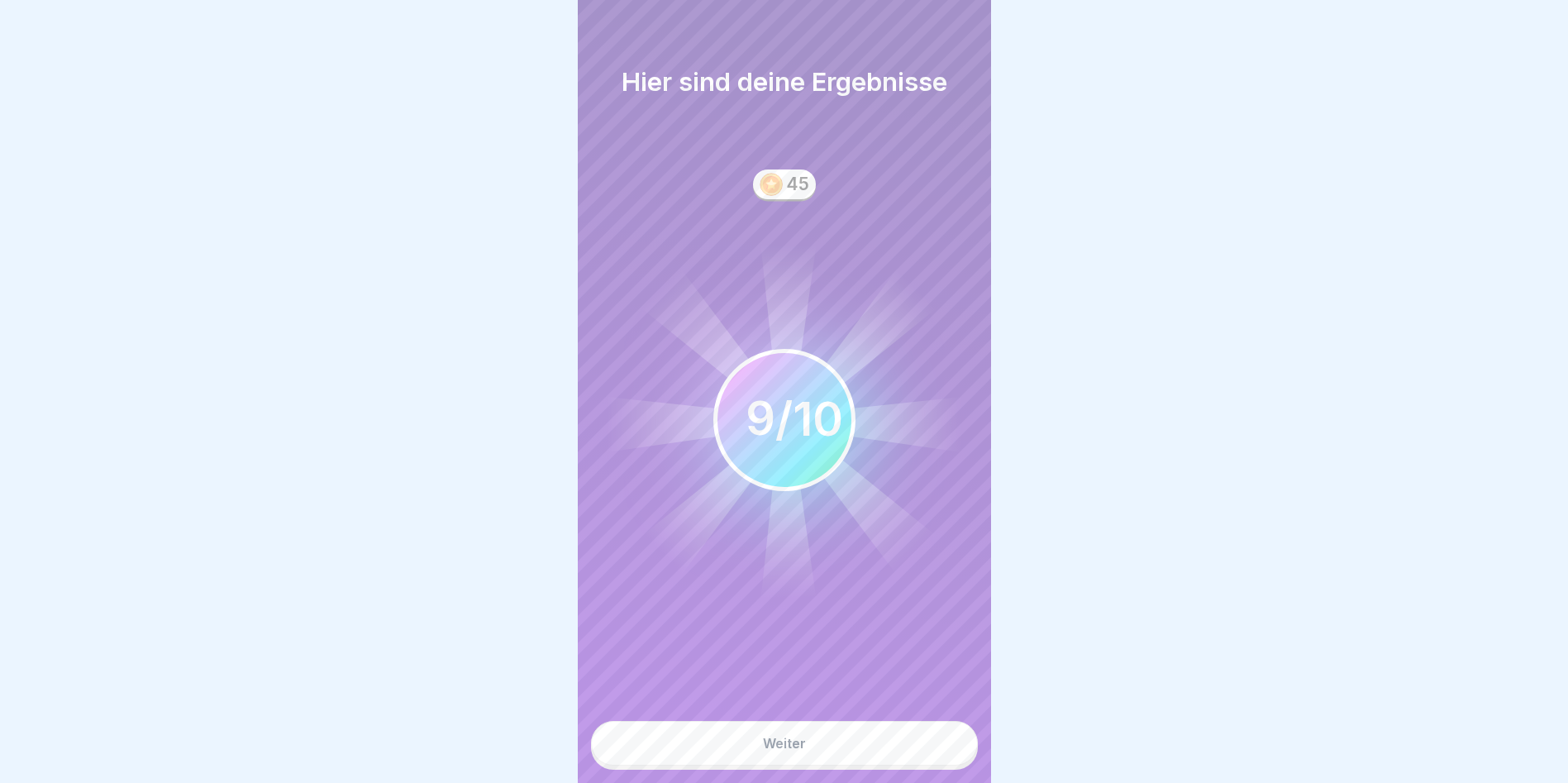
click at [892, 749] on button "Weiter" at bounding box center [785, 743] width 387 height 44
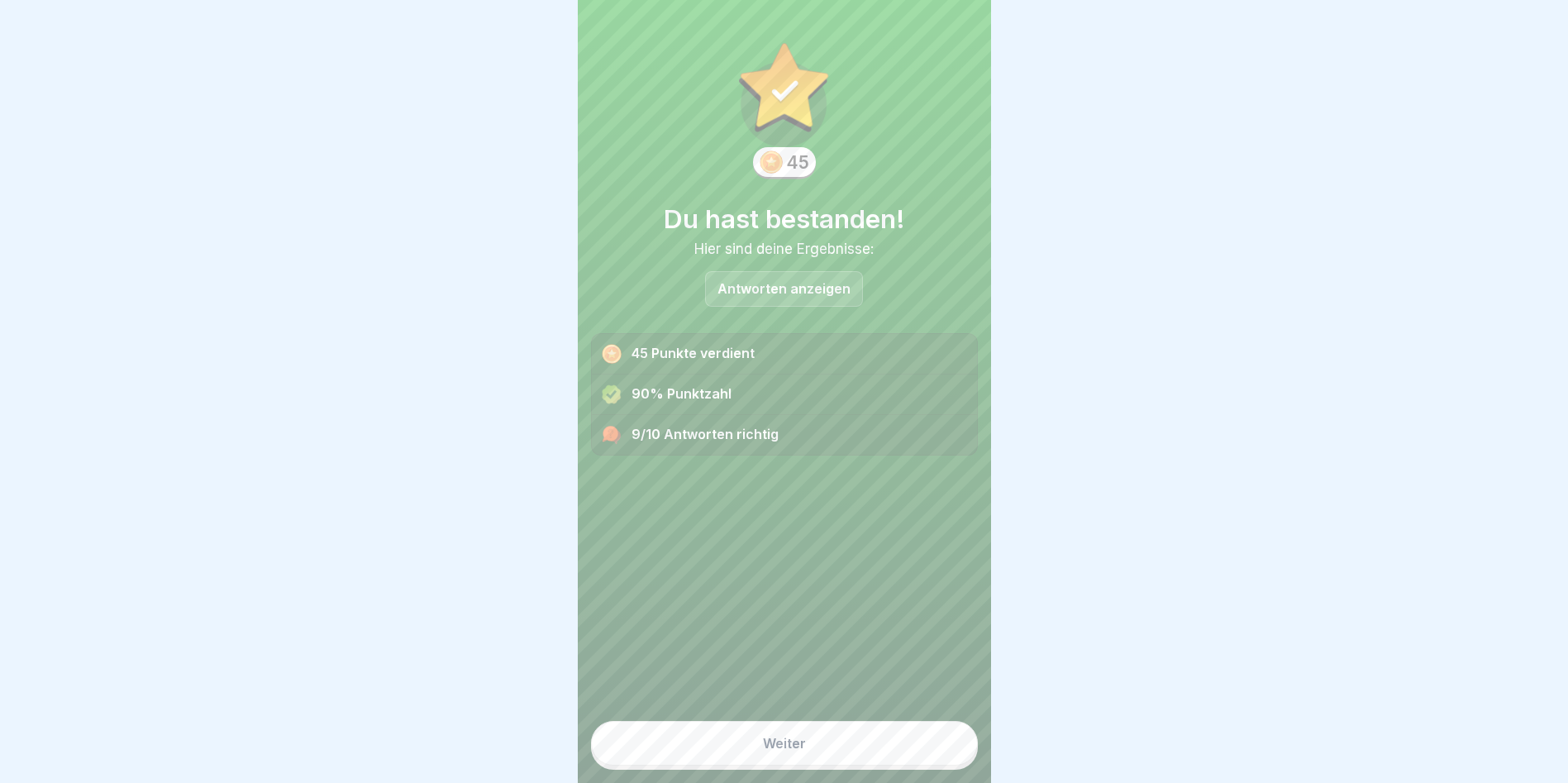
click at [892, 749] on button "Weiter" at bounding box center [785, 743] width 387 height 44
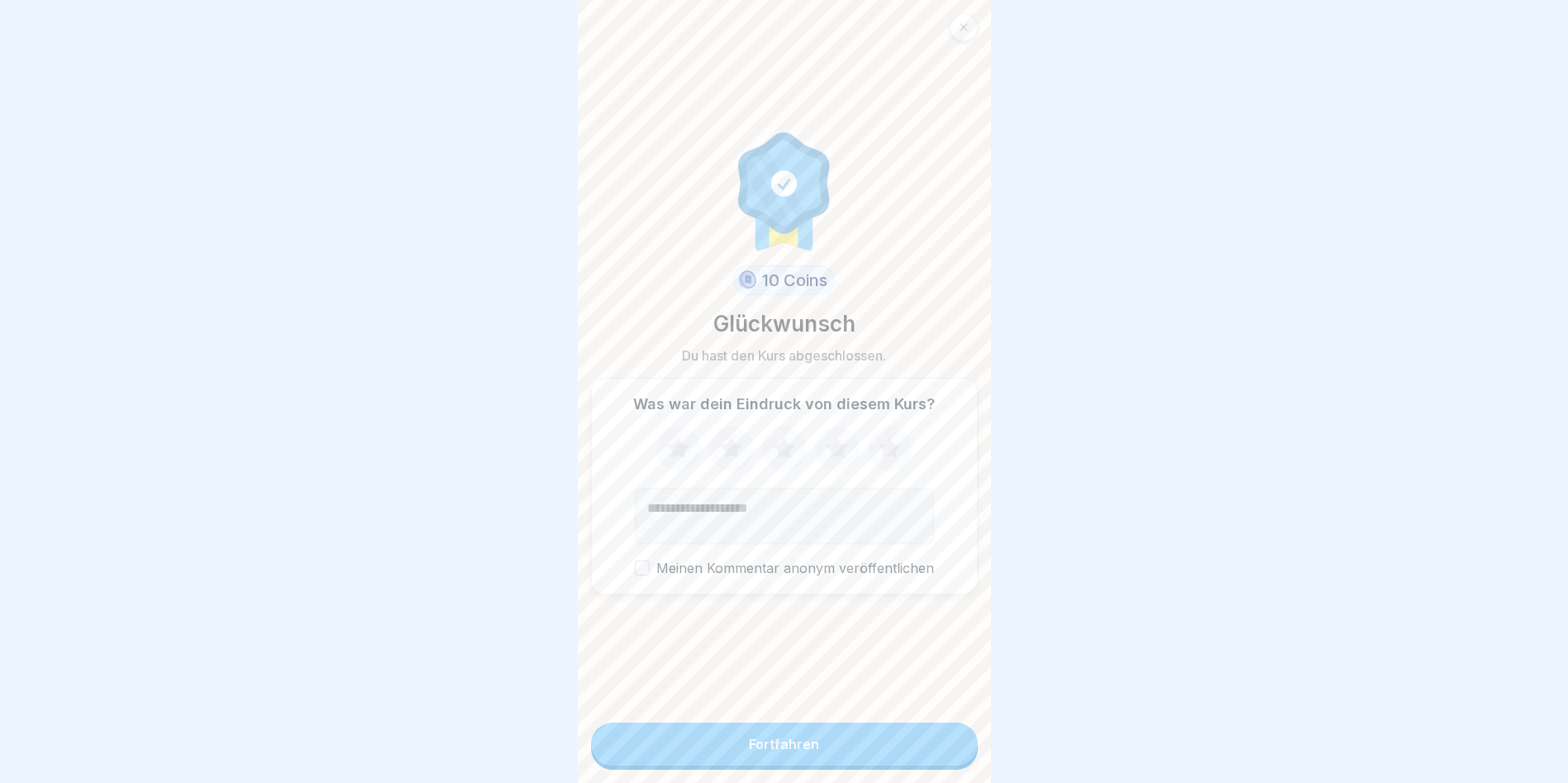
click at [892, 749] on button "Fortfahren" at bounding box center [785, 744] width 387 height 43
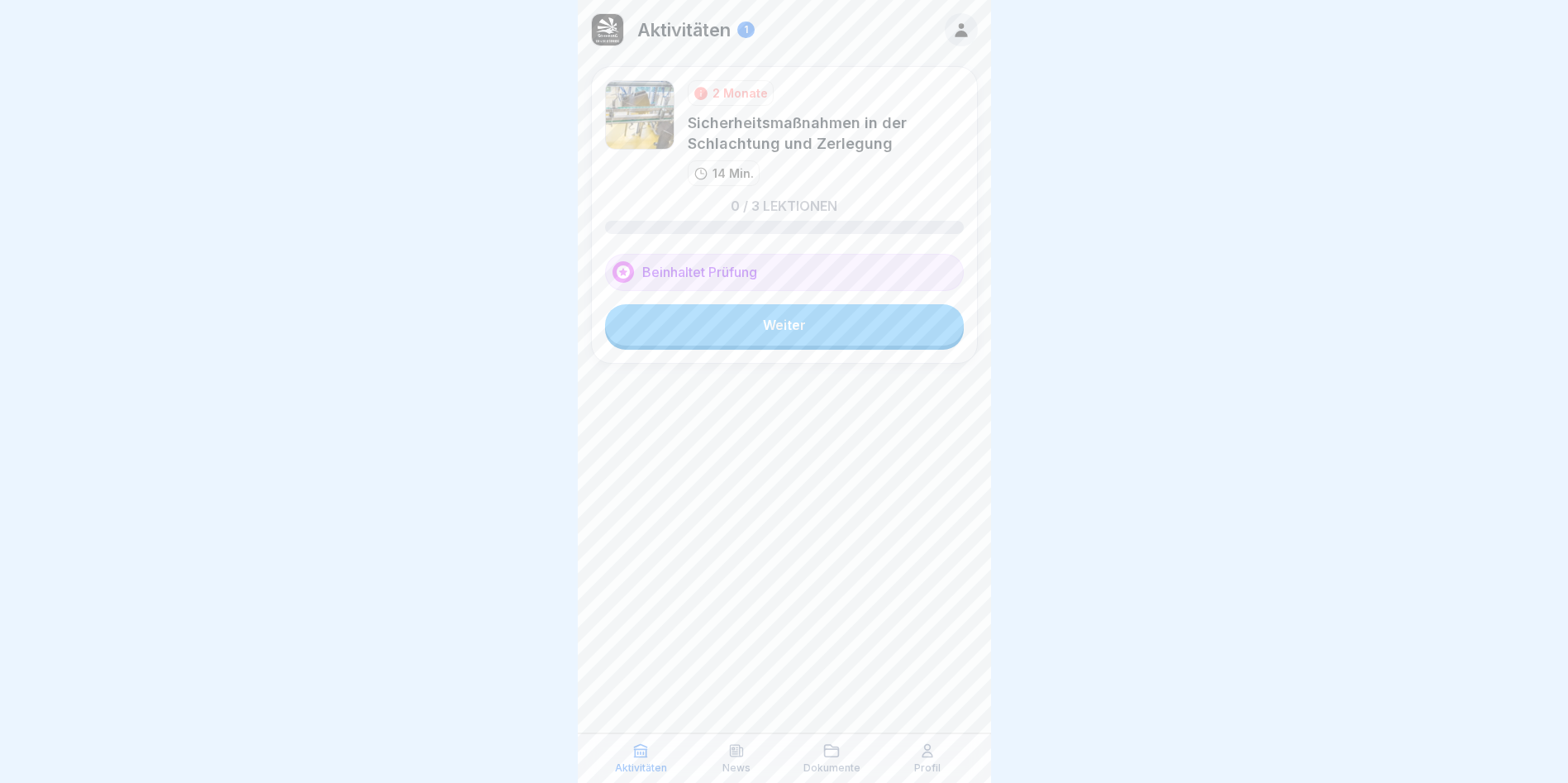
click at [789, 318] on link "Weiter" at bounding box center [785, 325] width 359 height 41
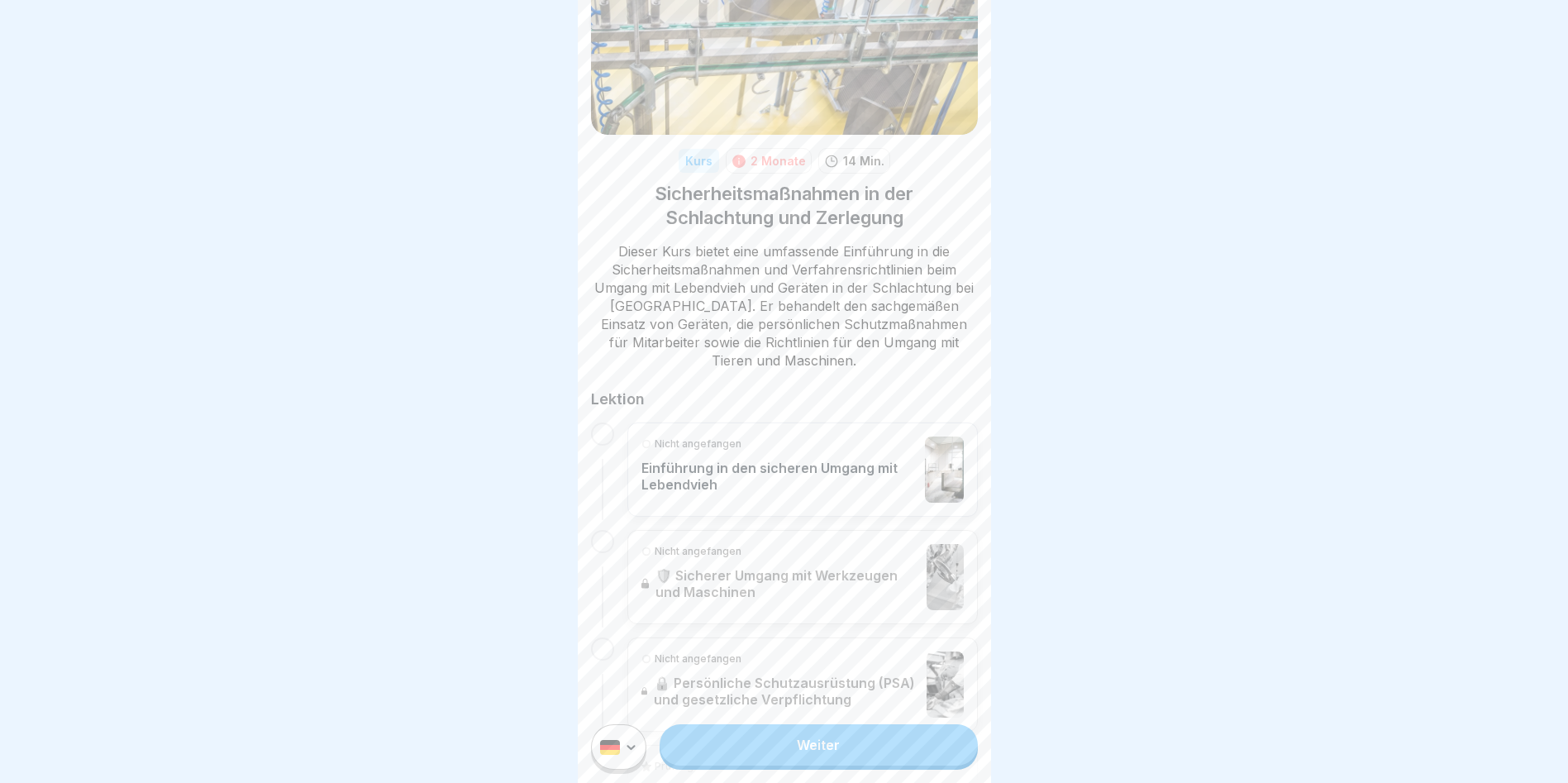
scroll to position [165, 0]
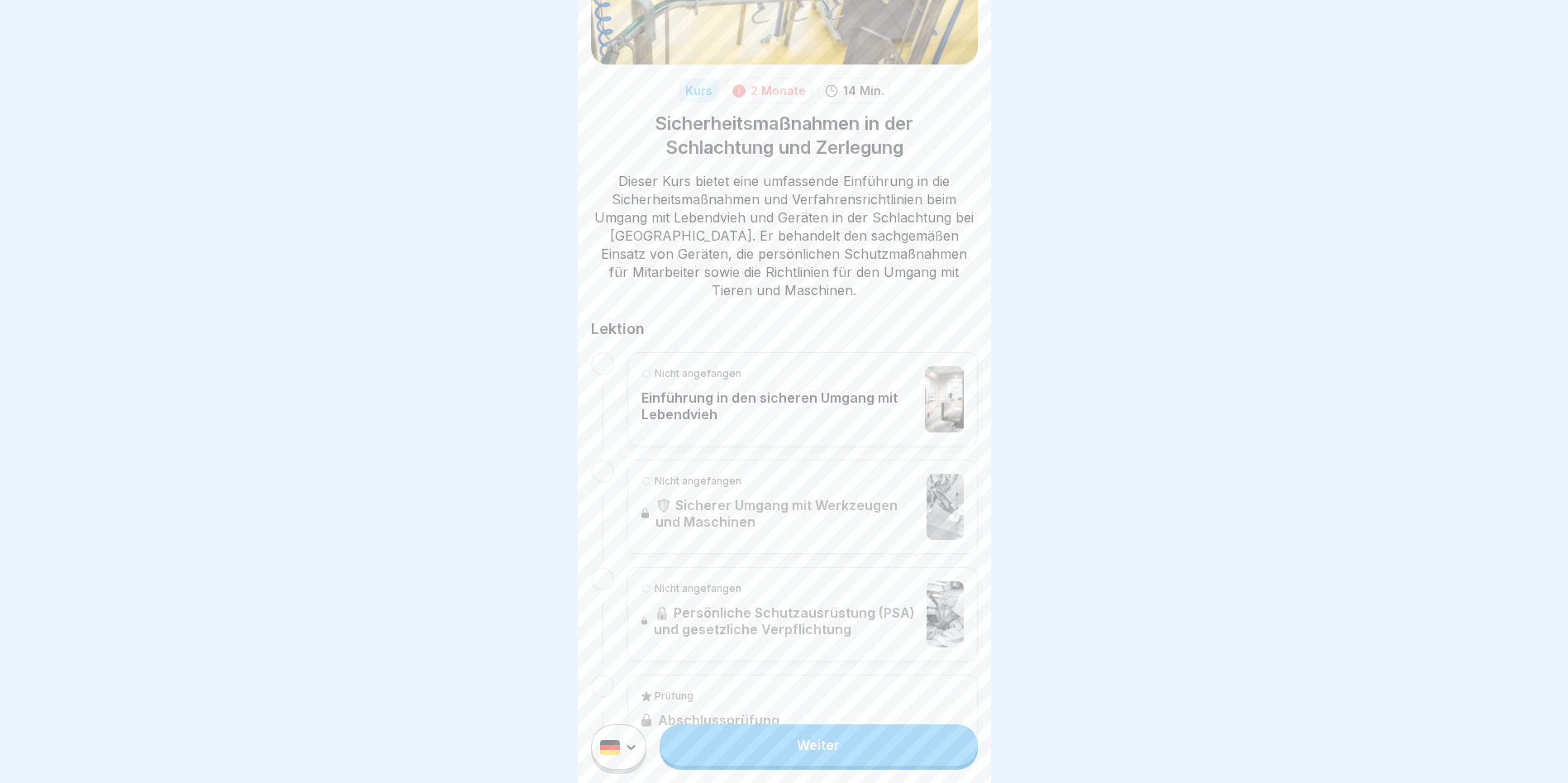
click at [790, 764] on link "Weiter" at bounding box center [819, 744] width 318 height 41
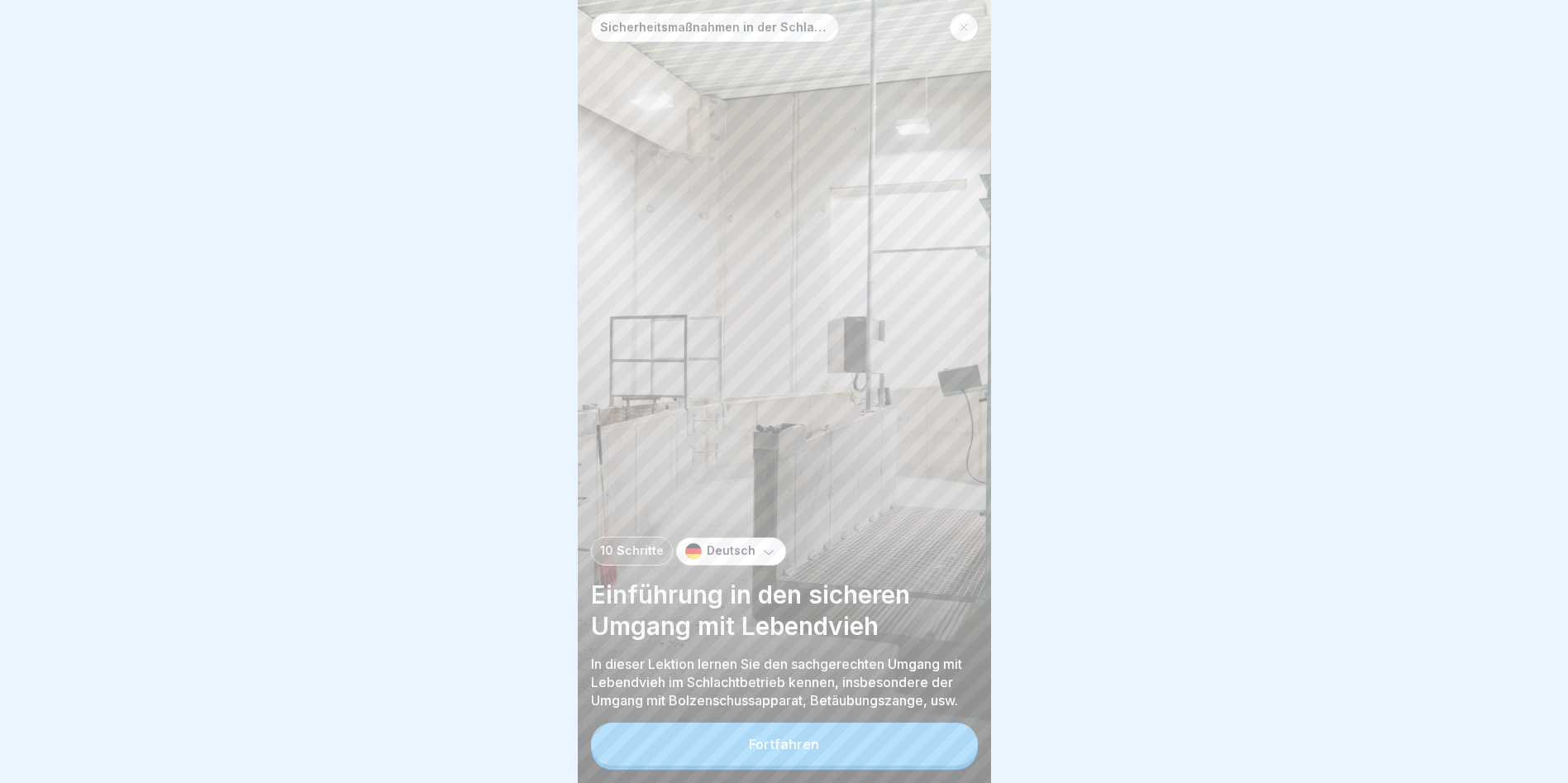
click at [790, 751] on div "Fortfahren" at bounding box center [784, 744] width 71 height 15
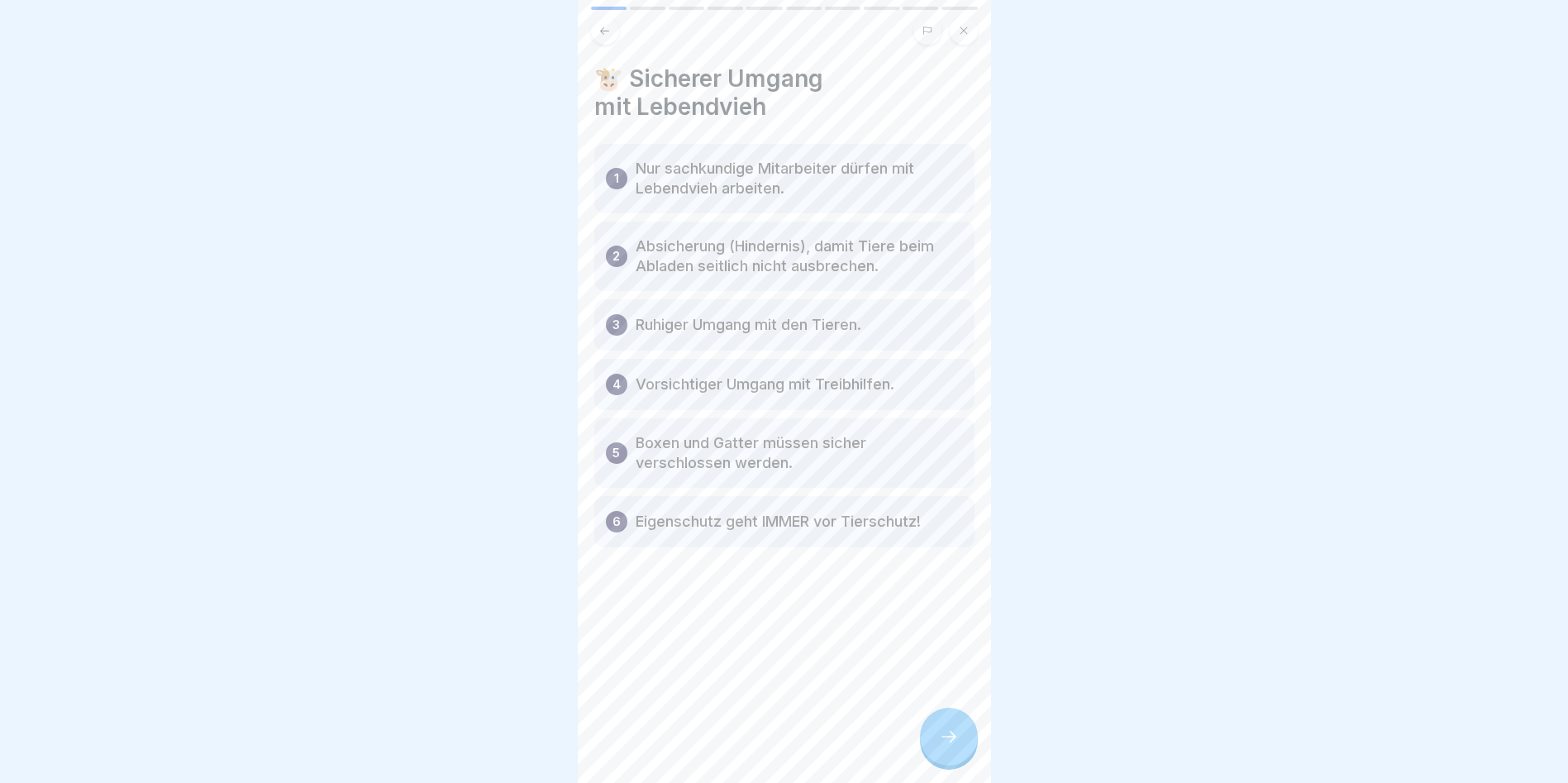
click at [954, 744] on icon at bounding box center [949, 736] width 20 height 20
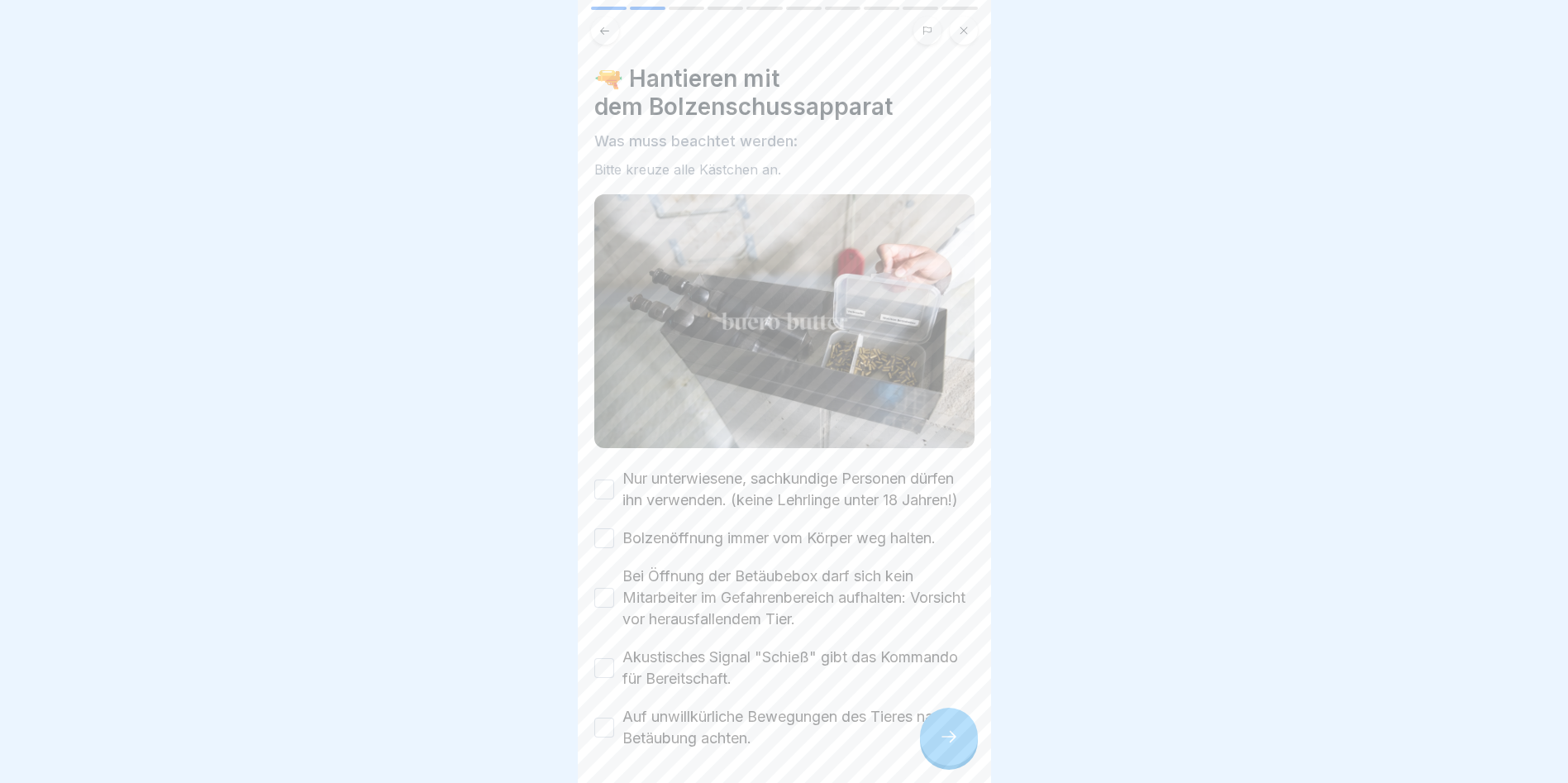
click at [610, 496] on button "Nur unterwiesene, sachkundige Personen dürfen ihn verwenden. (keine Lehrlinge u…" at bounding box center [604, 489] width 20 height 20
click at [599, 548] on button "Bolzenöffnung immer vom Körper weg halten." at bounding box center [604, 538] width 20 height 20
click at [612, 607] on button "Bei Öffnung der Betäubebox darf sich kein Mitarbeiter im Gefahrenbereich aufhal…" at bounding box center [604, 597] width 20 height 20
click at [604, 678] on button "Akustisches Signal "Schieß" gibt das Kommando für Bereitschaft." at bounding box center [604, 667] width 20 height 20
click at [608, 736] on button "Auf unwillkürliche Bewegungen des Tieres nach Betäubung achten." at bounding box center [604, 727] width 20 height 20
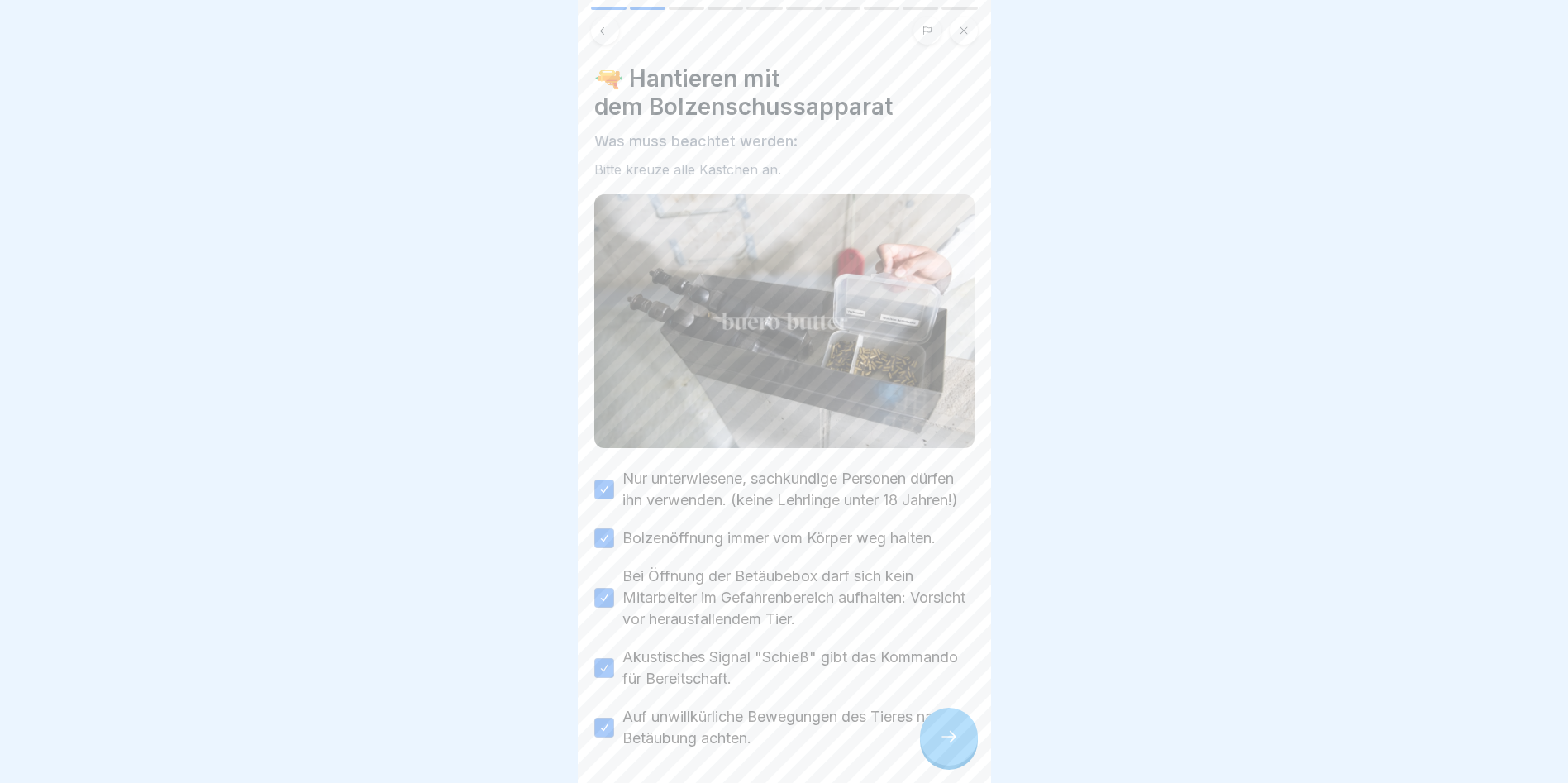
scroll to position [79, 0]
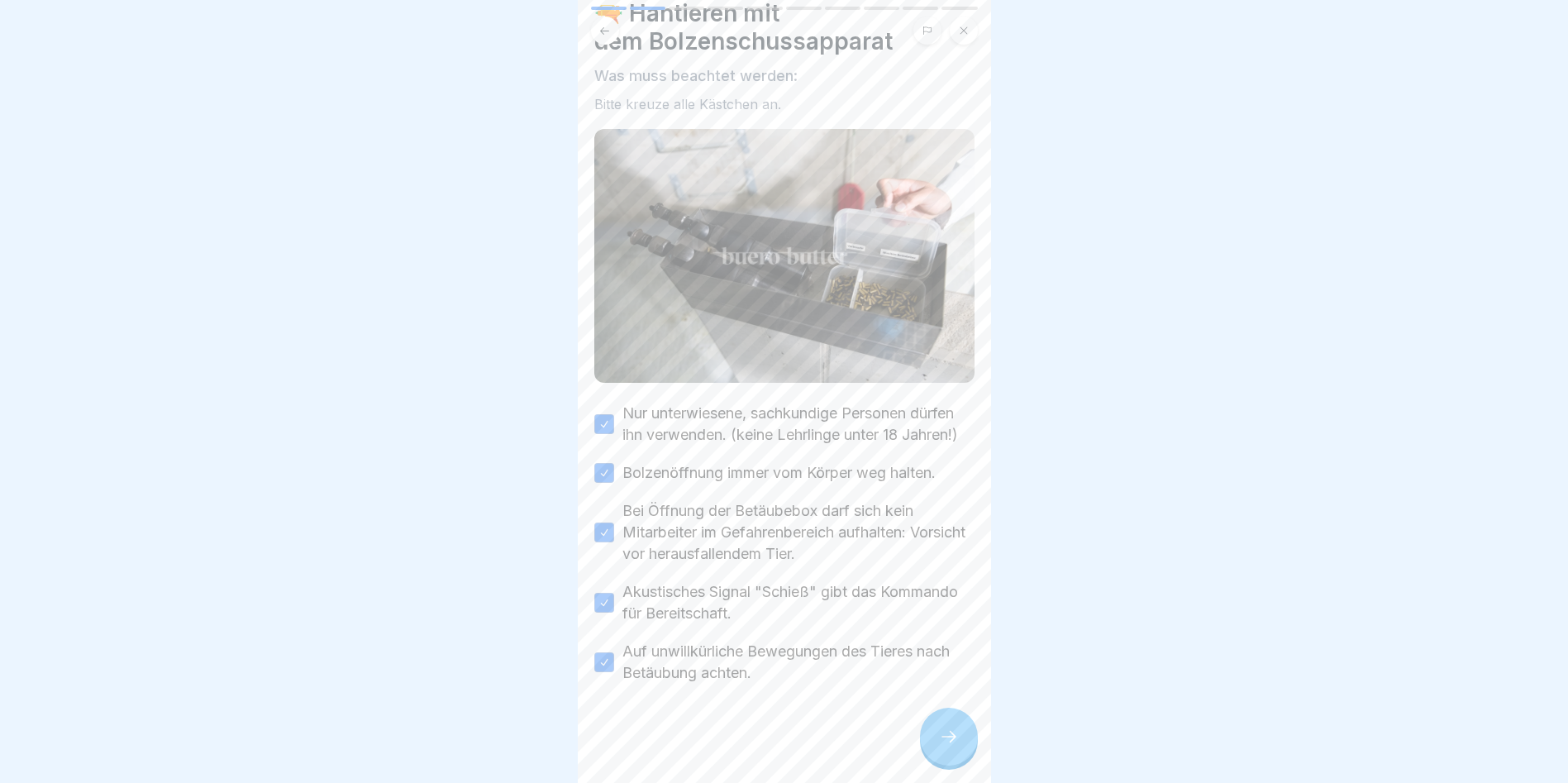
click at [946, 743] on icon at bounding box center [949, 736] width 20 height 20
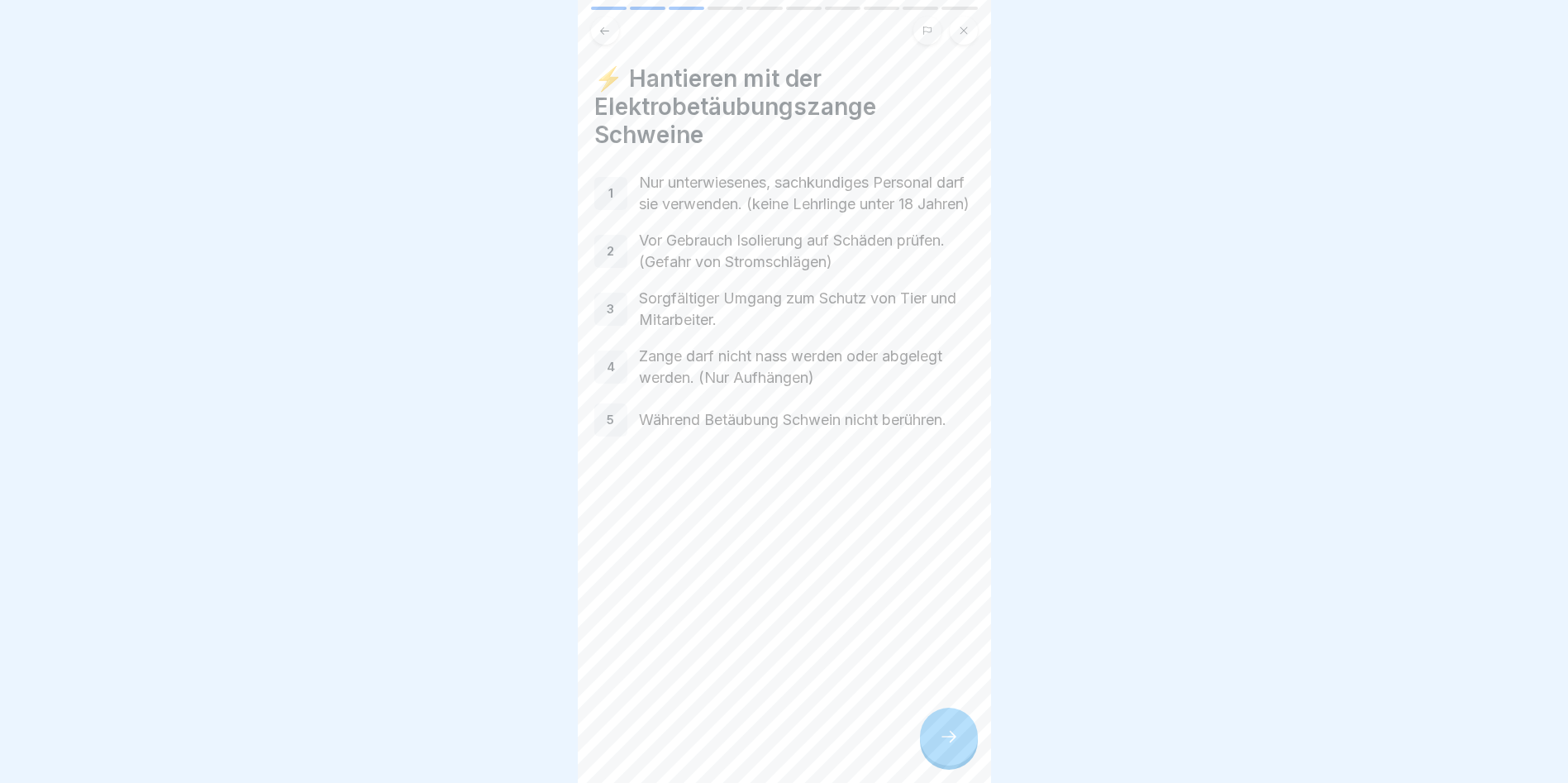
click at [955, 746] on icon at bounding box center [949, 736] width 20 height 20
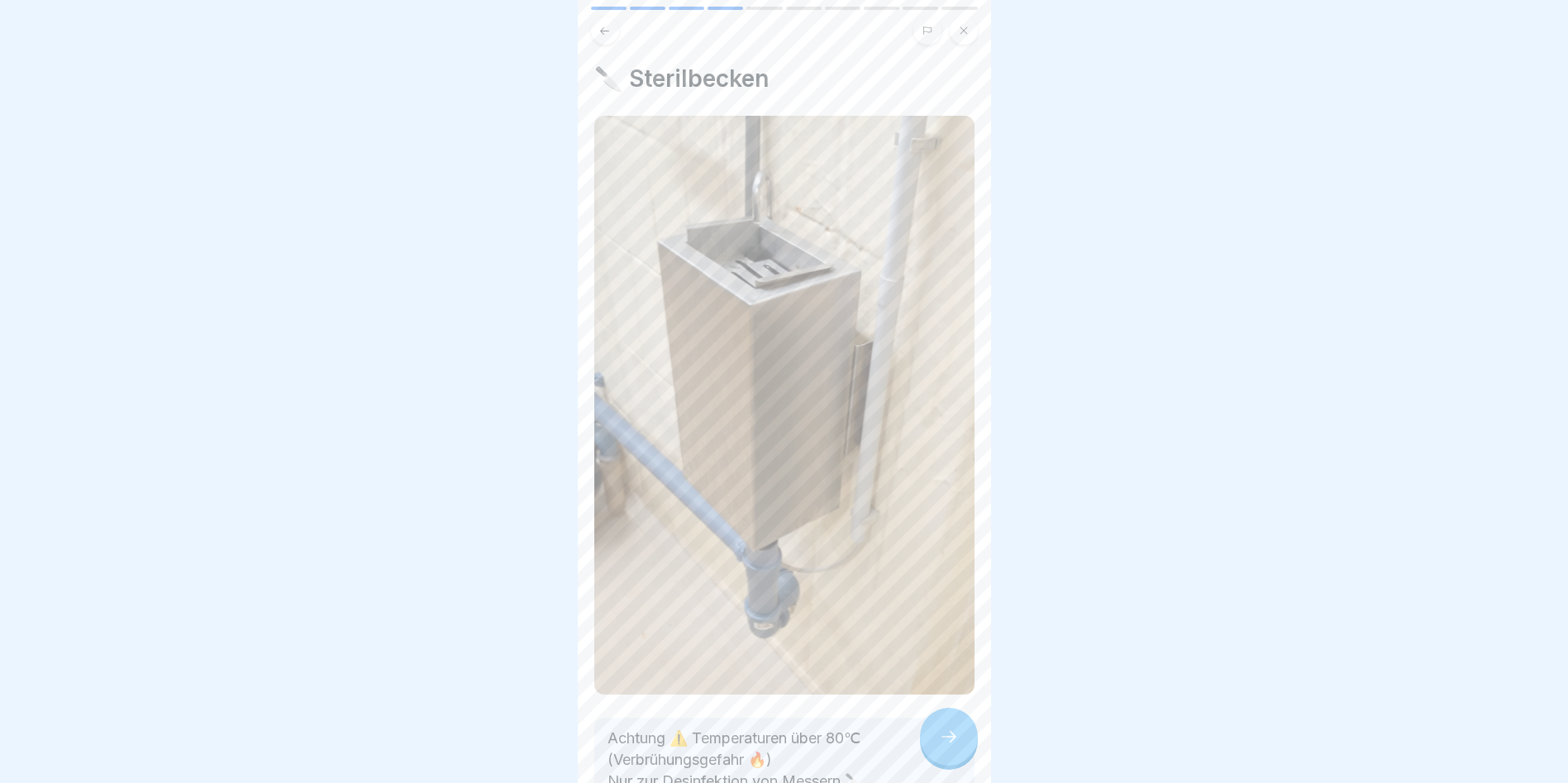
scroll to position [12, 0]
click at [954, 749] on div at bounding box center [949, 737] width 58 height 58
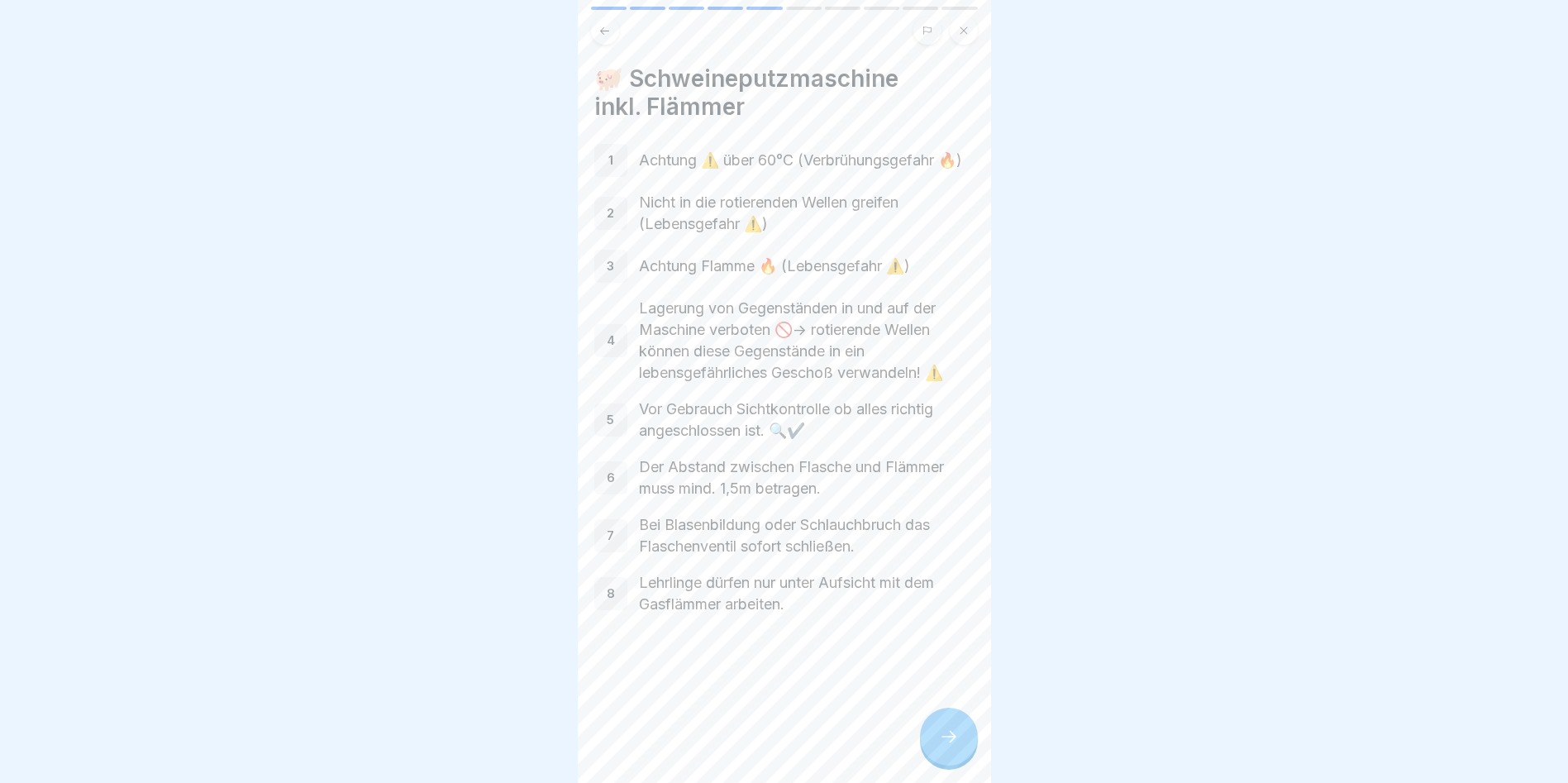
click at [959, 733] on div at bounding box center [949, 737] width 58 height 58
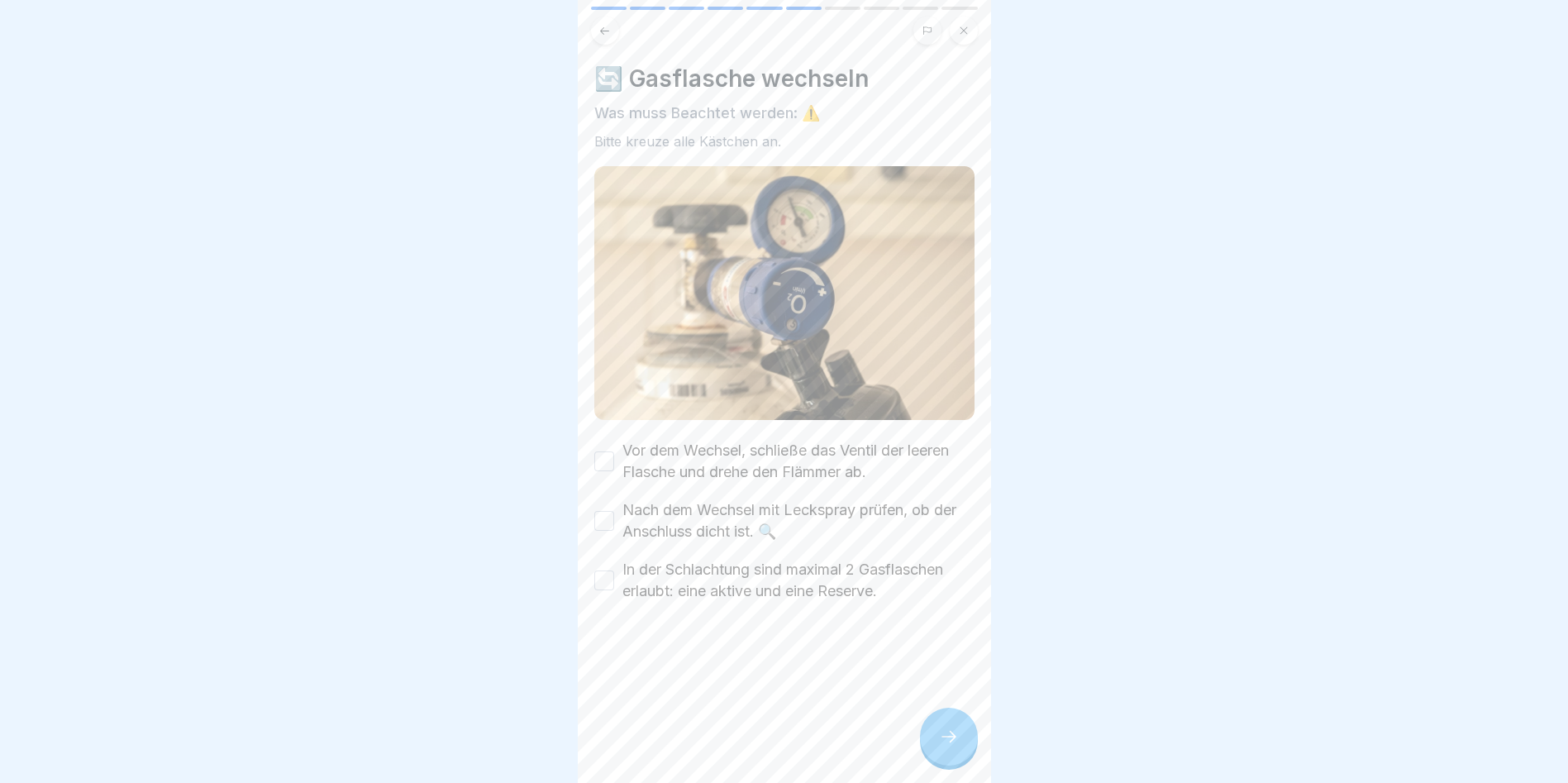
click at [604, 451] on button "Vor dem Wechsel, schließe das Ventil der leeren Flasche und drehe den Flämmer a…" at bounding box center [604, 461] width 20 height 20
click at [607, 510] on button "Nach dem Wechsel mit Leckspray prüfen, ob der Anschluss dicht ist. 🔍" at bounding box center [604, 520] width 20 height 20
click at [606, 571] on button "In der Schlachtung sind maximal 2 Gasflaschen erlaubt: eine aktive und eine Res…" at bounding box center [604, 580] width 20 height 20
click at [957, 730] on icon at bounding box center [949, 736] width 20 height 20
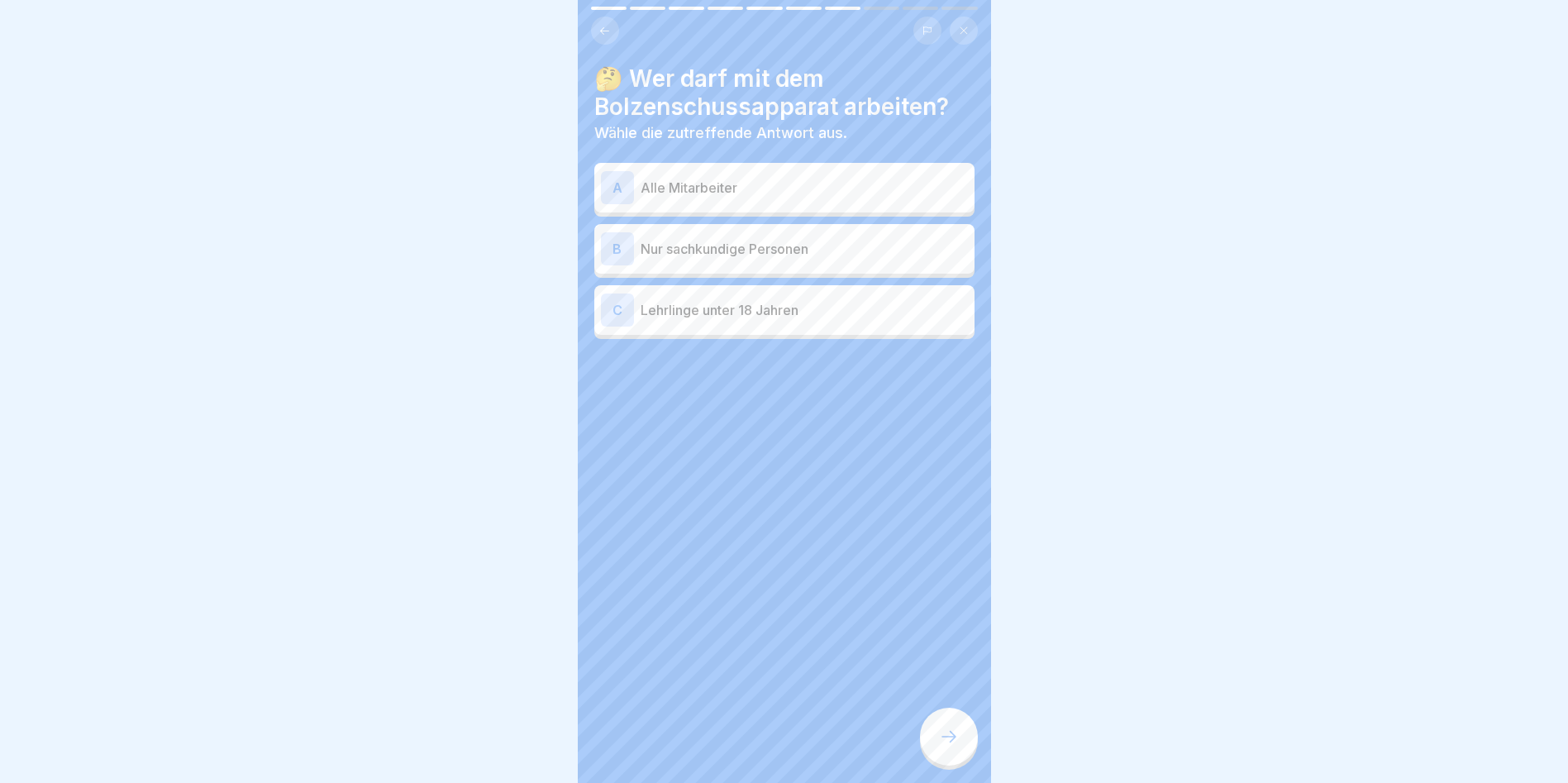
click at [776, 240] on p "Nur sachkundige Personen" at bounding box center [805, 248] width 327 height 20
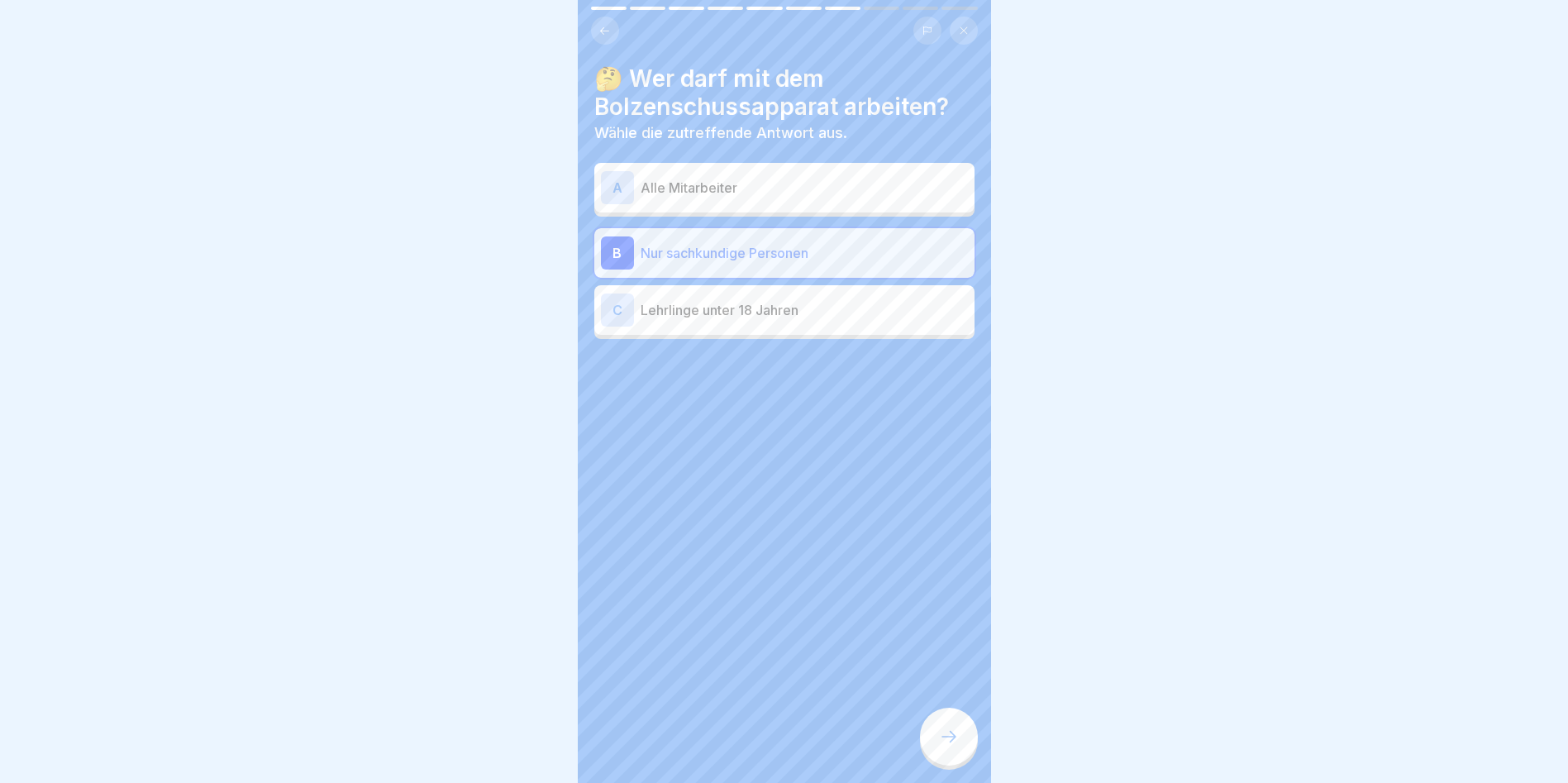
click at [953, 726] on div at bounding box center [949, 737] width 58 height 58
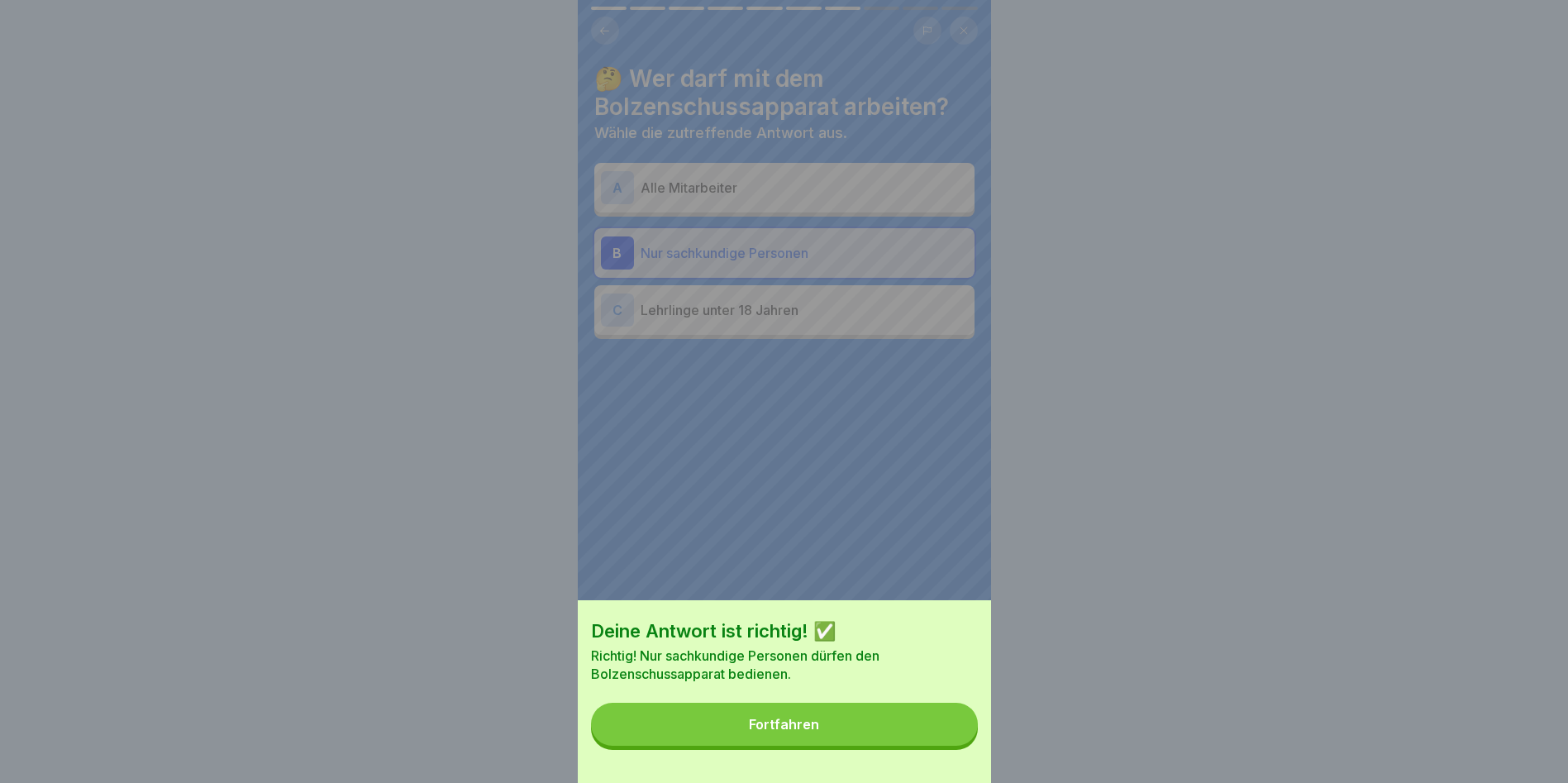
click at [945, 730] on button "Fortfahren" at bounding box center [785, 724] width 387 height 43
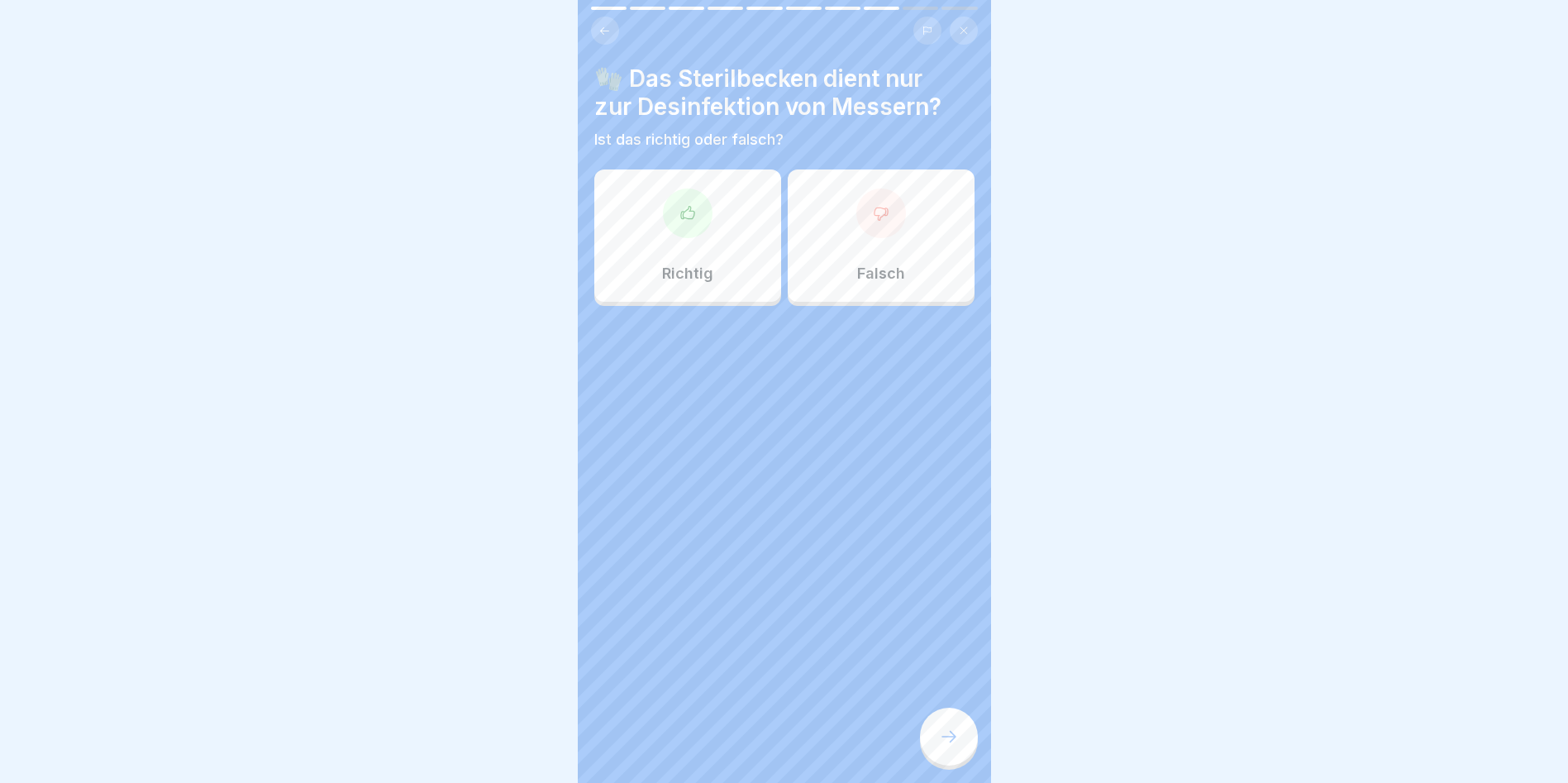
click at [681, 206] on icon at bounding box center [687, 211] width 13 height 12
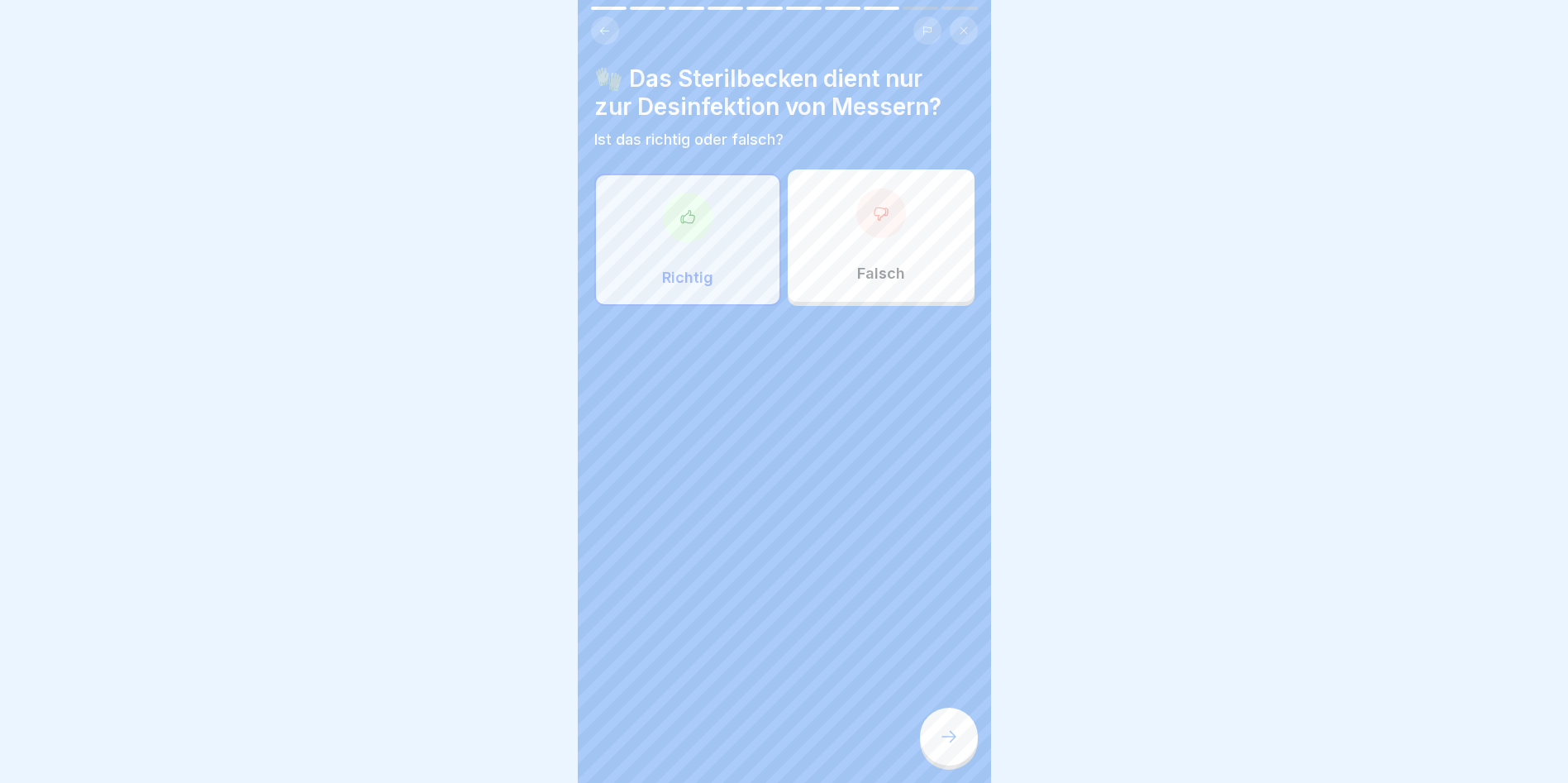
click at [943, 739] on icon at bounding box center [949, 736] width 20 height 20
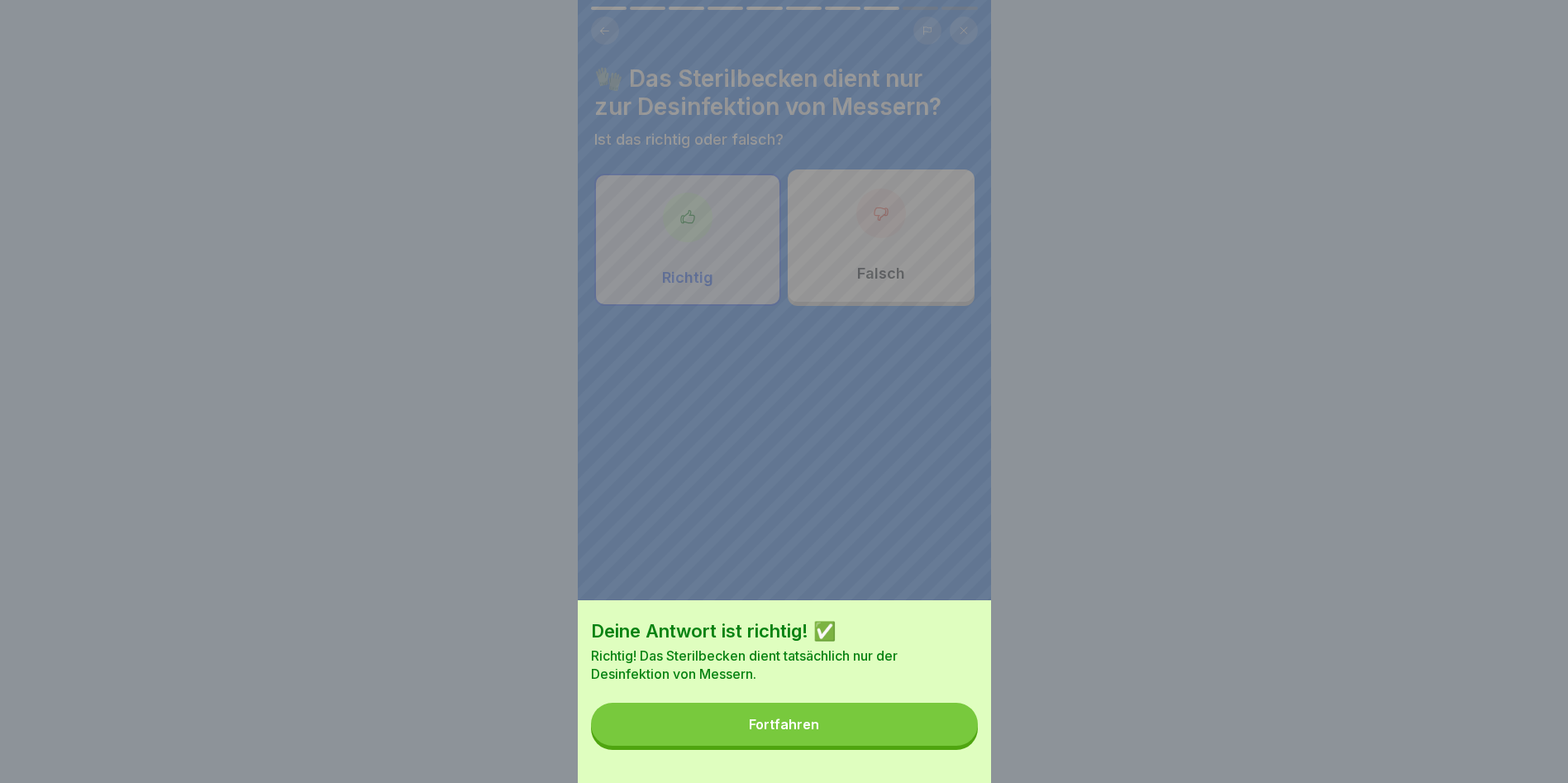
click at [943, 739] on button "Fortfahren" at bounding box center [785, 724] width 387 height 43
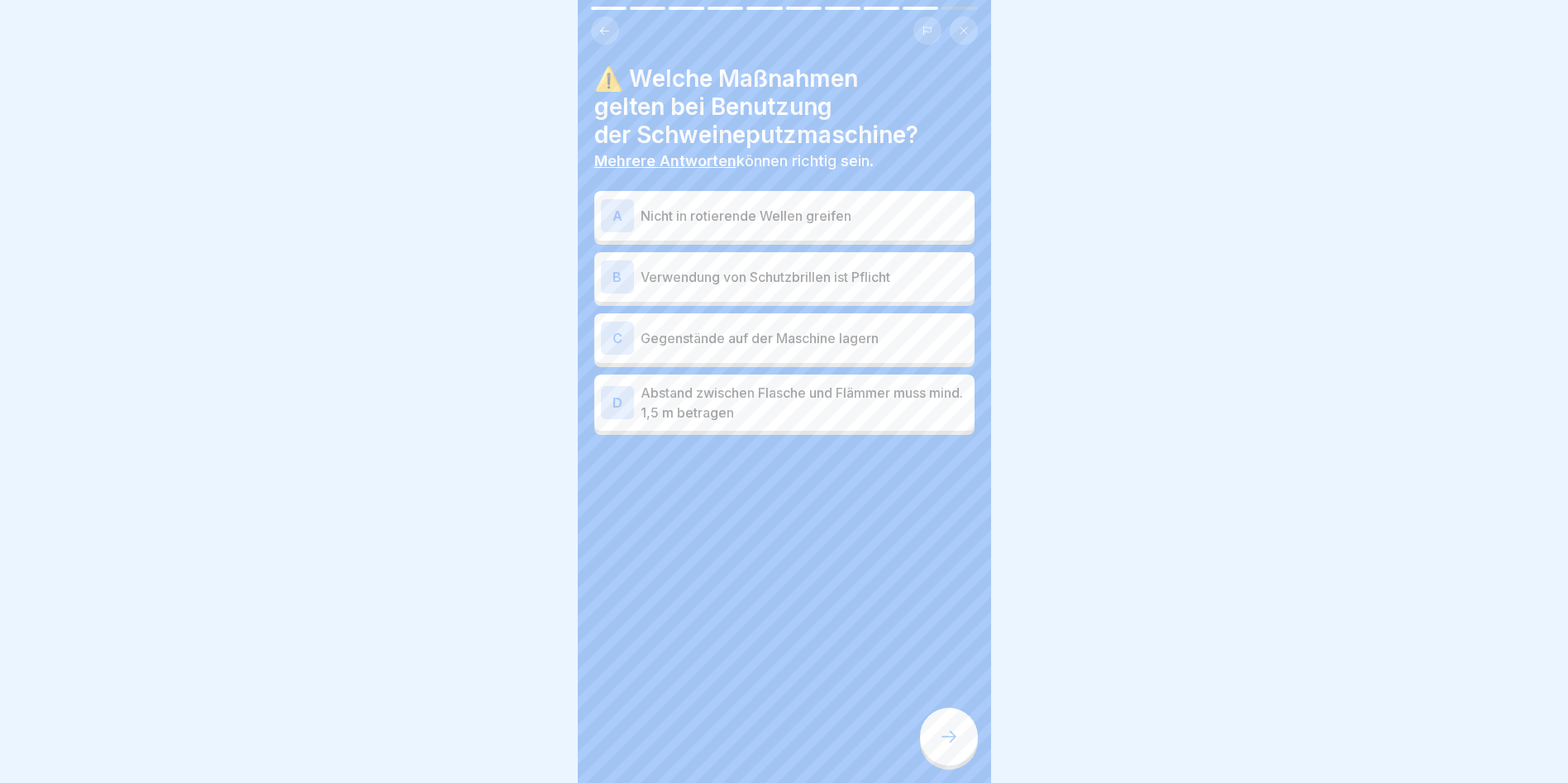
click at [755, 207] on p "Nicht in rotierende Wellen greifen" at bounding box center [805, 215] width 327 height 20
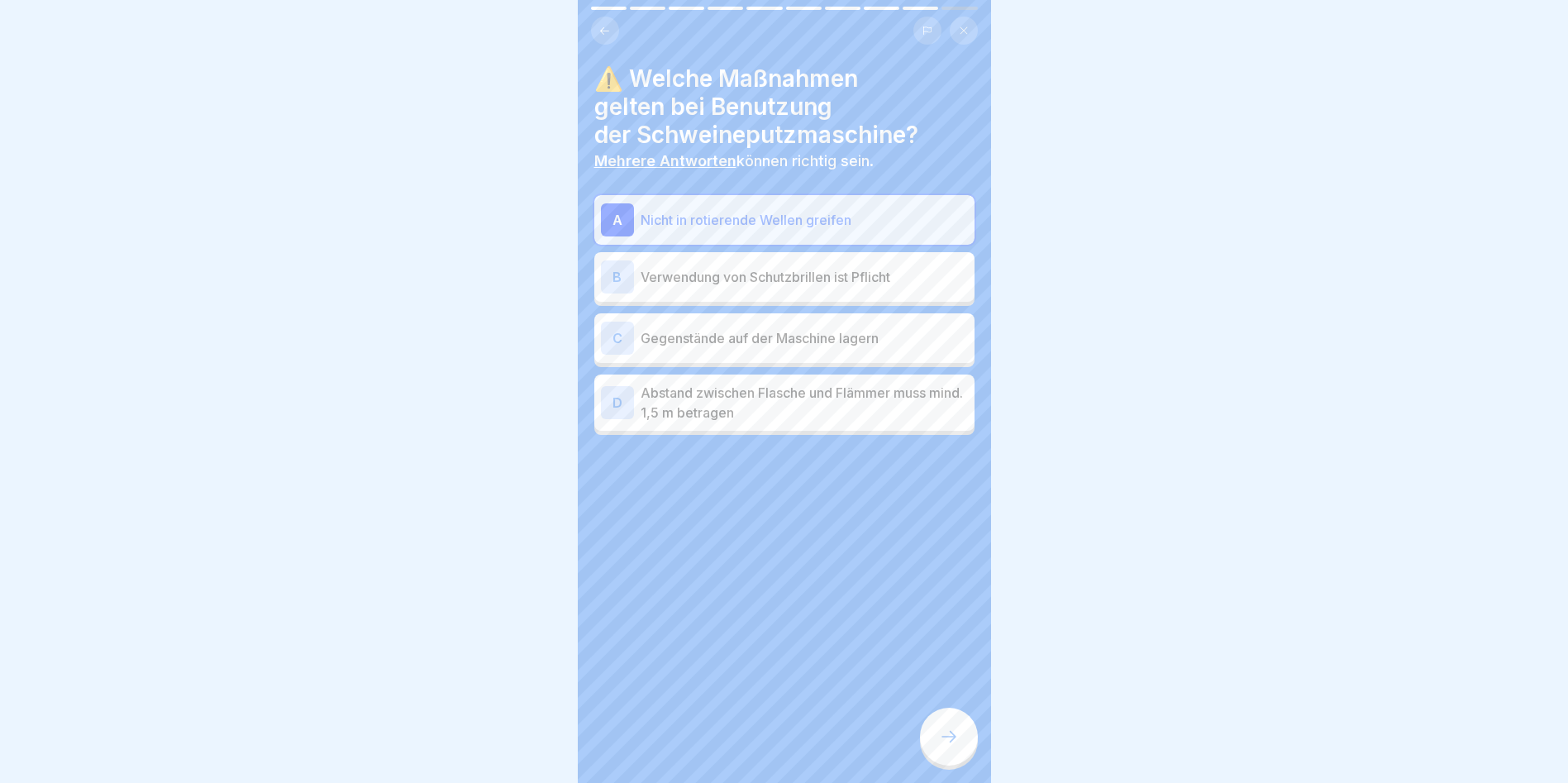
click at [746, 394] on p "Abstand zwischen Flasche und Flämmer muss mind. 1,5 m betragen" at bounding box center [805, 402] width 327 height 39
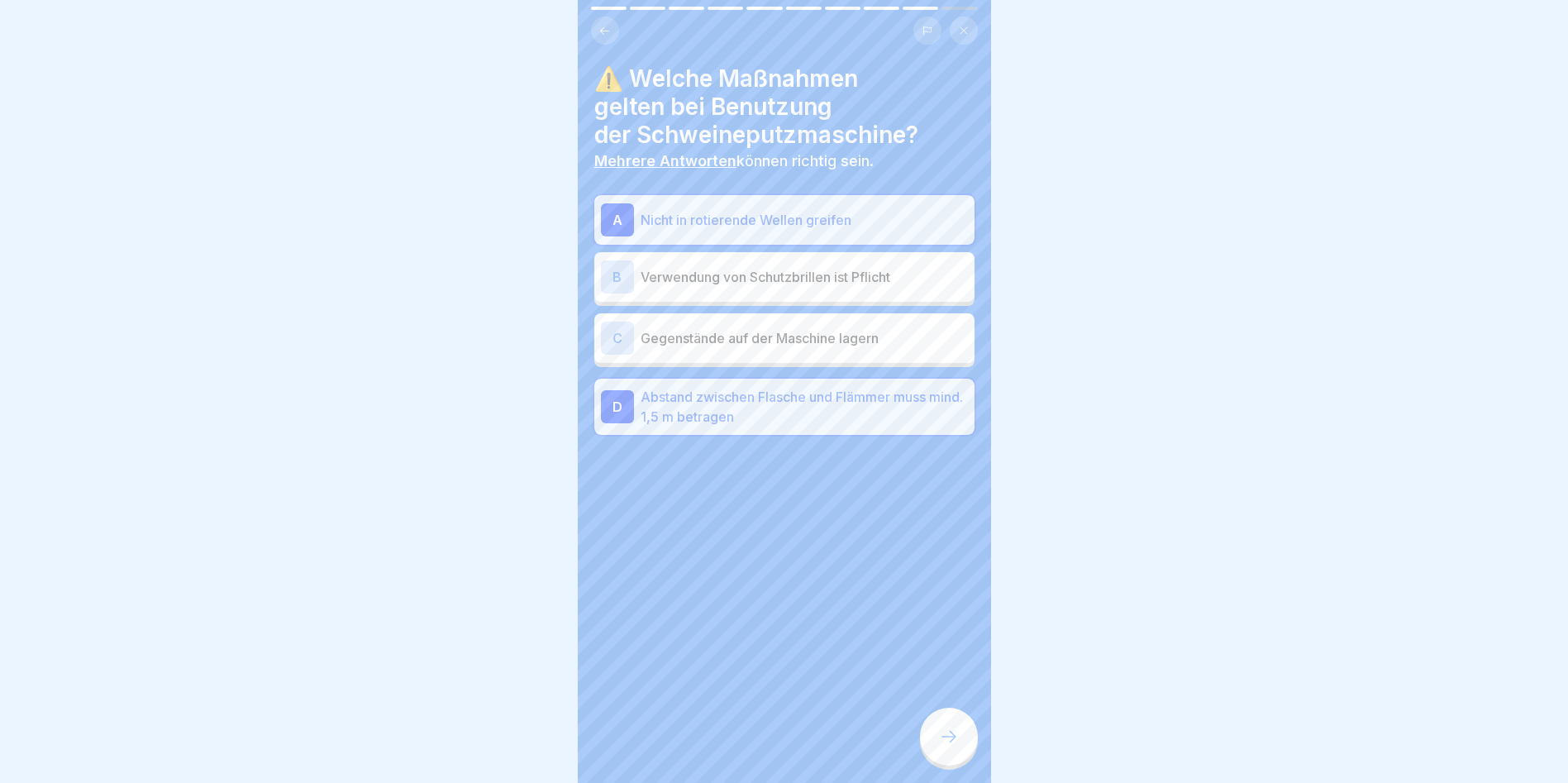
click at [949, 722] on div at bounding box center [949, 737] width 58 height 58
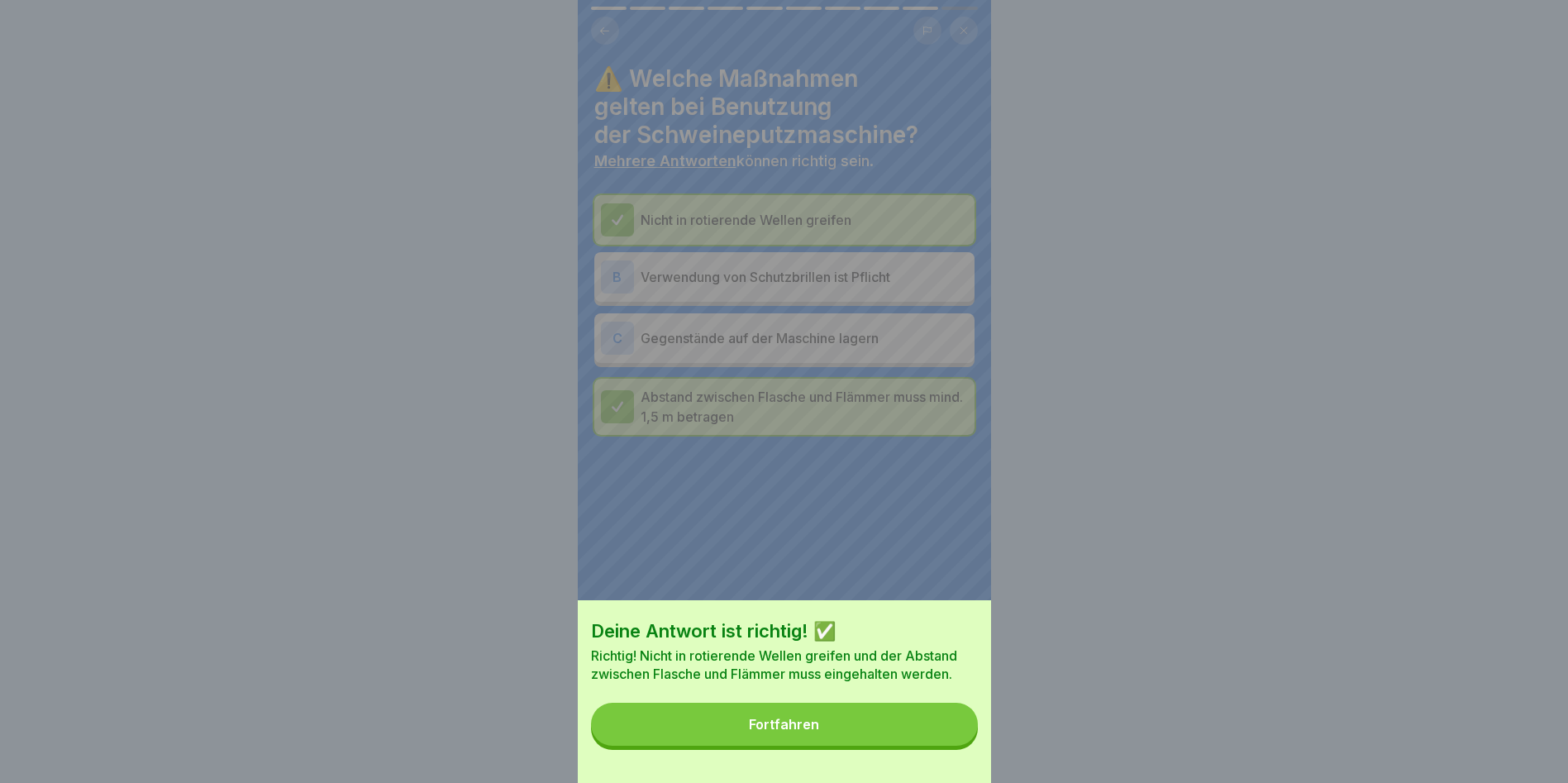
click at [945, 722] on button "Fortfahren" at bounding box center [785, 724] width 387 height 43
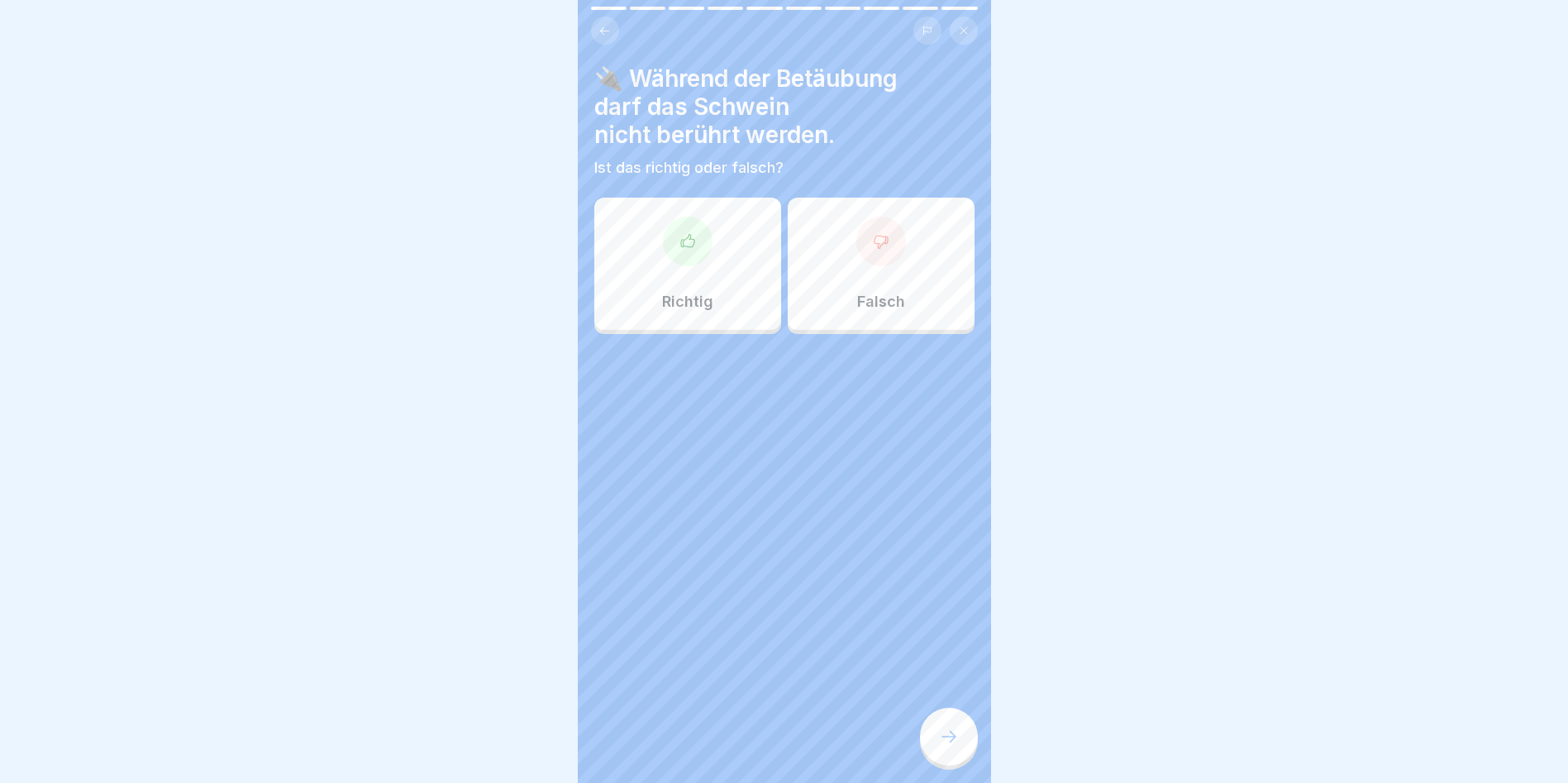
click at [682, 233] on icon at bounding box center [688, 242] width 17 height 17
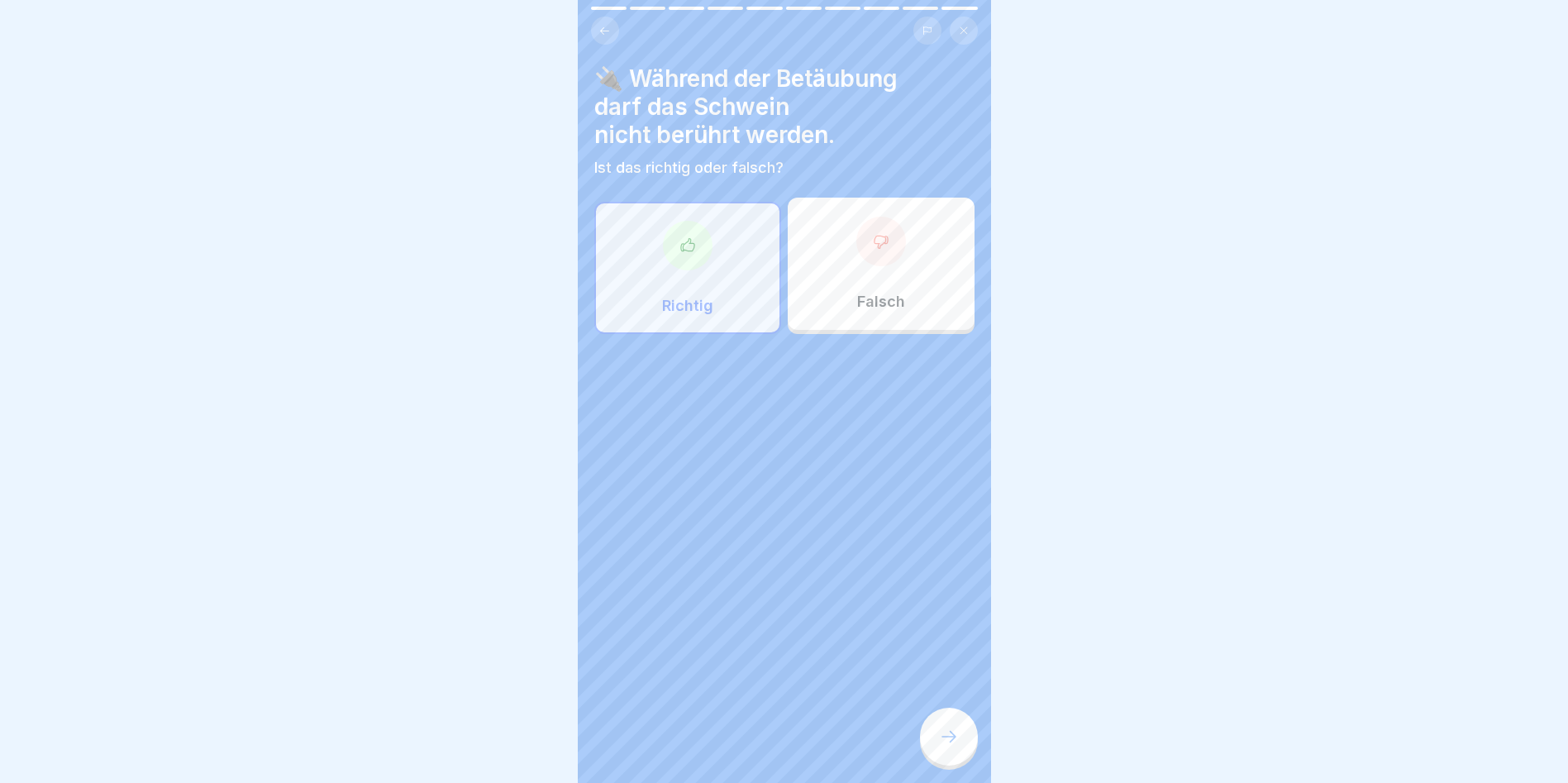
click at [956, 719] on div at bounding box center [949, 737] width 58 height 58
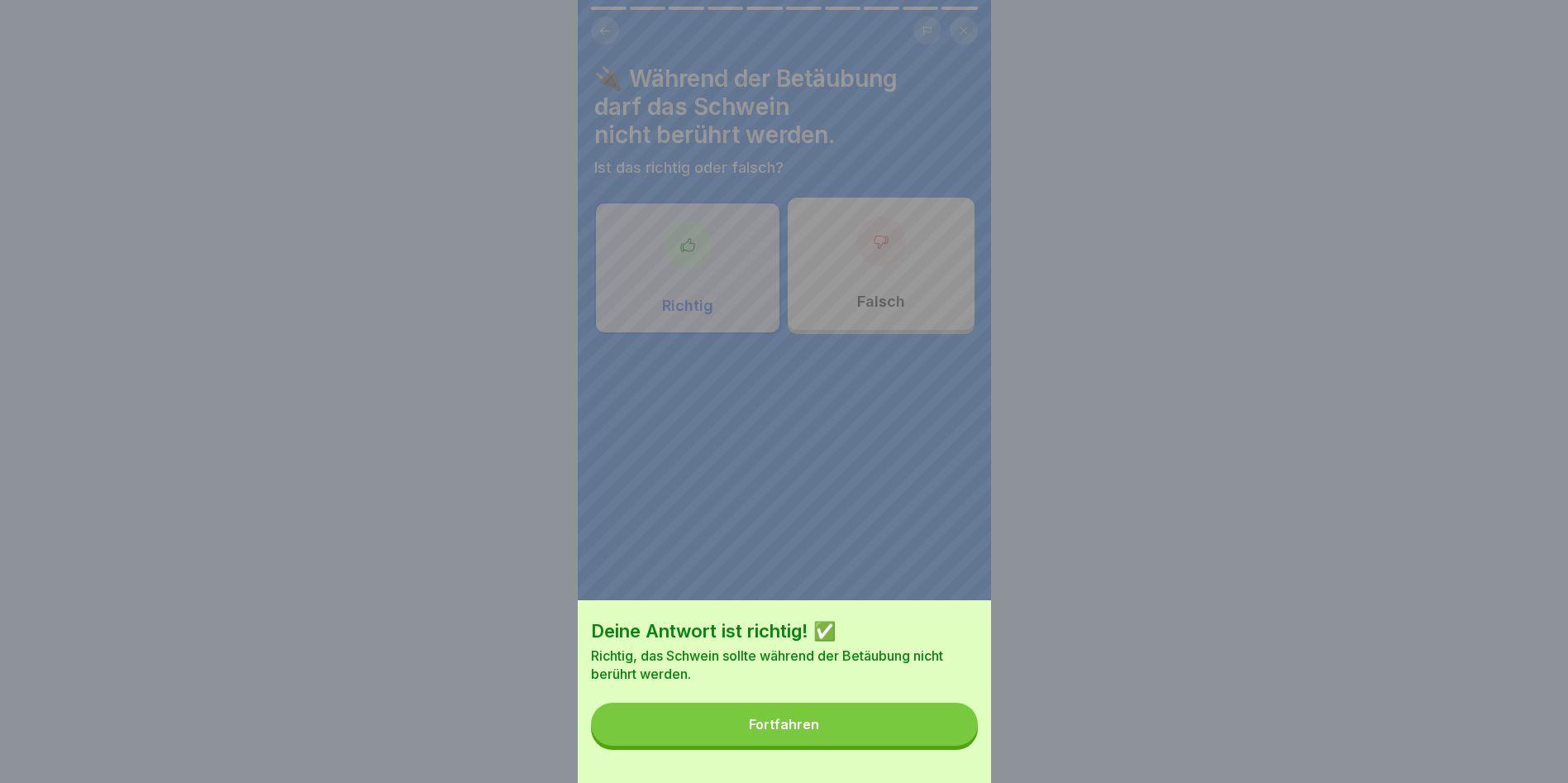
click at [956, 743] on button "Fortfahren" at bounding box center [785, 724] width 387 height 43
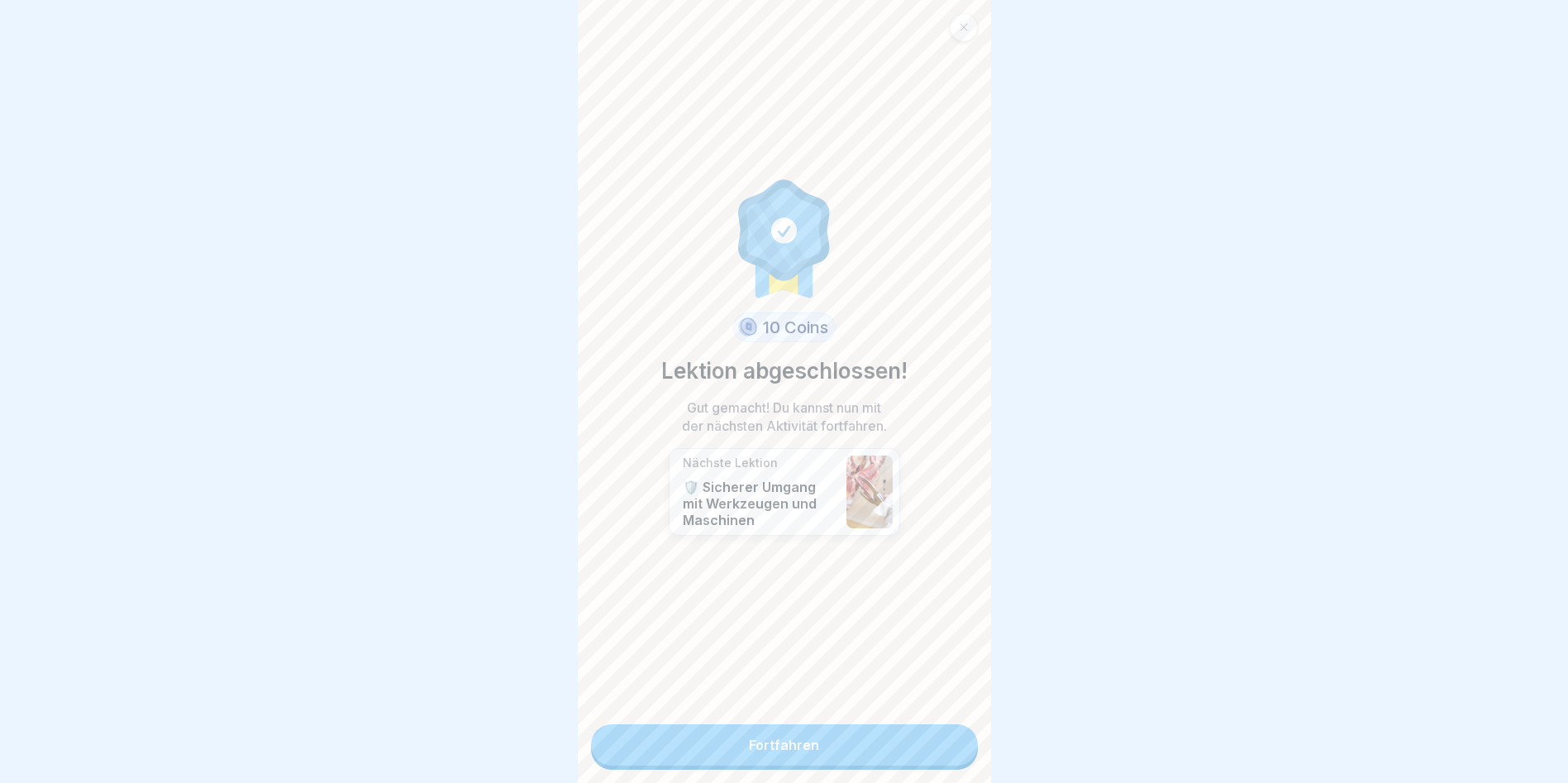
click at [956, 743] on link "Fortfahren" at bounding box center [785, 744] width 387 height 41
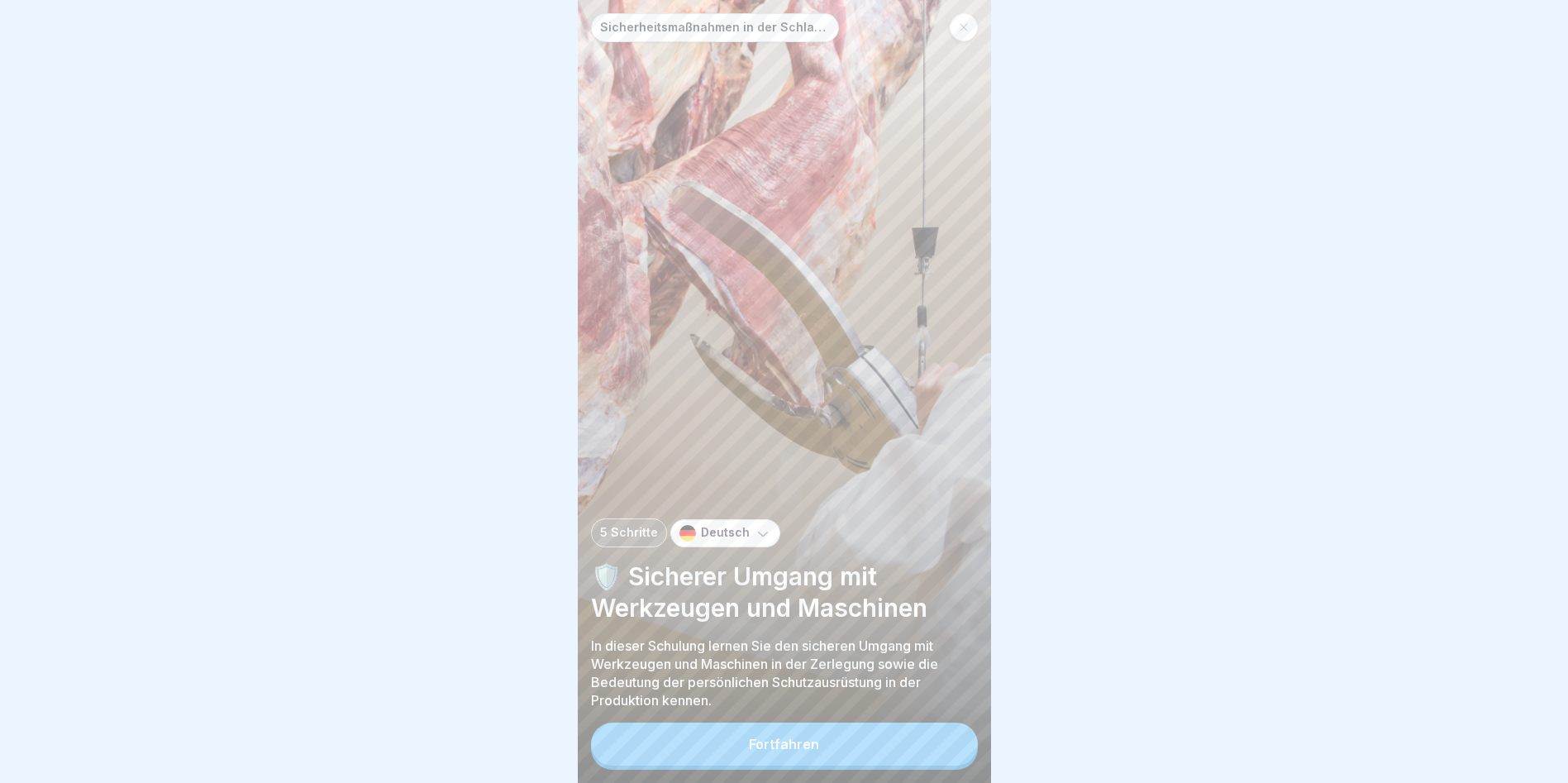
click at [949, 740] on button "Fortfahren" at bounding box center [785, 744] width 387 height 43
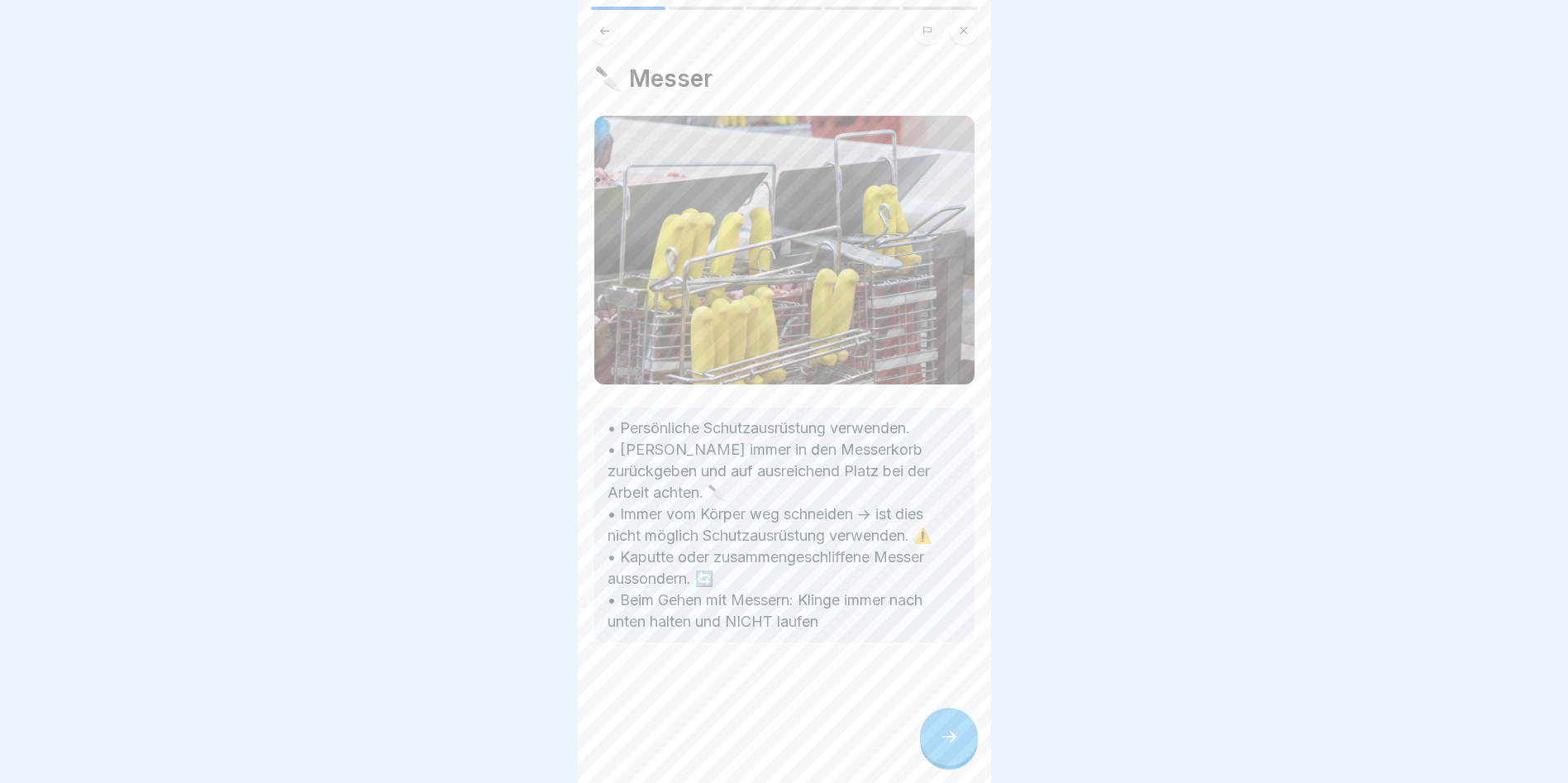
click at [949, 740] on div at bounding box center [949, 737] width 58 height 58
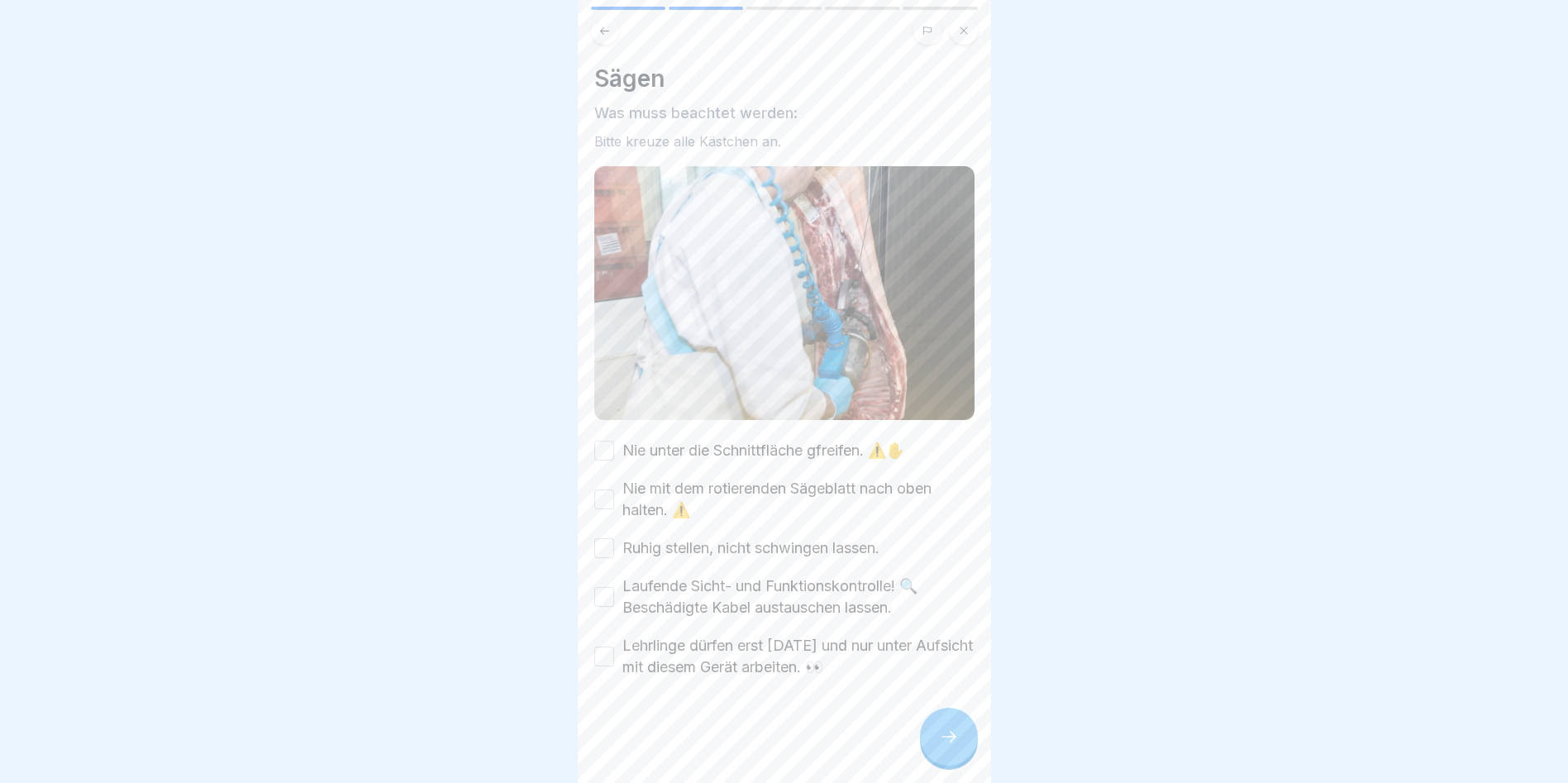
click at [601, 441] on button "Nie unter die Schnittfläche gfreifen. ⚠️✋" at bounding box center [604, 450] width 20 height 20
click at [610, 490] on button "Nie mit dem rotierenden Sägeblatt nach oben halten. ⚠️" at bounding box center [604, 499] width 20 height 20
click at [605, 538] on button "Ruhig stellen, nicht schwingen lassen." at bounding box center [604, 547] width 20 height 20
click at [614, 587] on button "Laufende Sicht- und Funktionskontrolle! 🔍 Beschädigte Kabel austauschen lassen." at bounding box center [604, 596] width 20 height 20
click at [611, 647] on button "Lehrlinge dürfen erst [DATE] und nur unter Aufsicht mit diesem Gerät arbeiten. 👀" at bounding box center [604, 656] width 20 height 20
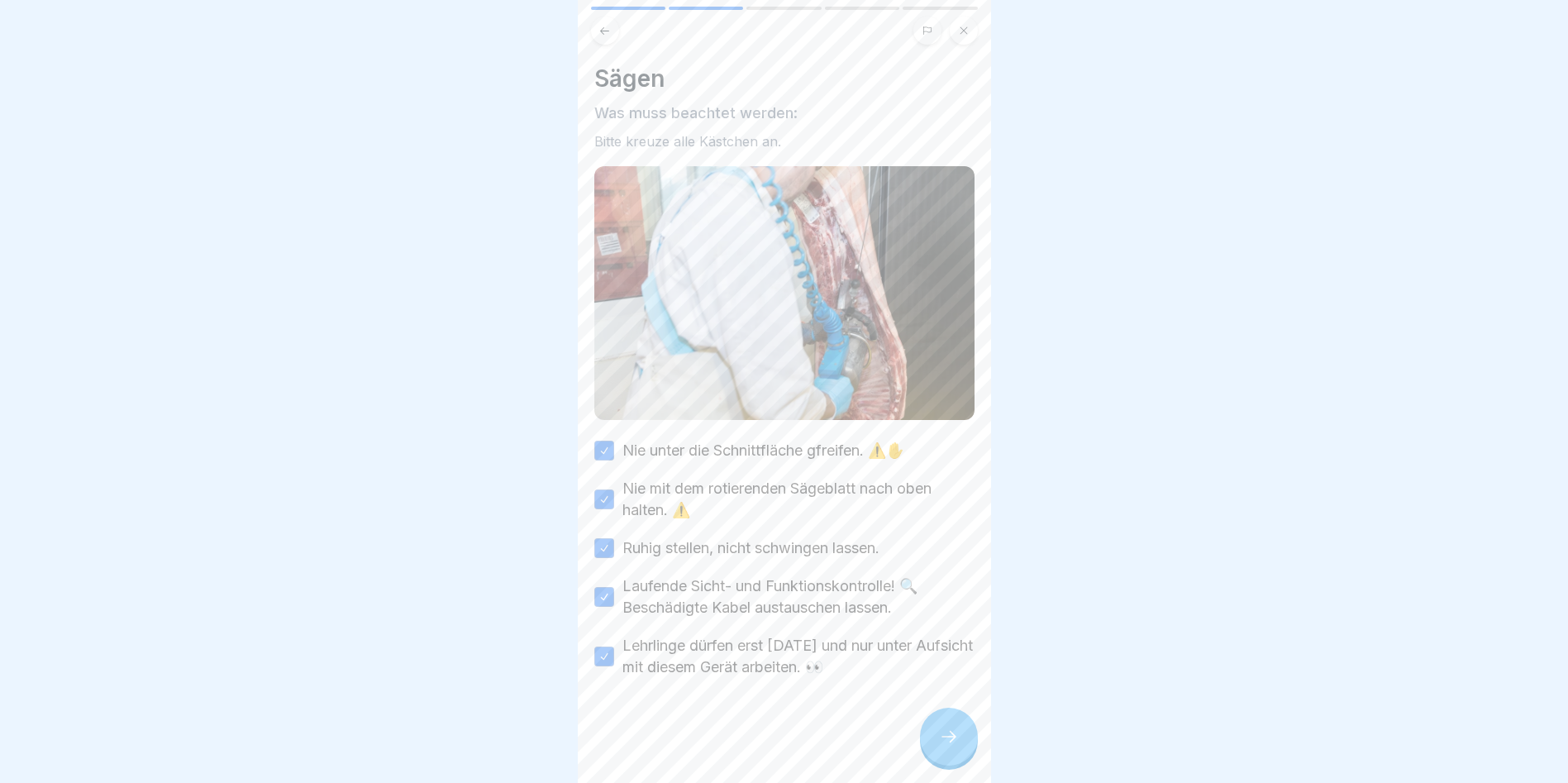
click at [950, 741] on div at bounding box center [949, 737] width 58 height 58
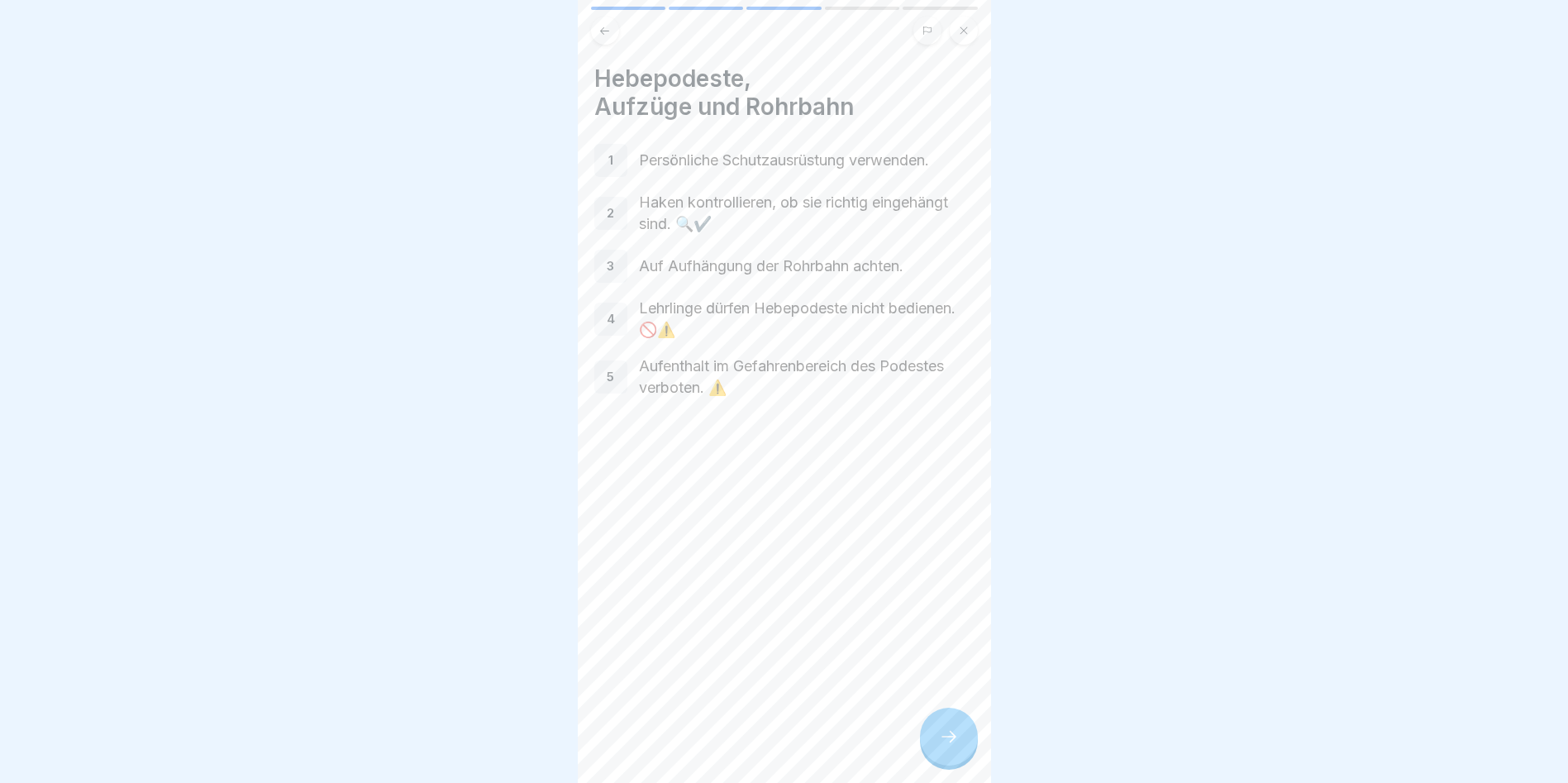
click at [950, 741] on div at bounding box center [949, 737] width 58 height 58
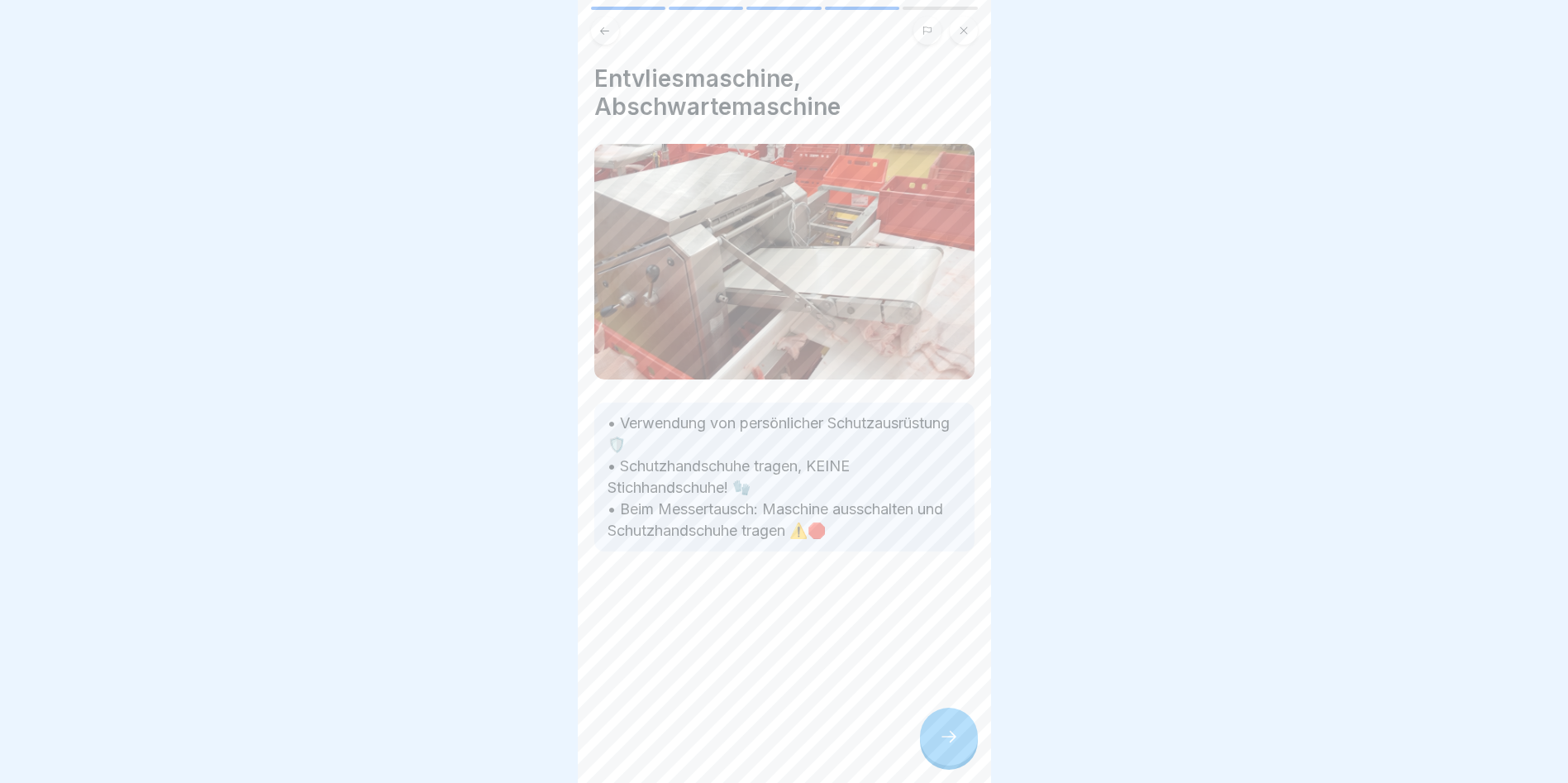
click at [950, 741] on div at bounding box center [949, 737] width 58 height 58
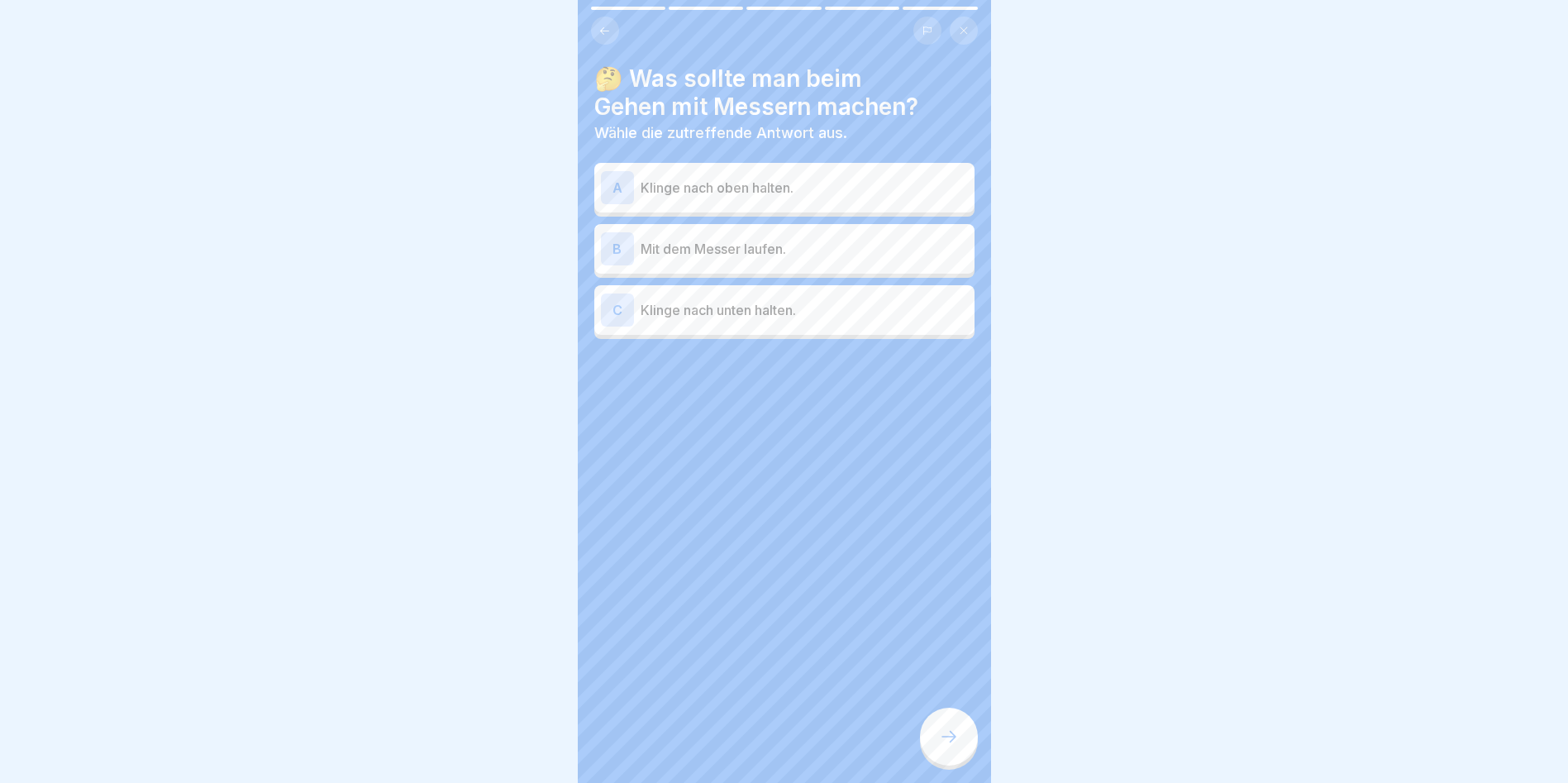
click at [668, 304] on p "Klinge nach unten halten." at bounding box center [805, 309] width 327 height 20
click at [961, 748] on div at bounding box center [949, 737] width 58 height 58
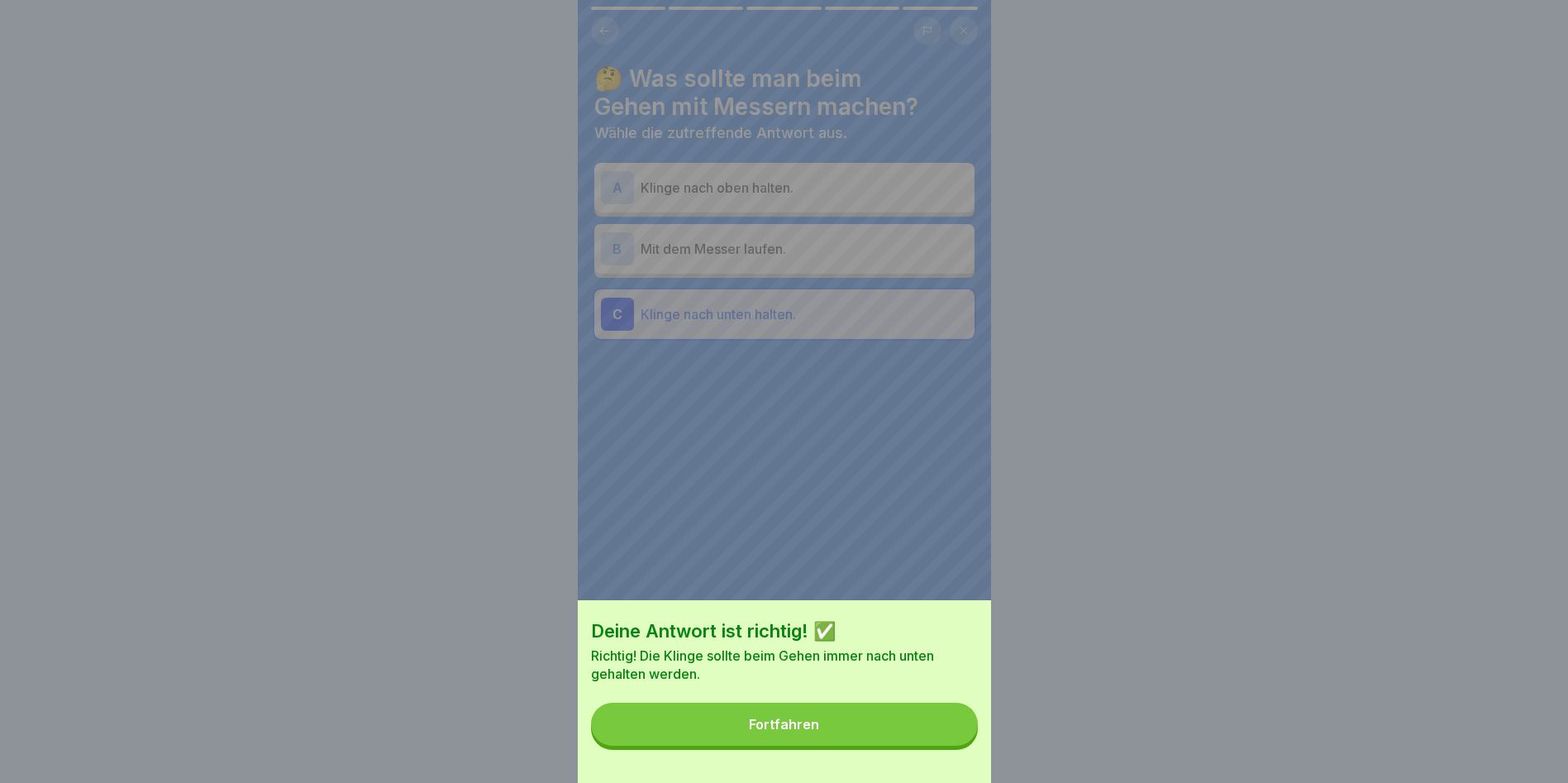
click at [961, 745] on button "Fortfahren" at bounding box center [785, 724] width 387 height 43
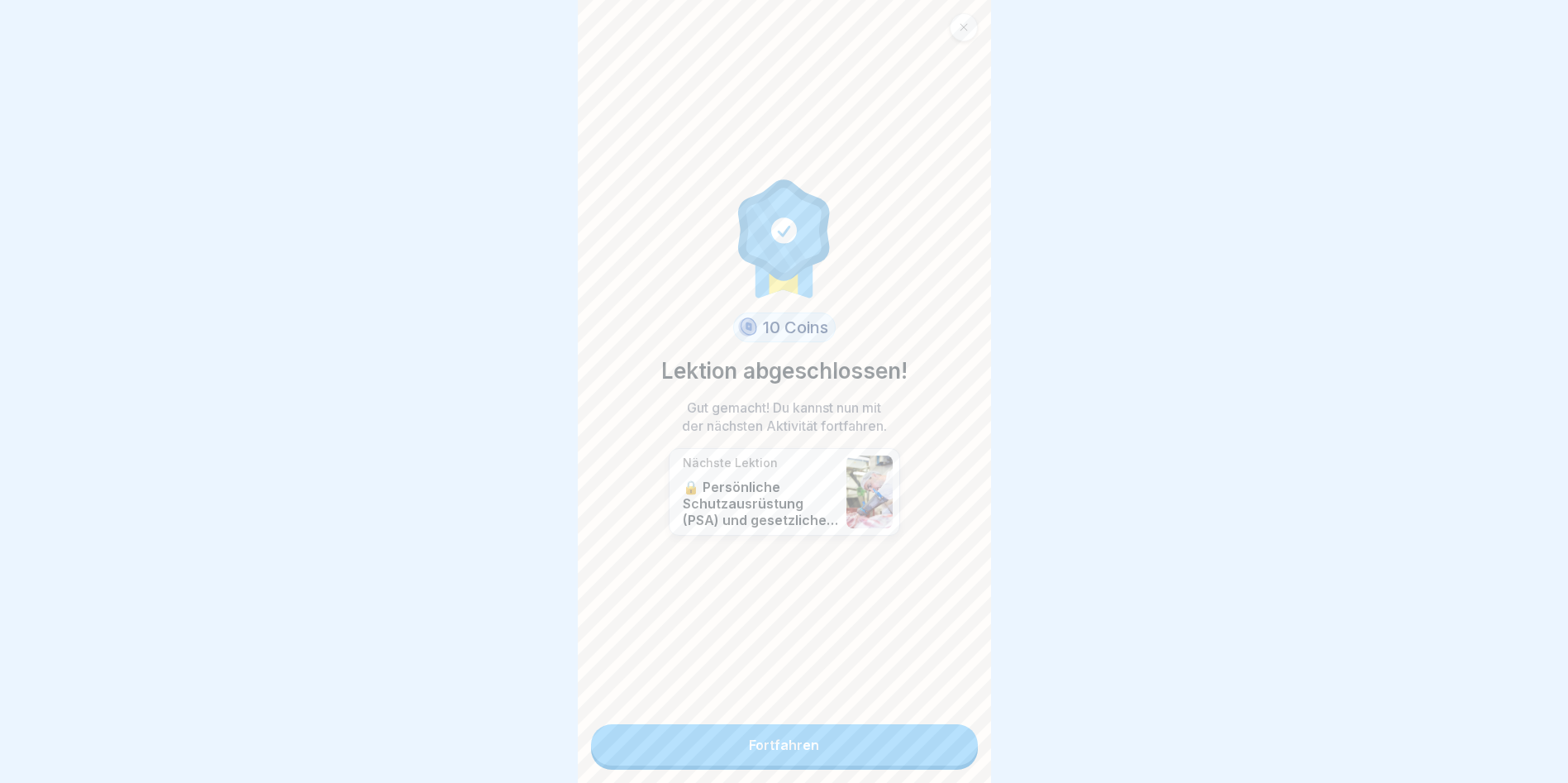
click at [958, 748] on link "Fortfahren" at bounding box center [785, 744] width 387 height 41
click at [932, 748] on link "Fortfahren" at bounding box center [785, 744] width 387 height 41
click at [926, 737] on link "Fortfahren" at bounding box center [785, 744] width 387 height 41
click at [896, 728] on link "Fortfahren" at bounding box center [785, 744] width 387 height 41
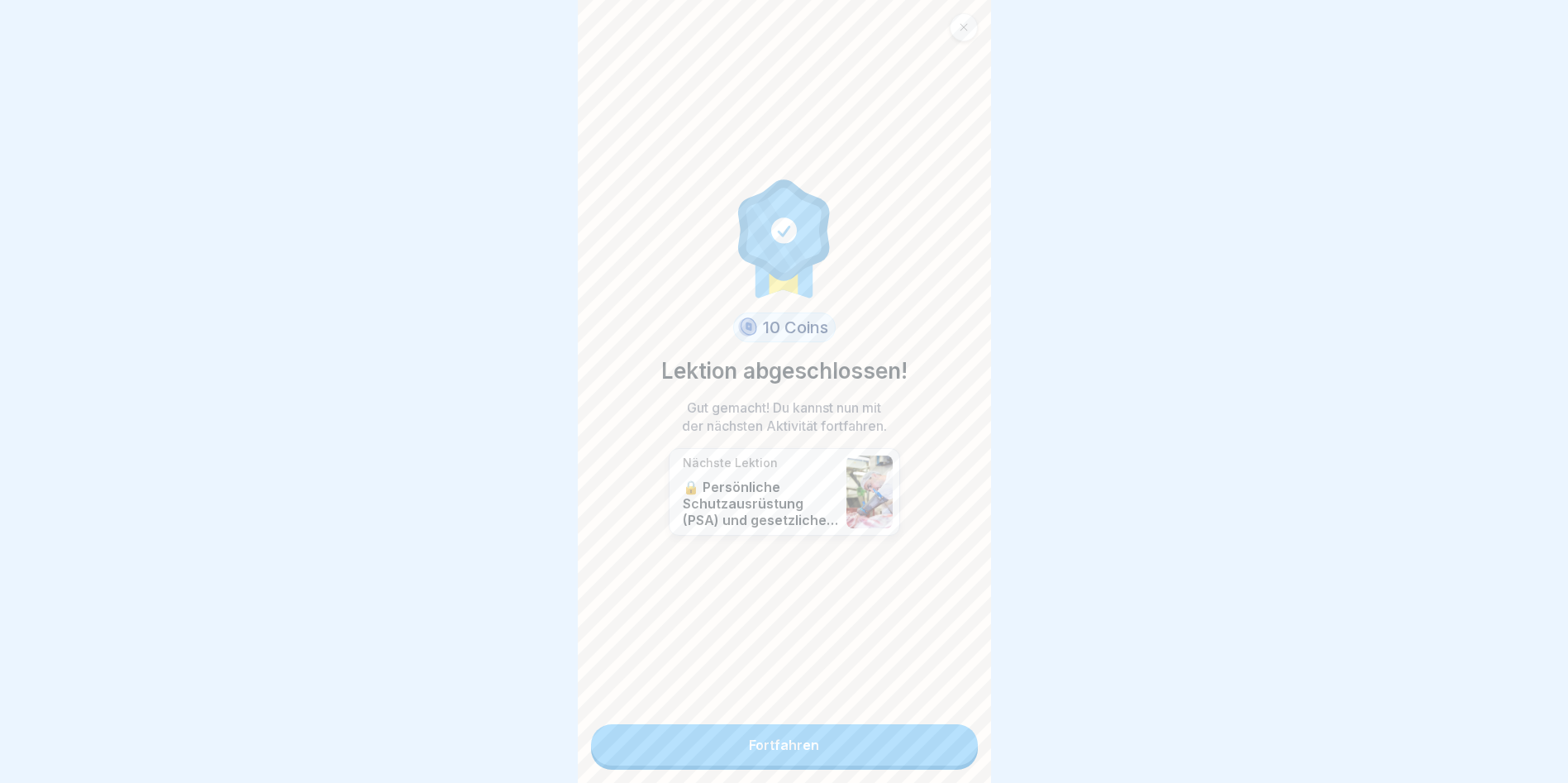
click at [857, 730] on link "Fortfahren" at bounding box center [785, 744] width 387 height 41
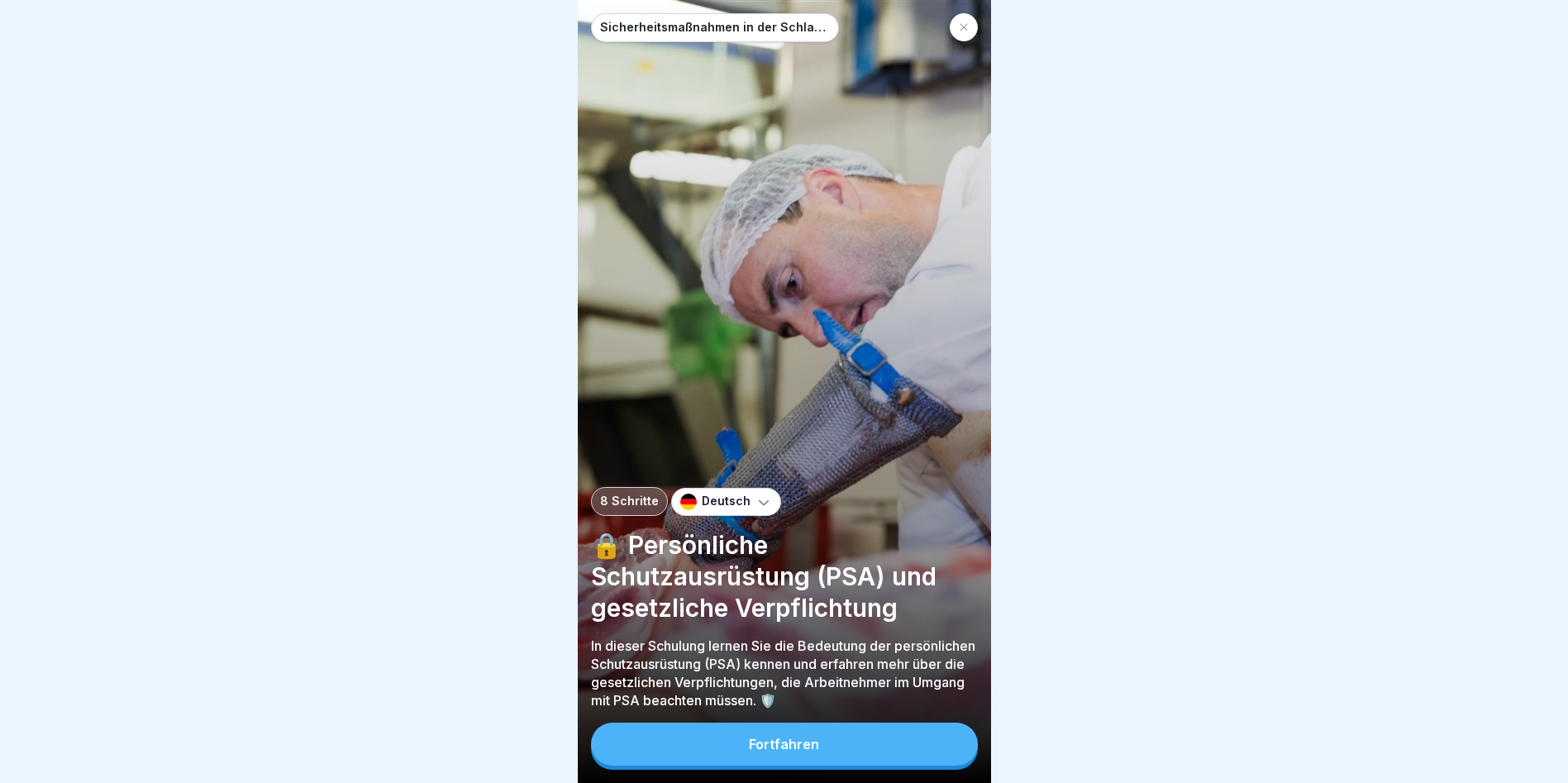
click at [772, 751] on div "Fortfahren" at bounding box center [784, 744] width 71 height 15
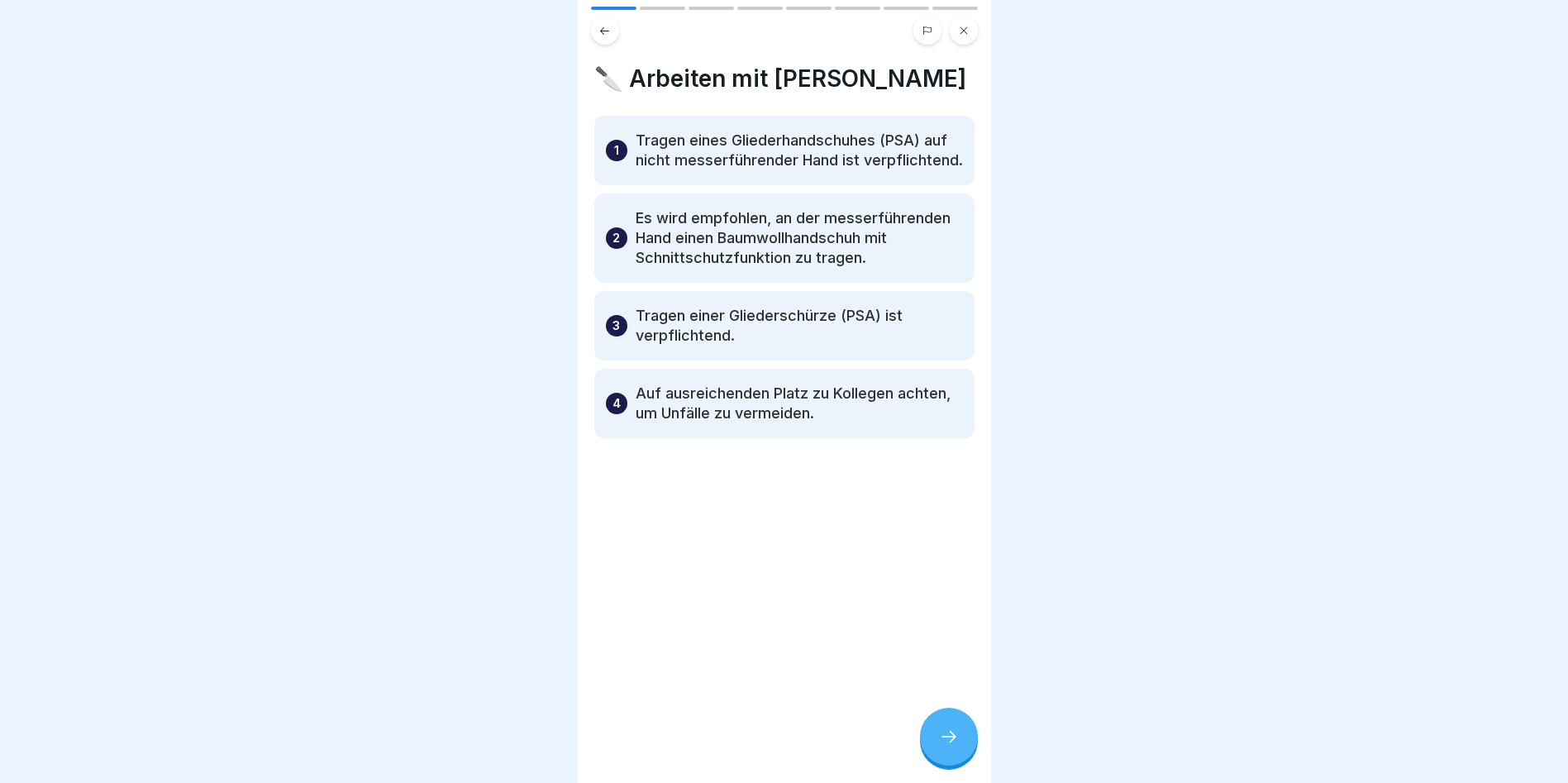
click at [935, 749] on div at bounding box center [949, 737] width 58 height 58
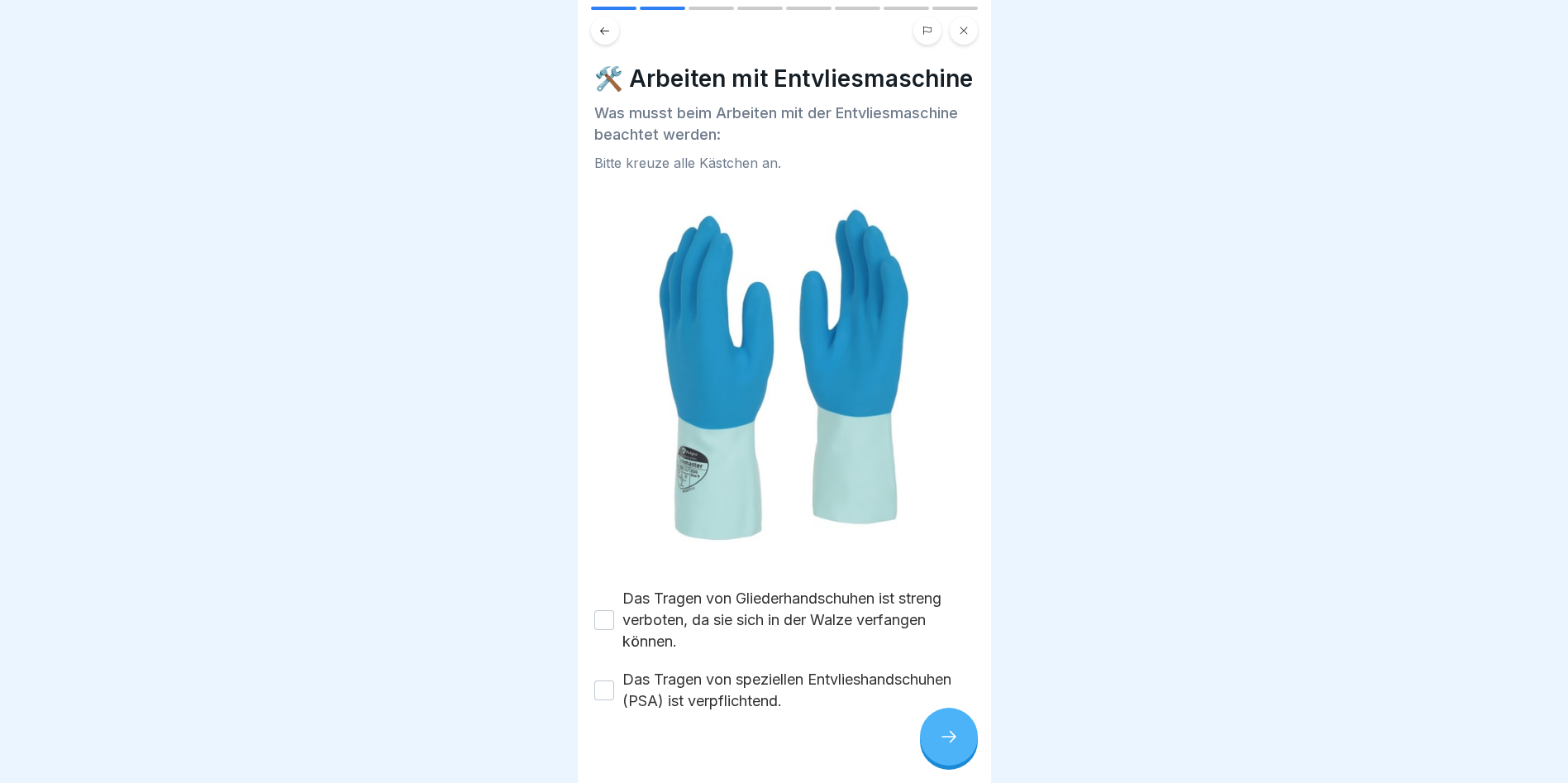
click at [599, 630] on button "Das Tragen von Gliederhandschuhen ist streng verboten, da sie sich in der Walze…" at bounding box center [604, 619] width 20 height 20
click at [601, 700] on button "Das Tragen von speziellen Entvlieshandschuhen (PSA) ist verpflichtend." at bounding box center [604, 690] width 20 height 20
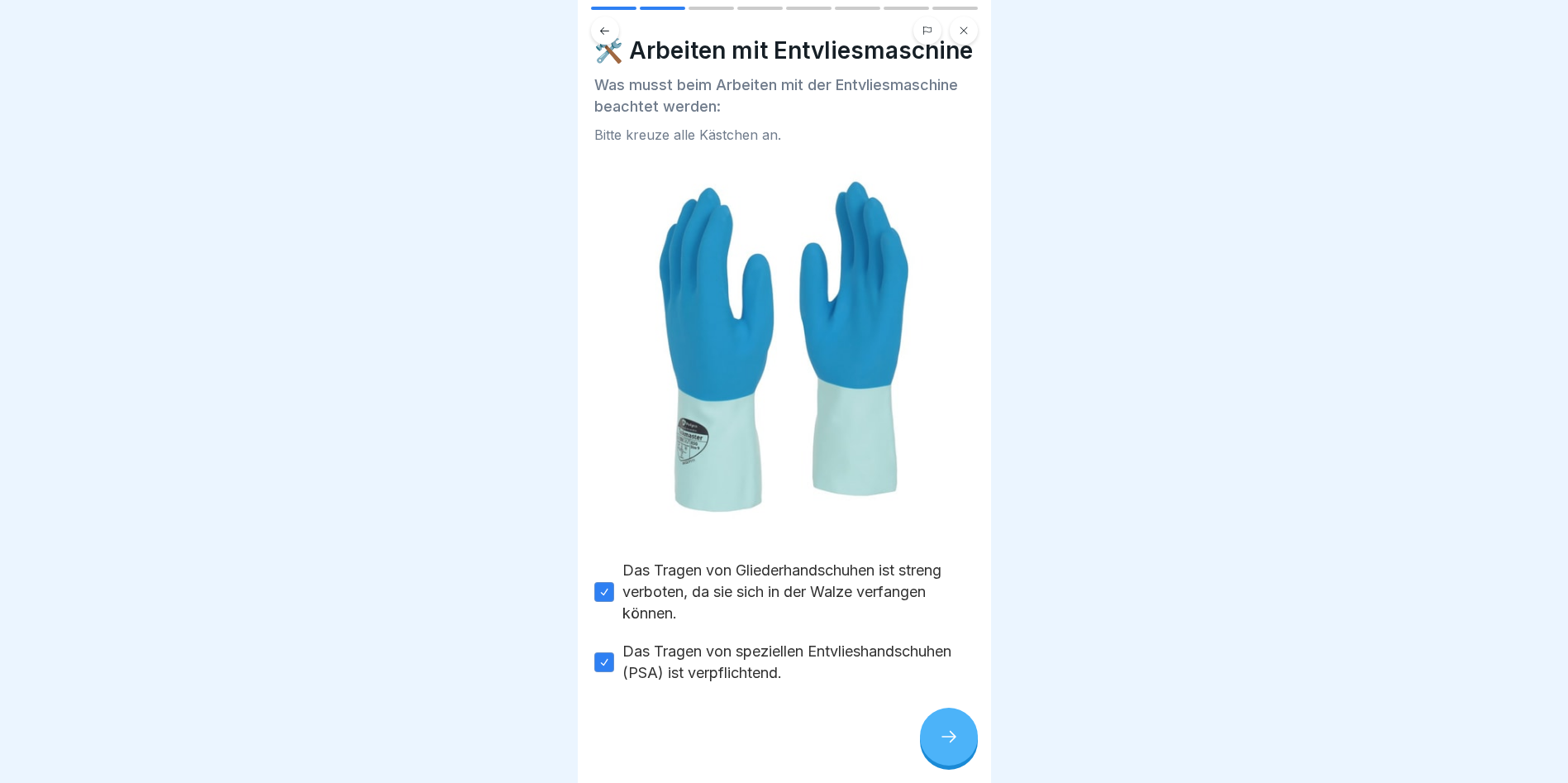
scroll to position [12, 0]
click at [949, 745] on icon at bounding box center [949, 736] width 20 height 20
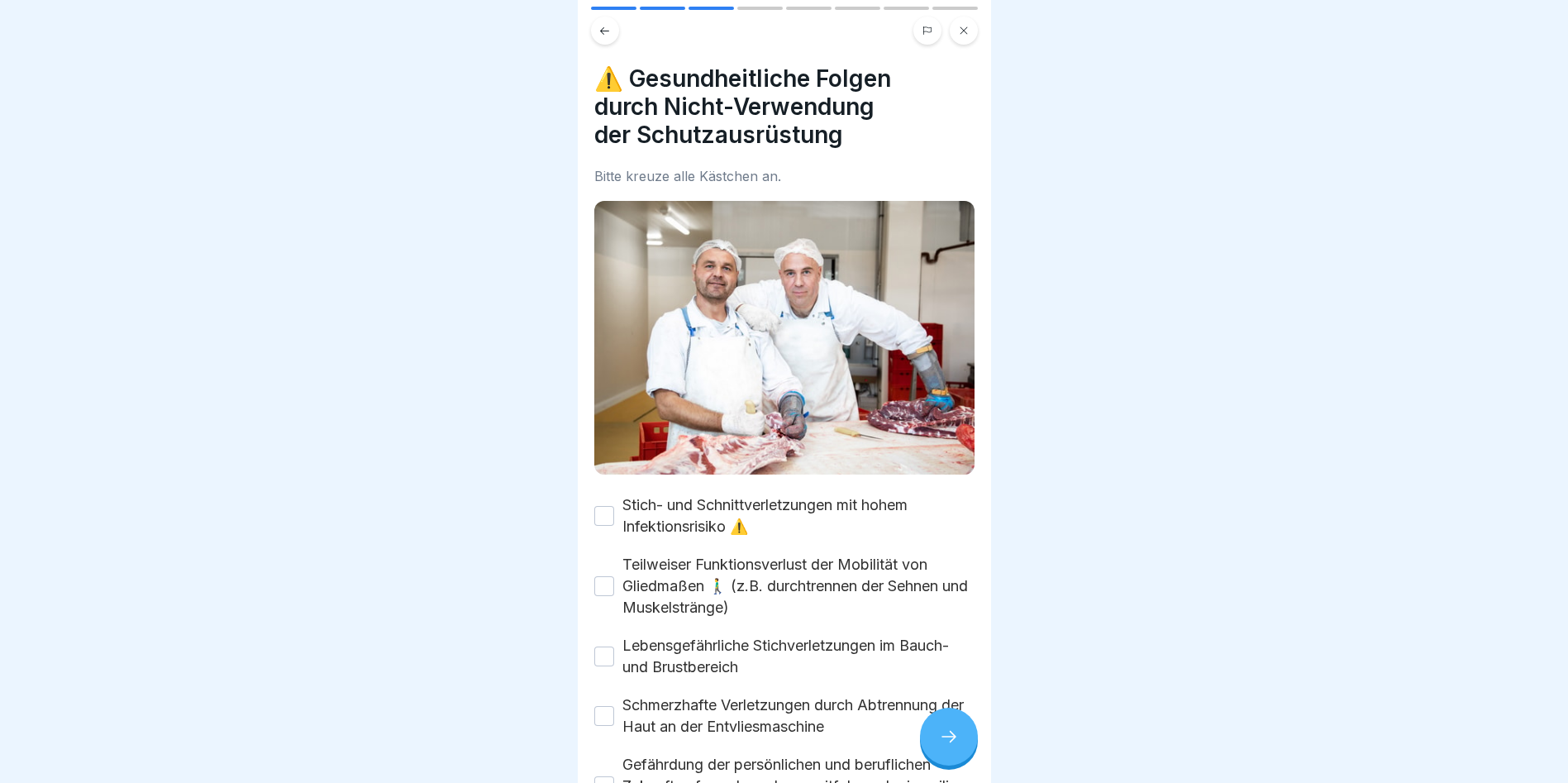
click at [605, 506] on button "Stich- und Schnittverletzungen mit hohem Infektionsrisiko ⚠️" at bounding box center [604, 515] width 20 height 20
click at [601, 576] on button "Teilweiser Funktionsverlust der Mobilität von Gliedmaßen 🚶‍♂️ (z.B. durchtrenne…" at bounding box center [604, 586] width 20 height 20
click at [606, 647] on button "Lebensgefährliche Stichverletzungen im Bauch- und Brustbereich" at bounding box center [604, 656] width 20 height 20
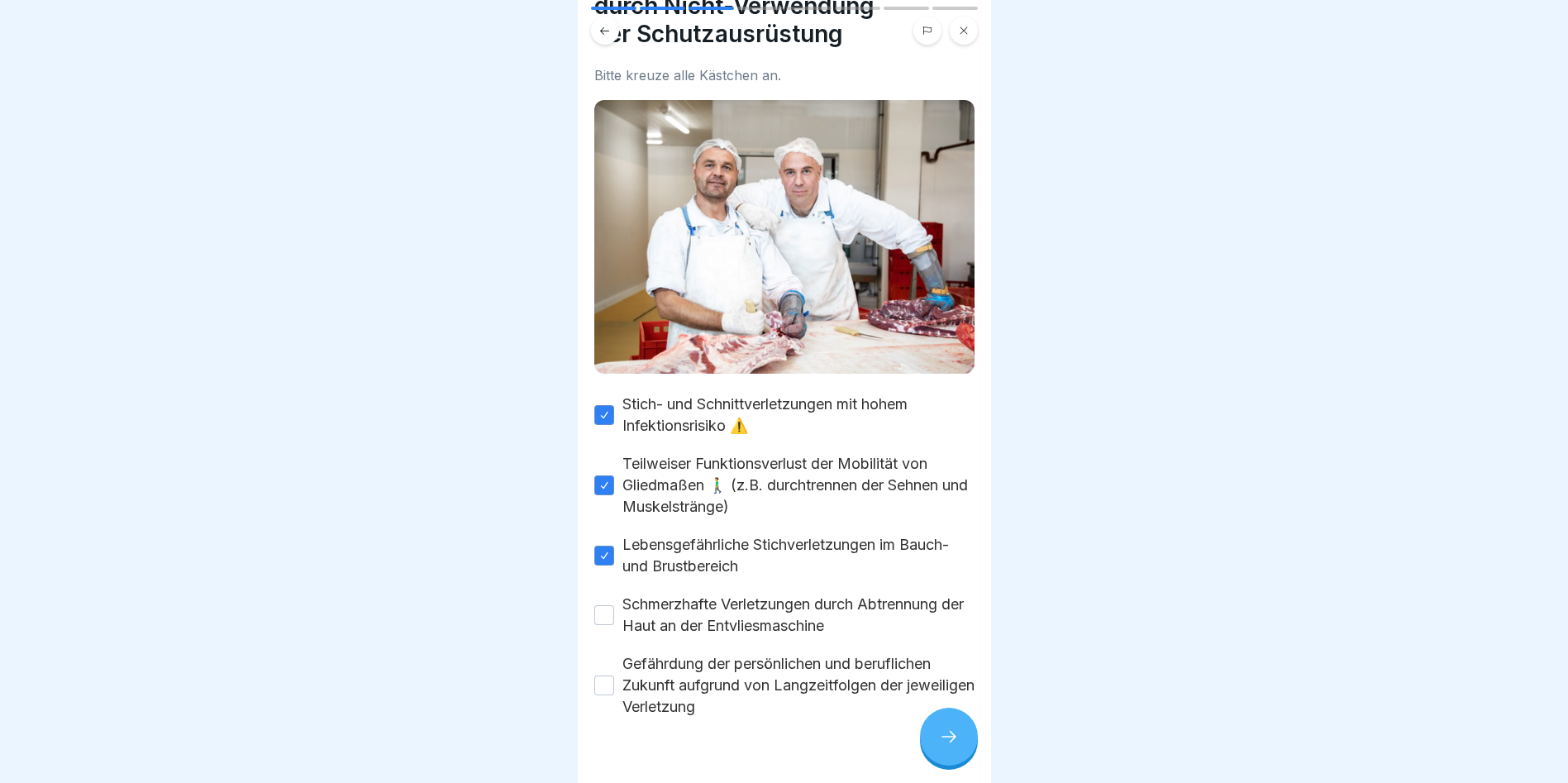
scroll to position [127, 0]
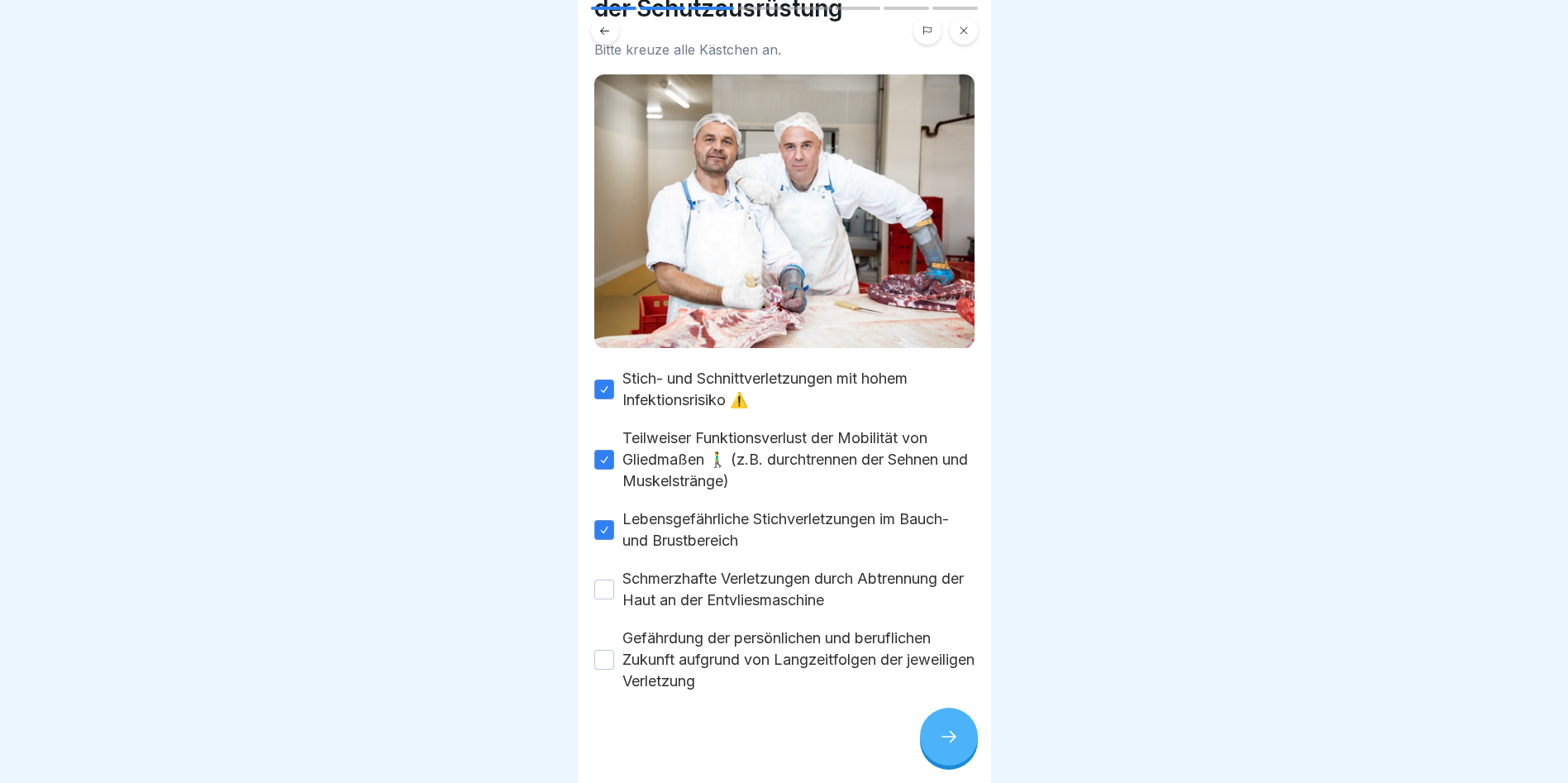
click at [607, 579] on button "Schmerzhafte Verletzungen durch Abtrennung der Haut an der Entvliesmaschine" at bounding box center [604, 588] width 20 height 20
click at [606, 650] on button "Gefährdung der persönlichen und beruflichen Zukunft aufgrund von Langzeitfolgen…" at bounding box center [604, 659] width 20 height 20
click at [949, 734] on icon at bounding box center [949, 736] width 20 height 20
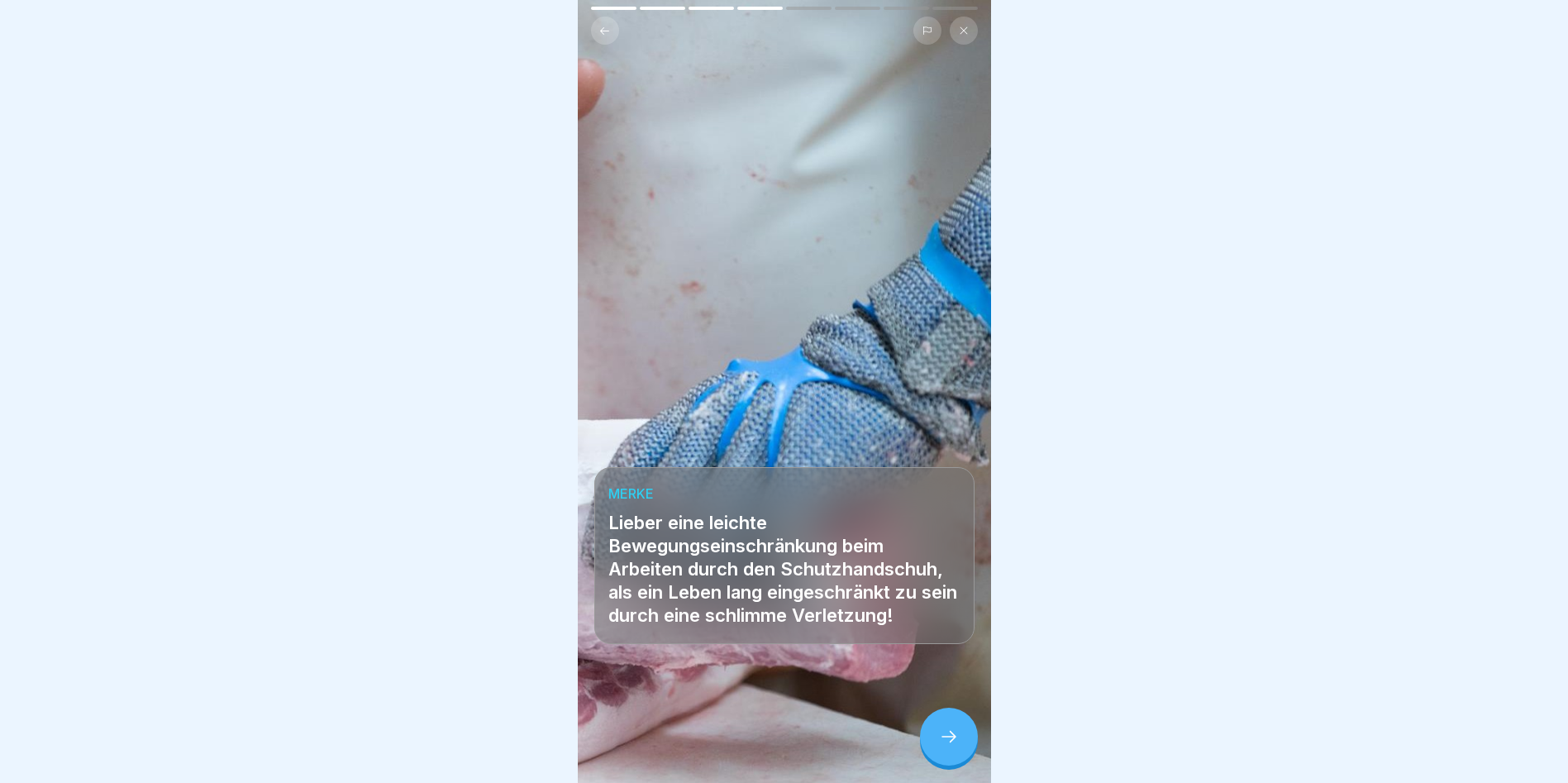
click at [949, 732] on icon at bounding box center [949, 736] width 20 height 20
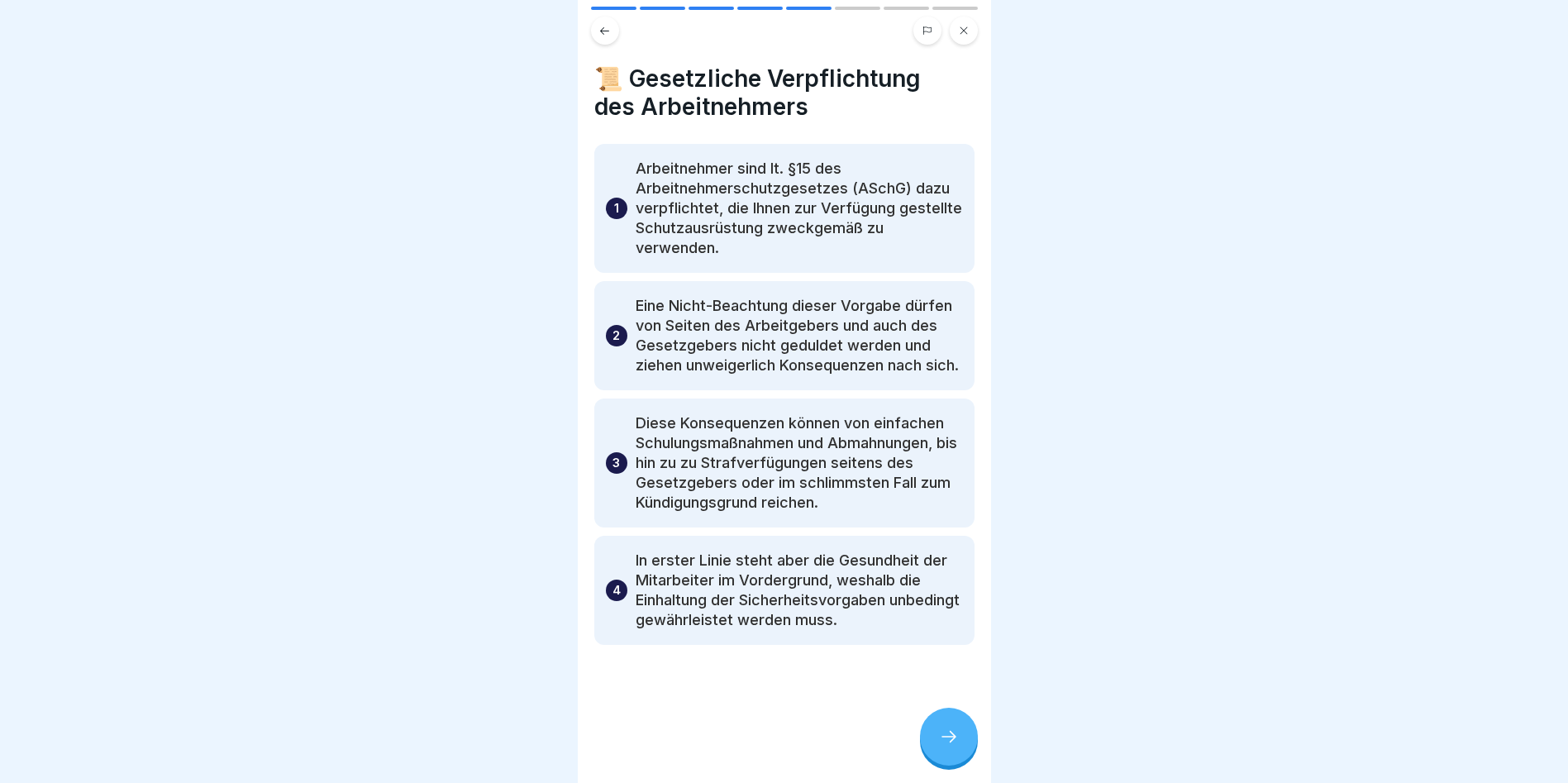
click at [962, 734] on div at bounding box center [949, 737] width 58 height 58
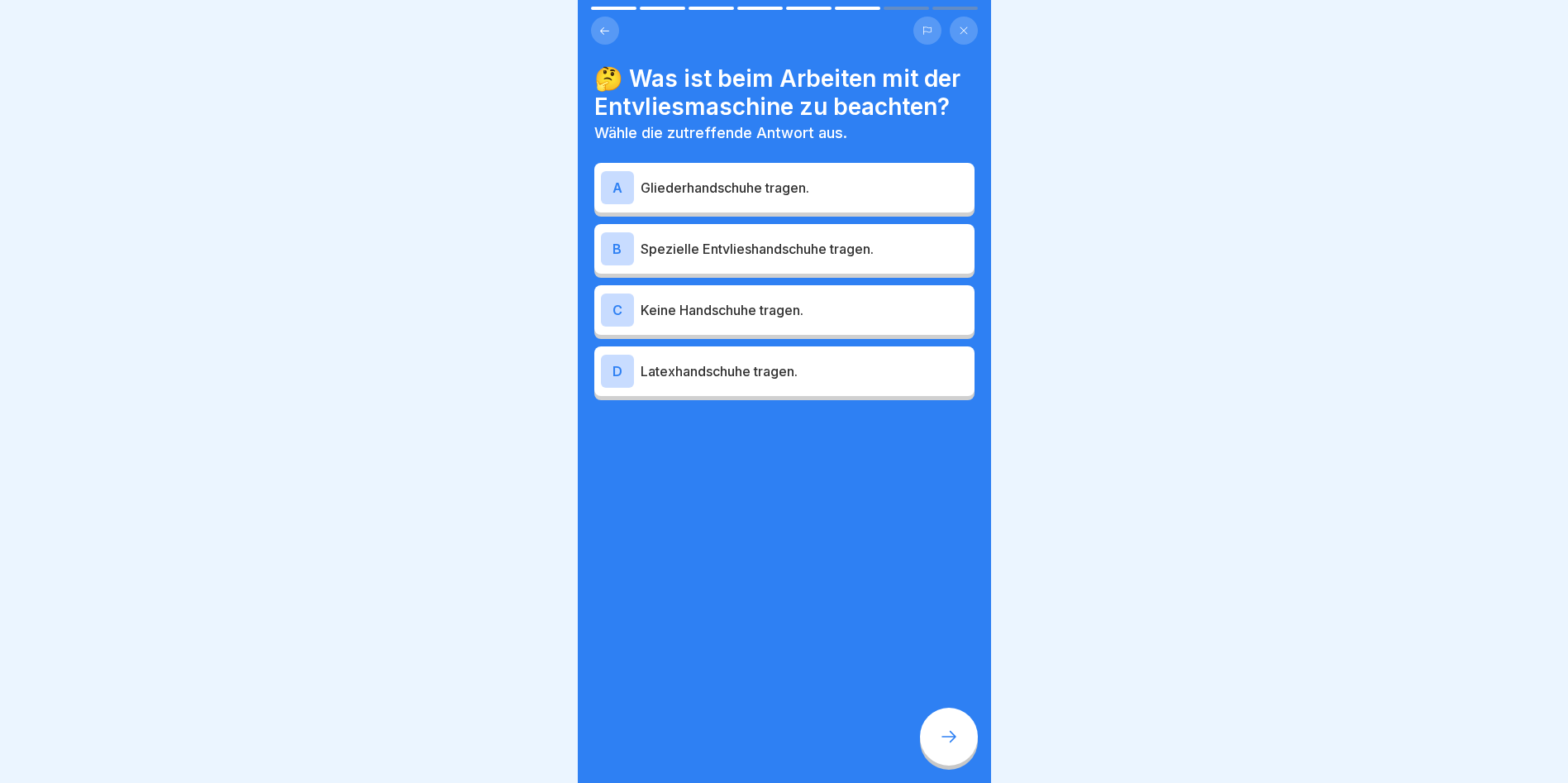
click at [740, 239] on p "Spezielle Entvlieshandschuhe tragen." at bounding box center [805, 248] width 327 height 20
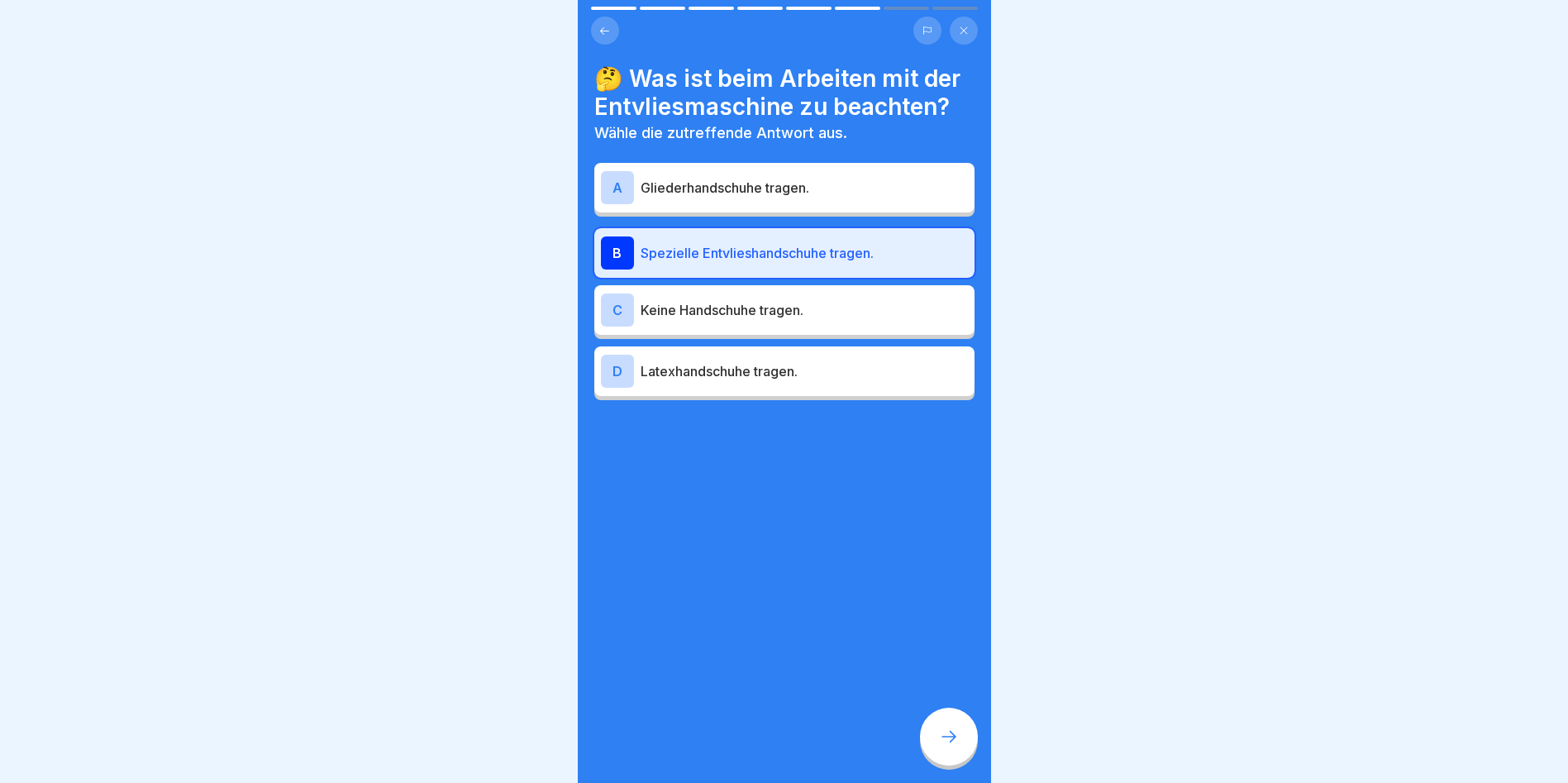
click at [950, 719] on div at bounding box center [949, 737] width 58 height 58
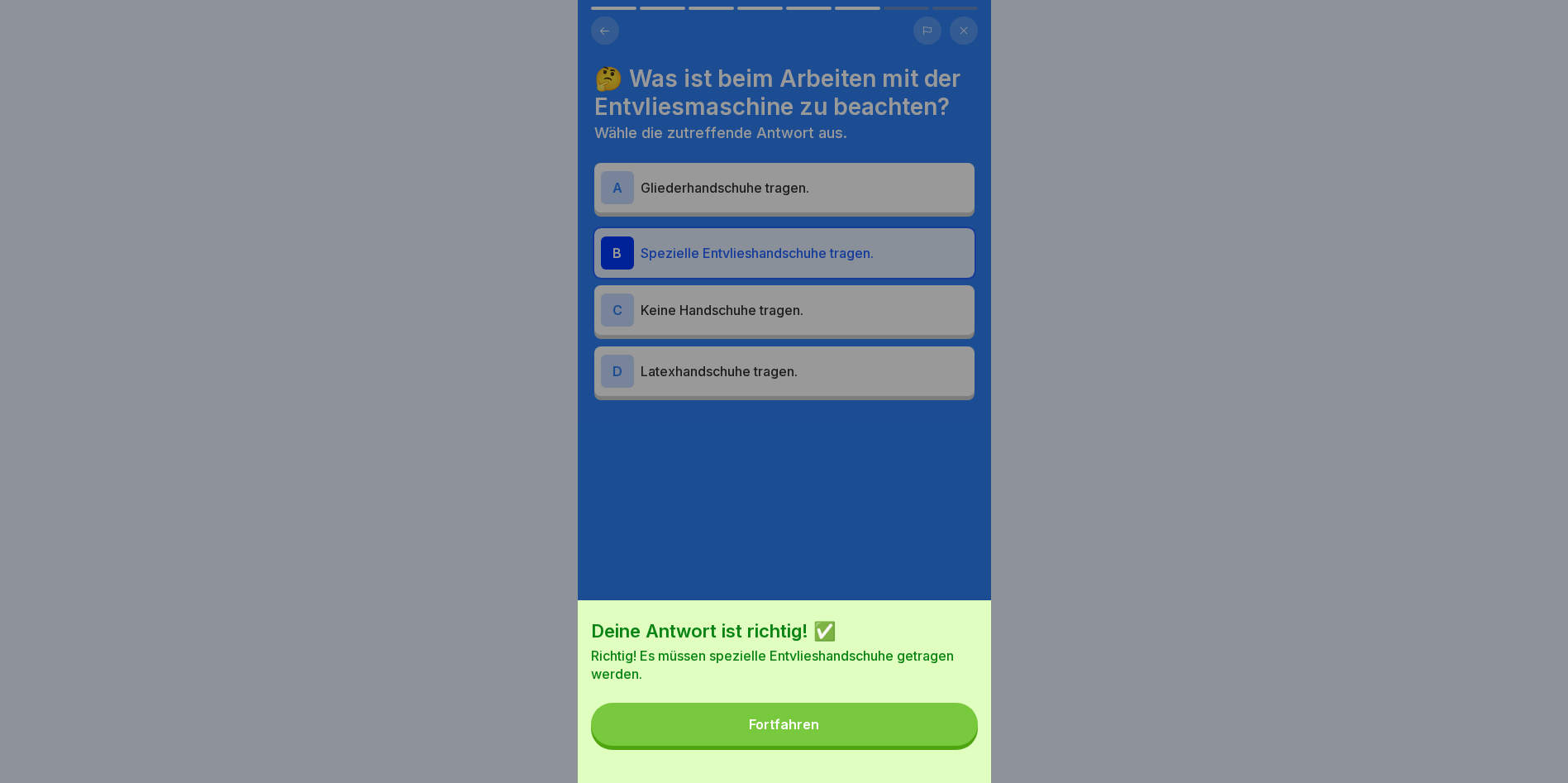
click at [950, 719] on button "Fortfahren" at bounding box center [785, 724] width 387 height 43
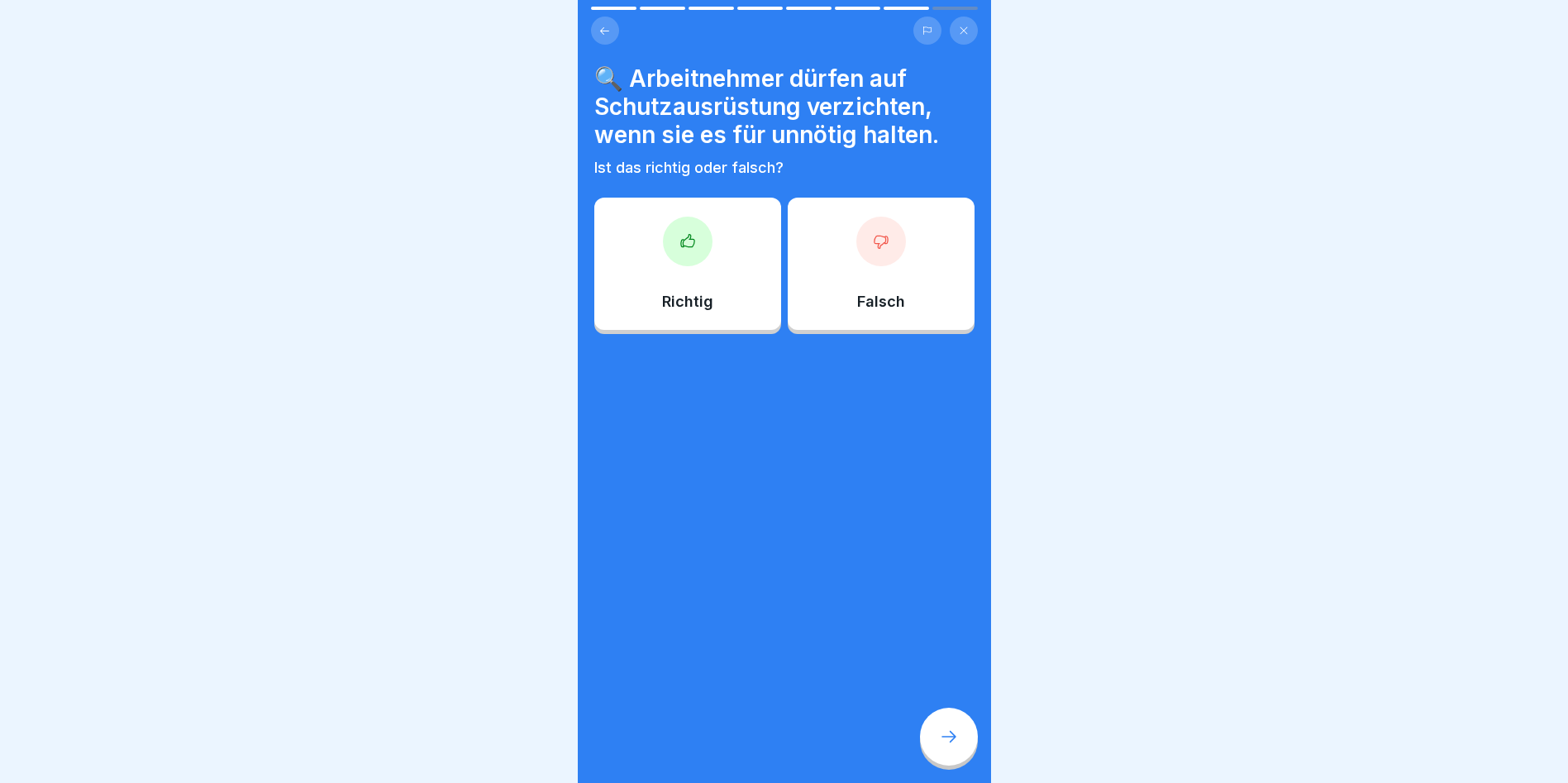
click at [861, 255] on div "Falsch" at bounding box center [881, 263] width 187 height 133
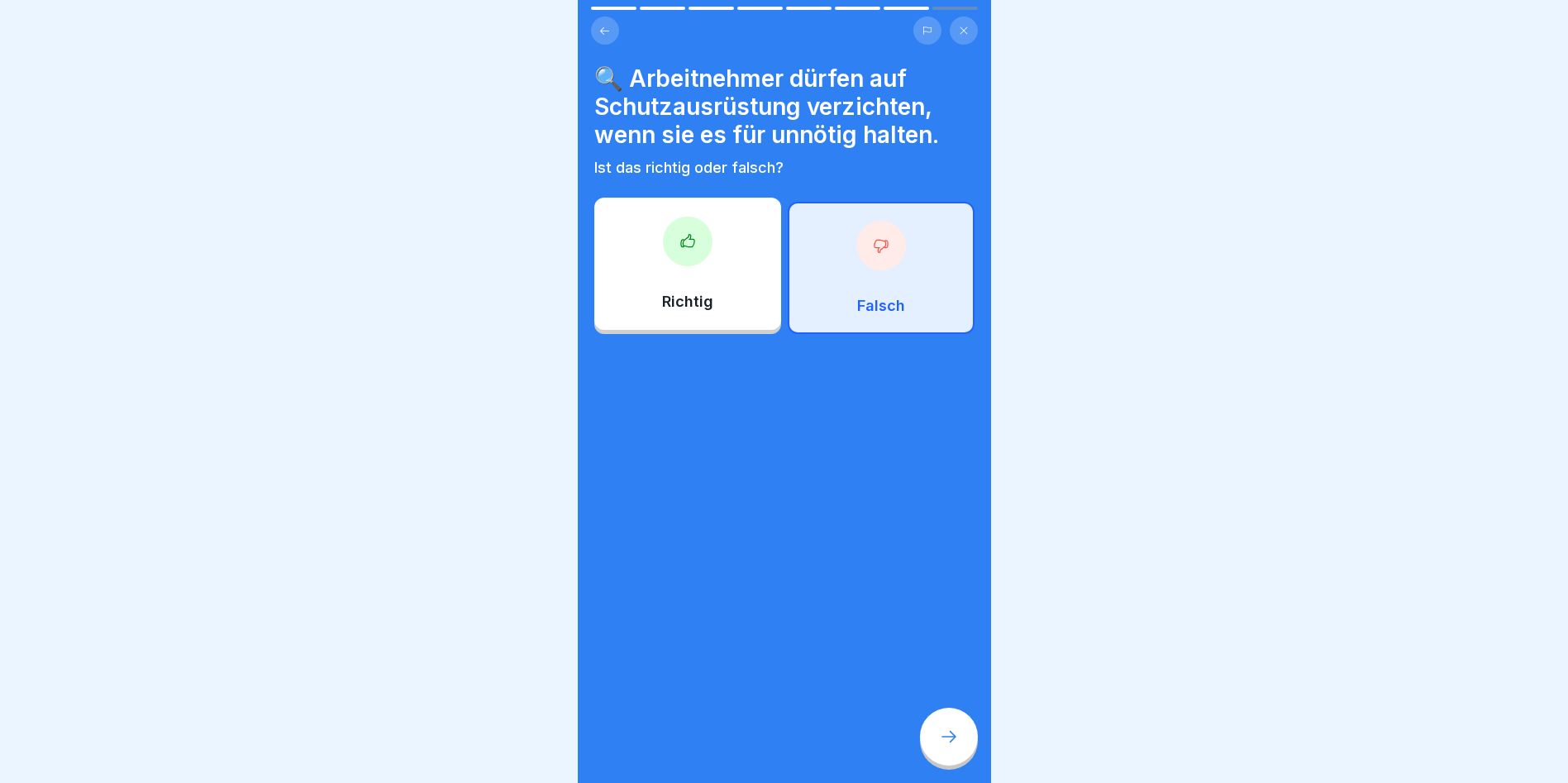
click at [963, 737] on div at bounding box center [949, 737] width 58 height 58
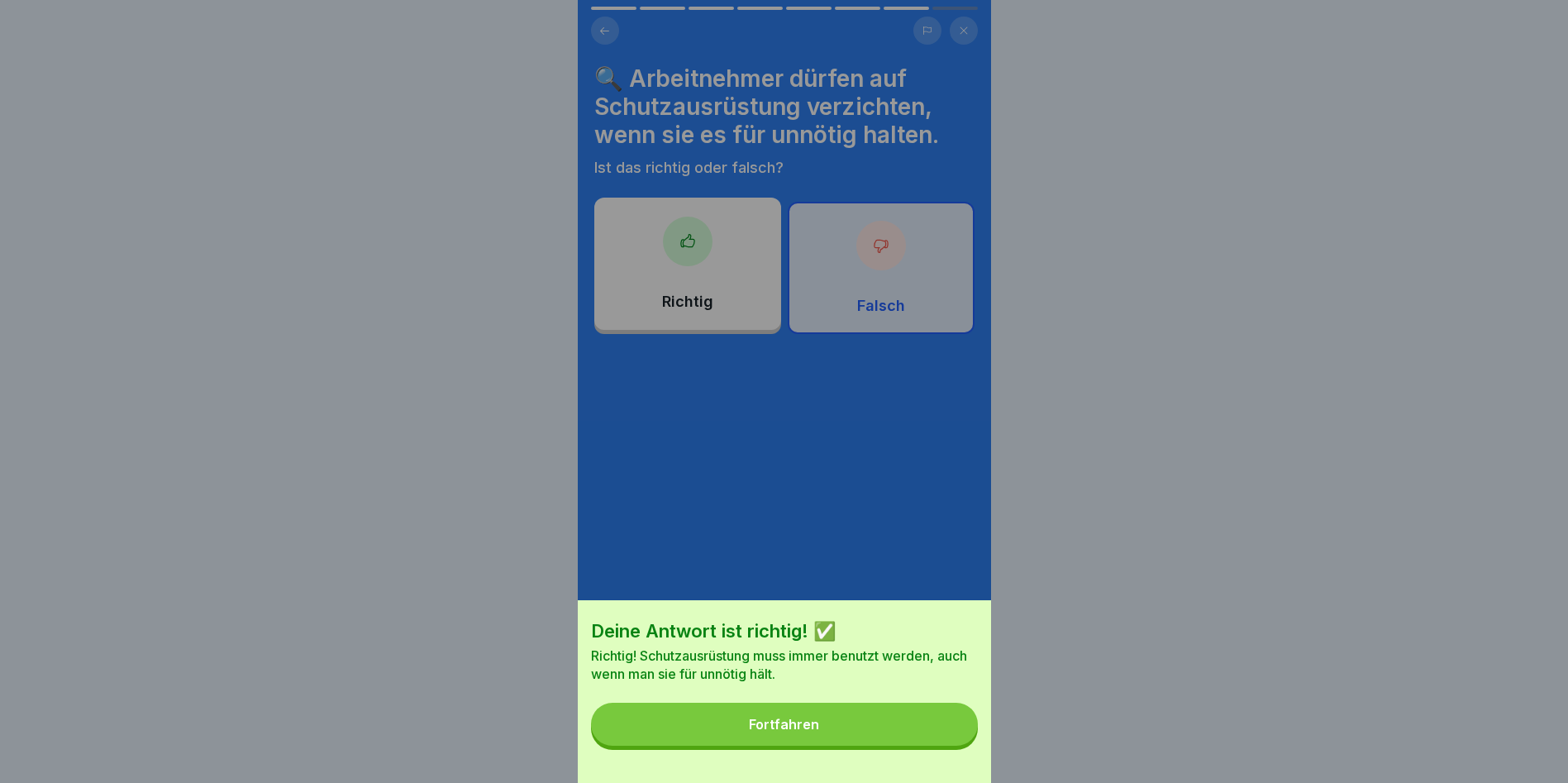
click at [933, 735] on button "Fortfahren" at bounding box center [785, 724] width 387 height 43
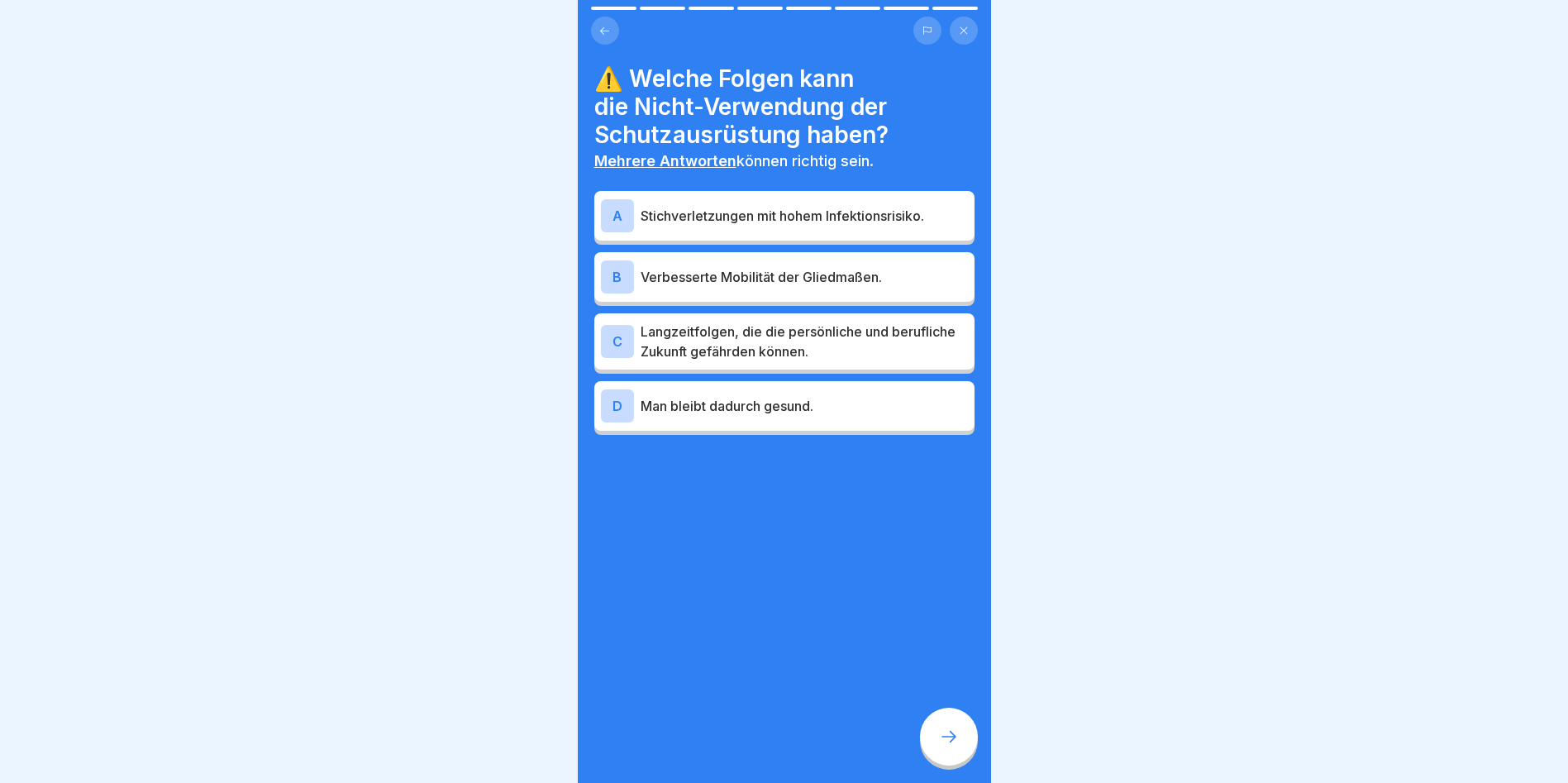
click at [767, 206] on p "Stichverletzungen mit hohem Infektionsrisiko." at bounding box center [805, 215] width 327 height 20
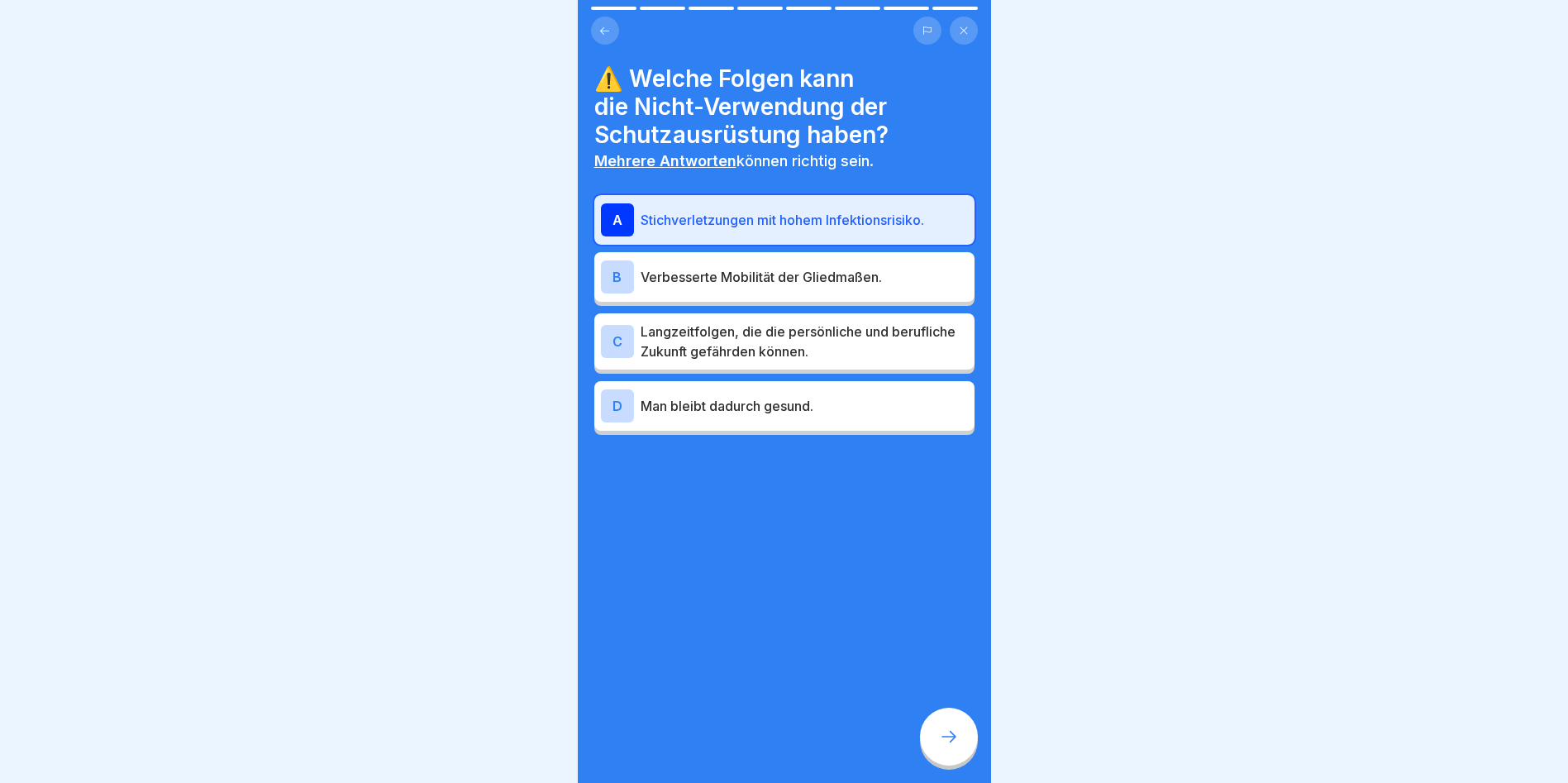
click at [738, 336] on p "Langzeitfolgen, die die persönliche und berufliche Zukunft gefährden können." at bounding box center [805, 341] width 327 height 39
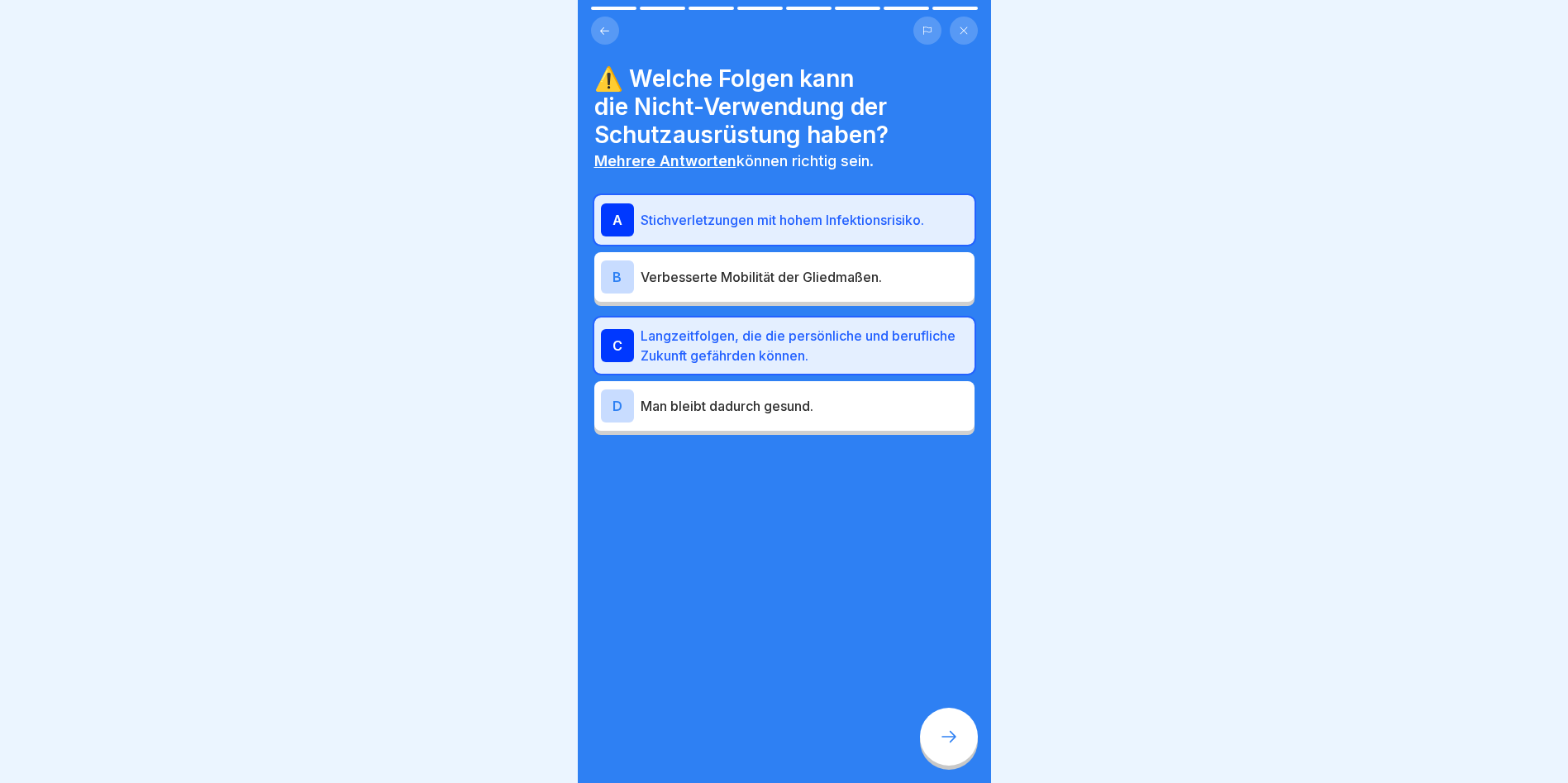
click at [949, 745] on icon at bounding box center [949, 736] width 20 height 20
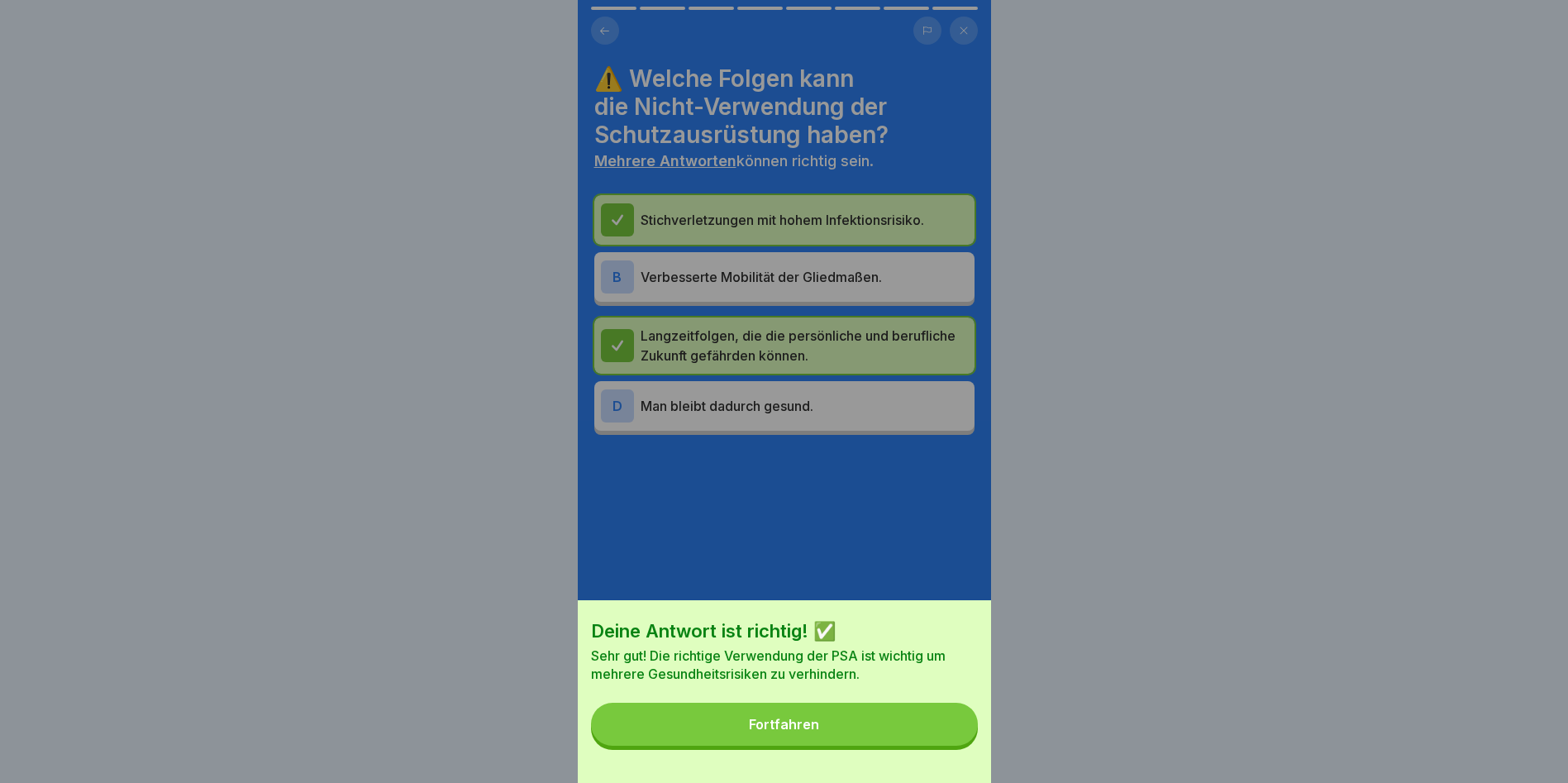
click at [949, 745] on button "Fortfahren" at bounding box center [785, 724] width 387 height 43
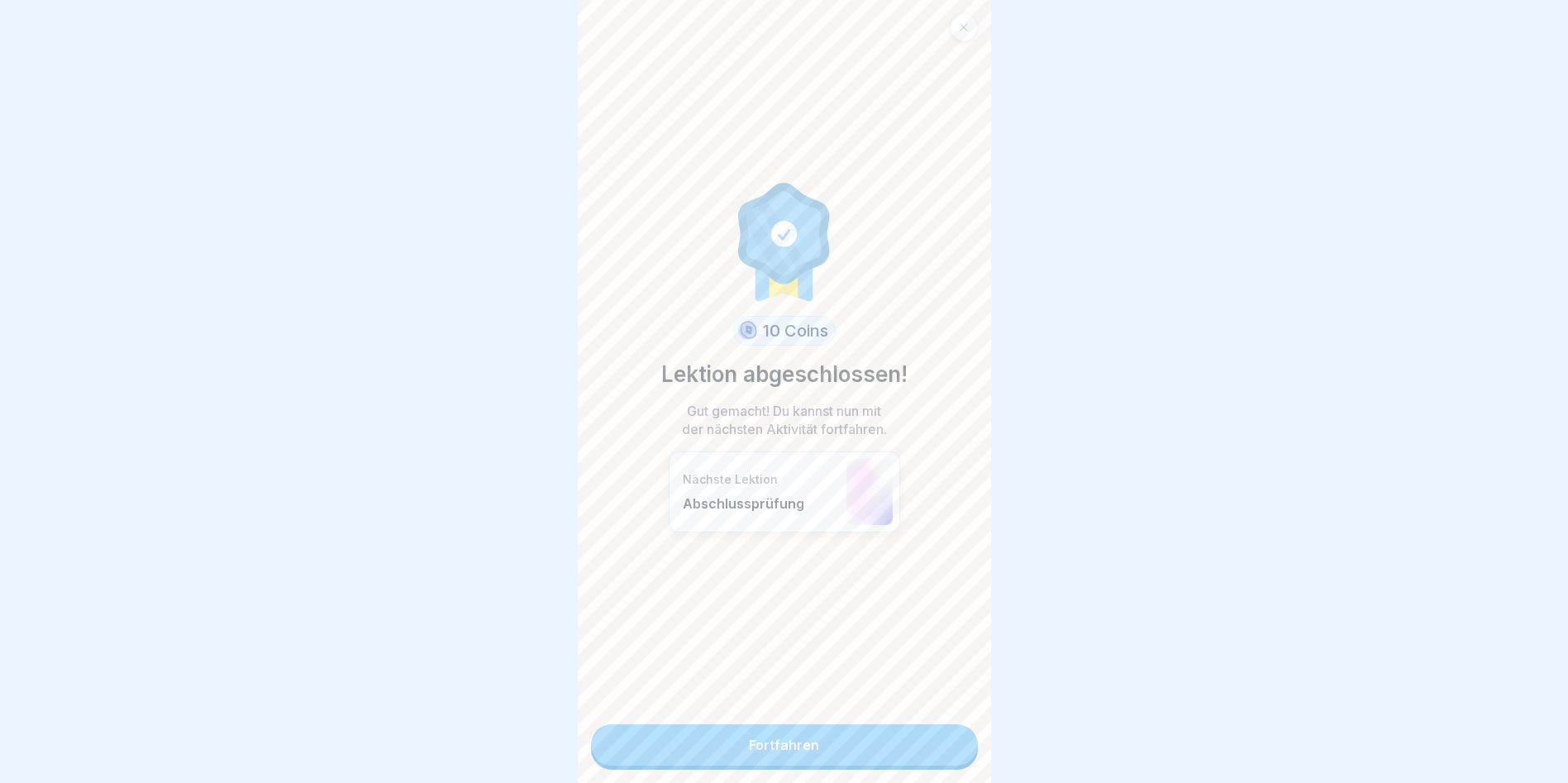
click at [949, 742] on link "Fortfahren" at bounding box center [785, 744] width 387 height 41
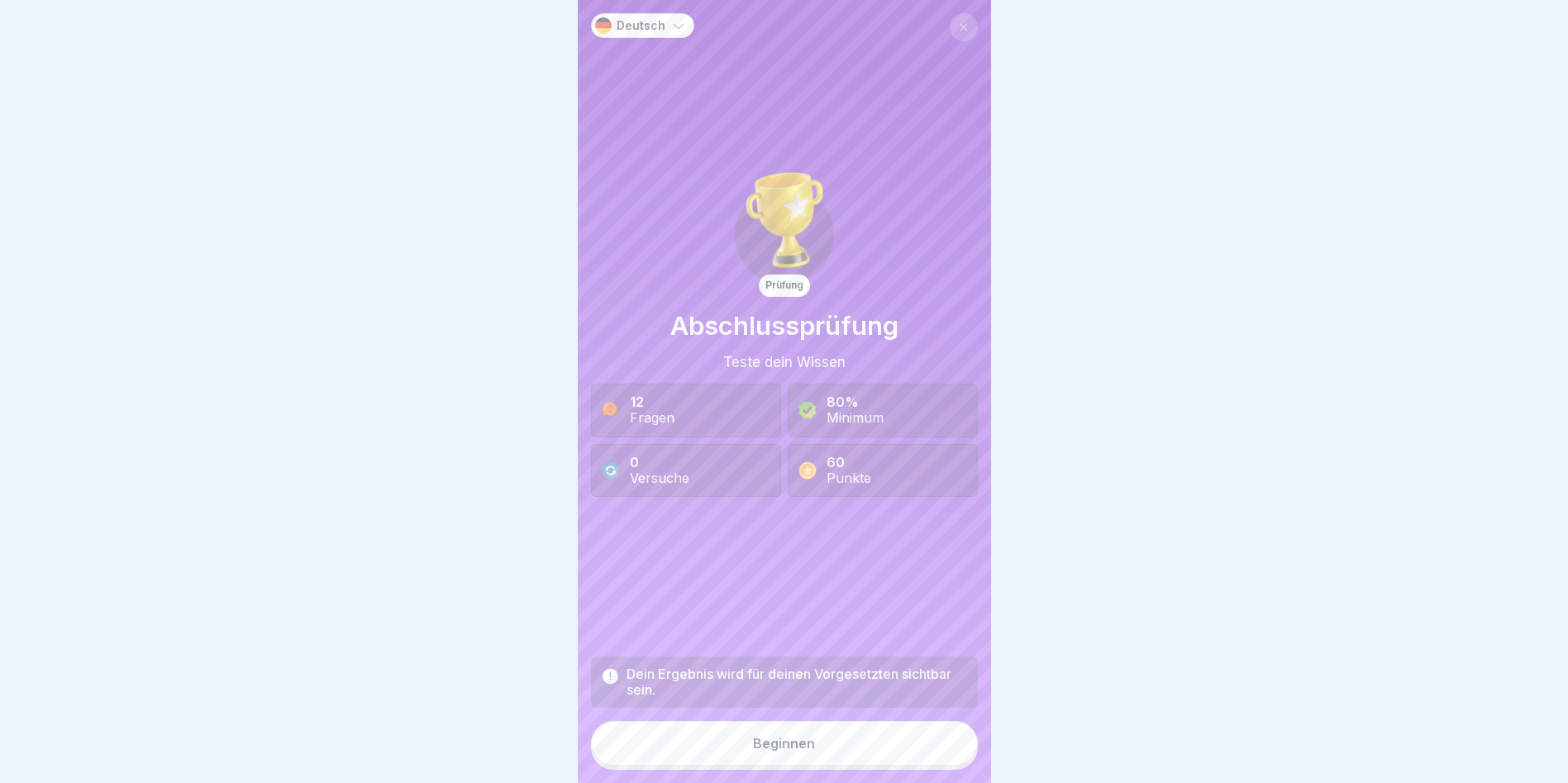
click at [933, 749] on button "Beginnen" at bounding box center [785, 743] width 387 height 44
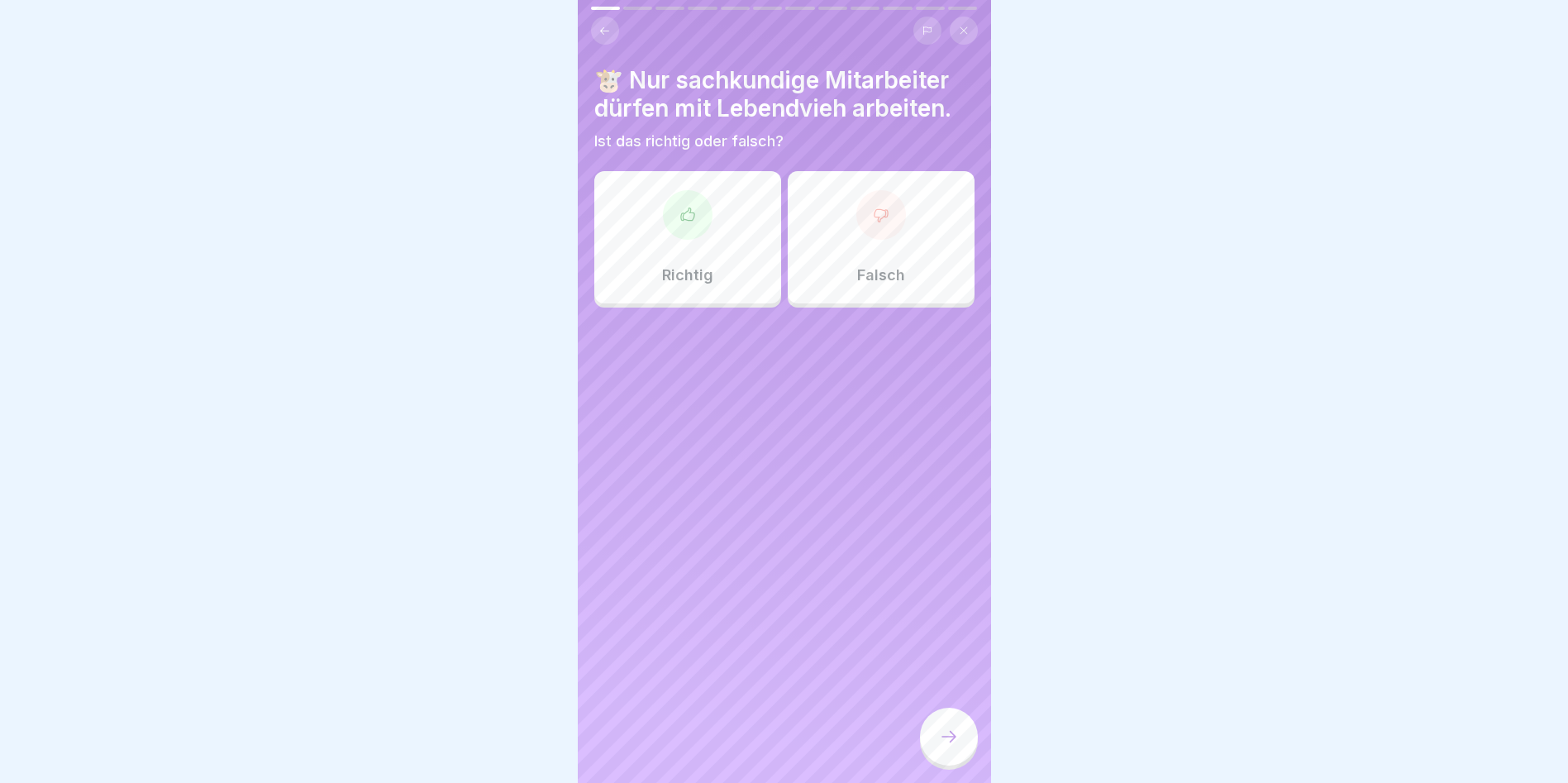
click at [702, 243] on div "Richtig" at bounding box center [687, 237] width 187 height 133
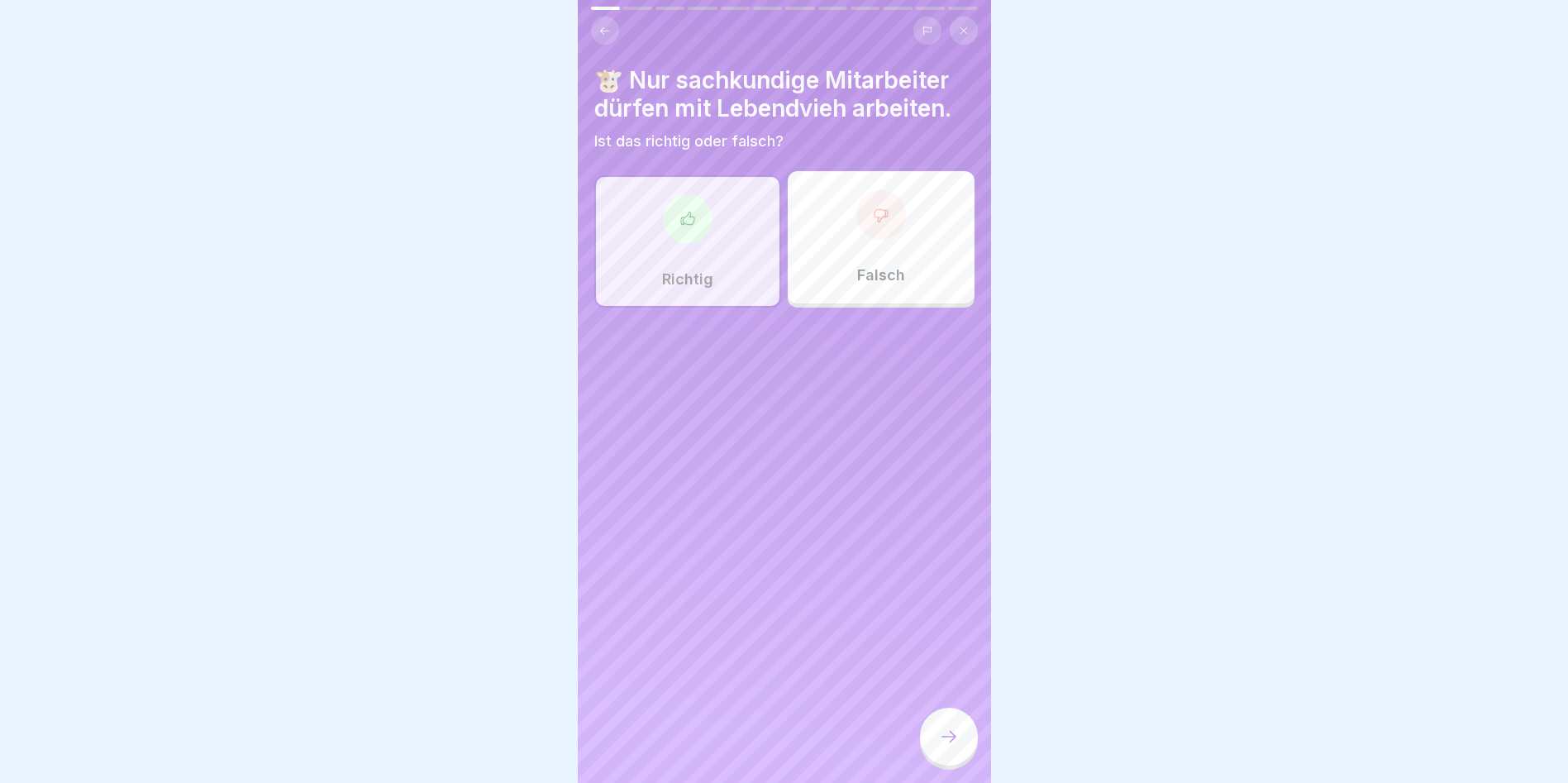
click at [956, 759] on div at bounding box center [949, 737] width 58 height 58
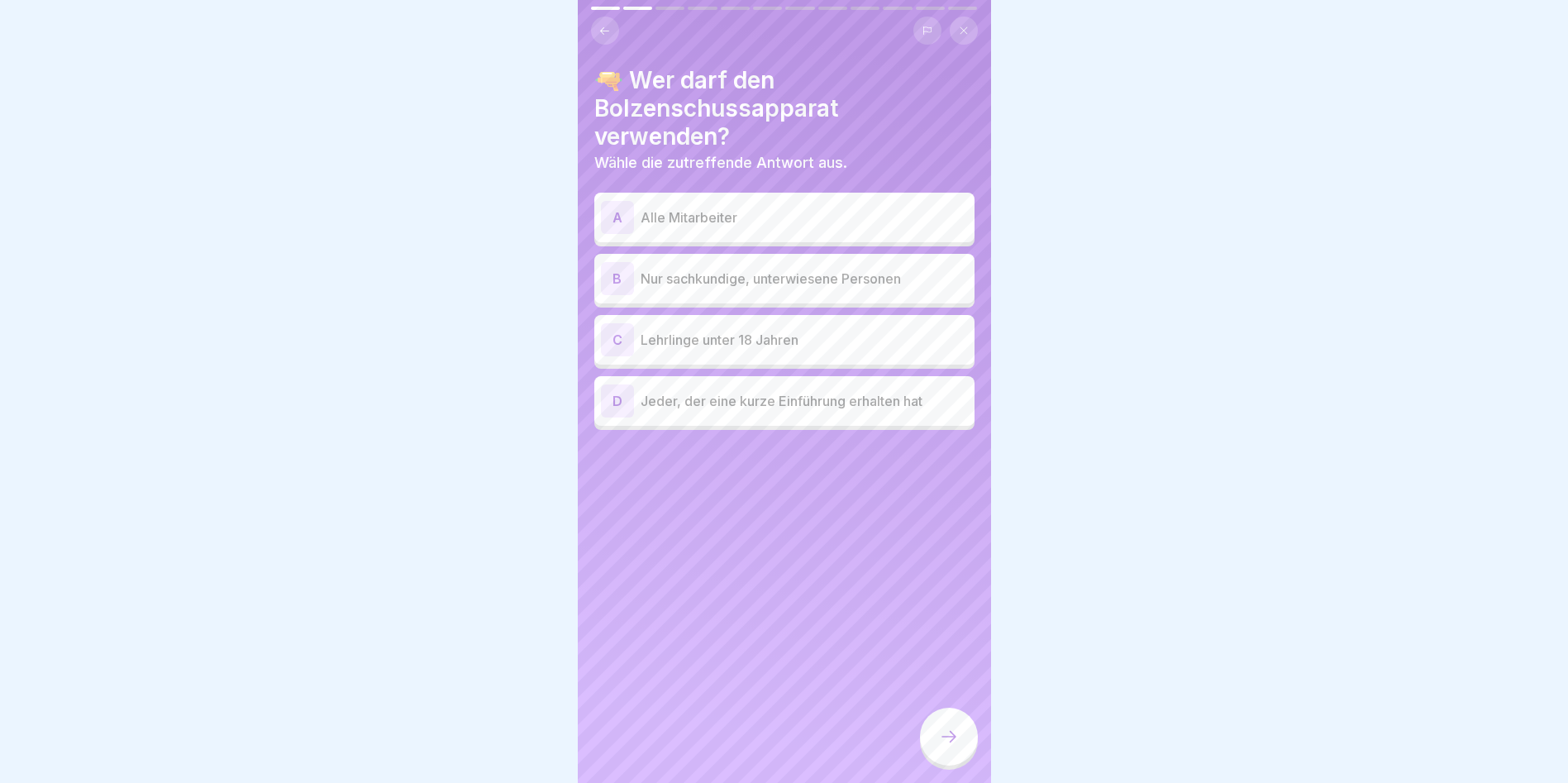
click at [761, 279] on p "Nur sachkundige, unterwiesene Personen" at bounding box center [805, 278] width 327 height 20
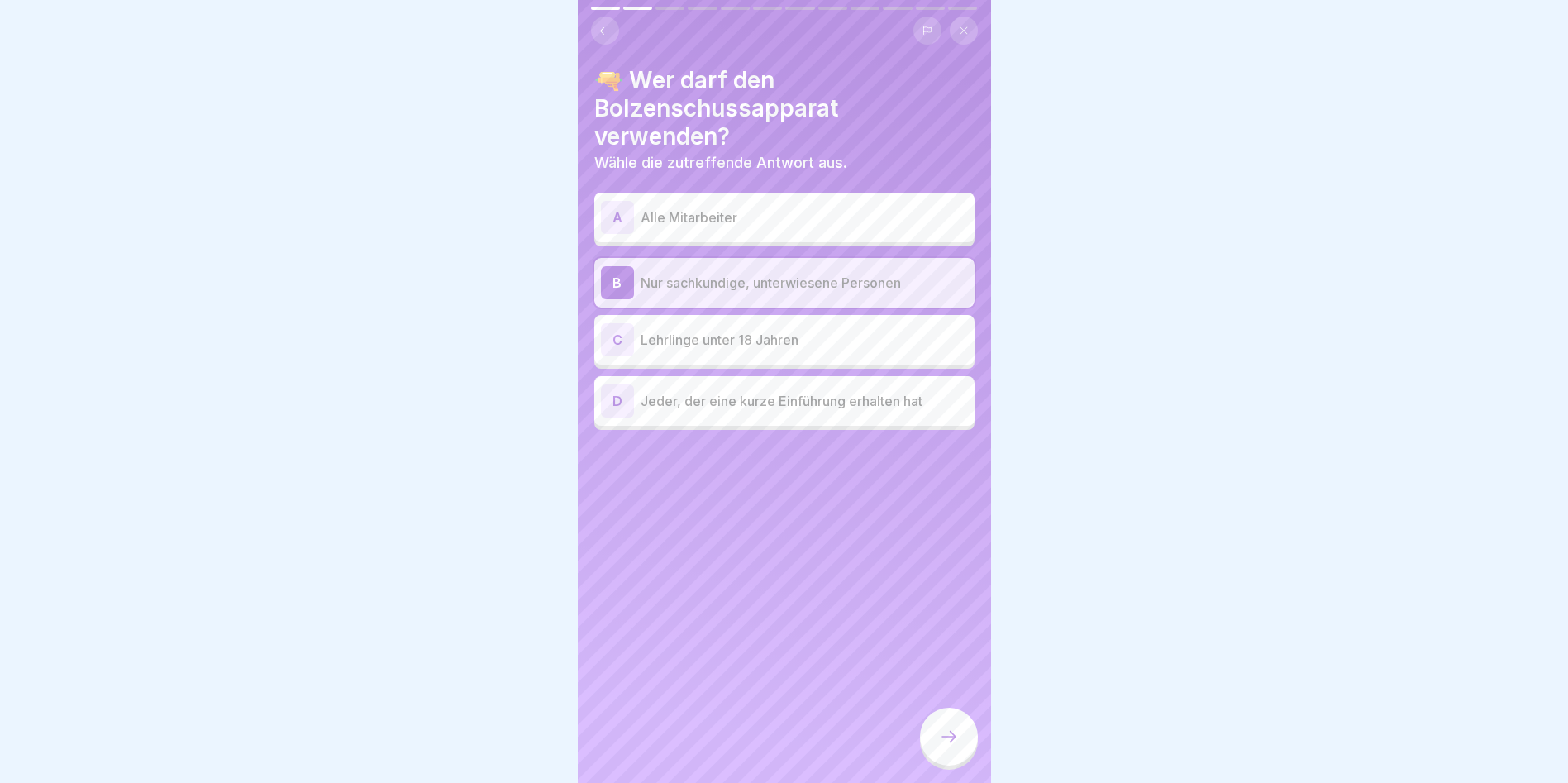
click at [955, 736] on div at bounding box center [949, 737] width 58 height 58
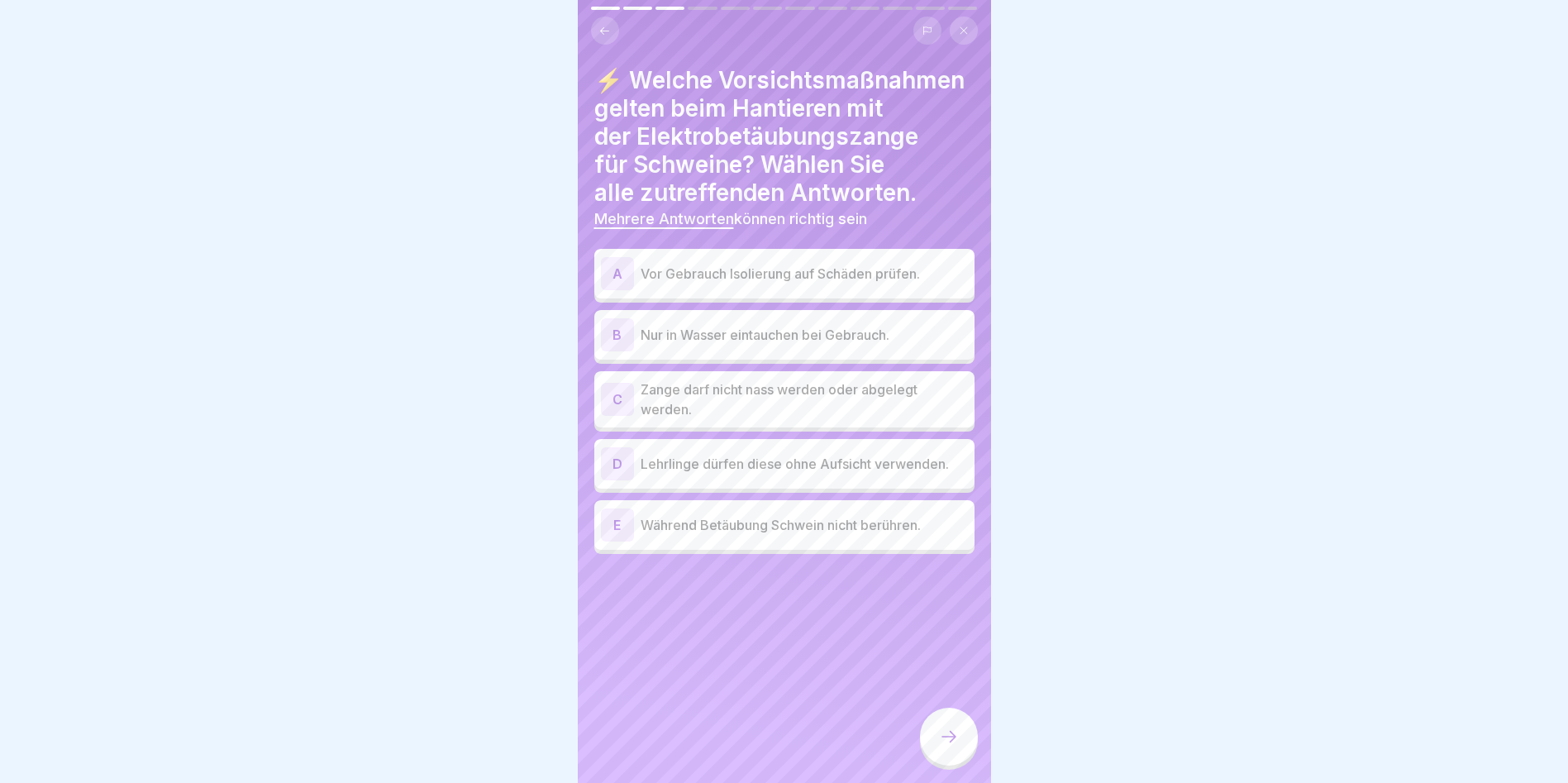
click at [697, 284] on p "Vor Gebrauch Isolierung auf Schäden prüfen." at bounding box center [805, 274] width 327 height 20
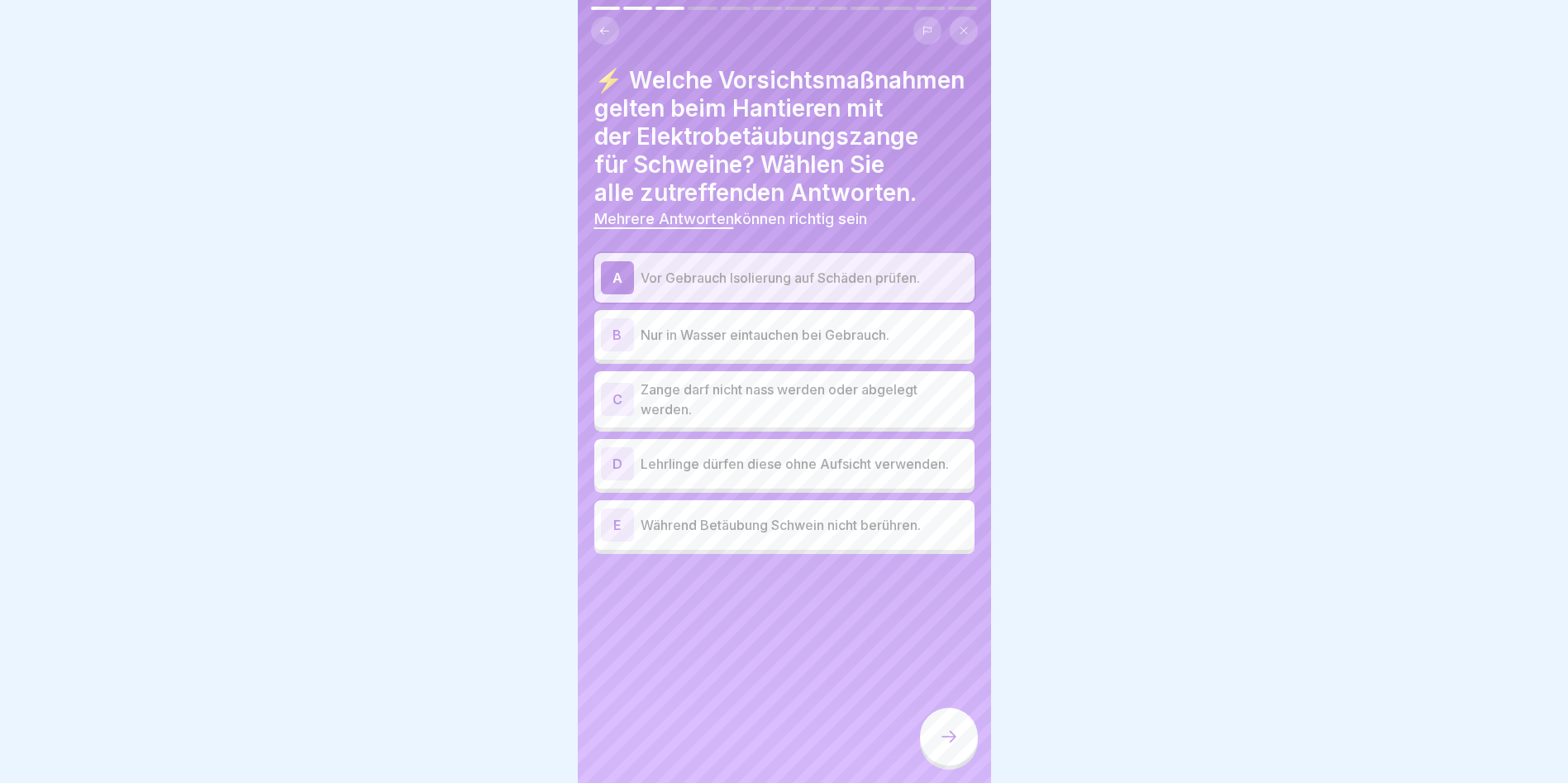
click at [710, 419] on p "Zange darf nicht nass werden oder abgelegt werden." at bounding box center [805, 399] width 327 height 39
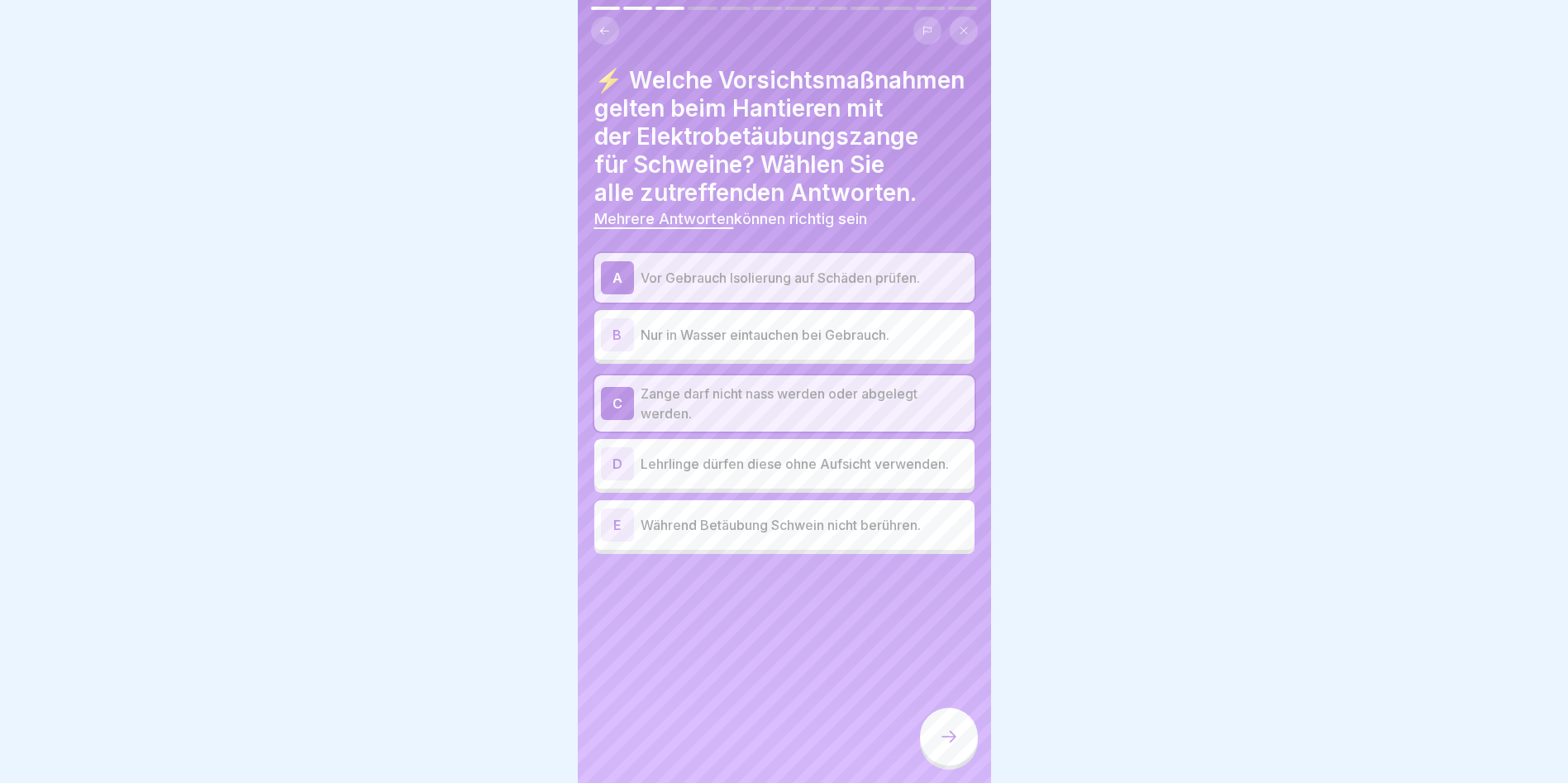
click at [712, 541] on div "E Während Betäubung Schwein nicht berühren." at bounding box center [784, 525] width 367 height 33
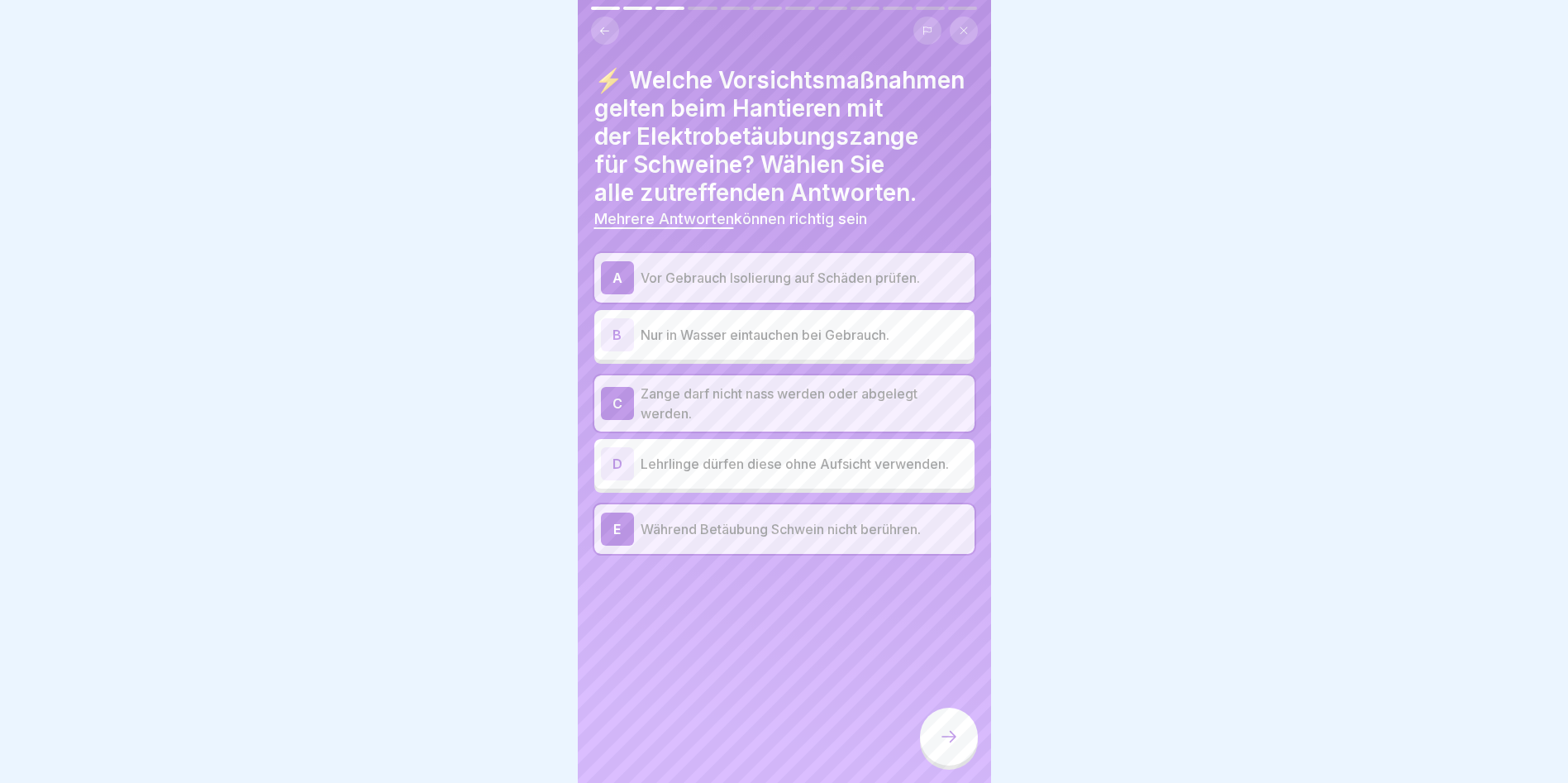
click at [951, 762] on div at bounding box center [949, 737] width 58 height 58
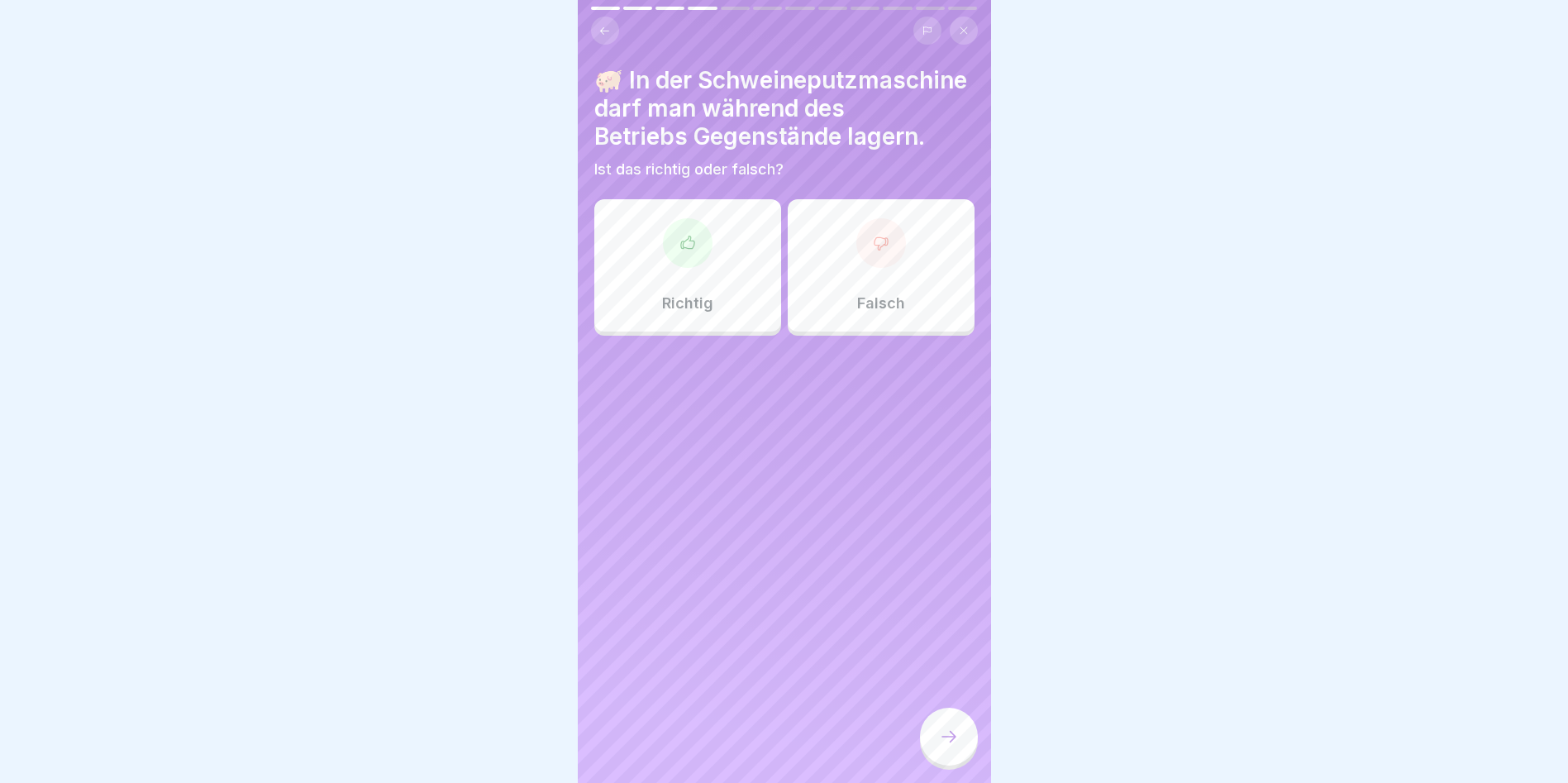
click at [867, 302] on div "Falsch" at bounding box center [881, 265] width 187 height 133
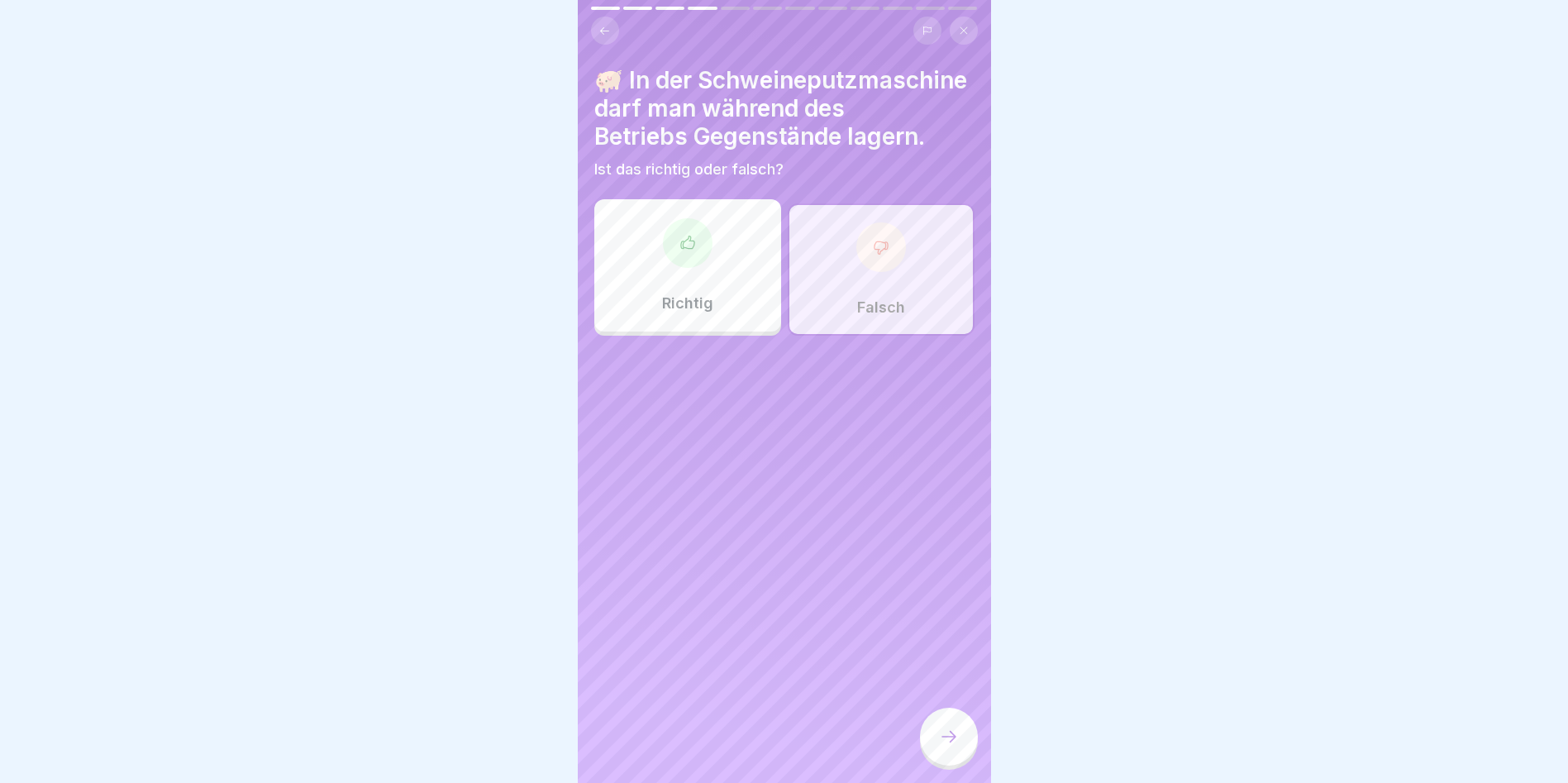
click at [936, 745] on div at bounding box center [949, 737] width 58 height 58
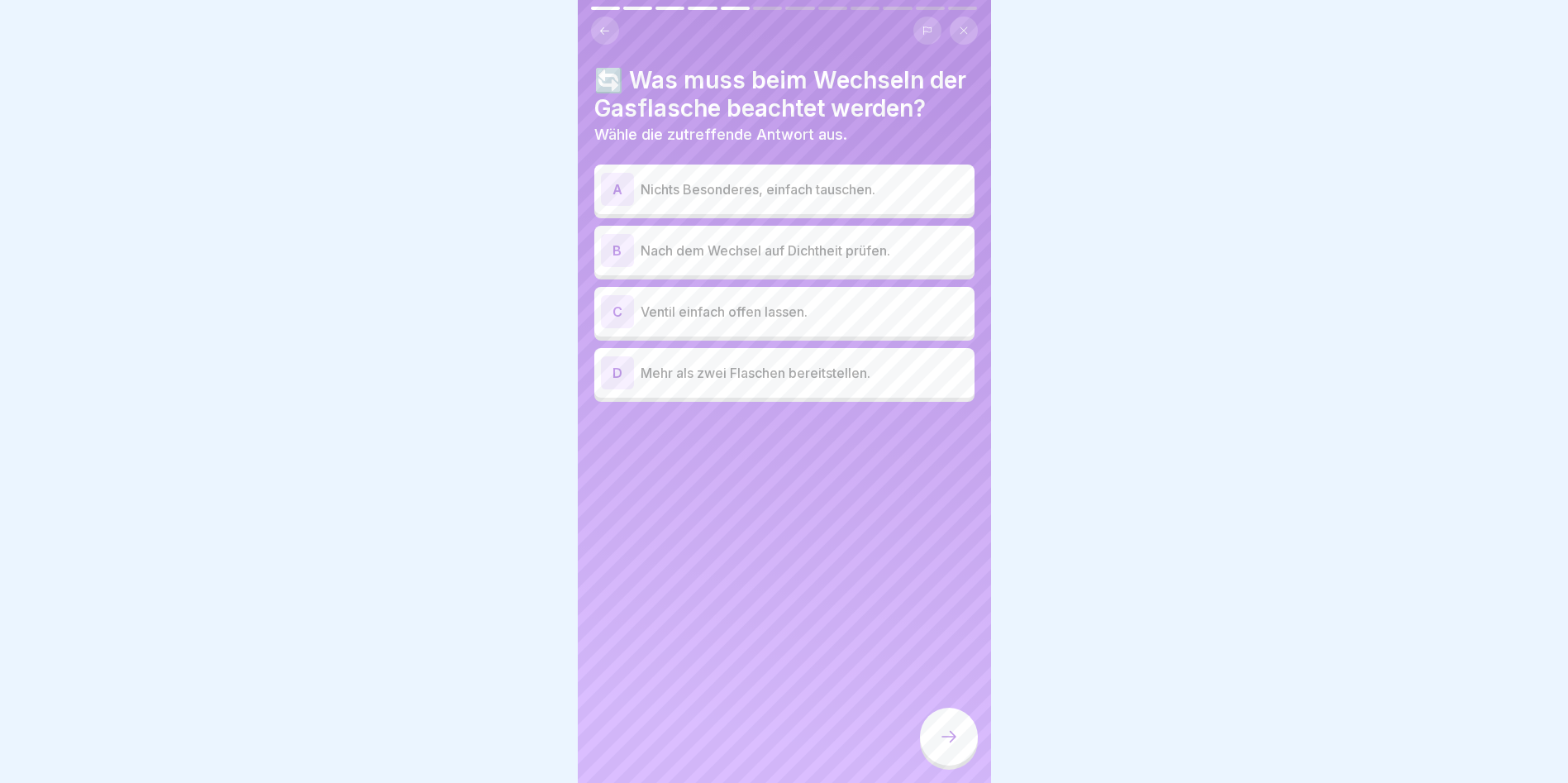
click at [826, 260] on p "Nach dem Wechsel auf Dichtheit prüfen." at bounding box center [805, 250] width 327 height 20
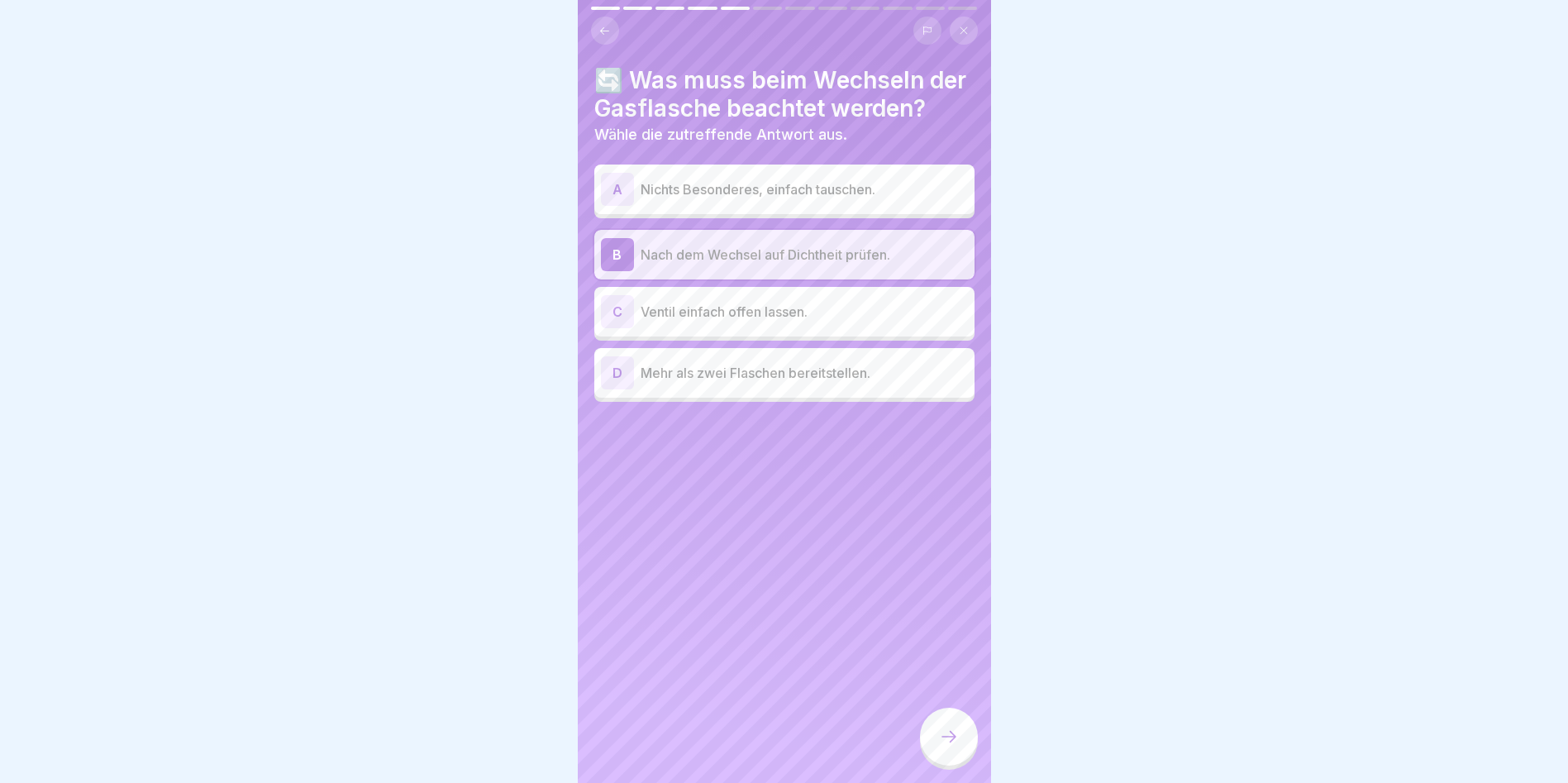
click at [951, 746] on icon at bounding box center [949, 736] width 20 height 20
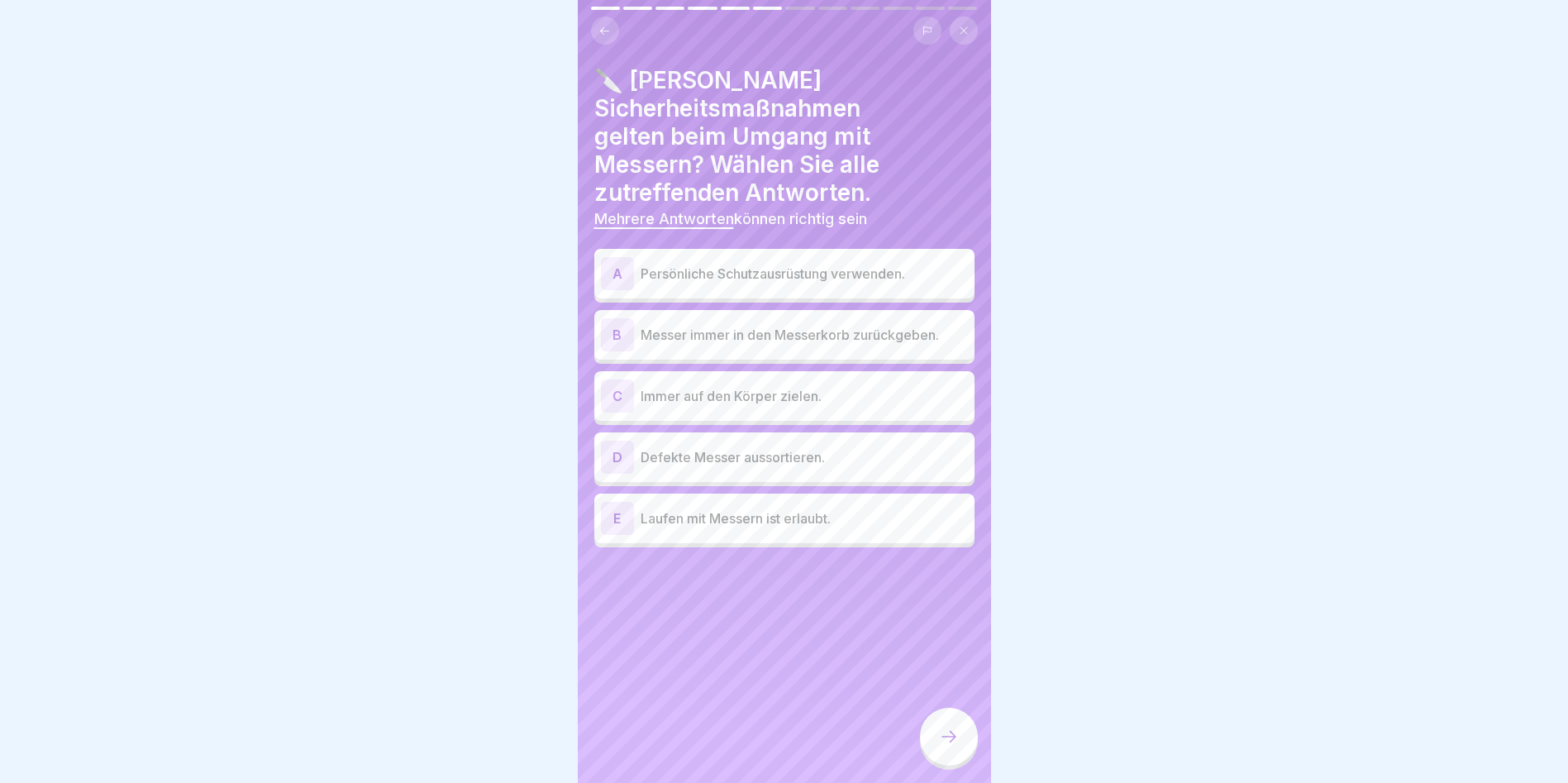
click at [747, 274] on p "Persönliche Schutzausrüstung verwenden." at bounding box center [805, 274] width 327 height 20
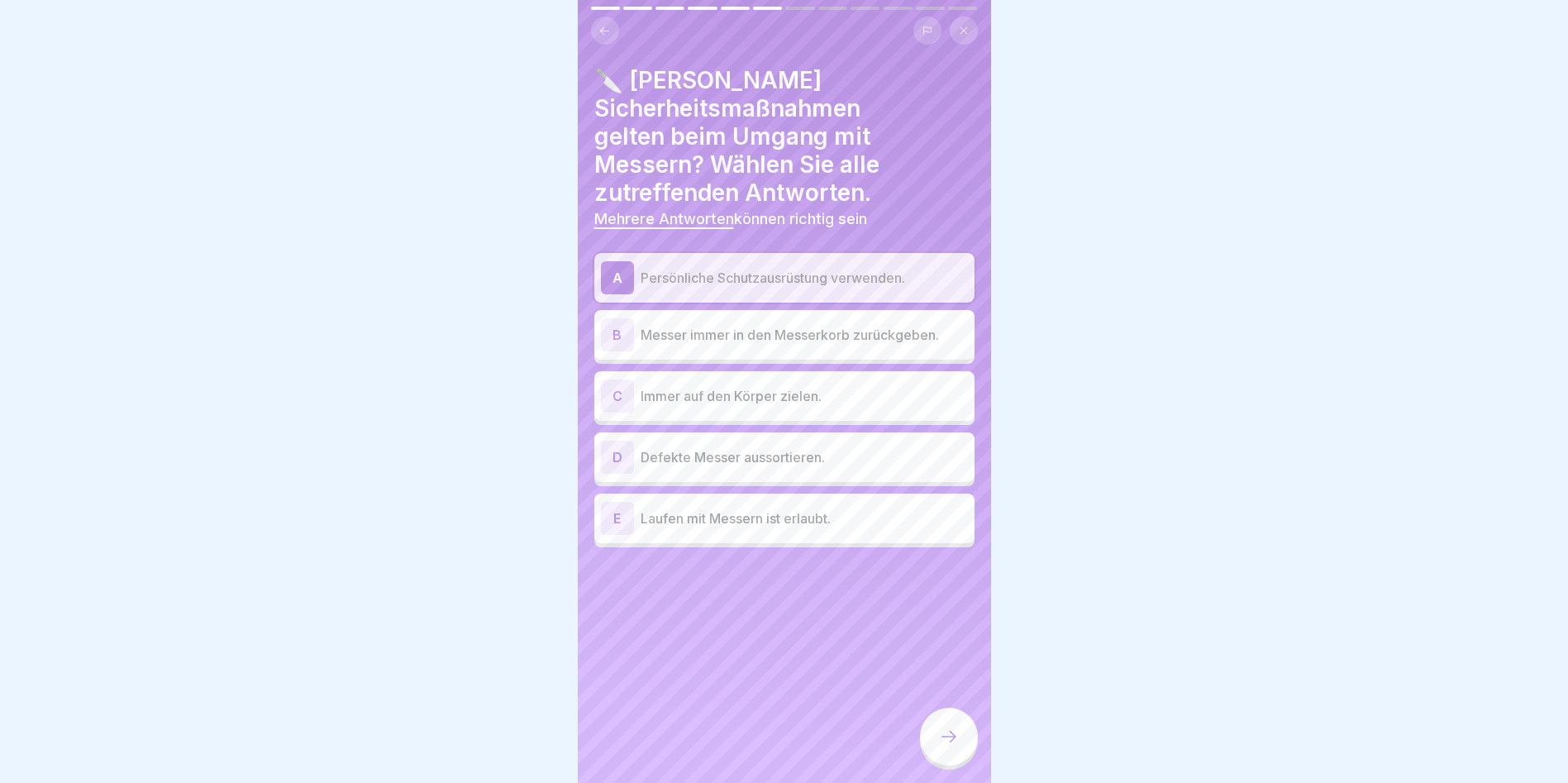
click at [786, 353] on div "B Messer immer in den Messerkorb zurückgeben." at bounding box center [784, 335] width 381 height 50
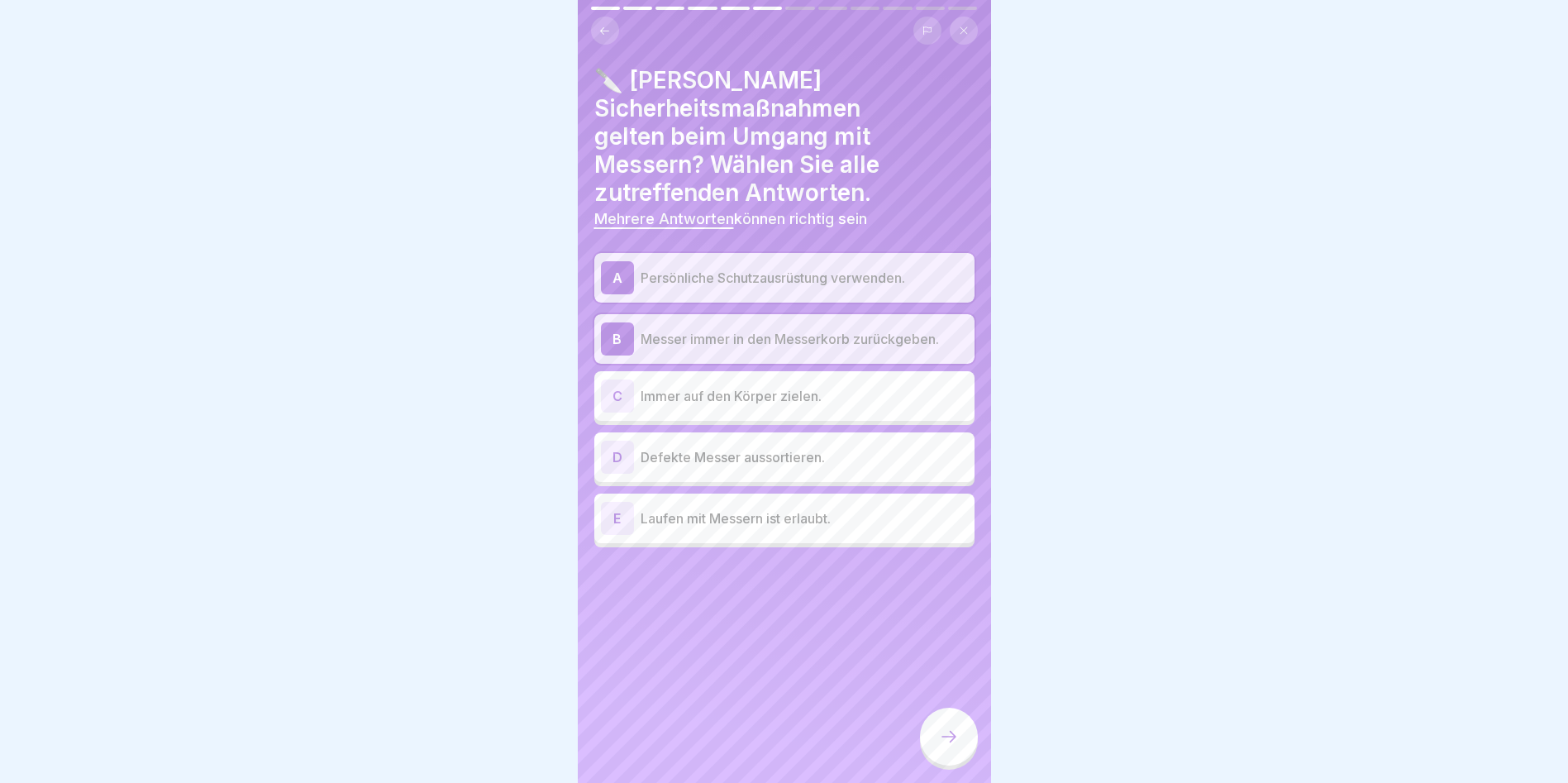
click at [784, 469] on div "D Defekte Messer aussortieren." at bounding box center [784, 457] width 367 height 33
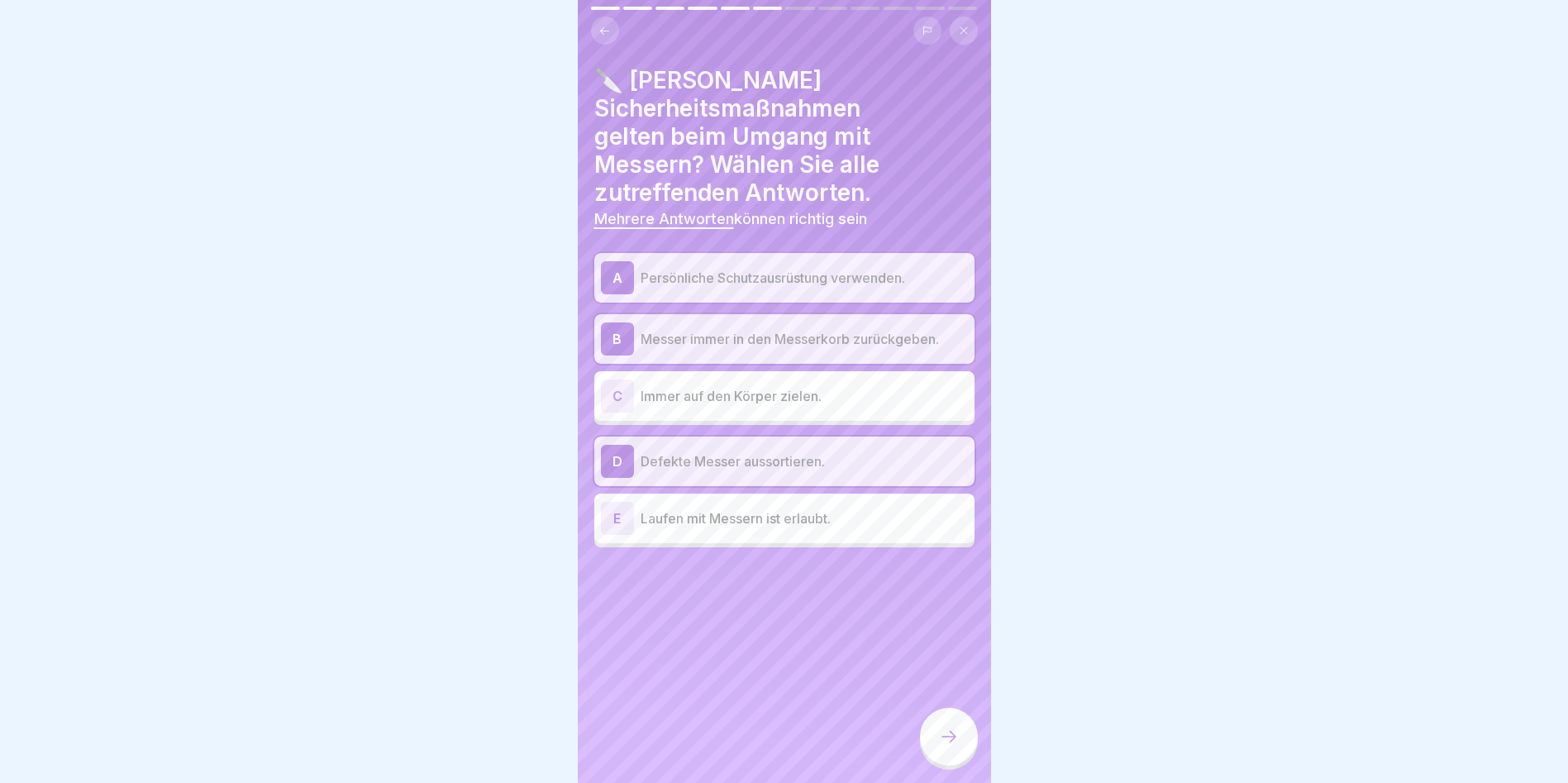
scroll to position [12, 0]
click at [959, 730] on div at bounding box center [949, 737] width 58 height 58
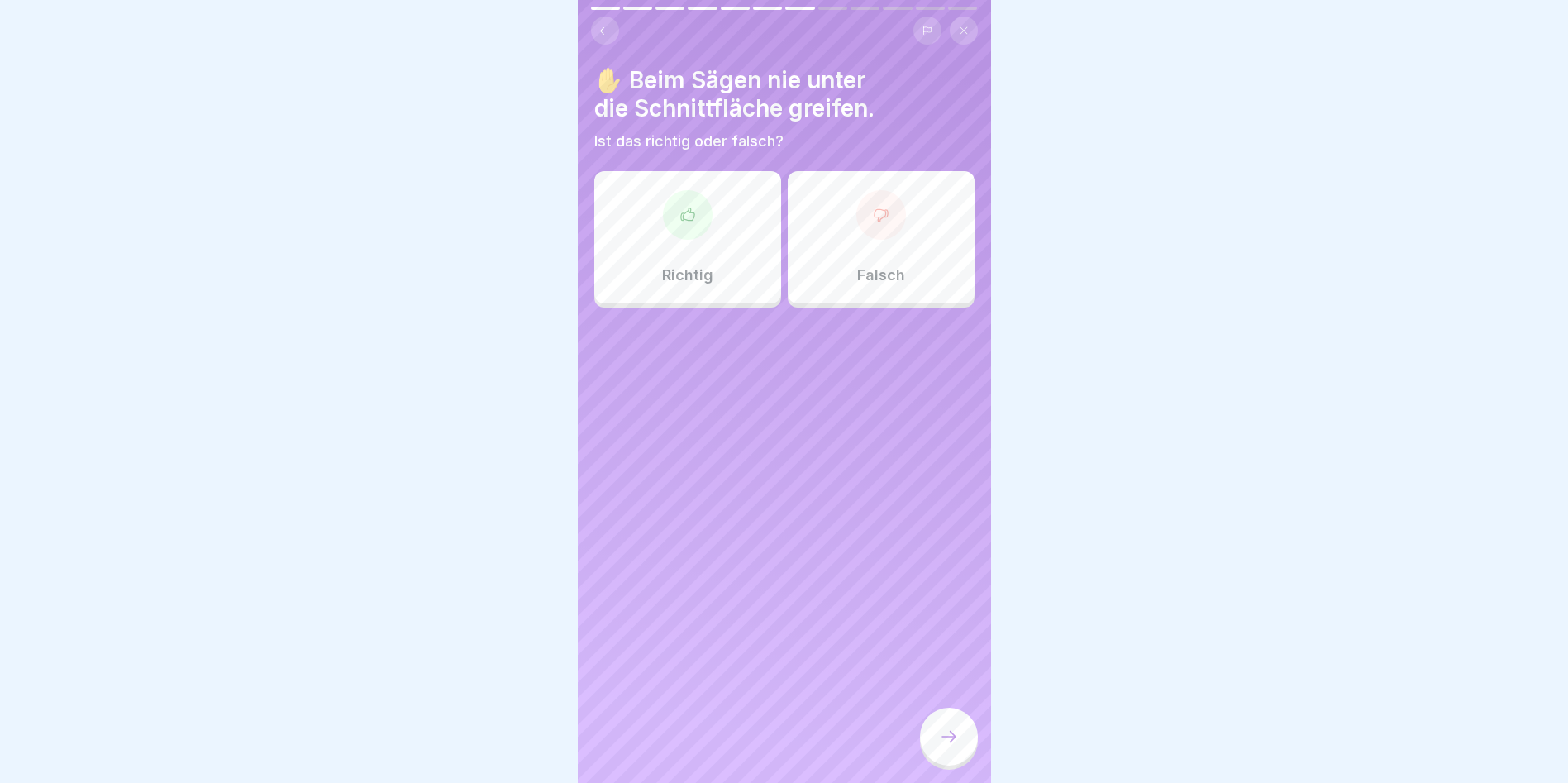
click at [734, 233] on div "Richtig" at bounding box center [687, 237] width 187 height 133
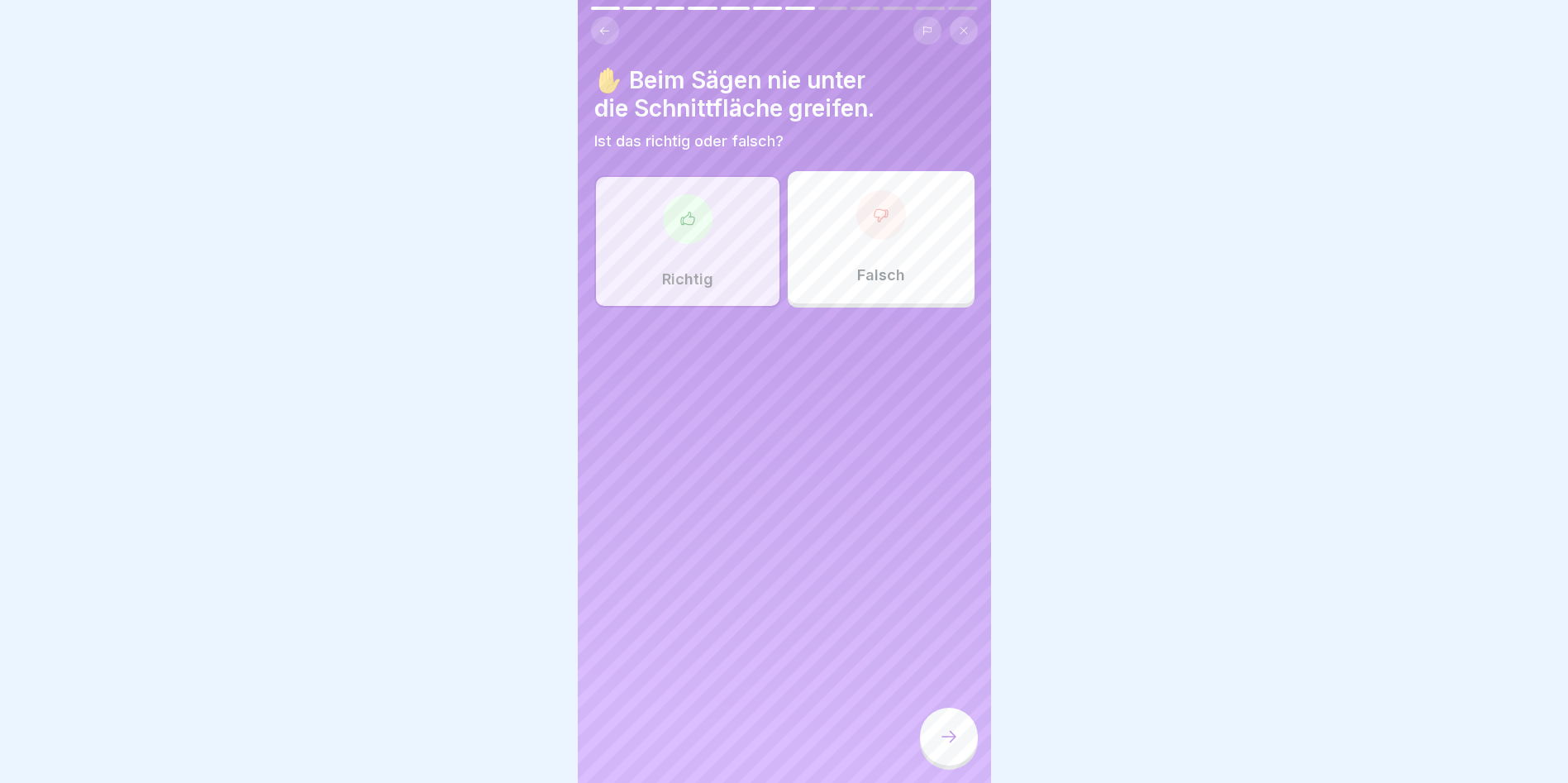
click at [933, 737] on div at bounding box center [949, 737] width 58 height 58
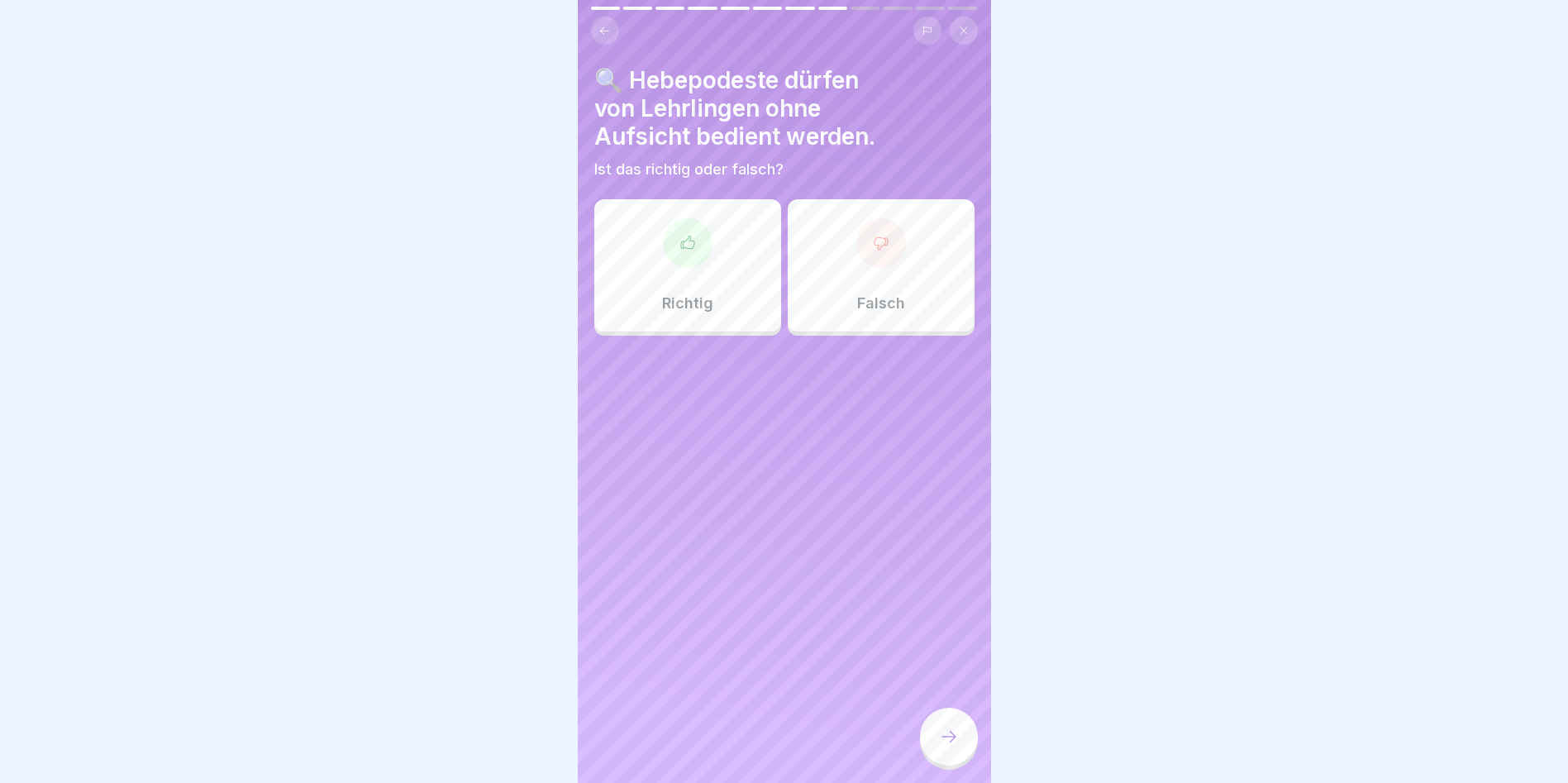
click at [886, 248] on div at bounding box center [881, 243] width 50 height 50
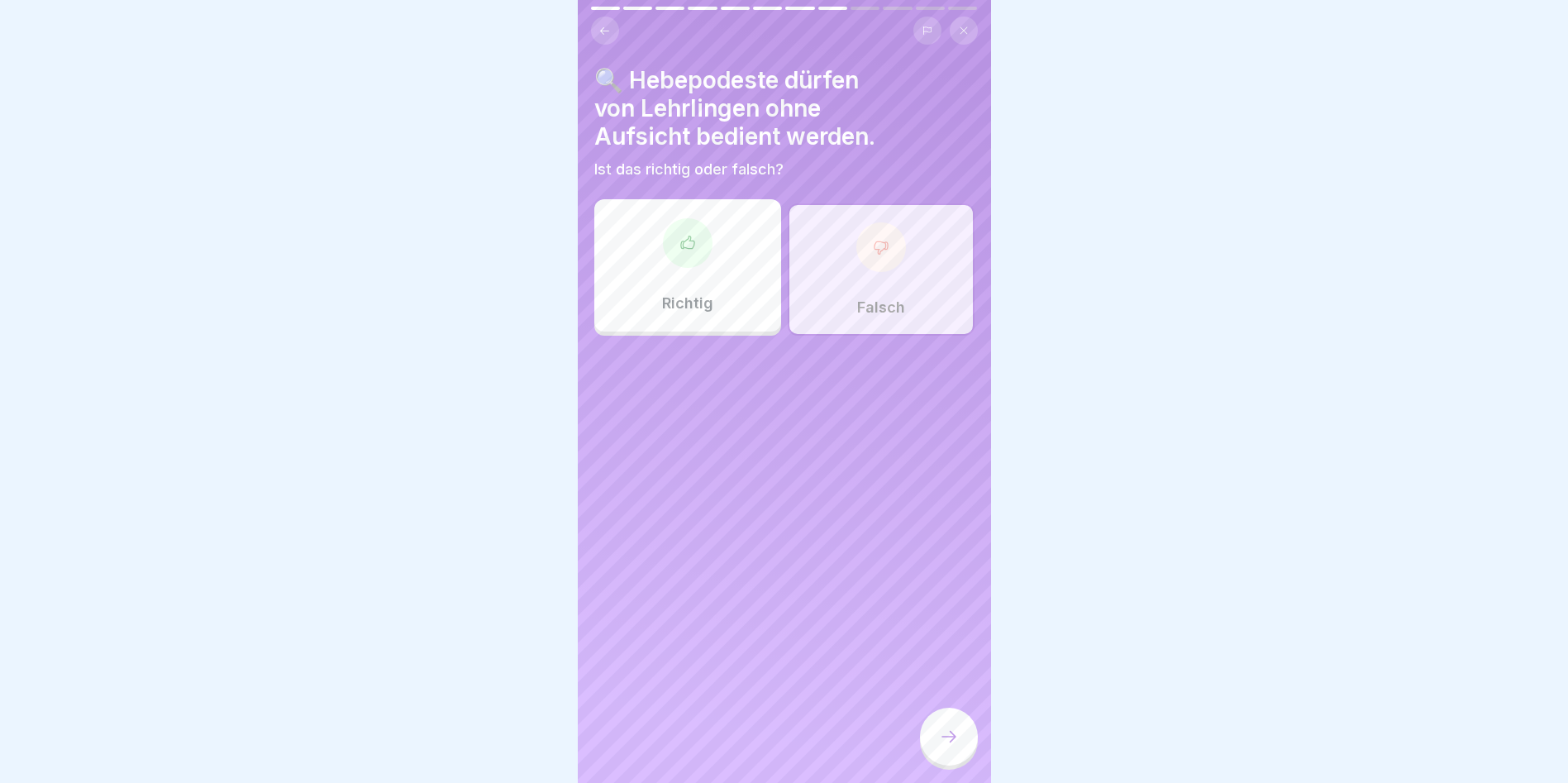
click at [937, 730] on div at bounding box center [949, 737] width 58 height 58
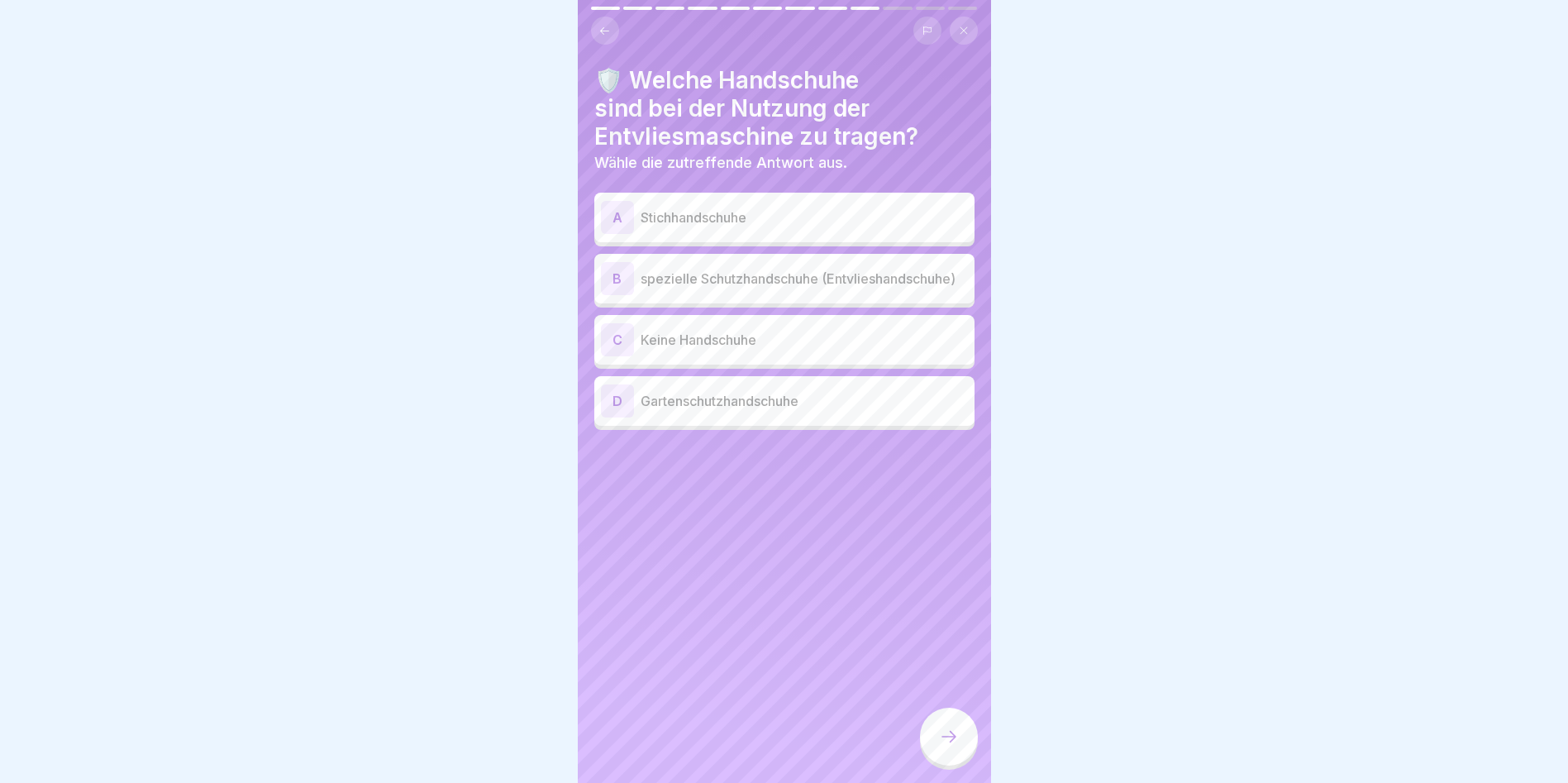
click at [705, 277] on p "spezielle Schutzhandschuhe (Entvlieshandschuhe)" at bounding box center [805, 278] width 327 height 20
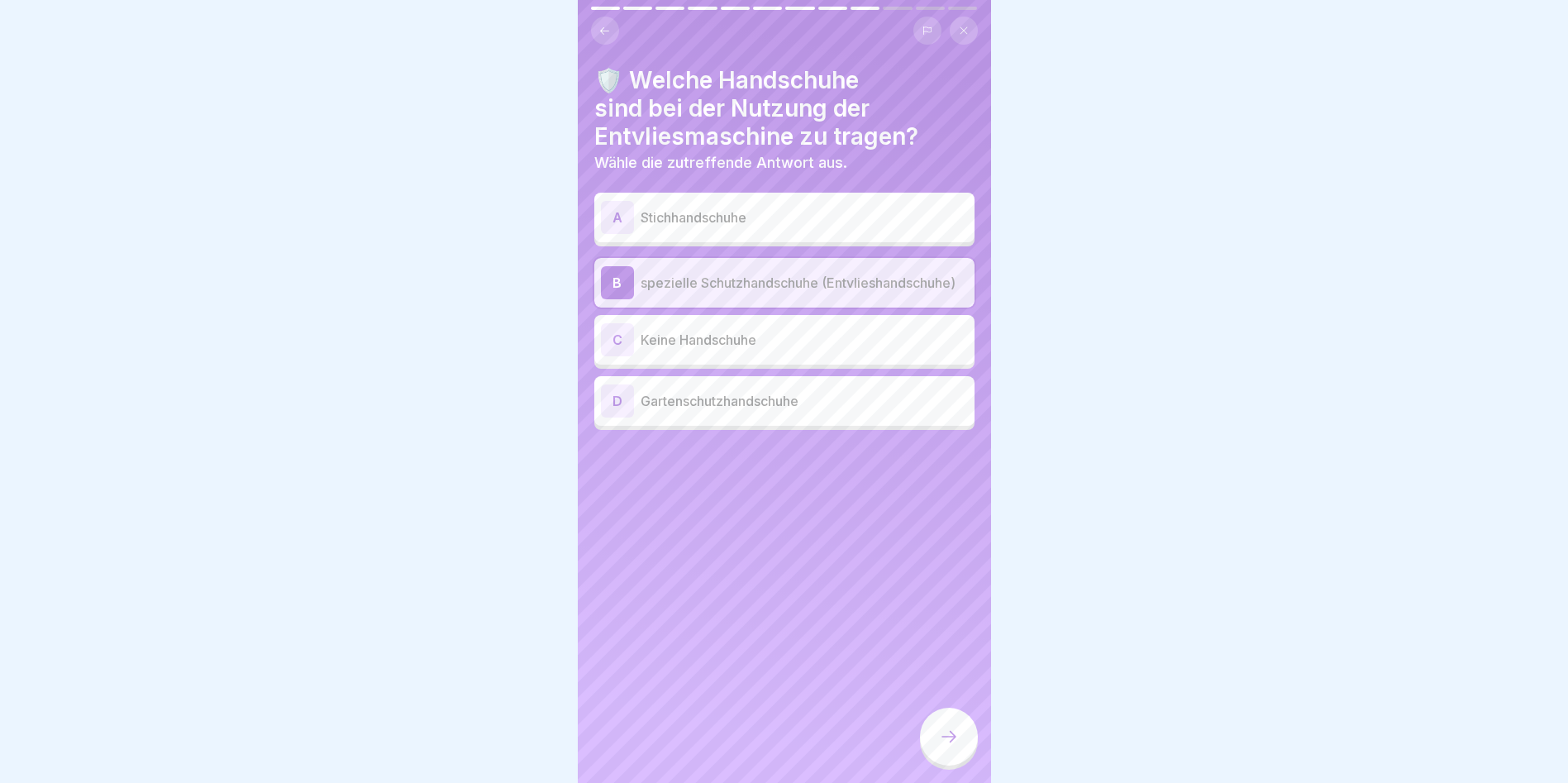
click at [956, 742] on icon at bounding box center [949, 736] width 20 height 20
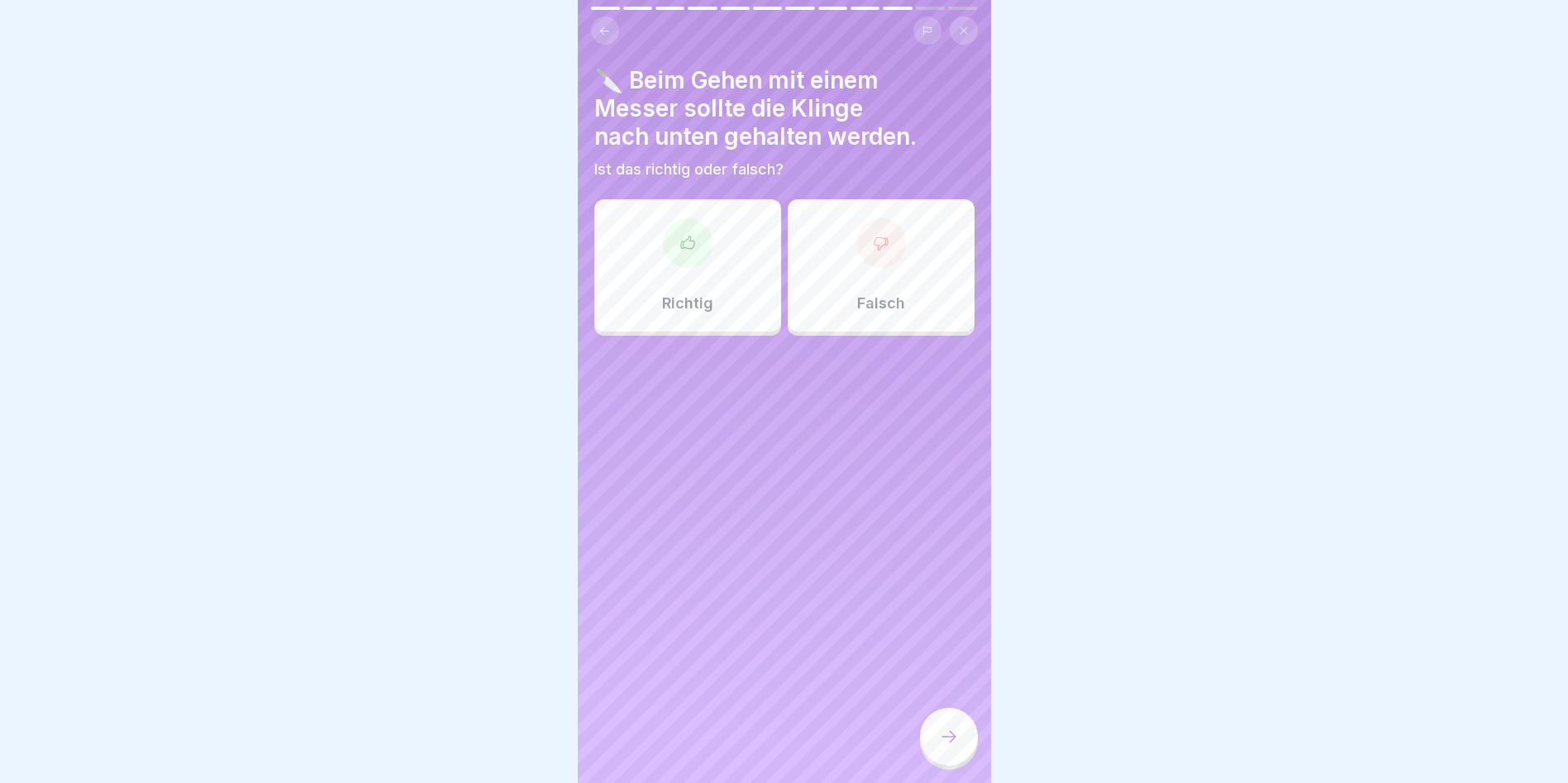
click at [680, 235] on icon at bounding box center [688, 243] width 17 height 17
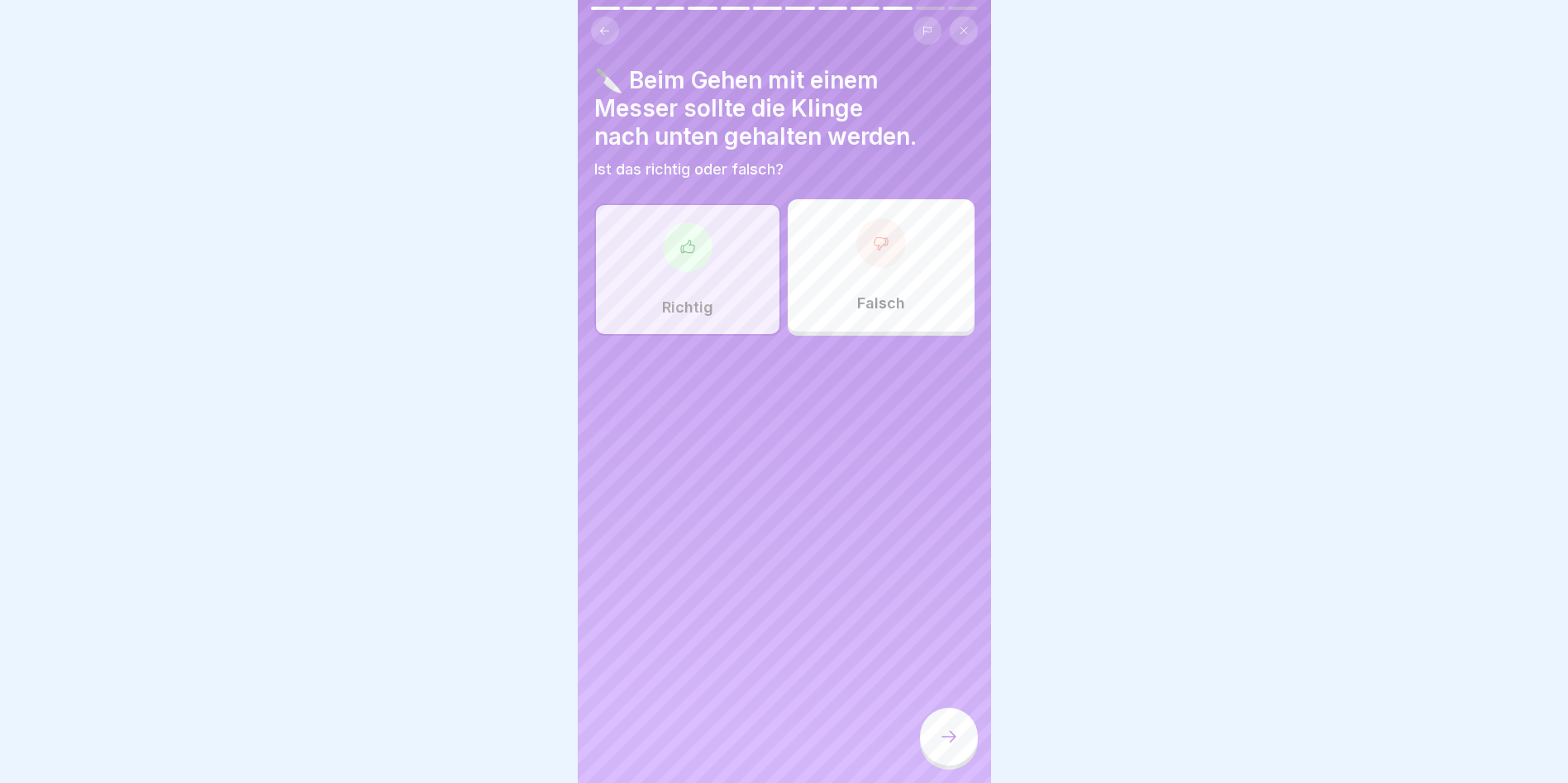
click at [949, 718] on div at bounding box center [949, 737] width 58 height 58
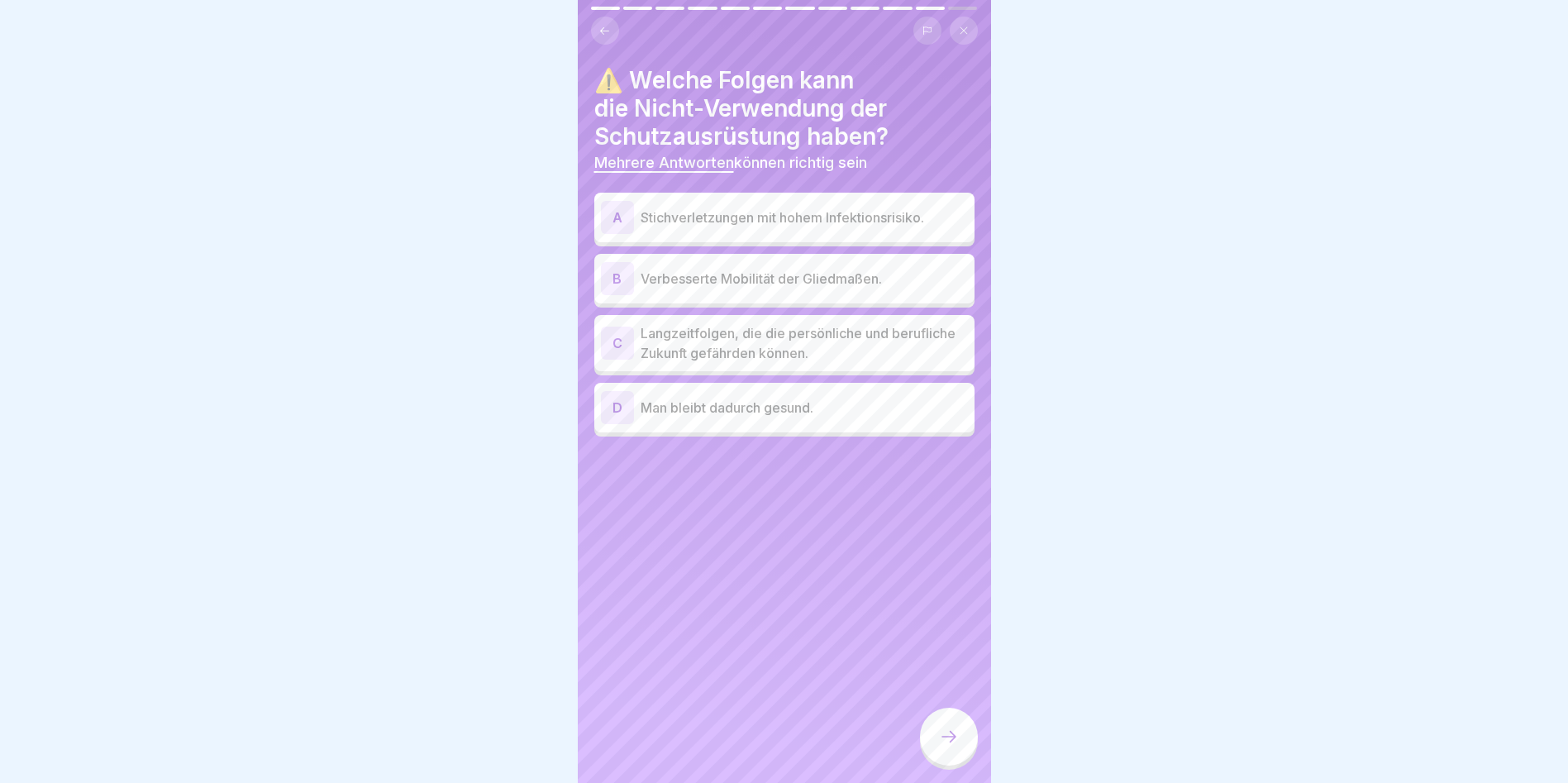
click at [802, 208] on p "Stichverletzungen mit hohem Infektionsrisiko." at bounding box center [805, 217] width 327 height 20
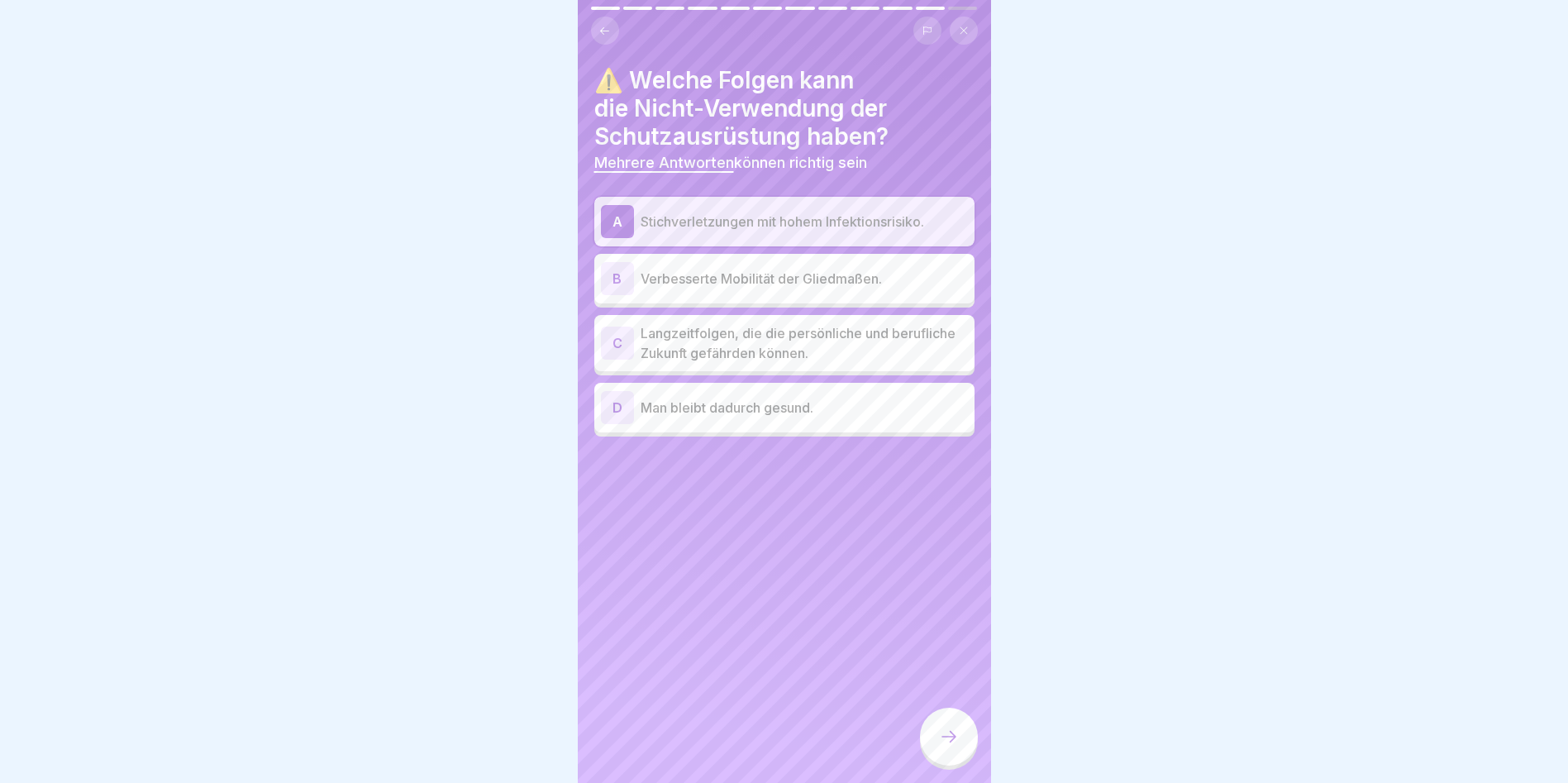
click at [792, 333] on p "Langzeitfolgen, die die persönliche und berufliche Zukunft gefährden können." at bounding box center [805, 343] width 327 height 39
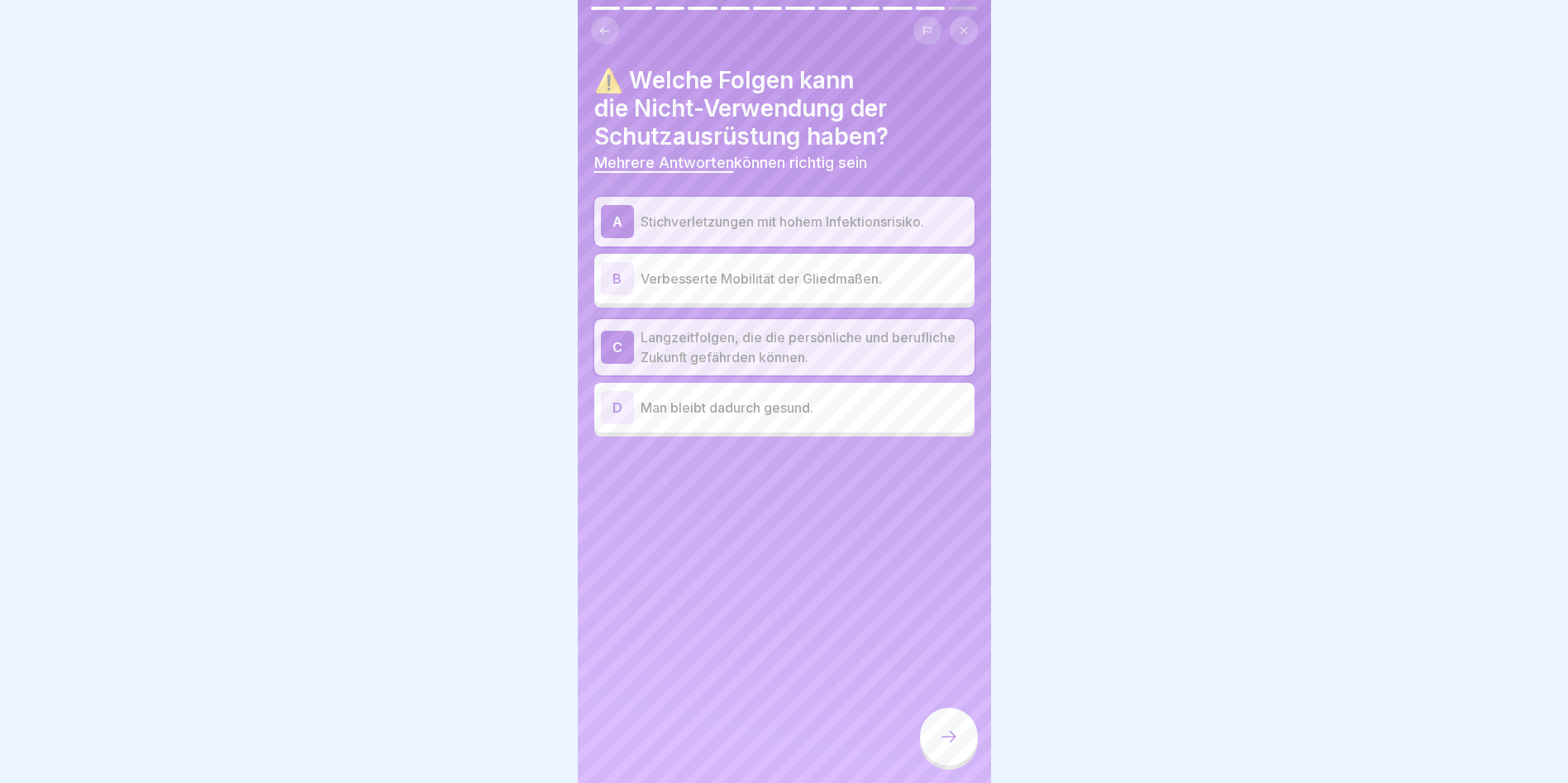
click at [944, 732] on icon at bounding box center [949, 736] width 20 height 20
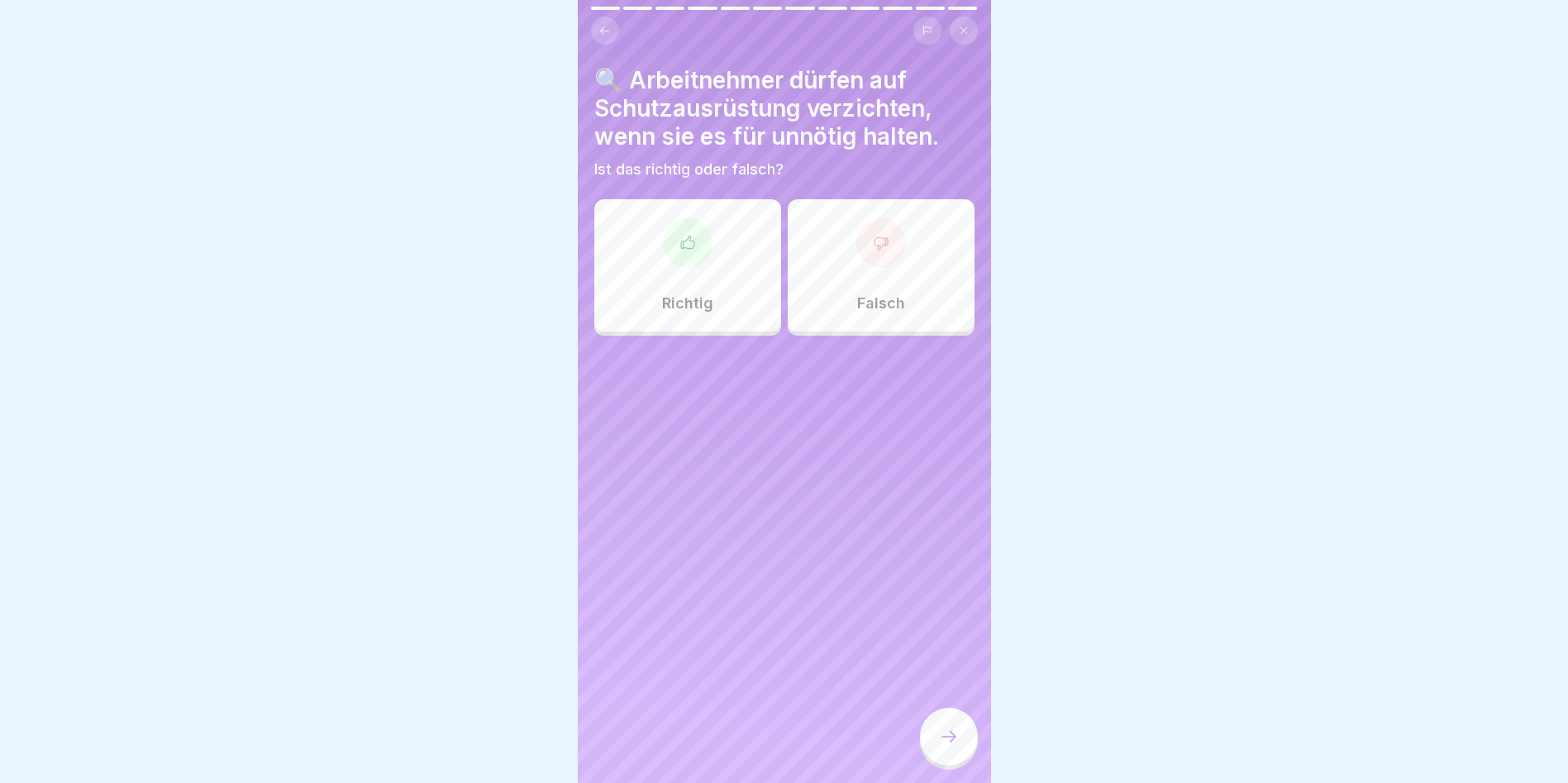
click at [868, 248] on div at bounding box center [881, 243] width 50 height 50
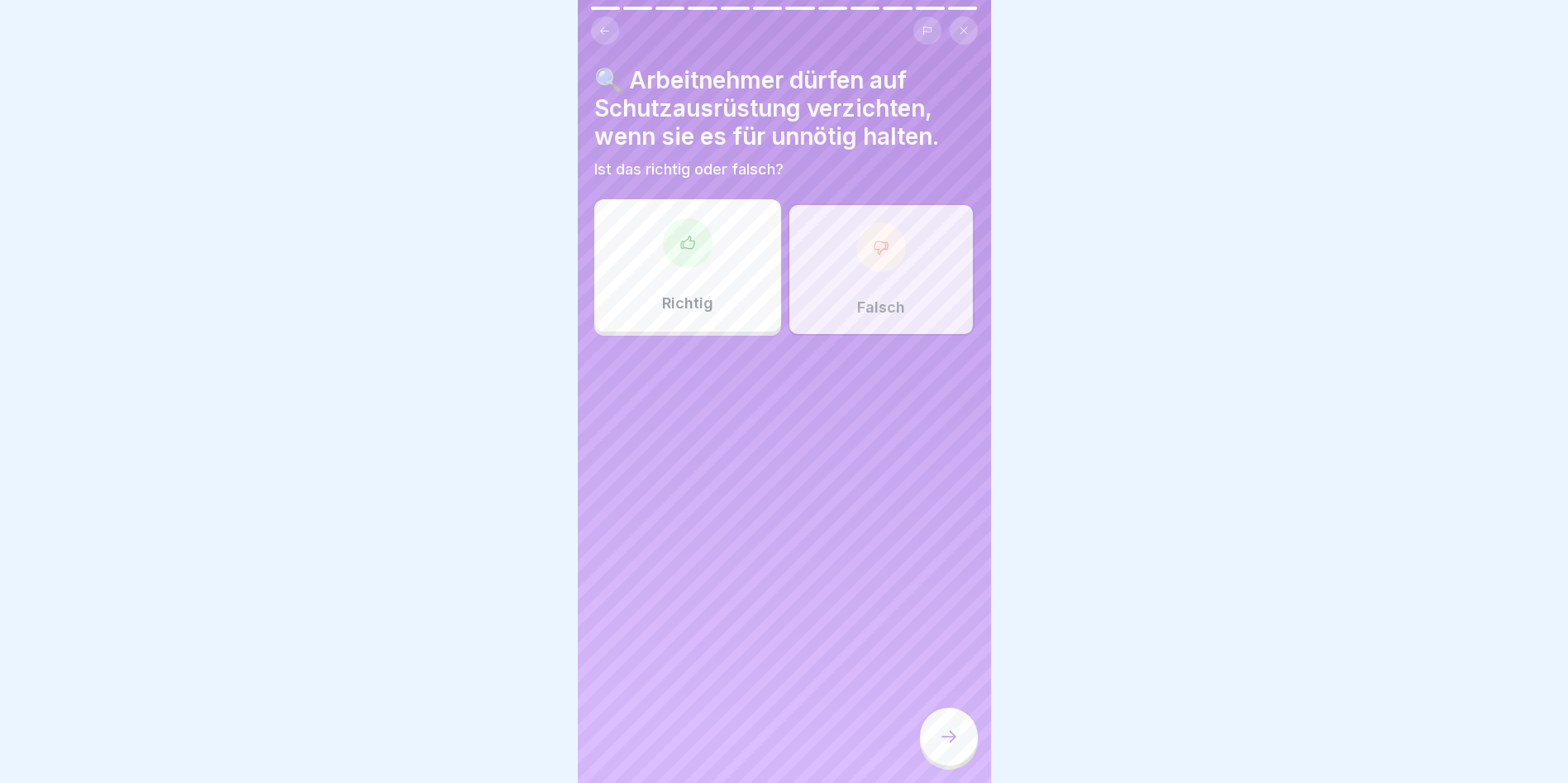
click at [941, 738] on icon at bounding box center [949, 736] width 20 height 20
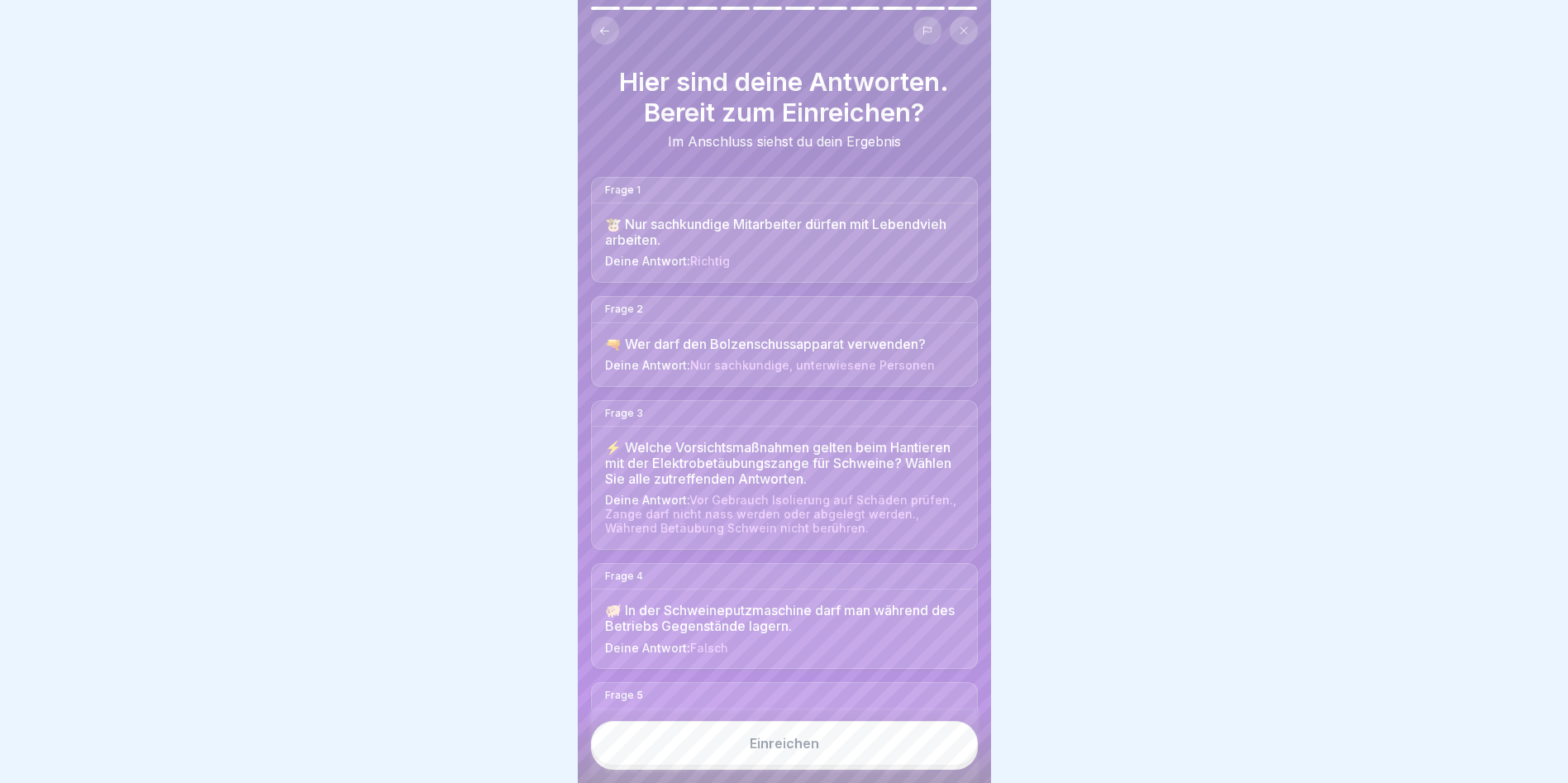
click at [918, 746] on button "Einreichen" at bounding box center [785, 743] width 387 height 44
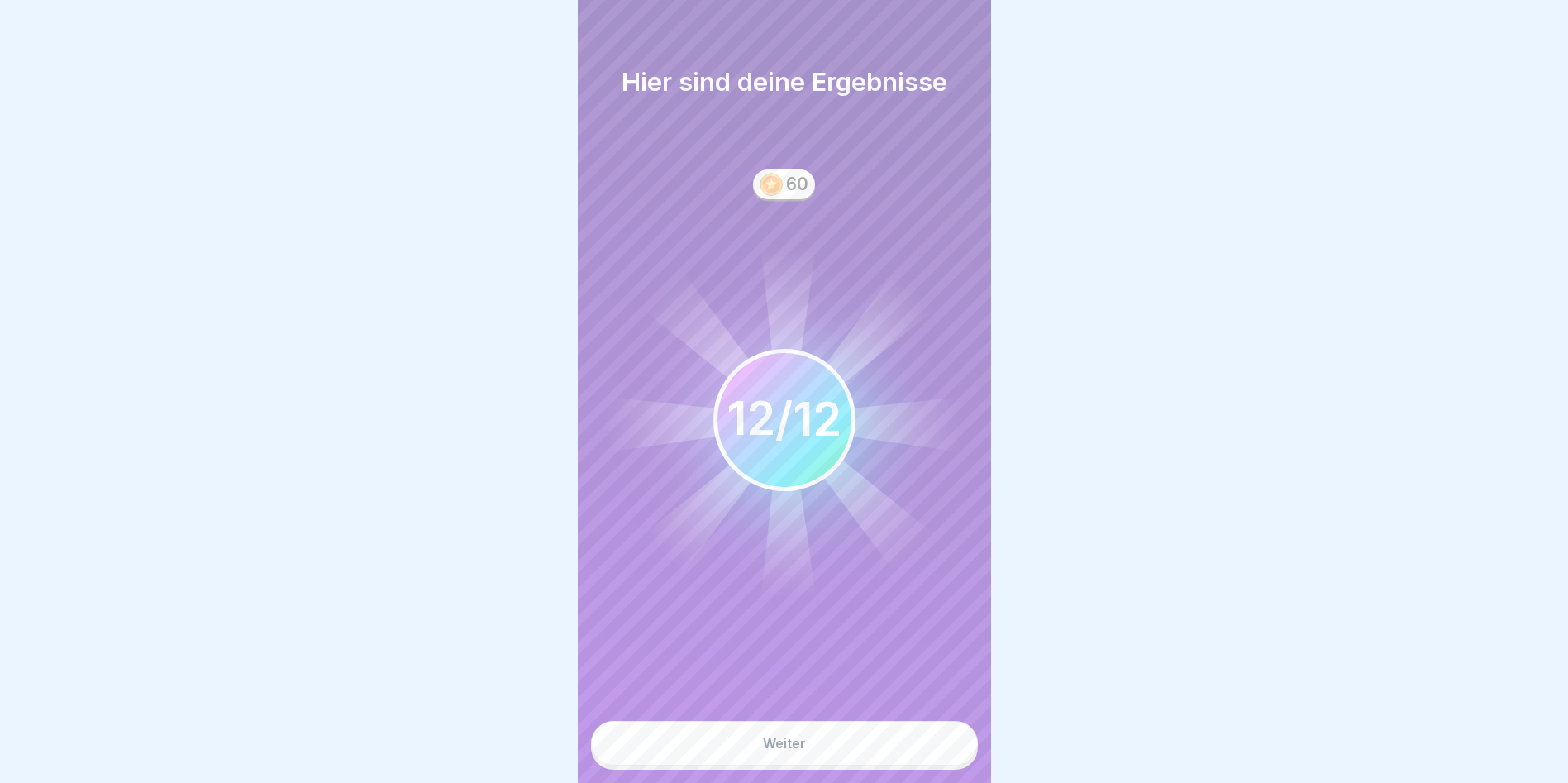
click at [918, 746] on button "Weiter" at bounding box center [785, 743] width 387 height 44
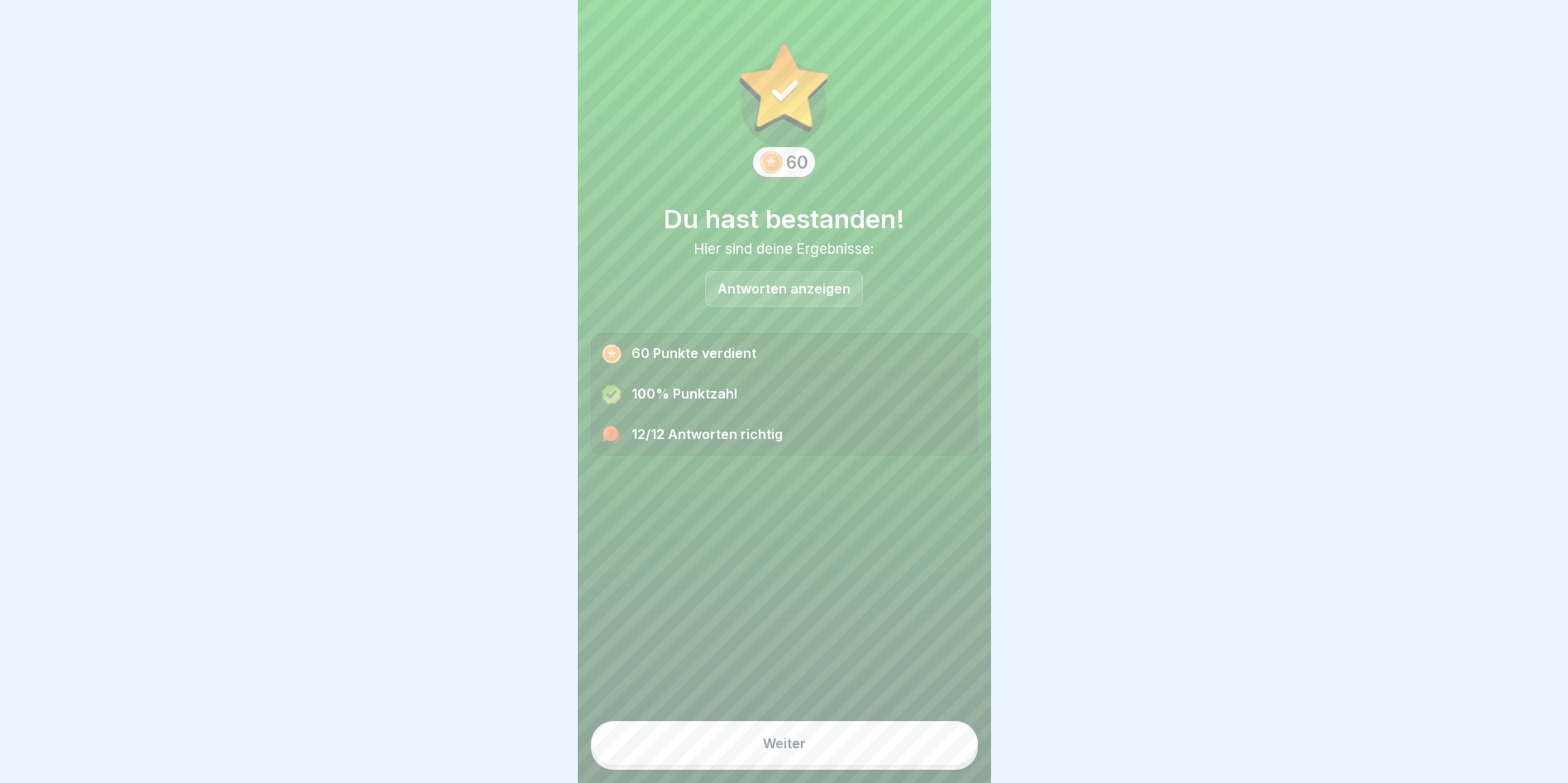
click at [918, 746] on button "Weiter" at bounding box center [785, 743] width 387 height 44
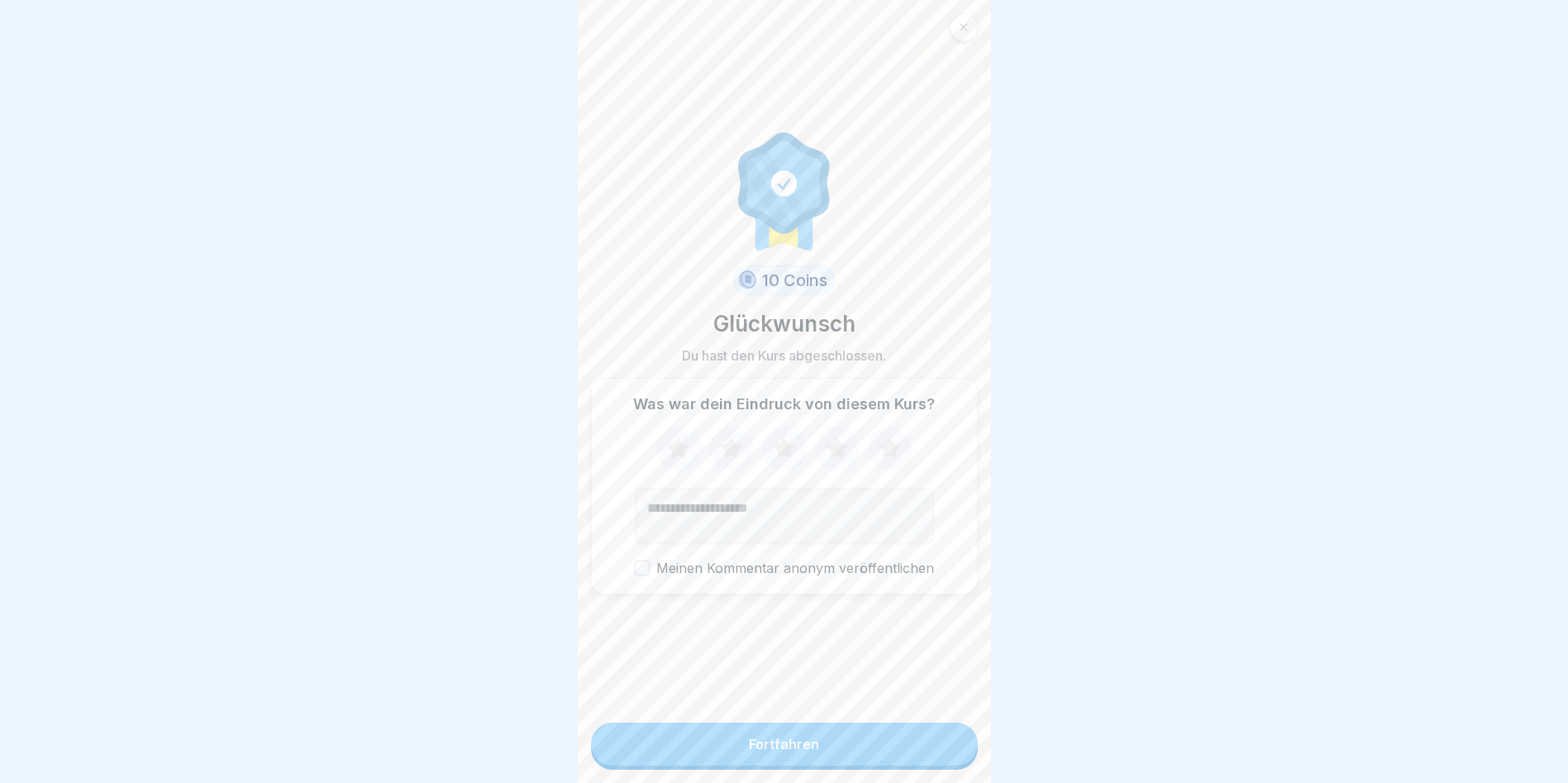
click at [918, 746] on button "Fortfahren" at bounding box center [785, 744] width 387 height 43
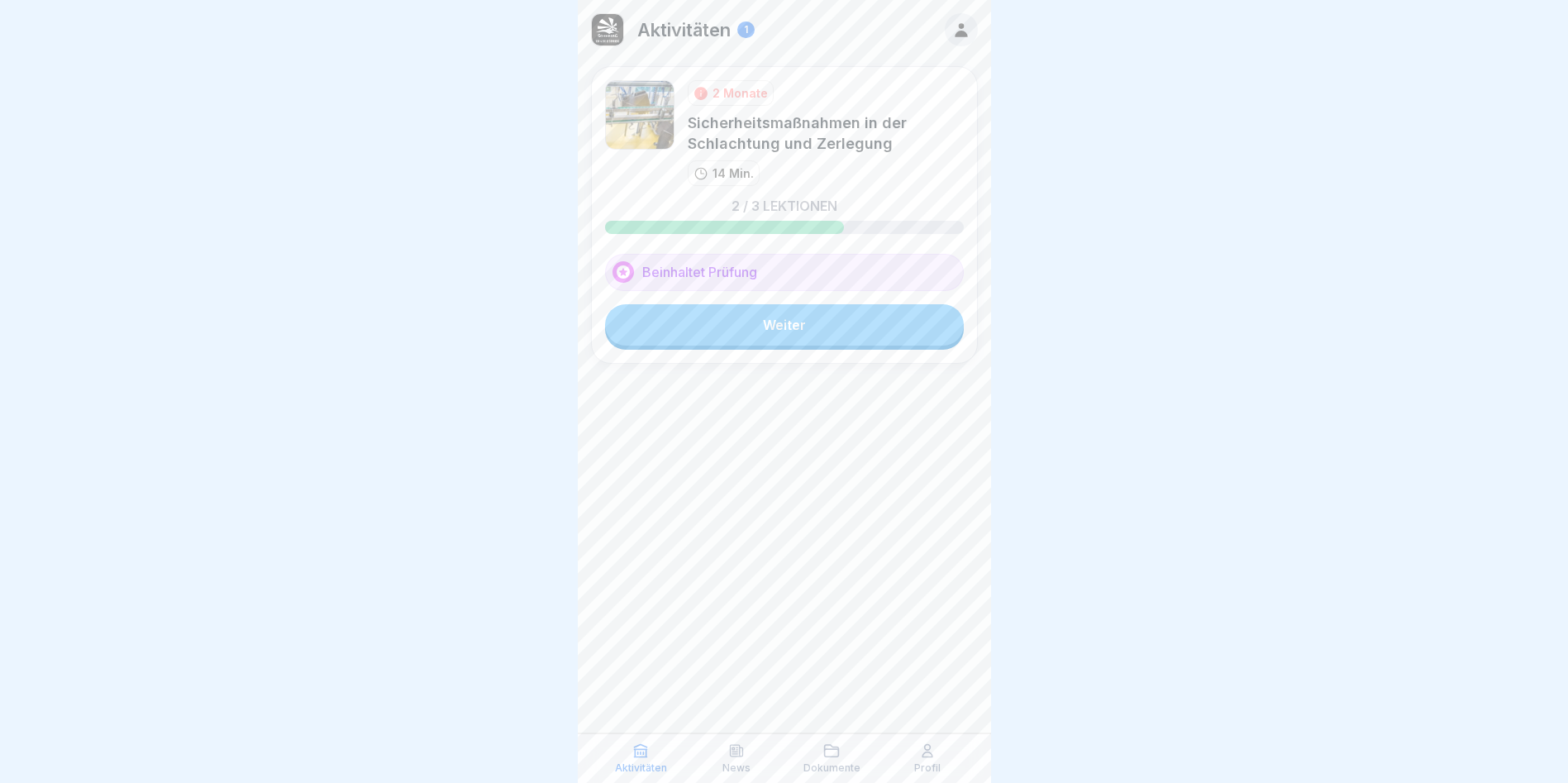
click at [744, 329] on link "Weiter" at bounding box center [785, 325] width 359 height 41
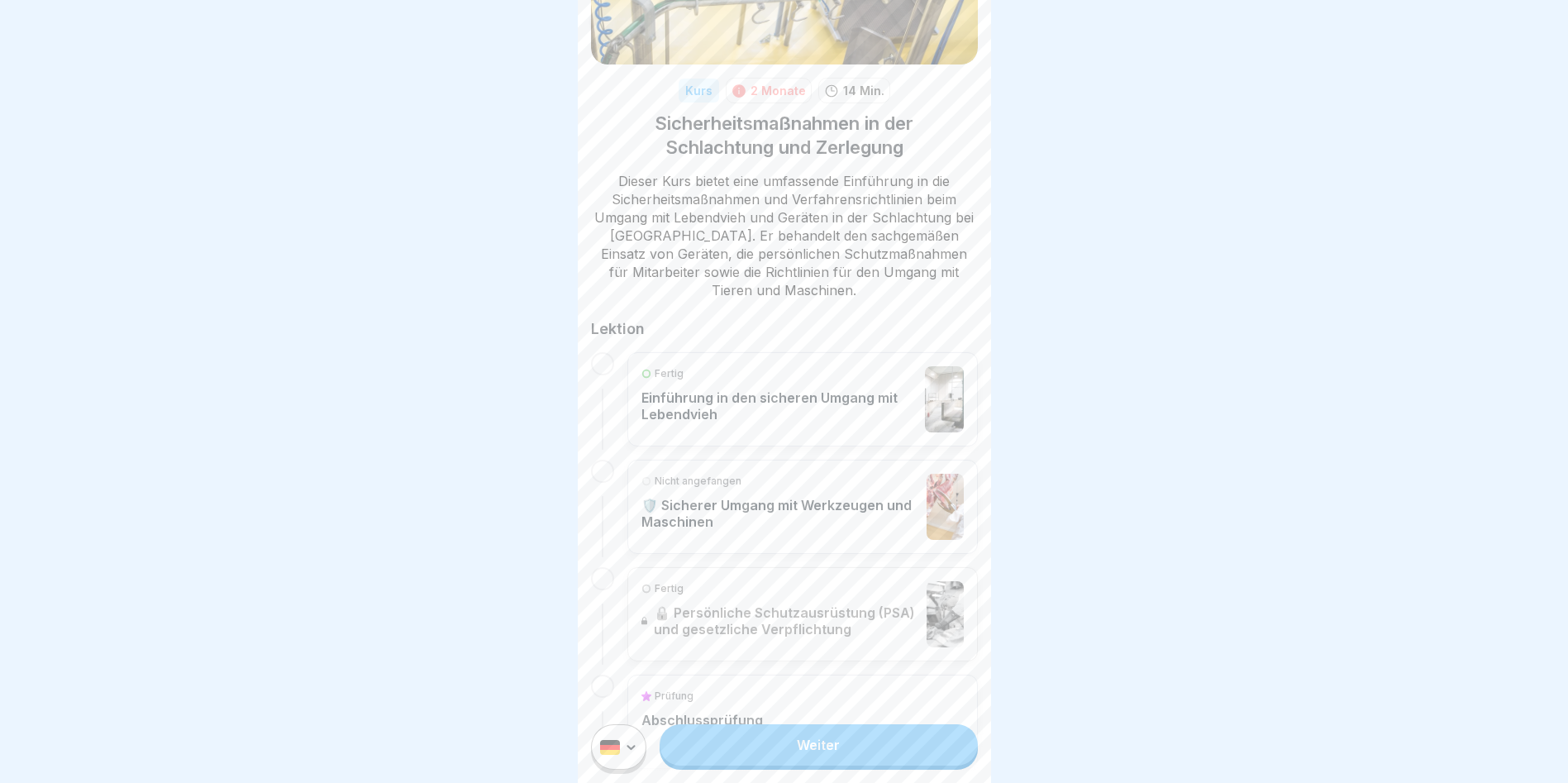
scroll to position [237, 0]
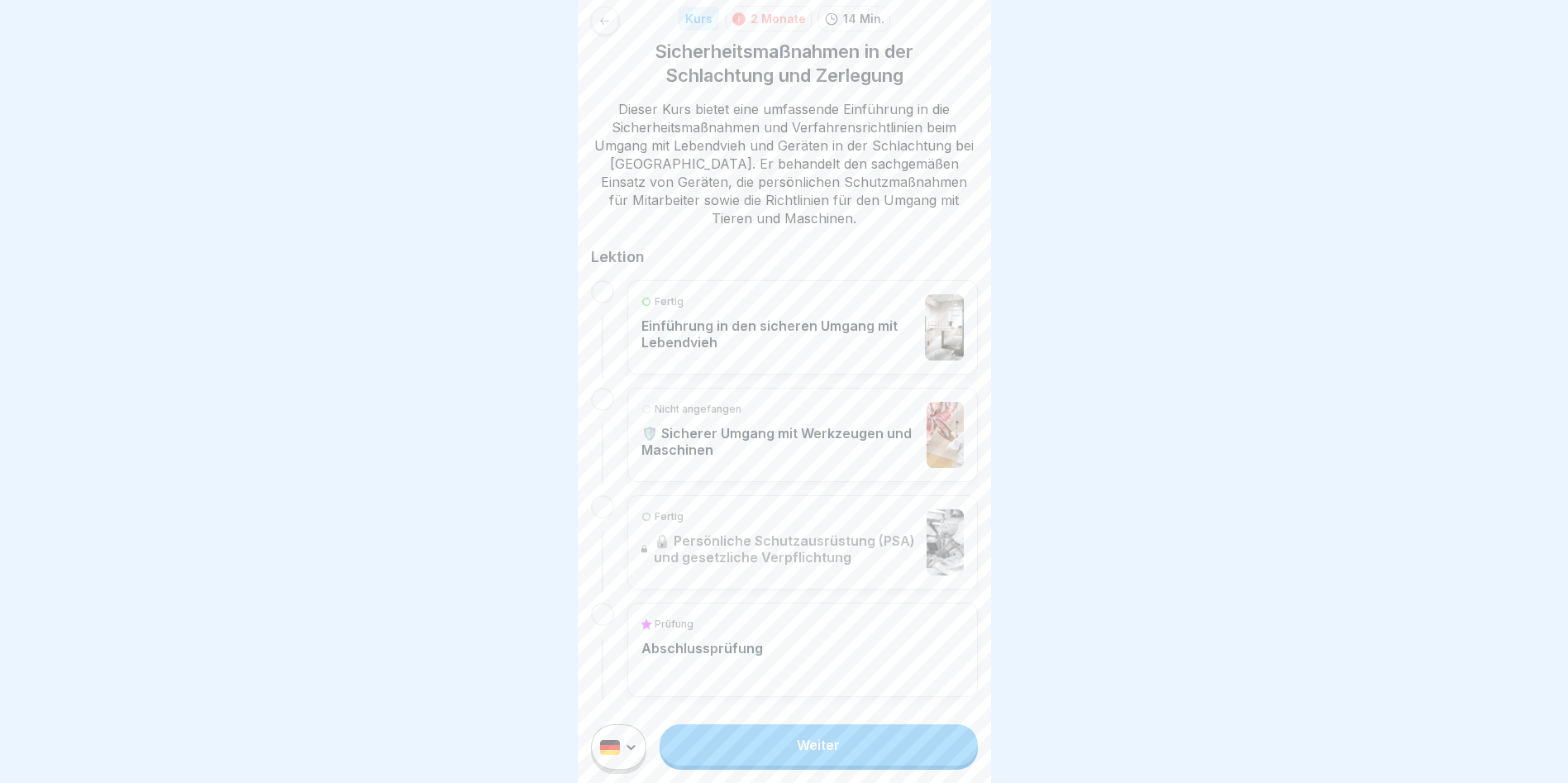
click at [746, 757] on link "Weiter" at bounding box center [819, 744] width 318 height 41
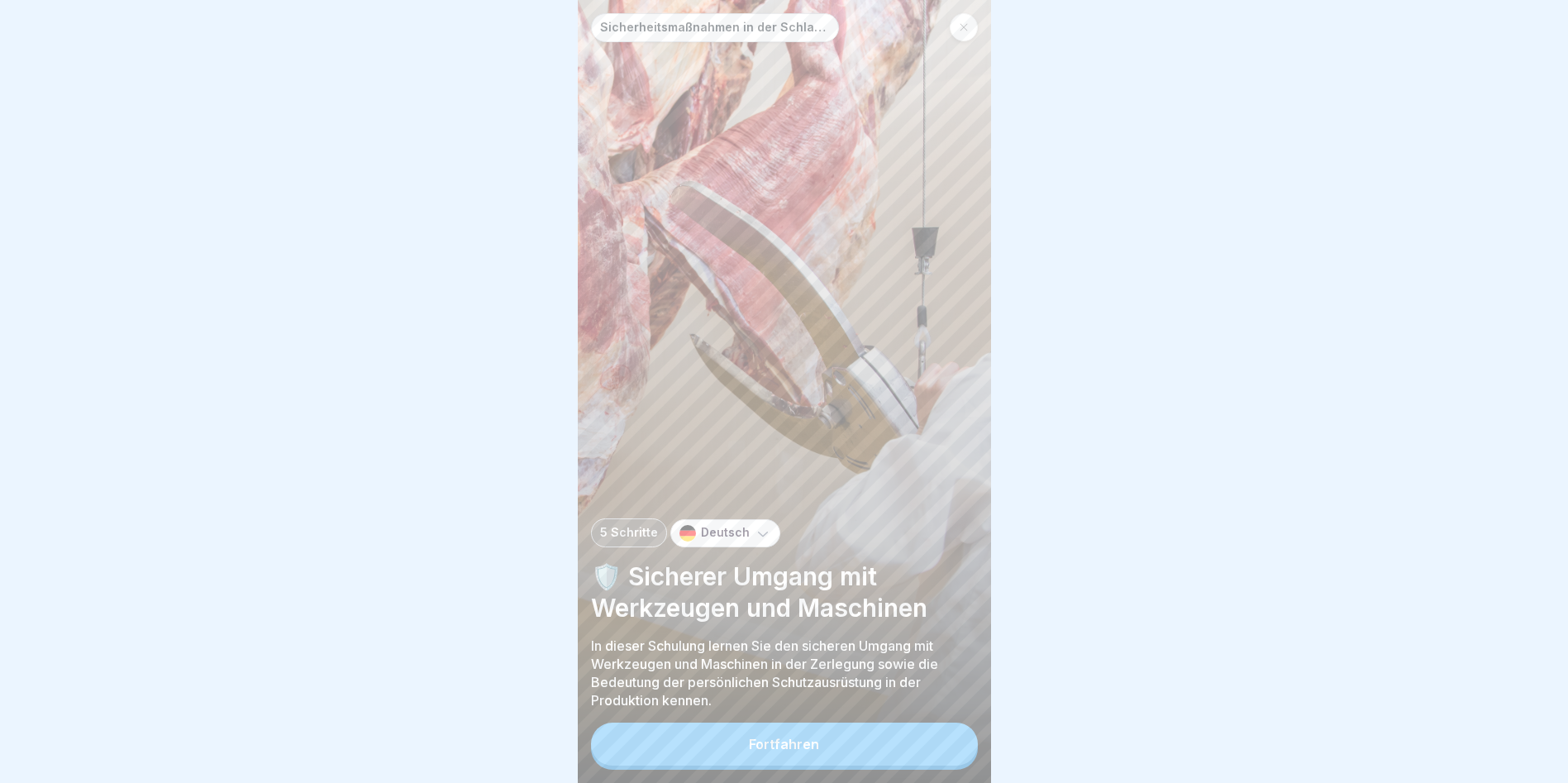
click at [731, 748] on button "Fortfahren" at bounding box center [785, 744] width 387 height 43
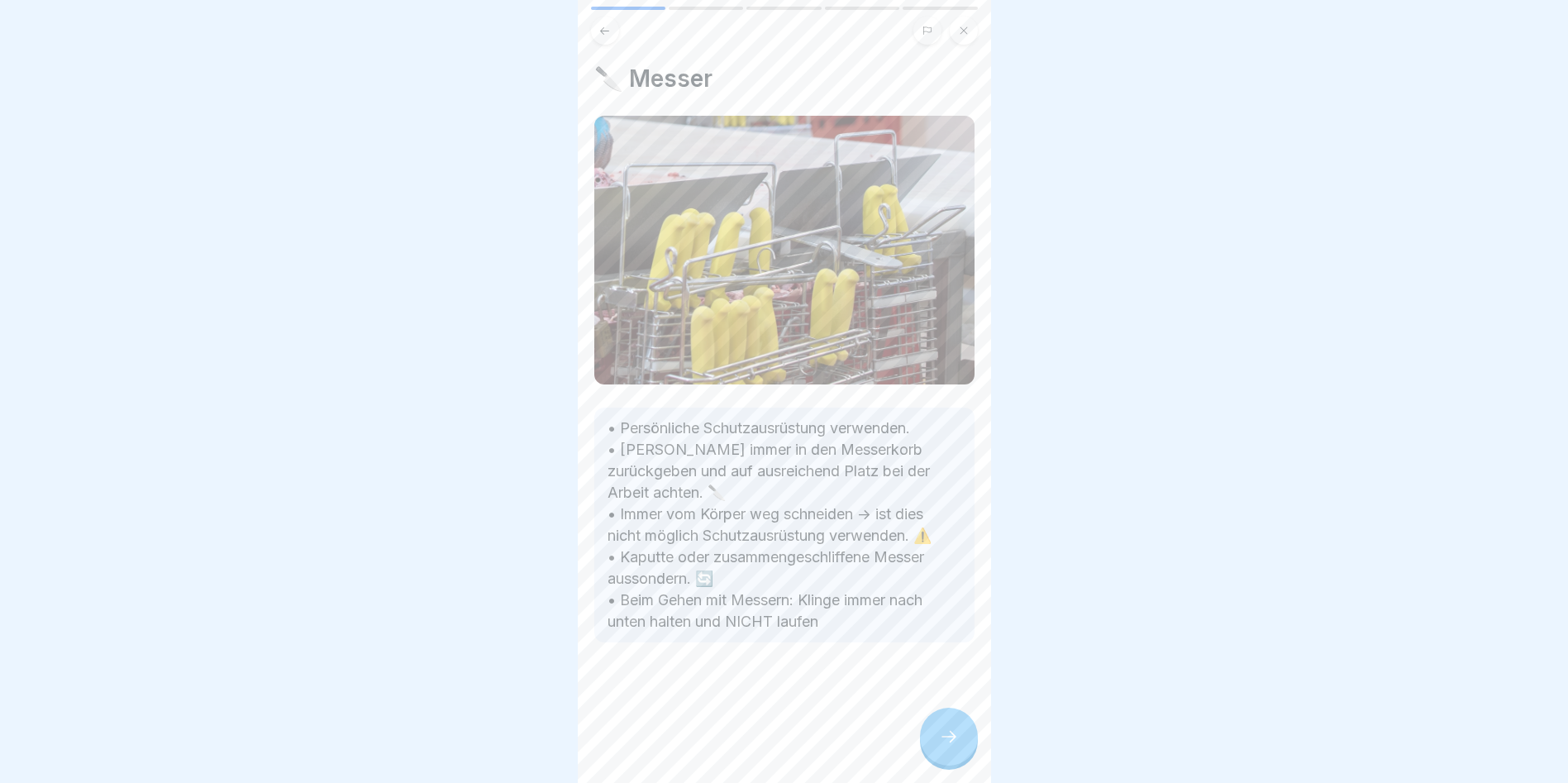
click at [957, 743] on icon at bounding box center [949, 736] width 20 height 20
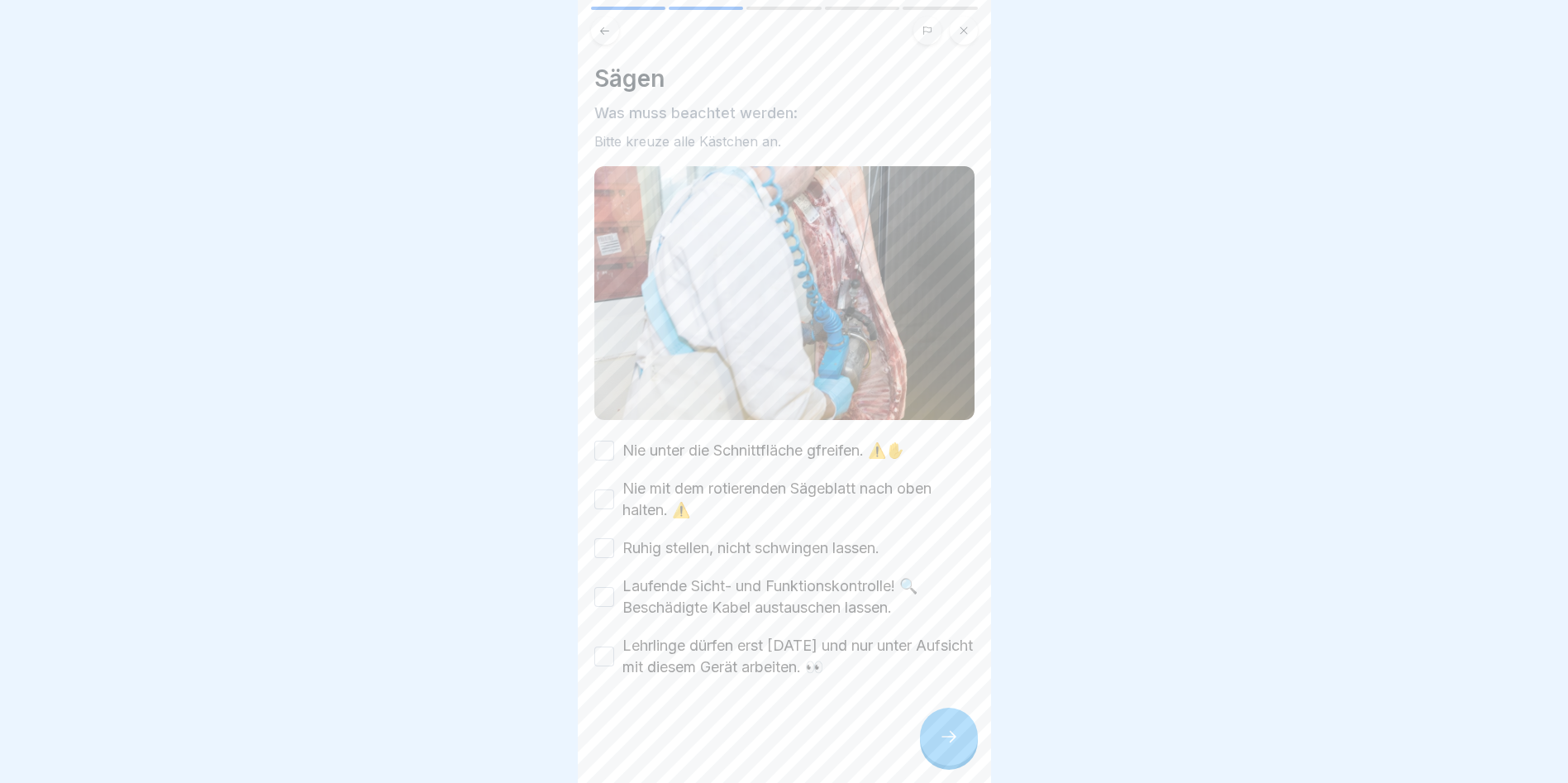
click at [606, 441] on button "Nie unter die Schnittfläche gfreifen. ⚠️✋" at bounding box center [604, 450] width 20 height 20
click at [602, 496] on button "Nie mit dem rotierenden Sägeblatt nach oben halten. ⚠️" at bounding box center [604, 499] width 20 height 20
click at [604, 547] on button "Ruhig stellen, nicht schwingen lassen." at bounding box center [604, 547] width 20 height 20
click at [604, 589] on button "Laufende Sicht- und Funktionskontrolle! 🔍 Beschädigte Kabel austauschen lassen." at bounding box center [604, 596] width 20 height 20
click at [600, 650] on button "Lehrlinge dürfen erst [DATE] und nur unter Aufsicht mit diesem Gerät arbeiten. 👀" at bounding box center [604, 656] width 20 height 20
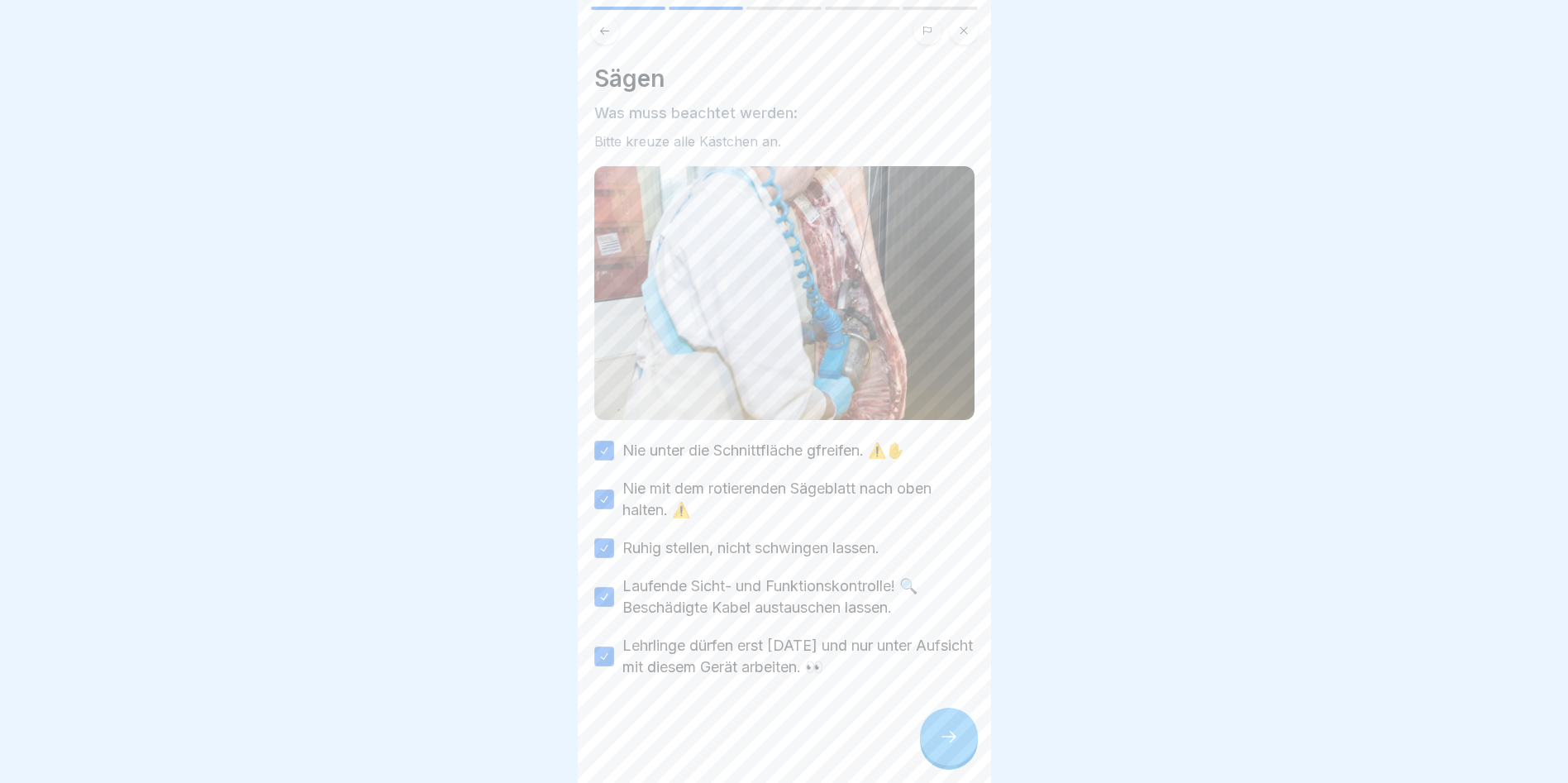
click at [933, 738] on div at bounding box center [949, 737] width 58 height 58
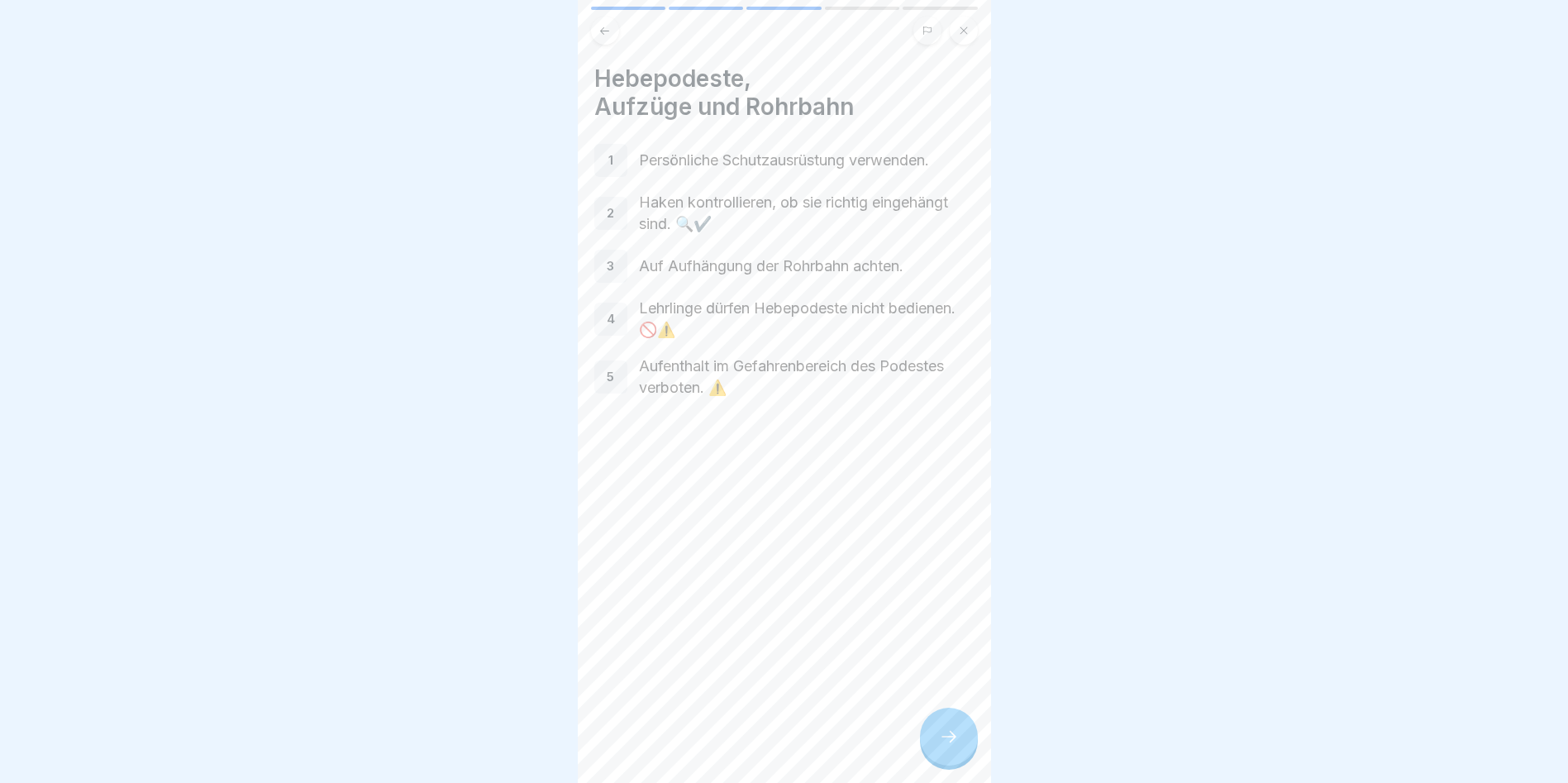
click at [931, 730] on div at bounding box center [949, 737] width 58 height 58
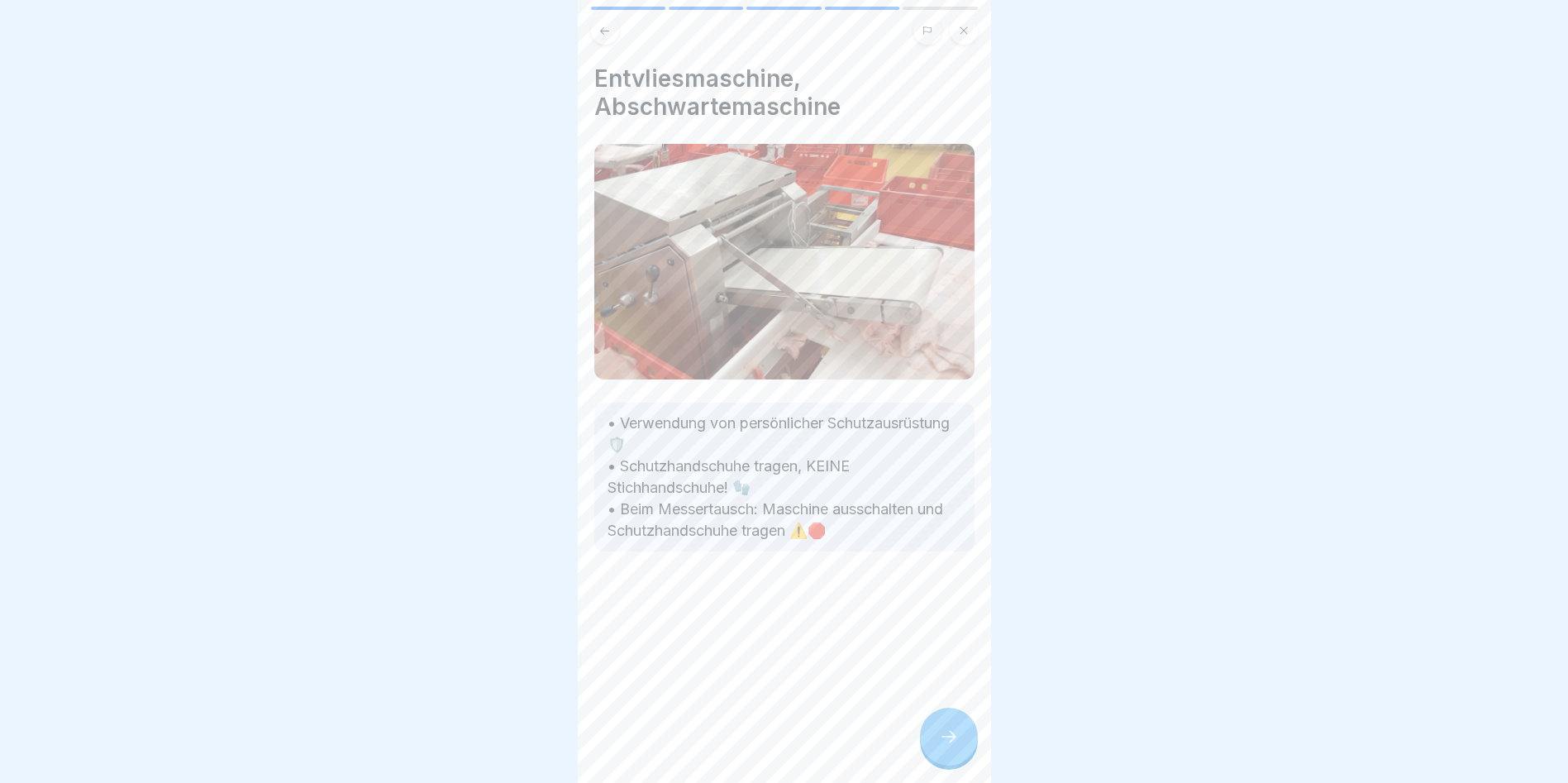
click at [931, 730] on div at bounding box center [949, 737] width 58 height 58
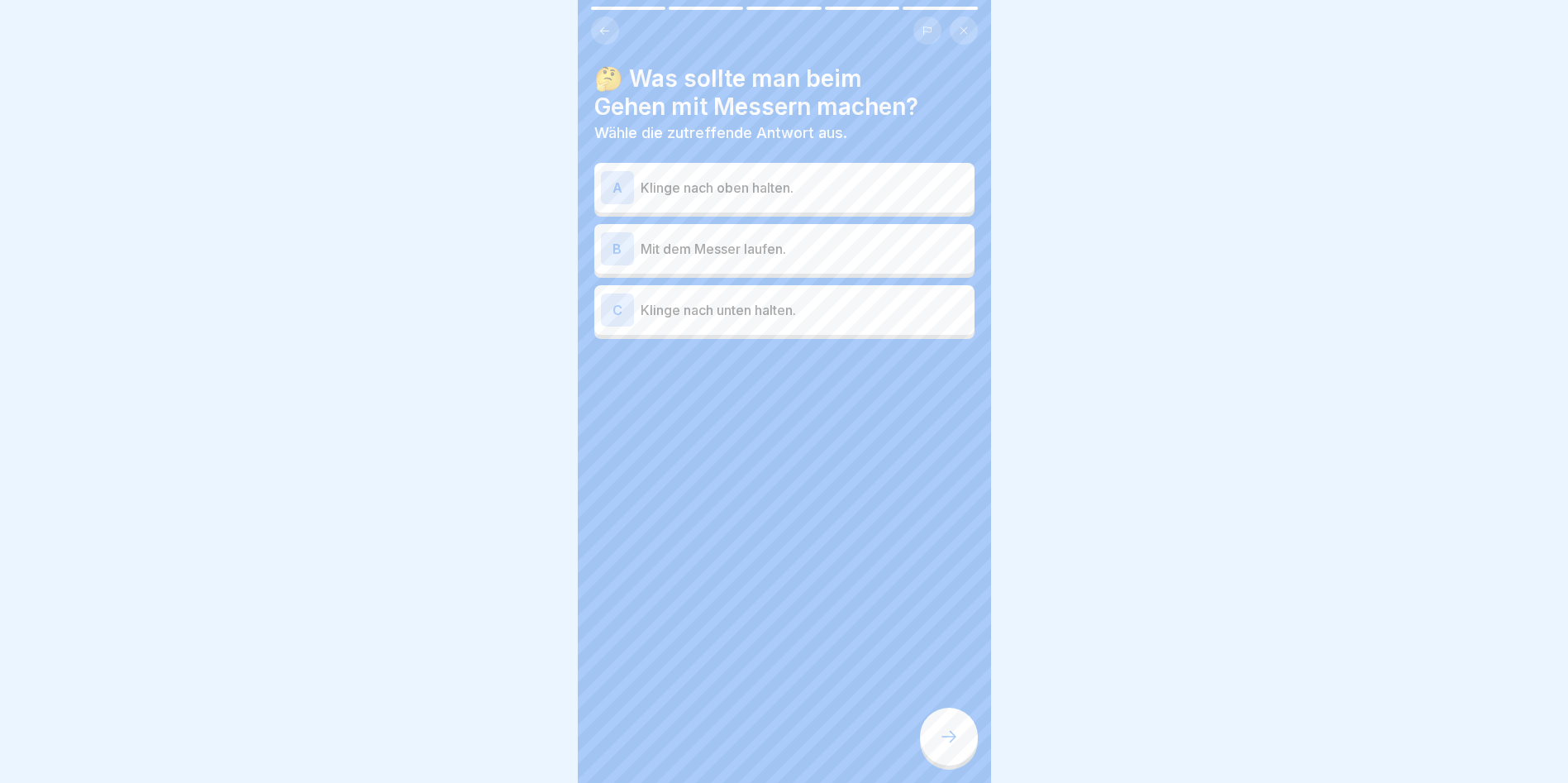
click at [743, 319] on p "Klinge nach unten halten." at bounding box center [805, 309] width 327 height 20
click at [929, 743] on div at bounding box center [949, 737] width 58 height 58
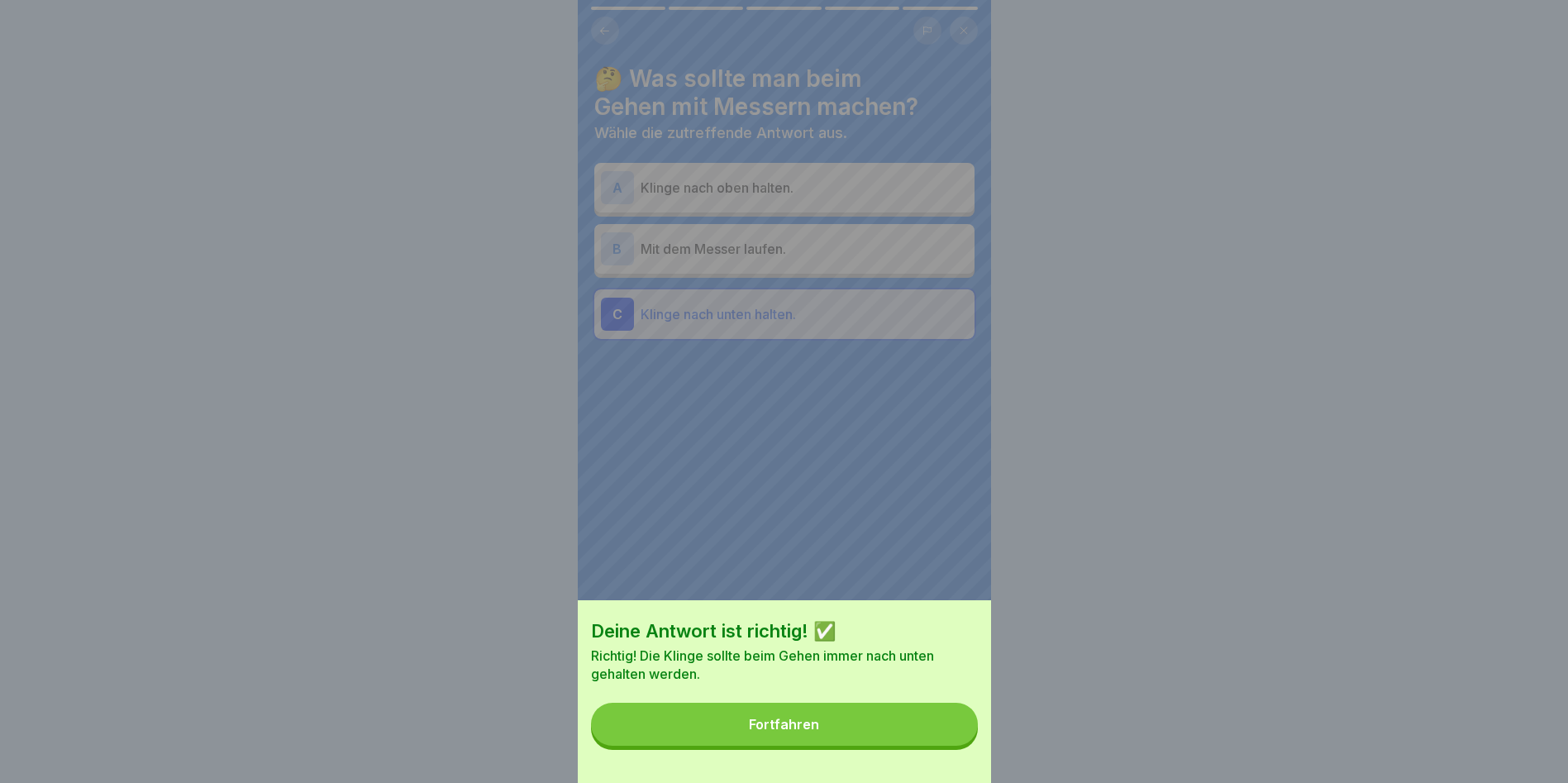
click at [917, 723] on button "Fortfahren" at bounding box center [785, 724] width 387 height 43
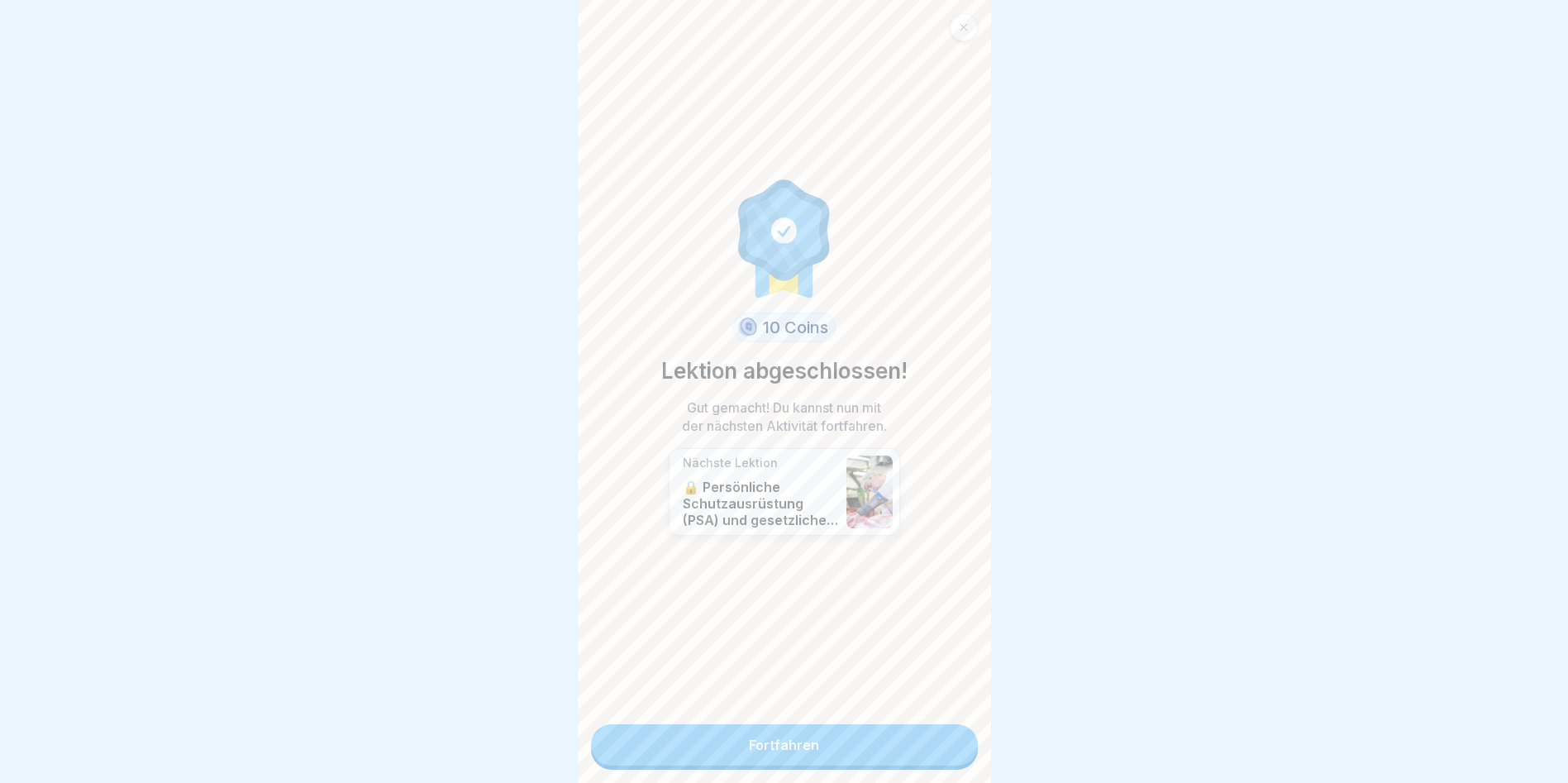
click at [838, 739] on link "Fortfahren" at bounding box center [785, 744] width 387 height 41
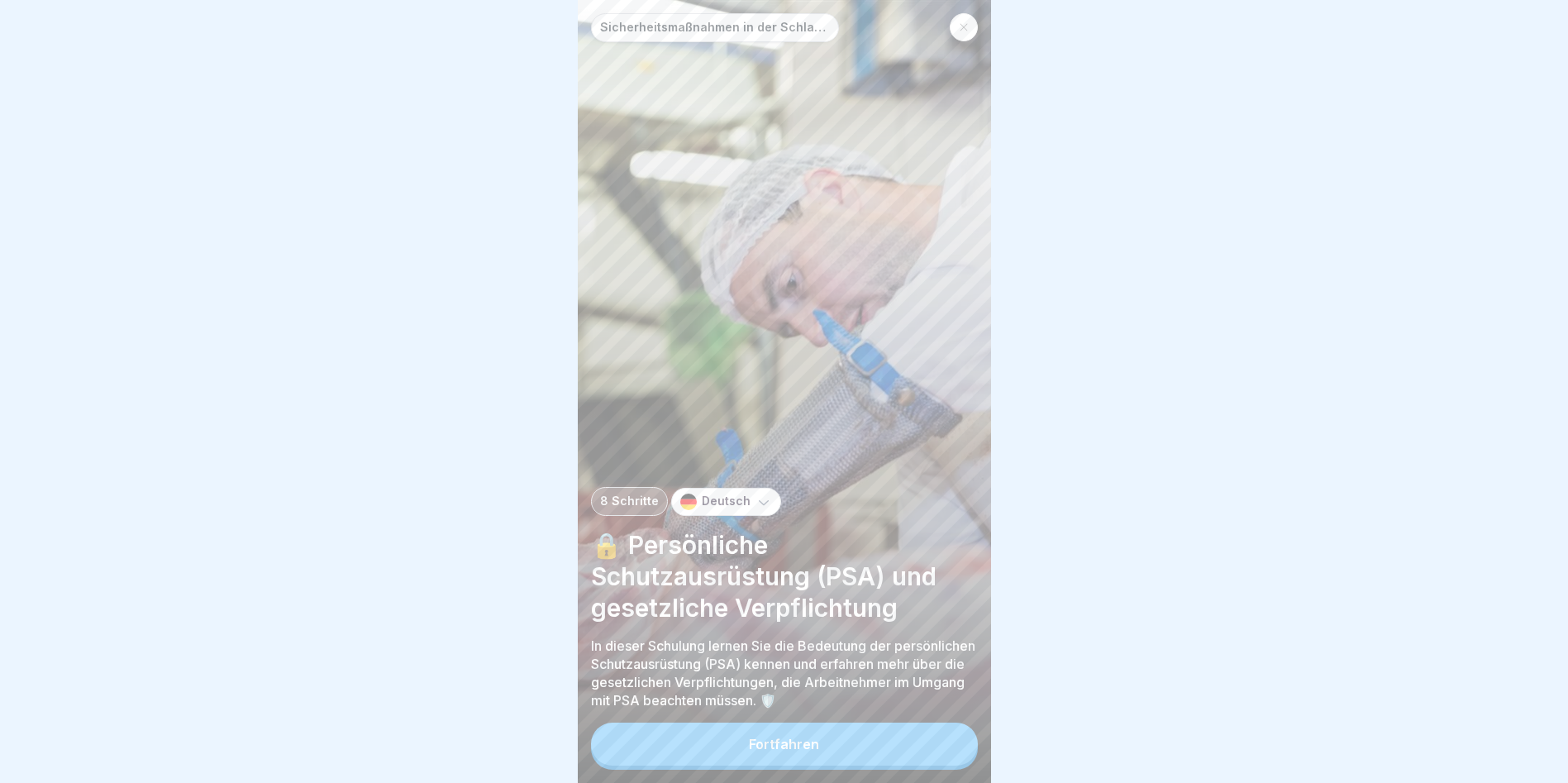
click at [831, 753] on button "Fortfahren" at bounding box center [785, 744] width 387 height 43
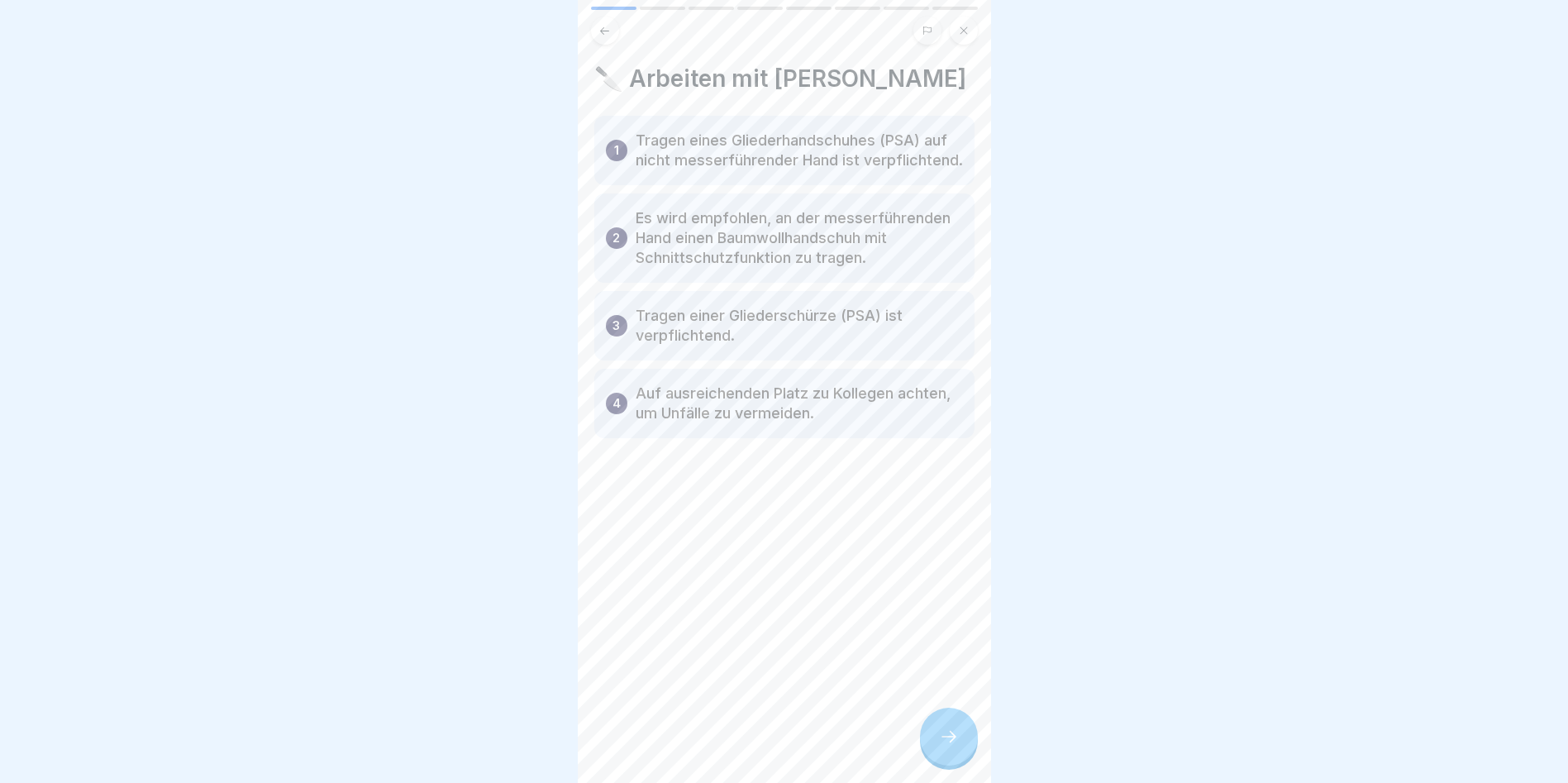
click at [955, 746] on icon at bounding box center [949, 736] width 20 height 20
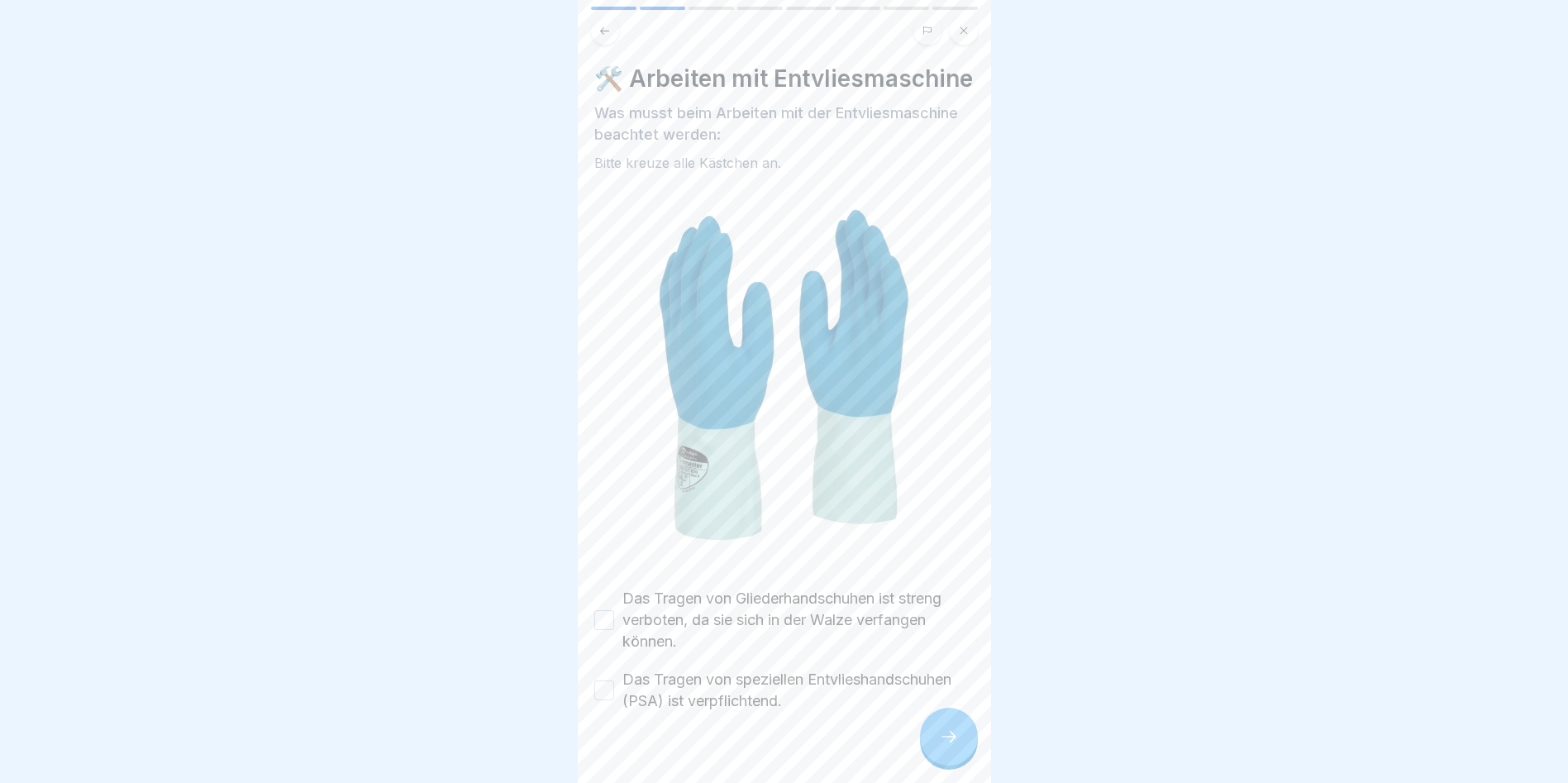
click at [607, 630] on button "Das Tragen von Gliederhandschuhen ist streng verboten, da sie sich in der Walze…" at bounding box center [604, 619] width 20 height 20
click at [604, 700] on button "Das Tragen von speziellen Entvlieshandschuhen (PSA) ist verpflichtend." at bounding box center [604, 690] width 20 height 20
click at [954, 740] on div at bounding box center [949, 737] width 58 height 58
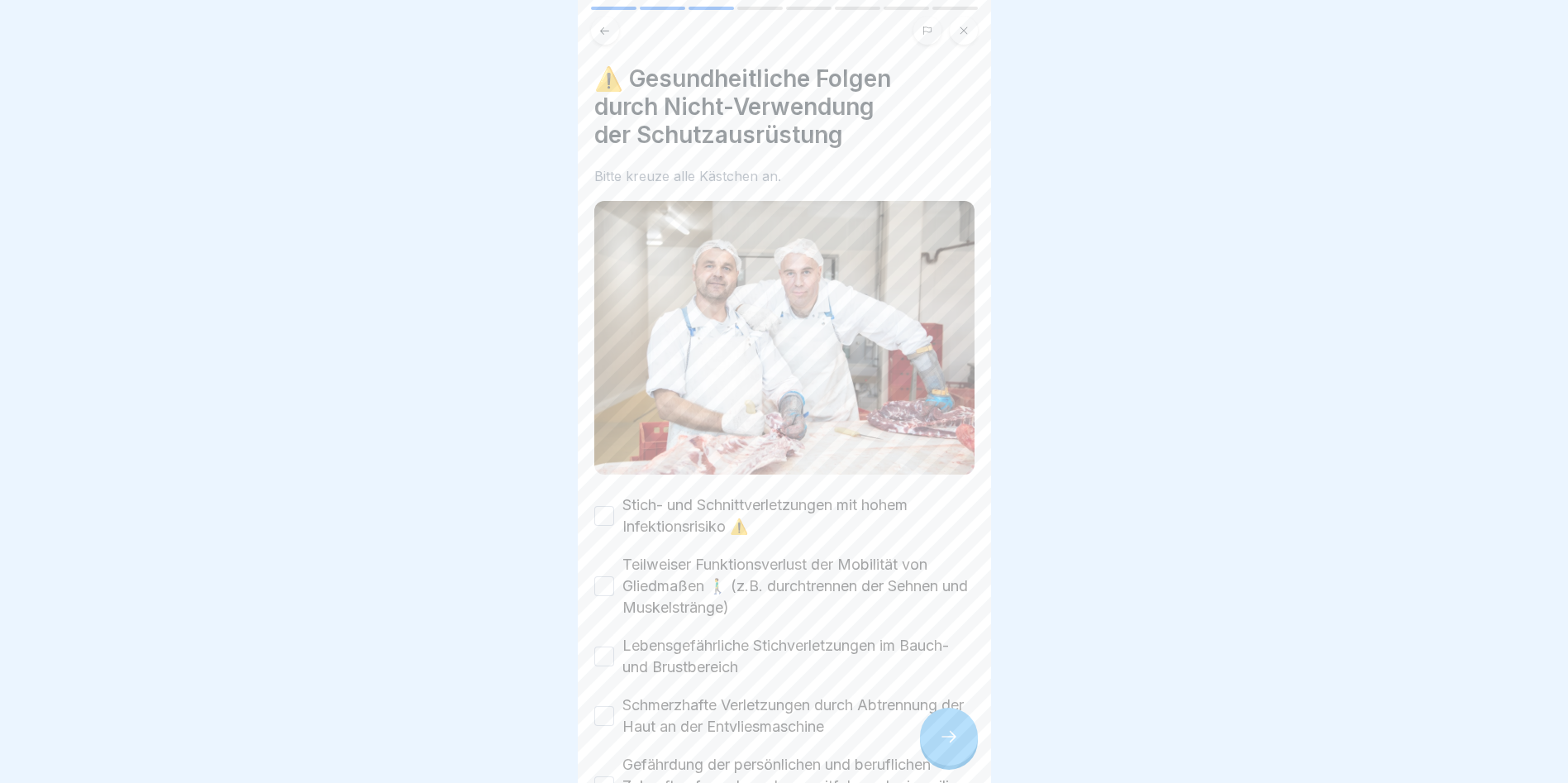
click at [600, 506] on button "Stich- und Schnittverletzungen mit hohem Infektionsrisiko ⚠️" at bounding box center [604, 515] width 20 height 20
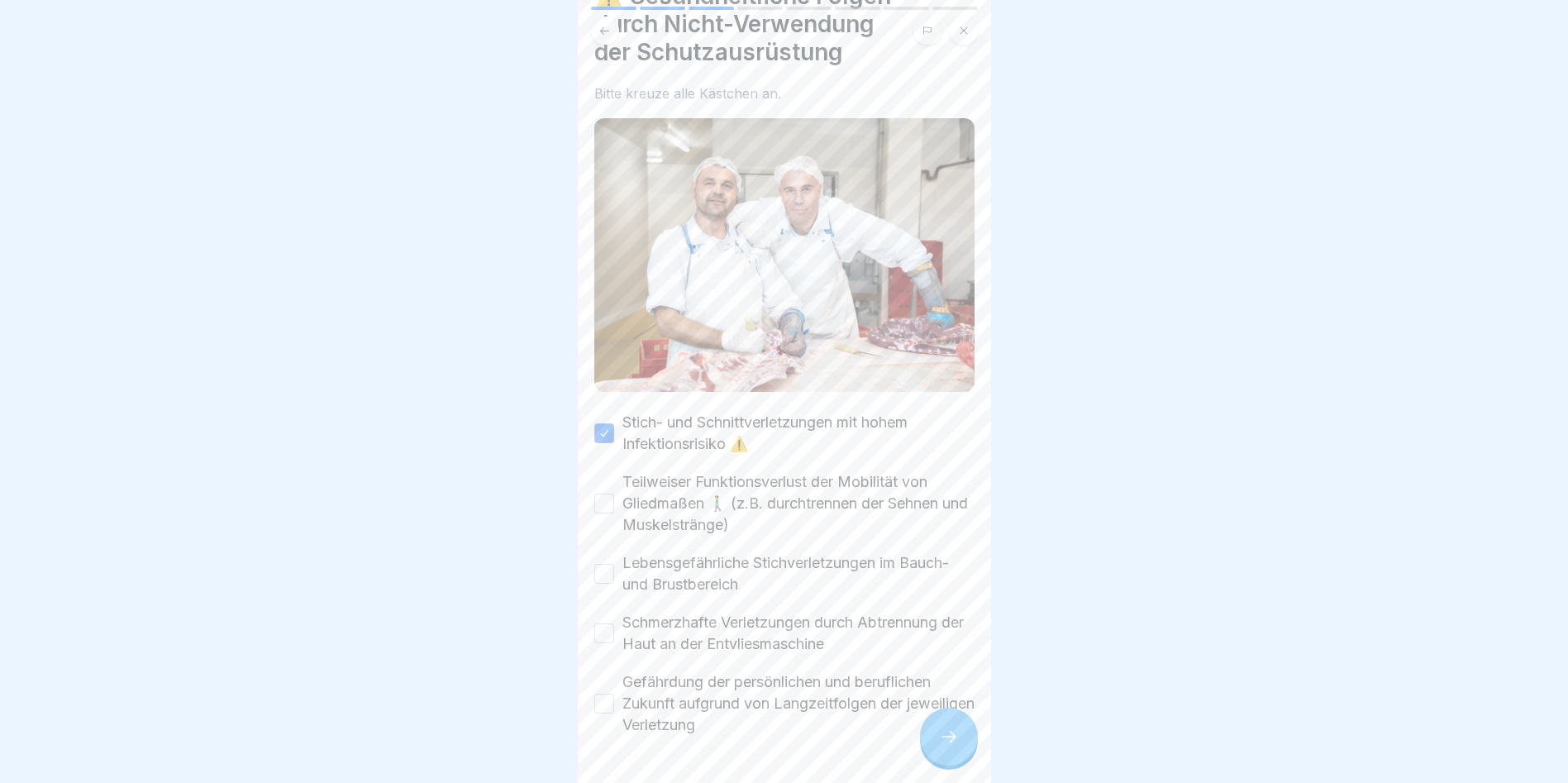
scroll to position [127, 0]
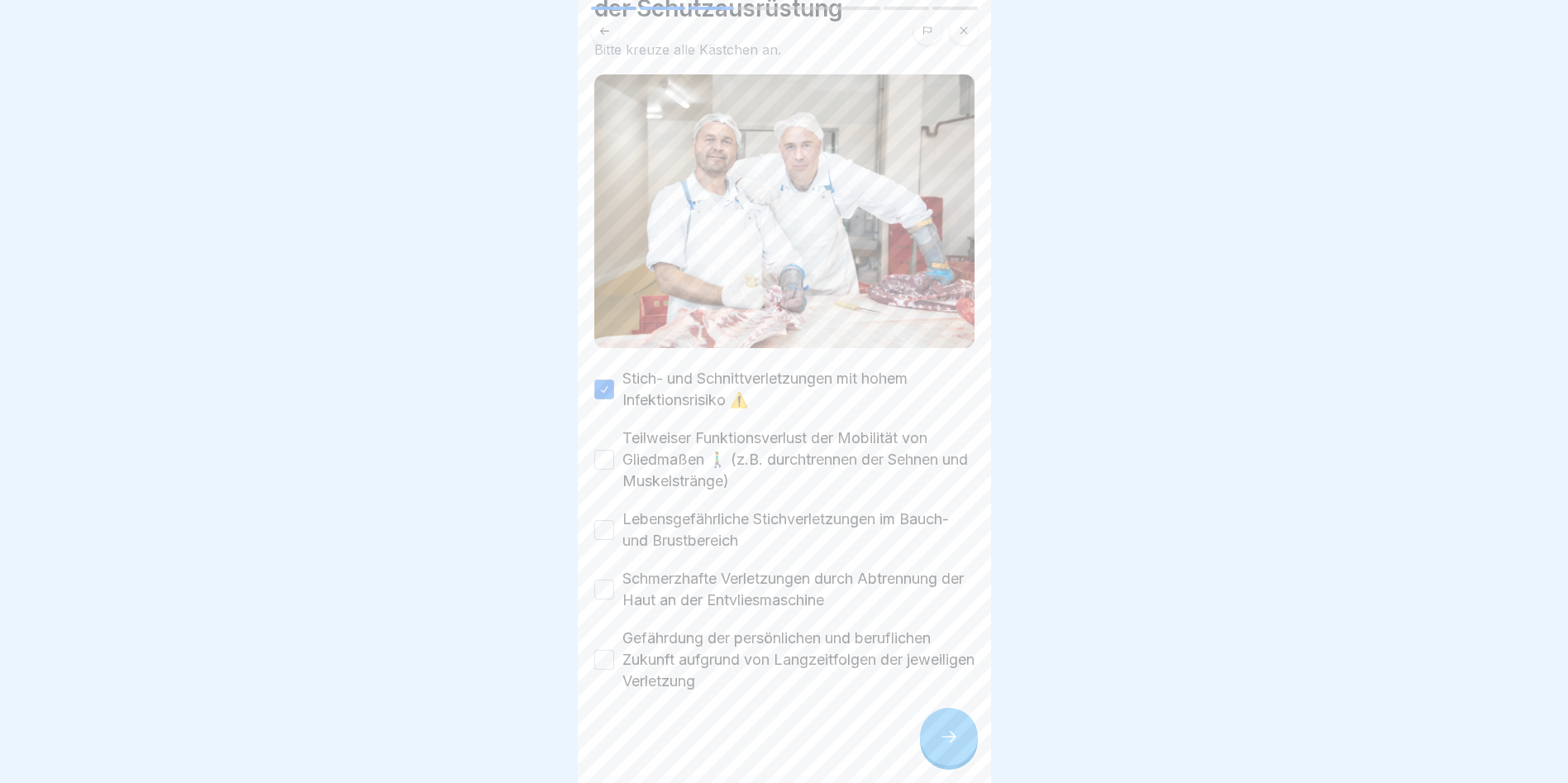
click at [607, 449] on button "Teilweiser Funktionsverlust der Mobilität von Gliedmaßen 🚶‍♂️ (z.B. durchtrenne…" at bounding box center [604, 459] width 20 height 20
click at [605, 524] on button "Lebensgefährliche Stichverletzungen im Bauch- und Brustbereich" at bounding box center [604, 529] width 20 height 20
click at [609, 579] on button "Schmerzhafte Verletzungen durch Abtrennung der Haut an der Entvliesmaschine" at bounding box center [604, 588] width 20 height 20
click at [606, 654] on button "Gefährdung der persönlichen und beruflichen Zukunft aufgrund von Langzeitfolgen…" at bounding box center [604, 659] width 20 height 20
click at [933, 750] on div at bounding box center [949, 737] width 58 height 58
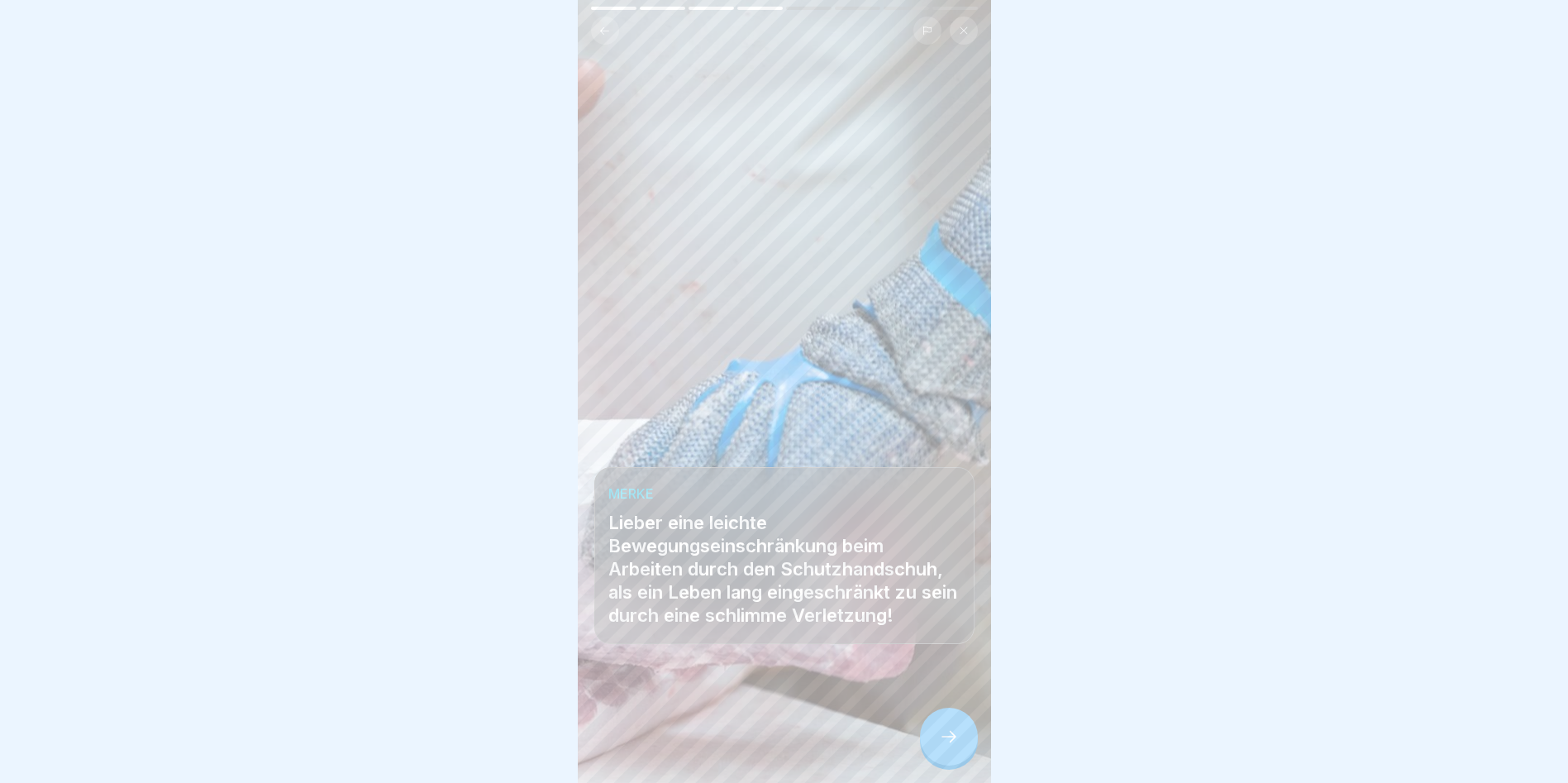
click at [944, 746] on icon at bounding box center [949, 736] width 20 height 20
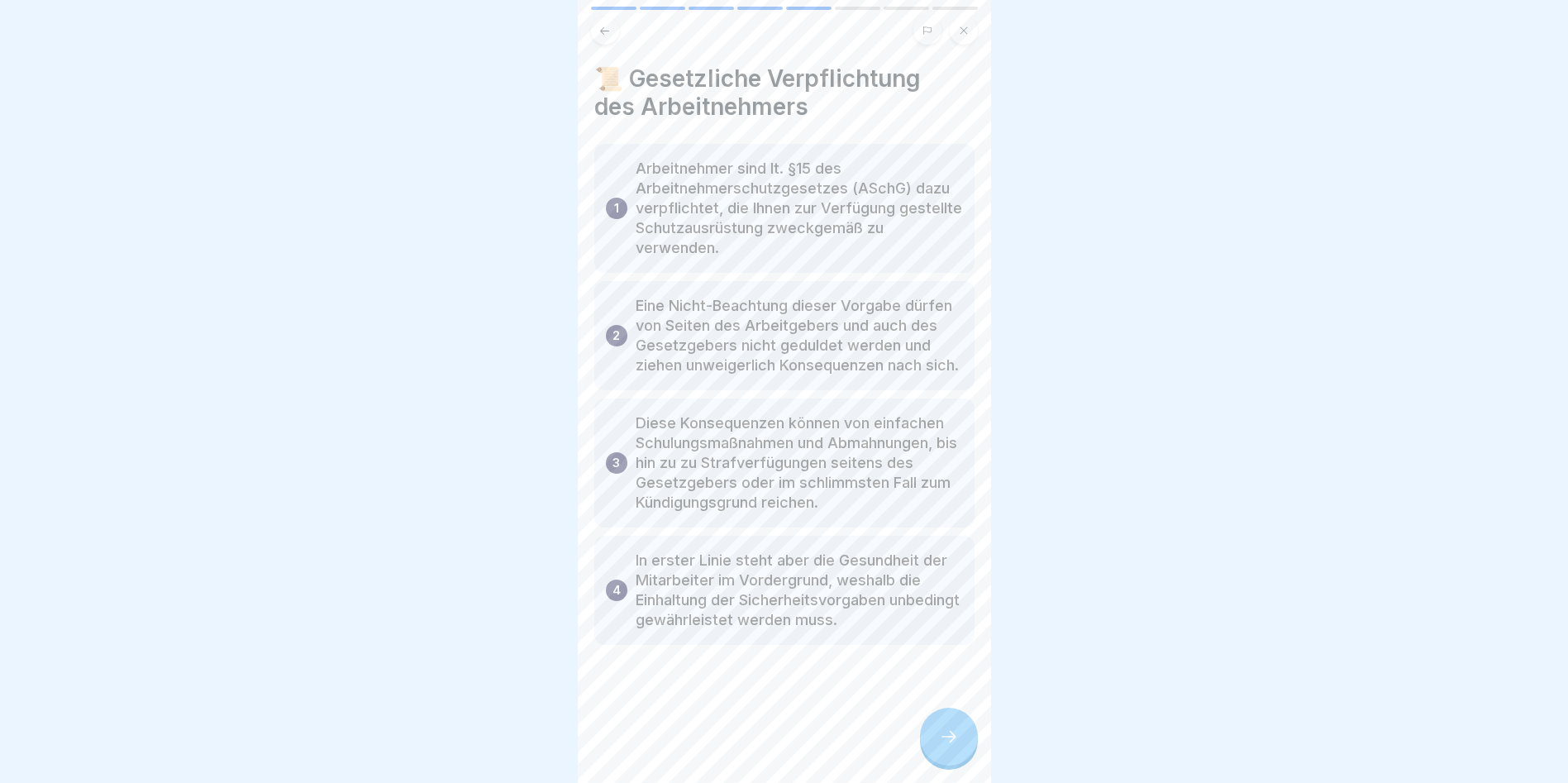
click at [968, 35] on icon at bounding box center [964, 30] width 10 height 10
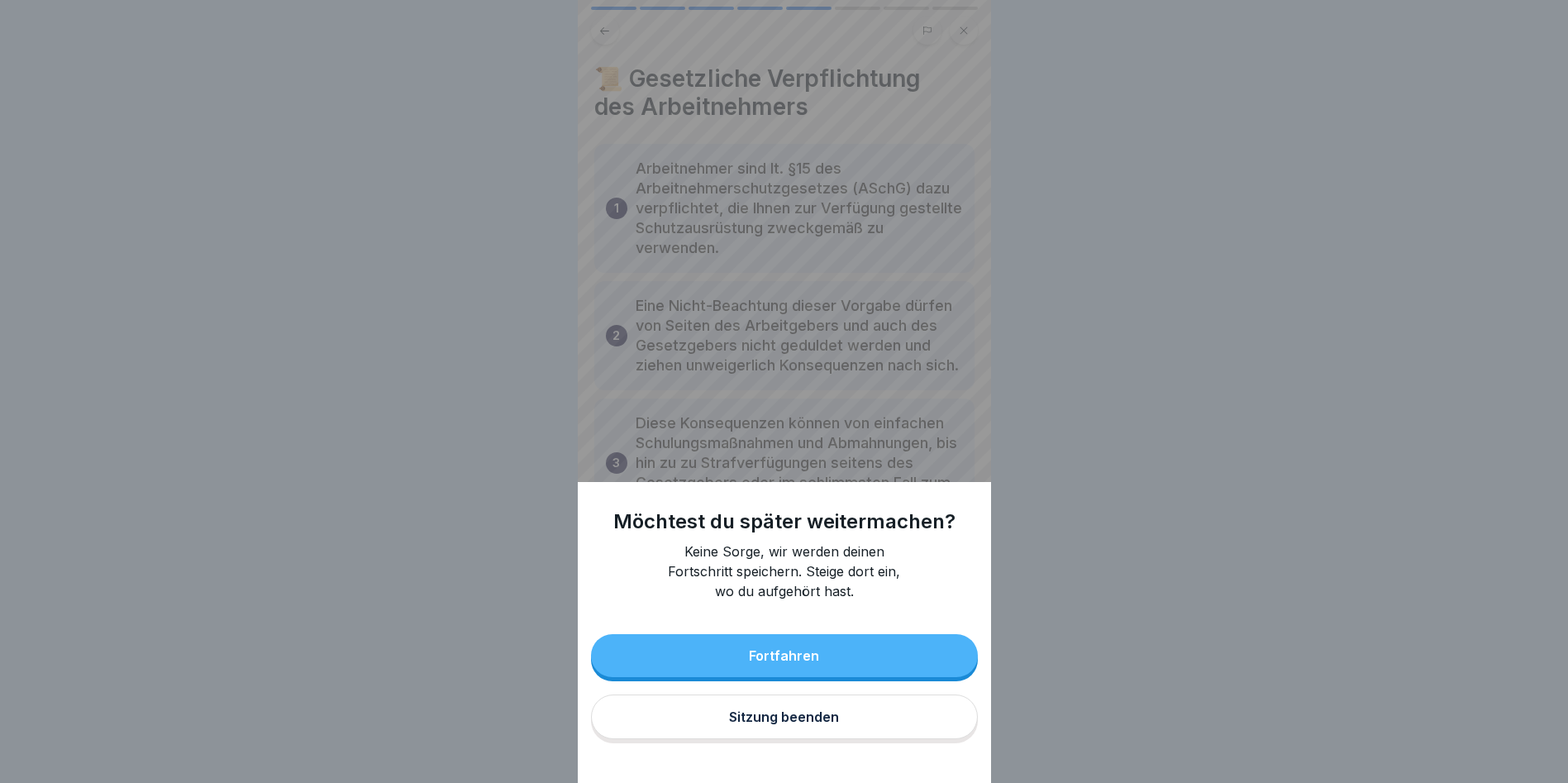
click at [808, 724] on div "Sitzung beenden" at bounding box center [784, 717] width 110 height 15
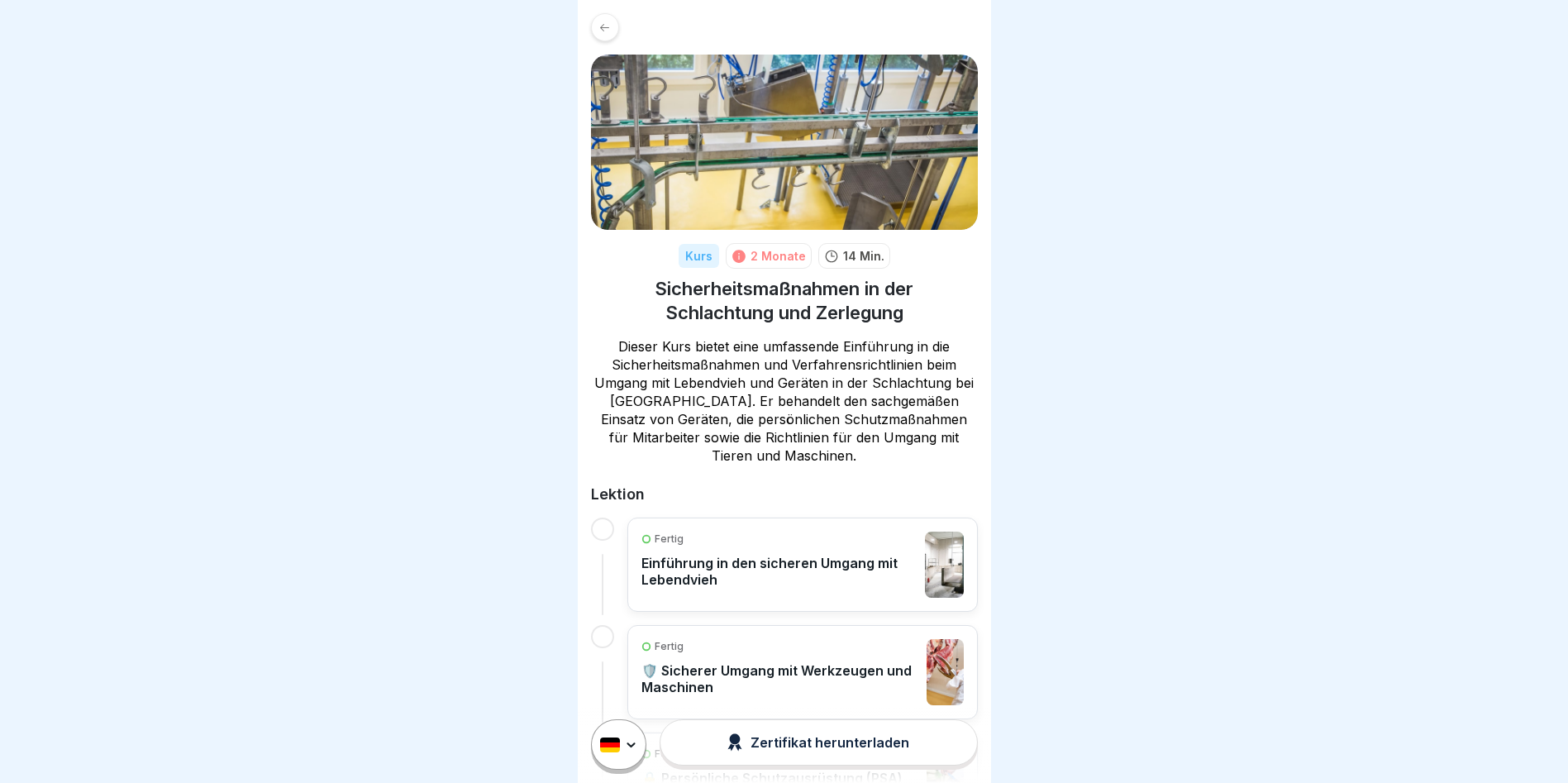
click at [588, 20] on div "Kurs 2 Monate 14 Min. Sicherheitsmaßnahmen in der Schlachtung und Zerlegung Die…" at bounding box center [785, 474] width 414 height 947
click at [602, 26] on icon at bounding box center [604, 27] width 9 height 8
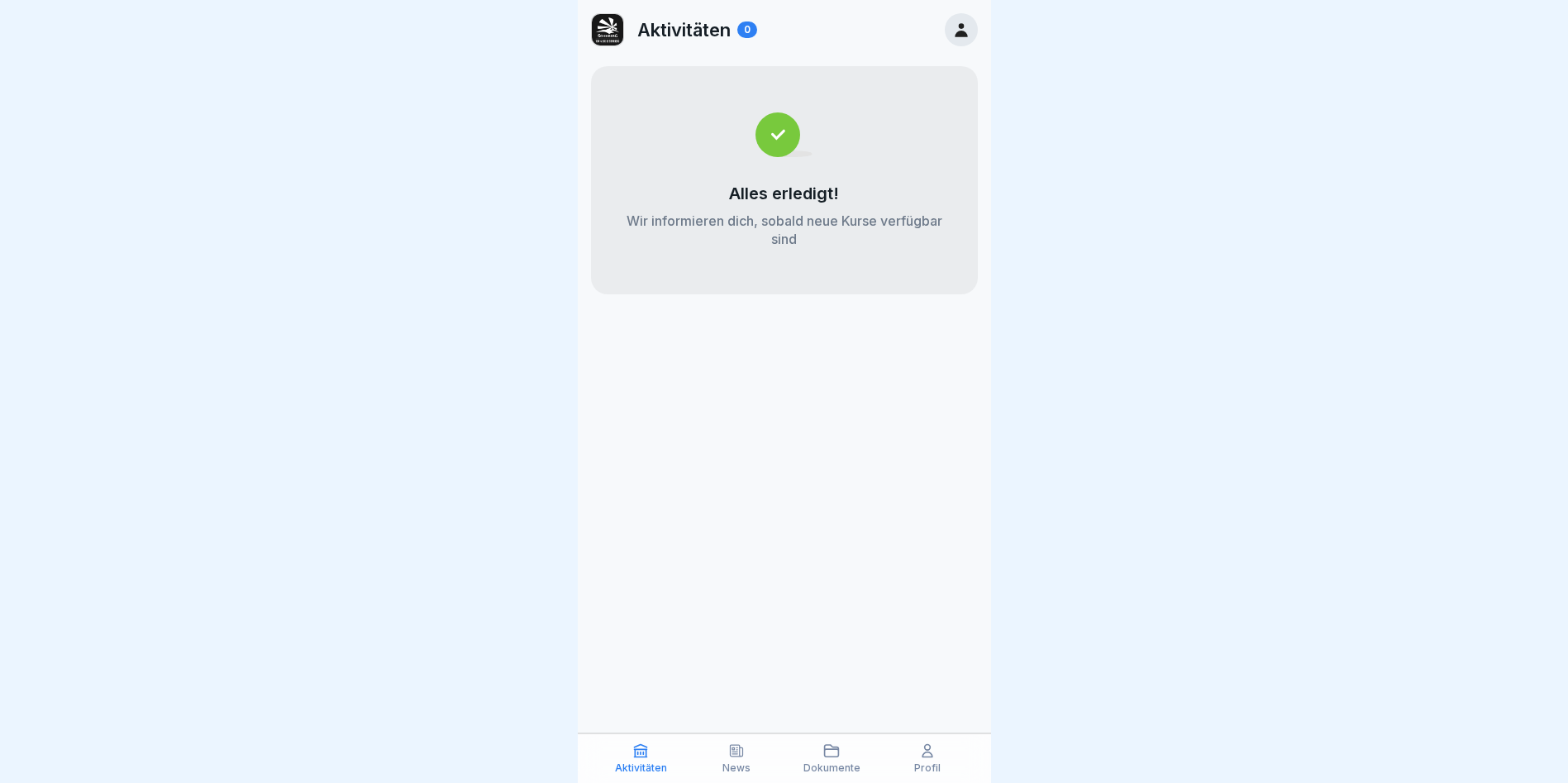
click at [939, 760] on div "Profil" at bounding box center [927, 758] width 87 height 31
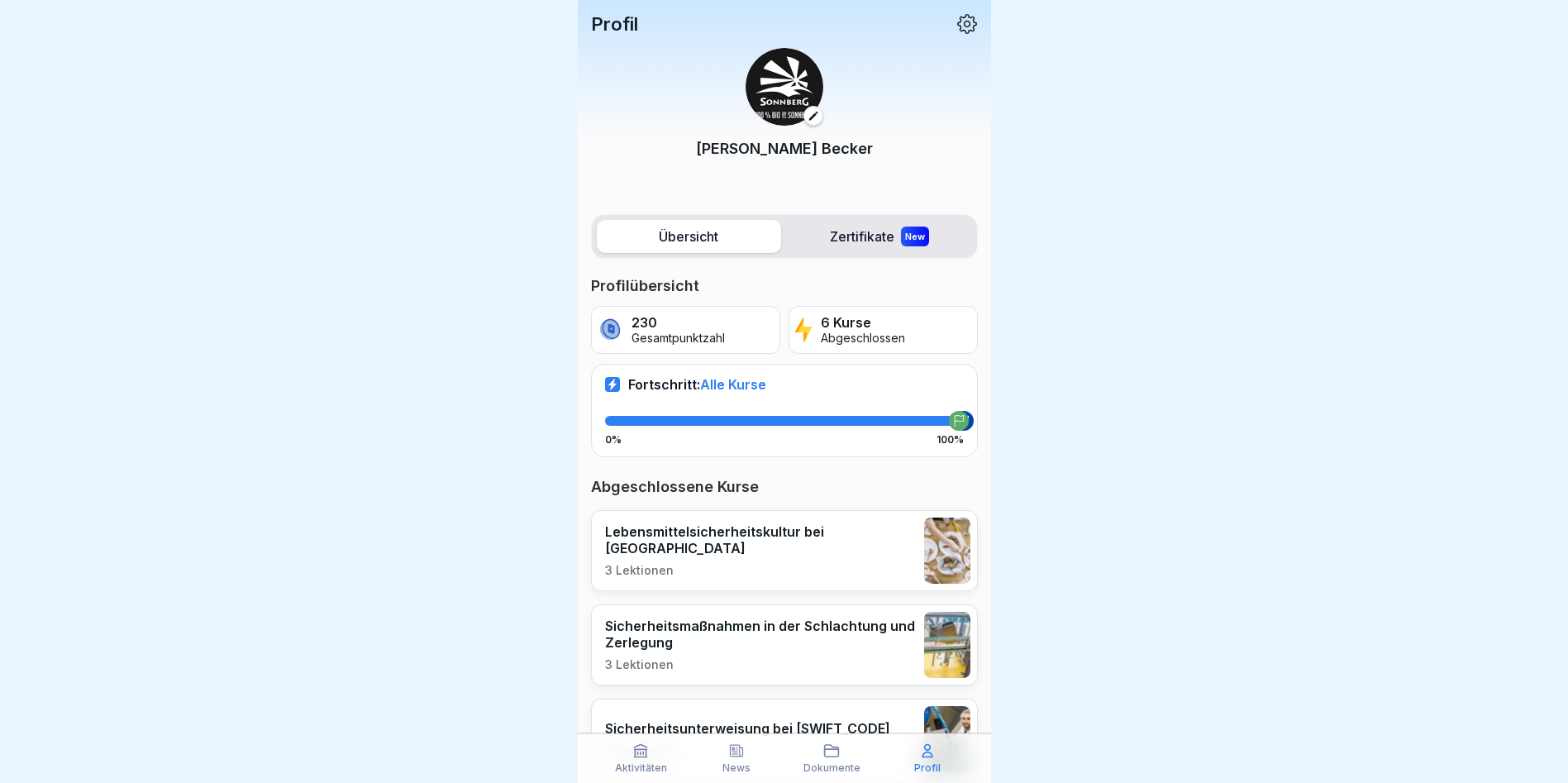
click at [761, 534] on p "Lebensmittelsicherheitskultur bei Sonnberg" at bounding box center [760, 540] width 311 height 33
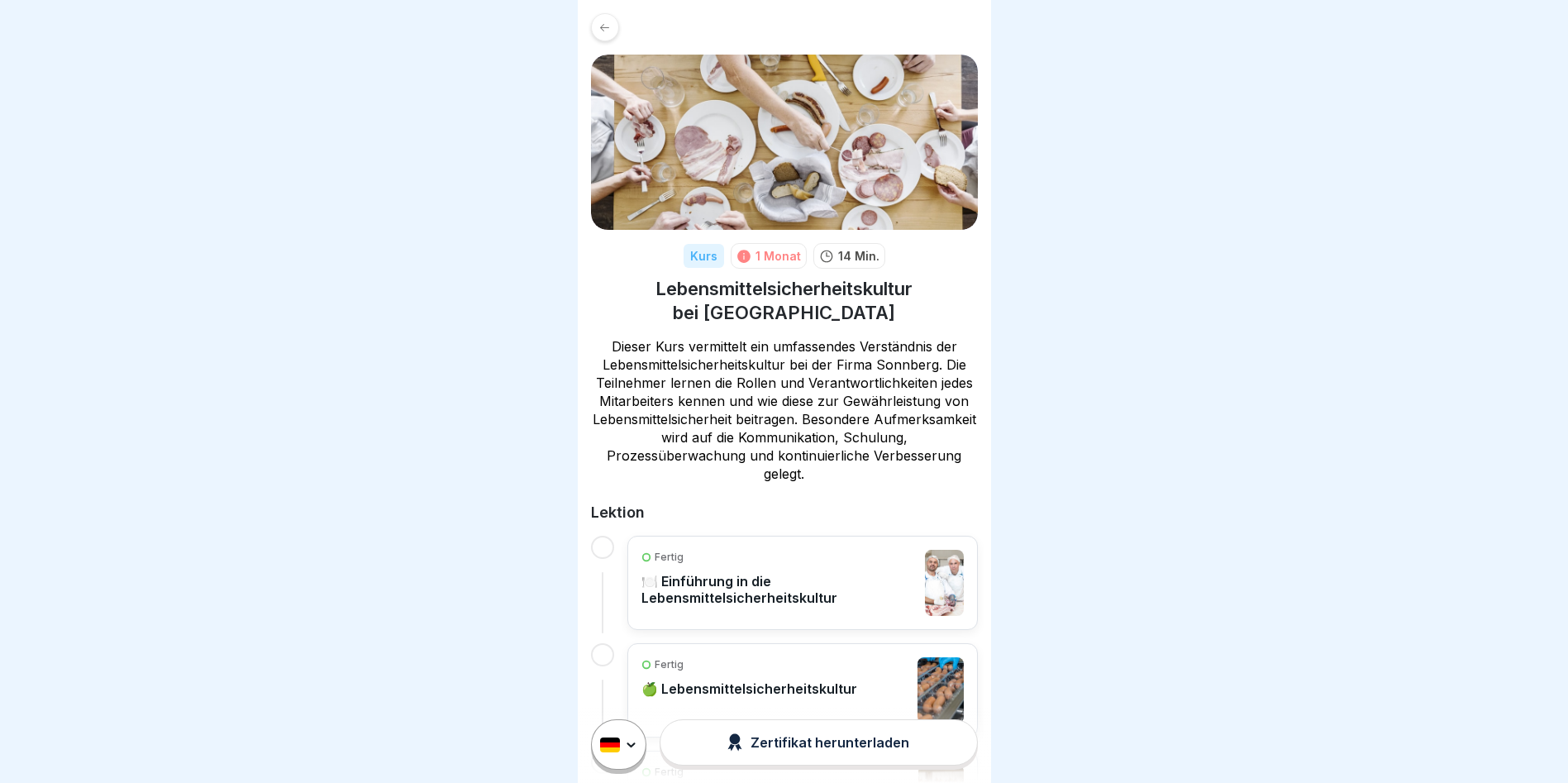
click at [606, 31] on icon at bounding box center [604, 27] width 12 height 12
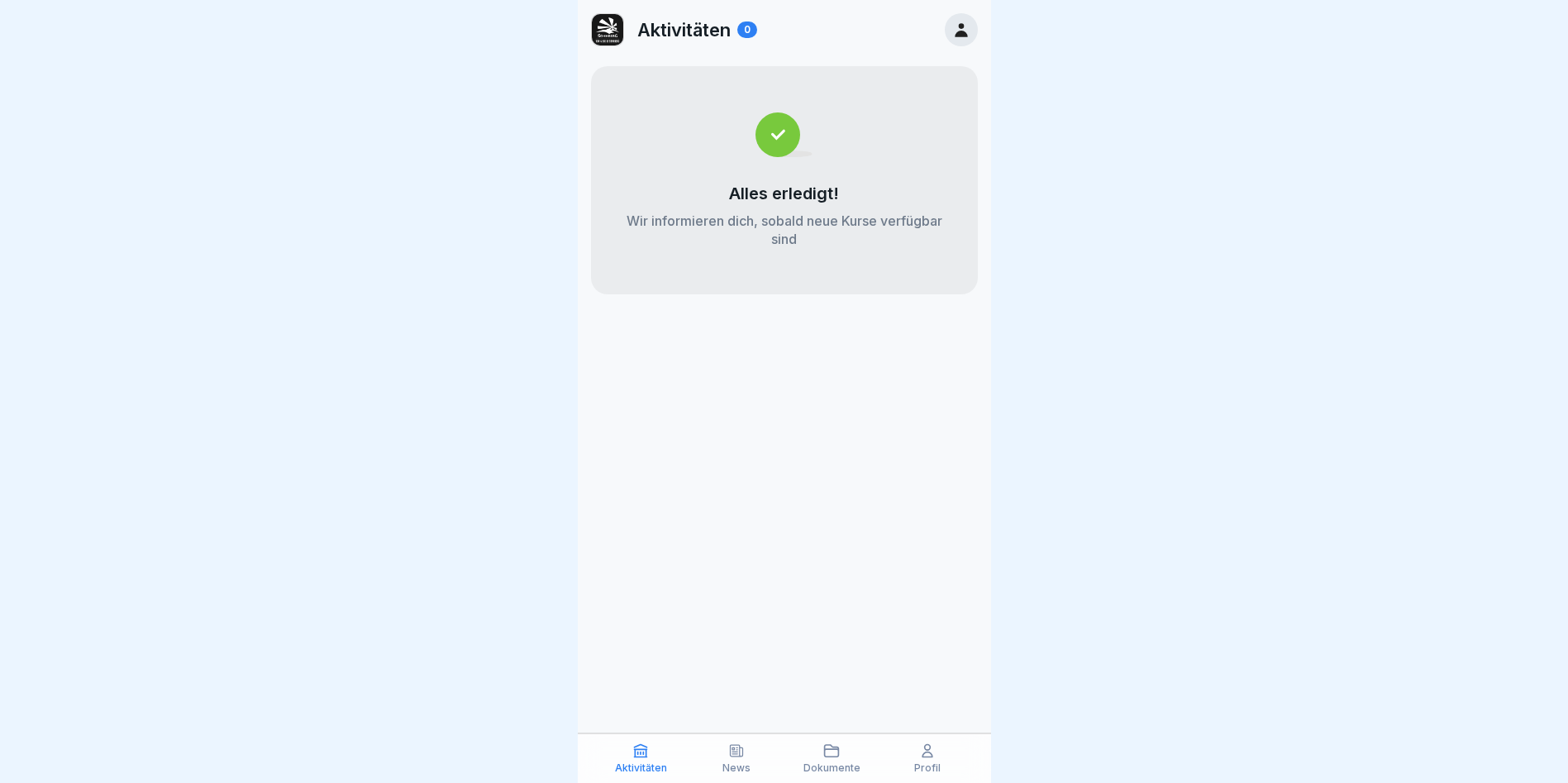
click at [927, 765] on p "Profil" at bounding box center [928, 768] width 26 height 11
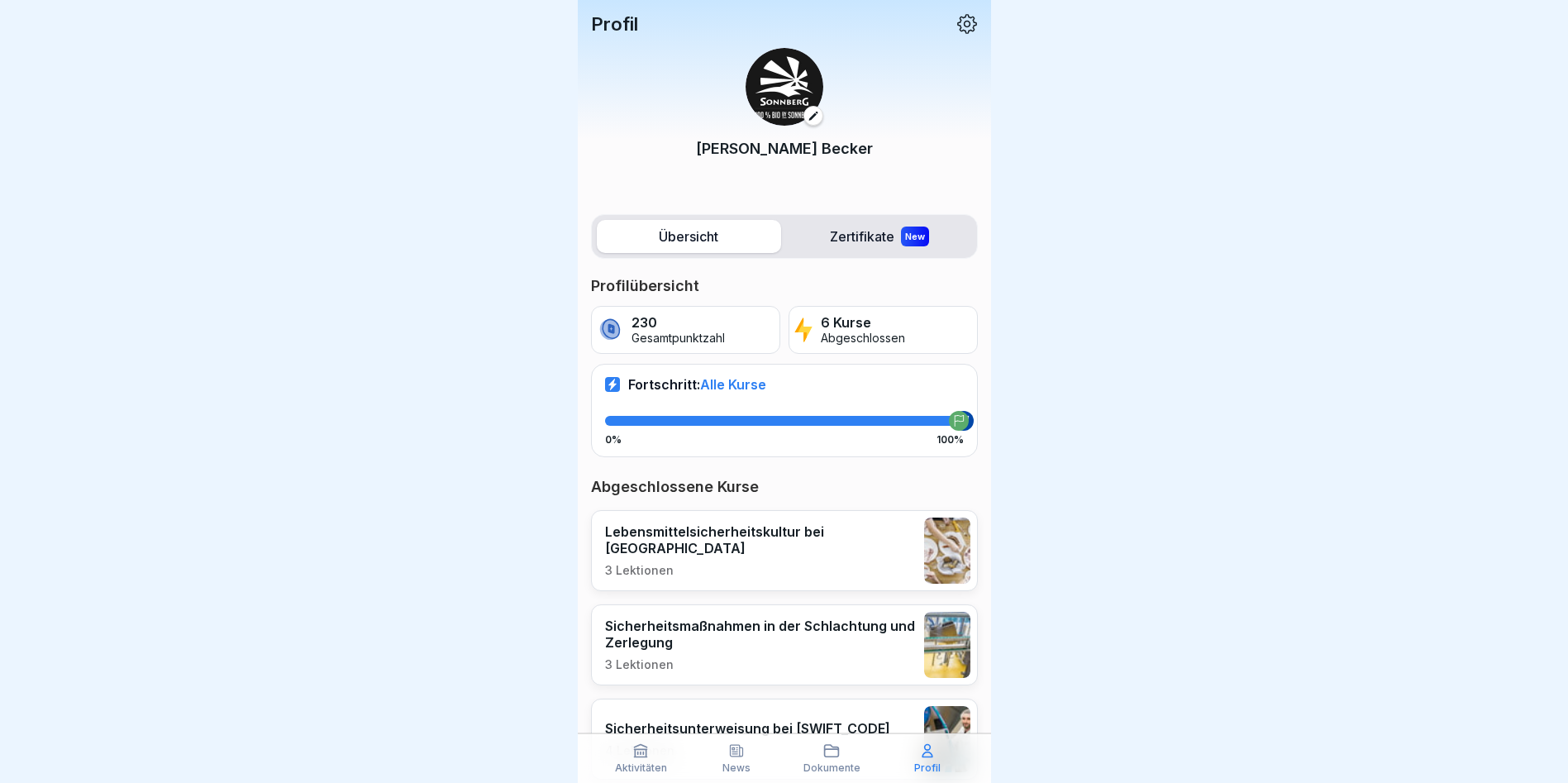
click at [869, 234] on label "Zertifikate New" at bounding box center [880, 236] width 184 height 33
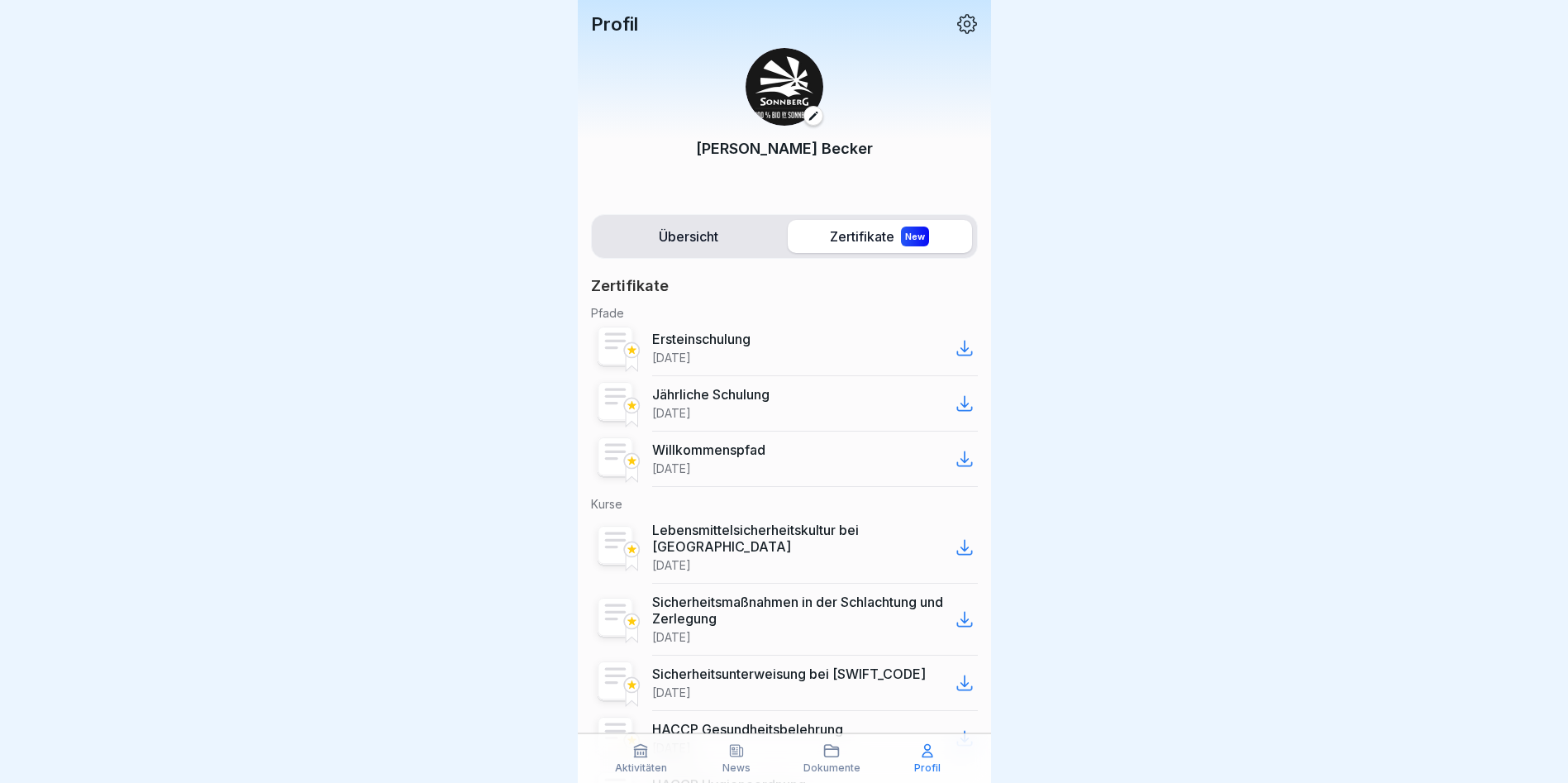
click at [653, 241] on label "Übersicht" at bounding box center [689, 236] width 184 height 33
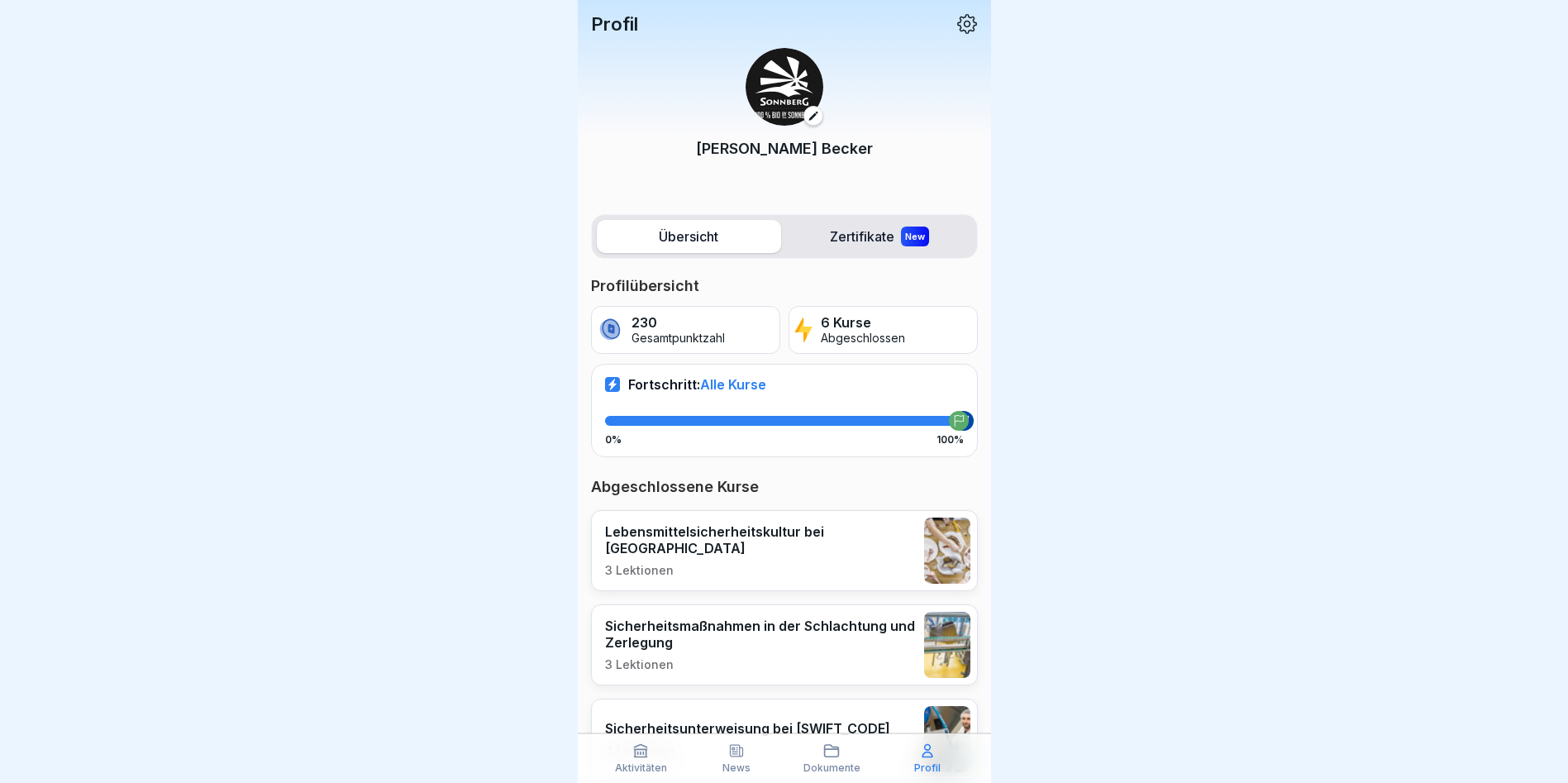
click at [854, 241] on label "Zertifikate New" at bounding box center [880, 236] width 184 height 33
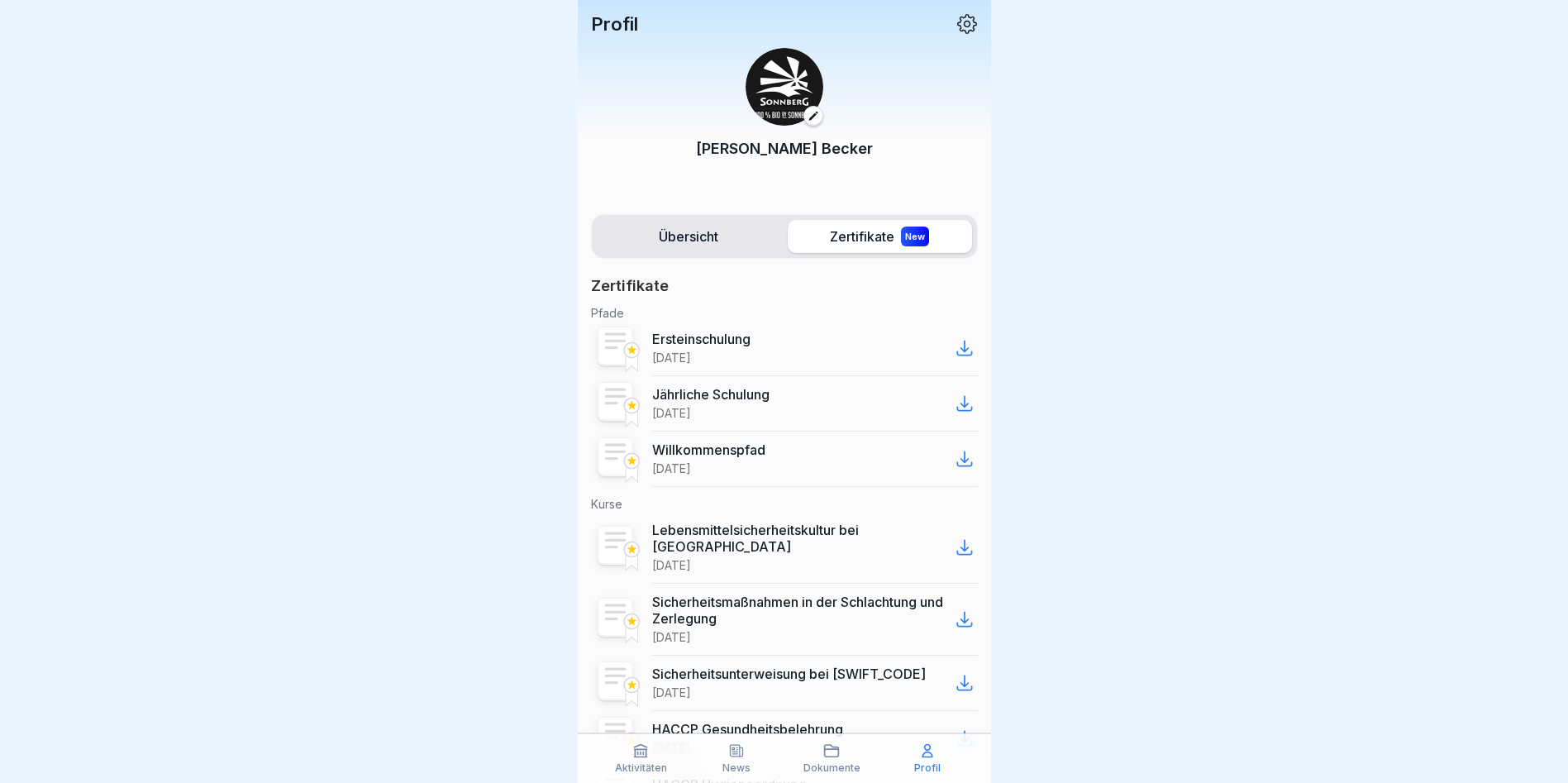
click at [957, 406] on icon at bounding box center [964, 403] width 20 height 20
click at [643, 250] on label "Übersicht" at bounding box center [689, 236] width 184 height 33
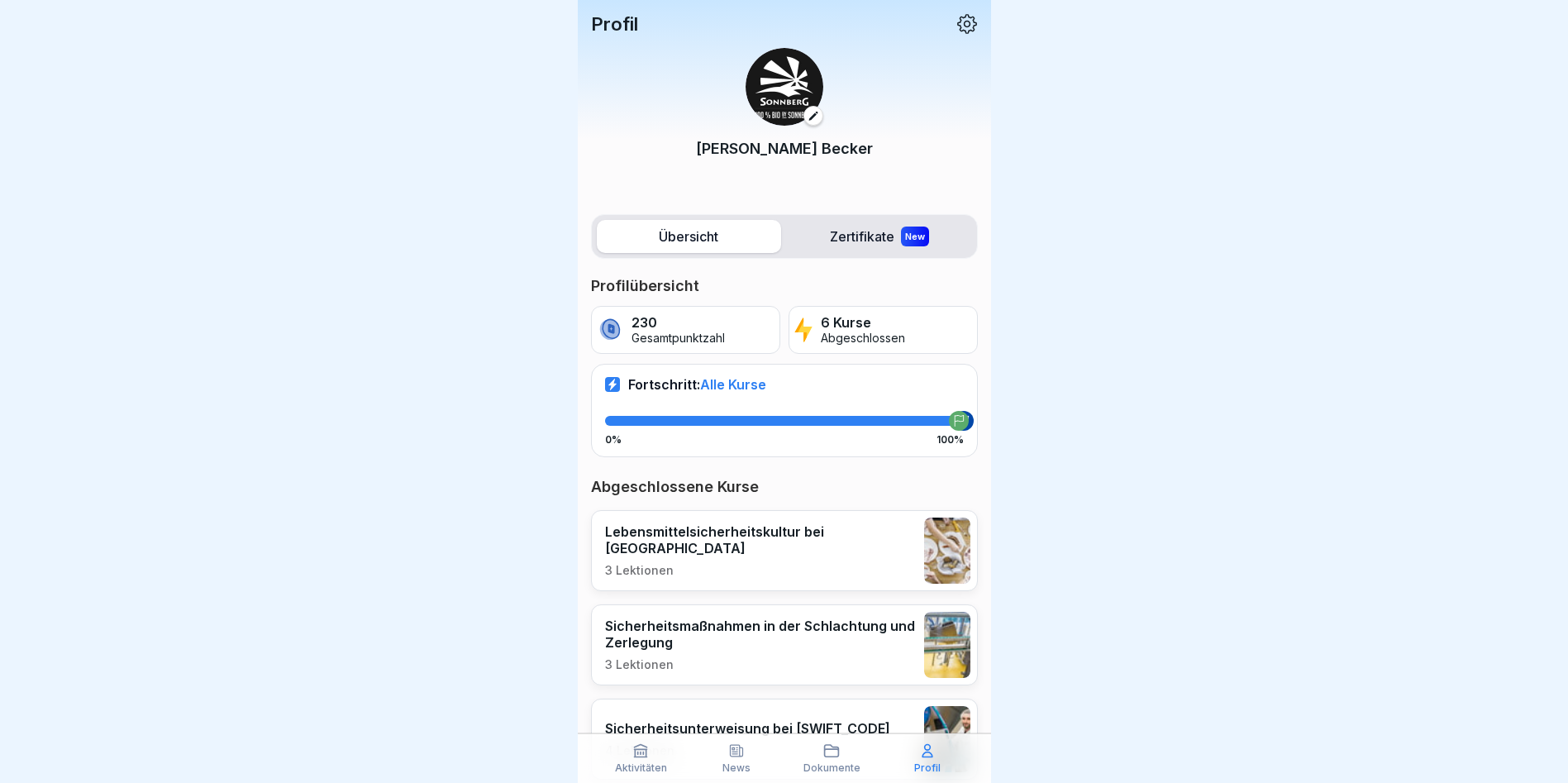
click at [798, 233] on label "Zertifikate New" at bounding box center [880, 236] width 184 height 33
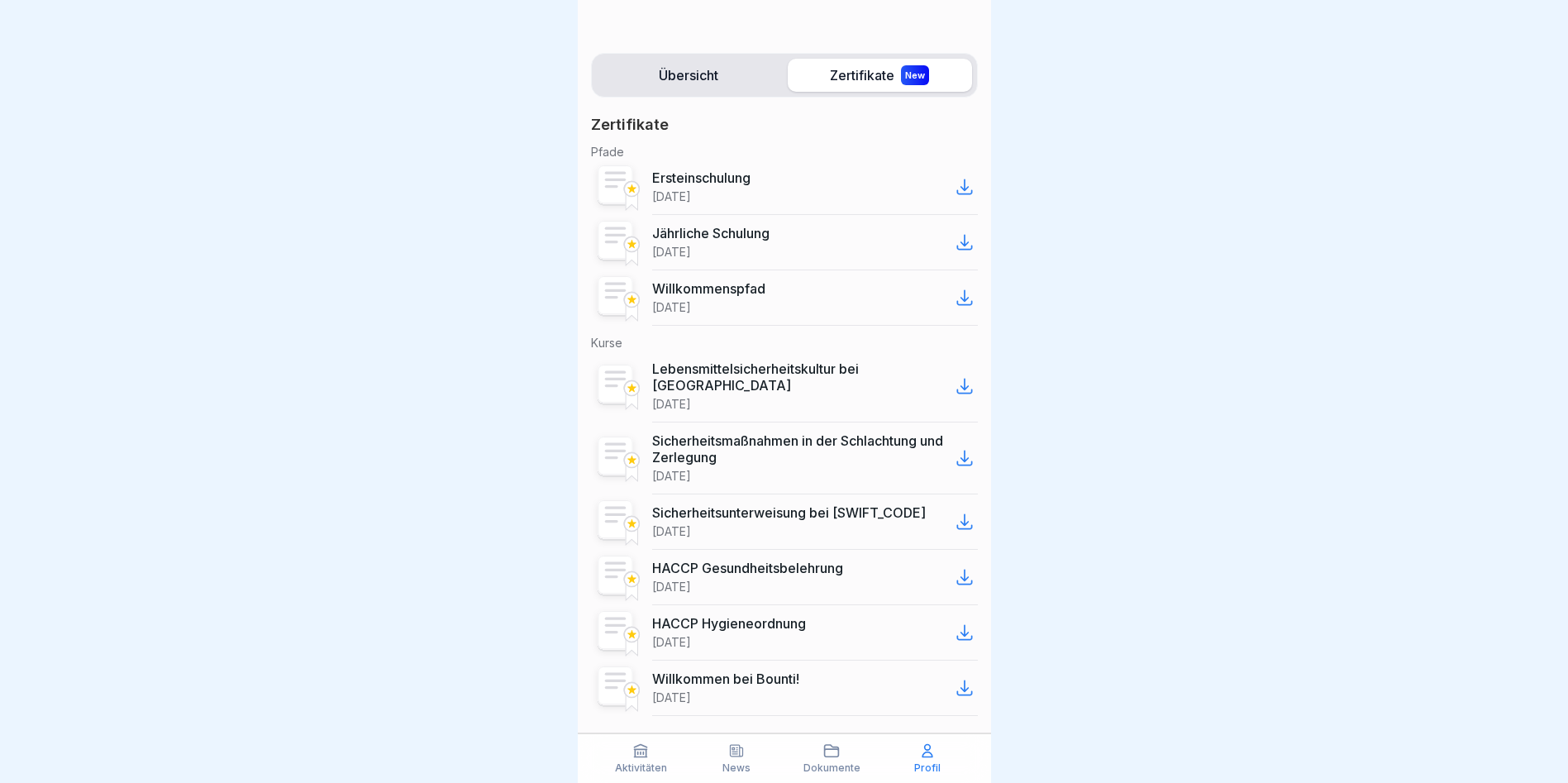
scroll to position [161, 0]
click at [919, 753] on icon at bounding box center [928, 751] width 17 height 17
